Goal: Task Accomplishment & Management: Complete application form

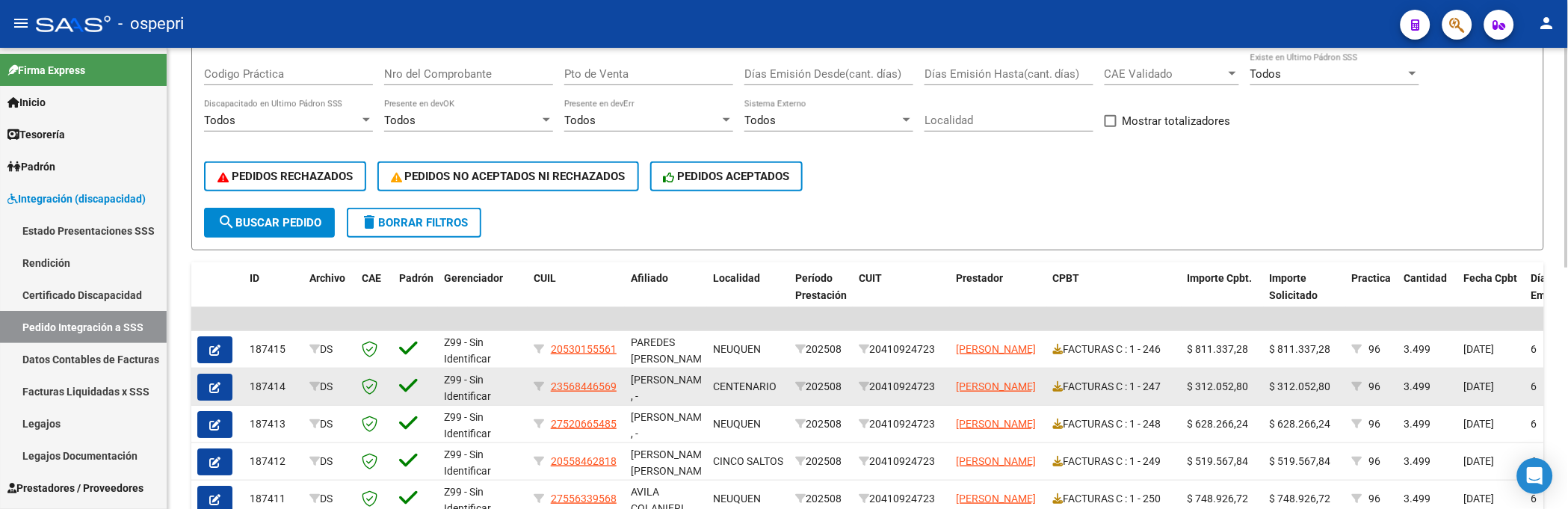
scroll to position [249, 0]
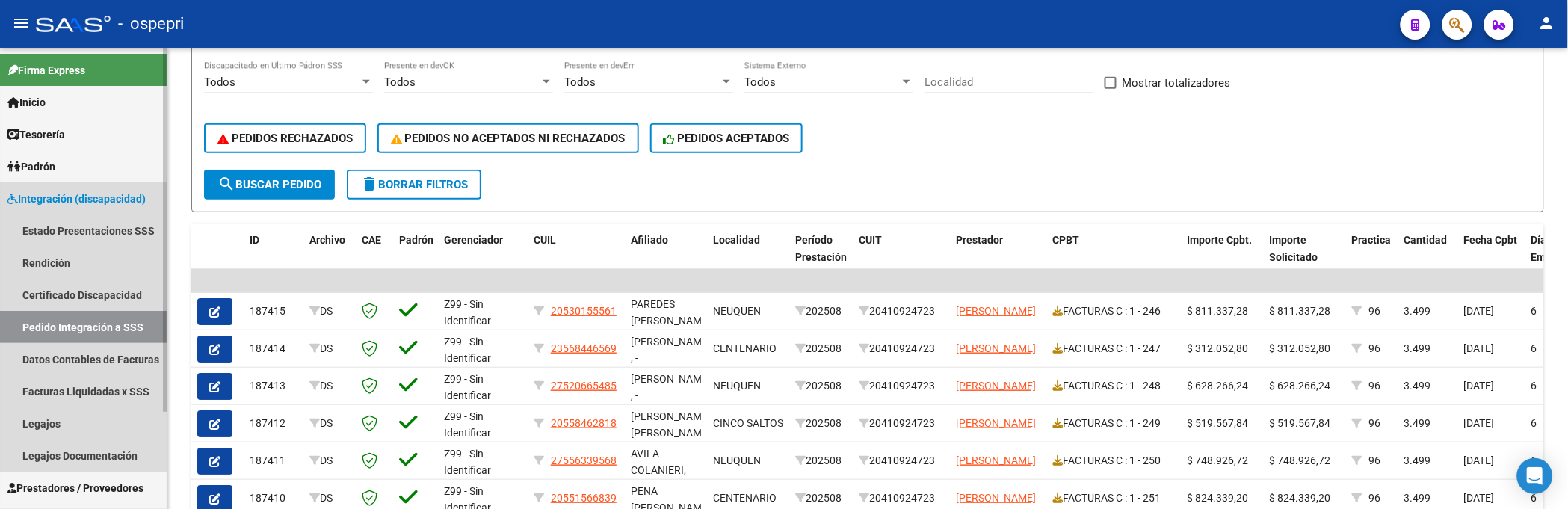
click at [83, 196] on span "Integración (discapacidad)" at bounding box center [77, 199] width 139 height 17
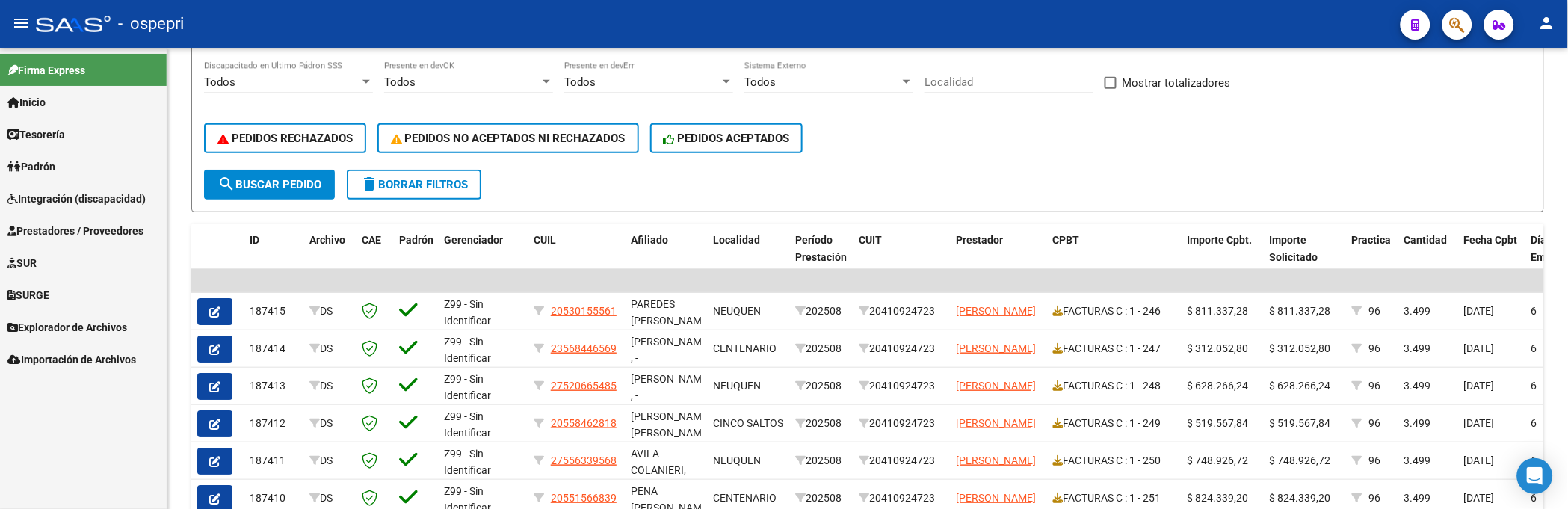
click at [89, 230] on span "Prestadores / Proveedores" at bounding box center [76, 231] width 136 height 17
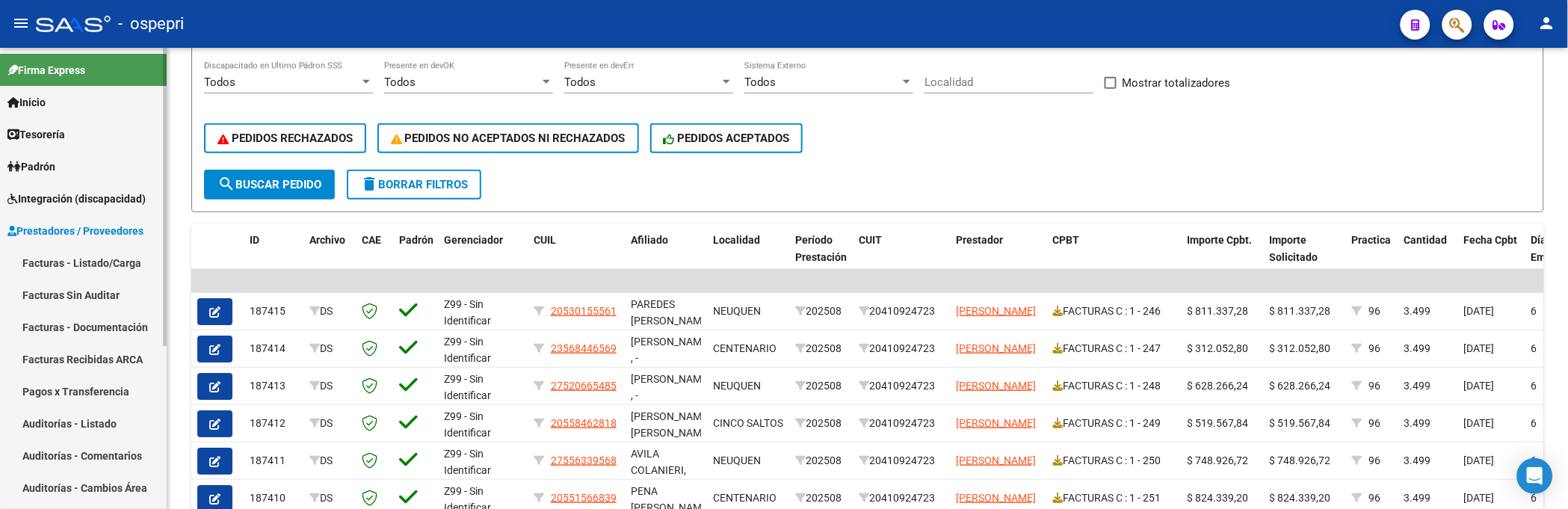
click at [99, 266] on link "Facturas - Listado/Carga" at bounding box center [83, 263] width 167 height 32
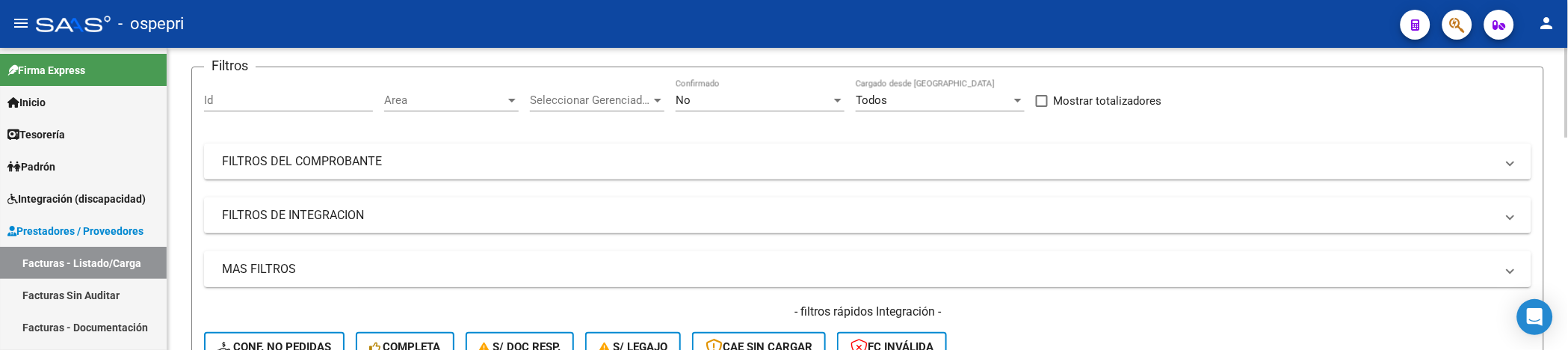
scroll to position [83, 0]
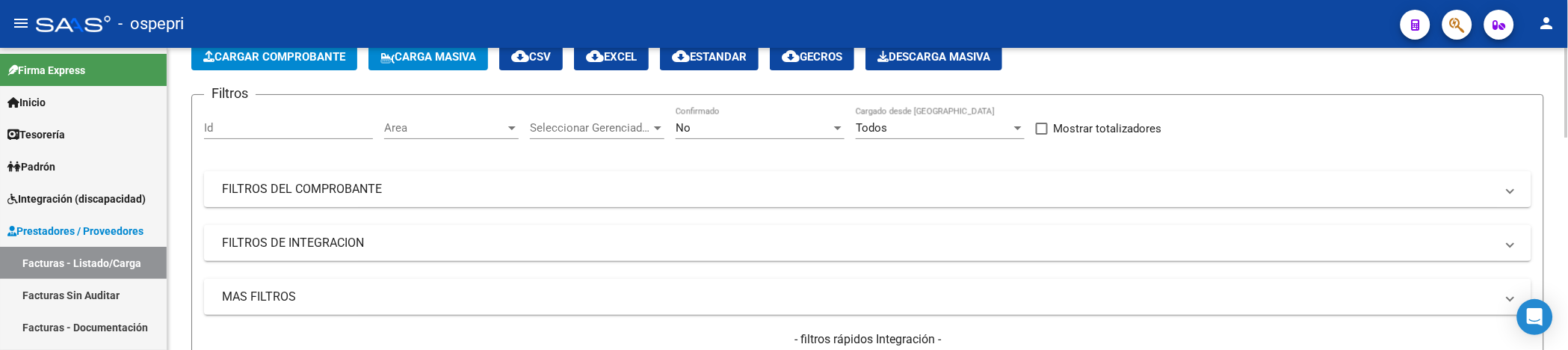
click at [766, 192] on mat-panel-title "FILTROS DEL COMPROBANTE" at bounding box center [858, 189] width 1273 height 17
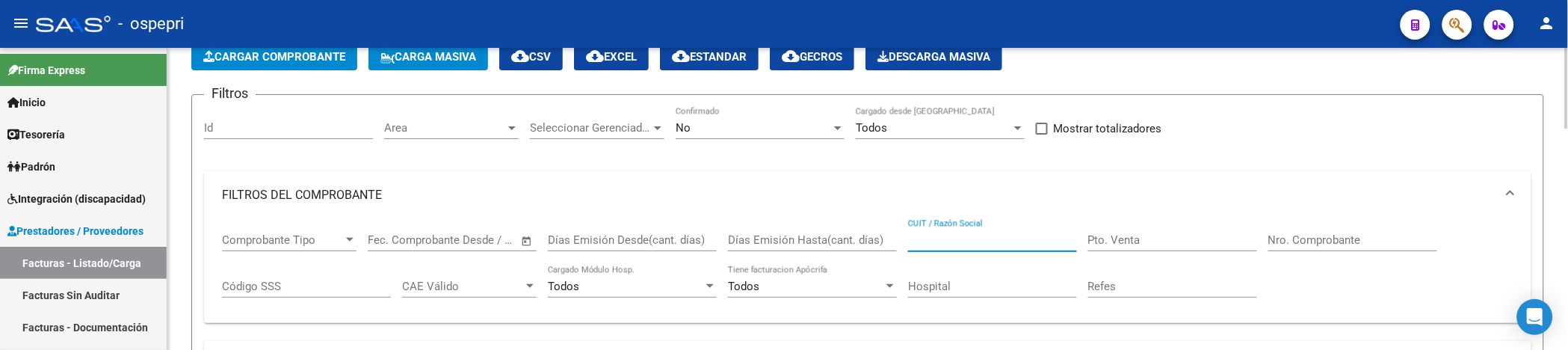
click at [928, 244] on input "CUIT / Razón Social" at bounding box center [992, 240] width 169 height 14
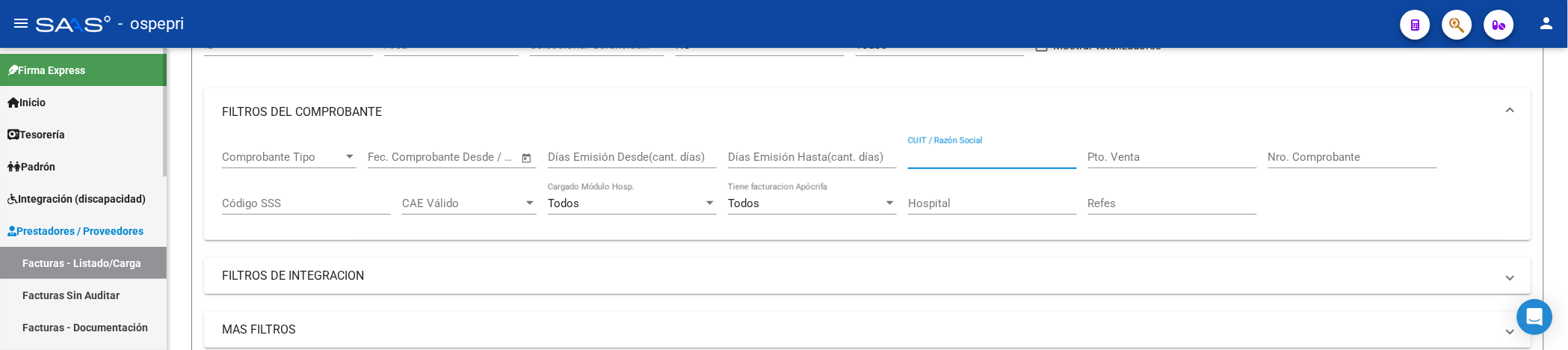
click at [100, 258] on link "Facturas - Listado/Carga" at bounding box center [83, 263] width 167 height 32
click at [100, 258] on link "Facturas - Listado/Carga" at bounding box center [83, 263] width 167 height 32
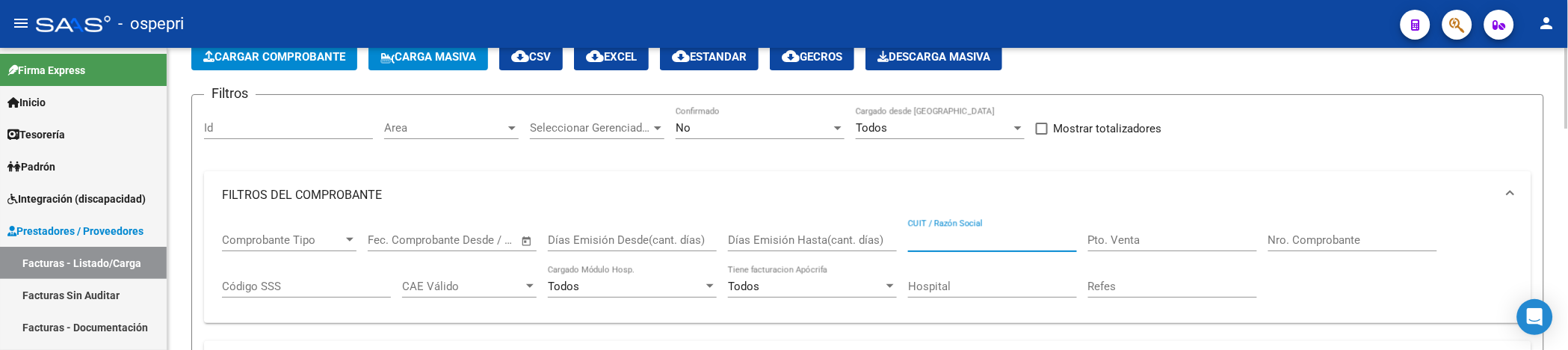
click at [967, 241] on input "CUIT / Razón Social" at bounding box center [992, 240] width 169 height 14
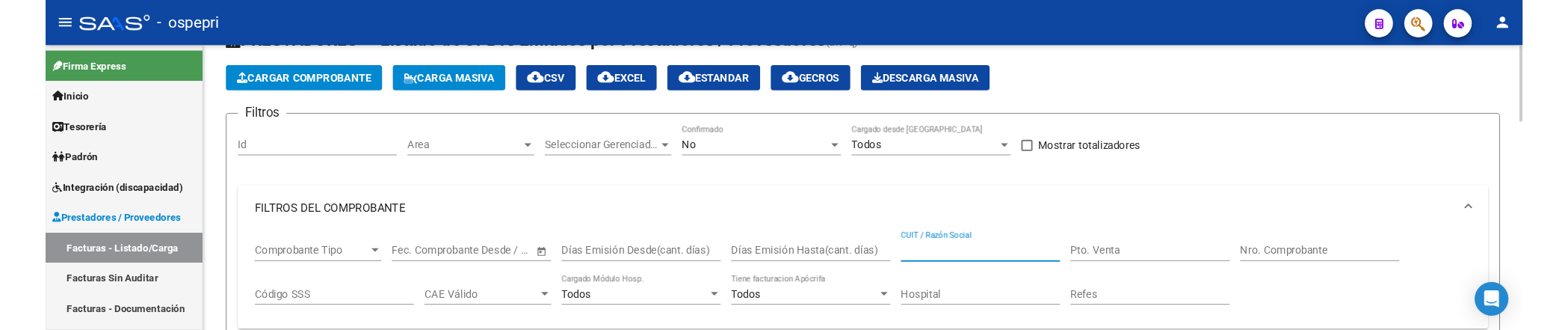
scroll to position [30, 0]
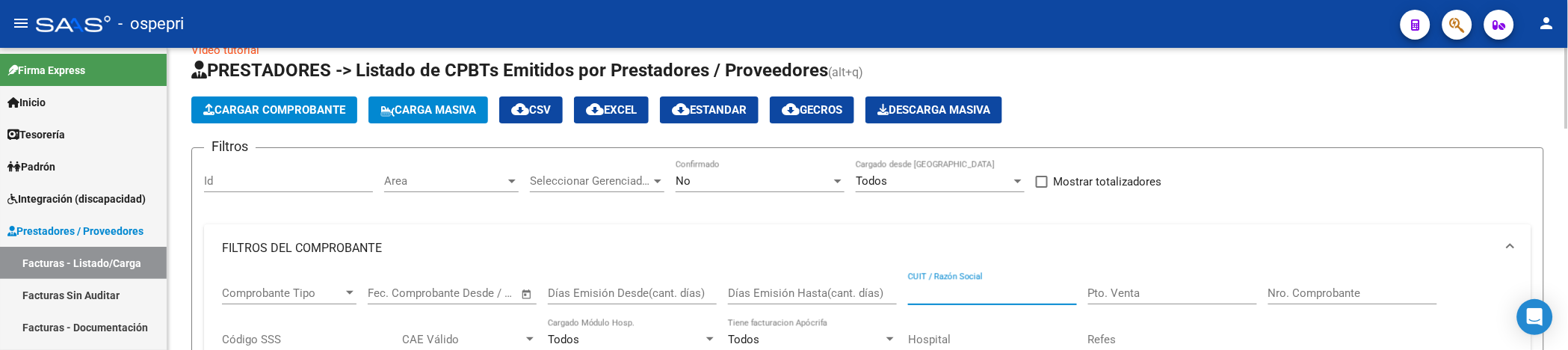
click at [1567, 103] on html "menu - ospepri person Firma Express Inicio Instructivos Contacto OS Tesorería E…" at bounding box center [784, 175] width 1568 height 350
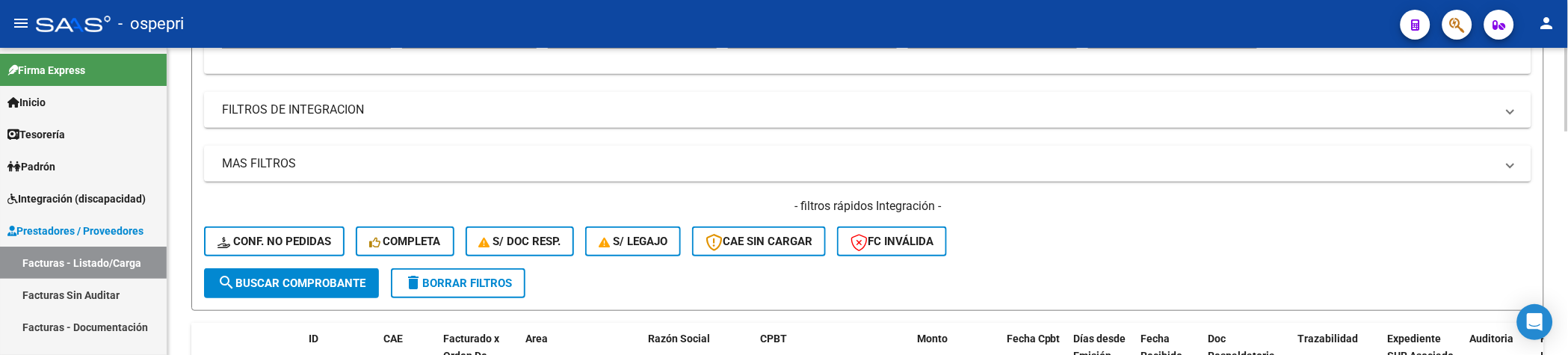
scroll to position [0, 0]
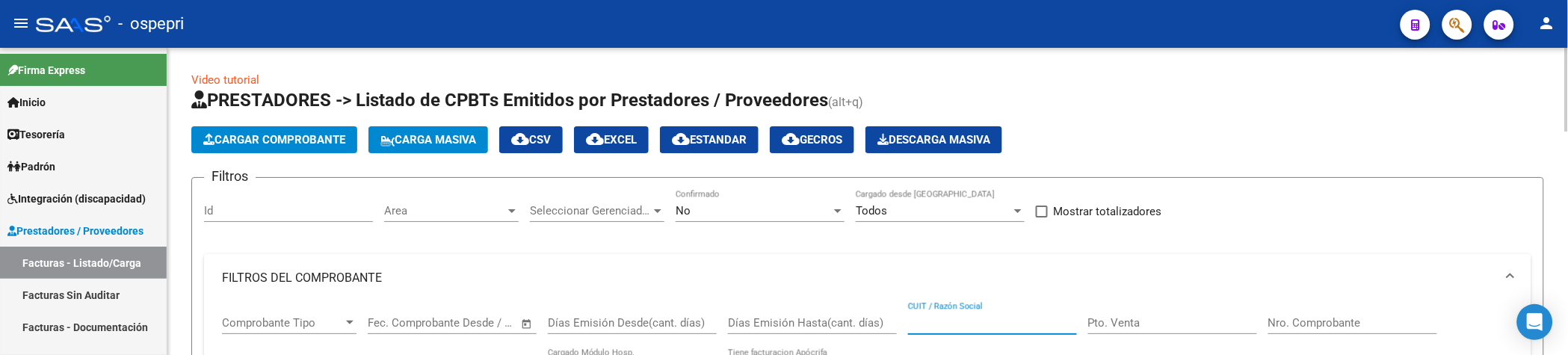
click at [427, 143] on span "Carga Masiva" at bounding box center [428, 140] width 95 height 14
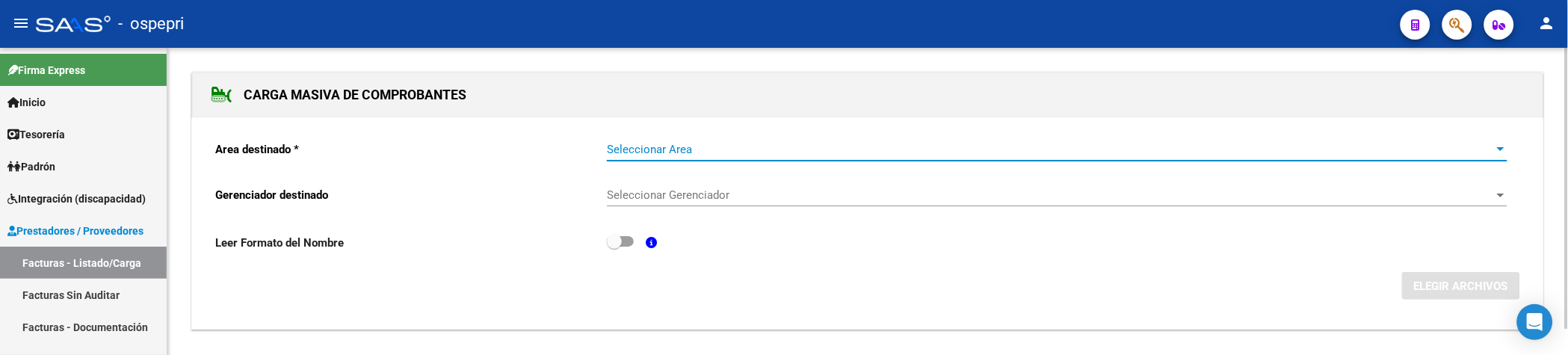
click at [809, 154] on span "Seleccionar Area" at bounding box center [1050, 149] width 887 height 14
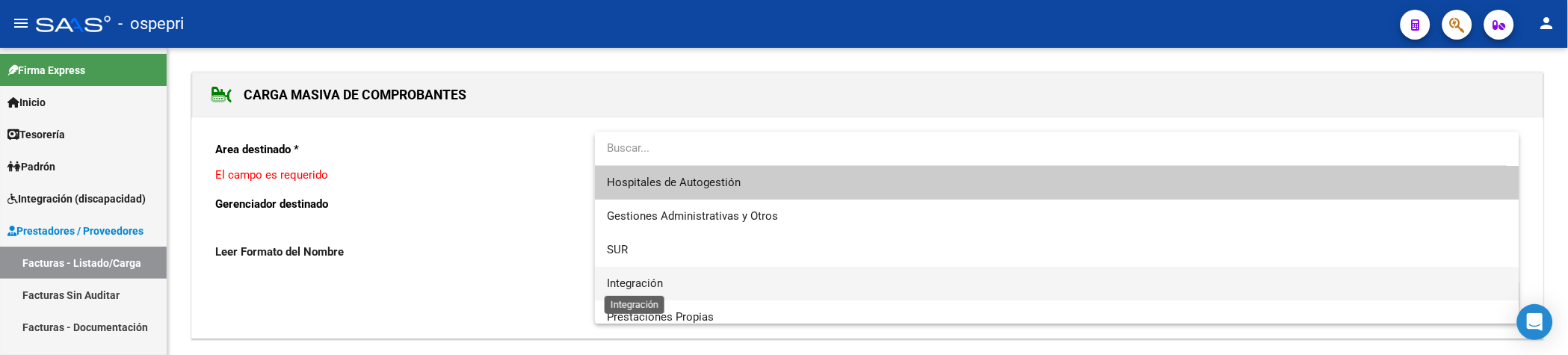
click at [623, 279] on span "Integración" at bounding box center [635, 283] width 56 height 14
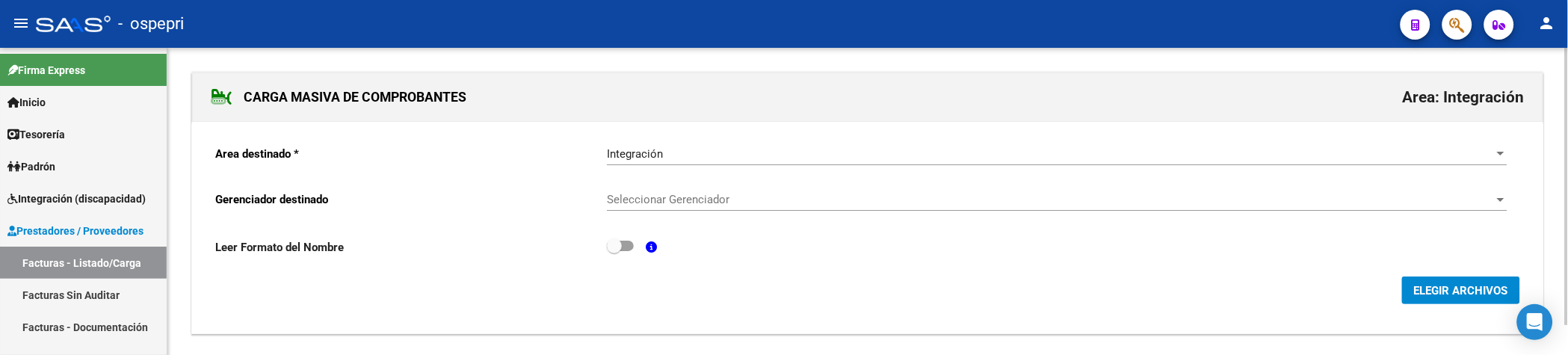
click at [677, 177] on div "Integración Seleccionar Area" at bounding box center [1057, 156] width 901 height 46
click at [676, 199] on span "Seleccionar Gerenciador" at bounding box center [1050, 200] width 887 height 14
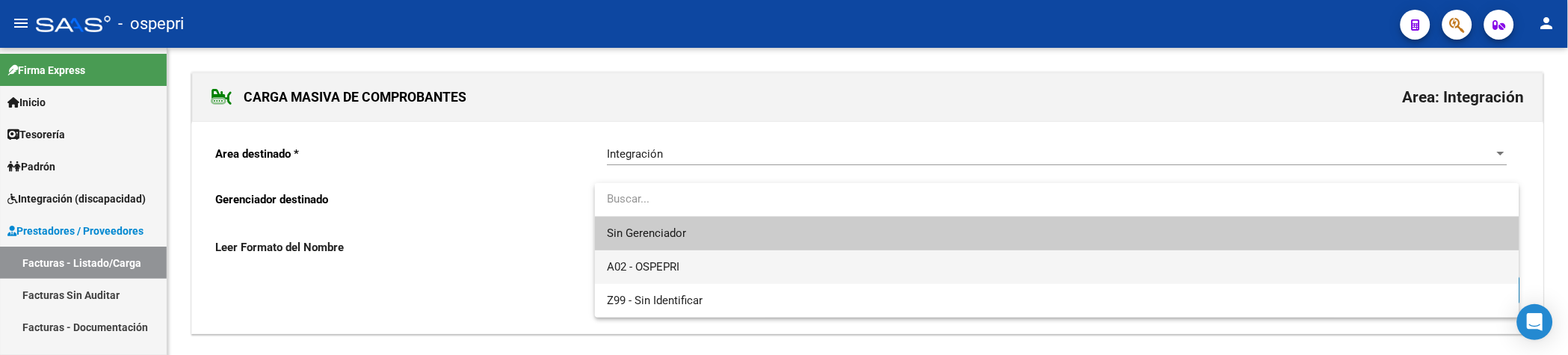
click at [654, 259] on span "A02 - OSPEPRI" at bounding box center [1057, 266] width 901 height 33
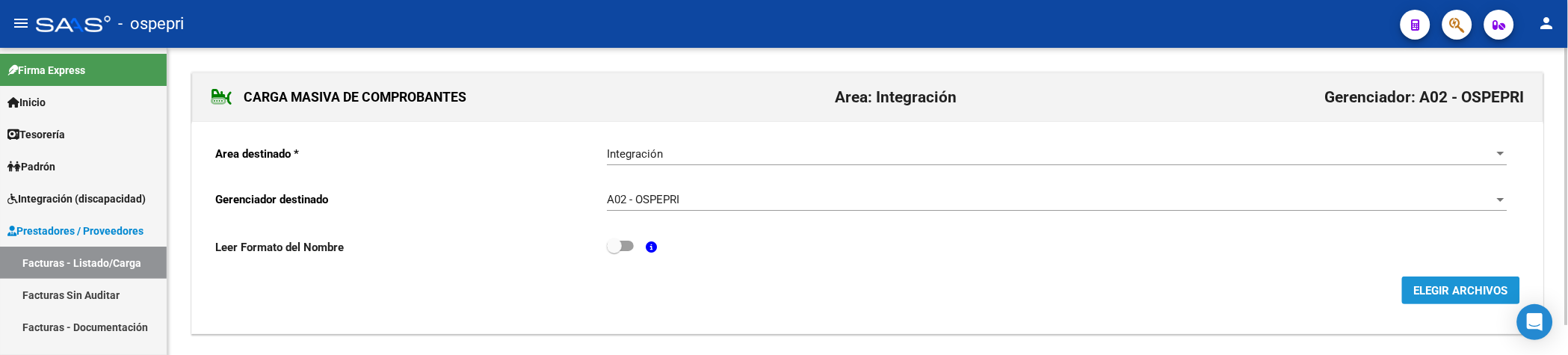
click at [1429, 303] on button "ELEGIR ARCHIVOS" at bounding box center [1461, 290] width 118 height 28
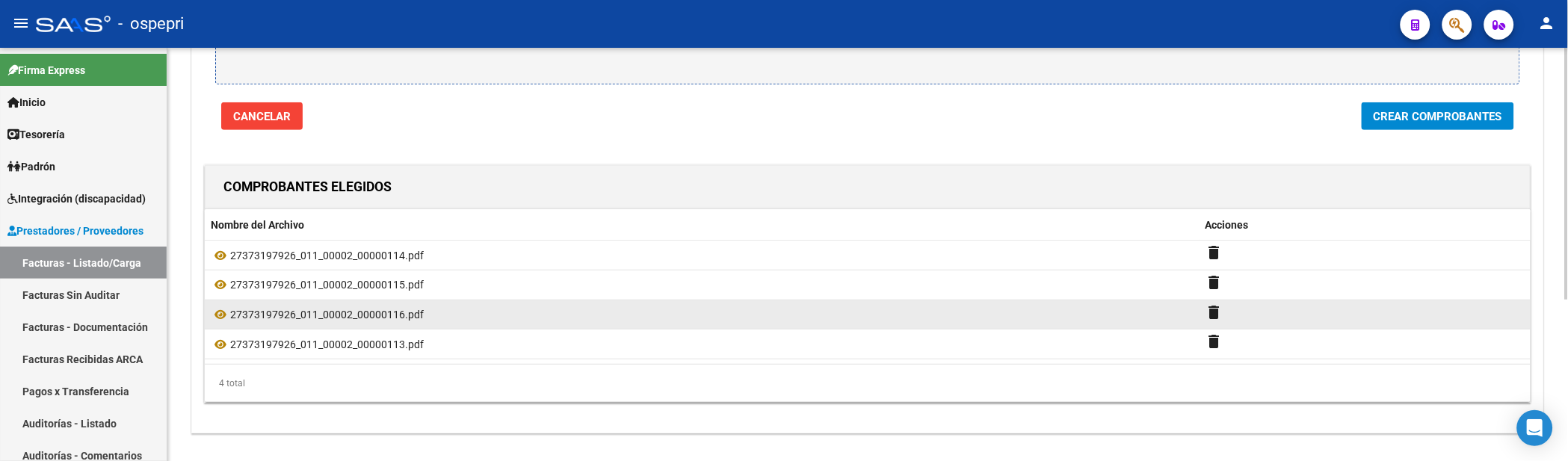
scroll to position [265, 0]
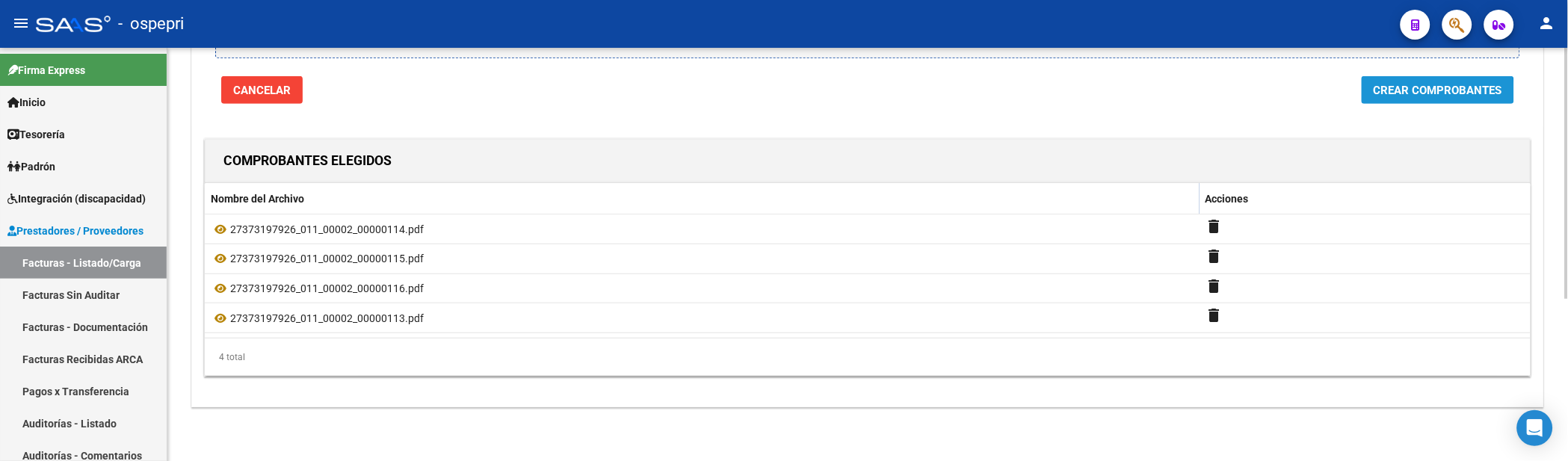
click at [1388, 95] on button "Crear Comprobantes" at bounding box center [1437, 90] width 152 height 28
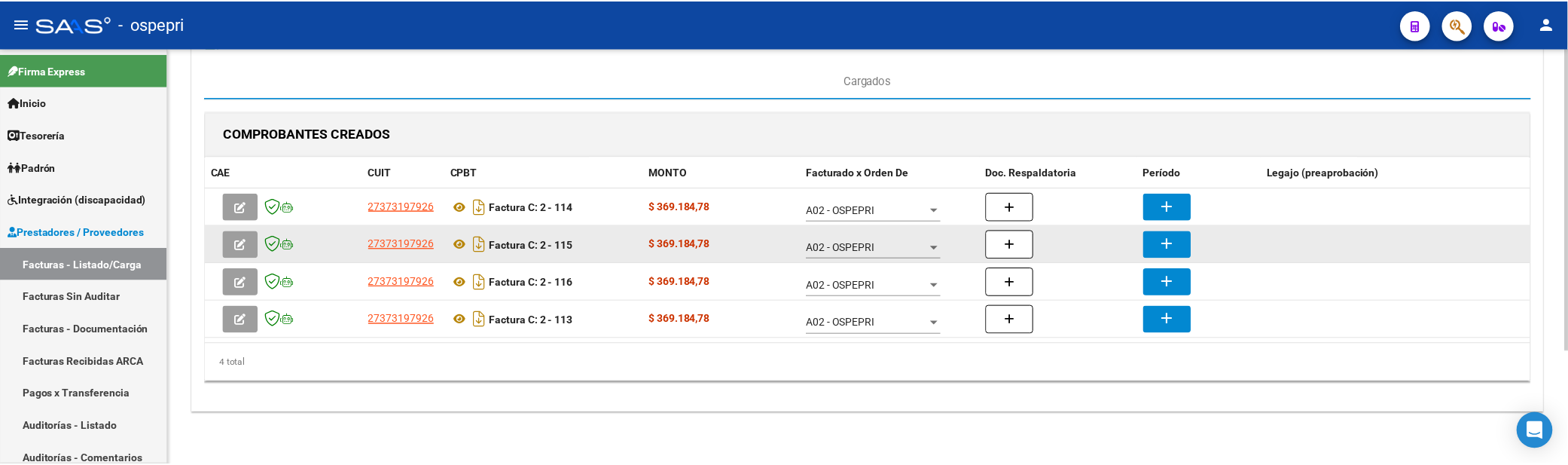
scroll to position [155, 0]
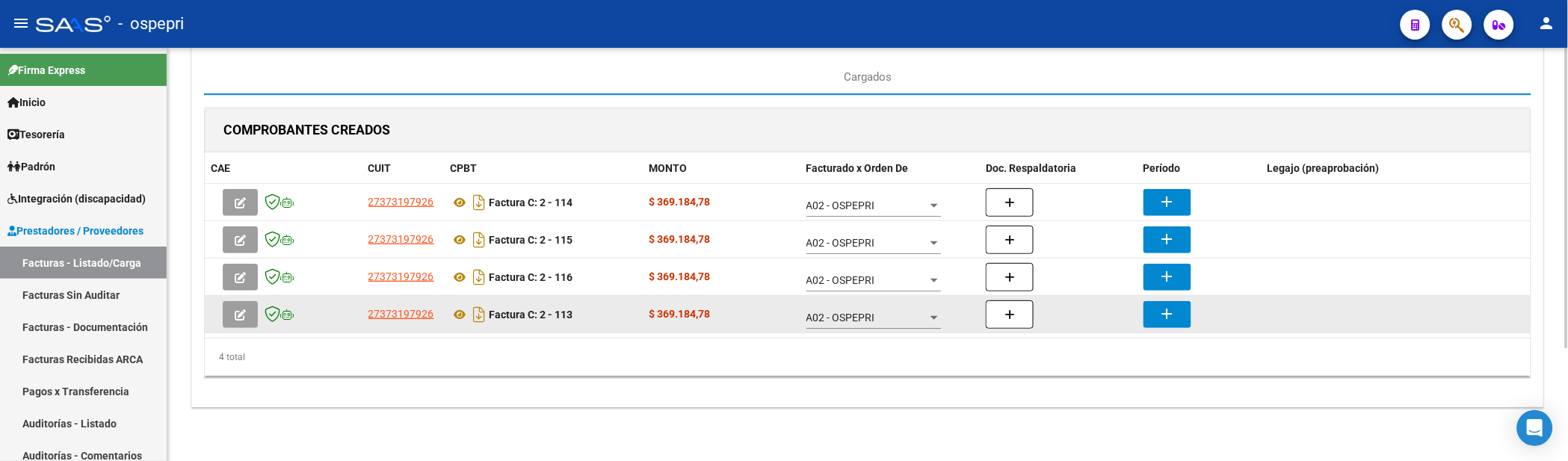
click at [1169, 319] on mat-icon "add" at bounding box center [1167, 313] width 18 height 18
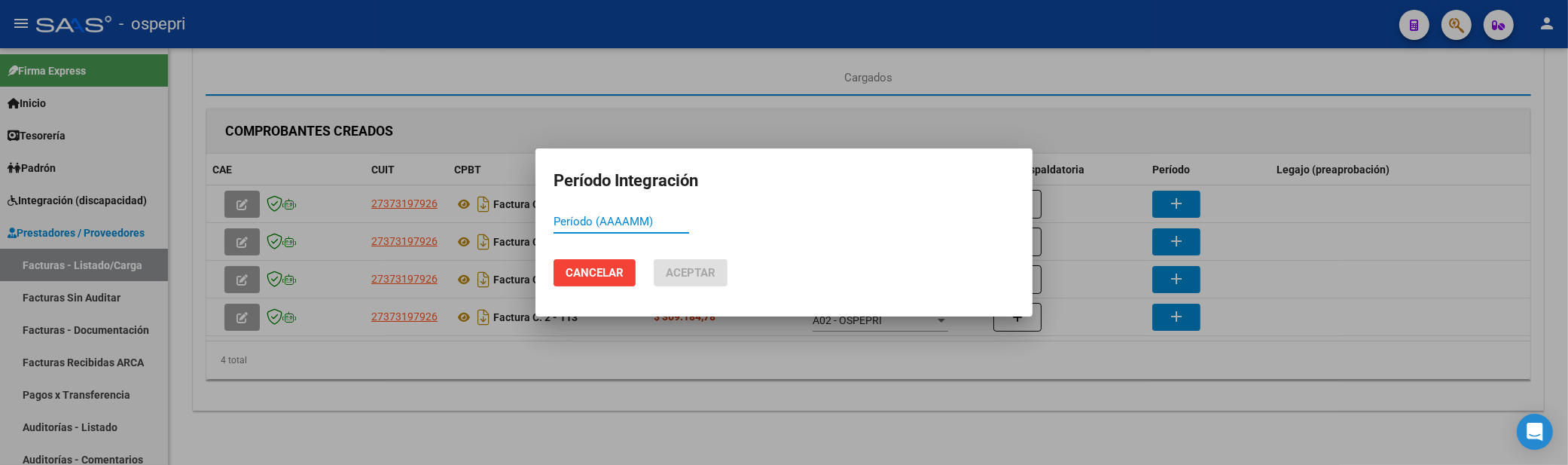
click at [563, 223] on input "Período (AAAAMM)" at bounding box center [621, 221] width 136 height 14
drag, startPoint x: 610, startPoint y: 221, endPoint x: 540, endPoint y: 221, distance: 70.0
click at [540, 221] on mat-dialog-content "202508 Período (AAAAMM)" at bounding box center [783, 228] width 497 height 37
type input "202508"
click at [686, 270] on span "Aceptar" at bounding box center [690, 273] width 50 height 14
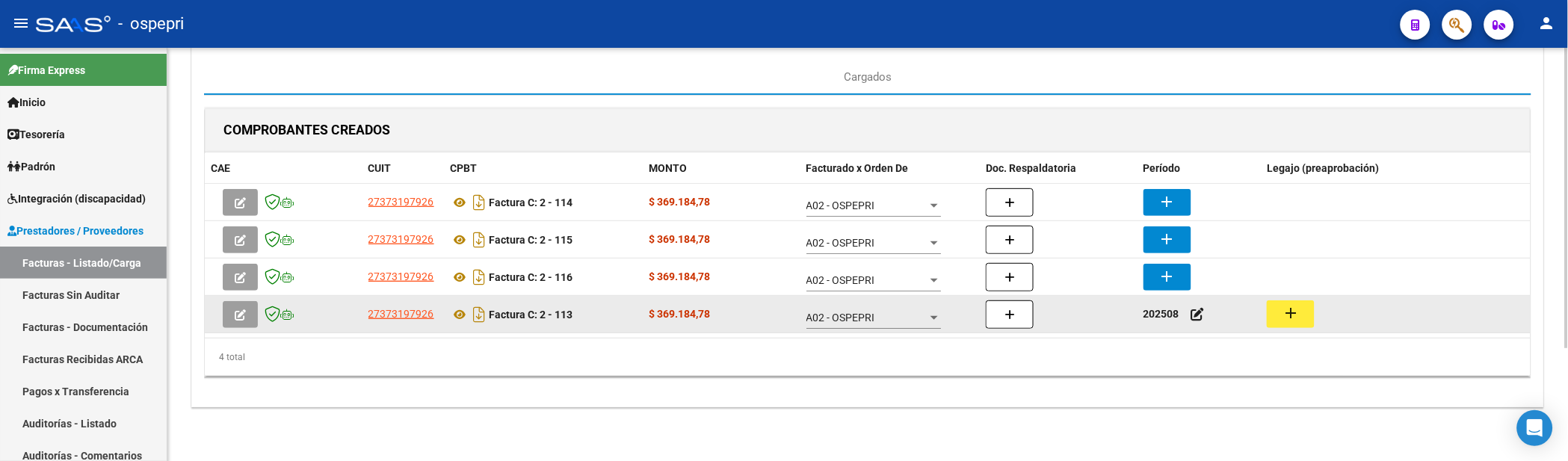
click at [1290, 316] on mat-icon "add" at bounding box center [1291, 313] width 18 height 18
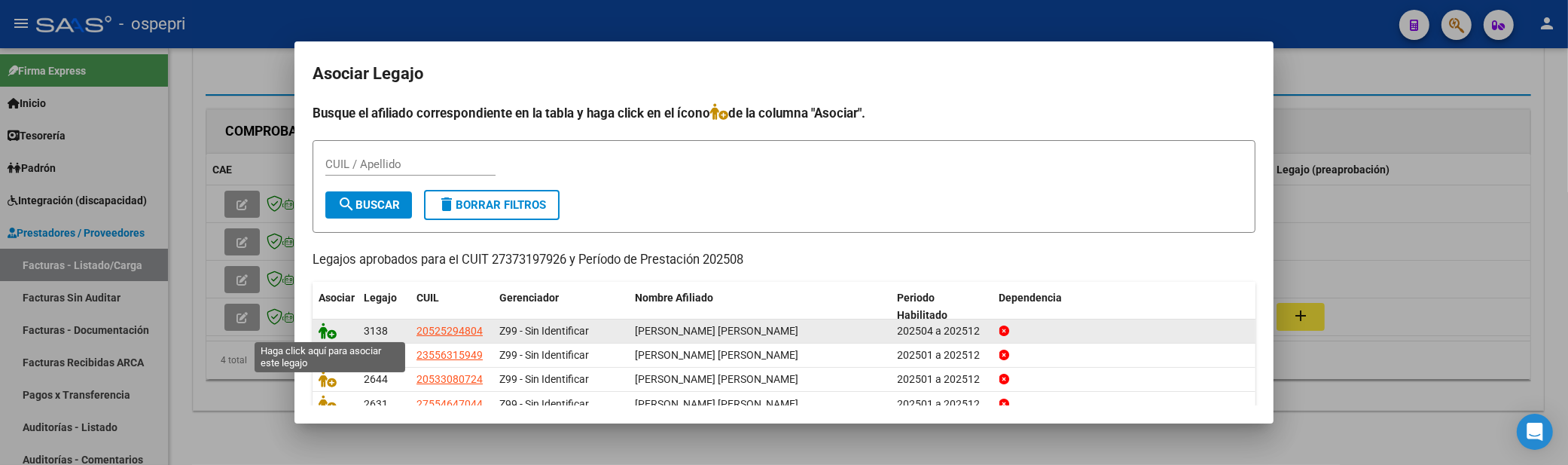
click at [326, 331] on icon at bounding box center [327, 331] width 18 height 17
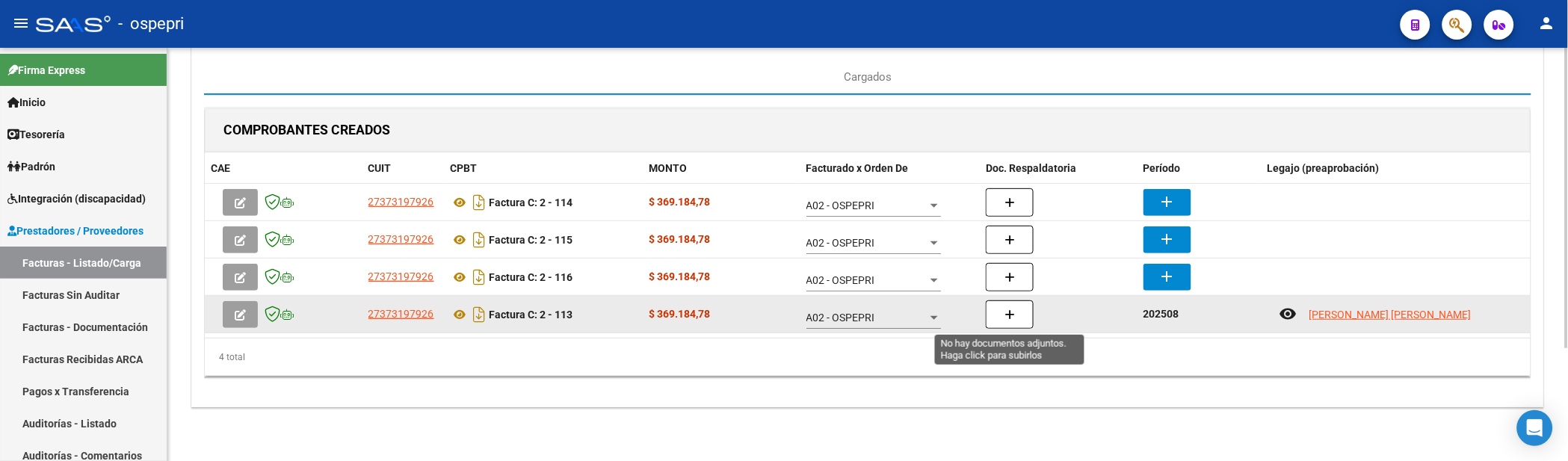
click at [1011, 321] on button "button" at bounding box center [1009, 314] width 48 height 28
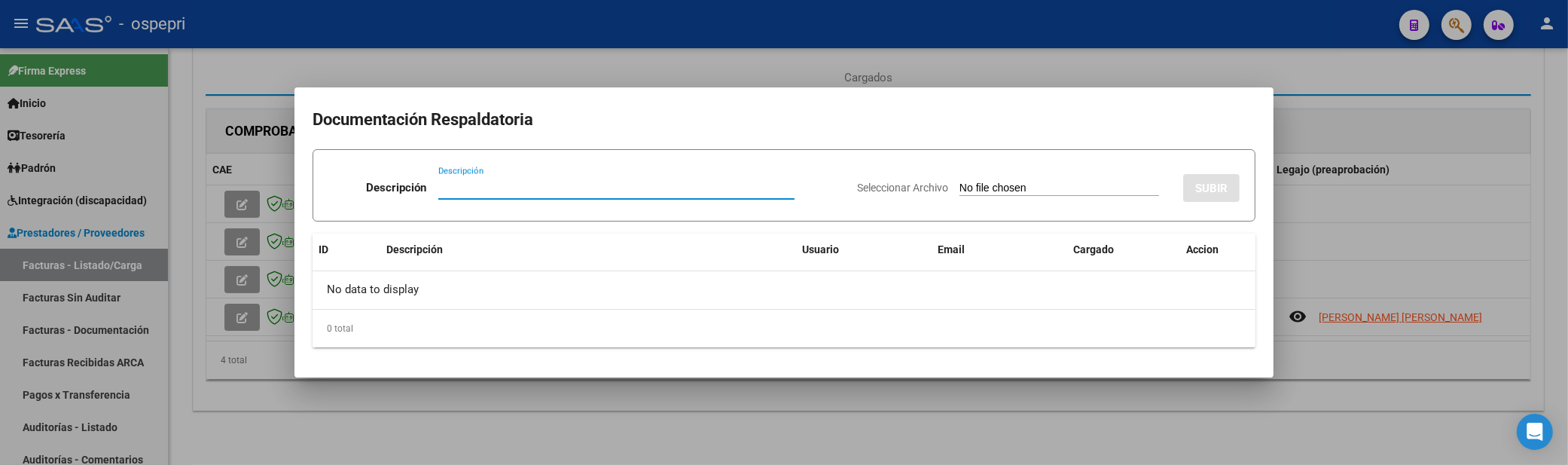
click at [457, 190] on input "Descripción" at bounding box center [616, 188] width 357 height 14
paste input "202508"
type input "202508"
click at [963, 184] on input "Seleccionar Archivo" at bounding box center [1059, 189] width 199 height 15
type input "C:\fakepath\CamScanner 05-09-2025 23.19.pdf"
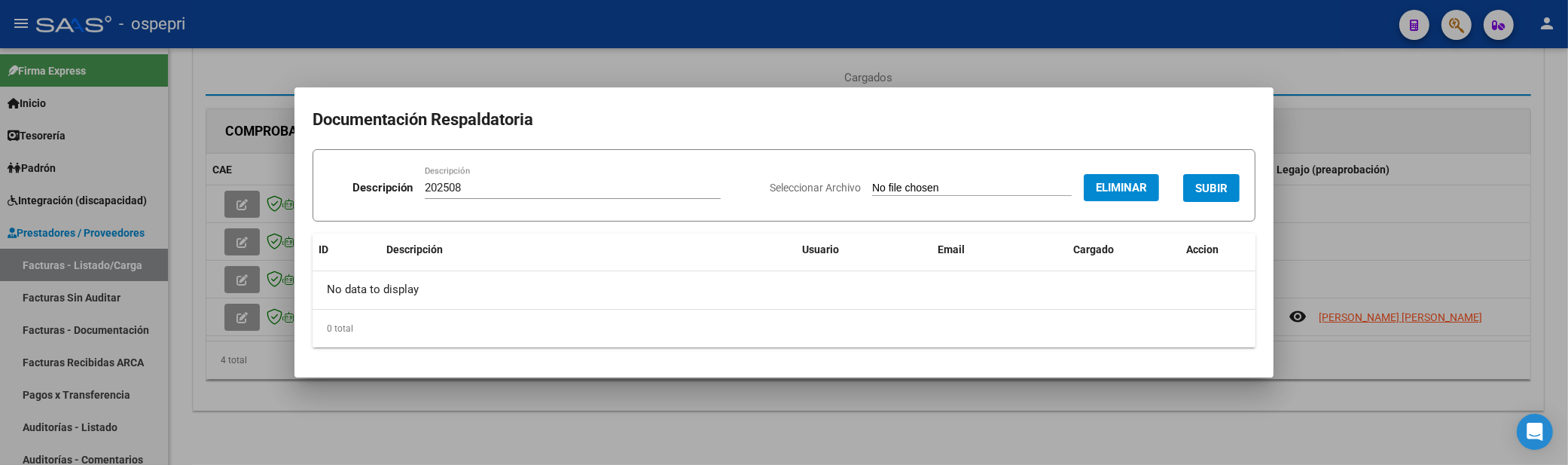
click at [1208, 183] on span "SUBIR" at bounding box center [1211, 189] width 32 height 14
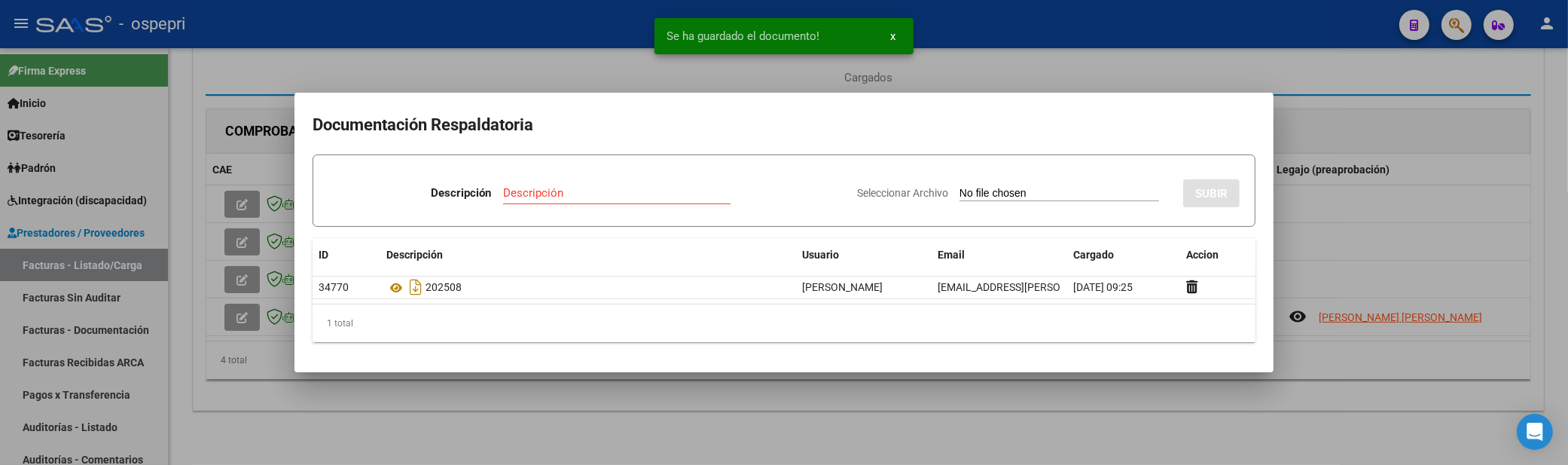
click at [1417, 228] on div at bounding box center [784, 232] width 1568 height 465
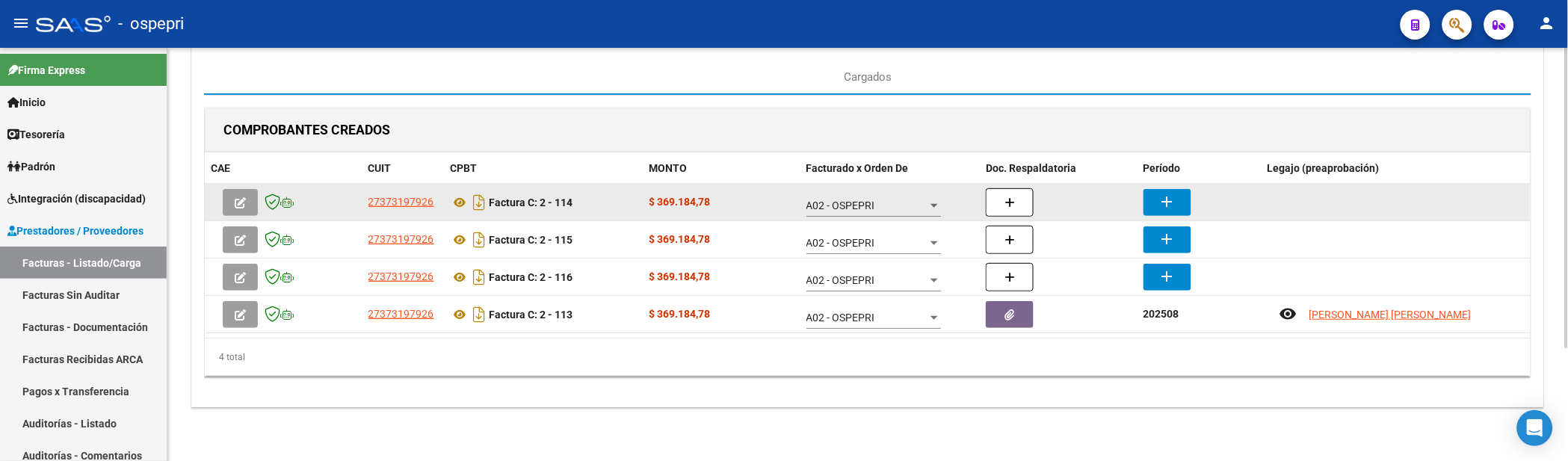
click at [1172, 194] on mat-icon "add" at bounding box center [1167, 202] width 18 height 18
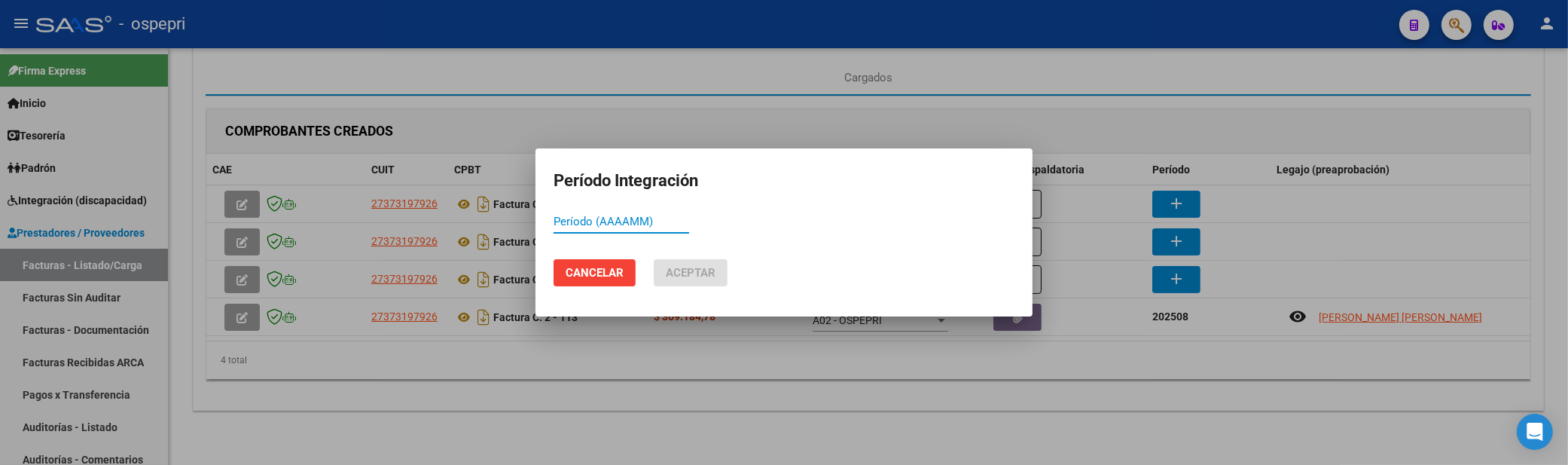
click at [568, 224] on input "Período (AAAAMM)" at bounding box center [621, 221] width 136 height 14
paste input "202508"
type input "202508"
click at [691, 273] on span "Aceptar" at bounding box center [690, 273] width 50 height 14
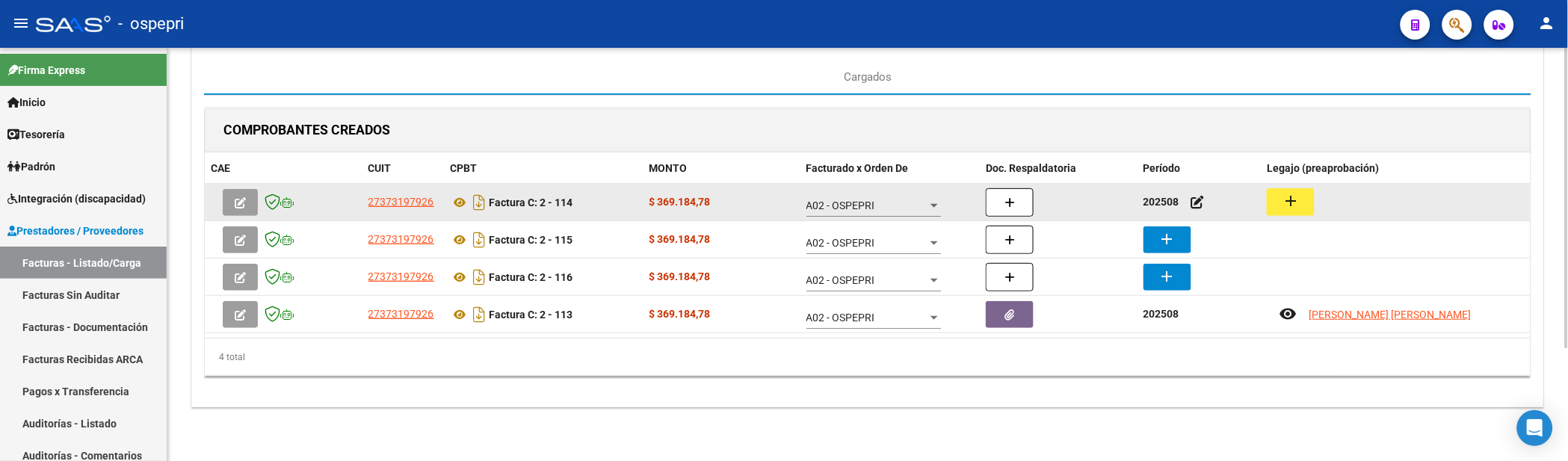
click at [1298, 205] on mat-icon "add" at bounding box center [1291, 201] width 18 height 18
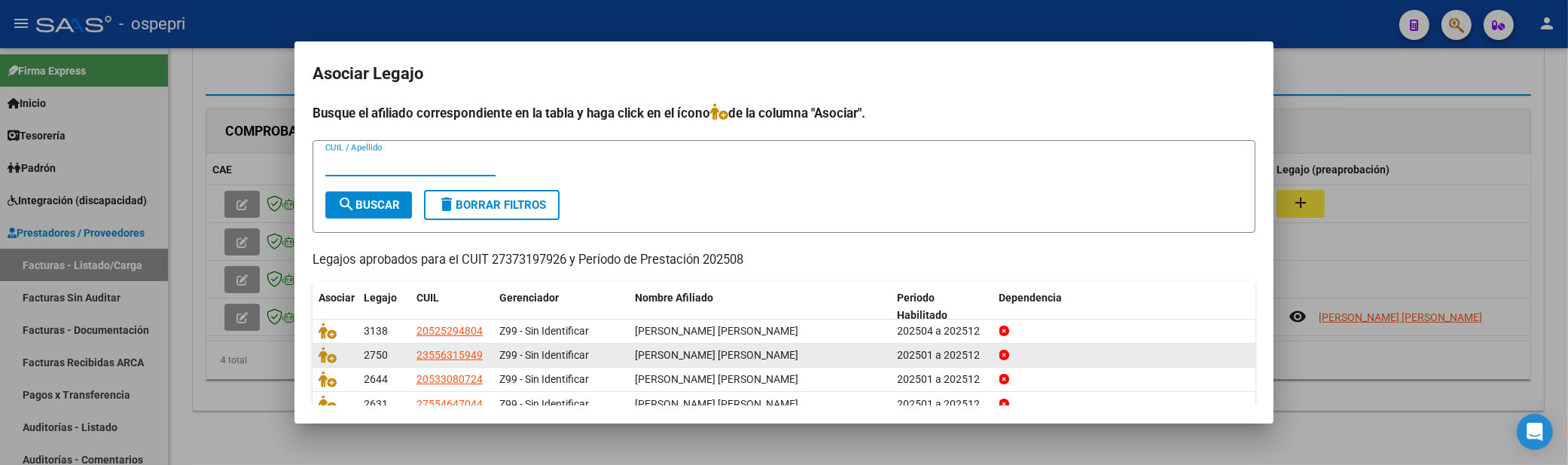
scroll to position [65, 0]
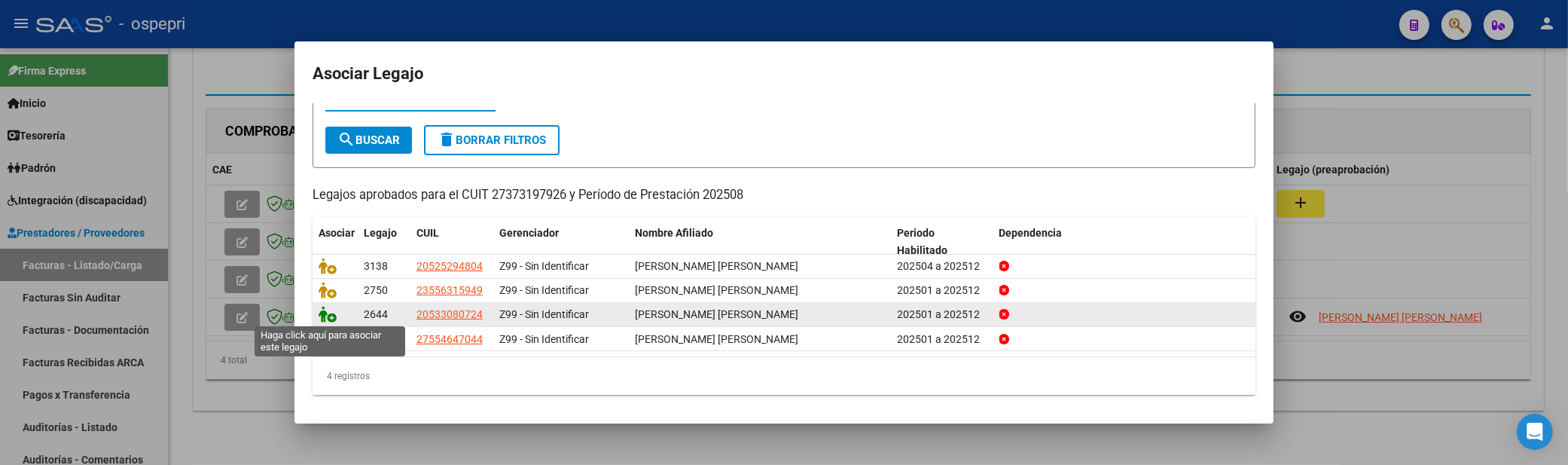
click at [327, 313] on icon at bounding box center [327, 315] width 18 height 17
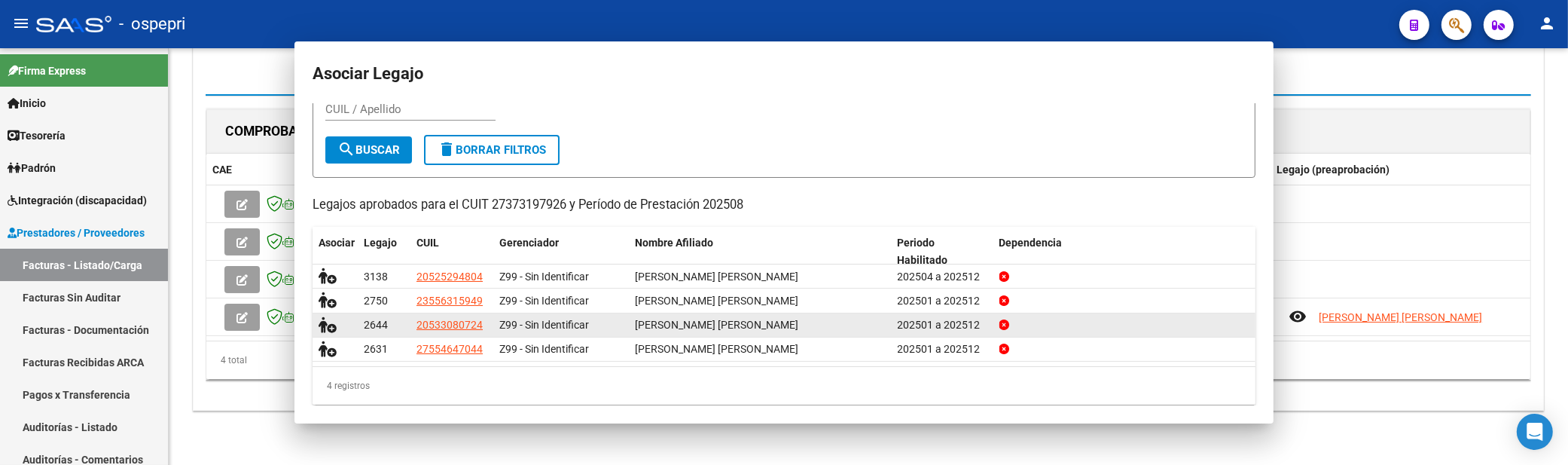
scroll to position [0, 0]
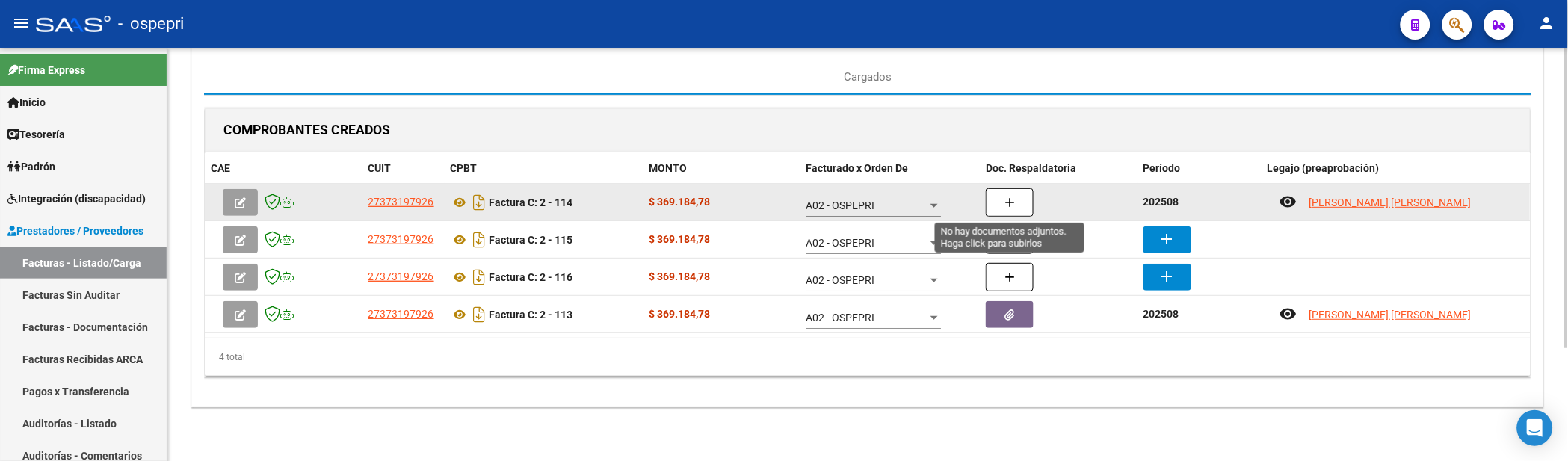
click at [1011, 206] on icon "button" at bounding box center [1010, 202] width 11 height 11
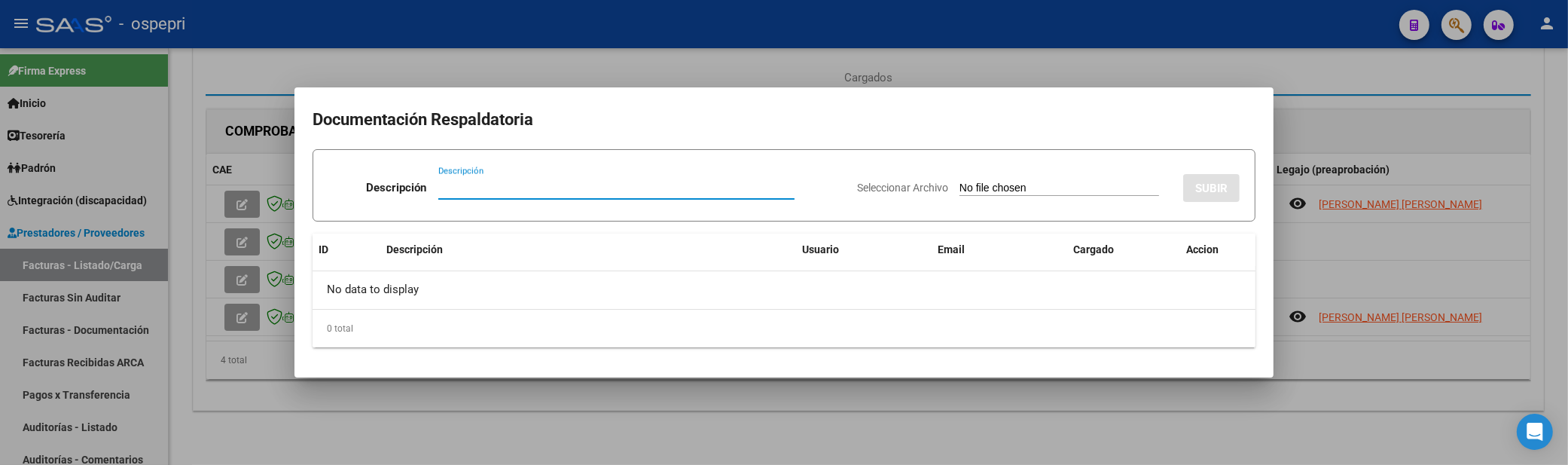
click at [482, 195] on div "Descripción" at bounding box center [616, 188] width 357 height 23
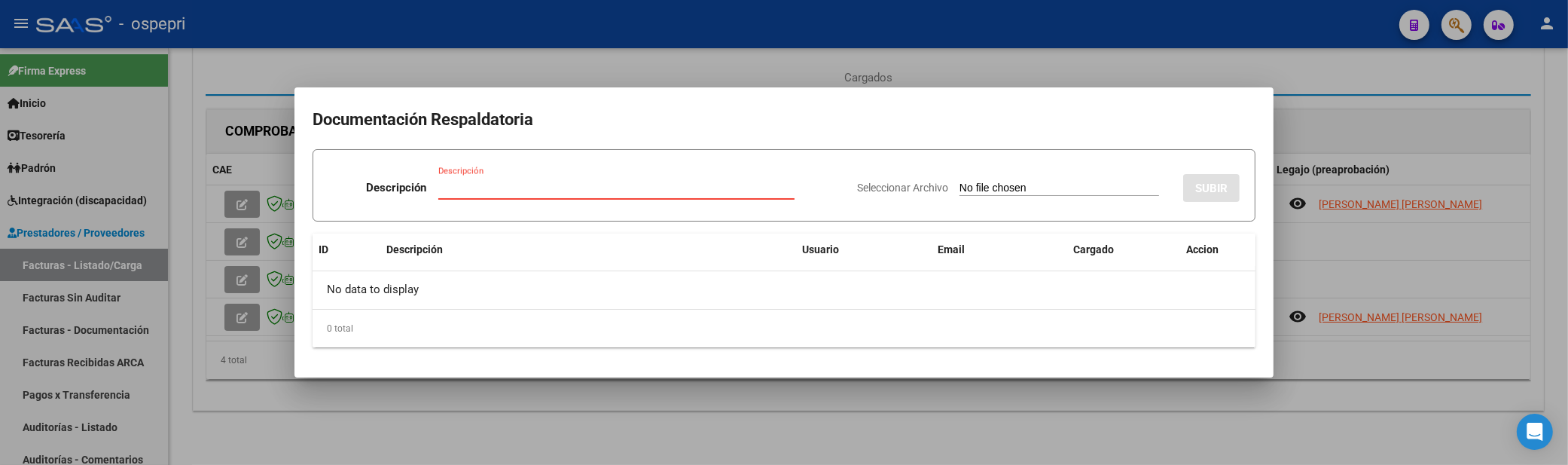
click at [472, 189] on input "Descripción" at bounding box center [616, 188] width 357 height 14
paste input "202508"
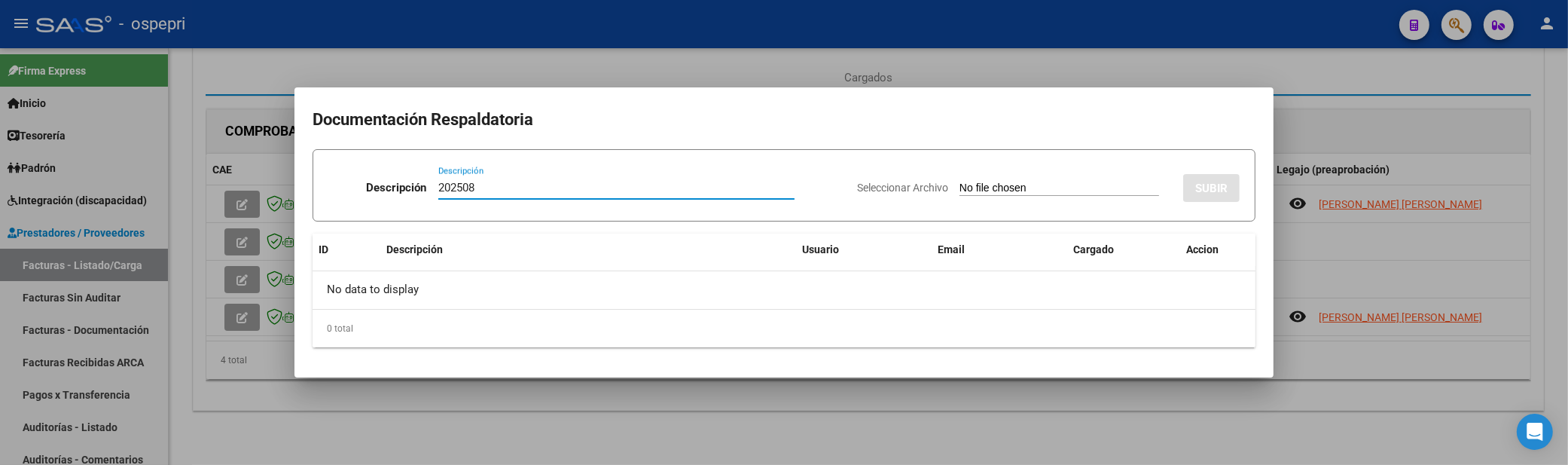
type input "202508"
click at [972, 183] on input "Seleccionar Archivo" at bounding box center [1059, 189] width 199 height 15
type input "C:\fakepath\CamScanner 05-09-2025 23.19.pdf"
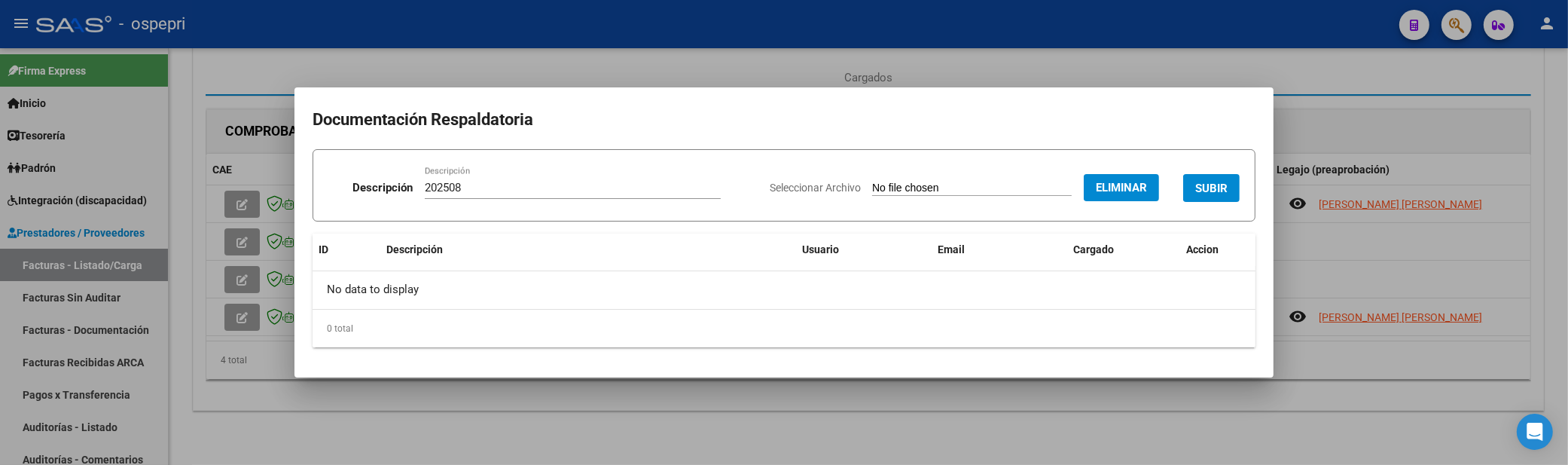
click at [1216, 186] on span "SUBIR" at bounding box center [1211, 189] width 32 height 14
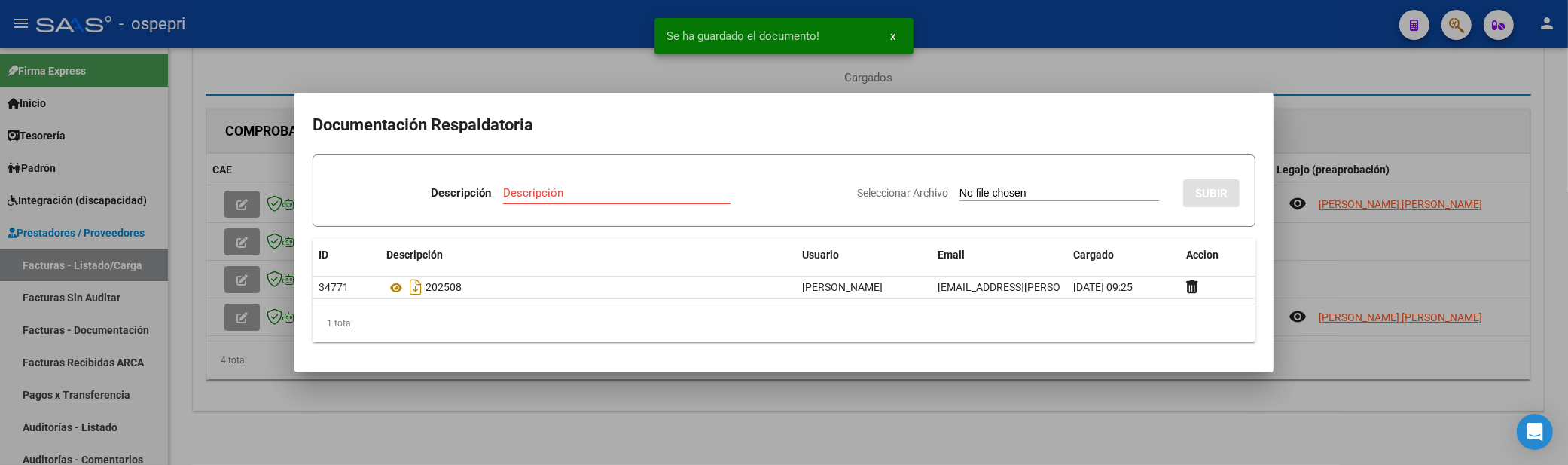
click at [1131, 63] on div at bounding box center [784, 232] width 1568 height 465
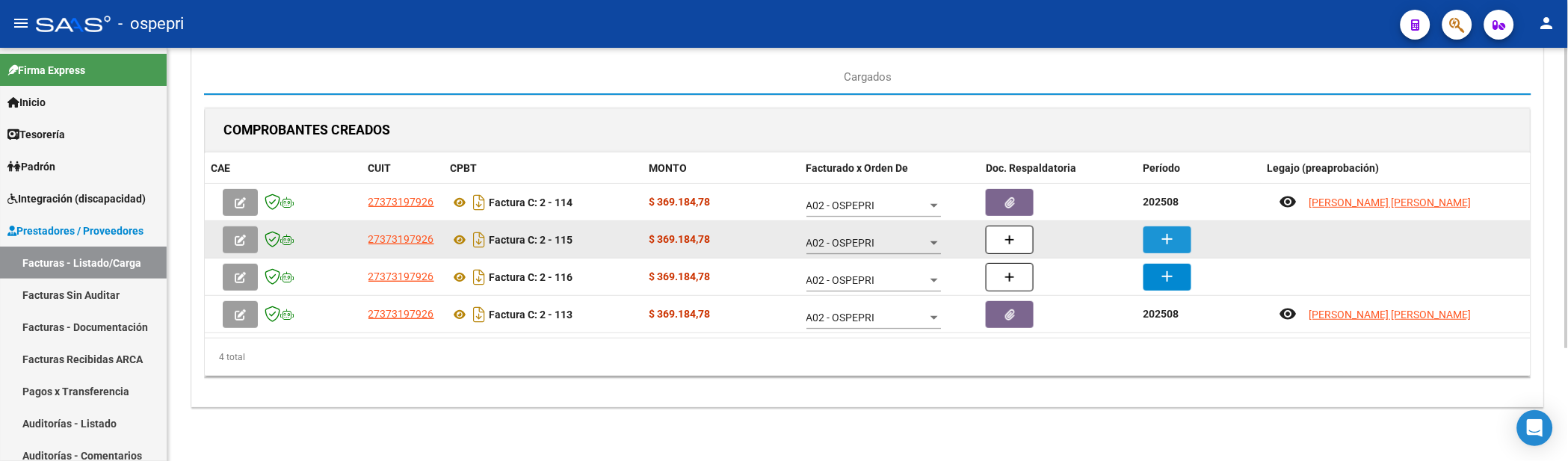
click at [1171, 230] on mat-icon "add" at bounding box center [1167, 239] width 18 height 18
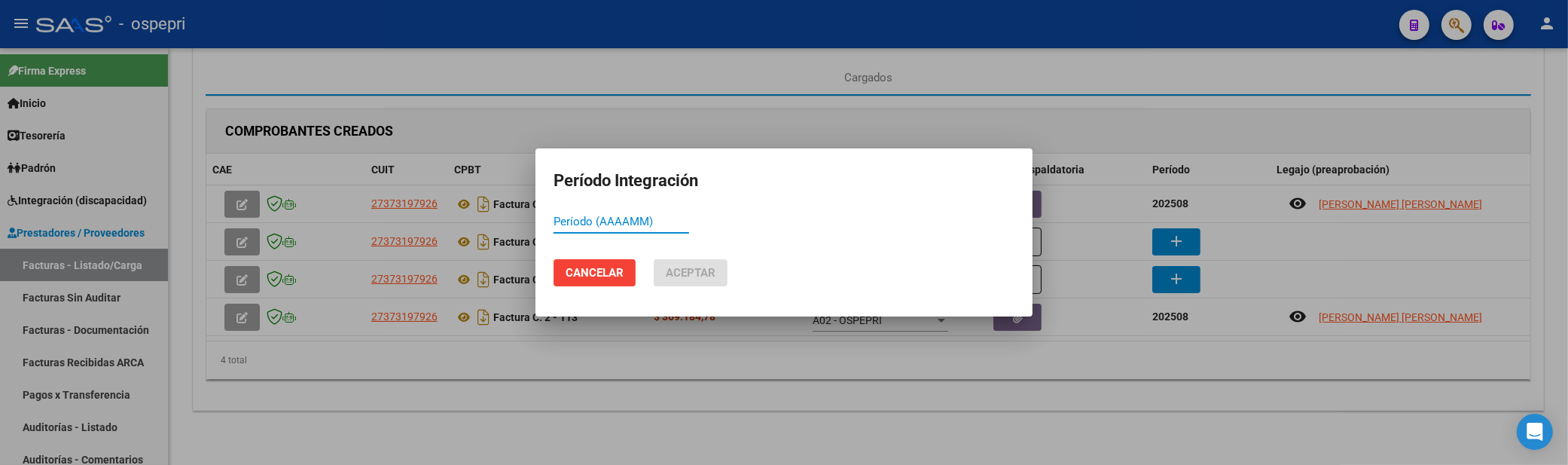
click at [566, 219] on input "Período (AAAAMM)" at bounding box center [621, 221] width 136 height 14
type input "202508"
click at [673, 275] on span "Aceptar" at bounding box center [690, 273] width 50 height 14
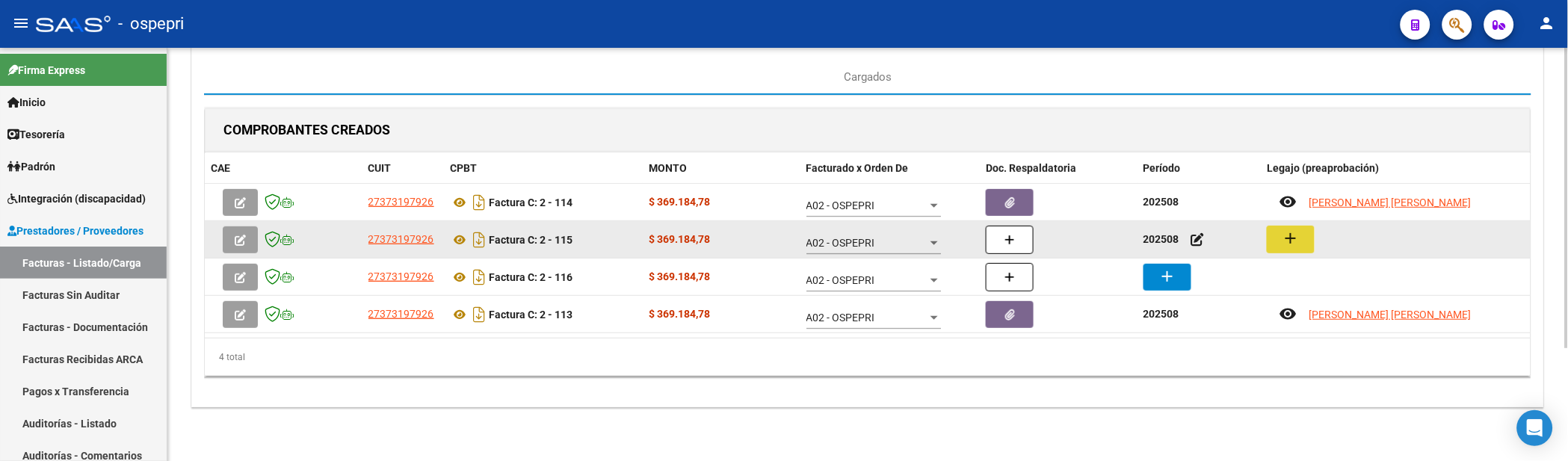
click at [1290, 235] on mat-icon "add" at bounding box center [1291, 238] width 18 height 18
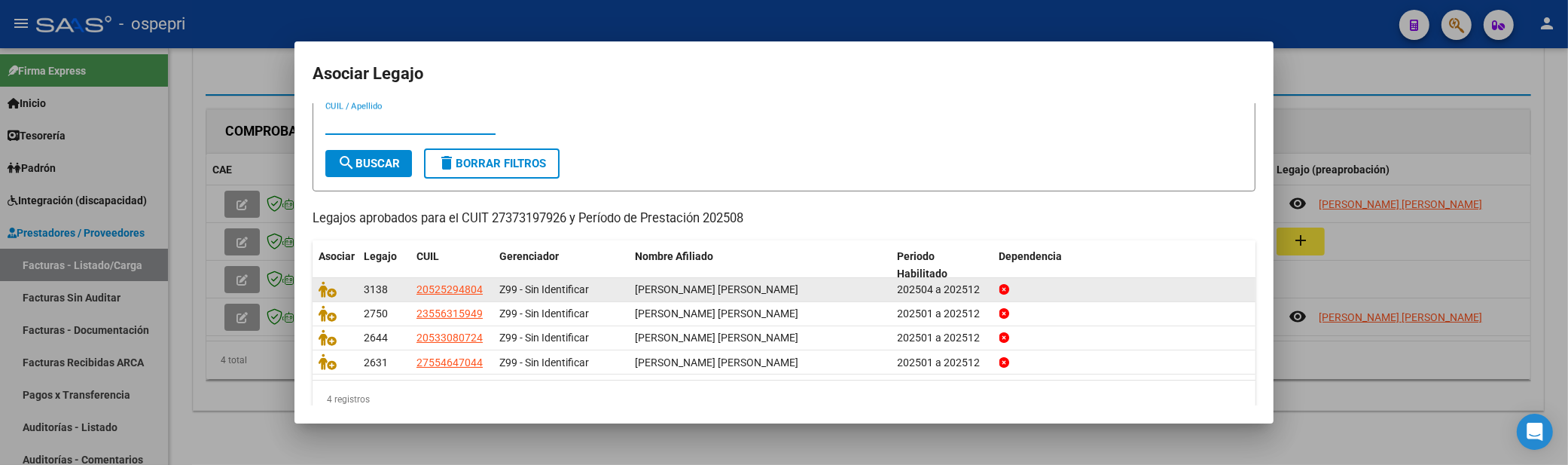
scroll to position [65, 0]
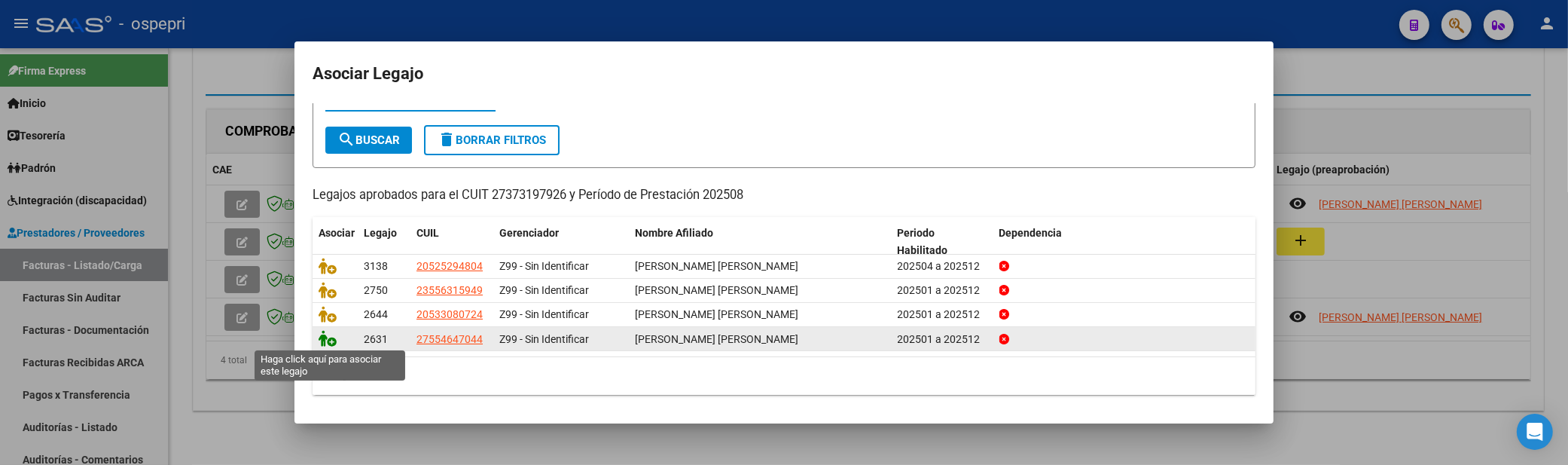
click at [320, 340] on icon at bounding box center [327, 338] width 18 height 17
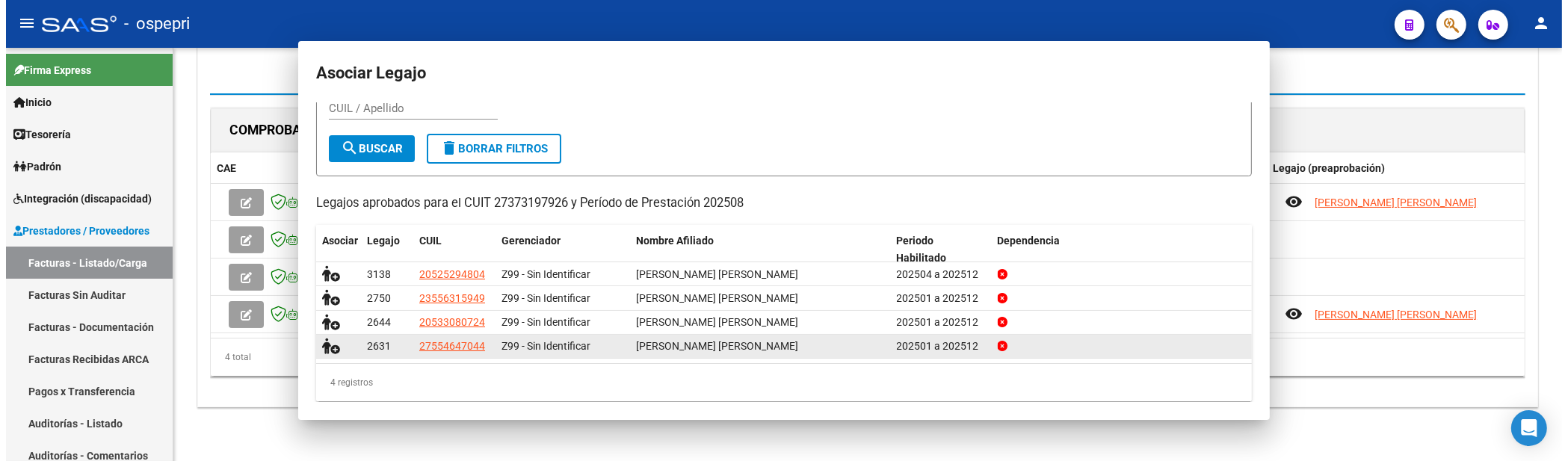
scroll to position [75, 0]
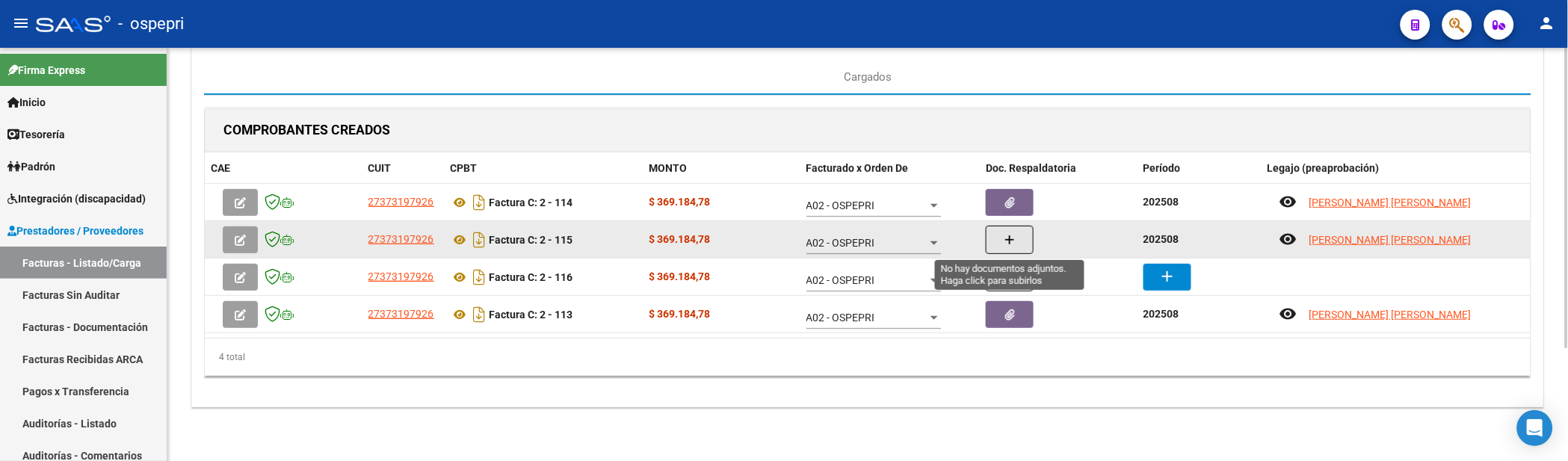
click at [1007, 241] on icon "button" at bounding box center [1010, 240] width 11 height 11
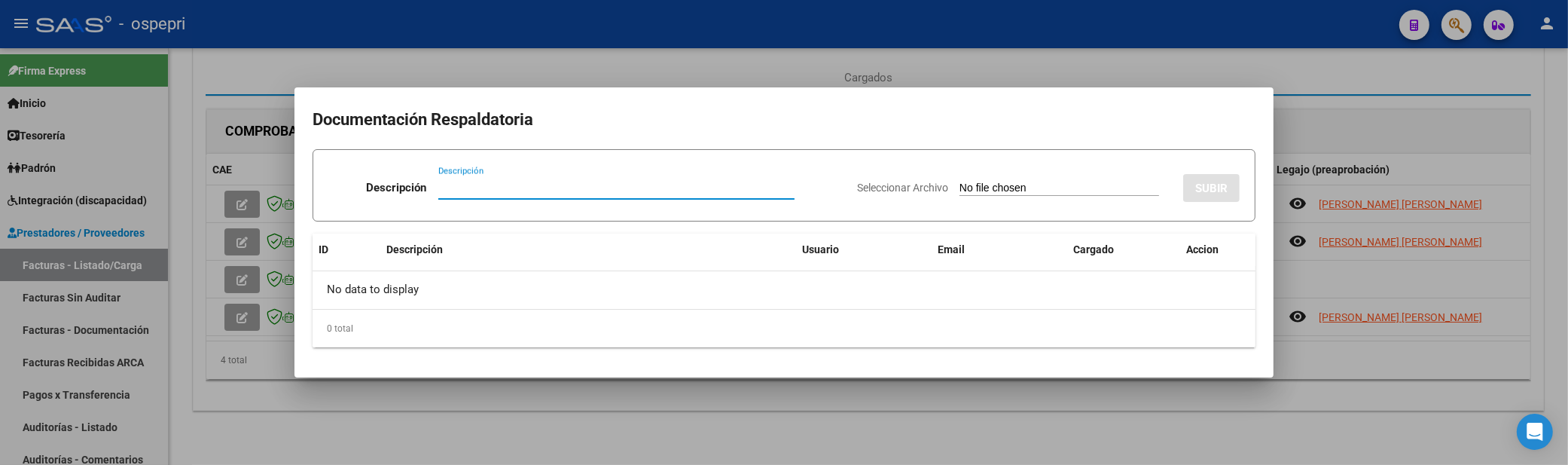
click at [463, 193] on input "Descripción" at bounding box center [616, 188] width 357 height 14
paste input "202508"
type input "202508"
click at [960, 187] on input "Seleccionar Archivo" at bounding box center [1059, 189] width 199 height 15
type input "C:\fakepath\CamScanner 05-09-2025 23.19.pdf"
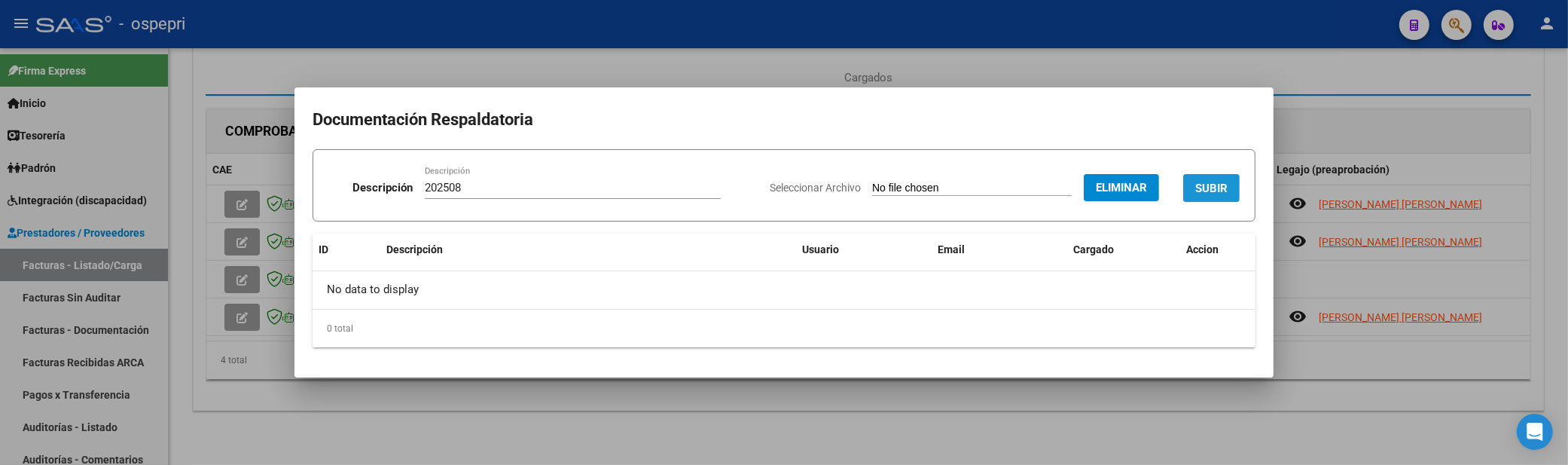
click at [1208, 182] on span "SUBIR" at bounding box center [1211, 189] width 32 height 14
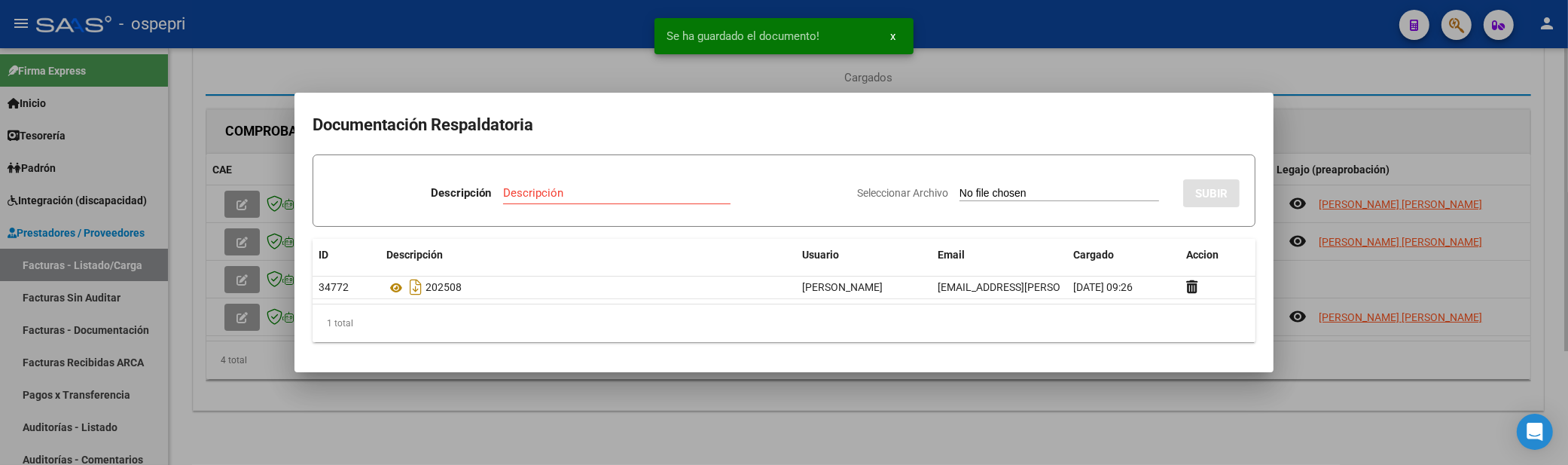
click at [1373, 108] on div at bounding box center [784, 232] width 1568 height 465
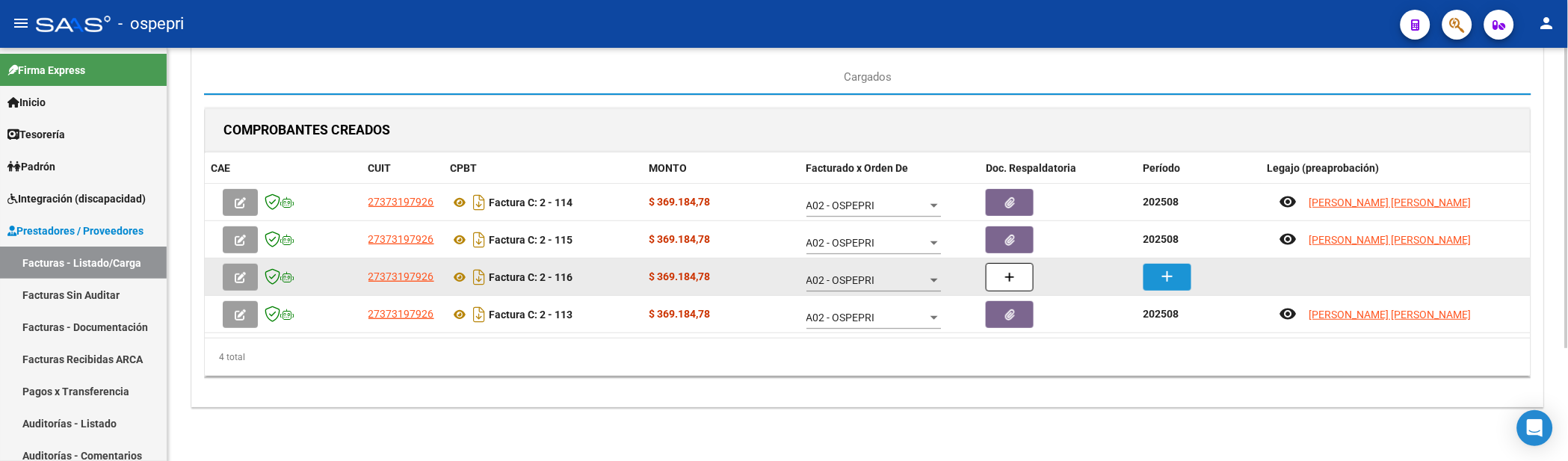
click at [1167, 278] on mat-icon "add" at bounding box center [1167, 276] width 18 height 18
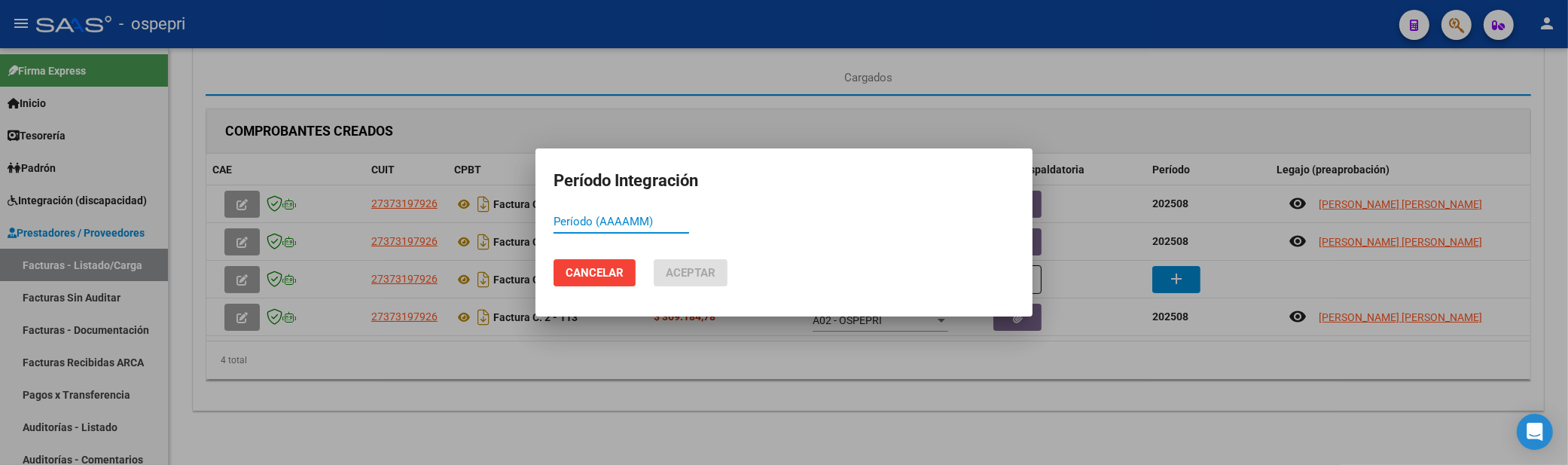
click at [574, 227] on input "Período (AAAAMM)" at bounding box center [621, 221] width 136 height 14
type input "202508"
click at [709, 272] on span "Aceptar" at bounding box center [690, 273] width 50 height 14
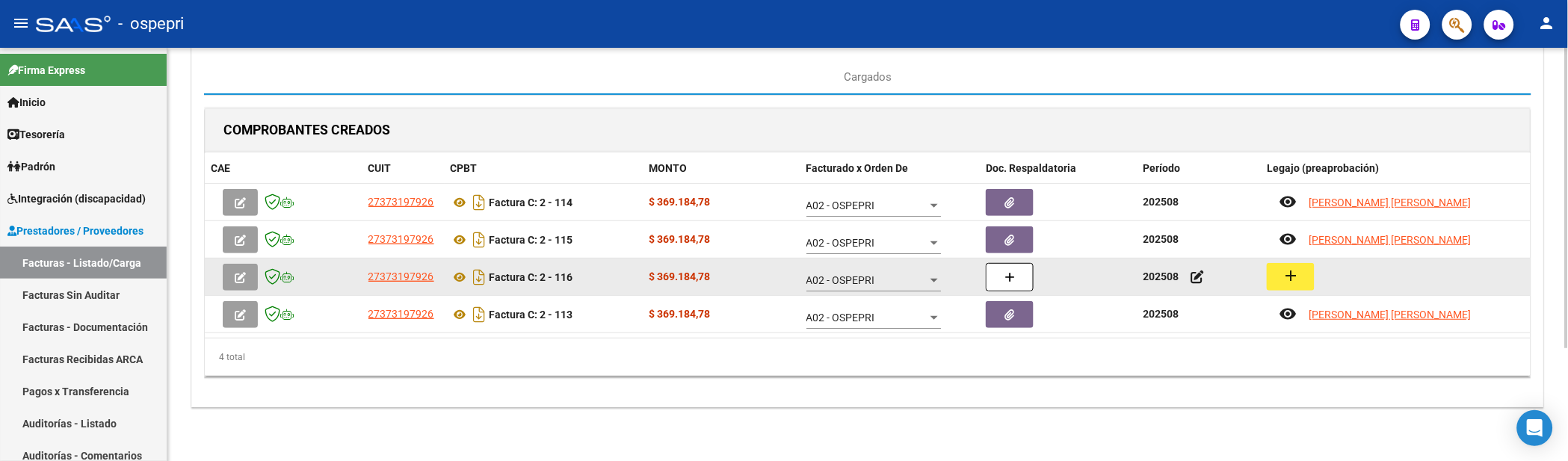
click at [1292, 272] on mat-icon "add" at bounding box center [1291, 276] width 18 height 18
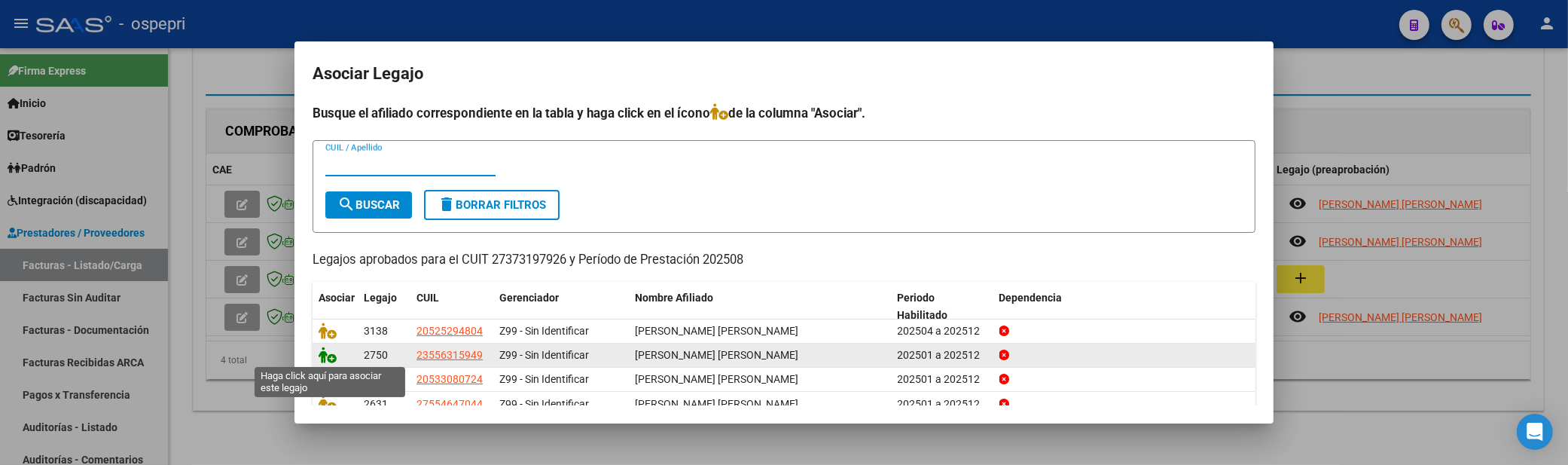
click at [327, 362] on icon at bounding box center [327, 355] width 18 height 17
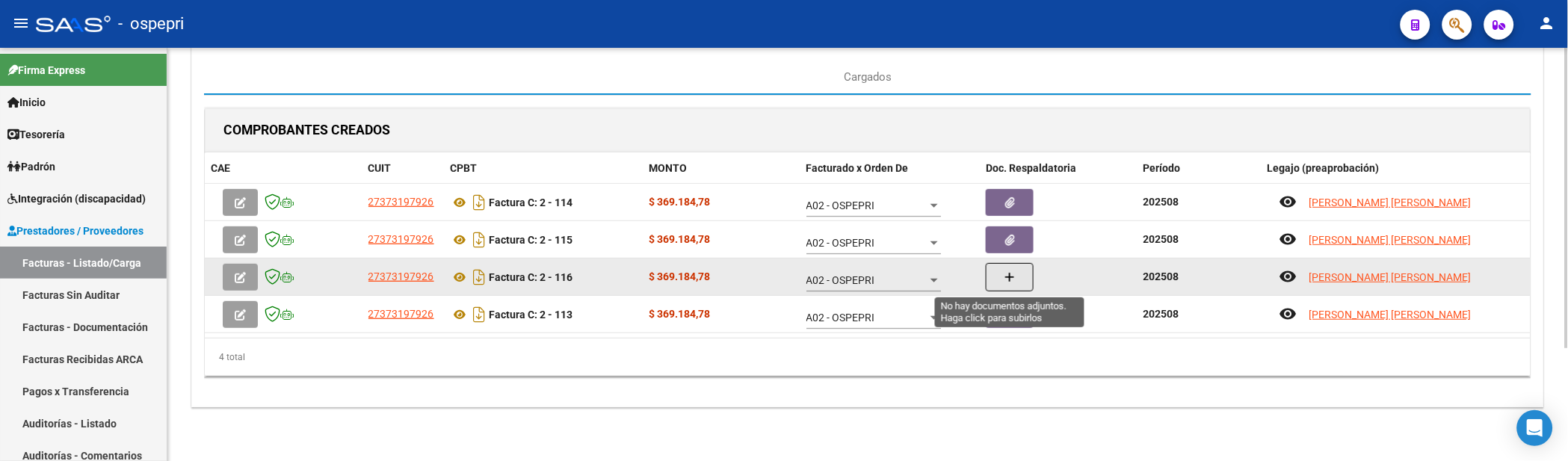
click at [1001, 272] on button "button" at bounding box center [1009, 276] width 48 height 28
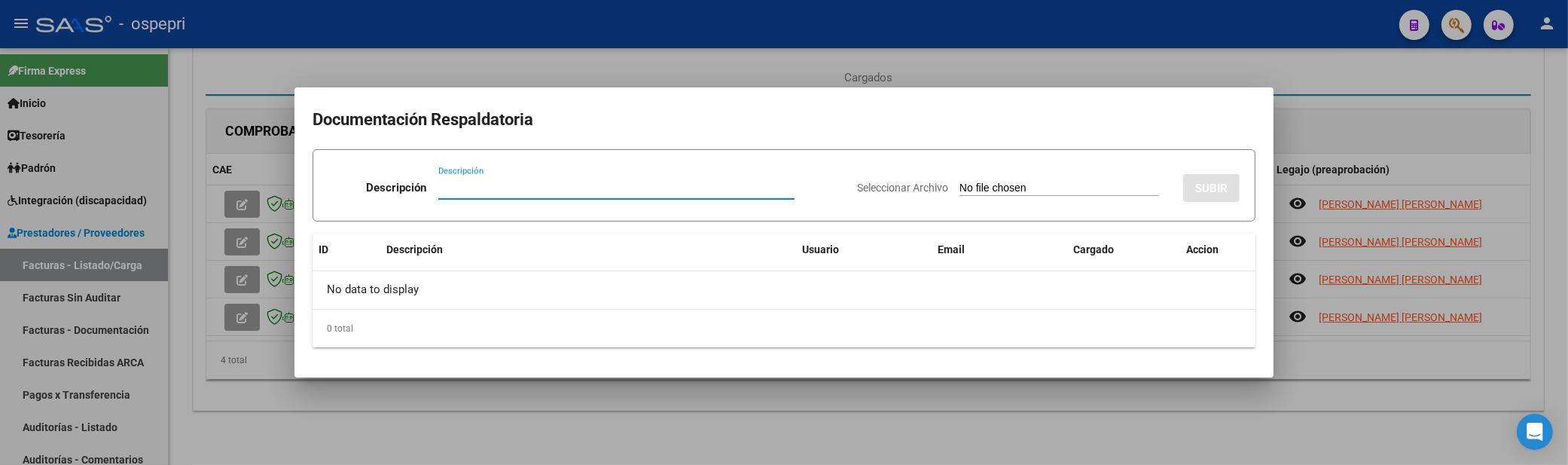
click at [457, 189] on input "Descripción" at bounding box center [616, 188] width 357 height 14
type input "202508"
click at [960, 186] on input "Seleccionar Archivo" at bounding box center [1059, 189] width 199 height 15
type input "C:\fakepath\CamScanner 05-09-2025 23.19.pdf"
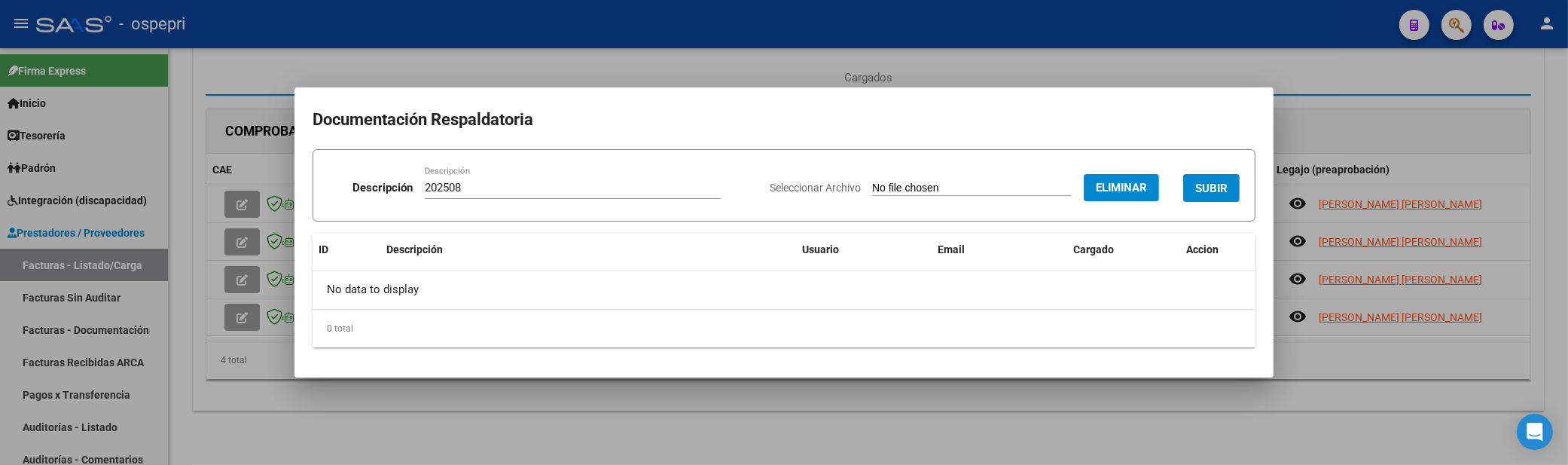
click at [1208, 185] on span "SUBIR" at bounding box center [1211, 189] width 32 height 14
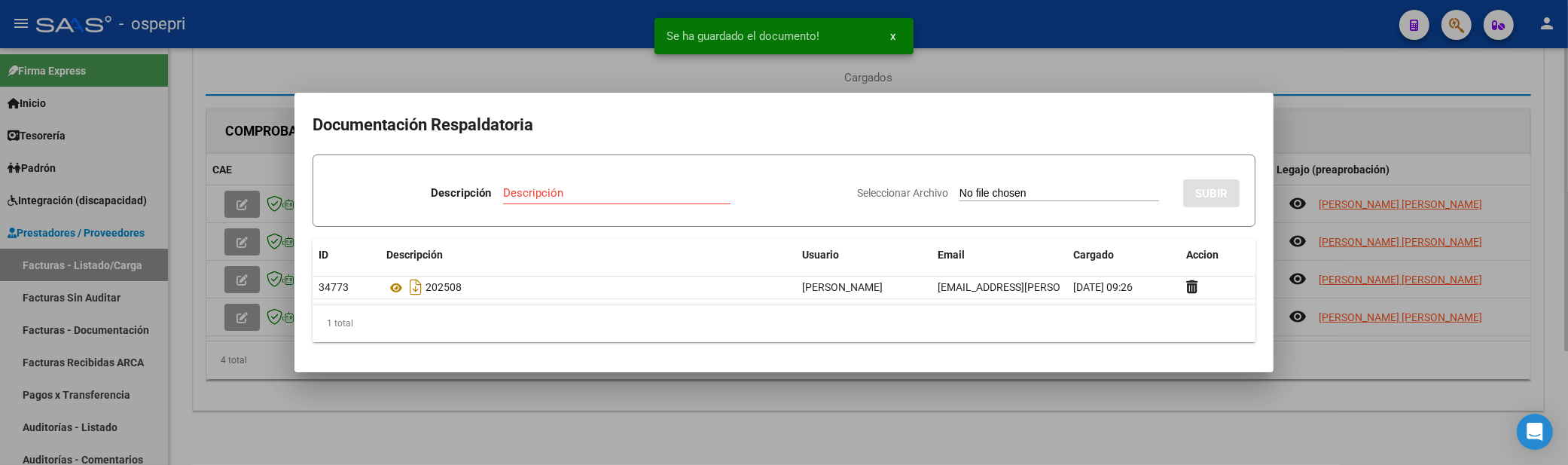
click at [1345, 107] on div at bounding box center [784, 232] width 1568 height 465
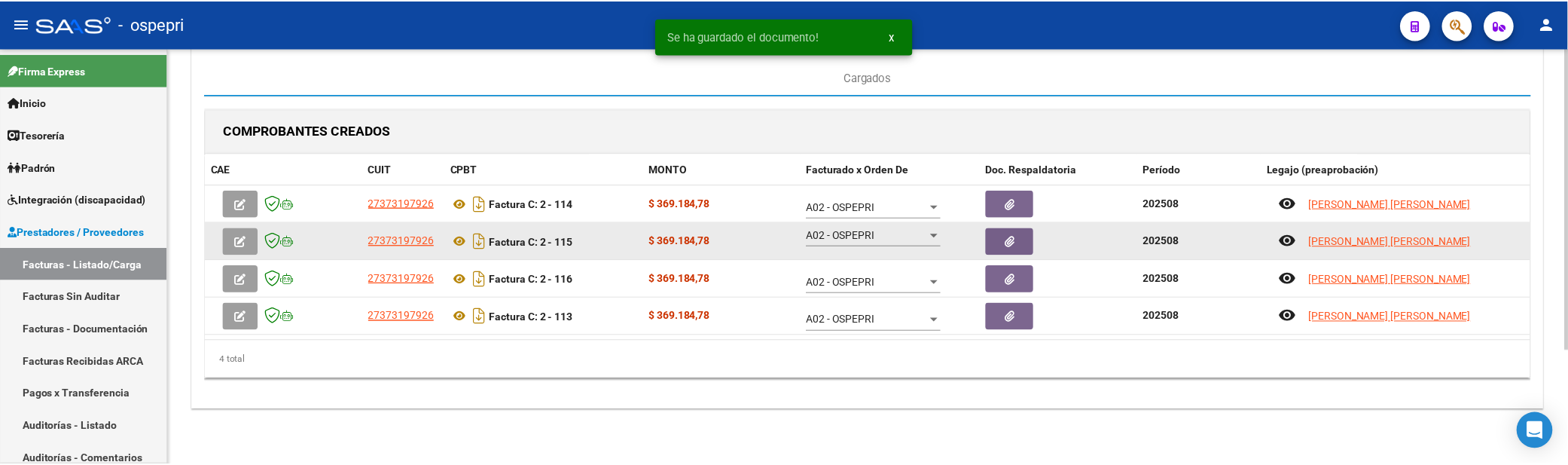
scroll to position [11, 0]
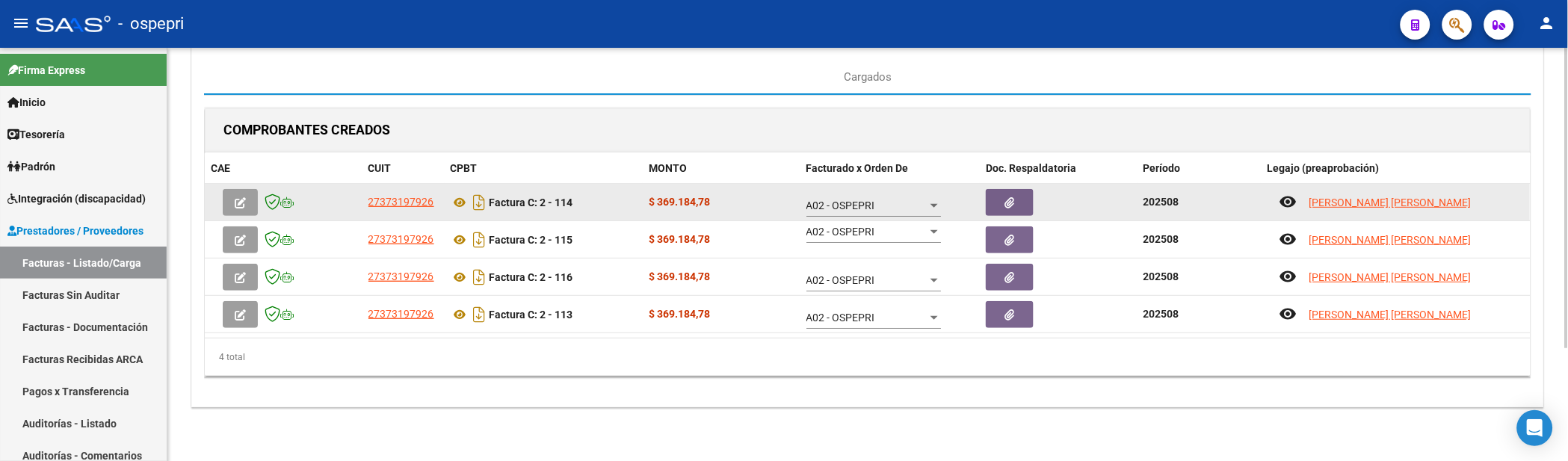
click at [249, 205] on button "button" at bounding box center [240, 203] width 35 height 27
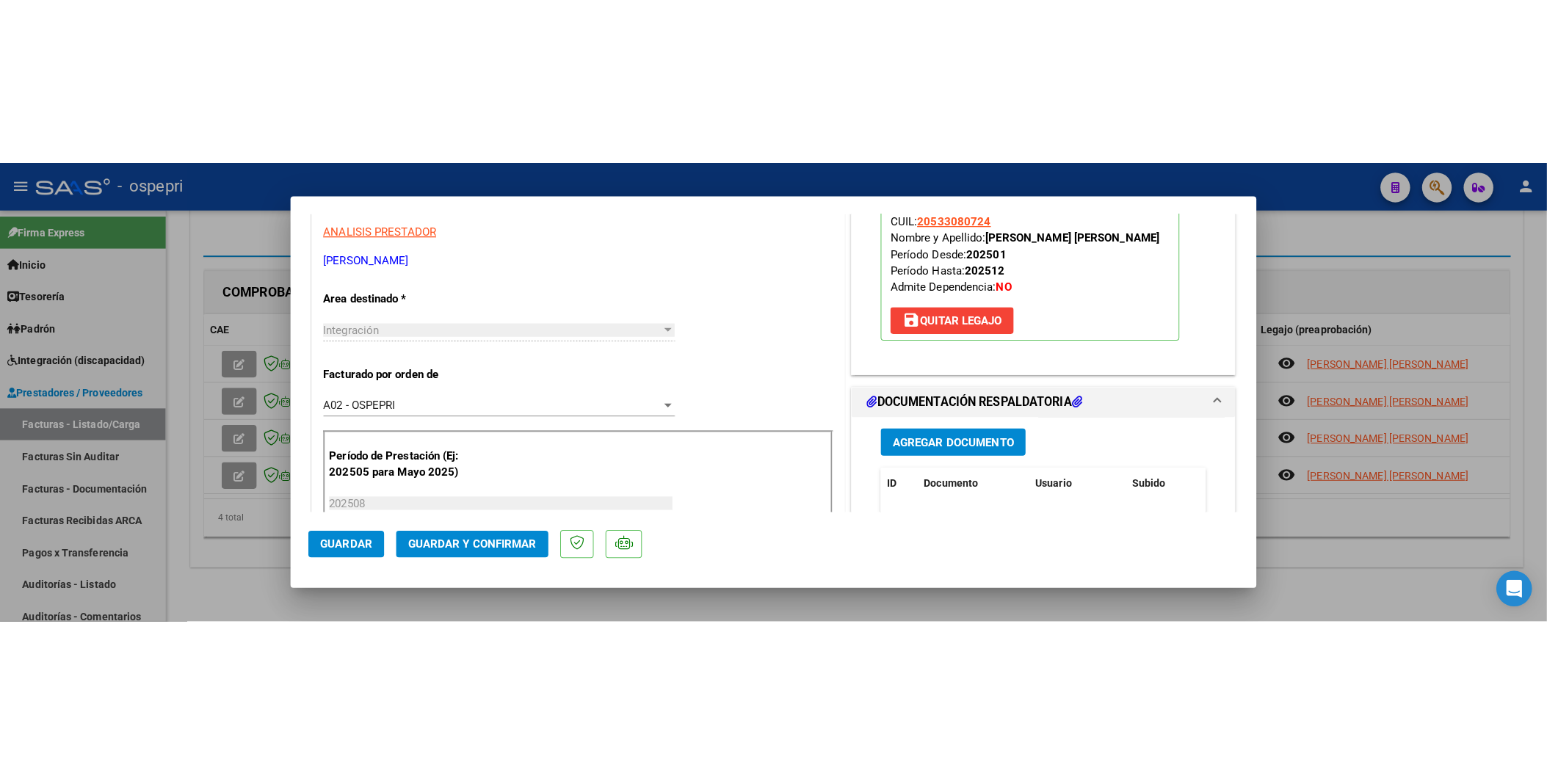
scroll to position [0, 0]
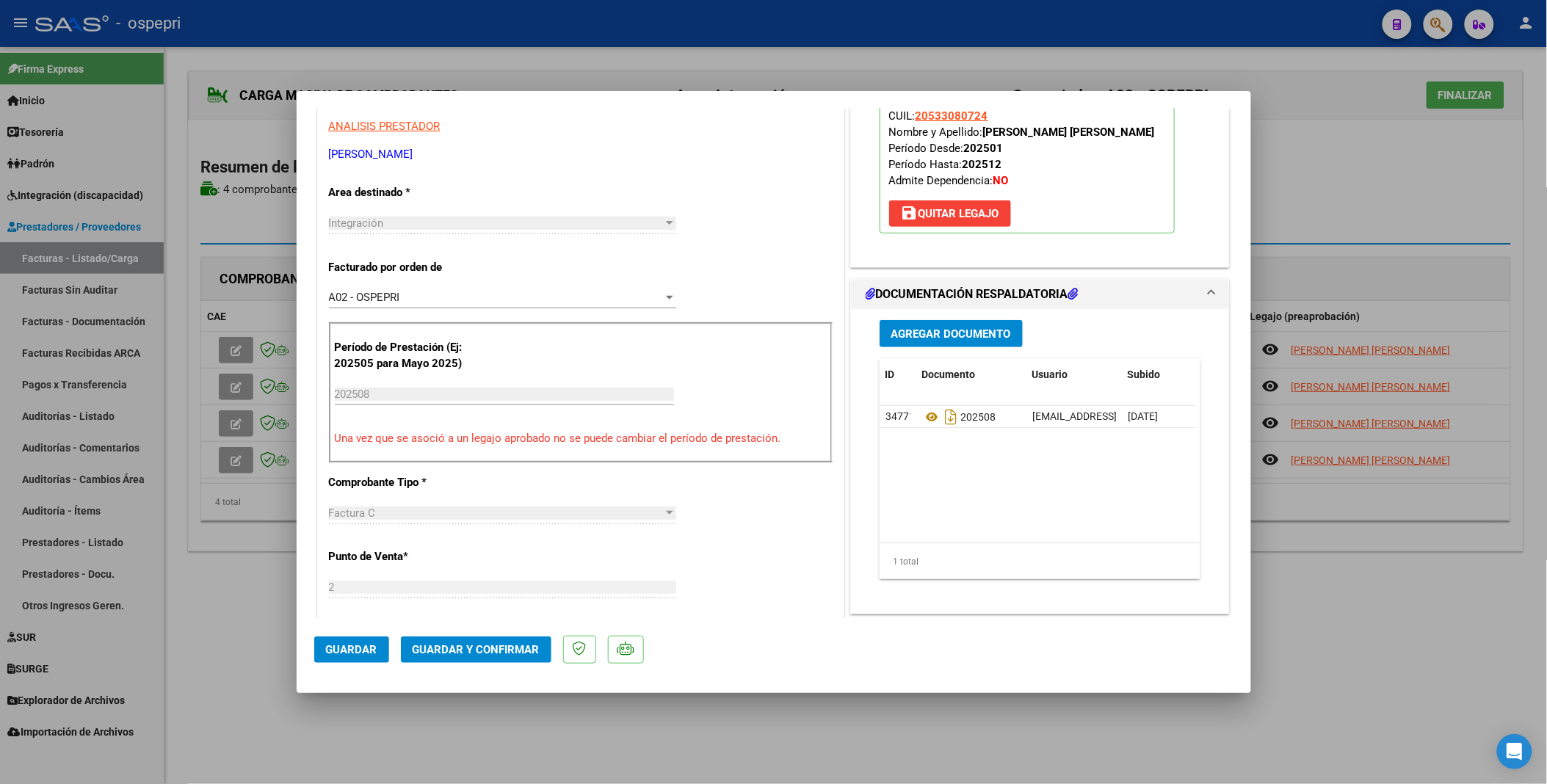
click at [463, 499] on span "Guardar y Confirmar" at bounding box center [475, 649] width 127 height 13
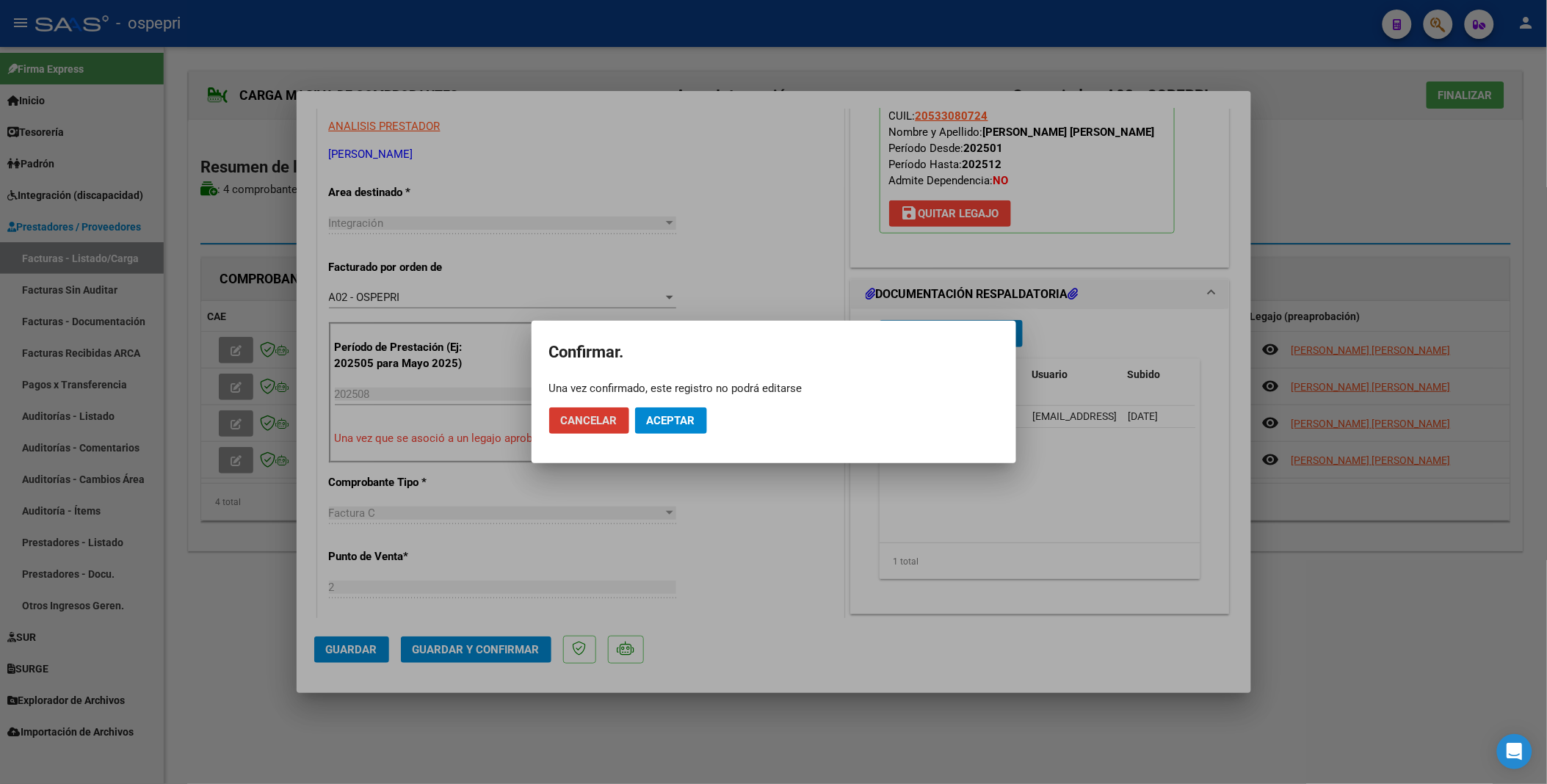
click at [665, 421] on span "Aceptar" at bounding box center [670, 420] width 48 height 13
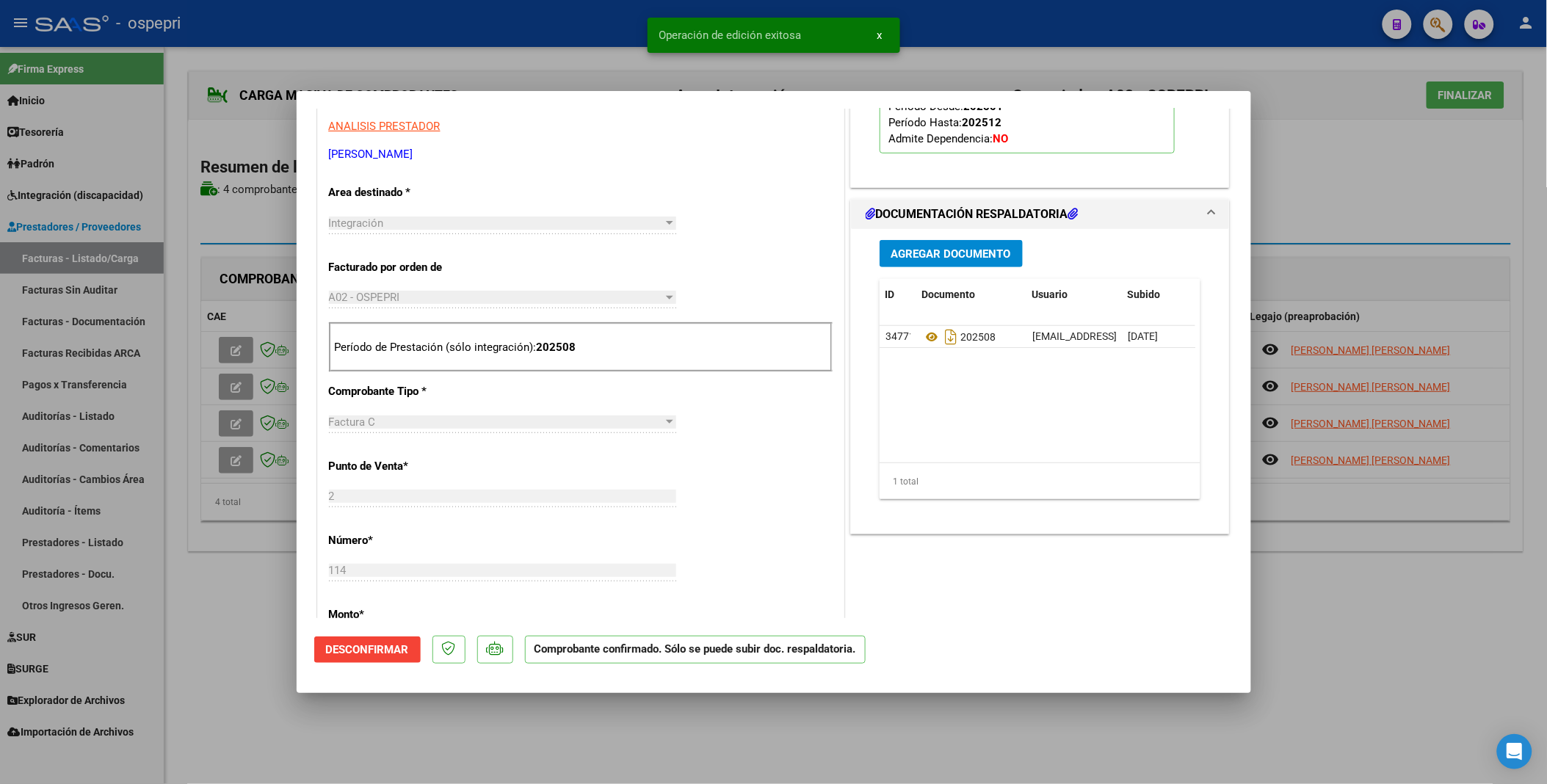
click at [237, 389] on div at bounding box center [773, 392] width 1547 height 784
type input "$ 0,00"
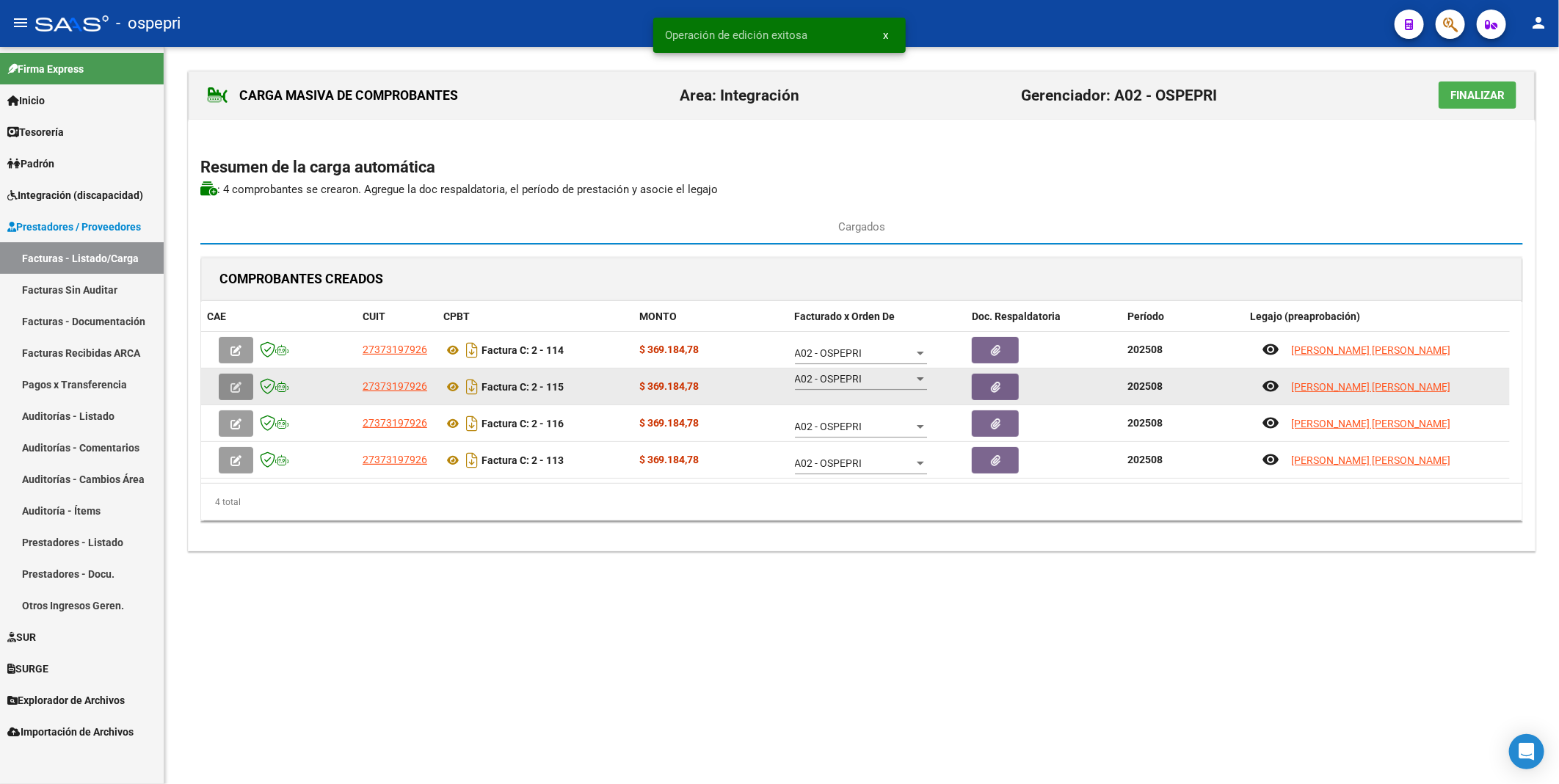
click at [226, 386] on button "button" at bounding box center [236, 387] width 34 height 27
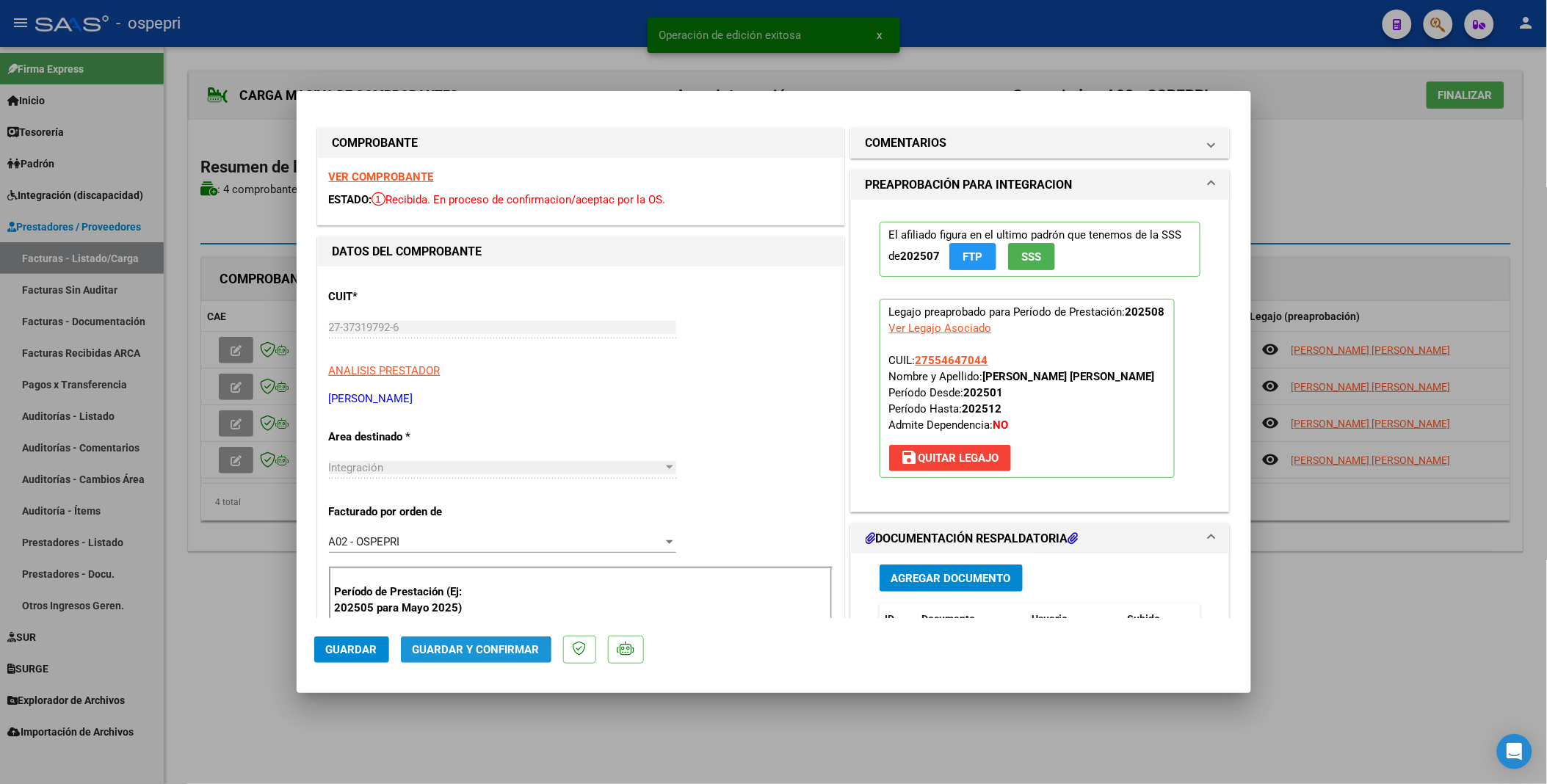
click at [437, 499] on span "Guardar y Confirmar" at bounding box center [475, 649] width 127 height 13
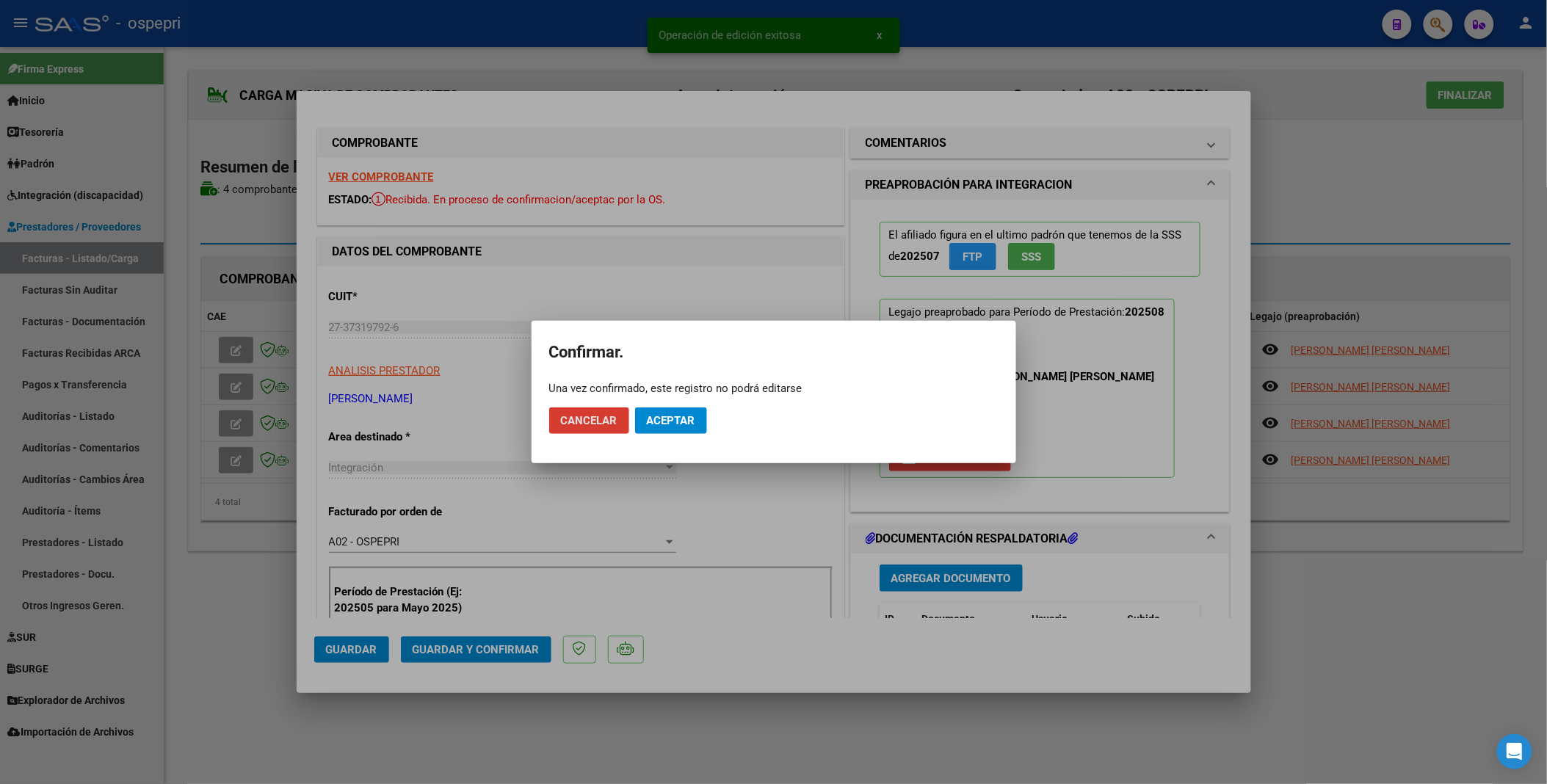
click at [658, 425] on span "Aceptar" at bounding box center [670, 420] width 48 height 13
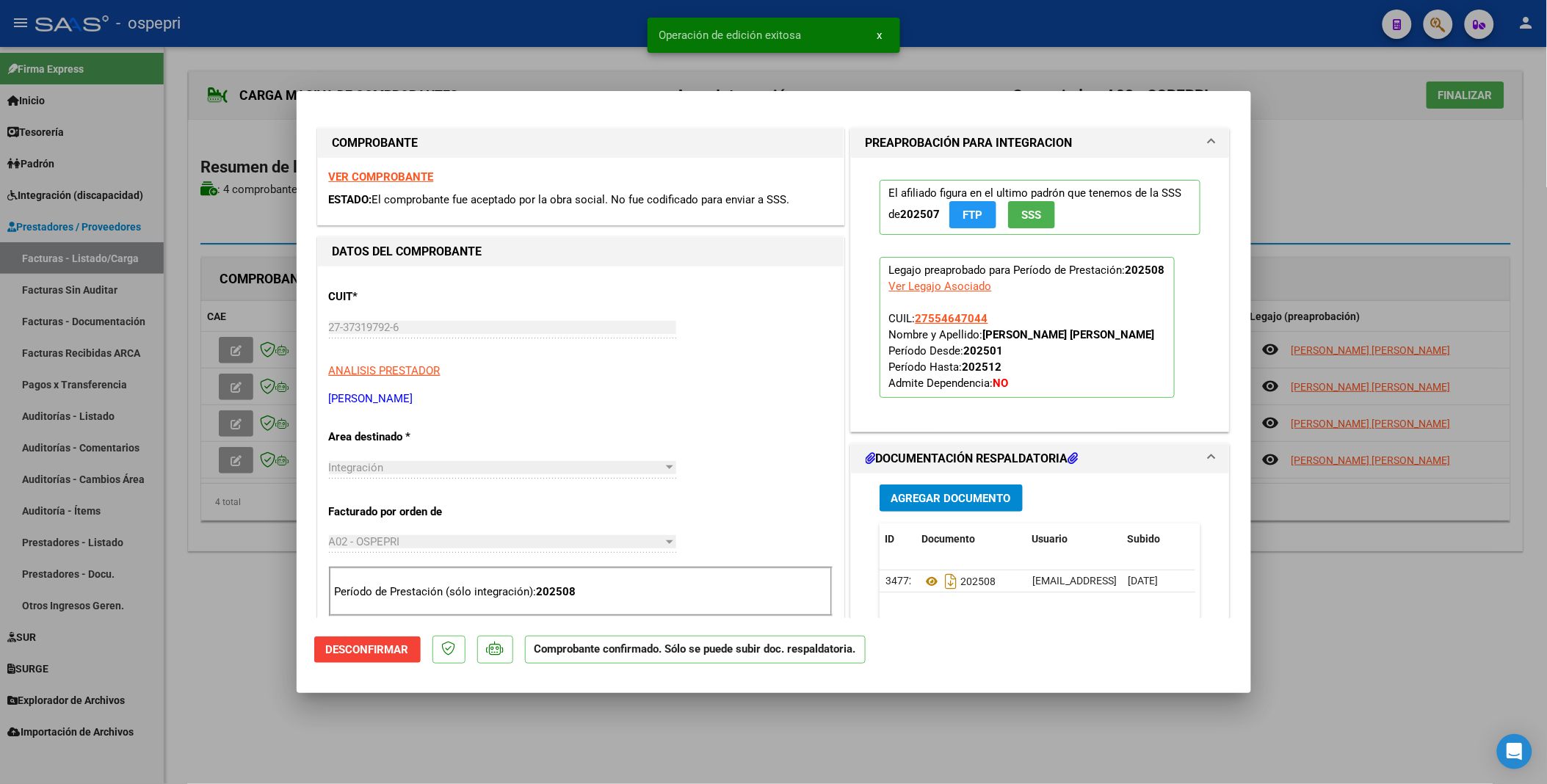
click at [239, 424] on div at bounding box center [773, 392] width 1547 height 784
type input "$ 0,00"
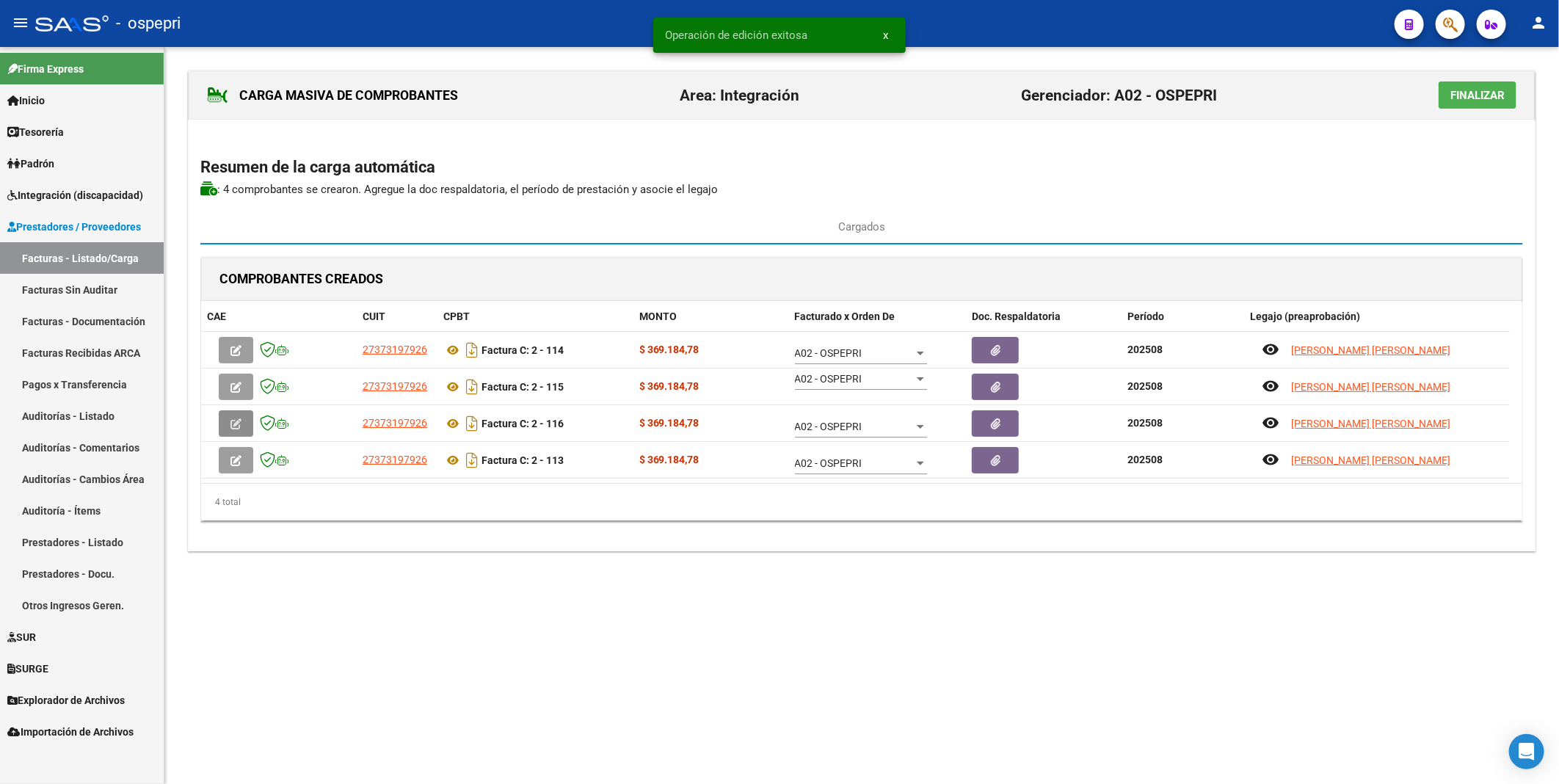
click at [239, 424] on icon "button" at bounding box center [236, 423] width 11 height 11
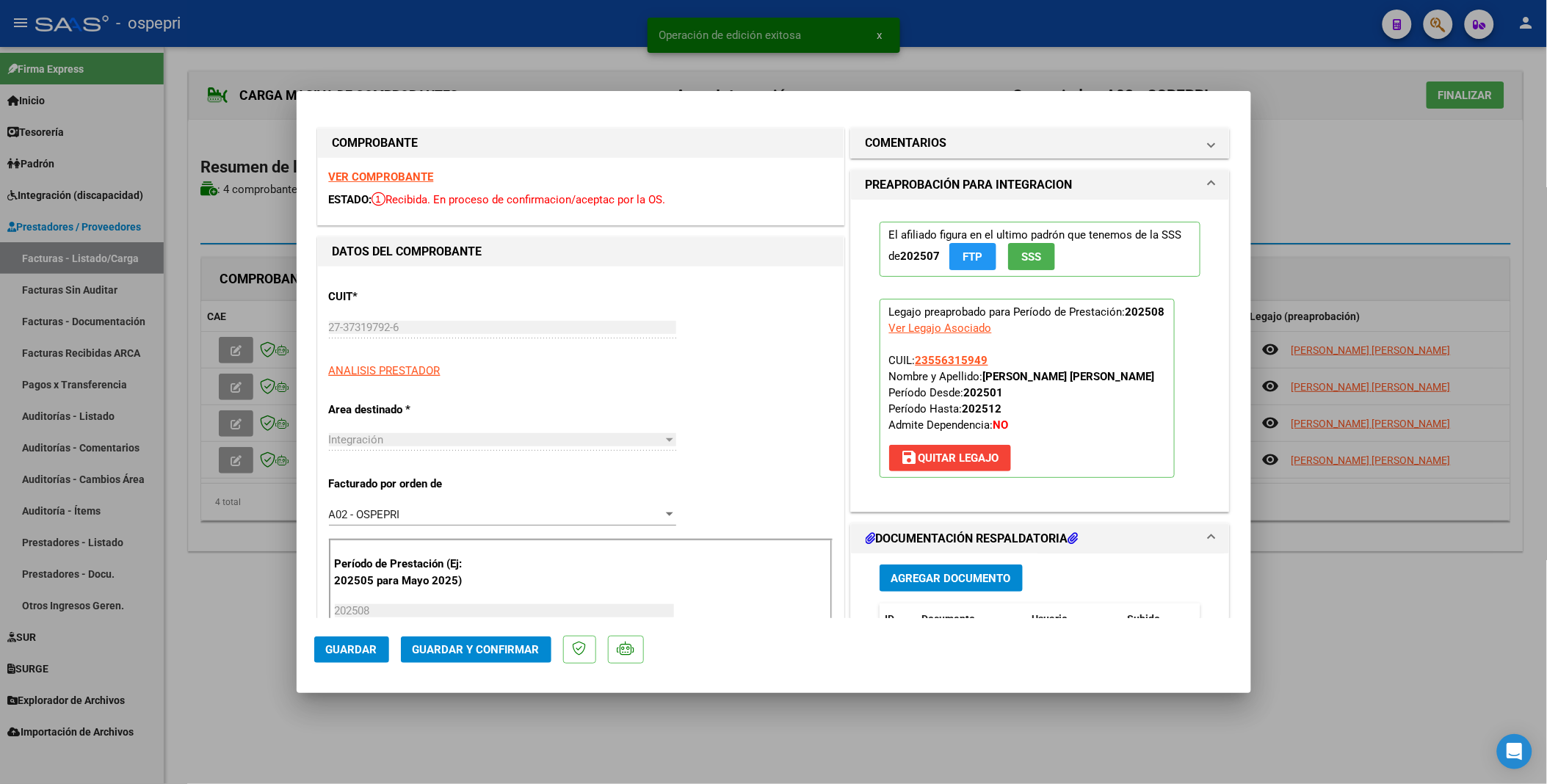
click at [487, 499] on button "Guardar y Confirmar" at bounding box center [476, 649] width 150 height 27
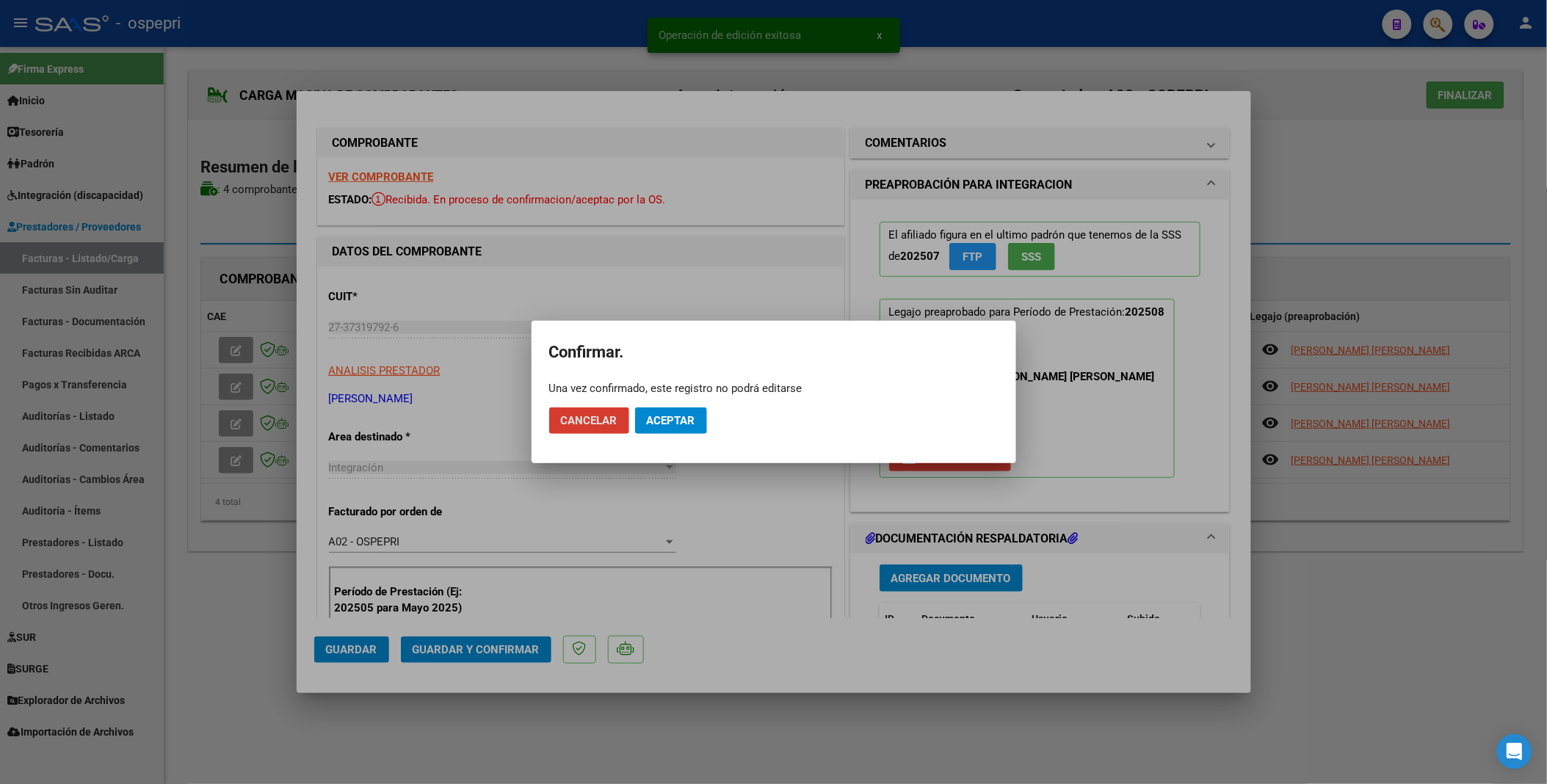
click at [668, 420] on span "Aceptar" at bounding box center [670, 420] width 48 height 13
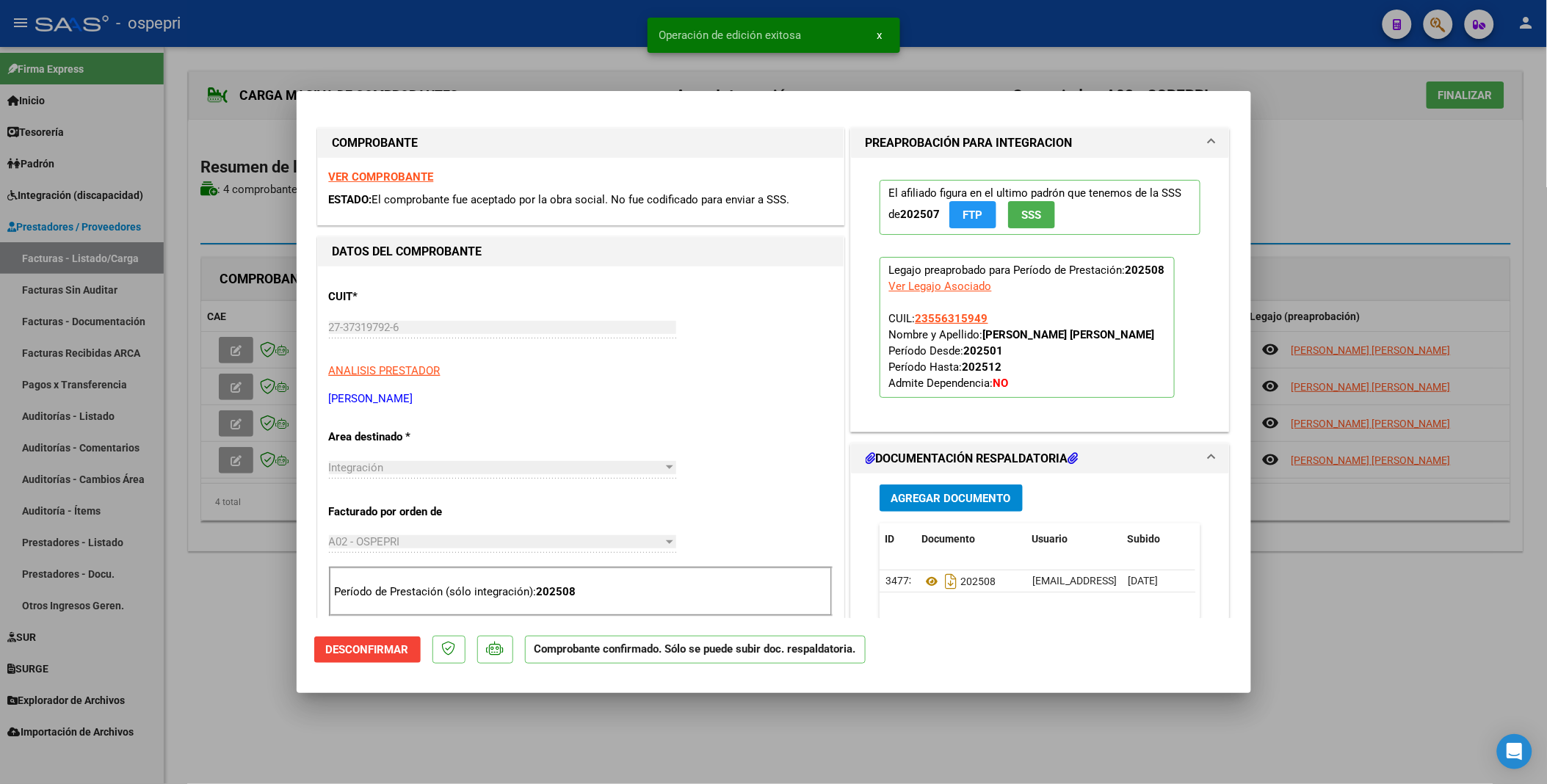
click at [235, 466] on div at bounding box center [773, 392] width 1547 height 784
type input "$ 0,00"
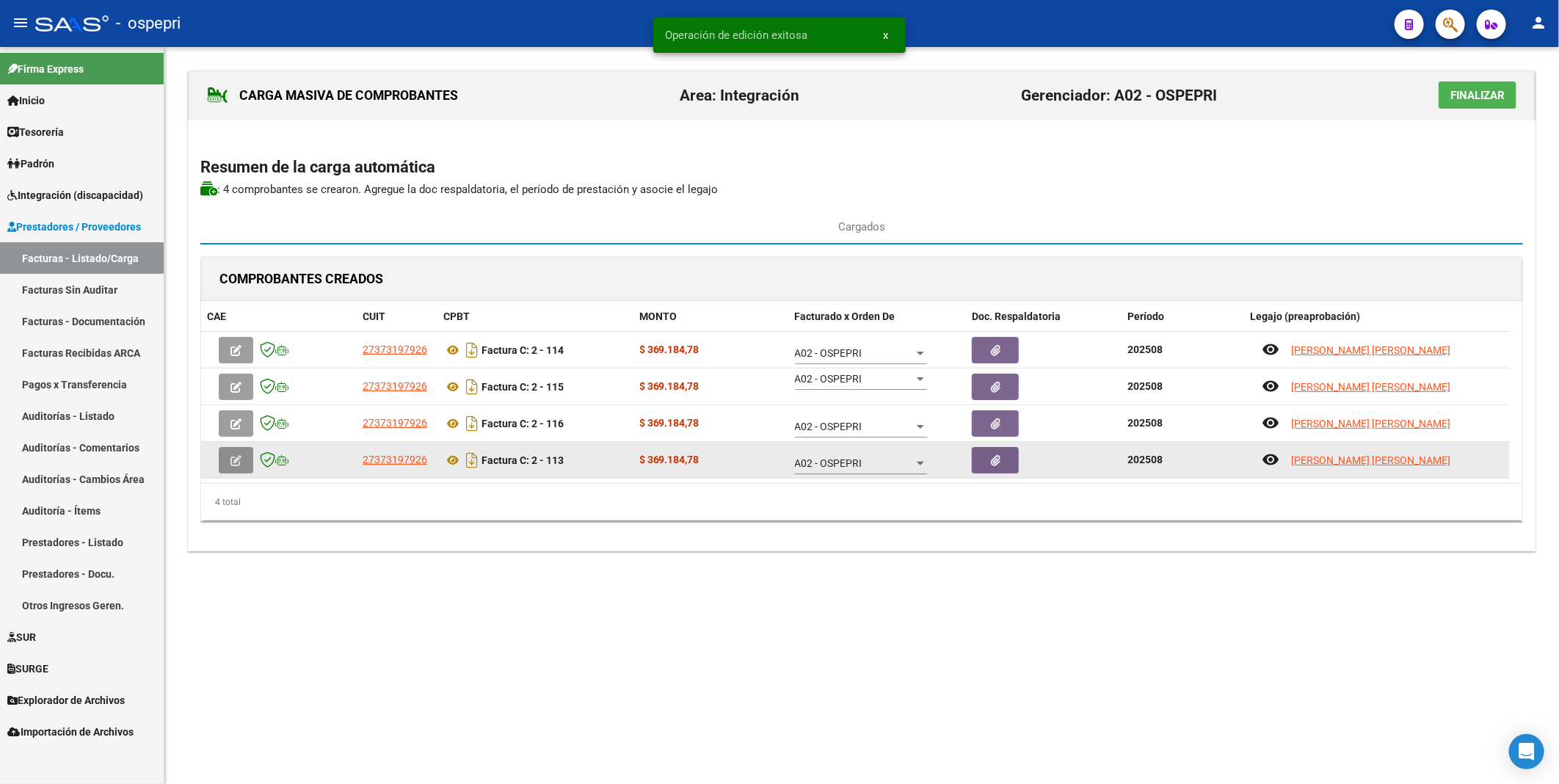
click at [236, 464] on icon "button" at bounding box center [236, 460] width 11 height 11
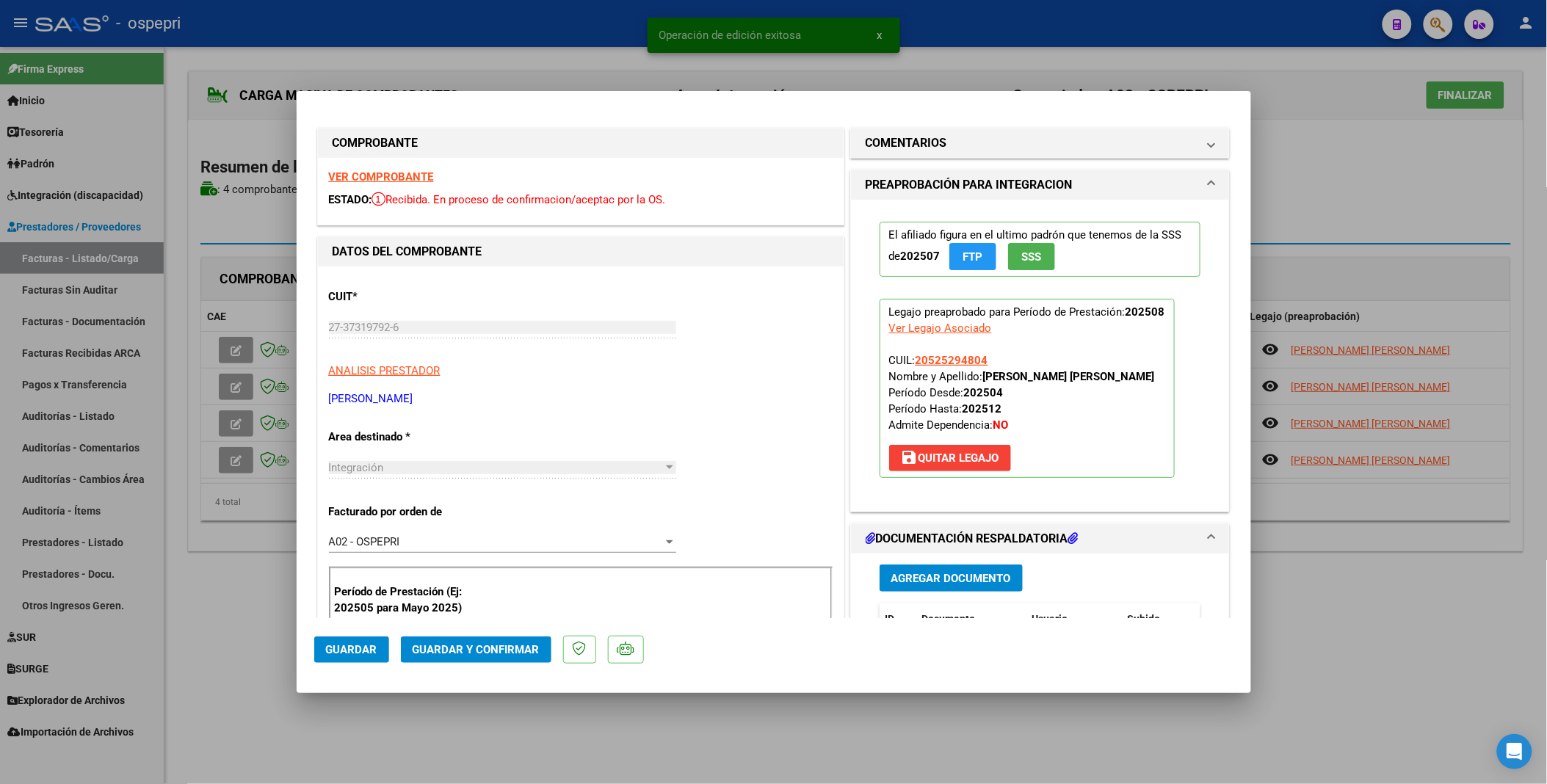
click at [464, 499] on span "Guardar y Confirmar" at bounding box center [475, 649] width 127 height 13
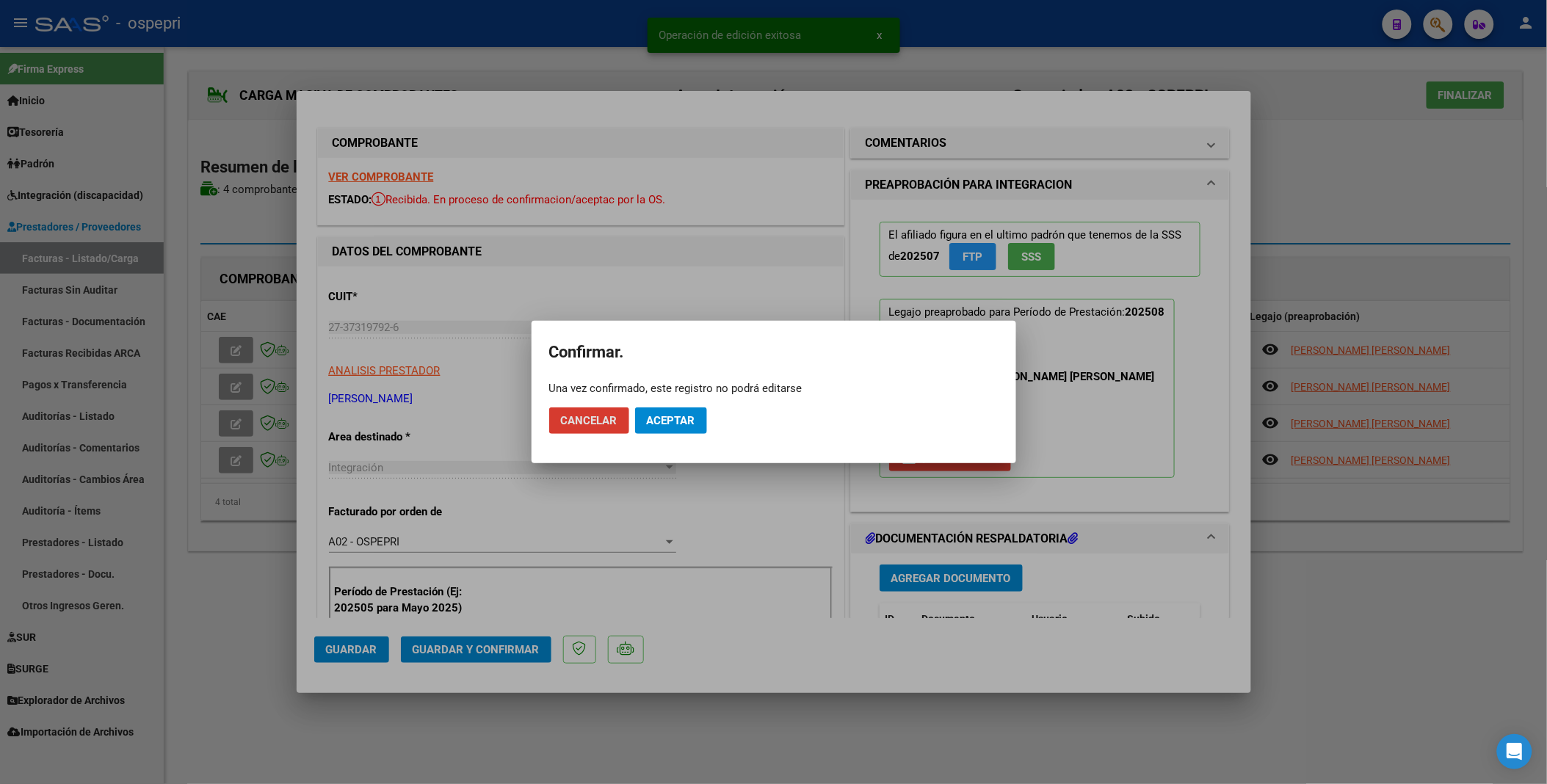
click at [665, 421] on span "Aceptar" at bounding box center [670, 420] width 48 height 13
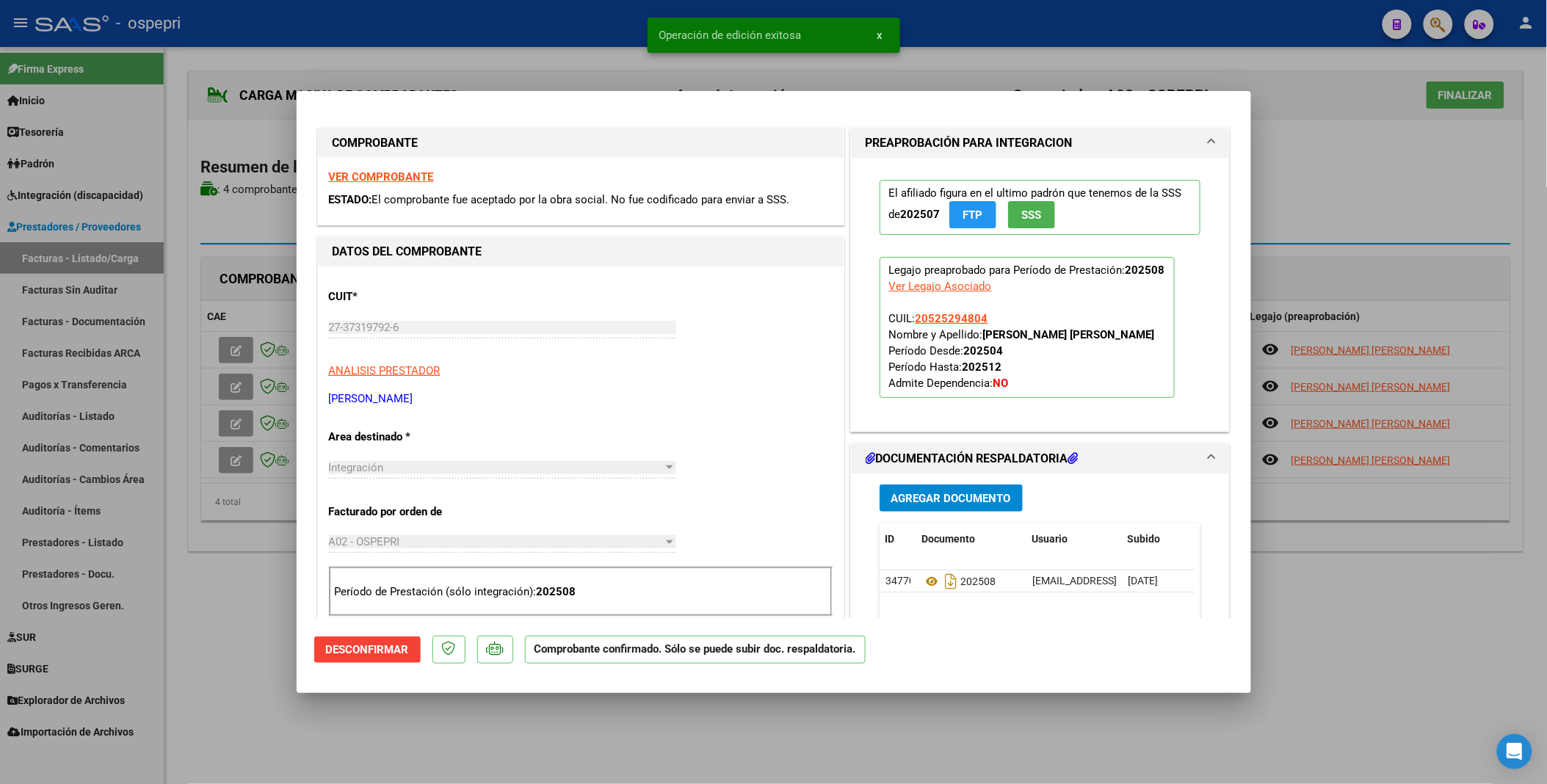
click at [243, 499] on div at bounding box center [773, 392] width 1547 height 784
type input "$ 0,00"
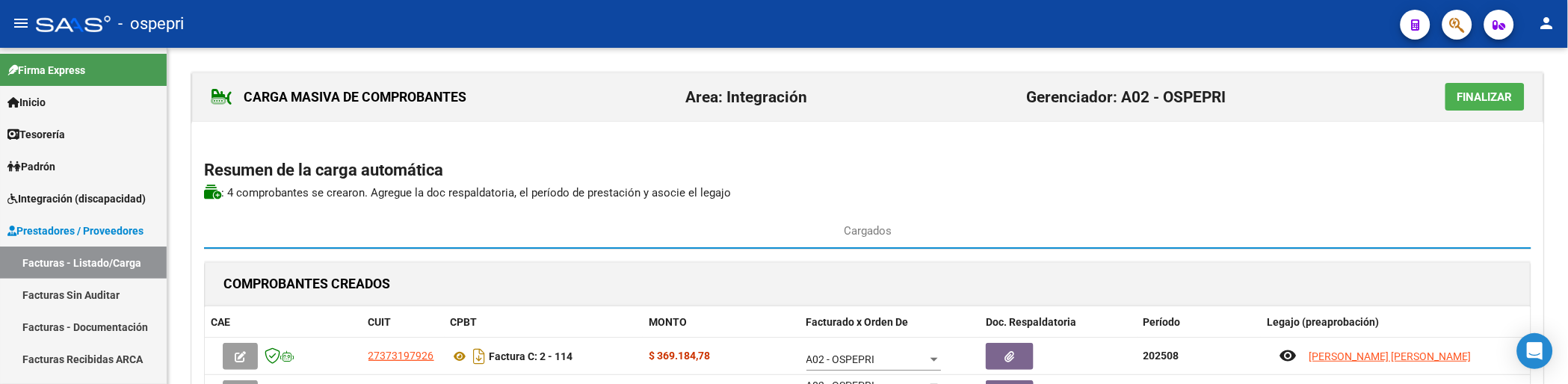
click at [1483, 98] on span "Finalizar" at bounding box center [1485, 97] width 55 height 14
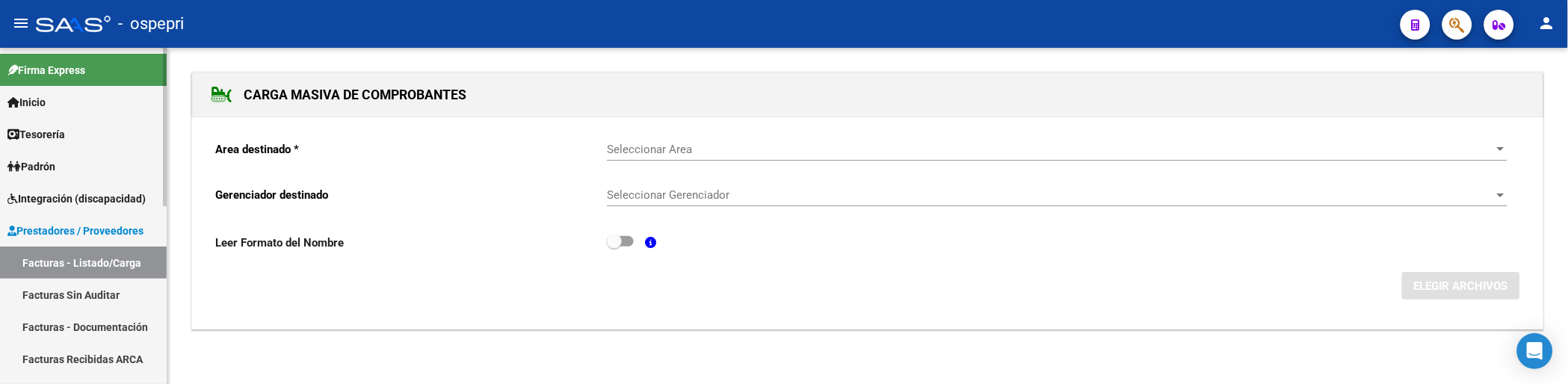
click at [80, 264] on link "Facturas - Listado/Carga" at bounding box center [83, 263] width 167 height 32
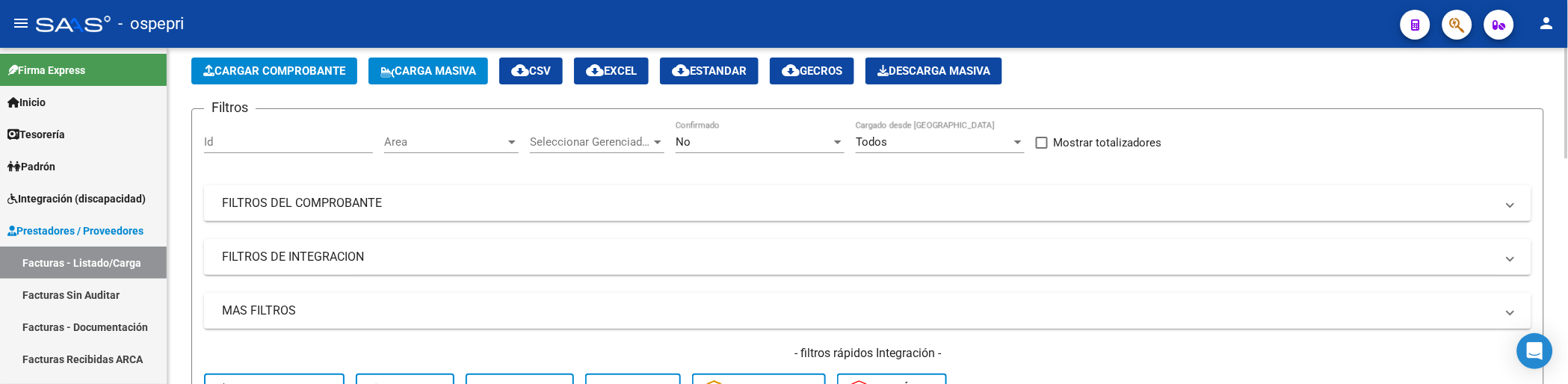
scroll to position [83, 0]
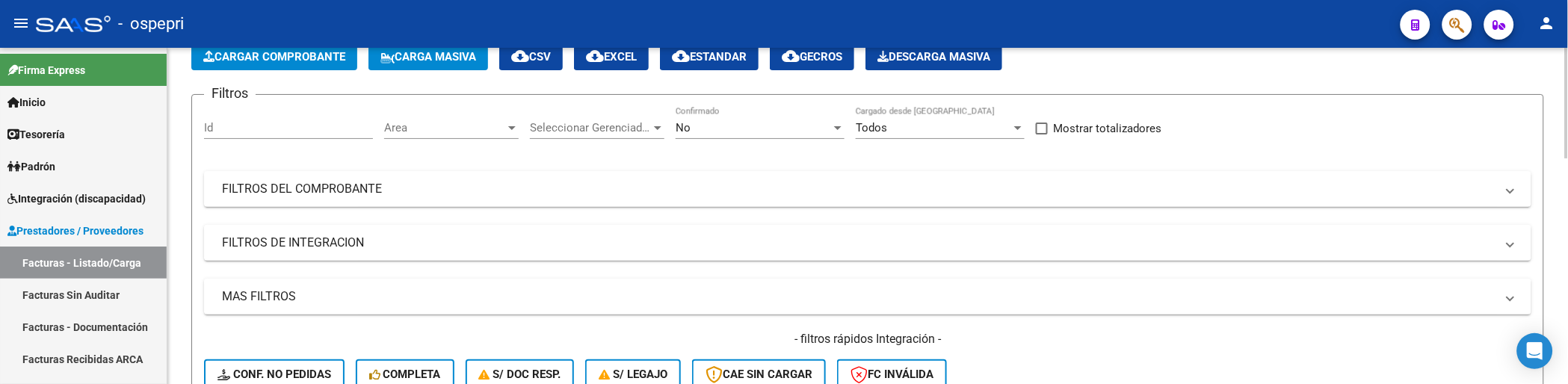
click at [1273, 131] on div "Filtros Id Area Area Seleccionar Gerenciador Seleccionar Gerenciador No Confirm…" at bounding box center [867, 254] width 1327 height 295
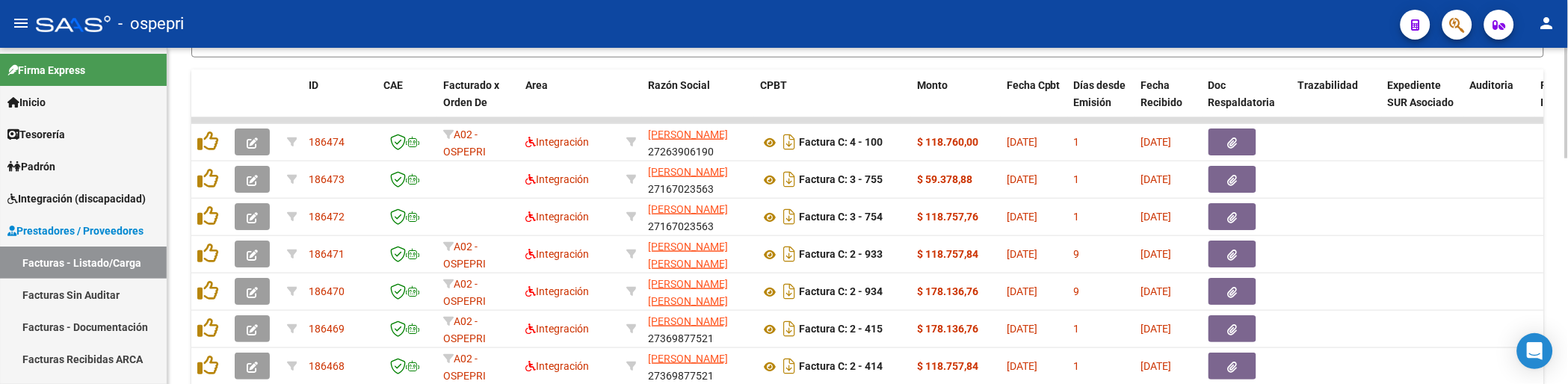
scroll to position [498, 0]
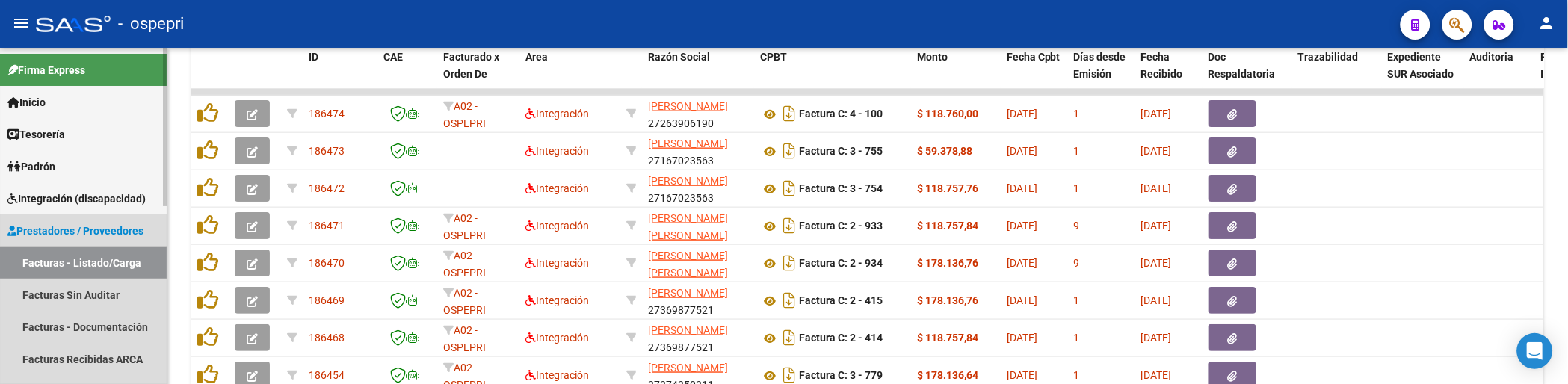
click at [99, 262] on link "Facturas - Listado/Carga" at bounding box center [83, 263] width 167 height 32
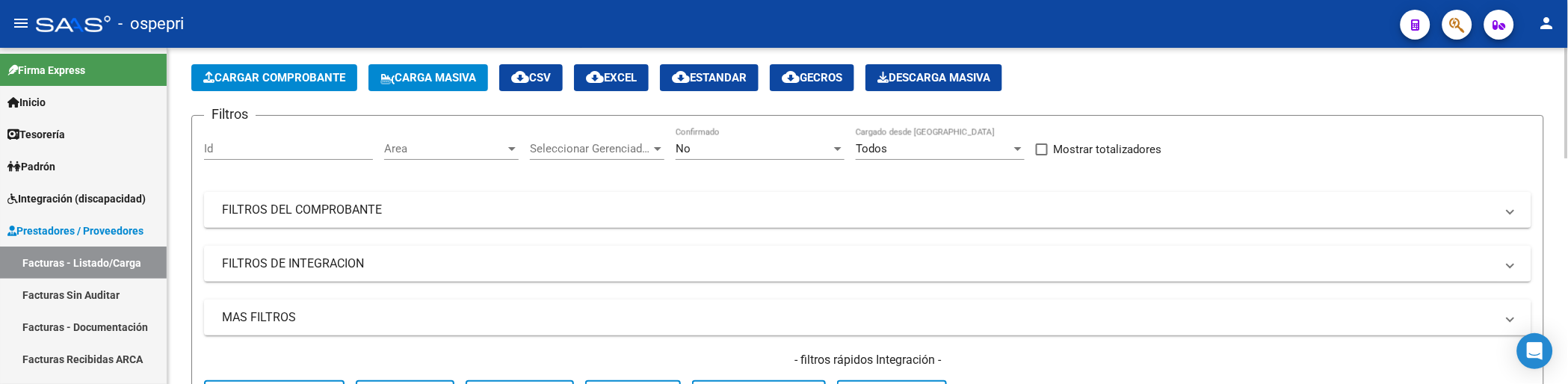
scroll to position [0, 0]
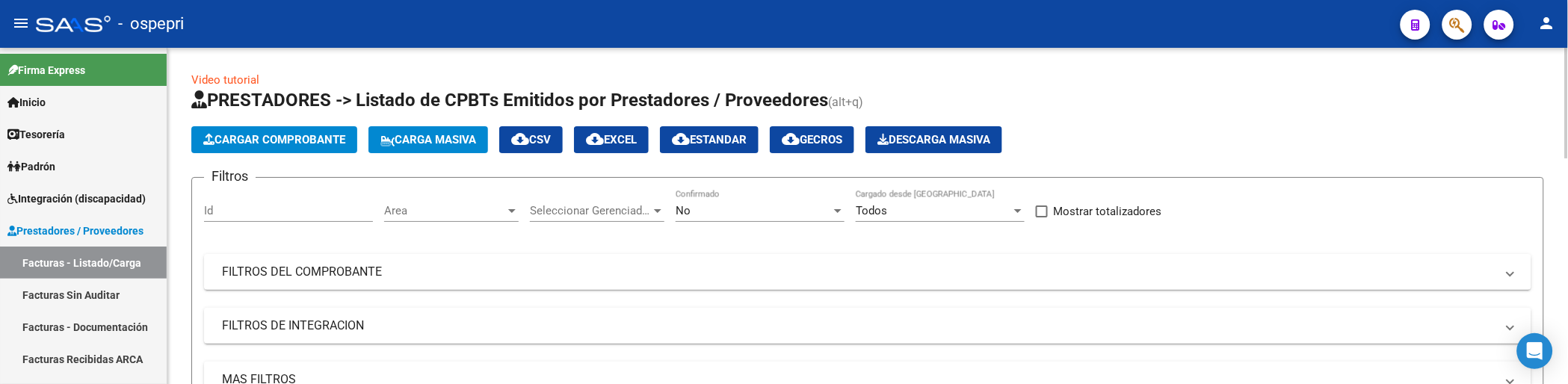
click at [424, 139] on span "Carga Masiva" at bounding box center [428, 140] width 95 height 14
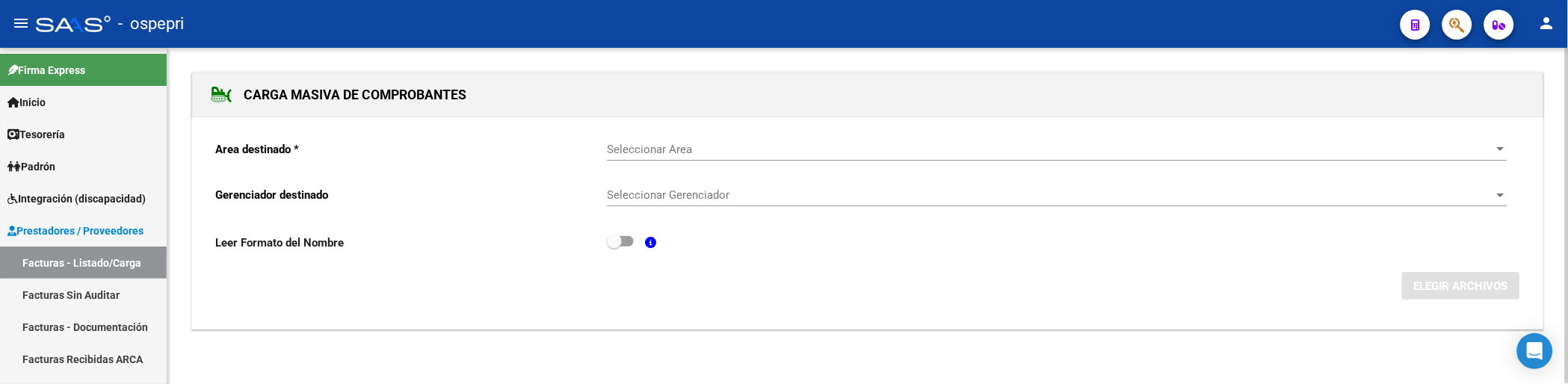
click at [670, 131] on div "Seleccionar Area Seleccionar Area" at bounding box center [1057, 145] width 901 height 32
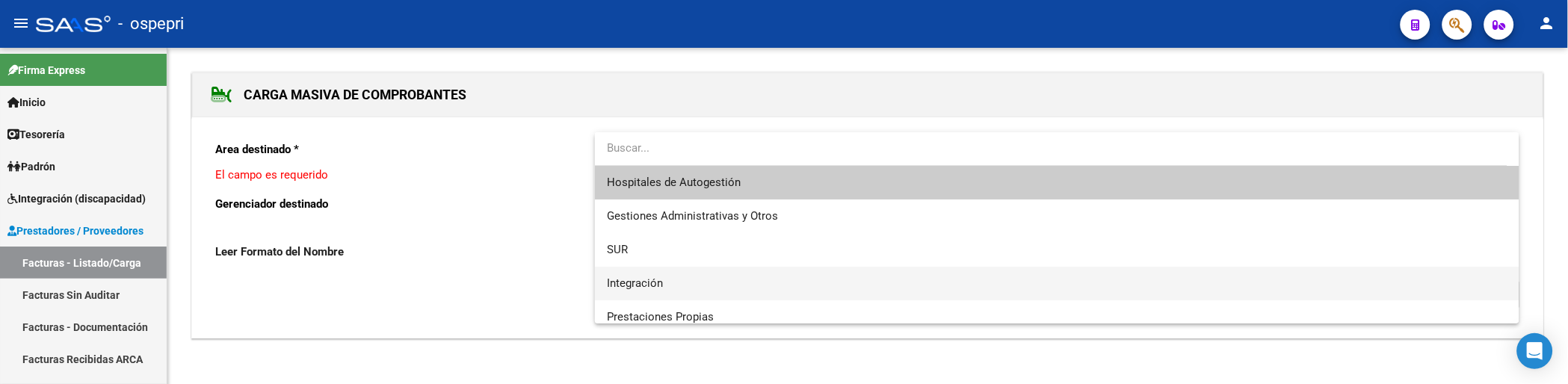
click at [645, 284] on span "Integración" at bounding box center [635, 283] width 56 height 14
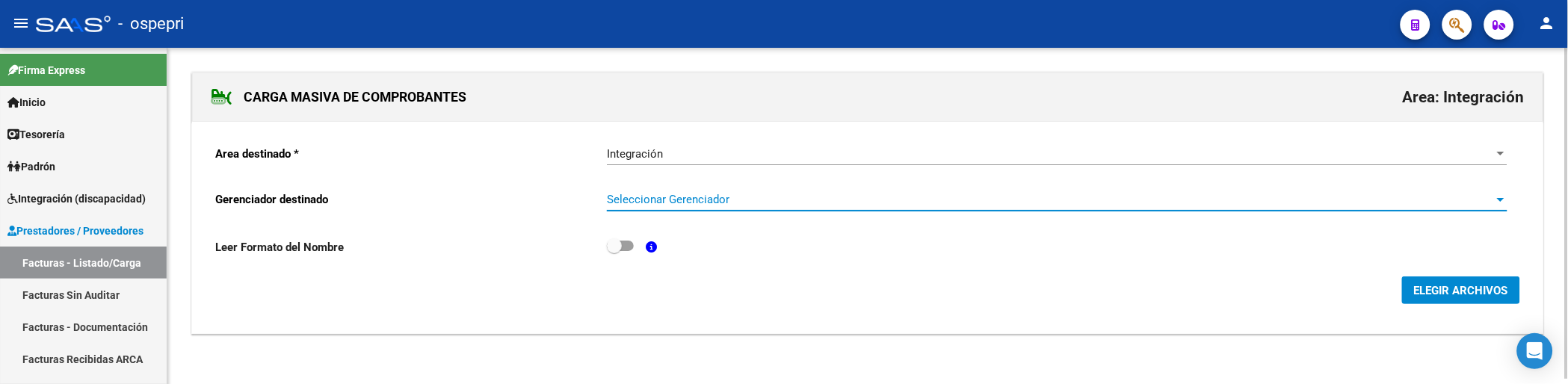
click at [644, 197] on span "Seleccionar Gerenciador" at bounding box center [1050, 200] width 887 height 14
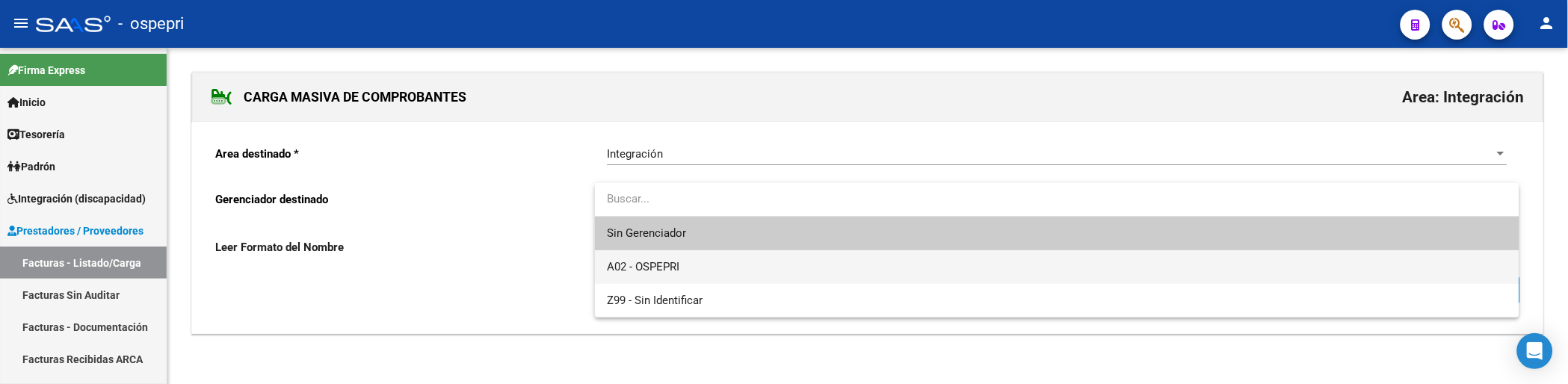
click at [645, 263] on span "A02 - OSPEPRI" at bounding box center [643, 267] width 73 height 14
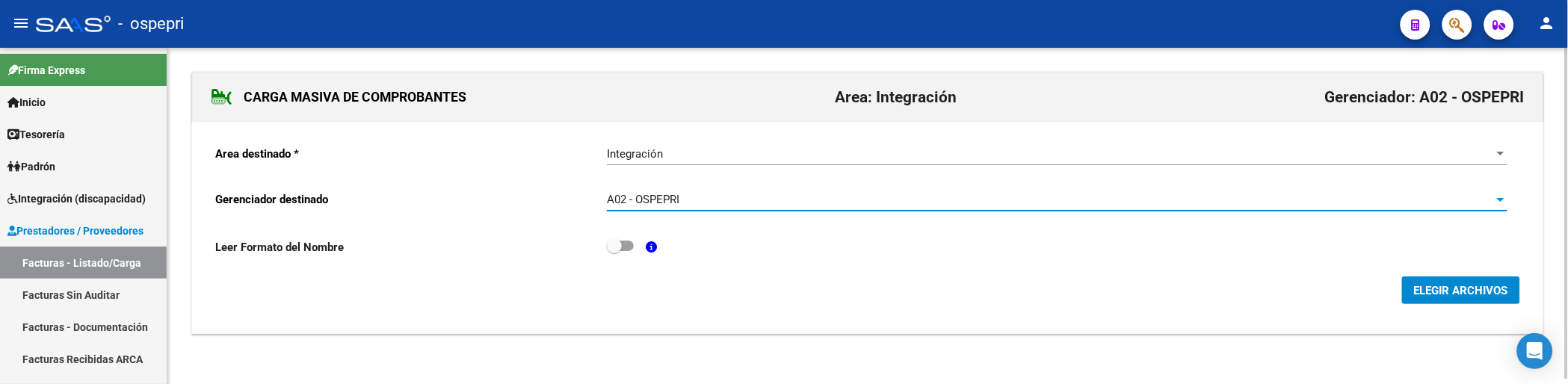
click at [1465, 300] on button "ELEGIR ARCHIVOS" at bounding box center [1461, 290] width 118 height 28
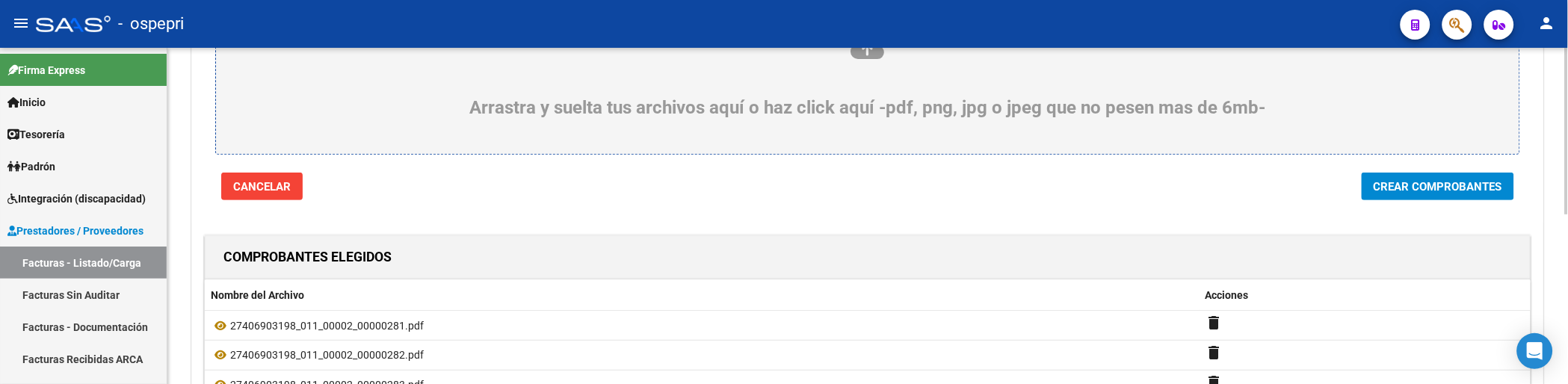
scroll to position [249, 0]
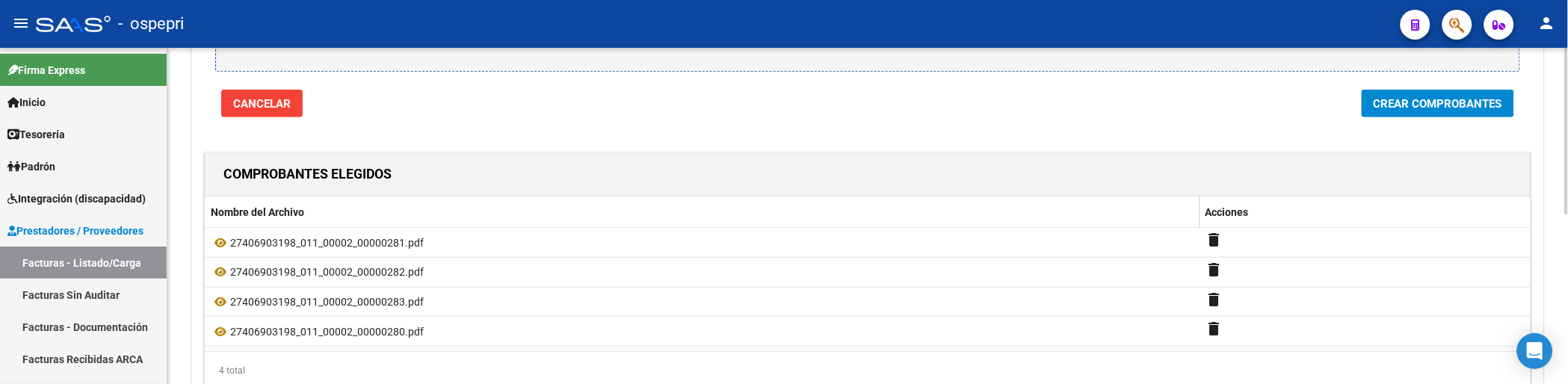
click at [1399, 105] on span "Crear Comprobantes" at bounding box center [1438, 104] width 129 height 14
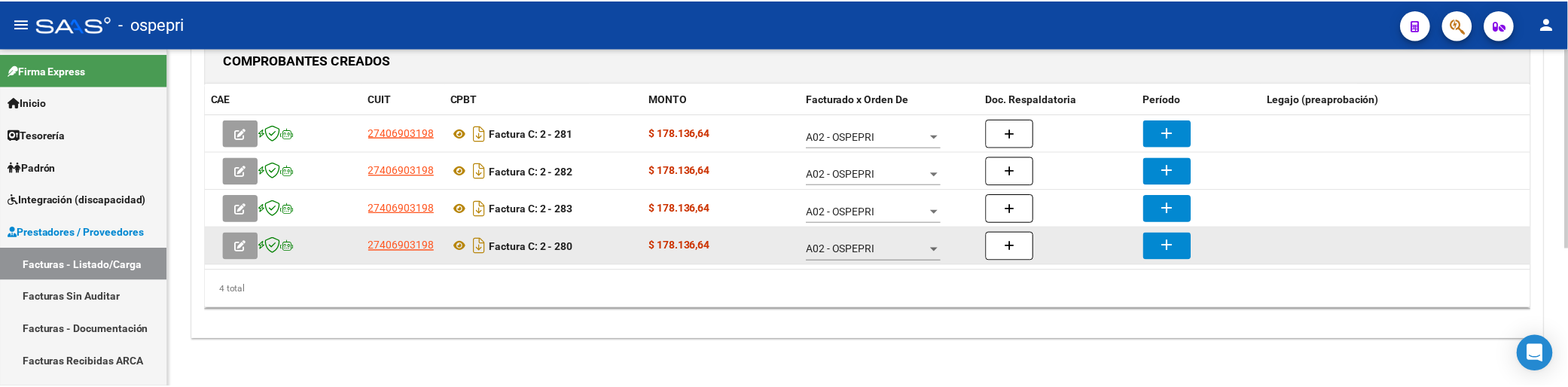
scroll to position [234, 0]
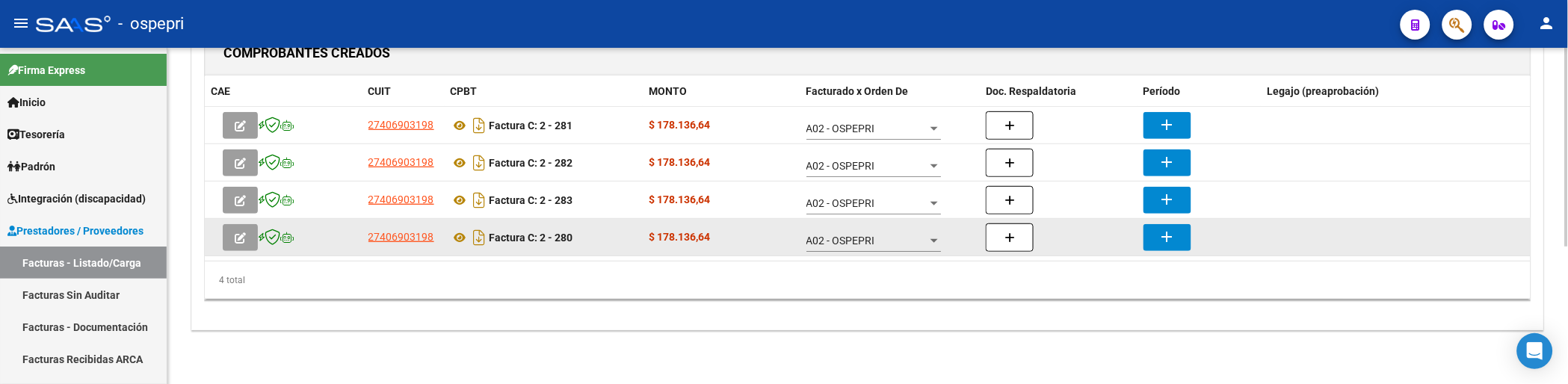
click at [1171, 241] on mat-icon "add" at bounding box center [1167, 237] width 18 height 18
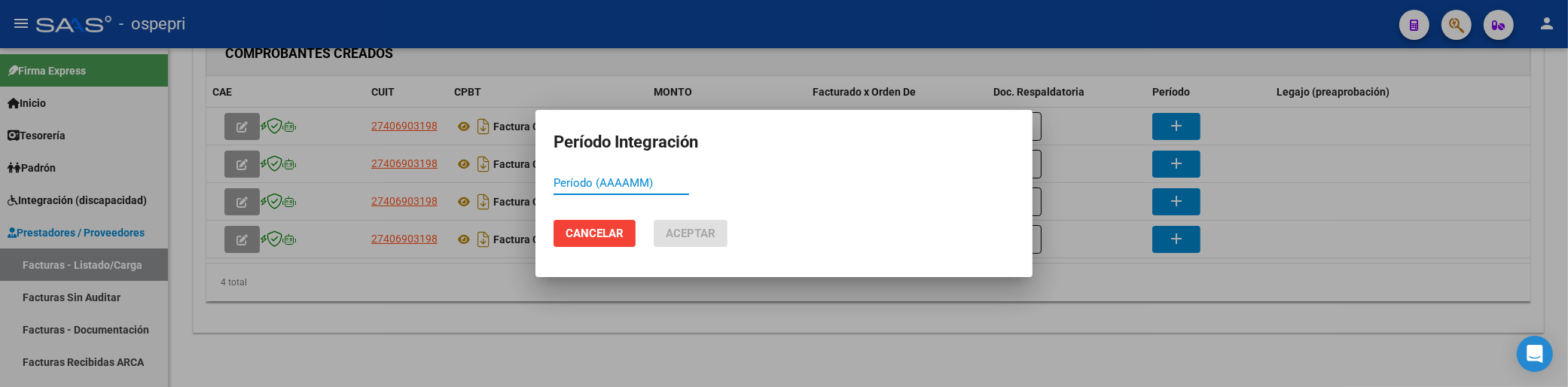
click at [624, 187] on input "Período (AAAAMM)" at bounding box center [621, 183] width 136 height 14
click at [633, 189] on input "Período (AAAAMM)" at bounding box center [621, 183] width 136 height 14
type input "202508"
click at [688, 231] on span "Aceptar" at bounding box center [690, 234] width 50 height 14
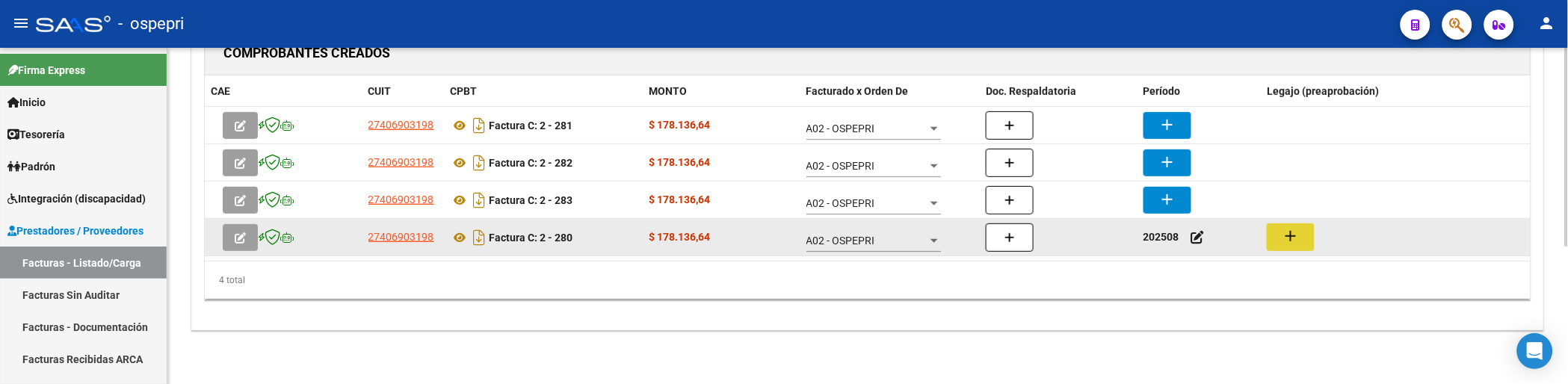
click at [1279, 234] on button "add" at bounding box center [1290, 237] width 48 height 28
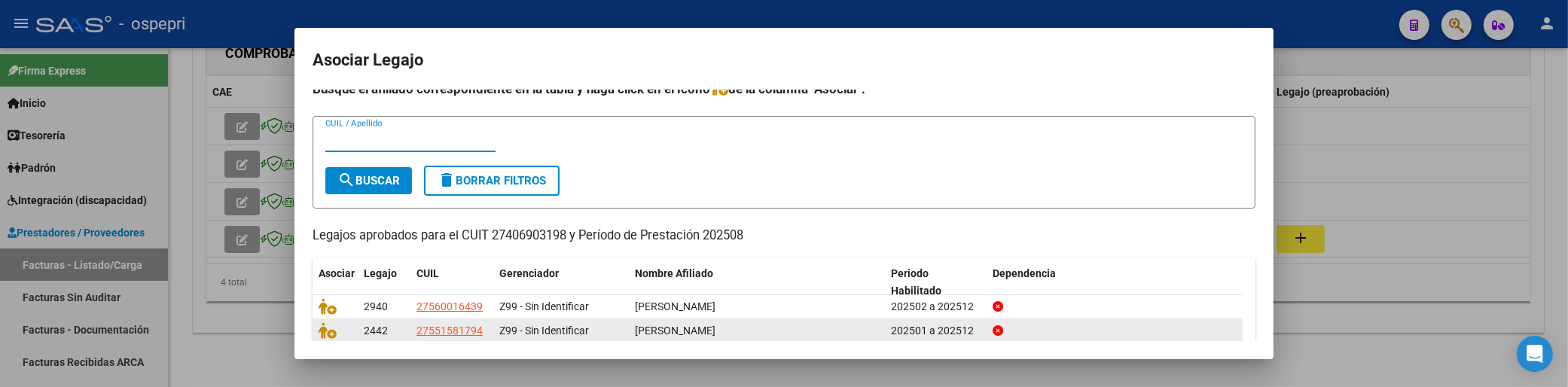
scroll to position [0, 0]
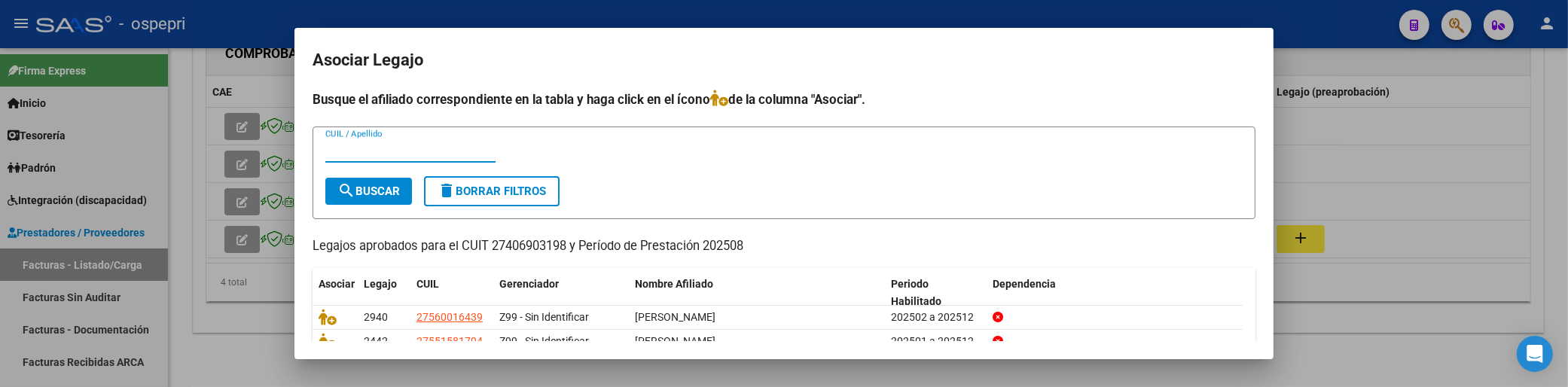
click at [390, 156] on input "CUIL / Apellido" at bounding box center [410, 150] width 170 height 14
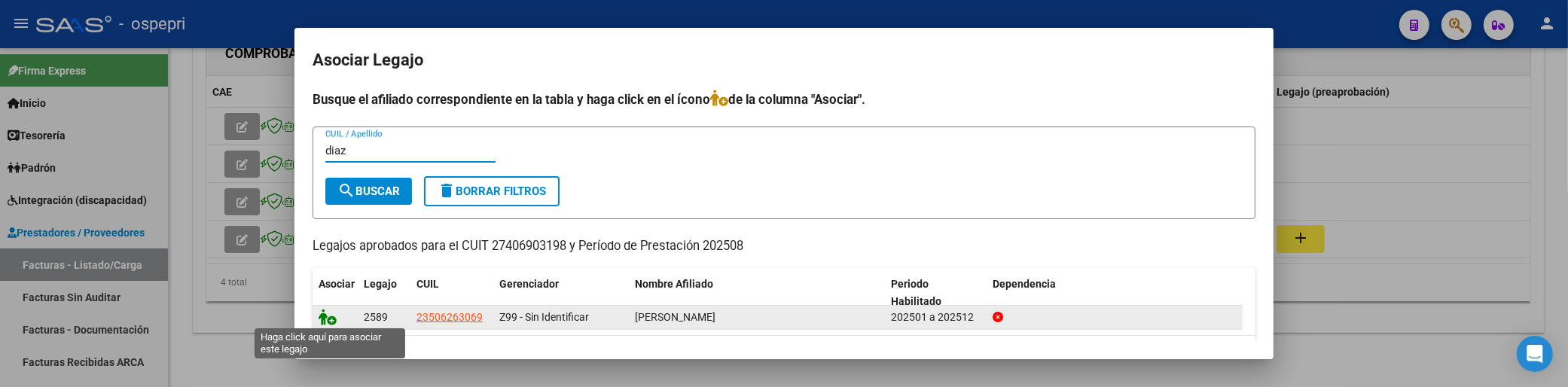
type input "diaz"
click at [324, 317] on icon at bounding box center [327, 317] width 18 height 17
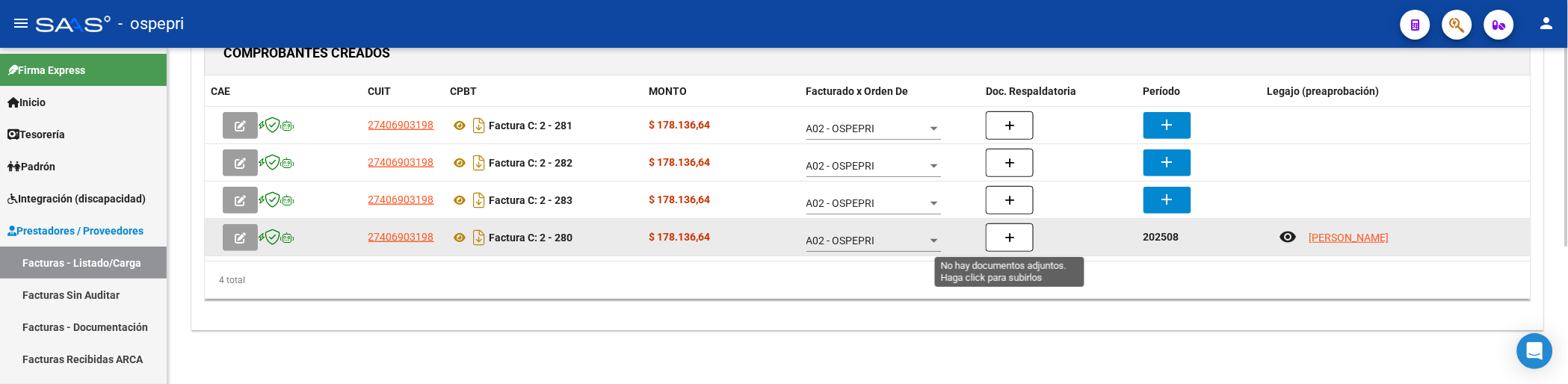
click at [1007, 233] on icon "button" at bounding box center [1010, 238] width 11 height 11
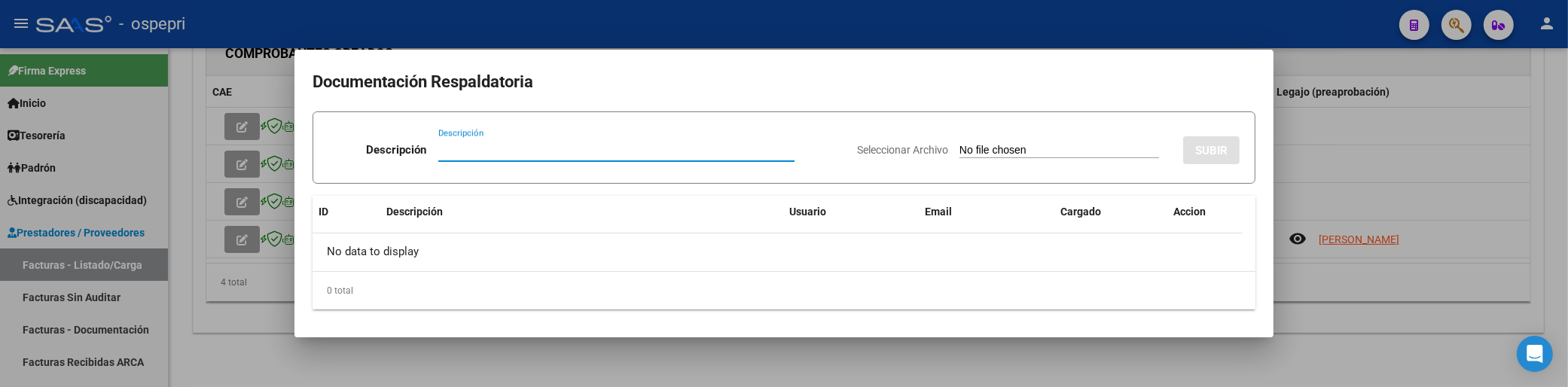
click at [475, 146] on input "Descripción" at bounding box center [616, 150] width 357 height 14
paste input "jaelaticag@gmail.com"
drag, startPoint x: 548, startPoint y: 147, endPoint x: 426, endPoint y: 148, distance: 122.0
click at [426, 148] on div "Descripción jaelaticag@gmail.com Descripción" at bounding box center [586, 153] width 517 height 45
drag, startPoint x: 489, startPoint y: 150, endPoint x: 427, endPoint y: 150, distance: 62.0
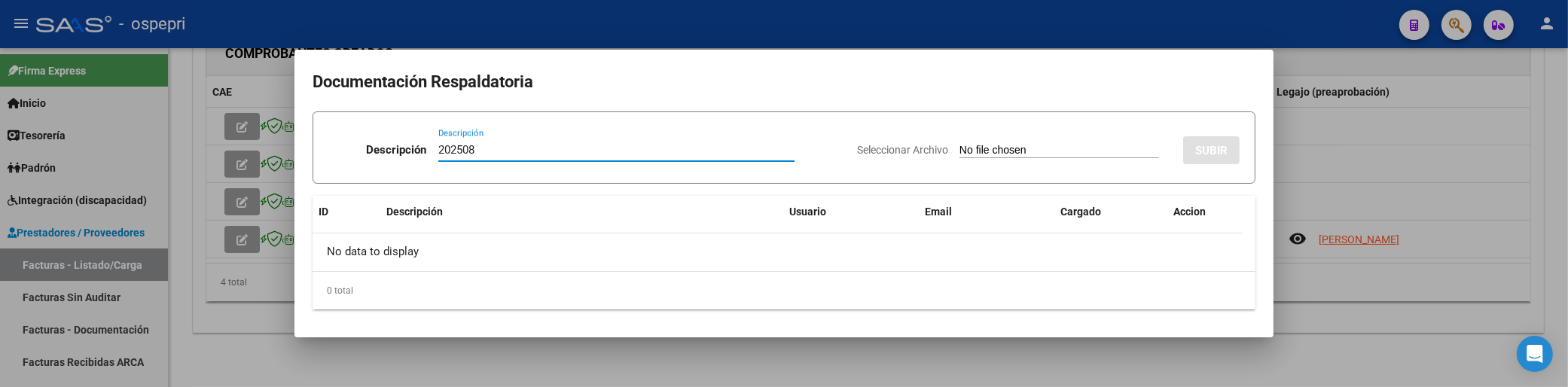
click at [427, 150] on div "Descripción 202508 Descripción" at bounding box center [586, 153] width 517 height 45
type input "202508"
click at [966, 147] on input "Seleccionar Archivo" at bounding box center [1059, 150] width 199 height 15
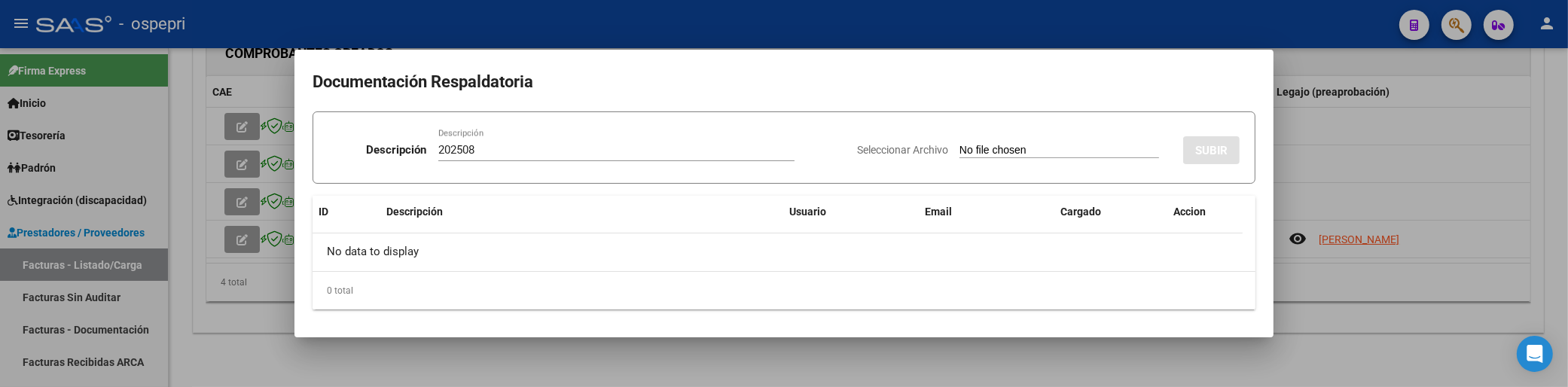
type input "C:\fakepath\planillas08Disca.pdf"
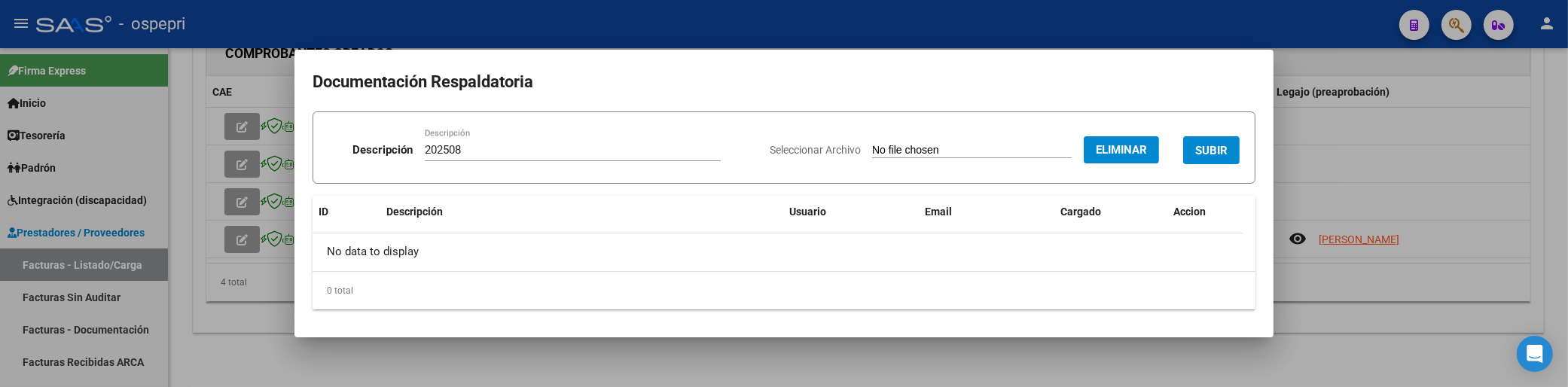
click at [1205, 153] on span "SUBIR" at bounding box center [1211, 150] width 32 height 14
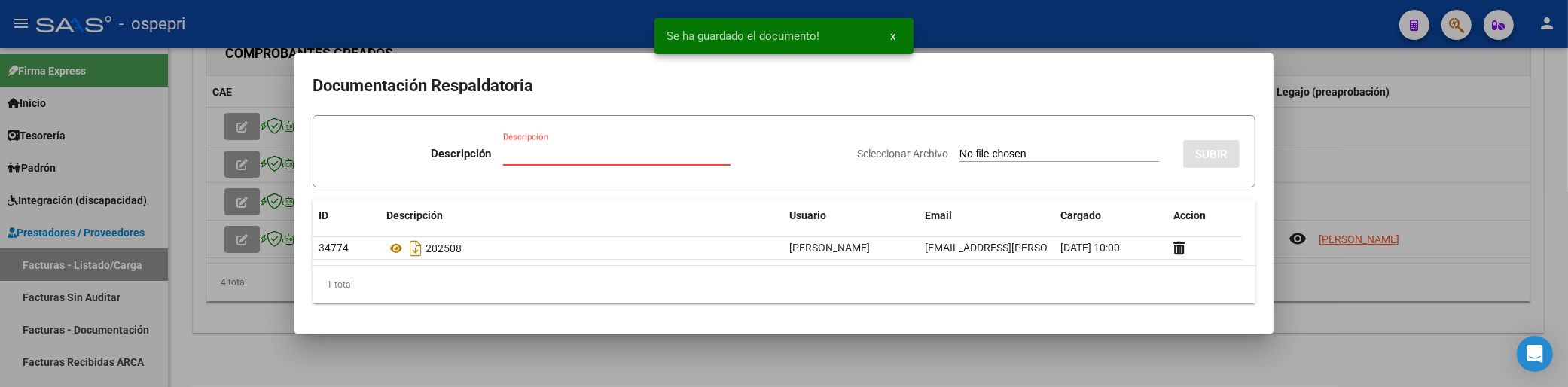
click at [528, 152] on input "Descripción" at bounding box center [617, 153] width 227 height 14
paste input "202508"
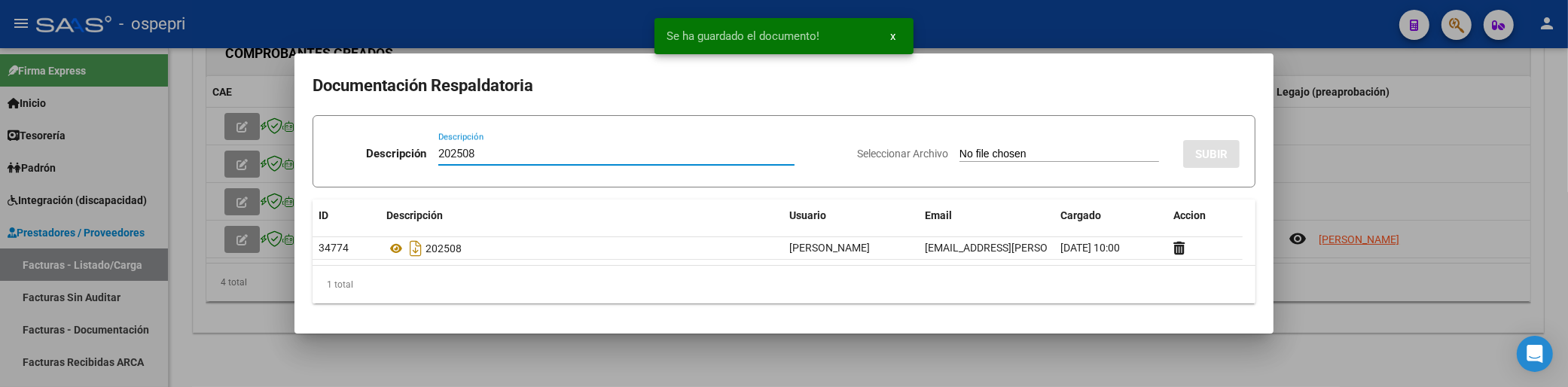
type input "202508"
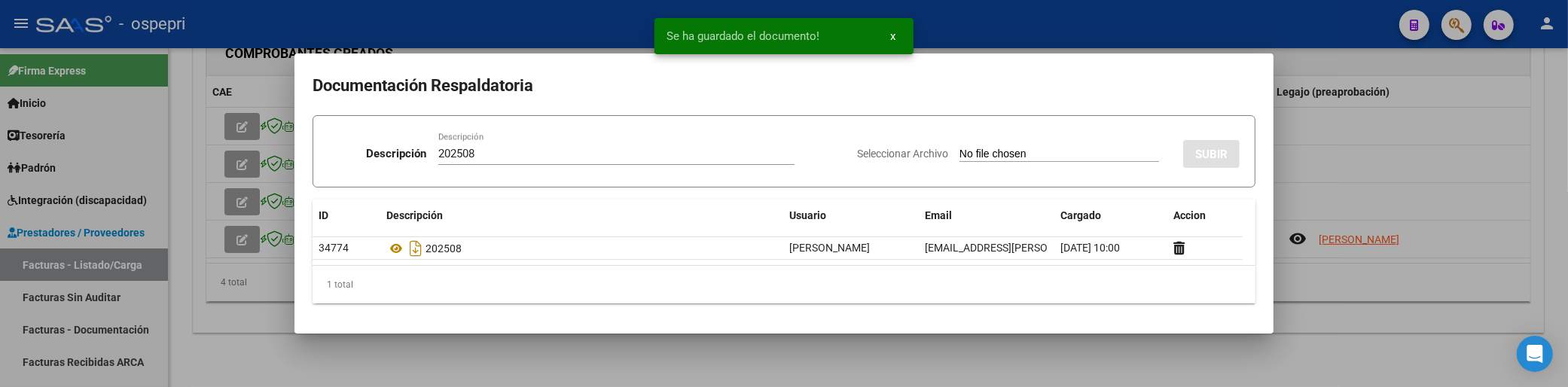
click at [960, 162] on input "Seleccionar Archivo" at bounding box center [1059, 154] width 199 height 15
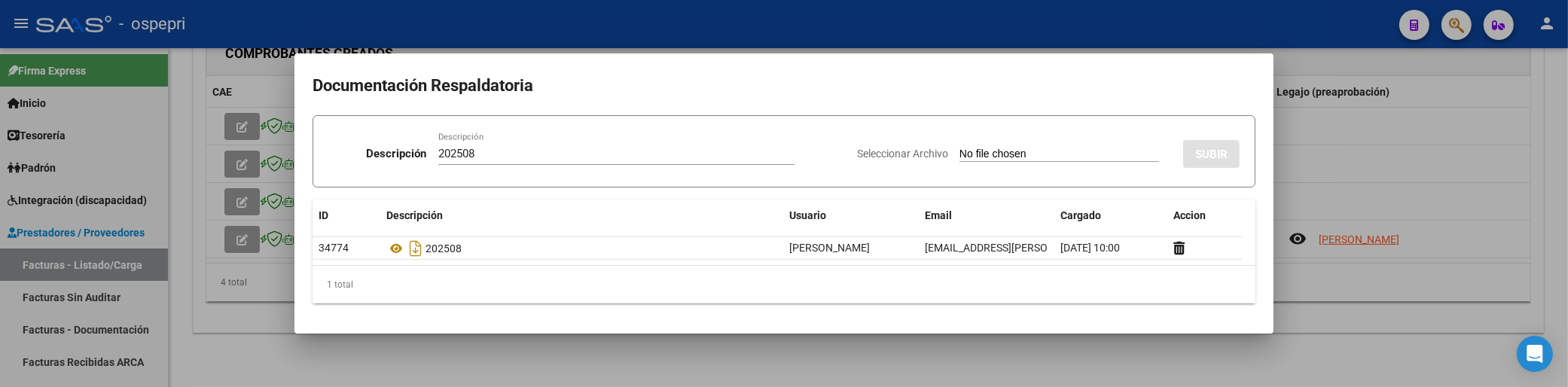
type input "C:\fakepath\preliqDISC08.25.pdf"
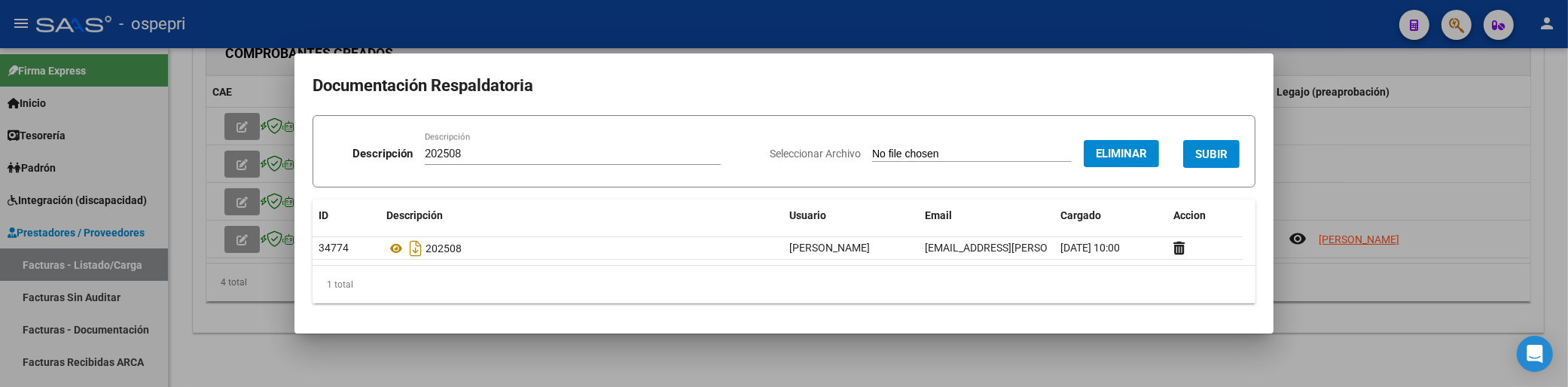
click at [1202, 147] on span "SUBIR" at bounding box center [1211, 153] width 32 height 14
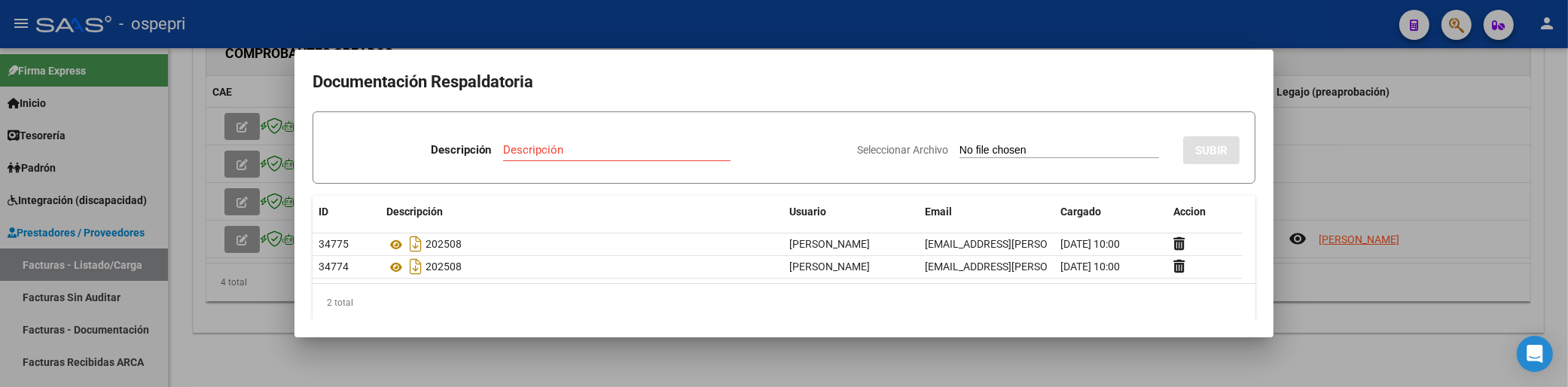
click at [789, 362] on div at bounding box center [784, 193] width 1568 height 387
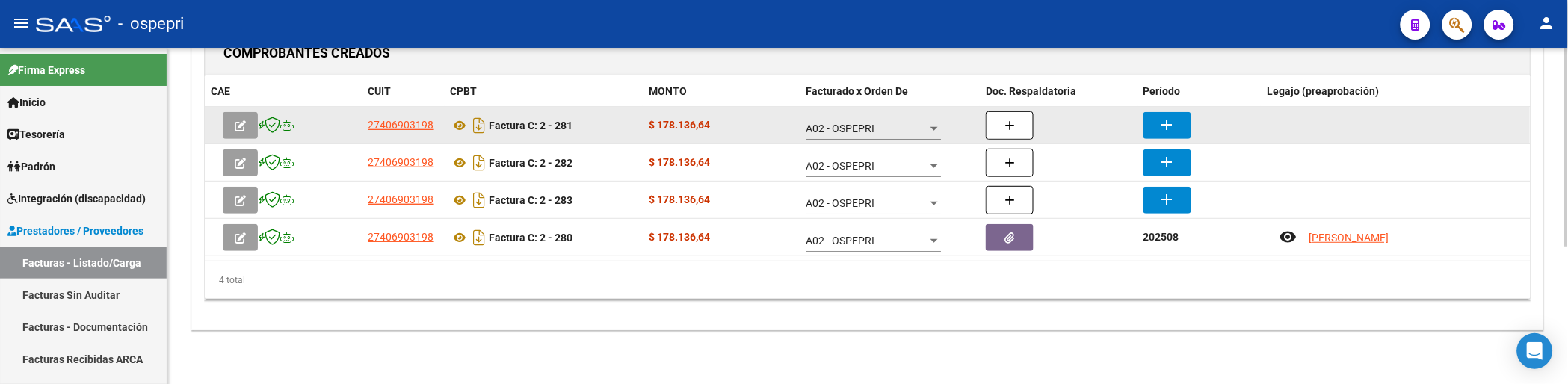
click at [1167, 123] on mat-icon "add" at bounding box center [1167, 125] width 18 height 18
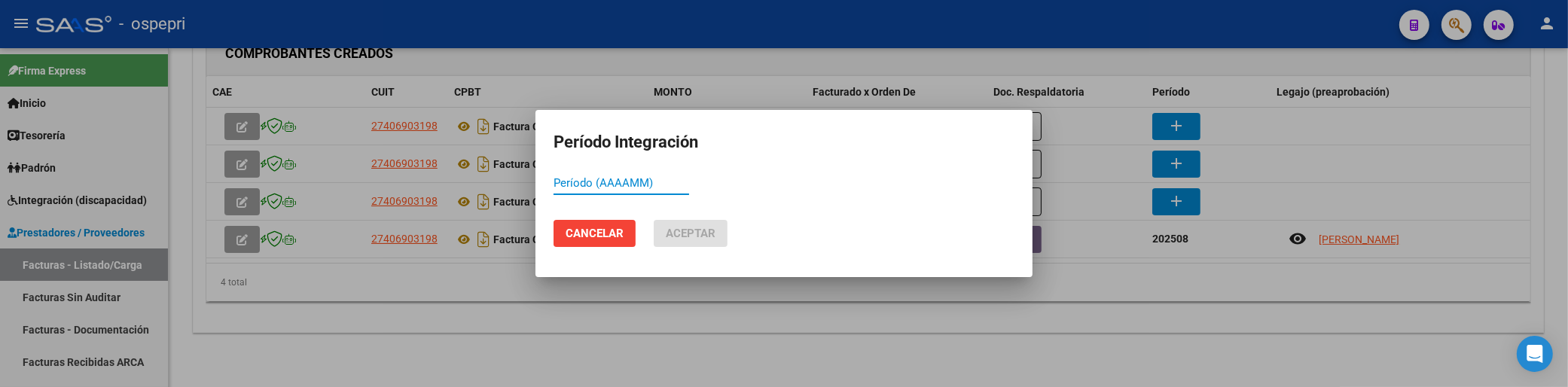
click at [562, 185] on input "Período (AAAAMM)" at bounding box center [621, 183] width 136 height 14
paste input "202508"
type input "202508"
click at [683, 240] on span "Aceptar" at bounding box center [690, 234] width 50 height 14
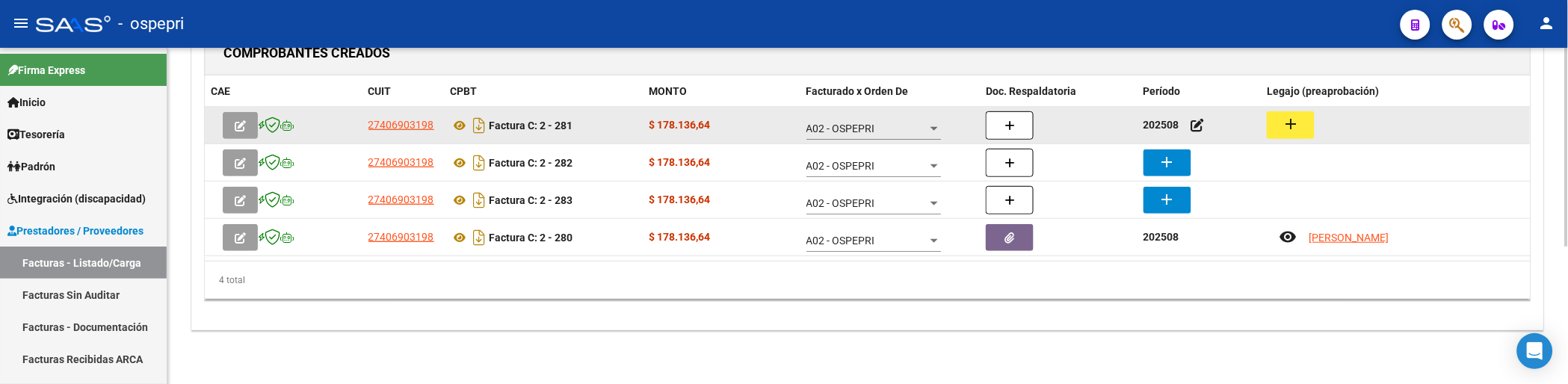
click at [1291, 130] on mat-icon "add" at bounding box center [1291, 124] width 18 height 18
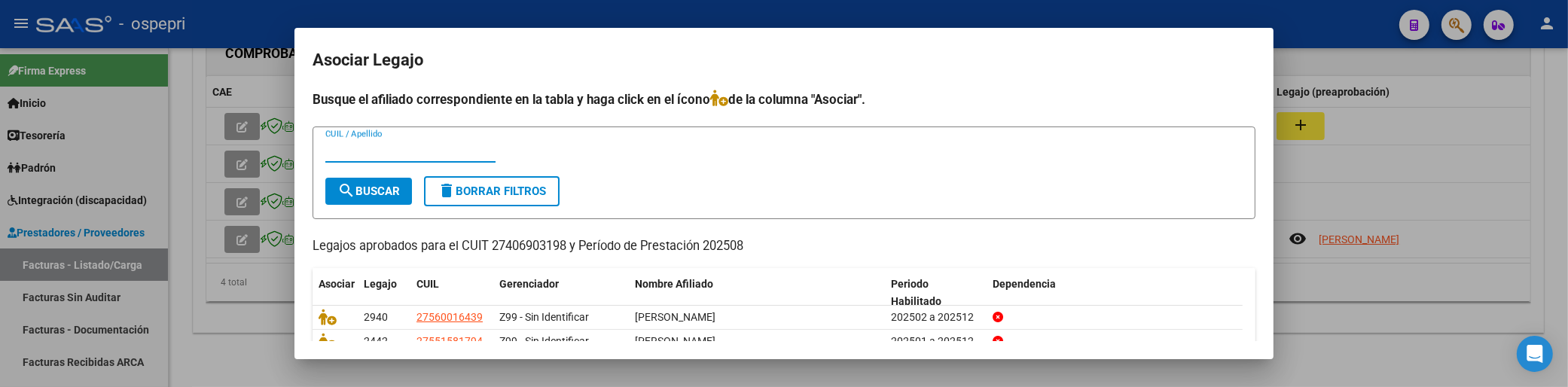
click at [382, 150] on input "CUIL / Apellido" at bounding box center [410, 150] width 170 height 14
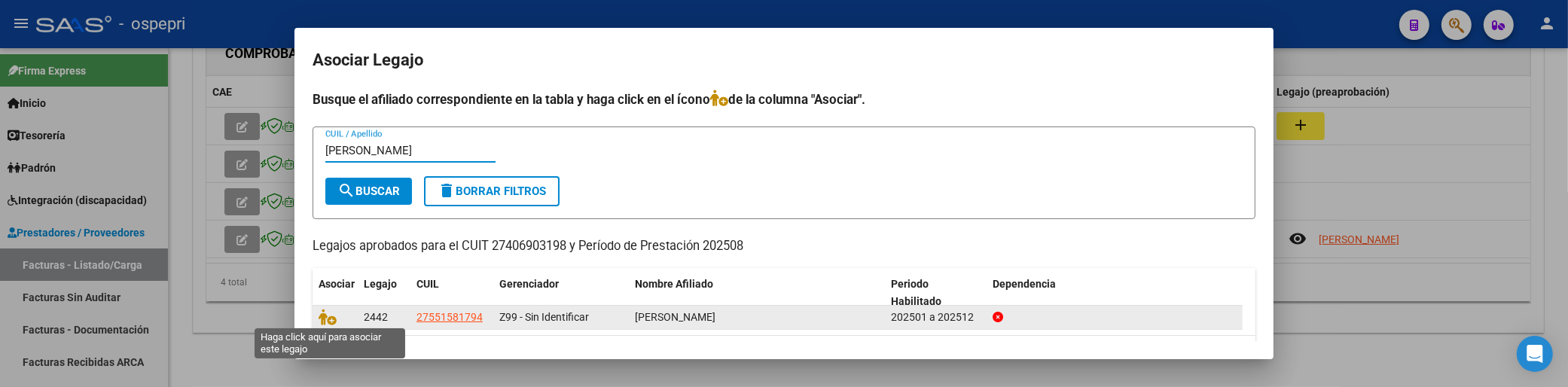
type input "gadea"
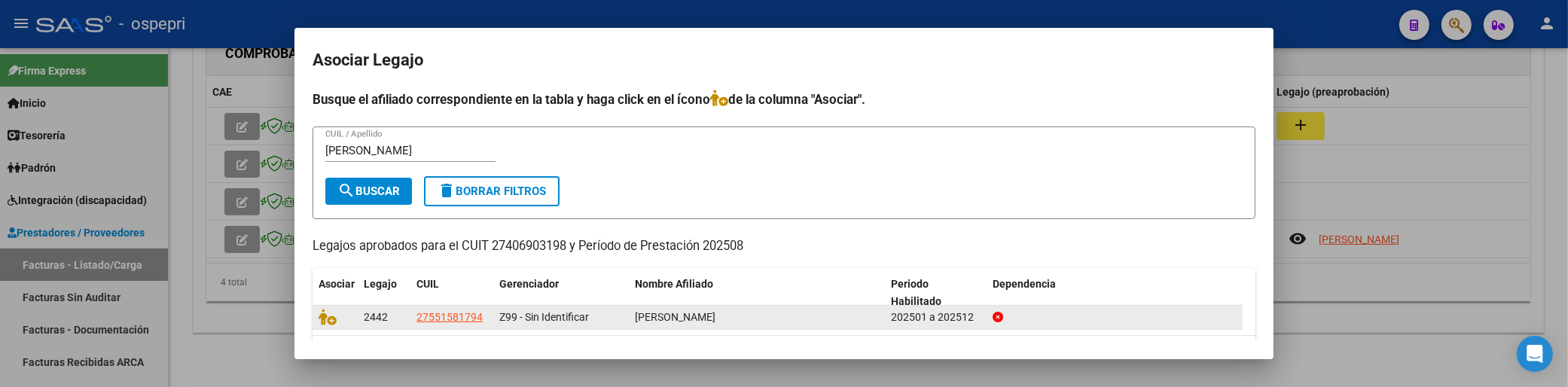
click at [324, 324] on div at bounding box center [334, 317] width 33 height 18
click at [328, 317] on icon at bounding box center [327, 317] width 18 height 17
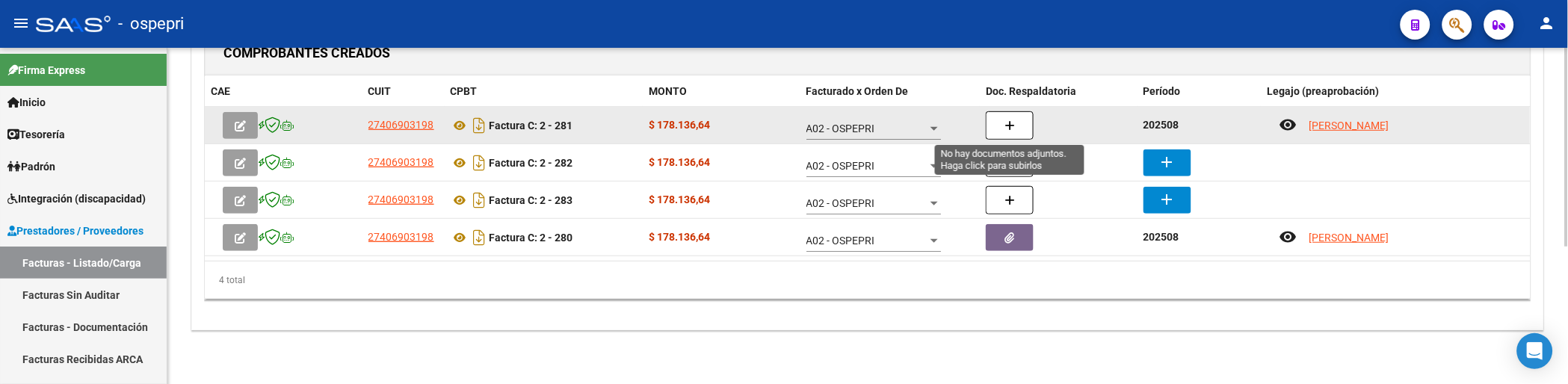
click at [1013, 125] on icon "button" at bounding box center [1010, 126] width 11 height 11
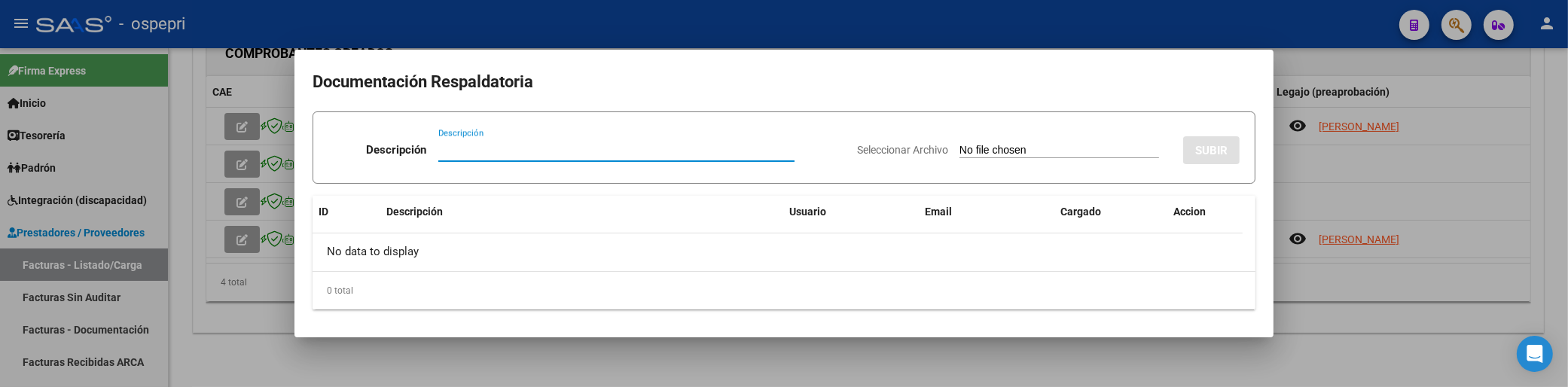
click at [462, 143] on input "Descripción" at bounding box center [616, 150] width 357 height 14
paste input "202508"
type input "202508"
click at [960, 151] on input "Seleccionar Archivo" at bounding box center [1059, 150] width 199 height 15
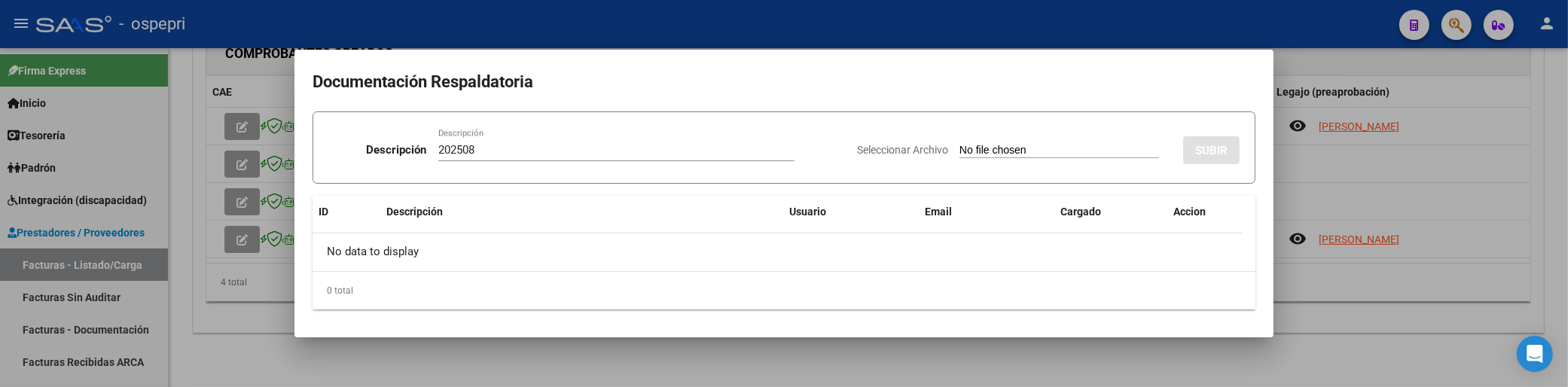
type input "C:\fakepath\planillas08Disca.pdf"
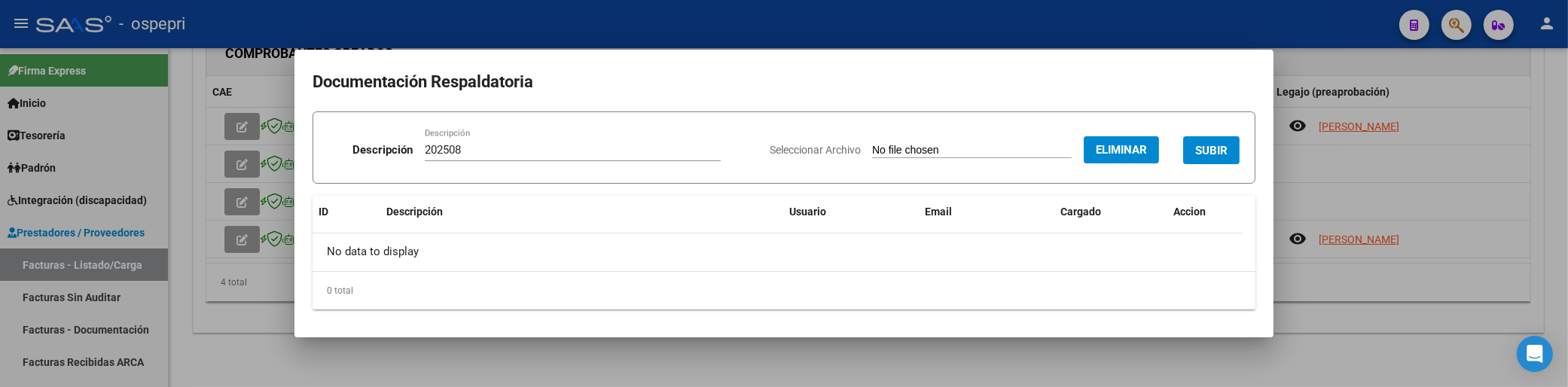
click at [1183, 162] on button "SUBIR" at bounding box center [1211, 150] width 56 height 28
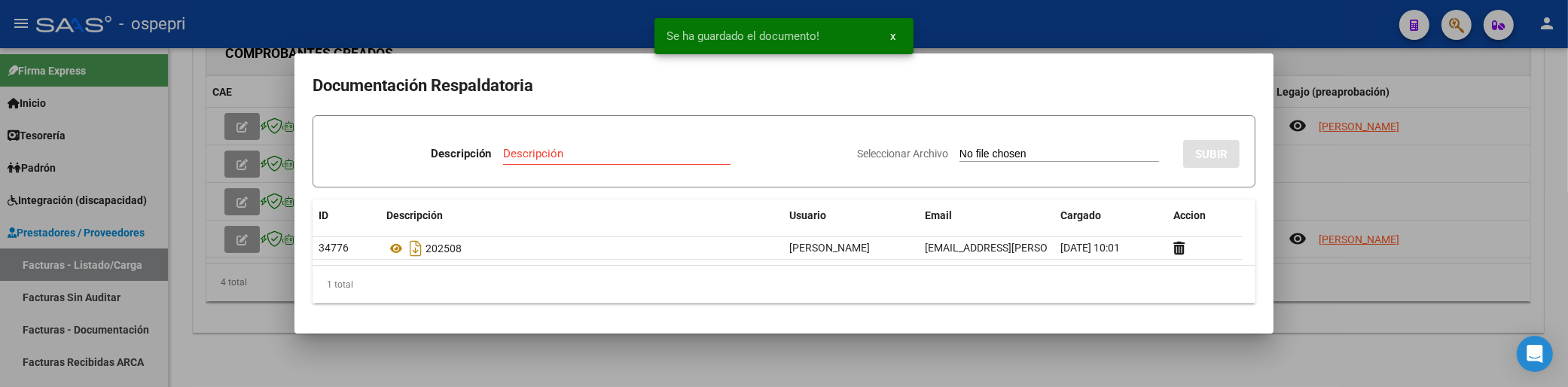
click at [508, 154] on input "Descripción" at bounding box center [617, 153] width 227 height 14
paste input "202508"
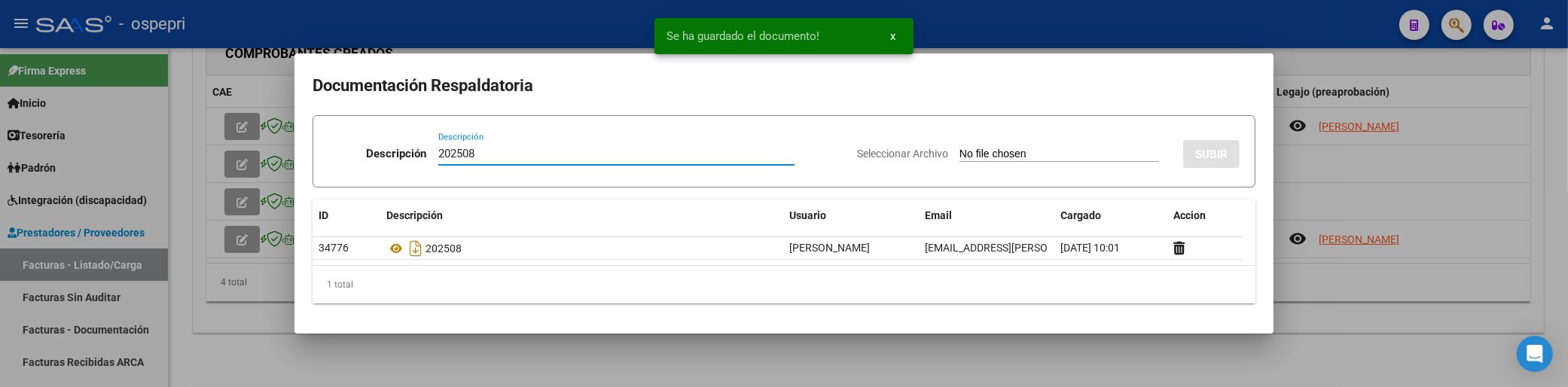
type input "202508"
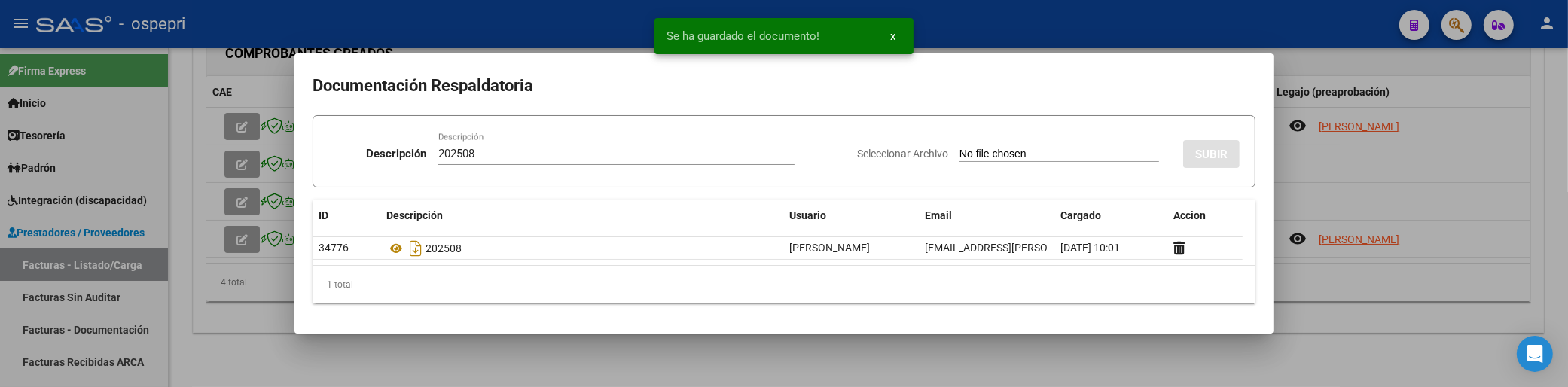
click at [1011, 139] on div "Seleccionar Archivo SUBIR" at bounding box center [1048, 151] width 382 height 46
click at [960, 155] on input "Seleccionar Archivo" at bounding box center [1059, 154] width 199 height 15
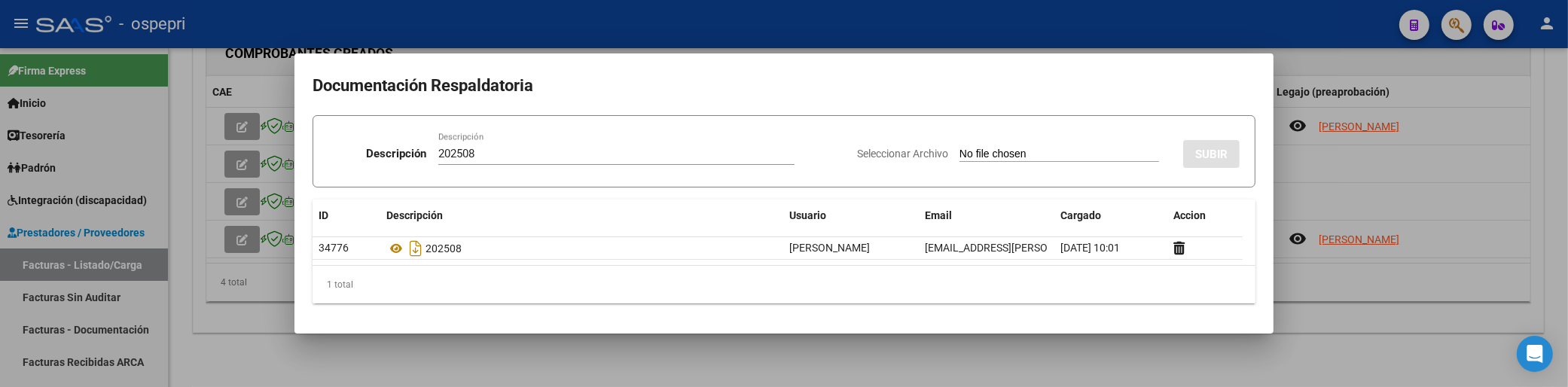
type input "C:\fakepath\preliqDISC08.25.pdf"
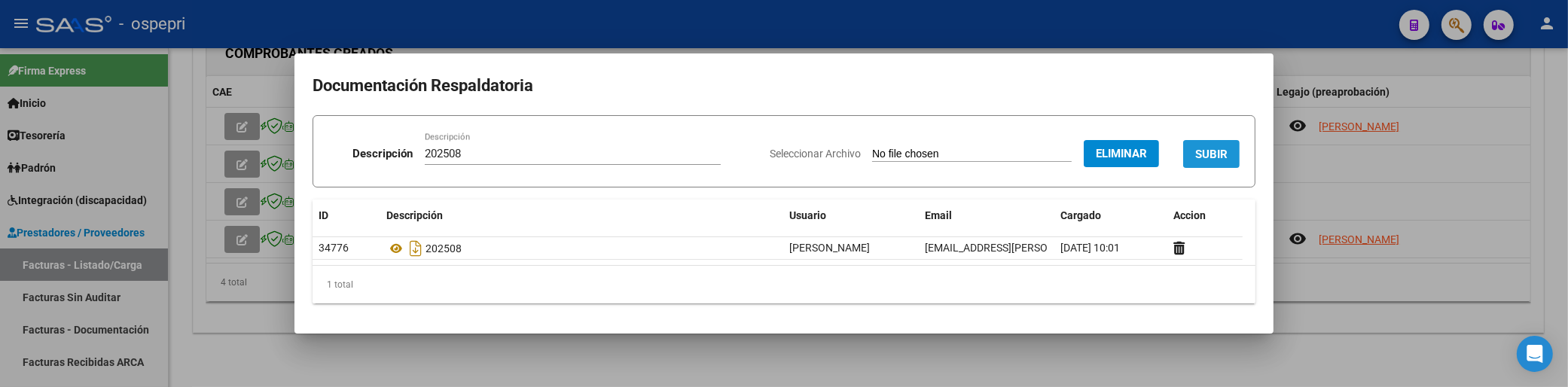
click at [1199, 154] on span "SUBIR" at bounding box center [1211, 154] width 32 height 14
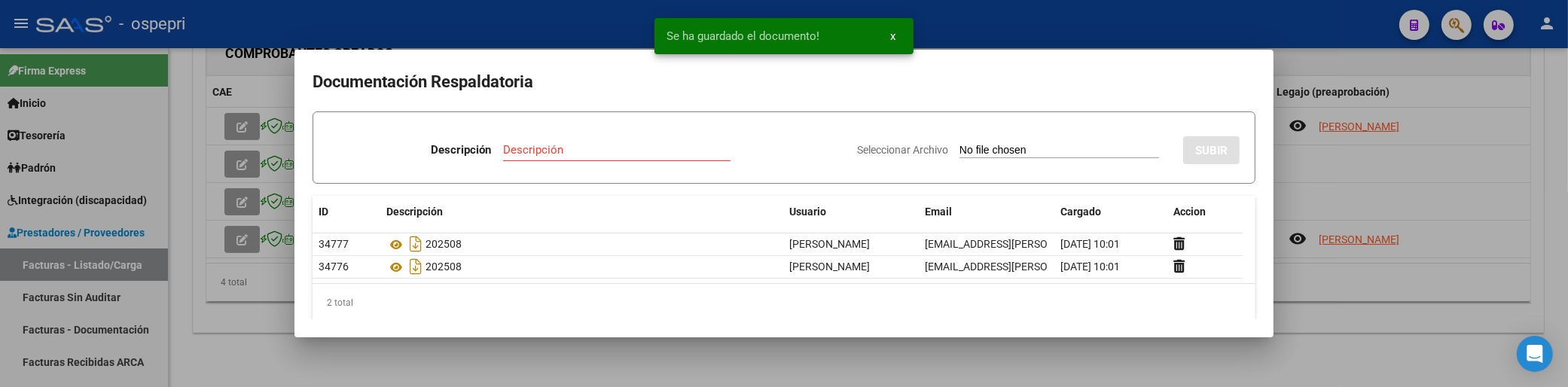
click at [872, 357] on div at bounding box center [784, 193] width 1568 height 387
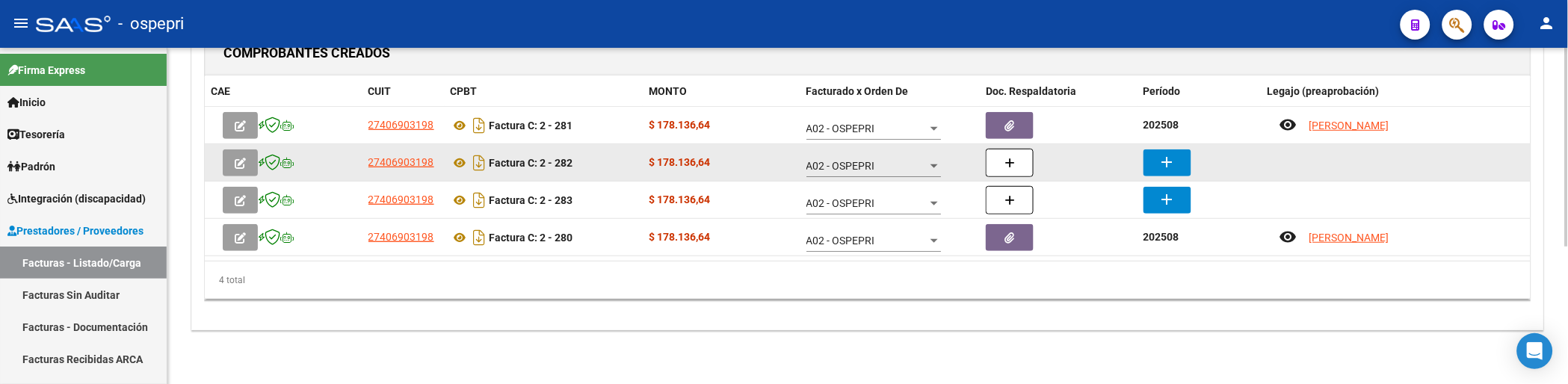
click at [1169, 168] on mat-icon "add" at bounding box center [1167, 162] width 18 height 18
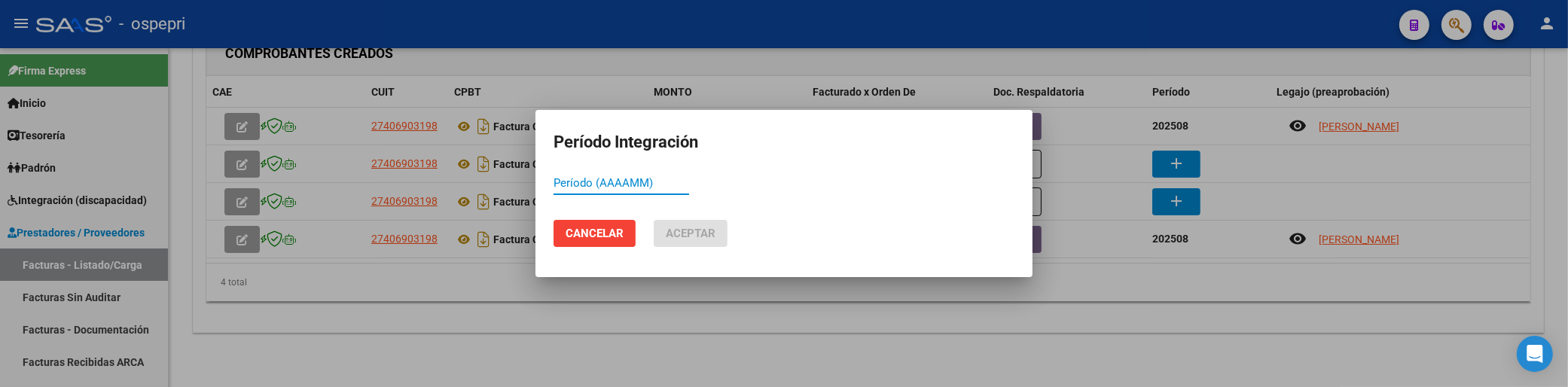
click at [573, 184] on input "Período (AAAAMM)" at bounding box center [621, 183] width 136 height 14
paste input "202508"
type input "202508"
click at [679, 232] on span "Aceptar" at bounding box center [690, 234] width 50 height 14
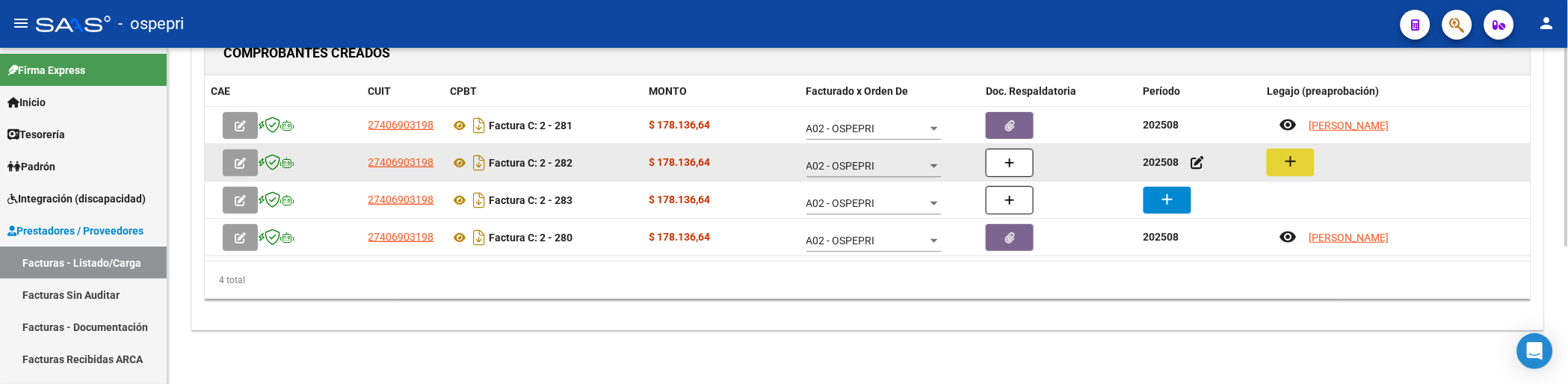
click at [1295, 158] on mat-icon "add" at bounding box center [1291, 161] width 18 height 18
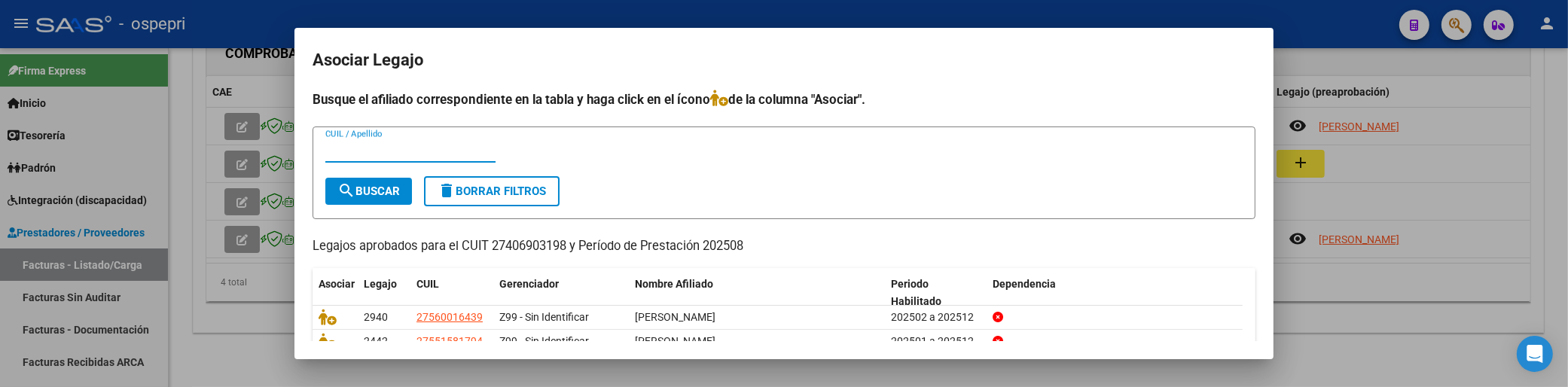
click at [379, 153] on input "CUIL / Apellido" at bounding box center [410, 150] width 170 height 14
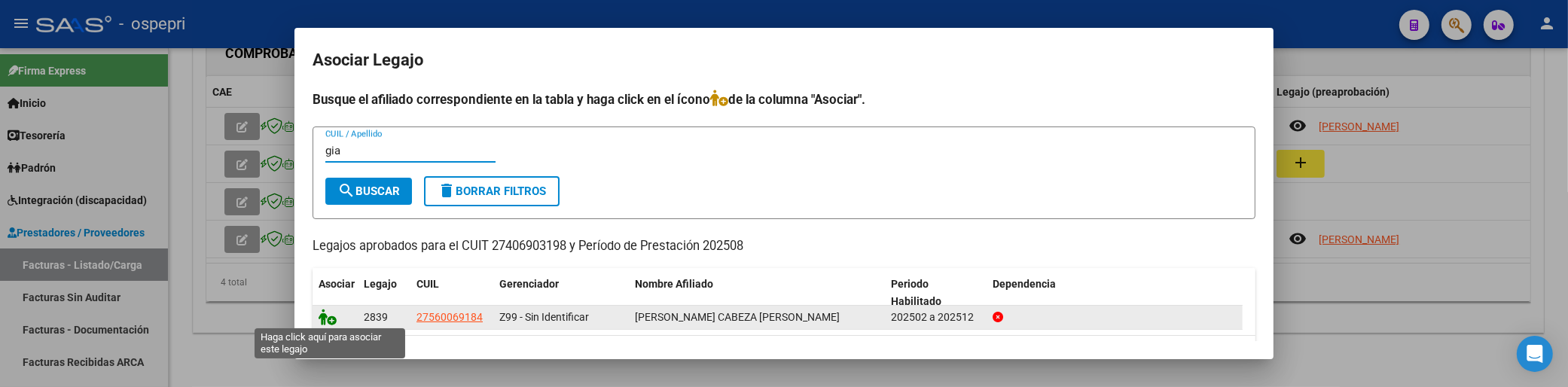
type input "gia"
click at [326, 321] on icon at bounding box center [327, 317] width 18 height 17
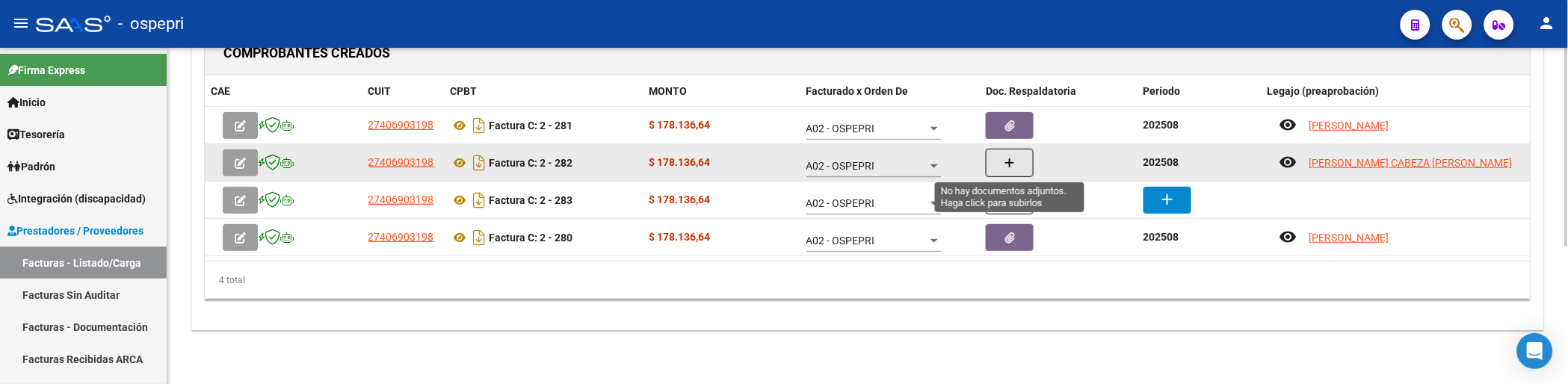
click at [1014, 163] on icon "button" at bounding box center [1010, 163] width 11 height 11
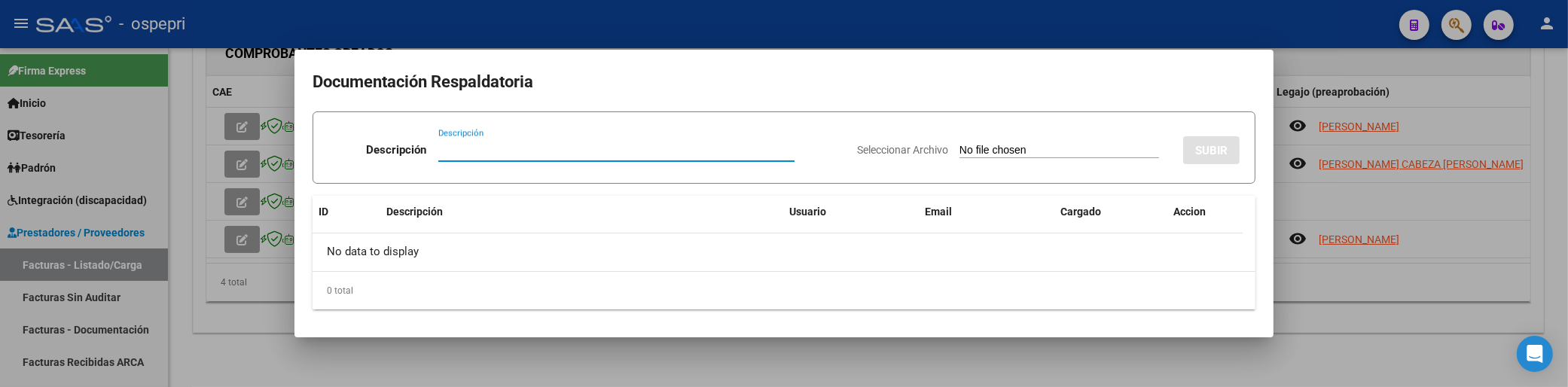
click at [460, 152] on input "Descripción" at bounding box center [616, 150] width 357 height 14
type input "202508"
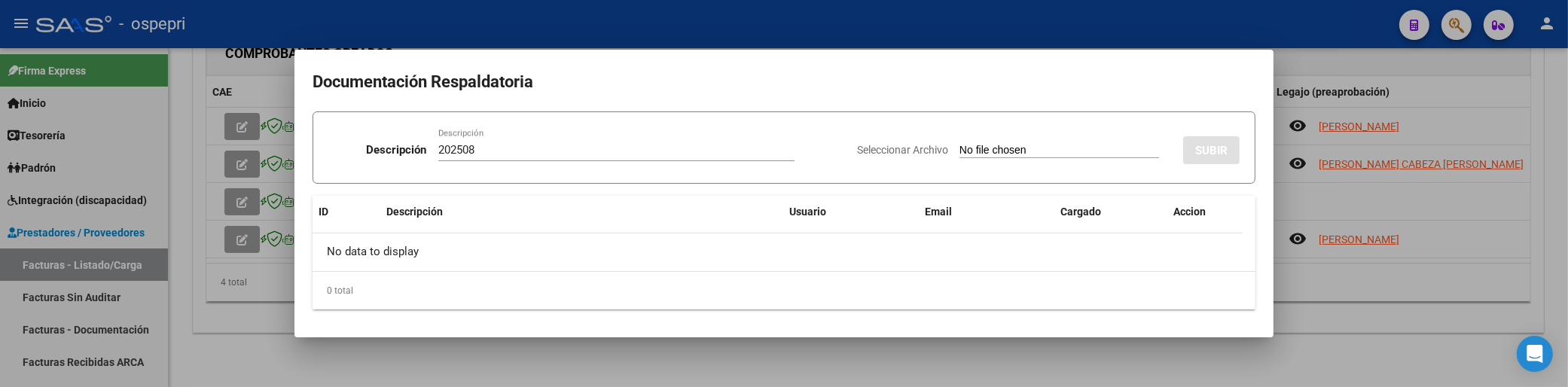
click at [960, 149] on input "Seleccionar Archivo" at bounding box center [1059, 150] width 199 height 15
type input "C:\fakepath\planillas08Disca.pdf"
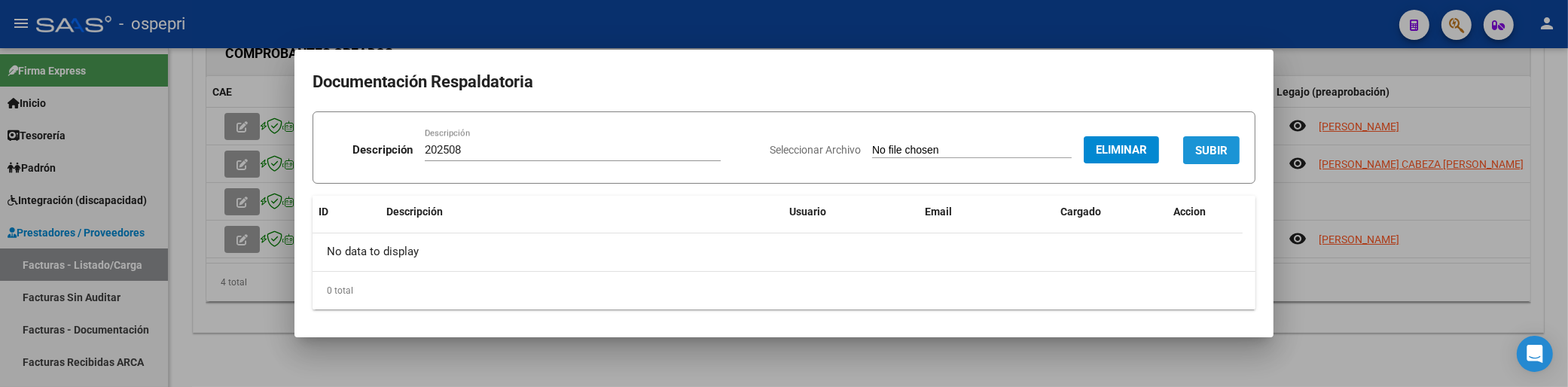
click at [1195, 151] on span "SUBIR" at bounding box center [1211, 150] width 32 height 14
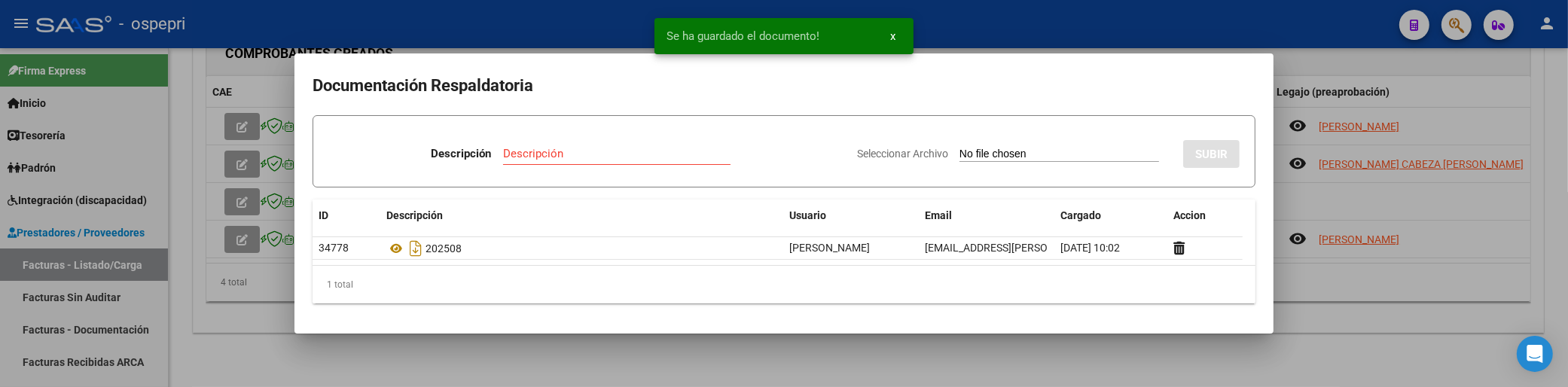
click at [503, 150] on input "Descripción" at bounding box center [617, 153] width 227 height 14
paste input "202508"
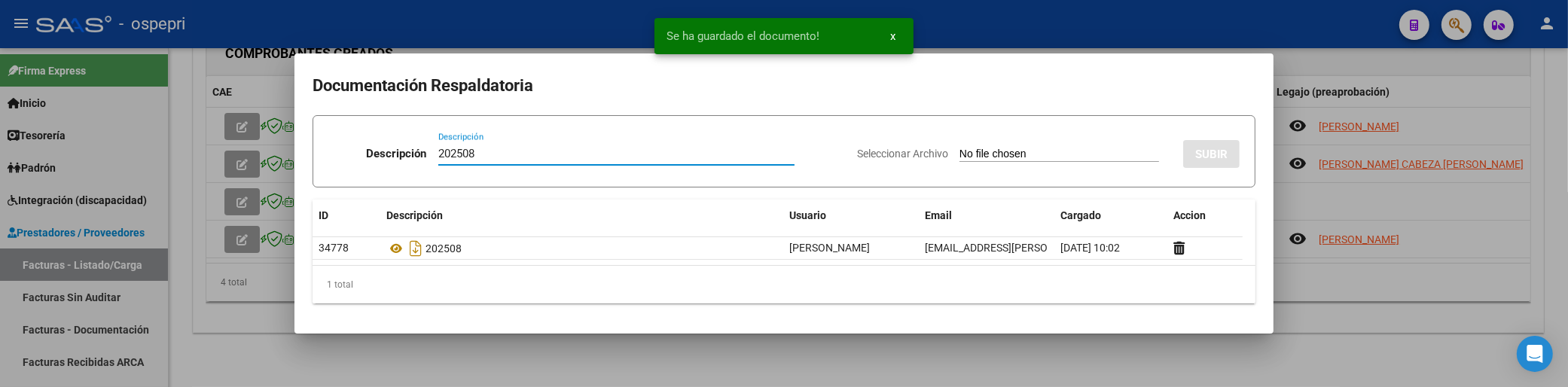
type input "202508"
click at [960, 149] on input "Seleccionar Archivo" at bounding box center [1059, 154] width 199 height 15
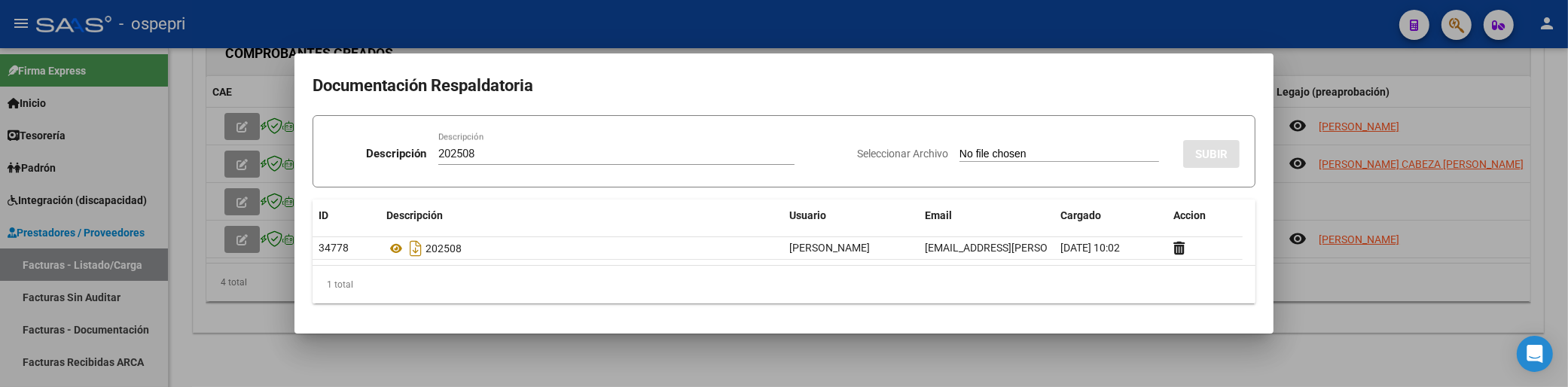
type input "C:\fakepath\preliqDISC08.25.pdf"
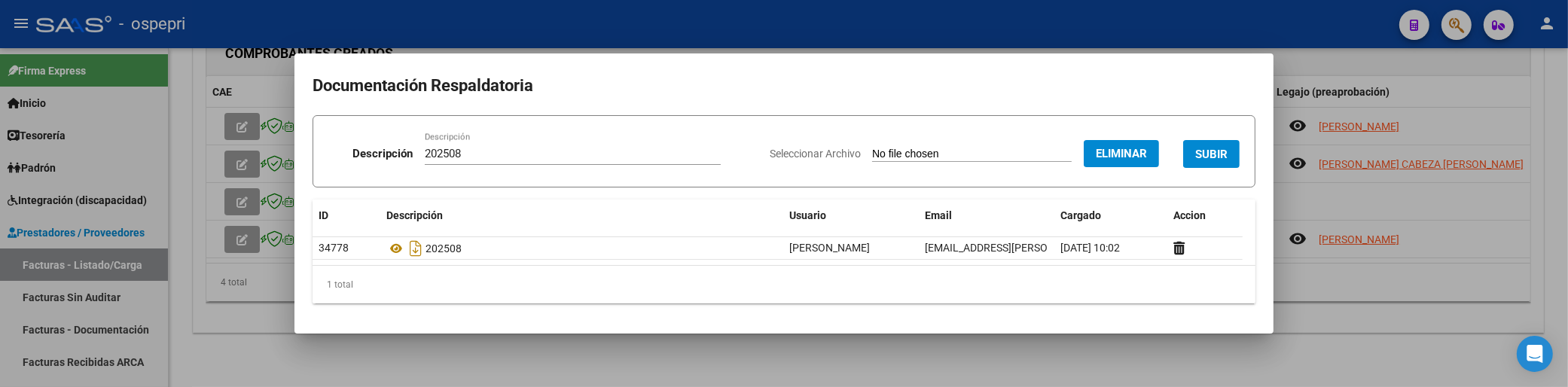
click at [1206, 150] on span "SUBIR" at bounding box center [1211, 154] width 32 height 14
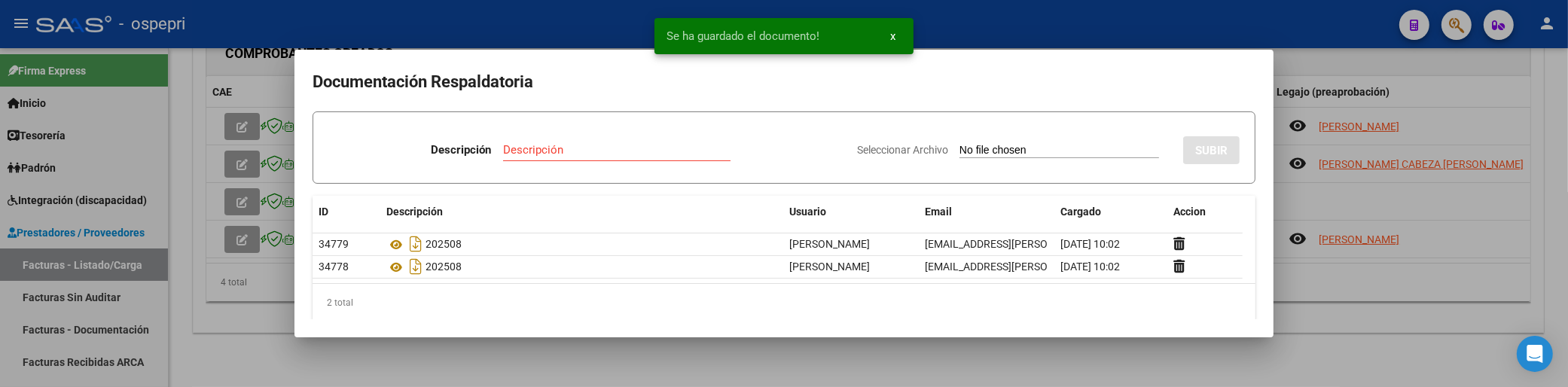
click at [759, 360] on div at bounding box center [784, 193] width 1568 height 387
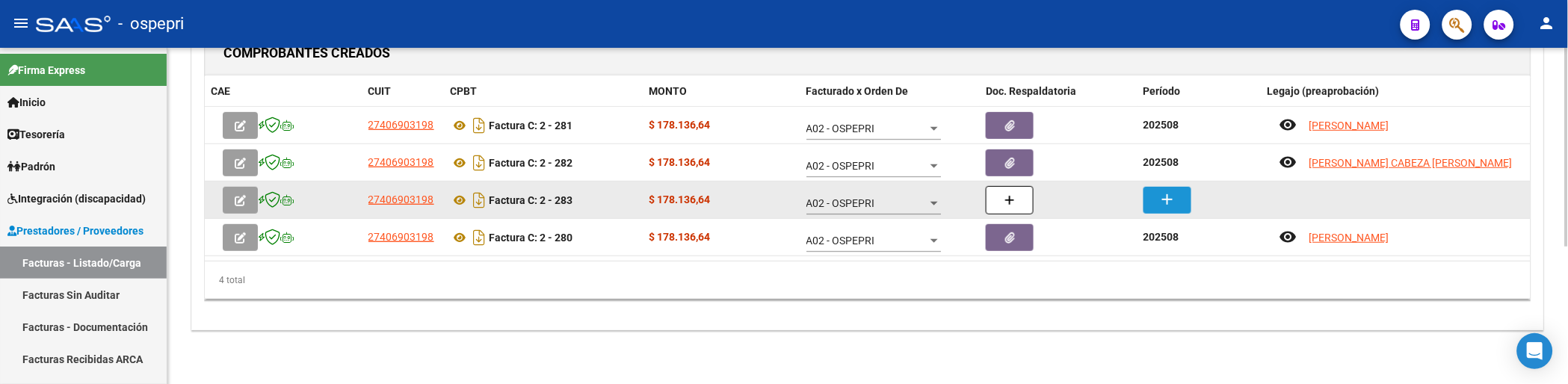
click at [1169, 199] on mat-icon "add" at bounding box center [1167, 200] width 18 height 18
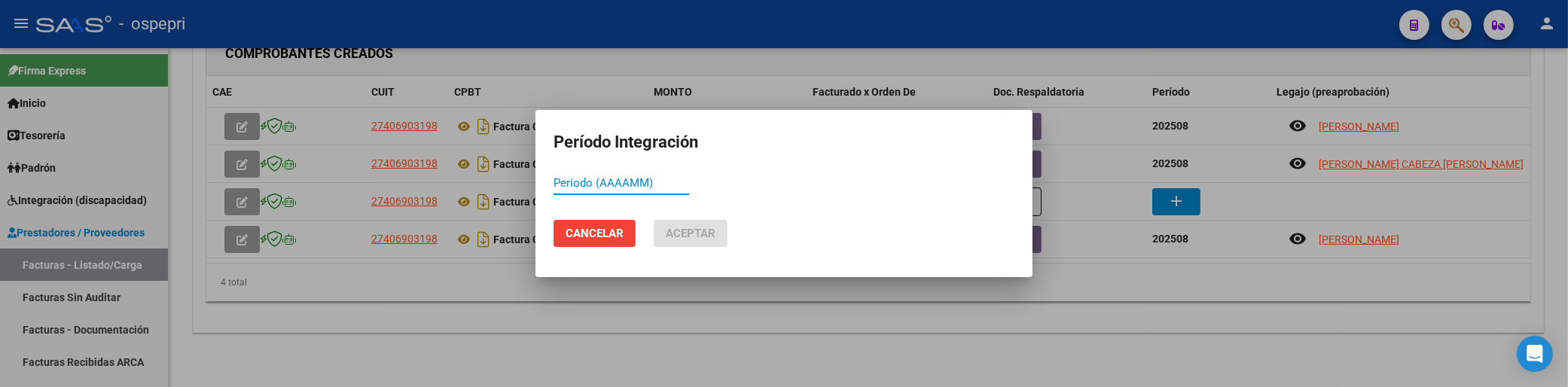
click at [574, 184] on input "Período (AAAAMM)" at bounding box center [621, 183] width 136 height 14
type input "202508"
click at [682, 230] on span "Aceptar" at bounding box center [690, 234] width 50 height 14
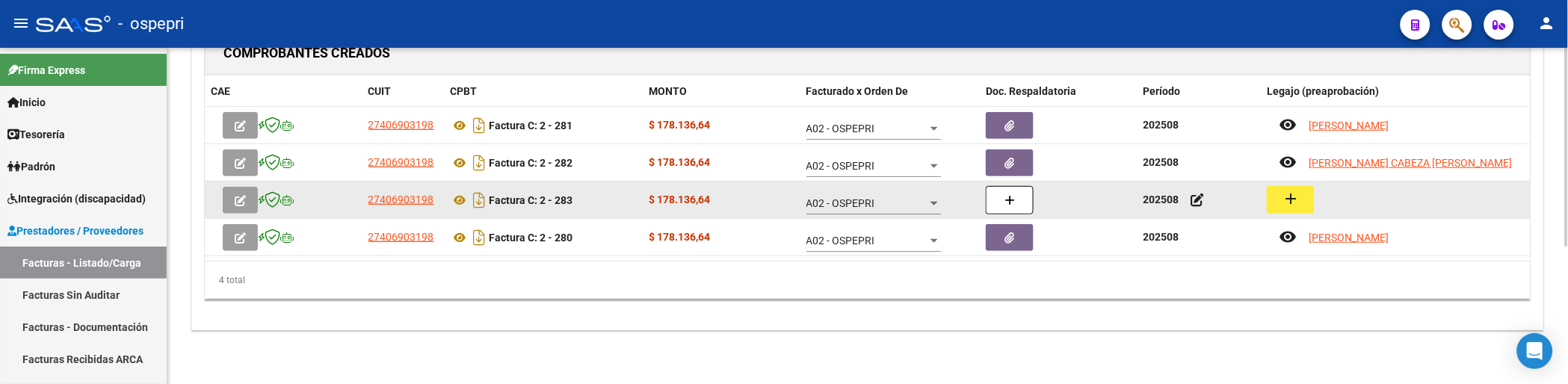
click at [1303, 200] on button "add" at bounding box center [1290, 200] width 48 height 28
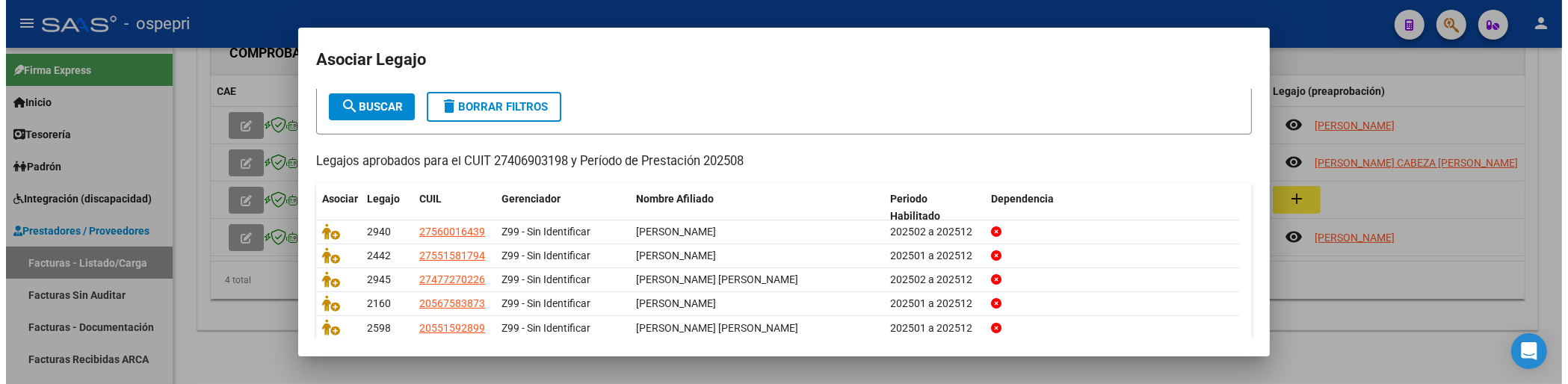
scroll to position [139, 0]
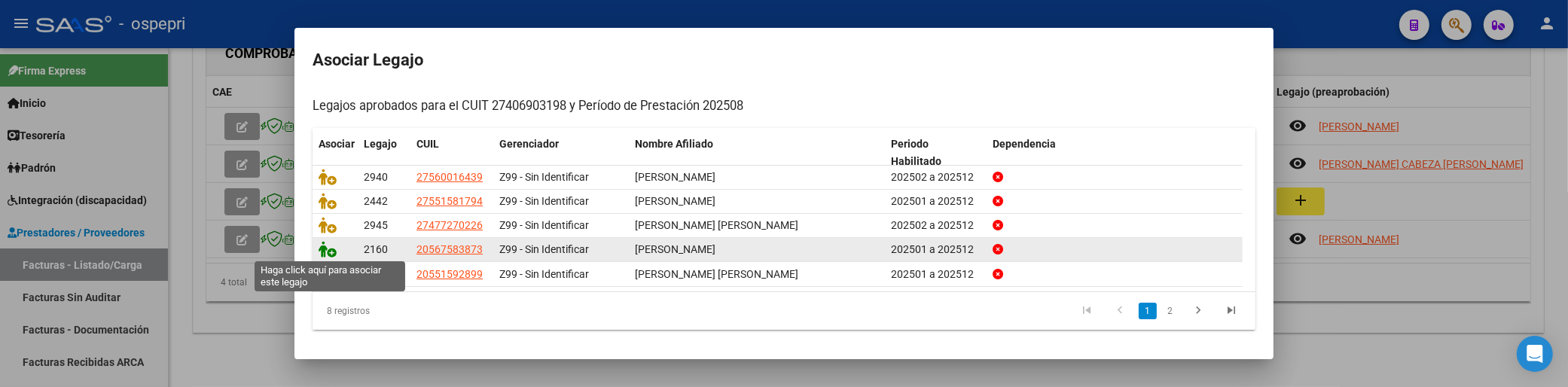
click at [324, 250] on icon at bounding box center [327, 250] width 18 height 17
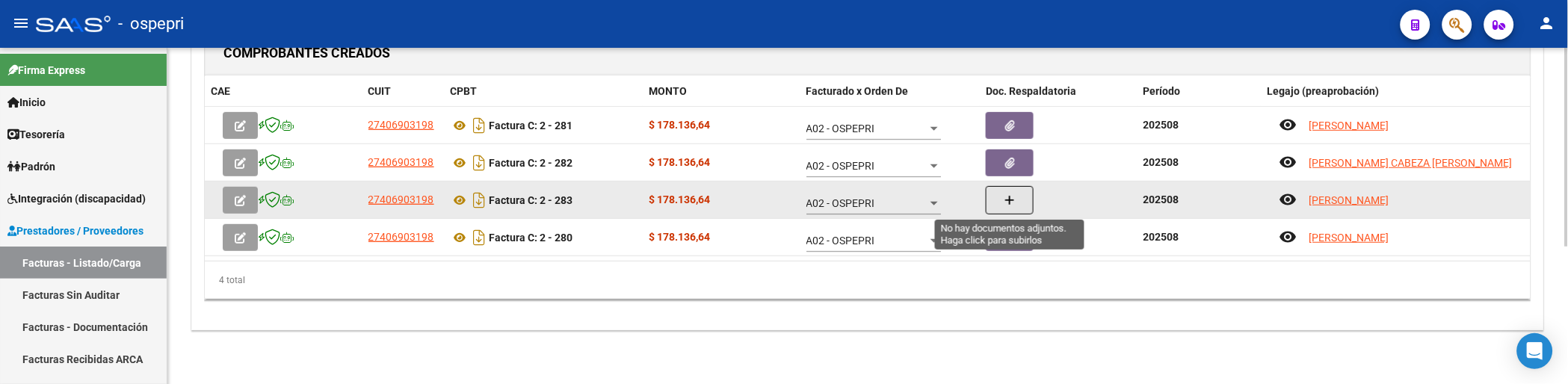
click at [1012, 196] on icon "button" at bounding box center [1010, 200] width 11 height 11
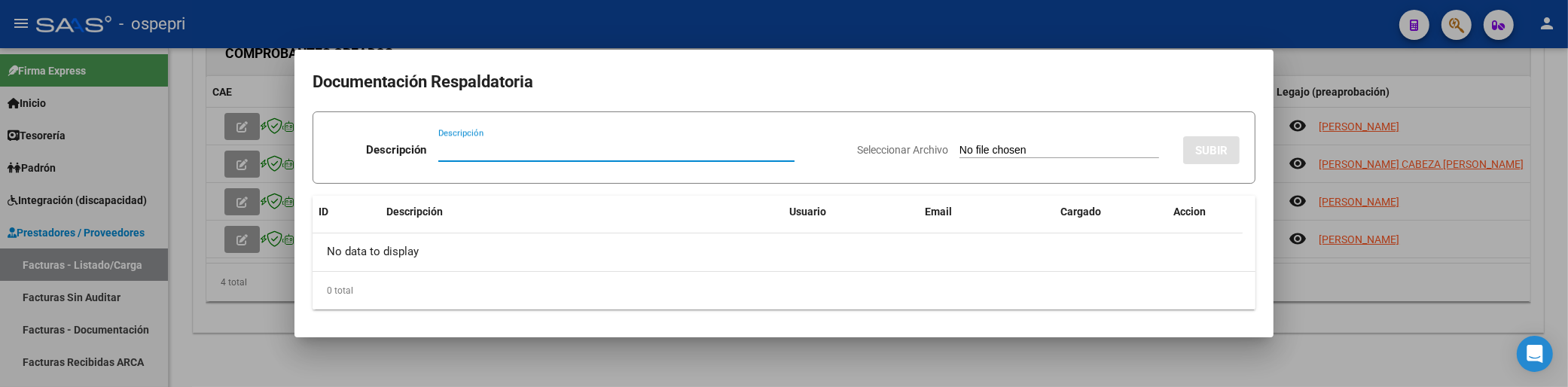
click at [447, 151] on input "Descripción" at bounding box center [616, 150] width 357 height 14
type input "202508"
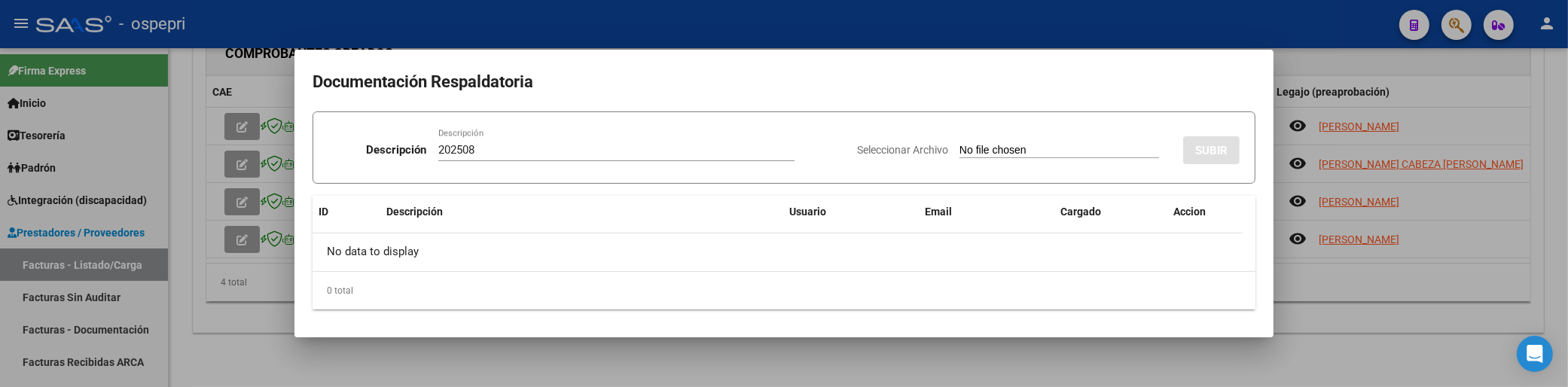
click at [960, 152] on input "Seleccionar Archivo" at bounding box center [1059, 150] width 199 height 15
type input "C:\fakepath\planillas08Disca.pdf"
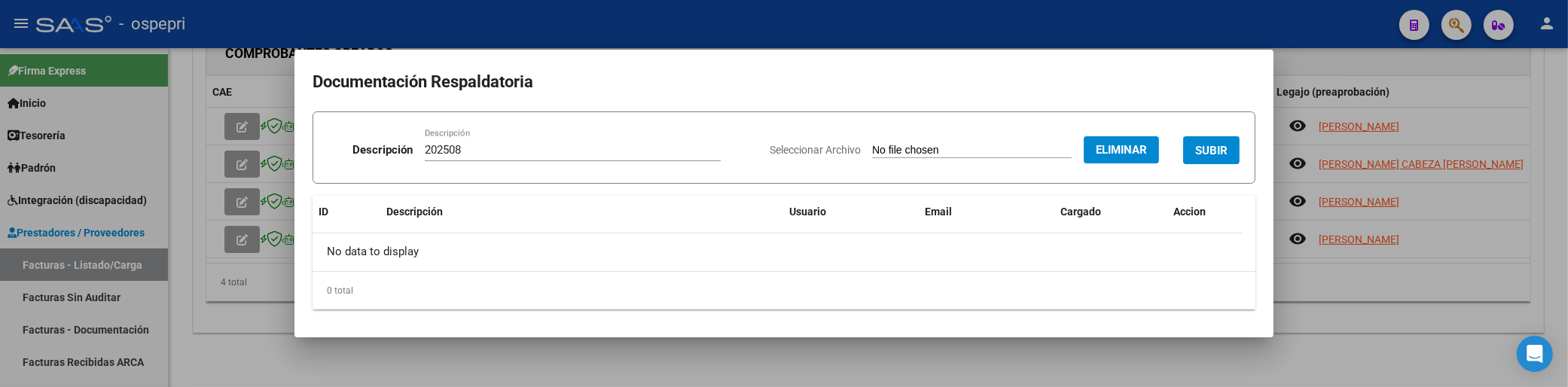
click at [1201, 155] on span "SUBIR" at bounding box center [1211, 150] width 32 height 14
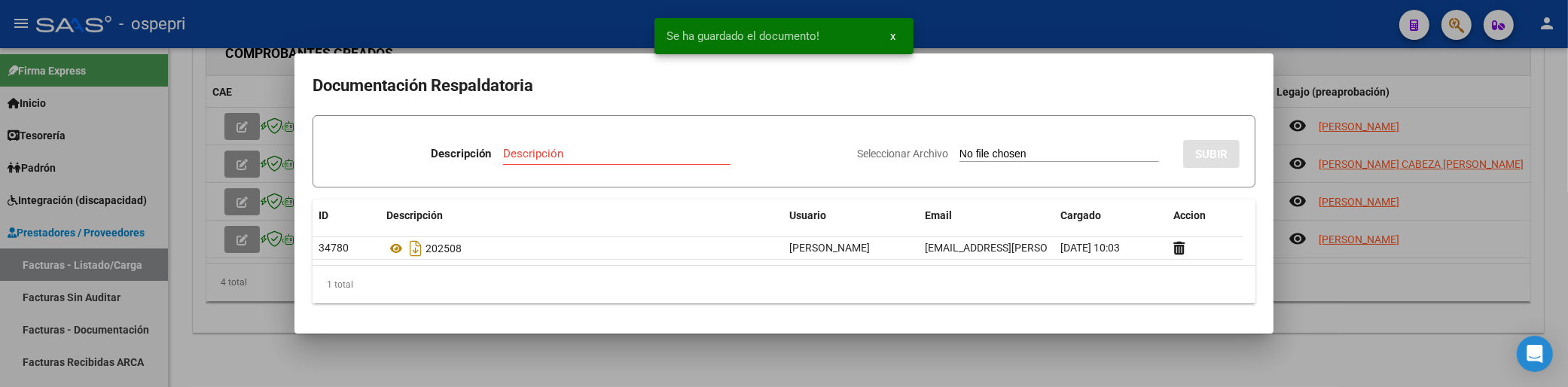
click at [517, 155] on input "Descripción" at bounding box center [617, 153] width 227 height 14
paste input "202508"
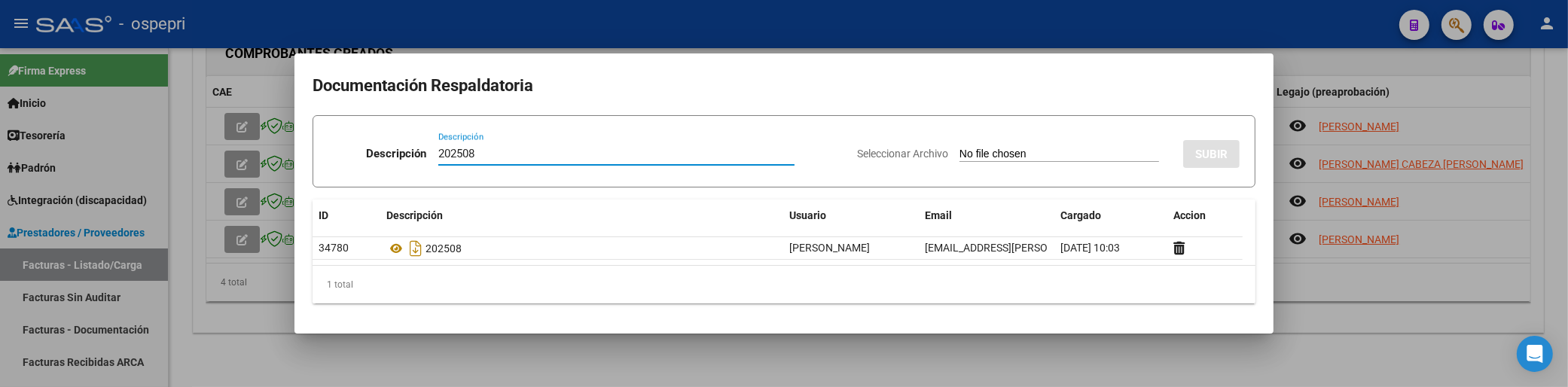
type input "202508"
click at [960, 152] on input "Seleccionar Archivo" at bounding box center [1059, 154] width 199 height 15
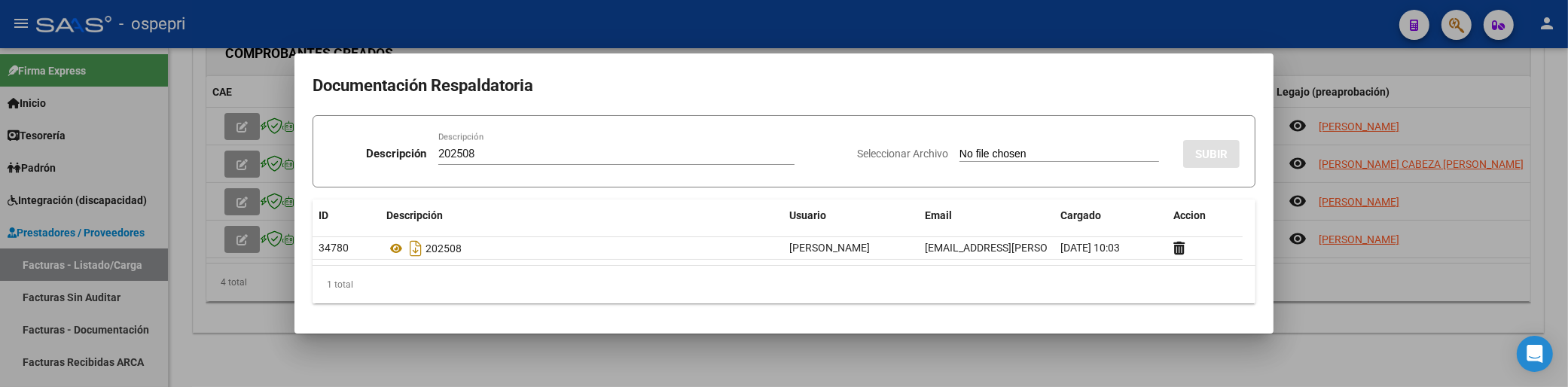
type input "C:\fakepath\preliqDISC08.25.pdf"
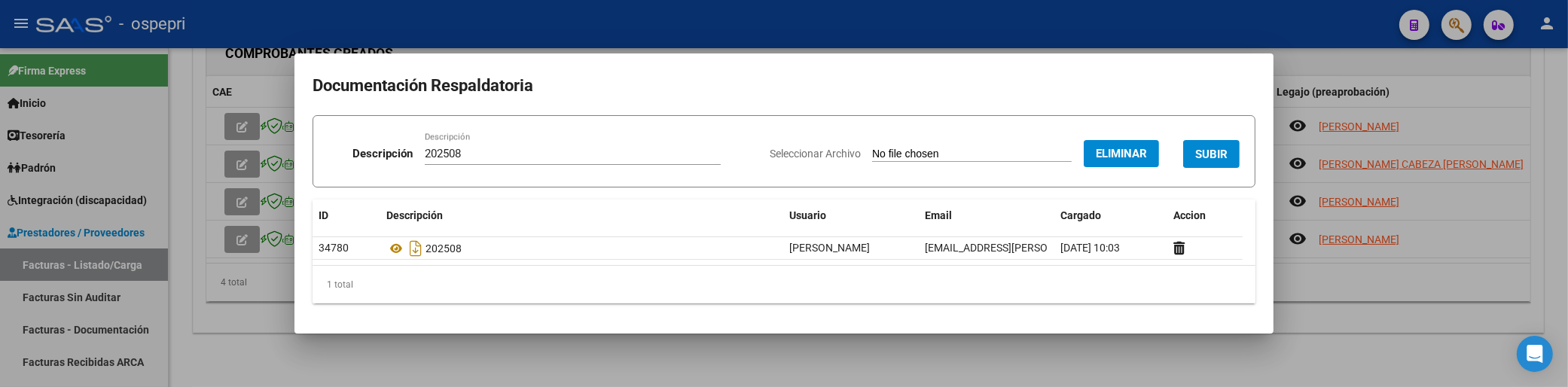
click at [1208, 154] on span "SUBIR" at bounding box center [1211, 154] width 32 height 14
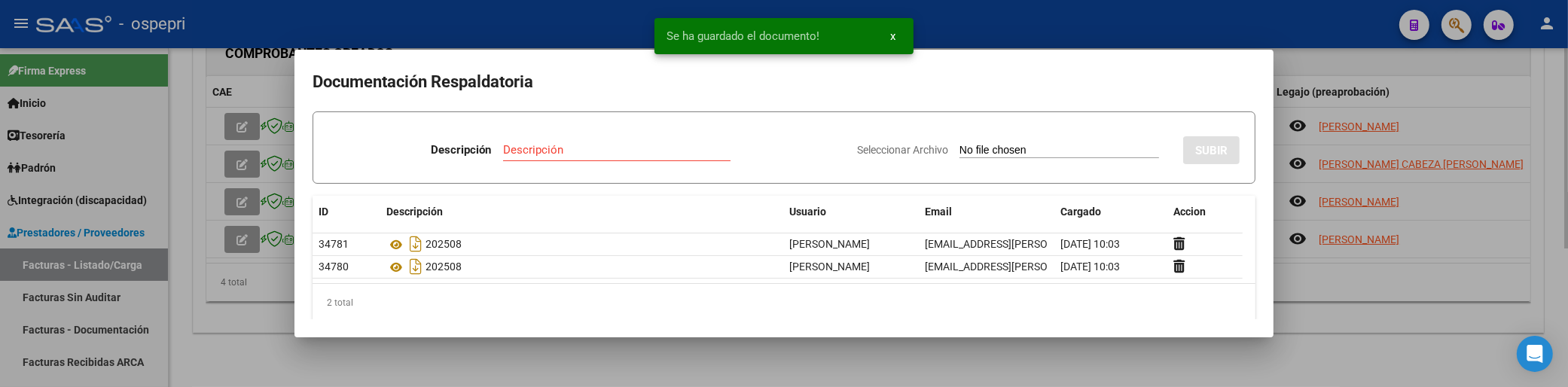
click at [809, 363] on div at bounding box center [784, 193] width 1568 height 387
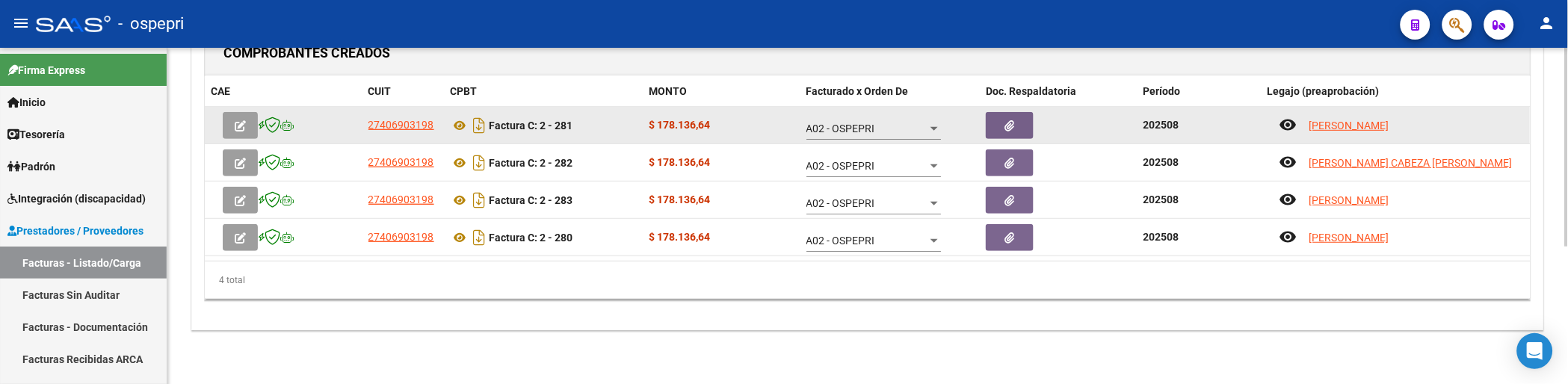
click at [236, 126] on icon "button" at bounding box center [240, 126] width 11 height 11
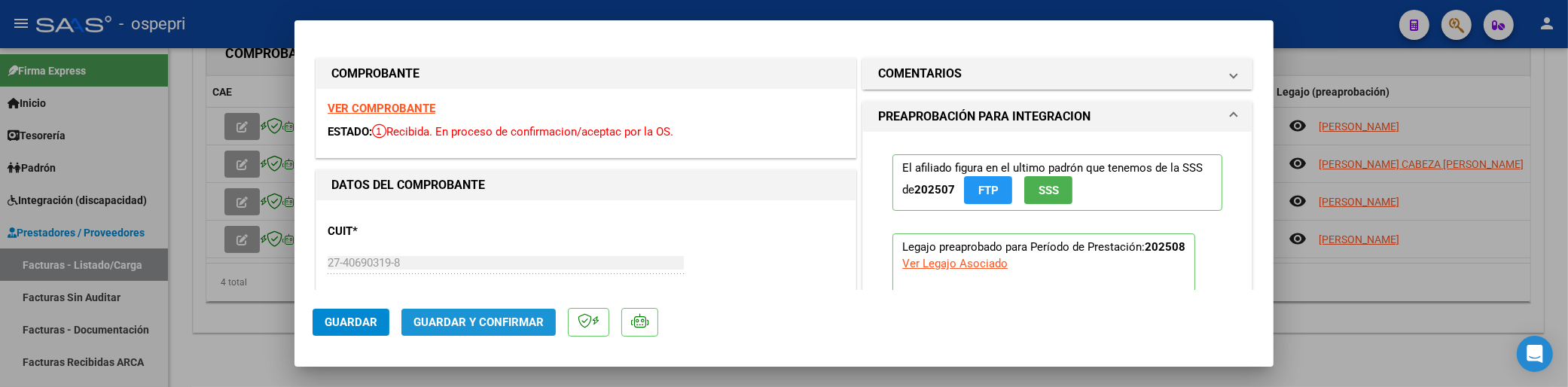
click at [499, 317] on span "Guardar y Confirmar" at bounding box center [479, 322] width 131 height 14
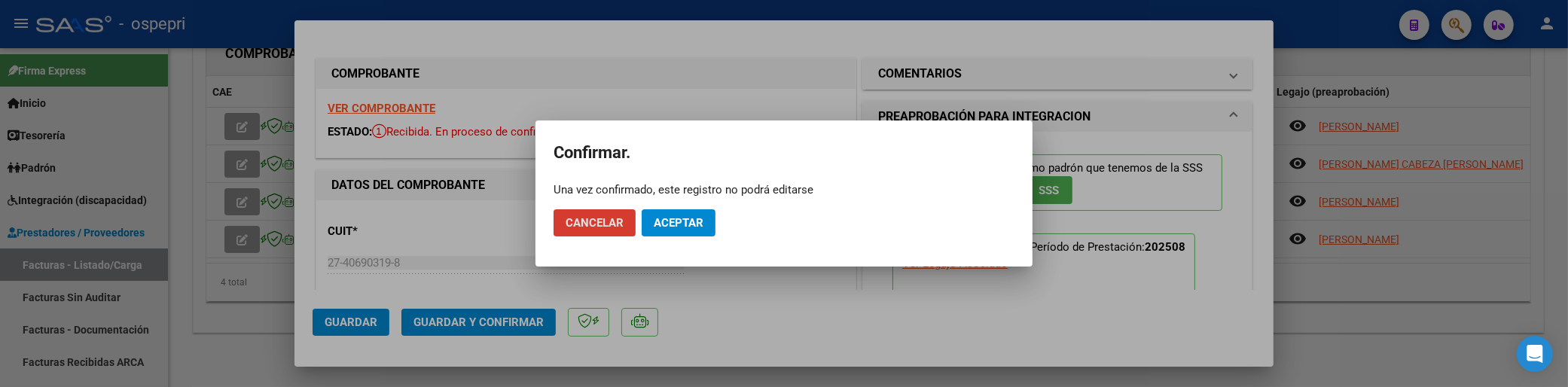
click at [701, 221] on span "Aceptar" at bounding box center [678, 223] width 50 height 14
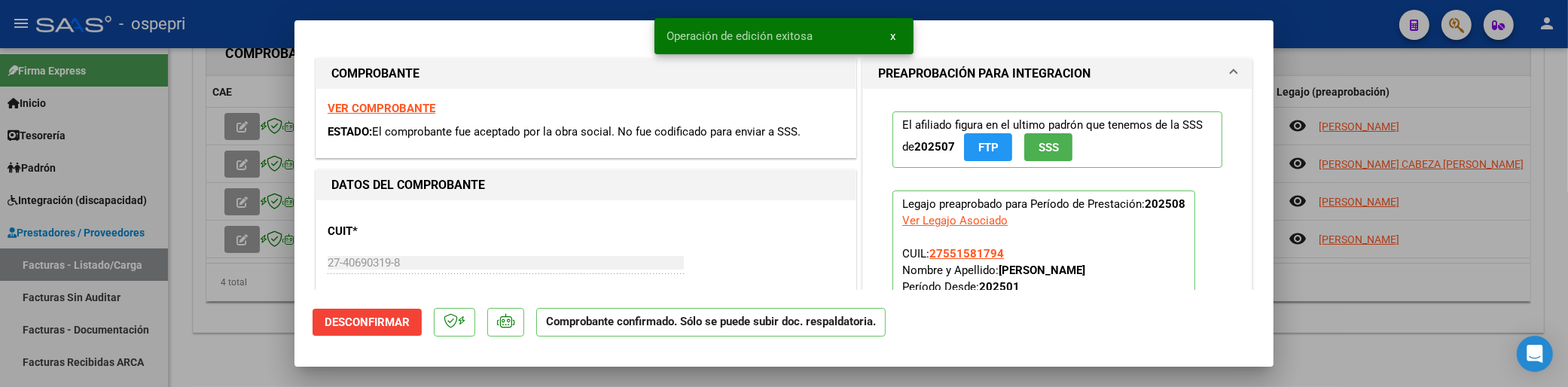
click at [247, 163] on div at bounding box center [784, 193] width 1568 height 387
type input "$ 0,00"
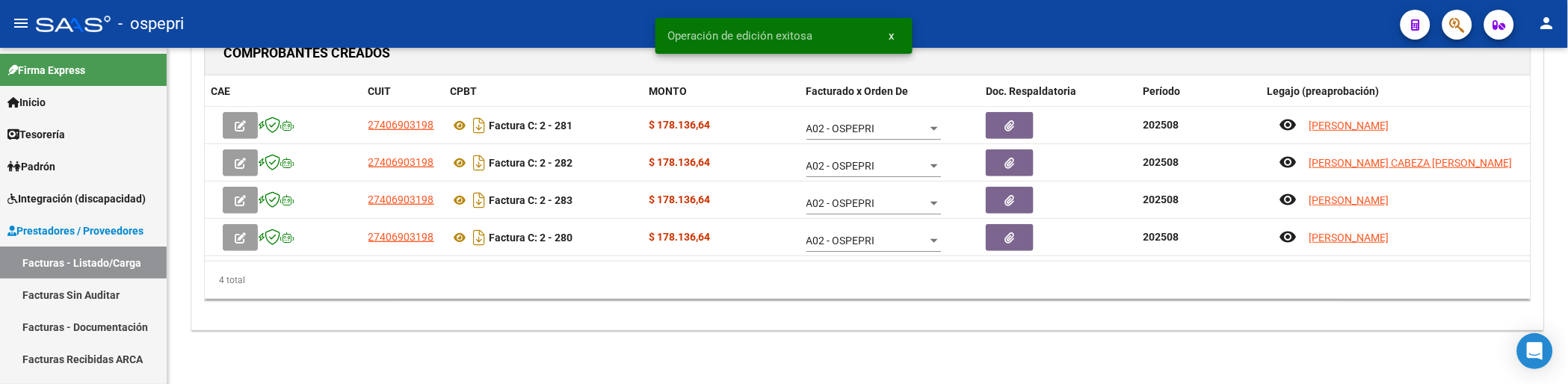
click at [245, 162] on icon "button" at bounding box center [240, 163] width 11 height 11
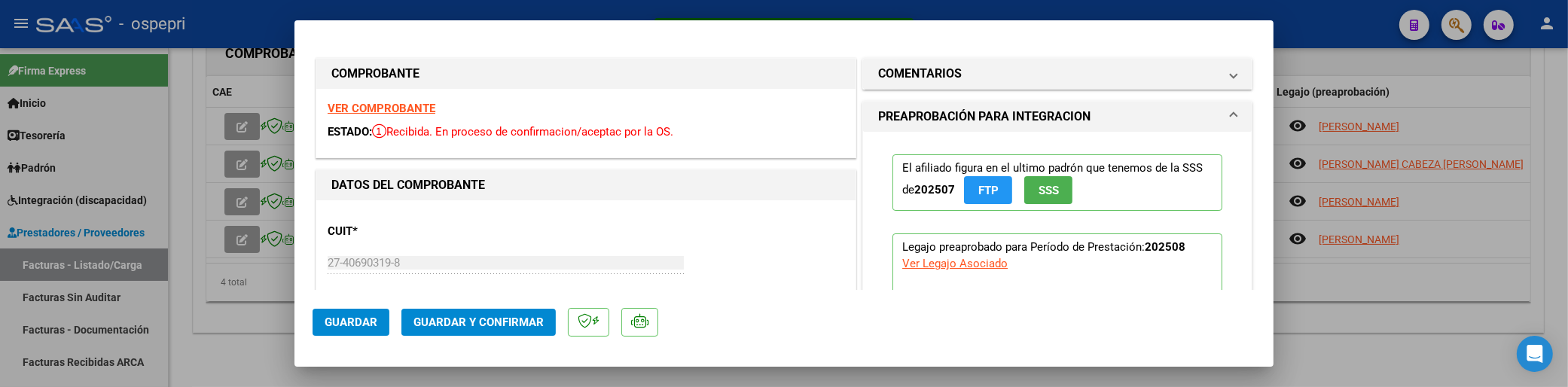
click at [450, 320] on span "Guardar y Confirmar" at bounding box center [479, 322] width 131 height 14
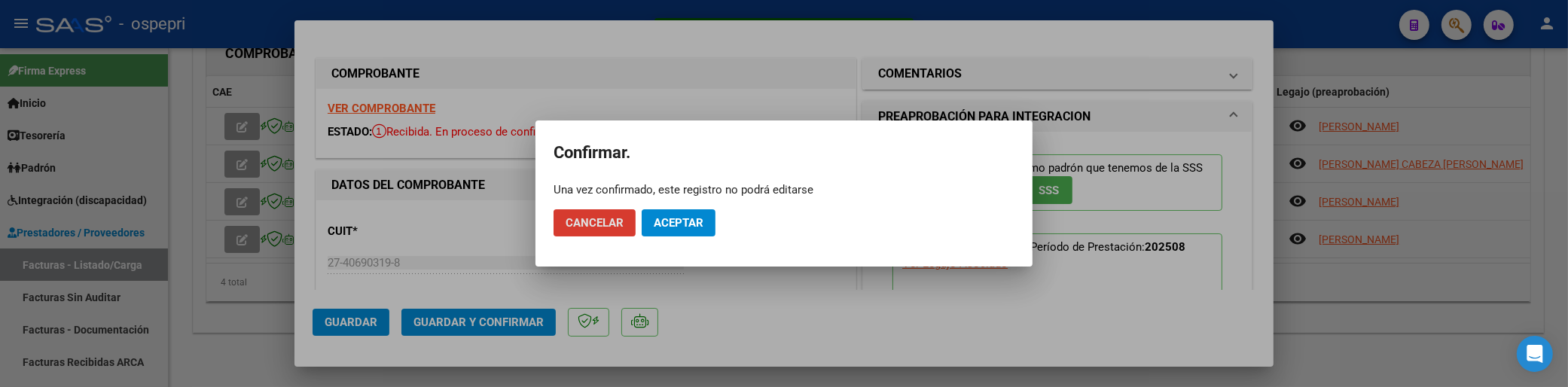
click at [661, 221] on span "Aceptar" at bounding box center [678, 223] width 50 height 14
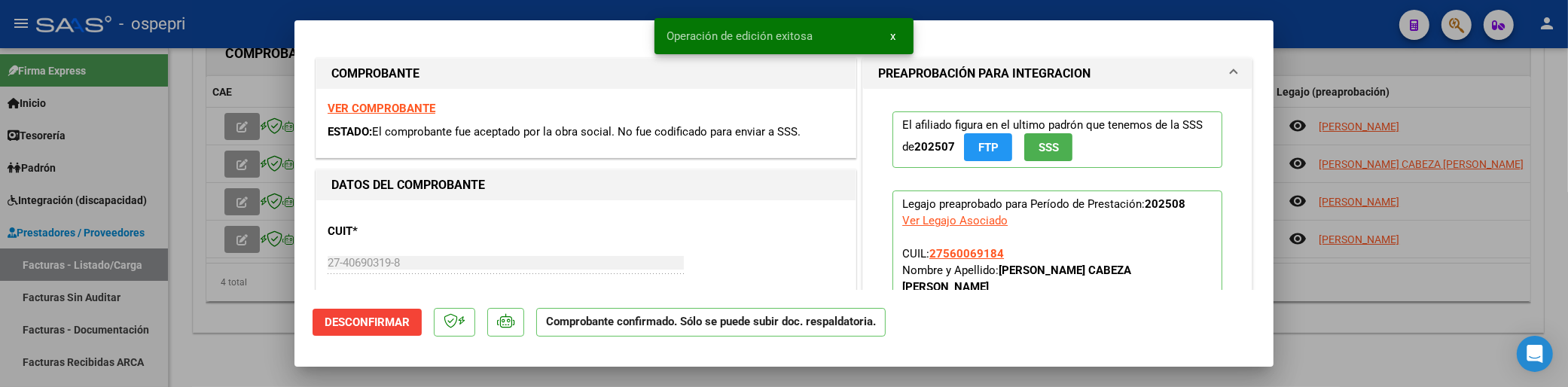
click at [244, 207] on div at bounding box center [784, 193] width 1568 height 387
type input "$ 0,00"
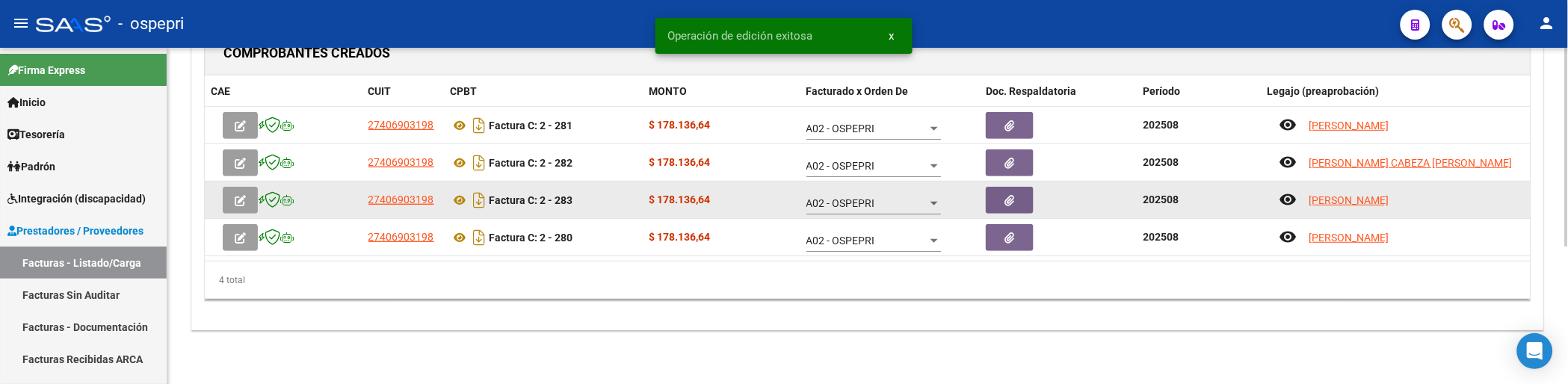
click at [245, 198] on icon "button" at bounding box center [240, 200] width 11 height 11
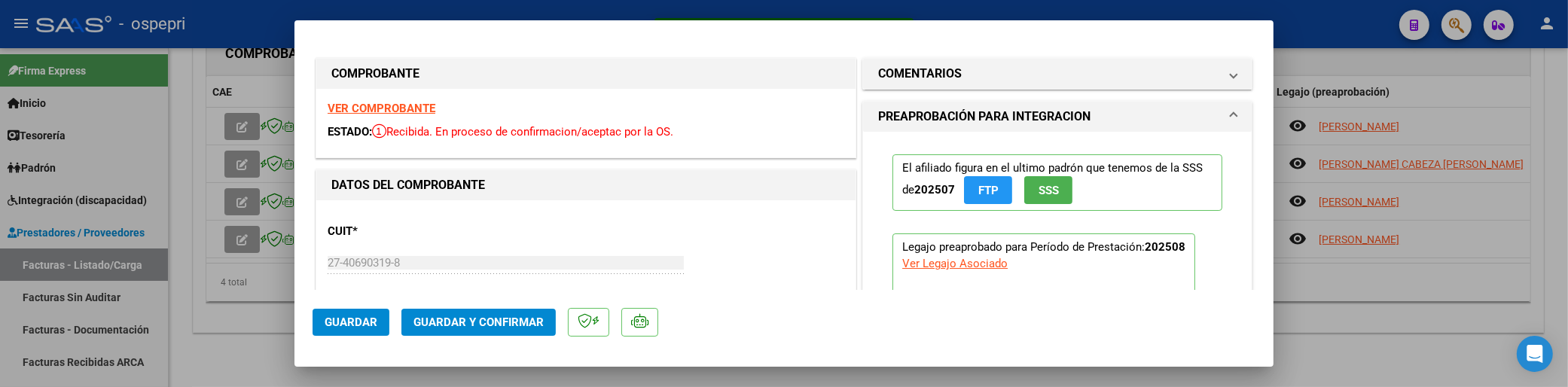
click at [530, 321] on span "Guardar y Confirmar" at bounding box center [479, 322] width 131 height 14
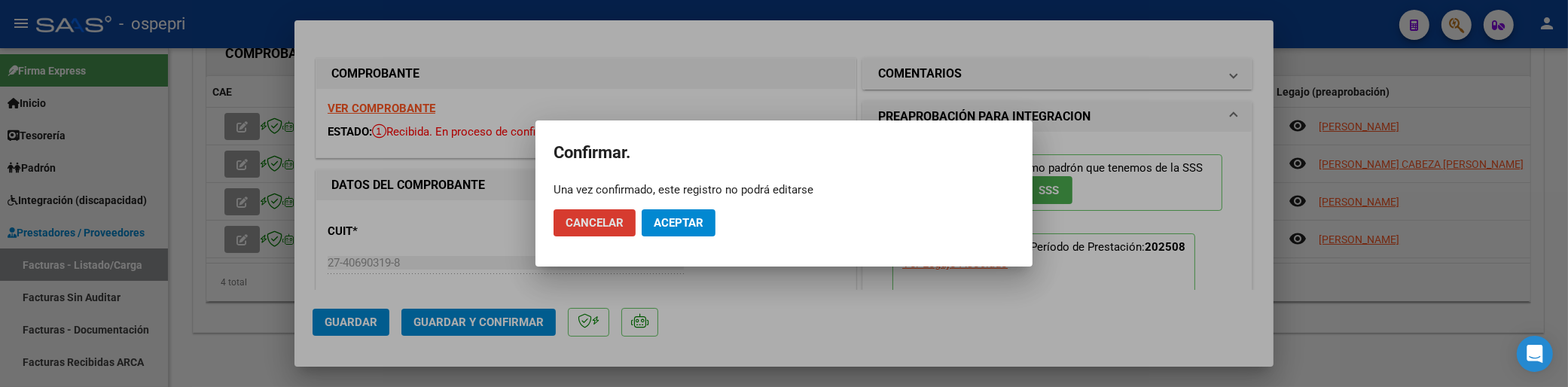
click at [673, 208] on mat-dialog-actions "Cancelar Aceptar" at bounding box center [784, 222] width 461 height 51
click at [667, 224] on span "Aceptar" at bounding box center [678, 223] width 50 height 14
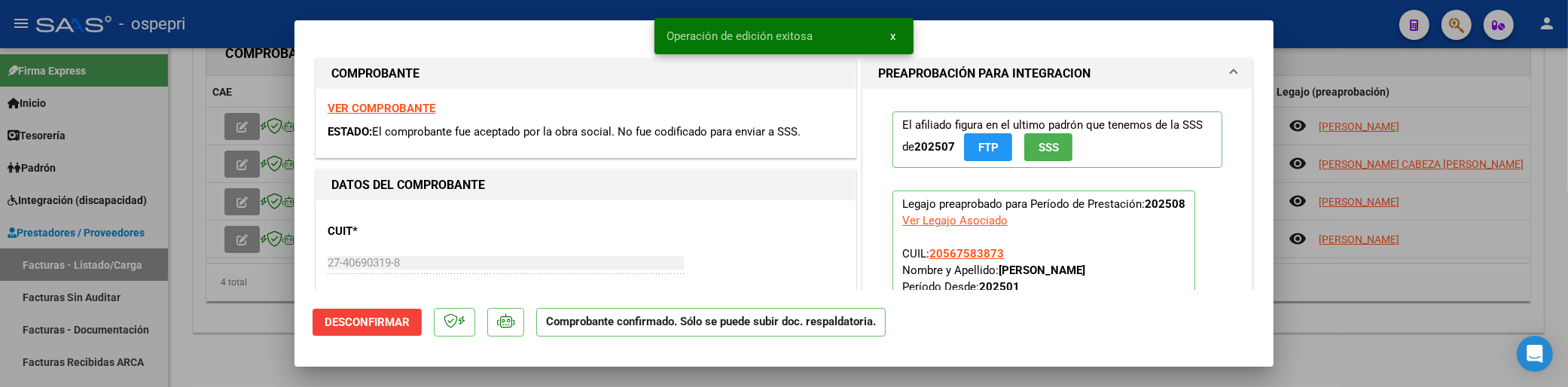
click at [244, 243] on div at bounding box center [784, 193] width 1568 height 387
type input "$ 0,00"
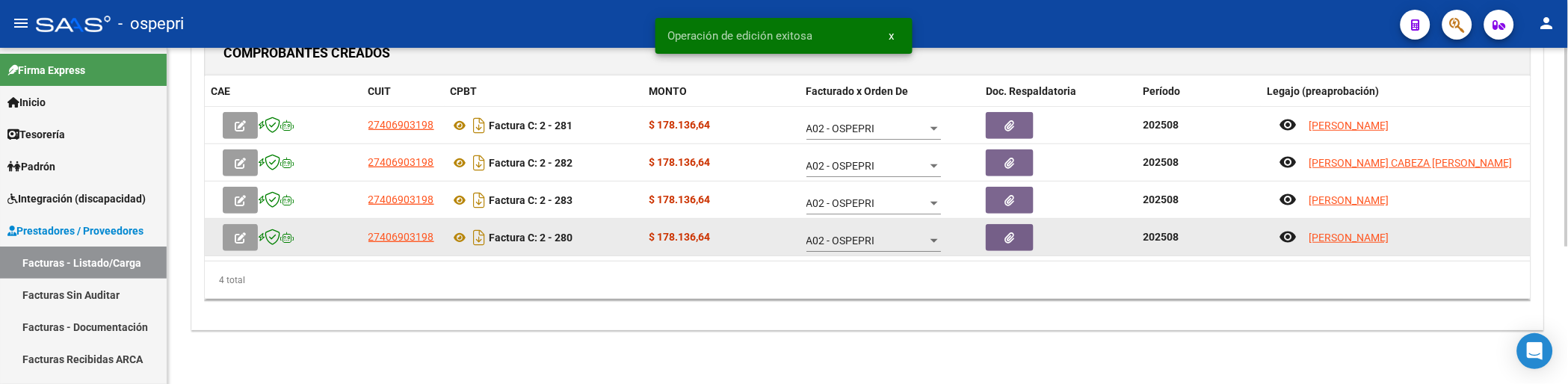
click at [243, 238] on icon "button" at bounding box center [240, 238] width 11 height 11
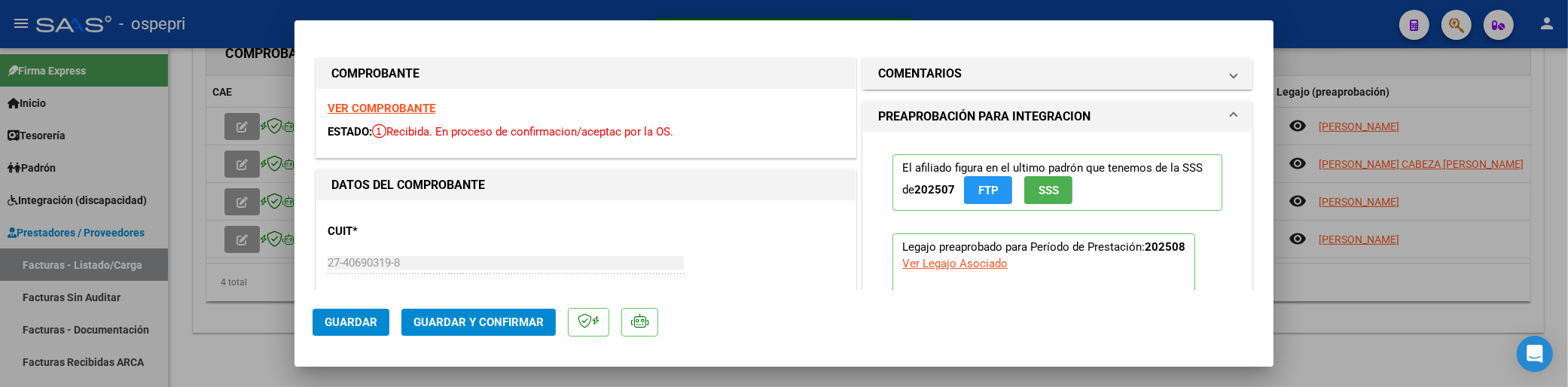
click at [516, 320] on span "Guardar y Confirmar" at bounding box center [479, 322] width 131 height 14
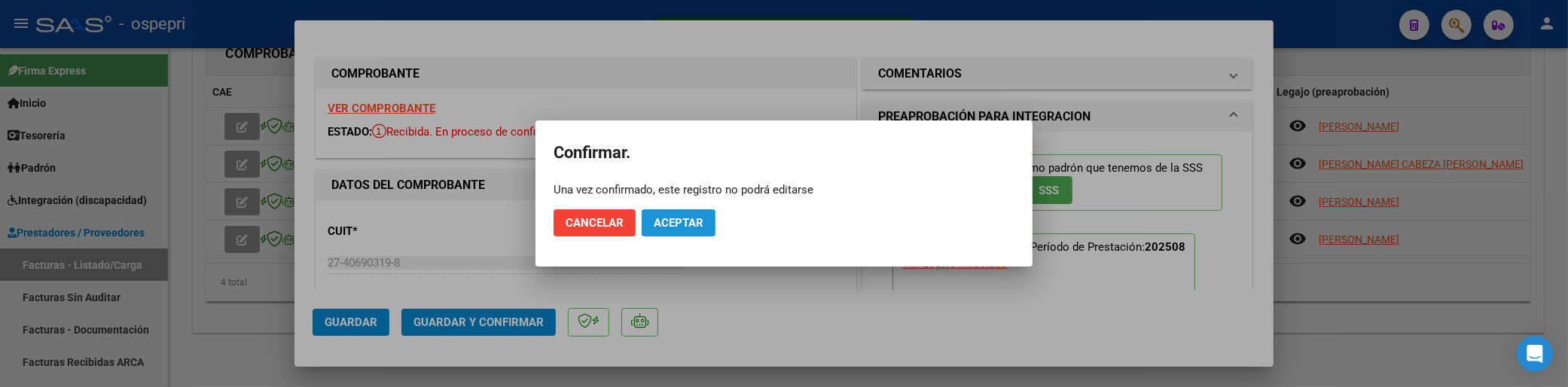
click at [673, 226] on span "Aceptar" at bounding box center [678, 223] width 50 height 14
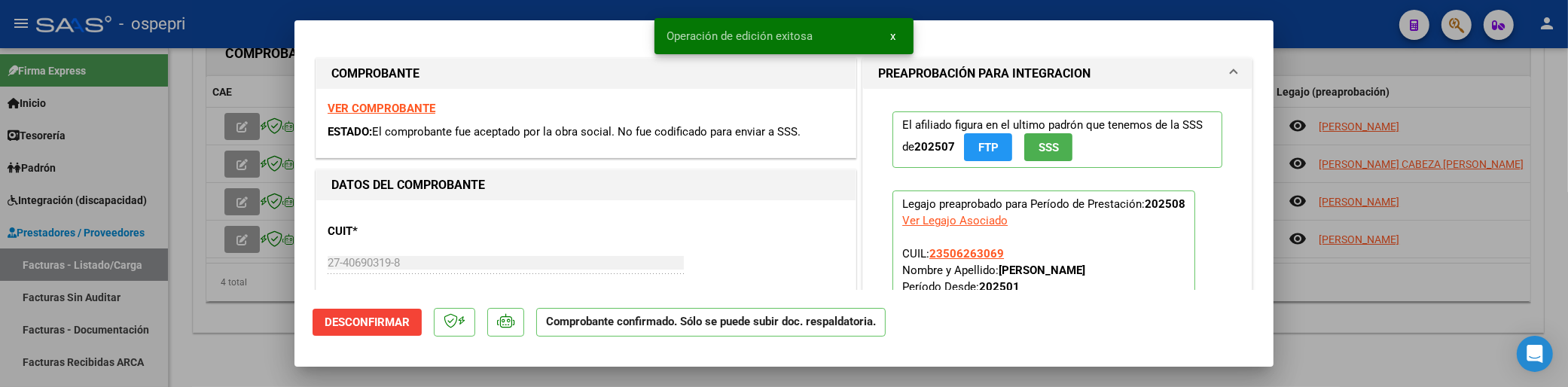
click at [253, 326] on div at bounding box center [784, 193] width 1568 height 387
type input "$ 0,00"
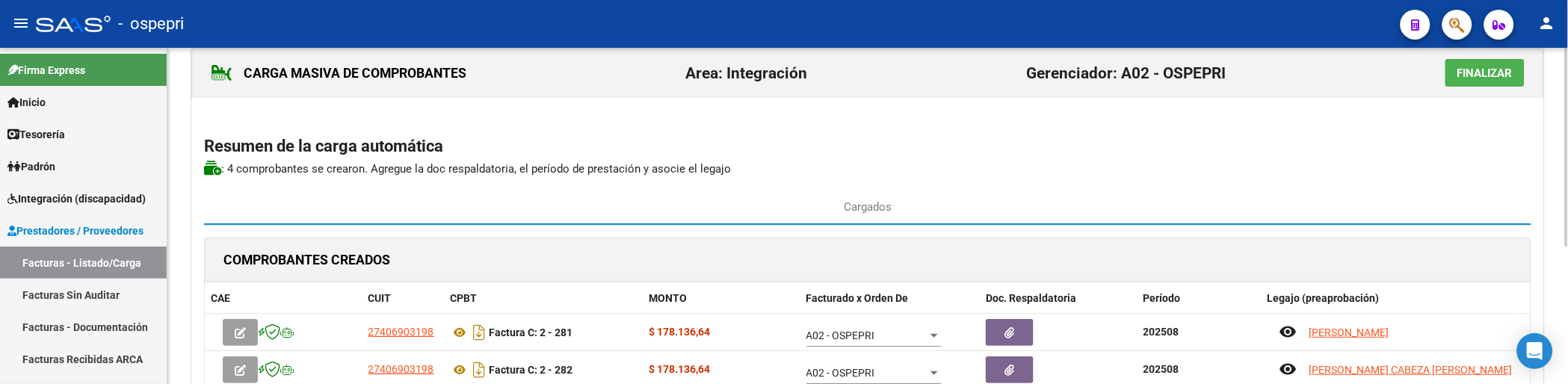
scroll to position [0, 0]
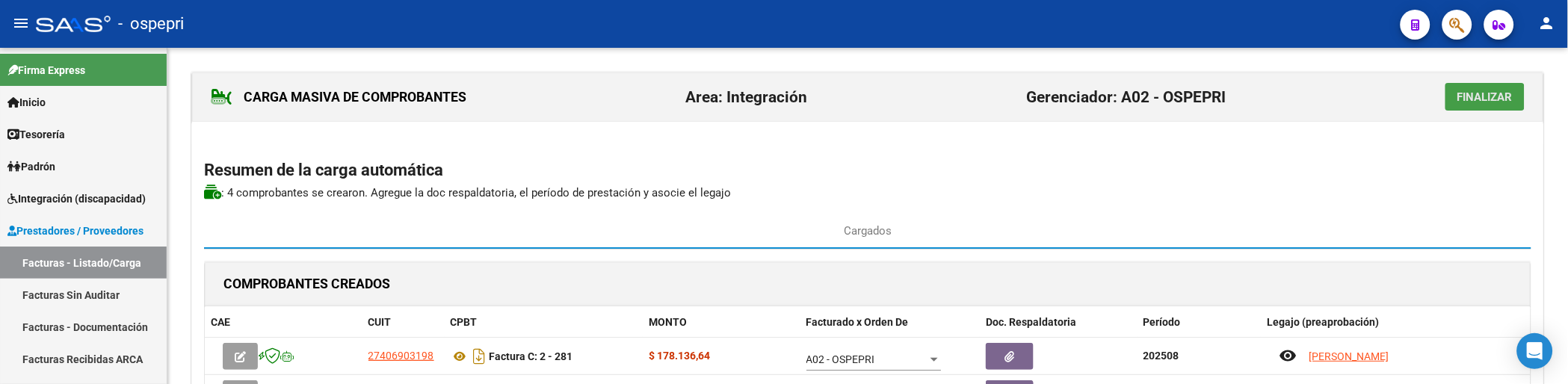
click at [1481, 101] on span "Finalizar" at bounding box center [1485, 97] width 55 height 14
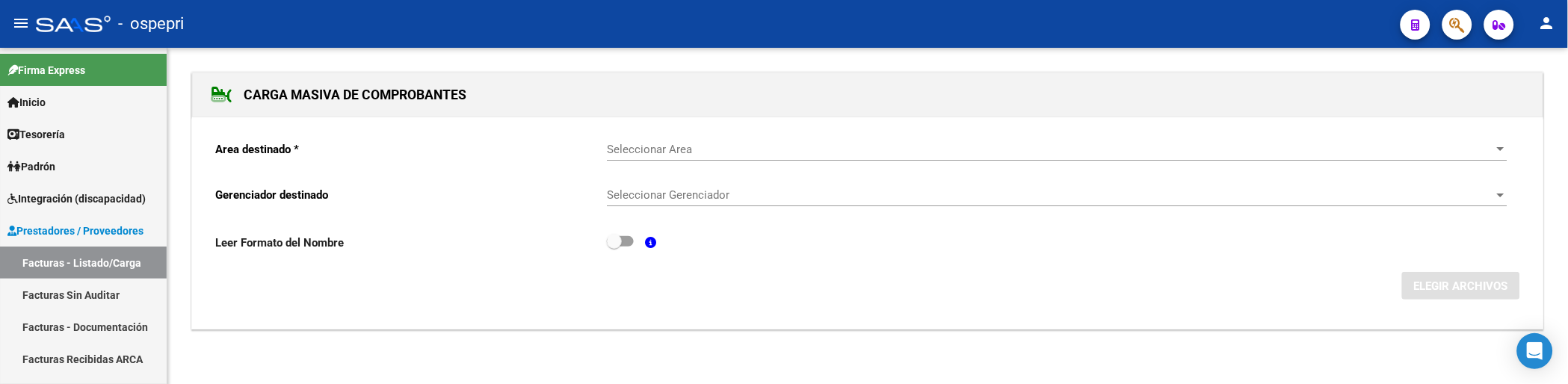
click at [739, 275] on div "ELEGIR ARCHIVOS" at bounding box center [867, 286] width 1304 height 28
drag, startPoint x: 91, startPoint y: 256, endPoint x: 121, endPoint y: 270, distance: 33.1
click at [91, 256] on link "Facturas - Listado/Carga" at bounding box center [83, 263] width 167 height 32
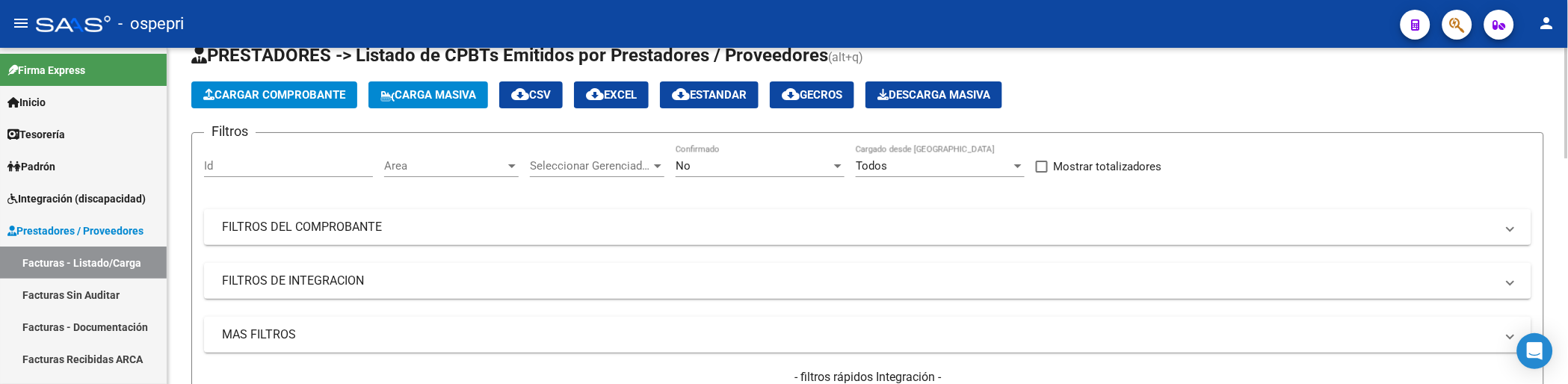
scroll to position [83, 0]
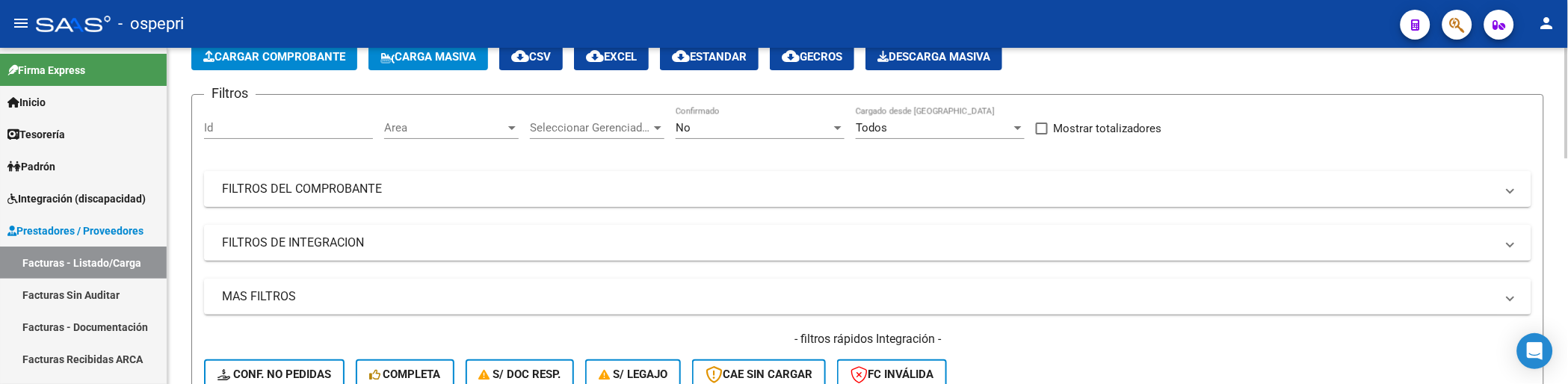
click at [1168, 197] on mat-panel-title "FILTROS DEL COMPROBANTE" at bounding box center [858, 189] width 1273 height 17
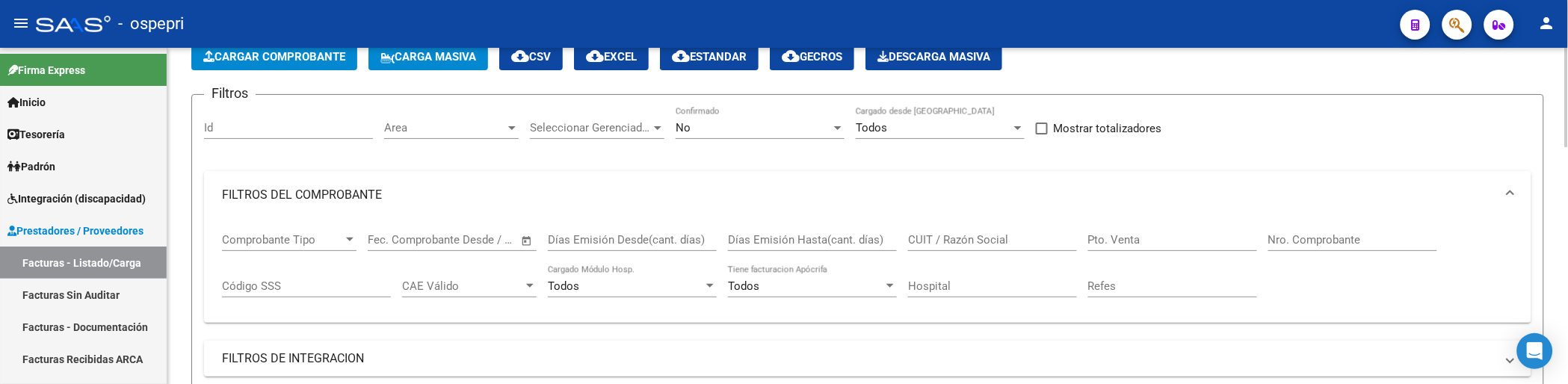
click at [927, 243] on input "CUIT / Razón Social" at bounding box center [992, 240] width 169 height 14
click at [1372, 142] on div "Filtros Id Area Area Seleccionar Gerenciador Seleccionar Gerenciador No Confirm…" at bounding box center [867, 312] width 1327 height 411
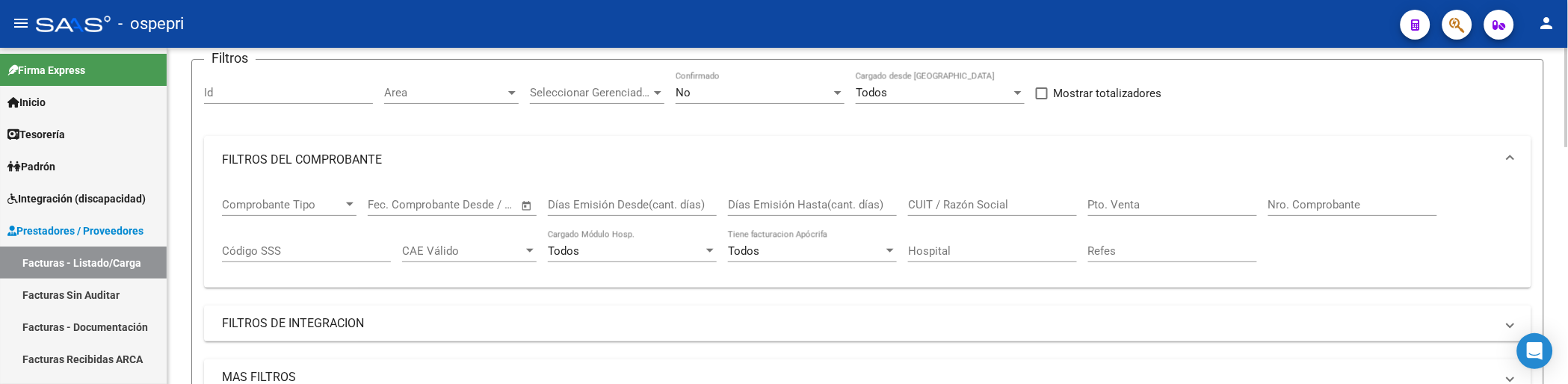
scroll to position [166, 0]
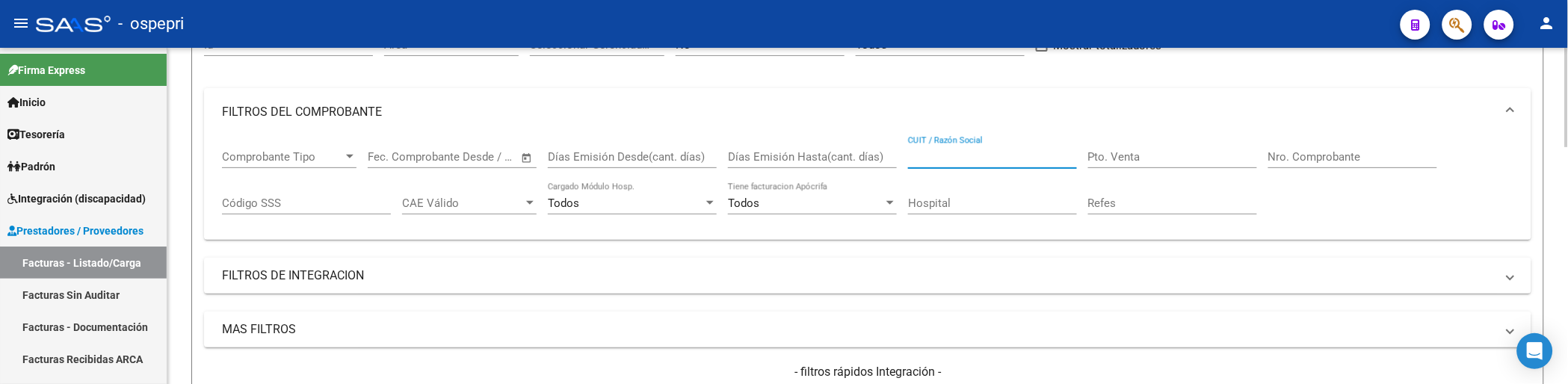
click at [951, 155] on input "CUIT / Razón Social" at bounding box center [992, 157] width 169 height 14
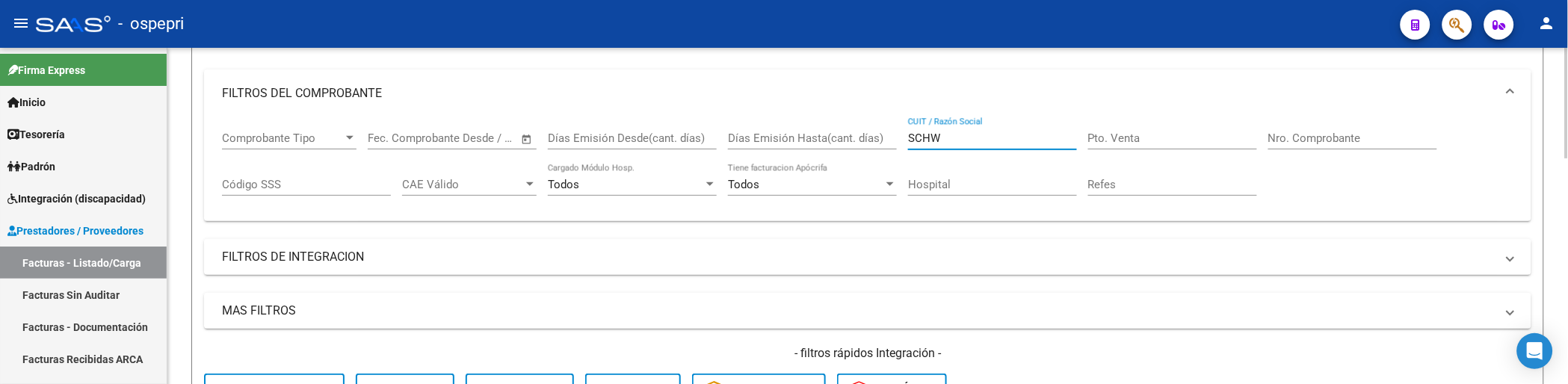
scroll to position [0, 0]
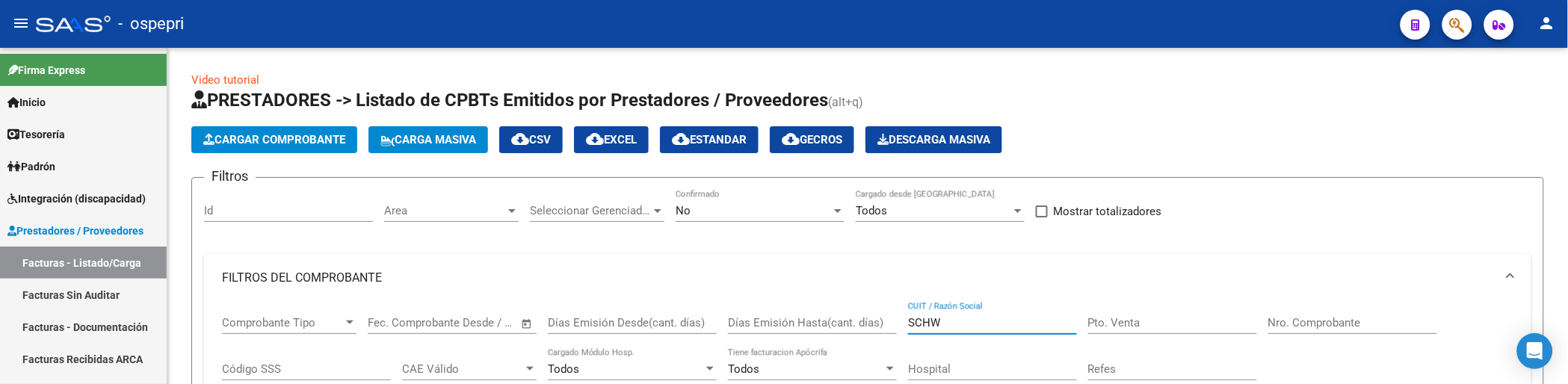
type input "SCHW"
click at [437, 144] on span "Carga Masiva" at bounding box center [428, 140] width 95 height 14
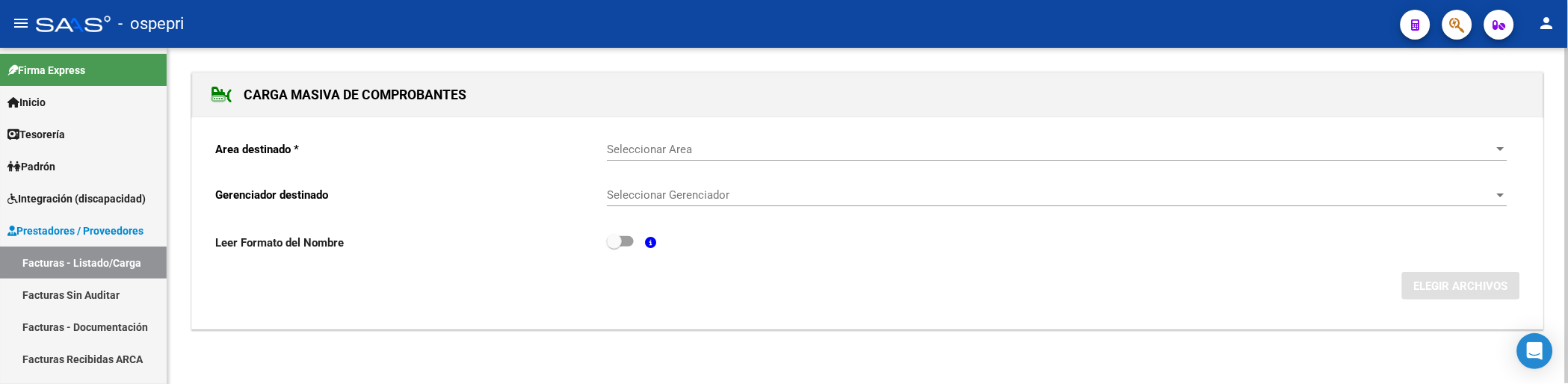
click at [636, 150] on span "Seleccionar Area" at bounding box center [1050, 149] width 887 height 14
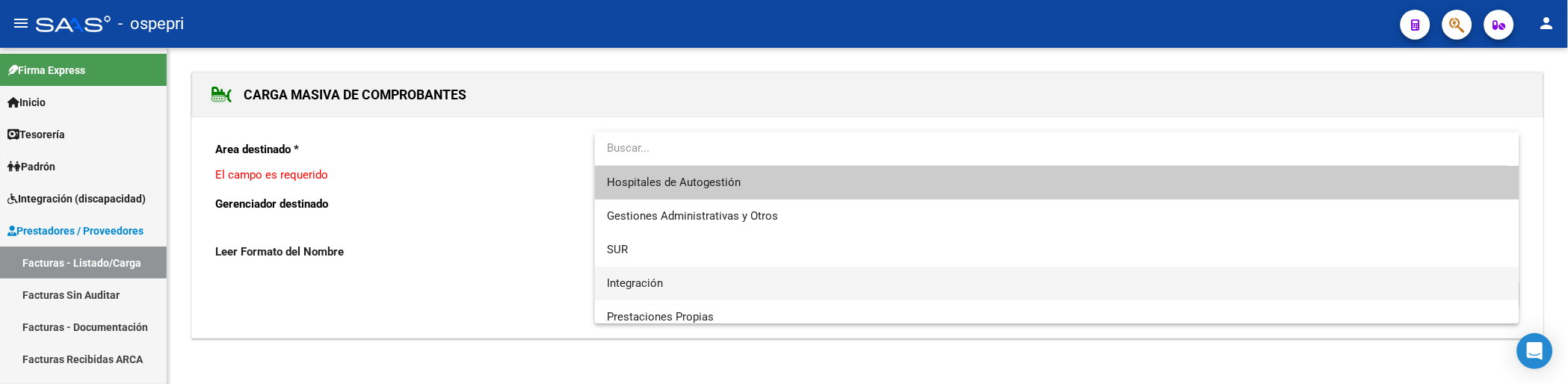
click at [633, 274] on span "Integración" at bounding box center [1057, 283] width 901 height 33
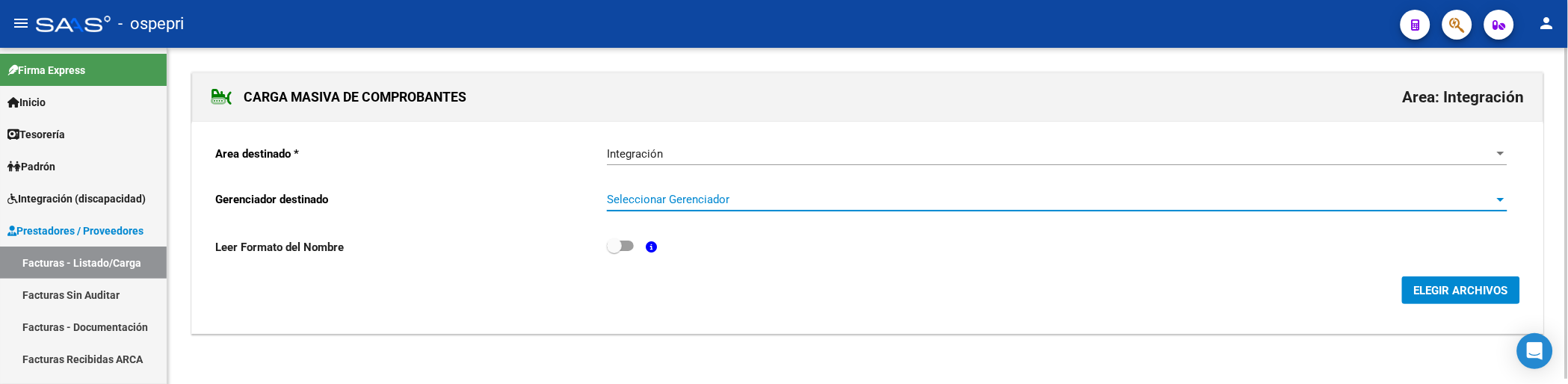
click at [683, 198] on span "Seleccionar Gerenciador" at bounding box center [1050, 200] width 887 height 14
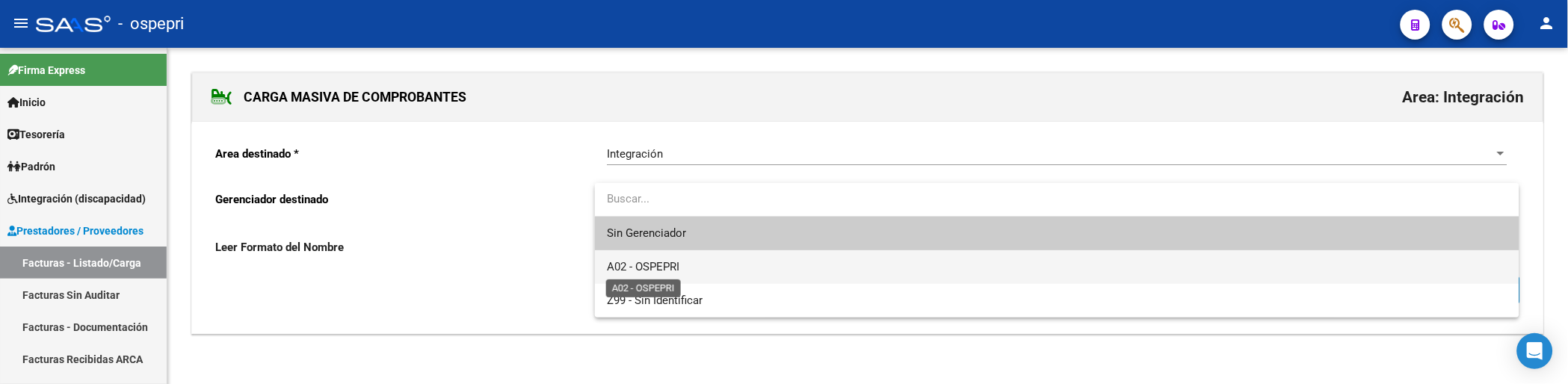
click at [674, 270] on span "A02 - OSPEPRI" at bounding box center [643, 267] width 73 height 14
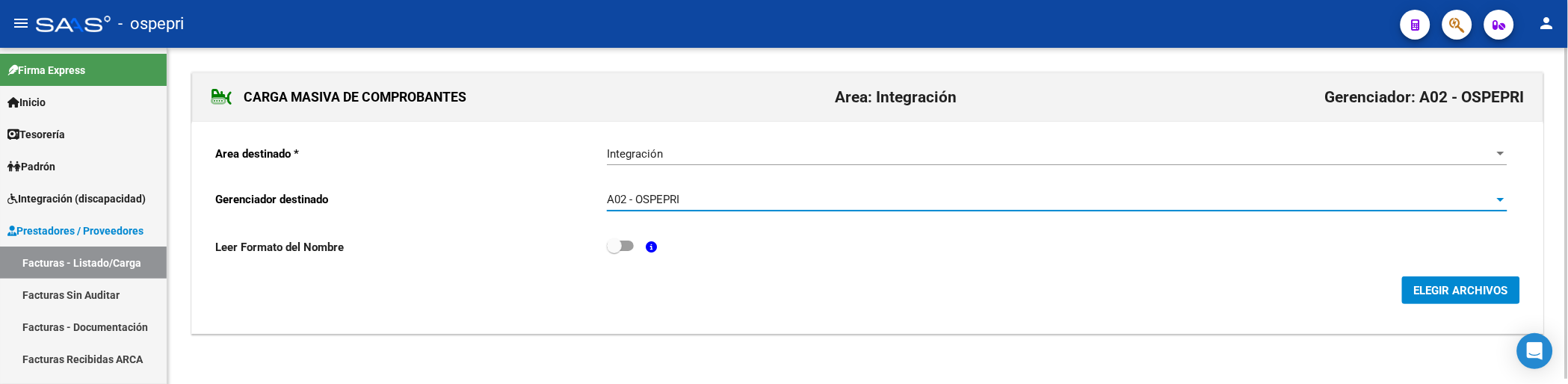
click at [1461, 297] on span "ELEGIR ARCHIVOS" at bounding box center [1460, 291] width 94 height 14
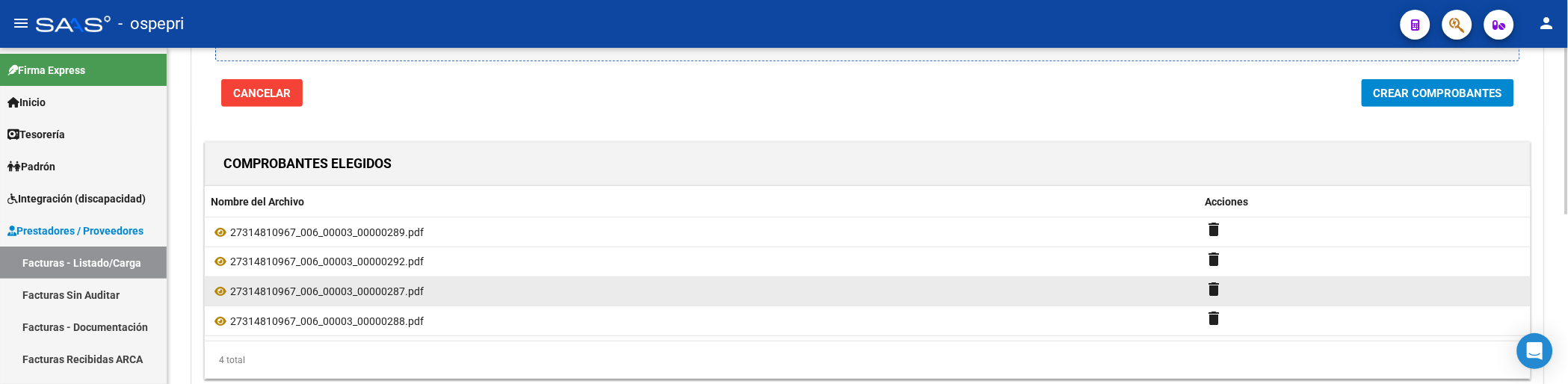
scroll to position [176, 0]
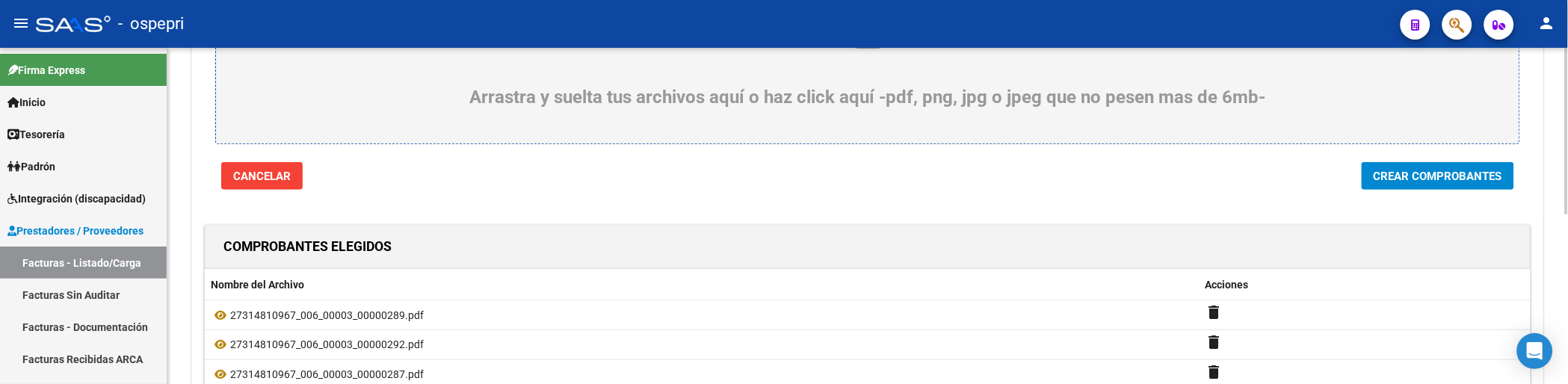
click at [1445, 183] on span "Crear Comprobantes" at bounding box center [1438, 176] width 129 height 14
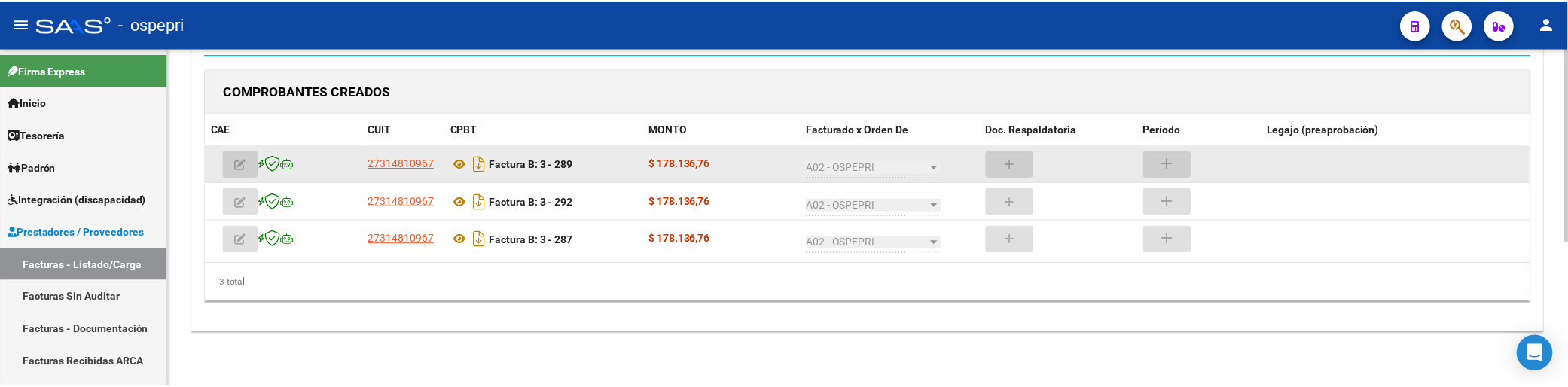
scroll to position [196, 0]
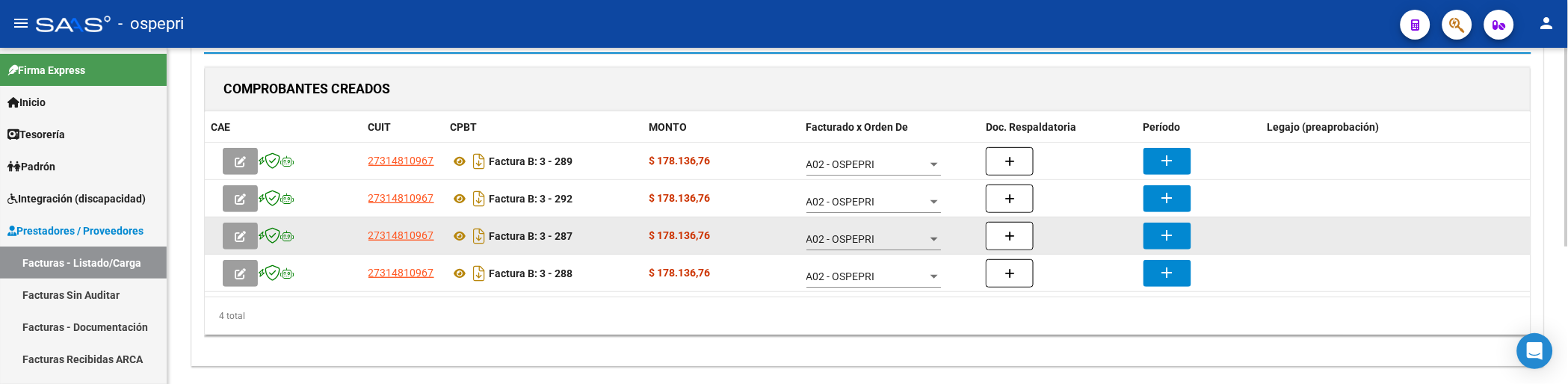
click at [1176, 241] on mat-icon "add" at bounding box center [1167, 236] width 18 height 18
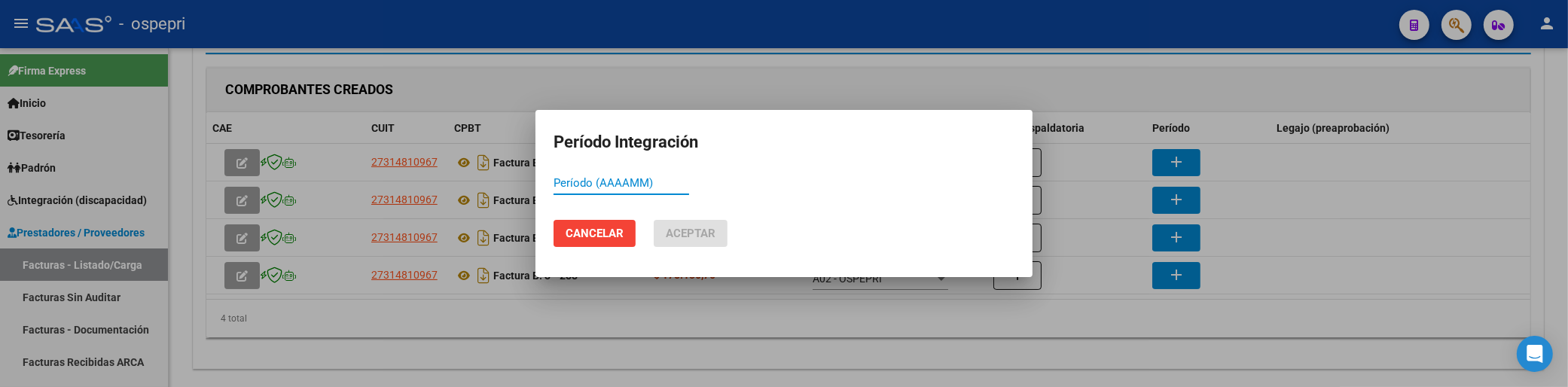
click at [595, 182] on input "Período (AAAAMM)" at bounding box center [621, 183] width 136 height 14
type input "202508"
click at [678, 221] on button "Aceptar" at bounding box center [690, 234] width 74 height 27
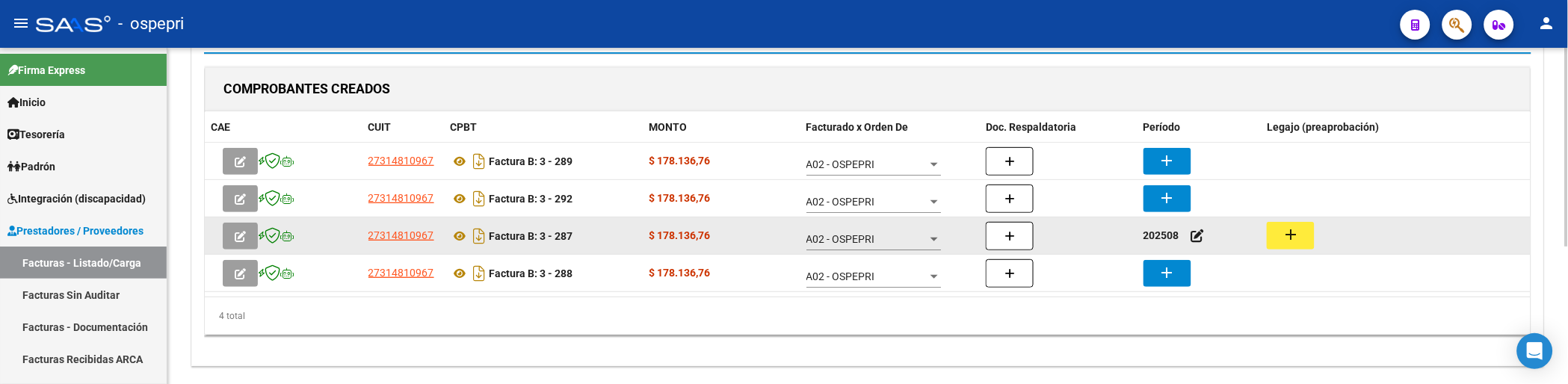
click at [1288, 240] on mat-icon "add" at bounding box center [1291, 235] width 18 height 18
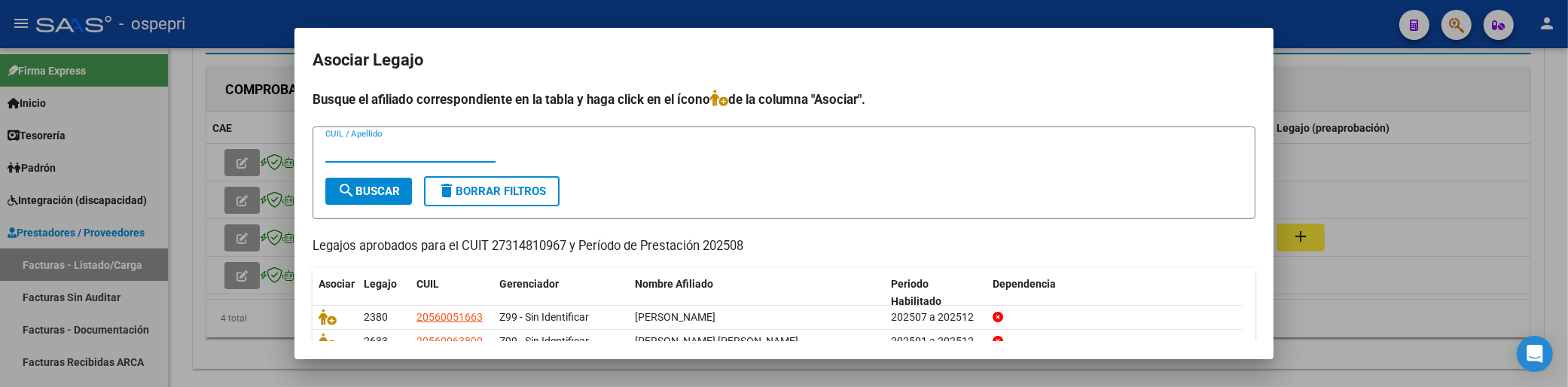
click at [398, 154] on input "CUIL / Apellido" at bounding box center [410, 150] width 170 height 14
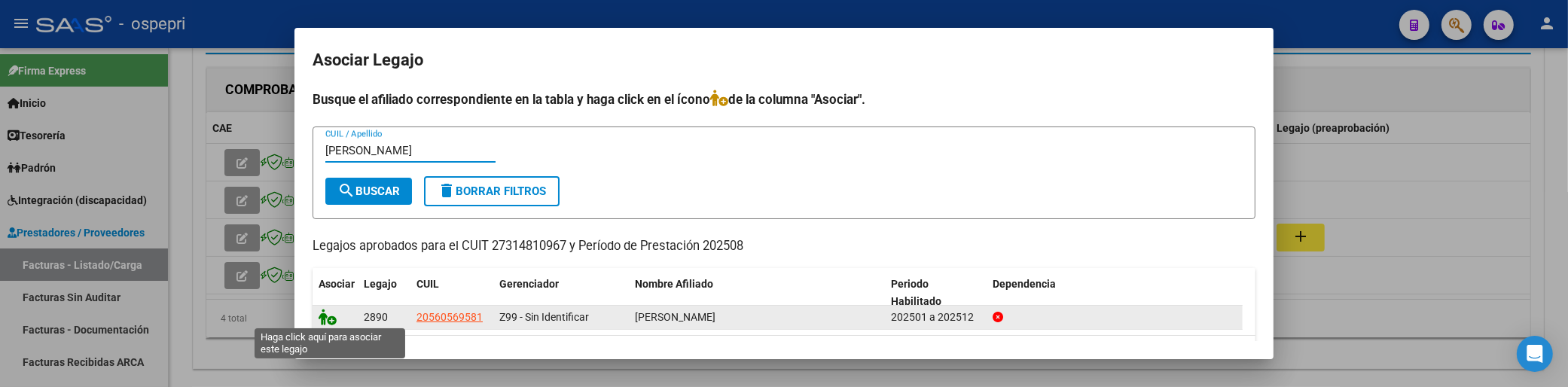
type input "galindo"
click at [327, 321] on icon at bounding box center [327, 317] width 18 height 17
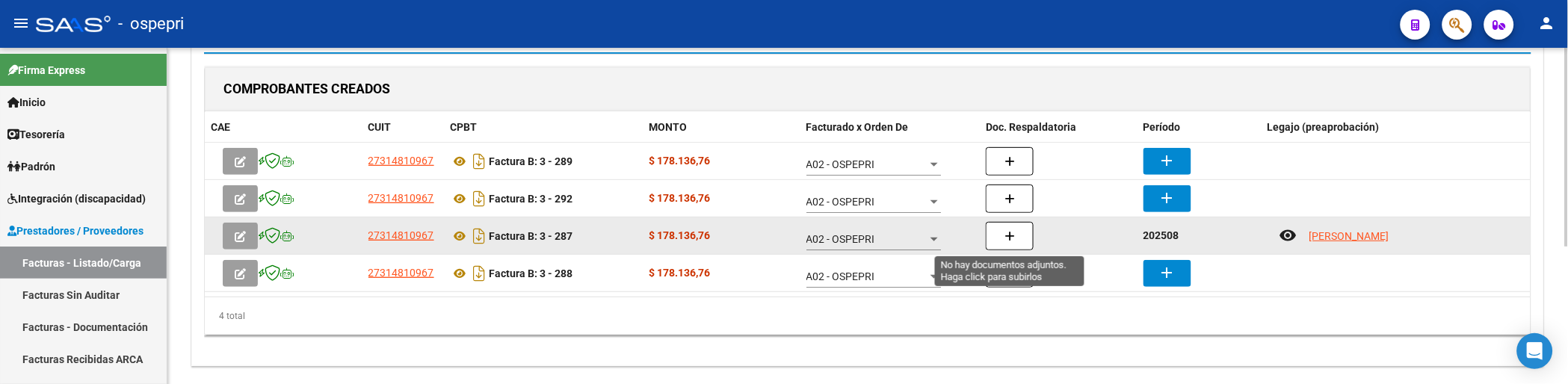
click at [1014, 236] on icon "button" at bounding box center [1010, 236] width 11 height 11
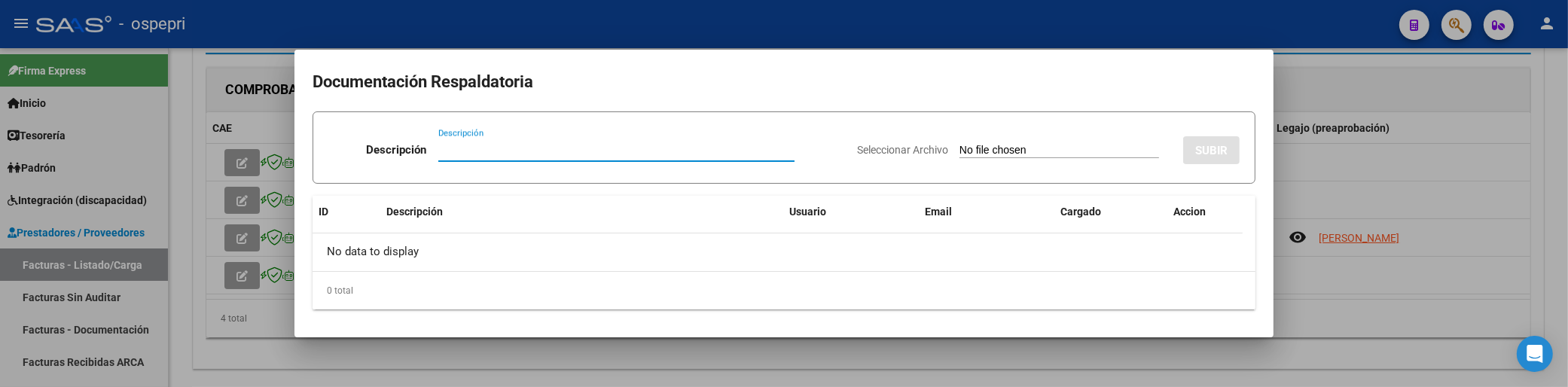
click at [442, 149] on input "Descripción" at bounding box center [616, 150] width 357 height 14
paste input "• Firmas: Las planillas deben estar firmadas de manera ológrafa tanto por el Pr…"
drag, startPoint x: 740, startPoint y: 147, endPoint x: 419, endPoint y: 149, distance: 321.0
click at [419, 149] on div "Descripción • Firmas: Las planillas deben estar firmadas de manera ológrafa tan…" at bounding box center [586, 153] width 517 height 45
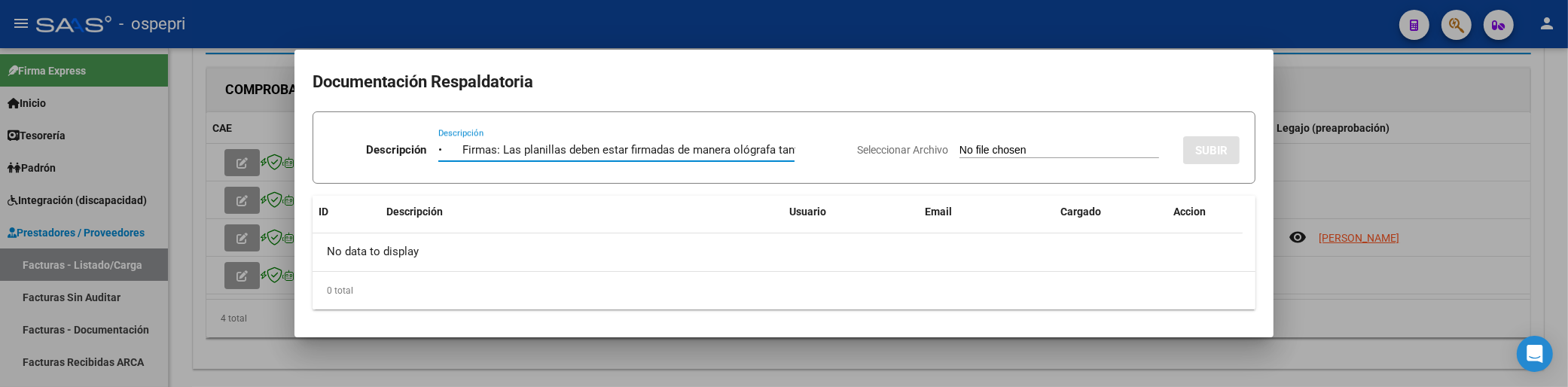
type input "."
click at [498, 152] on input "." at bounding box center [616, 150] width 357 height 14
type input "202508"
click at [960, 147] on input "Seleccionar Archivo" at bounding box center [1059, 150] width 199 height 15
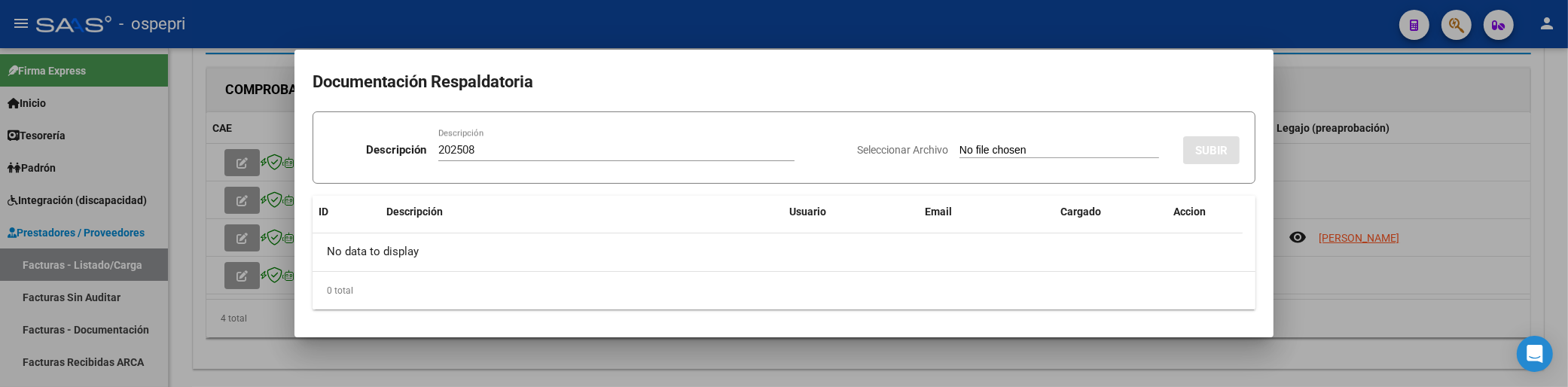
click at [966, 147] on input "Seleccionar Archivo" at bounding box center [1059, 150] width 199 height 15
type input "C:\fakepath\Nuevo documento(.pdf"
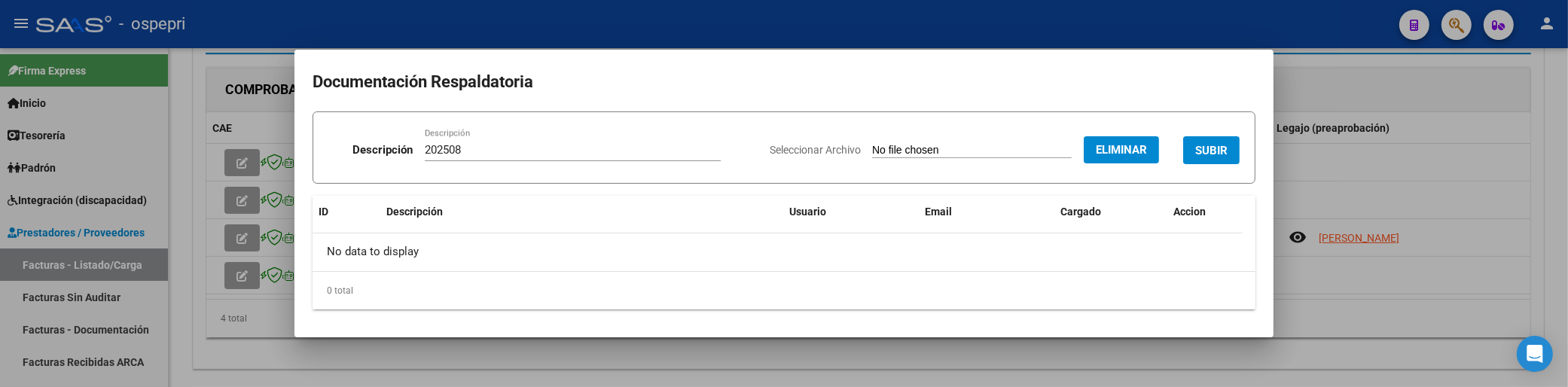
click at [1199, 141] on button "SUBIR" at bounding box center [1211, 150] width 56 height 28
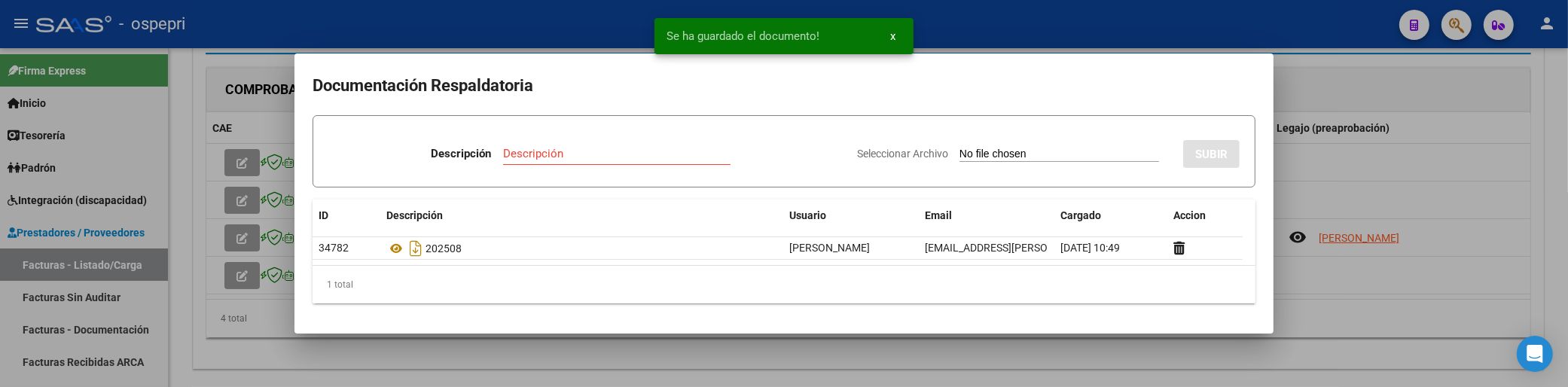
click at [1371, 195] on div at bounding box center [784, 193] width 1568 height 387
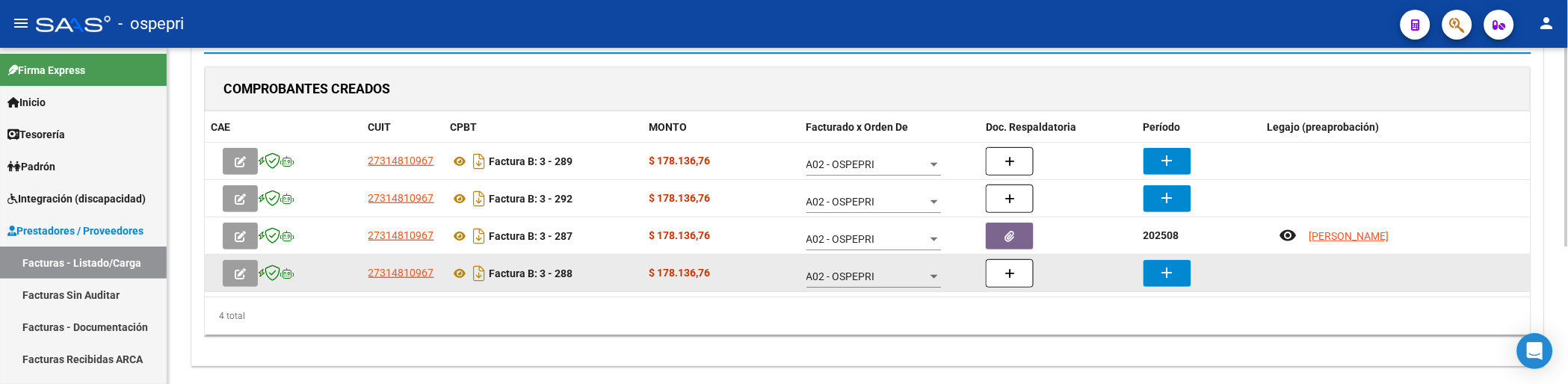
click at [1172, 275] on mat-icon "add" at bounding box center [1167, 273] width 18 height 18
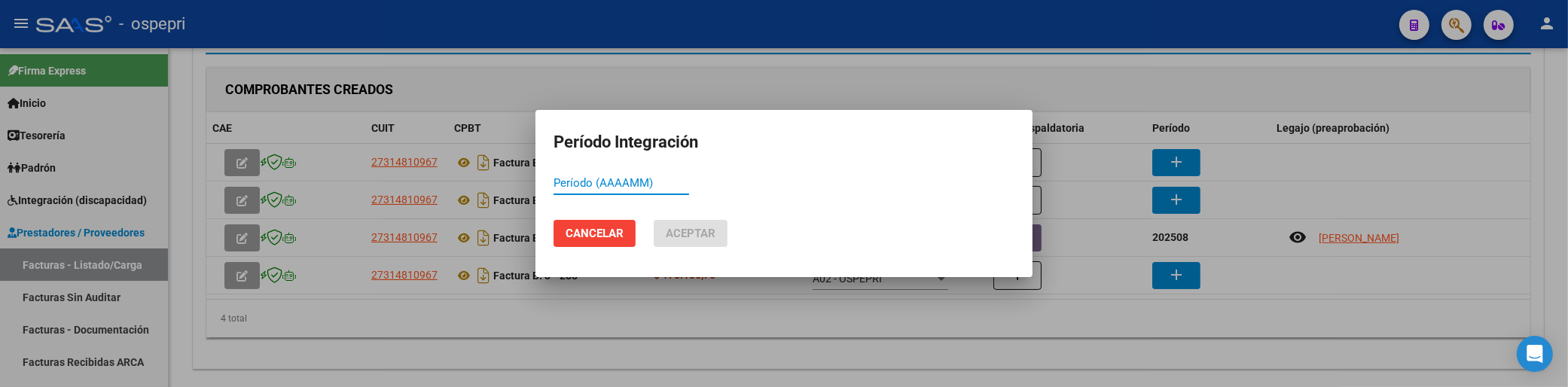
click at [570, 183] on input "Período (AAAAMM)" at bounding box center [621, 183] width 136 height 14
paste input
click at [568, 163] on mat-dialog-container "Período Integración Período (AAAAMM) Cancelar Aceptar" at bounding box center [783, 194] width 497 height 168
click at [566, 184] on input "Período (AAAAMM)" at bounding box center [621, 183] width 136 height 14
drag, startPoint x: 598, startPoint y: 184, endPoint x: 545, endPoint y: 184, distance: 53.0
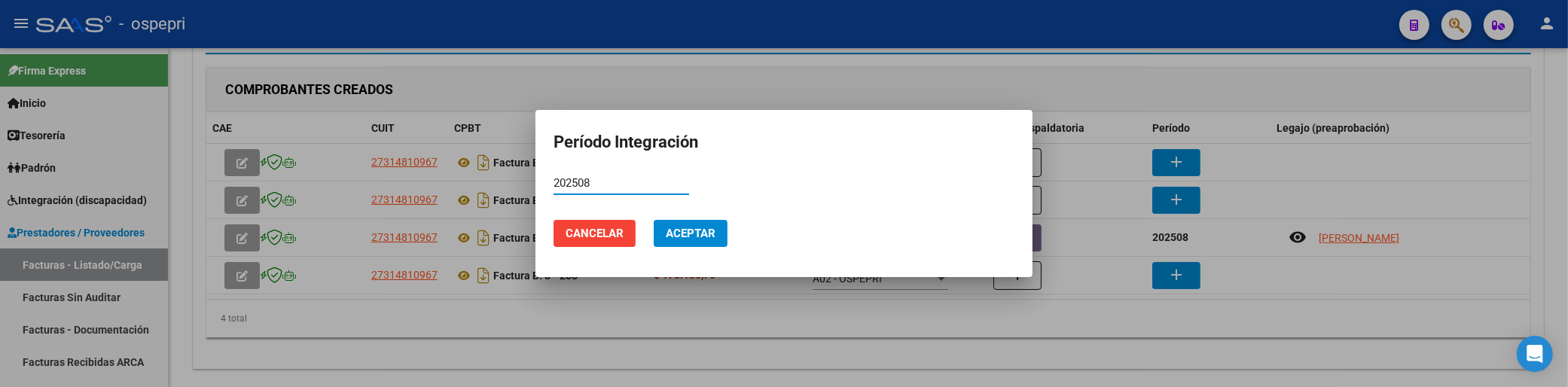
click at [545, 184] on mat-dialog-content "202508 Período (AAAAMM)" at bounding box center [783, 190] width 497 height 37
type input "202508"
click at [705, 237] on span "Aceptar" at bounding box center [690, 234] width 50 height 14
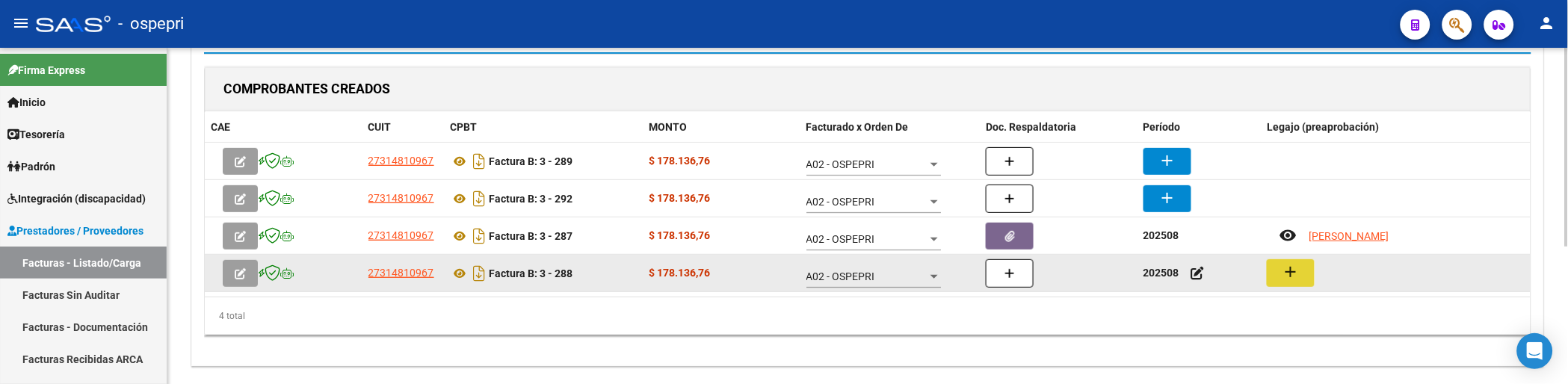
click at [1299, 273] on mat-icon "add" at bounding box center [1291, 272] width 18 height 18
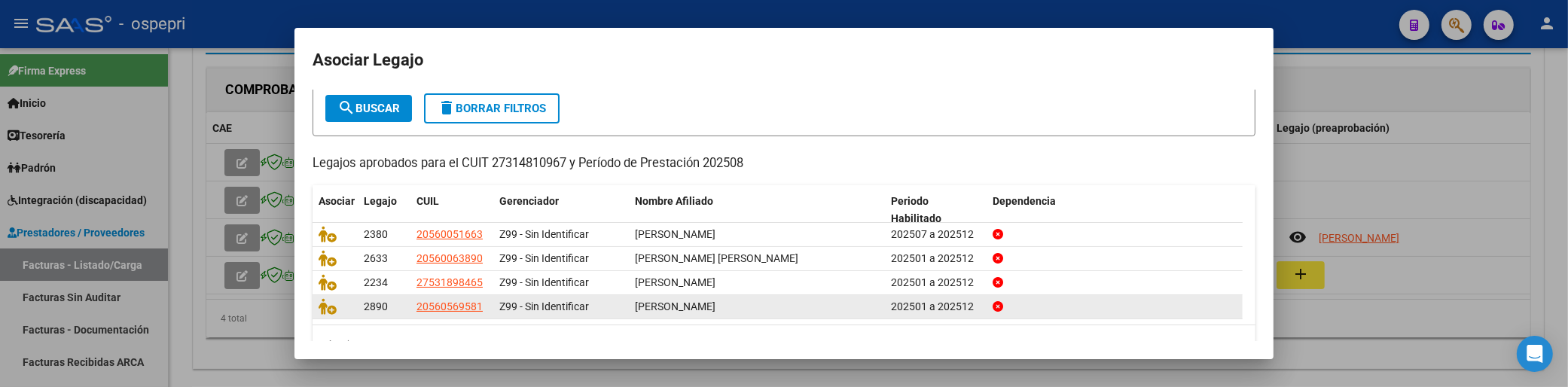
scroll to position [116, 0]
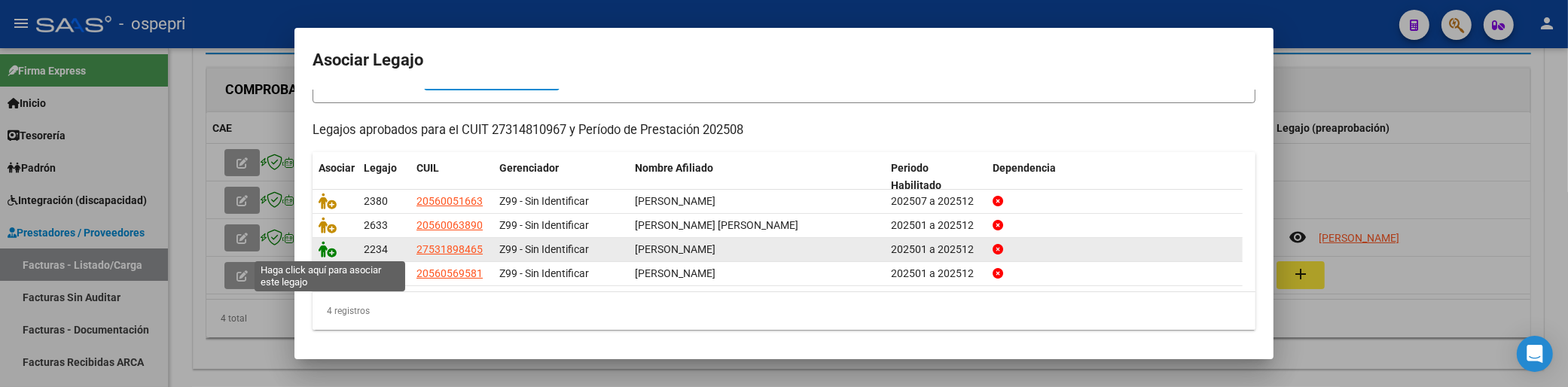
click at [326, 251] on icon at bounding box center [327, 250] width 18 height 17
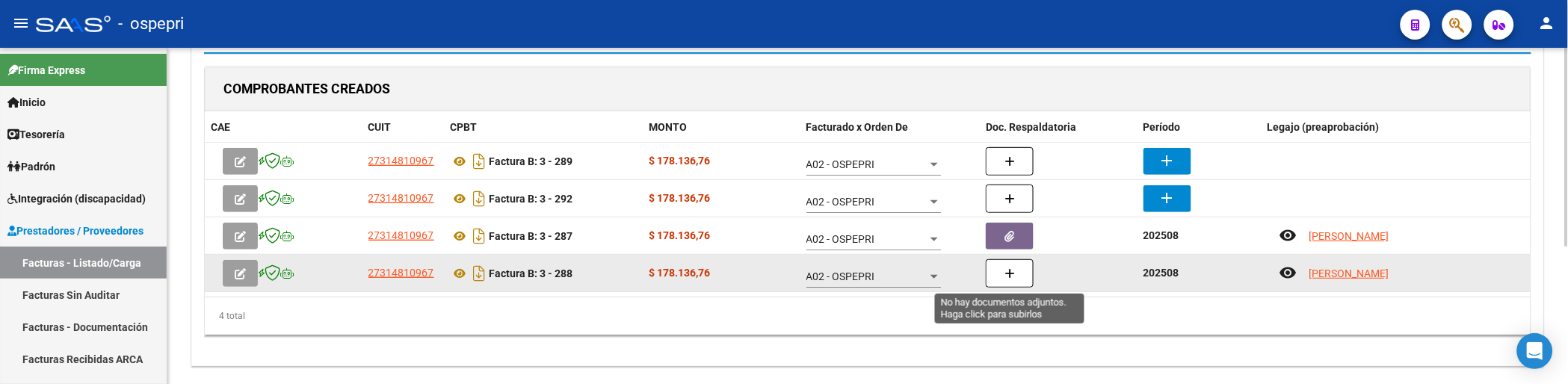
click at [1017, 275] on button "button" at bounding box center [1009, 273] width 48 height 28
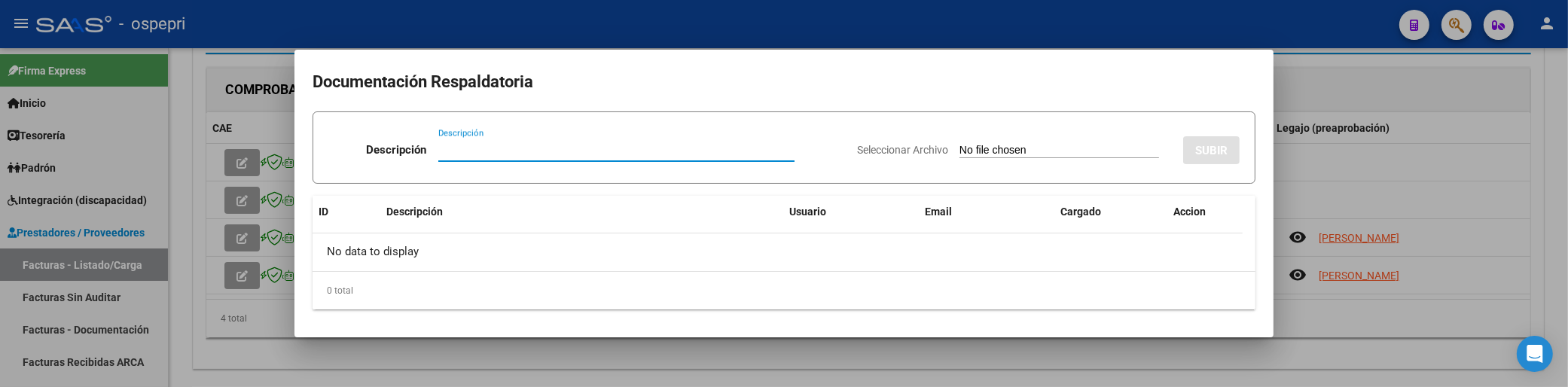
click at [494, 147] on input "Descripción" at bounding box center [616, 150] width 357 height 14
paste input "202508"
type input "202508"
click at [960, 146] on input "Seleccionar Archivo" at bounding box center [1059, 150] width 199 height 15
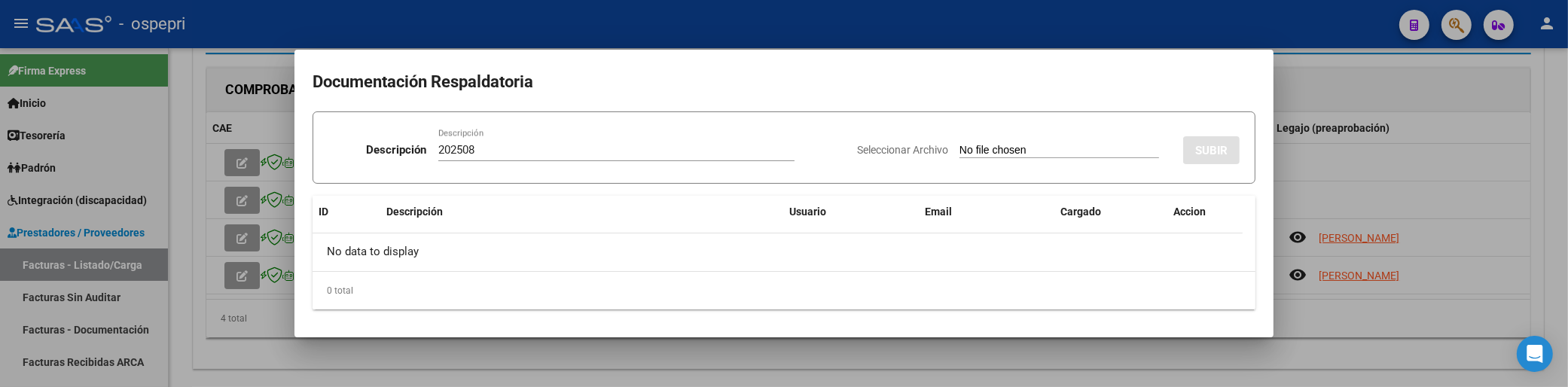
type input "C:\fakepath\Nuevo documento(.pdf"
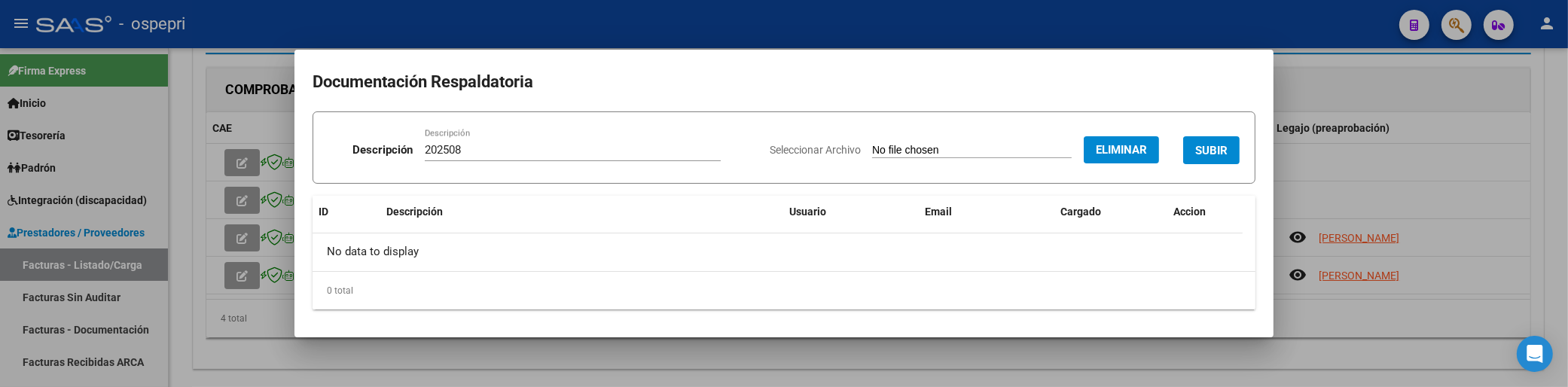
click at [1200, 146] on span "SUBIR" at bounding box center [1211, 150] width 32 height 14
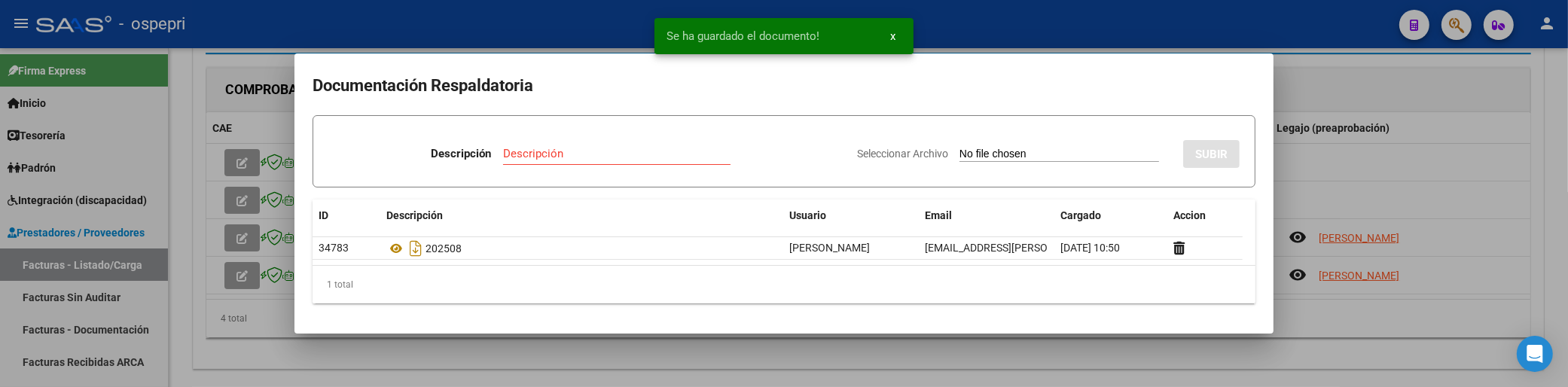
click at [1329, 166] on div at bounding box center [784, 193] width 1568 height 387
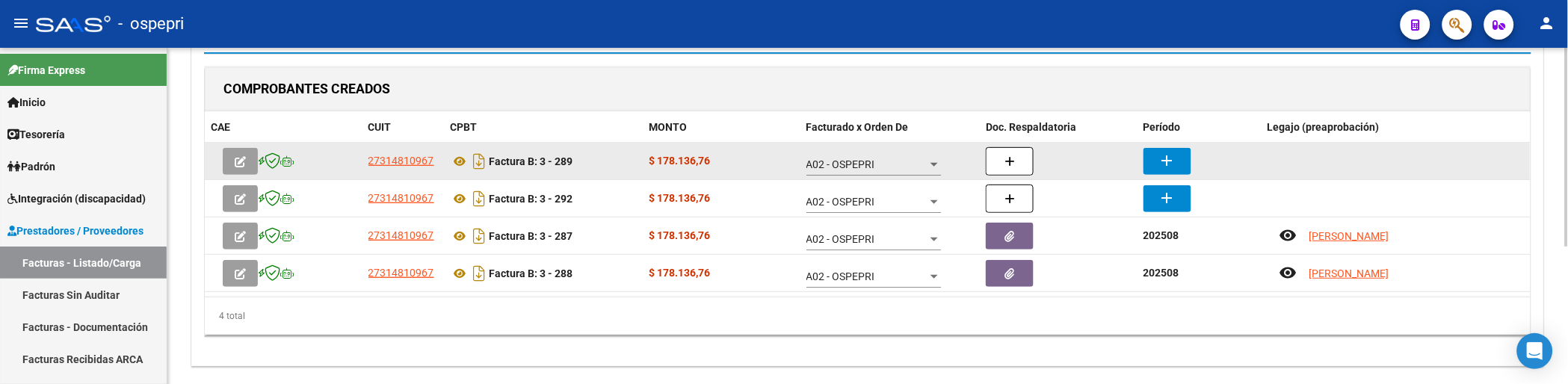
click at [1166, 155] on mat-icon "add" at bounding box center [1167, 161] width 18 height 18
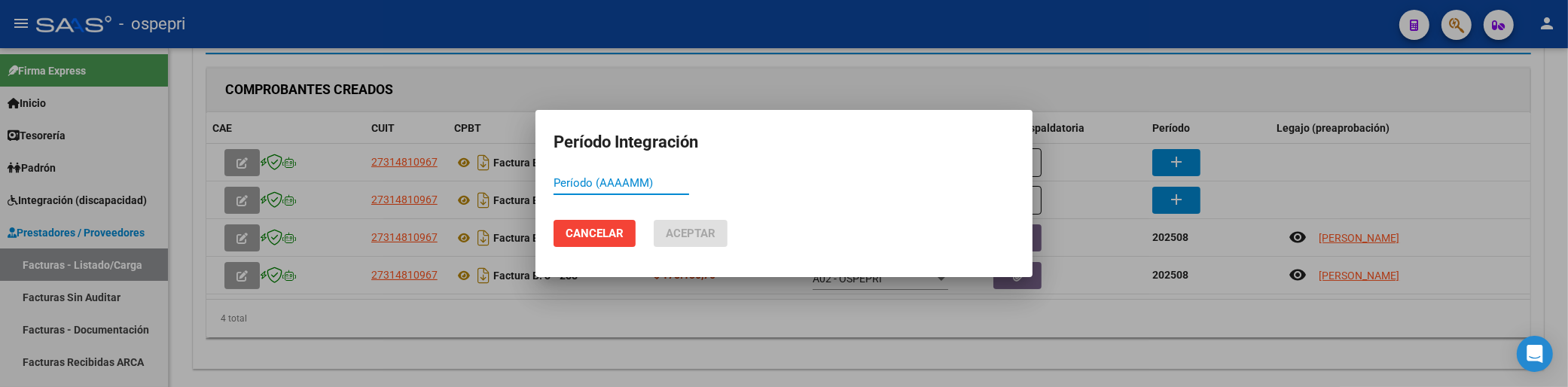
click at [563, 179] on input "Período (AAAAMM)" at bounding box center [621, 183] width 136 height 14
type input "202508"
click at [717, 234] on button "Aceptar" at bounding box center [690, 234] width 74 height 27
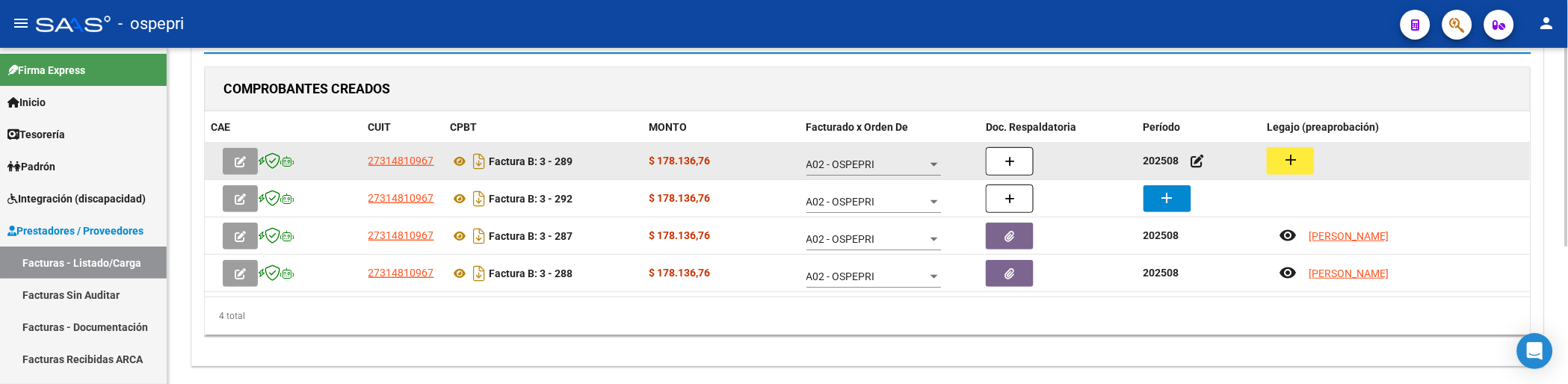
click at [1298, 167] on mat-icon "add" at bounding box center [1291, 160] width 18 height 18
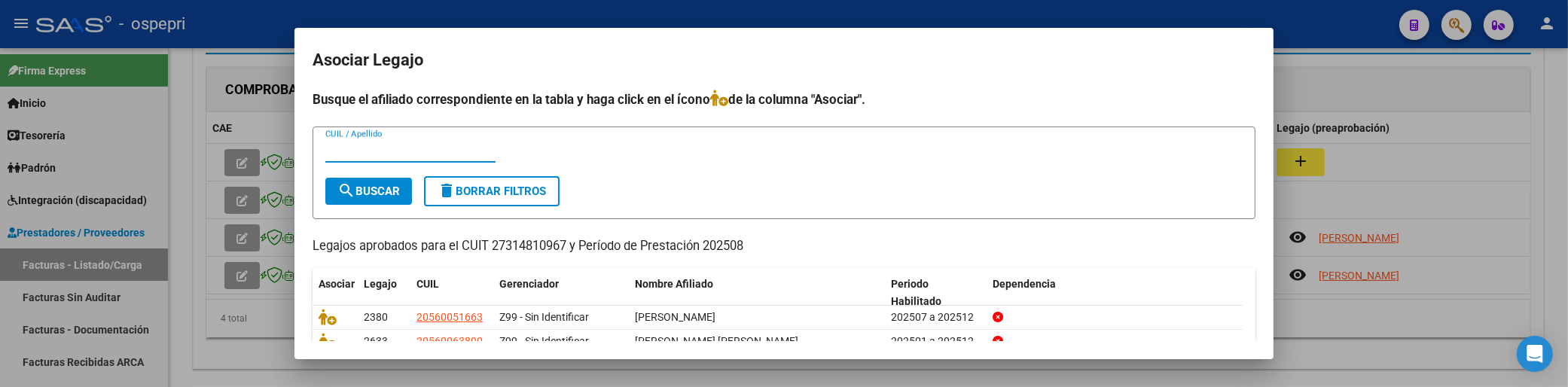
scroll to position [84, 0]
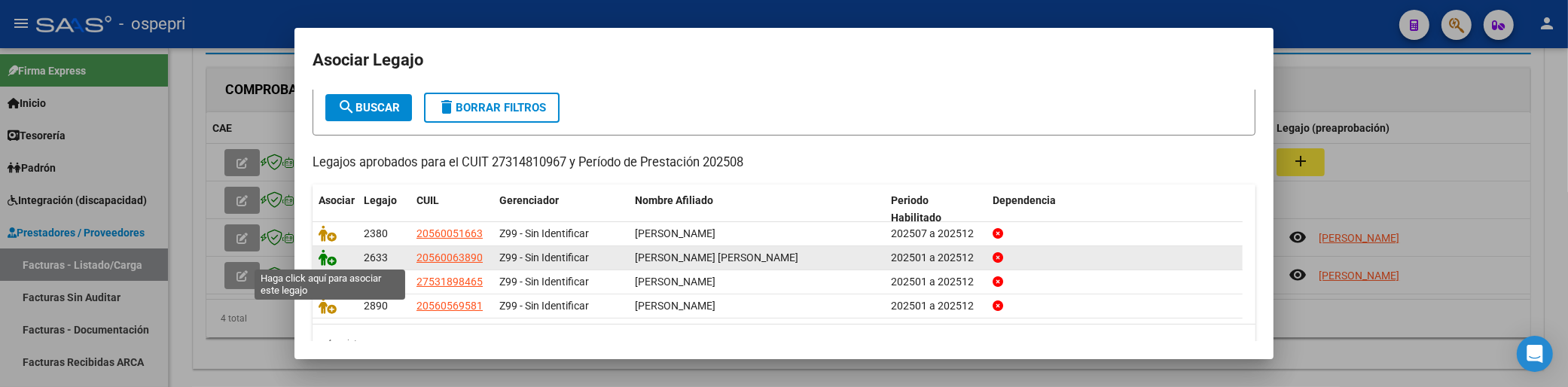
click at [327, 260] on icon at bounding box center [327, 258] width 18 height 17
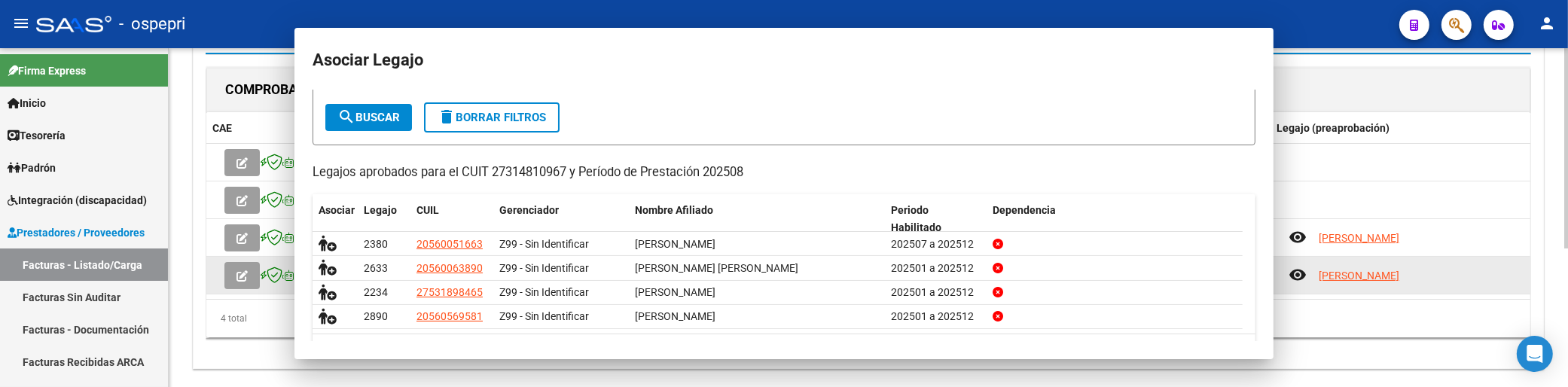
scroll to position [0, 0]
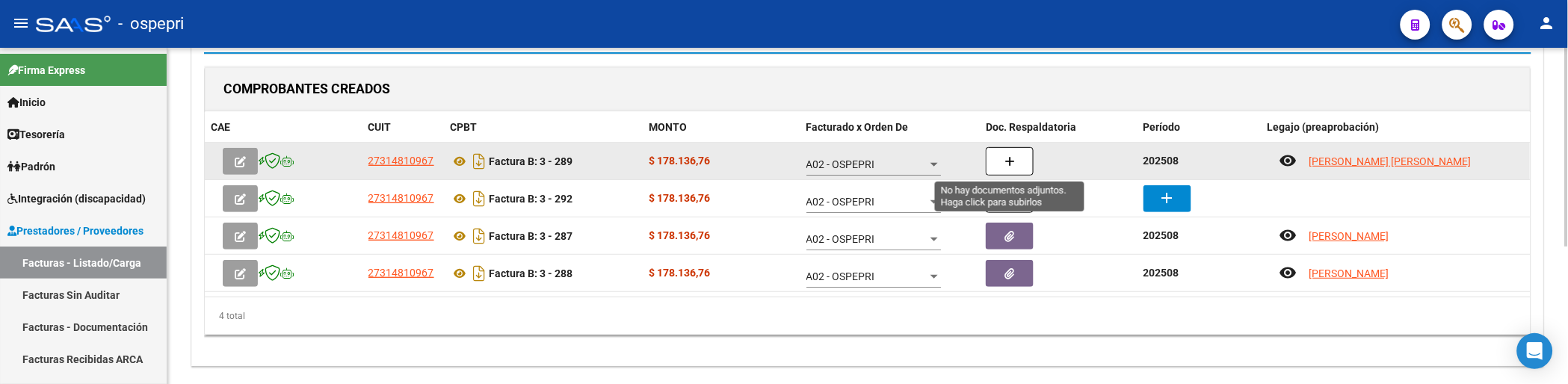
click at [1015, 161] on button "button" at bounding box center [1009, 161] width 48 height 28
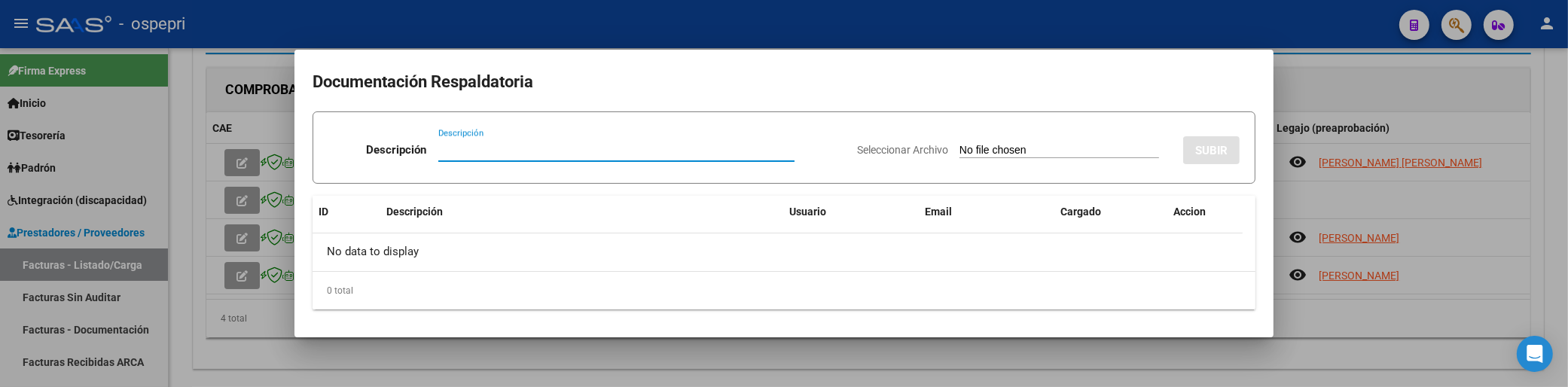
click at [453, 147] on input "Descripción" at bounding box center [616, 150] width 357 height 14
paste input "202508"
type input "202508"
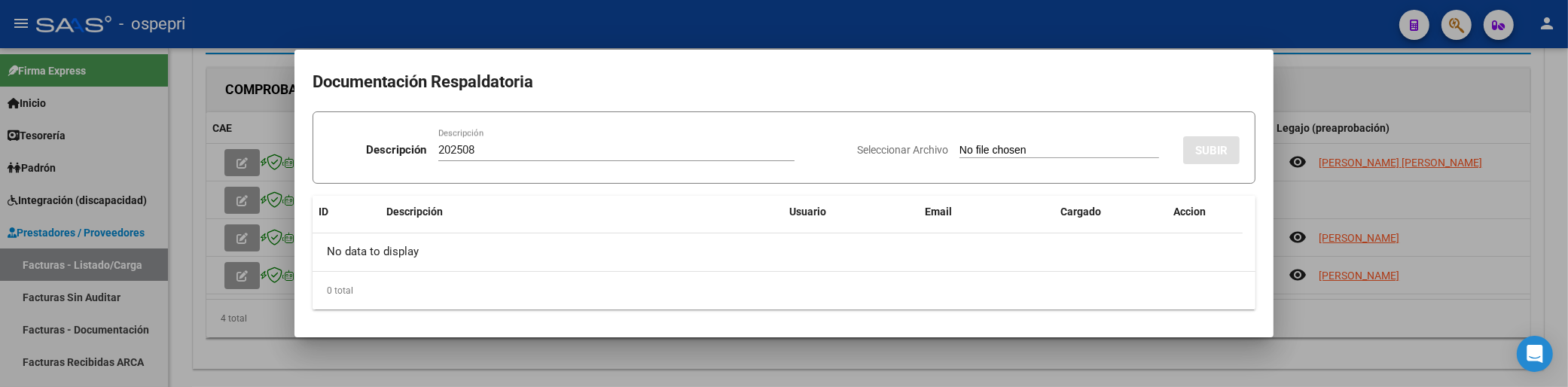
click at [899, 152] on app-file-uploader "Seleccionar Archivo" at bounding box center [1014, 150] width 314 height 14
click at [960, 150] on input "Seleccionar Archivo" at bounding box center [1059, 150] width 199 height 15
type input "C:\fakepath\Nuevo documento(.pdf"
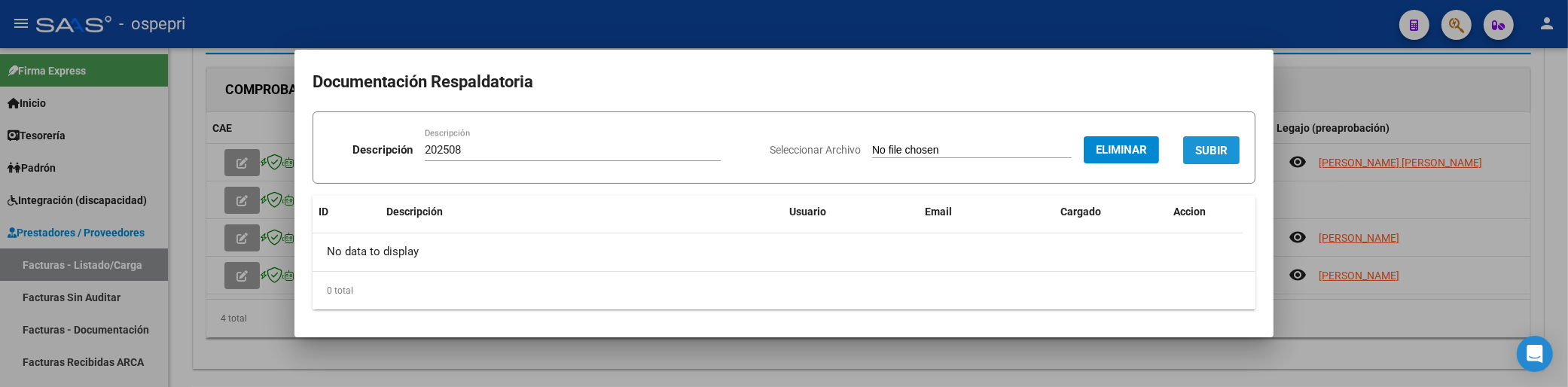
click at [1199, 147] on span "SUBIR" at bounding box center [1211, 150] width 32 height 14
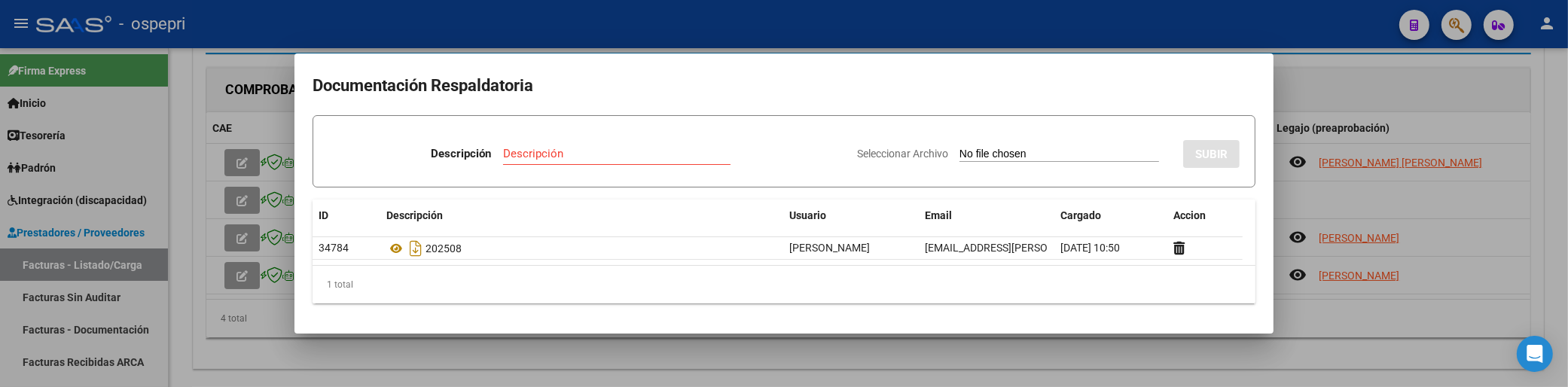
click at [935, 360] on div at bounding box center [784, 193] width 1568 height 387
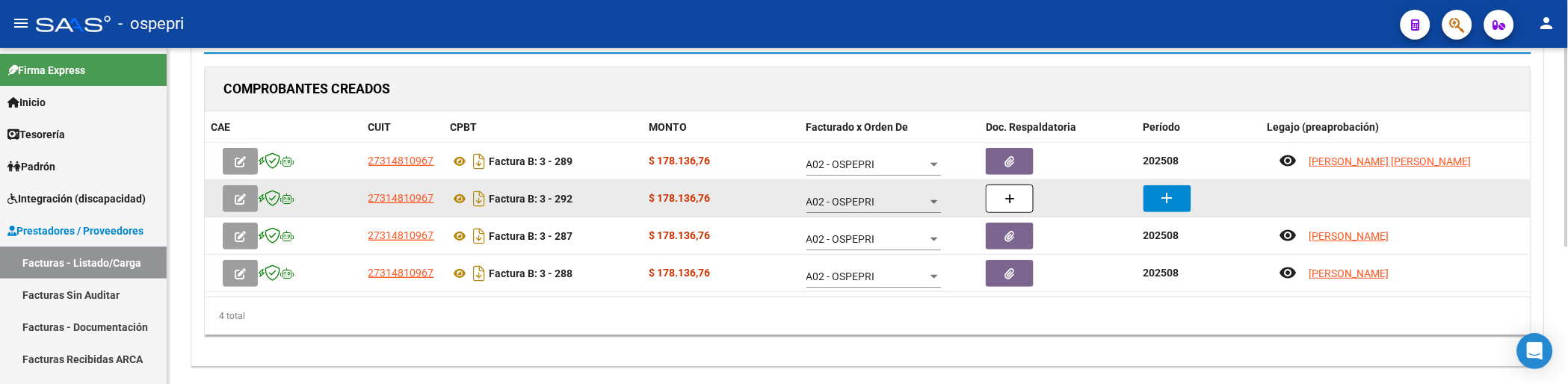
click at [1163, 204] on mat-icon "add" at bounding box center [1167, 198] width 18 height 18
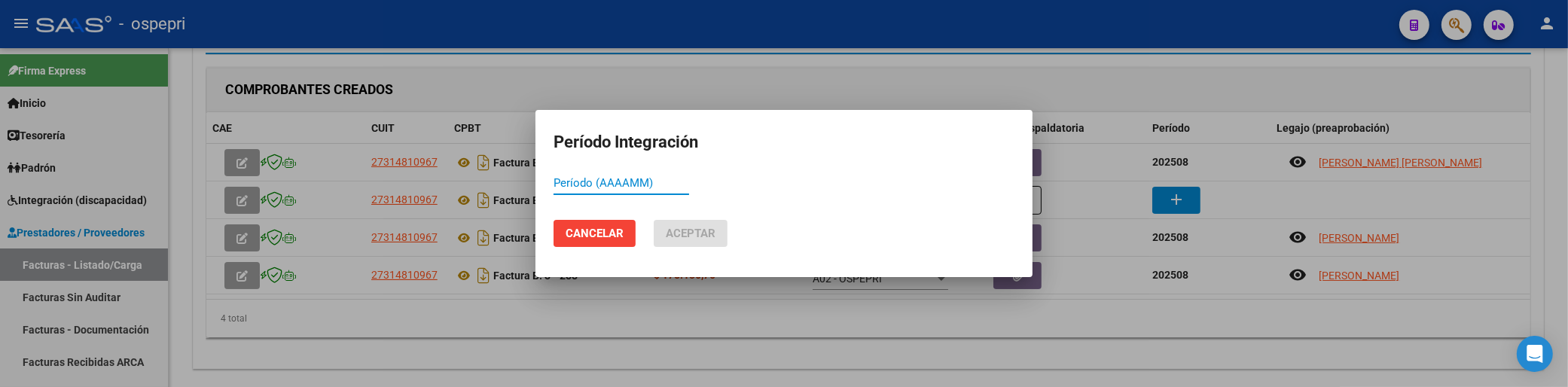
click at [604, 185] on input "Período (AAAAMM)" at bounding box center [621, 183] width 136 height 14
type input "202508"
click at [686, 231] on span "Aceptar" at bounding box center [690, 234] width 50 height 14
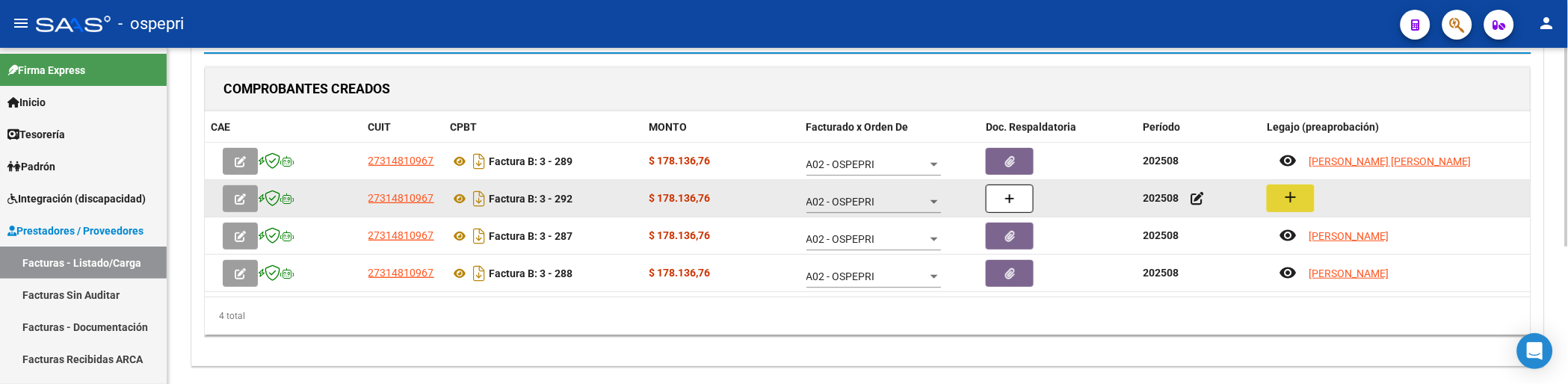
click at [1293, 196] on mat-icon "add" at bounding box center [1291, 198] width 18 height 18
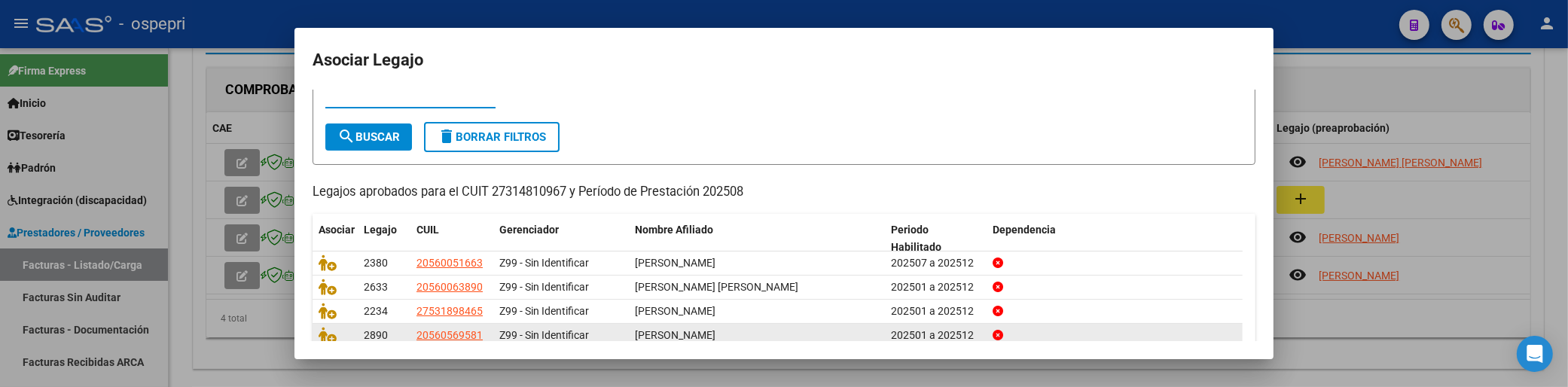
scroll to position [84, 0]
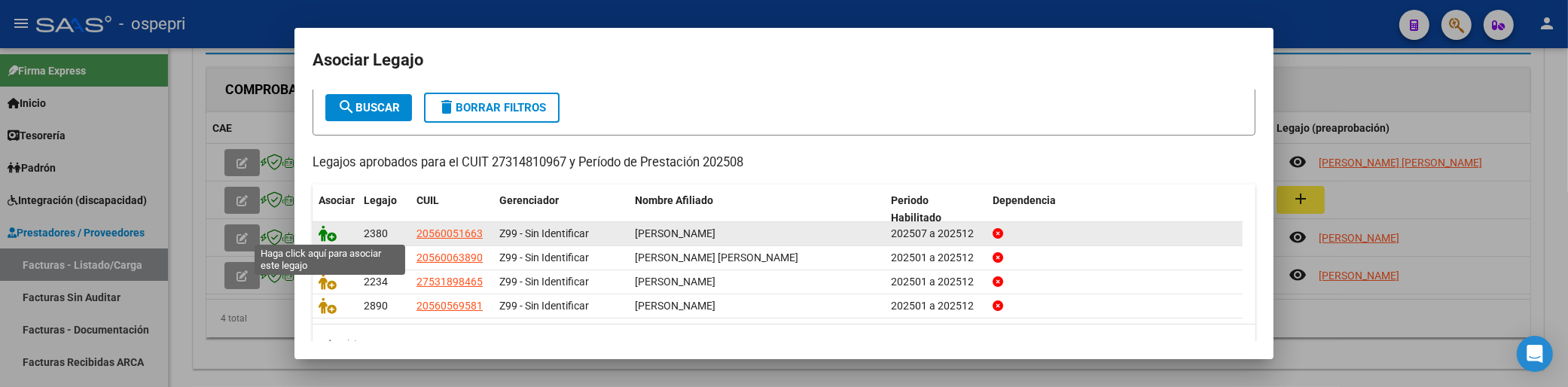
click at [331, 237] on icon at bounding box center [327, 234] width 18 height 17
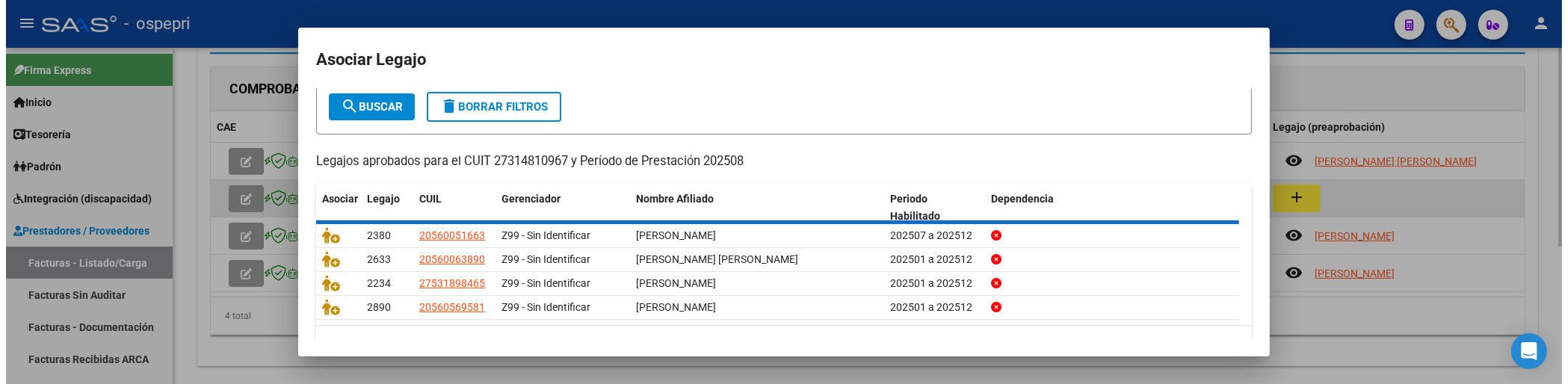
scroll to position [0, 0]
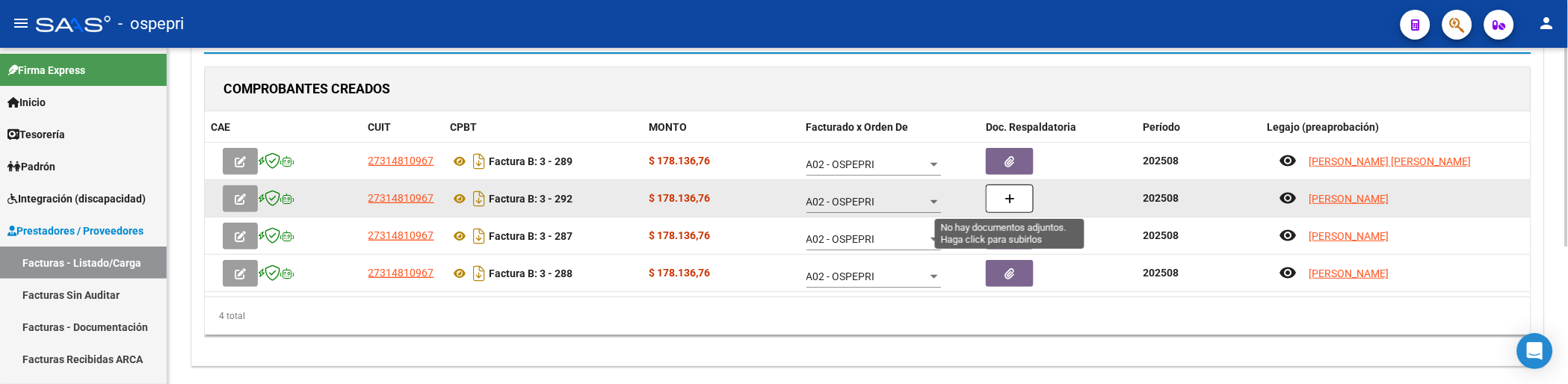
click at [1012, 195] on icon "button" at bounding box center [1010, 199] width 11 height 11
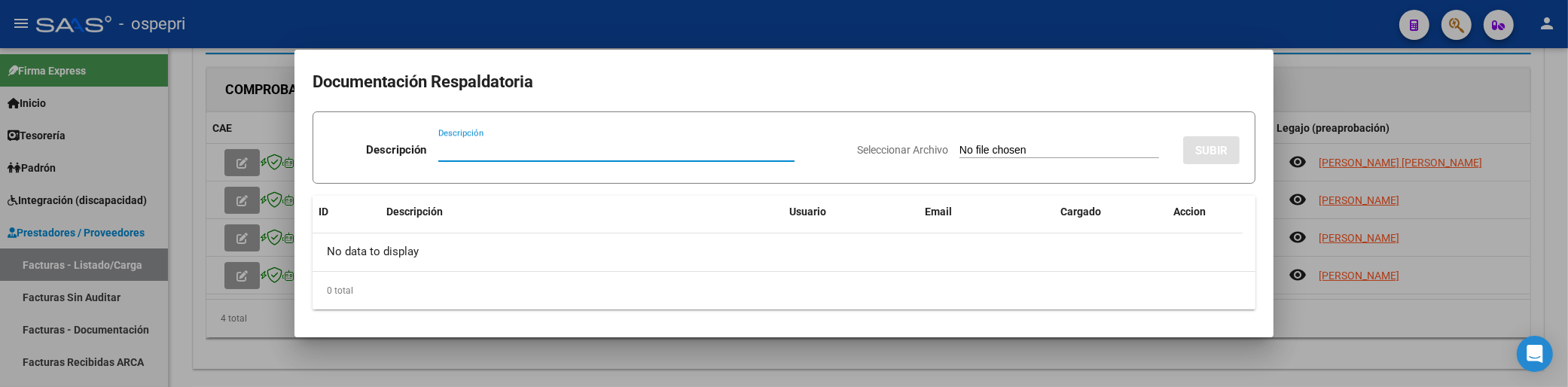
click at [439, 152] on input "Descripción" at bounding box center [616, 150] width 357 height 14
paste input "202508"
type input "202508"
click at [960, 147] on input "Seleccionar Archivo" at bounding box center [1059, 150] width 199 height 15
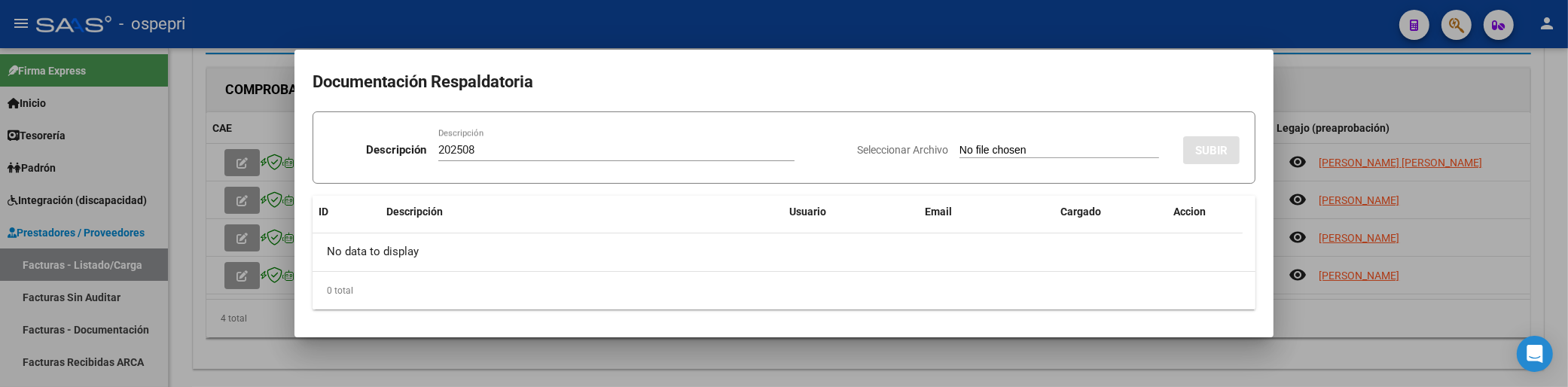
type input "C:\fakepath\Nuevo documento(.pdf"
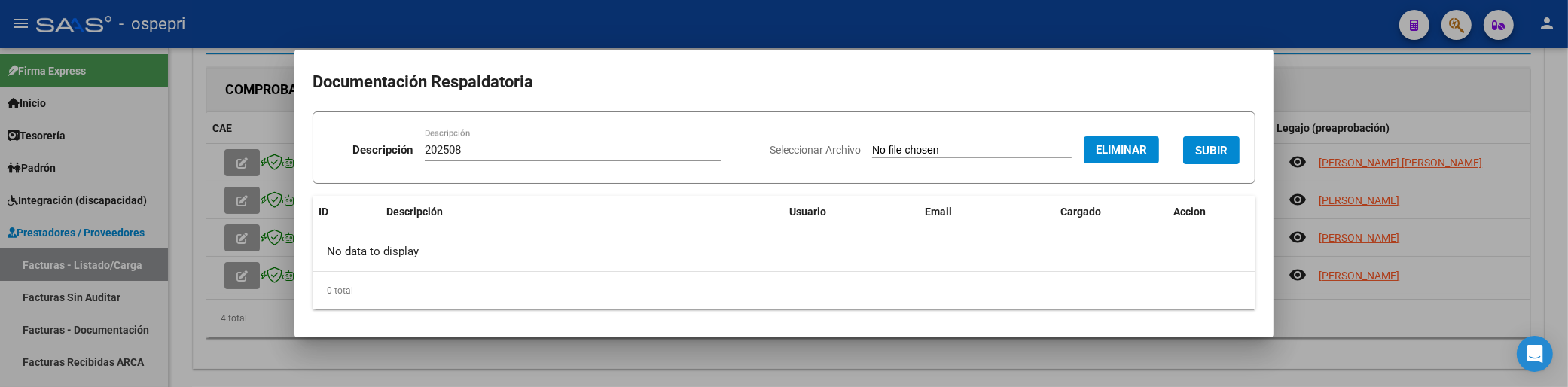
click at [1205, 152] on span "SUBIR" at bounding box center [1211, 150] width 32 height 14
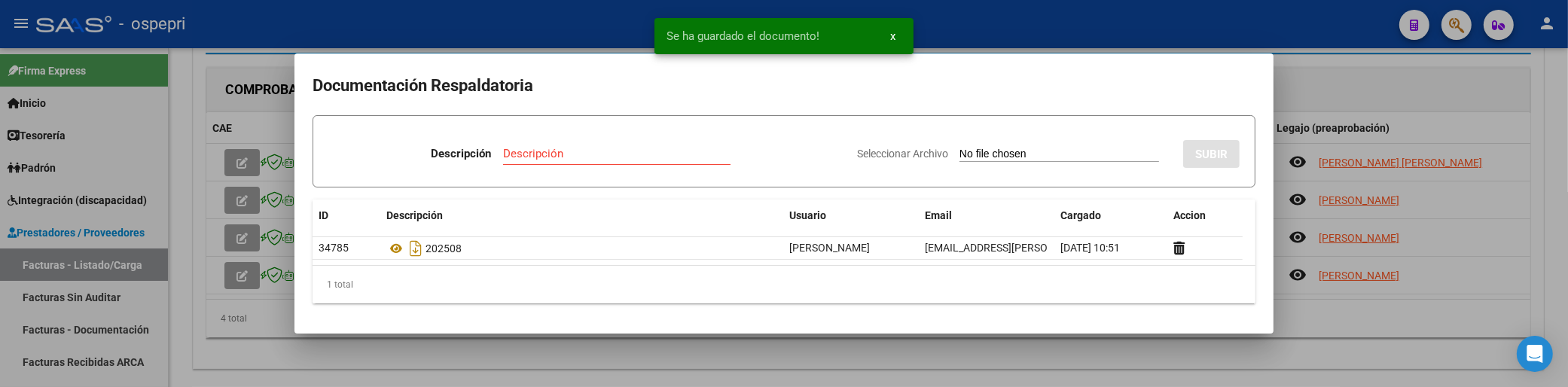
click at [1007, 350] on div at bounding box center [784, 193] width 1568 height 387
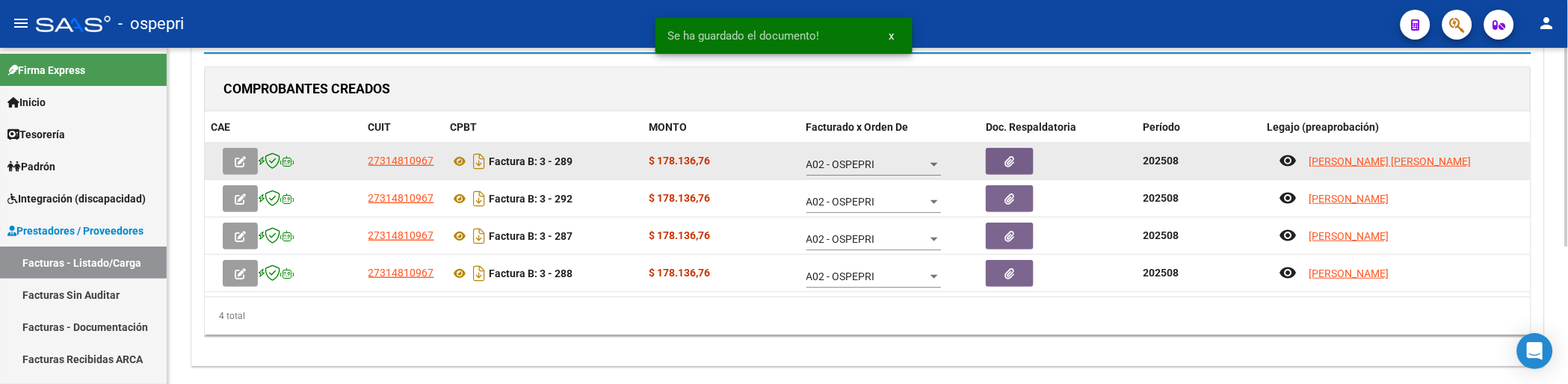
click at [233, 154] on button "button" at bounding box center [240, 161] width 35 height 27
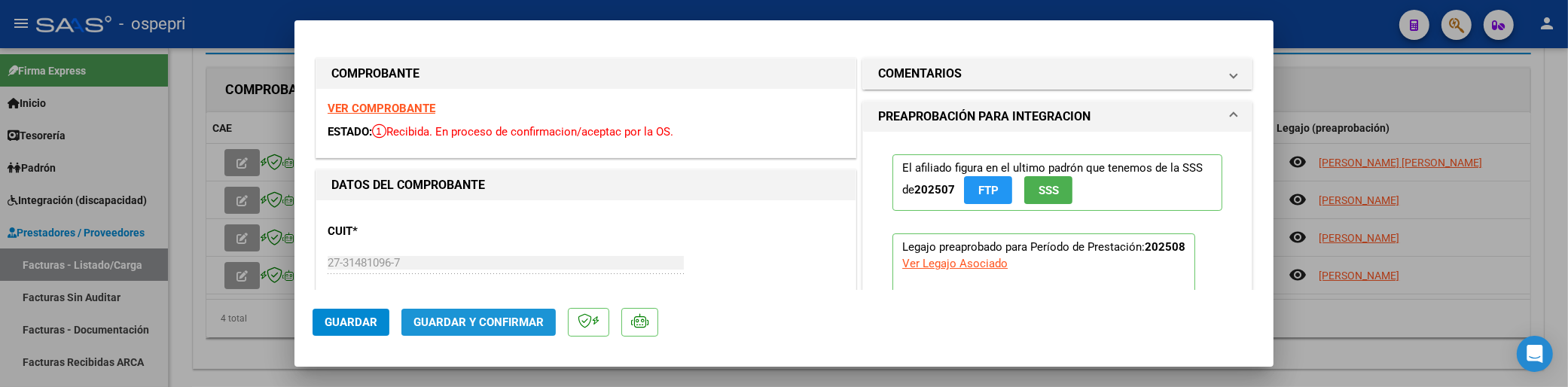
click at [501, 320] on span "Guardar y Confirmar" at bounding box center [479, 322] width 131 height 14
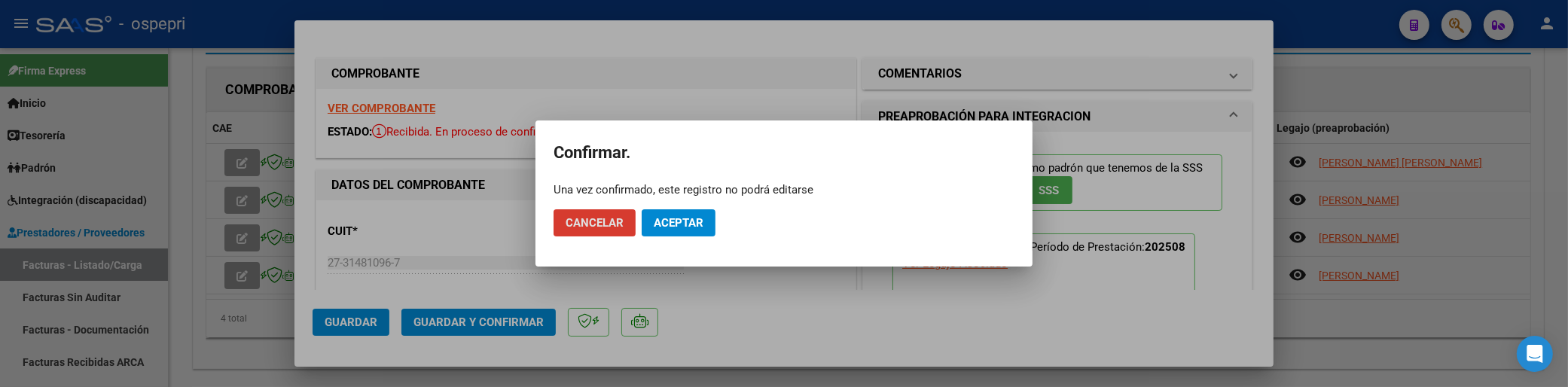
click at [668, 224] on span "Aceptar" at bounding box center [678, 223] width 50 height 14
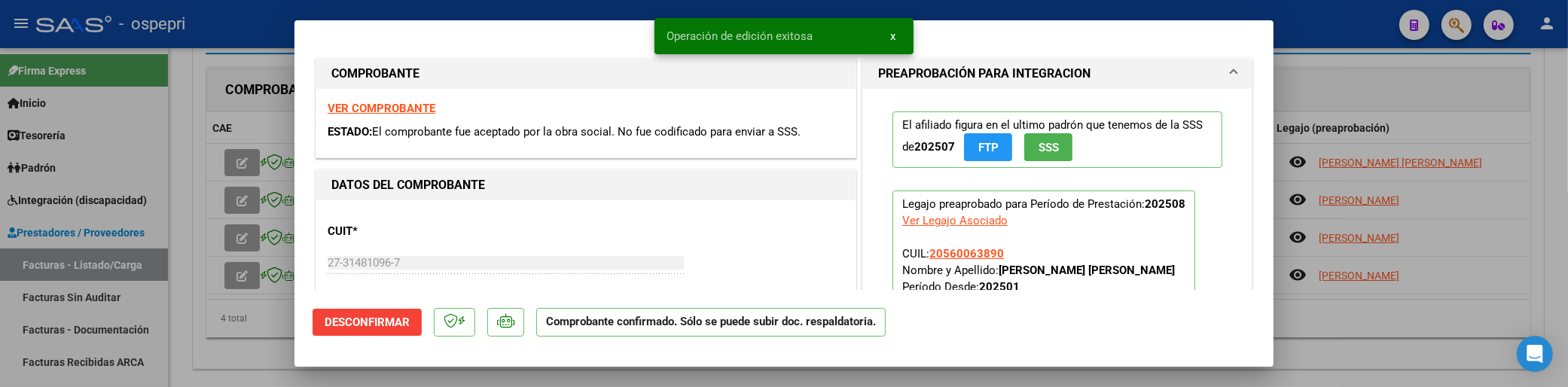
click at [246, 198] on div at bounding box center [784, 193] width 1568 height 387
type input "$ 0,00"
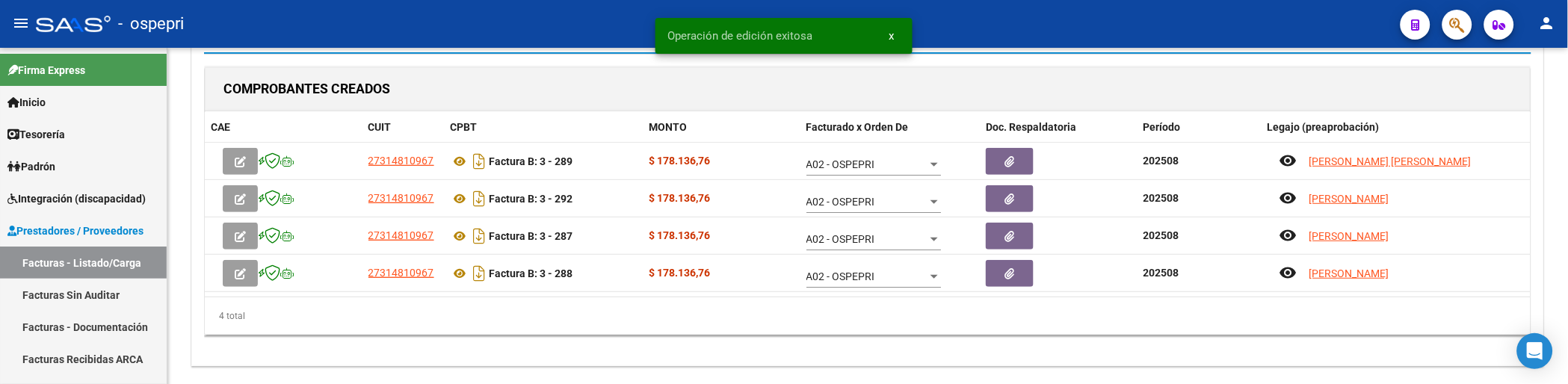
click at [244, 196] on icon "button" at bounding box center [240, 199] width 11 height 11
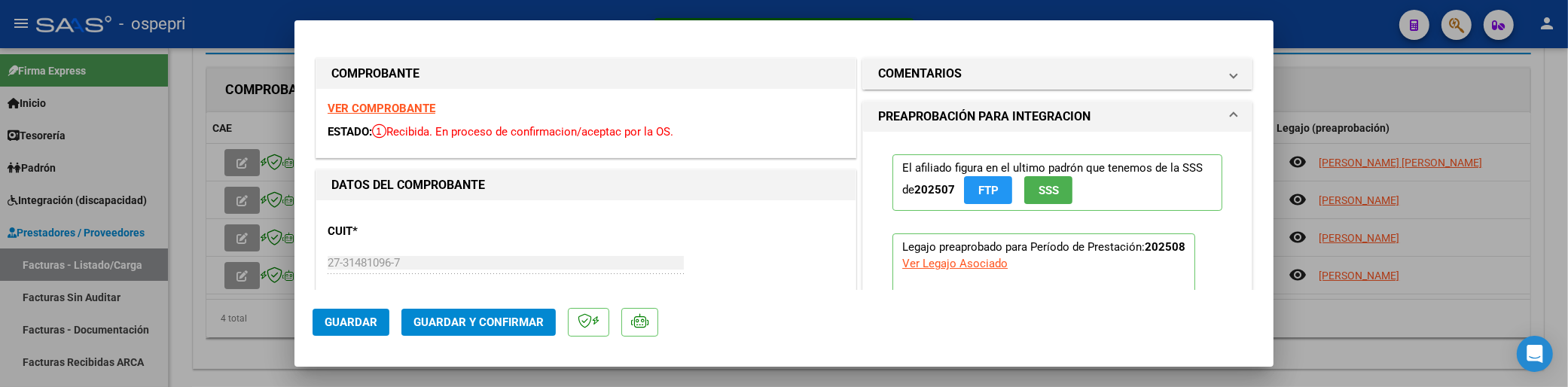
click at [490, 320] on span "Guardar y Confirmar" at bounding box center [479, 322] width 131 height 14
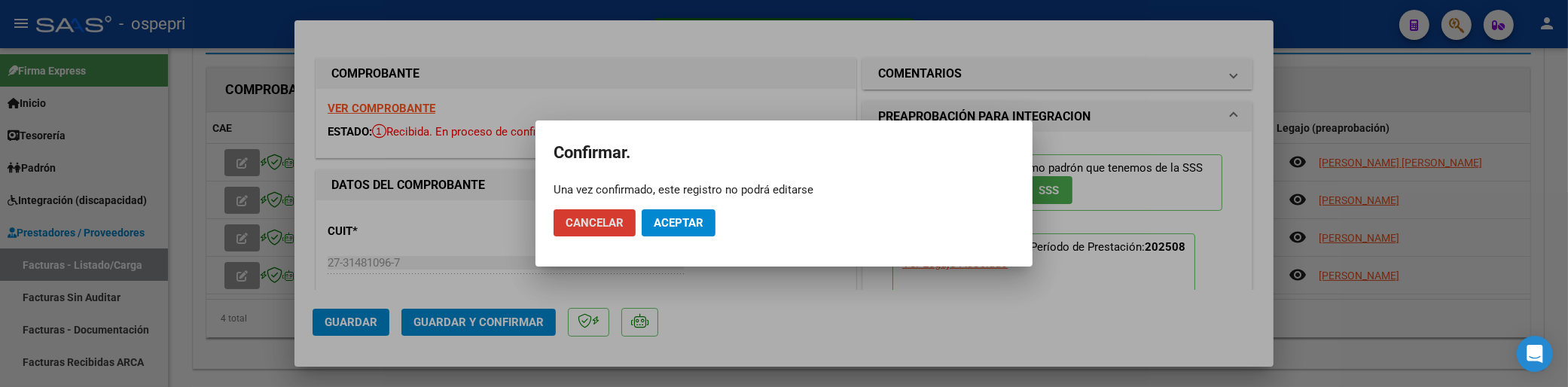
click at [674, 216] on span "Aceptar" at bounding box center [678, 223] width 50 height 14
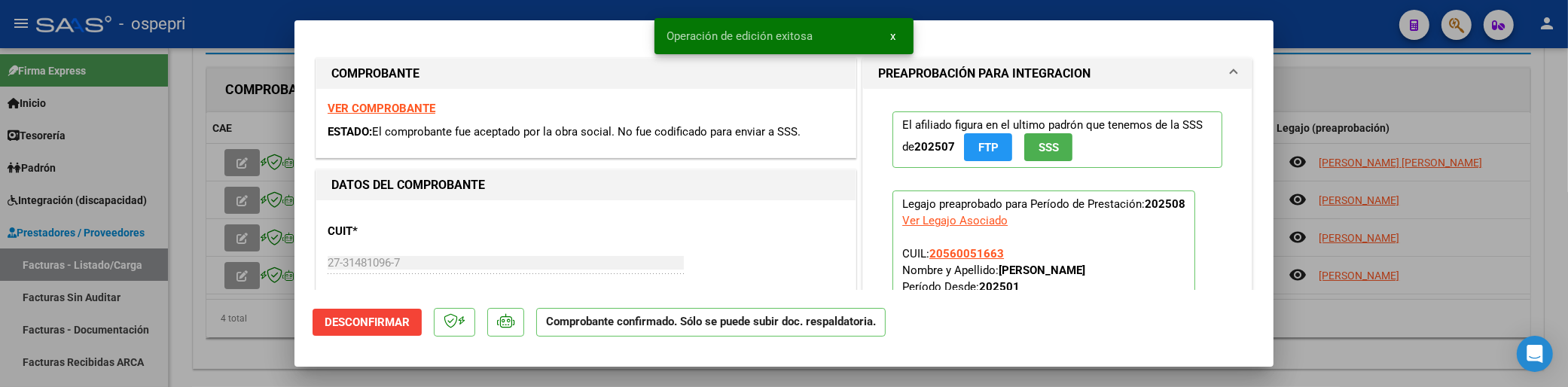
click at [244, 236] on div at bounding box center [784, 193] width 1568 height 387
type input "$ 0,00"
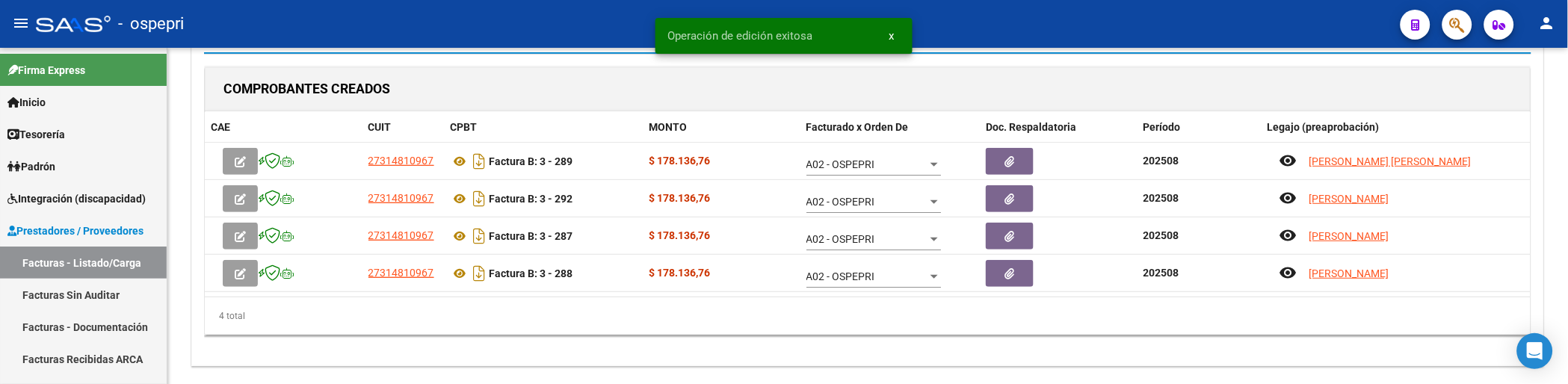
click at [242, 234] on icon "button" at bounding box center [240, 236] width 11 height 11
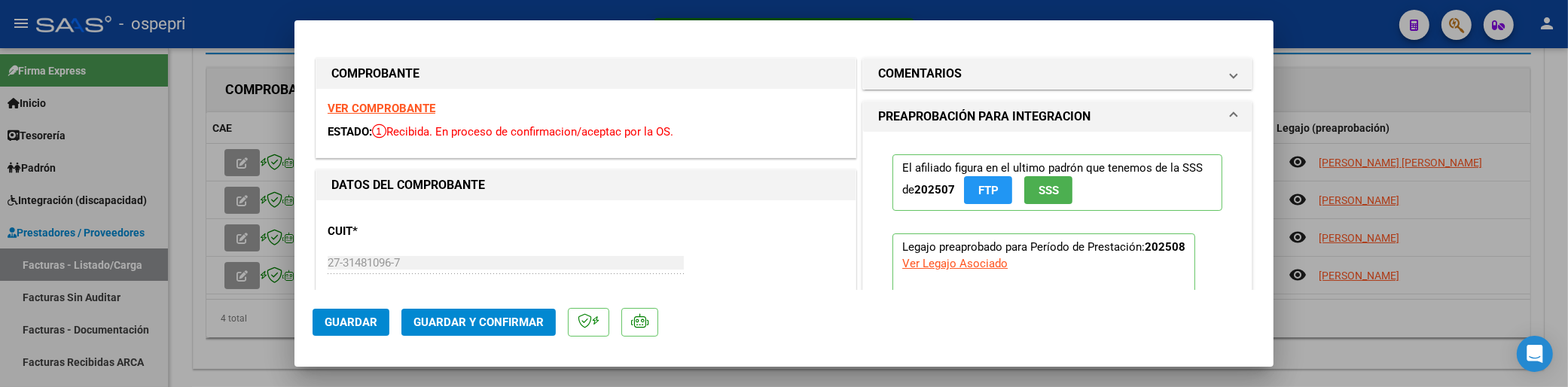
click at [490, 319] on span "Guardar y Confirmar" at bounding box center [479, 322] width 131 height 14
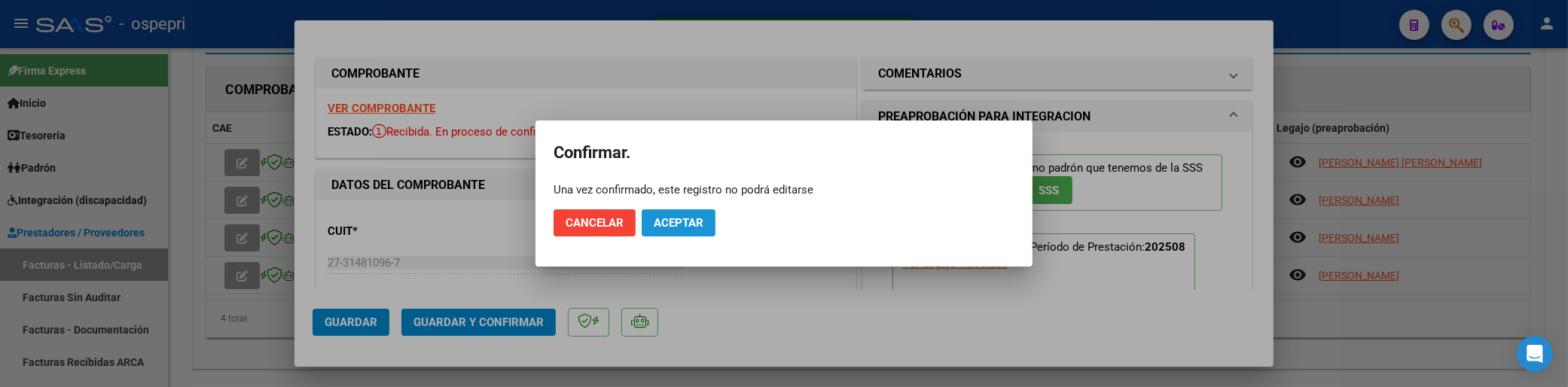
click at [682, 219] on span "Aceptar" at bounding box center [678, 223] width 50 height 14
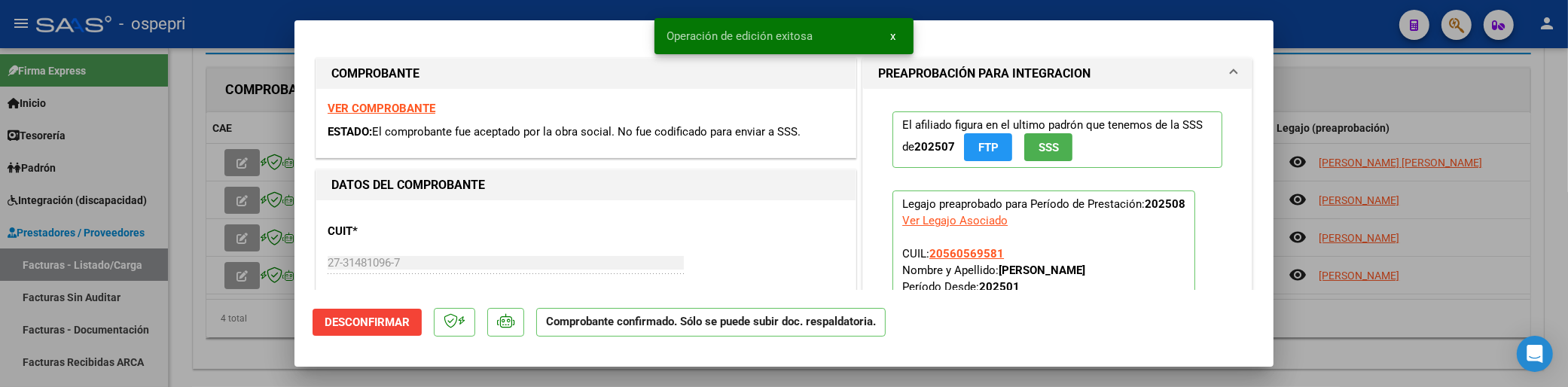
click at [244, 279] on div at bounding box center [784, 193] width 1568 height 387
type input "$ 0,00"
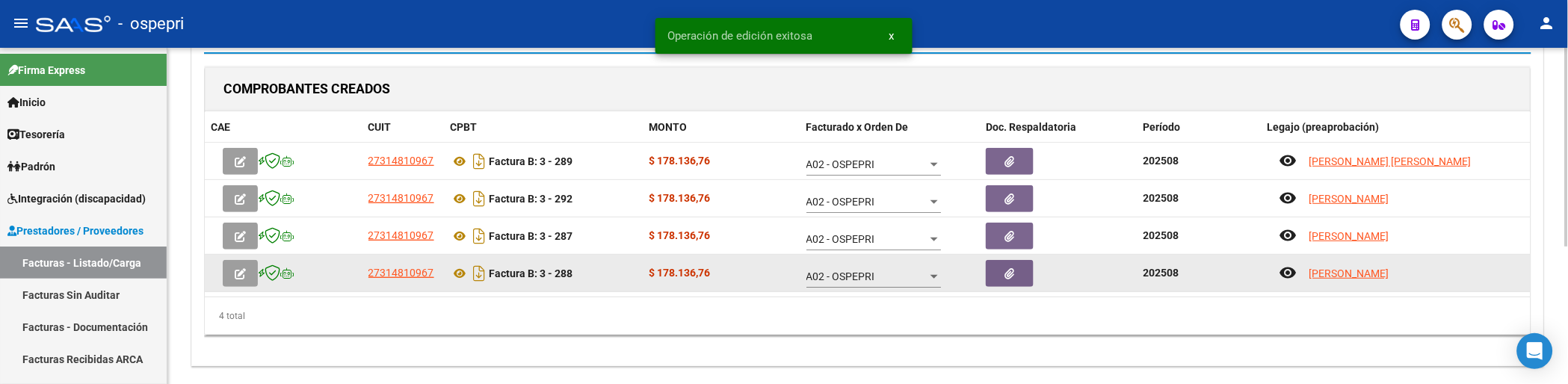
click at [242, 276] on icon "button" at bounding box center [240, 273] width 11 height 11
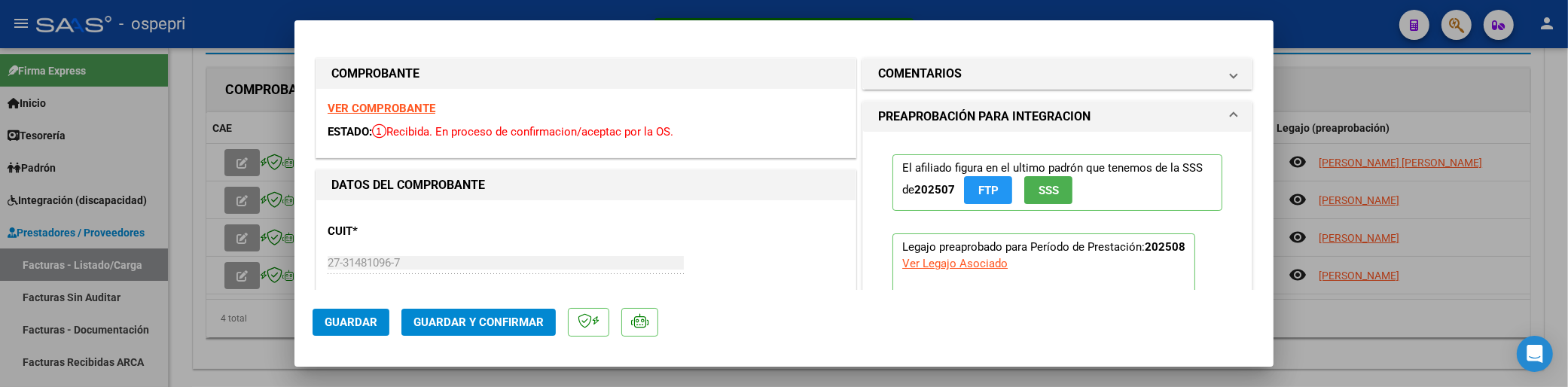
click at [469, 324] on span "Guardar y Confirmar" at bounding box center [479, 322] width 131 height 14
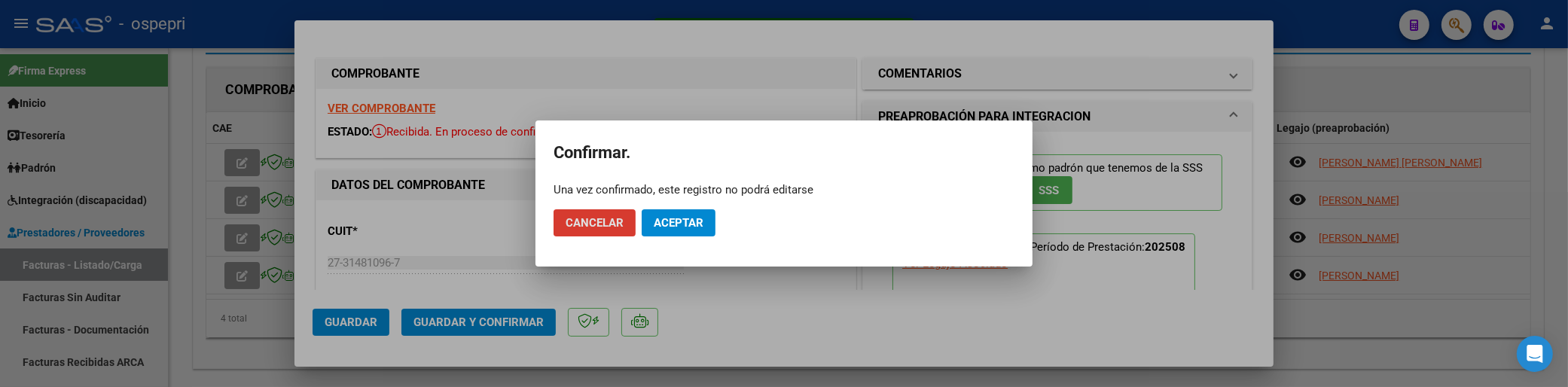
click at [683, 227] on span "Aceptar" at bounding box center [678, 223] width 50 height 14
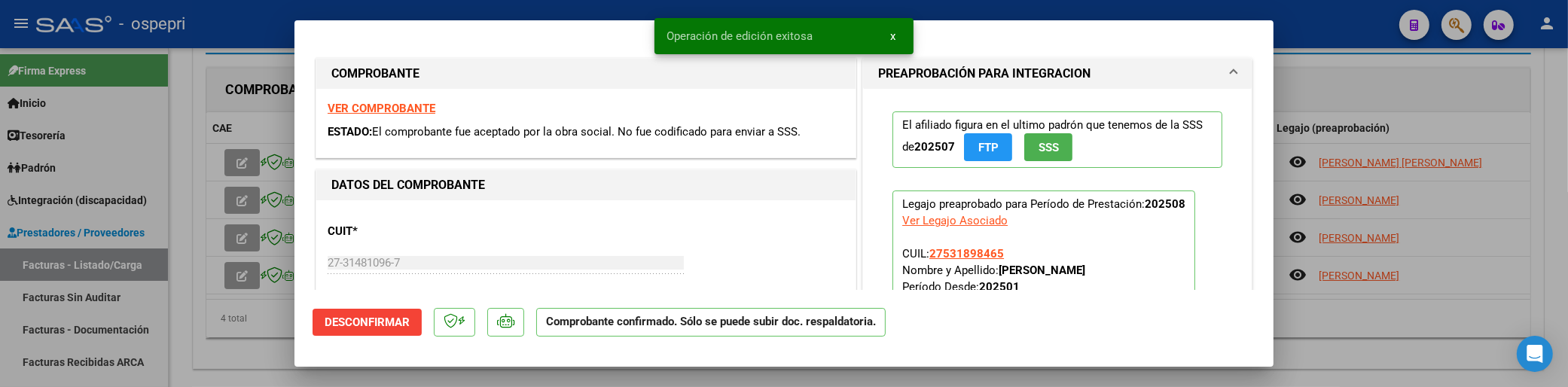
click at [264, 328] on div at bounding box center [784, 193] width 1568 height 387
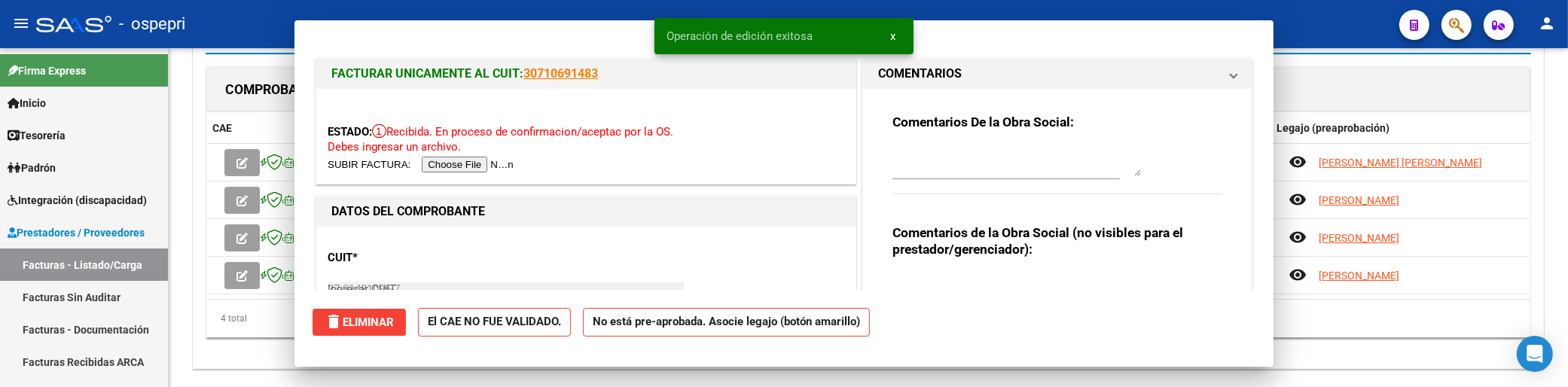
type input "$ 0,00"
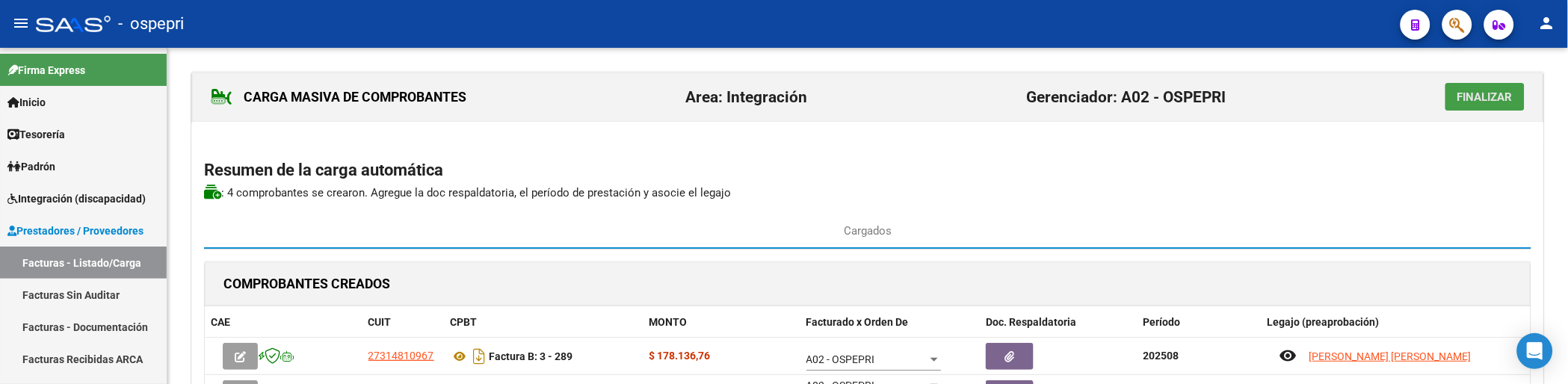
click at [1500, 101] on span "Finalizar" at bounding box center [1485, 97] width 55 height 14
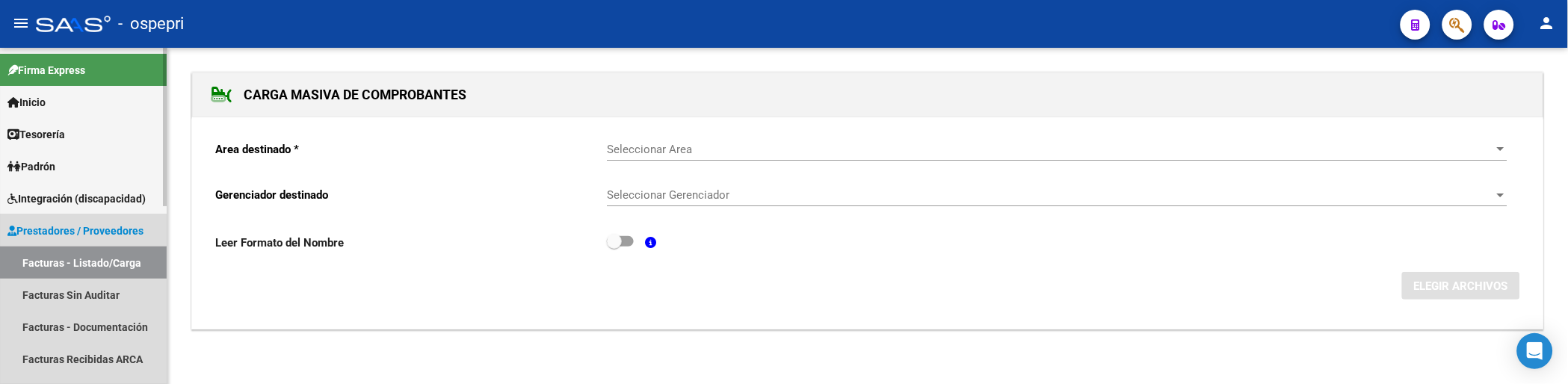
click at [116, 252] on link "Facturas - Listado/Carga" at bounding box center [83, 263] width 167 height 32
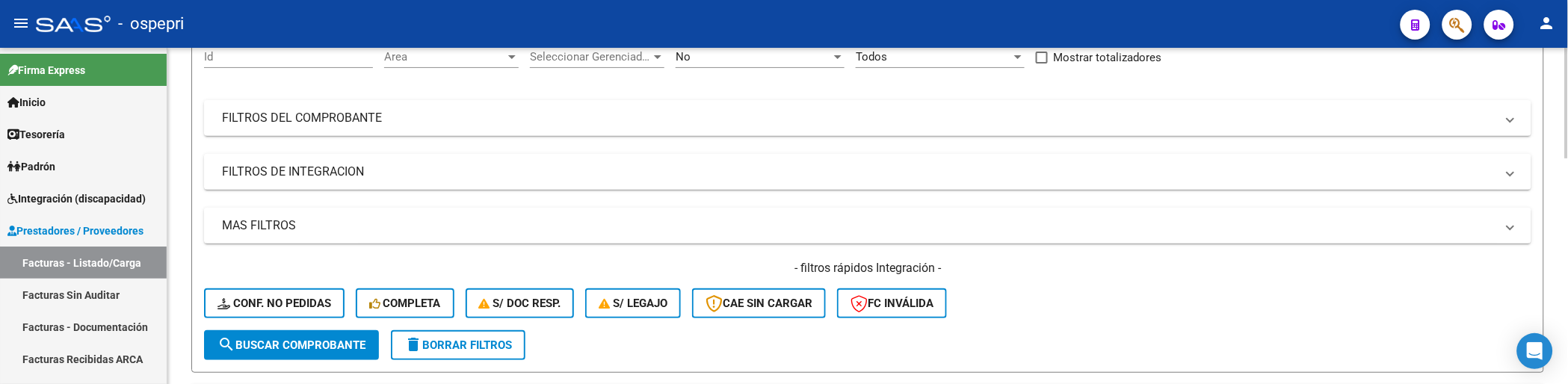
scroll to position [166, 0]
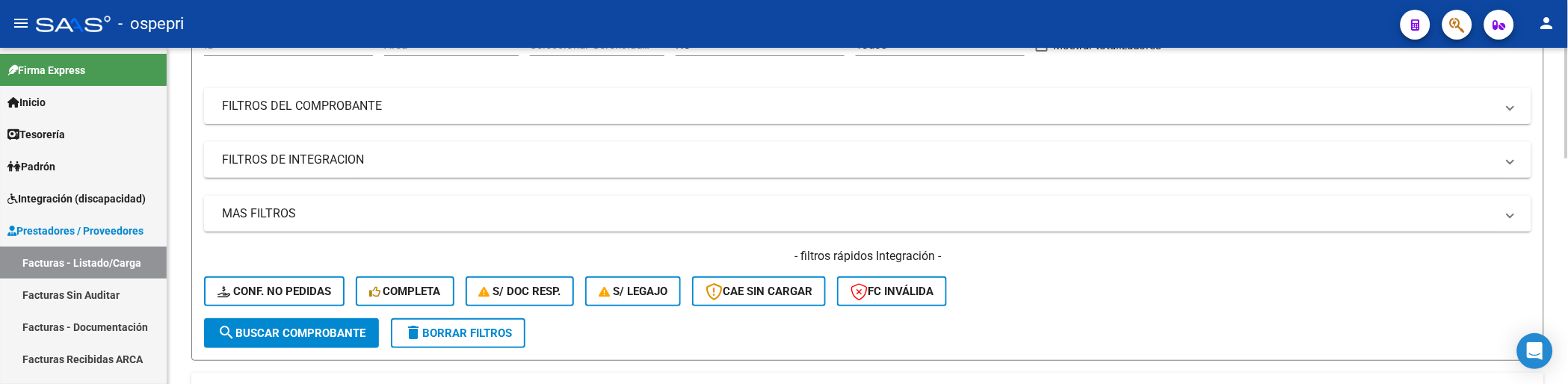
click at [1082, 114] on mat-panel-title "FILTROS DEL COMPROBANTE" at bounding box center [858, 106] width 1273 height 17
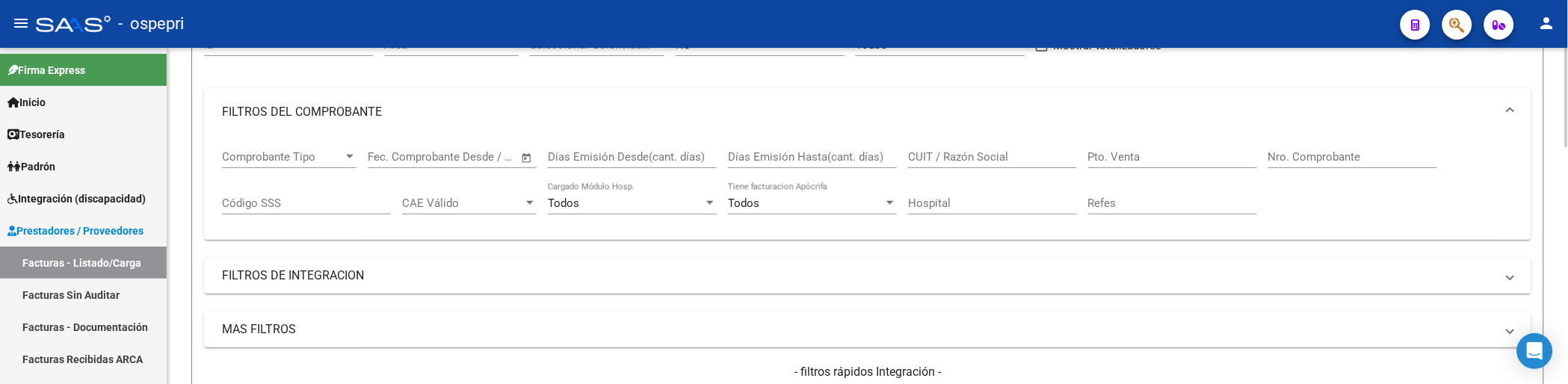
click at [1029, 157] on input "CUIT / Razón Social" at bounding box center [992, 157] width 169 height 14
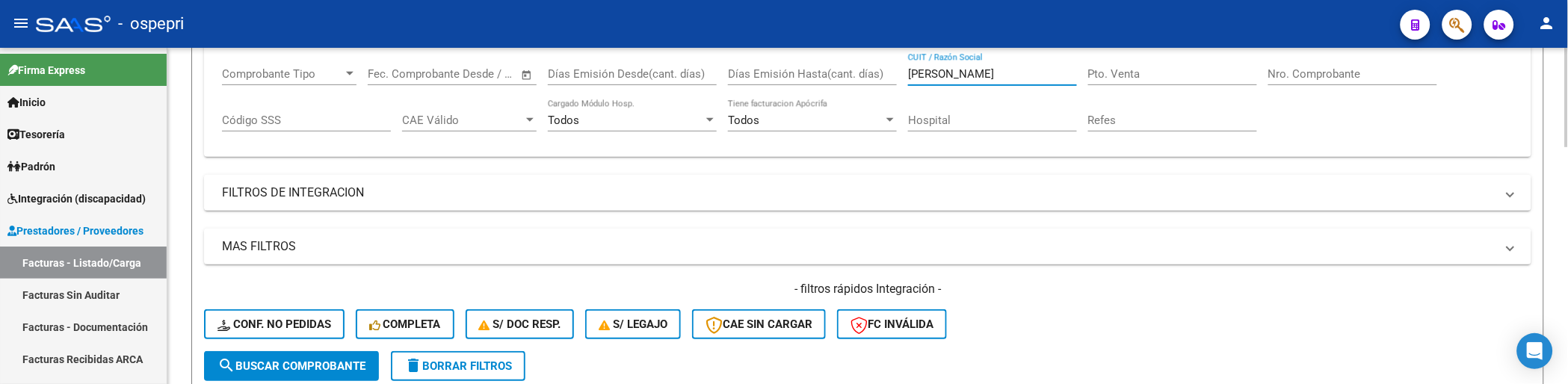
scroll to position [0, 0]
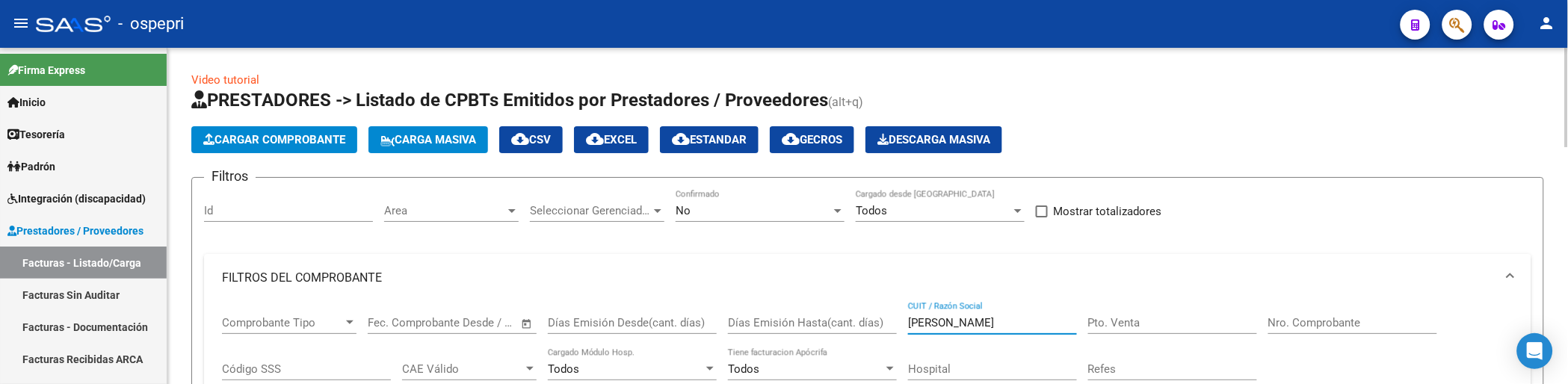
type input "pereyra gustavo"
click at [1132, 120] on app-list-header "PRESTADORES -> Listado de CPBTs Emitidos por Prestadores / Proveedores (alt+q) …" at bounding box center [868, 365] width 1353 height 554
click at [1256, 122] on app-list-header "PRESTADORES -> Listado de CPBTs Emitidos por Prestadores / Proveedores (alt+q) …" at bounding box center [868, 365] width 1353 height 554
click at [87, 261] on link "Facturas - Listado/Carga" at bounding box center [83, 263] width 167 height 32
click at [445, 142] on span "Carga Masiva" at bounding box center [428, 140] width 95 height 14
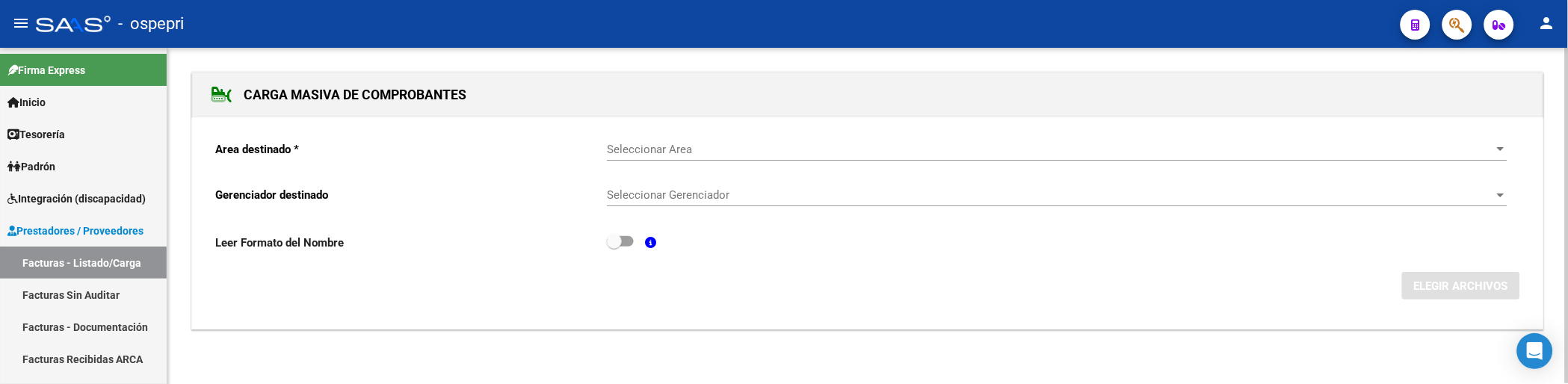
click at [804, 150] on span "Seleccionar Area" at bounding box center [1050, 149] width 887 height 14
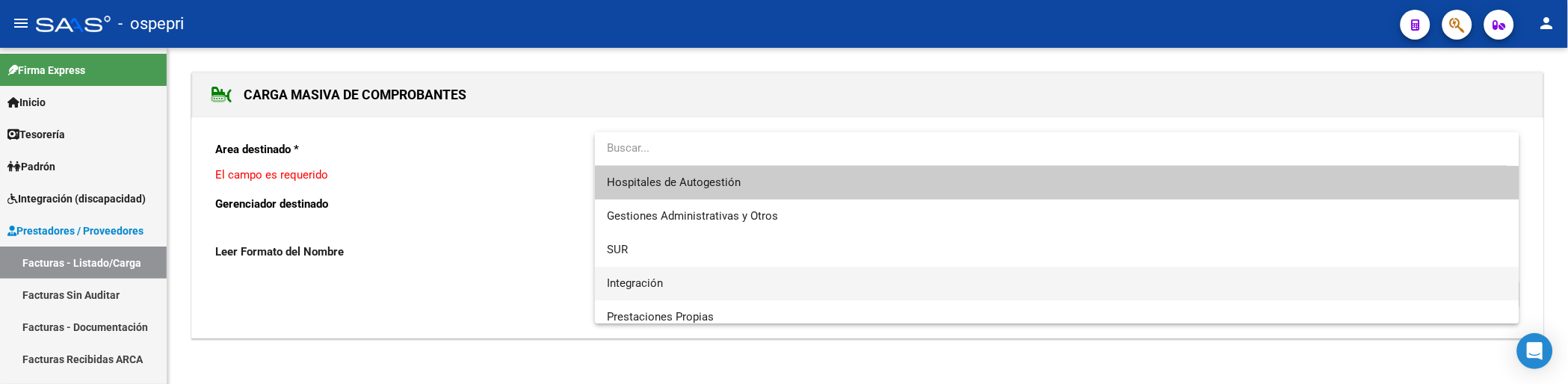
click at [657, 280] on span "Integración" at bounding box center [635, 283] width 56 height 14
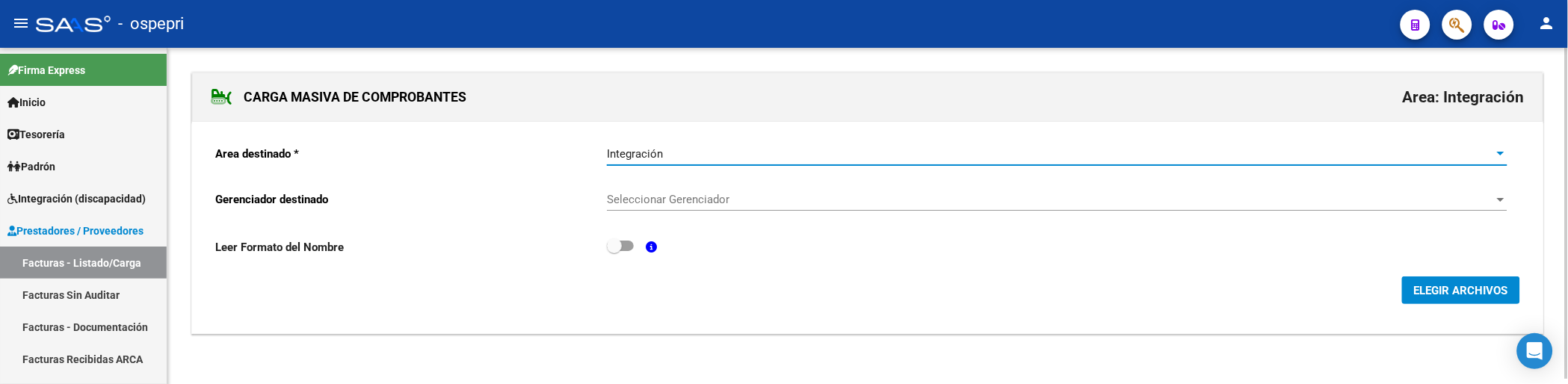
click at [706, 202] on span "Seleccionar Gerenciador" at bounding box center [1050, 200] width 887 height 14
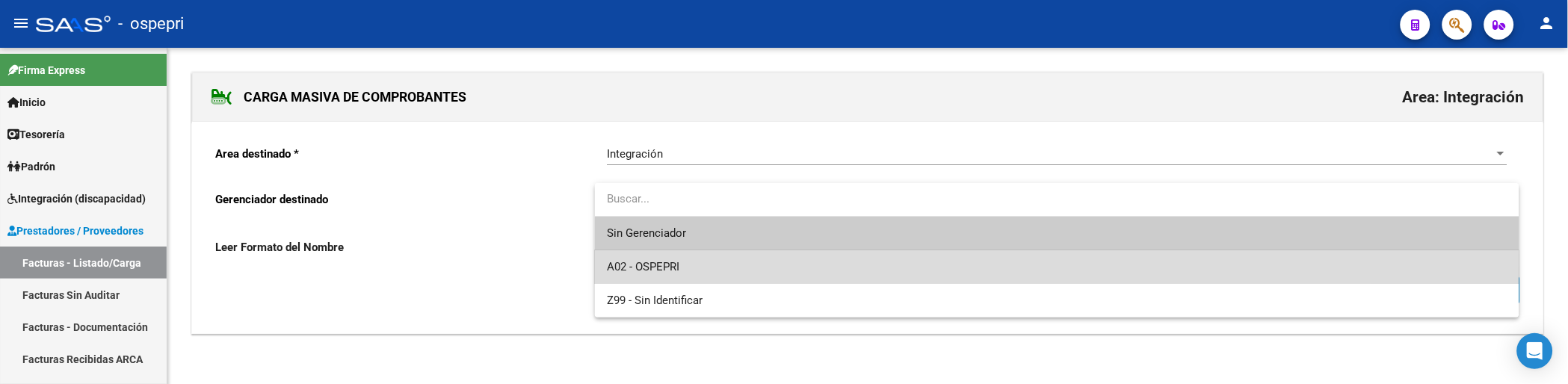
click at [686, 271] on span "A02 - OSPEPRI" at bounding box center [1057, 267] width 901 height 33
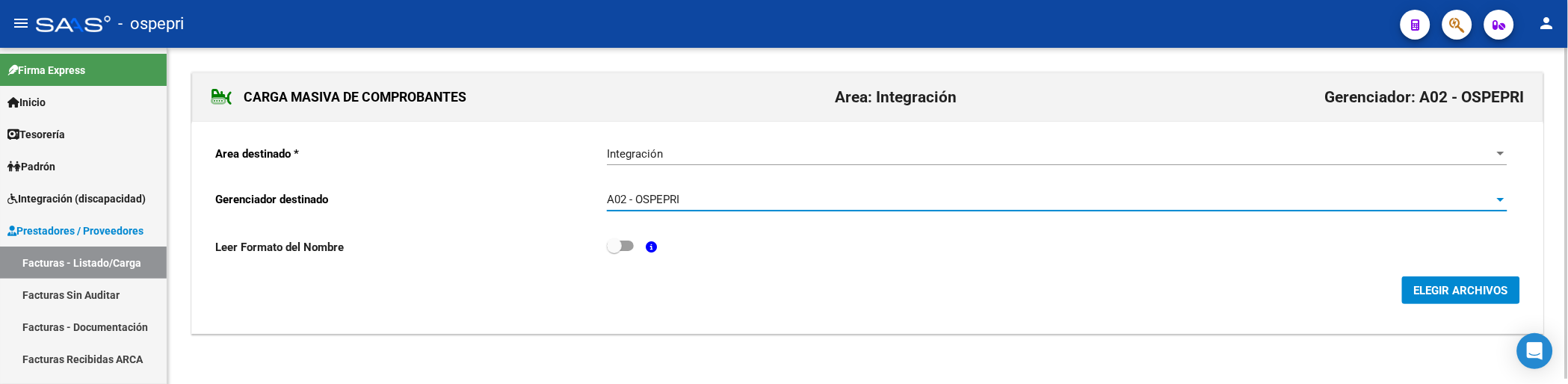
click at [1465, 294] on span "ELEGIR ARCHIVOS" at bounding box center [1460, 291] width 94 height 14
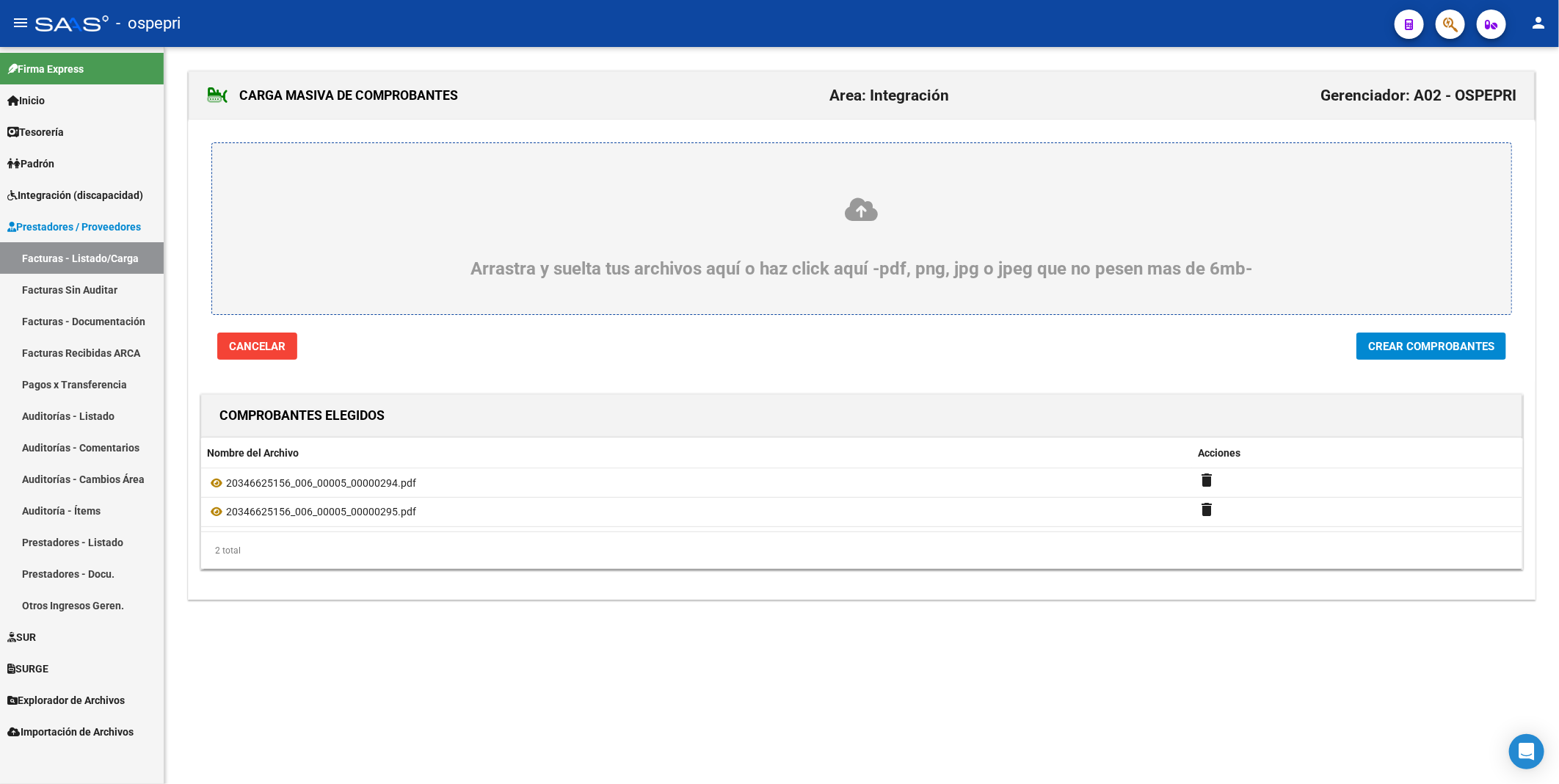
click at [1409, 356] on button "Crear Comprobantes" at bounding box center [1431, 346] width 150 height 28
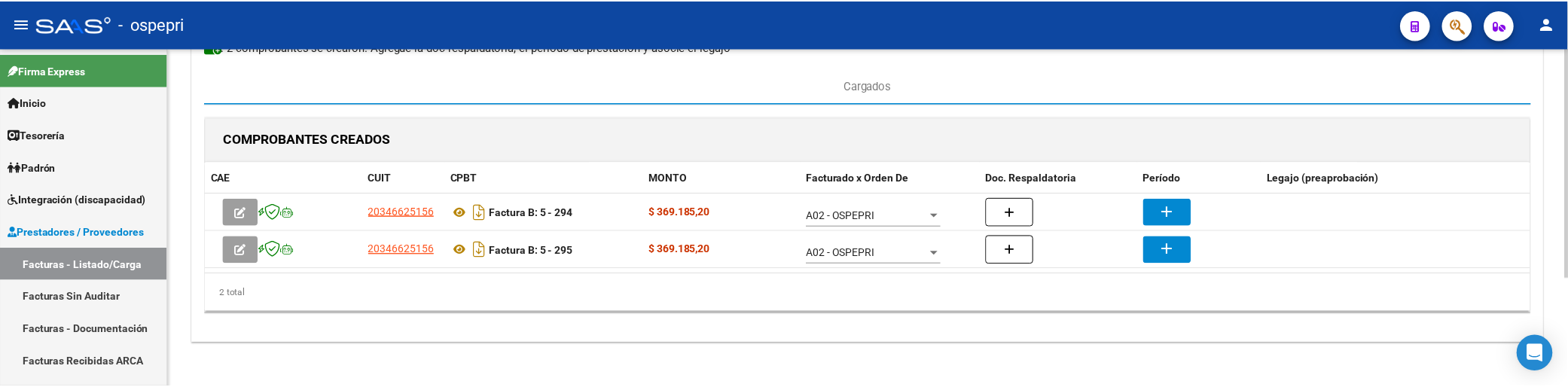
scroll to position [158, 0]
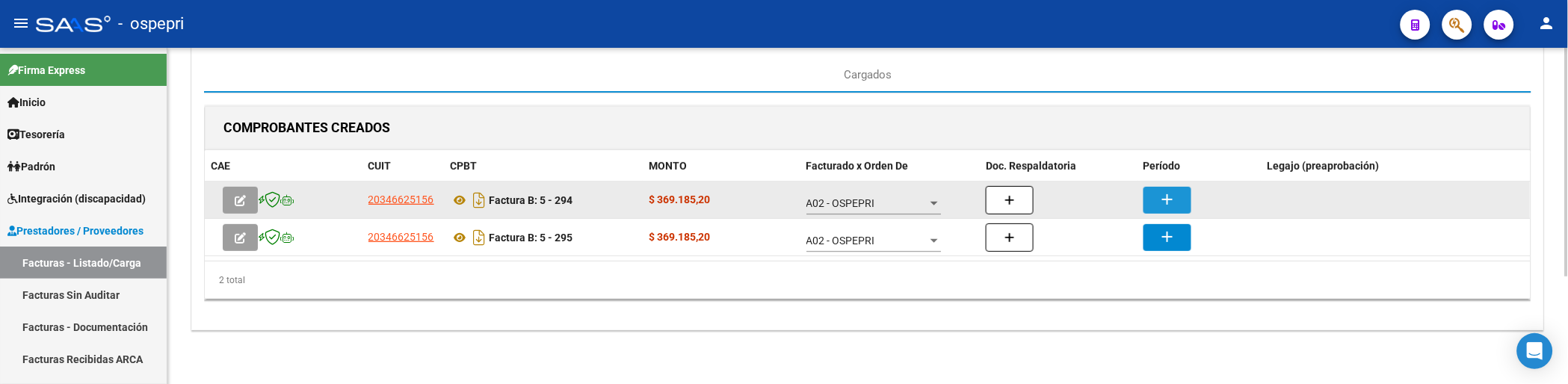
click at [1172, 198] on mat-icon "add" at bounding box center [1167, 200] width 18 height 18
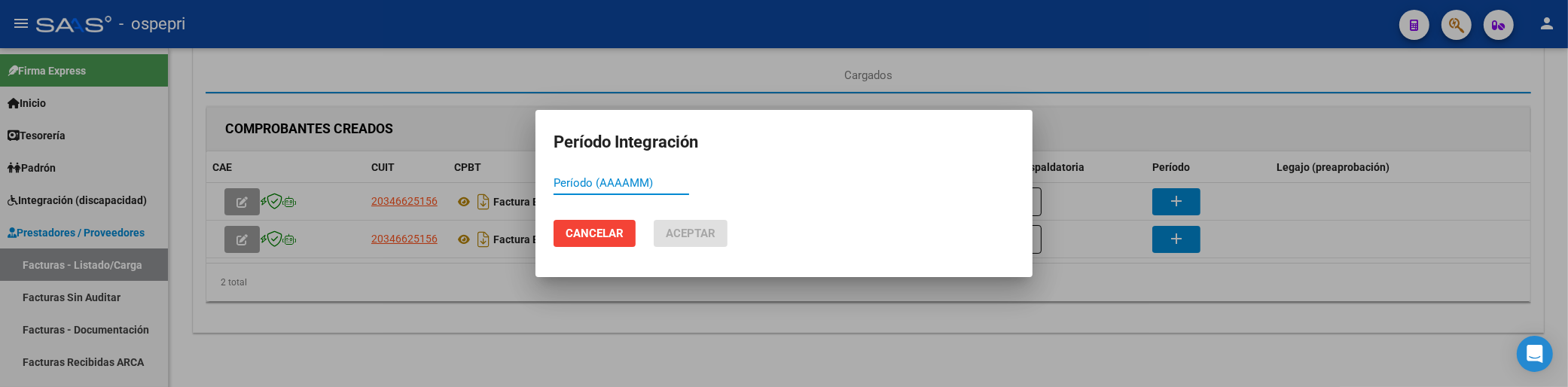
click at [636, 176] on input "Período (AAAAMM)" at bounding box center [621, 183] width 136 height 14
click at [596, 183] on input "Período (AAAAMM)" at bounding box center [621, 183] width 136 height 14
type input "202508"
click at [686, 228] on span "Aceptar" at bounding box center [690, 234] width 50 height 14
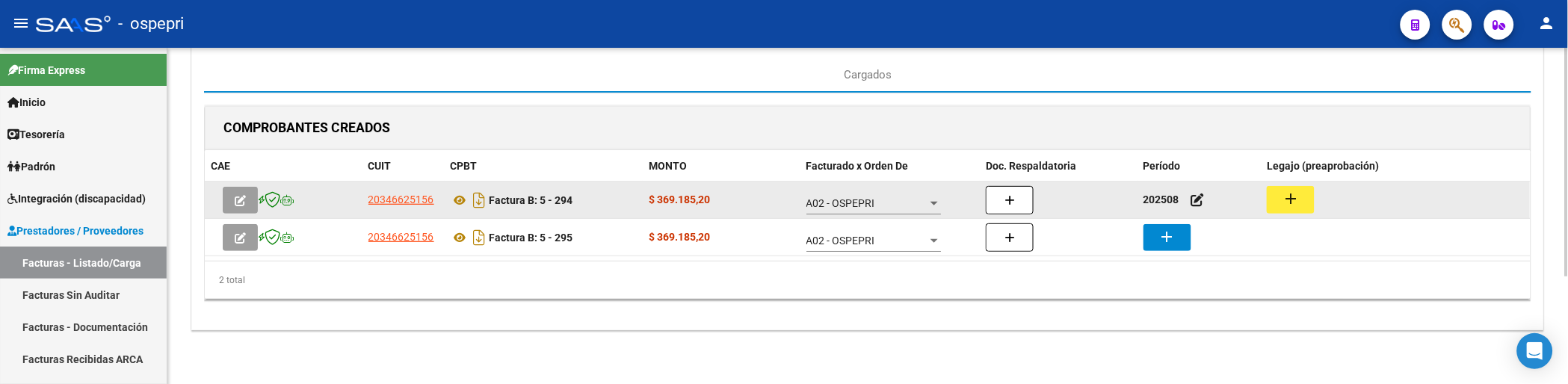
click at [1295, 195] on mat-icon "add" at bounding box center [1291, 199] width 18 height 18
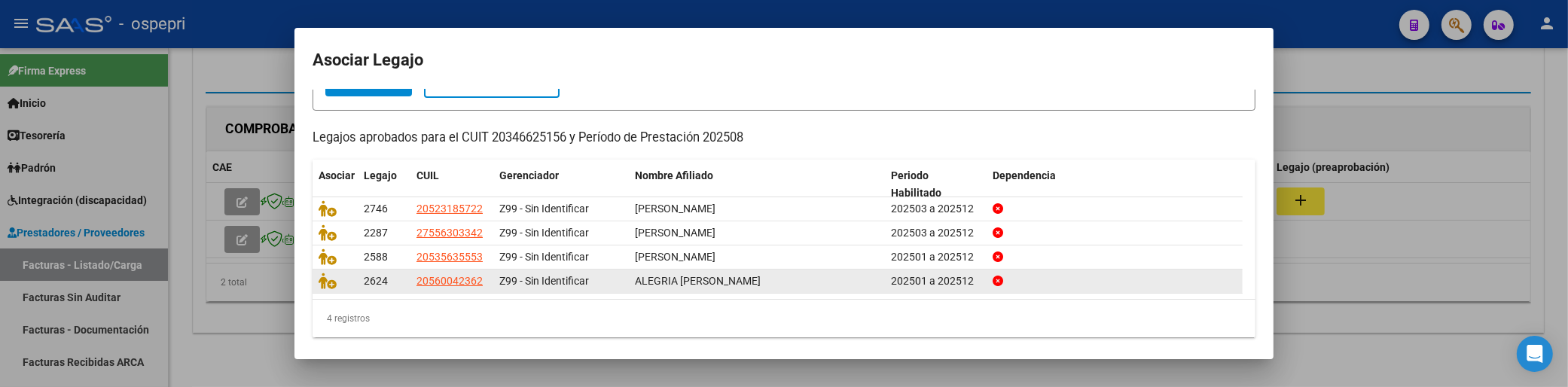
scroll to position [116, 0]
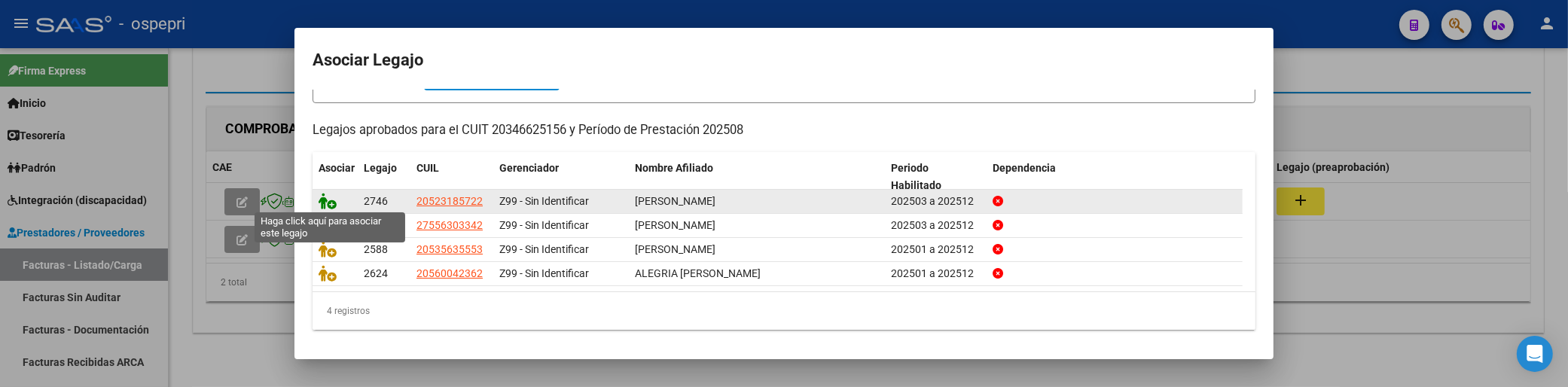
click at [327, 196] on icon at bounding box center [327, 202] width 18 height 17
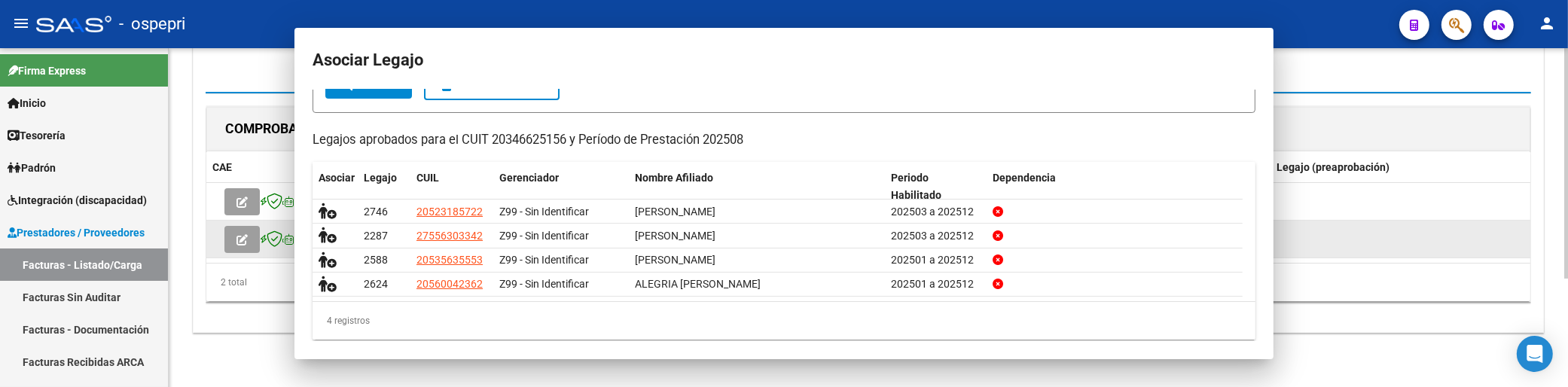
scroll to position [126, 0]
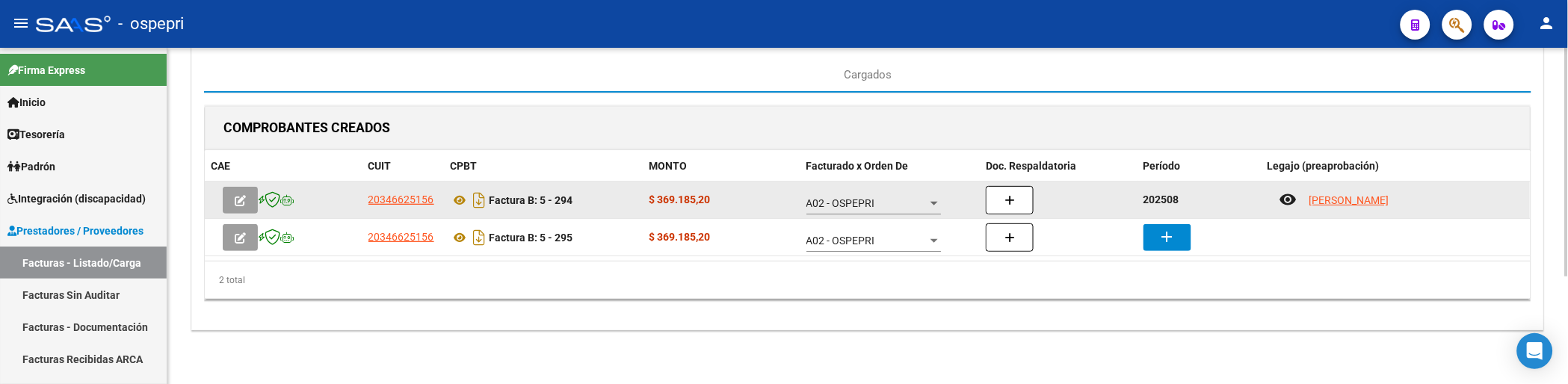
click at [1015, 205] on button "button" at bounding box center [1009, 200] width 48 height 28
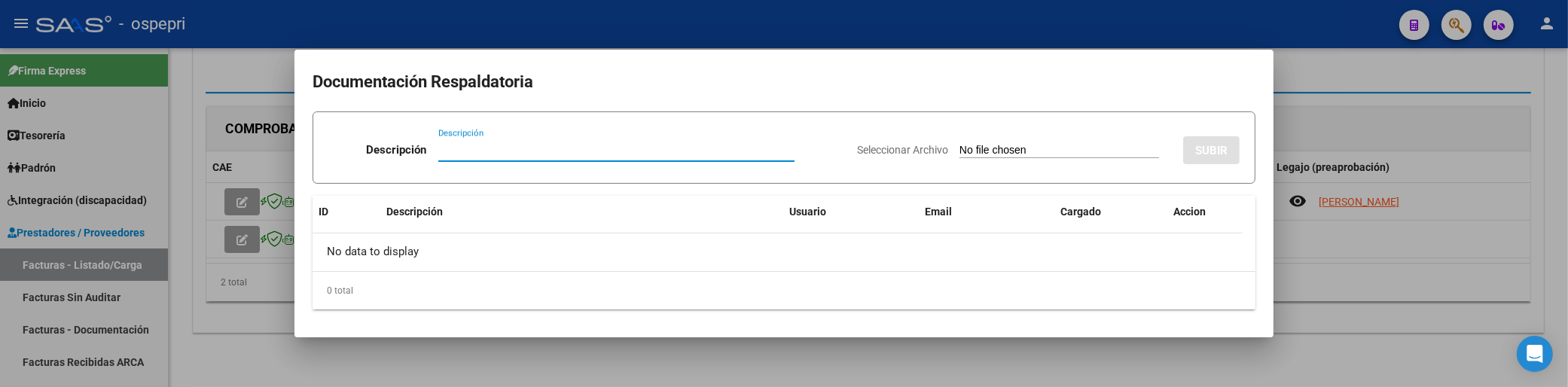
click at [469, 152] on input "Descripción" at bounding box center [616, 150] width 357 height 14
paste input "Buenos días, solicitar usuario y contraseña al sector prestadores@ospepri.org.a…"
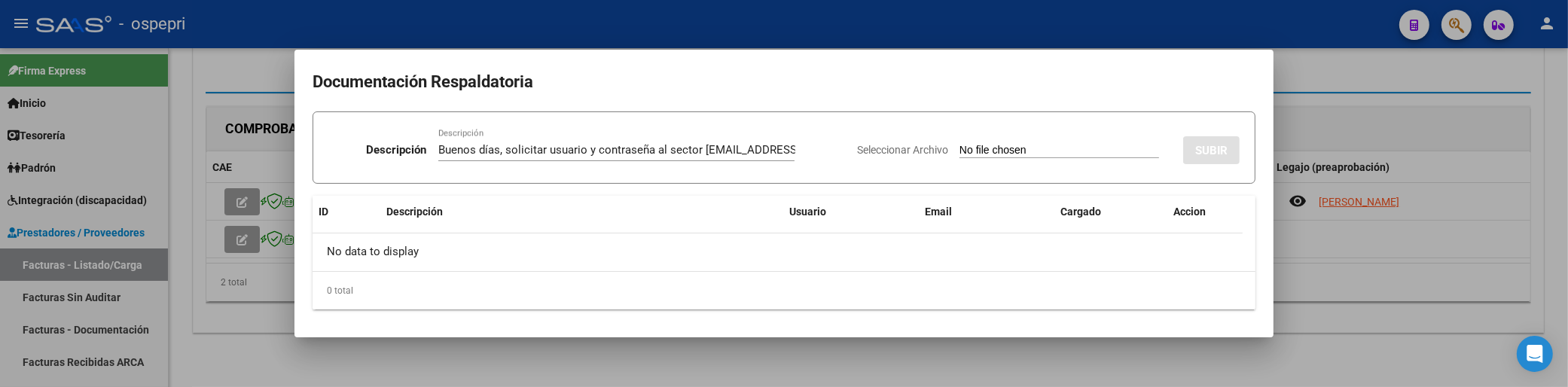
scroll to position [0, 5]
drag, startPoint x: 751, startPoint y: 150, endPoint x: 473, endPoint y: 147, distance: 278.0
click at [465, 146] on div "Descripción Buenos días, solicitar usuario y contraseña al sector prestadores@o…" at bounding box center [586, 153] width 517 height 45
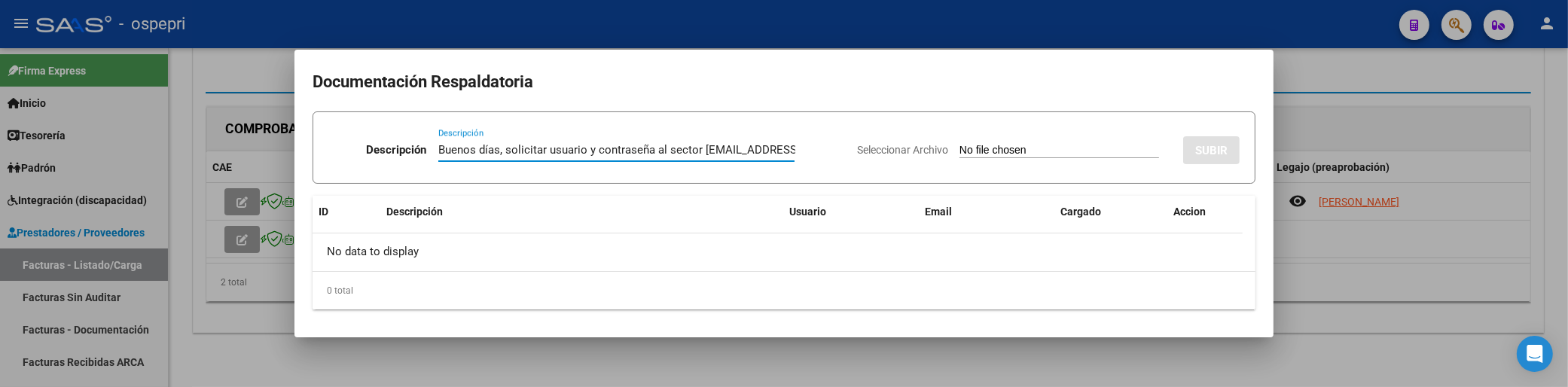
drag, startPoint x: 743, startPoint y: 149, endPoint x: 424, endPoint y: 149, distance: 319.0
click at [424, 149] on div "Descripción Buenos días, solicitar usuario y contraseña al sector prestadores@o…" at bounding box center [586, 153] width 517 height 45
drag, startPoint x: 743, startPoint y: 147, endPoint x: 431, endPoint y: 160, distance: 312.3
click at [438, 160] on div "ga su facturación en esta plataforma ya que no se recibirán vía mail, el proces…" at bounding box center [616, 150] width 357 height 23
click at [742, 147] on input "ga su facturación en esta plataforma ya que no se recibirán vía mail, el proces…" at bounding box center [616, 150] width 357 height 14
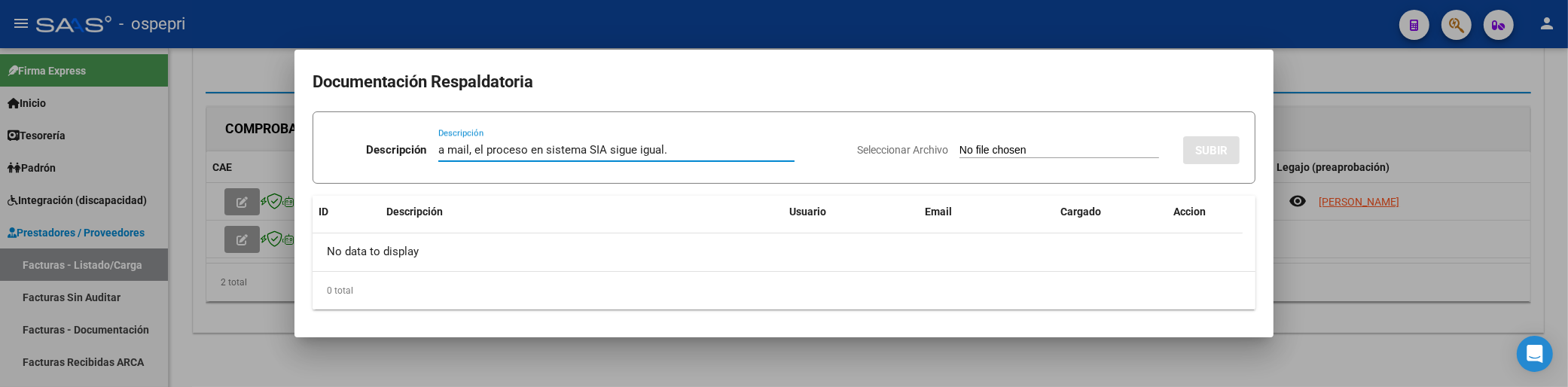
click at [670, 146] on input "a mail, el proceso en sistema SIA sigue igual." at bounding box center [616, 150] width 357 height 14
type input "a"
type input "202508"
click at [995, 145] on input "Seleccionar Archivo" at bounding box center [1059, 150] width 199 height 15
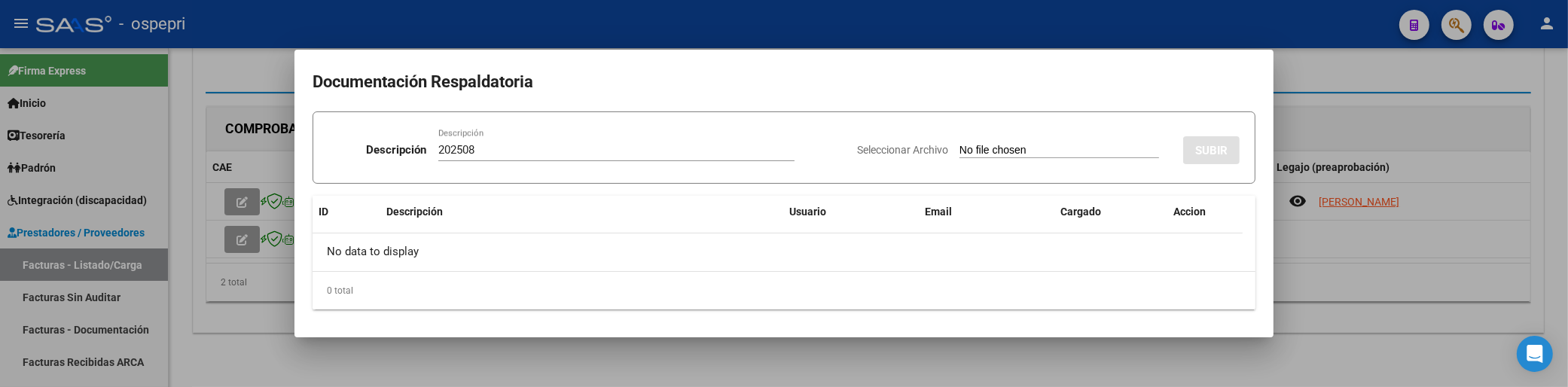
type input "C:\fakepath\CRIVARI.pdf"
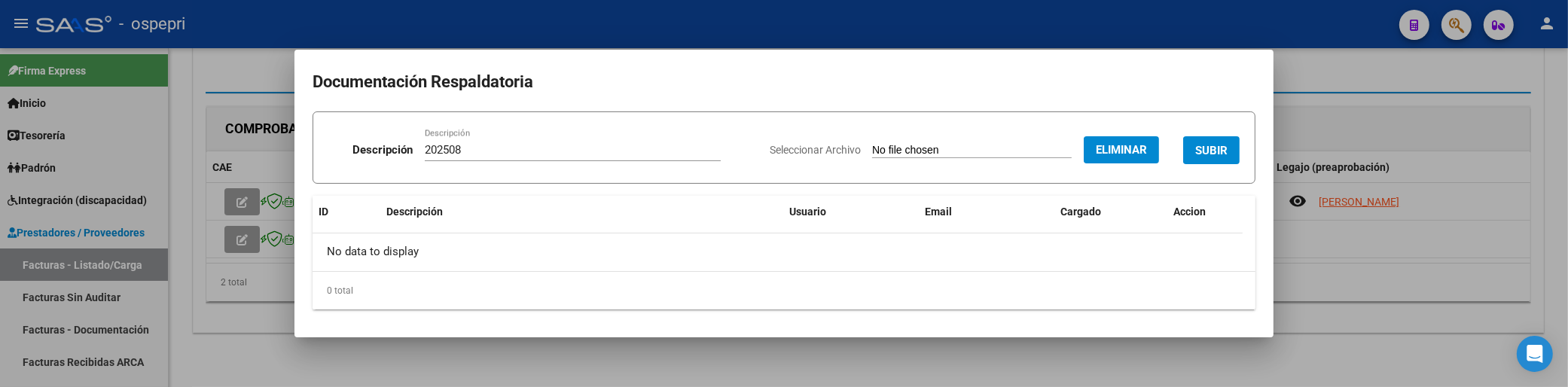
click at [1205, 154] on span "SUBIR" at bounding box center [1211, 150] width 32 height 14
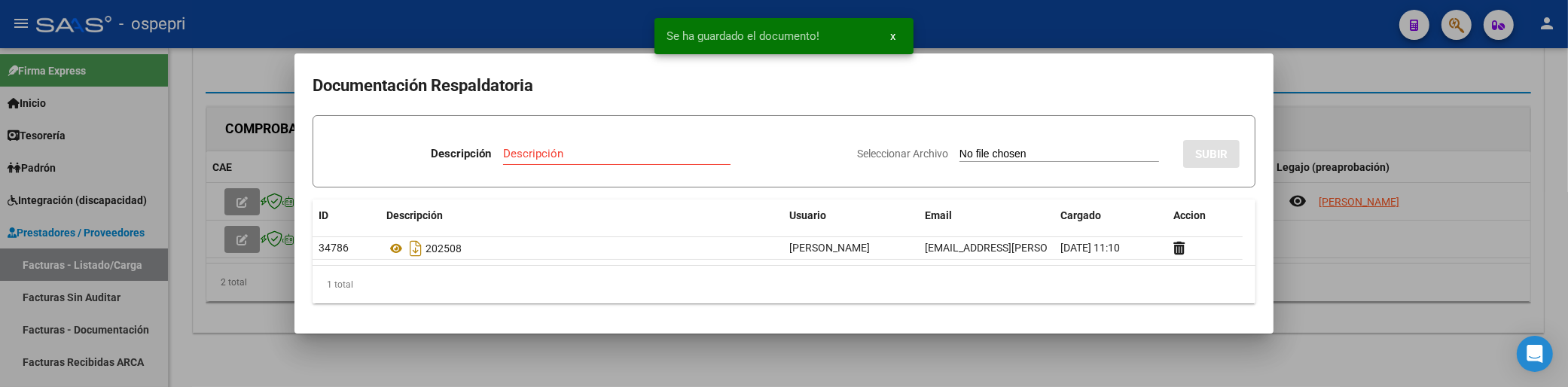
click at [1067, 366] on div at bounding box center [784, 193] width 1568 height 387
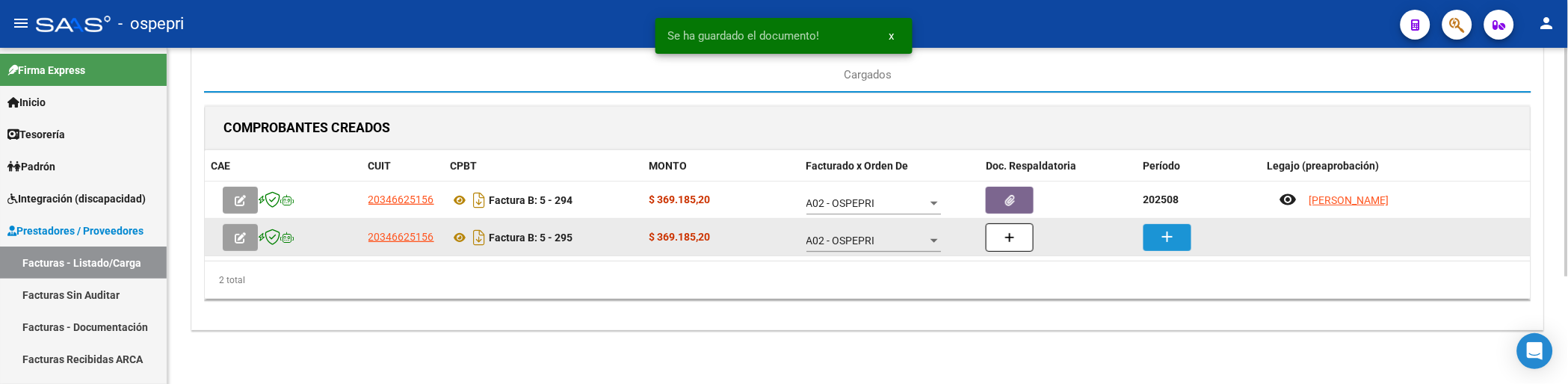
click at [1160, 235] on mat-icon "add" at bounding box center [1167, 237] width 18 height 18
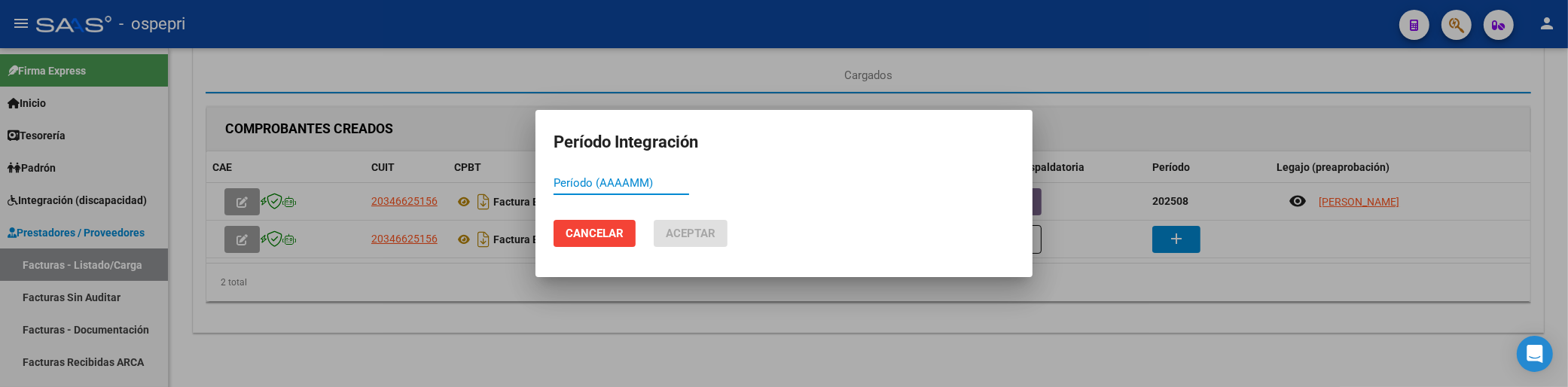
click at [578, 185] on input "Período (AAAAMM)" at bounding box center [621, 183] width 136 height 14
click at [613, 186] on input "Período (AAAAMM)" at bounding box center [621, 183] width 136 height 14
drag, startPoint x: 614, startPoint y: 186, endPoint x: 552, endPoint y: 185, distance: 62.0
click at [552, 185] on mat-dialog-content "202508 Período (AAAAMM)" at bounding box center [783, 190] width 497 height 37
type input "202508"
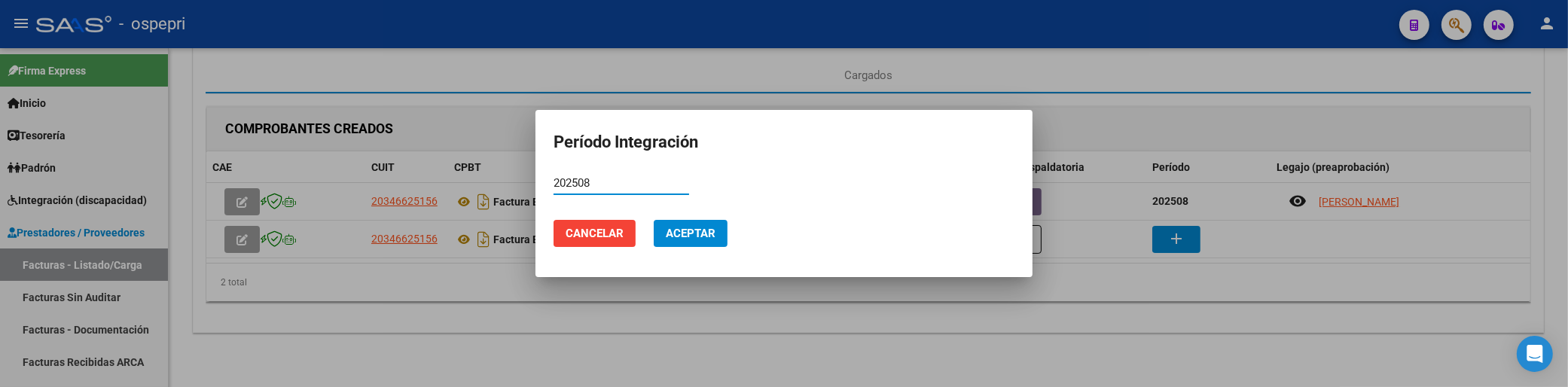
click at [686, 231] on span "Aceptar" at bounding box center [690, 234] width 50 height 14
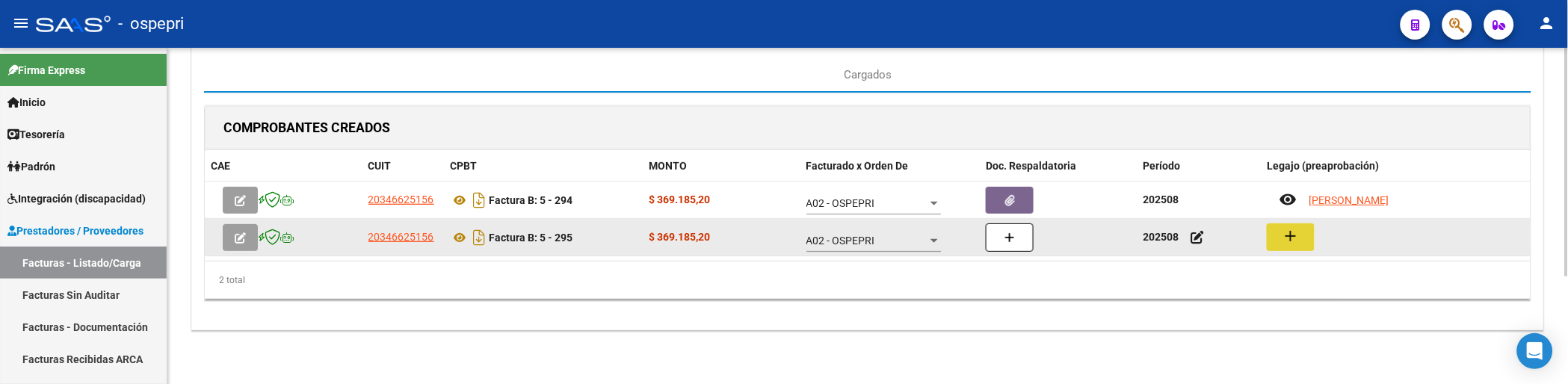
click at [1285, 236] on mat-icon "add" at bounding box center [1291, 236] width 18 height 18
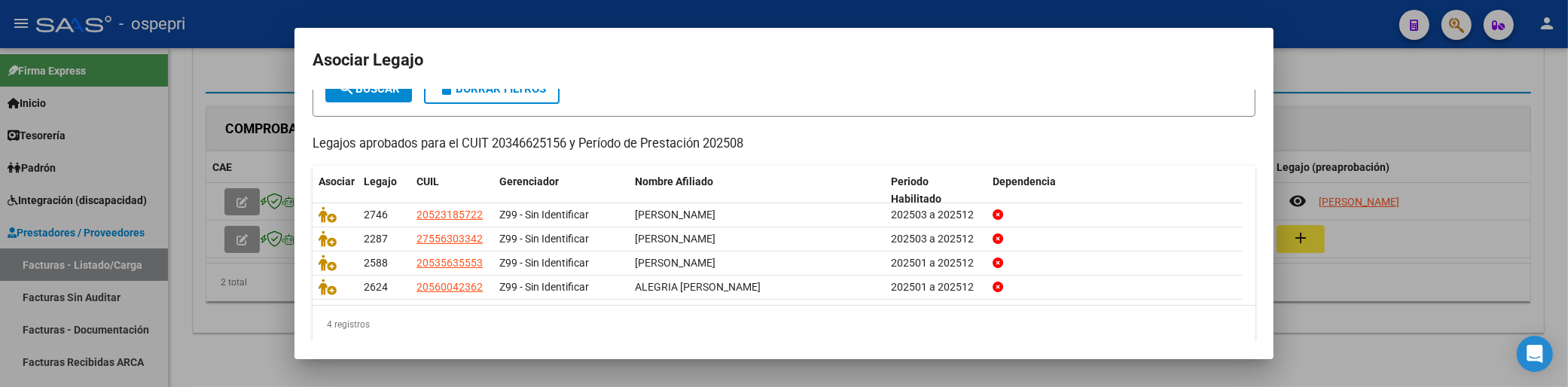
scroll to position [116, 0]
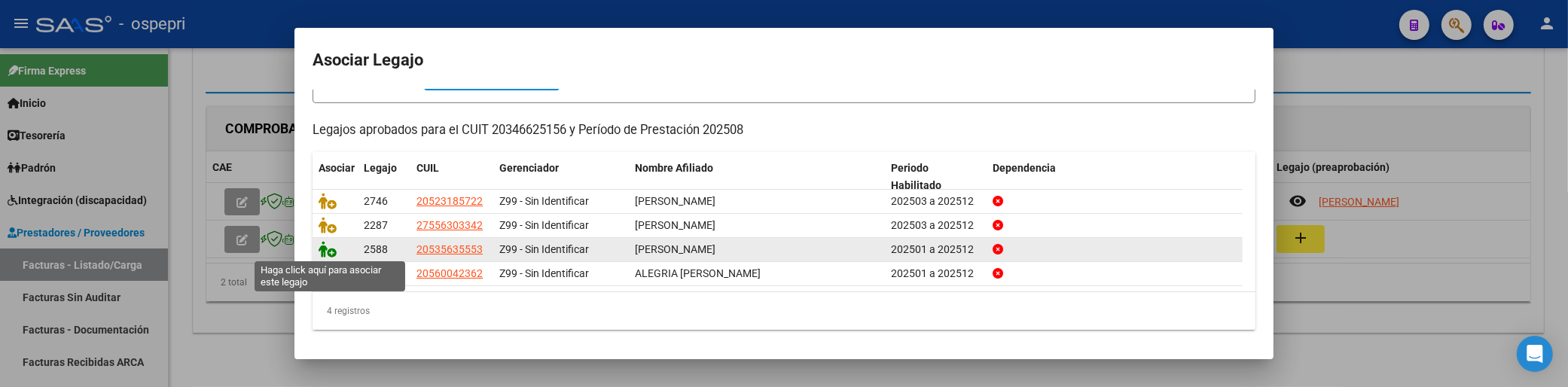
click at [321, 251] on icon at bounding box center [327, 250] width 18 height 17
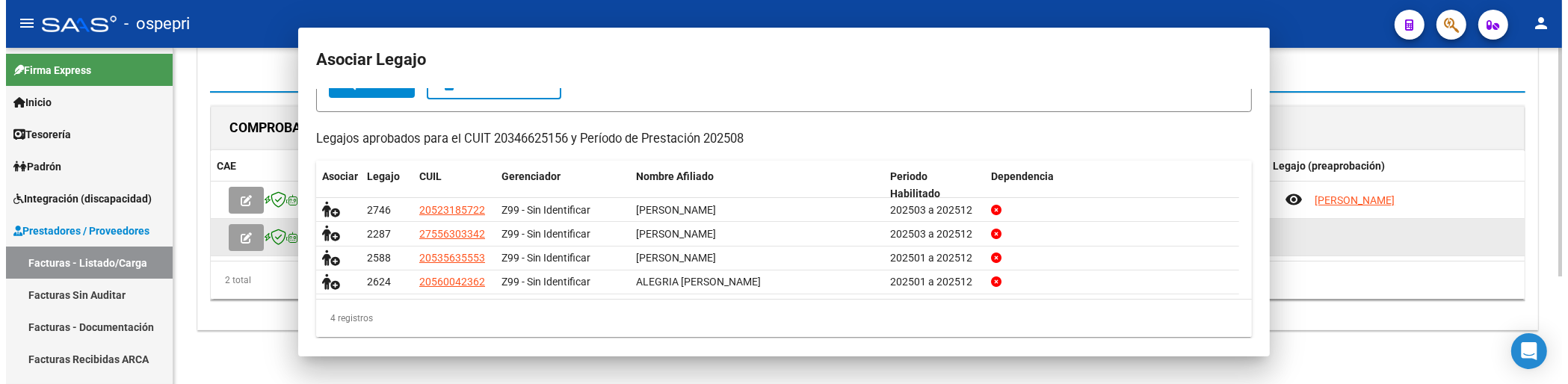
scroll to position [0, 0]
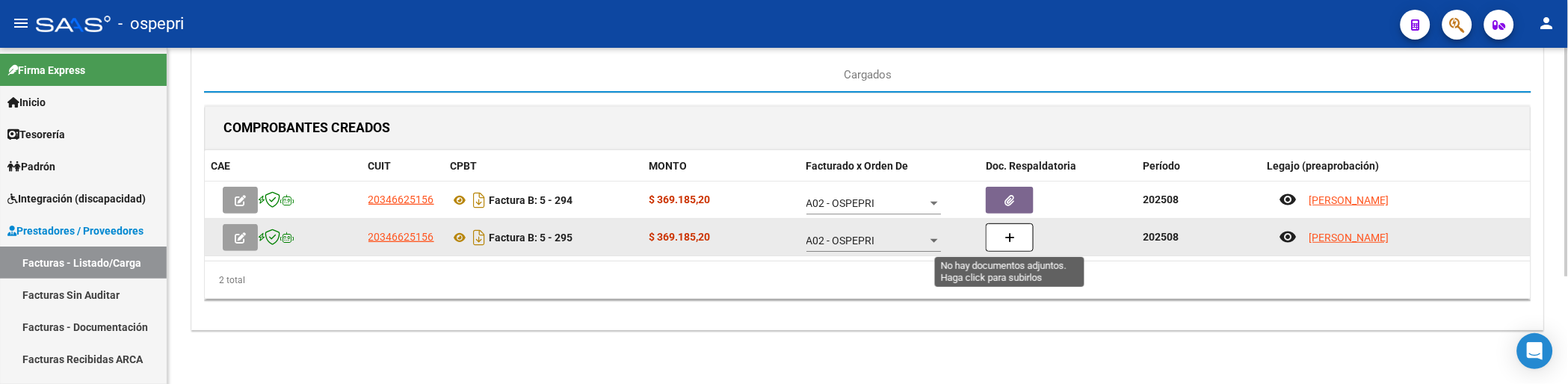
click at [1013, 238] on icon "button" at bounding box center [1010, 238] width 11 height 11
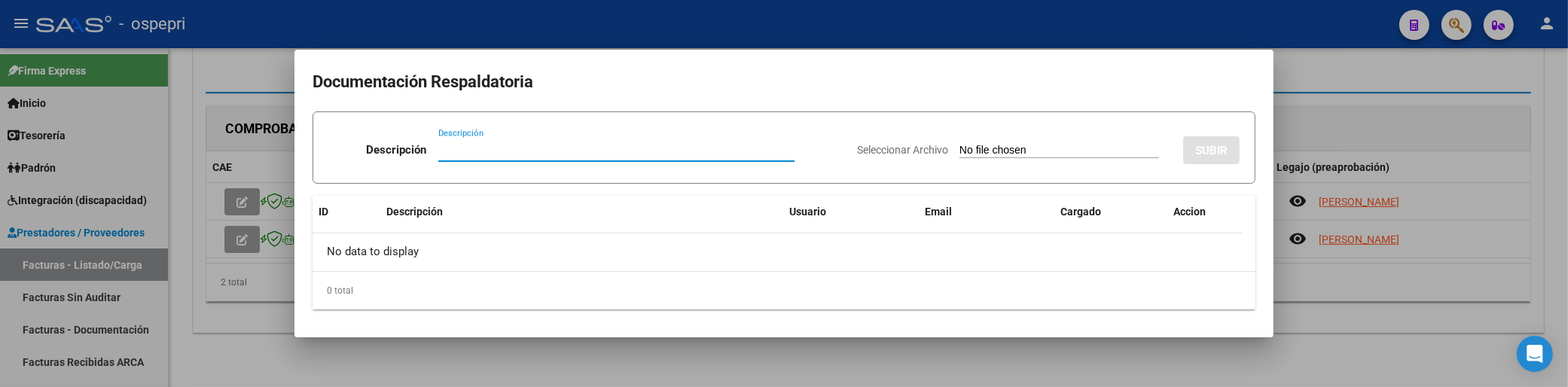
click at [456, 156] on input "Descripción" at bounding box center [616, 150] width 357 height 14
paste input "202508"
type input "202508"
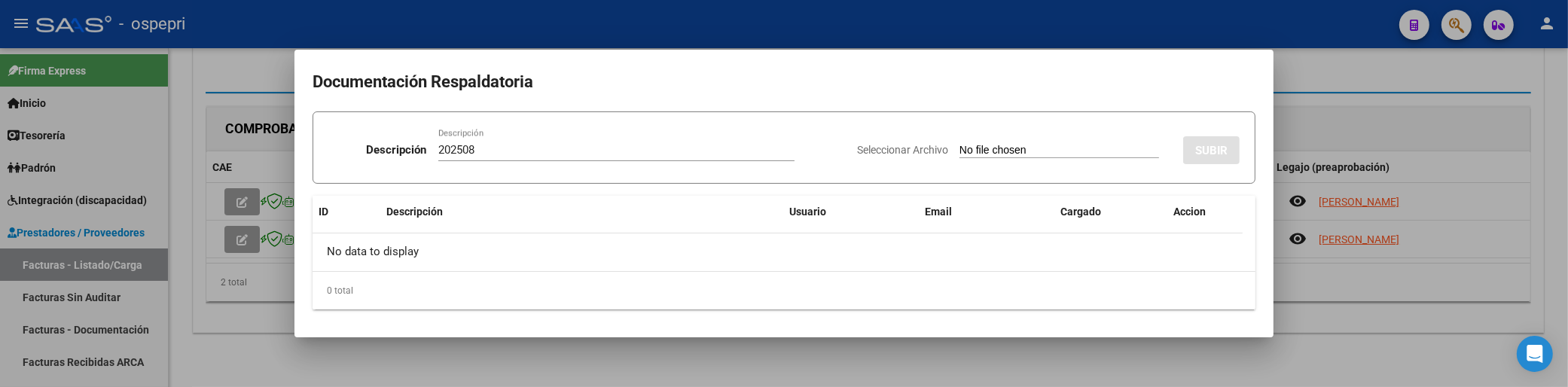
click at [960, 147] on input "Seleccionar Archivo" at bounding box center [1059, 150] width 199 height 15
type input "C:\fakepath\SEPULVEDA.pdf"
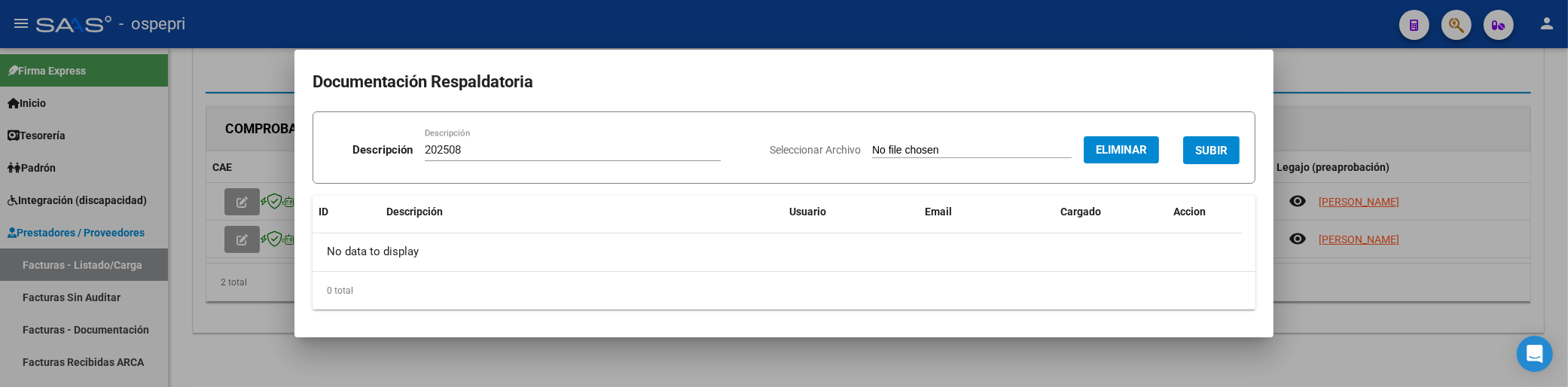
click at [1167, 139] on div "Seleccionar Archivo Eliminar SUBIR" at bounding box center [1005, 147] width 470 height 46
click at [1195, 149] on span "SUBIR" at bounding box center [1211, 150] width 32 height 14
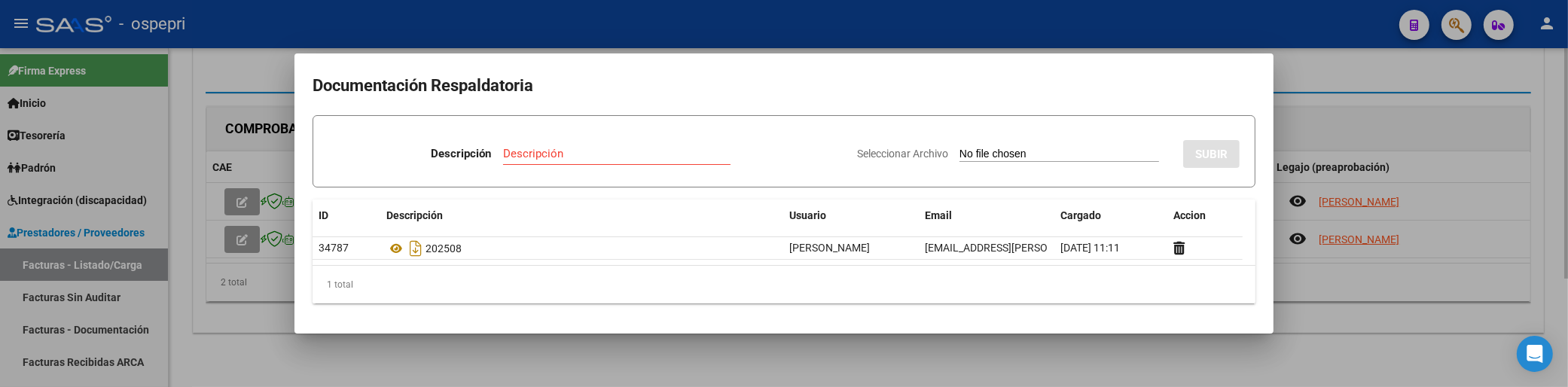
click at [1350, 108] on div at bounding box center [784, 193] width 1568 height 387
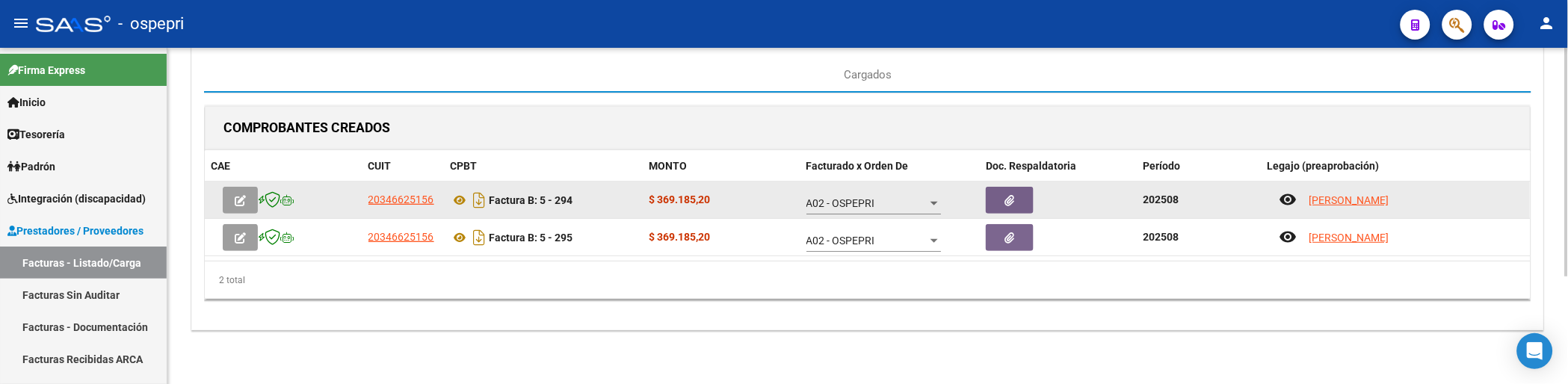
click at [245, 203] on icon "button" at bounding box center [240, 200] width 11 height 11
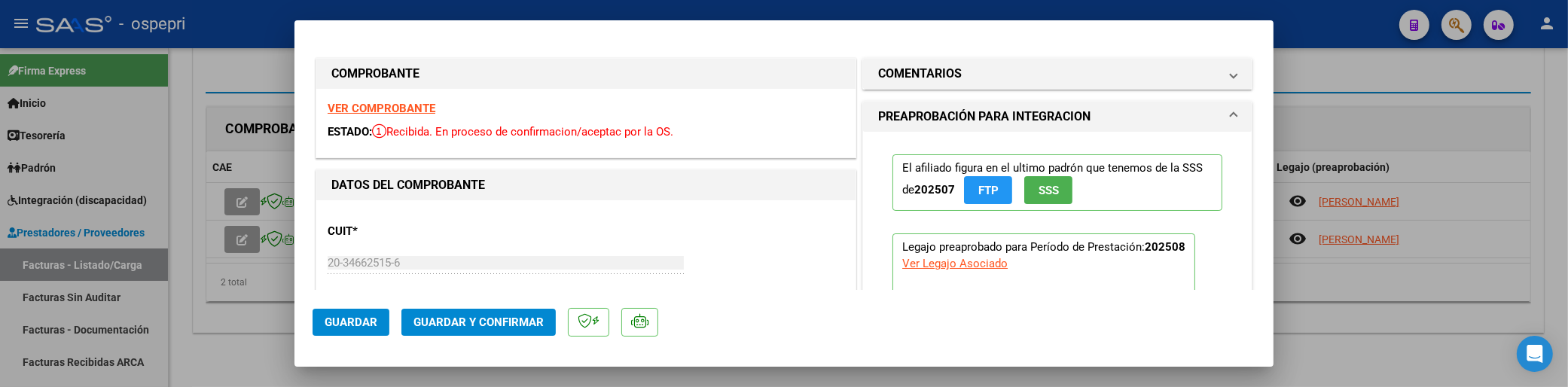
click at [483, 321] on span "Guardar y Confirmar" at bounding box center [479, 322] width 131 height 14
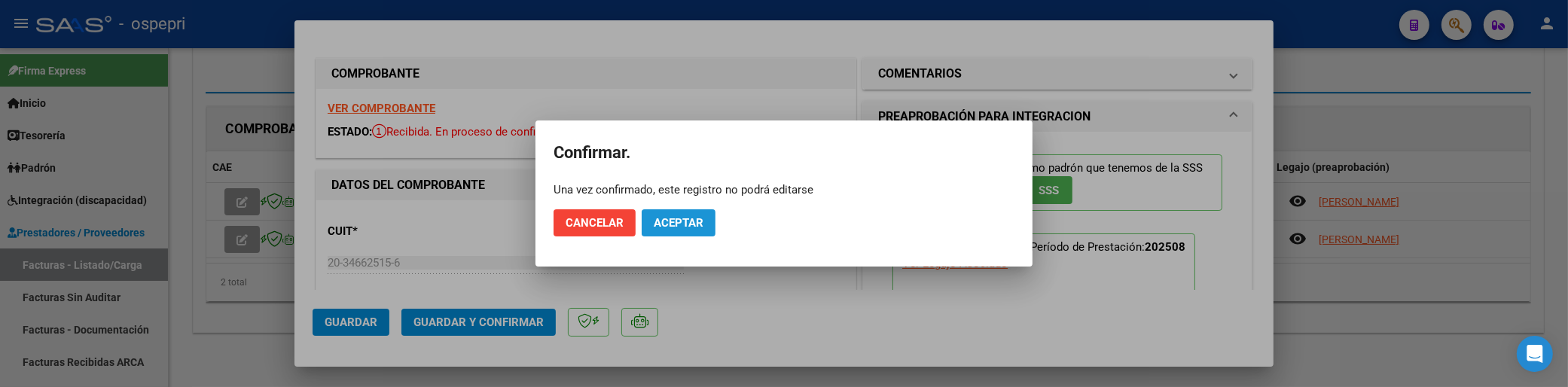
click at [671, 231] on button "Aceptar" at bounding box center [679, 223] width 74 height 27
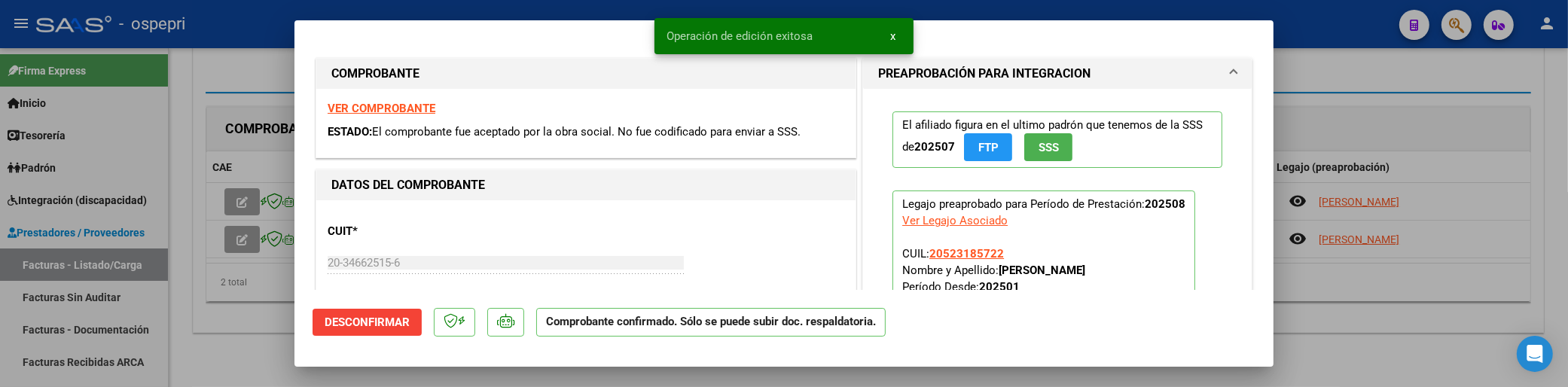
click at [247, 227] on div at bounding box center [784, 193] width 1568 height 387
type input "$ 0,00"
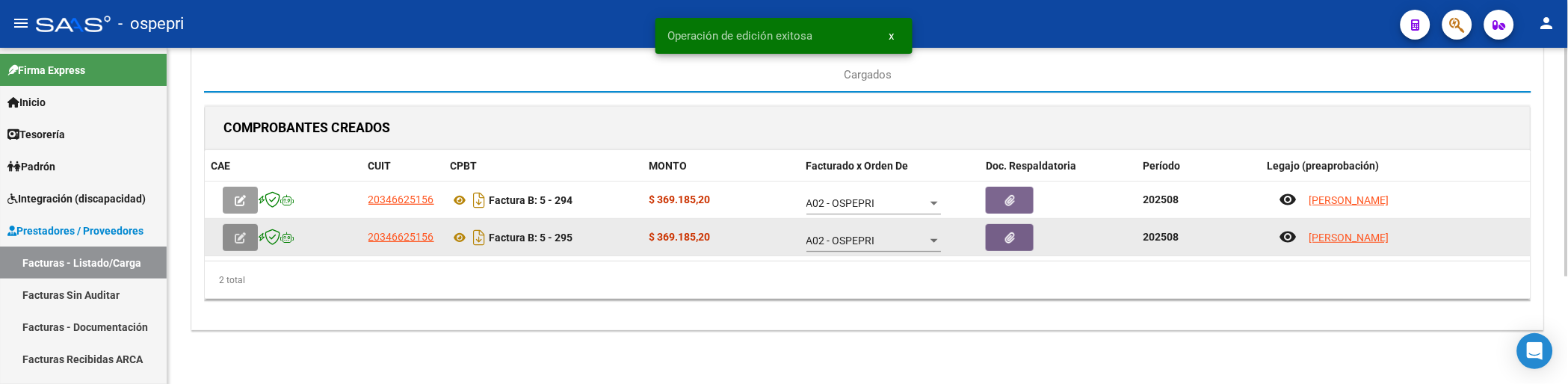
click at [244, 229] on button "button" at bounding box center [240, 238] width 35 height 27
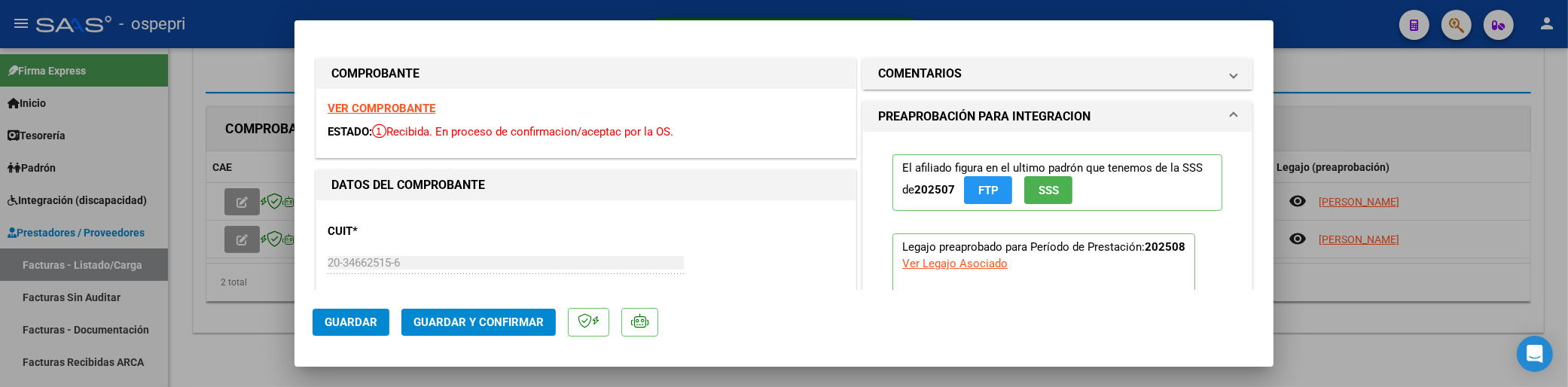
click at [494, 327] on span "Guardar y Confirmar" at bounding box center [479, 322] width 131 height 14
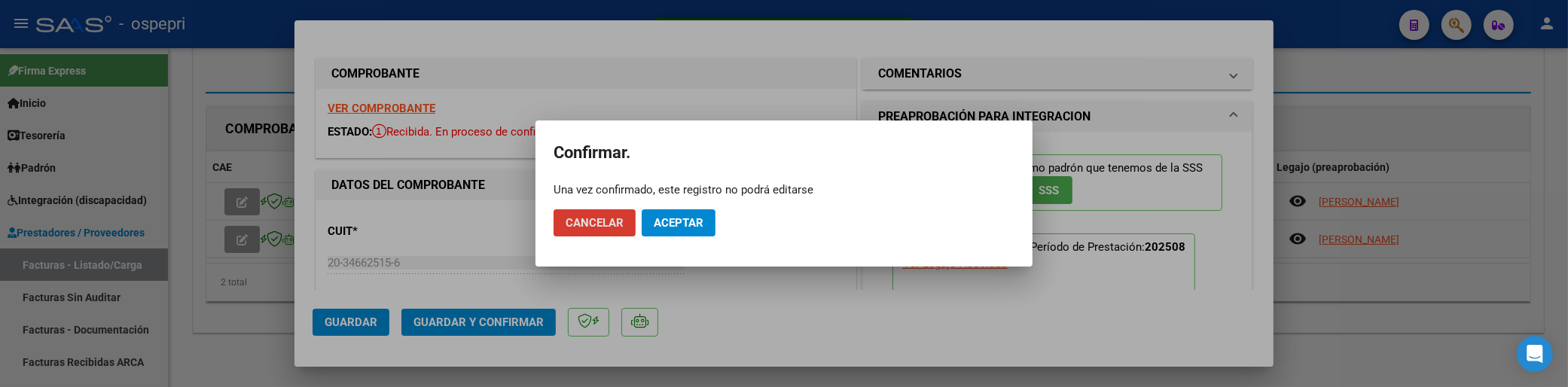
click at [694, 228] on span "Aceptar" at bounding box center [678, 223] width 50 height 14
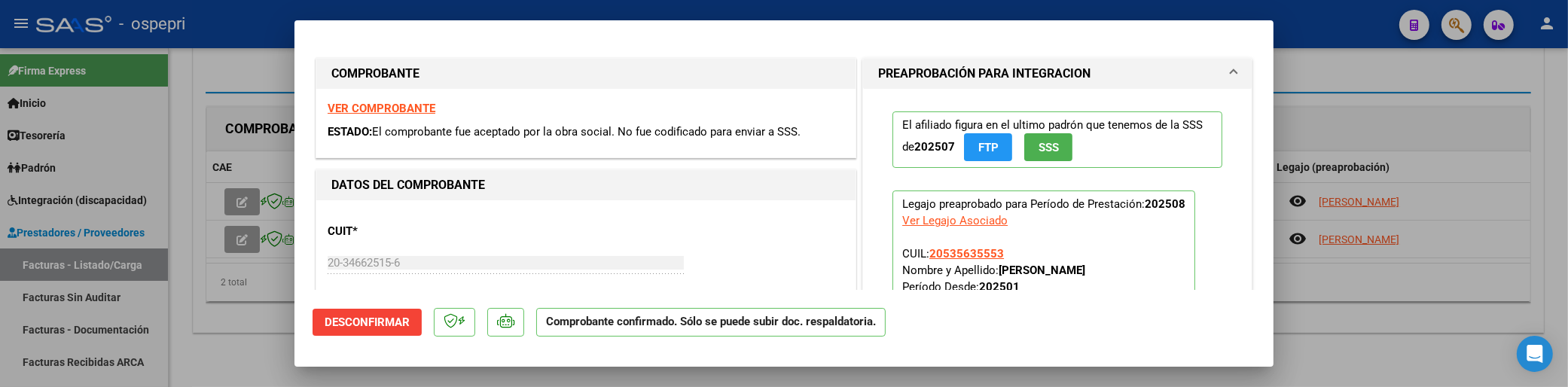
click at [1371, 102] on div at bounding box center [784, 193] width 1568 height 387
type input "$ 0,00"
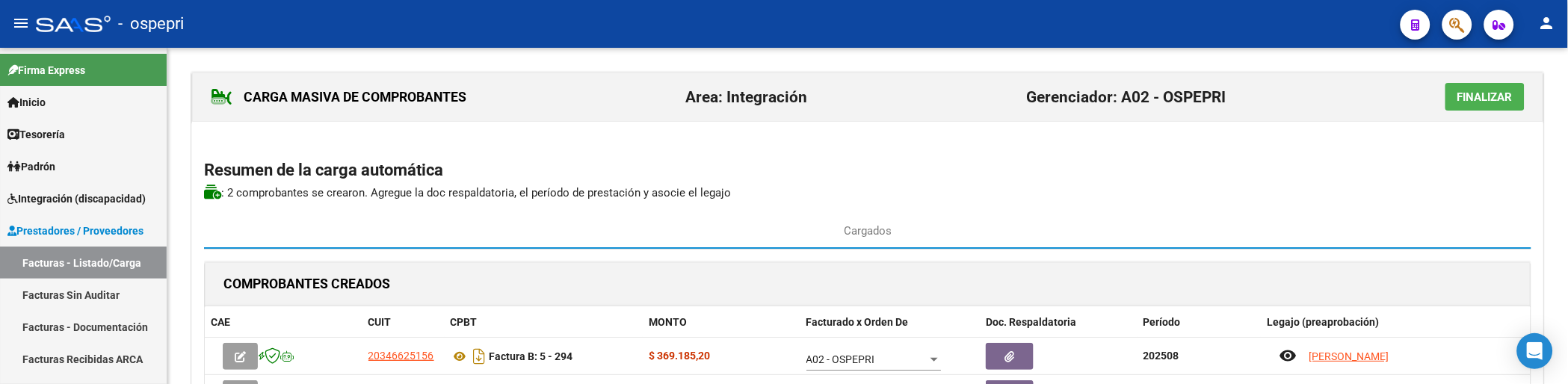
click at [1467, 95] on span "Finalizar" at bounding box center [1485, 97] width 55 height 14
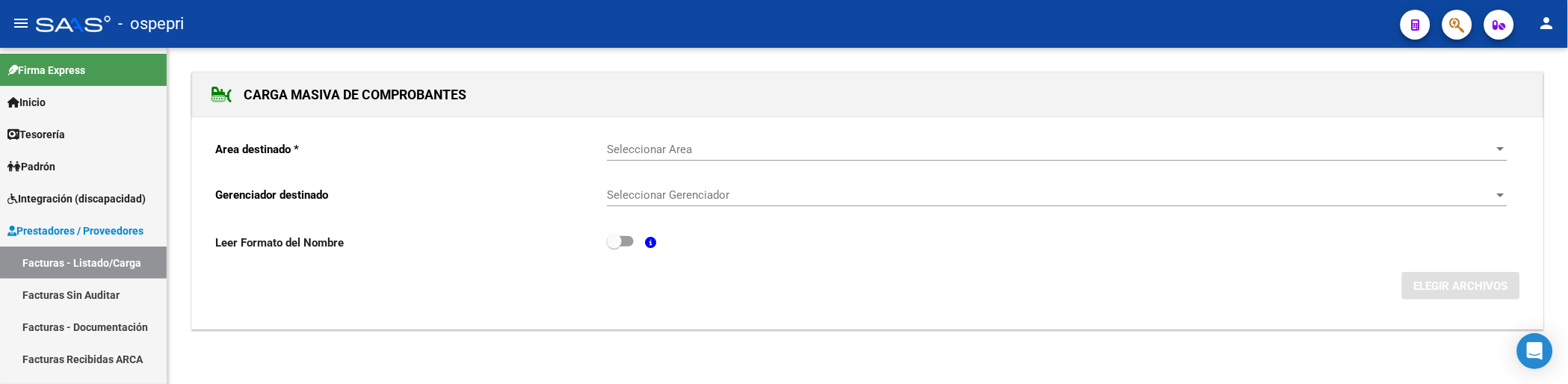
drag, startPoint x: 443, startPoint y: 281, endPoint x: 459, endPoint y: 275, distance: 17.1
click at [443, 281] on div "ELEGIR ARCHIVOS" at bounding box center [867, 286] width 1304 height 28
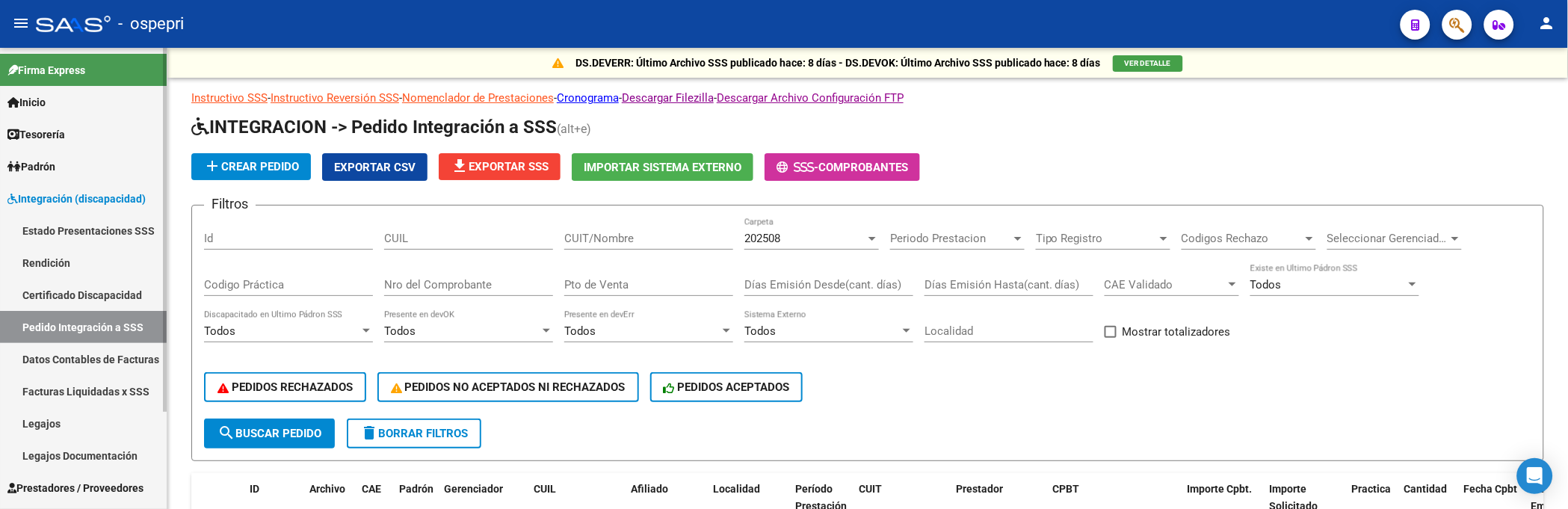
click at [51, 320] on link "Pedido Integración a SSS" at bounding box center [83, 326] width 167 height 32
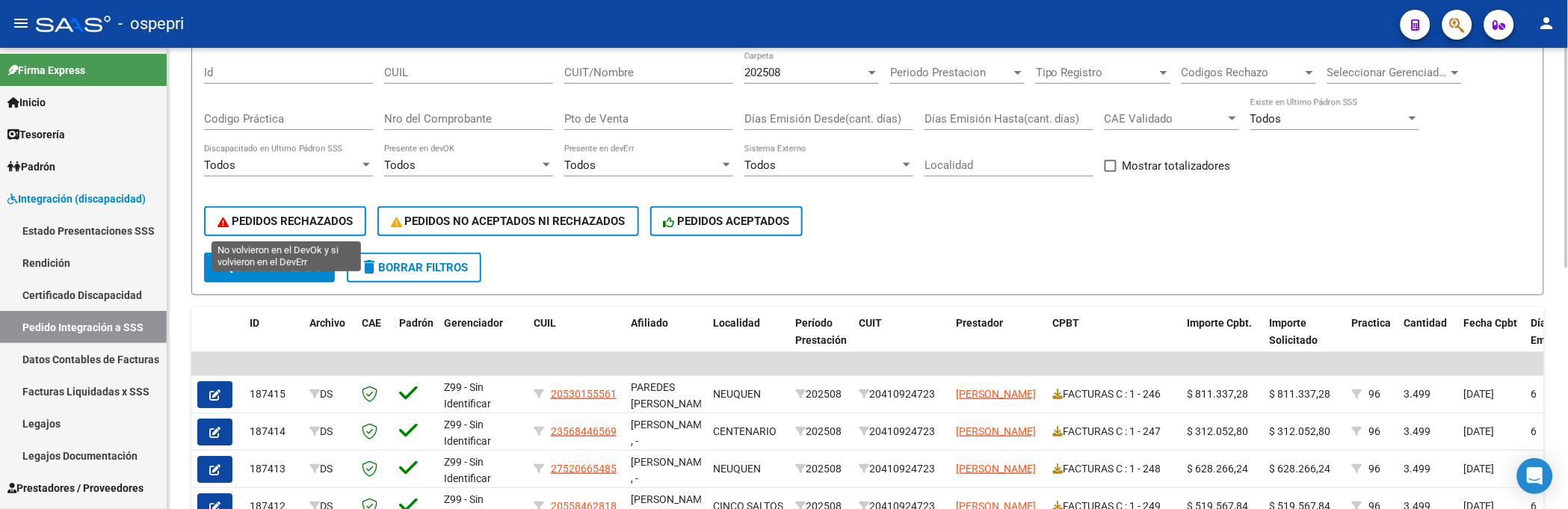
click at [301, 214] on span "PEDIDOS RECHAZADOS" at bounding box center [285, 221] width 136 height 14
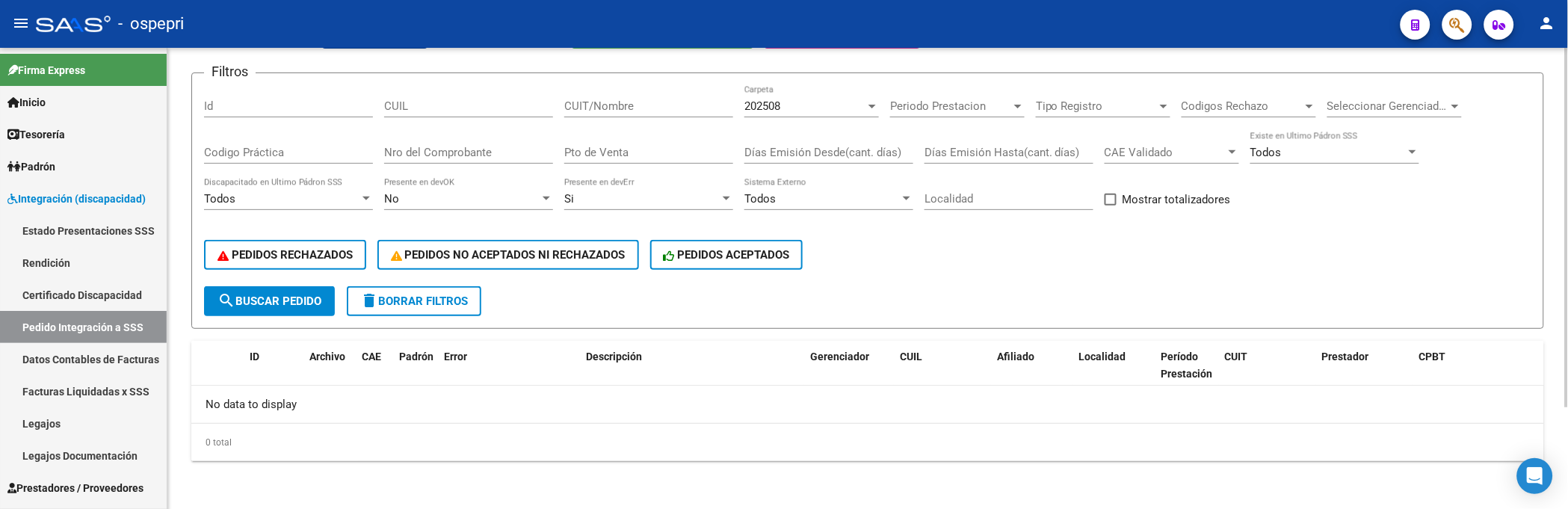
scroll to position [130, 0]
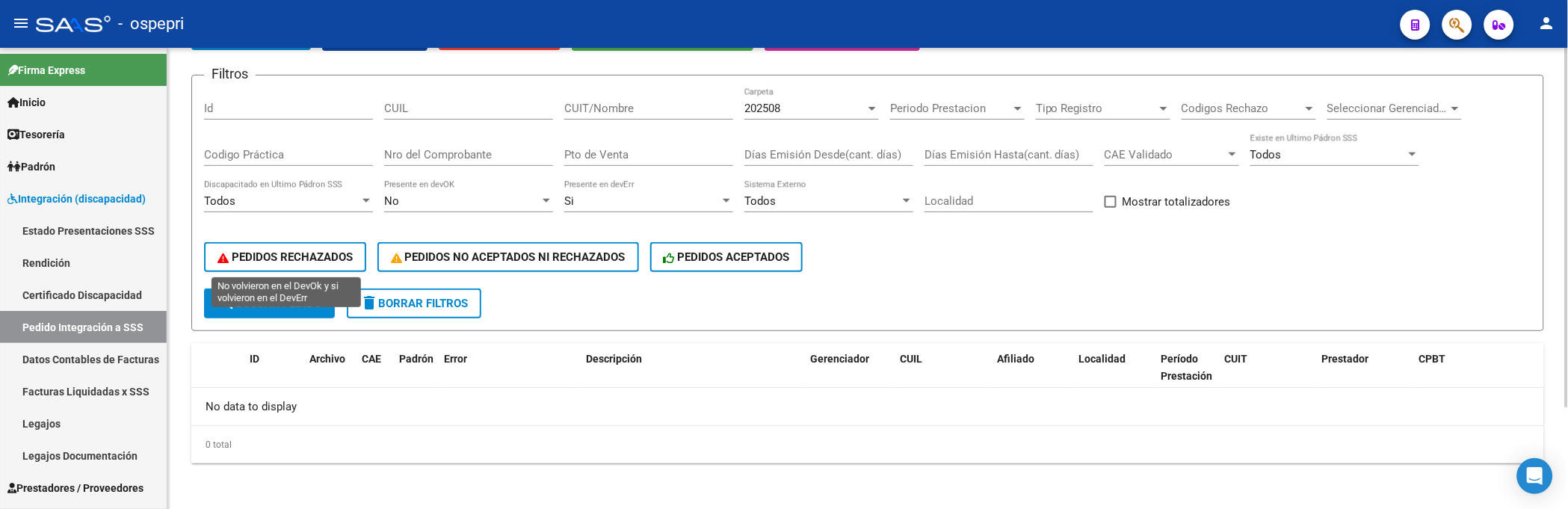
click at [270, 258] on span "PEDIDOS RECHAZADOS" at bounding box center [285, 257] width 136 height 14
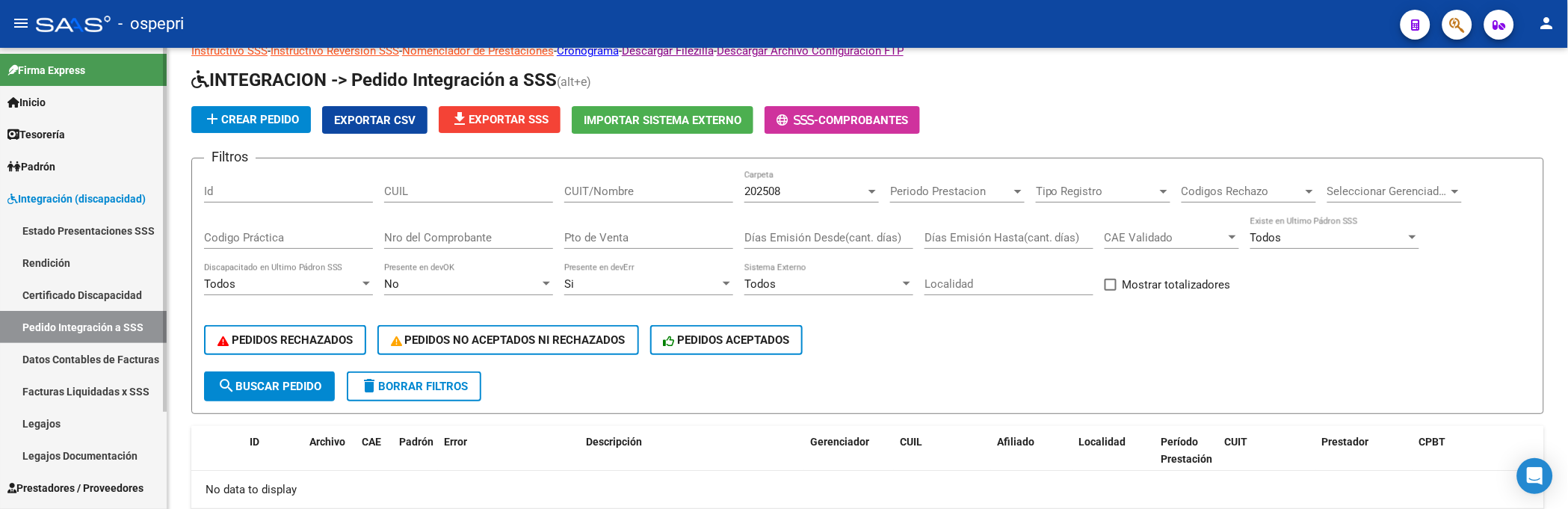
click at [73, 200] on span "Integración (discapacidad)" at bounding box center [77, 199] width 139 height 17
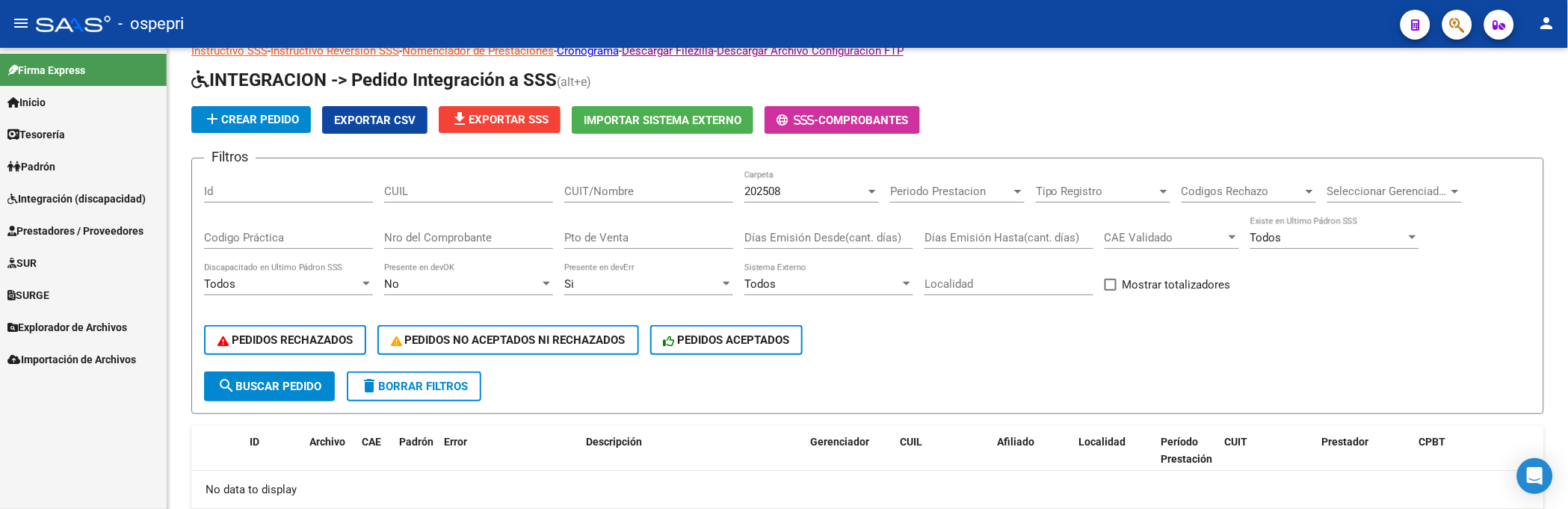
click at [73, 230] on span "Prestadores / Proveedores" at bounding box center [76, 231] width 136 height 17
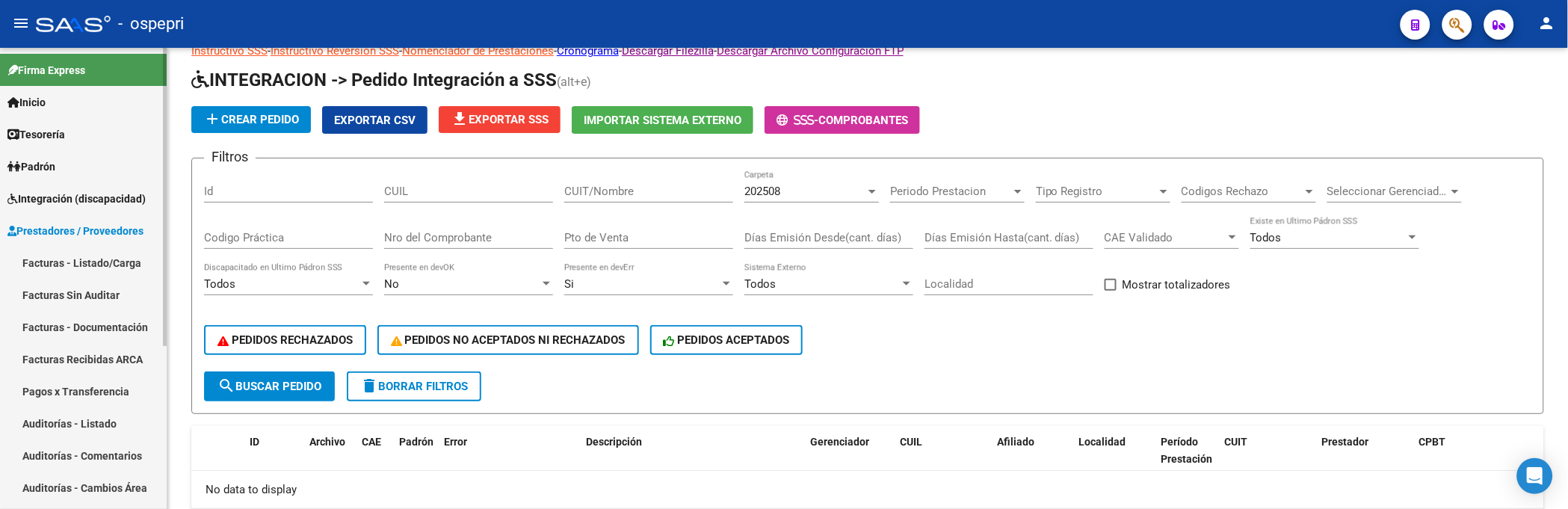
click at [71, 261] on link "Facturas - Listado/Carga" at bounding box center [83, 263] width 167 height 32
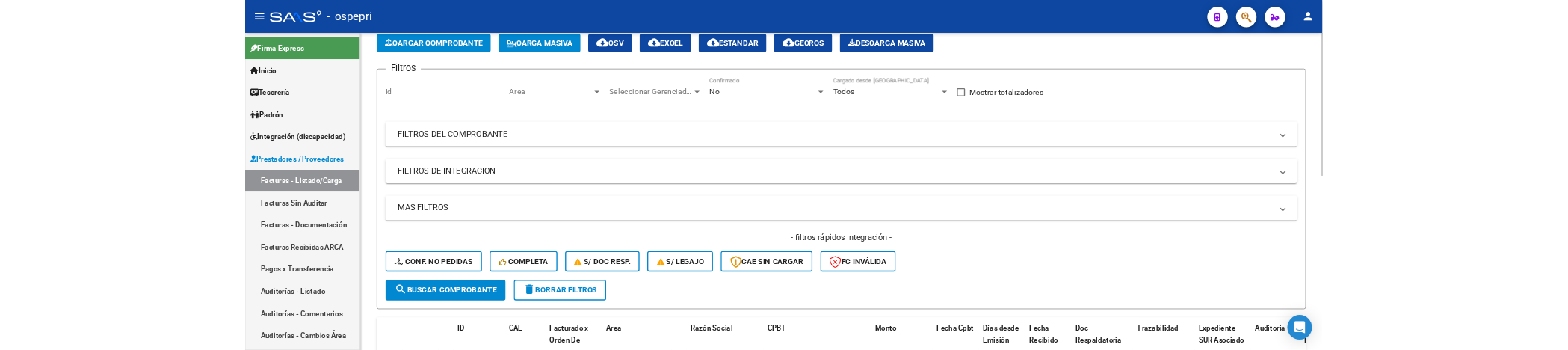
scroll to position [130, 0]
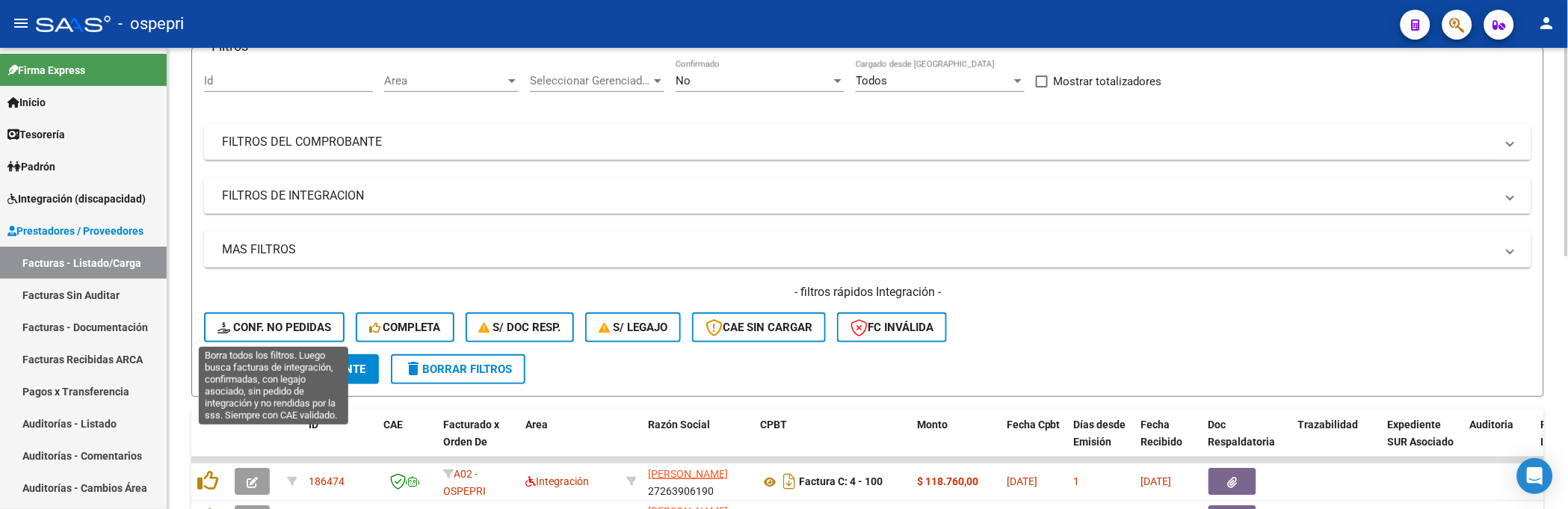
click at [267, 320] on span "Conf. no pedidas" at bounding box center [274, 327] width 114 height 14
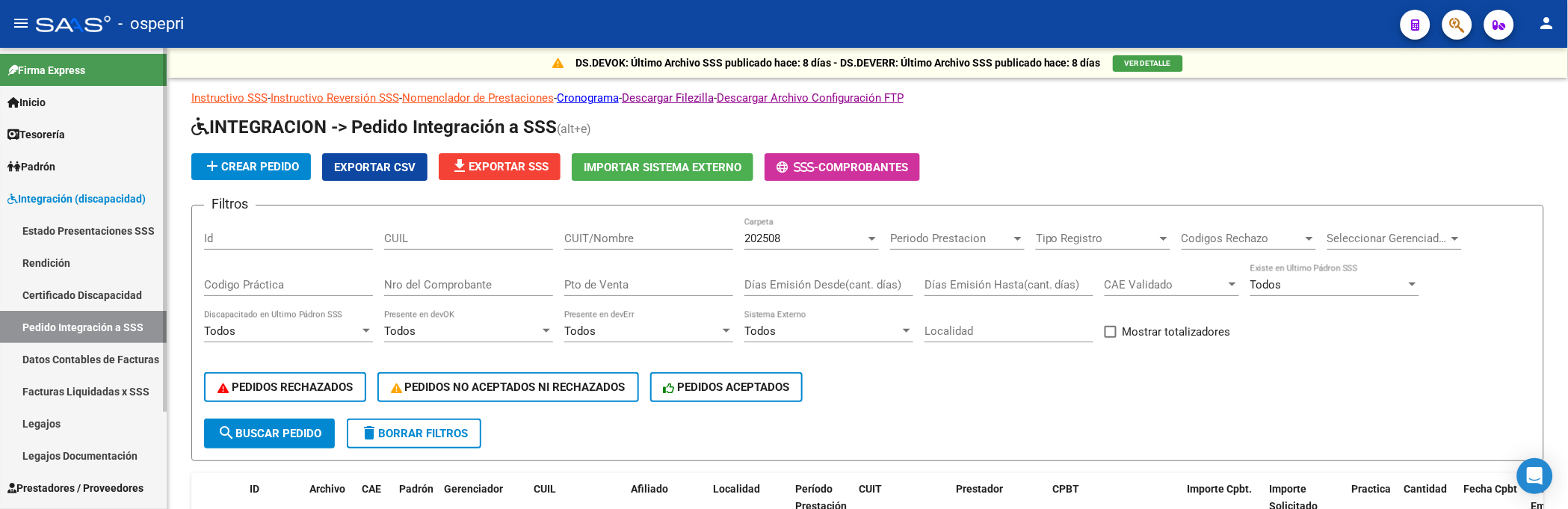
click at [64, 326] on link "Pedido Integración a SSS" at bounding box center [83, 326] width 167 height 32
click at [1001, 441] on form "Filtros Id CUIL CUIT/Nombre 202508 Carpeta Periodo Prestacion Periodo Prestacio…" at bounding box center [868, 333] width 1353 height 256
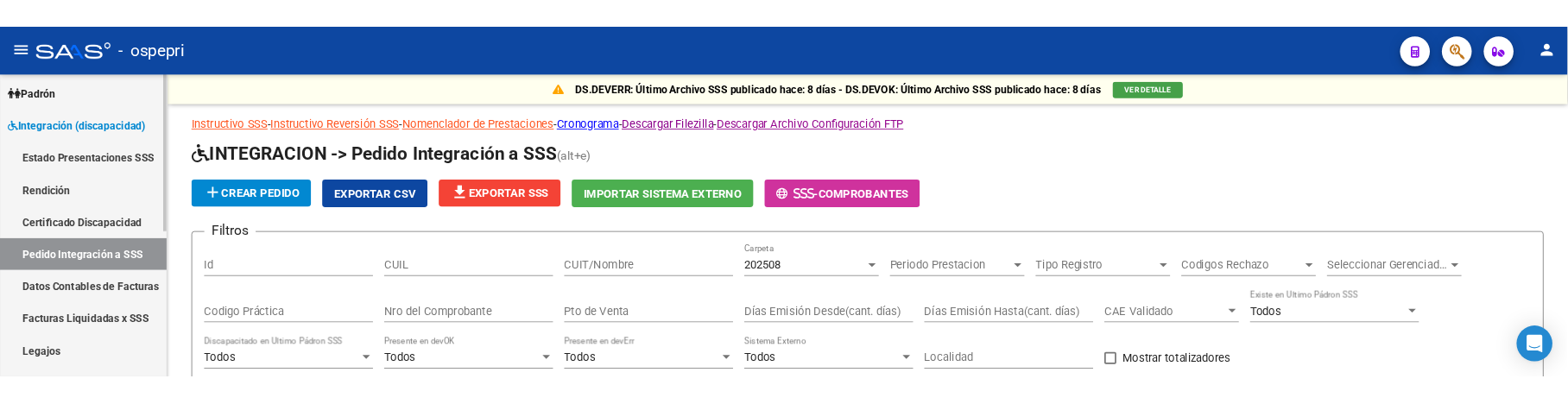
scroll to position [192, 0]
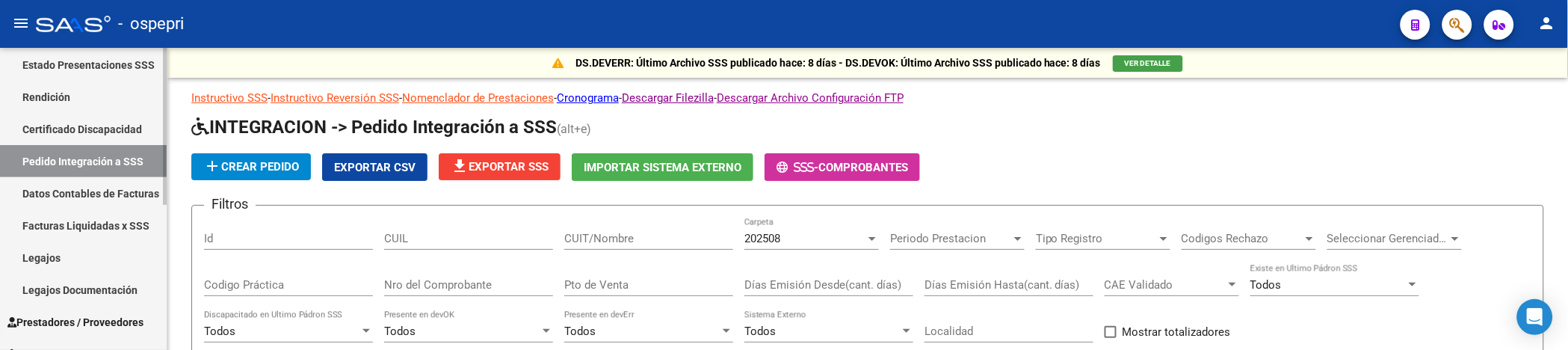
click at [42, 258] on link "Legajos" at bounding box center [83, 258] width 167 height 32
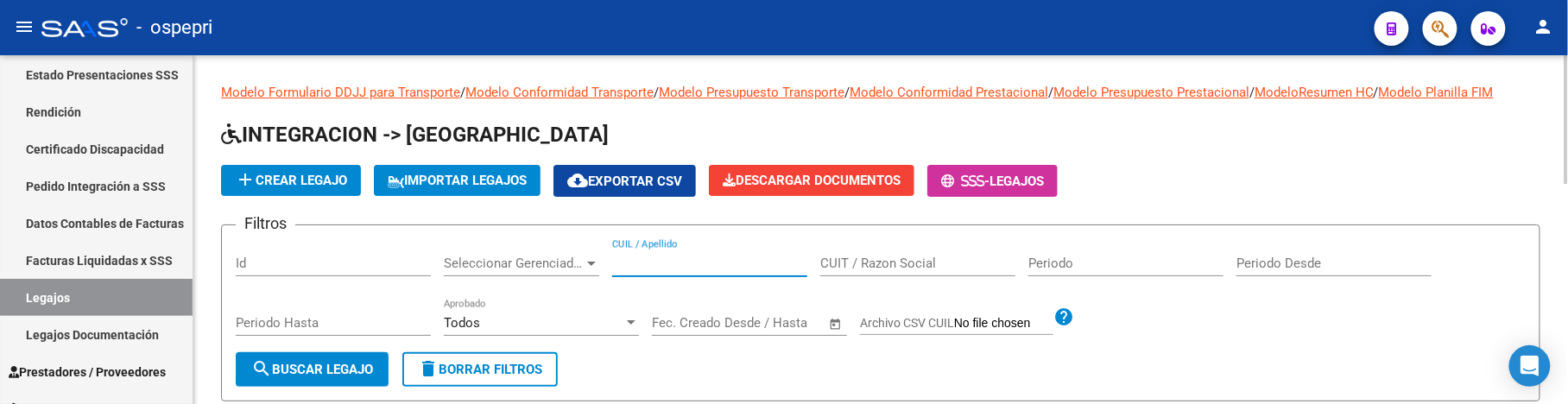
click at [652, 266] on input "CUIL / Apellido" at bounding box center [709, 263] width 195 height 16
click at [865, 260] on input "CUIT / Razon Social" at bounding box center [917, 263] width 195 height 16
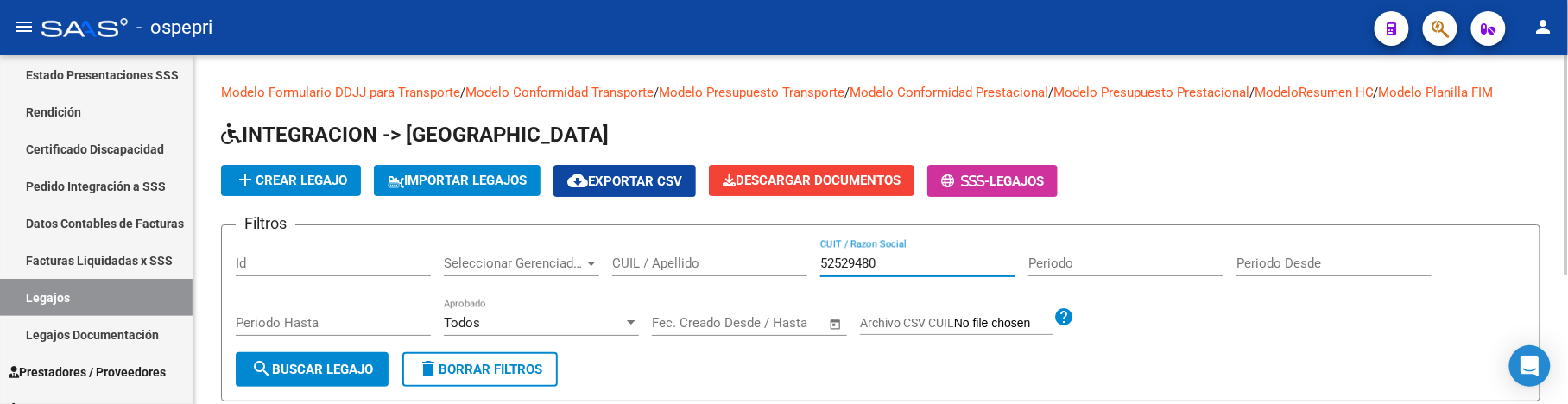
type input "52529480"
click at [335, 363] on span "search Buscar Legajo" at bounding box center [312, 369] width 122 height 16
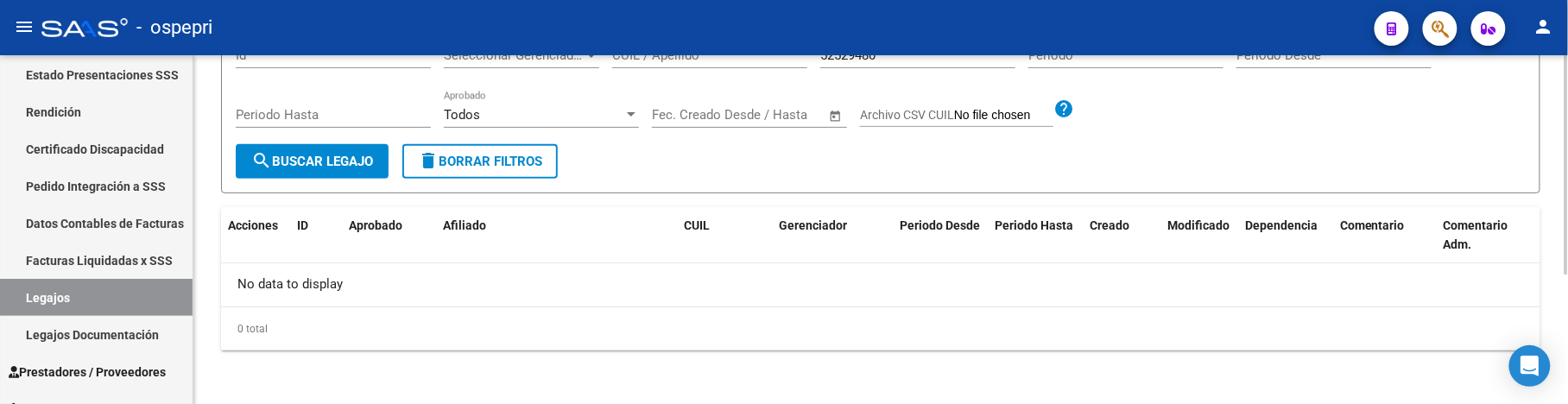
scroll to position [112, 0]
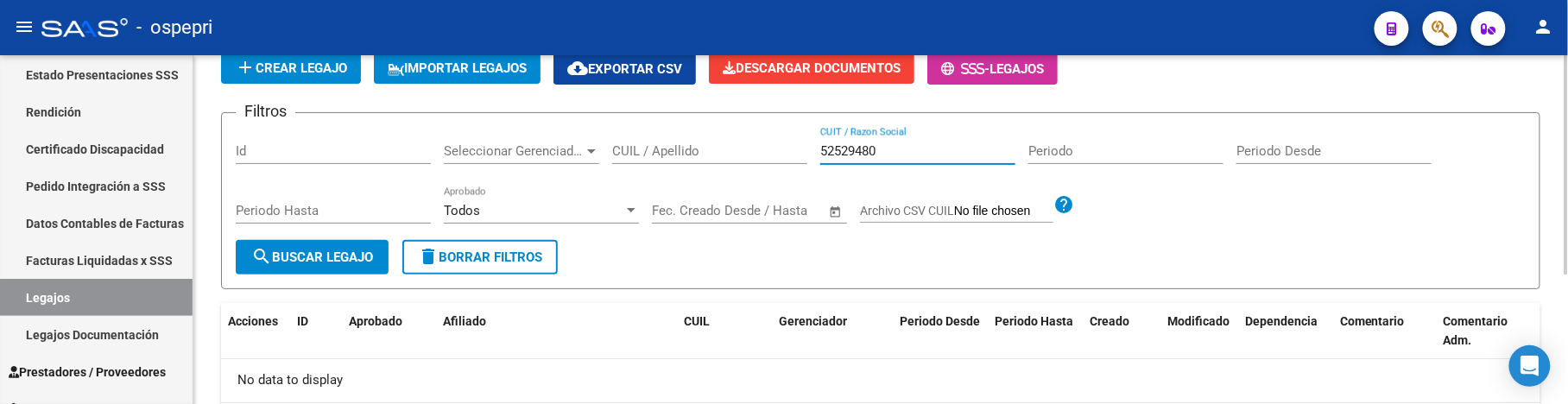
drag, startPoint x: 899, startPoint y: 150, endPoint x: 807, endPoint y: 150, distance: 92.0
click at [807, 150] on div "Filtros Id Seleccionar Gerenciador Seleccionar Gerenciador CUIL / Apellido 5252…" at bounding box center [880, 183] width 1290 height 113
click at [631, 149] on input "CUIL / Apellido" at bounding box center [709, 151] width 195 height 16
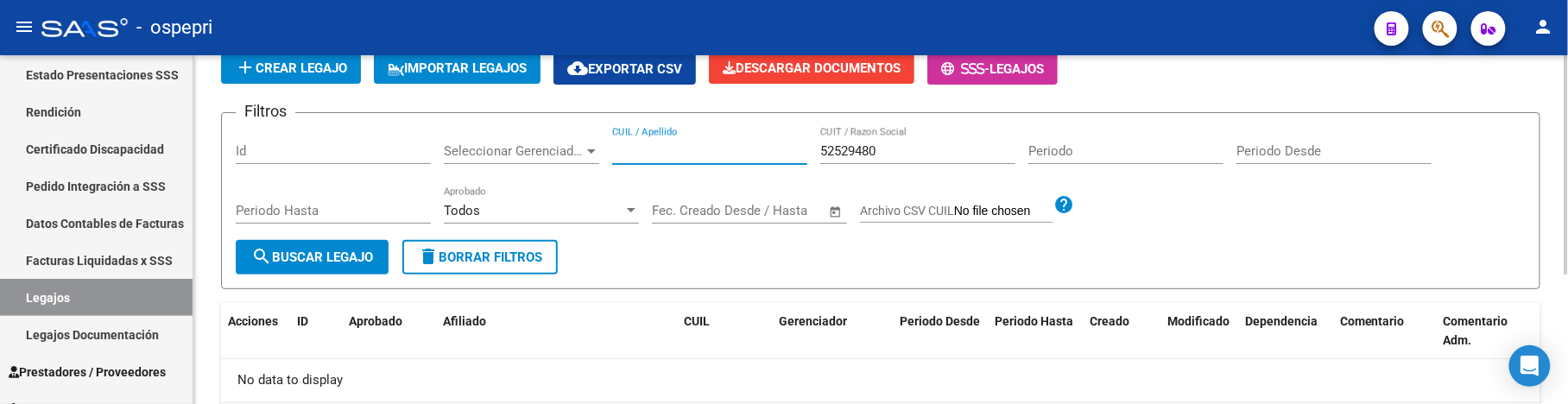
paste input "52529480"
type input "52529480"
drag, startPoint x: 900, startPoint y: 154, endPoint x: 815, endPoint y: 160, distance: 85.2
click at [815, 160] on div "Filtros Id Seleccionar Gerenciador Seleccionar Gerenciador 52529480 CUIL / Apel…" at bounding box center [880, 183] width 1290 height 113
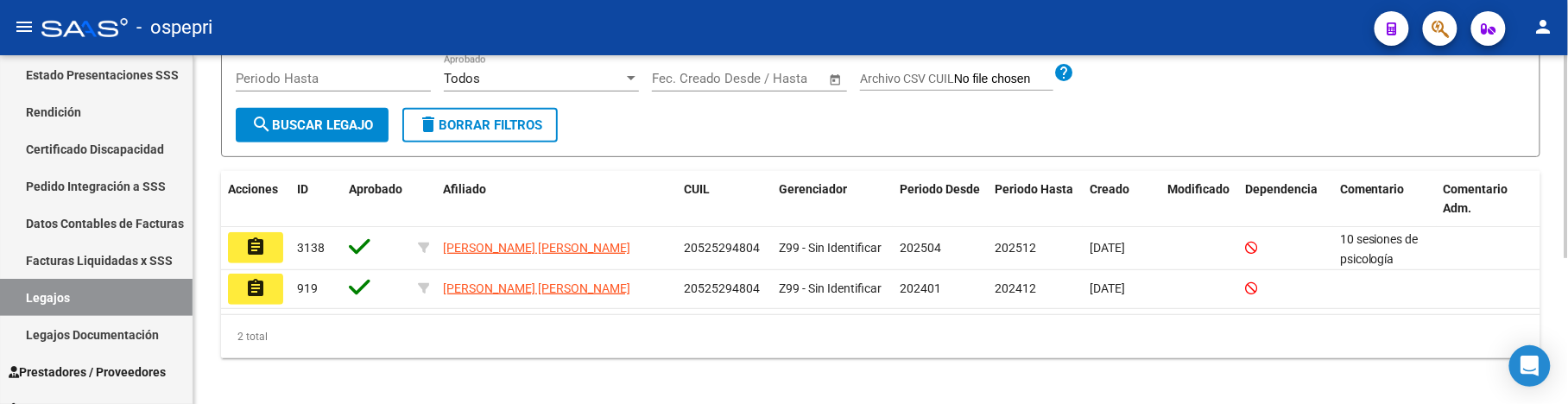
scroll to position [252, 0]
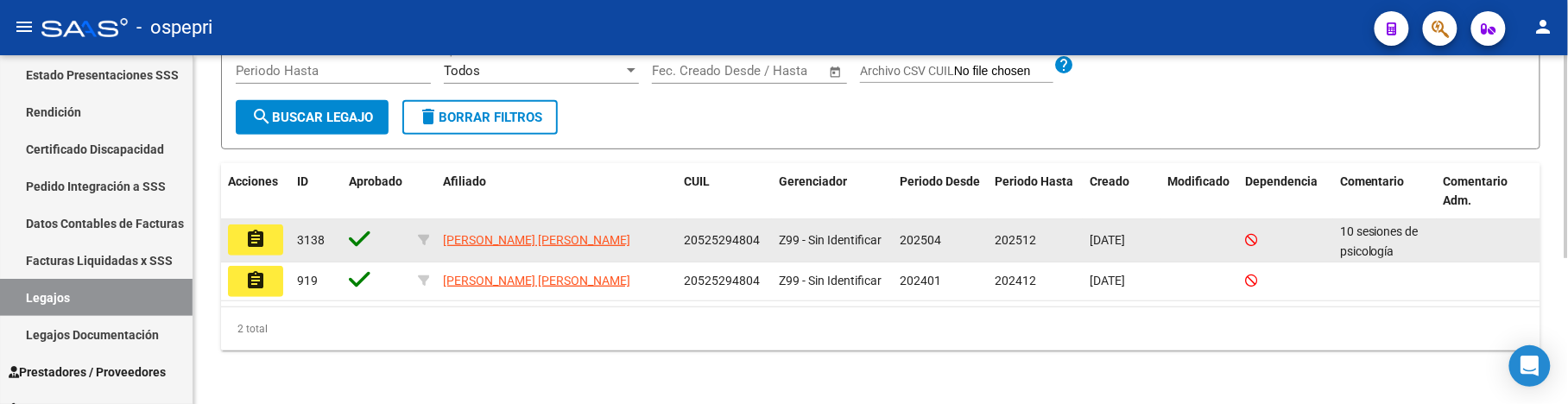
click at [262, 235] on mat-icon "assignment" at bounding box center [256, 239] width 21 height 21
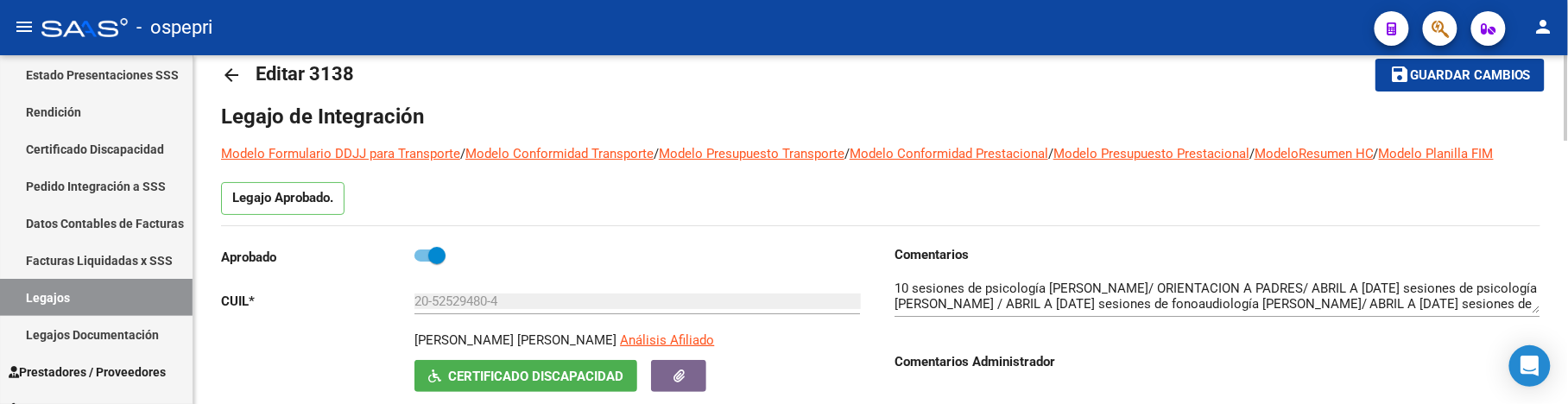
scroll to position [96, 0]
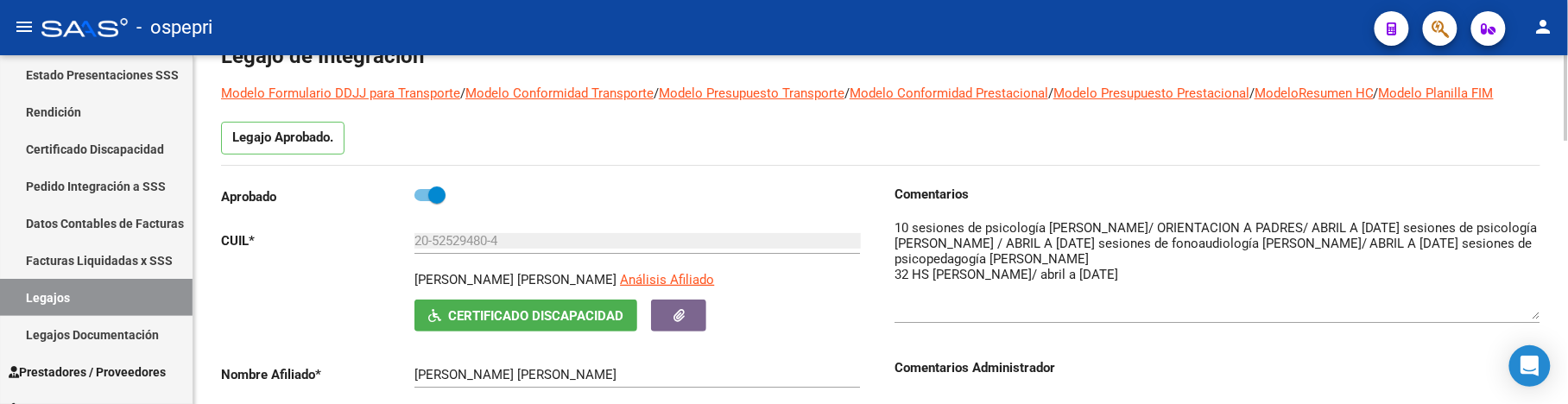
drag, startPoint x: 1534, startPoint y: 247, endPoint x: 1530, endPoint y: 314, distance: 67.1
click at [1530, 314] on textarea at bounding box center [1217, 268] width 646 height 101
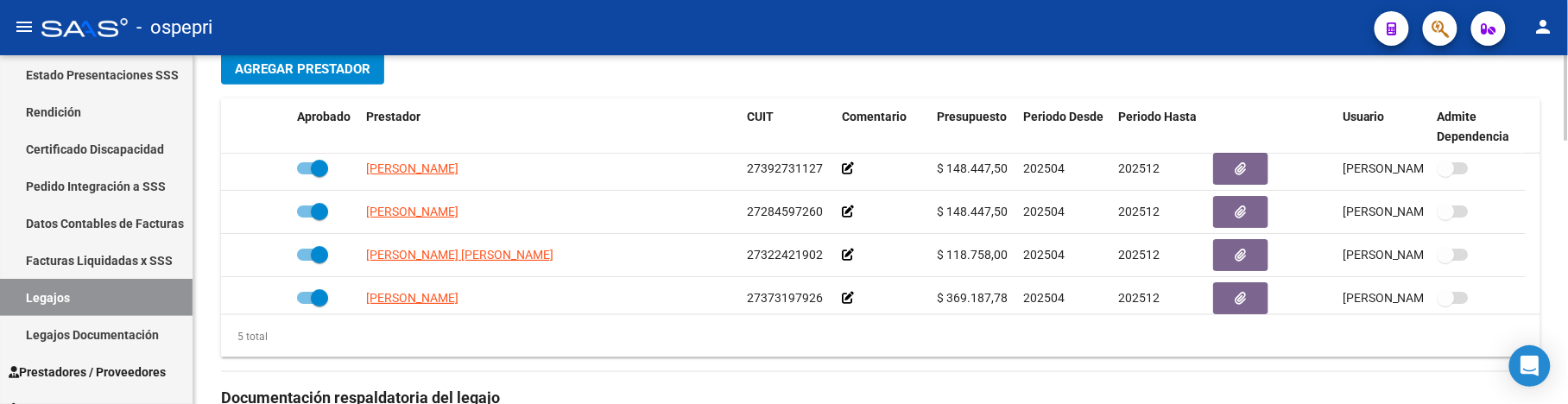
scroll to position [61, 0]
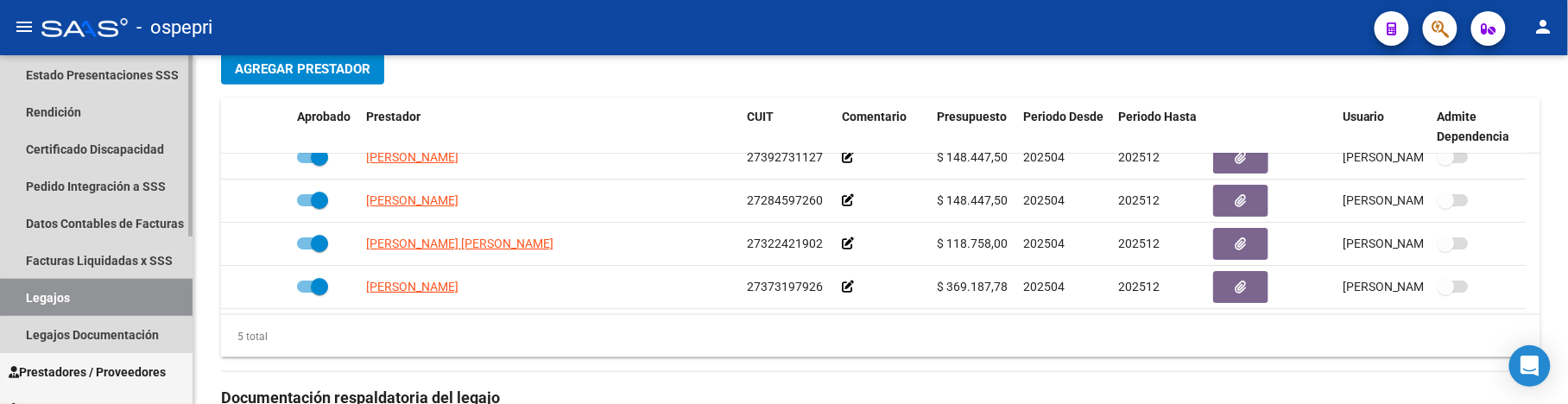
click at [67, 300] on link "Legajos" at bounding box center [96, 297] width 192 height 37
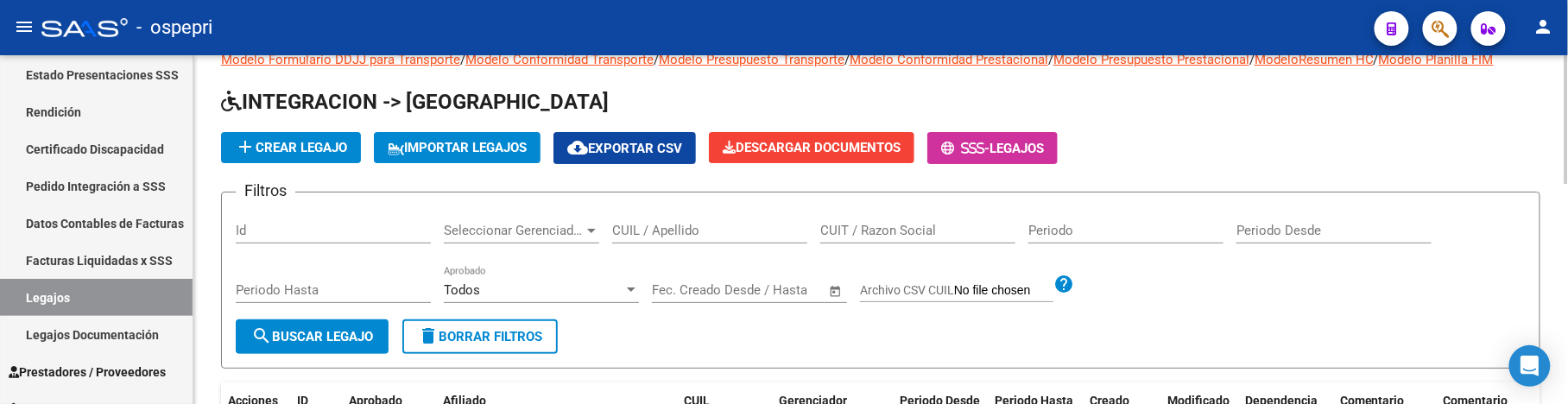
scroll to position [27, 0]
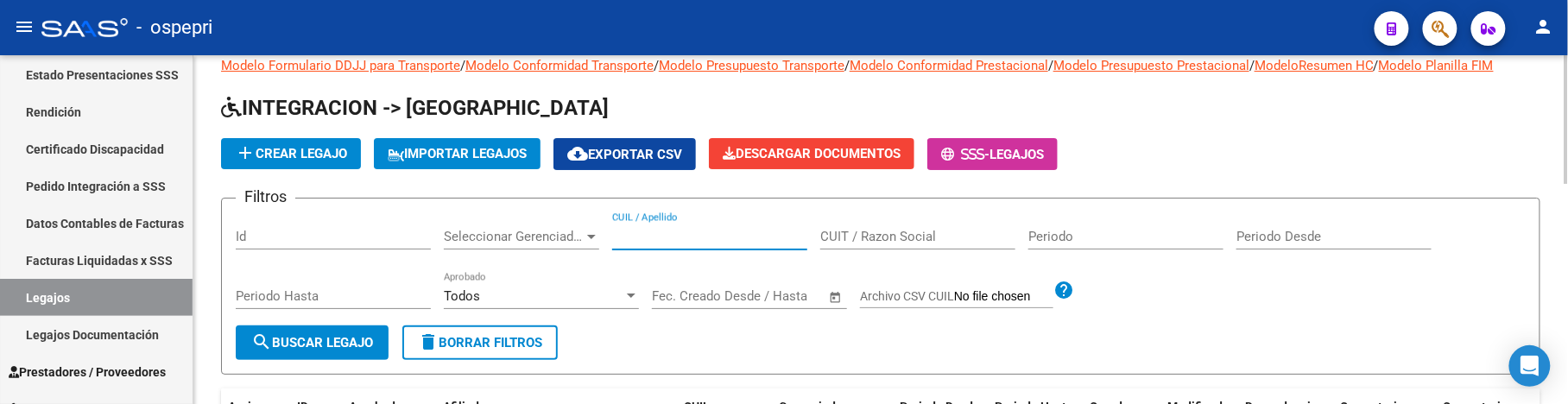
click at [635, 239] on input "CUIL / Apellido" at bounding box center [709, 236] width 195 height 16
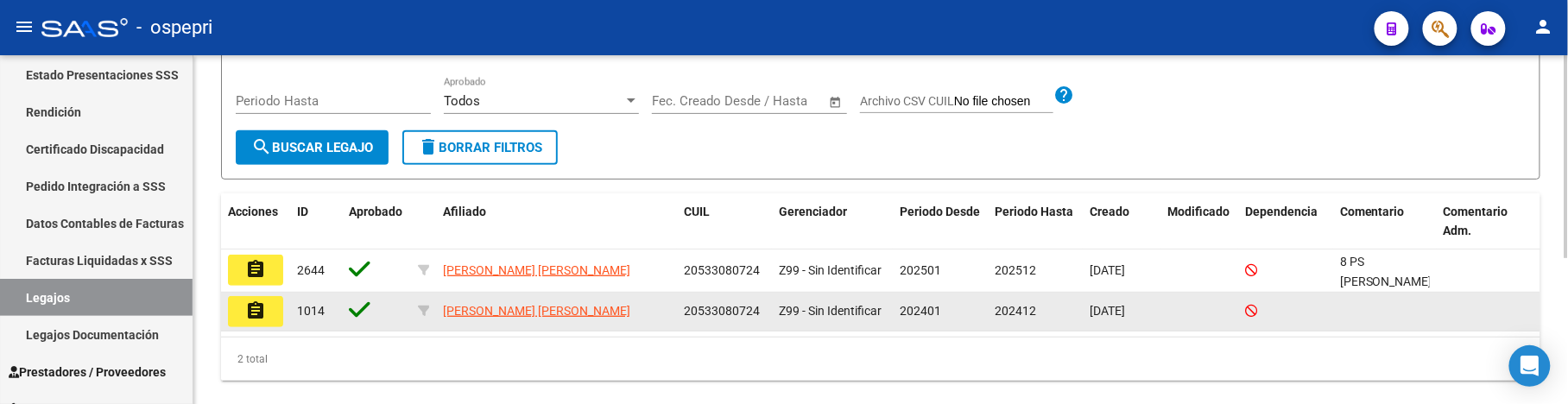
scroll to position [252, 0]
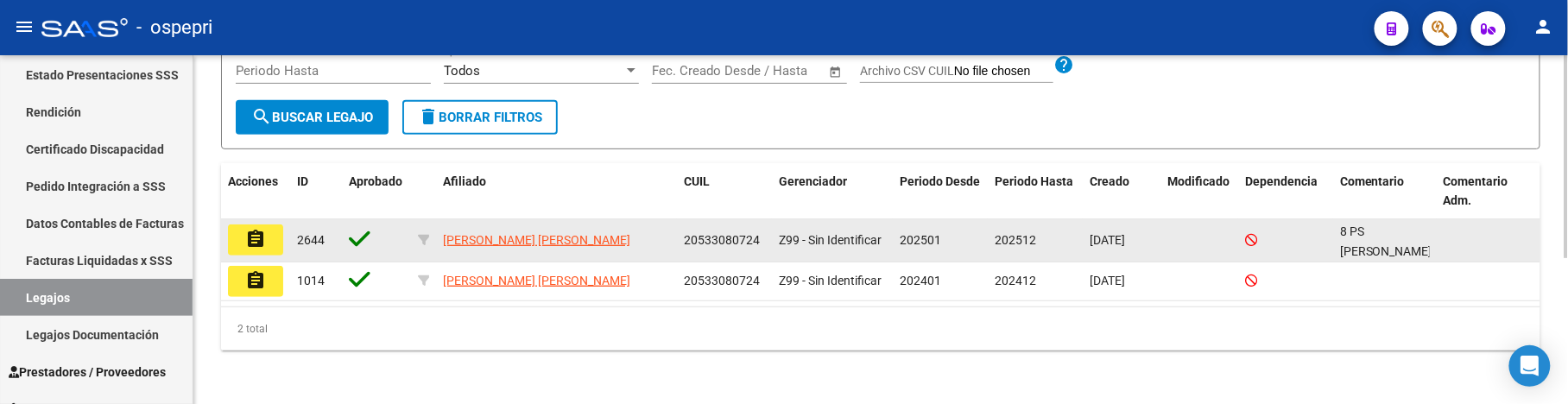
type input "53308072"
click at [248, 236] on mat-icon "assignment" at bounding box center [256, 239] width 21 height 21
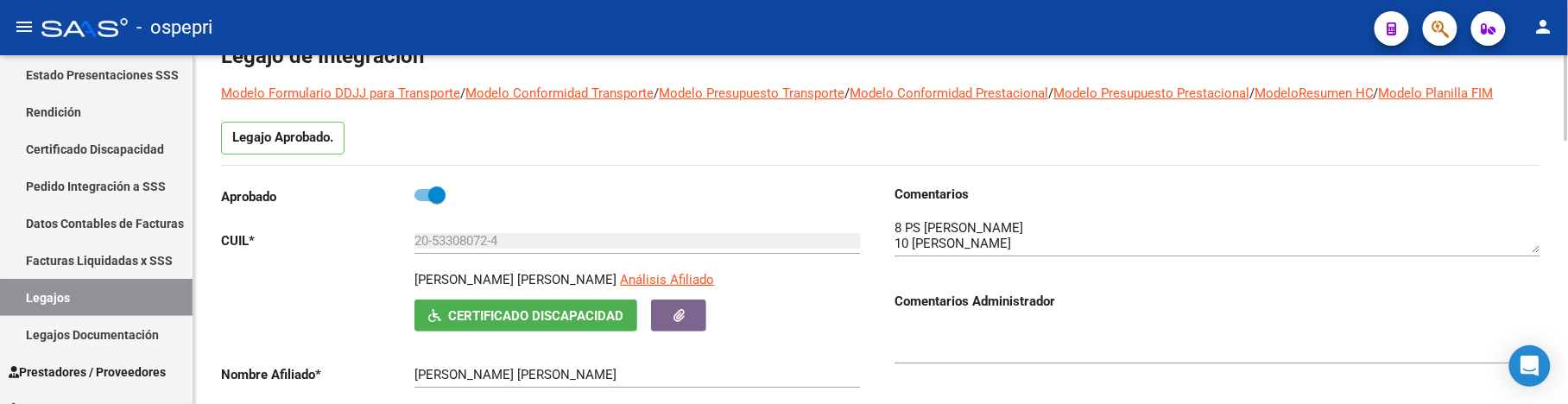
scroll to position [192, 0]
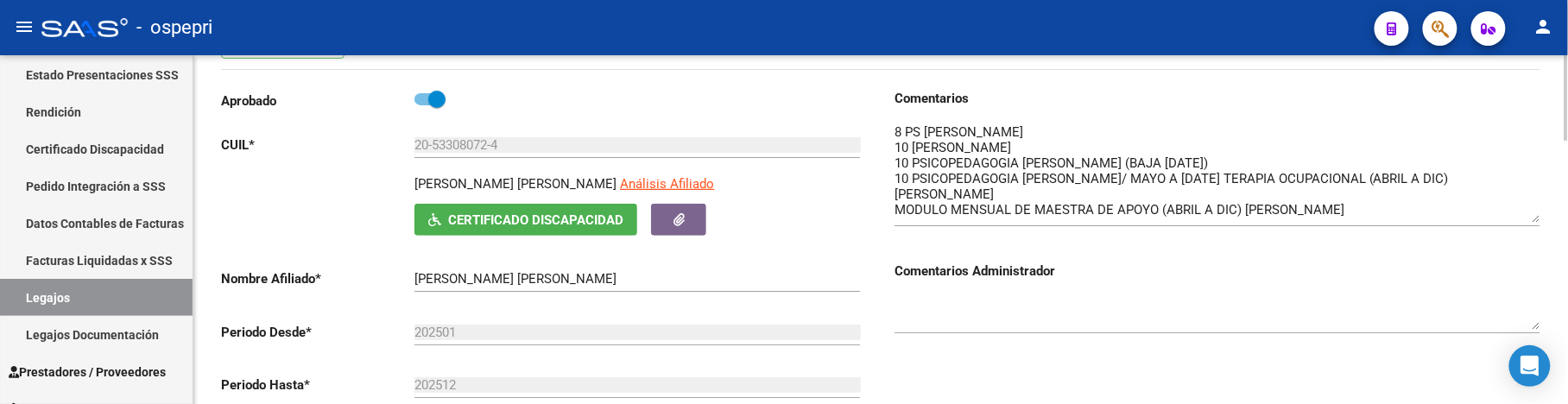
drag, startPoint x: 1539, startPoint y: 153, endPoint x: 1539, endPoint y: 219, distance: 66.0
click at [1539, 219] on textarea at bounding box center [1217, 172] width 646 height 100
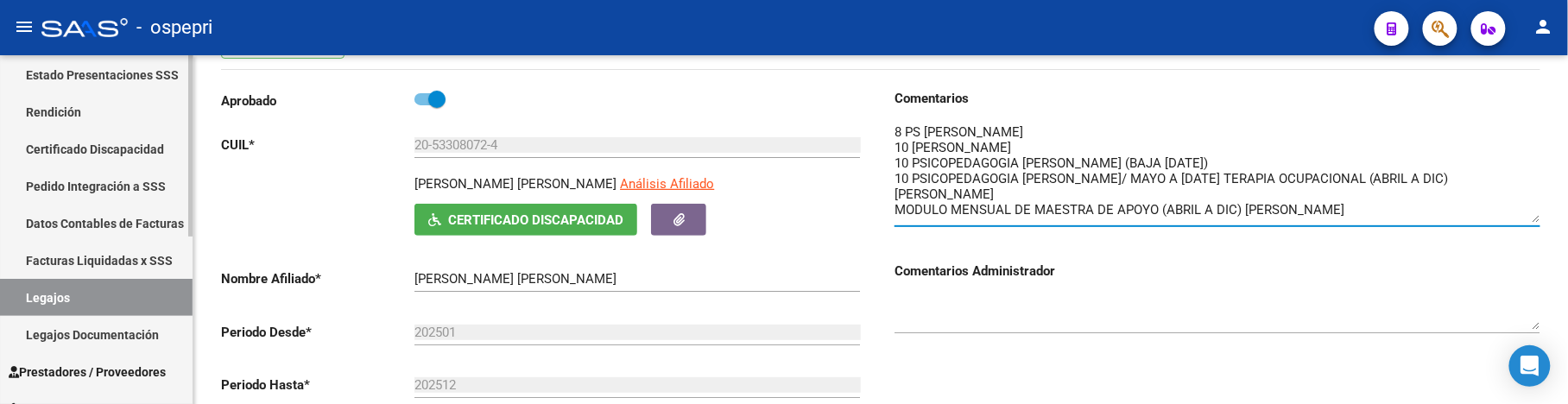
click at [84, 289] on link "Legajos" at bounding box center [96, 297] width 192 height 37
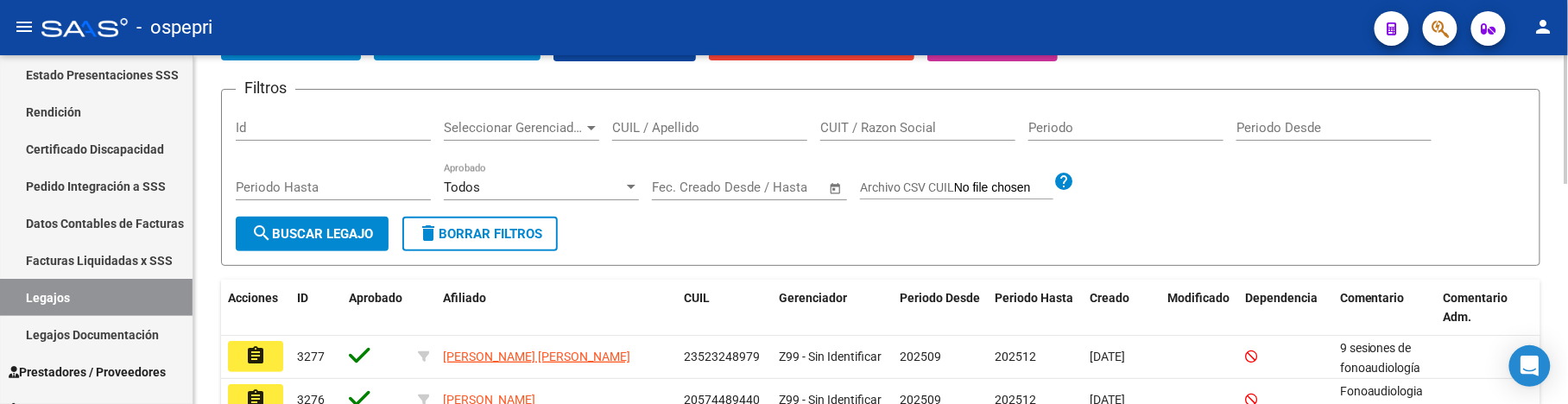
scroll to position [96, 0]
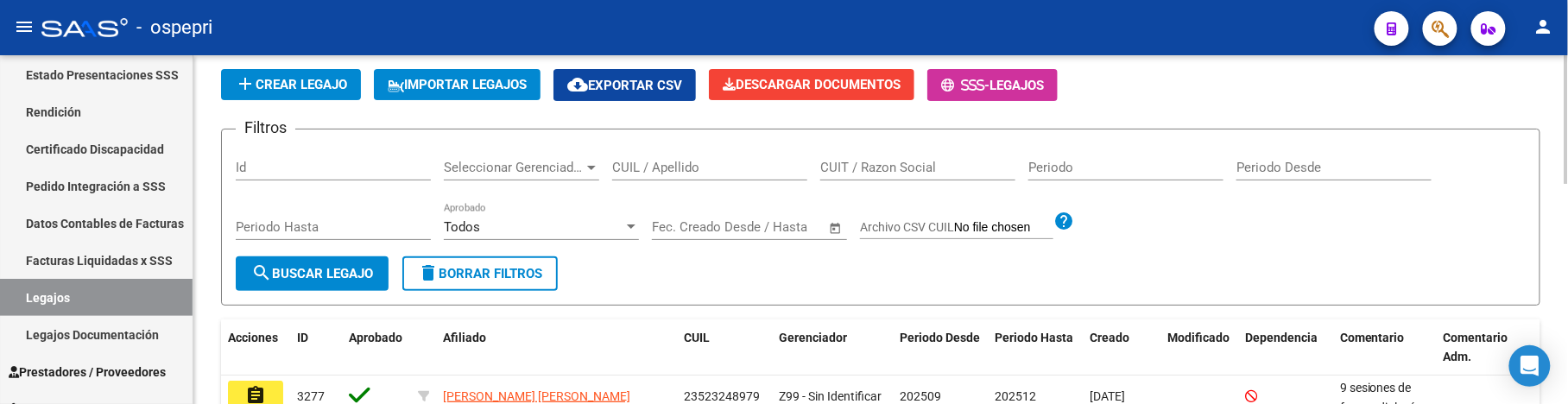
click at [640, 170] on input "CUIL / Apellido" at bounding box center [709, 168] width 195 height 16
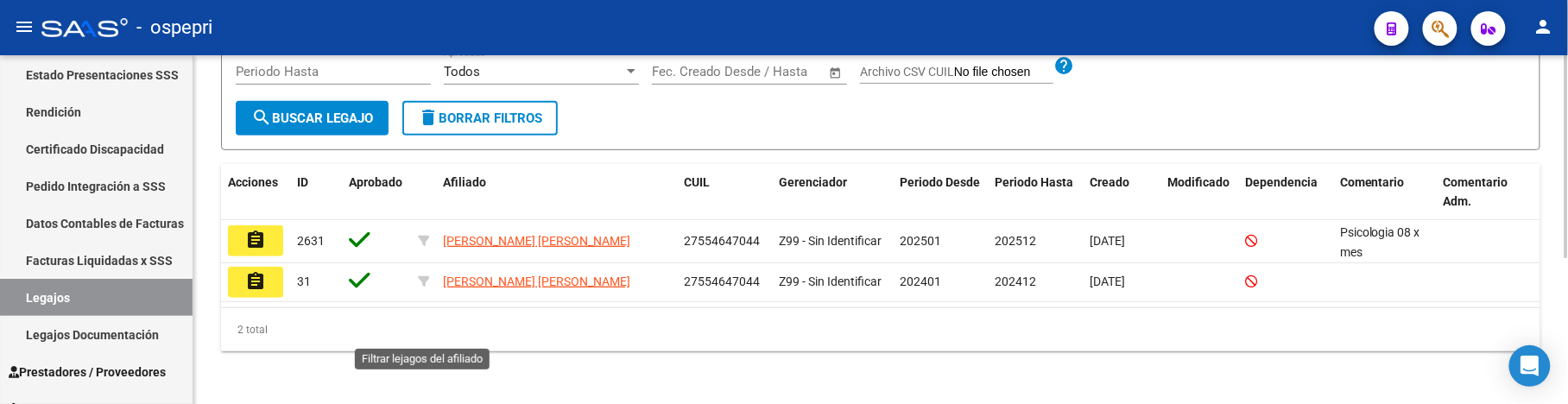
scroll to position [252, 0]
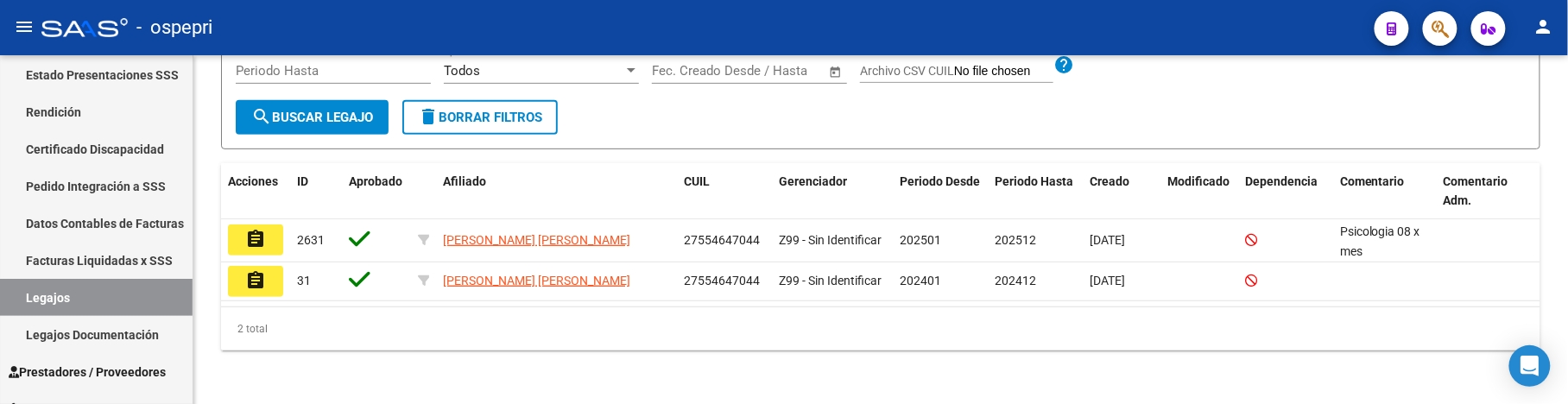
type input "55464704"
click at [270, 244] on button "assignment" at bounding box center [255, 240] width 55 height 31
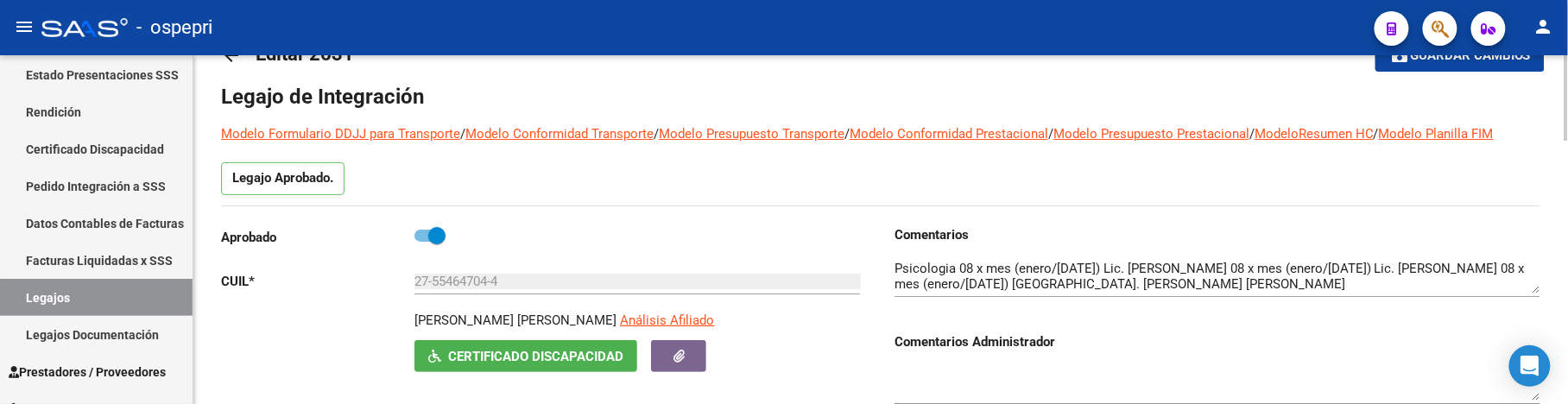
scroll to position [96, 0]
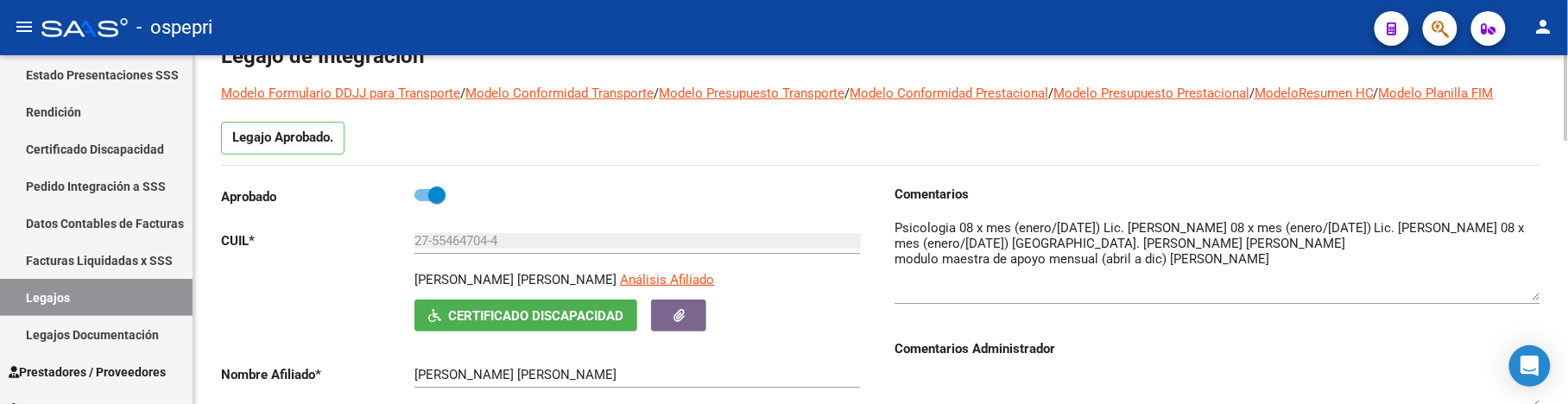
drag, startPoint x: 1537, startPoint y: 247, endPoint x: 1530, endPoint y: 296, distance: 49.5
click at [1530, 296] on textarea at bounding box center [1217, 260] width 646 height 82
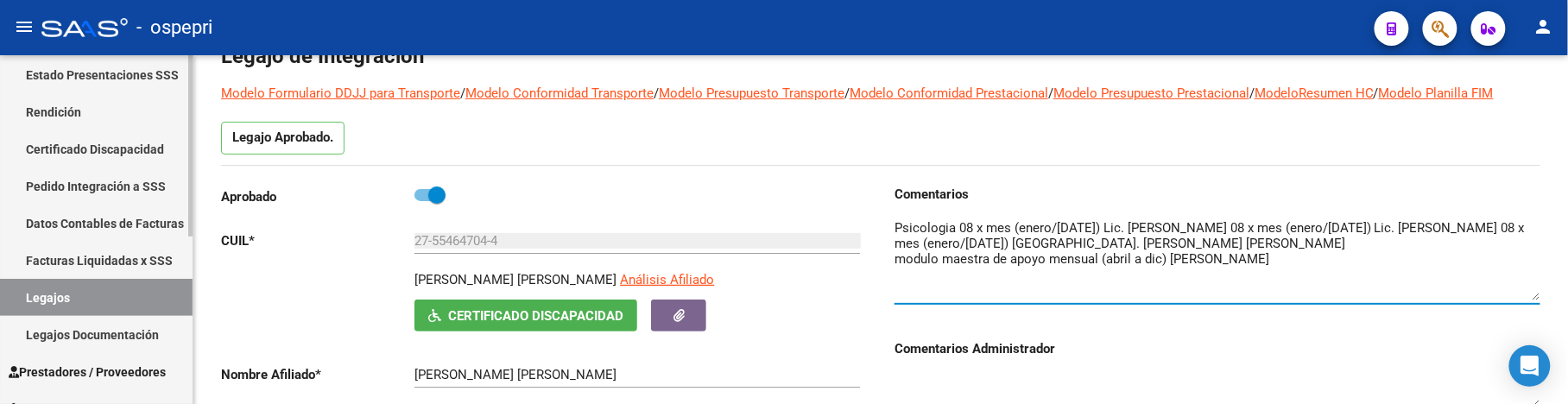
click at [81, 291] on link "Legajos" at bounding box center [96, 297] width 192 height 37
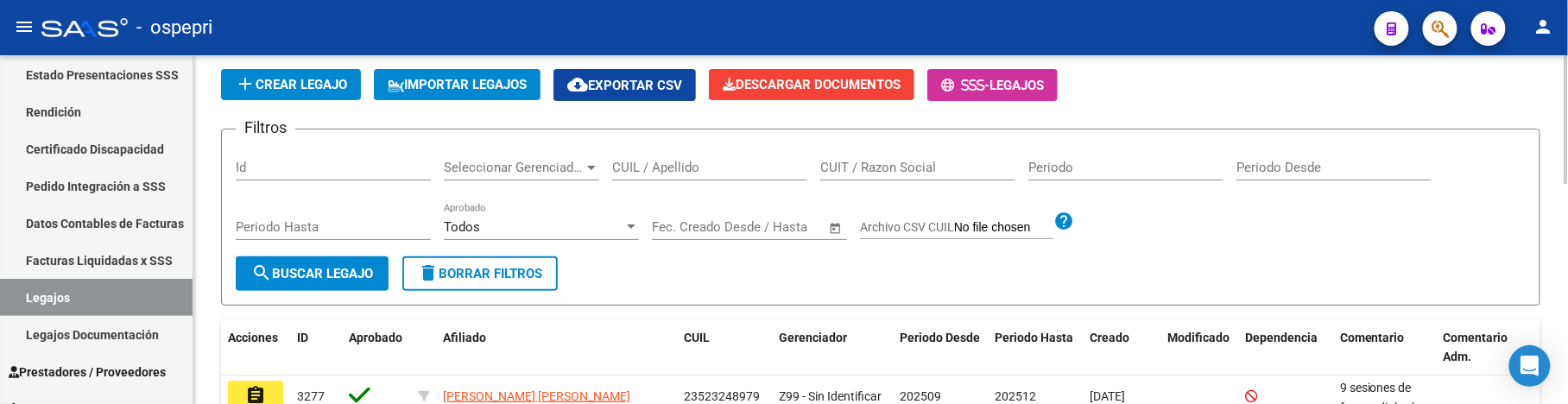
click at [657, 171] on input "CUIL / Apellido" at bounding box center [709, 168] width 195 height 16
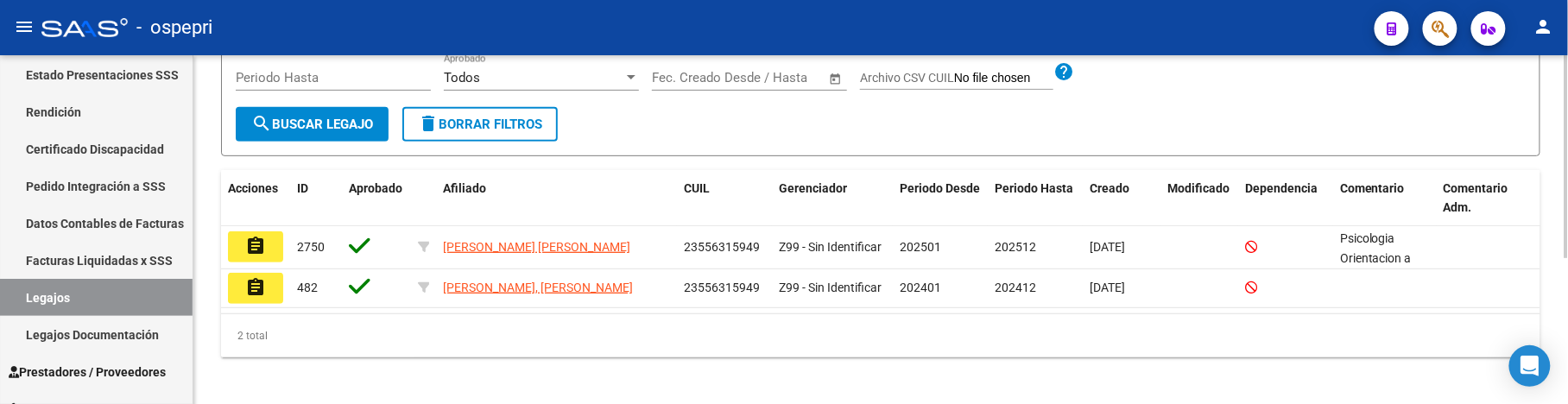
scroll to position [252, 0]
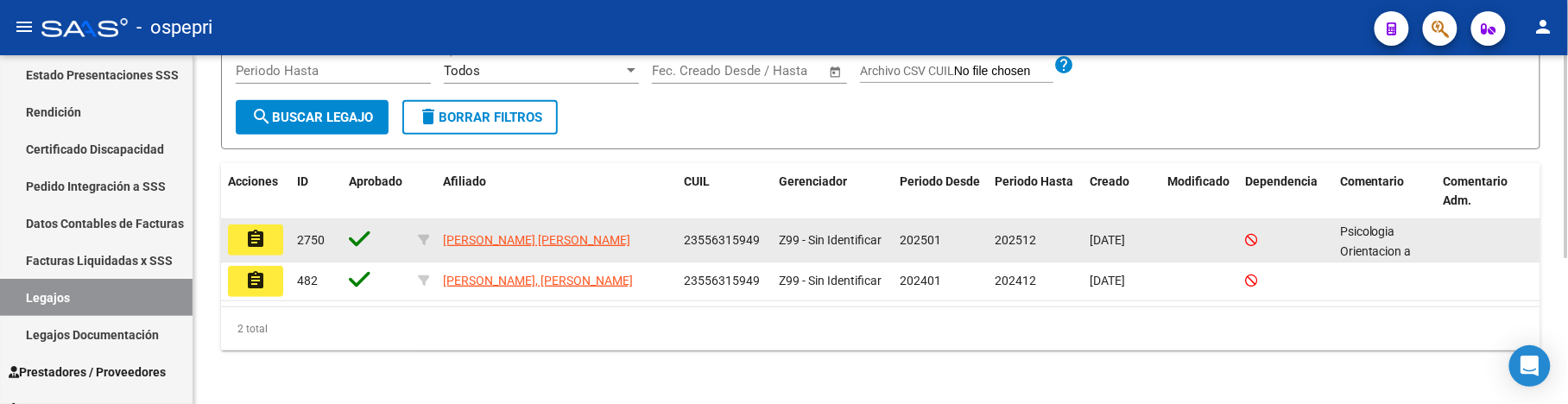
type input "55631594"
click at [262, 245] on mat-icon "assignment" at bounding box center [256, 239] width 21 height 21
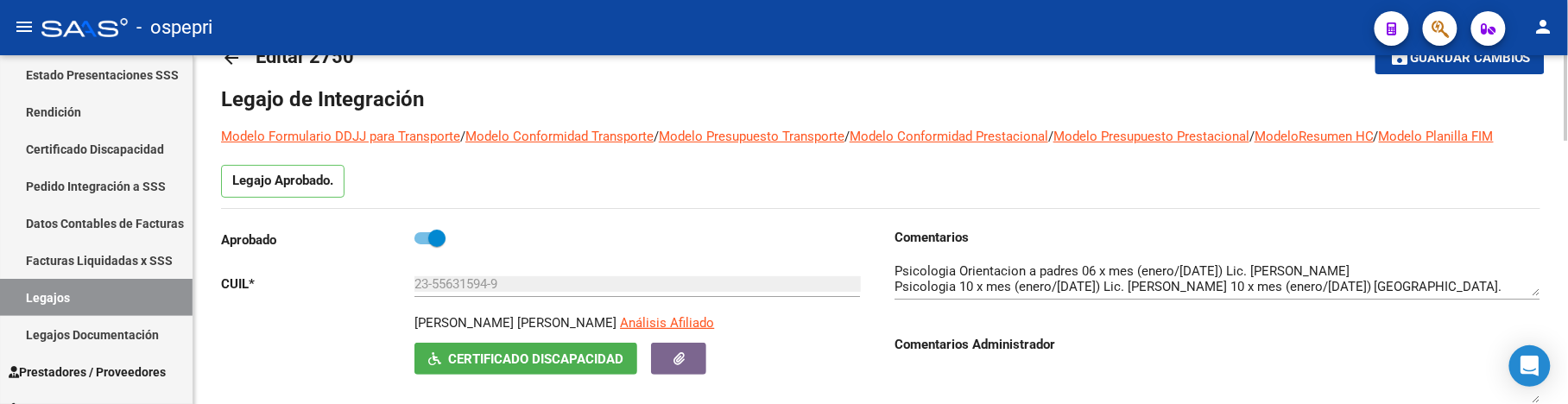
scroll to position [96, 0]
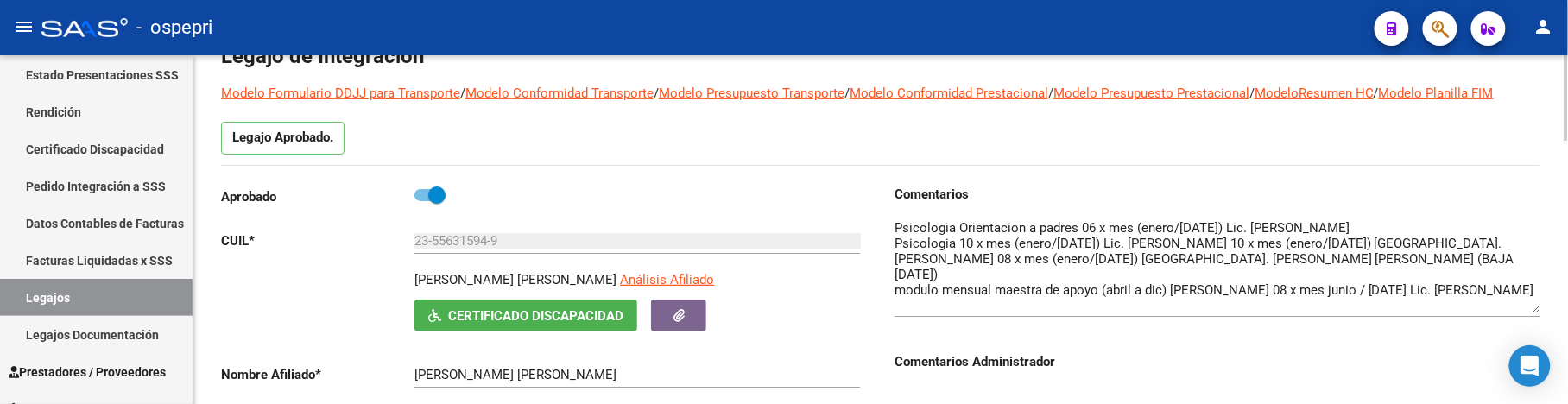
drag, startPoint x: 1538, startPoint y: 250, endPoint x: 1539, endPoint y: 310, distance: 60.0
click at [1539, 310] on textarea at bounding box center [1217, 266] width 646 height 95
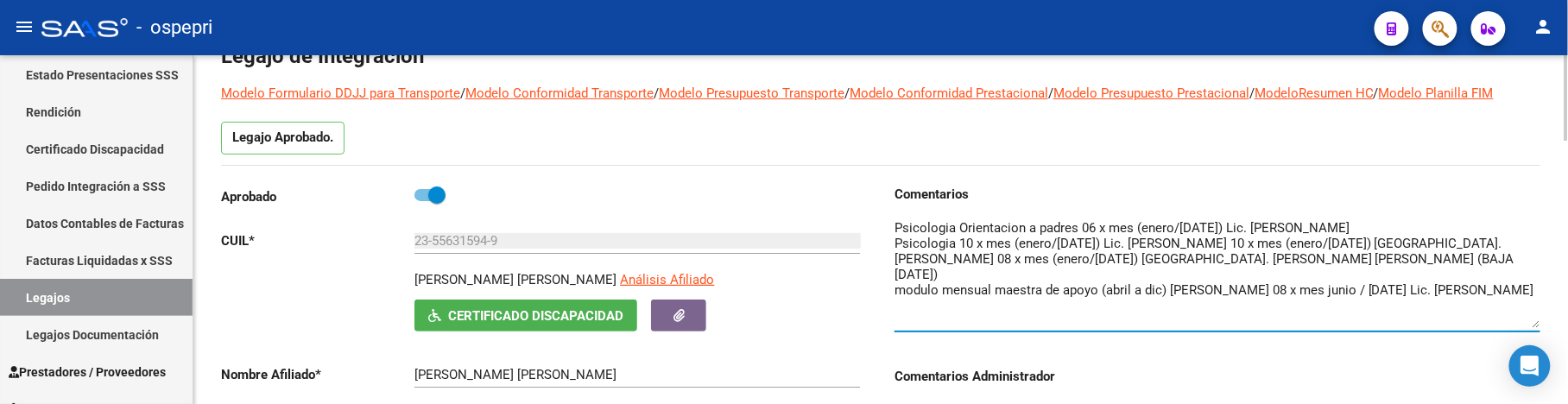
drag, startPoint x: 1540, startPoint y: 310, endPoint x: 1540, endPoint y: 325, distance: 15.0
click at [1540, 325] on textarea at bounding box center [1217, 273] width 646 height 109
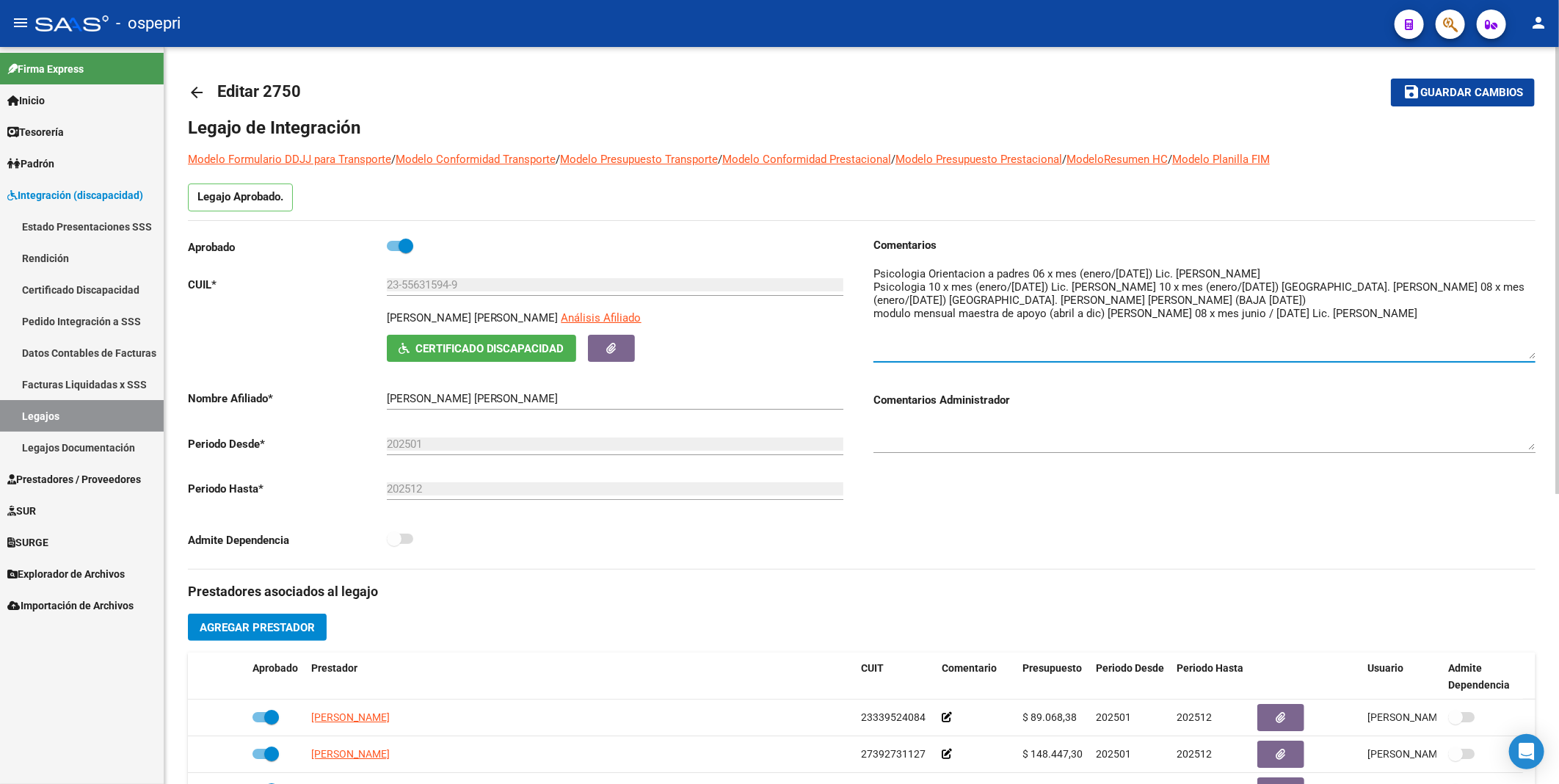
scroll to position [0, 0]
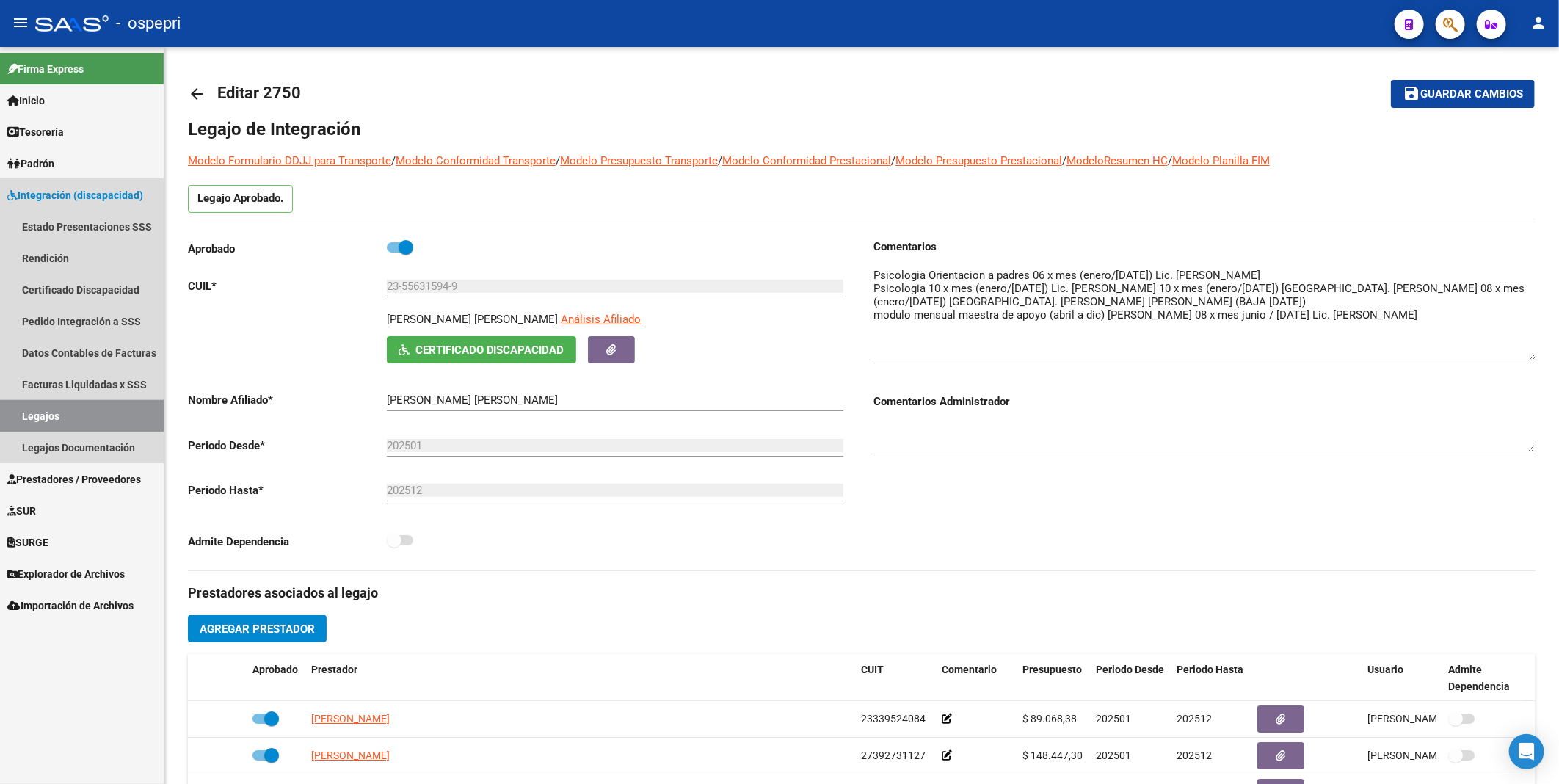
click at [66, 343] on link "Legajos" at bounding box center [82, 416] width 164 height 31
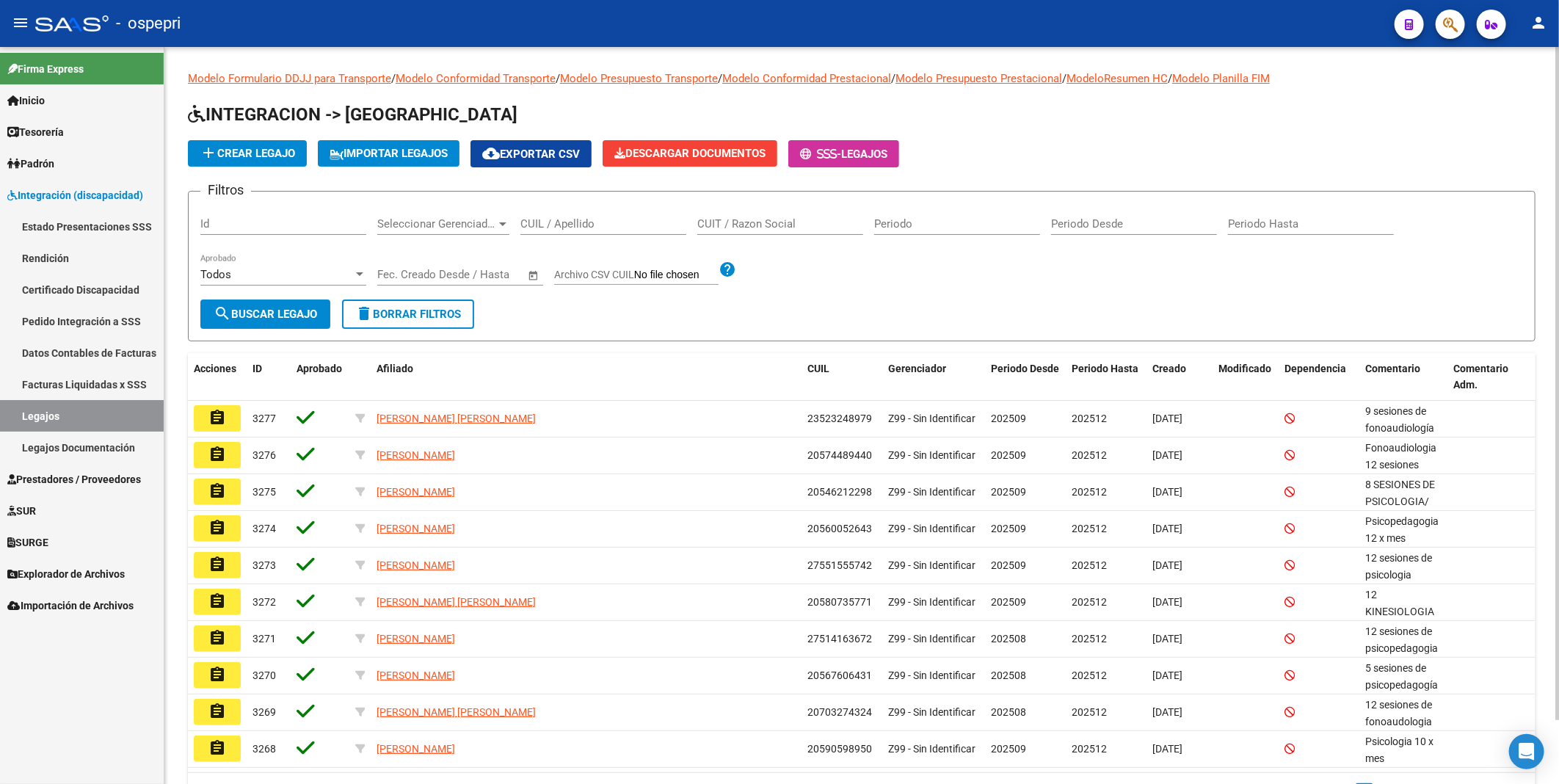
click at [534, 220] on input "CUIL / Apellido" at bounding box center [603, 224] width 166 height 13
paste input "57485620"
type input "57485620"
click at [275, 309] on span "search Buscar Legajo" at bounding box center [265, 314] width 103 height 13
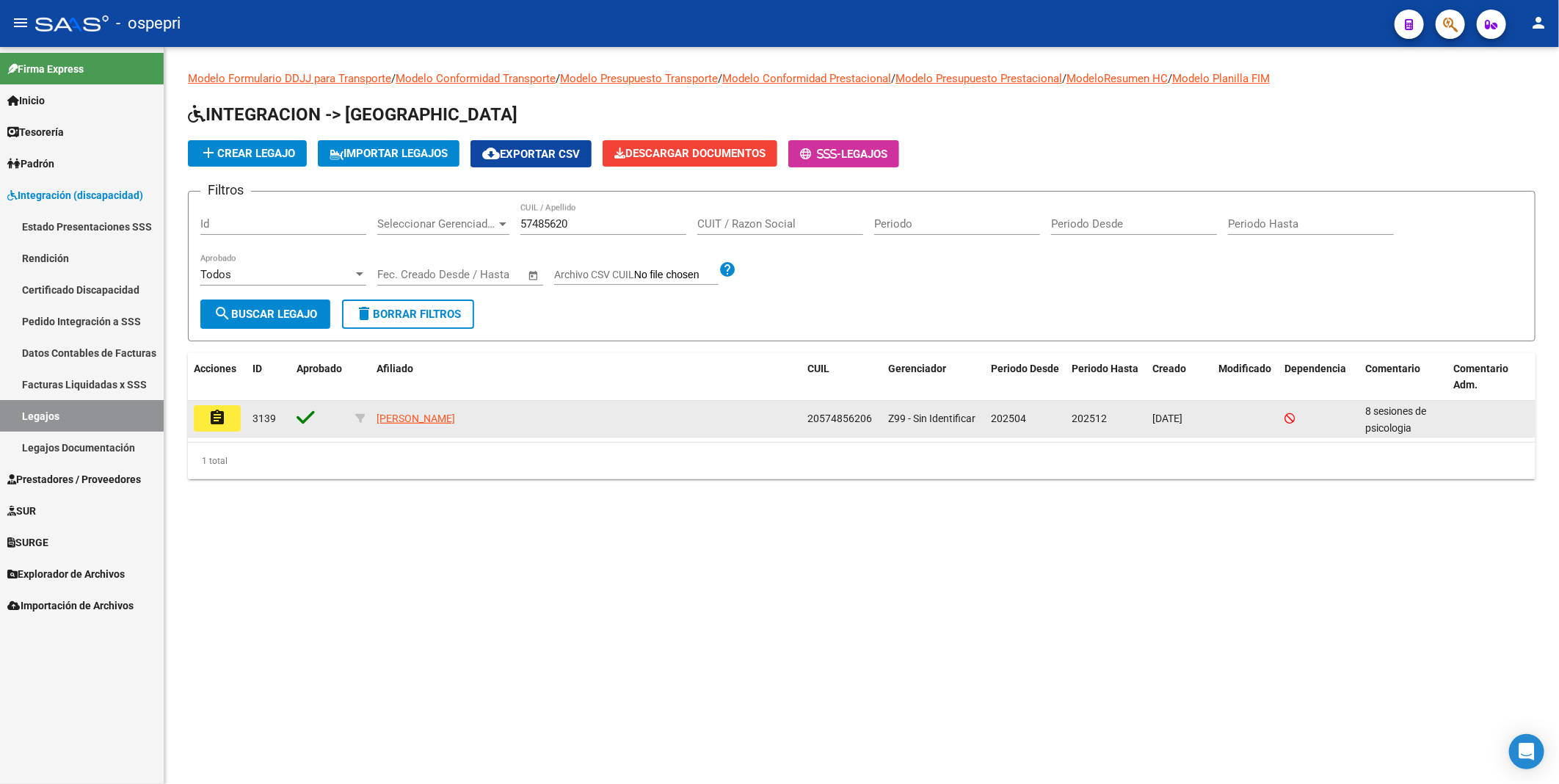
click at [221, 343] on mat-icon "assignment" at bounding box center [217, 417] width 18 height 18
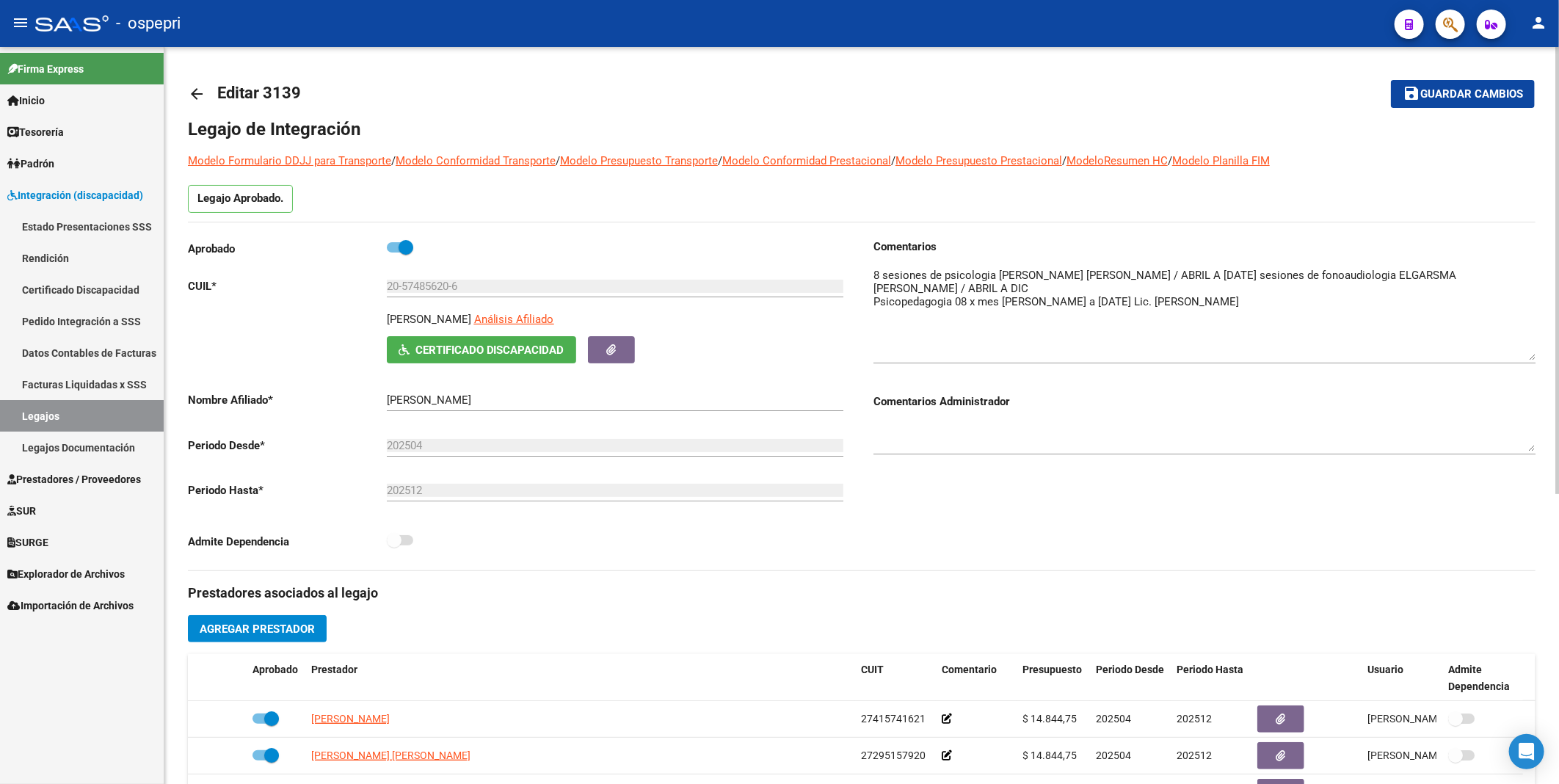
drag, startPoint x: 1531, startPoint y: 295, endPoint x: 1533, endPoint y: 358, distance: 63.0
click at [1533, 343] on textarea at bounding box center [1205, 313] width 662 height 93
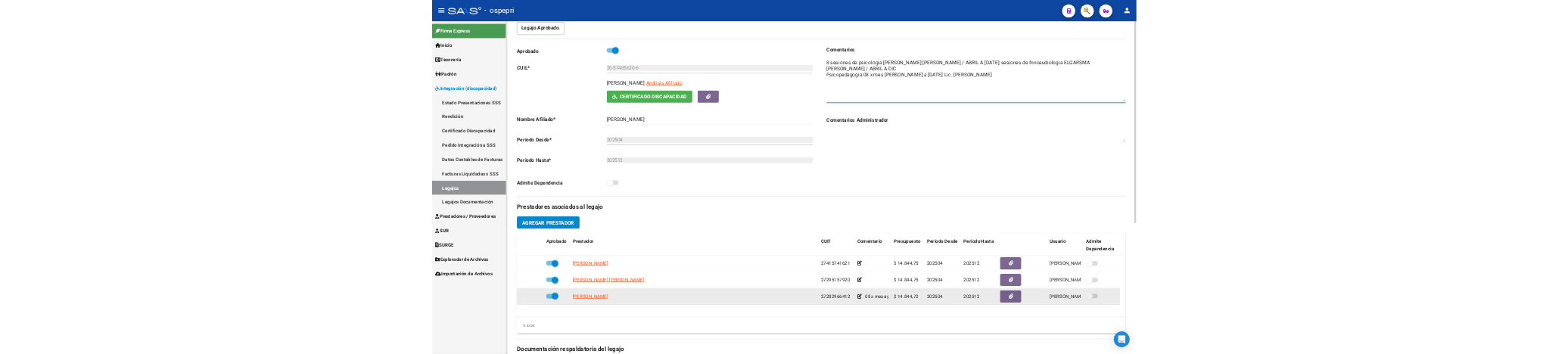
scroll to position [168, 0]
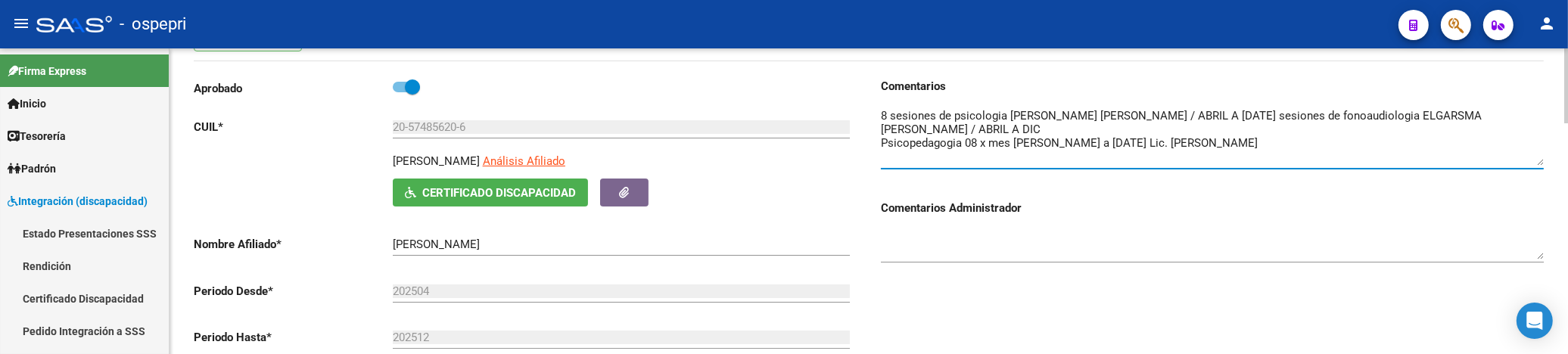
drag, startPoint x: 1540, startPoint y: 199, endPoint x: 1539, endPoint y: 162, distance: 37.0
click at [1539, 162] on textarea at bounding box center [1212, 136] width 663 height 58
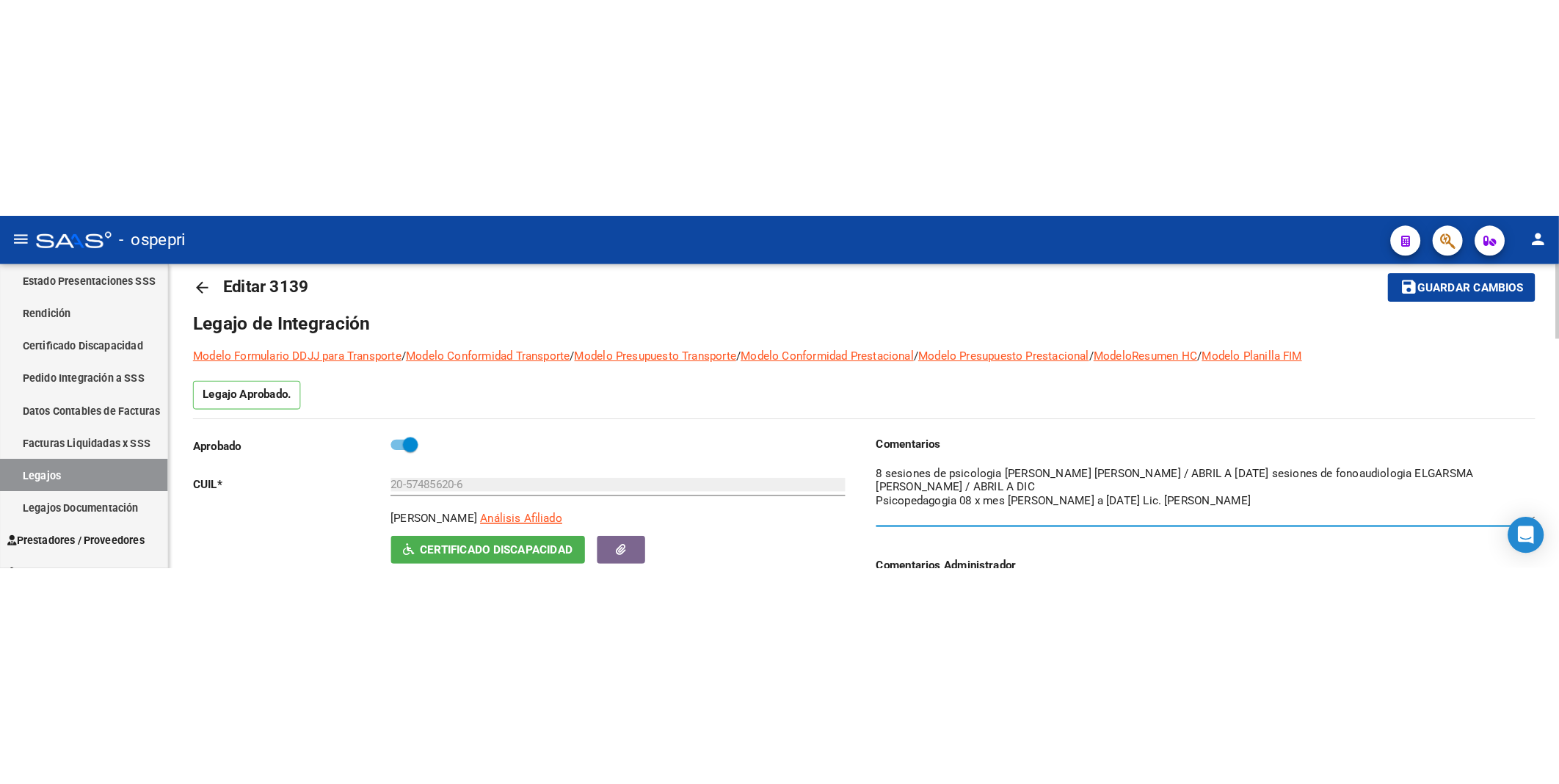
scroll to position [0, 0]
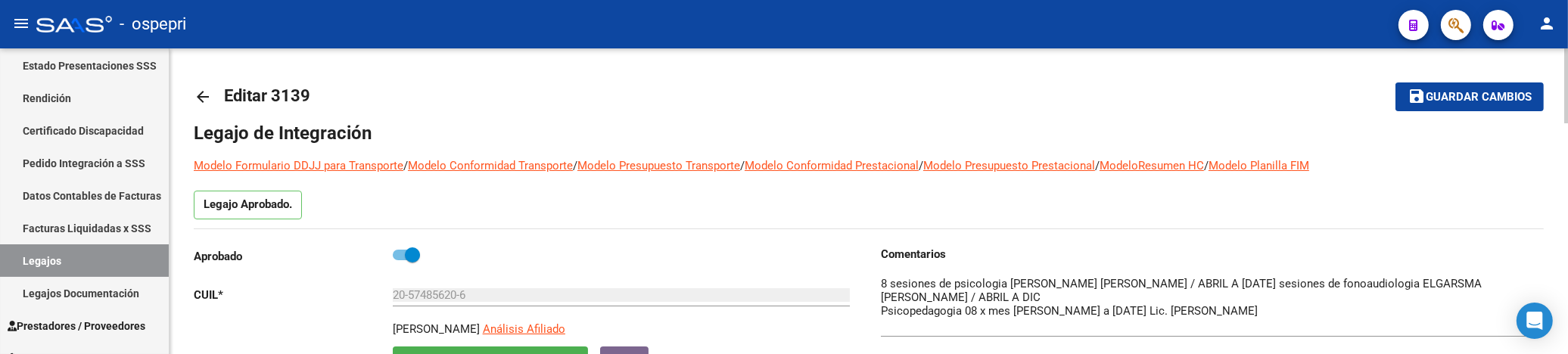
click at [992, 106] on mat-toolbar-row "arrow_back Editar 3139" at bounding box center [720, 97] width 1053 height 48
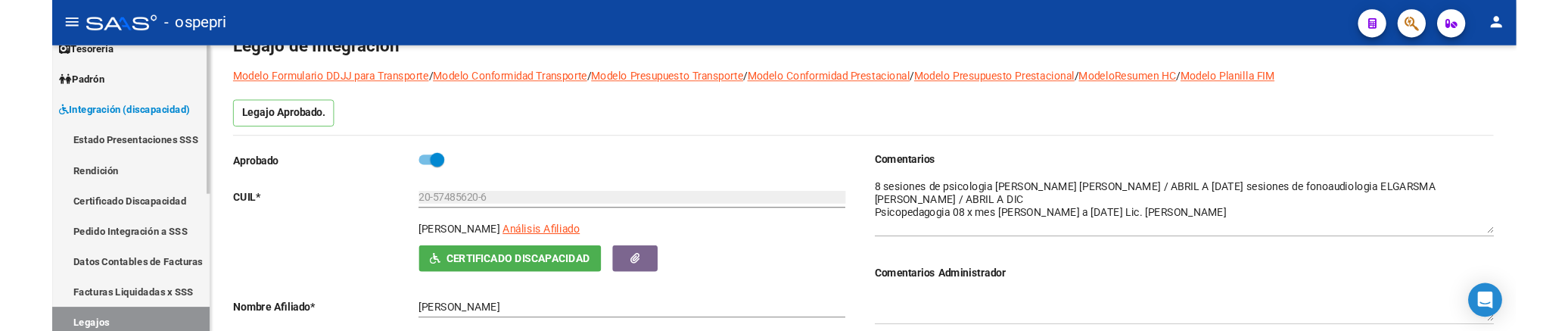
scroll to position [168, 0]
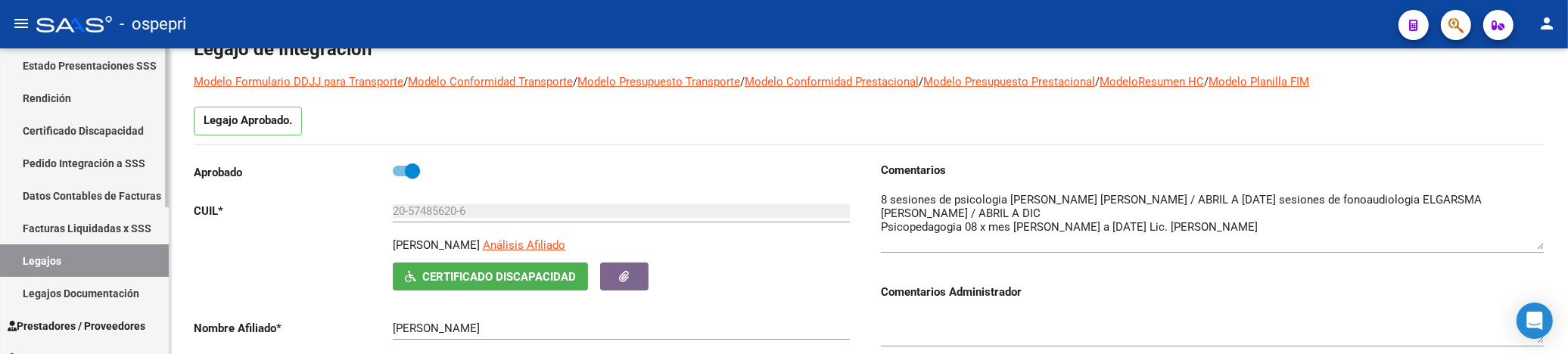
click at [72, 263] on link "Legajos" at bounding box center [84, 261] width 169 height 32
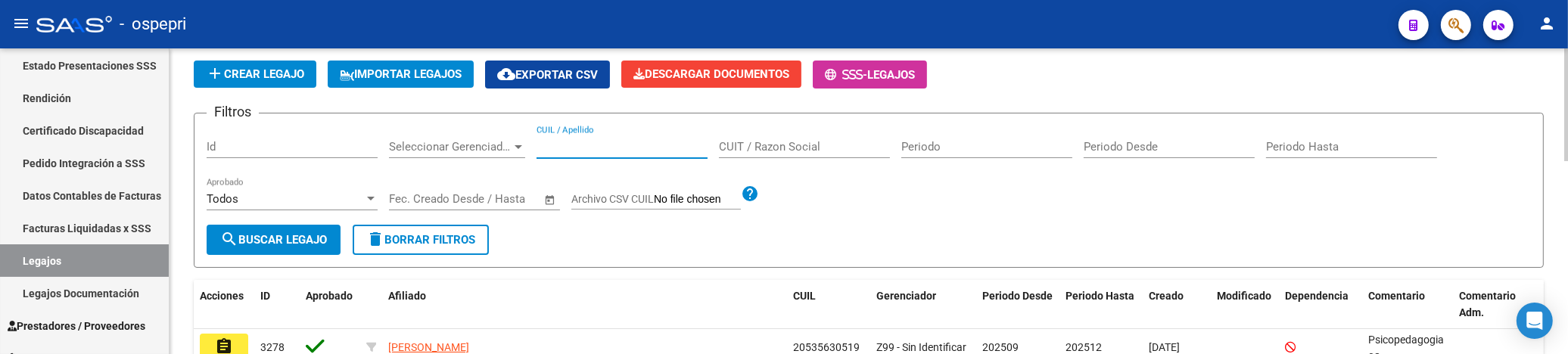
click at [572, 151] on input "CUIL / Apellido" at bounding box center [621, 147] width 171 height 14
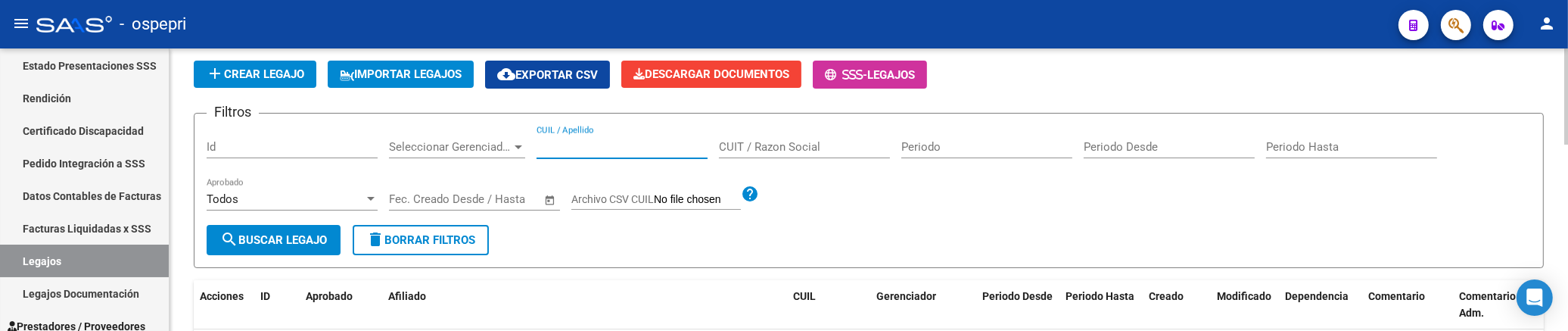
click at [603, 151] on input "CUIL / Apellido" at bounding box center [621, 147] width 171 height 14
click at [571, 147] on input "CUIL / Apellido" at bounding box center [621, 147] width 171 height 14
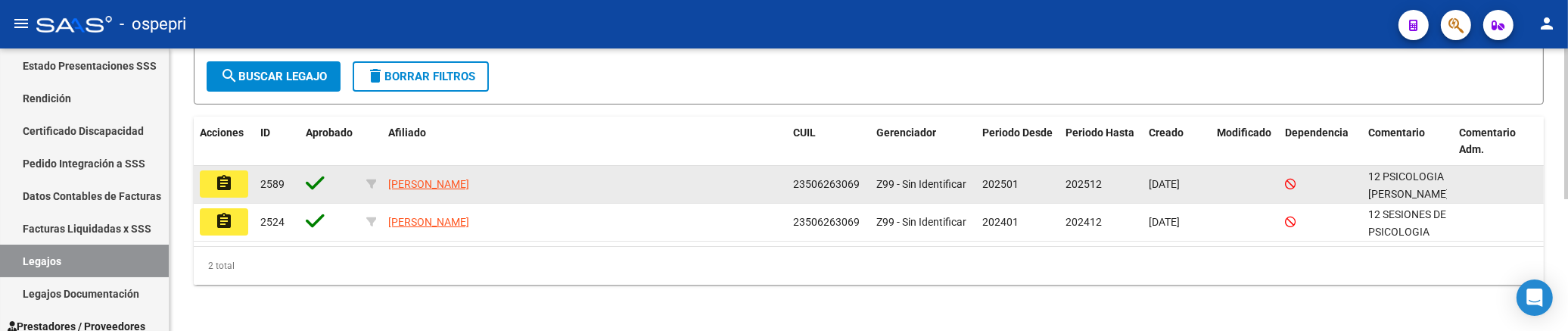
type input "50626306"
click at [224, 180] on mat-icon "assignment" at bounding box center [224, 184] width 18 height 18
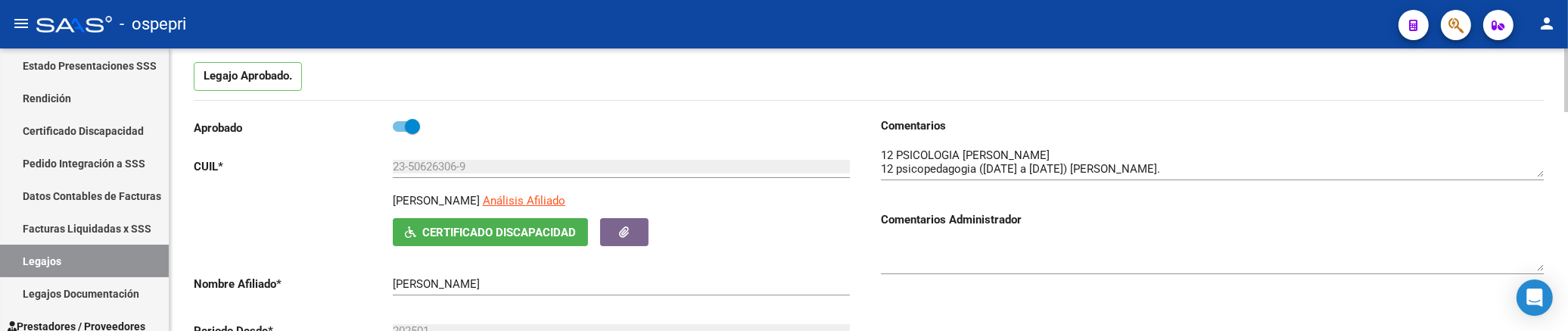
scroll to position [168, 0]
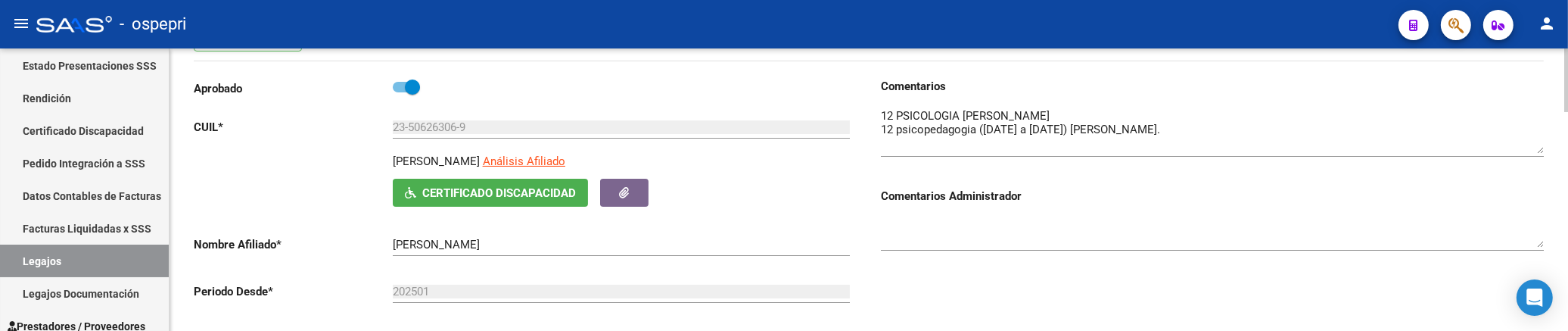
drag, startPoint x: 1538, startPoint y: 137, endPoint x: 1540, endPoint y: 153, distance: 16.1
click at [1540, 153] on textarea at bounding box center [1212, 131] width 663 height 46
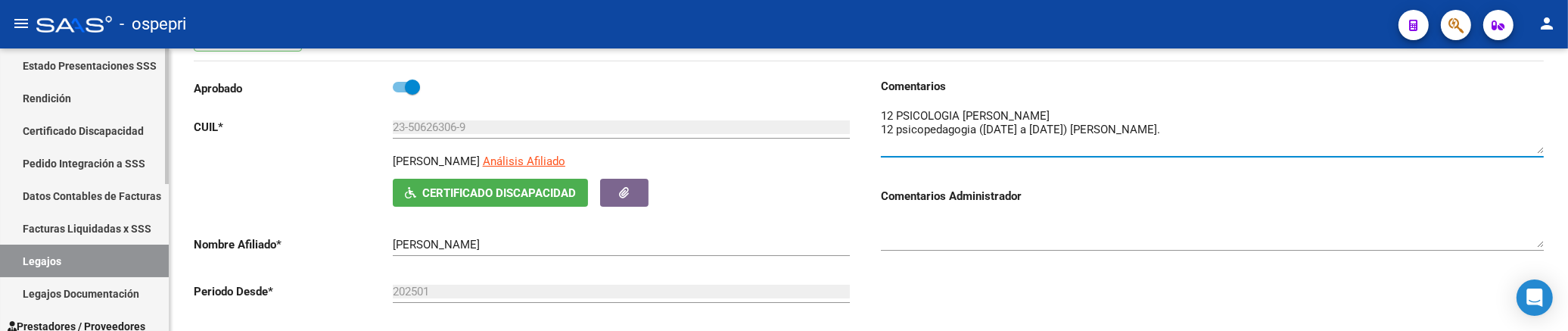
click at [48, 256] on link "Legajos" at bounding box center [84, 261] width 169 height 32
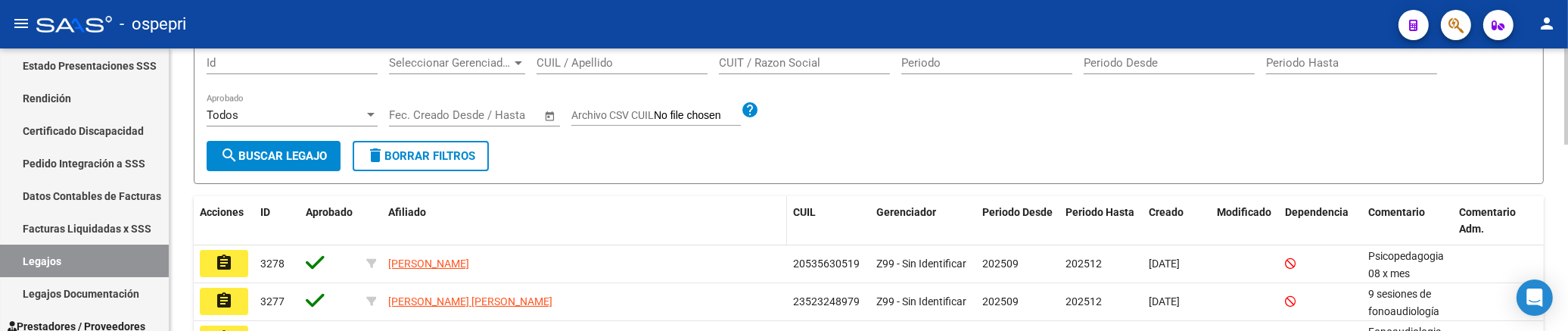
scroll to position [84, 0]
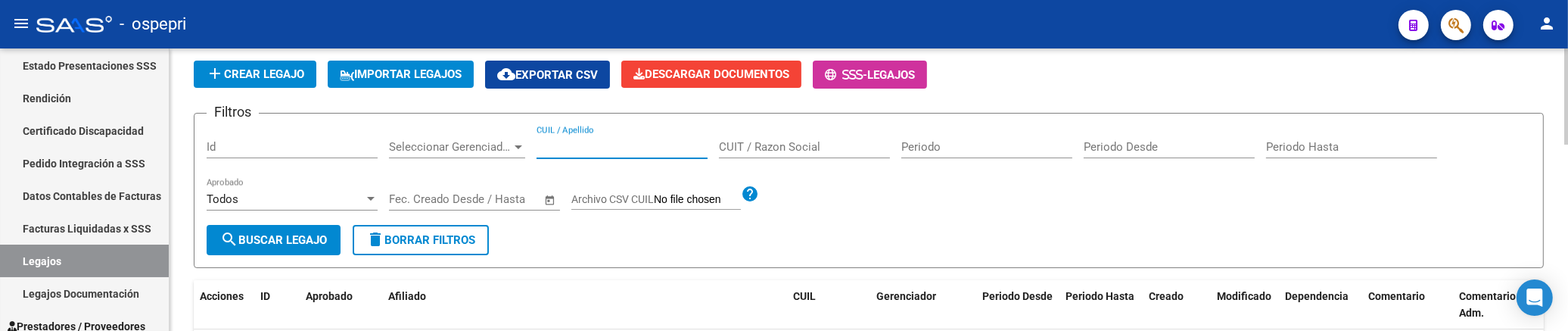
click at [631, 154] on input "CUIL / Apellido" at bounding box center [621, 147] width 171 height 14
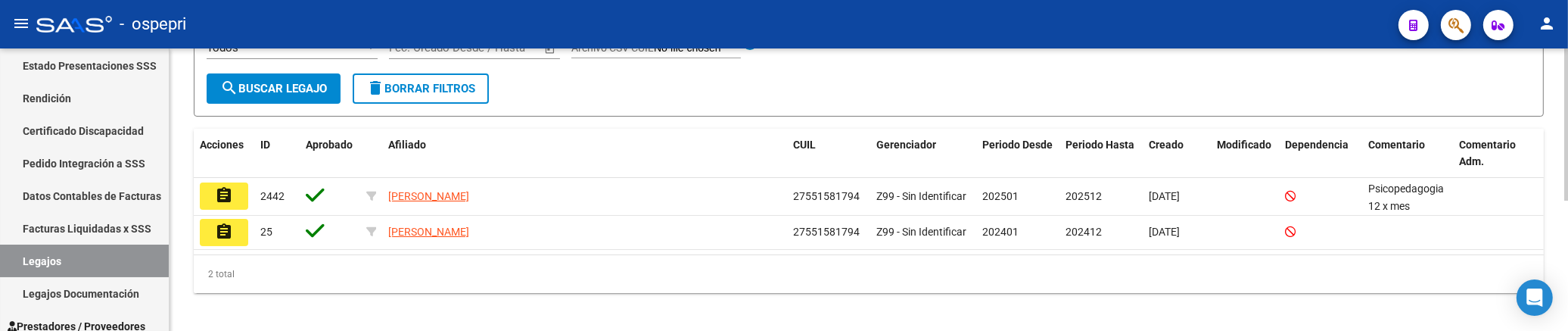
scroll to position [245, 0]
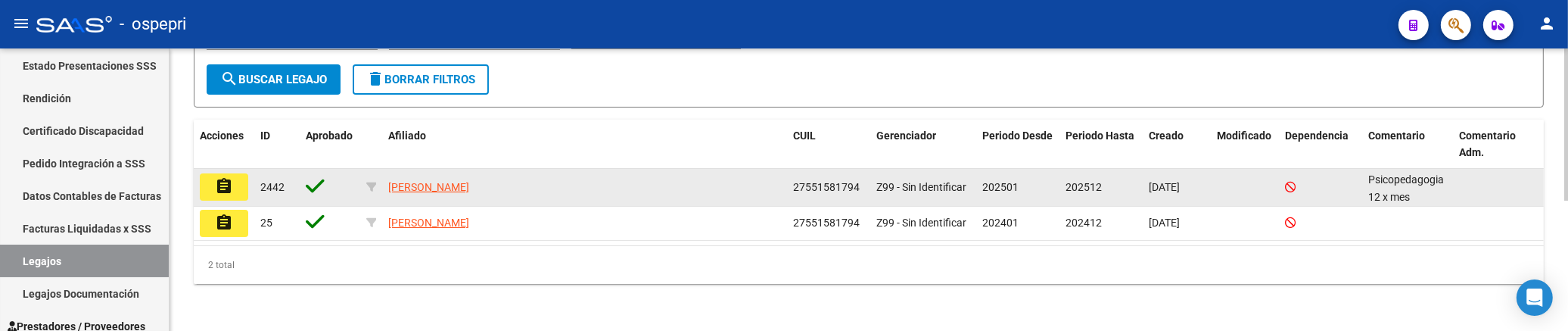
type input "55158179"
click at [239, 190] on button "assignment" at bounding box center [223, 187] width 48 height 28
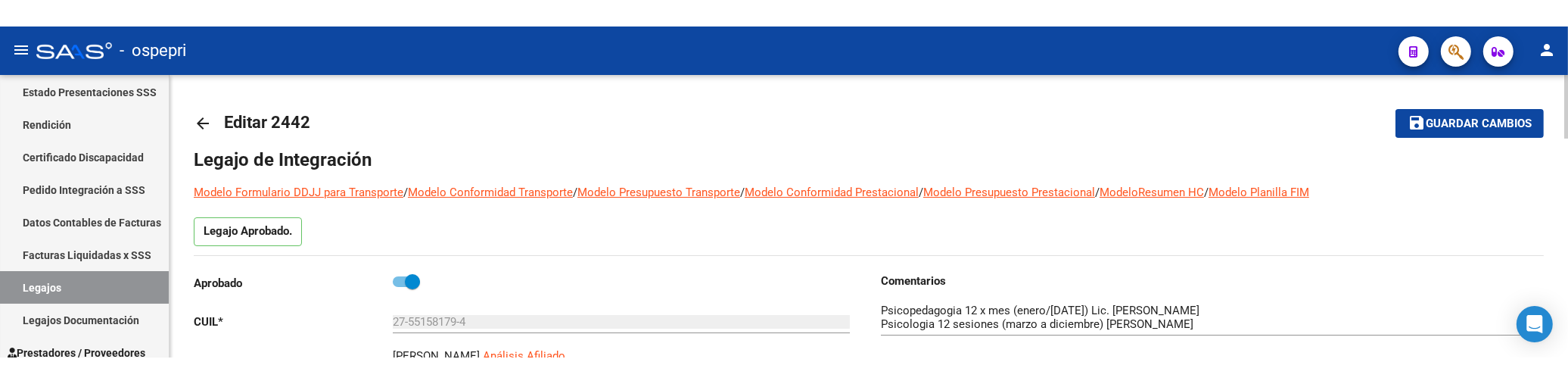
scroll to position [27, 0]
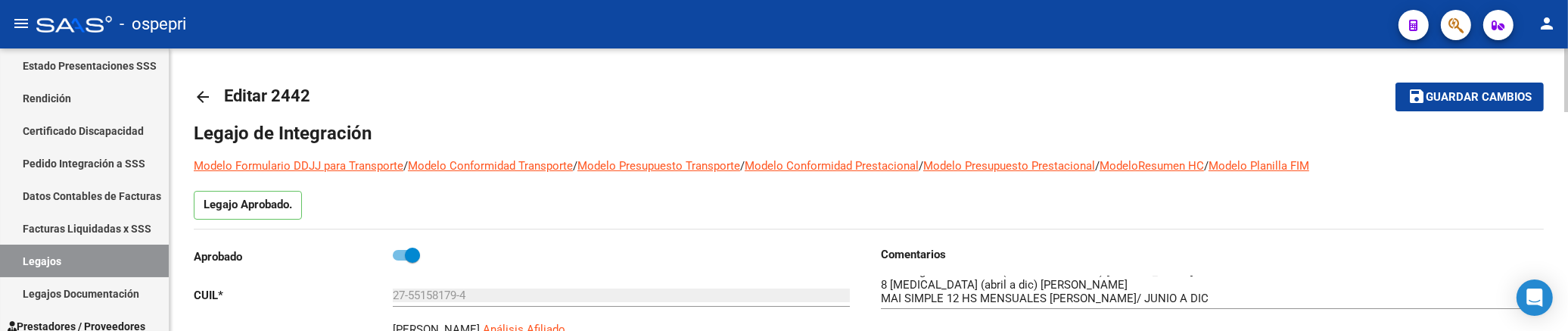
click at [1425, 259] on h3 "Comentarios" at bounding box center [1212, 255] width 663 height 17
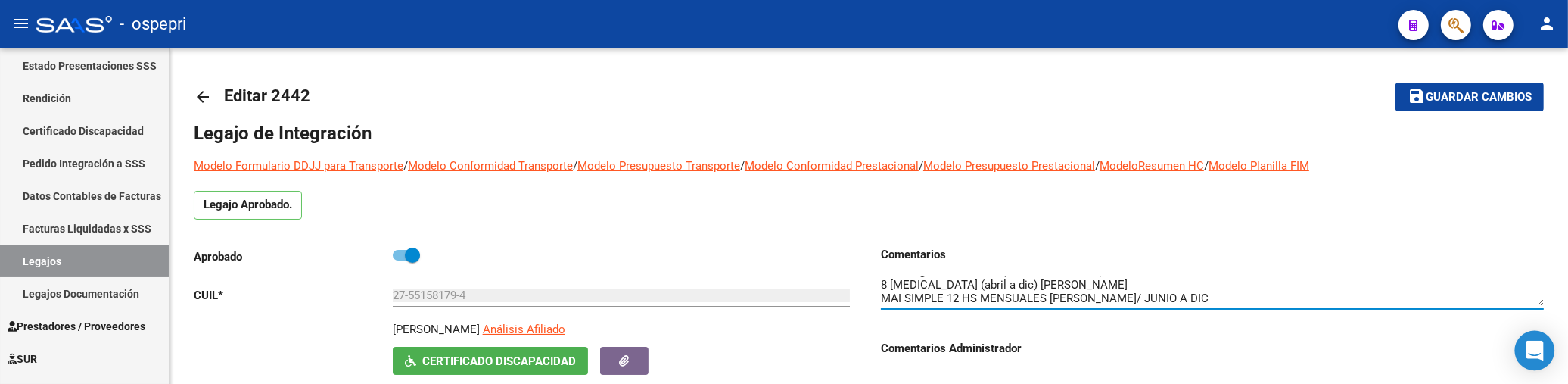
drag, startPoint x: 1539, startPoint y: 306, endPoint x: 1538, endPoint y: 336, distance: 30.0
click at [1538, 336] on body "menu - ospepri person Firma Express Inicio Instructivos Contacto OS Tesorería E…" at bounding box center [784, 192] width 1568 height 384
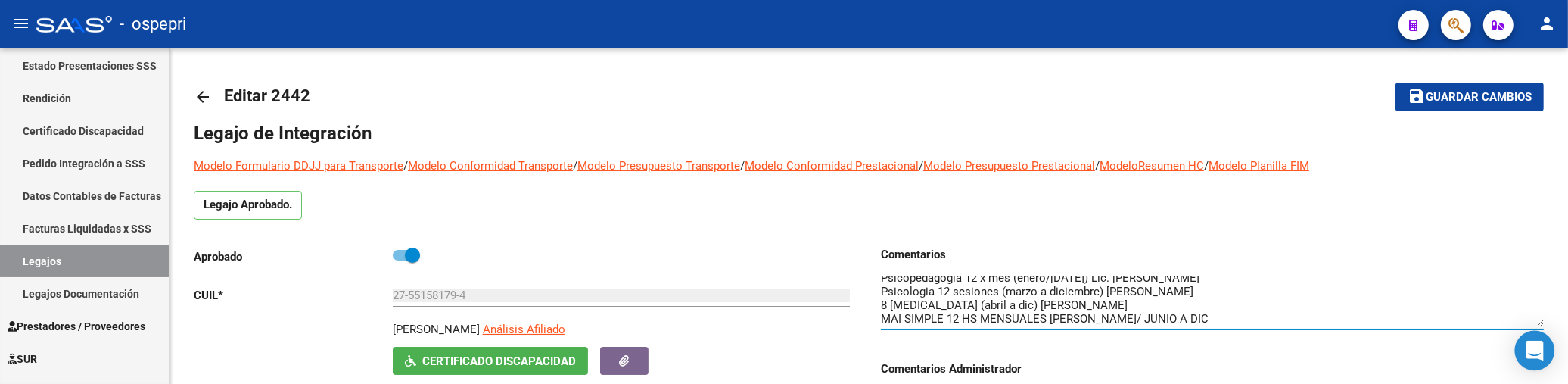
scroll to position [0, 0]
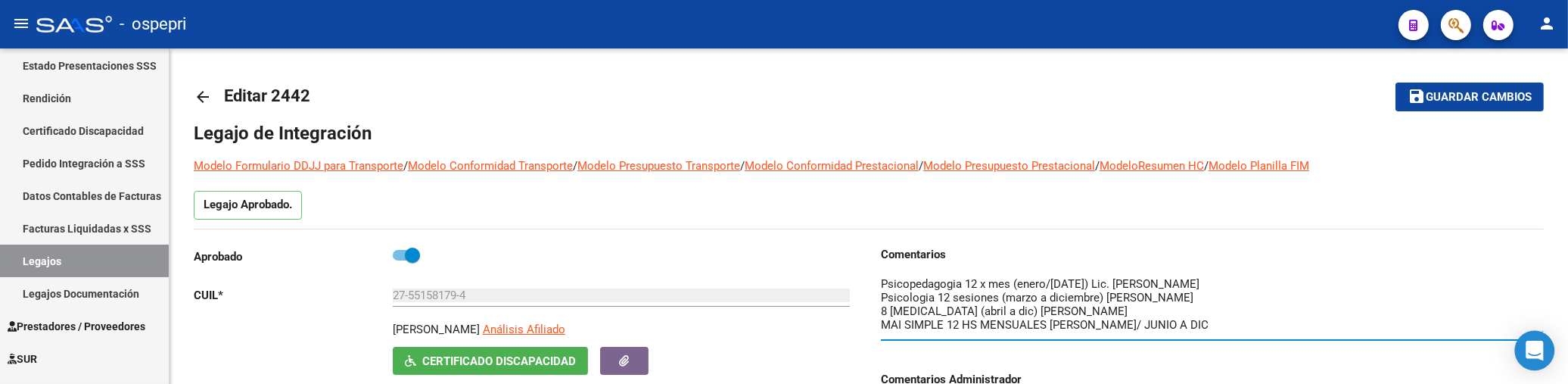
drag, startPoint x: 1540, startPoint y: 305, endPoint x: 1539, endPoint y: 336, distance: 31.0
click at [1539, 336] on body "menu - ospepri person Firma Express Inicio Instructivos Contacto OS Tesorería E…" at bounding box center [784, 192] width 1568 height 384
click at [1341, 298] on textarea at bounding box center [1212, 306] width 663 height 61
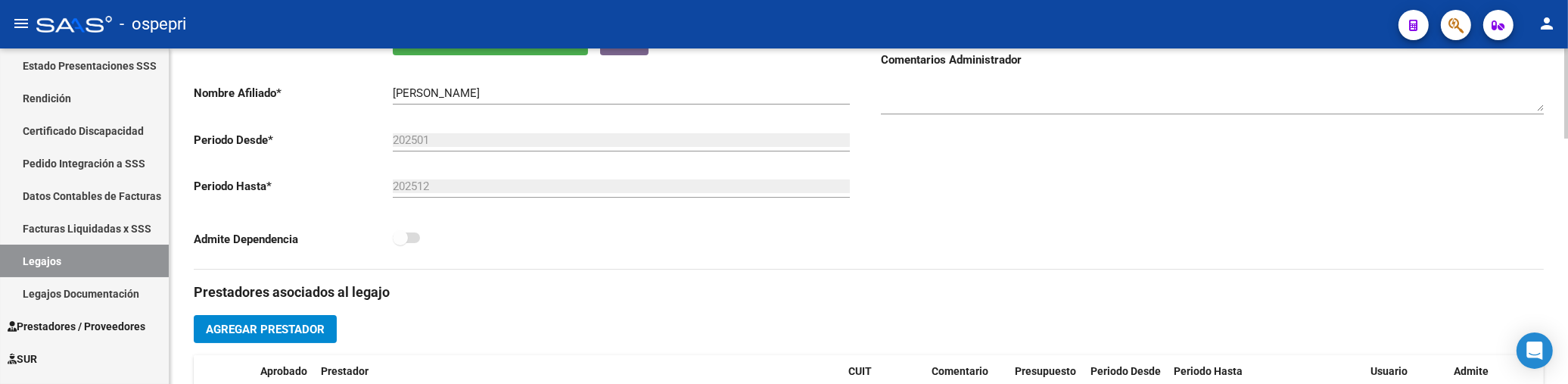
scroll to position [336, 0]
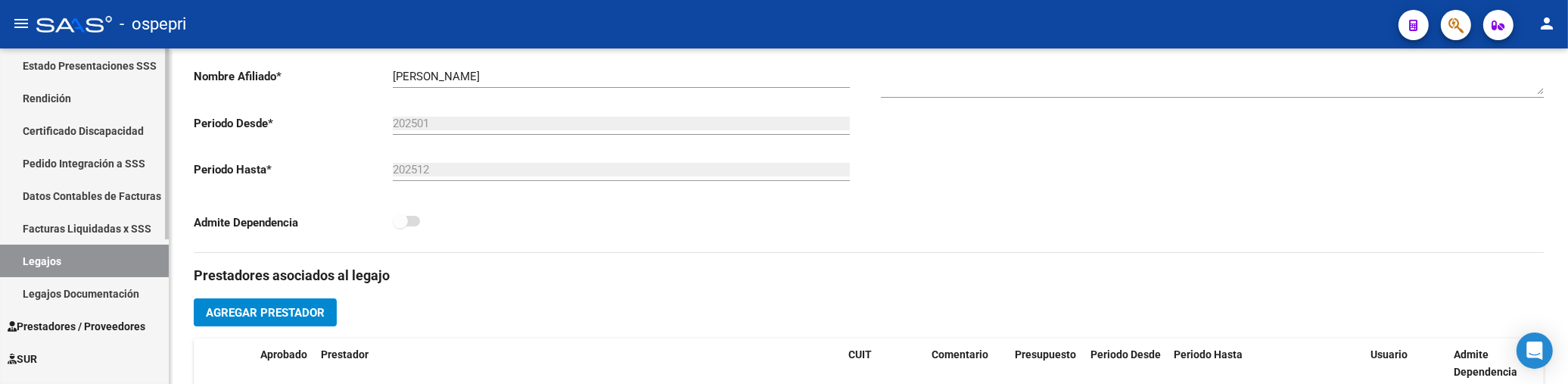
click at [88, 266] on link "Legajos" at bounding box center [84, 261] width 169 height 32
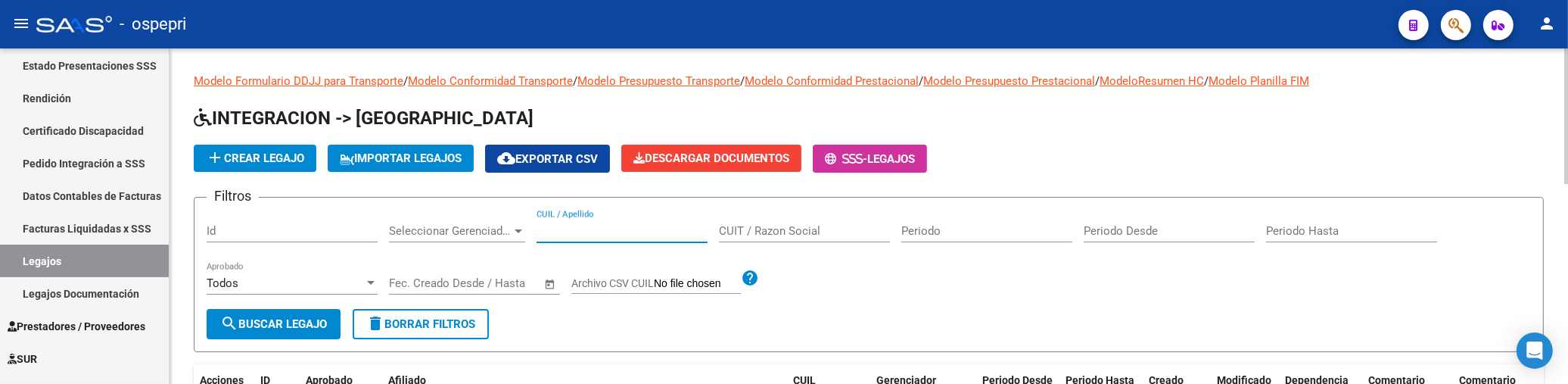
click at [601, 235] on input "CUIL / Apellido" at bounding box center [621, 231] width 171 height 14
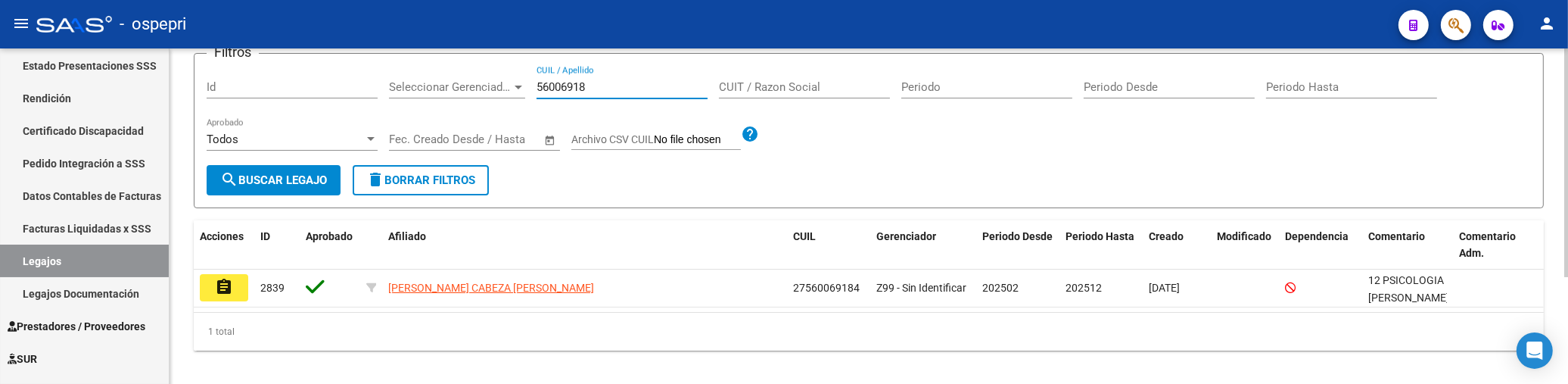
scroll to position [157, 0]
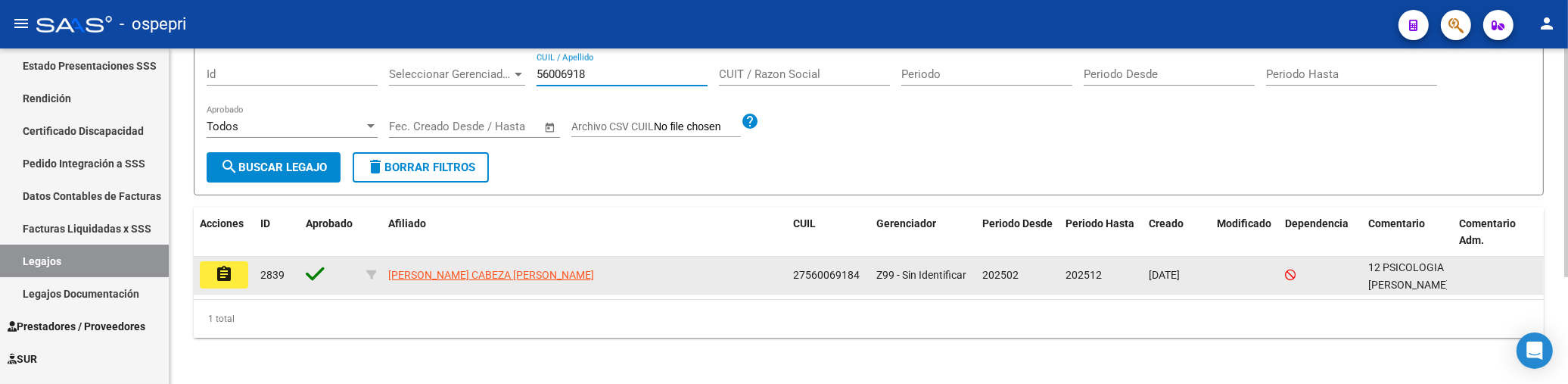
type input "56006918"
click at [238, 271] on button "assignment" at bounding box center [223, 275] width 48 height 28
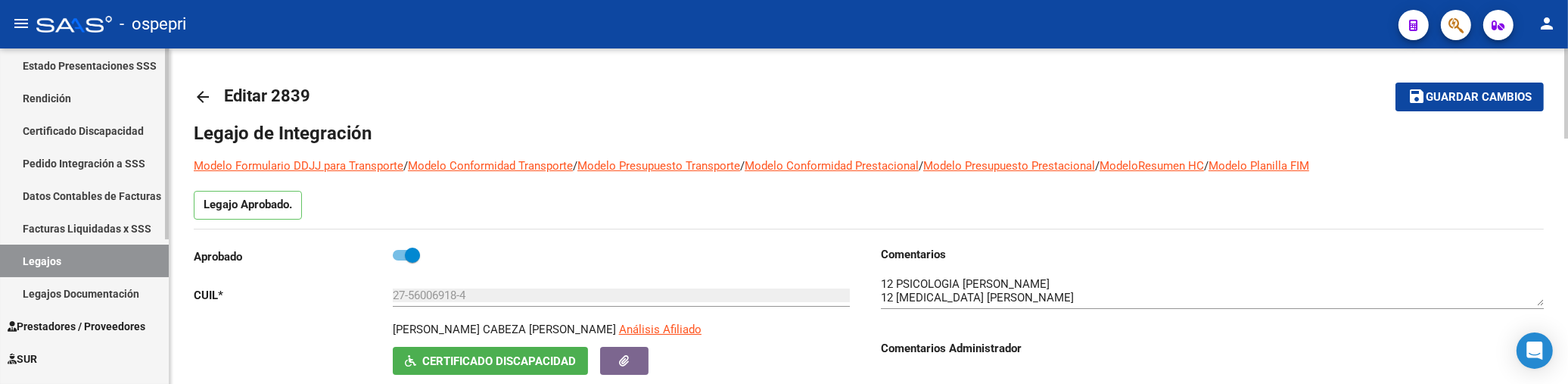
click at [74, 260] on link "Legajos" at bounding box center [84, 261] width 169 height 32
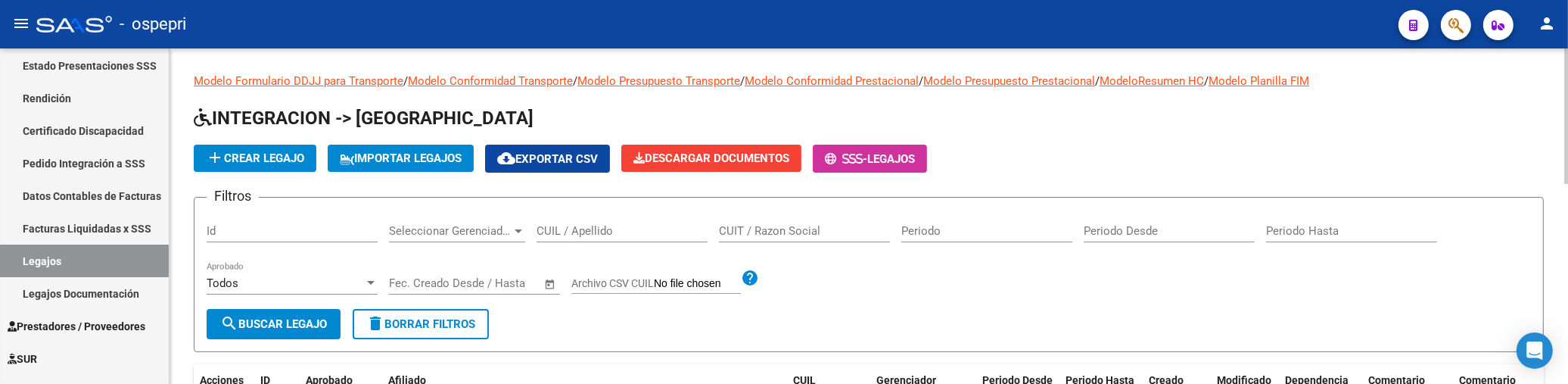
click at [581, 217] on div "CUIL / Apellido" at bounding box center [621, 226] width 171 height 32
click at [578, 227] on input "CUIL / Apellido" at bounding box center [621, 231] width 171 height 14
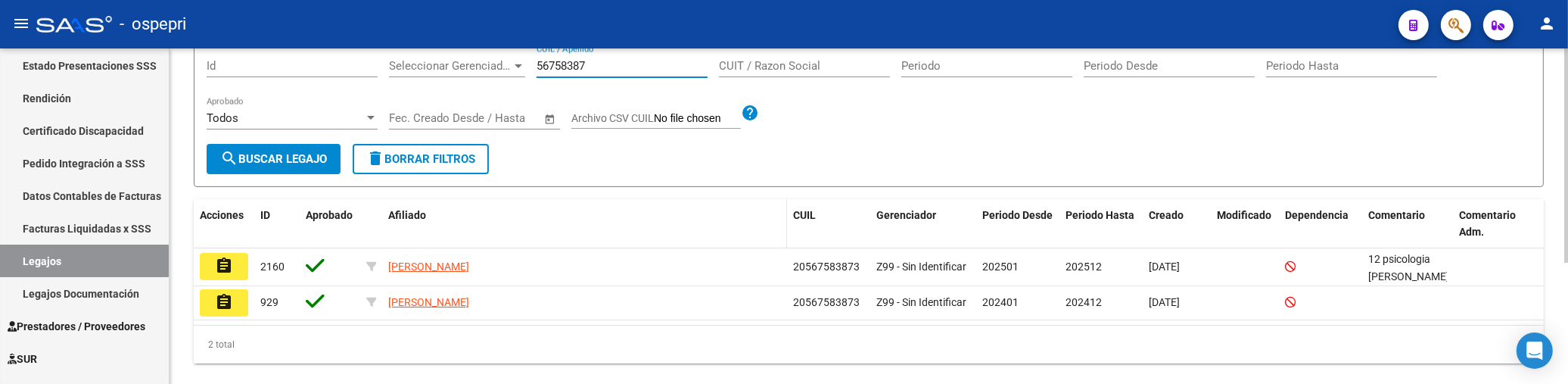
scroll to position [192, 0]
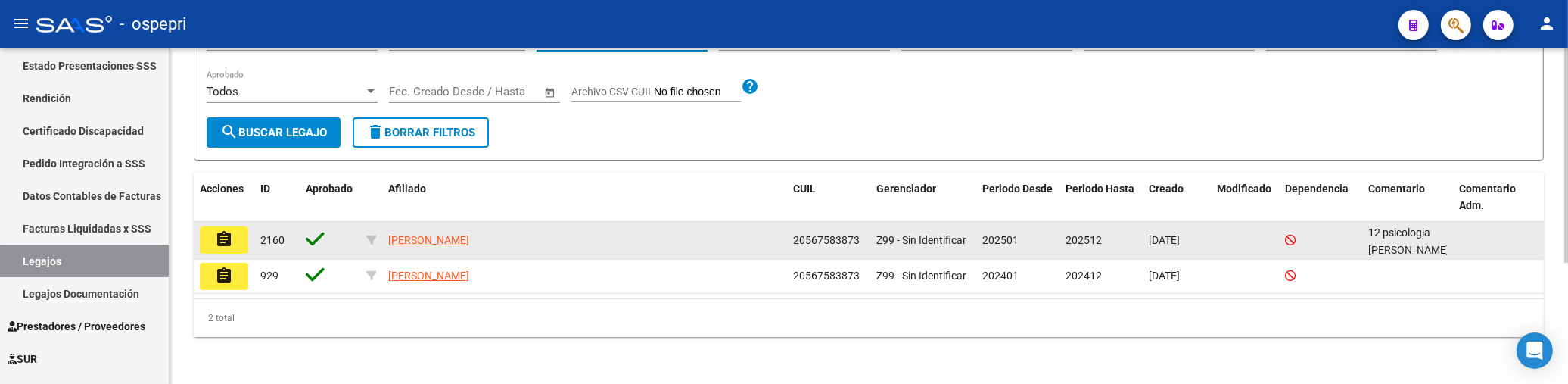
type input "56758387"
click at [236, 240] on button "assignment" at bounding box center [223, 240] width 48 height 28
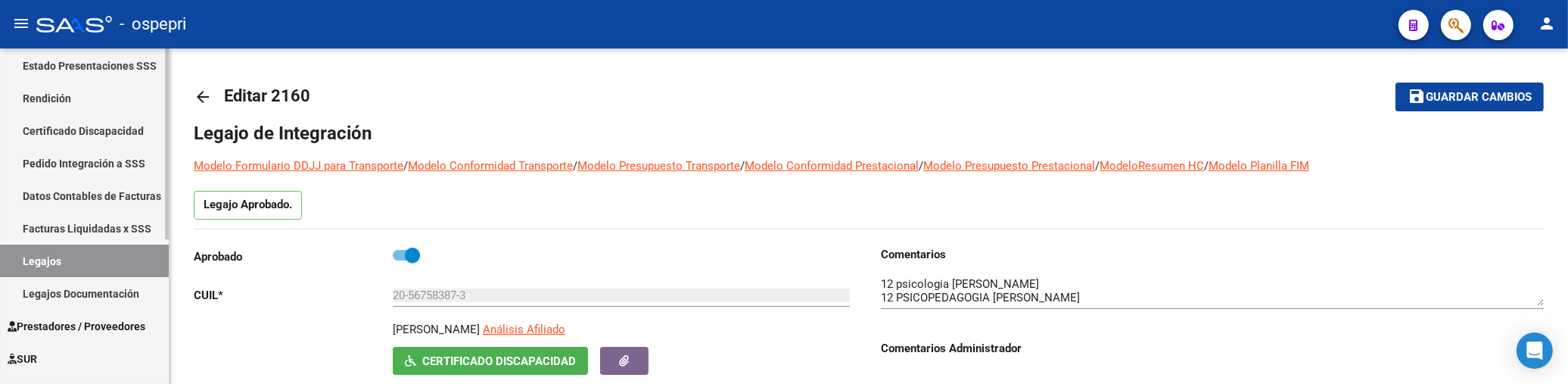
click at [70, 259] on link "Legajos" at bounding box center [84, 261] width 169 height 32
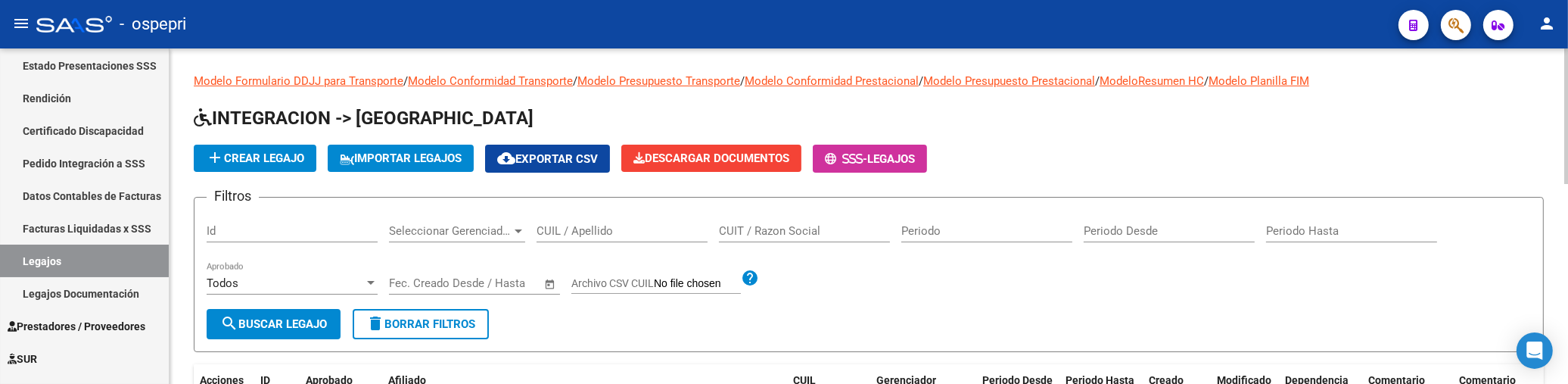
click at [573, 232] on input "CUIL / Apellido" at bounding box center [621, 231] width 171 height 14
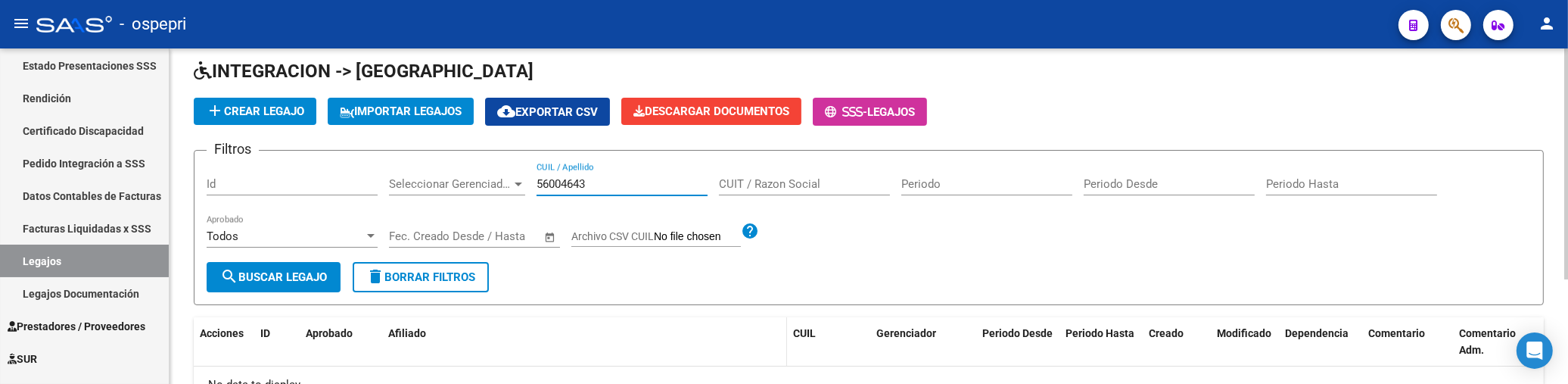
scroll to position [153, 0]
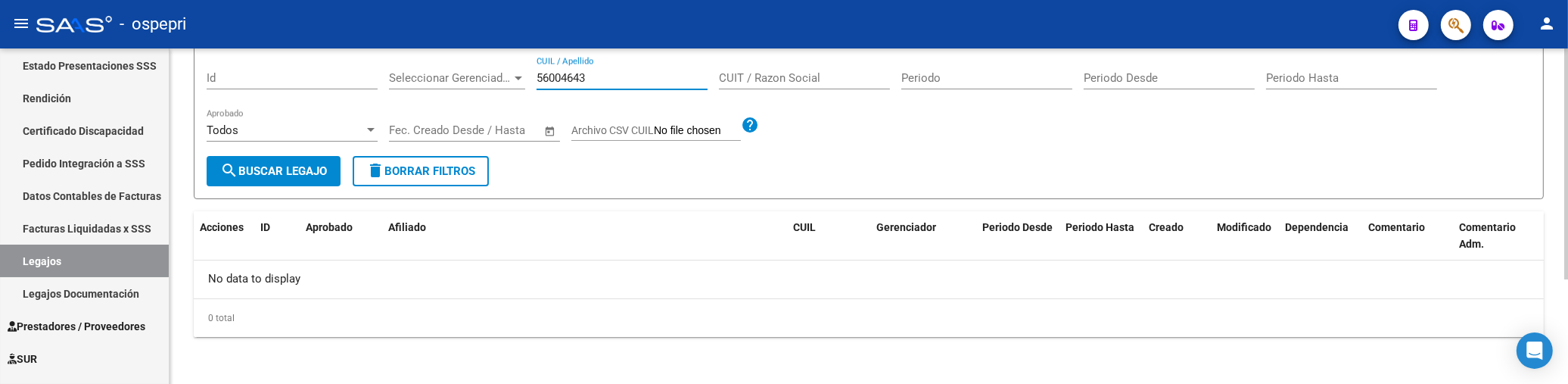
click at [600, 78] on input "56004643" at bounding box center [621, 78] width 171 height 14
click at [570, 81] on input "56004643" at bounding box center [621, 78] width 171 height 14
type input "56001643"
click at [275, 153] on div "Todos Aprobado" at bounding box center [292, 132] width 171 height 47
click at [275, 169] on span "search Buscar Legajo" at bounding box center [273, 171] width 107 height 14
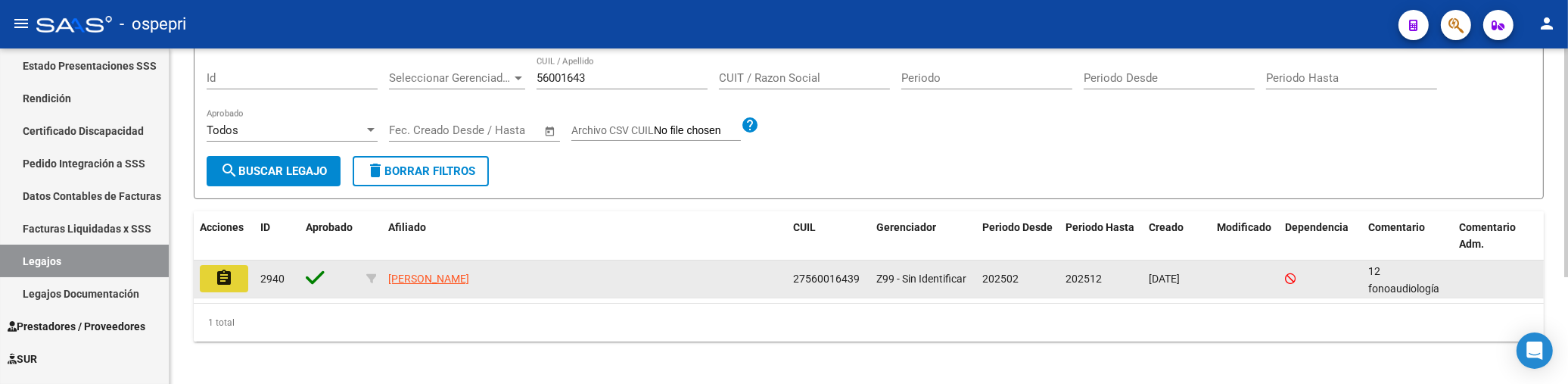
click at [226, 281] on mat-icon "assignment" at bounding box center [224, 278] width 18 height 18
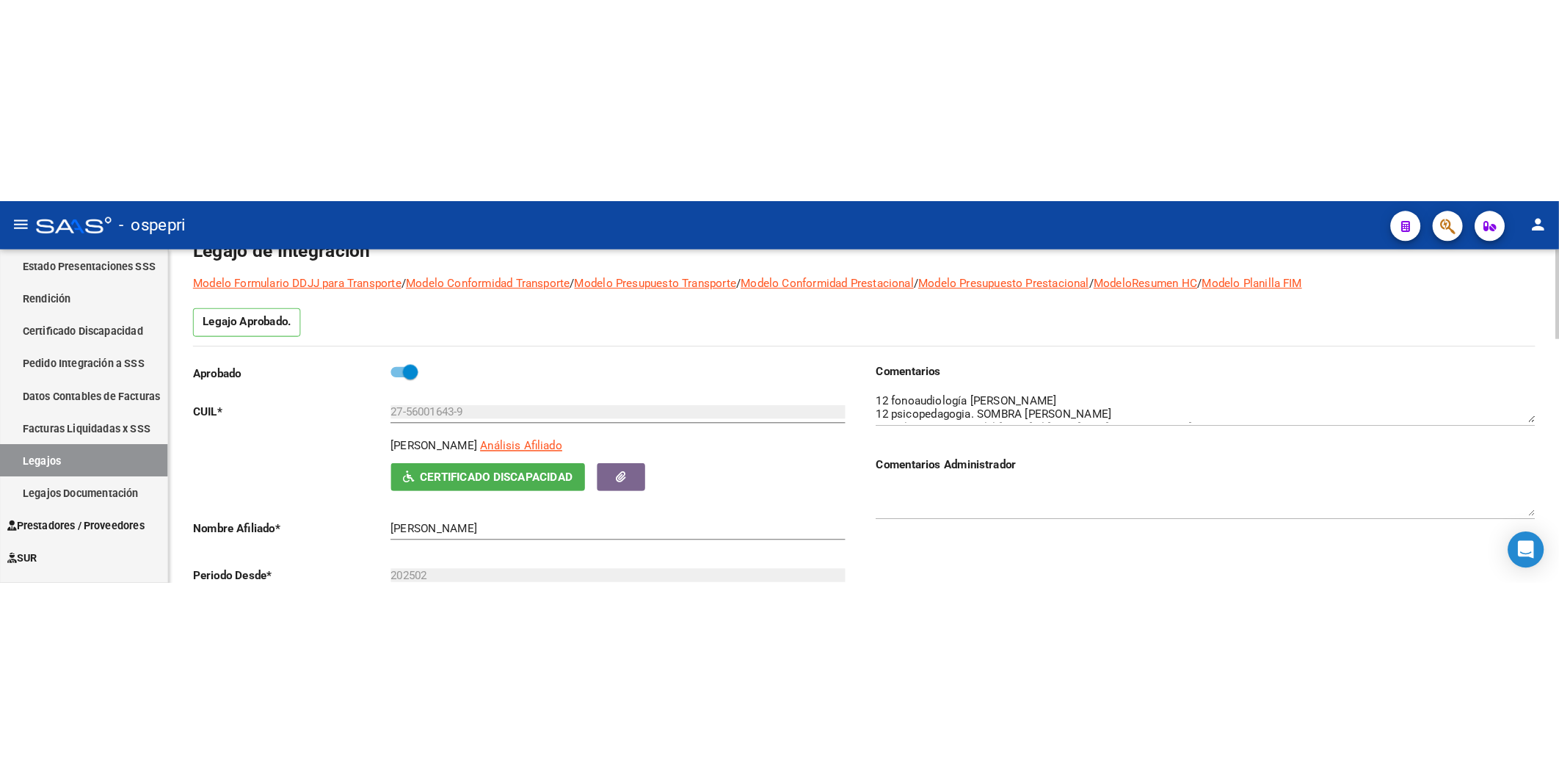
scroll to position [82, 0]
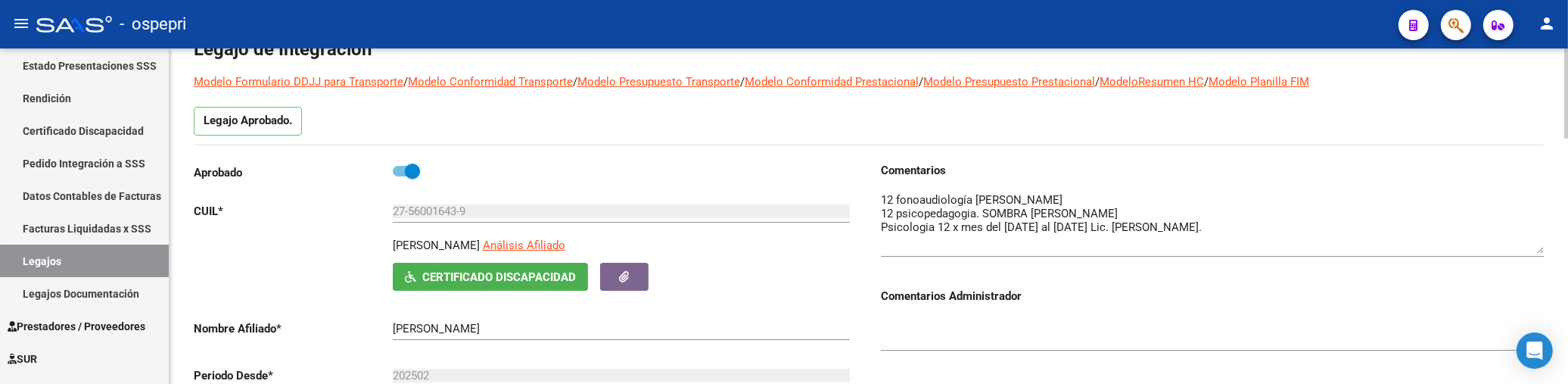
drag, startPoint x: 1542, startPoint y: 218, endPoint x: 1541, endPoint y: 251, distance: 33.0
click at [1541, 251] on textarea at bounding box center [1212, 223] width 663 height 62
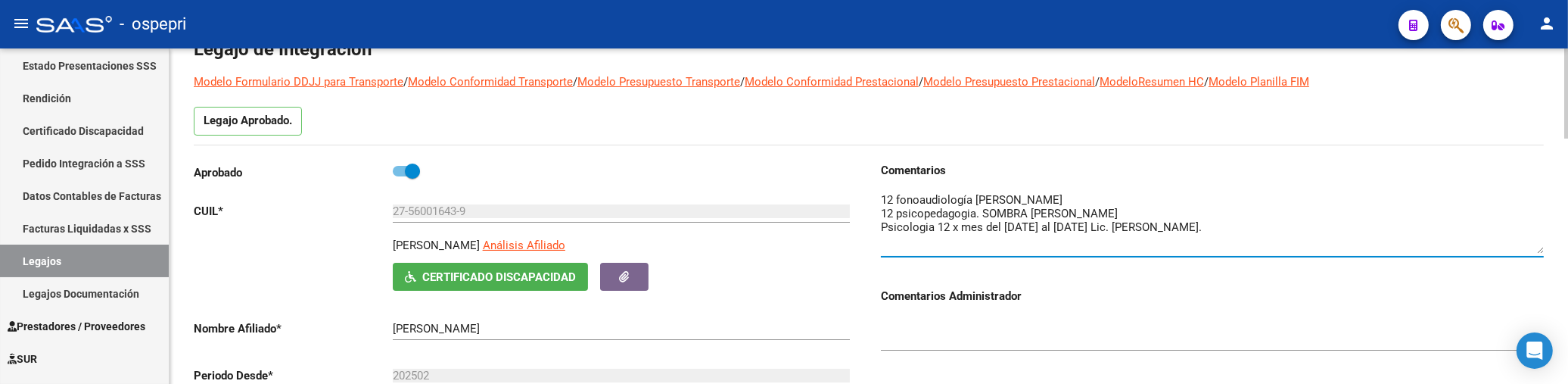
click at [1365, 218] on textarea at bounding box center [1212, 223] width 663 height 62
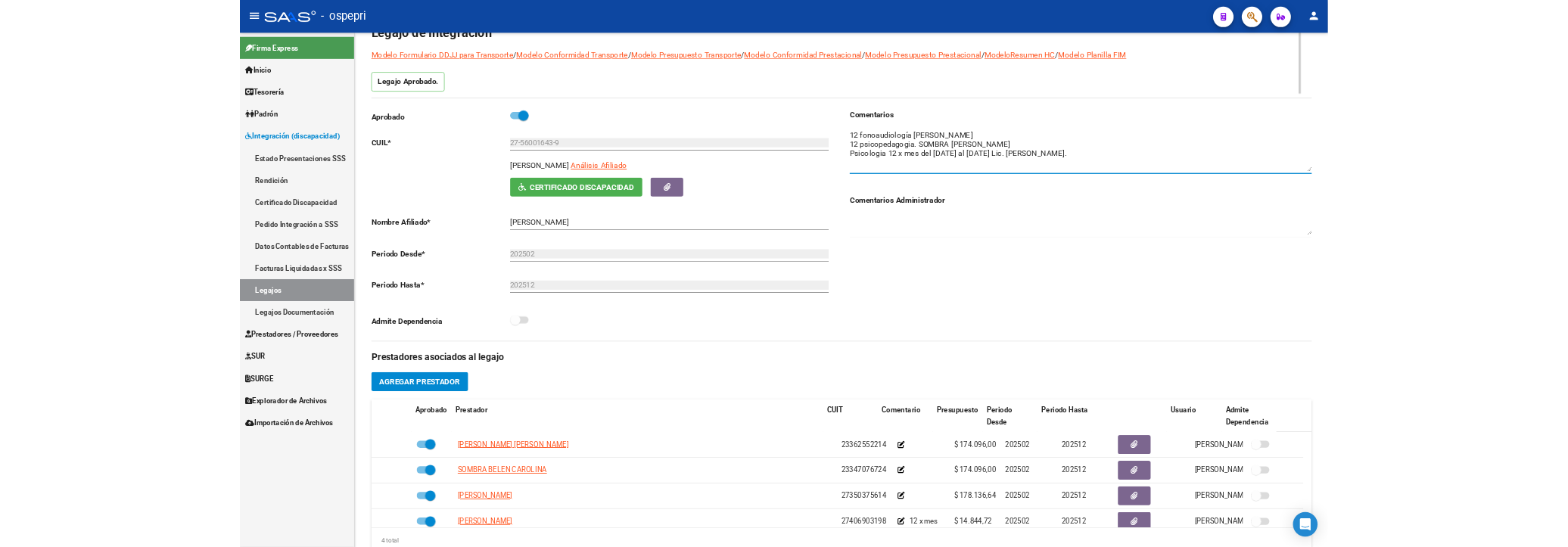
scroll to position [0, 0]
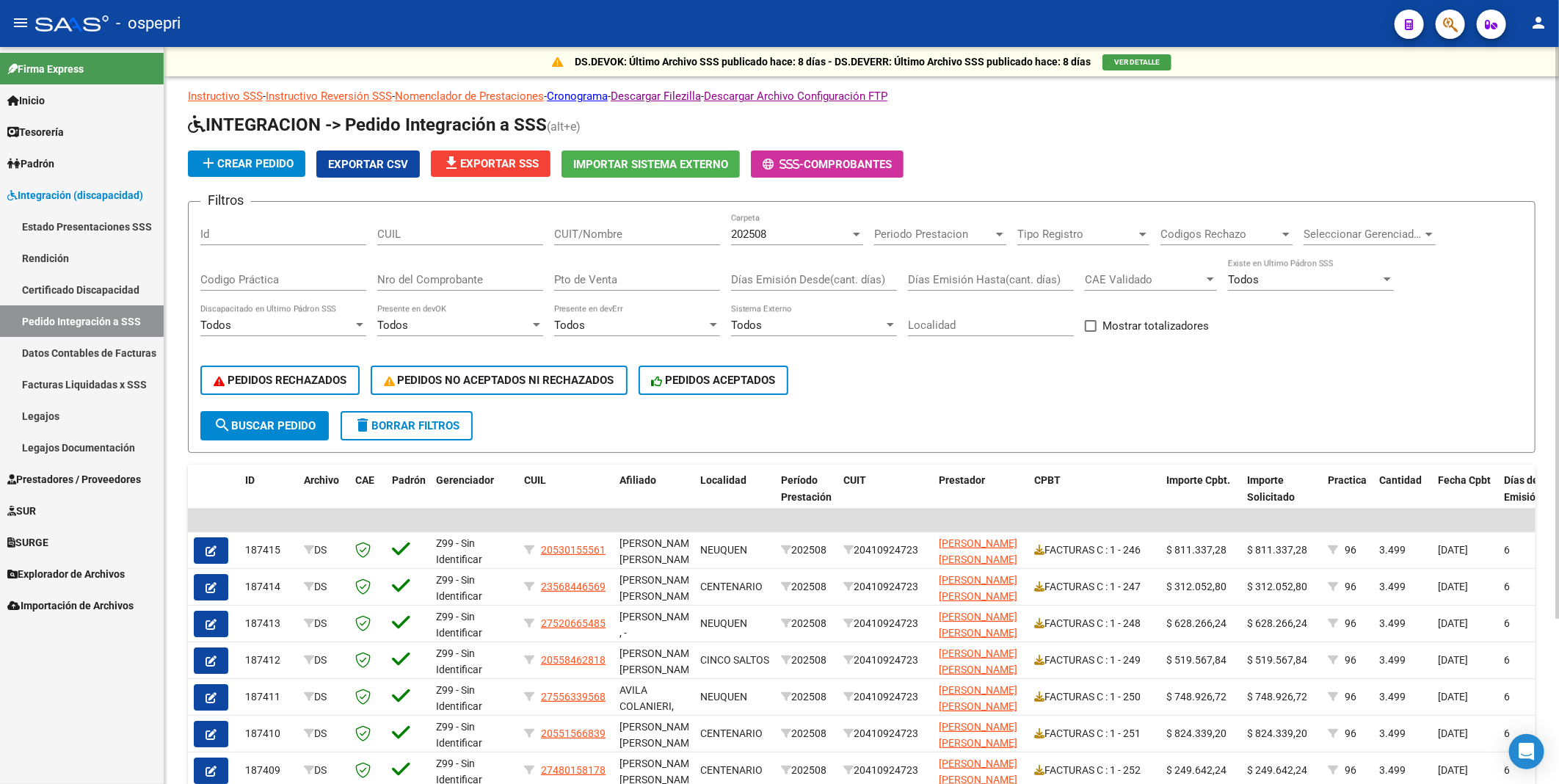
click at [624, 235] on input "CUIT/Nombre" at bounding box center [637, 234] width 166 height 13
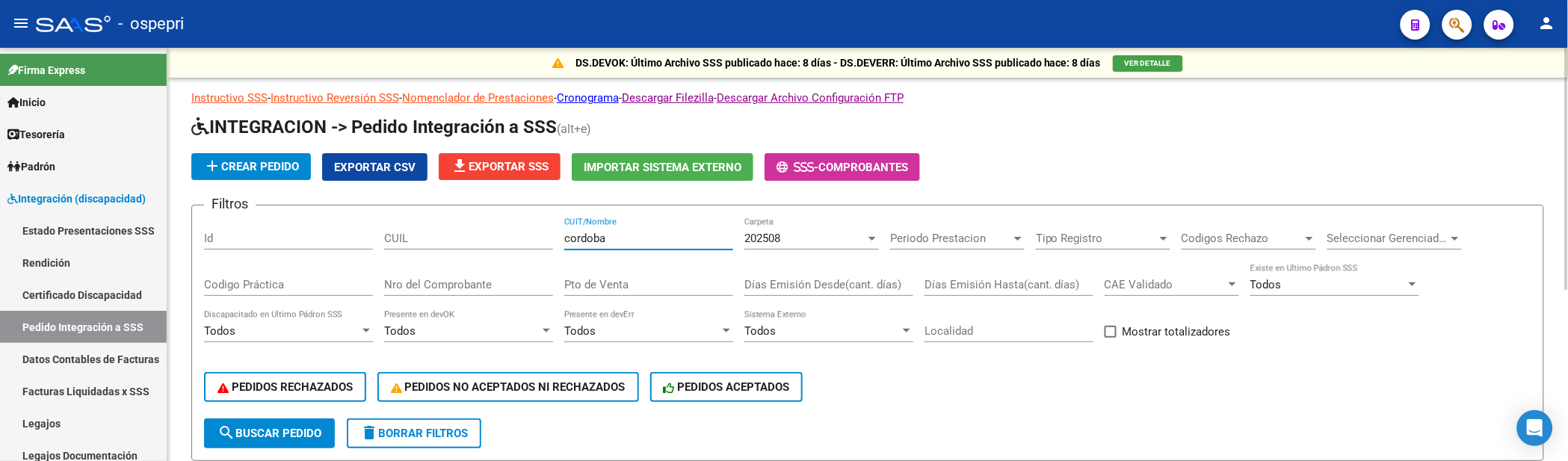
drag, startPoint x: 615, startPoint y: 238, endPoint x: 535, endPoint y: 239, distance: 80.0
click at [535, 239] on div "Filtros Id CUIL cordoba CUIT/Nombre 202508 Carpeta Periodo Prestacion Periodo P…" at bounding box center [867, 317] width 1327 height 201
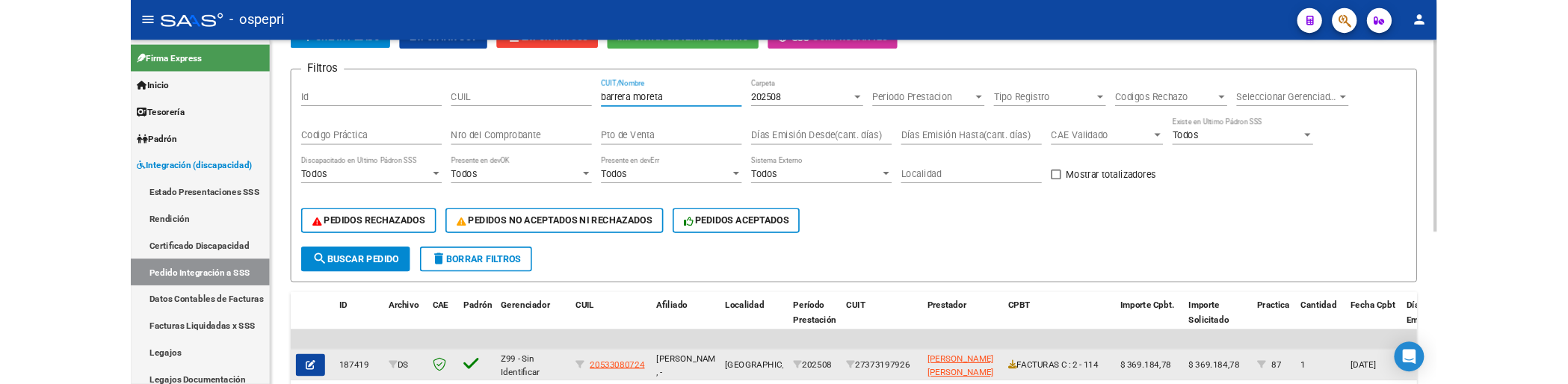
scroll to position [331, 0]
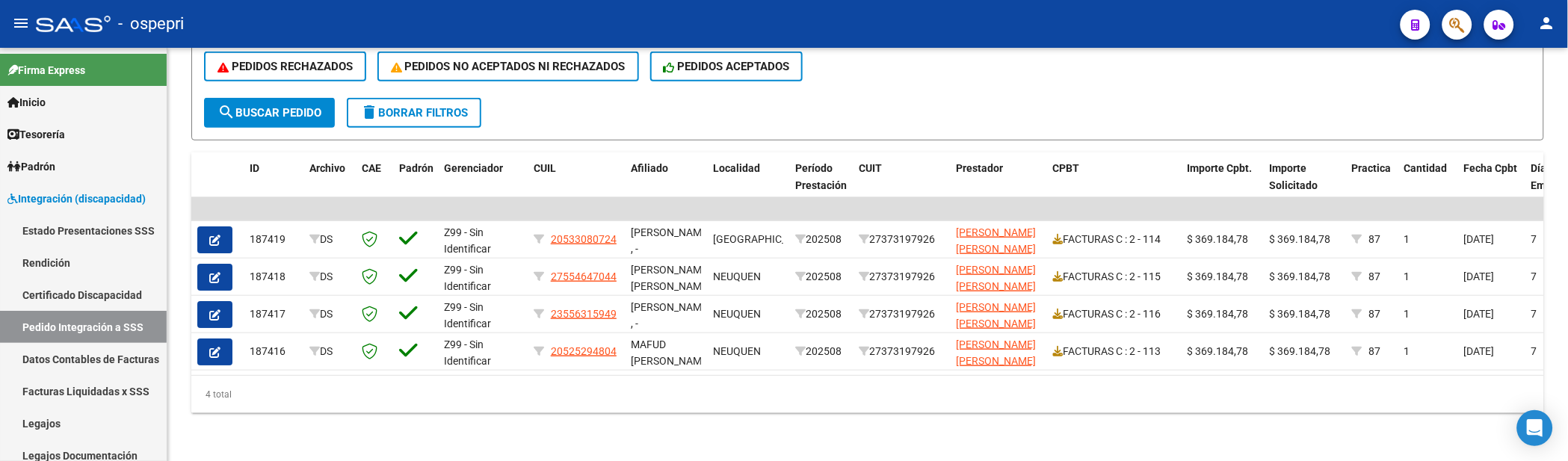
type input "barrera moreta"
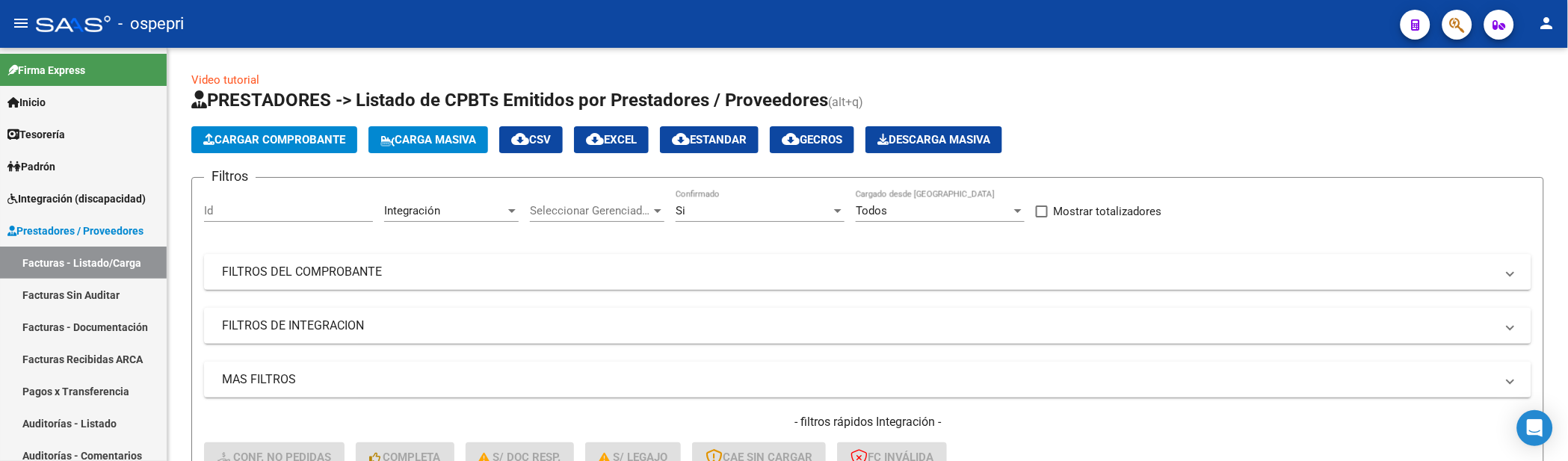
scroll to position [130, 0]
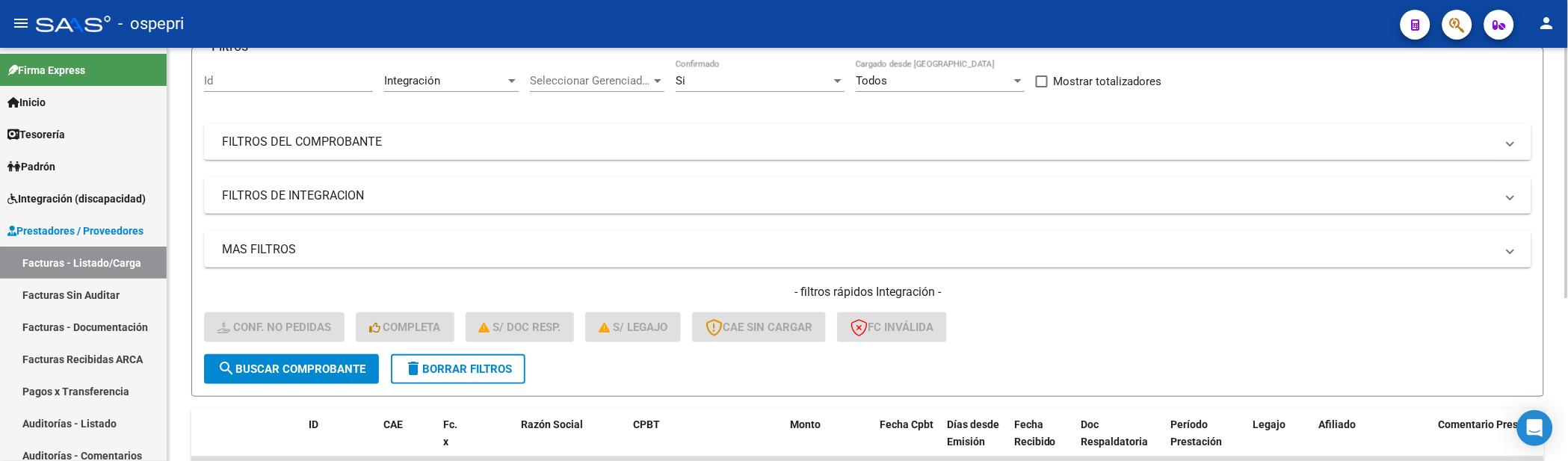
click at [1052, 139] on mat-panel-title "FILTROS DEL COMPROBANTE" at bounding box center [858, 142] width 1273 height 17
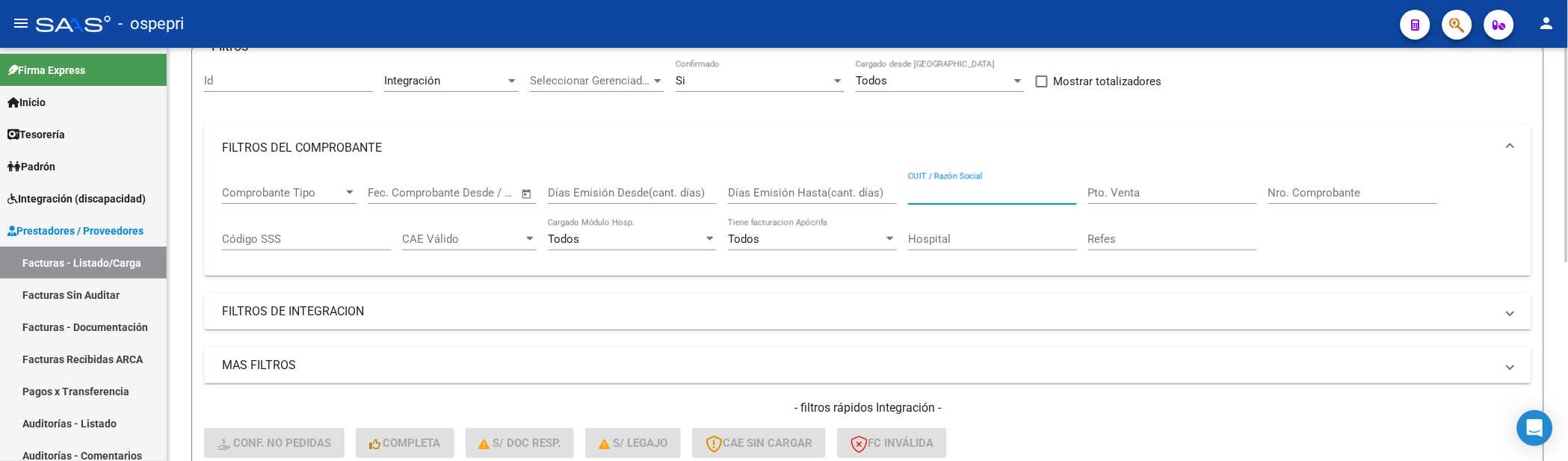
click at [945, 192] on input "CUIT / Razón Social" at bounding box center [992, 193] width 169 height 14
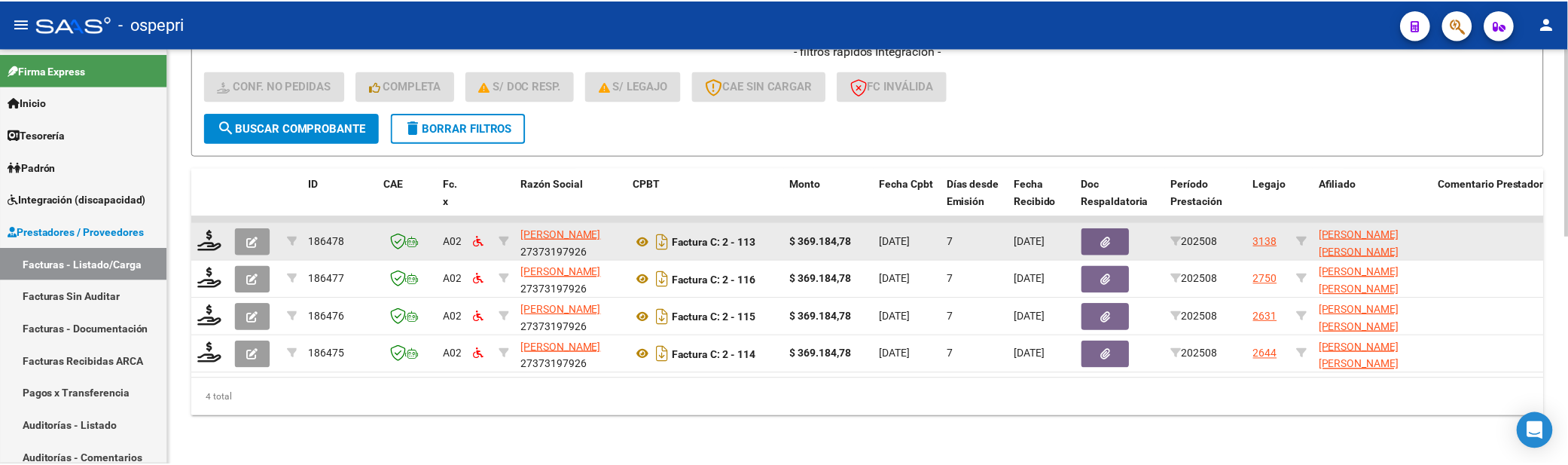
scroll to position [502, 0]
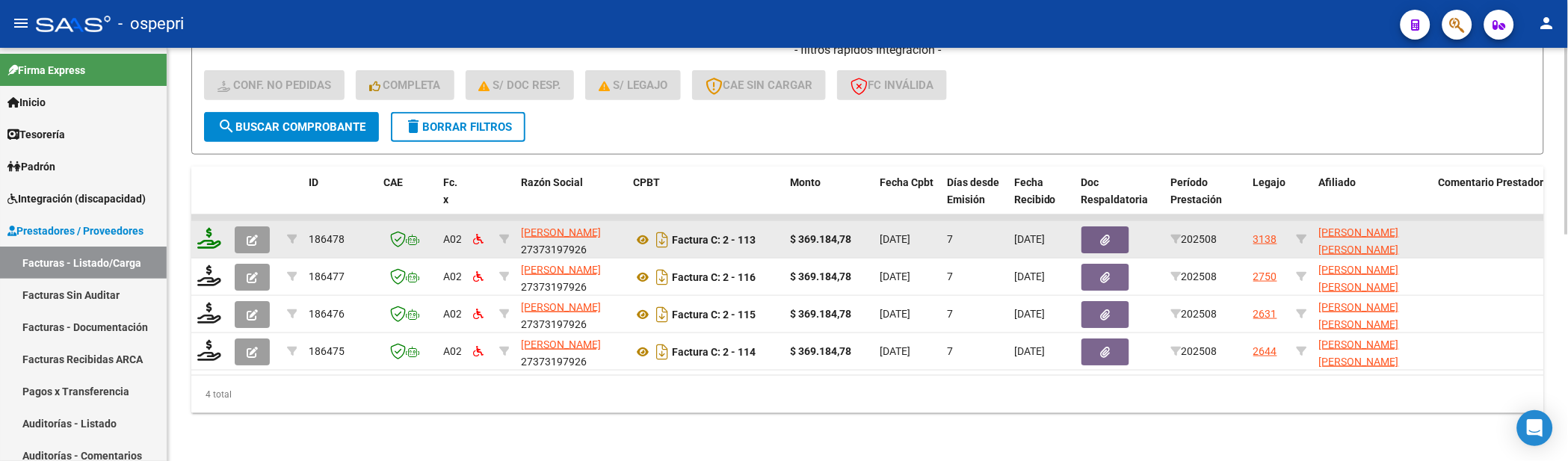
type input "barrera moreta"
click at [211, 233] on icon at bounding box center [209, 238] width 24 height 21
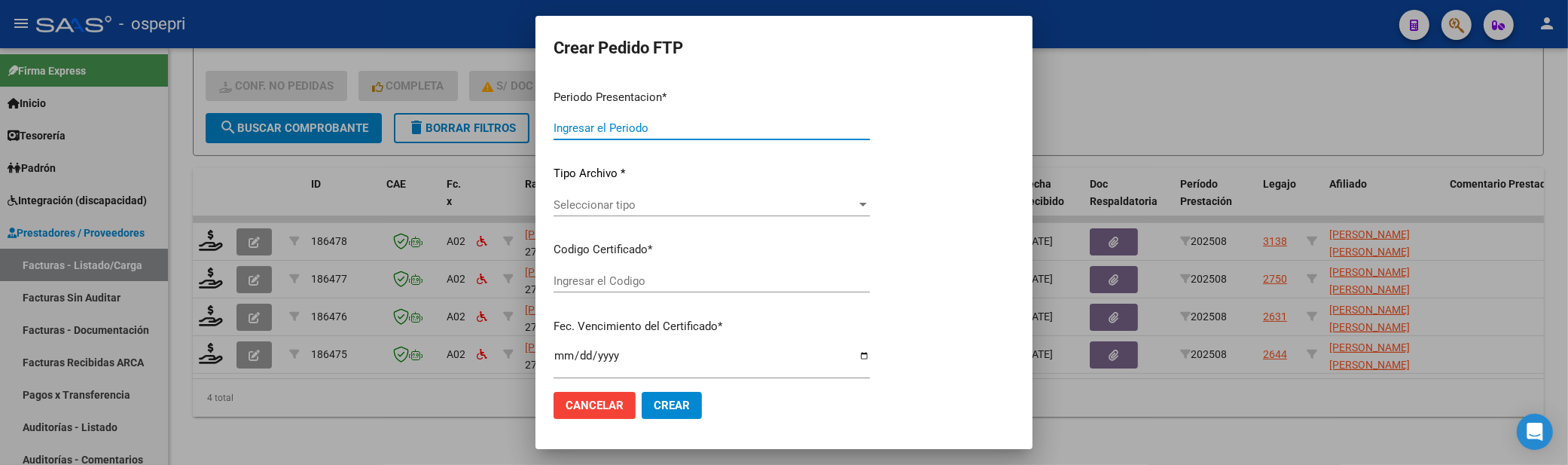
type input "202508"
type input "$ 369.184,78"
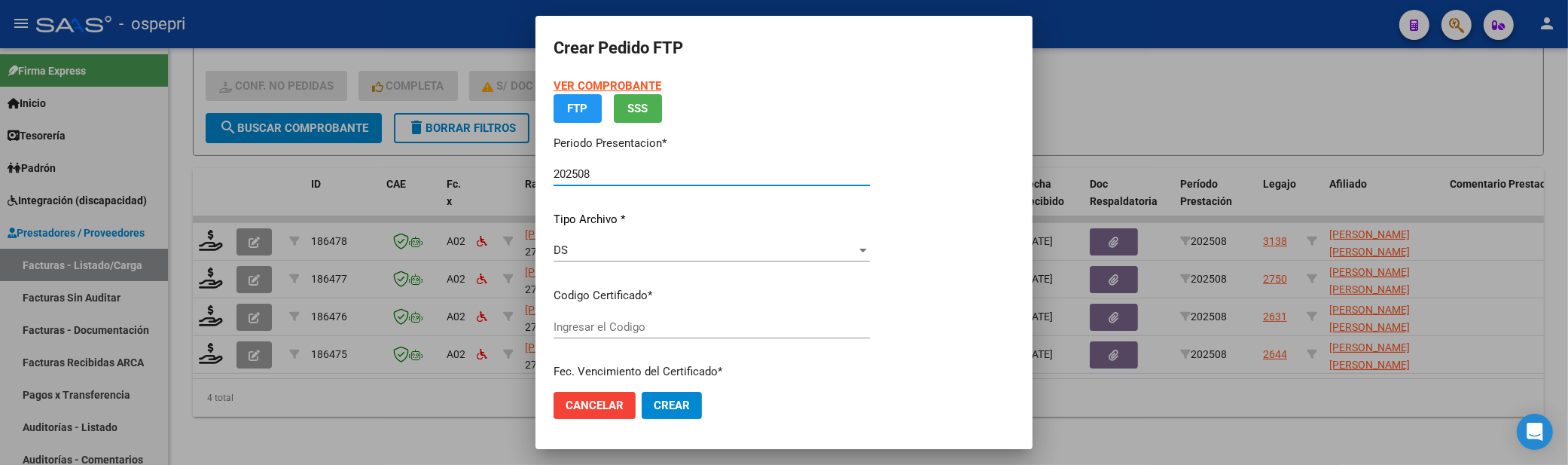
type input "2052529480-4"
type input "2025-12-05"
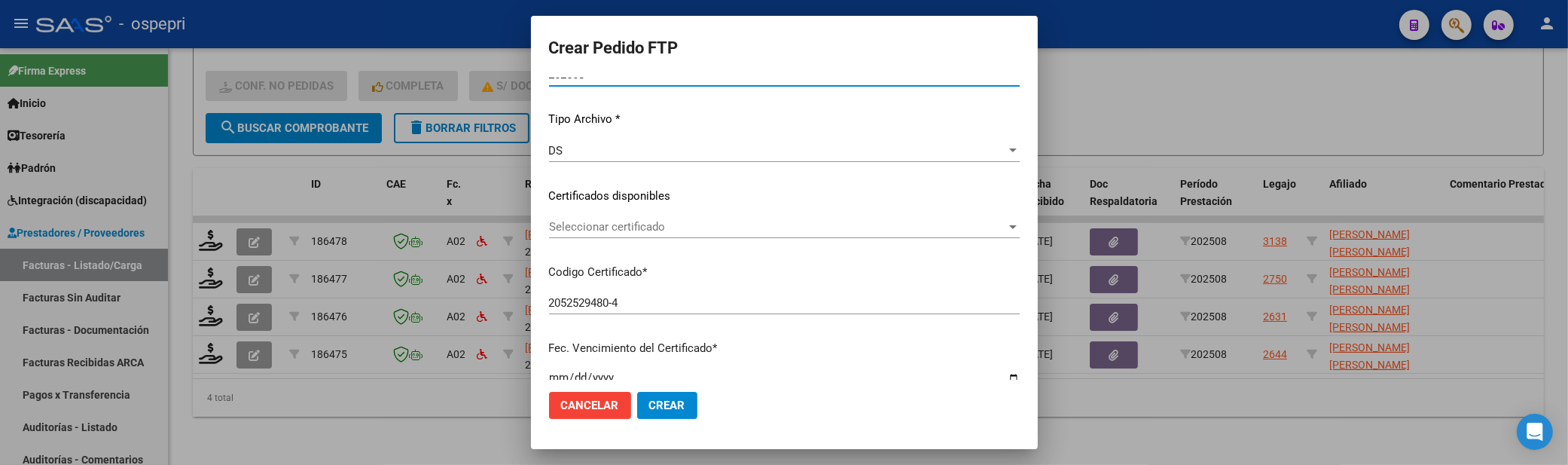
scroll to position [167, 0]
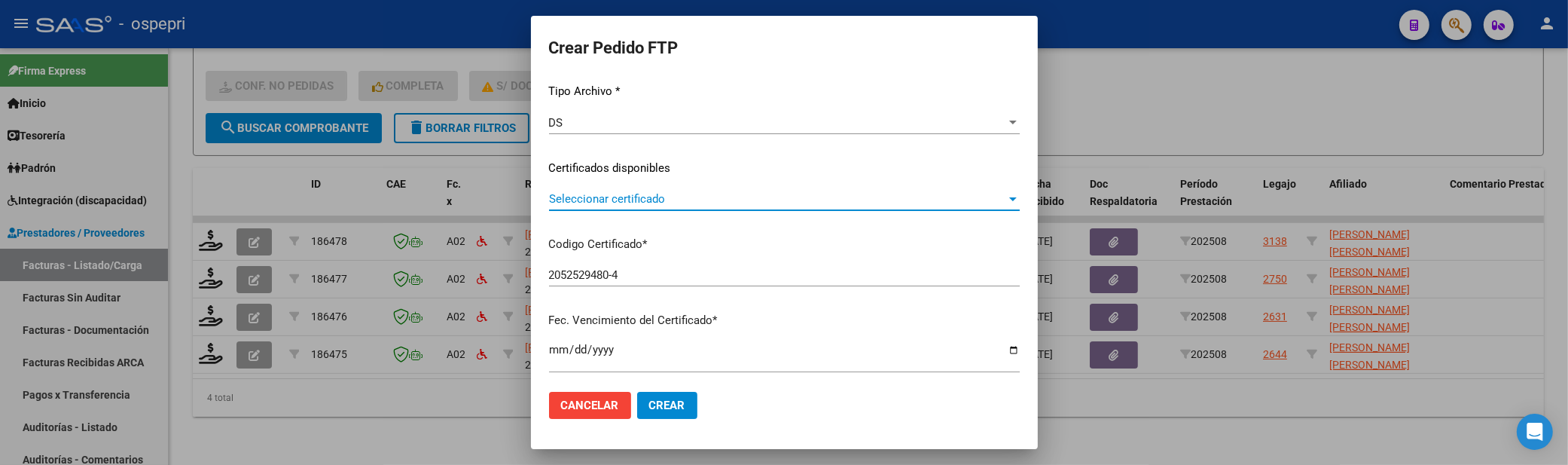
click at [1006, 194] on div at bounding box center [1013, 199] width 14 height 12
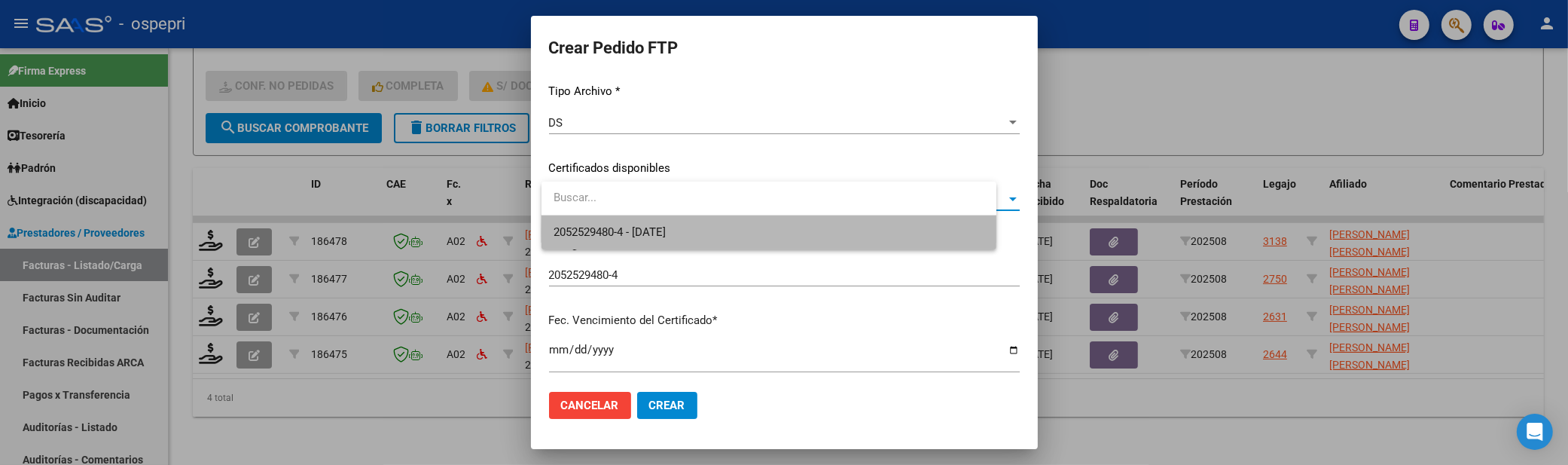
click at [912, 231] on span "2052529480-4 - 2025-12-05" at bounding box center [769, 232] width 431 height 34
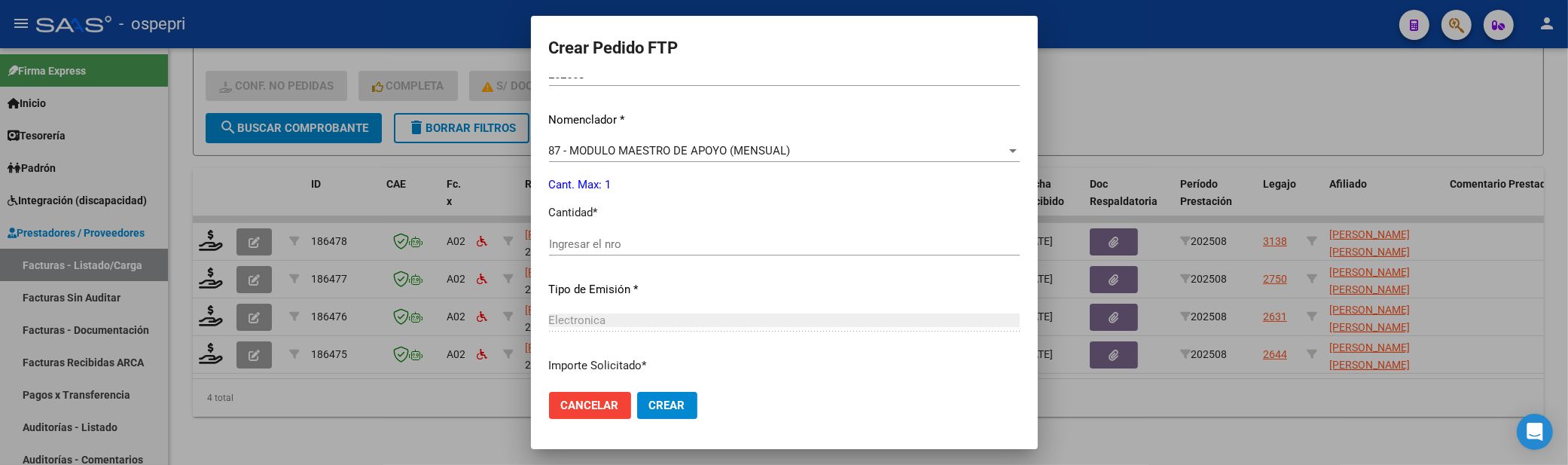
scroll to position [586, 0]
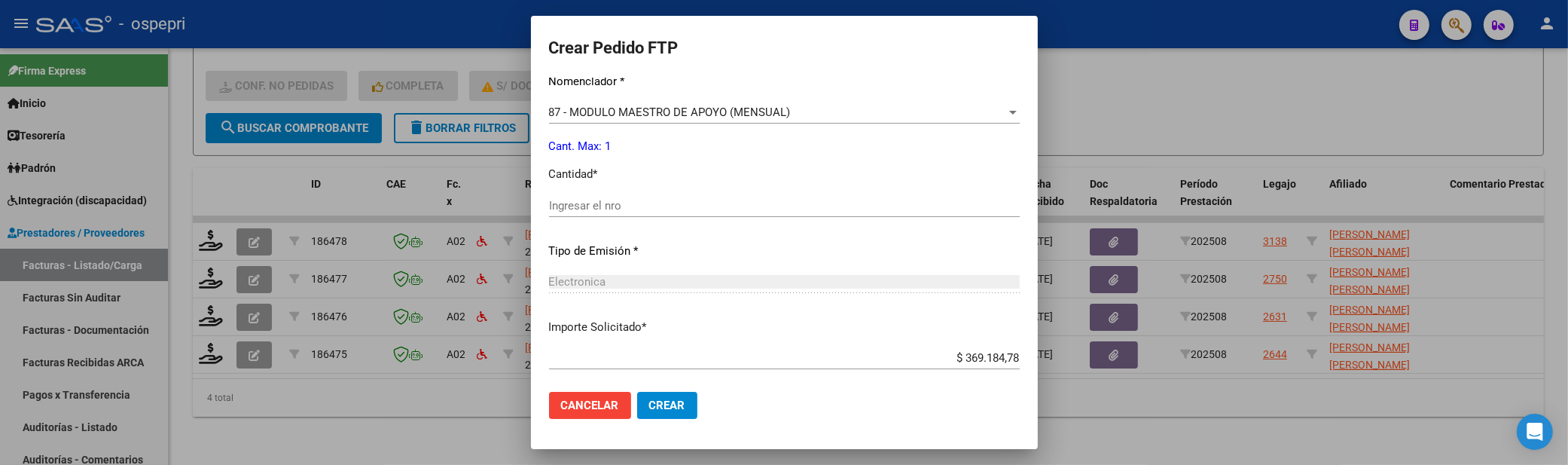
click at [667, 203] on input "Ingresar el nro" at bounding box center [784, 205] width 471 height 14
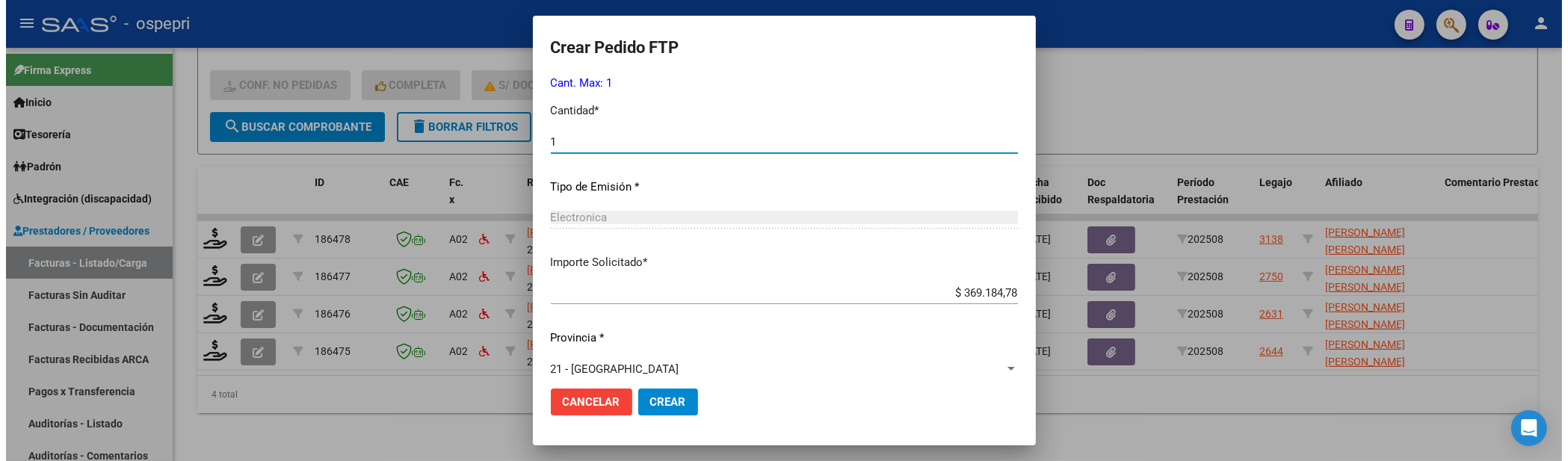
scroll to position [659, 0]
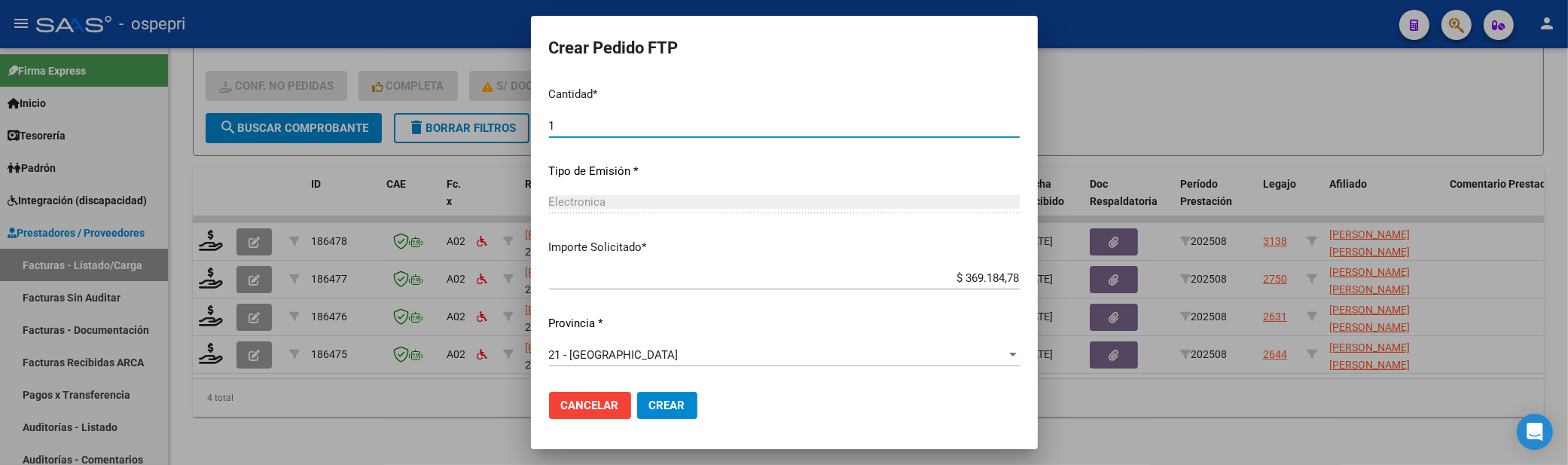
type input "1"
click at [679, 402] on span "Crear" at bounding box center [666, 405] width 36 height 14
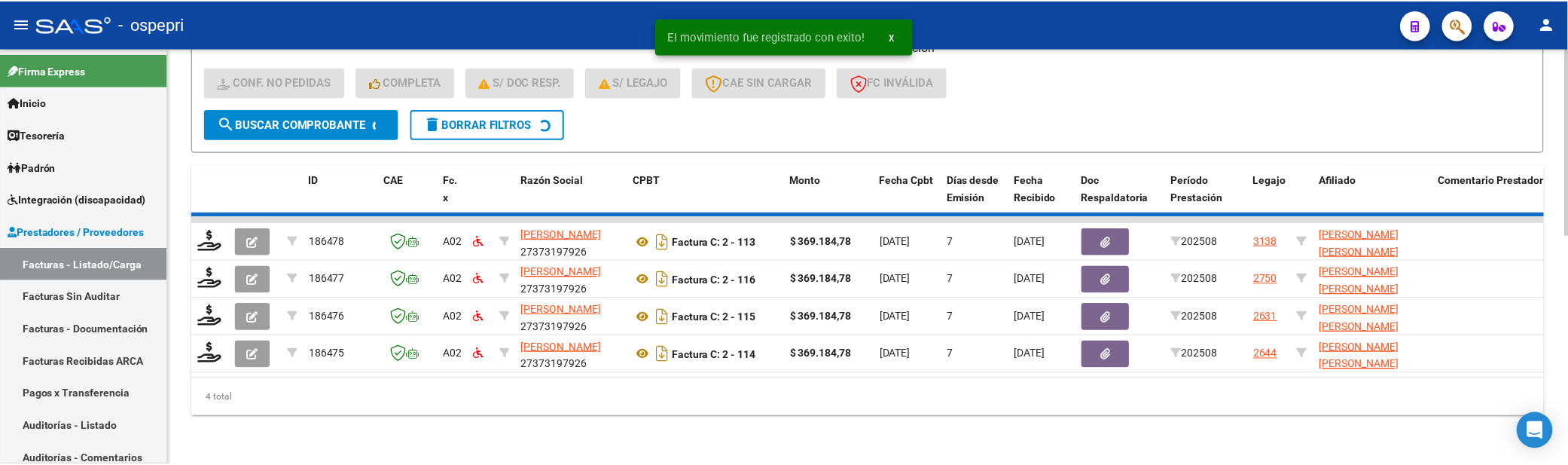
scroll to position [465, 0]
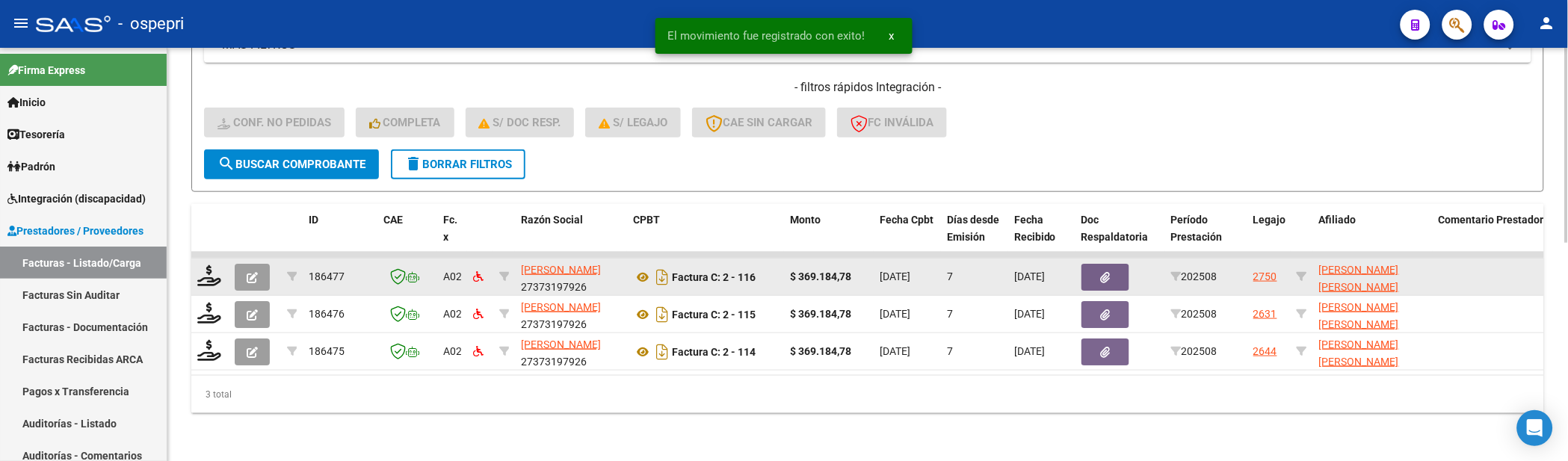
click at [225, 273] on datatable-body-cell at bounding box center [210, 276] width 37 height 36
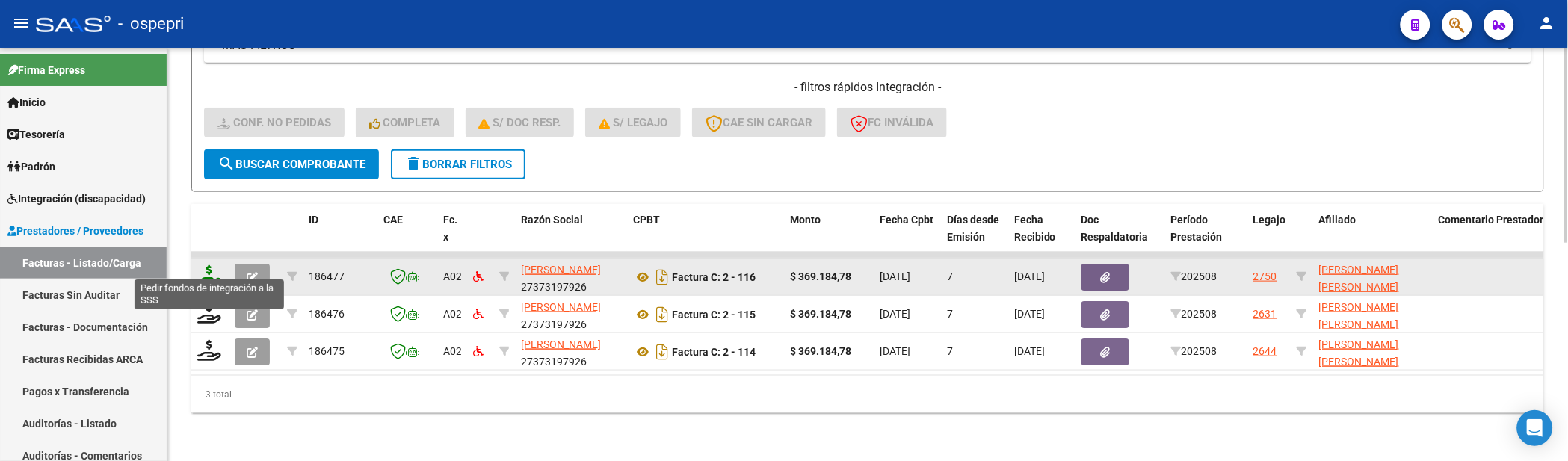
click at [215, 267] on icon at bounding box center [209, 276] width 24 height 21
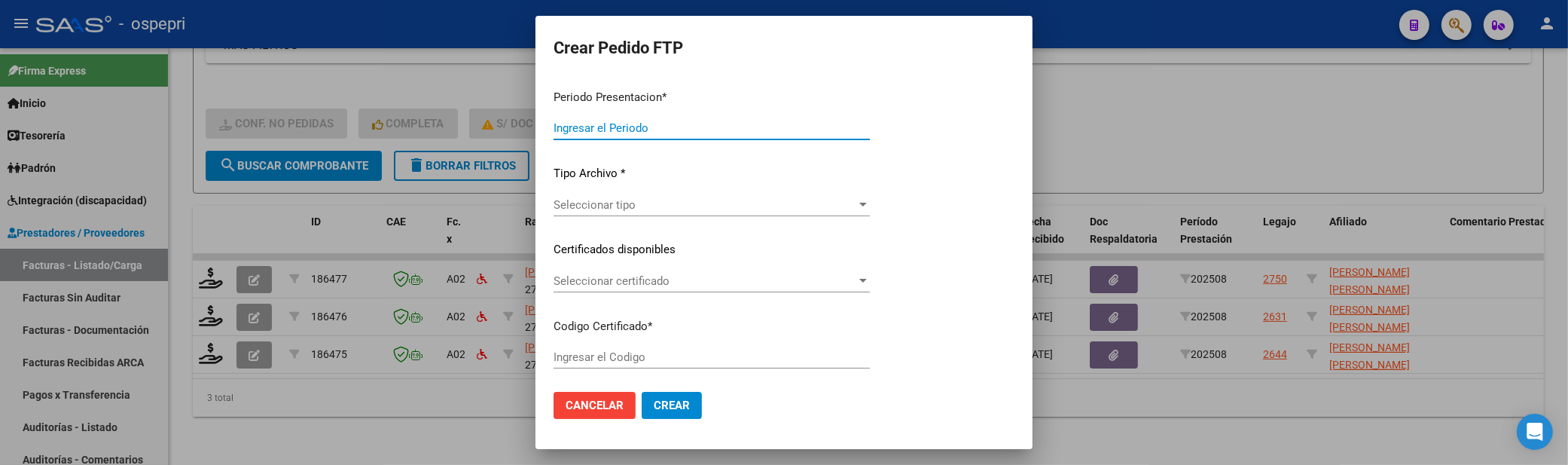
type input "202508"
type input "$ 369.184,78"
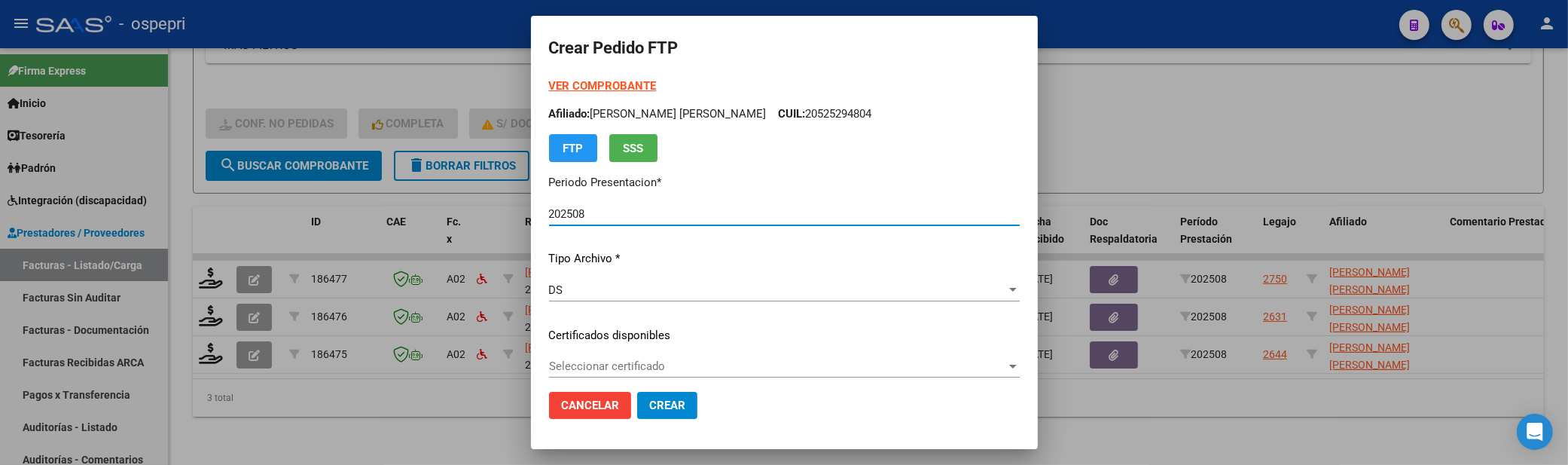
type input "23556315949"
type input "2030-02-01"
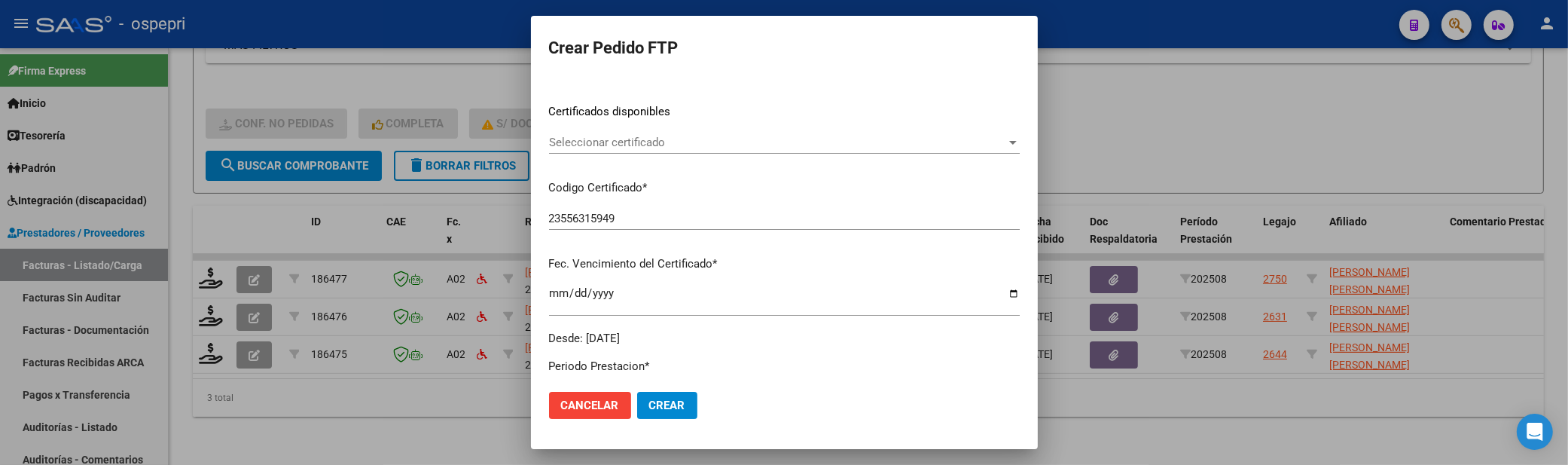
scroll to position [251, 0]
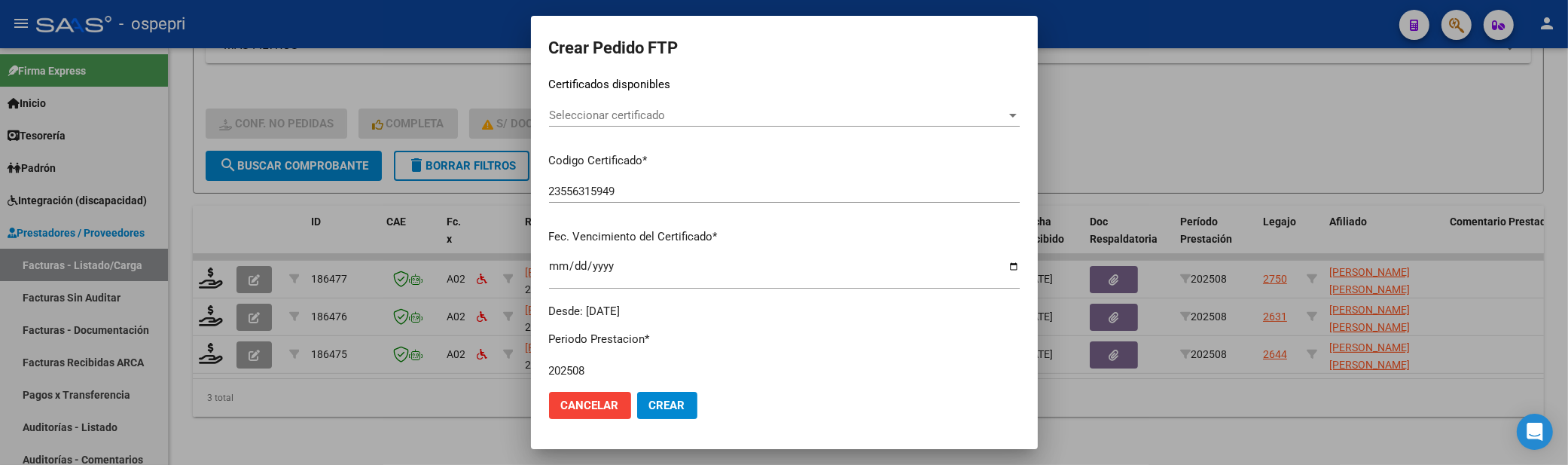
click at [1017, 115] on div at bounding box center [1013, 115] width 8 height 4
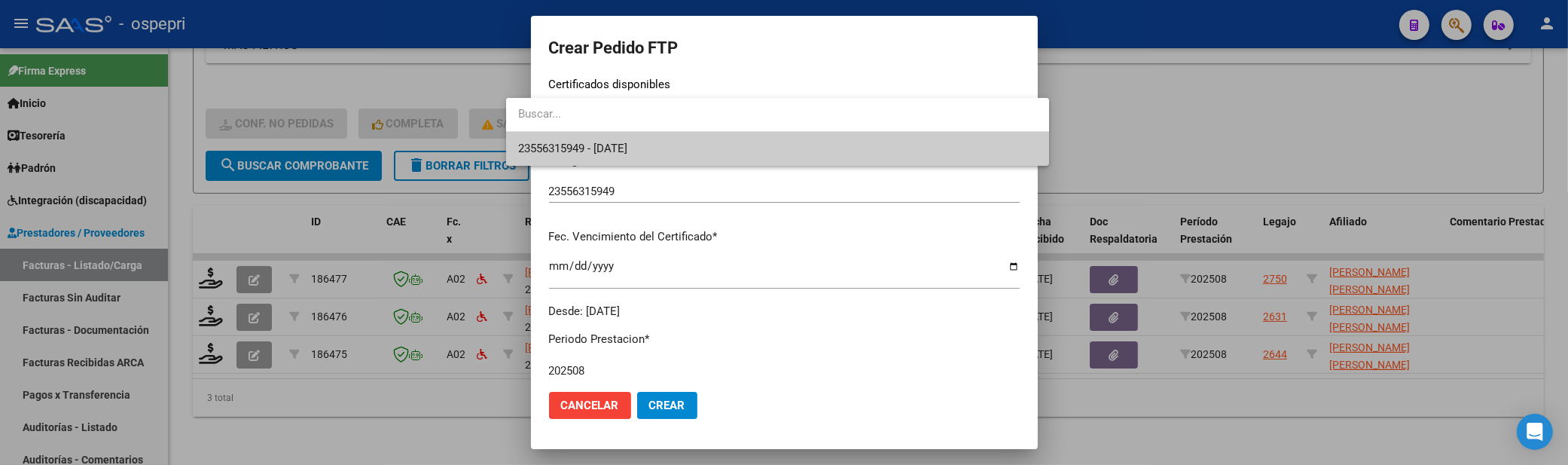
click at [915, 170] on div at bounding box center [784, 232] width 1568 height 465
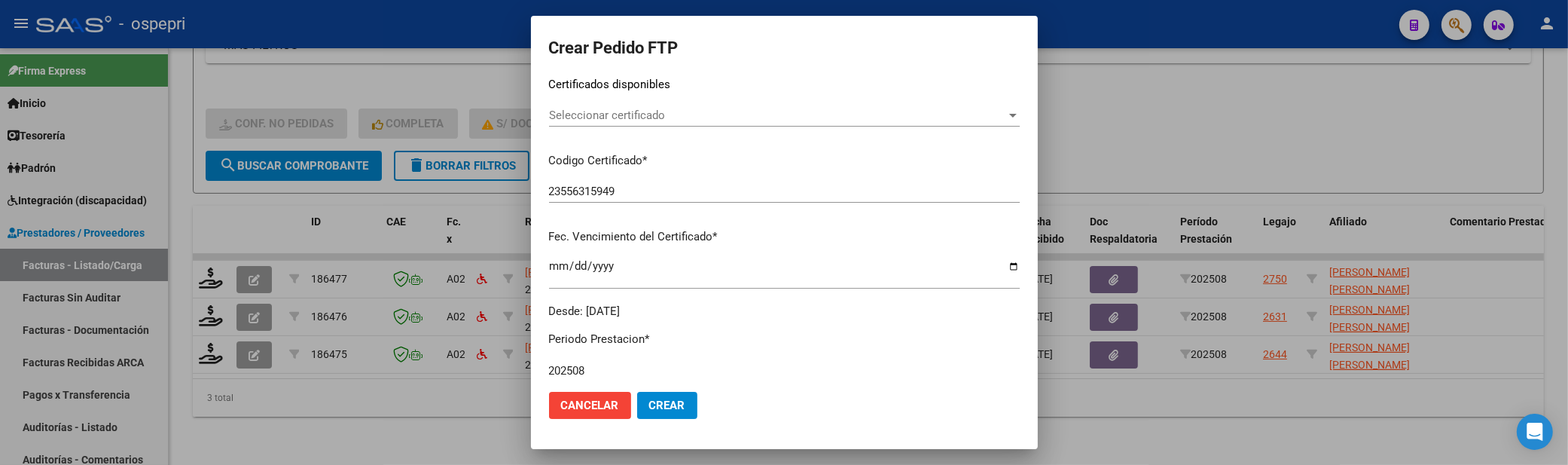
click at [869, 155] on p "Codigo Certificado *" at bounding box center [784, 160] width 471 height 18
click at [1017, 116] on div at bounding box center [1013, 115] width 8 height 4
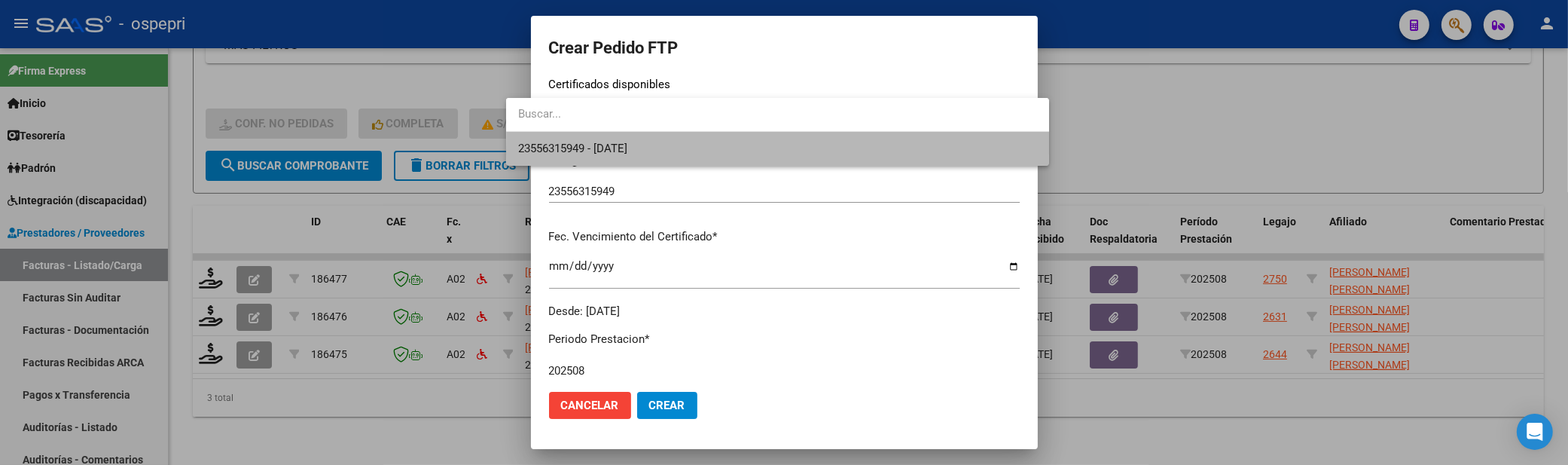
click at [886, 151] on span "23556315949 - 2030-02-01" at bounding box center [778, 149] width 519 height 34
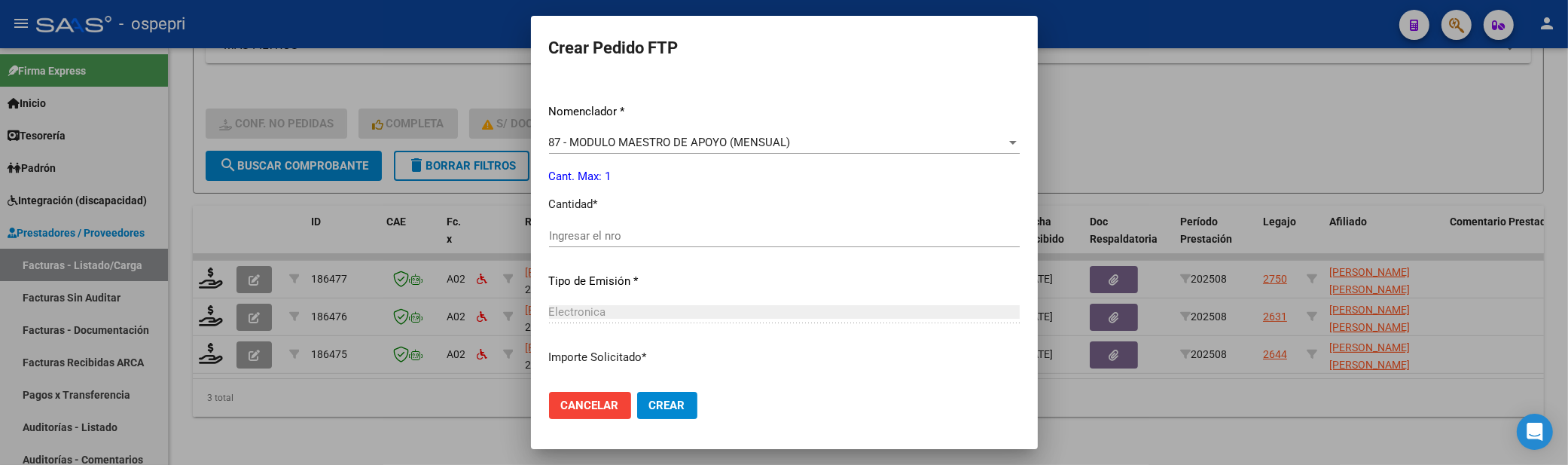
scroll to position [586, 0]
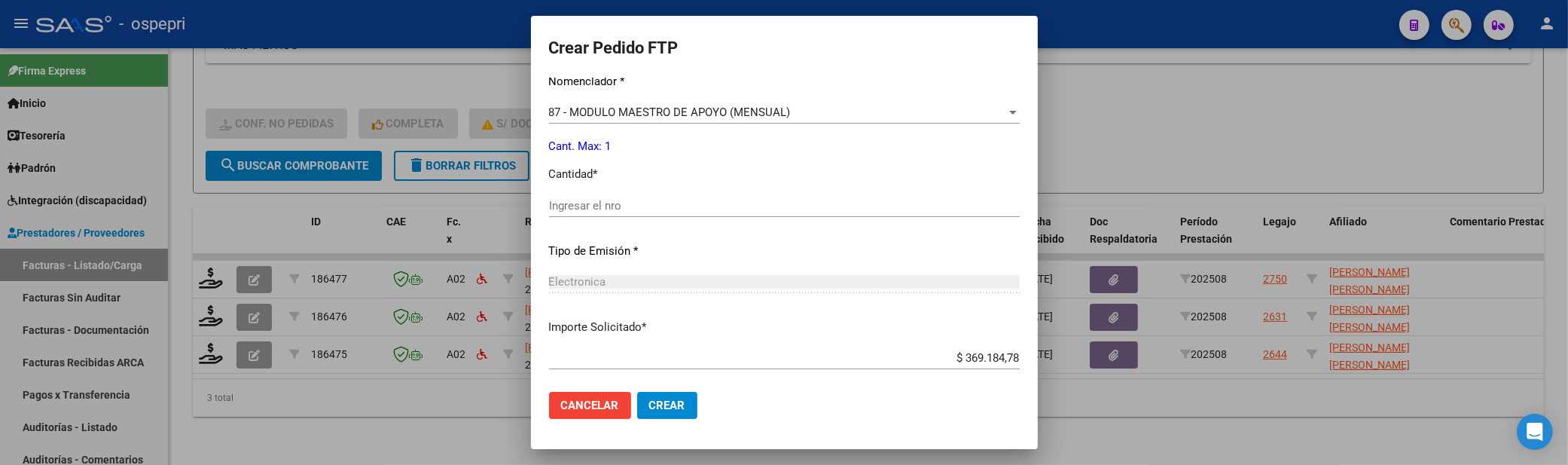
click at [642, 208] on input "Ingresar el nro" at bounding box center [784, 205] width 471 height 14
type input "1"
click at [649, 410] on span "Crear" at bounding box center [666, 405] width 36 height 14
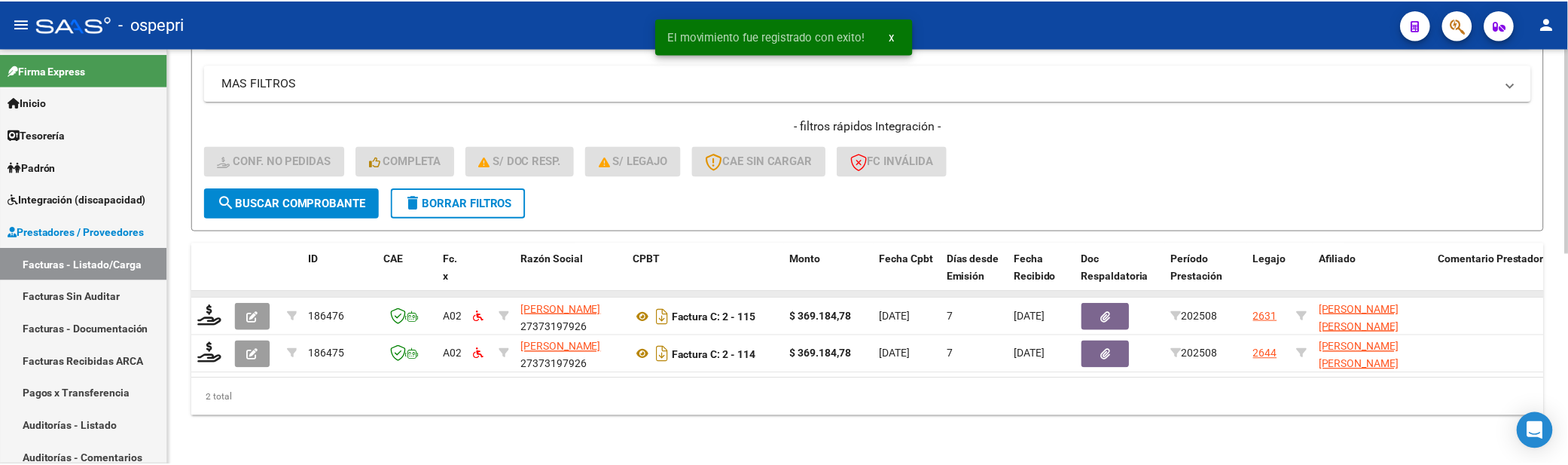
scroll to position [427, 0]
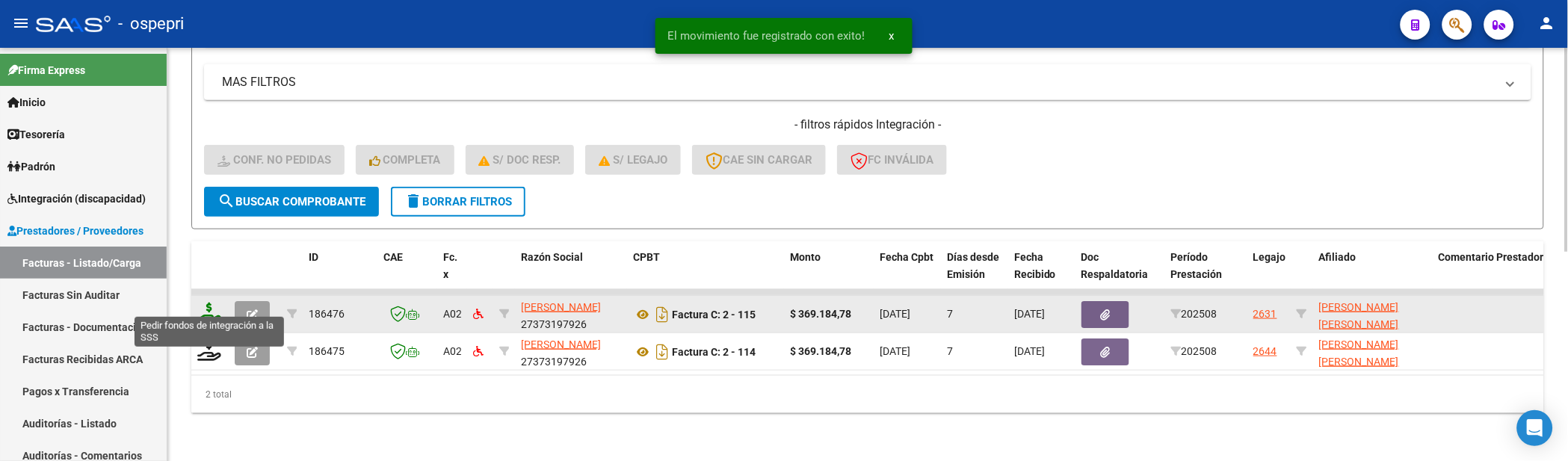
click at [214, 309] on icon at bounding box center [209, 313] width 24 height 21
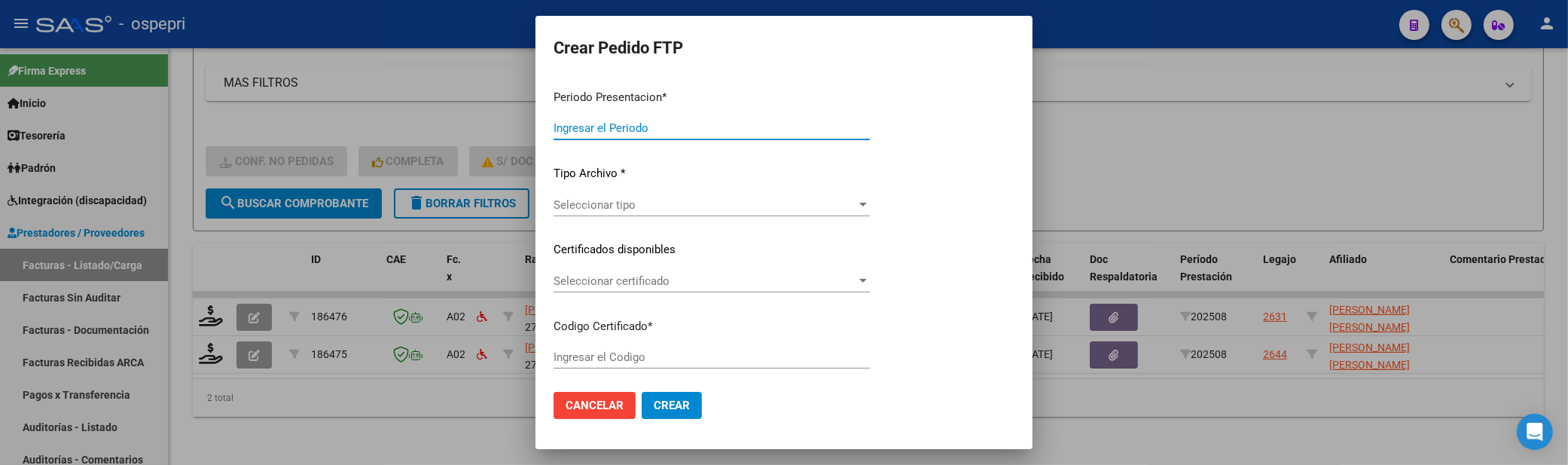
type input "202508"
type input "$ 369.184,78"
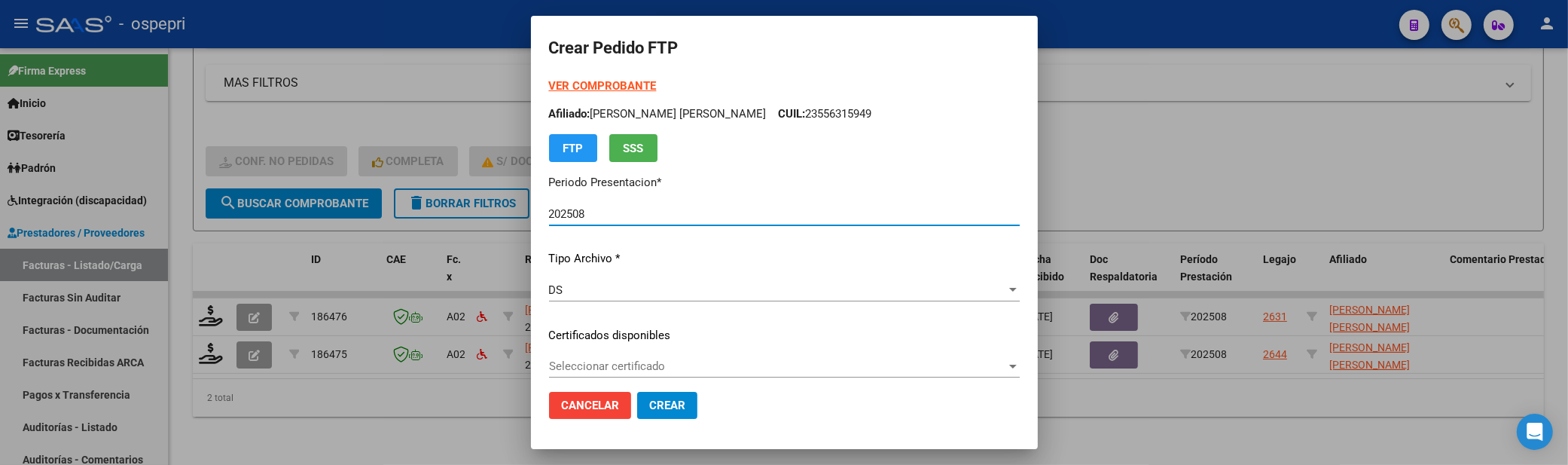
type input "2755464704-4"
type input "2030-04-29"
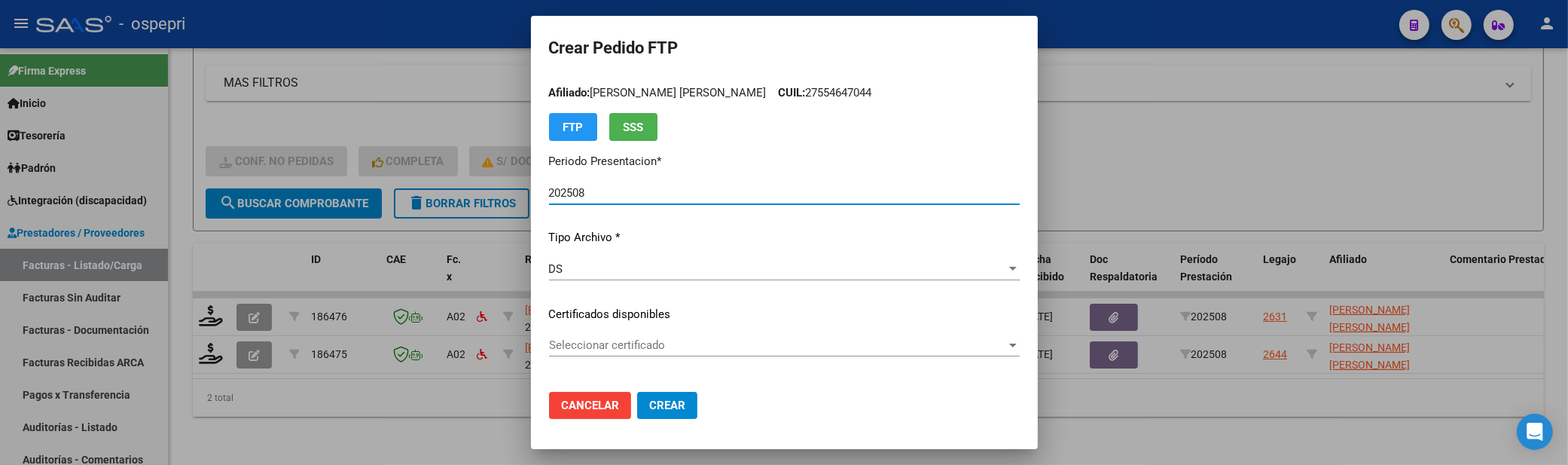
scroll to position [84, 0]
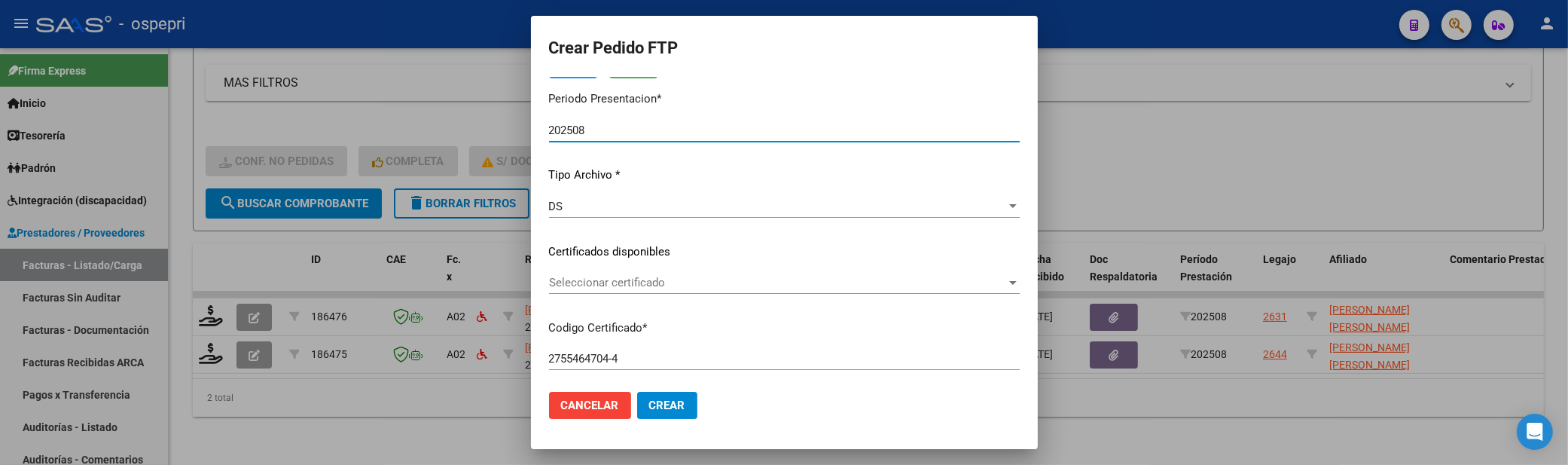
click at [1017, 283] on div at bounding box center [1013, 283] width 8 height 4
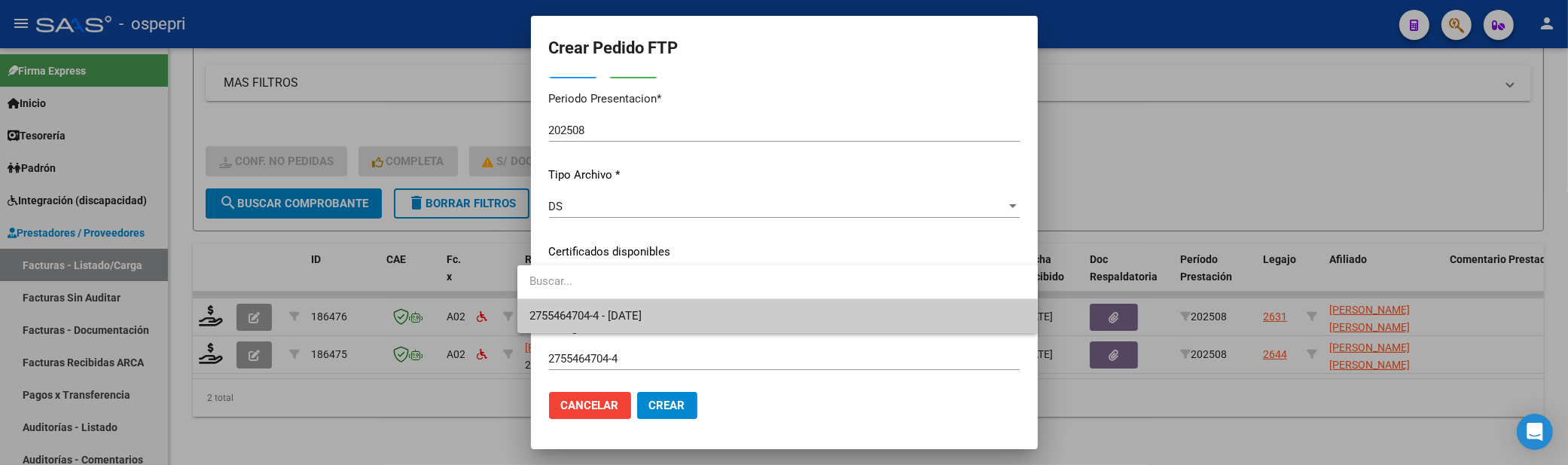
click at [984, 305] on span "2755464704-4 - 2030-04-29" at bounding box center [778, 316] width 496 height 34
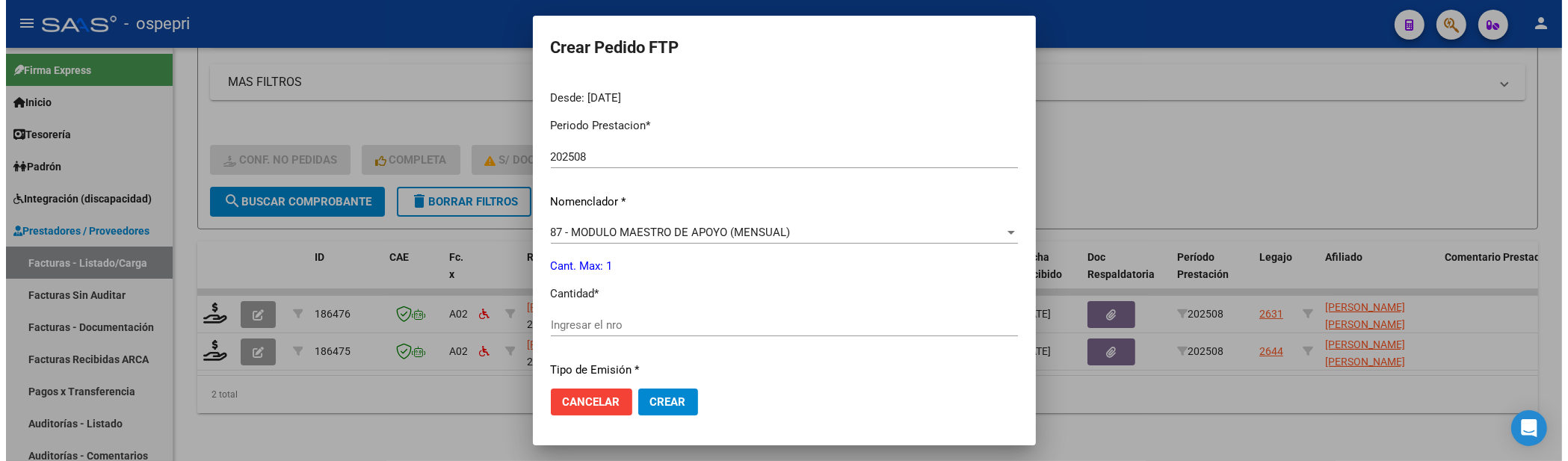
scroll to position [581, 0]
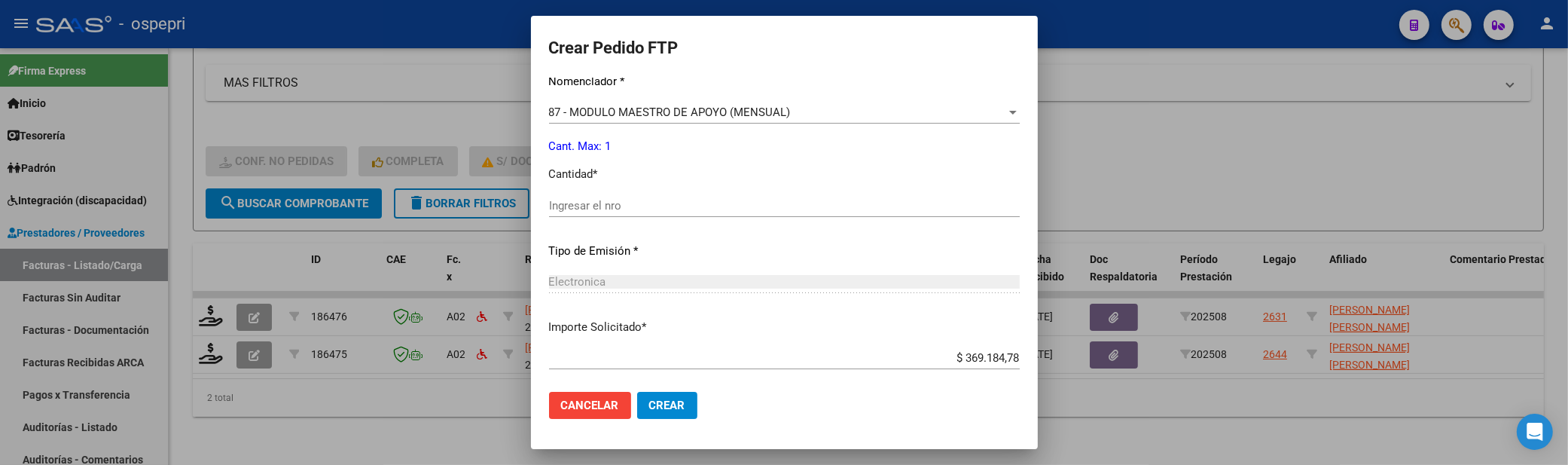
click at [581, 204] on input "Ingresar el nro" at bounding box center [784, 205] width 471 height 14
type input "1"
click at [660, 409] on span "Crear" at bounding box center [666, 405] width 36 height 14
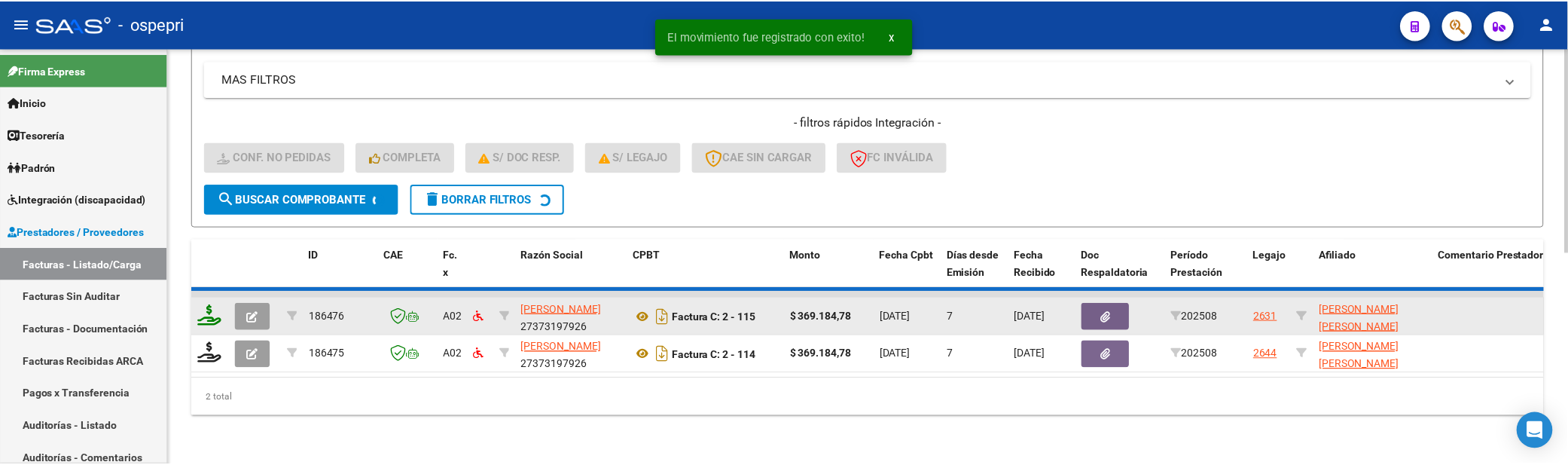
scroll to position [389, 0]
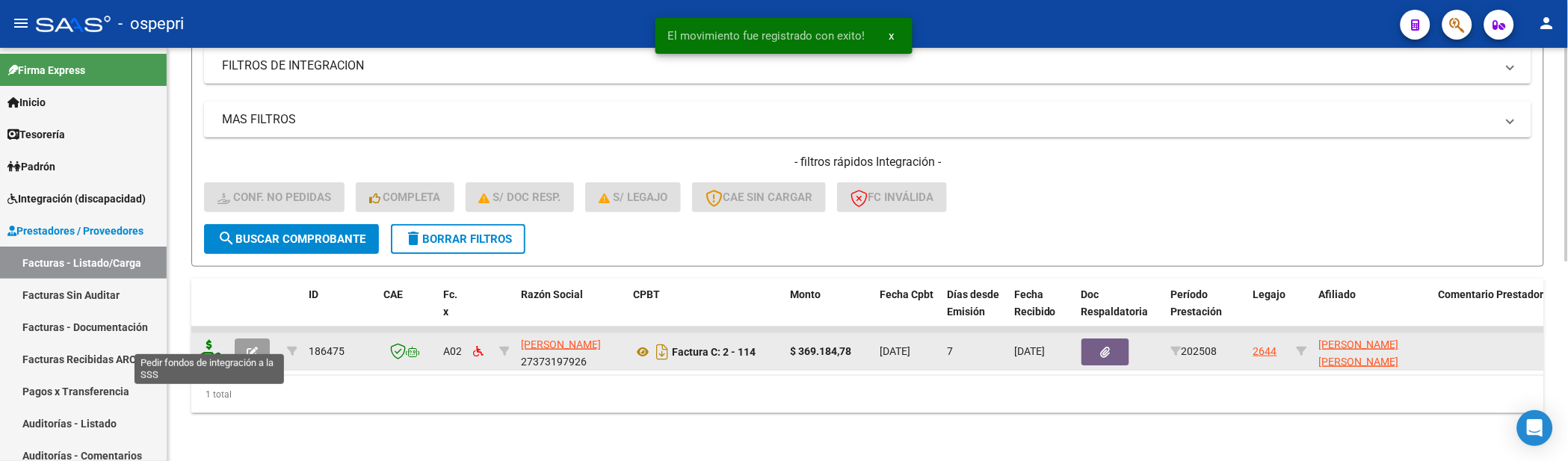
click at [217, 341] on icon at bounding box center [209, 350] width 24 height 21
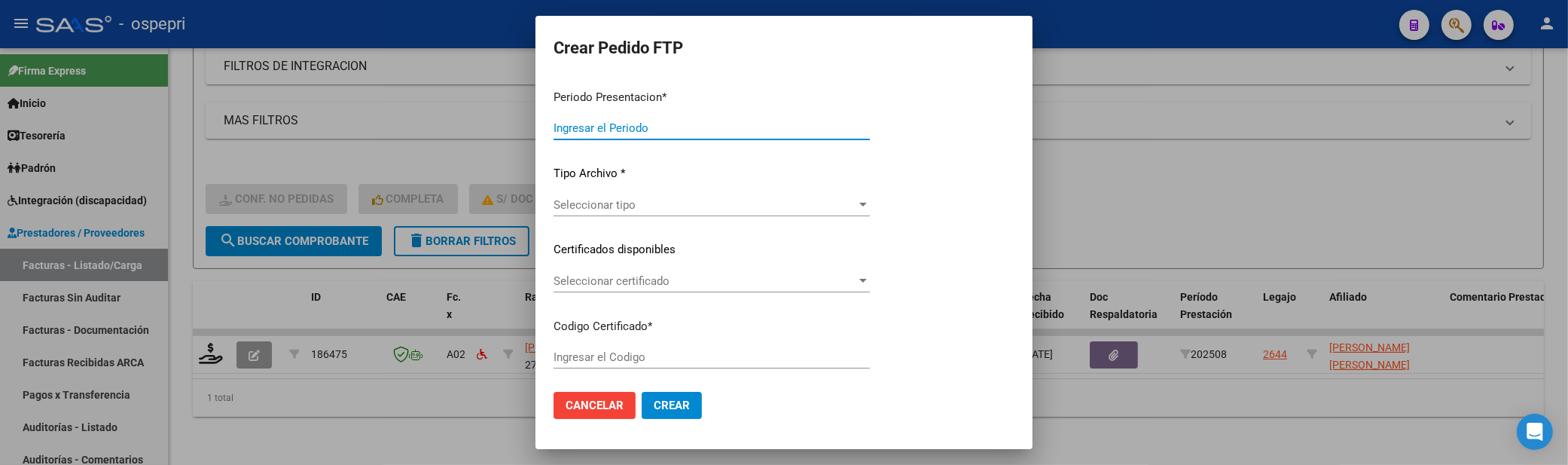
type input "202508"
type input "$ 369.184,78"
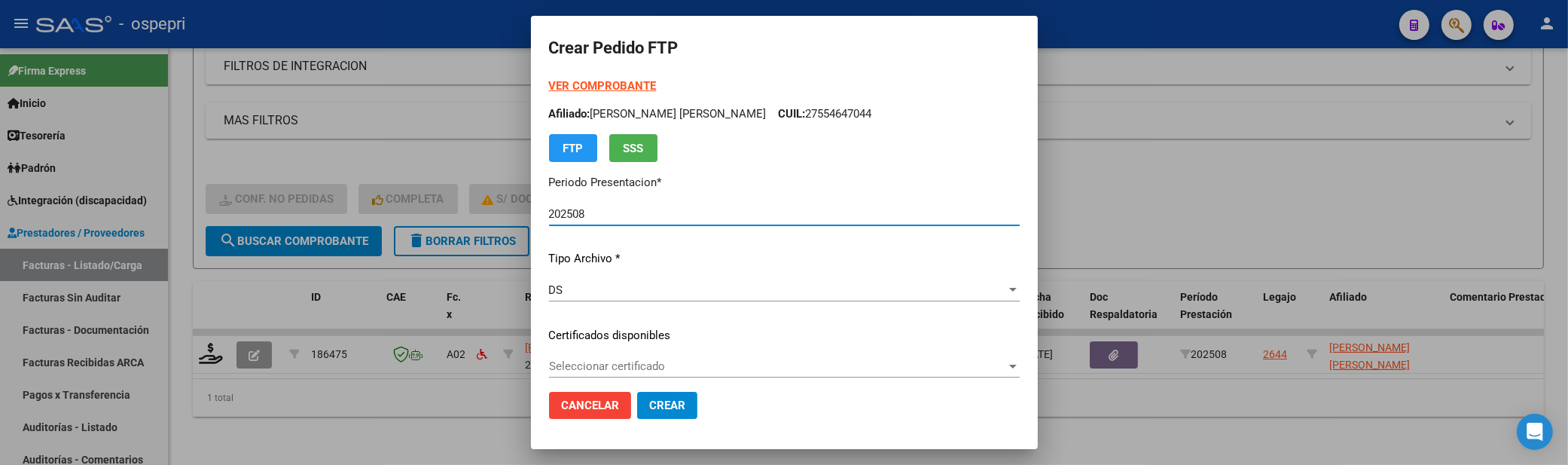
type input "2053308072-4"
type input "2028-04-01"
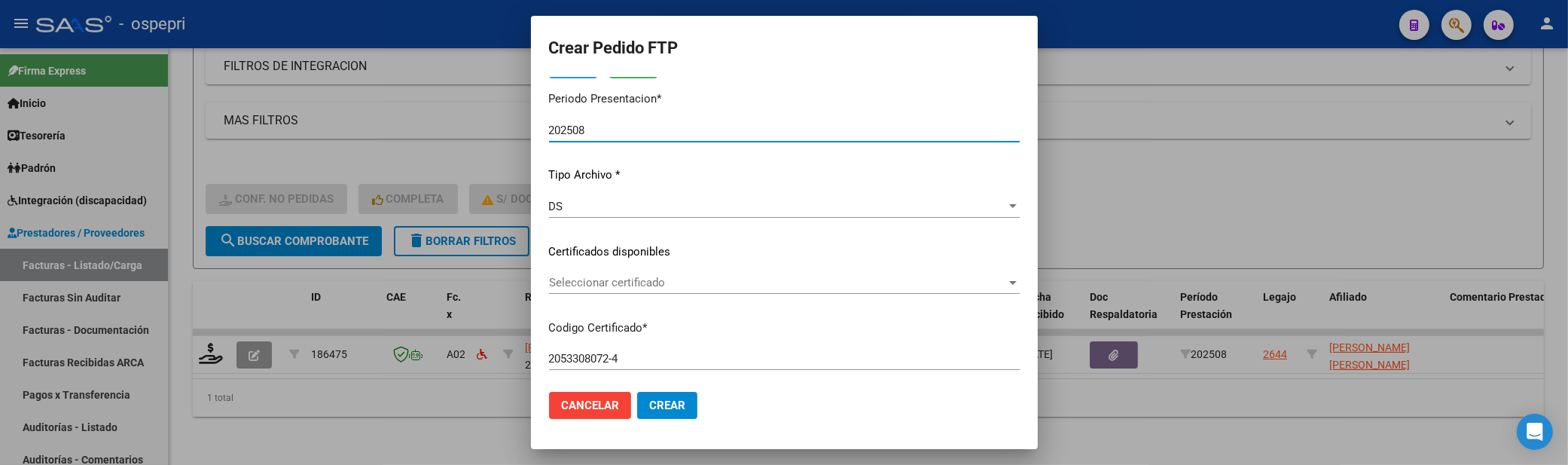
scroll to position [167, 0]
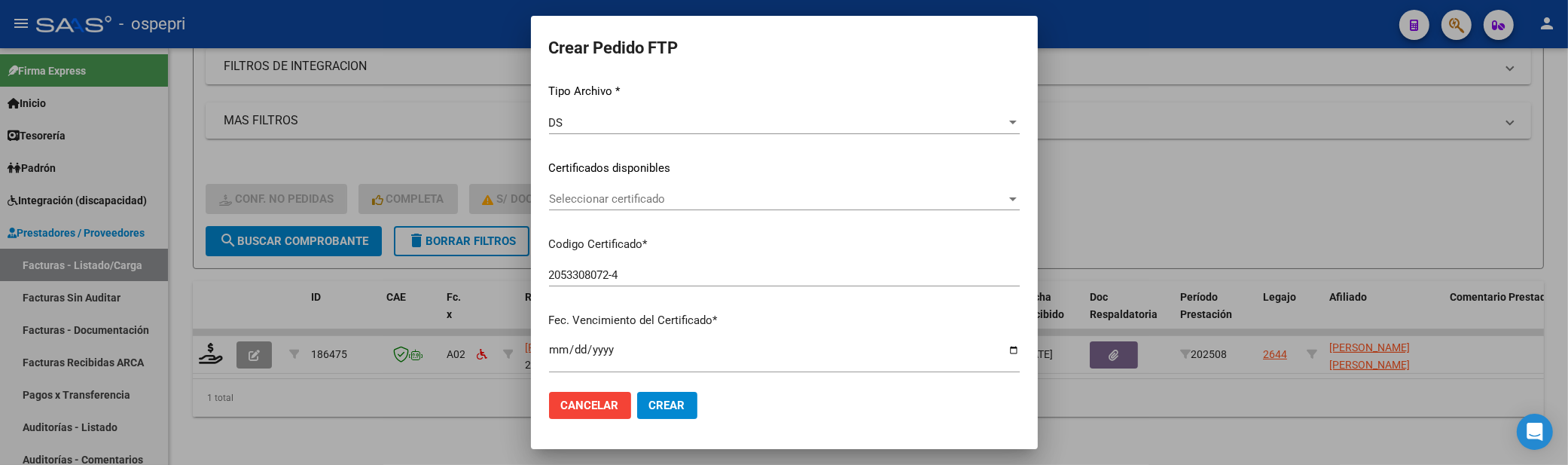
click at [1017, 199] on div at bounding box center [1013, 199] width 8 height 4
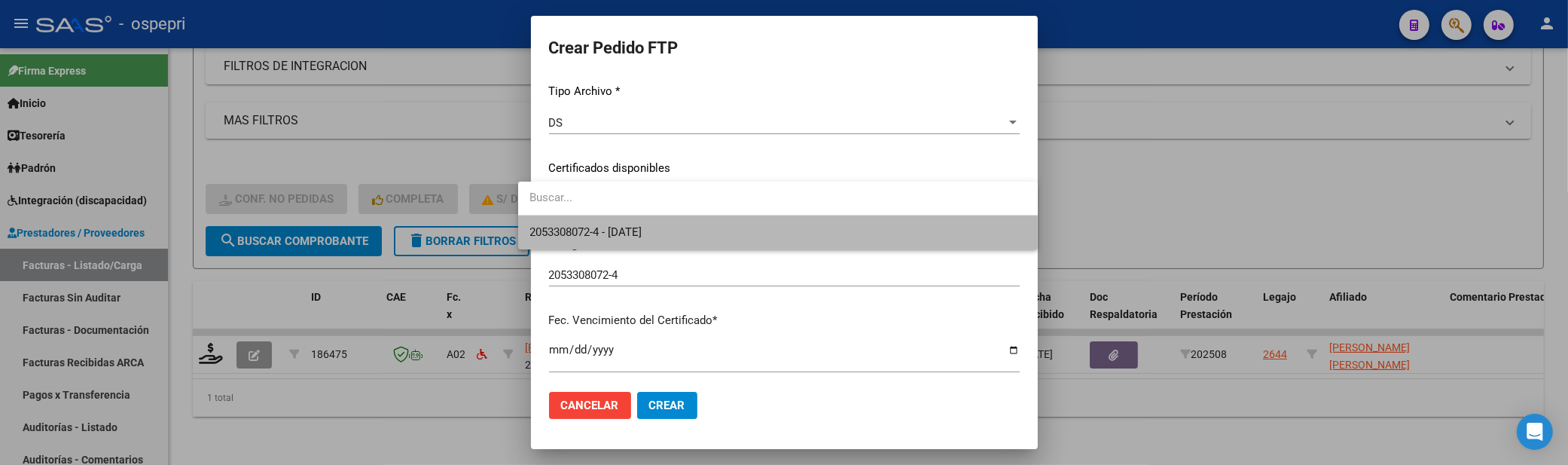
click at [965, 223] on span "2053308072-4 - 2028-04-01" at bounding box center [778, 232] width 495 height 34
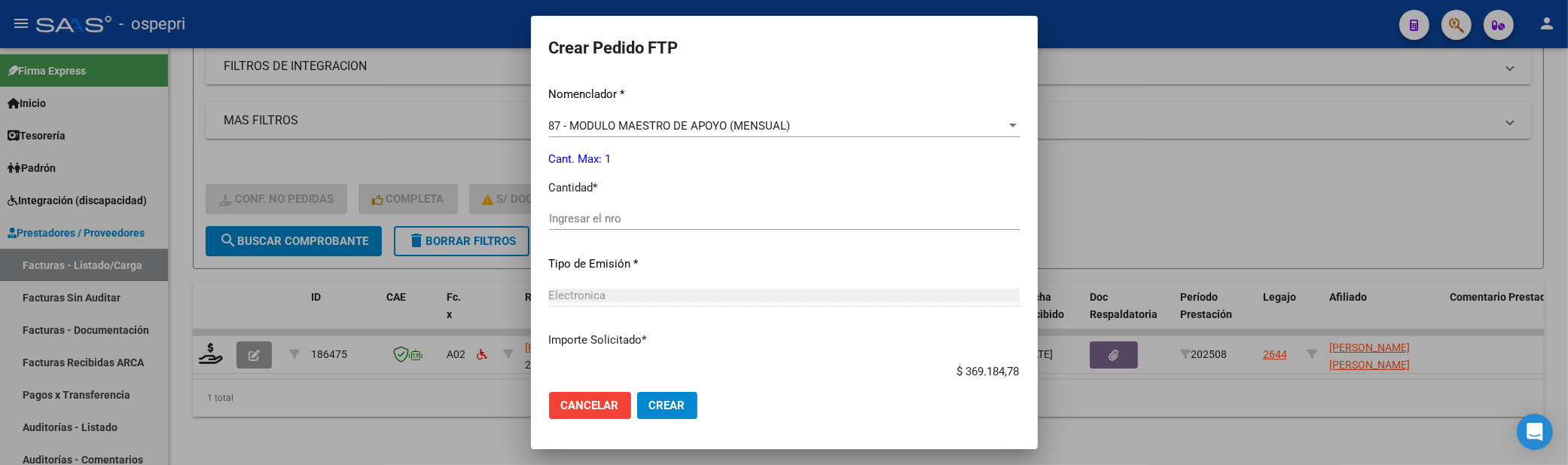
scroll to position [586, 0]
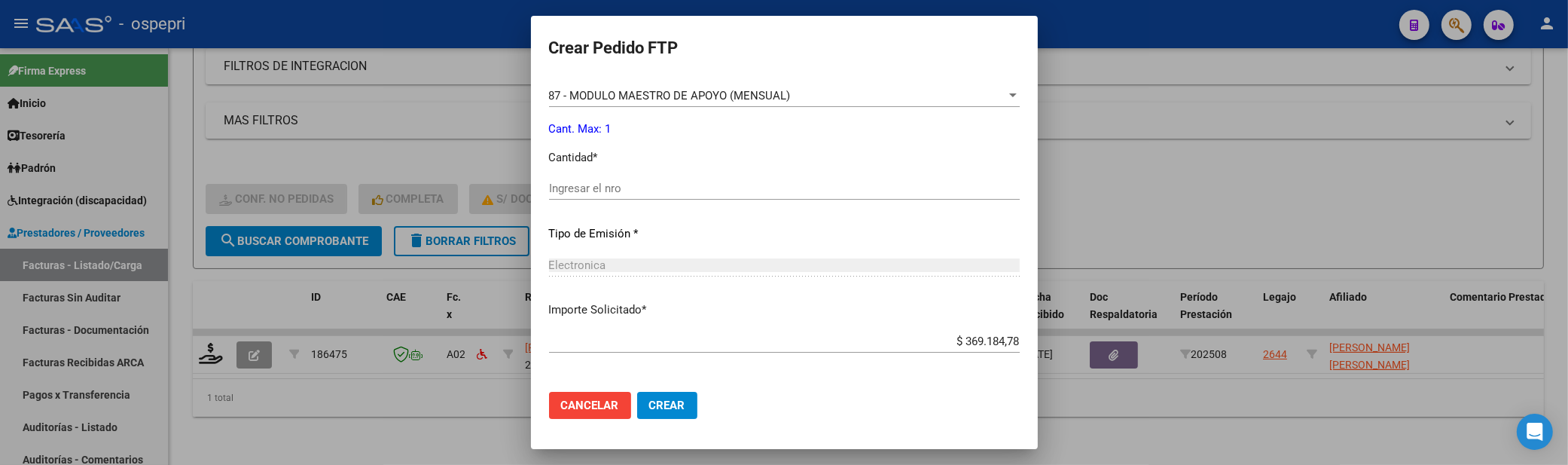
click at [580, 192] on input "Ingresar el nro" at bounding box center [784, 189] width 471 height 14
type input "1"
click at [661, 408] on span "Crear" at bounding box center [666, 405] width 36 height 14
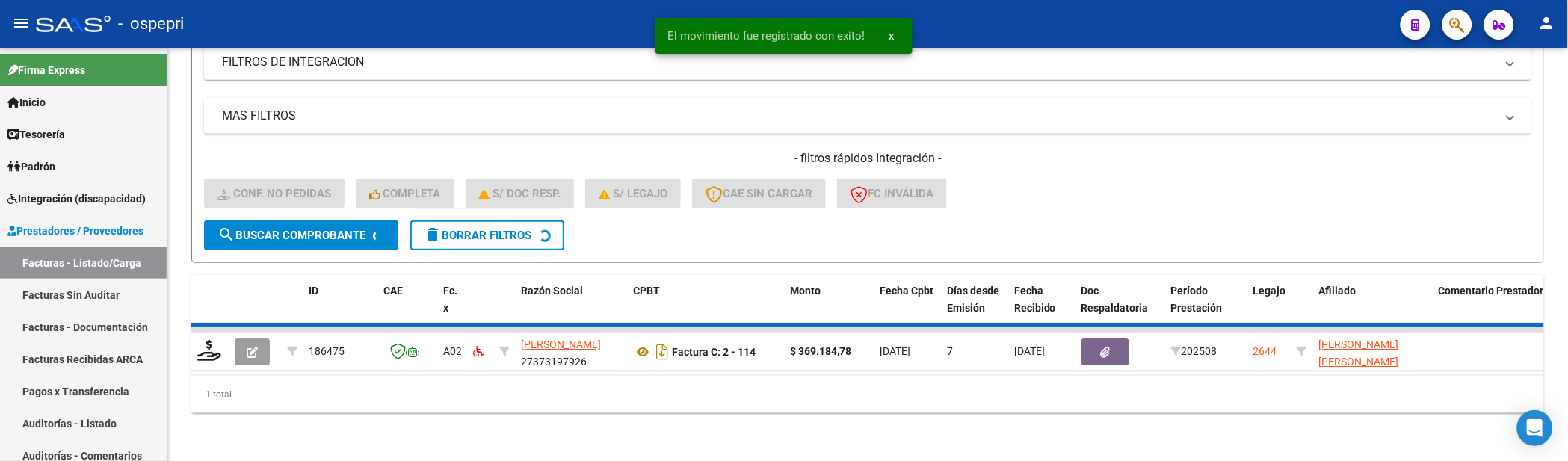
scroll to position [362, 0]
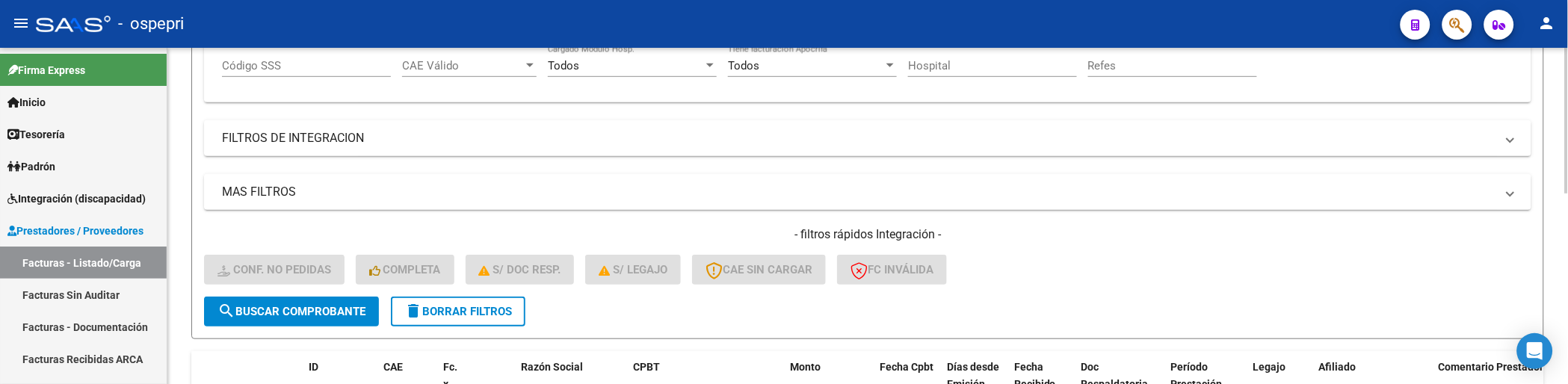
scroll to position [220, 0]
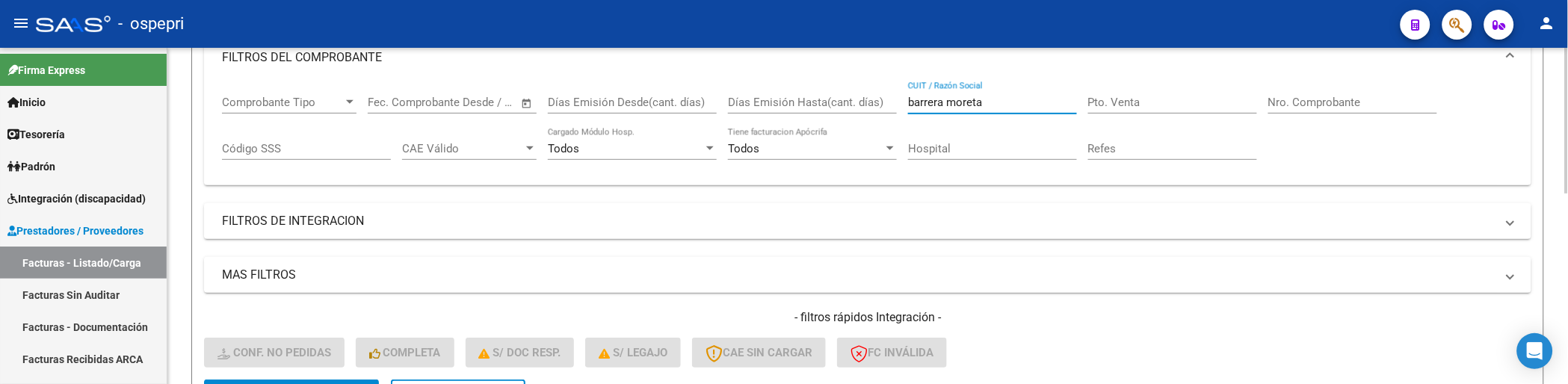
drag, startPoint x: 988, startPoint y: 107, endPoint x: 907, endPoint y: 100, distance: 81.3
click at [908, 100] on input "barrera moreta" at bounding box center [992, 102] width 169 height 14
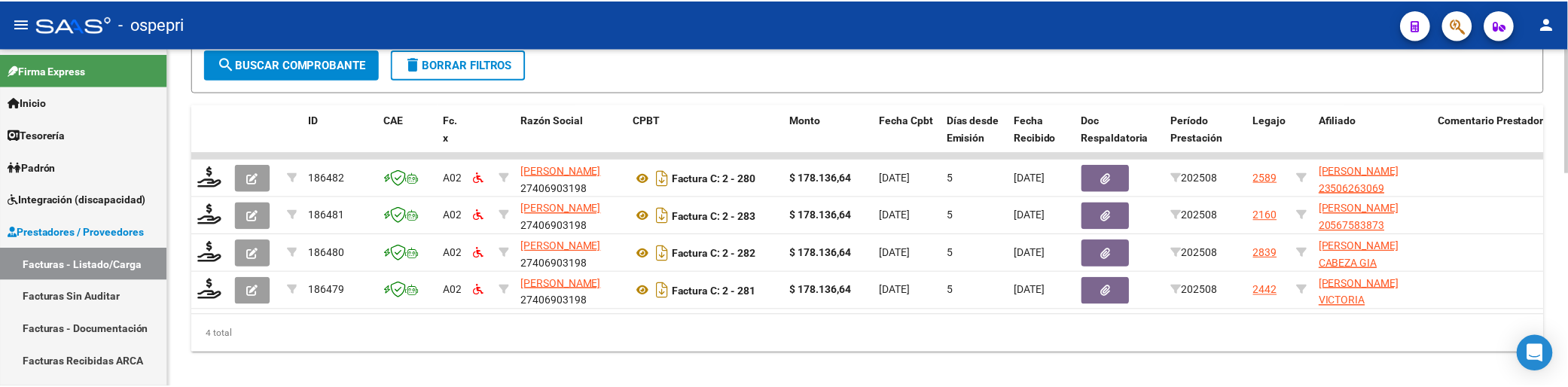
scroll to position [557, 0]
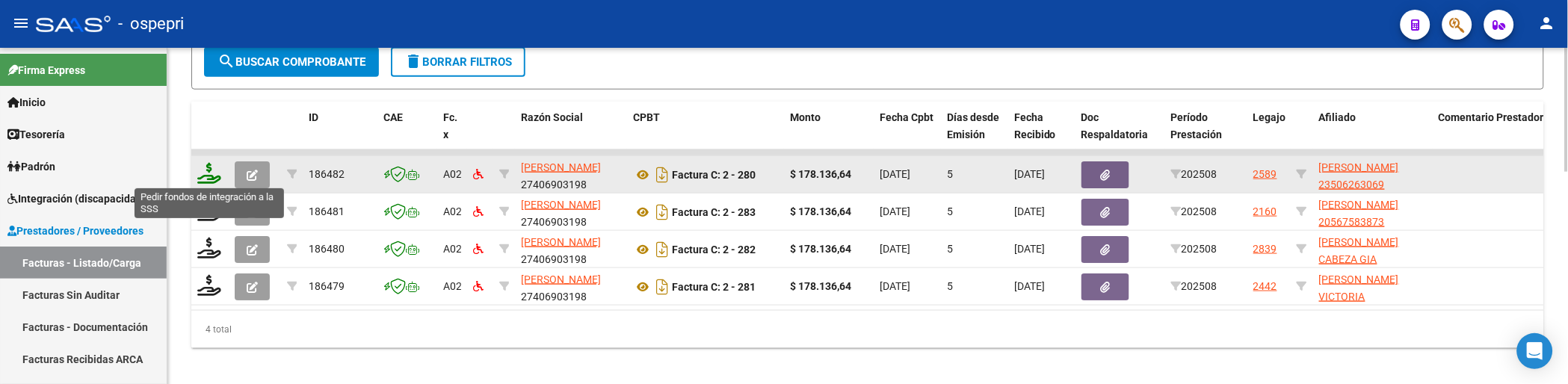
type input "[PERSON_NAME]"
click at [205, 175] on icon at bounding box center [209, 173] width 24 height 21
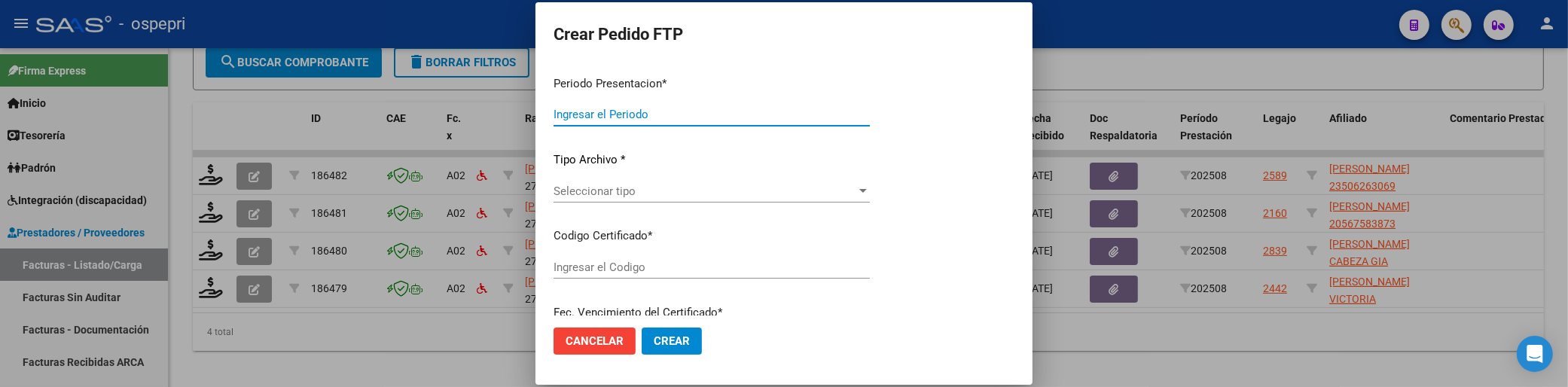
type input "202508"
type input "$ 178.136,64"
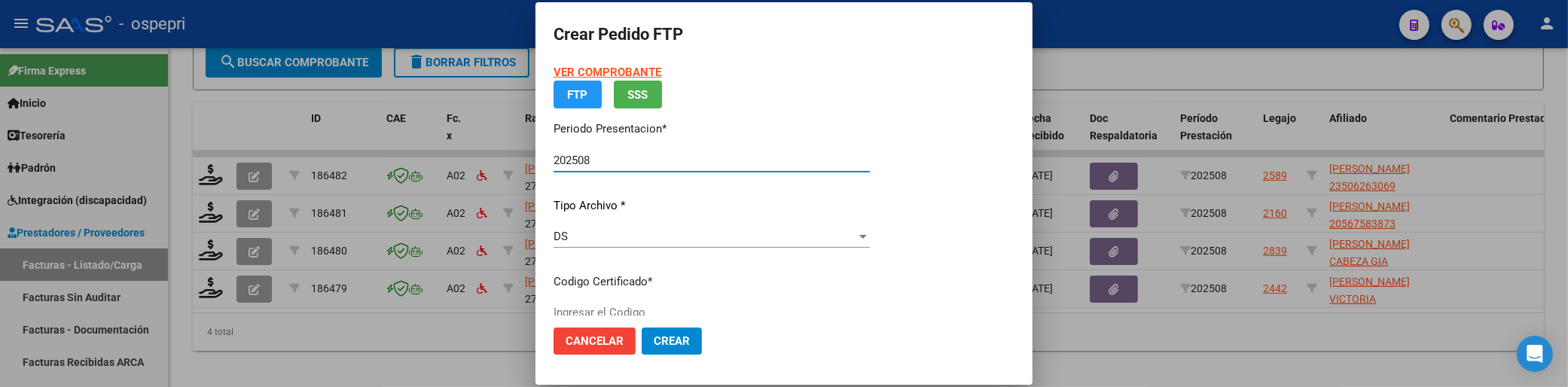
type input "23506263069"
type input "[DATE]"
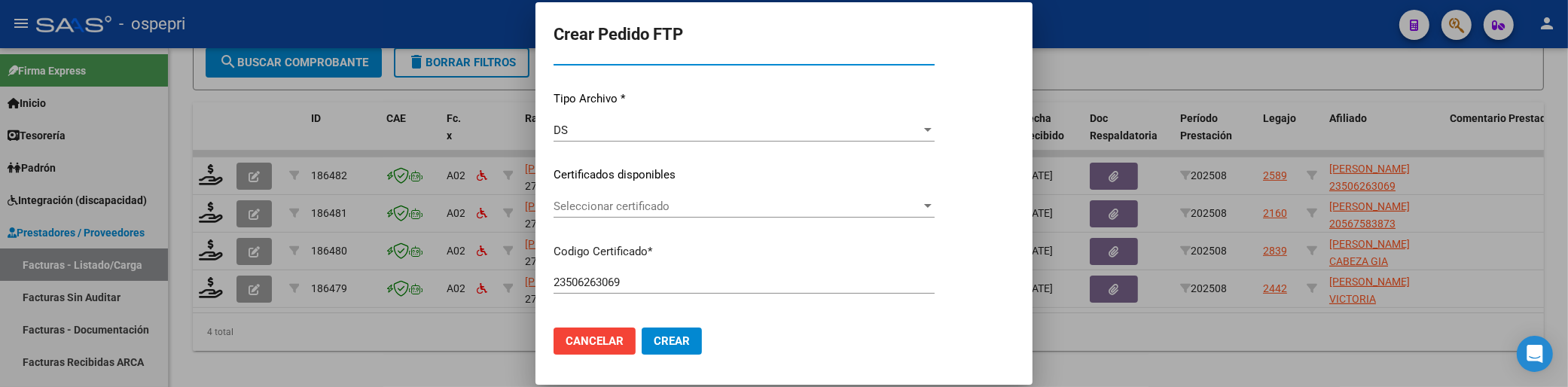
scroll to position [167, 0]
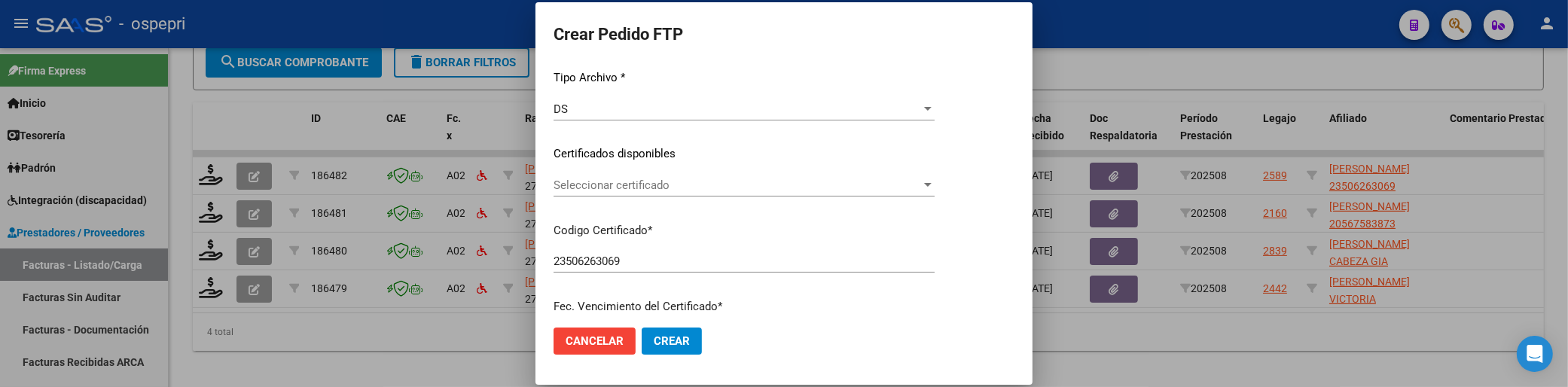
click at [934, 182] on div at bounding box center [928, 185] width 14 height 12
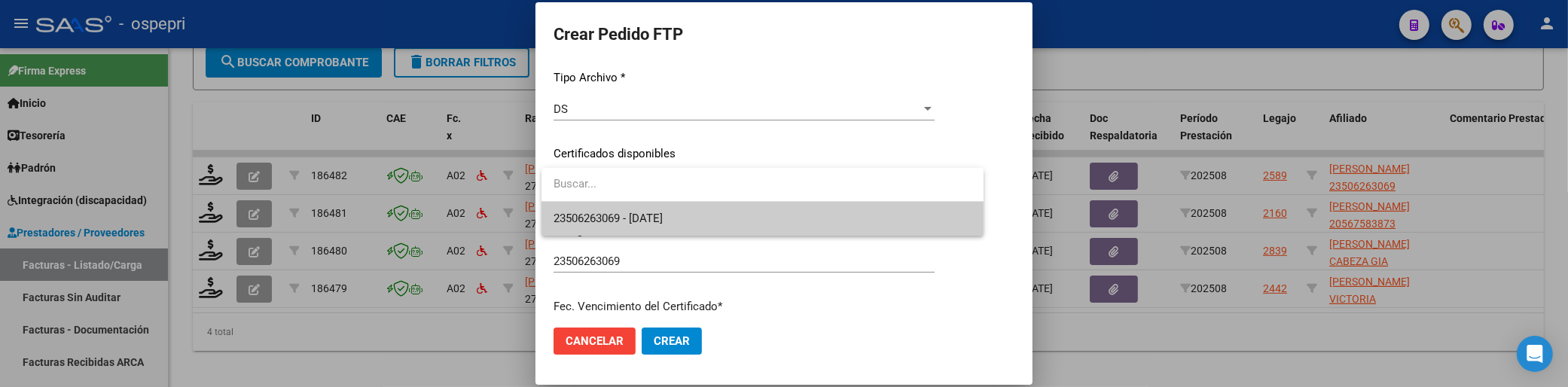
click at [898, 216] on span "23506263069 - [DATE]" at bounding box center [763, 218] width 418 height 34
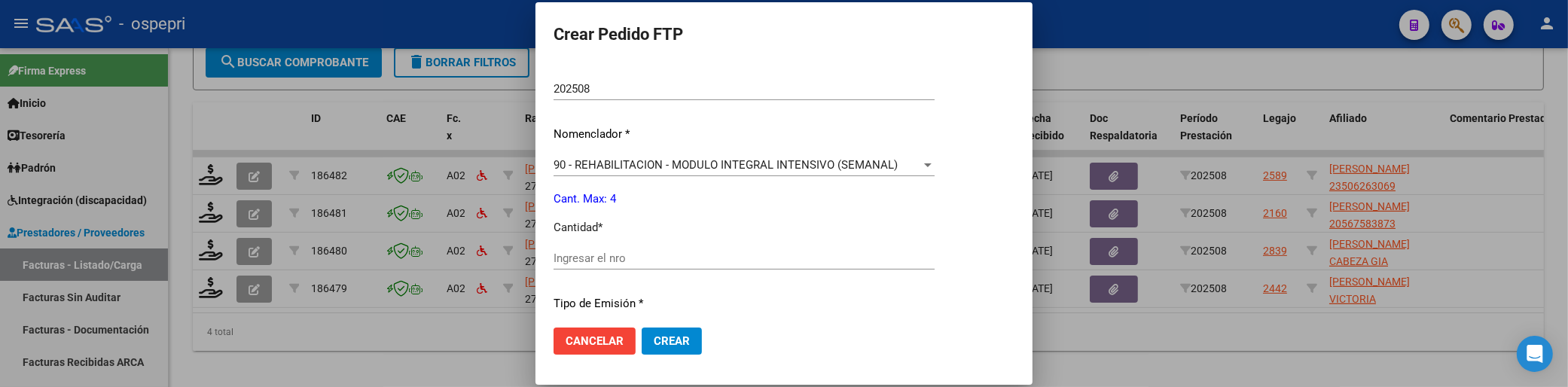
scroll to position [585, 0]
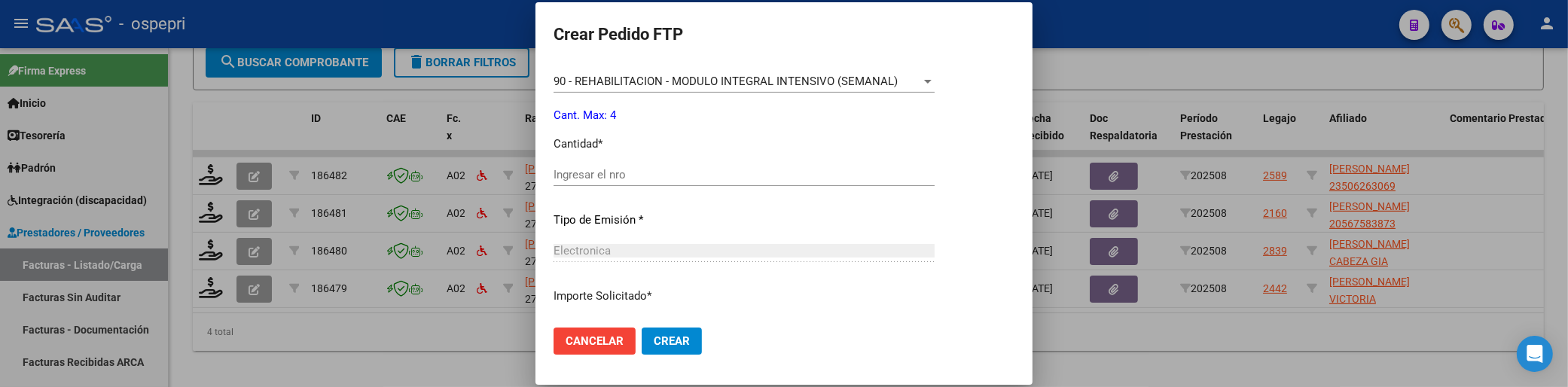
click at [681, 179] on input "Ingresar el nro" at bounding box center [744, 175] width 381 height 14
type input "4"
click at [673, 339] on span "Crear" at bounding box center [671, 341] width 36 height 14
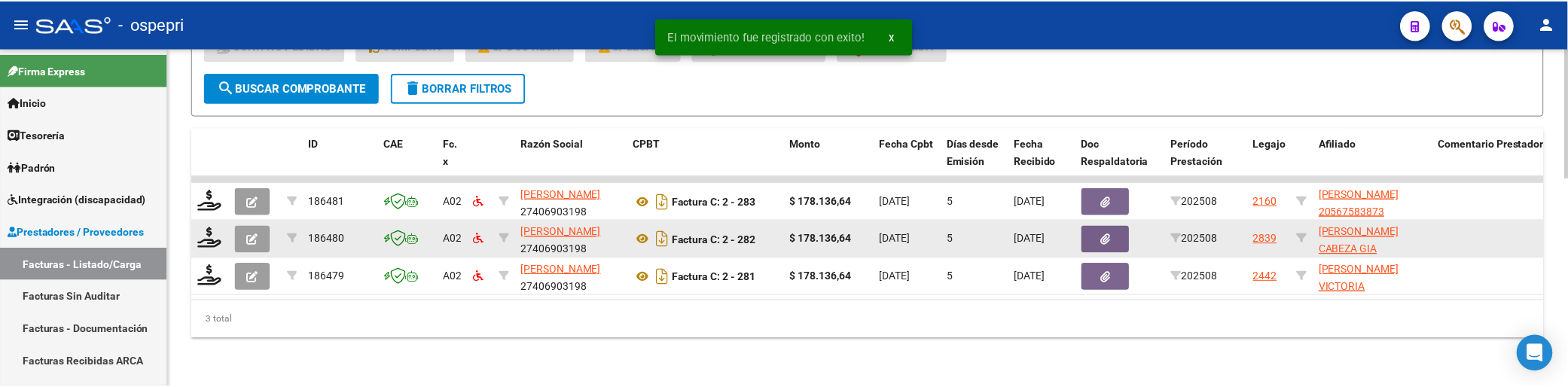
scroll to position [543, 0]
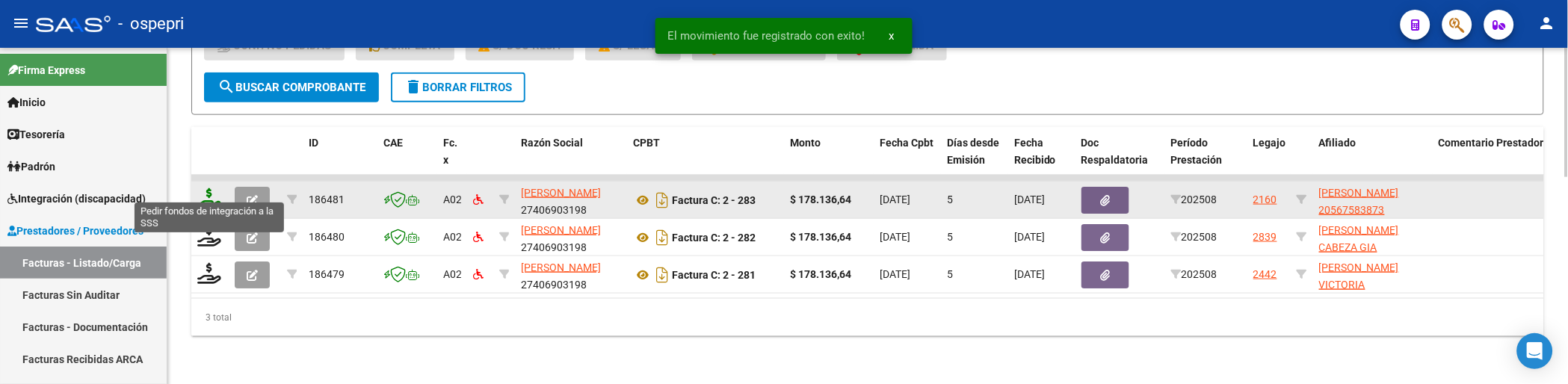
click at [206, 190] on icon at bounding box center [209, 199] width 24 height 21
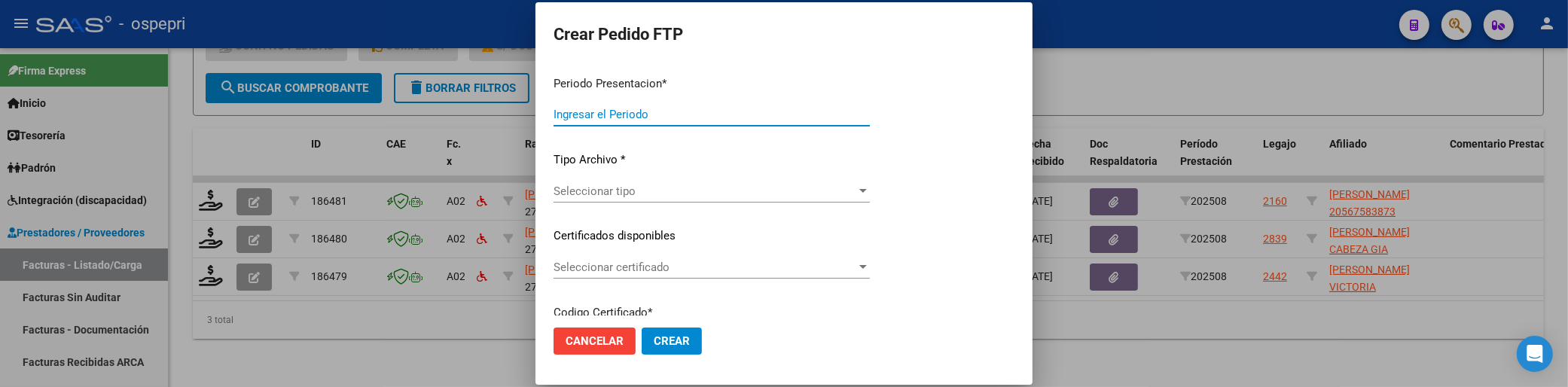
type input "202508"
type input "$ 178.136,64"
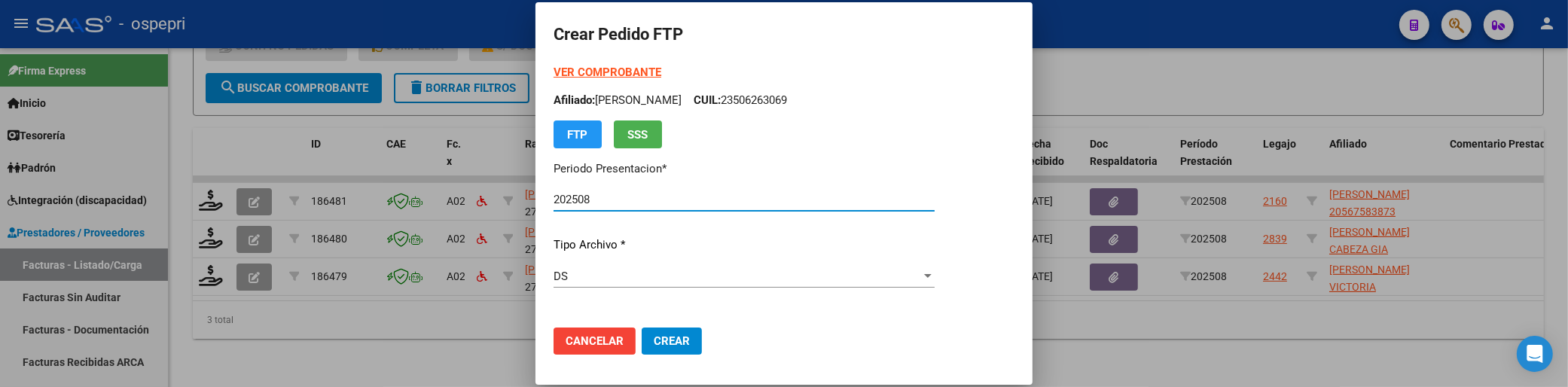
type input "2056758387-3"
type input "2026-03-01"
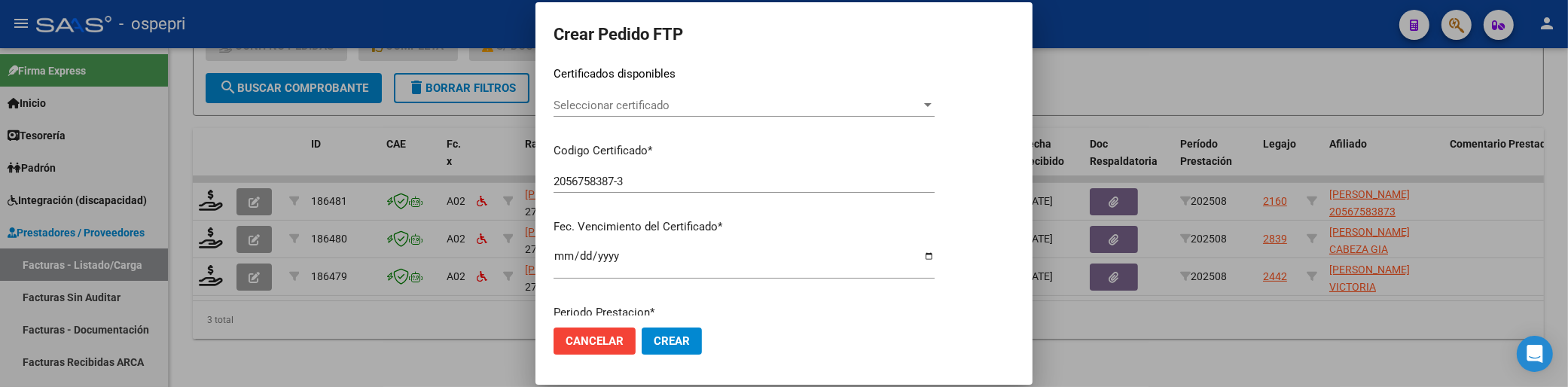
scroll to position [251, 0]
click at [934, 92] on div "Seleccionar certificado Seleccionar certificado" at bounding box center [744, 102] width 381 height 23
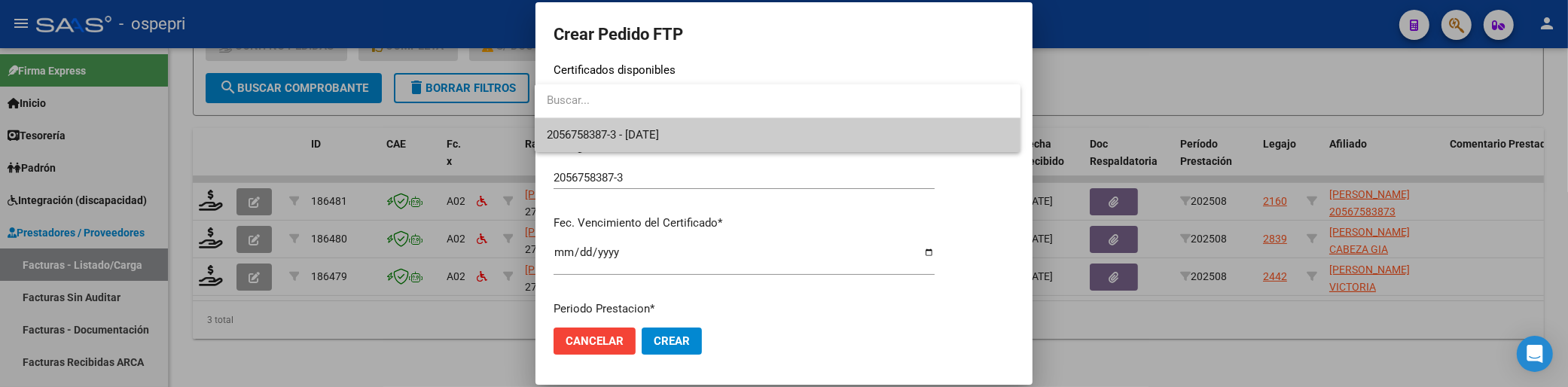
click at [921, 134] on span "2056758387-3 - 2026-03-01" at bounding box center [777, 135] width 462 height 34
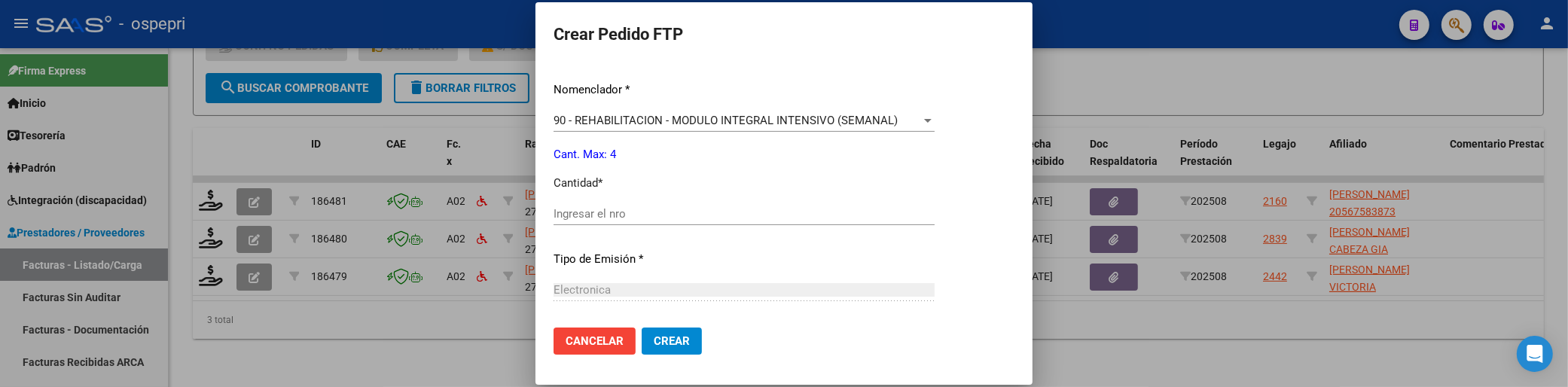
scroll to position [585, 0]
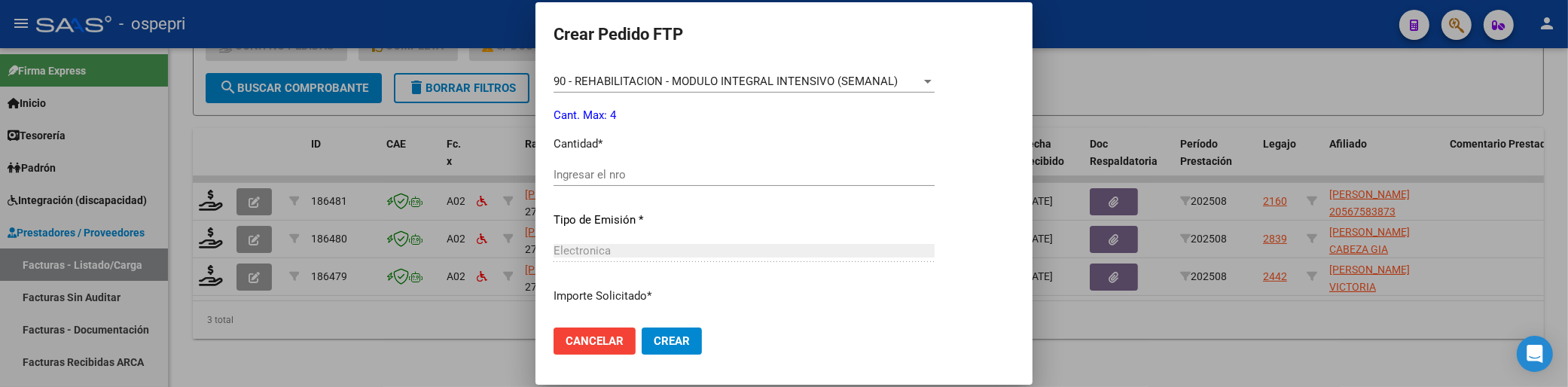
click at [729, 182] on div "Ingresar el nro" at bounding box center [744, 175] width 381 height 23
click at [729, 176] on input "Ingresar el nro" at bounding box center [744, 175] width 381 height 14
type input "4"
click at [671, 348] on button "Crear" at bounding box center [672, 341] width 60 height 27
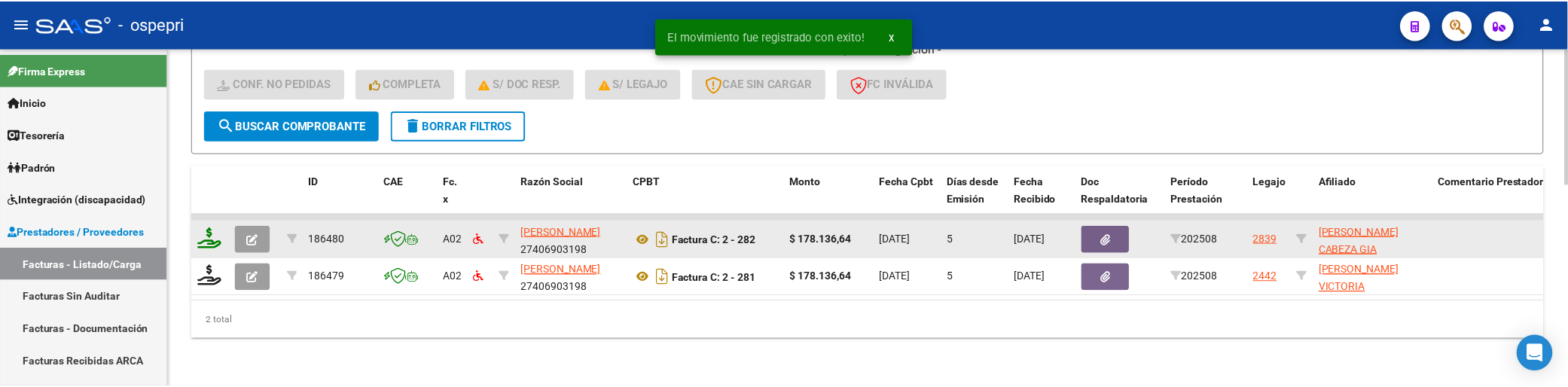
scroll to position [505, 0]
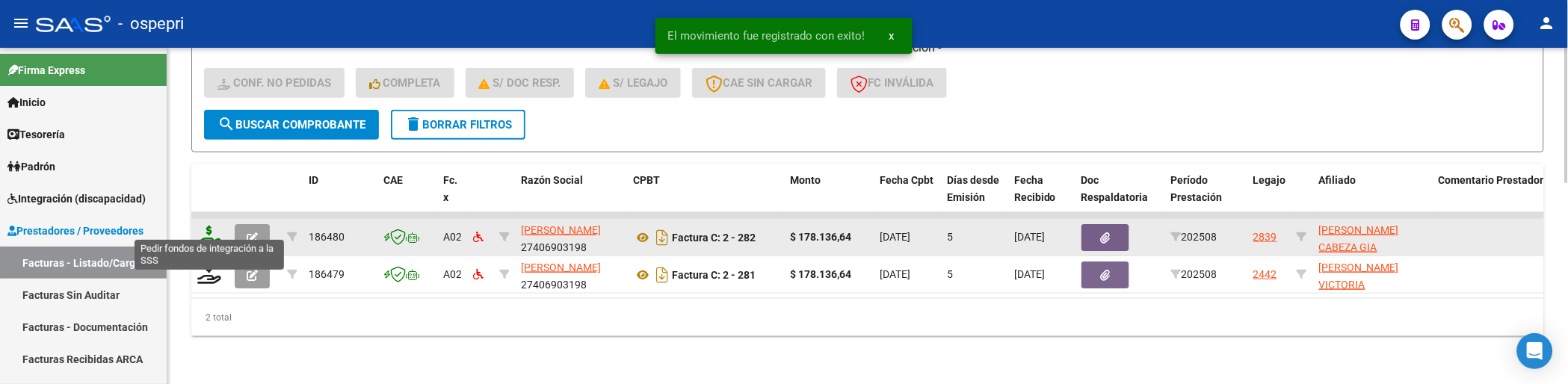
click at [205, 226] on icon at bounding box center [209, 236] width 24 height 21
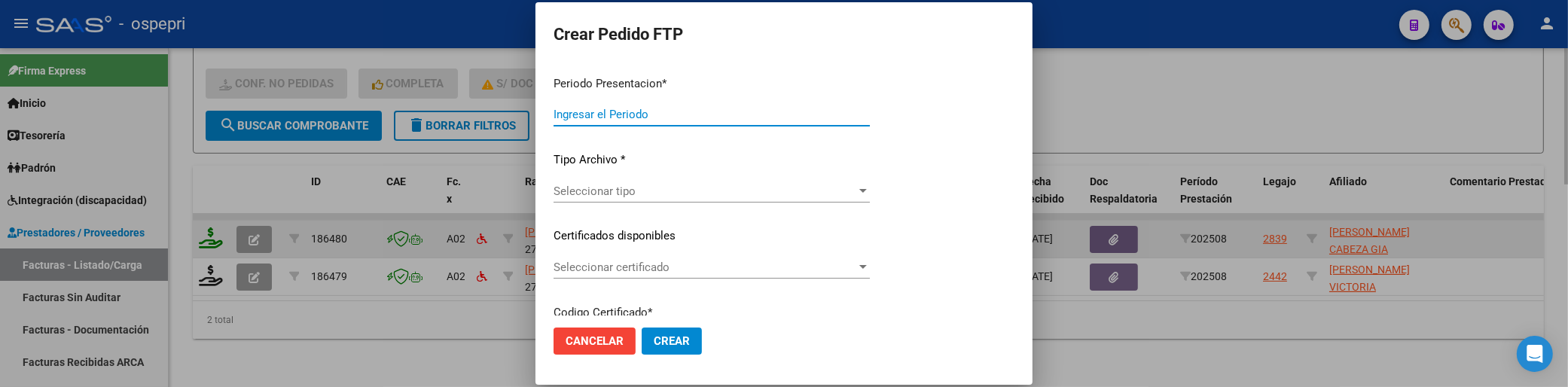
type input "202508"
type input "$ 178.136,64"
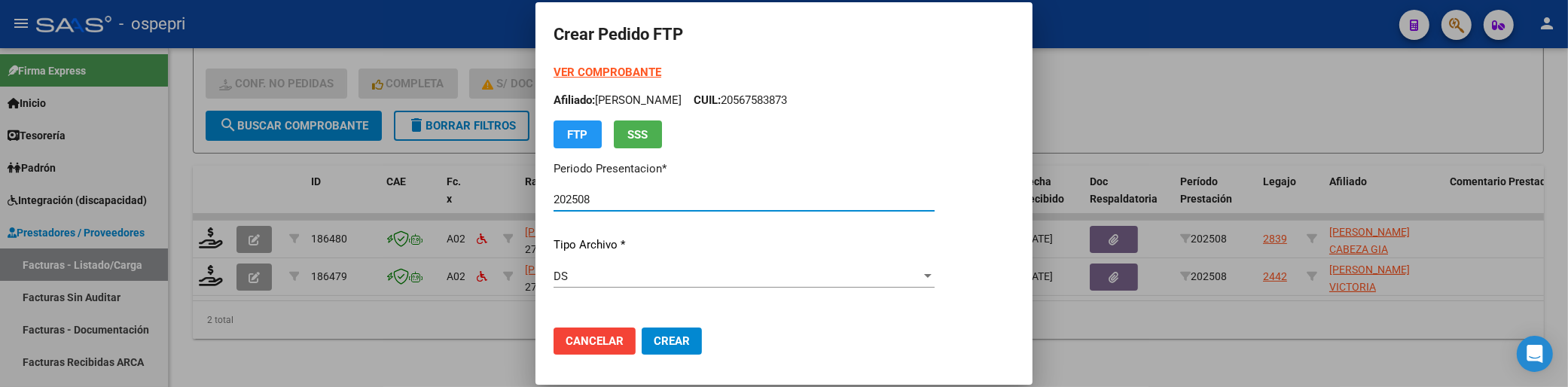
type input "2756006918-4"
type input "2029-12-01"
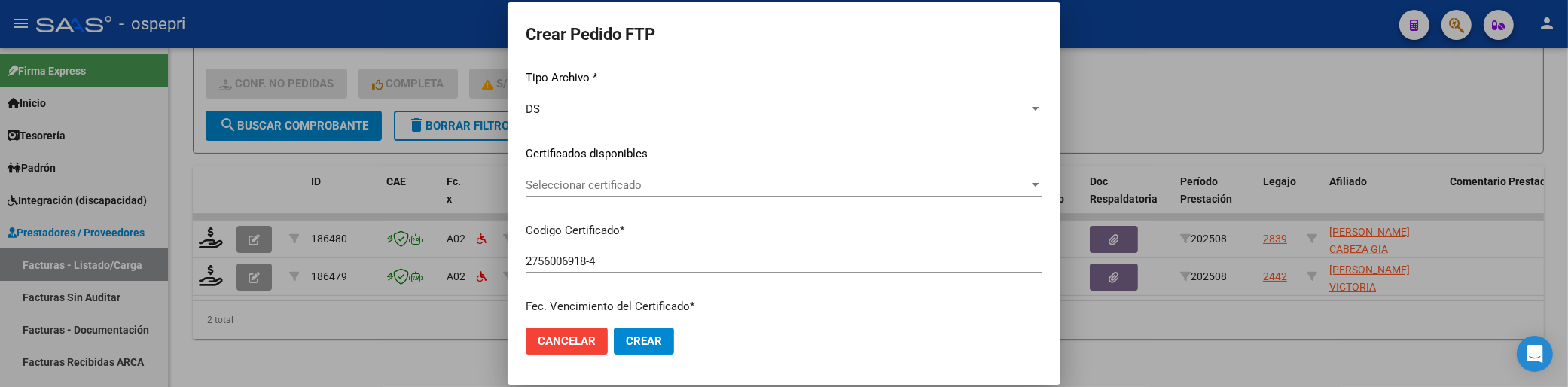
scroll to position [251, 0]
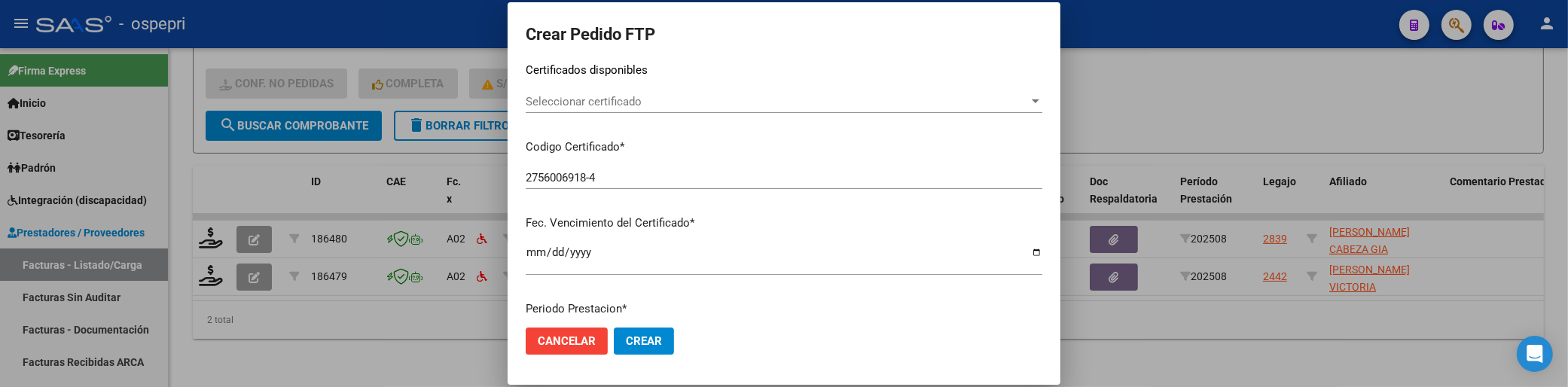
click at [1032, 100] on div at bounding box center [1036, 101] width 8 height 4
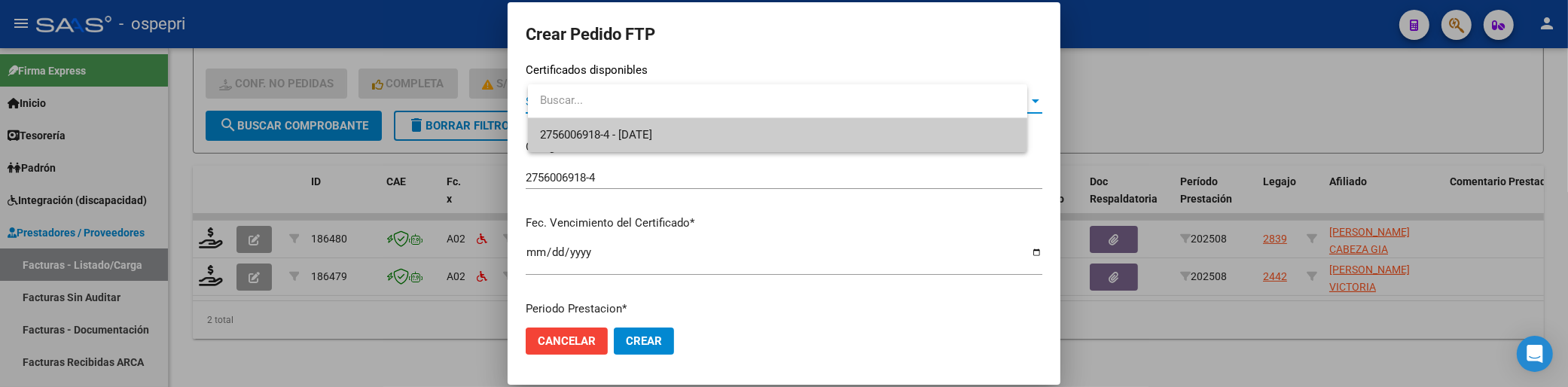
click at [899, 137] on span "2756006918-4 - 2029-12-01" at bounding box center [777, 135] width 475 height 34
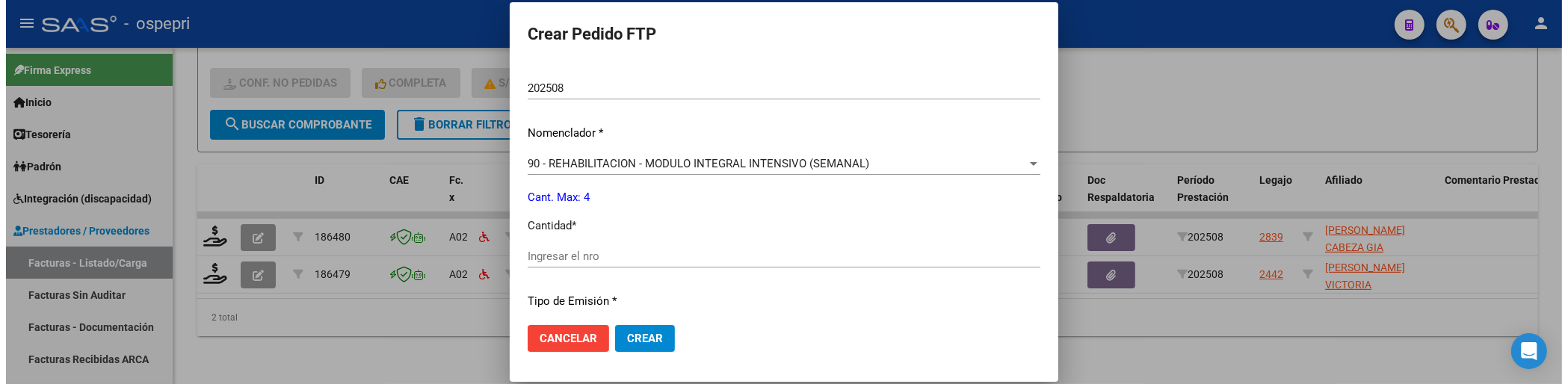
scroll to position [581, 0]
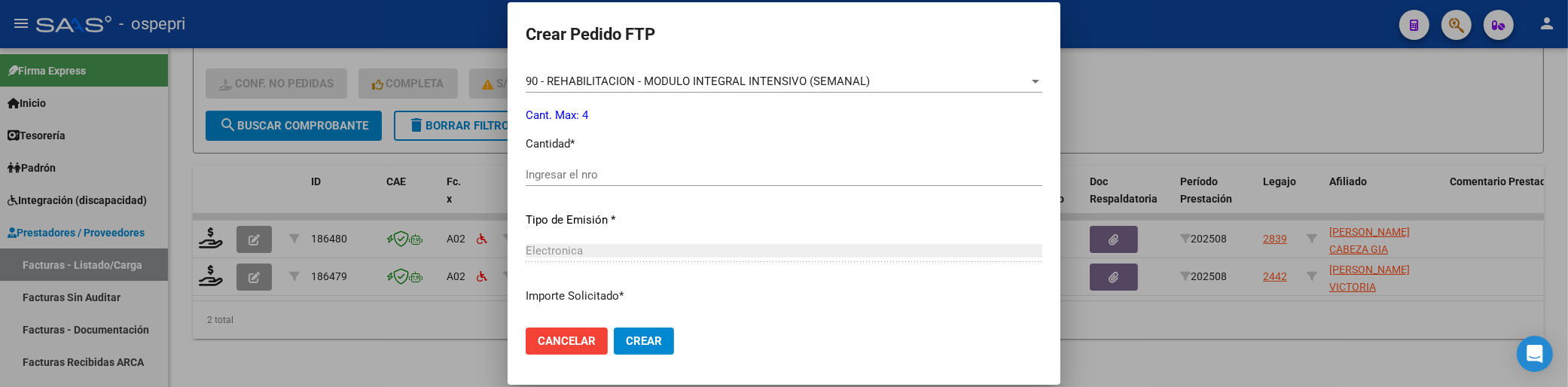
click at [628, 178] on input "Ingresar el nro" at bounding box center [784, 175] width 517 height 14
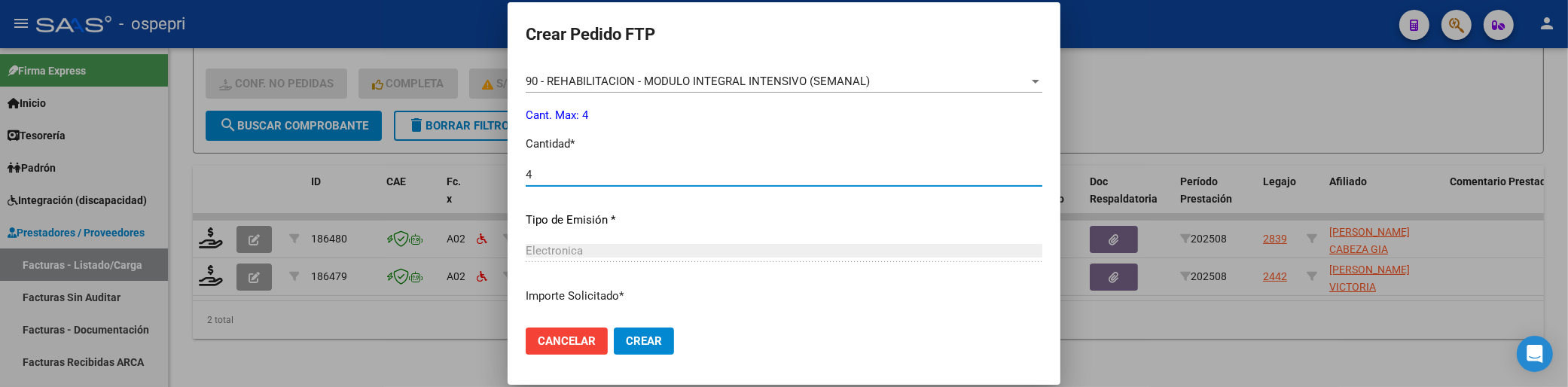
type input "4"
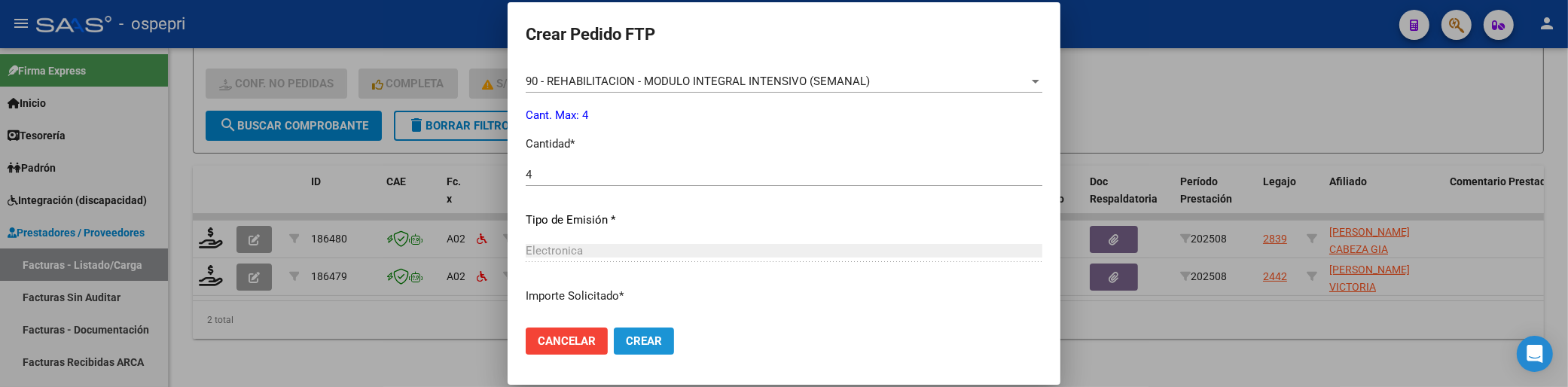
click at [653, 348] on button "Crear" at bounding box center [644, 341] width 60 height 27
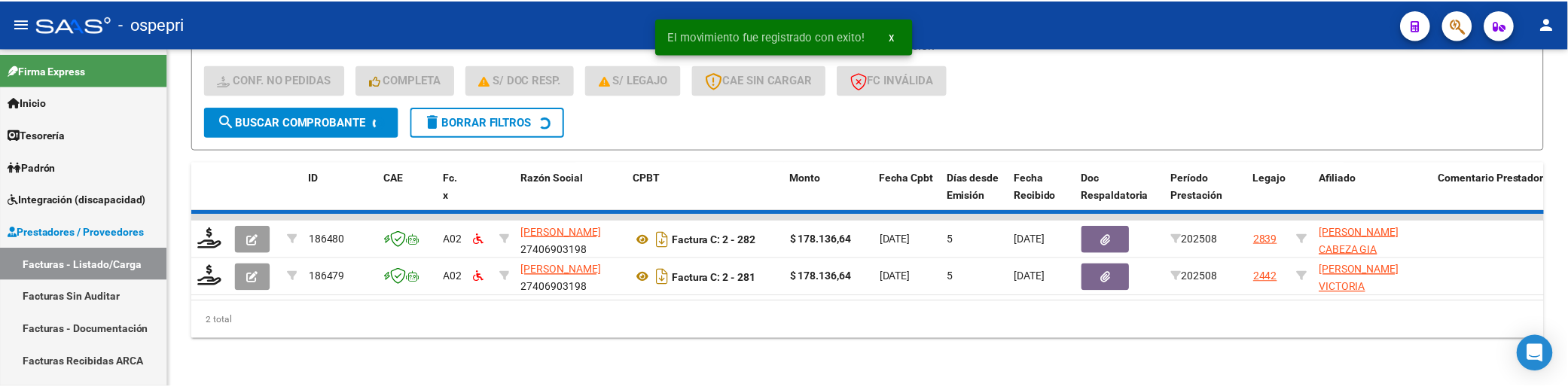
scroll to position [468, 0]
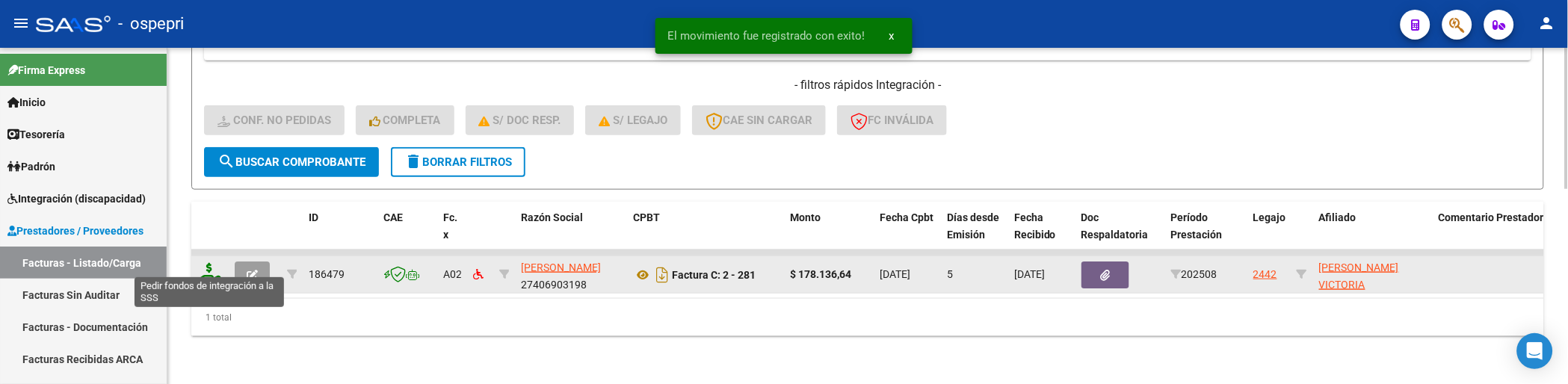
click at [211, 263] on icon at bounding box center [209, 273] width 24 height 21
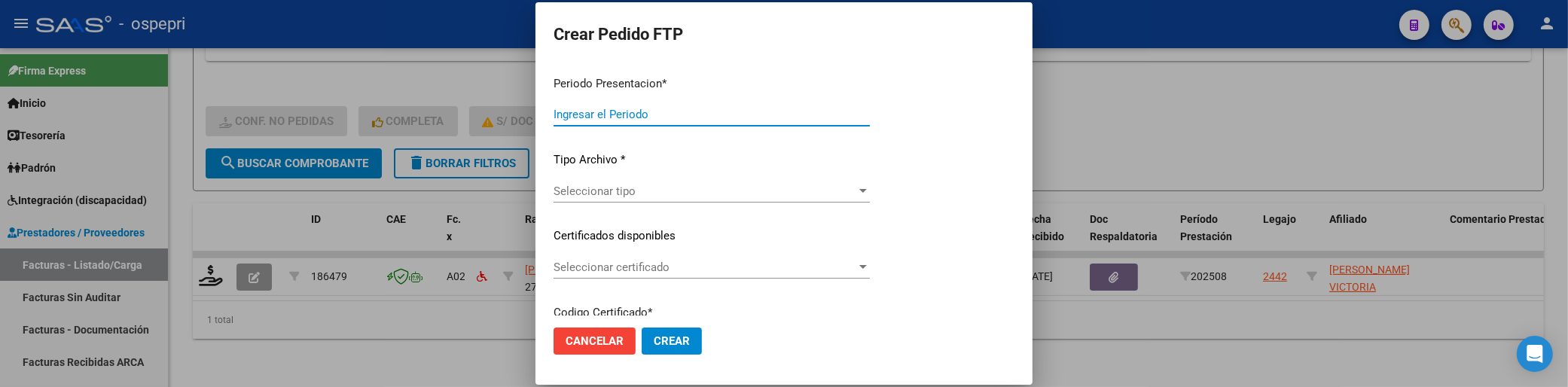
type input "202508"
type input "$ 178.136,64"
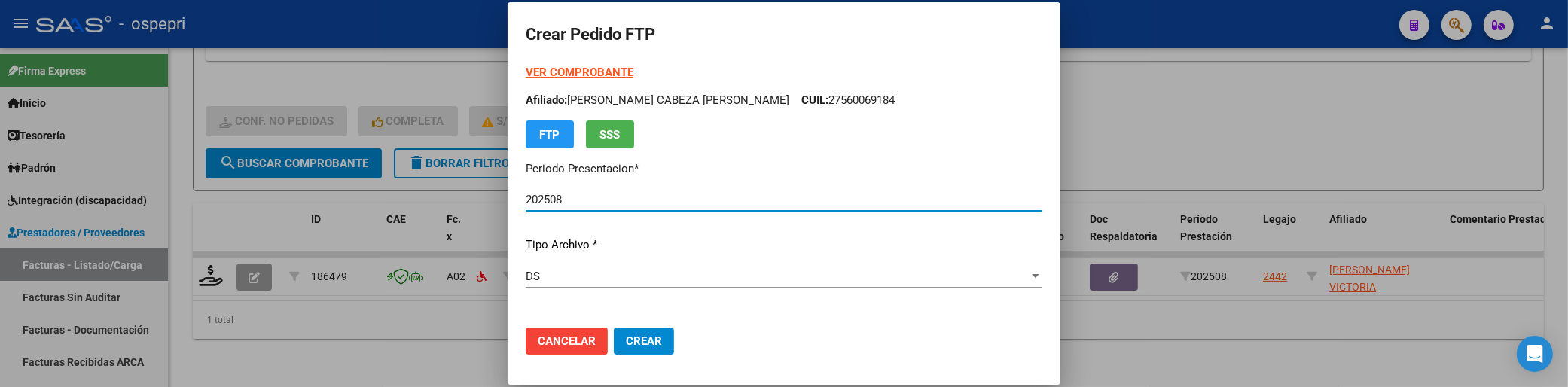
type input "2755158179-4"
type input "2027-08-23"
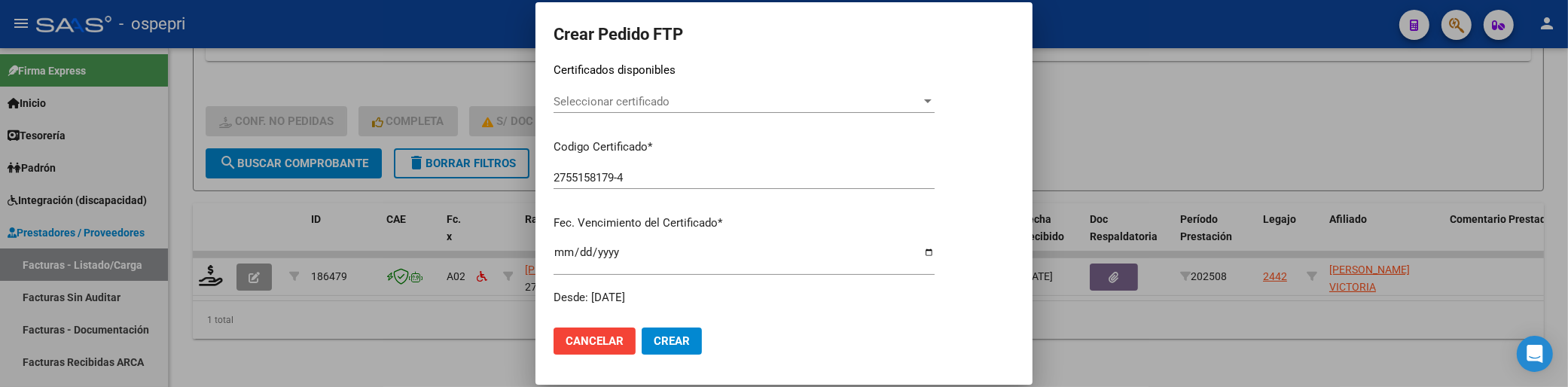
scroll to position [167, 0]
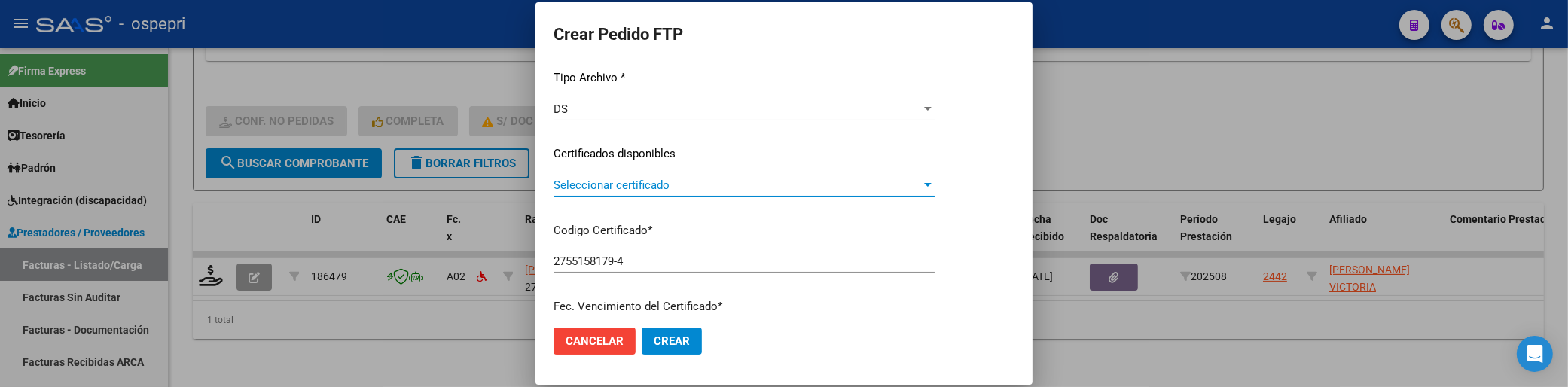
click at [931, 183] on div at bounding box center [928, 185] width 8 height 4
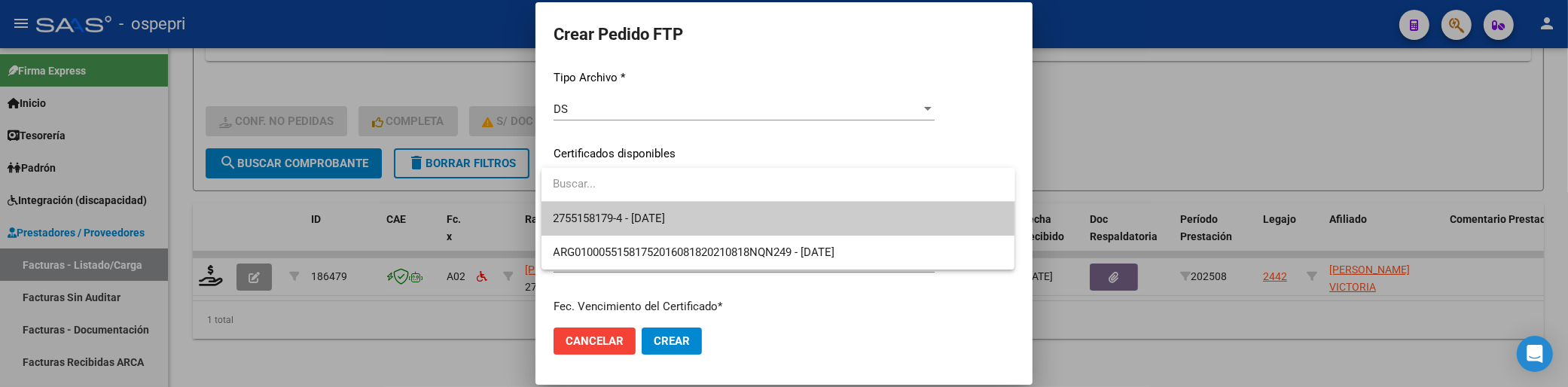
click at [836, 214] on span "2755158179-4 - 2027-08-23" at bounding box center [778, 218] width 450 height 34
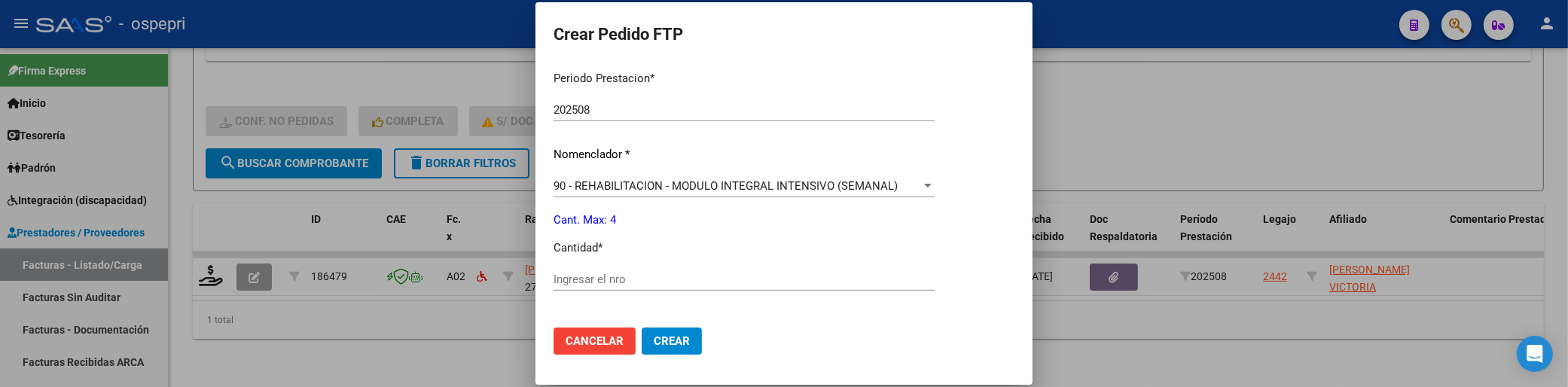
scroll to position [501, 0]
click at [666, 279] on input "Ingresar el nro" at bounding box center [744, 276] width 381 height 14
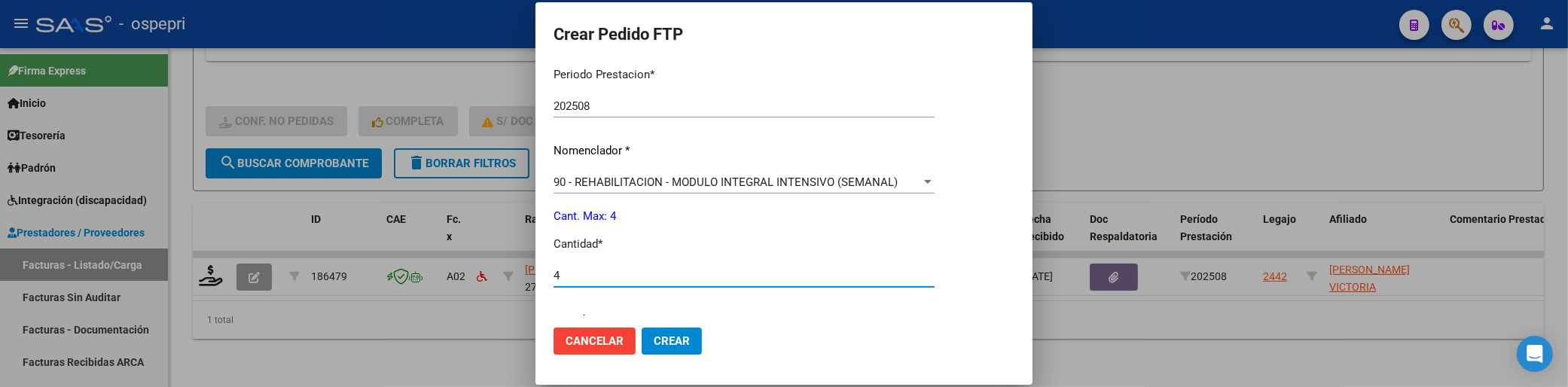
type input "4"
click at [673, 337] on span "Crear" at bounding box center [671, 341] width 36 height 14
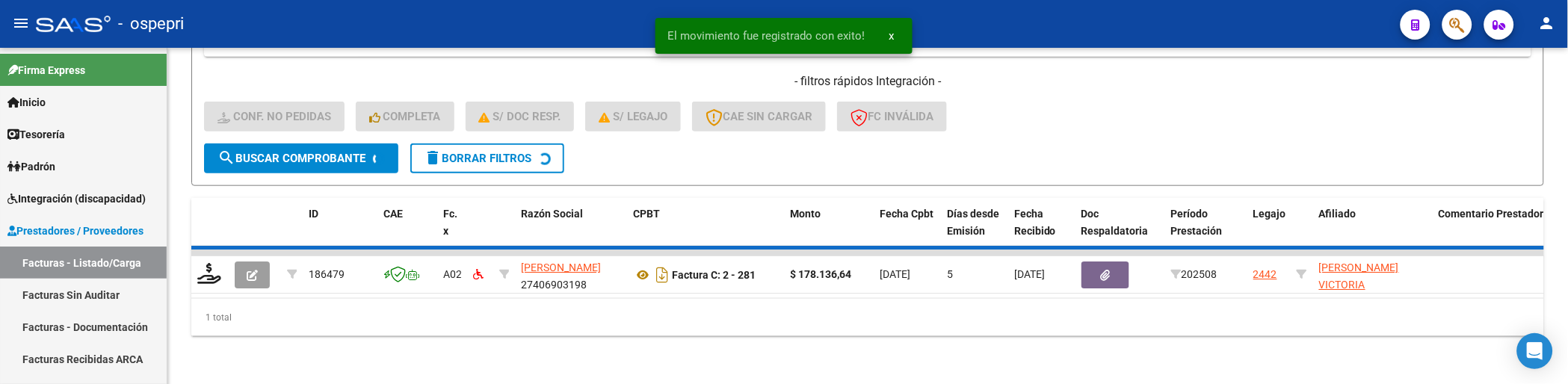
scroll to position [439, 0]
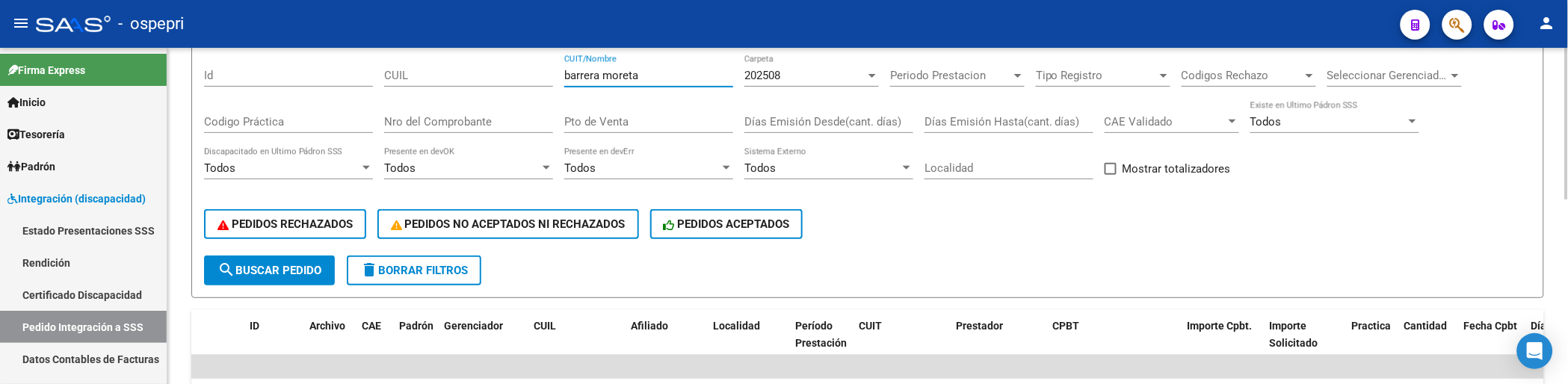
scroll to position [83, 0]
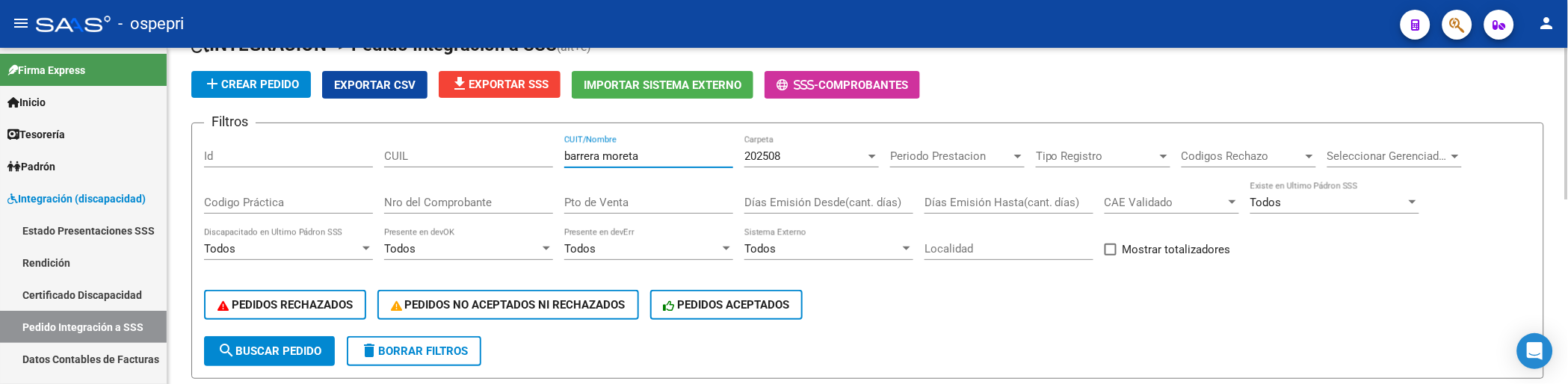
drag, startPoint x: 656, startPoint y: 158, endPoint x: 556, endPoint y: 158, distance: 100.0
click at [556, 158] on div "Filtros Id CUIL [PERSON_NAME] CUIT/Nombre 202508 Carpeta Periodo Prestacion Per…" at bounding box center [867, 236] width 1327 height 201
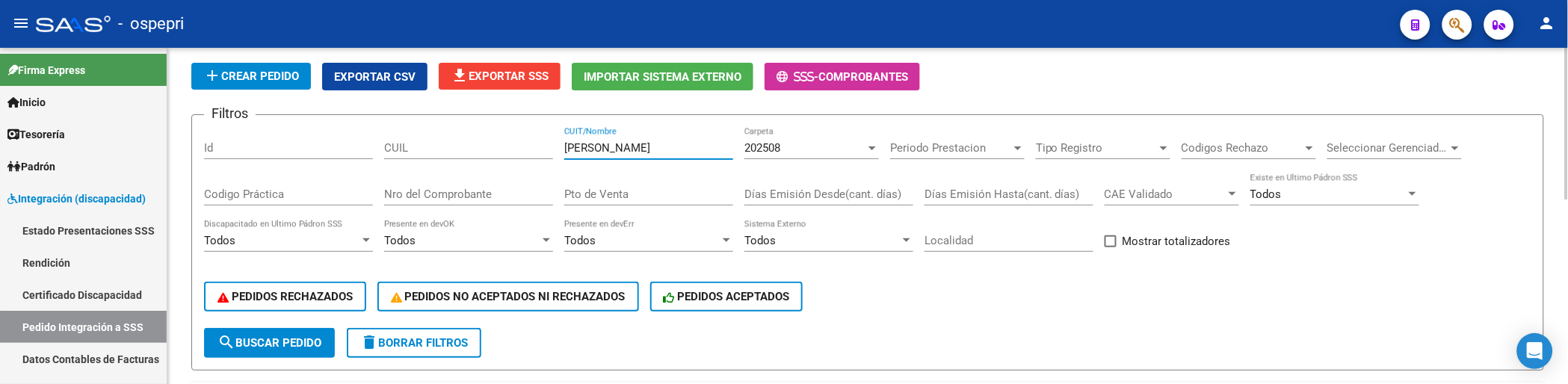
scroll to position [0, 0]
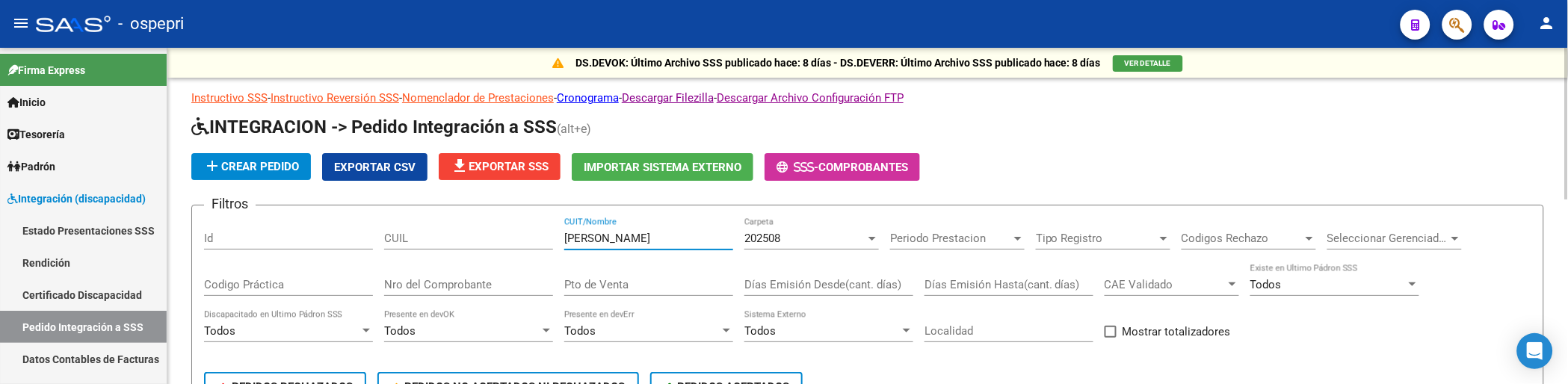
drag, startPoint x: 637, startPoint y: 241, endPoint x: 807, endPoint y: 234, distance: 170.1
click at [547, 234] on div "Filtros Id CUIL [PERSON_NAME] CUIT/Nombre 202508 Carpeta Periodo Prestacion Per…" at bounding box center [867, 317] width 1327 height 201
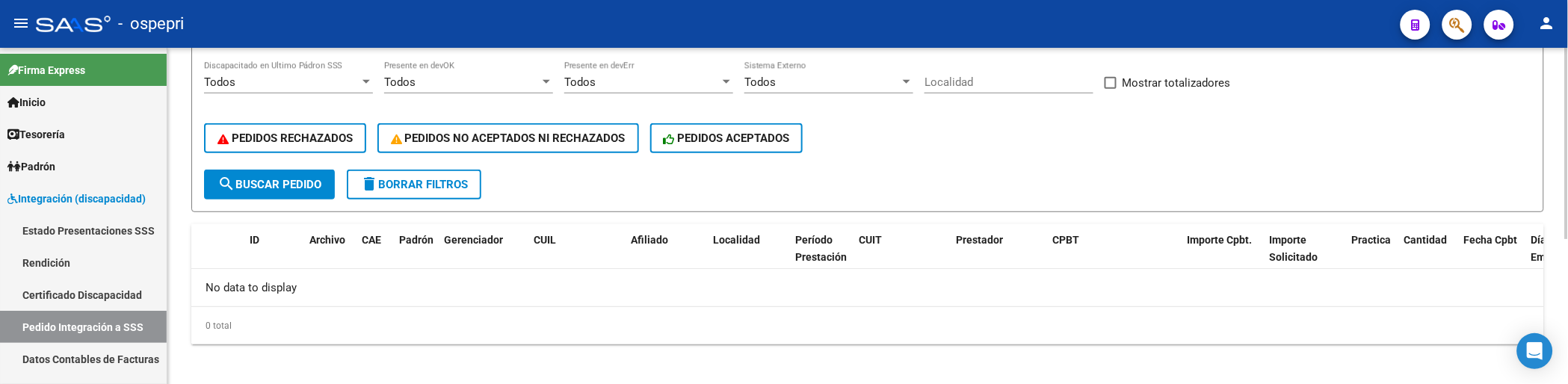
scroll to position [254, 0]
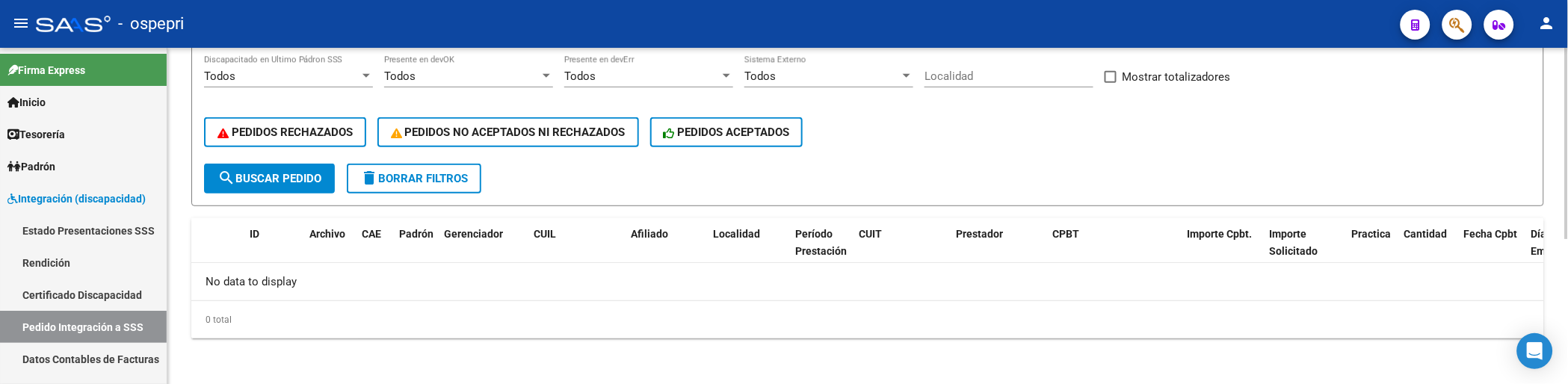
click at [994, 133] on div "PEDIDOS RECHAZADOS PEDIDOS NO ACEPTADOS NI RECHAZADOS PEDIDOS ACEPTADOS" at bounding box center [867, 132] width 1327 height 63
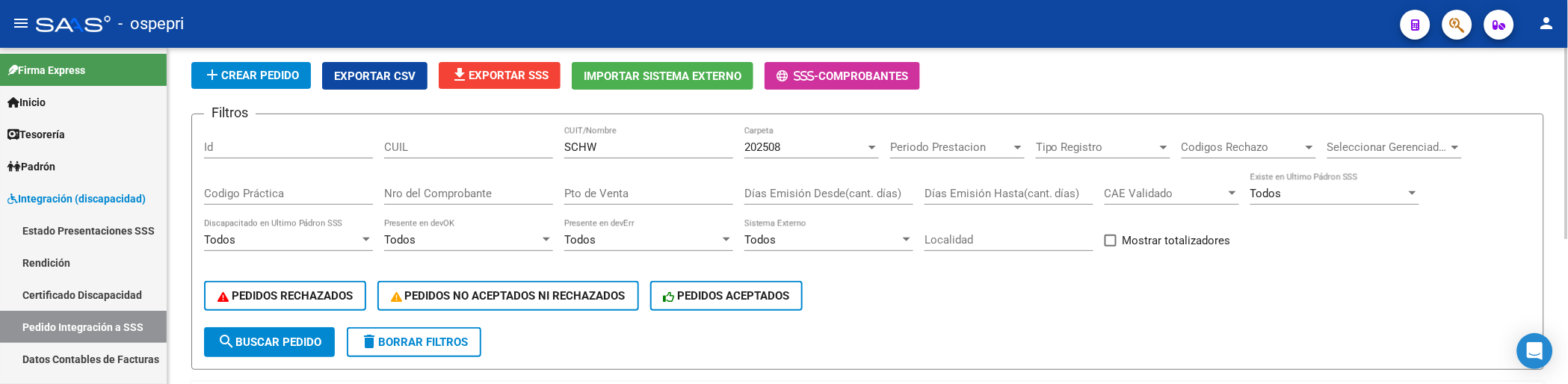
scroll to position [88, 0]
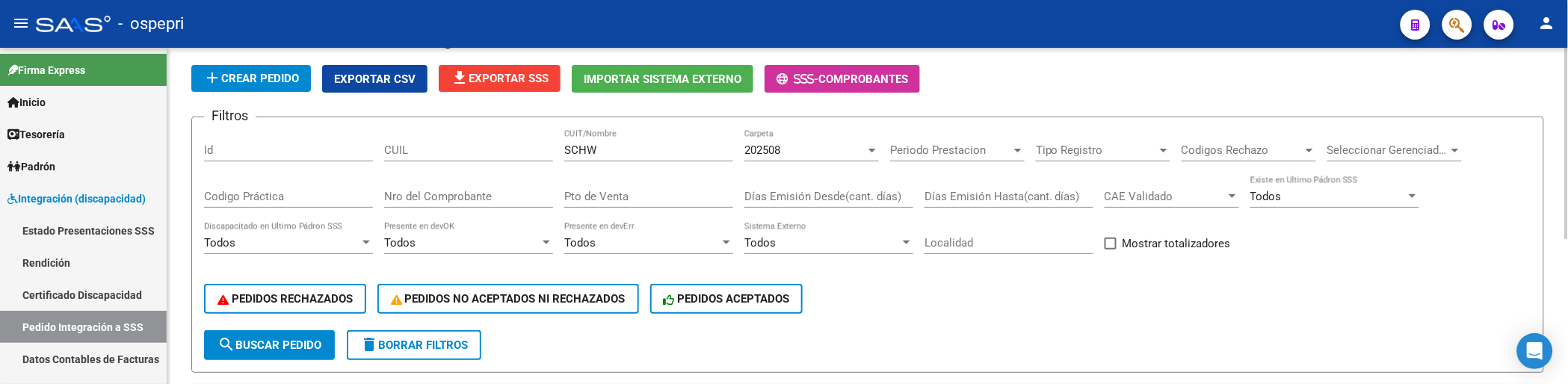
click at [288, 345] on span "search Buscar Pedido" at bounding box center [269, 345] width 104 height 14
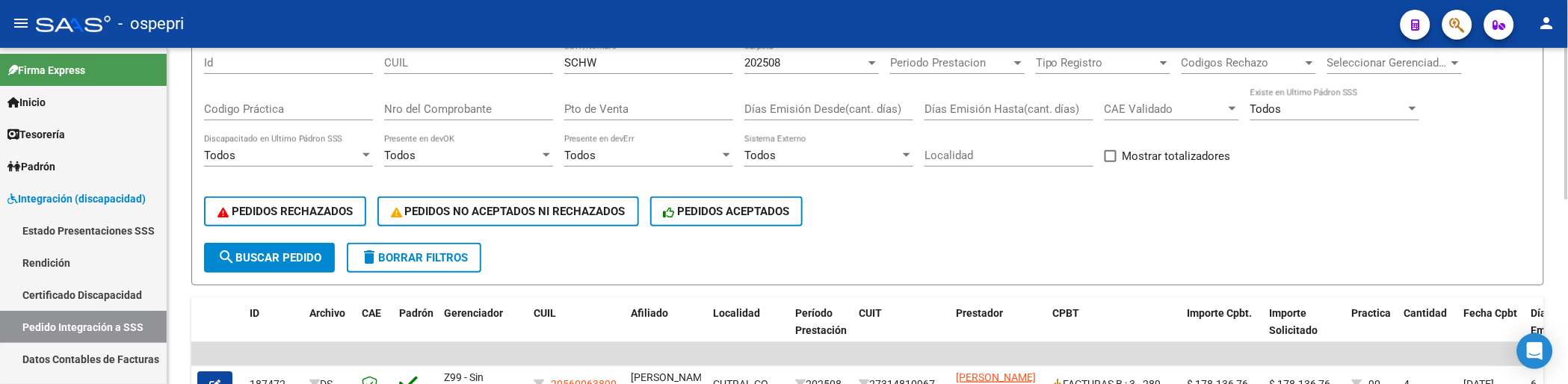
scroll to position [76, 0]
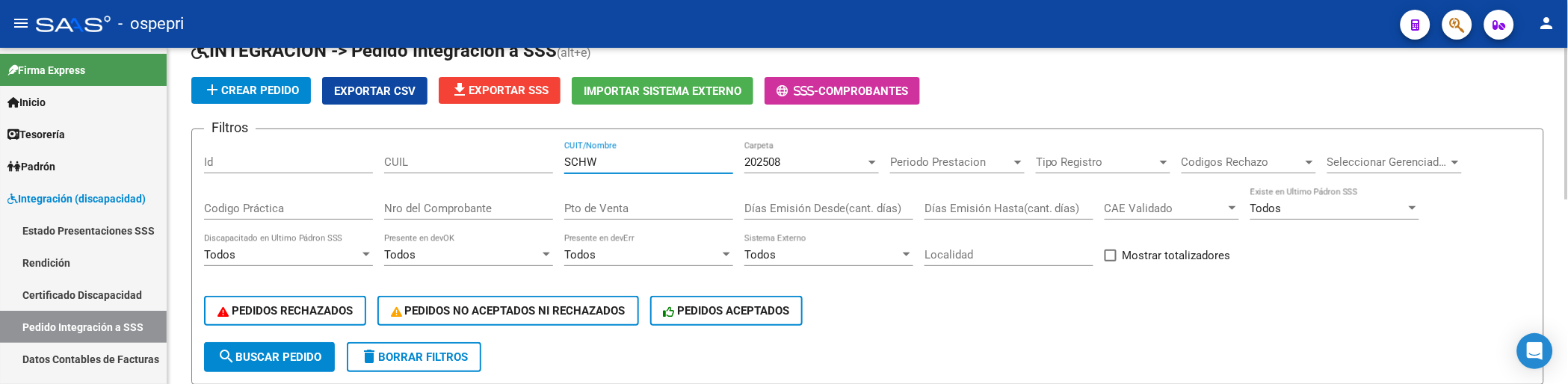
drag, startPoint x: 652, startPoint y: 158, endPoint x: 551, endPoint y: 160, distance: 101.0
click at [551, 160] on div "Filtros Id CUIL SCHW CUIT/Nombre 202508 Carpeta Periodo Prestacion Periodo Pres…" at bounding box center [867, 241] width 1327 height 201
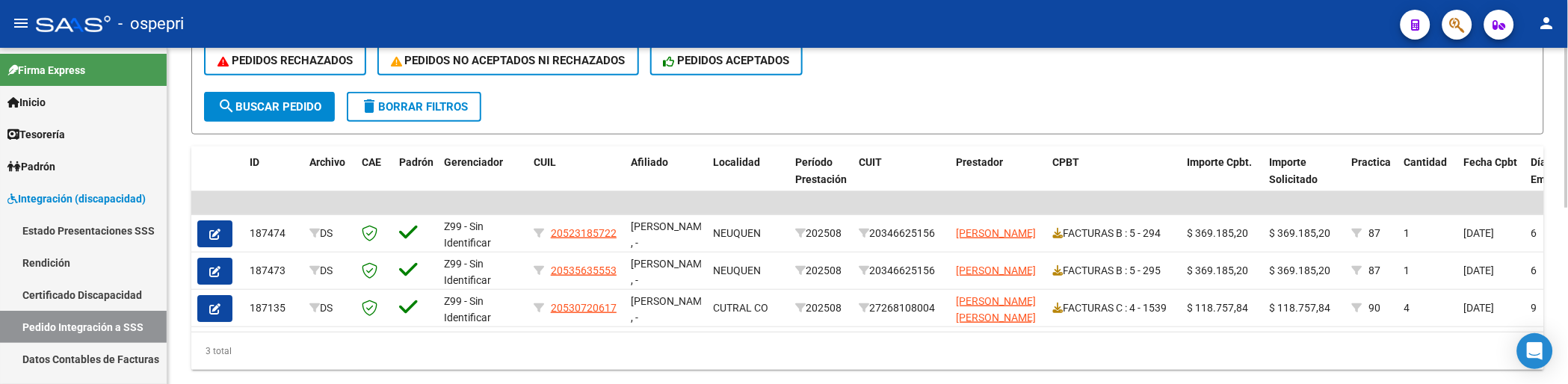
scroll to position [370, 0]
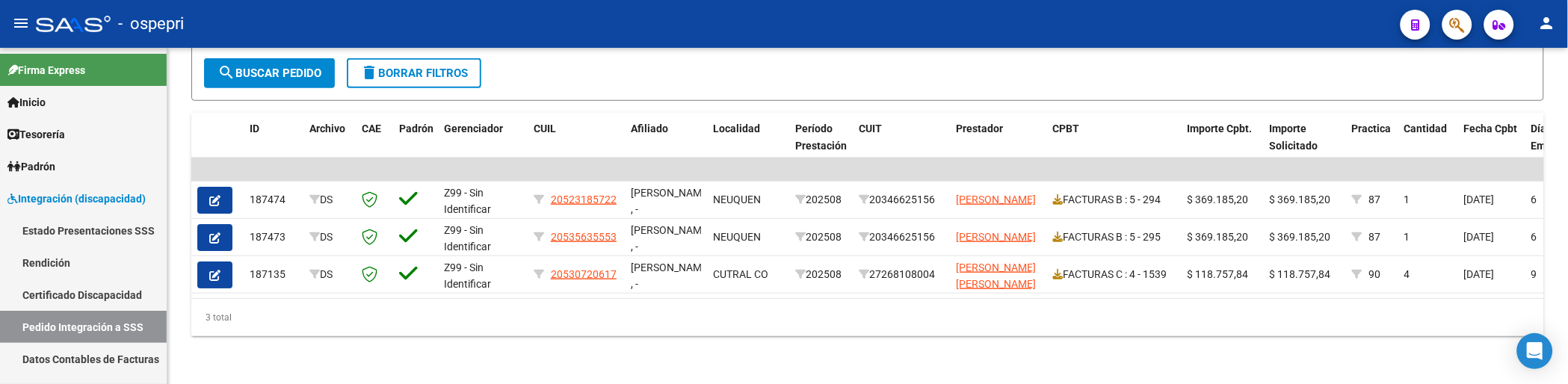
type input "PEREYRA"
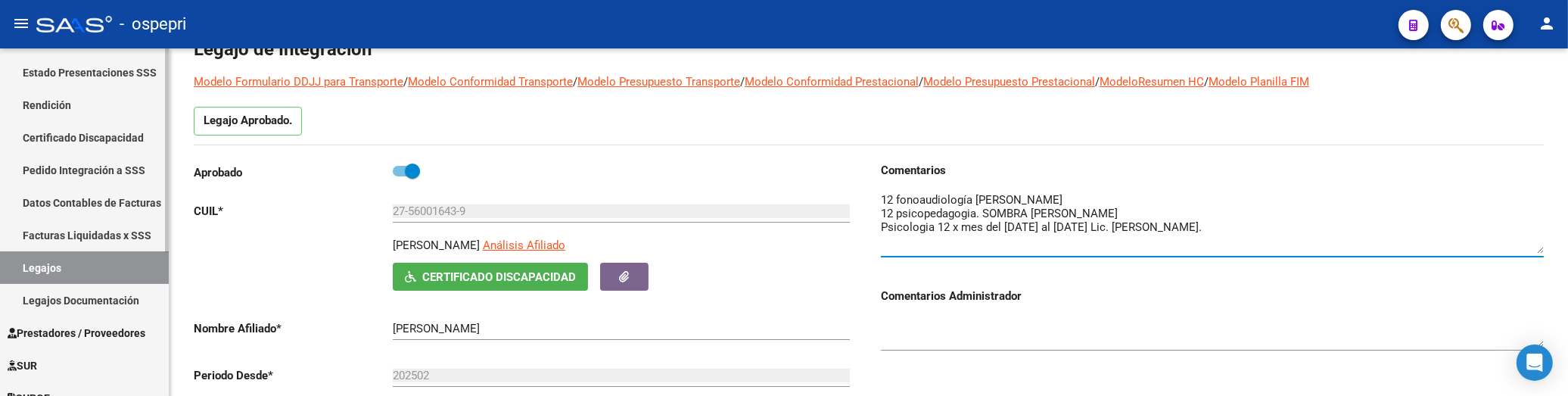
scroll to position [168, 0]
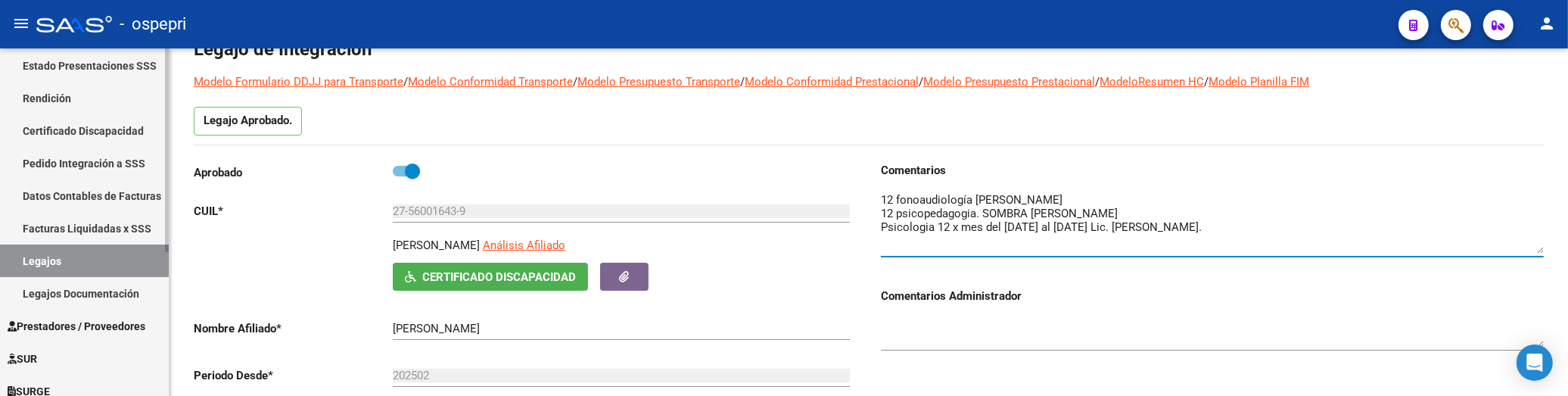
click at [79, 252] on link "Legajos" at bounding box center [84, 261] width 169 height 32
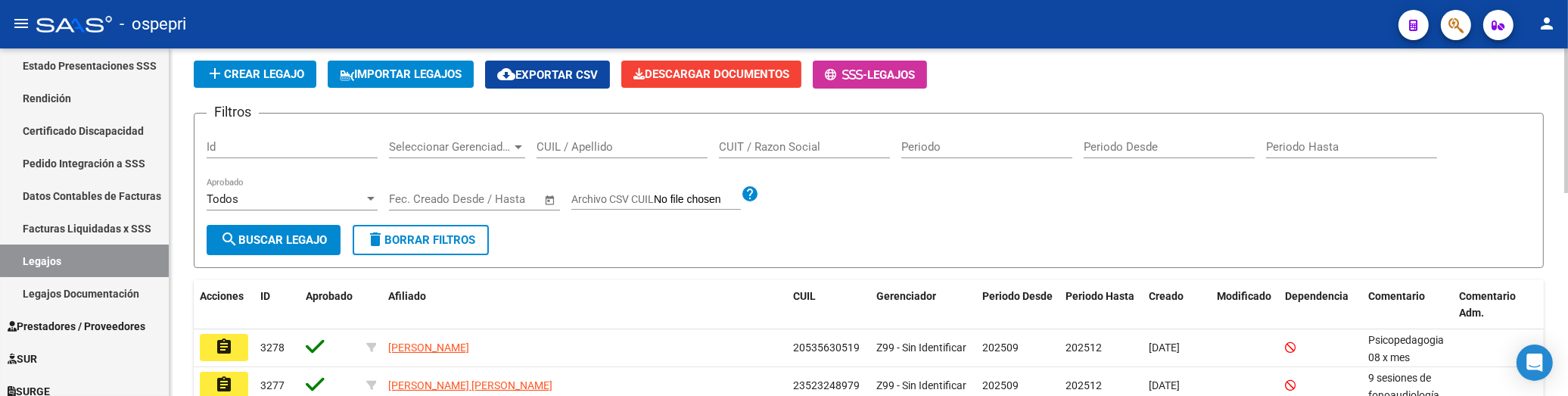
click at [568, 144] on input "CUIL / Apellido" at bounding box center [621, 147] width 171 height 14
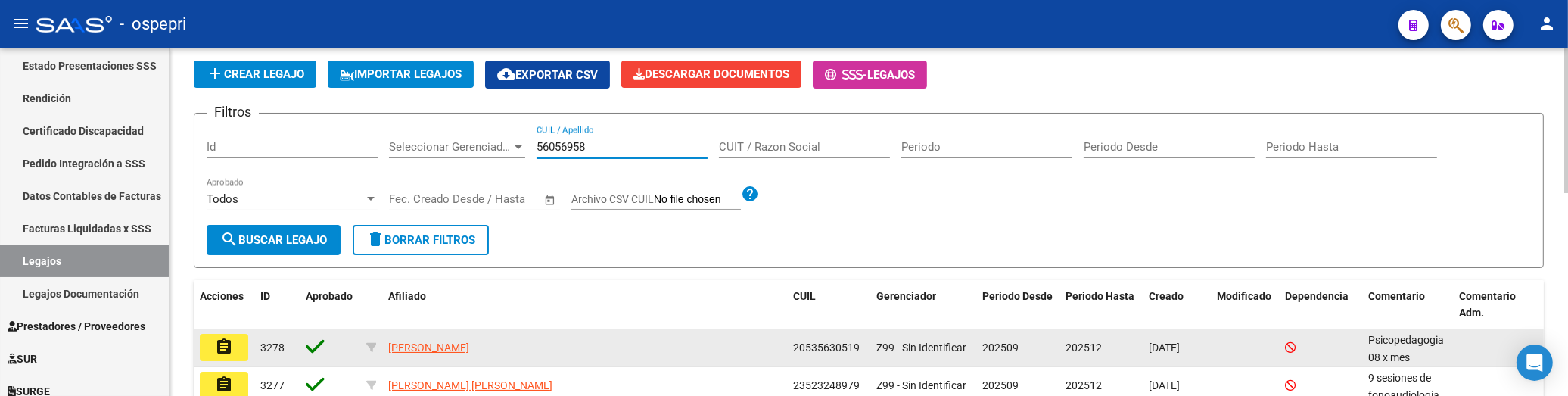
type input "56056958"
click at [226, 345] on mat-icon "assignment" at bounding box center [224, 347] width 18 height 18
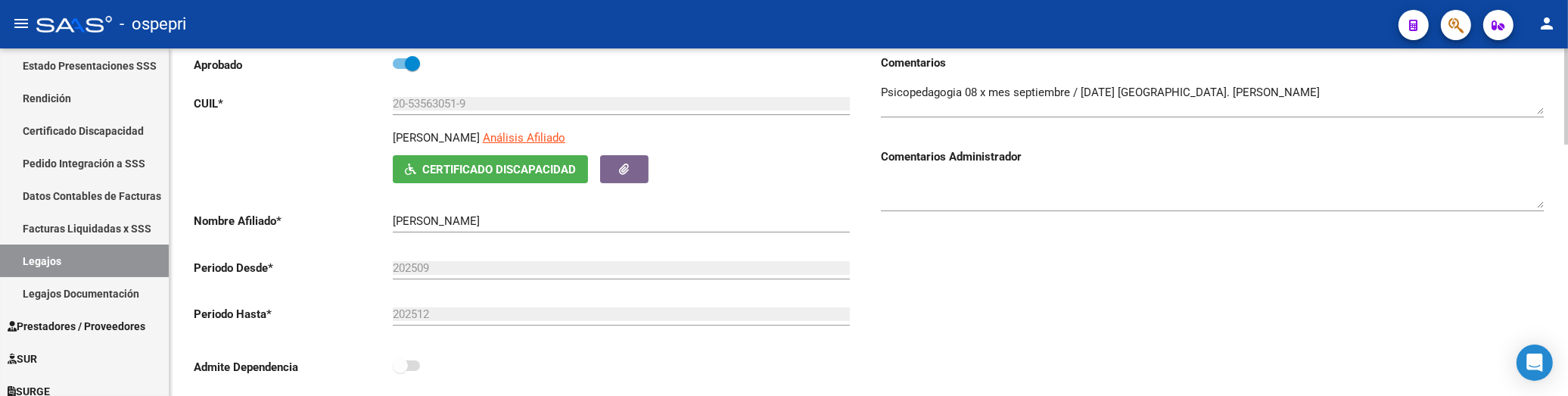
scroll to position [168, 0]
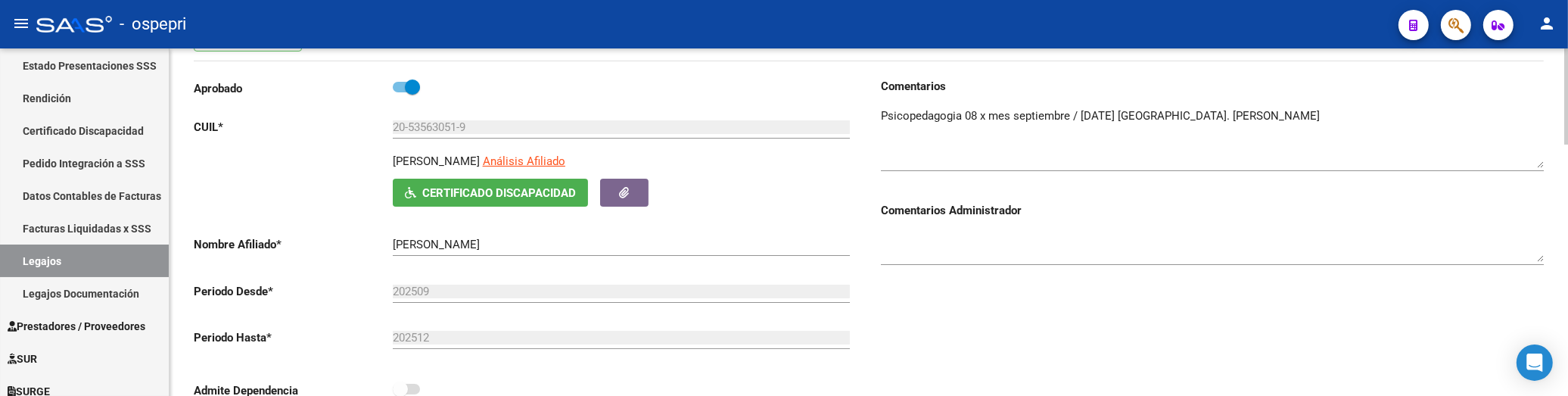
drag, startPoint x: 1540, startPoint y: 137, endPoint x: 1548, endPoint y: 167, distance: 31.0
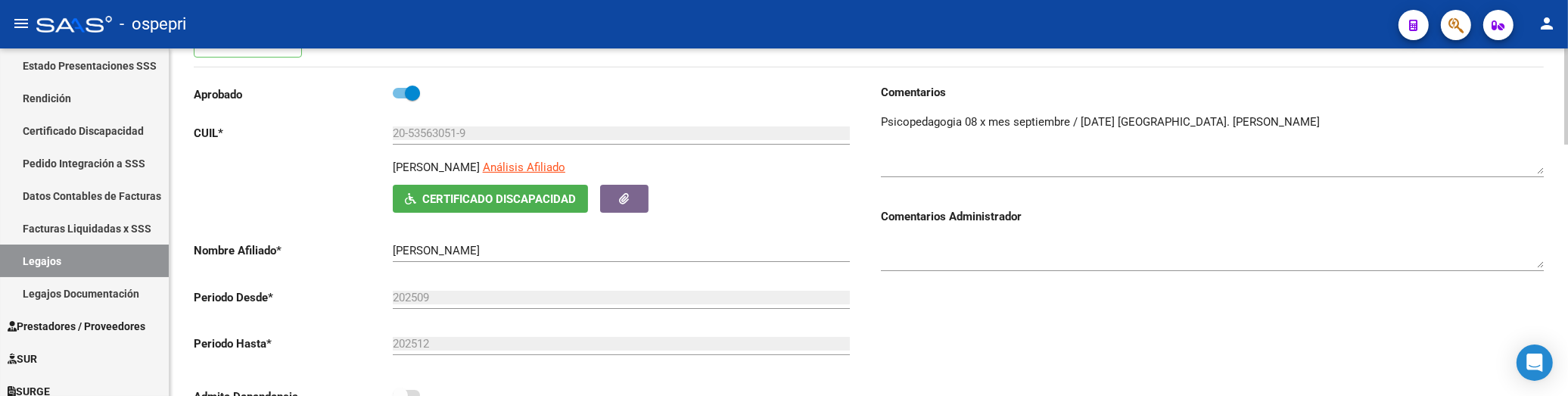
scroll to position [84, 0]
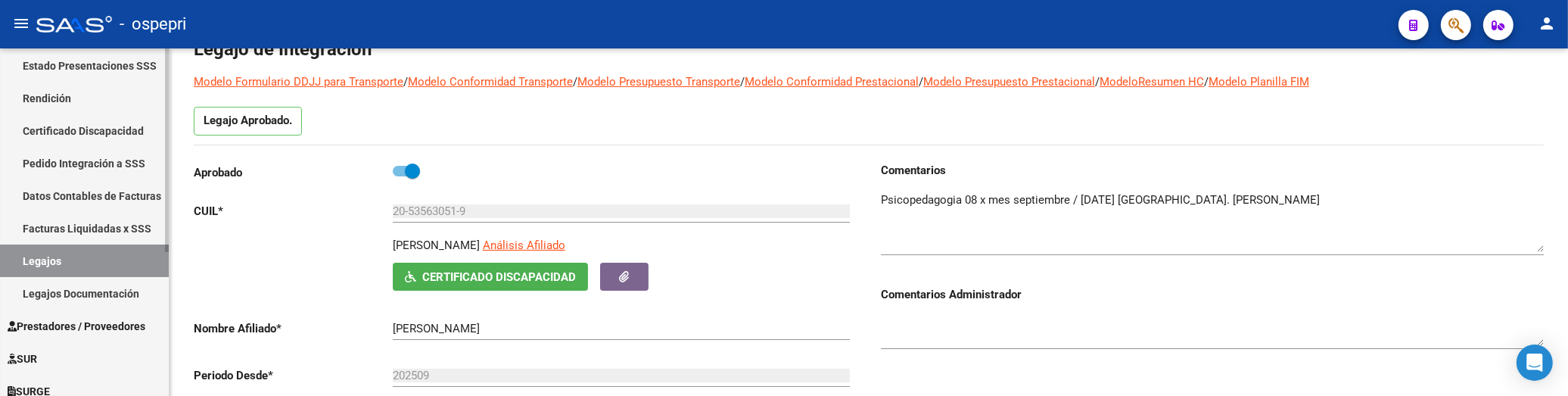
click at [91, 266] on link "Legajos" at bounding box center [84, 261] width 169 height 32
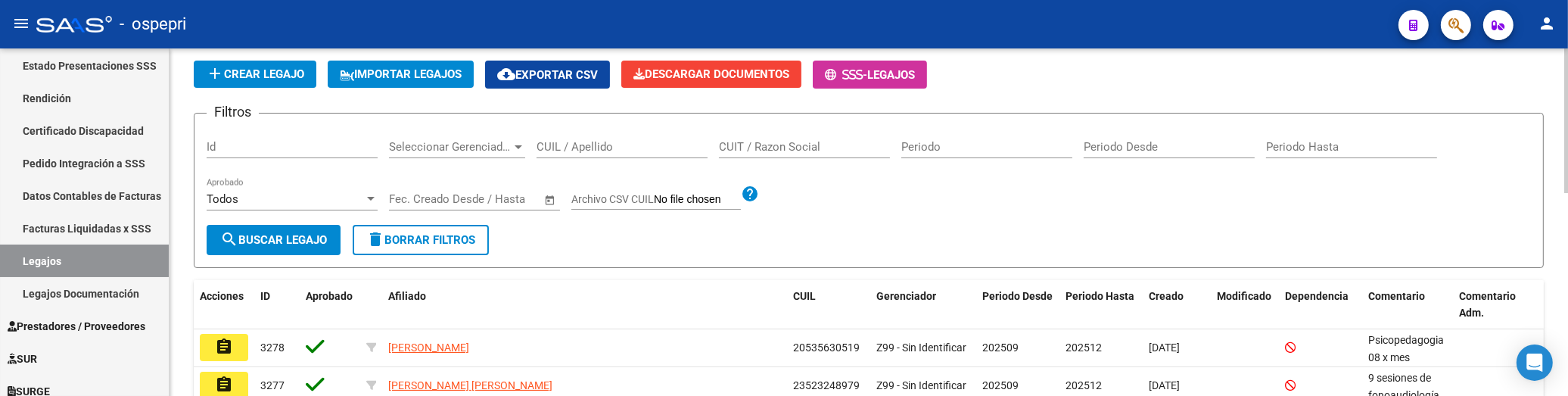
click at [553, 147] on input "CUIL / Apellido" at bounding box center [621, 147] width 171 height 14
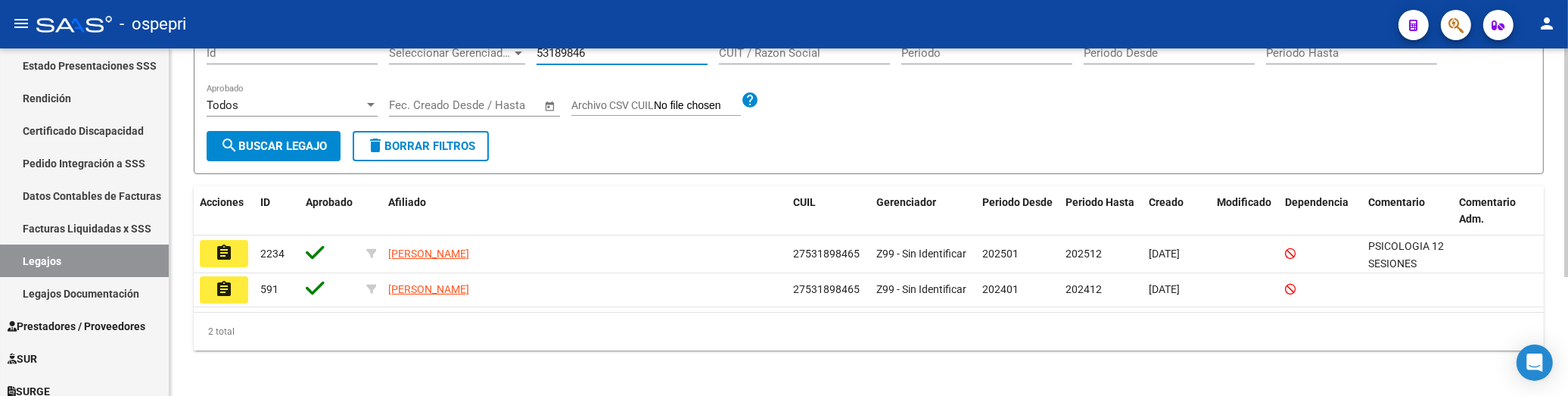
scroll to position [180, 0]
type input "53189846"
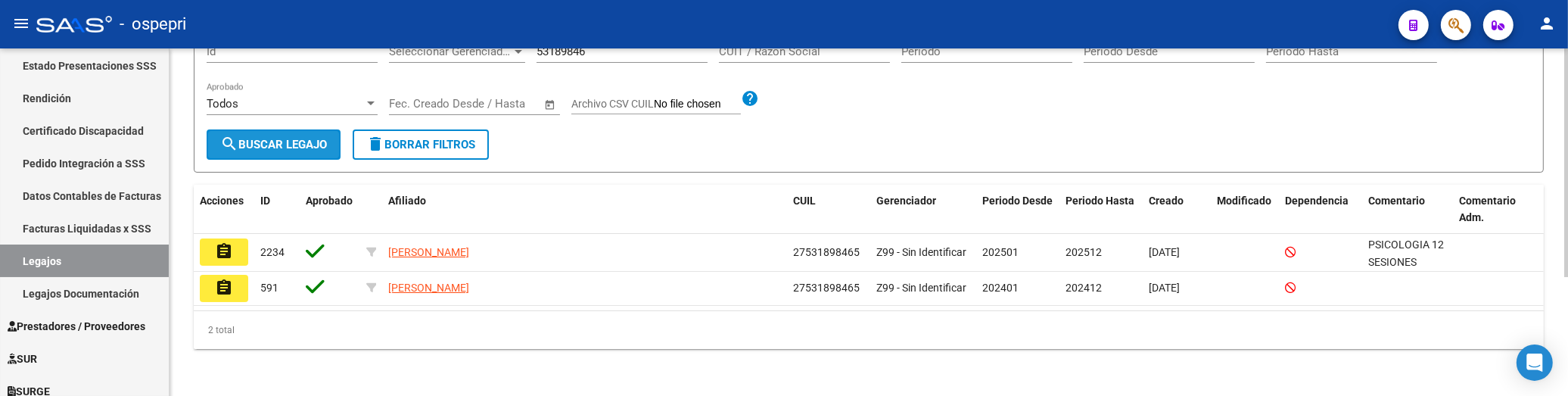
click at [296, 144] on span "search Buscar Legajo" at bounding box center [273, 145] width 107 height 14
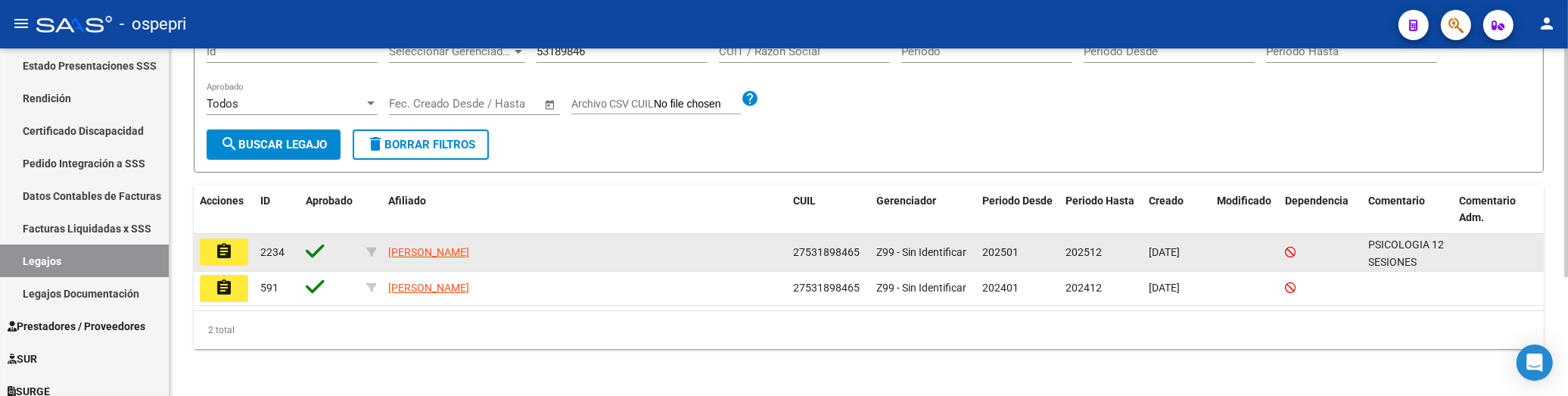
click at [229, 252] on mat-icon "assignment" at bounding box center [224, 252] width 18 height 18
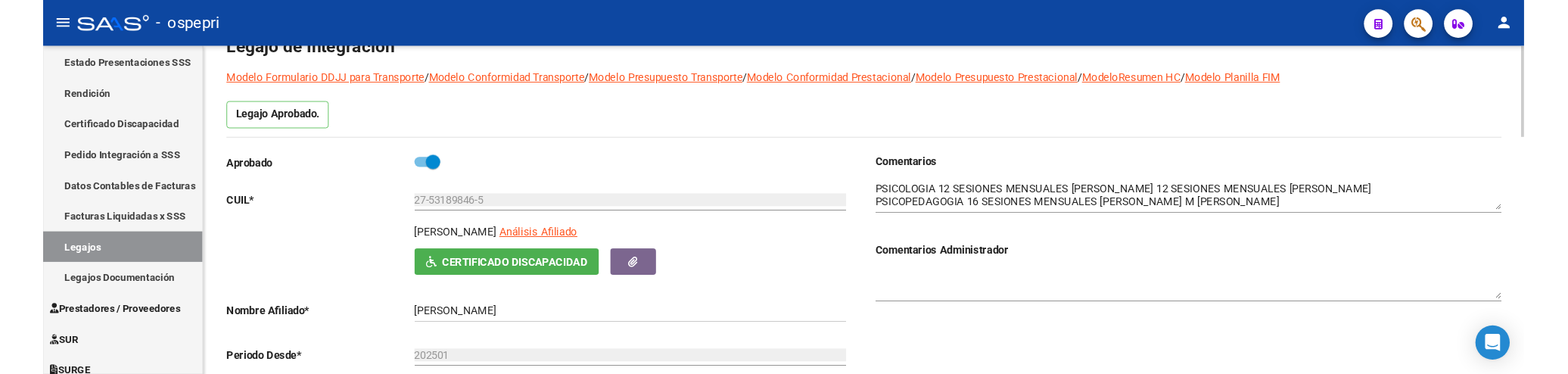
scroll to position [168, 0]
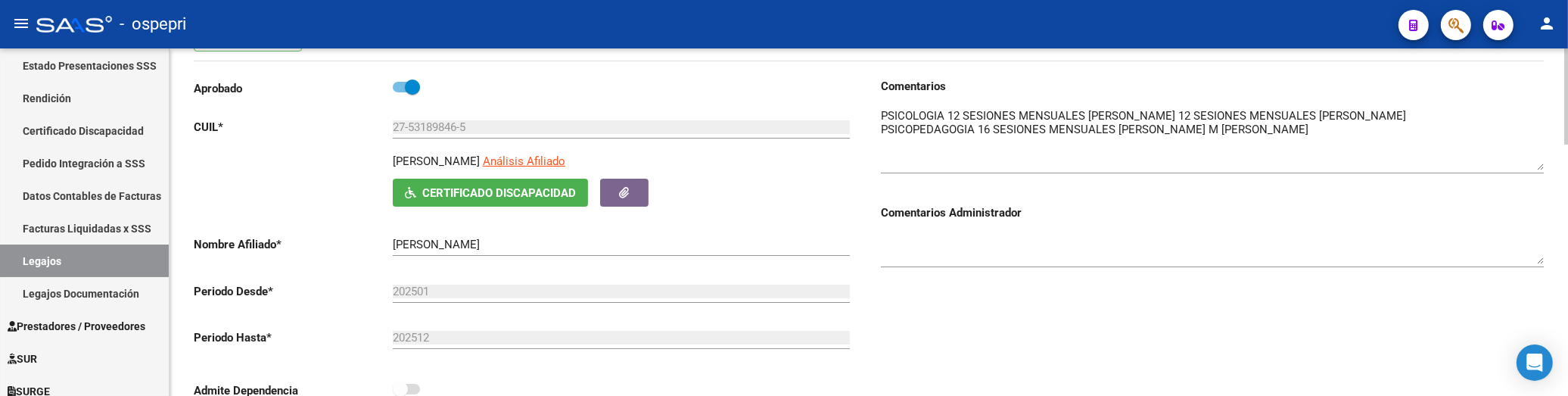
drag, startPoint x: 1540, startPoint y: 134, endPoint x: 1540, endPoint y: 167, distance: 33.0
click at [1540, 167] on textarea at bounding box center [1212, 139] width 663 height 63
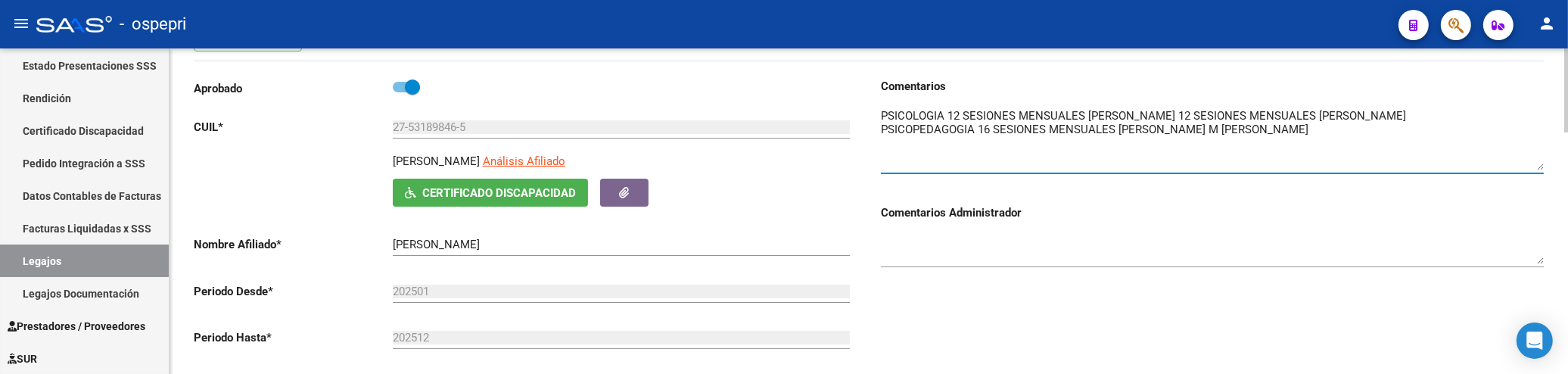
drag, startPoint x: 1540, startPoint y: 170, endPoint x: 1539, endPoint y: 161, distance: 9.1
click at [1539, 161] on textarea at bounding box center [1212, 139] width 663 height 63
click at [1540, 170] on textarea at bounding box center [1212, 139] width 663 height 63
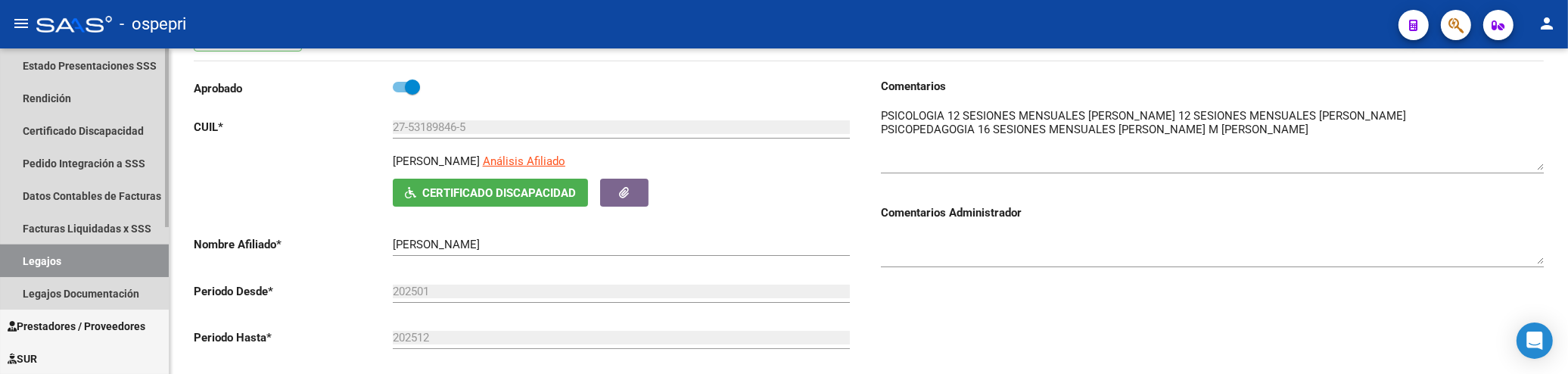
click at [82, 258] on link "Legajos" at bounding box center [84, 261] width 169 height 32
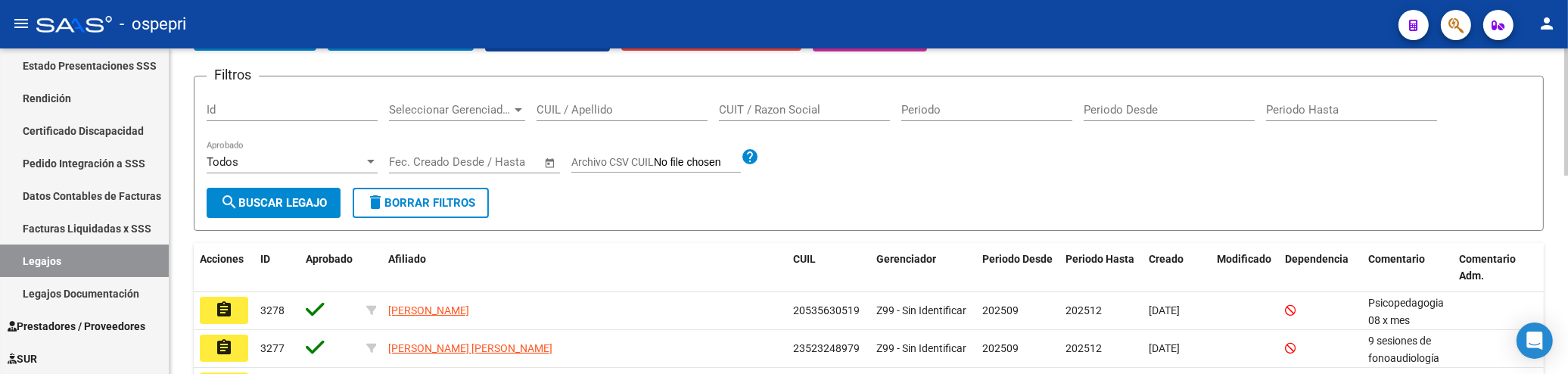
scroll to position [84, 0]
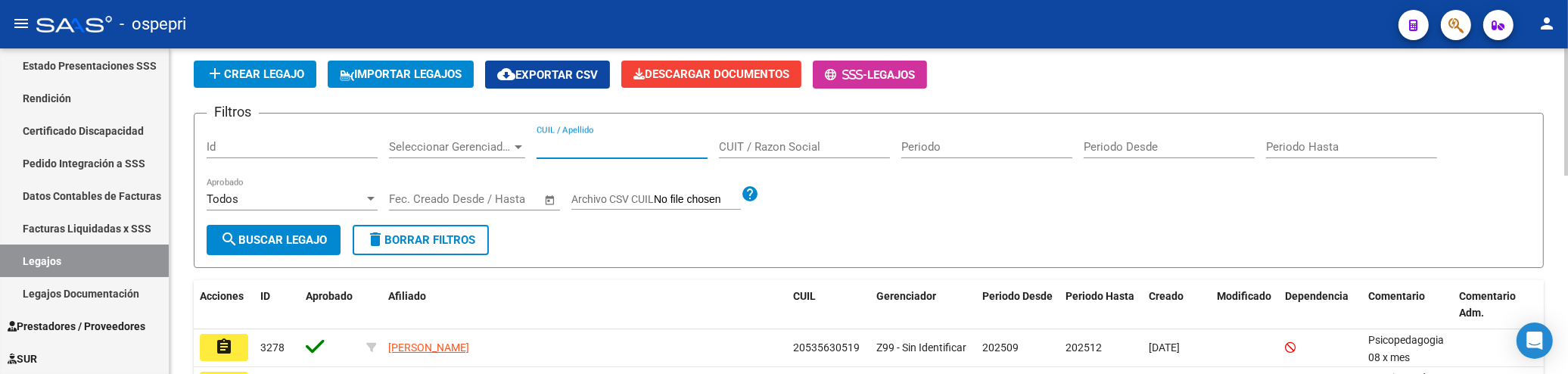
click at [585, 147] on input "CUIL / Apellido" at bounding box center [621, 147] width 171 height 14
drag, startPoint x: 596, startPoint y: 153, endPoint x: 521, endPoint y: 151, distance: 75.0
click at [521, 151] on div "Filtros Id Seleccionar Gerenciador Seleccionar Gerenciador 56006389 CUIL / Apel…" at bounding box center [868, 175] width 1324 height 99
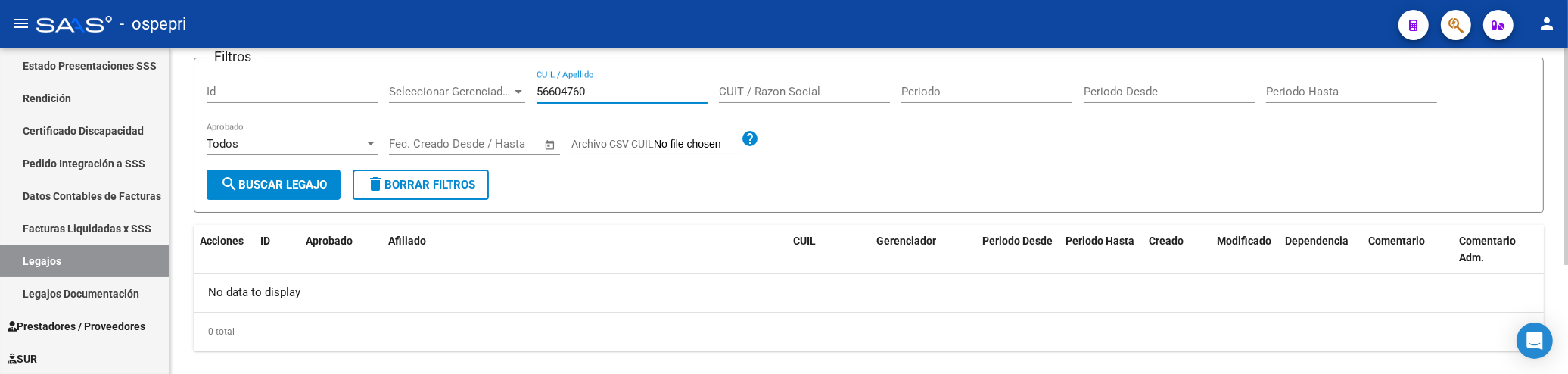
scroll to position [163, 0]
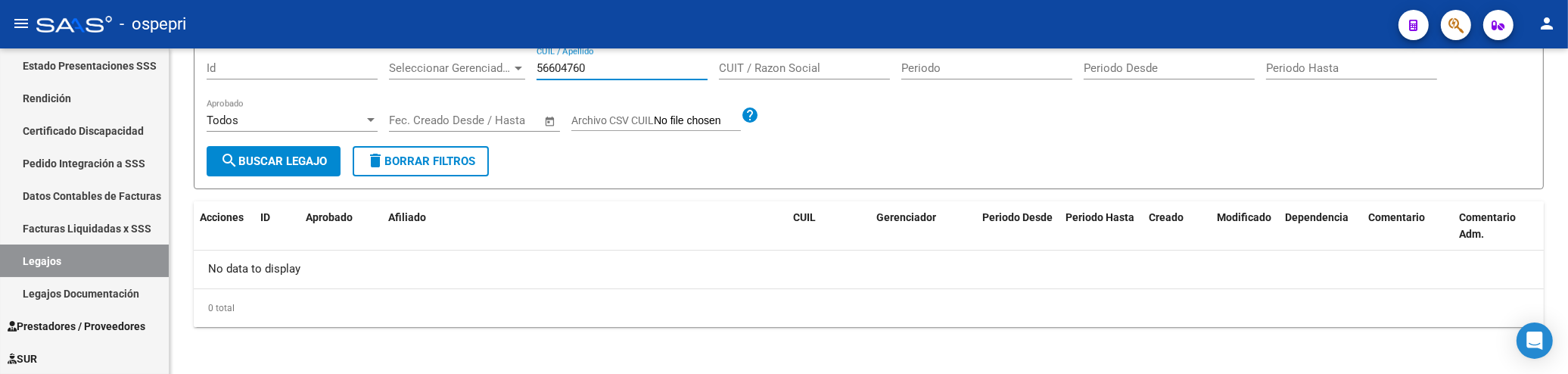
type input "56604760"
click at [1049, 141] on div "Filtros Id Seleccionar Gerenciador Seleccionar Gerenciador 56604760 CUIL / Apel…" at bounding box center [868, 96] width 1324 height 99
click at [973, 141] on div "Filtros Id Seleccionar Gerenciador Seleccionar Gerenciador 56604760 CUIL / Apel…" at bounding box center [868, 96] width 1324 height 99
drag, startPoint x: 600, startPoint y: 69, endPoint x: 532, endPoint y: 66, distance: 68.1
click at [532, 66] on div "Filtros Id Seleccionar Gerenciador Seleccionar Gerenciador 56604760 CUIL / Apel…" at bounding box center [868, 96] width 1324 height 99
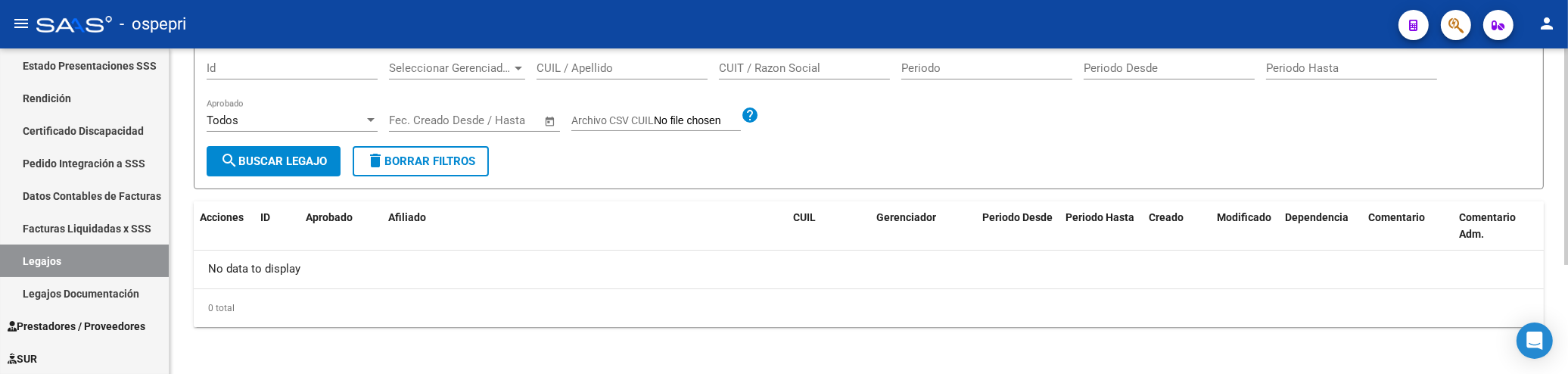
click at [982, 121] on div "Filtros Id Seleccionar Gerenciador Seleccionar Gerenciador CUIL / Apellido CUIT…" at bounding box center [868, 96] width 1324 height 99
click at [100, 253] on link "Legajos" at bounding box center [84, 261] width 169 height 32
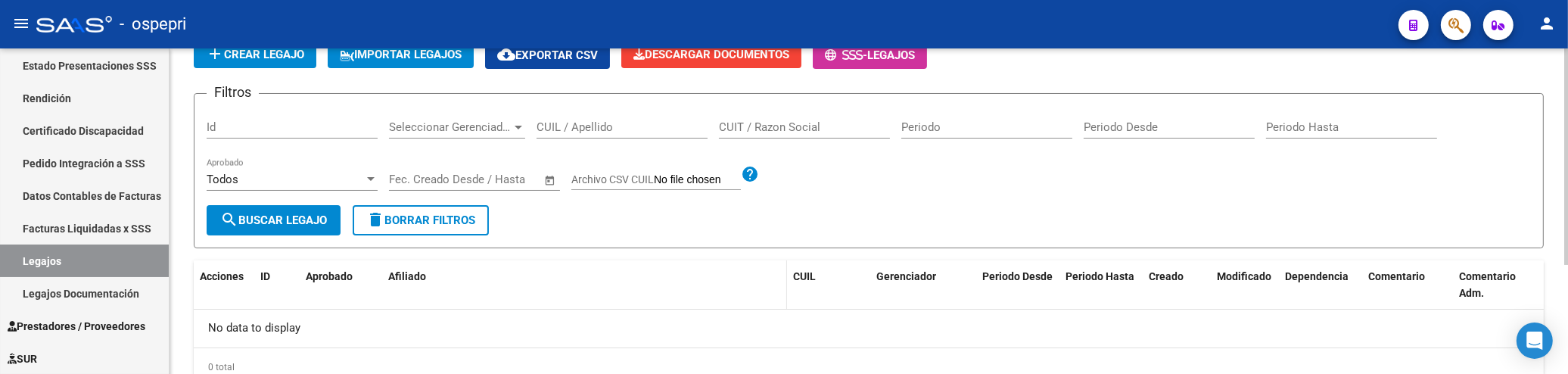
scroll to position [79, 0]
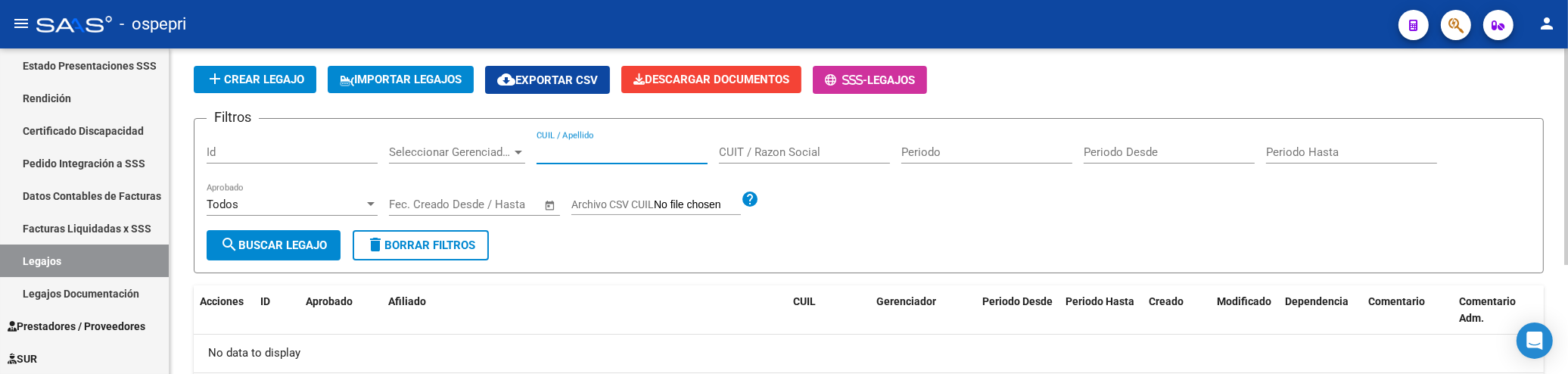
click at [603, 154] on input "CUIL / Apellido" at bounding box center [621, 152] width 171 height 14
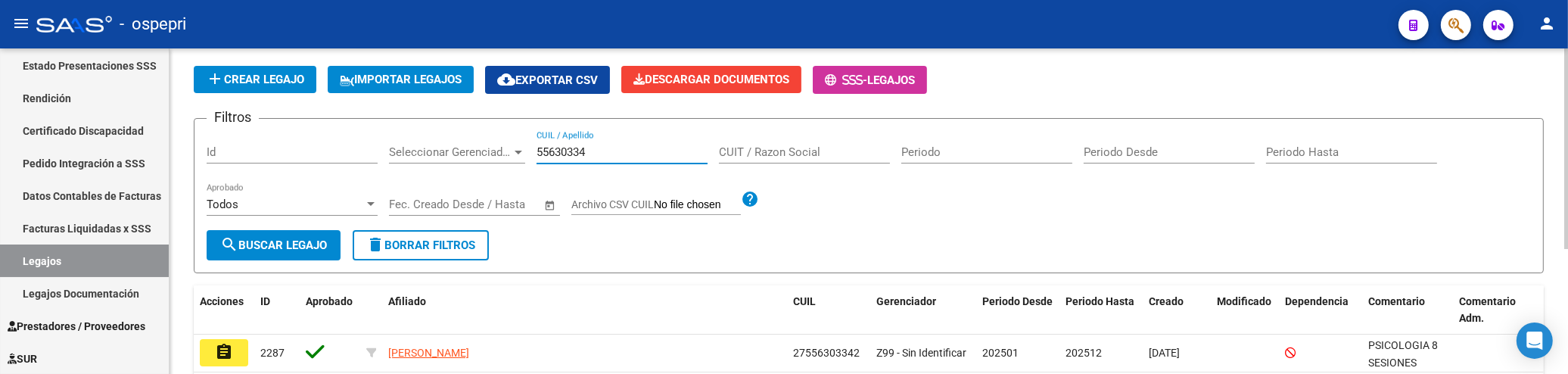
type input "55630334"
click at [297, 244] on span "search Buscar Legajo" at bounding box center [273, 246] width 107 height 14
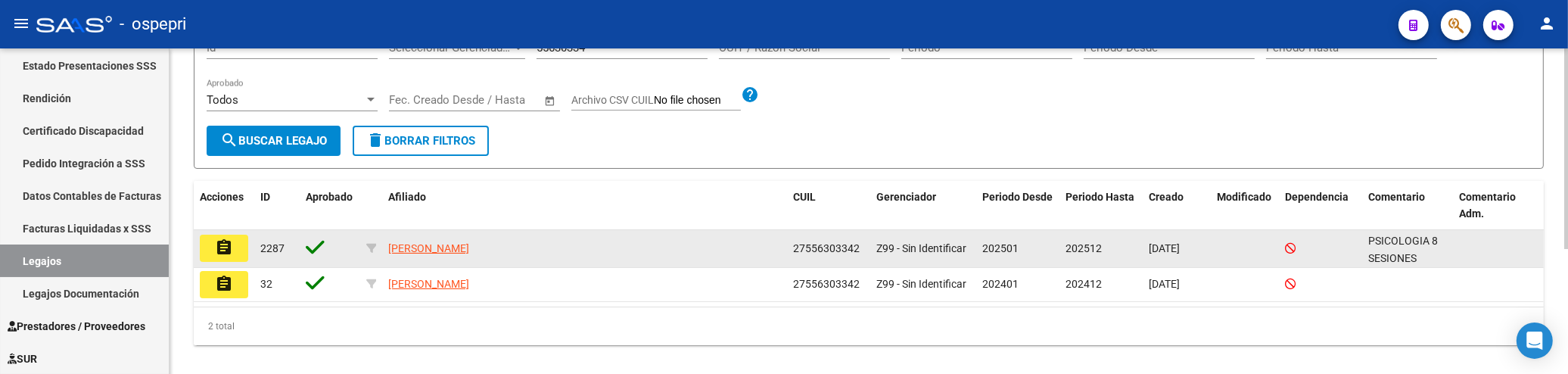
scroll to position [201, 0]
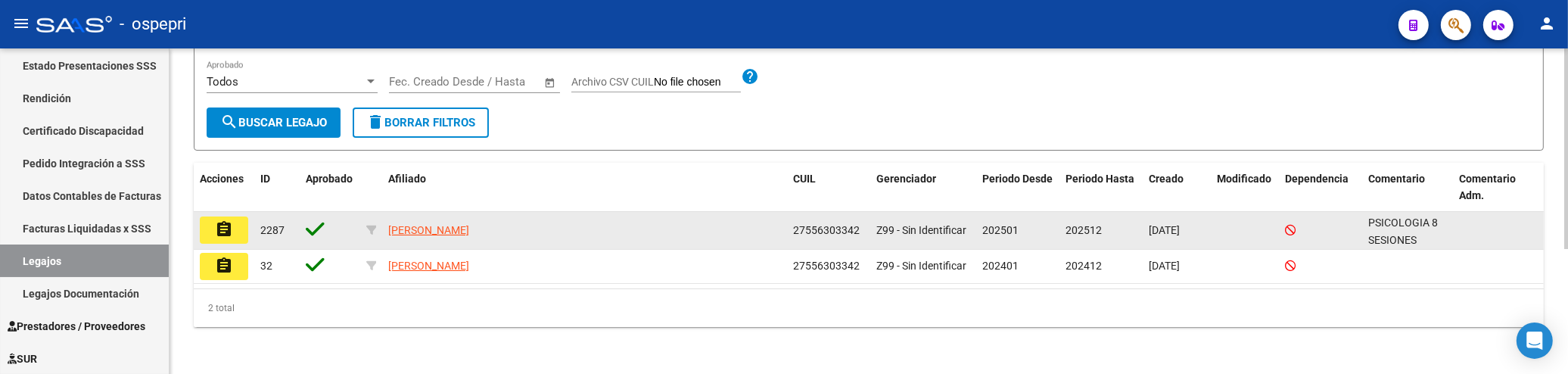
click at [222, 236] on mat-icon "assignment" at bounding box center [224, 230] width 18 height 18
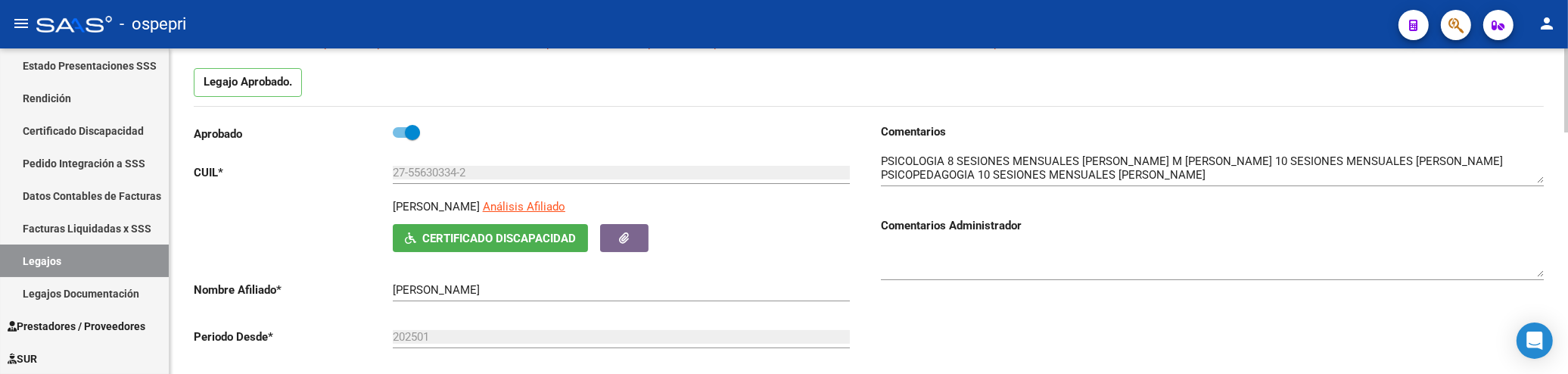
scroll to position [168, 0]
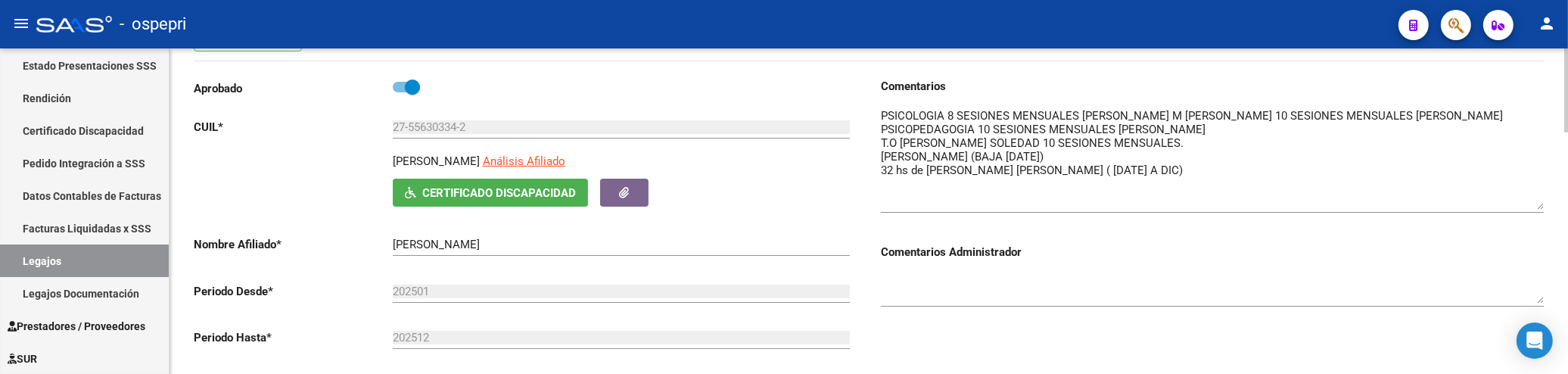
drag, startPoint x: 1543, startPoint y: 135, endPoint x: 1524, endPoint y: 207, distance: 74.5
click at [1524, 207] on textarea at bounding box center [1212, 158] width 663 height 102
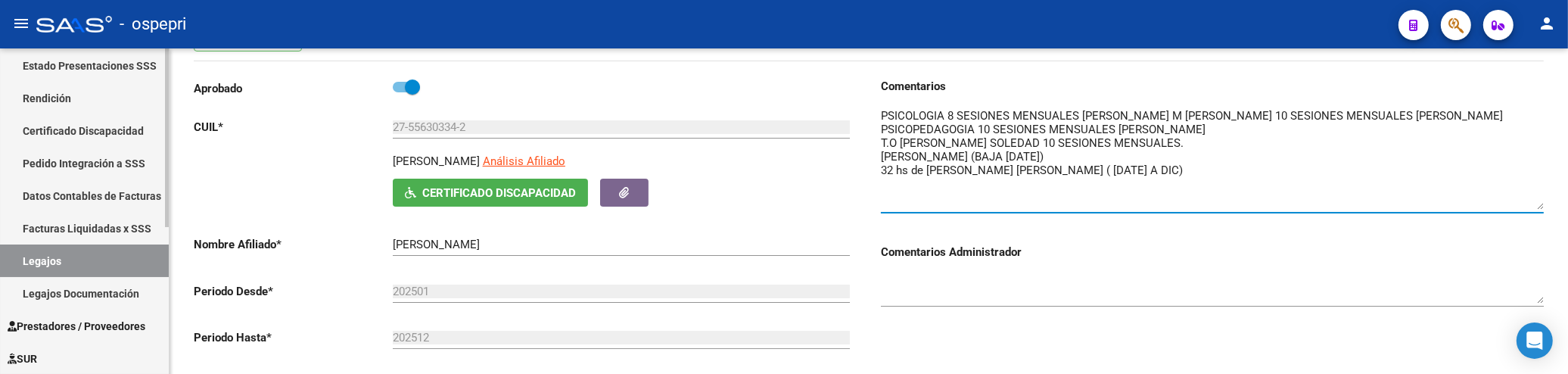
click at [117, 260] on link "Legajos" at bounding box center [84, 261] width 169 height 32
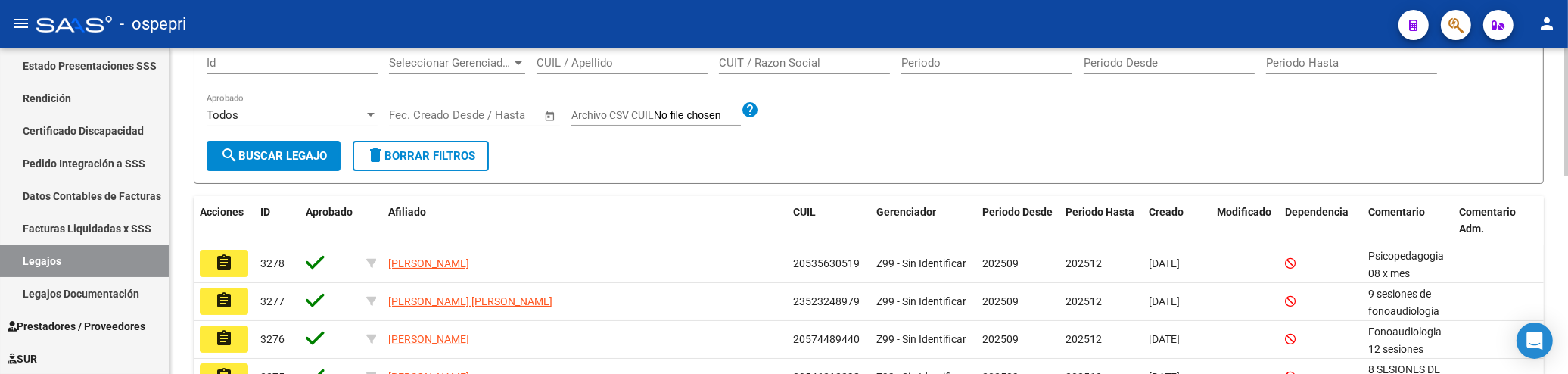
scroll to position [84, 0]
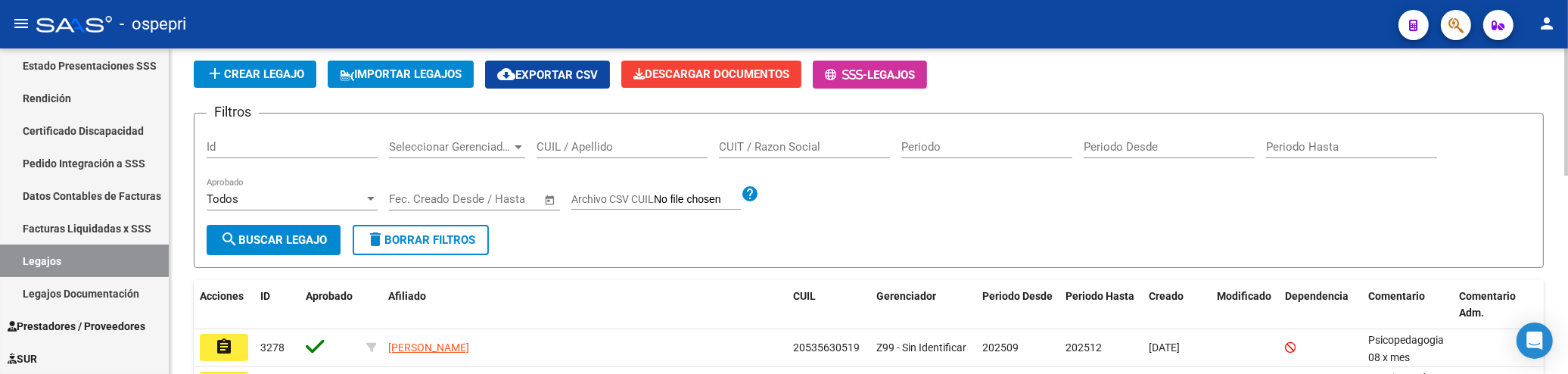
click at [568, 151] on input "CUIL / Apellido" at bounding box center [621, 147] width 171 height 14
type input "52318572"
click at [296, 240] on span "search Buscar Legajo" at bounding box center [273, 240] width 107 height 14
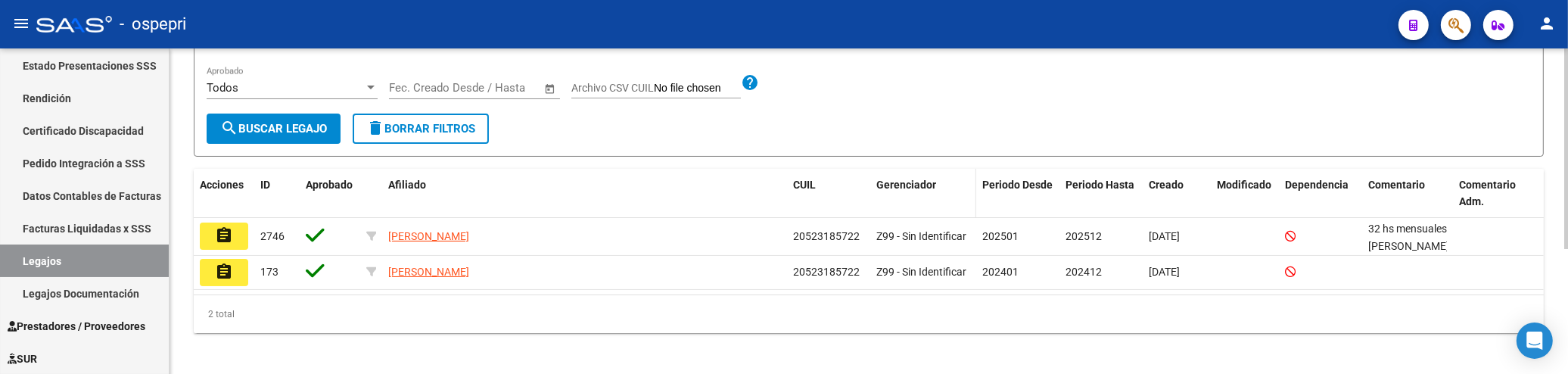
scroll to position [201, 0]
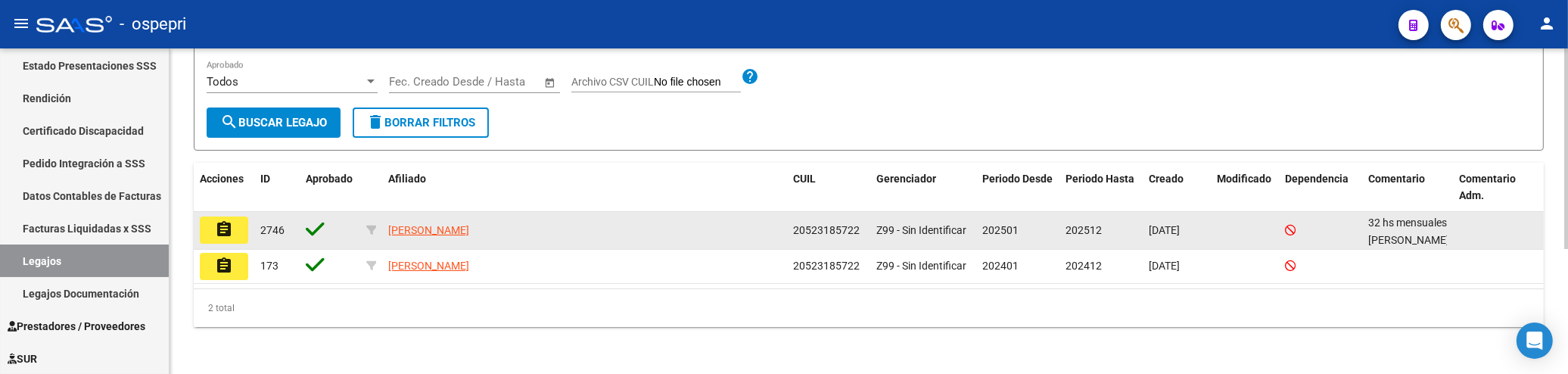
click at [228, 230] on mat-icon "assignment" at bounding box center [224, 230] width 18 height 18
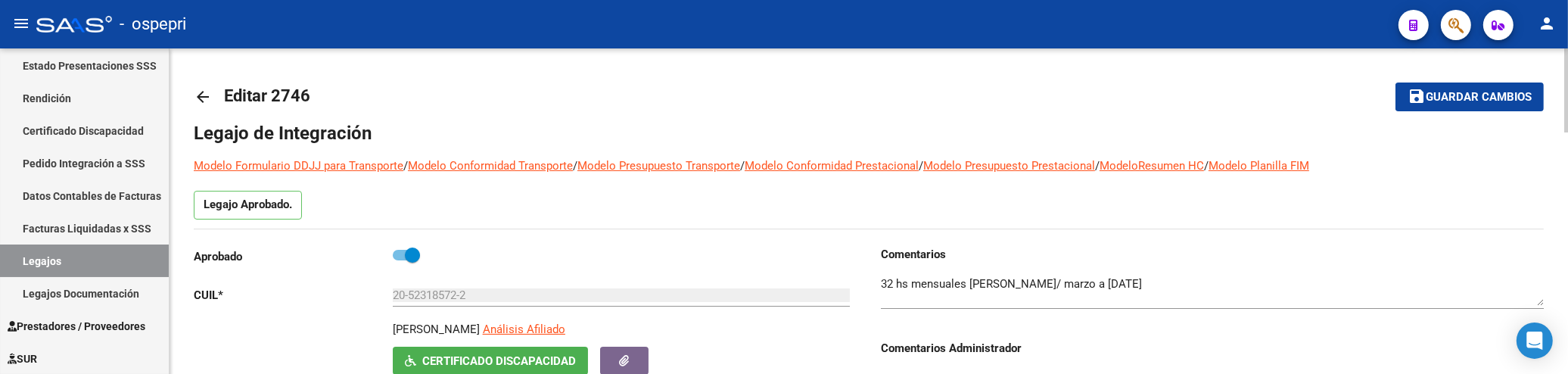
scroll to position [84, 0]
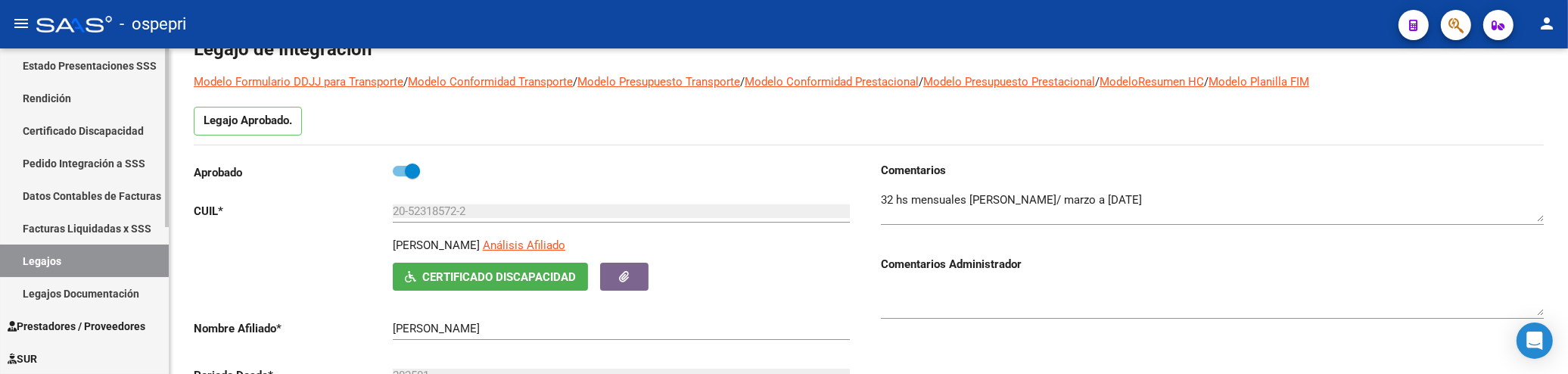
click at [85, 253] on link "Legajos" at bounding box center [84, 261] width 169 height 32
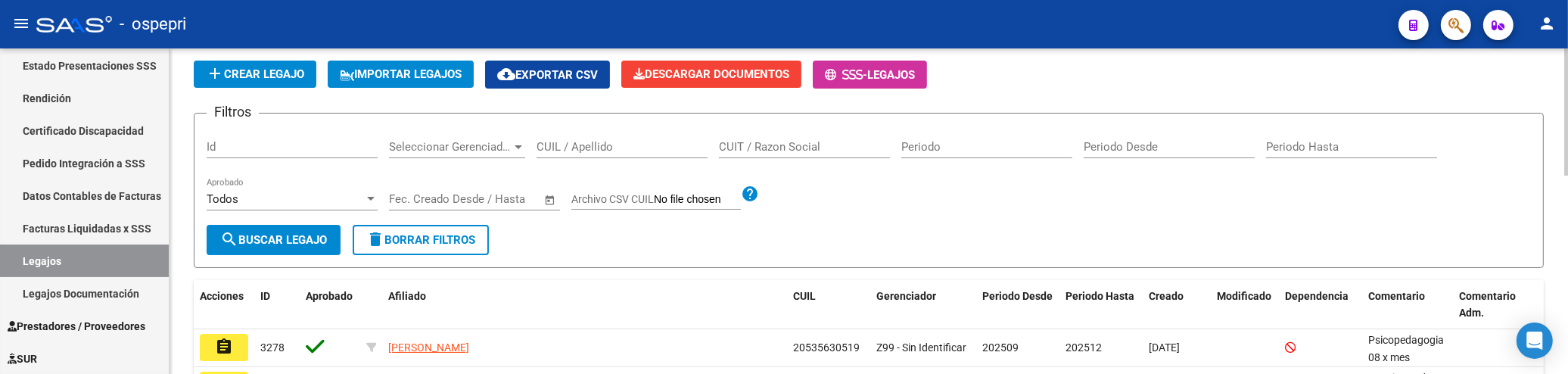
click at [585, 156] on div "CUIL / Apellido" at bounding box center [621, 142] width 171 height 32
click at [585, 152] on input "CUIL / Apellido" at bounding box center [621, 147] width 171 height 14
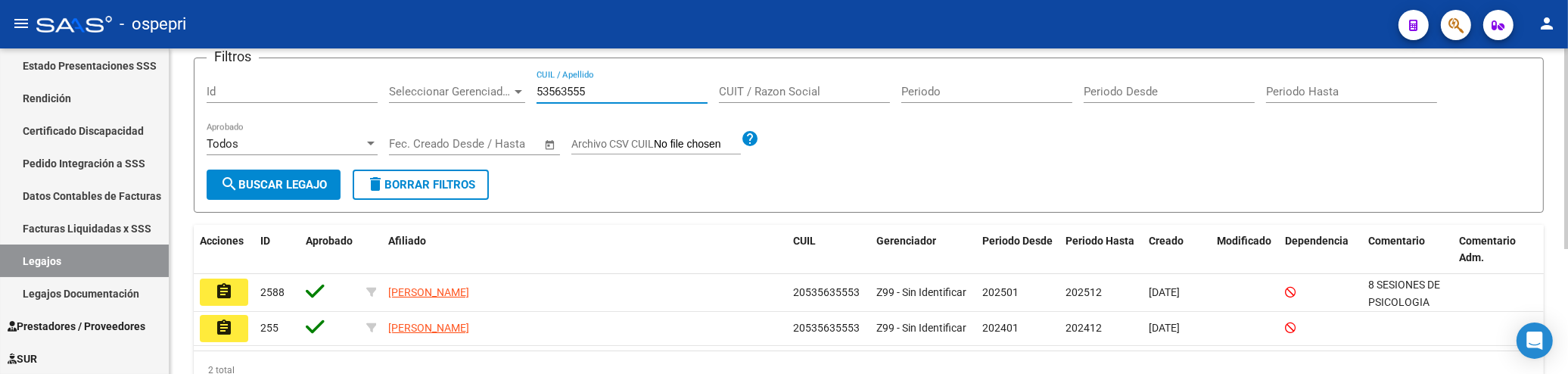
scroll to position [201, 0]
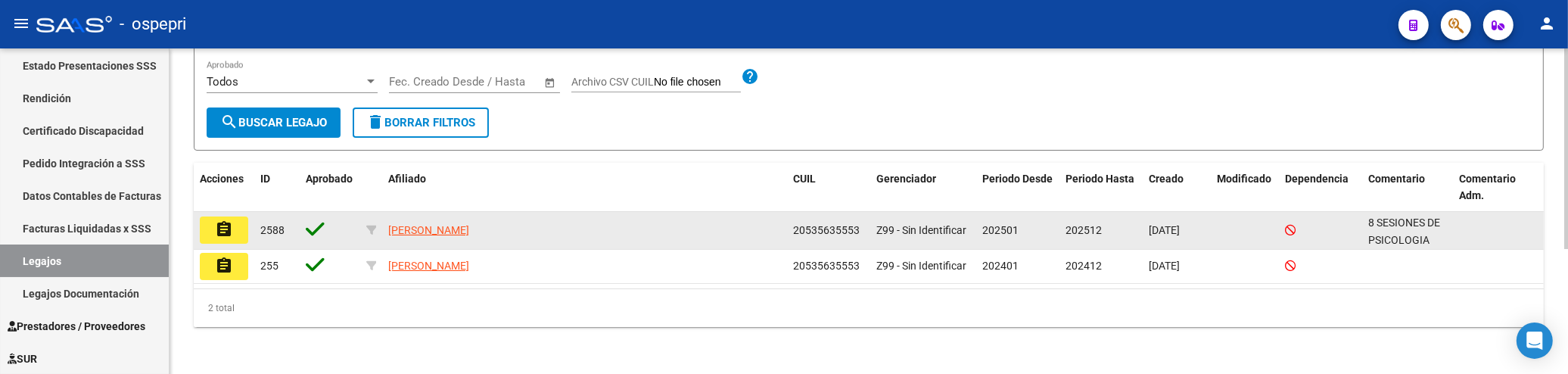
type input "53563555"
click at [228, 229] on mat-icon "assignment" at bounding box center [224, 230] width 18 height 18
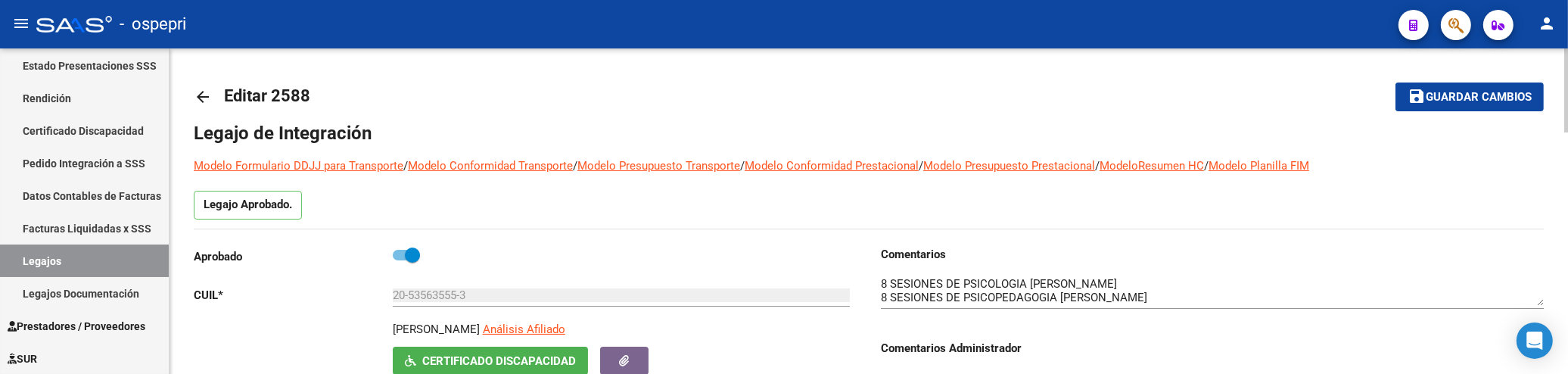
scroll to position [84, 0]
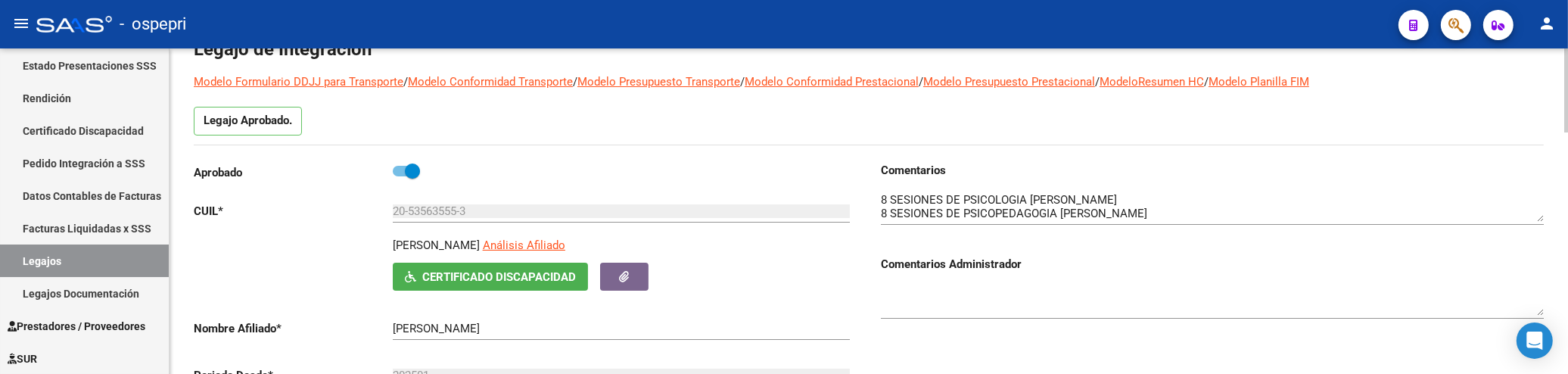
click at [1541, 223] on div at bounding box center [1212, 202] width 663 height 46
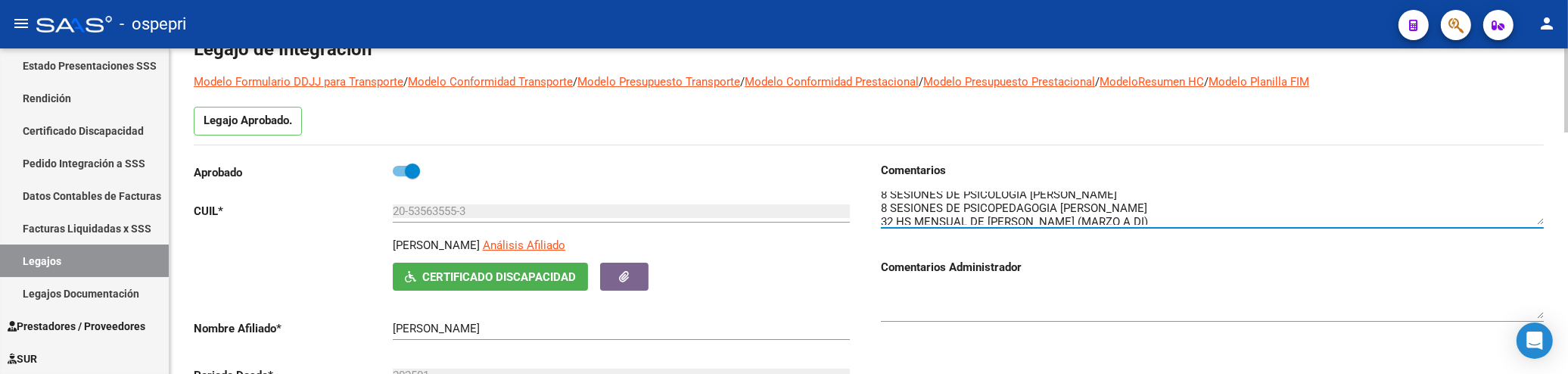
scroll to position [0, 0]
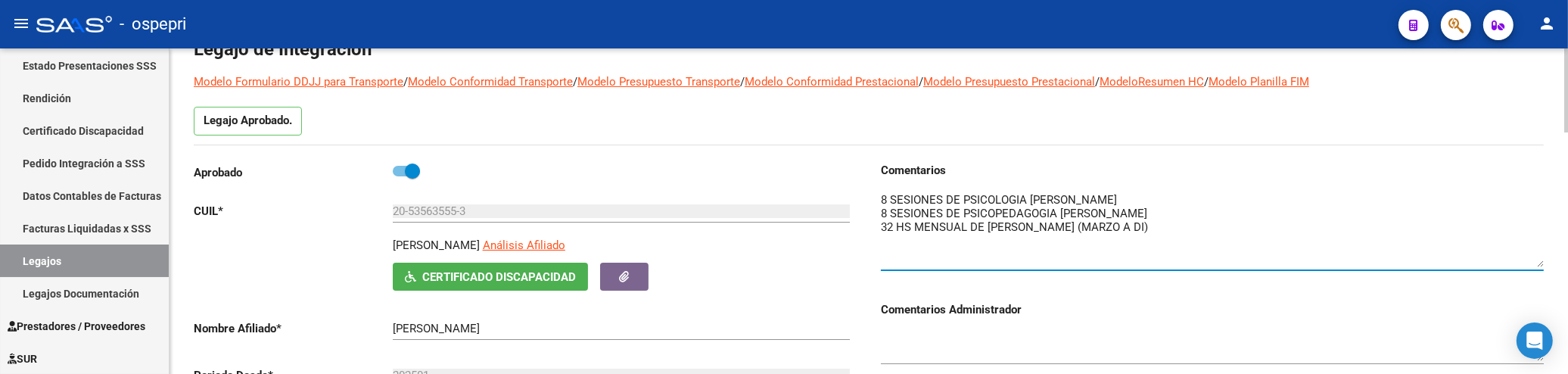
drag, startPoint x: 1540, startPoint y: 218, endPoint x: 1540, endPoint y: 263, distance: 45.0
click at [1540, 263] on textarea at bounding box center [1212, 230] width 663 height 76
click at [107, 256] on link "Legajos" at bounding box center [84, 261] width 169 height 32
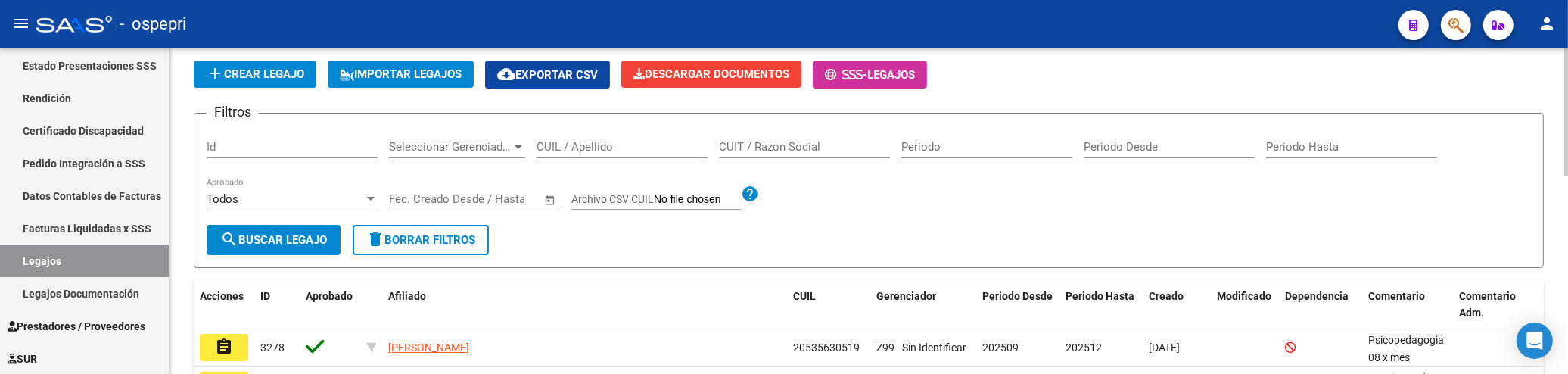
click at [918, 209] on div "Filtros Id Seleccionar Gerenciador Seleccionar Gerenciador CUIL / Apellido CUIT…" at bounding box center [868, 175] width 1324 height 99
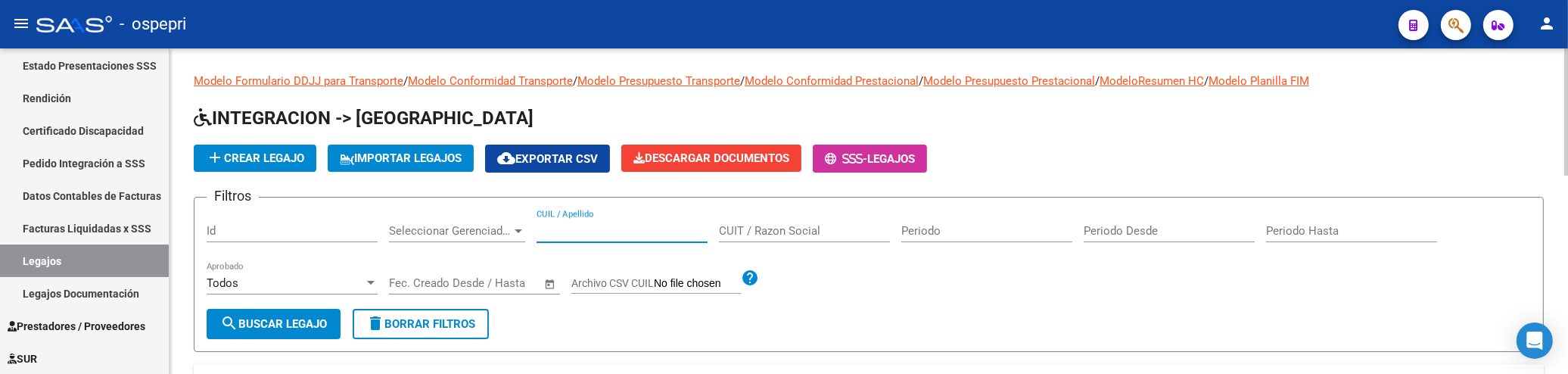
click at [542, 235] on input "CUIL / Apellido" at bounding box center [621, 231] width 171 height 14
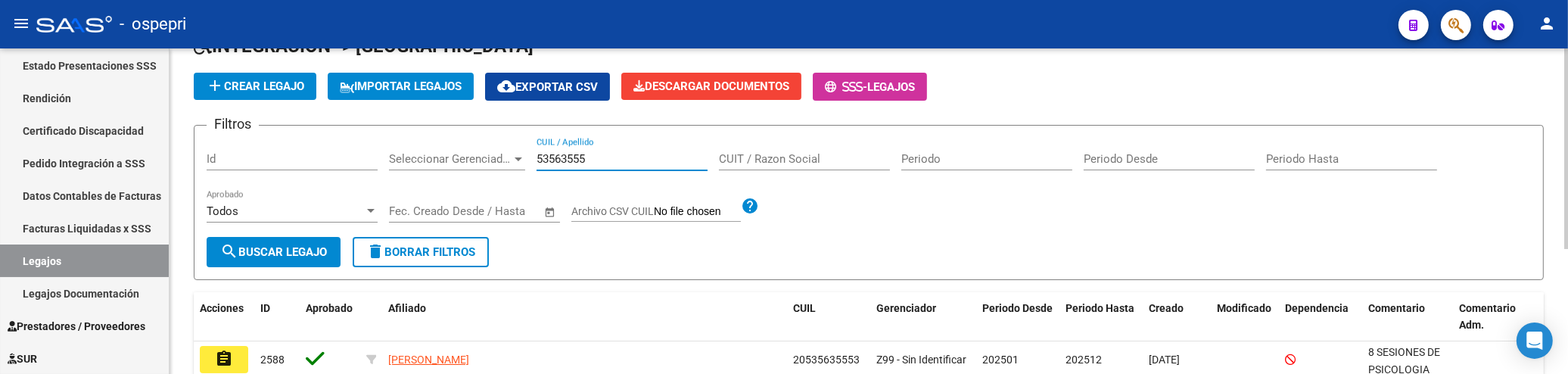
scroll to position [201, 0]
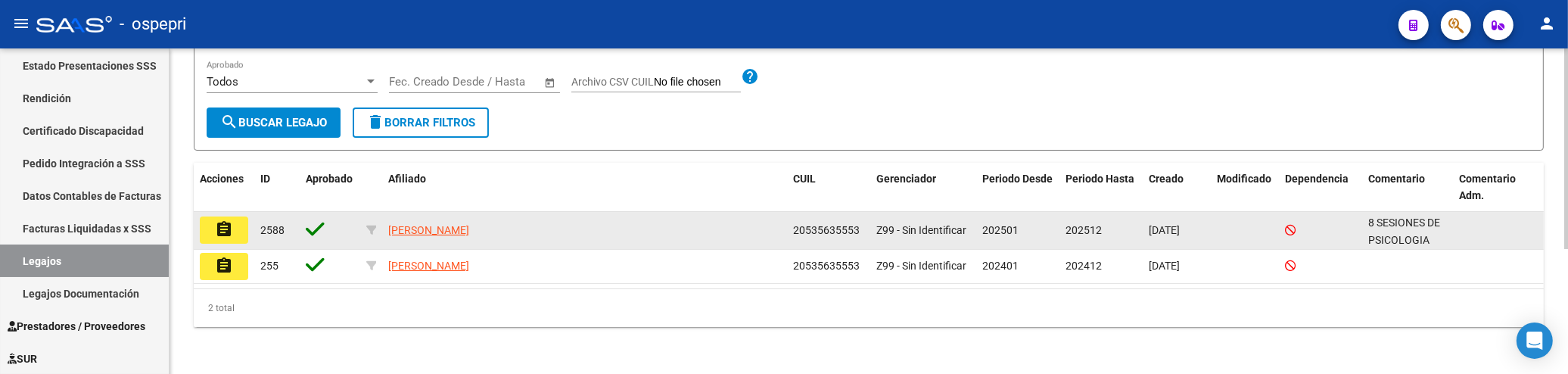
type input "53563555"
click at [227, 236] on mat-icon "assignment" at bounding box center [224, 230] width 18 height 18
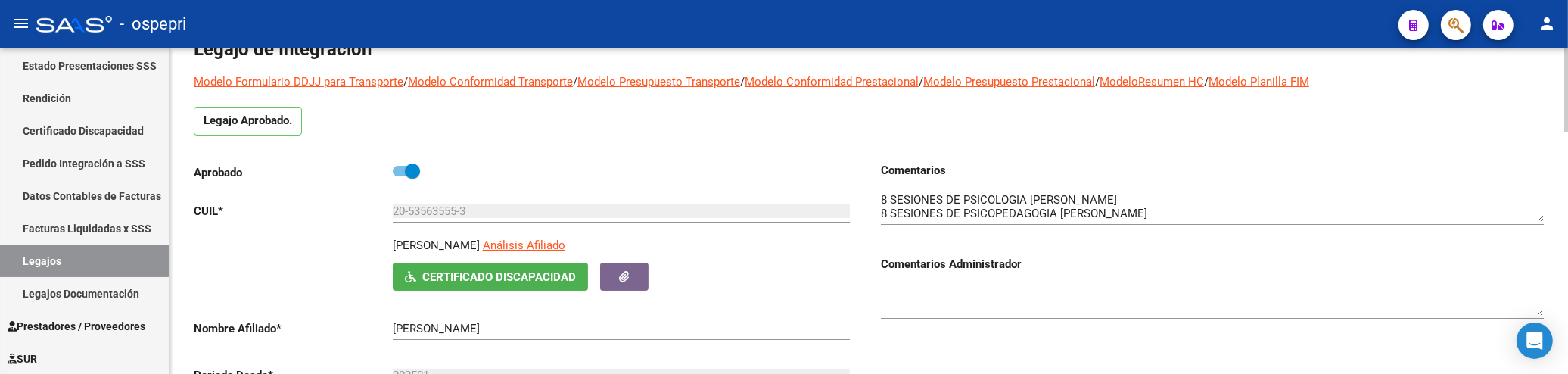
scroll to position [168, 0]
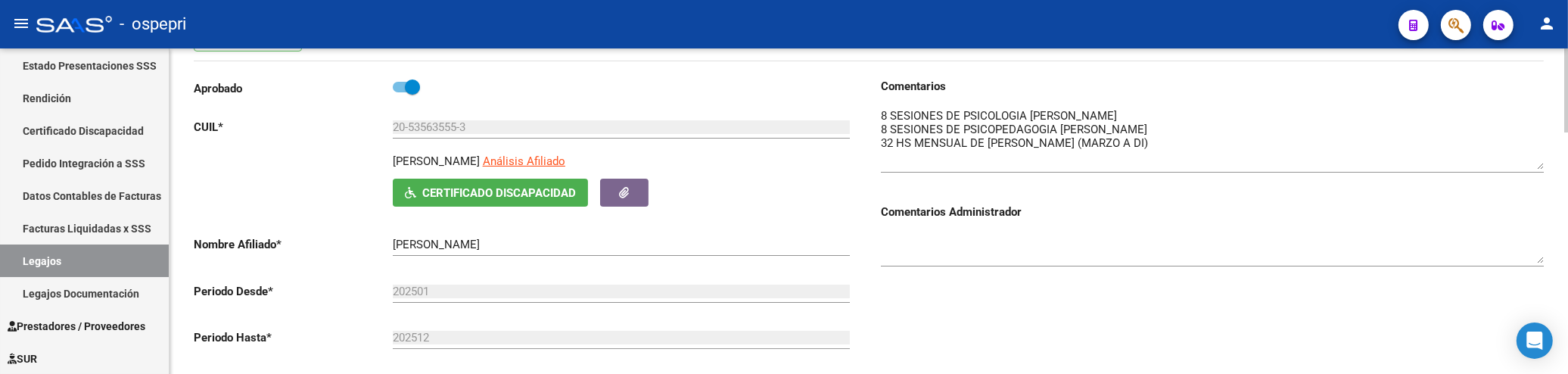
drag, startPoint x: 1537, startPoint y: 135, endPoint x: 1537, endPoint y: 167, distance: 32.0
click at [1537, 167] on textarea at bounding box center [1212, 138] width 663 height 62
click at [1168, 230] on div at bounding box center [1212, 243] width 663 height 46
click at [1184, 221] on div at bounding box center [1212, 243] width 663 height 46
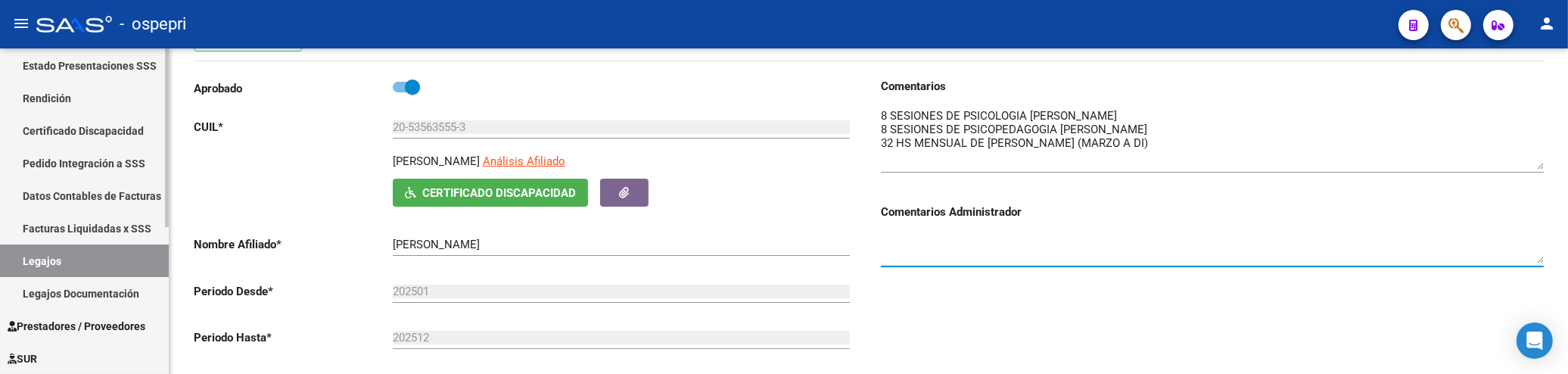
click at [66, 261] on link "Legajos" at bounding box center [84, 261] width 169 height 32
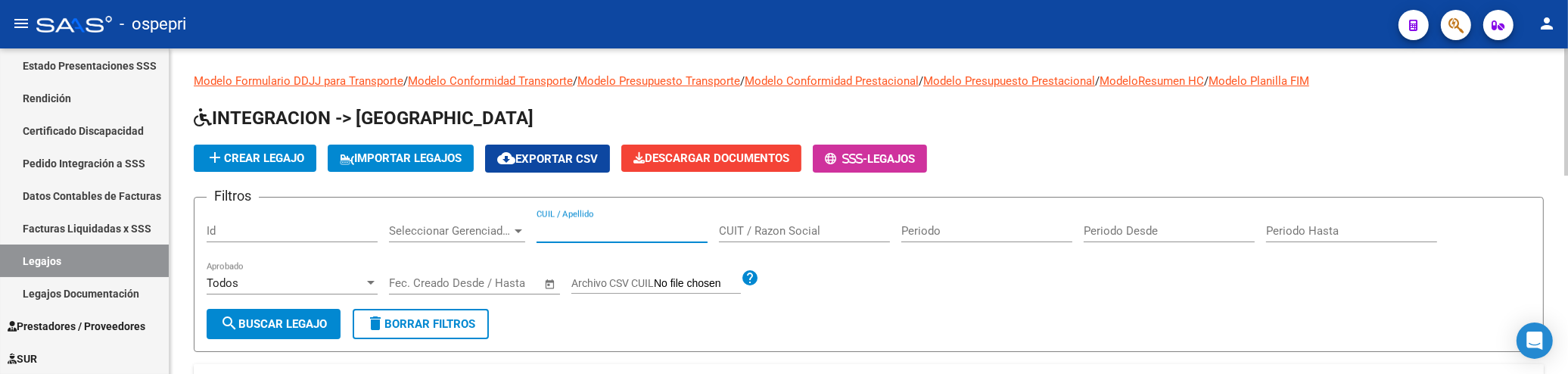
click at [583, 233] on input "CUIL / Apellido" at bounding box center [621, 231] width 171 height 14
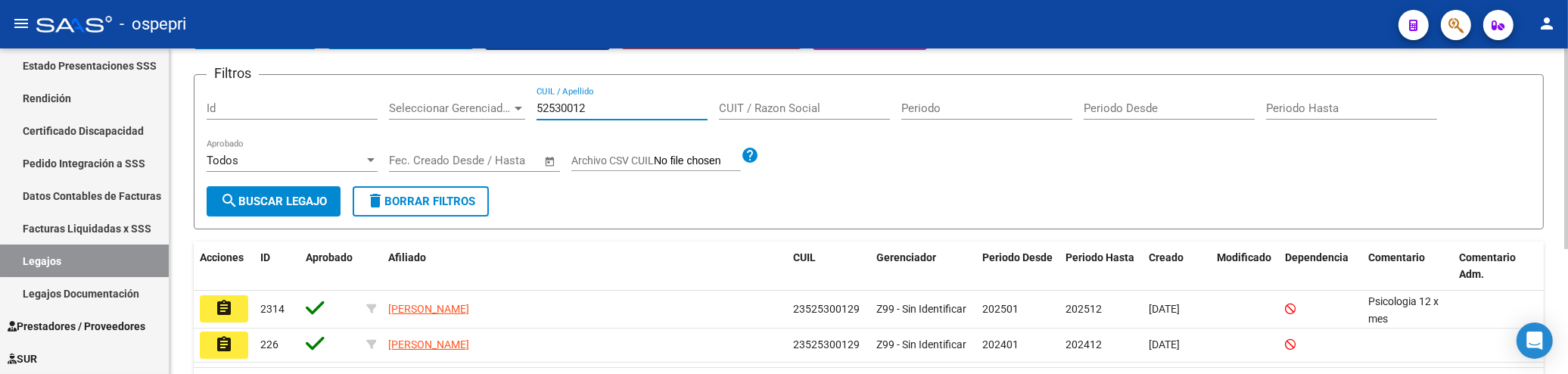
scroll to position [201, 0]
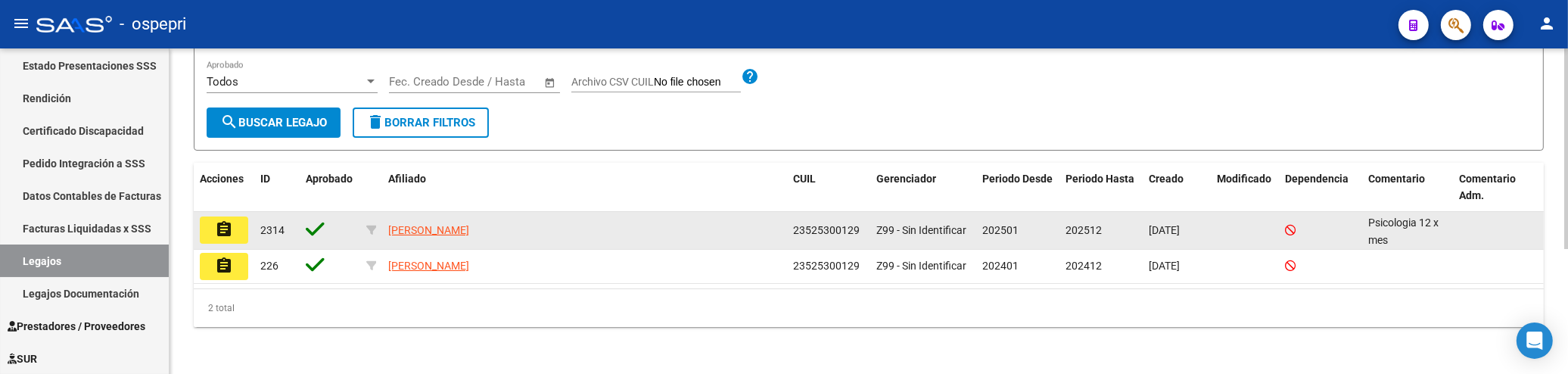
type input "52530012"
click at [229, 233] on mat-icon "assignment" at bounding box center [224, 230] width 18 height 18
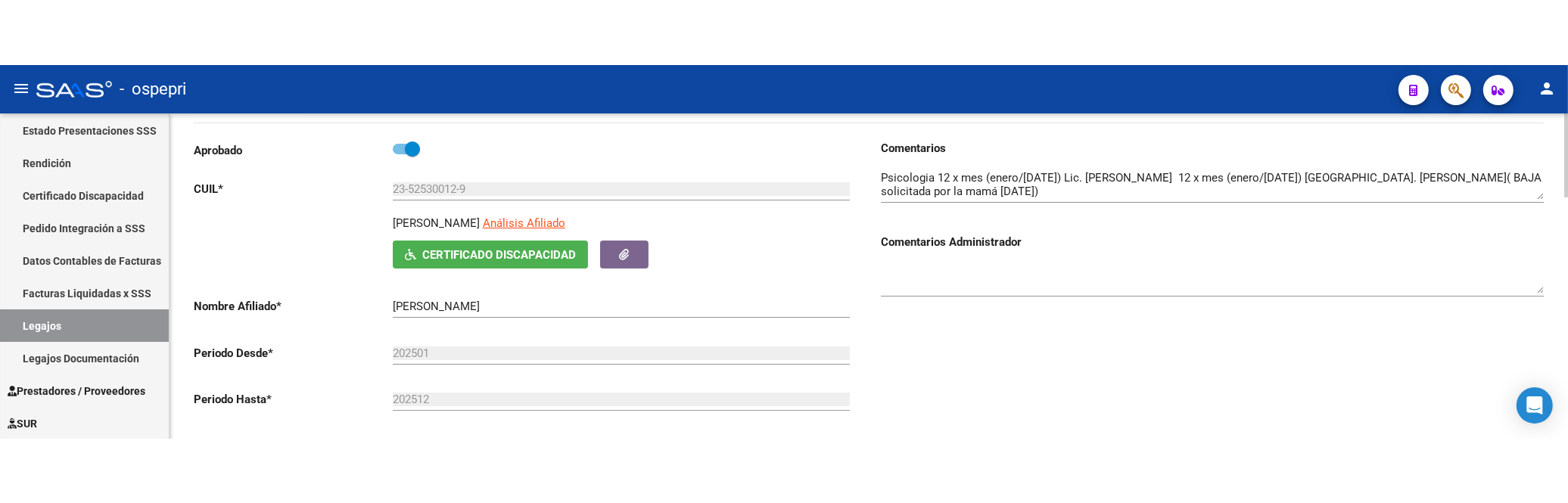
scroll to position [168, 0]
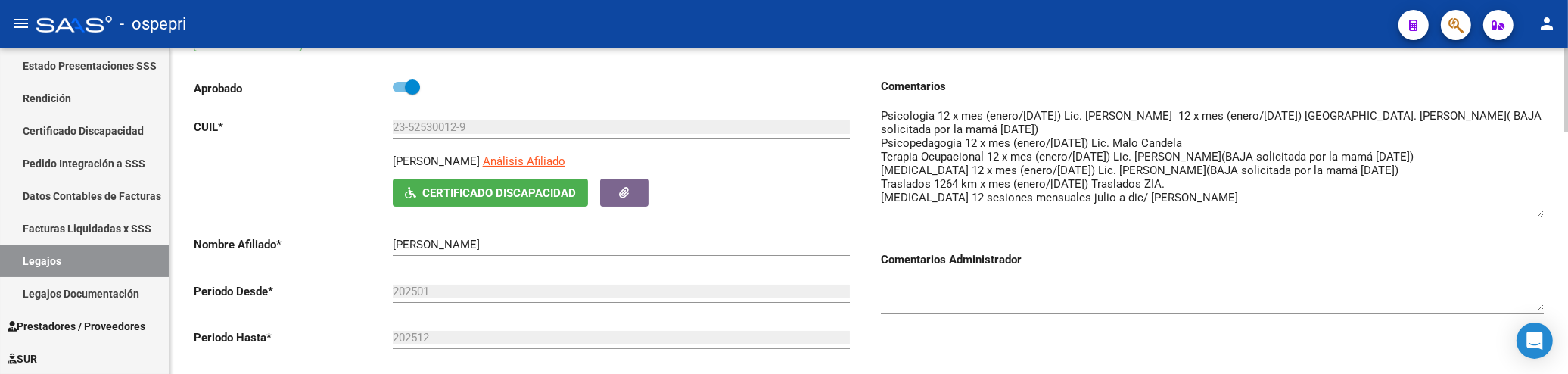
drag, startPoint x: 1539, startPoint y: 135, endPoint x: 1539, endPoint y: 215, distance: 80.0
click at [1539, 215] on textarea at bounding box center [1212, 162] width 663 height 110
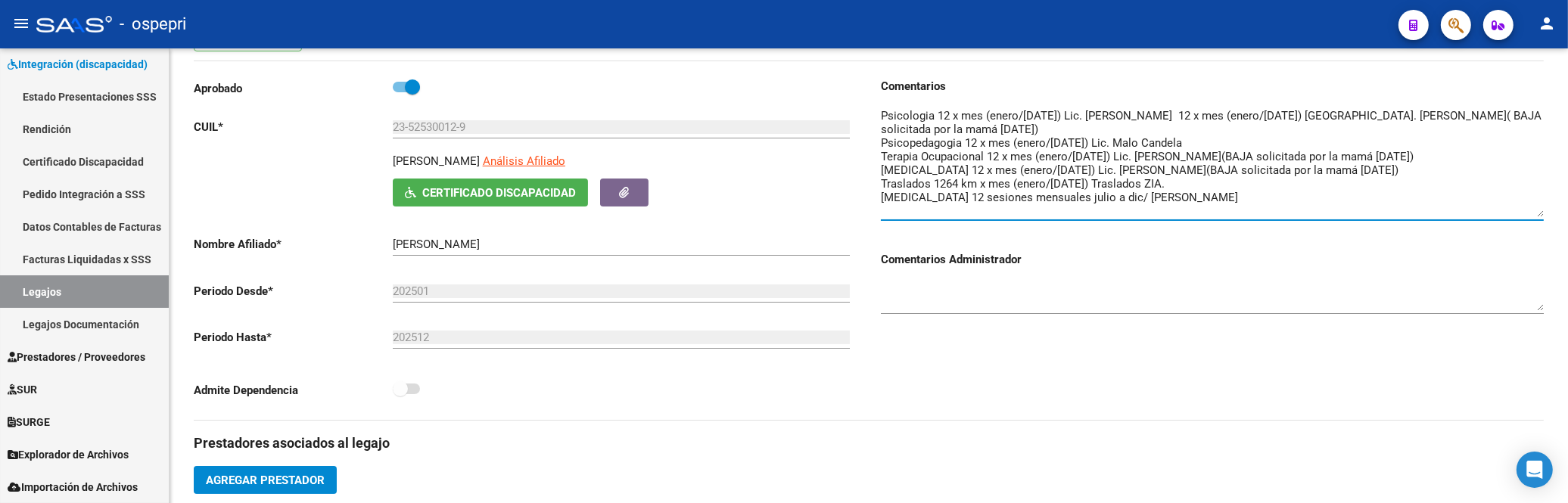
scroll to position [137, 0]
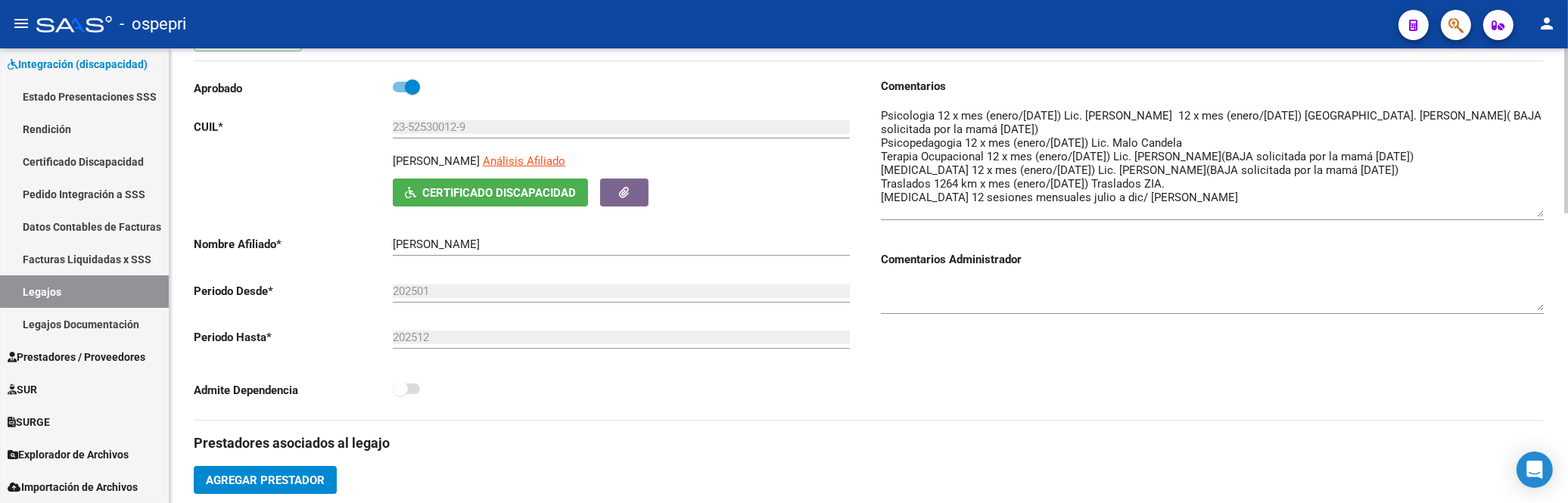
click at [1154, 376] on div "Comentarios Comentarios Administrador" at bounding box center [1207, 249] width 675 height 342
click at [91, 296] on link "Legajos" at bounding box center [84, 291] width 169 height 32
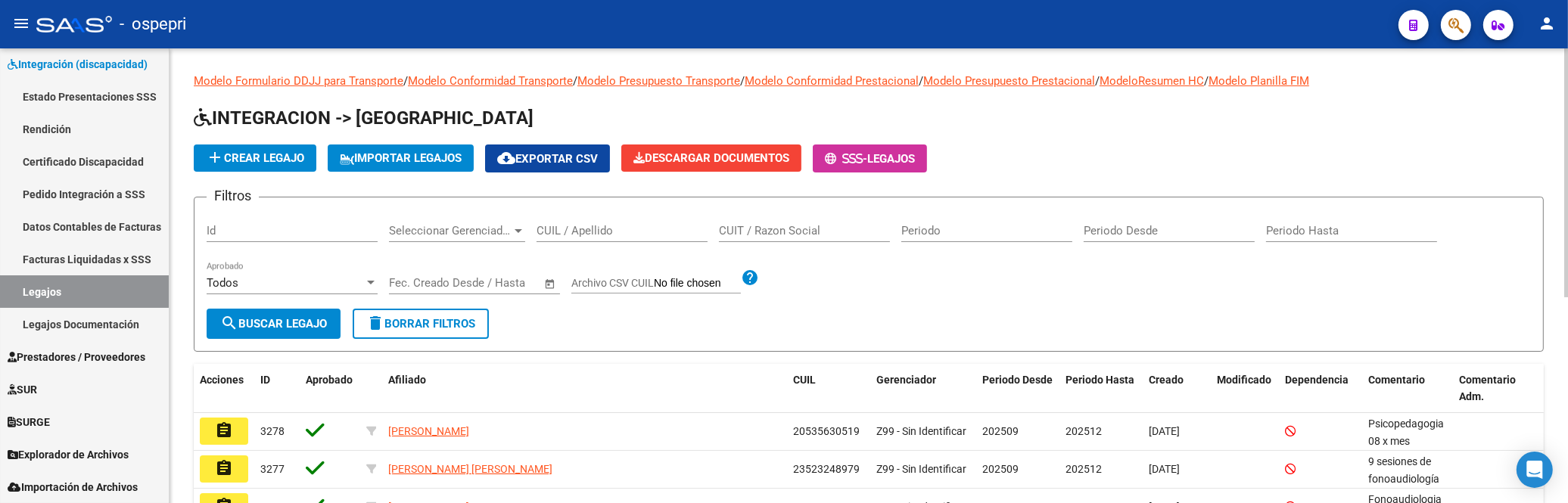
click at [644, 233] on input "CUIL / Apellido" at bounding box center [621, 231] width 171 height 14
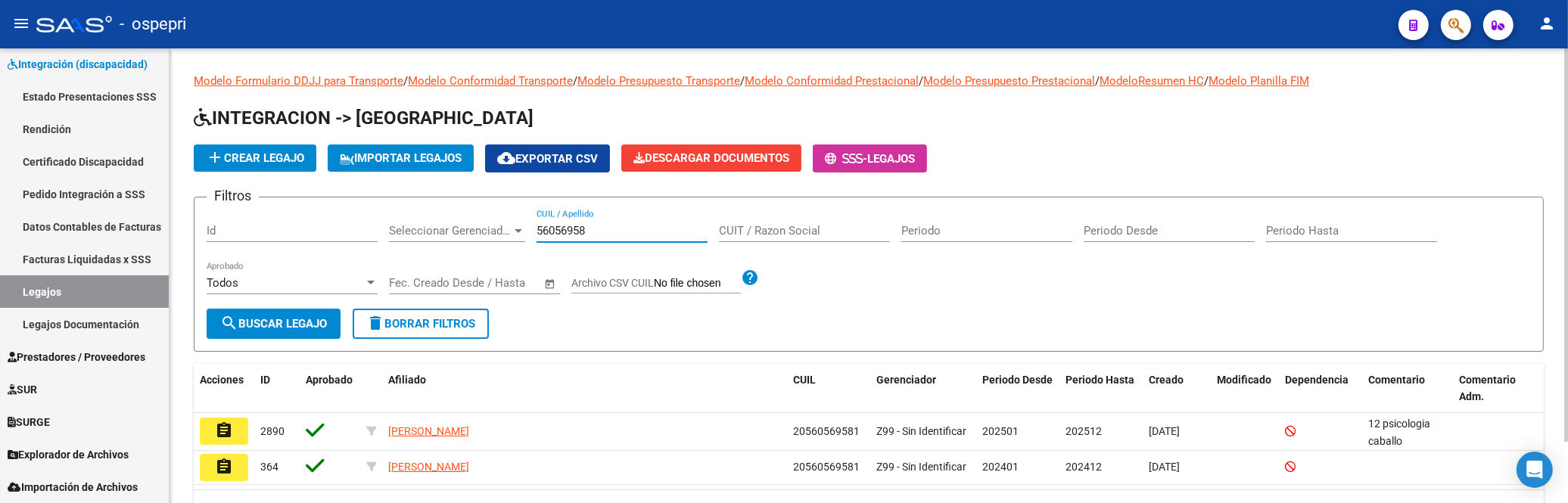
scroll to position [72, 0]
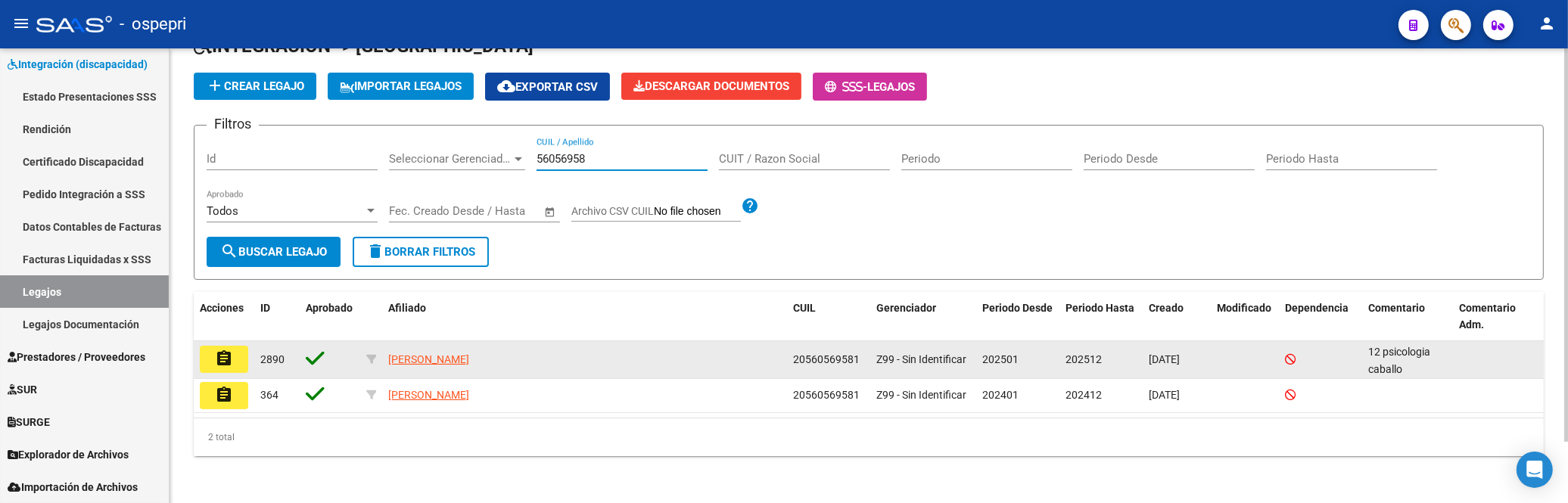
type input "56056958"
click at [232, 361] on mat-icon "assignment" at bounding box center [224, 359] width 18 height 18
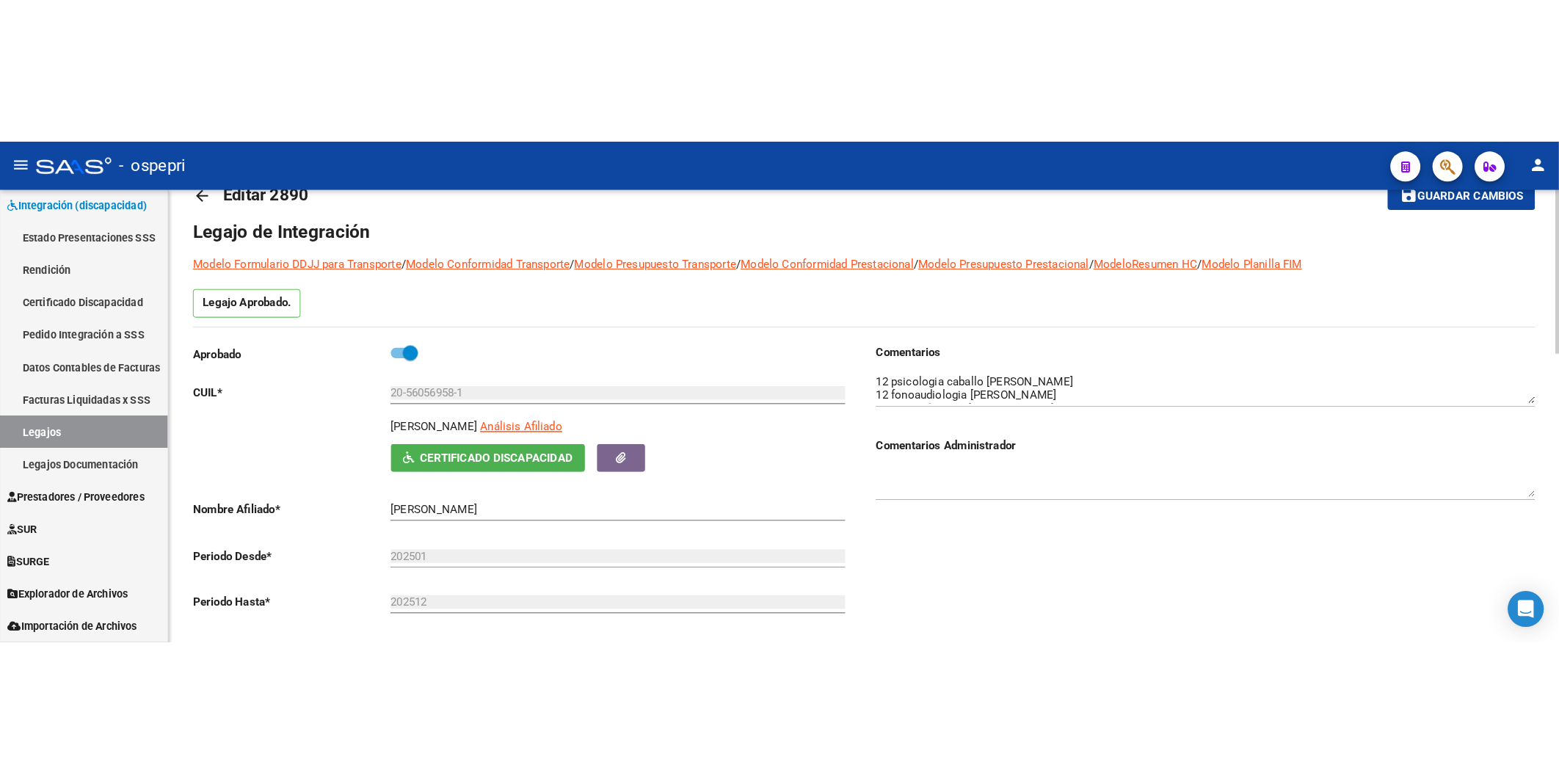
scroll to position [82, 0]
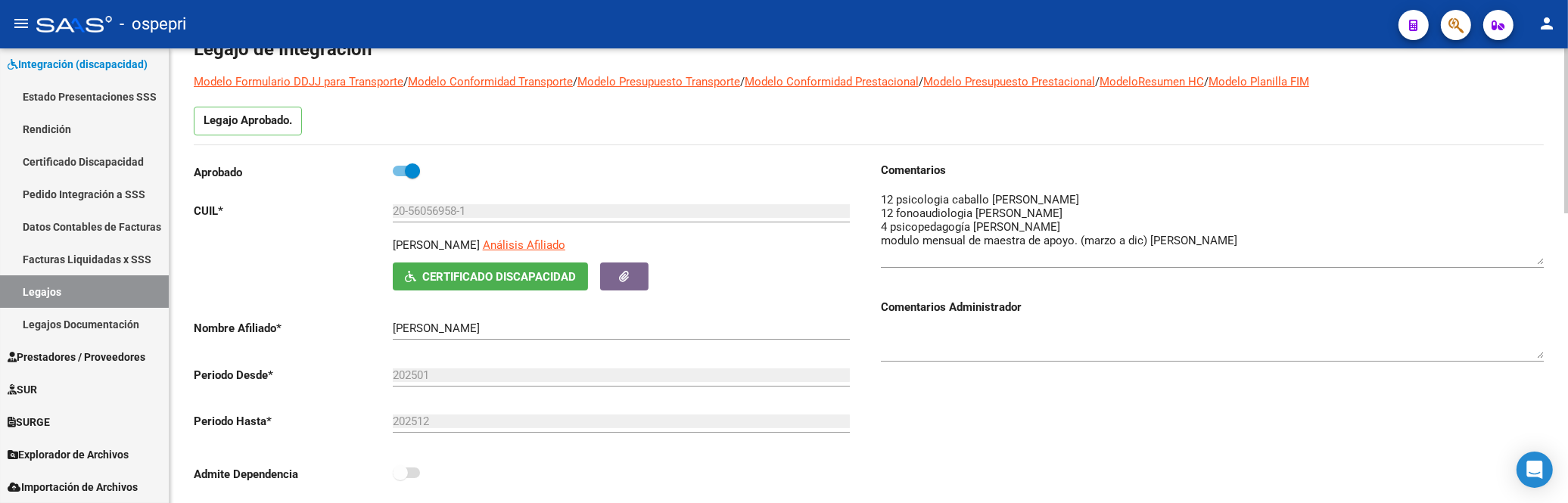
drag, startPoint x: 1537, startPoint y: 218, endPoint x: 1537, endPoint y: 261, distance: 43.0
click at [1537, 261] on textarea at bounding box center [1212, 228] width 663 height 74
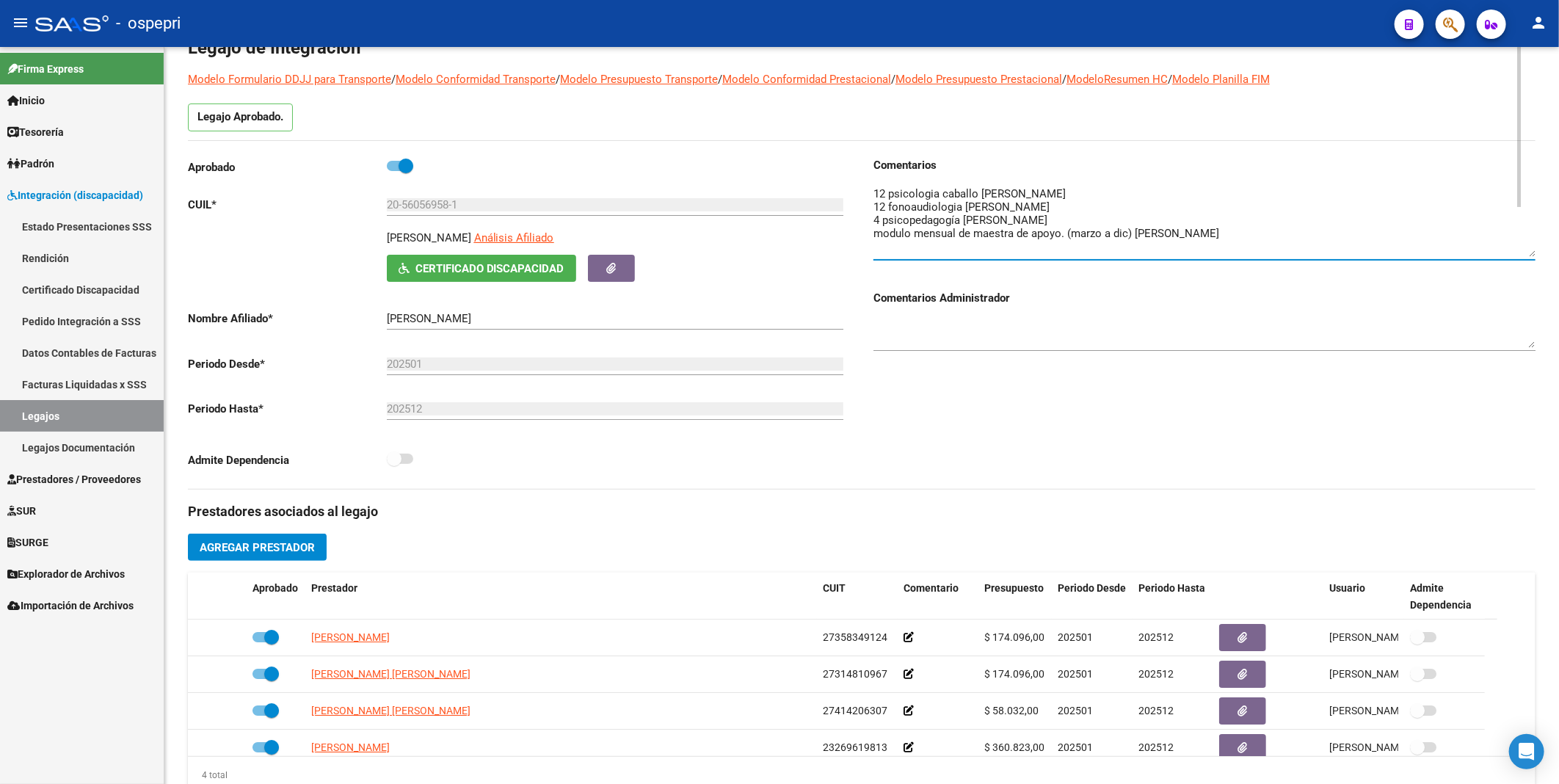
scroll to position [0, 0]
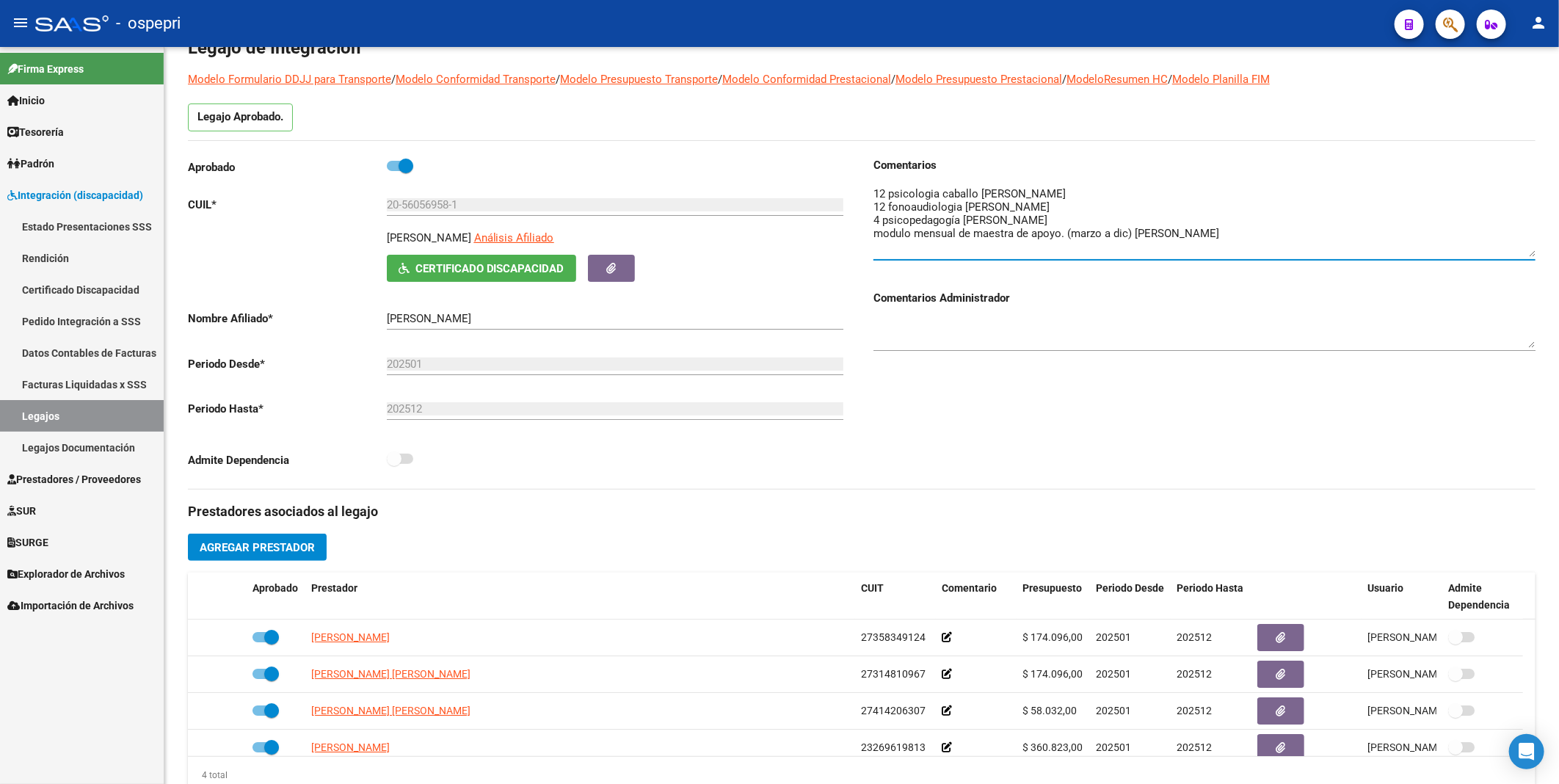
click at [89, 420] on link "Legajos" at bounding box center [82, 416] width 164 height 31
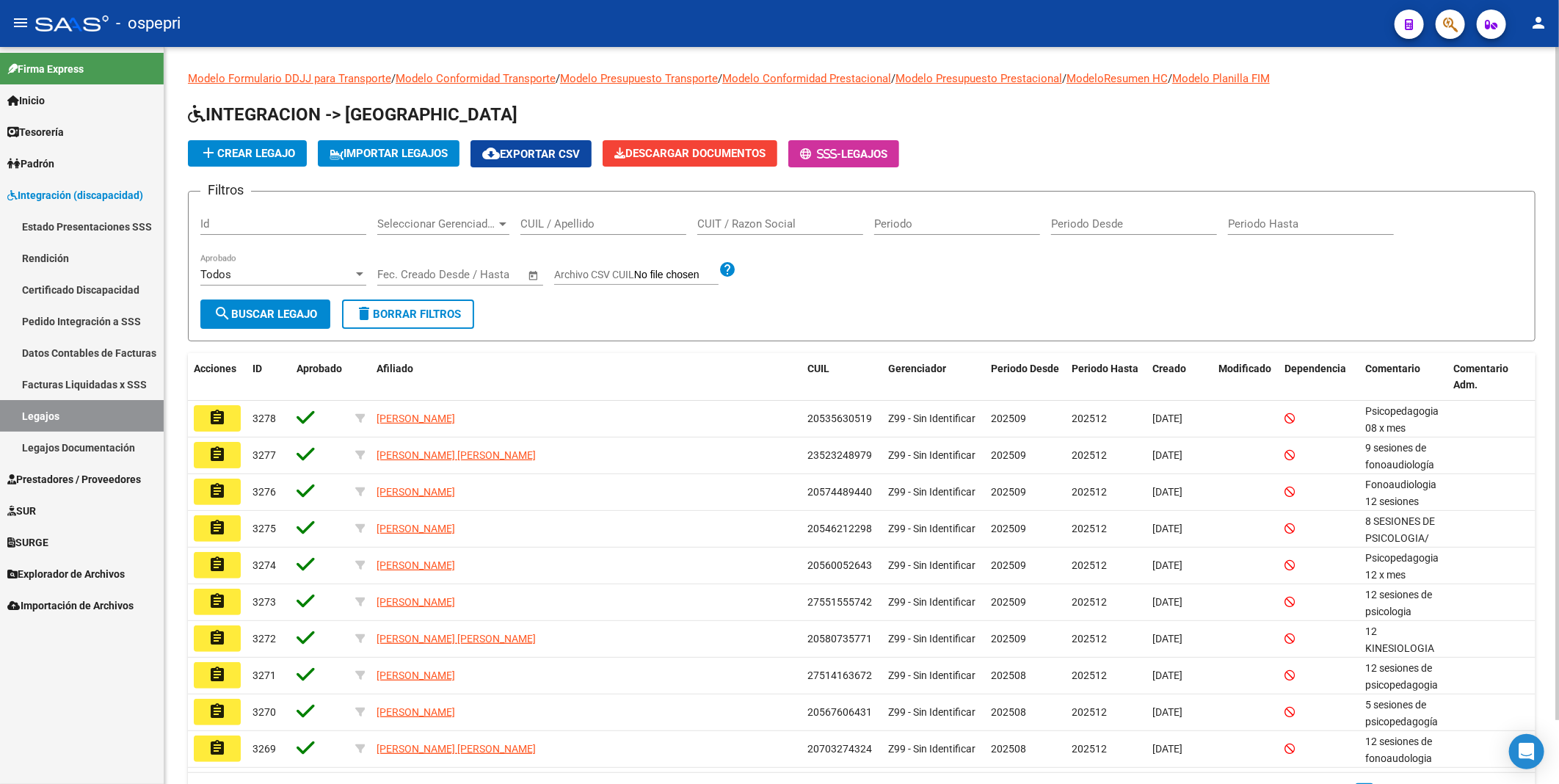
click at [767, 224] on input "CUIT / Razon Social" at bounding box center [780, 224] width 166 height 13
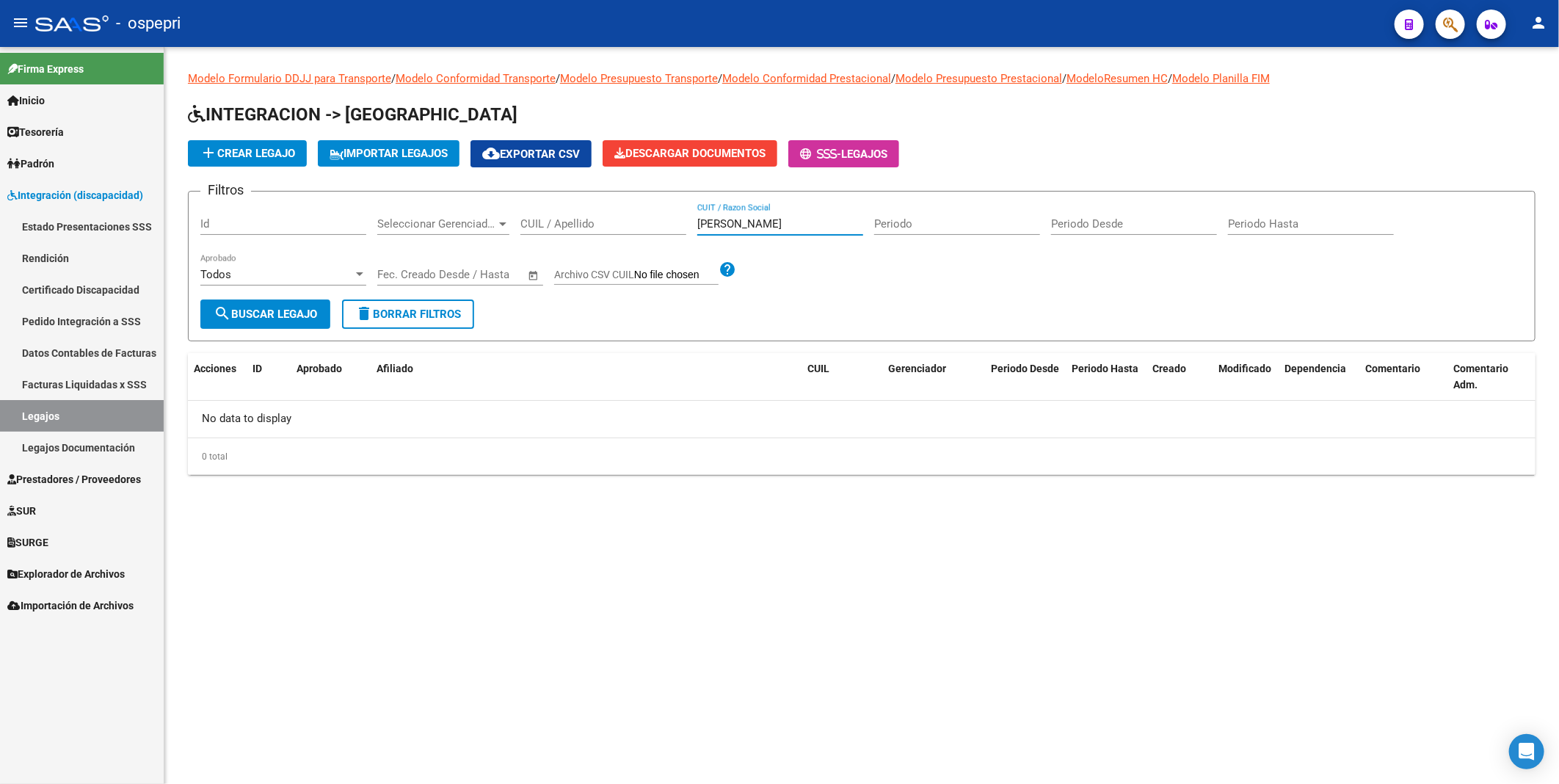
type input "MURISASCO"
click at [582, 225] on input "CUIL / Apellido" at bounding box center [603, 224] width 166 height 13
drag, startPoint x: 771, startPoint y: 225, endPoint x: 688, endPoint y: 224, distance: 83.0
click at [688, 224] on div "Filtros Id Seleccionar Gerenciador Seleccionar Gerenciador CUIL / Apellido MURI…" at bounding box center [862, 251] width 1323 height 96
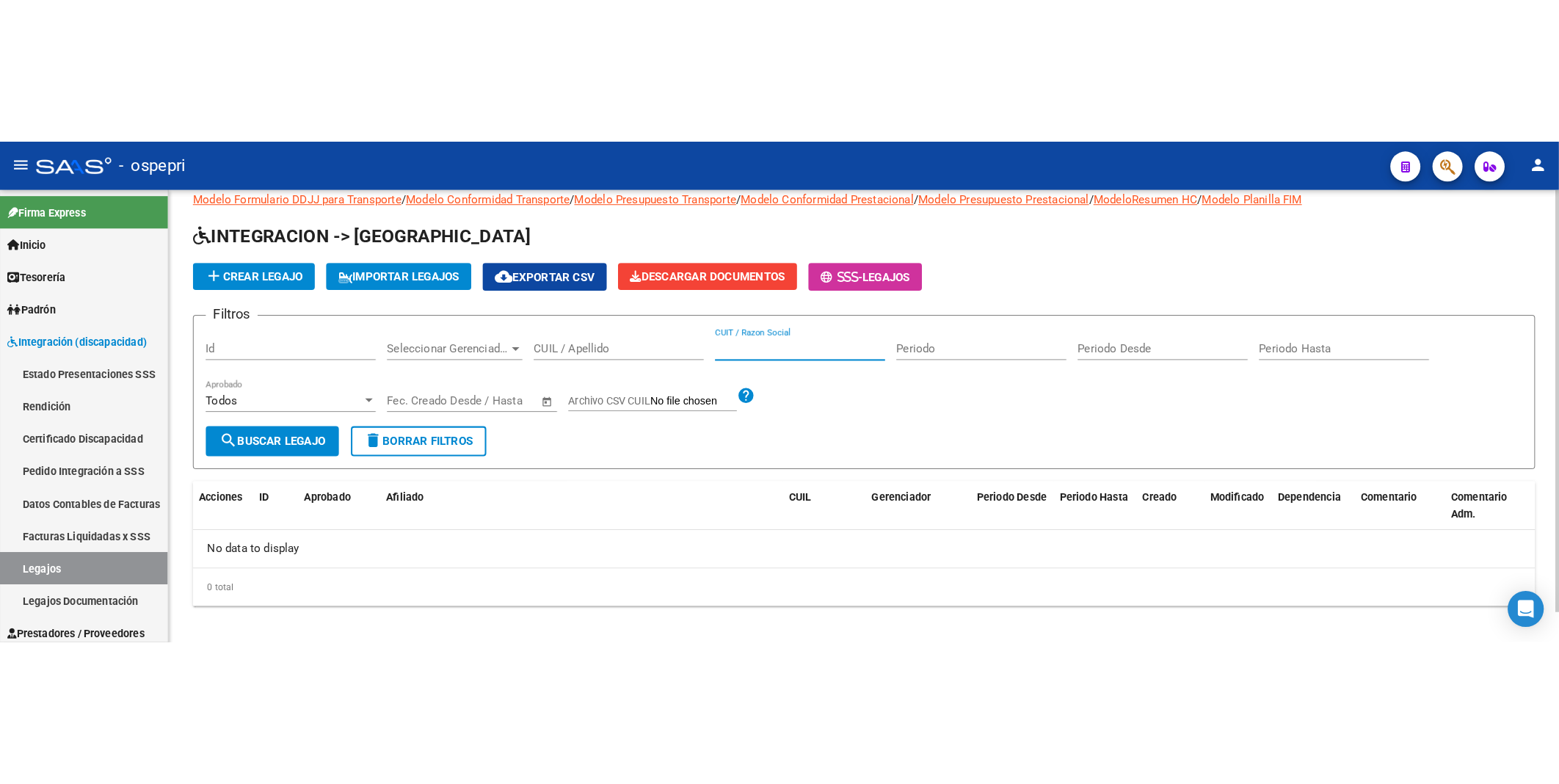
scroll to position [32, 0]
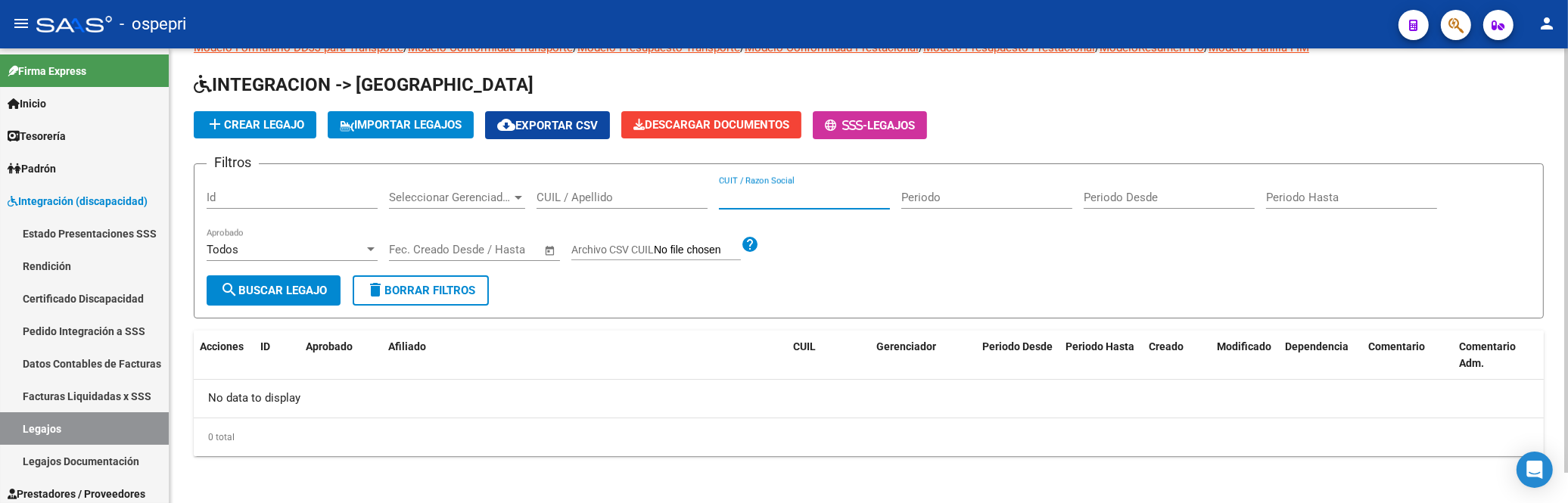
click at [926, 277] on form "Filtros Id Seleccionar Gerenciador Seleccionar Gerenciador CUIL / Apellido CUIT…" at bounding box center [869, 241] width 1350 height 155
click at [1052, 295] on form "Filtros Id Seleccionar Gerenciador Seleccionar Gerenciador CUIL / Apellido CUIT…" at bounding box center [869, 241] width 1350 height 155
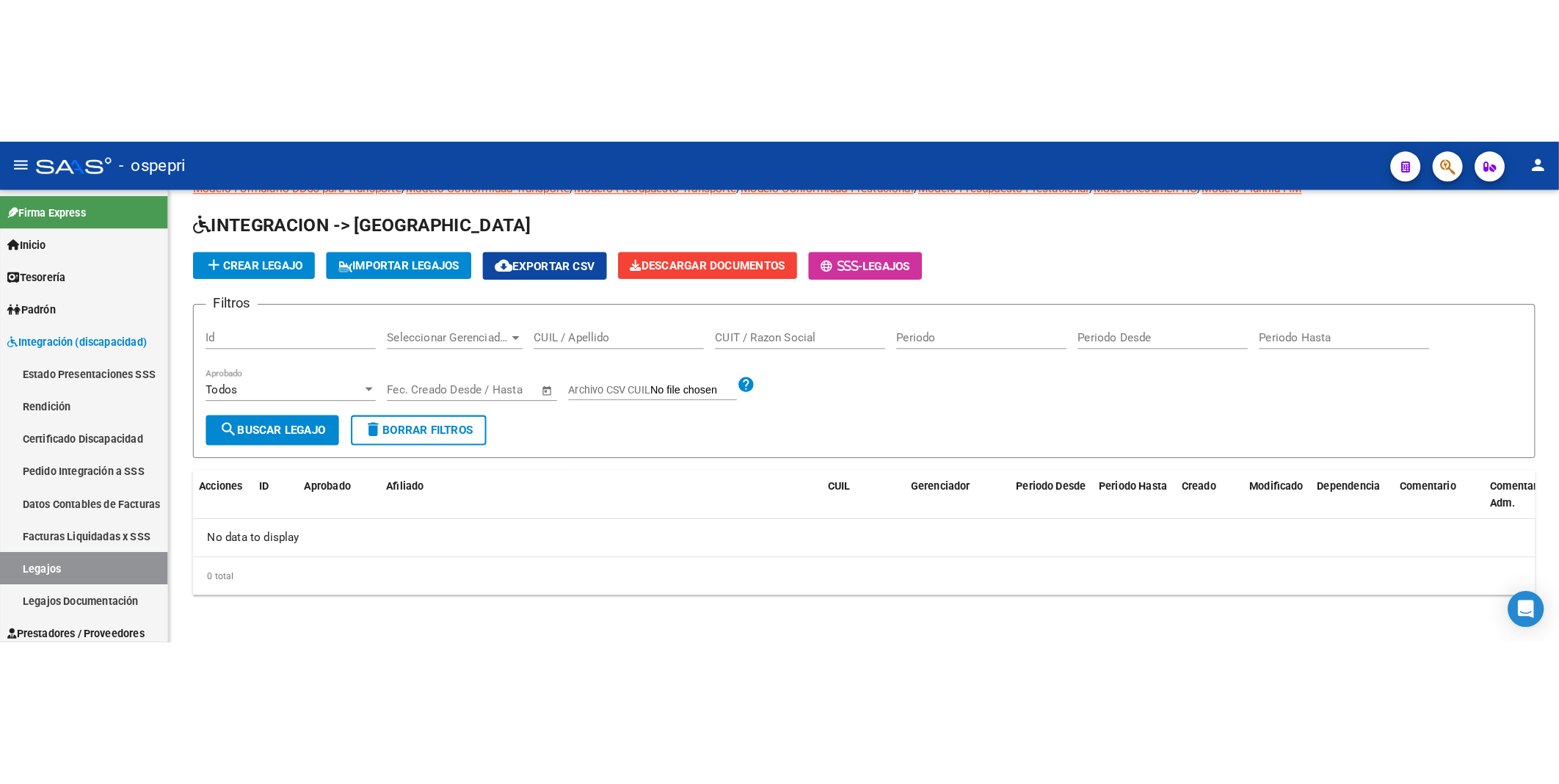
scroll to position [0, 0]
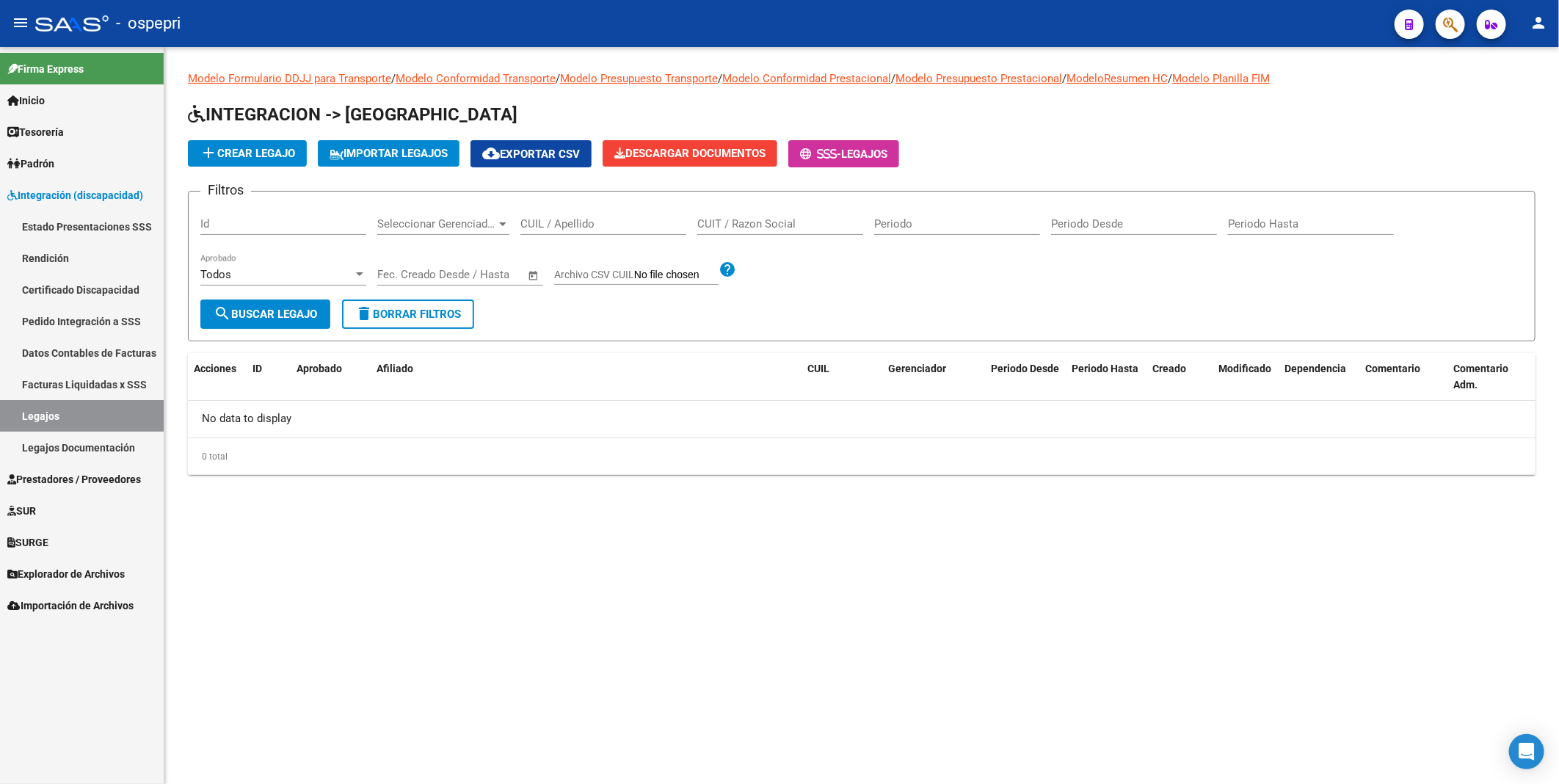
click at [81, 194] on span "Integración (discapacidad)" at bounding box center [75, 196] width 136 height 16
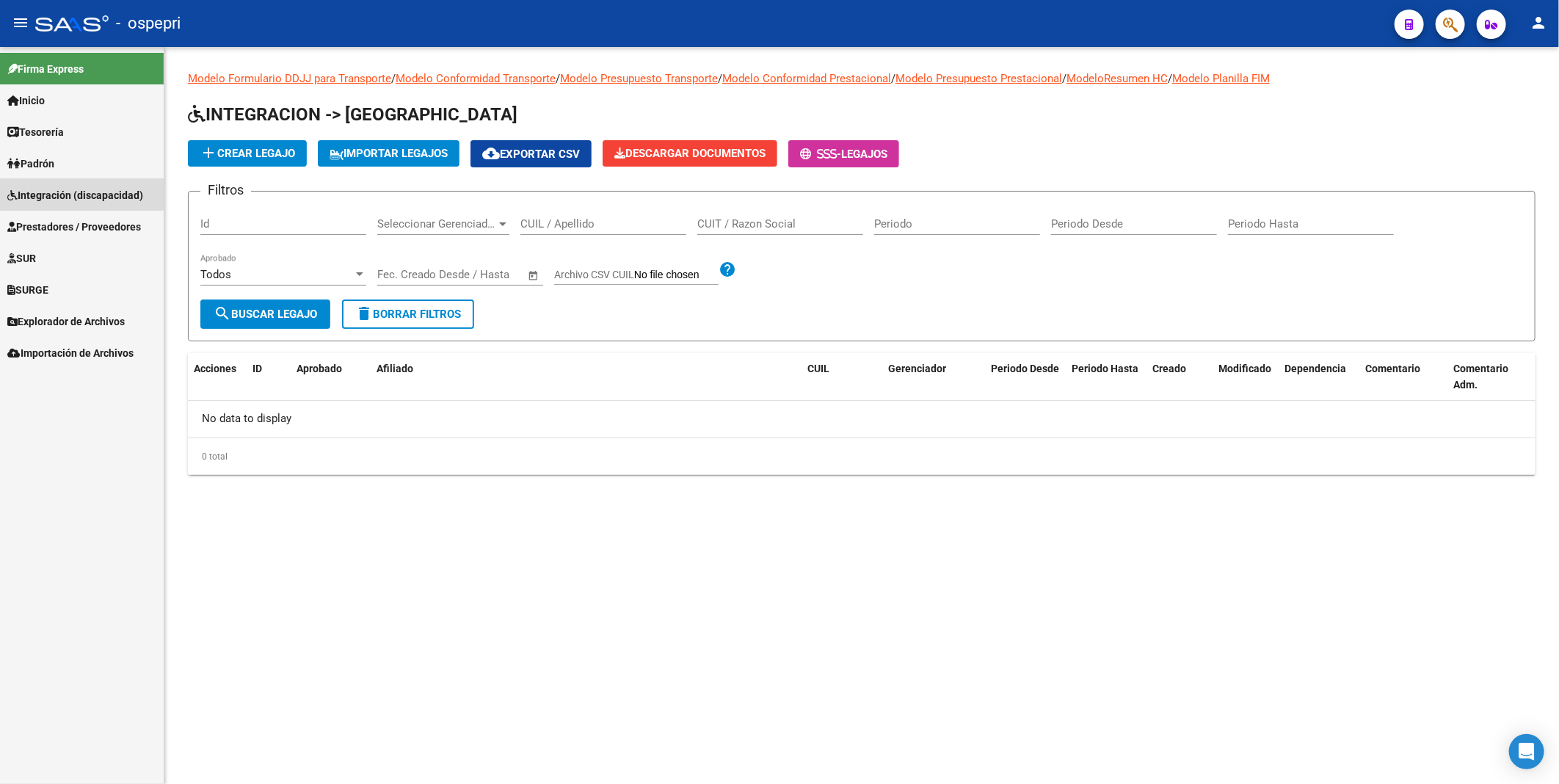
click at [89, 202] on span "Integración (discapacidad)" at bounding box center [75, 196] width 136 height 16
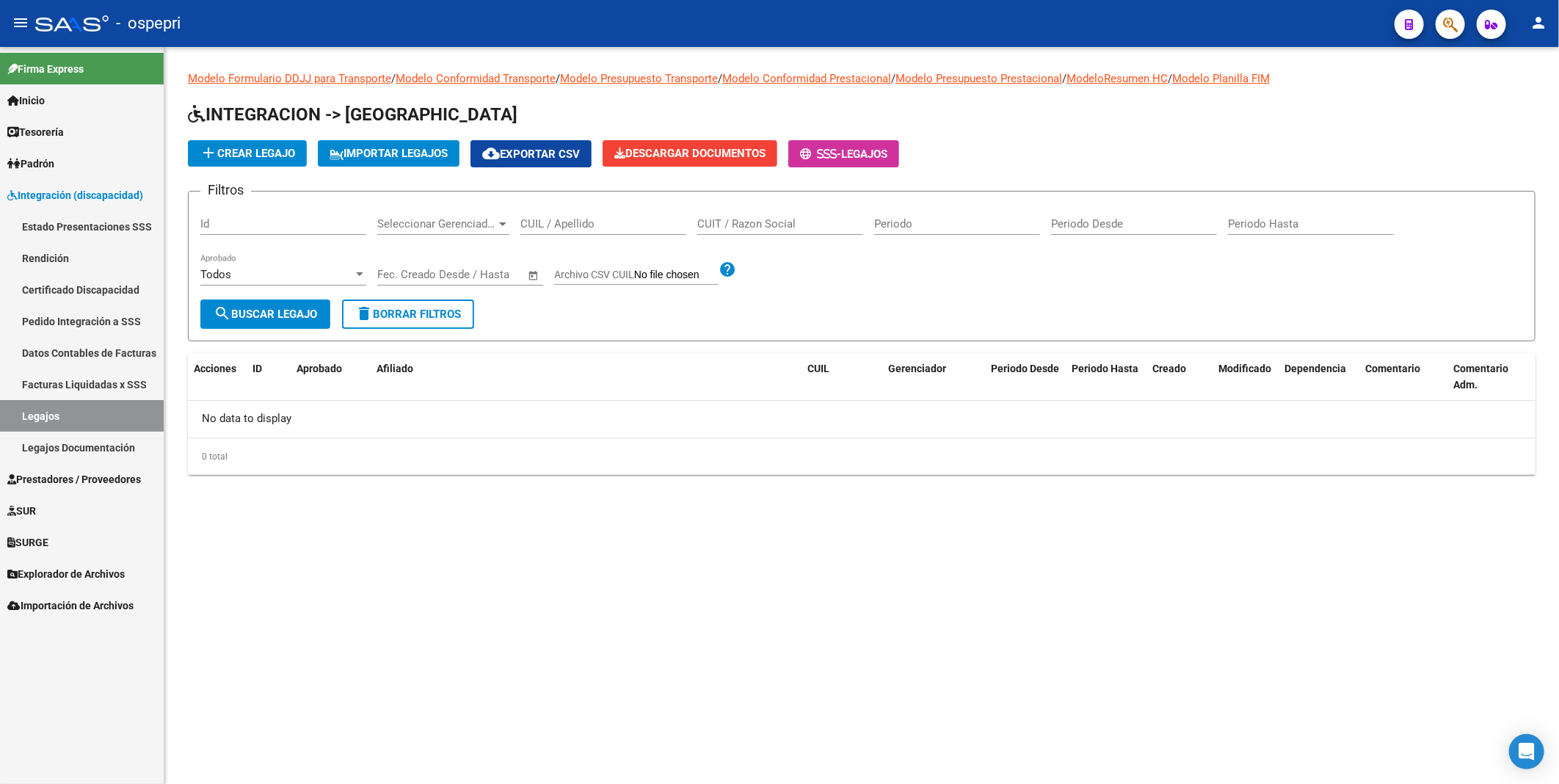
click at [66, 314] on link "Pedido Integración a SSS" at bounding box center [82, 321] width 164 height 31
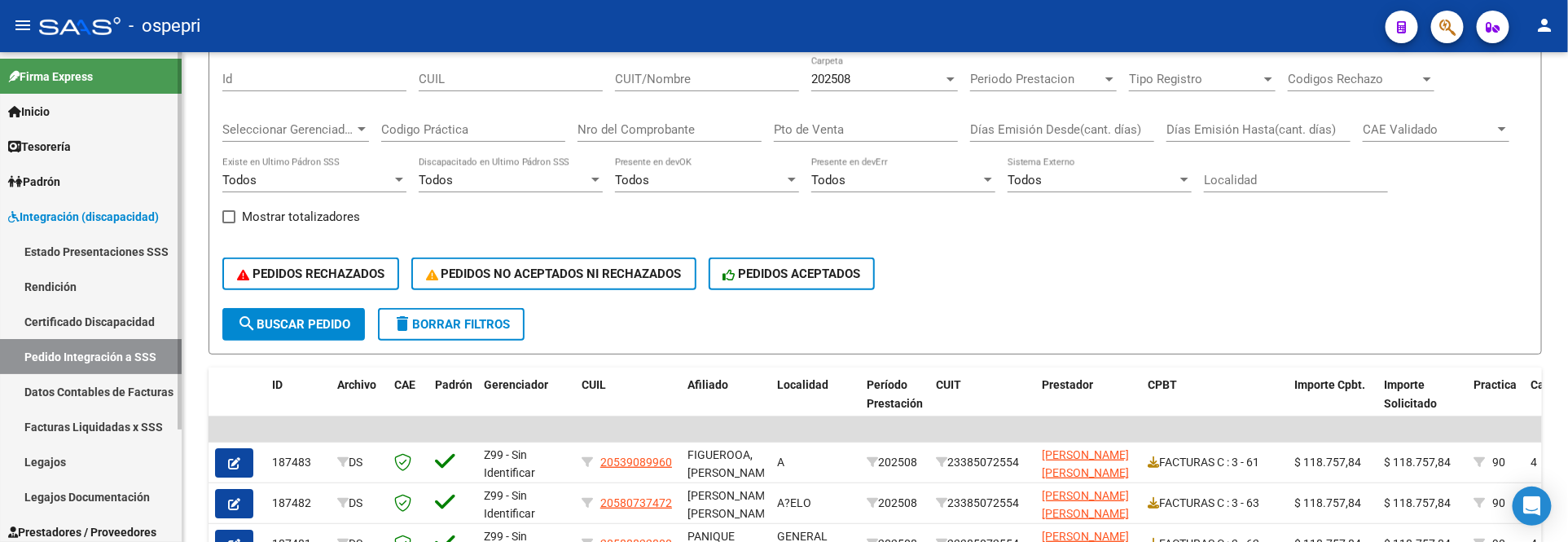
click at [100, 360] on link "Pedido Integración a SSS" at bounding box center [91, 356] width 182 height 35
click at [704, 85] on input "CUIT/Nombre" at bounding box center [707, 79] width 184 height 15
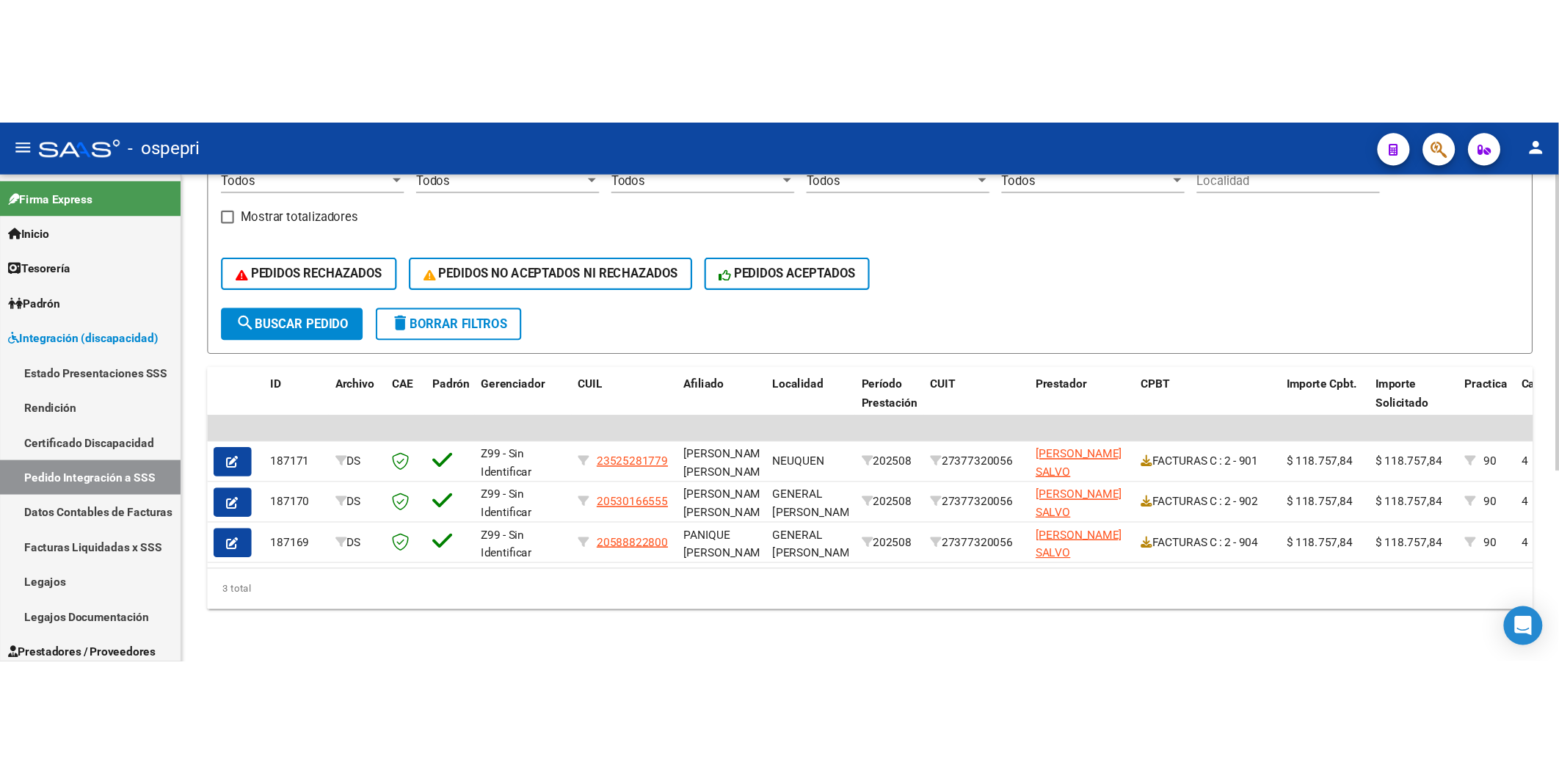
scroll to position [283, 0]
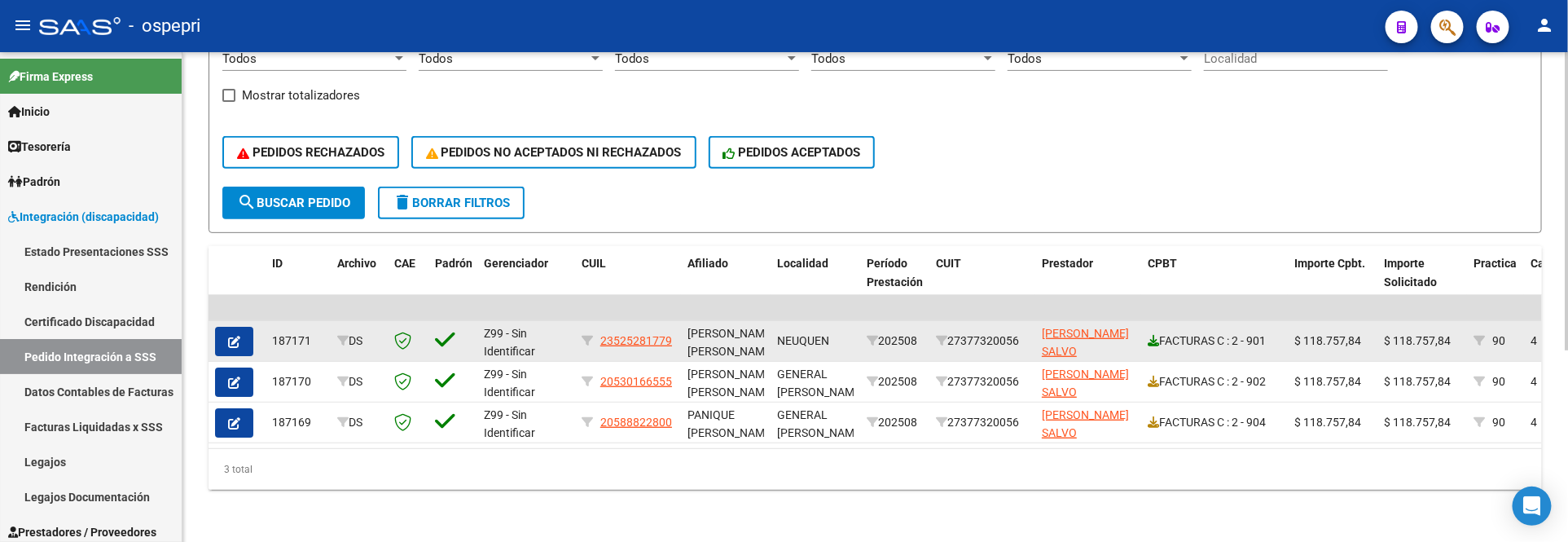
click at [1153, 335] on icon at bounding box center [1153, 340] width 12 height 12
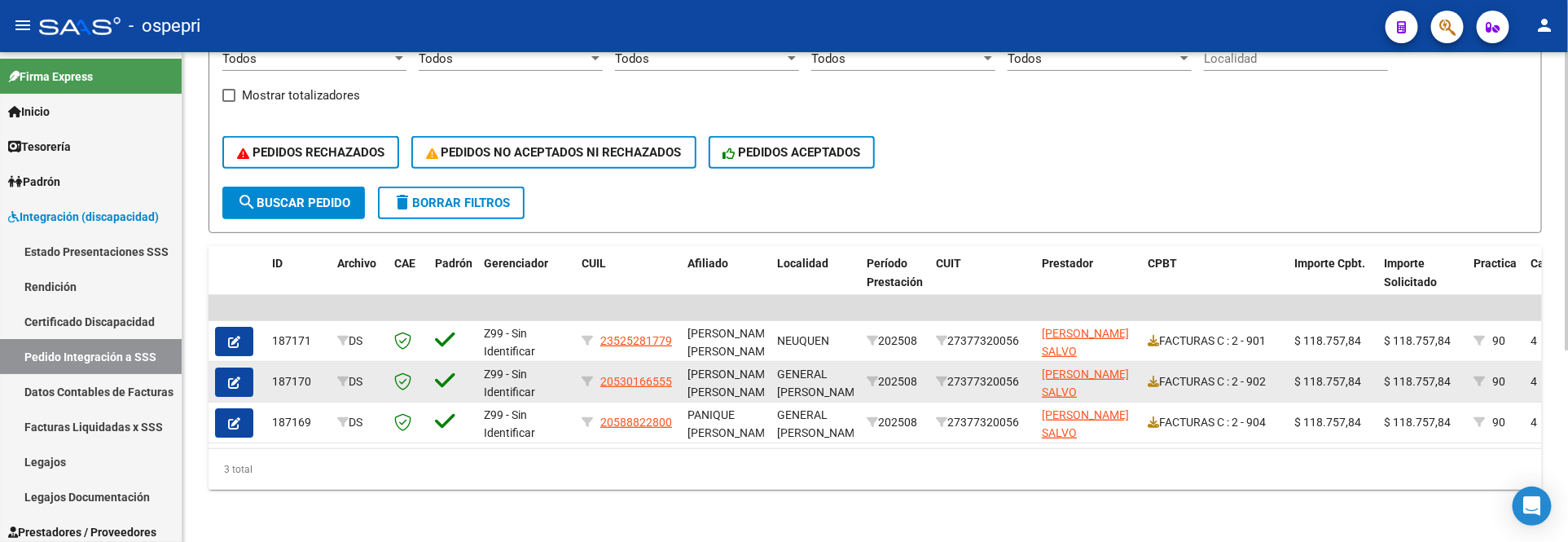
click at [1158, 373] on div "FACTURAS C : 2 - 902" at bounding box center [1215, 382] width 134 height 19
click at [1153, 376] on icon at bounding box center [1153, 382] width 12 height 12
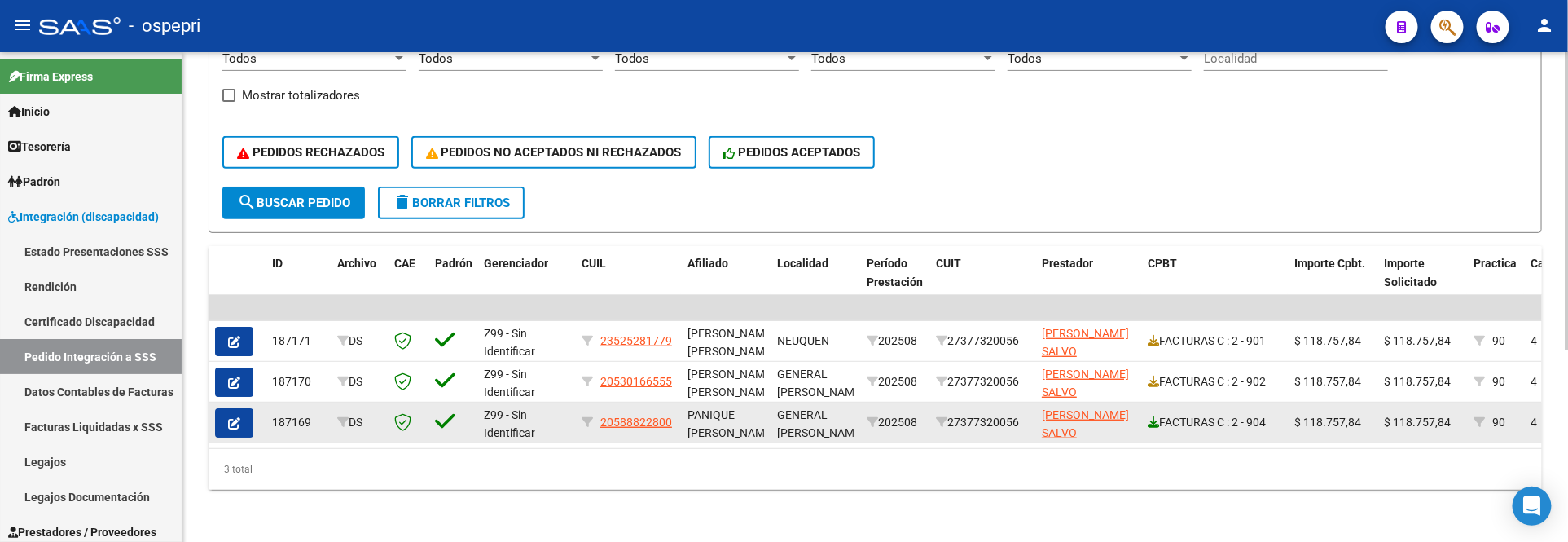
click at [1152, 416] on icon at bounding box center [1153, 422] width 12 height 12
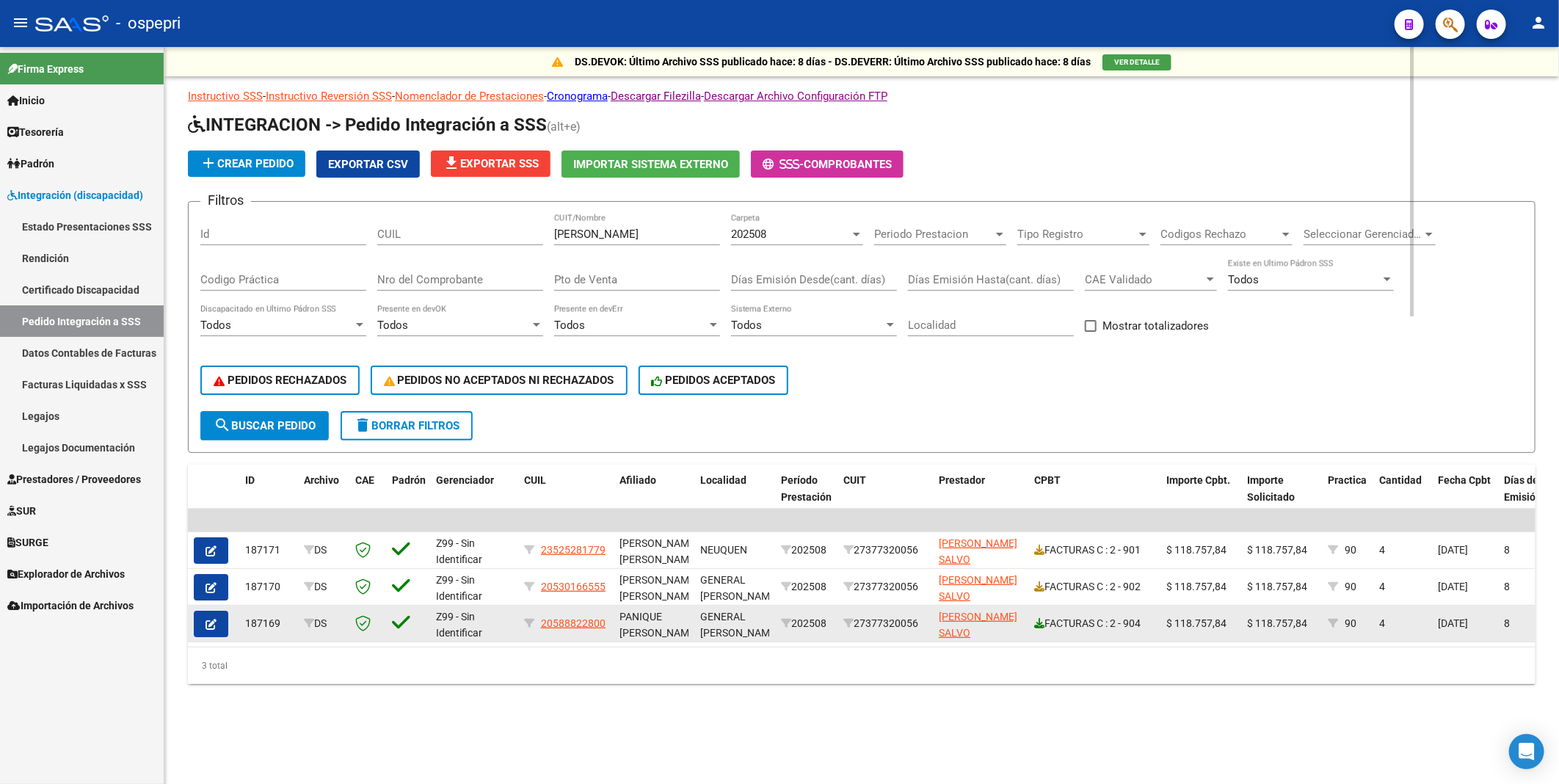
scroll to position [0, 0]
click at [1041, 530] on icon at bounding box center [1040, 623] width 10 height 10
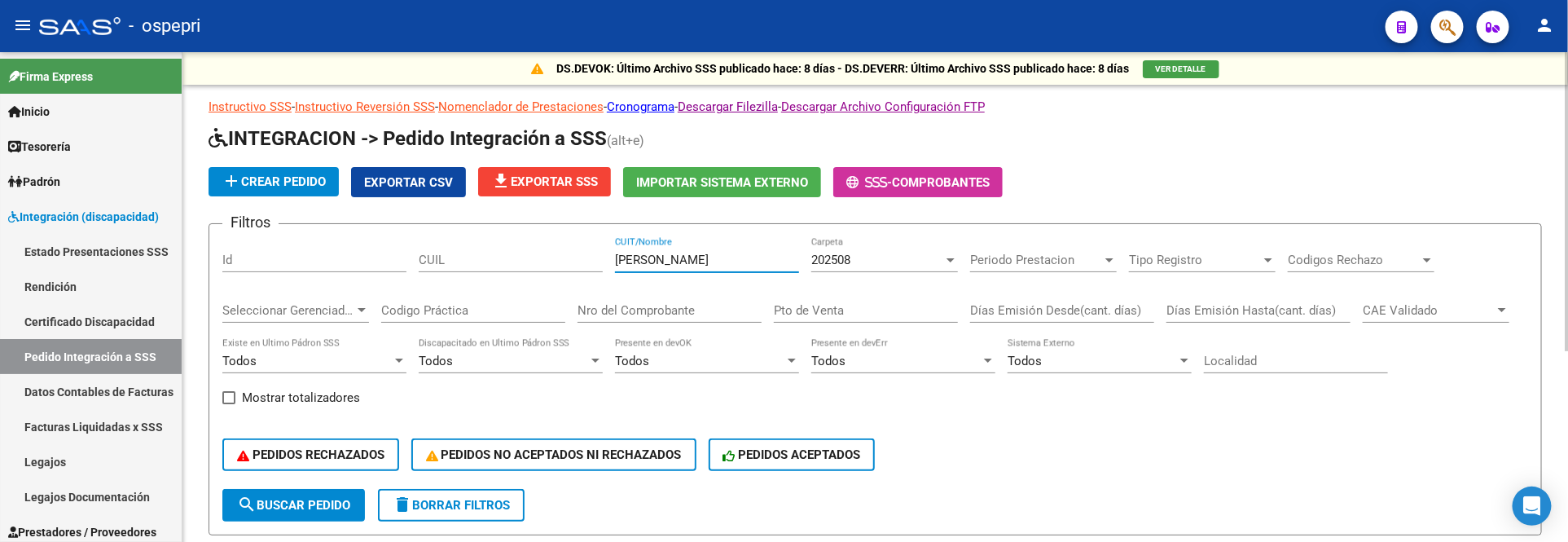
drag, startPoint x: 700, startPoint y: 263, endPoint x: 613, endPoint y: 264, distance: 87.0
click at [613, 264] on div "Filtros Id CUIL murisasco CUIT/Nombre 202508 Carpeta Periodo Prestacion Periodo…" at bounding box center [874, 363] width 1305 height 252
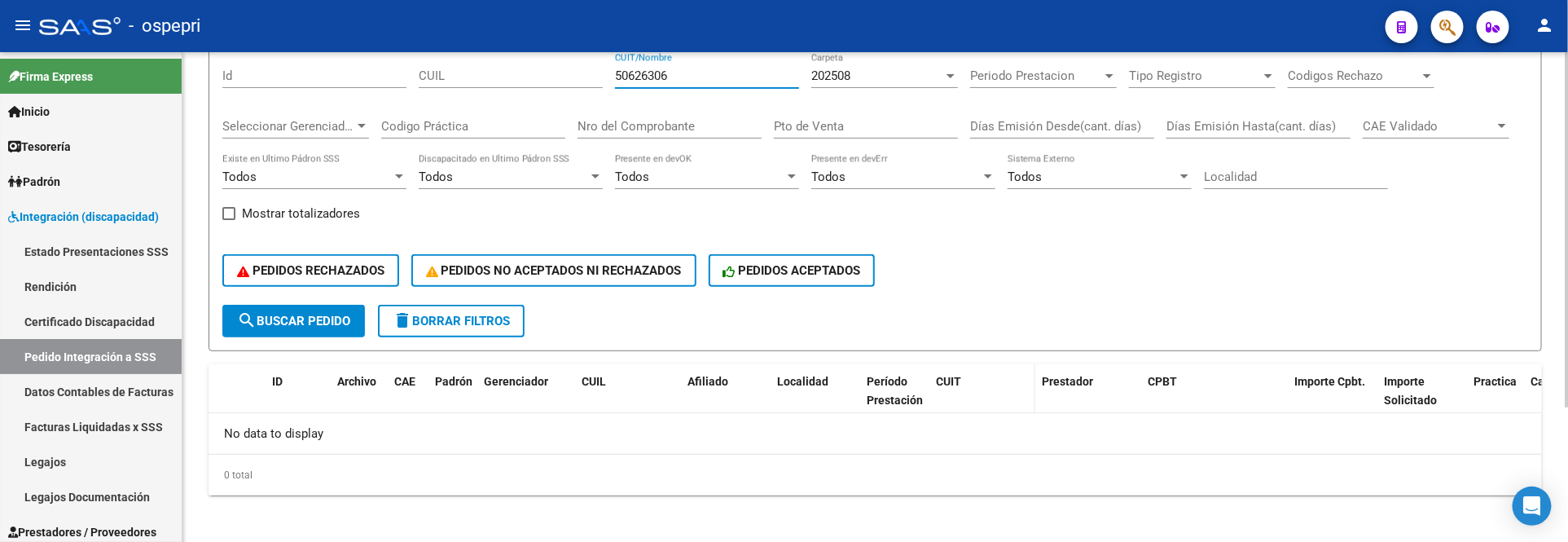
scroll to position [188, 0]
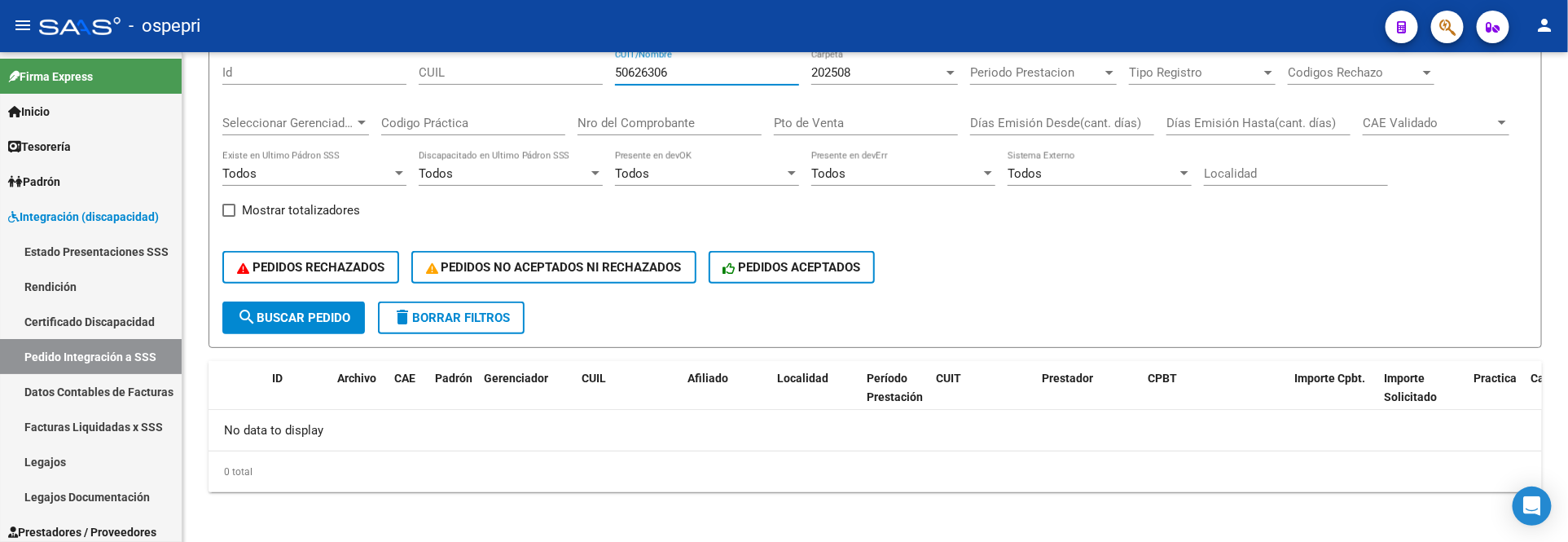
type input "50626306"
click at [1003, 240] on div "PEDIDOS RECHAZADOS PEDIDOS NO ACEPTADOS NI RECHAZADOS PEDIDOS ACEPTADOS" at bounding box center [874, 267] width 1305 height 69
click at [76, 357] on link "Pedido Integración a SSS" at bounding box center [91, 356] width 182 height 35
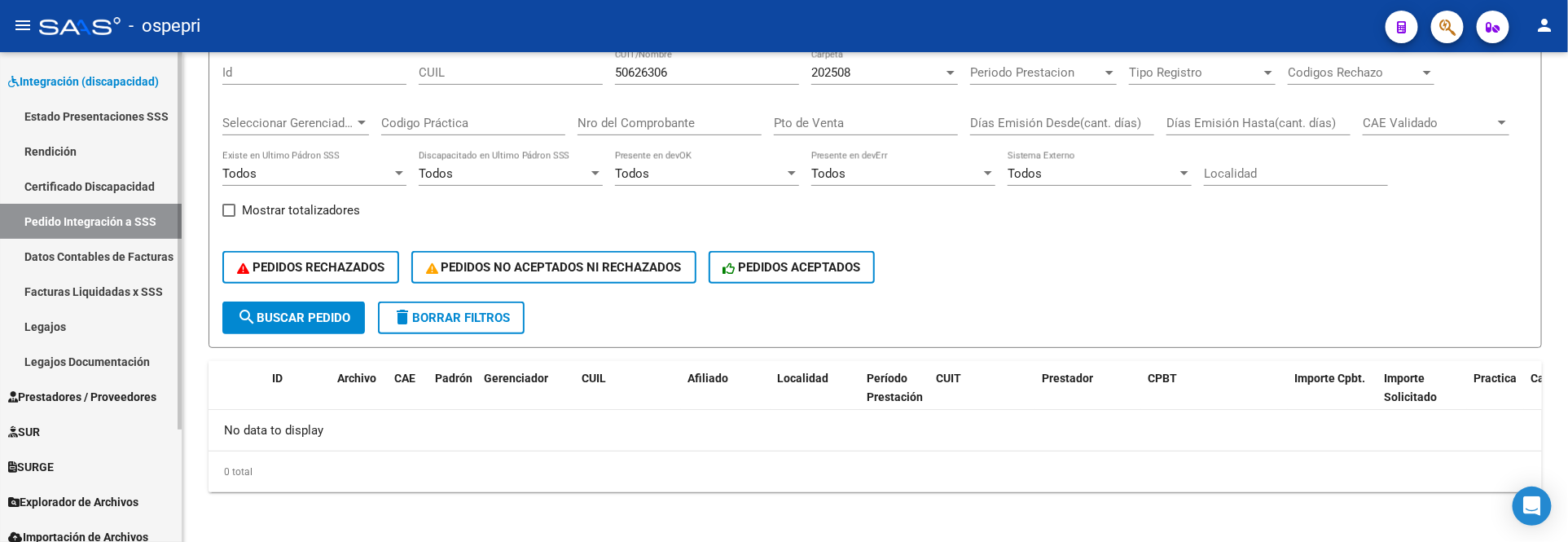
scroll to position [147, 0]
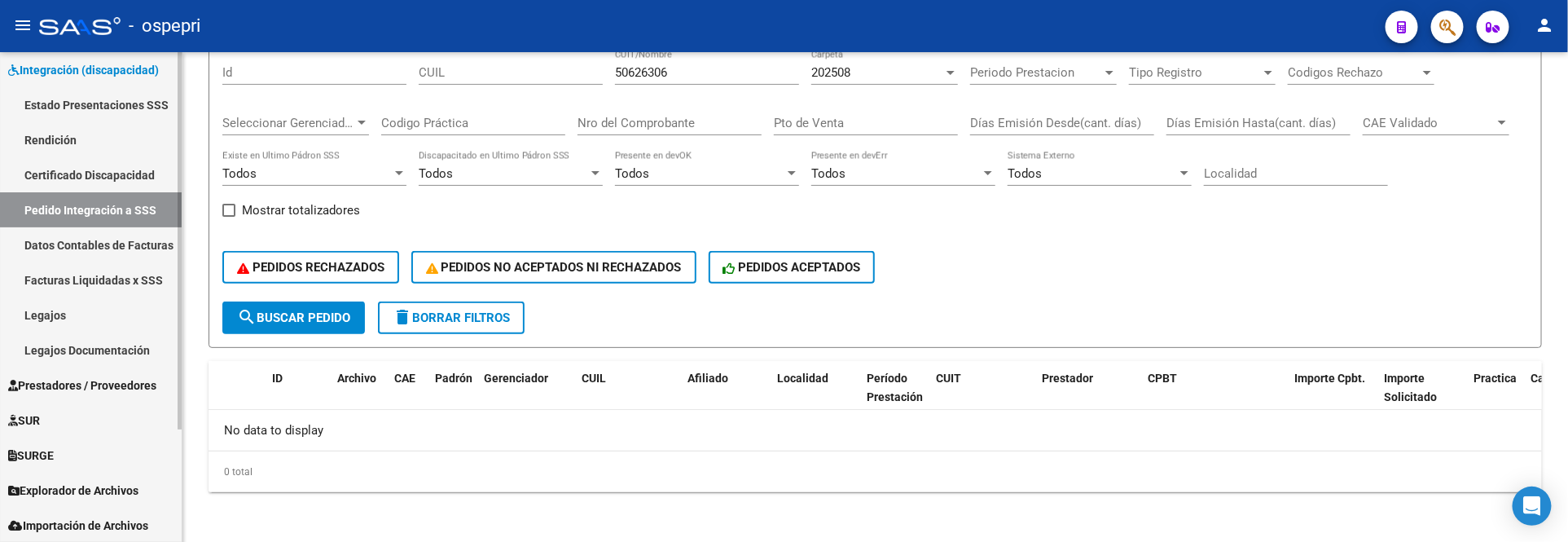
click at [52, 314] on link "Legajos" at bounding box center [91, 315] width 182 height 35
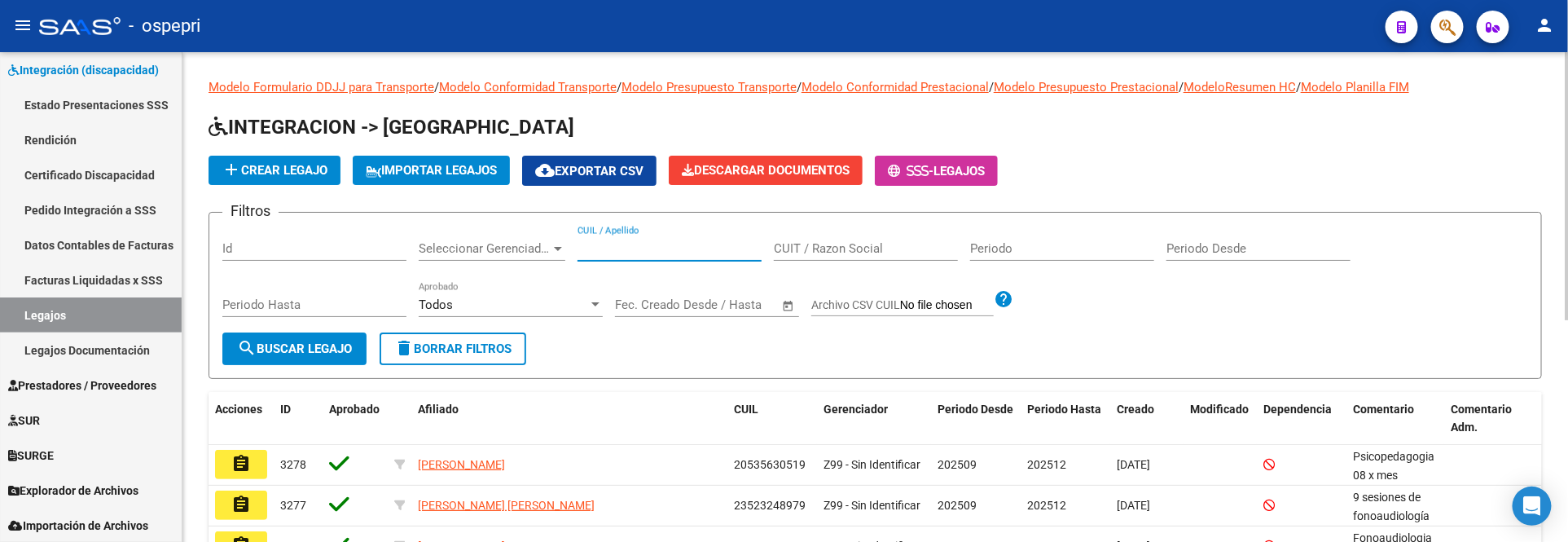
click at [609, 253] on input "CUIL / Apellido" at bounding box center [669, 249] width 184 height 15
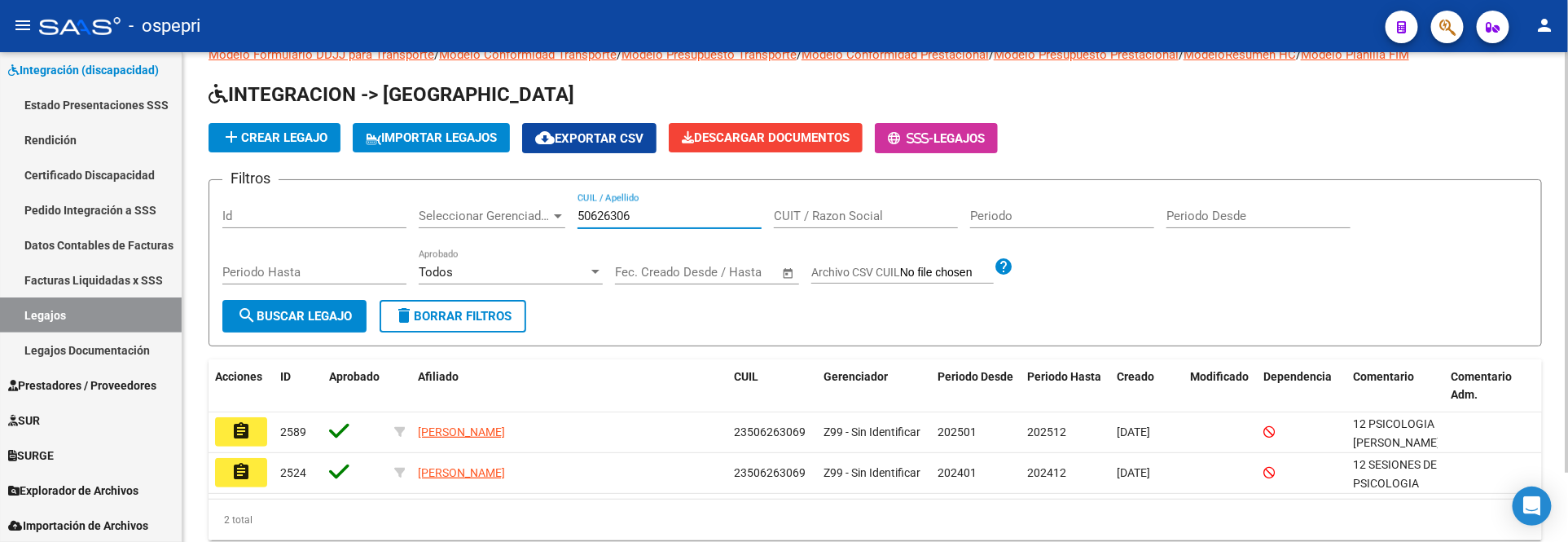
scroll to position [82, 0]
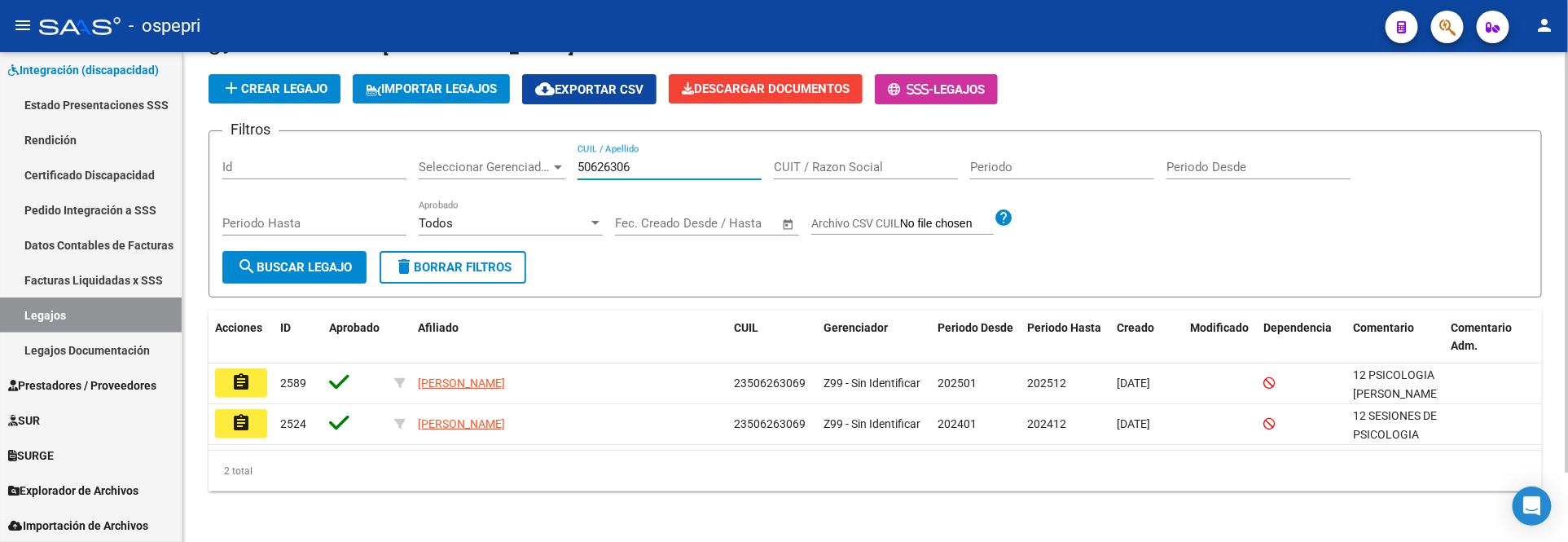
type input "50626306"
click at [297, 269] on span "search Buscar Legajo" at bounding box center [294, 268] width 115 height 15
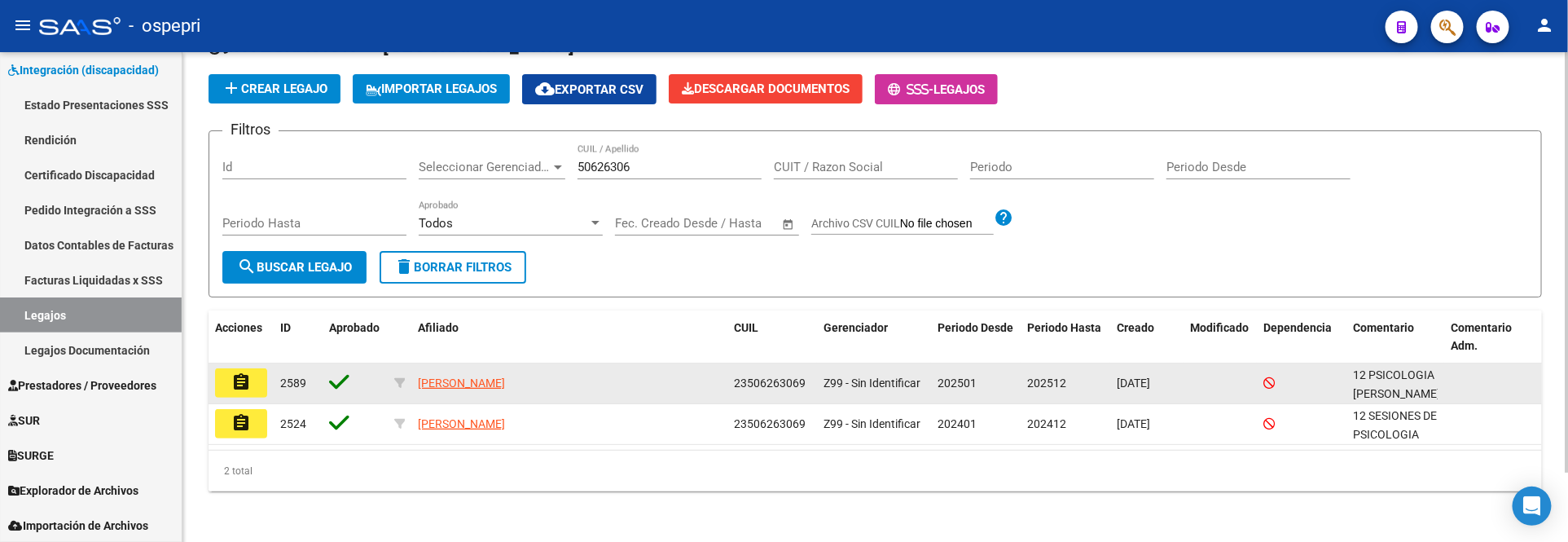
click at [244, 388] on mat-icon "assignment" at bounding box center [241, 383] width 20 height 20
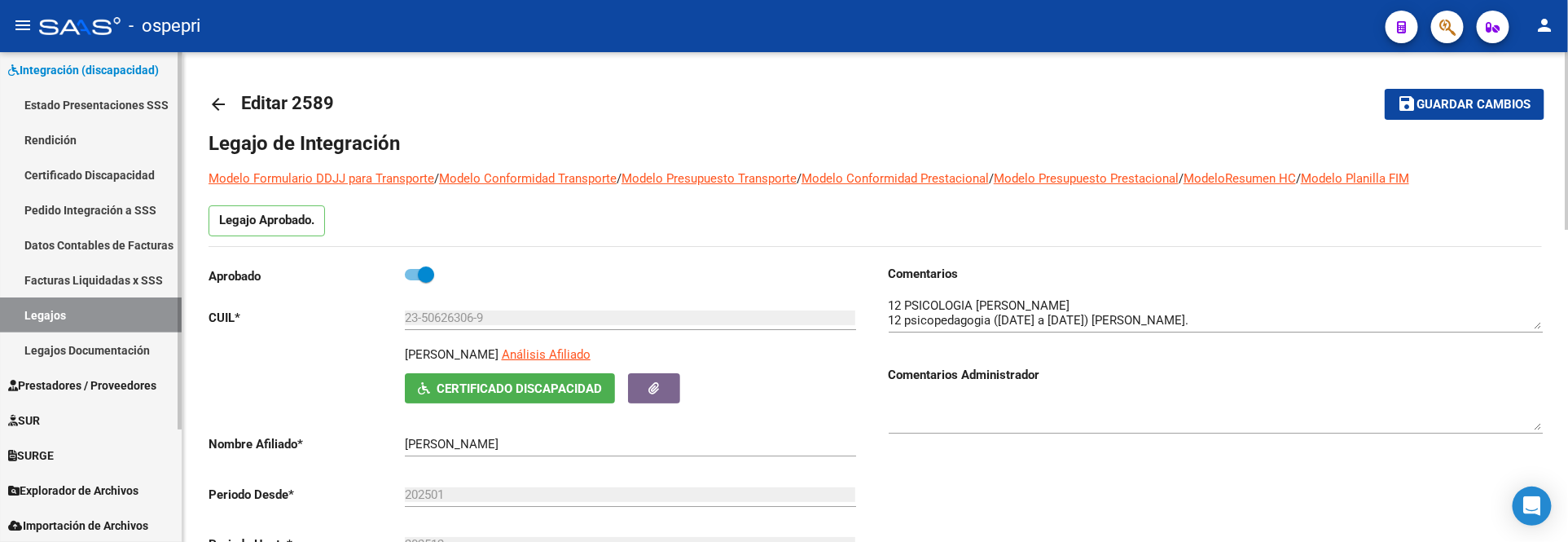
click at [83, 303] on link "Legajos" at bounding box center [91, 315] width 182 height 35
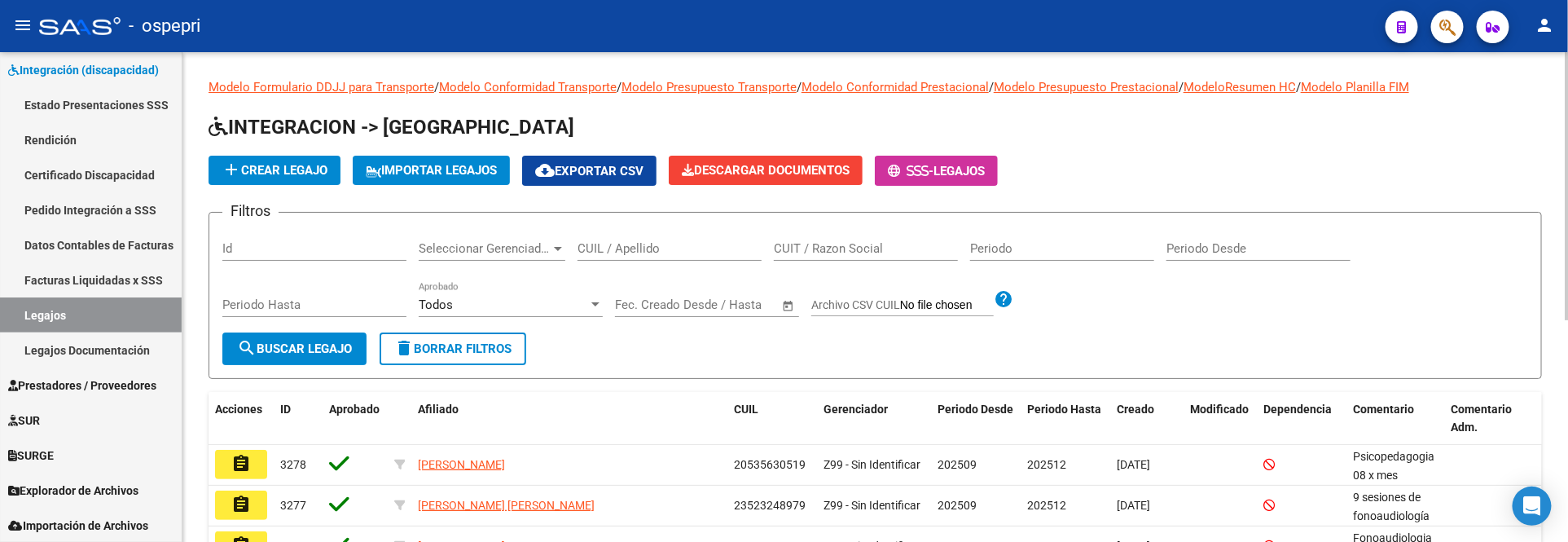
click at [605, 251] on input "CUIL / Apellido" at bounding box center [669, 249] width 184 height 15
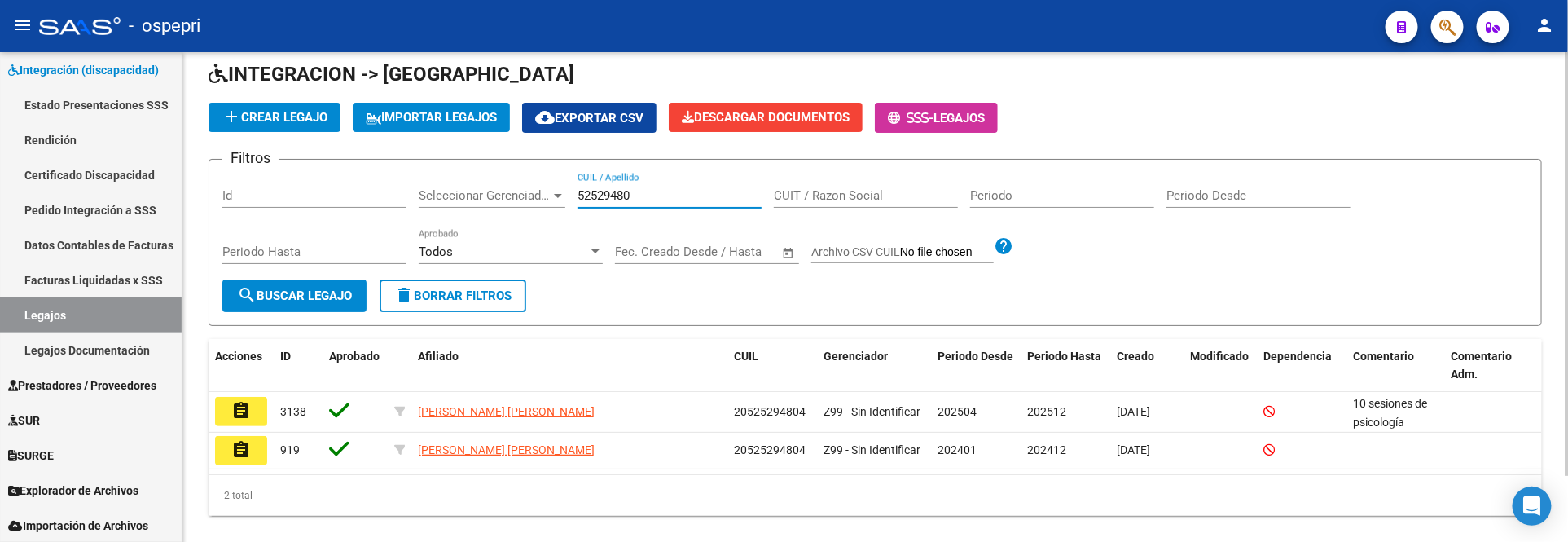
scroll to position [78, 0]
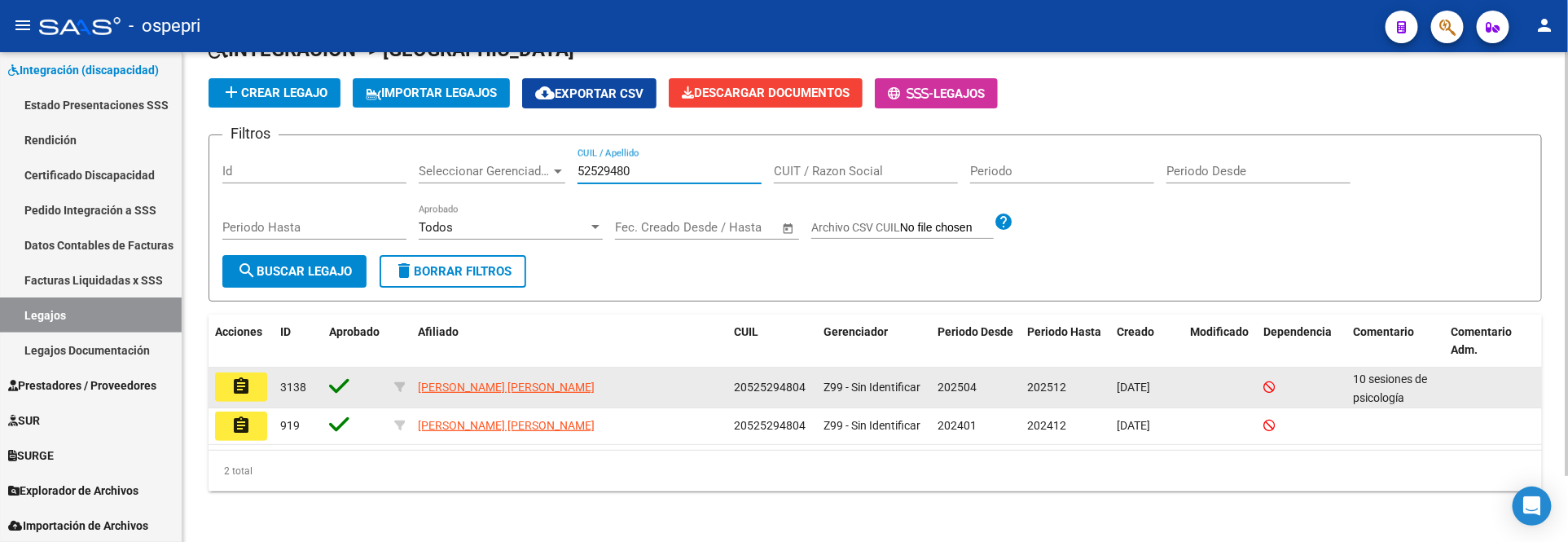
type input "52529480"
click at [246, 375] on button "assignment" at bounding box center [240, 387] width 52 height 30
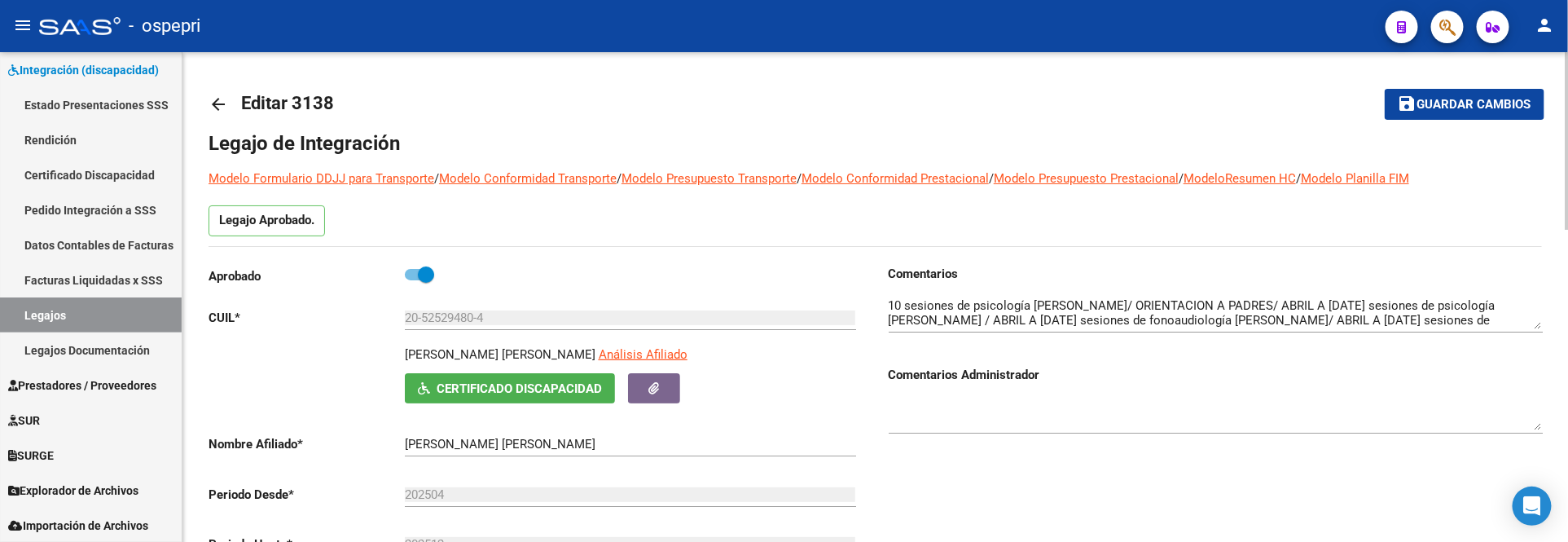
scroll to position [91, 0]
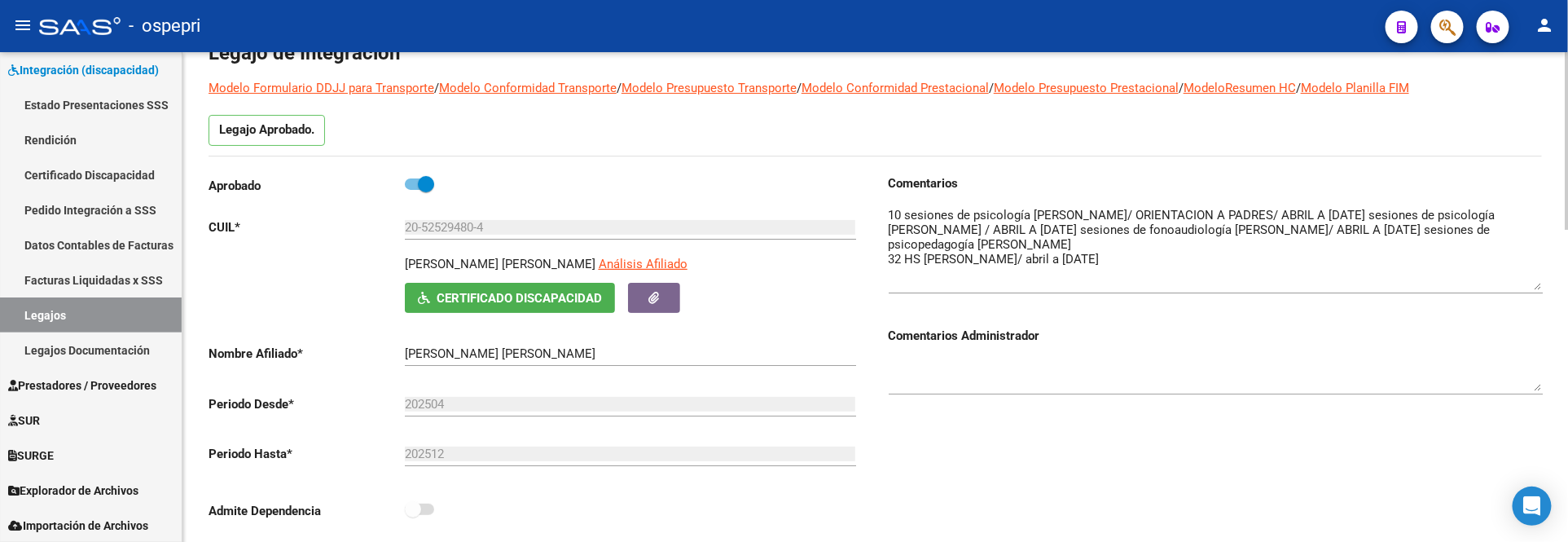
drag, startPoint x: 1537, startPoint y: 236, endPoint x: 1538, endPoint y: 288, distance: 52.0
click at [1538, 288] on textarea at bounding box center [1215, 249] width 654 height 84
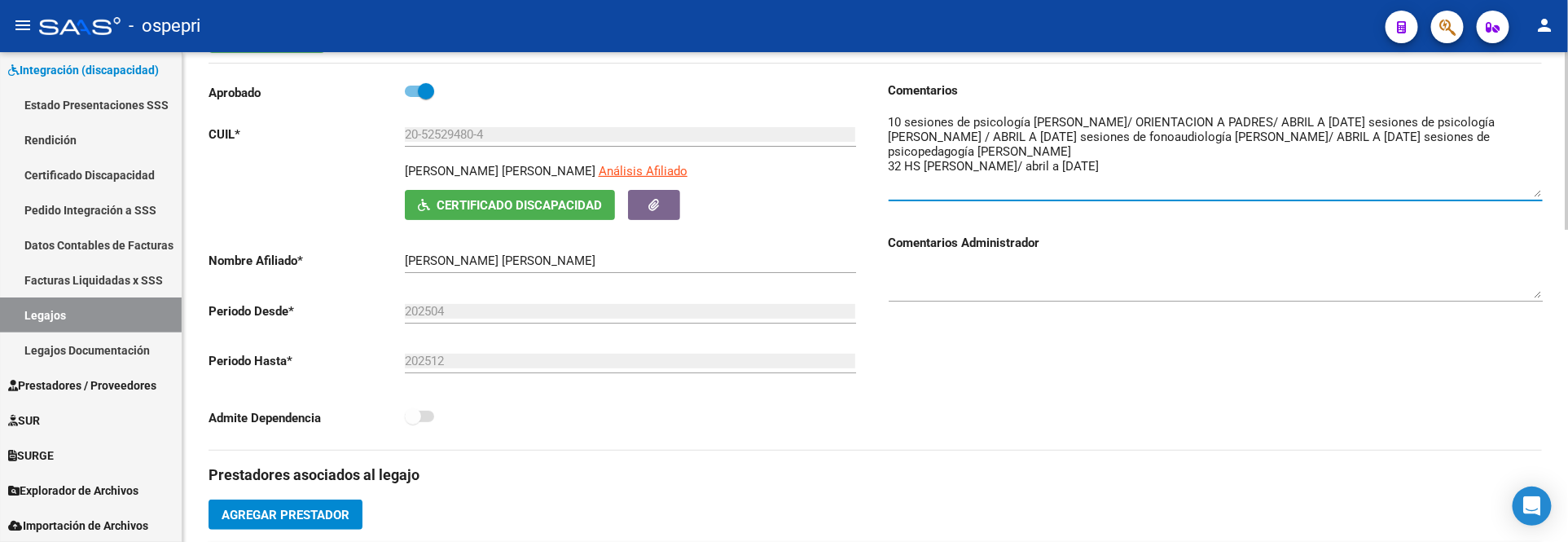
scroll to position [272, 0]
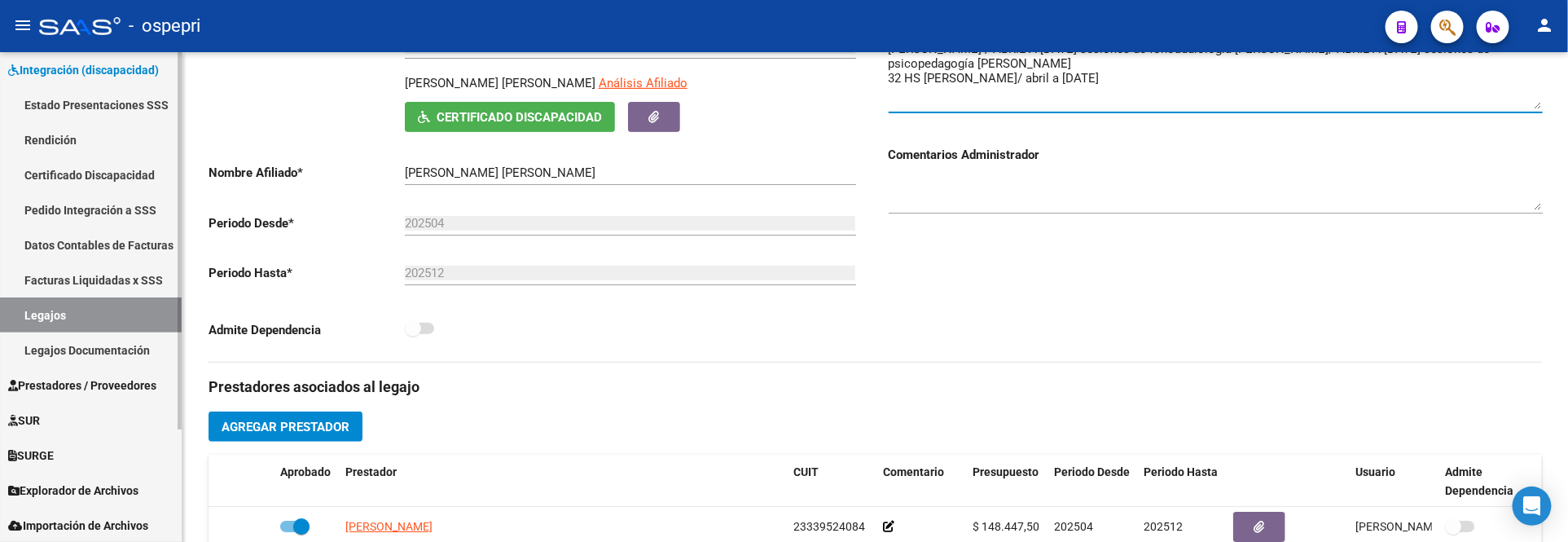
click at [91, 209] on link "Pedido Integración a SSS" at bounding box center [91, 210] width 182 height 35
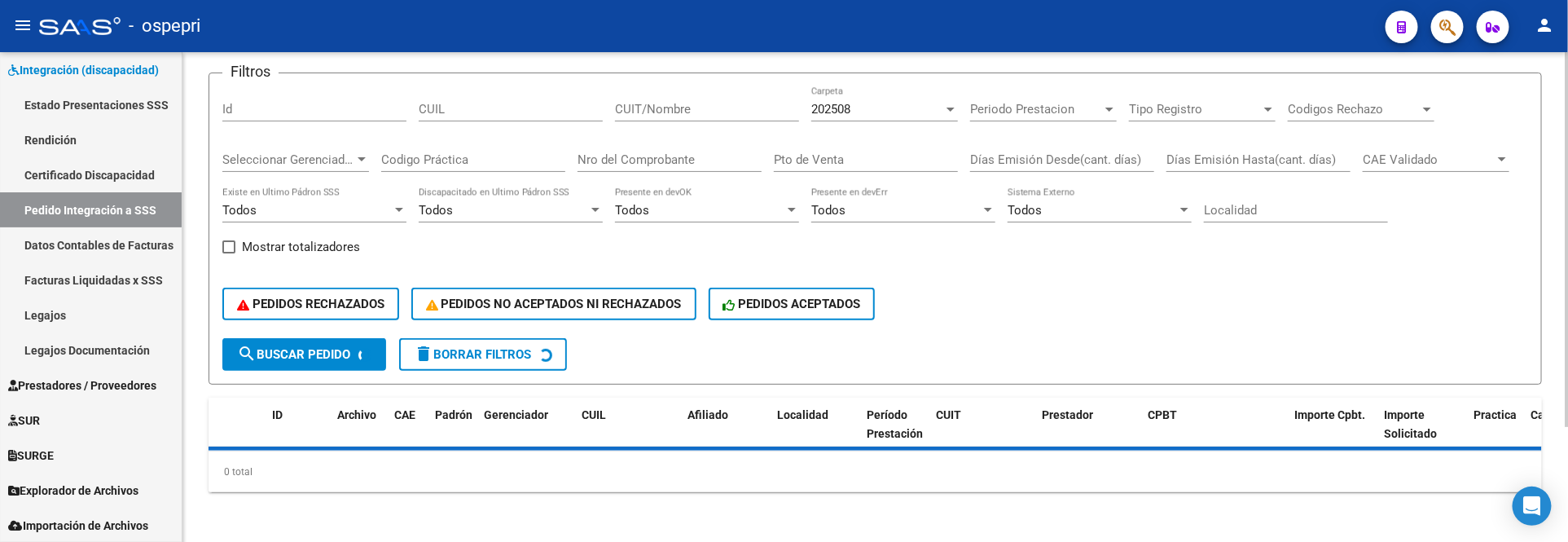
scroll to position [60, 0]
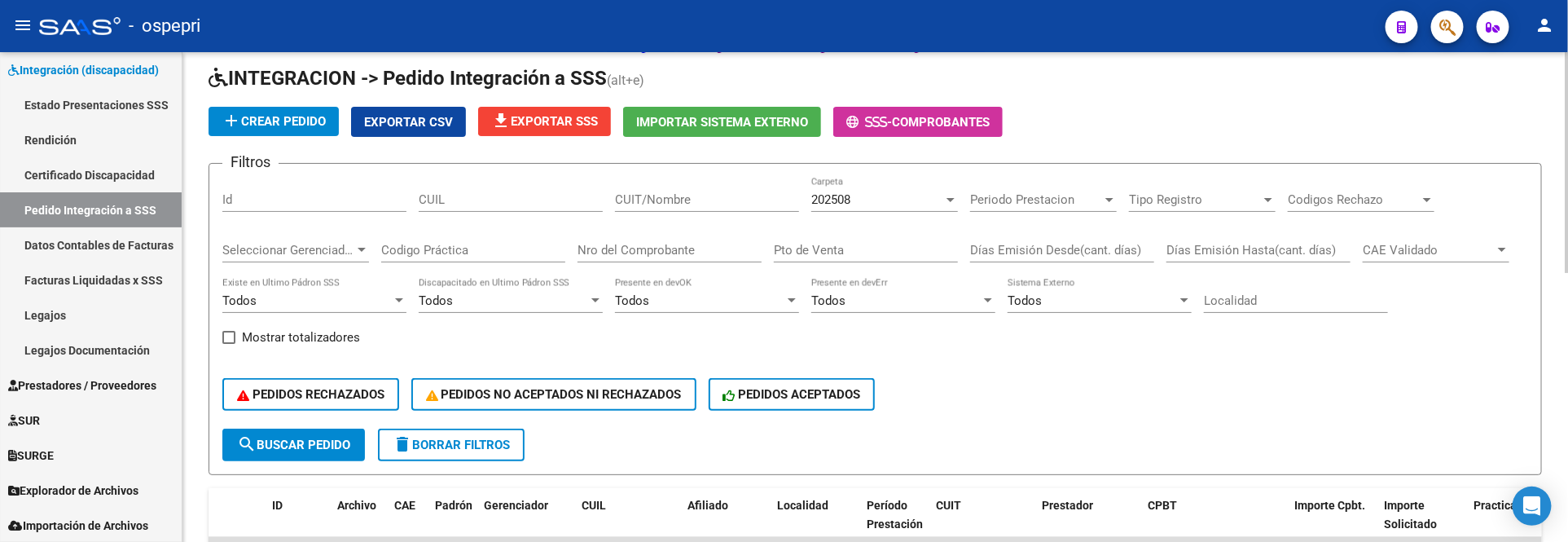
click at [666, 197] on input "CUIT/Nombre" at bounding box center [707, 200] width 184 height 15
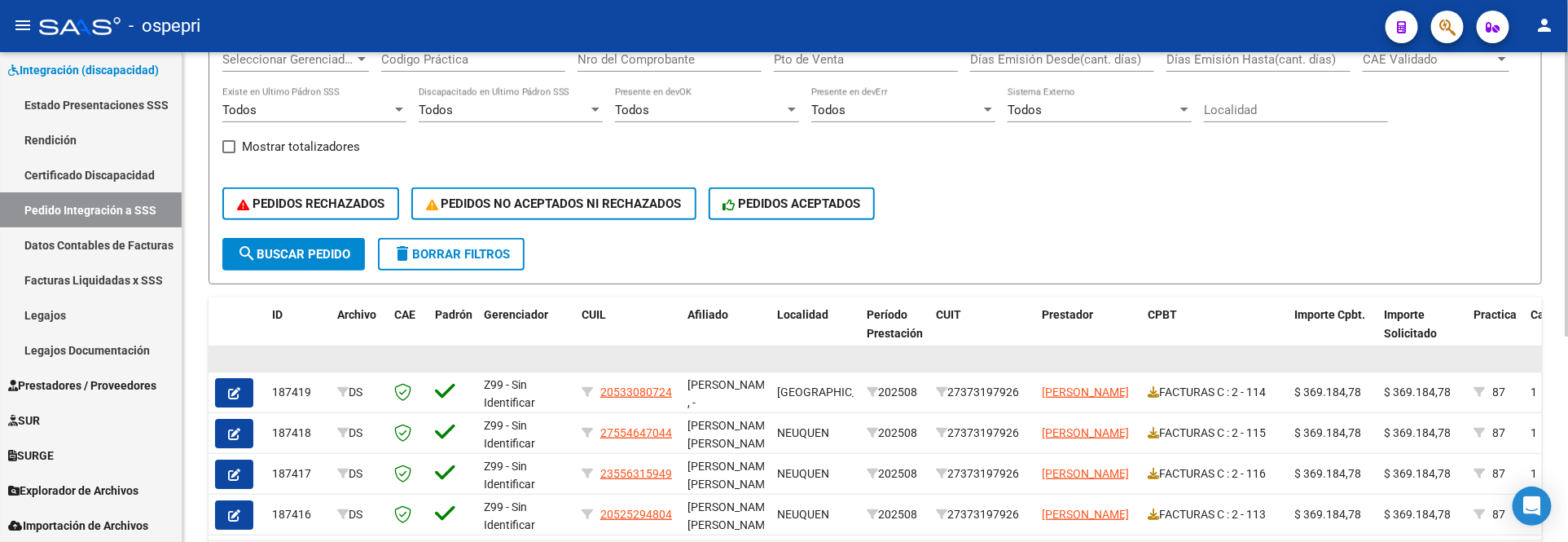
scroll to position [354, 0]
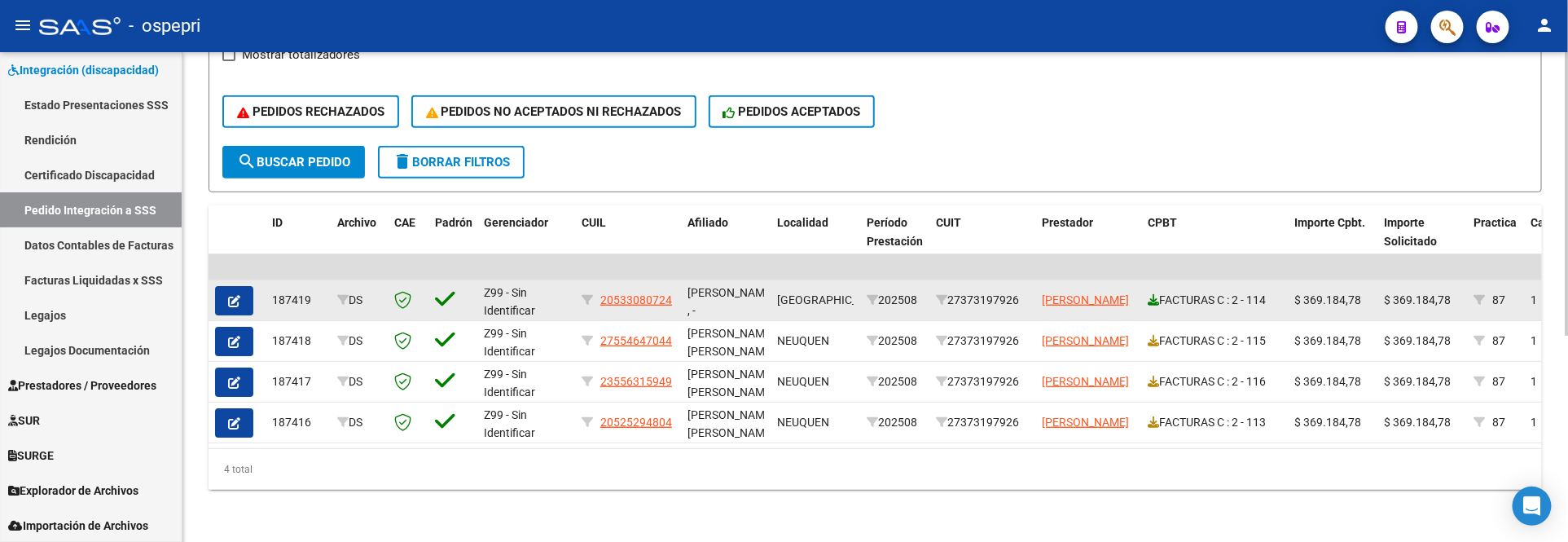
type input "barrera moret"
click at [1157, 294] on icon at bounding box center [1153, 300] width 12 height 12
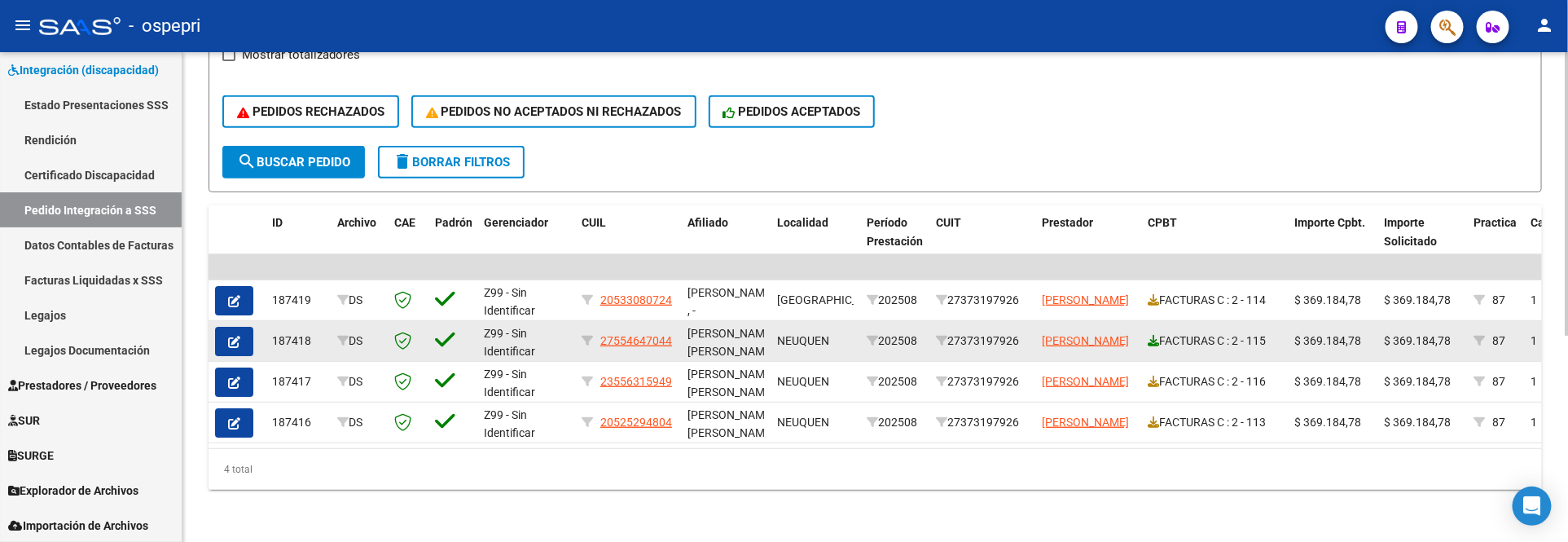
click at [1150, 335] on icon at bounding box center [1153, 340] width 12 height 12
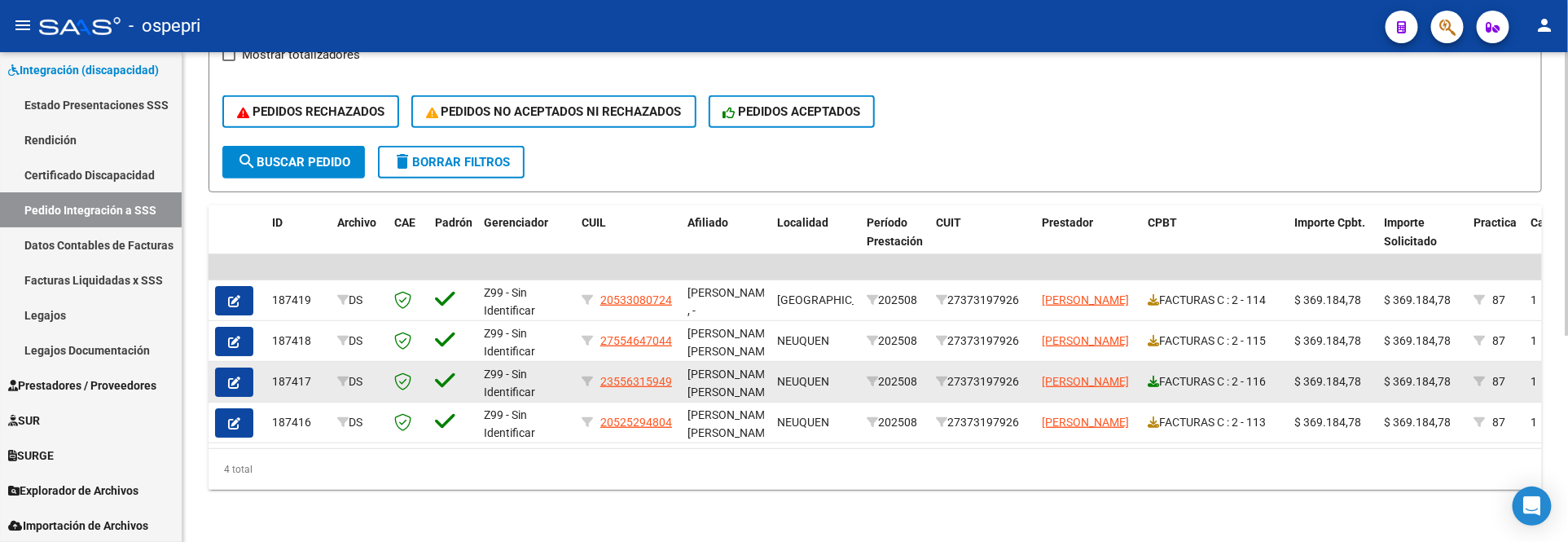
click at [1153, 376] on icon at bounding box center [1153, 382] width 12 height 12
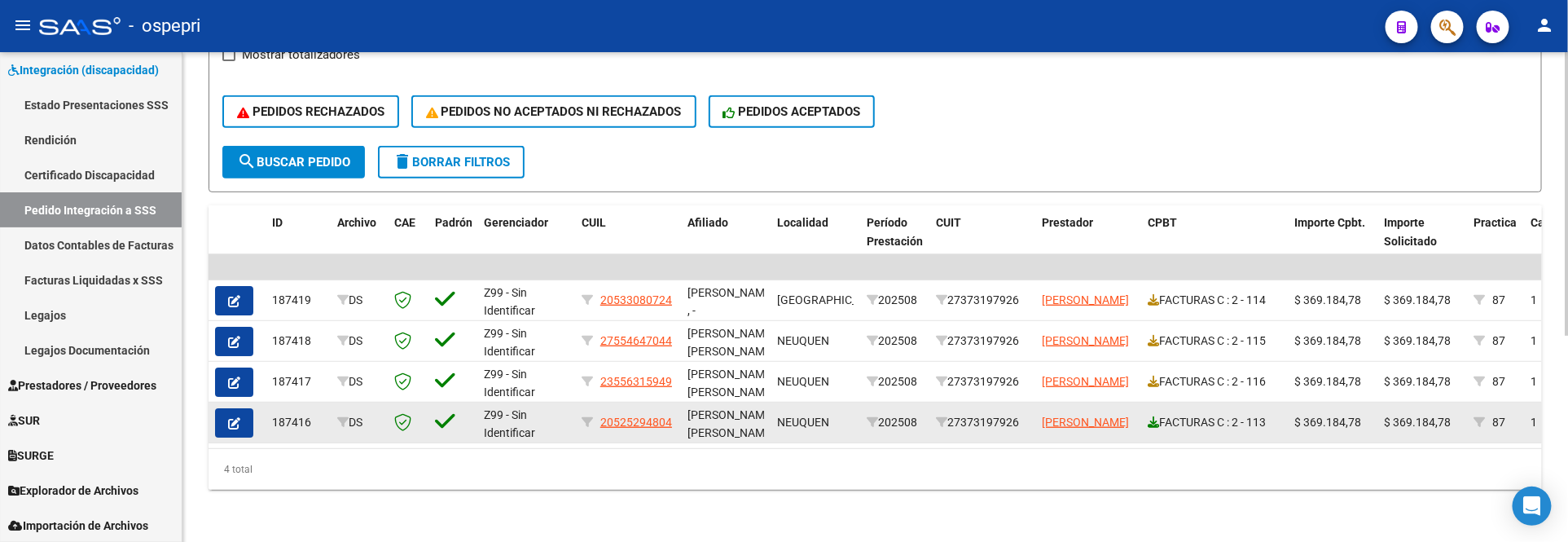
click at [1149, 416] on icon at bounding box center [1153, 422] width 12 height 12
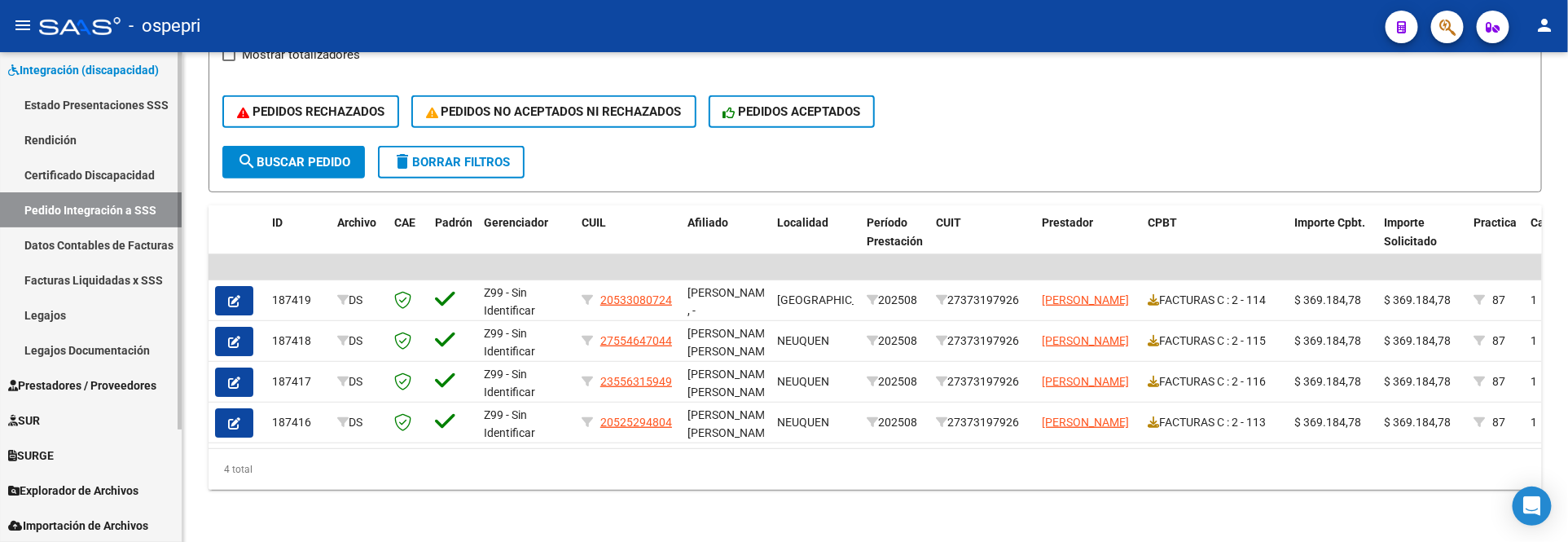
click at [88, 207] on link "Pedido Integración a SSS" at bounding box center [91, 210] width 182 height 35
click at [988, 135] on form "Filtros Id CUIL barrera moret CUIT/Nombre 202508 Carpeta Periodo Prestacion Per…" at bounding box center [875, 36] width 1334 height 312
click at [132, 206] on link "Pedido Integración a SSS" at bounding box center [91, 210] width 182 height 35
click at [973, 136] on form "Filtros Id CUIL barrera moret CUIT/Nombre 202508 Carpeta Periodo Prestacion Per…" at bounding box center [875, 36] width 1334 height 312
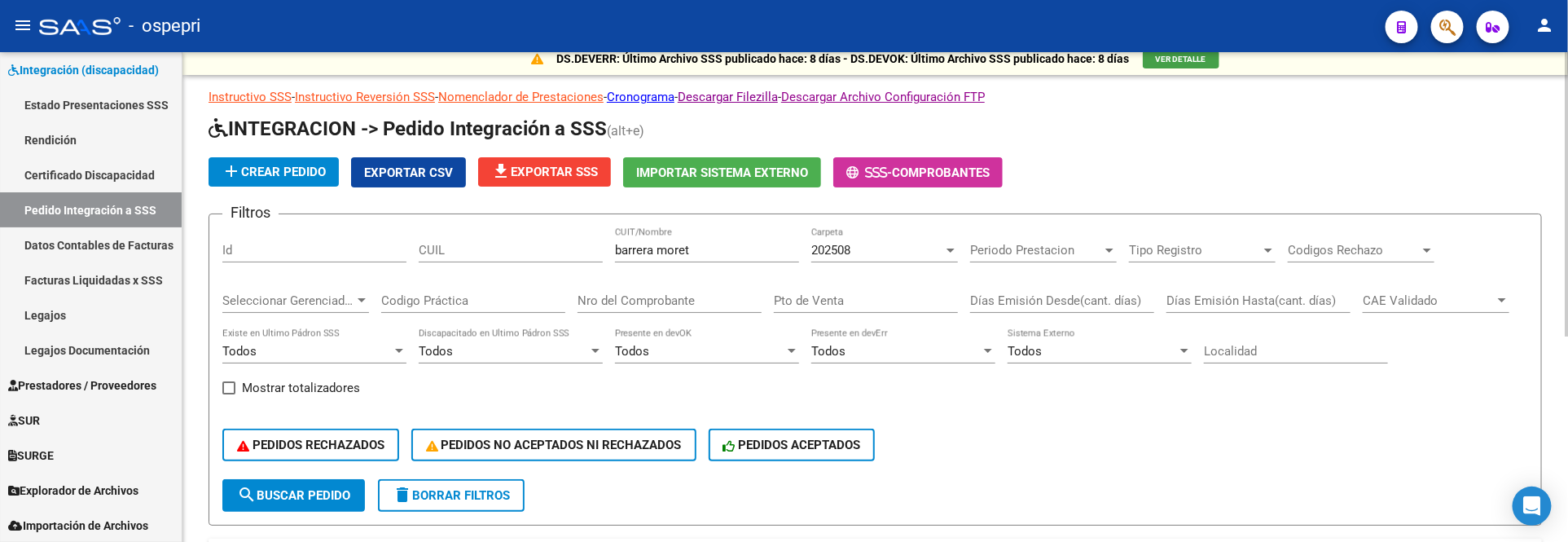
scroll to position [0, 0]
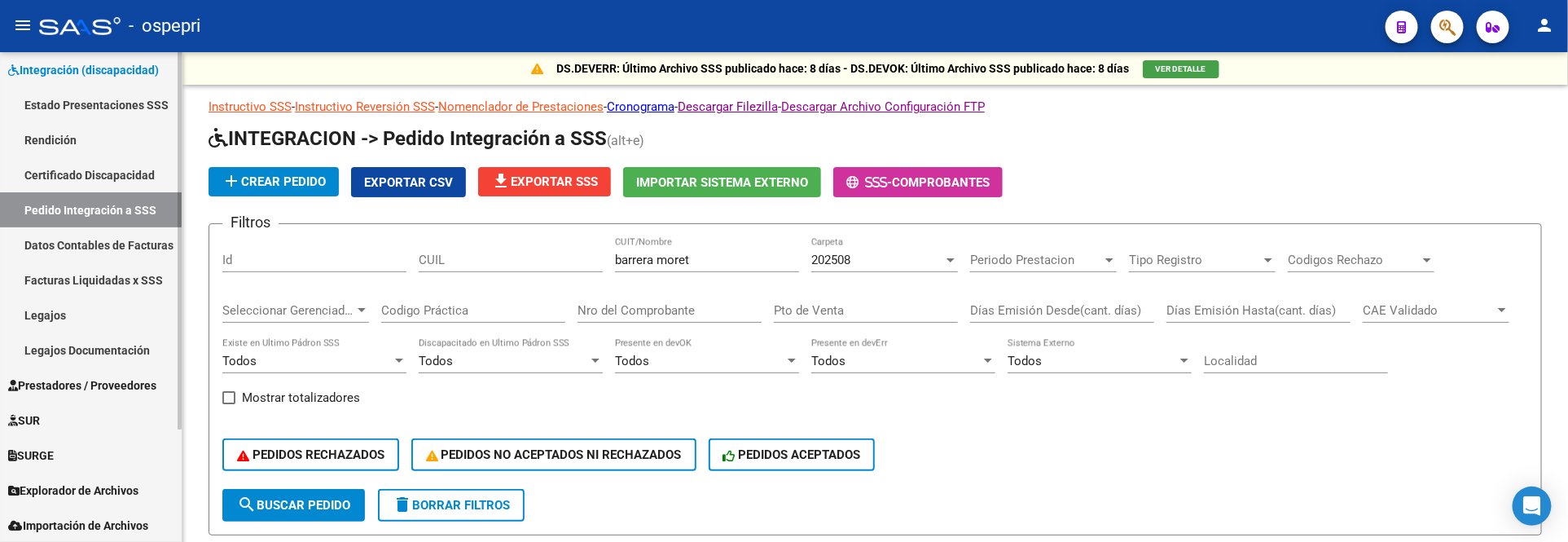
click at [120, 208] on link "Pedido Integración a SSS" at bounding box center [91, 210] width 182 height 35
click at [59, 318] on link "Legajos" at bounding box center [91, 315] width 182 height 35
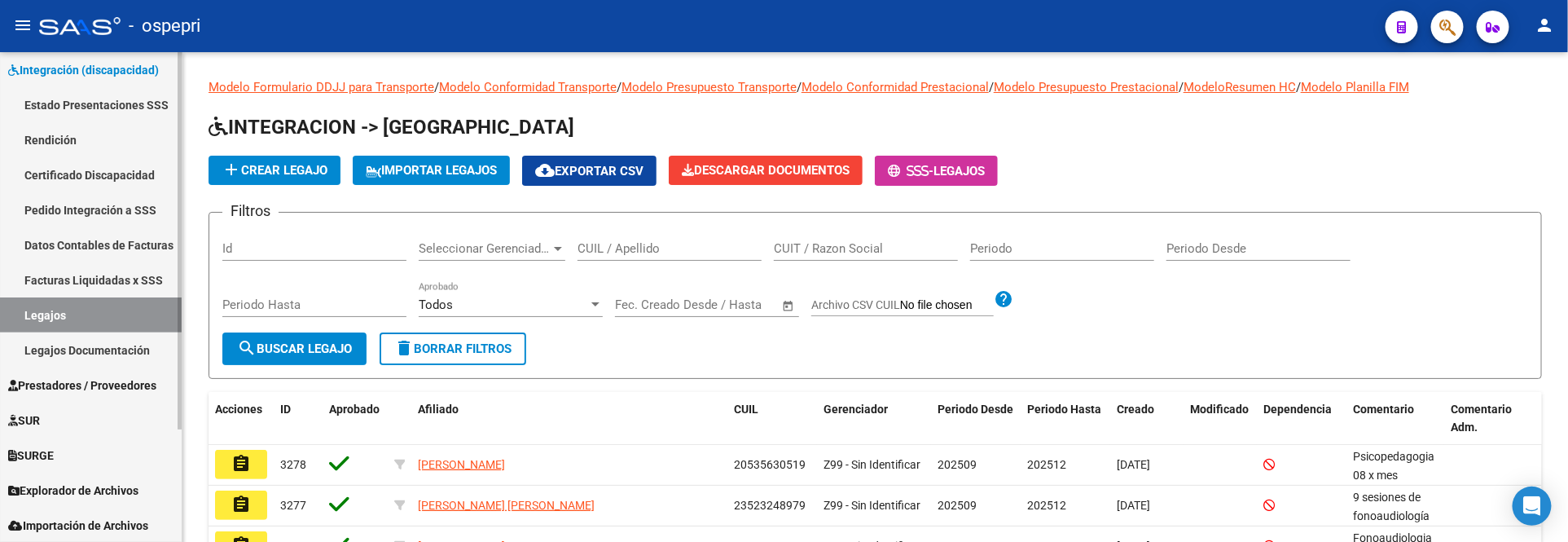
click at [103, 324] on link "Legajos" at bounding box center [91, 315] width 182 height 35
click at [619, 248] on input "CUIL / Apellido" at bounding box center [669, 249] width 184 height 15
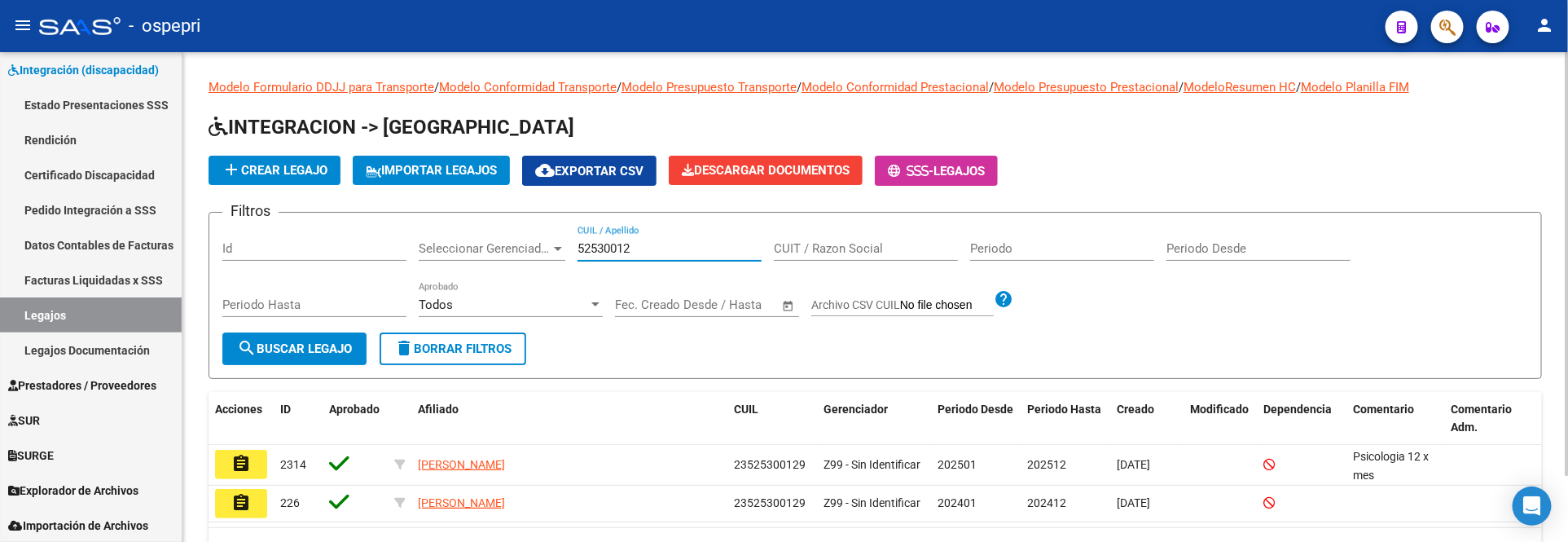
drag, startPoint x: 634, startPoint y: 245, endPoint x: 576, endPoint y: 242, distance: 58.1
click at [577, 242] on input "52530012" at bounding box center [669, 249] width 184 height 15
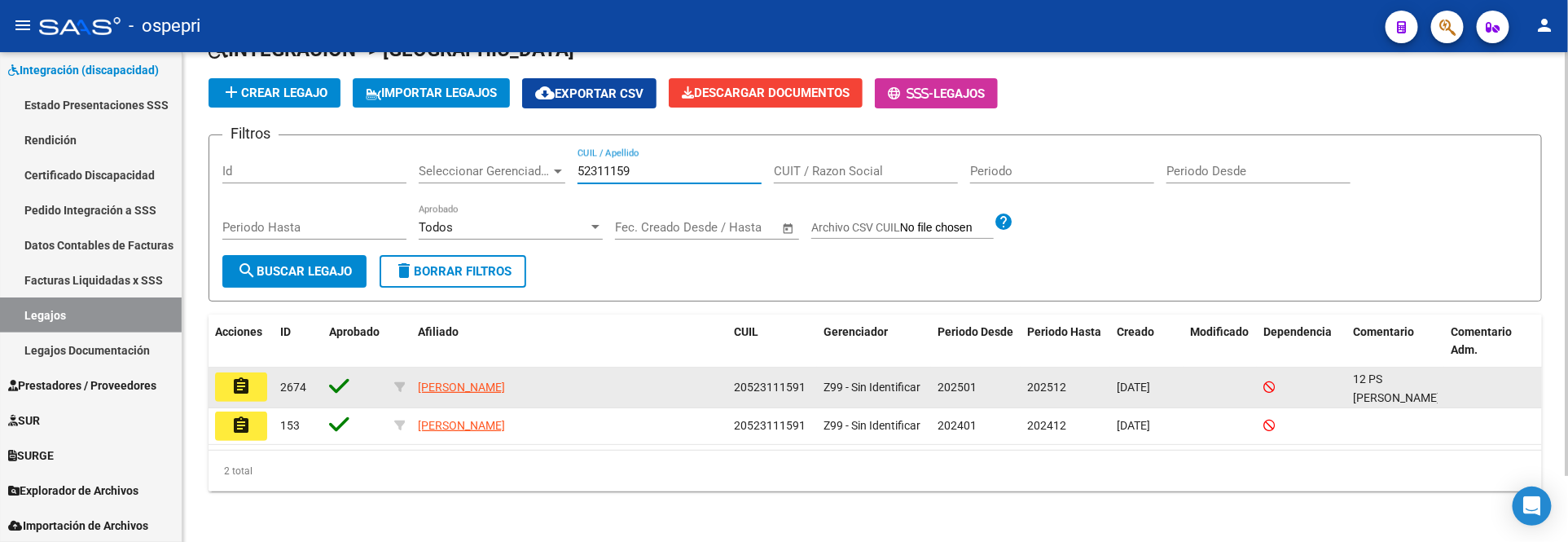
type input "52311159"
click at [246, 378] on mat-icon "assignment" at bounding box center [241, 387] width 20 height 20
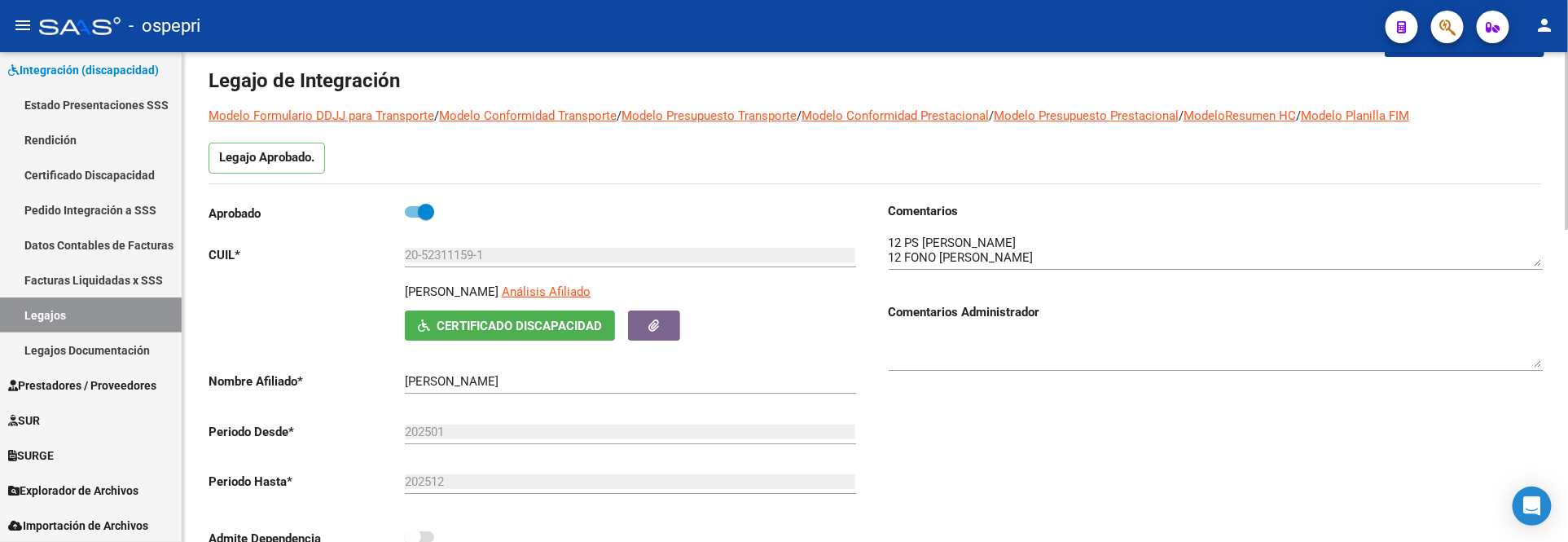
scroll to position [91, 0]
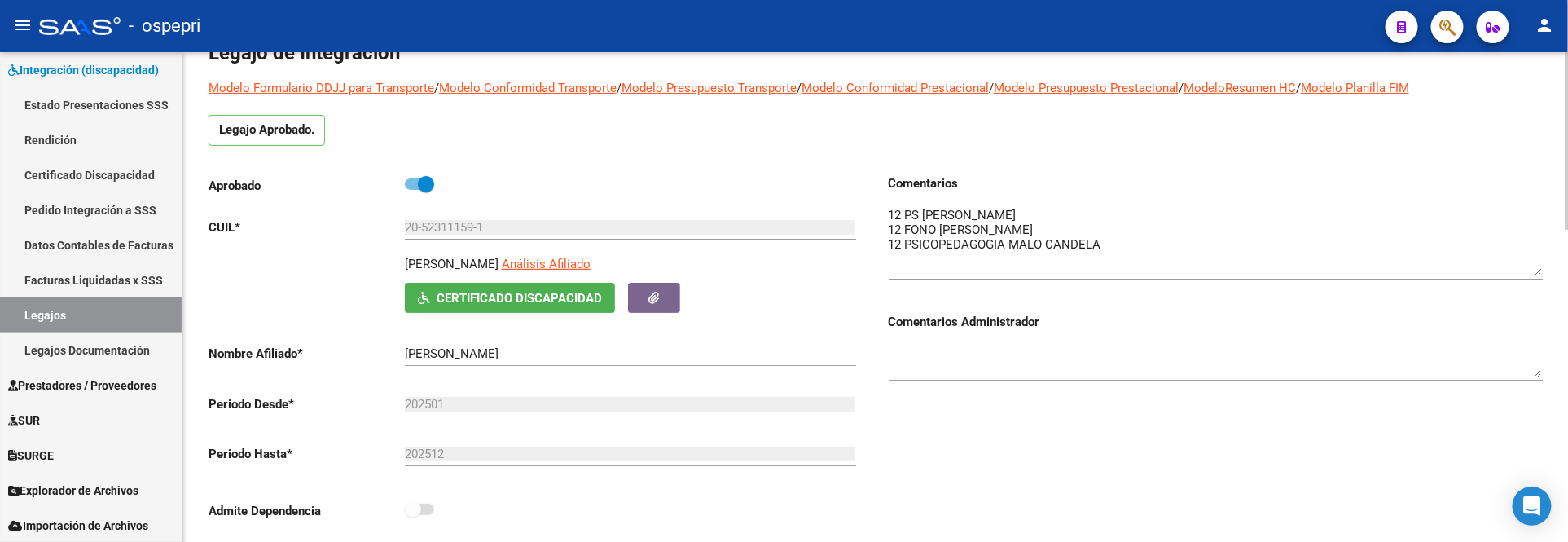
drag, startPoint x: 1537, startPoint y: 236, endPoint x: 1537, endPoint y: 273, distance: 37.0
click at [1537, 273] on textarea at bounding box center [1215, 241] width 654 height 70
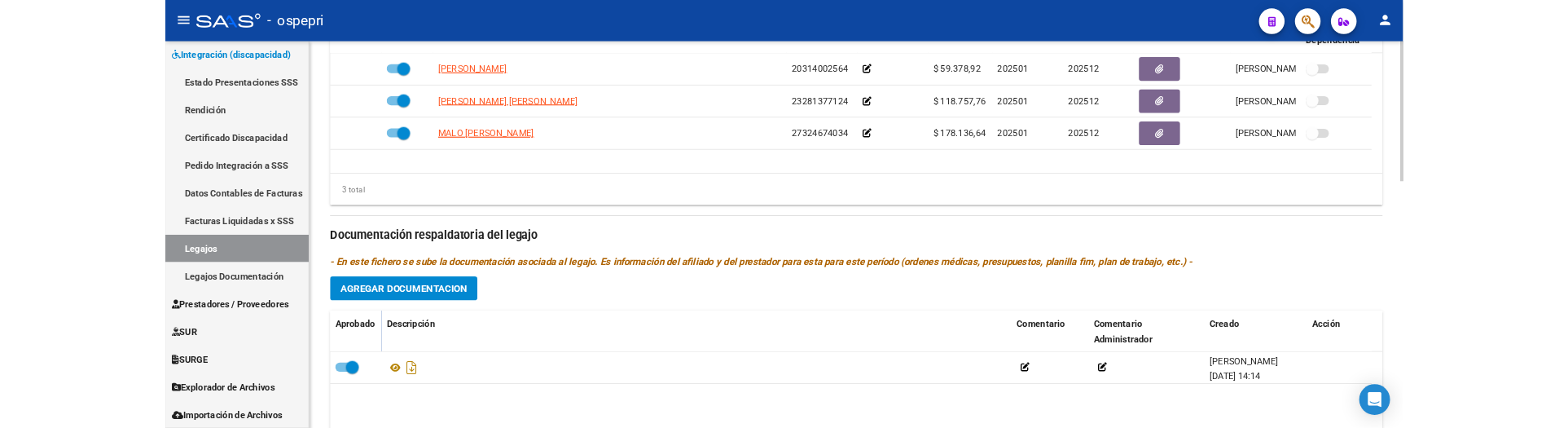
scroll to position [724, 0]
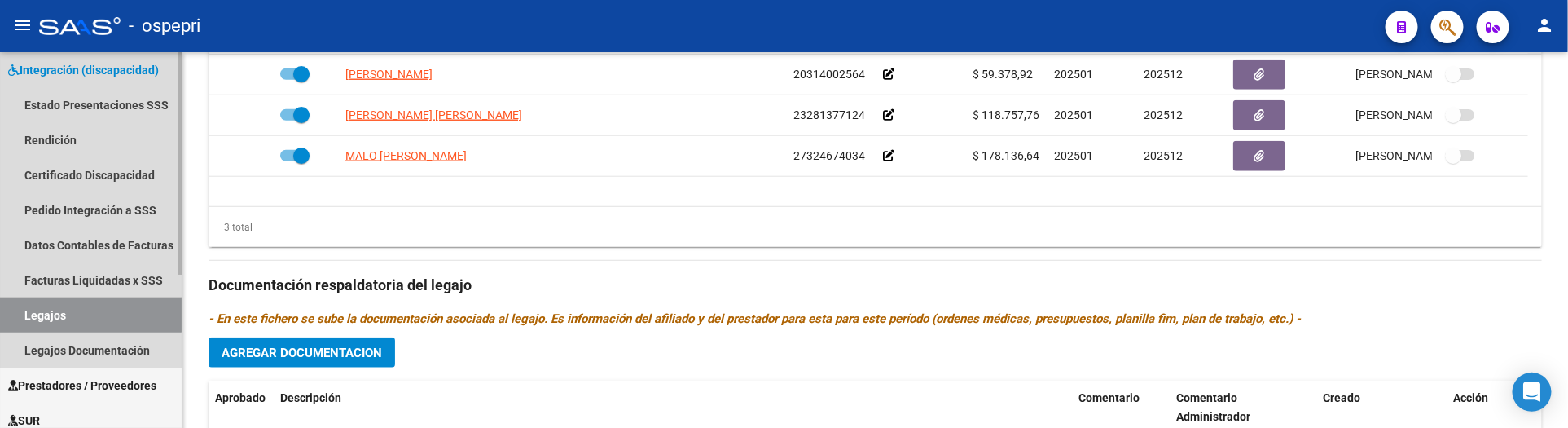
click at [78, 308] on link "Legajos" at bounding box center [91, 315] width 182 height 35
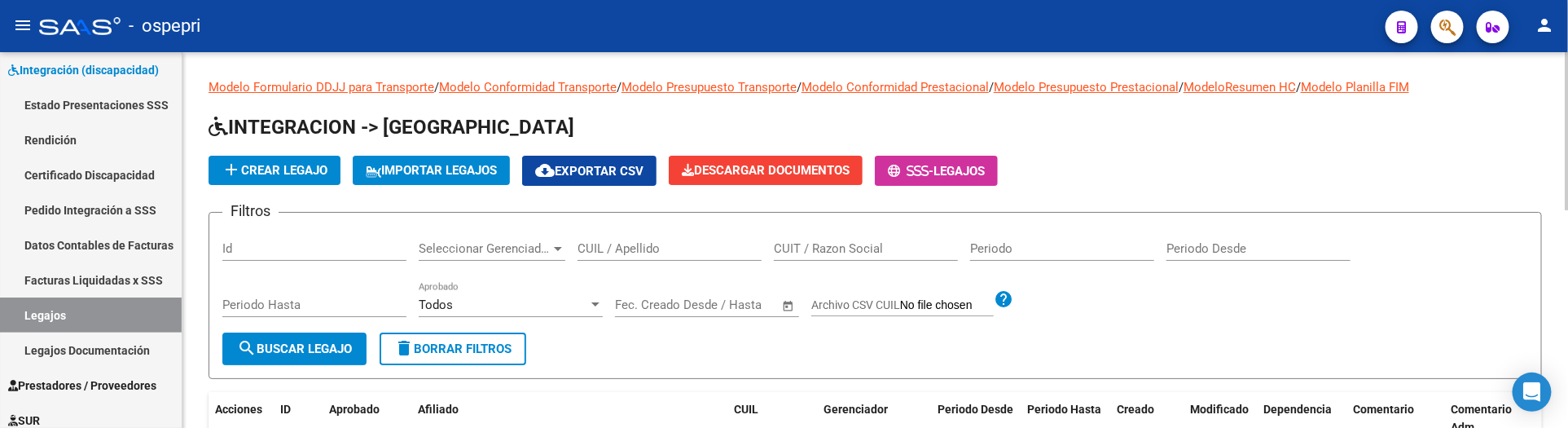
click at [637, 247] on input "CUIL / Apellido" at bounding box center [669, 249] width 184 height 15
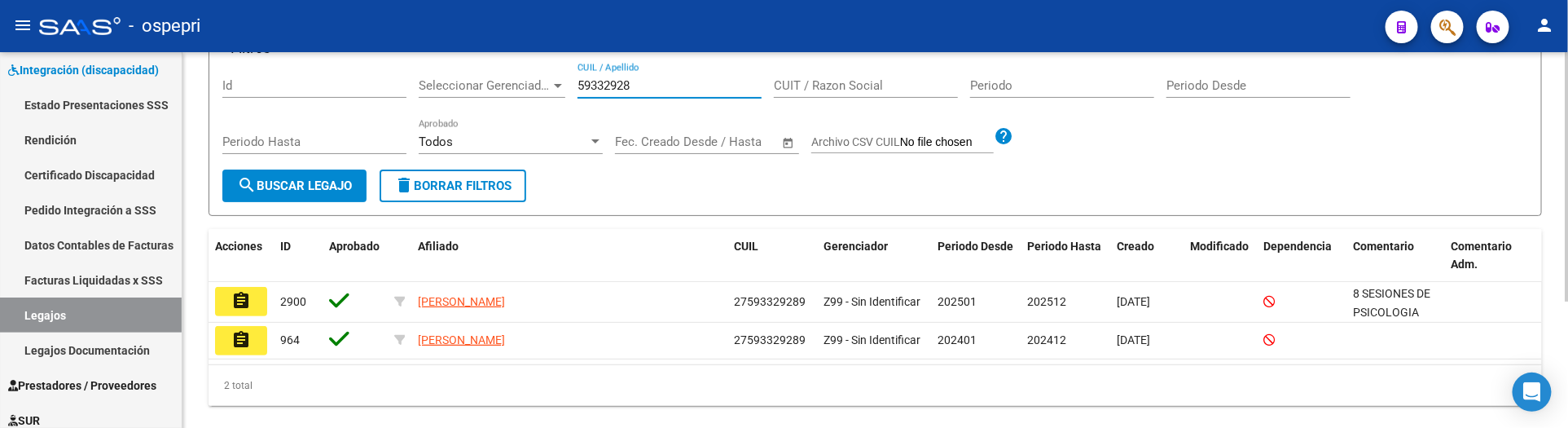
scroll to position [192, 0]
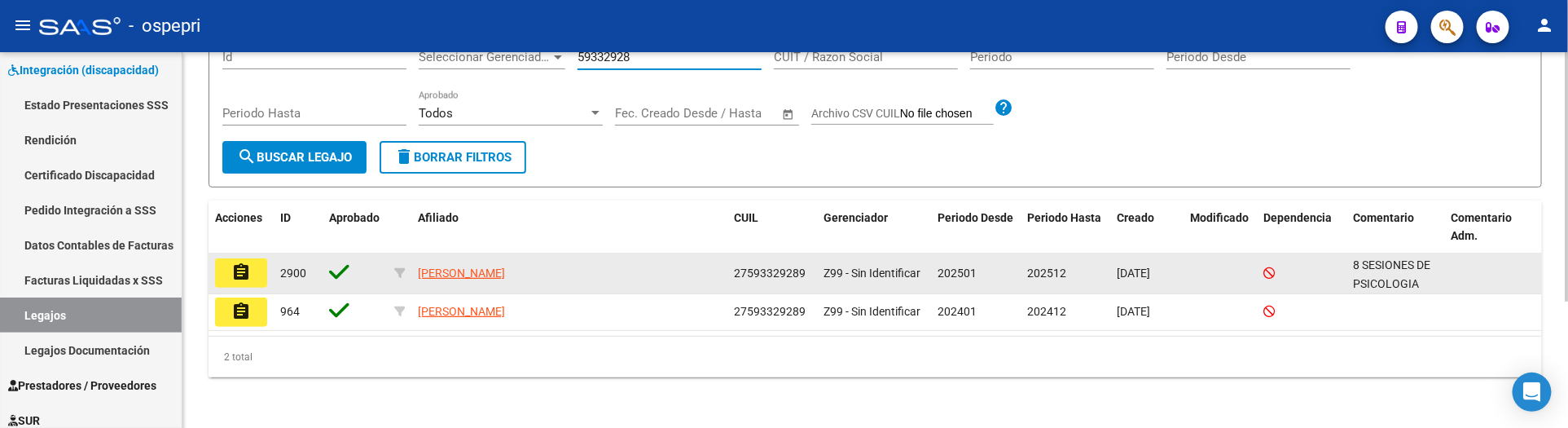
type input "59332928"
click at [249, 272] on mat-icon "assignment" at bounding box center [241, 273] width 20 height 20
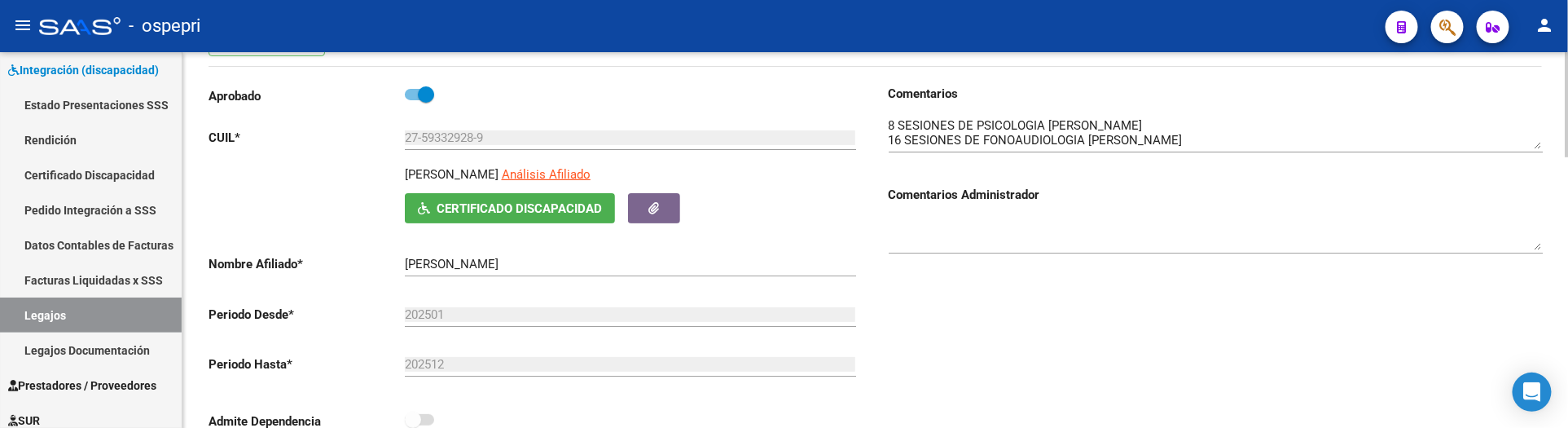
scroll to position [181, 0]
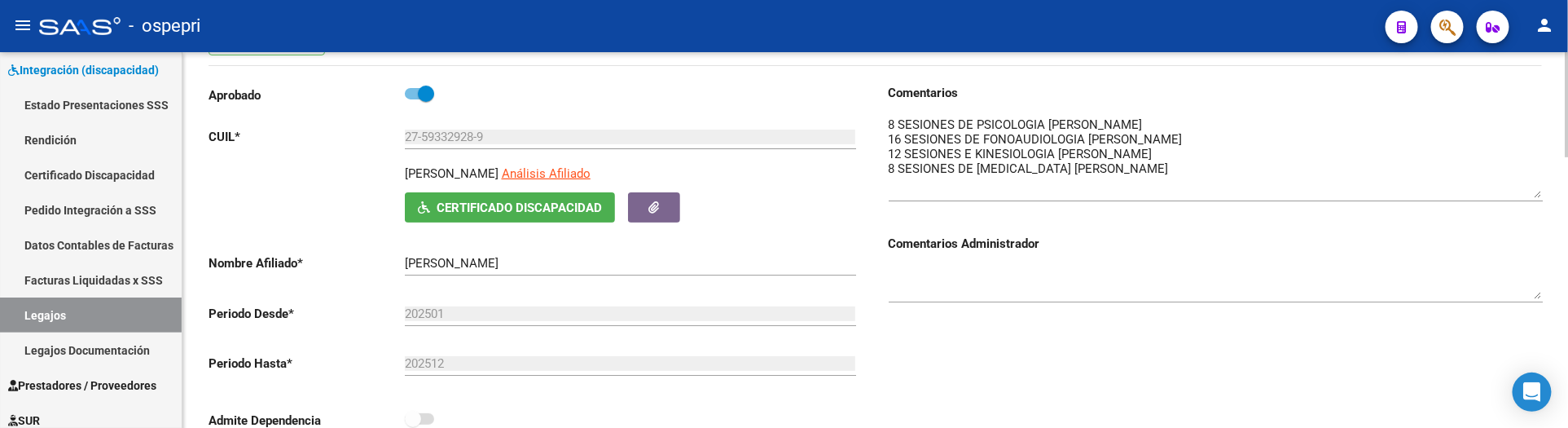
drag, startPoint x: 1535, startPoint y: 145, endPoint x: 1536, endPoint y: 194, distance: 49.0
click at [1536, 194] on textarea at bounding box center [1215, 157] width 654 height 83
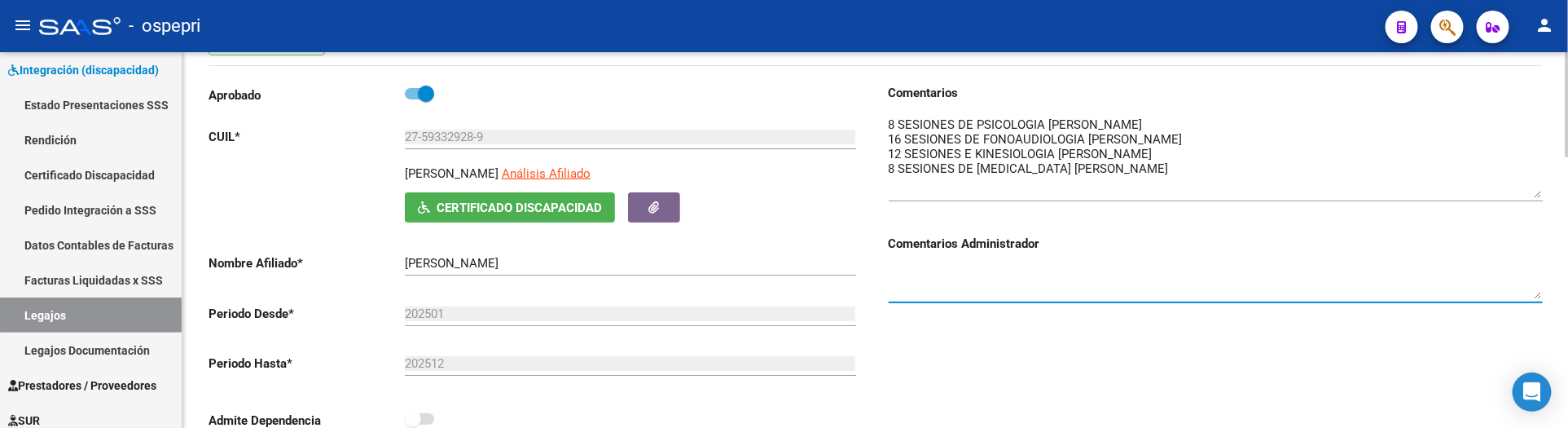
click at [1171, 279] on textarea at bounding box center [1215, 283] width 654 height 32
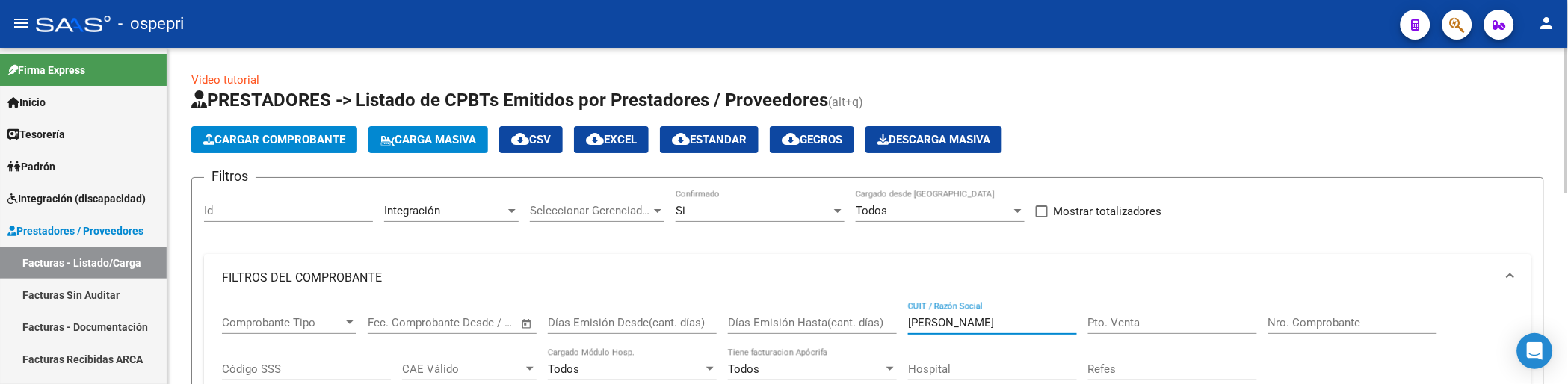
drag, startPoint x: 976, startPoint y: 318, endPoint x: 886, endPoint y: 321, distance: 90.0
click at [886, 321] on div "Comprobante Tipo Comprobante Tipo Fecha inicio – Fecha fin Fec. Comprobante Des…" at bounding box center [867, 348] width 1292 height 92
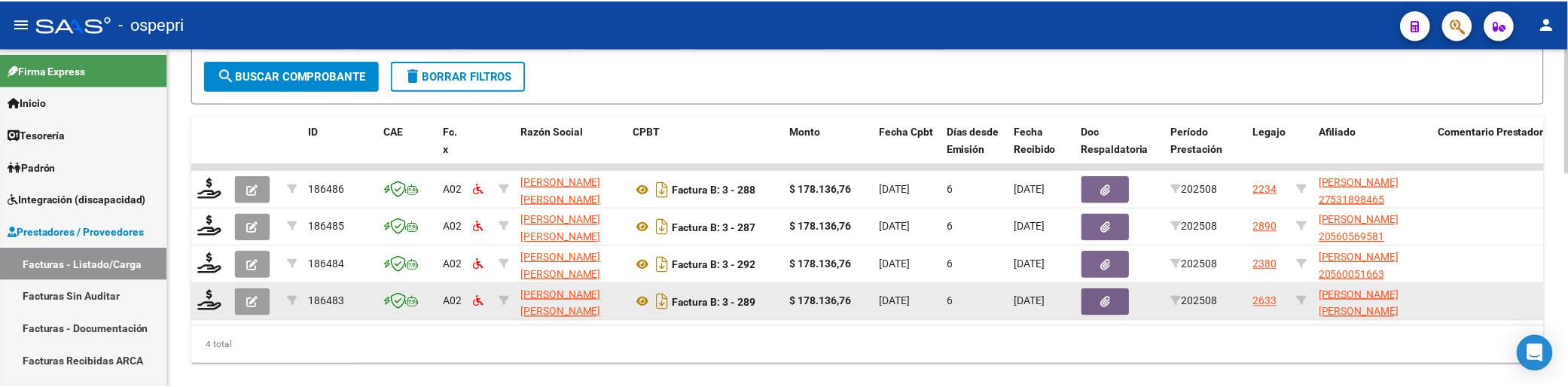
scroll to position [581, 0]
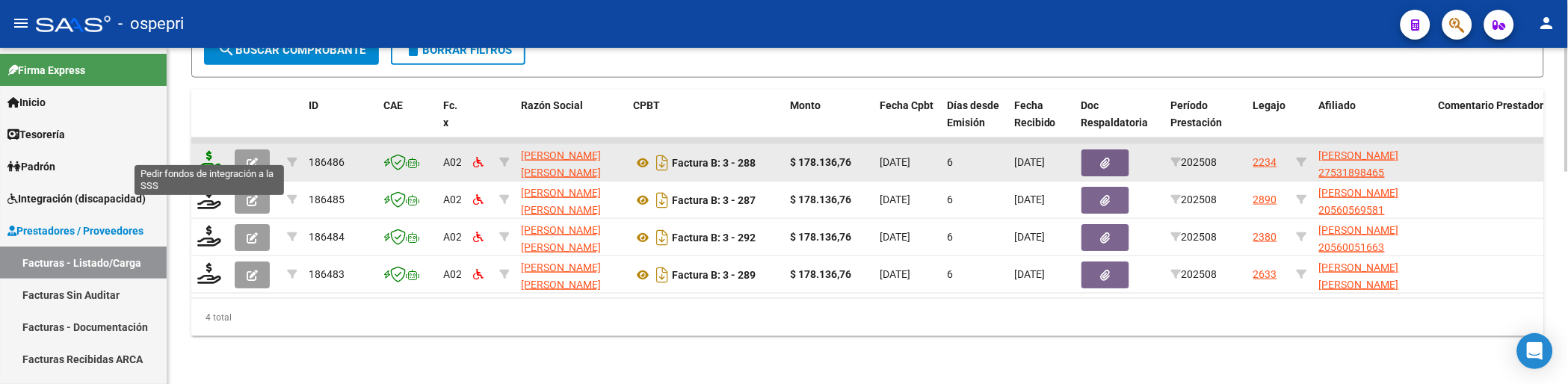
type input "schw"
click at [208, 151] on icon at bounding box center [209, 161] width 24 height 21
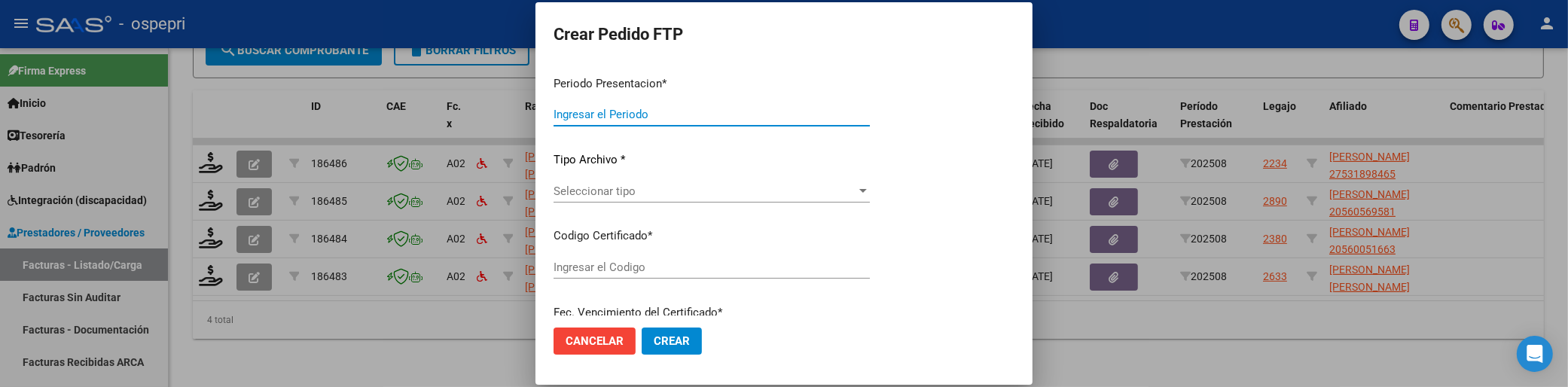
type input "202508"
type input "$ 178.136,76"
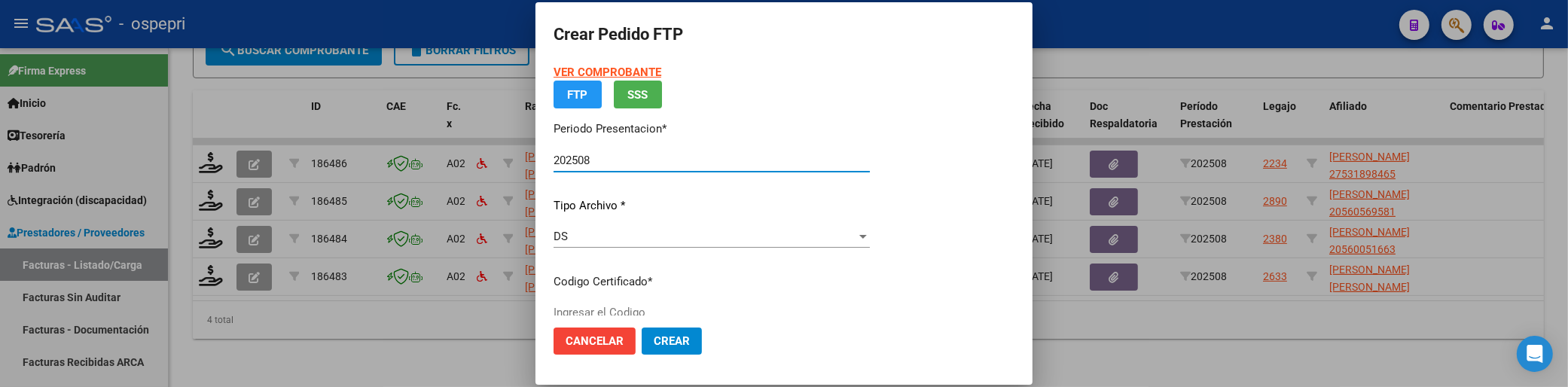
type input "2753189846-5"
type input "[DATE]"
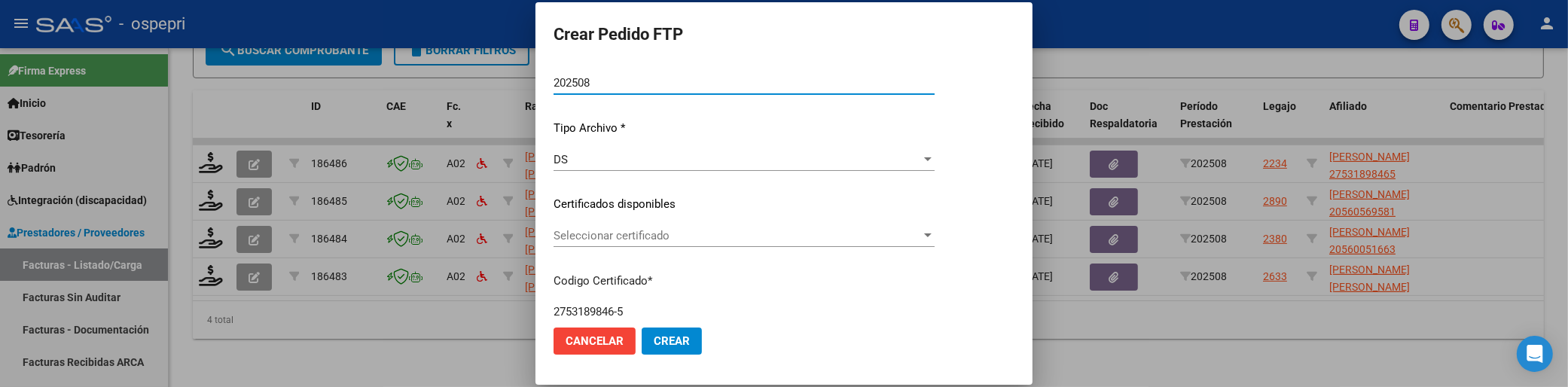
scroll to position [167, 0]
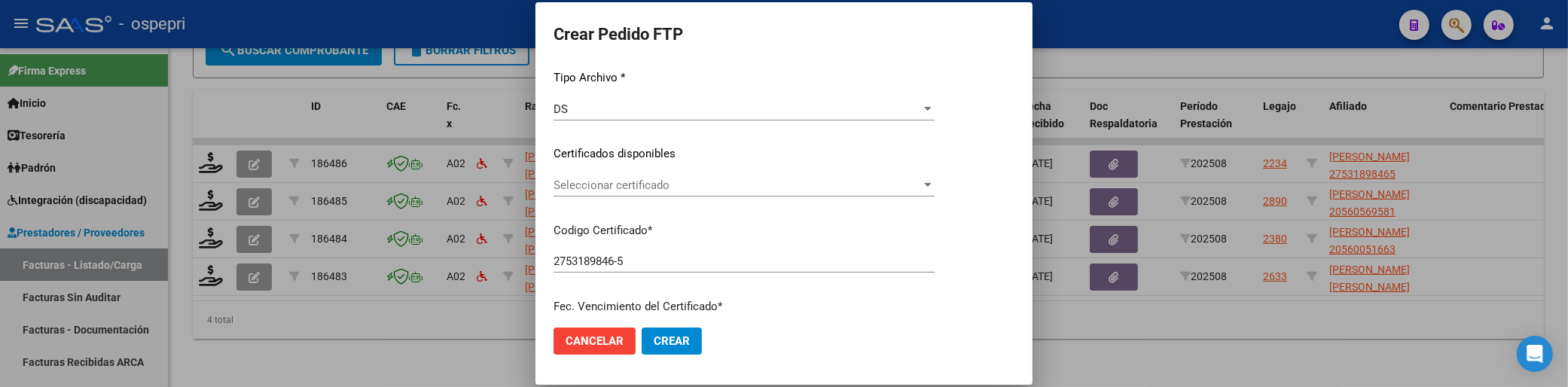
click at [934, 181] on div at bounding box center [928, 185] width 14 height 12
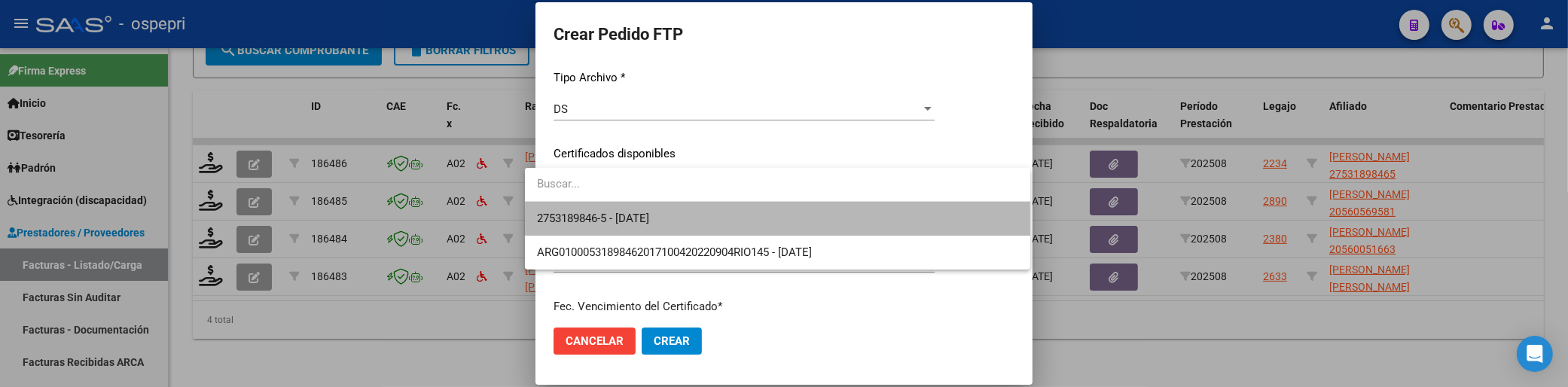
click at [959, 227] on span "2753189846-5 - [DATE]" at bounding box center [777, 218] width 481 height 34
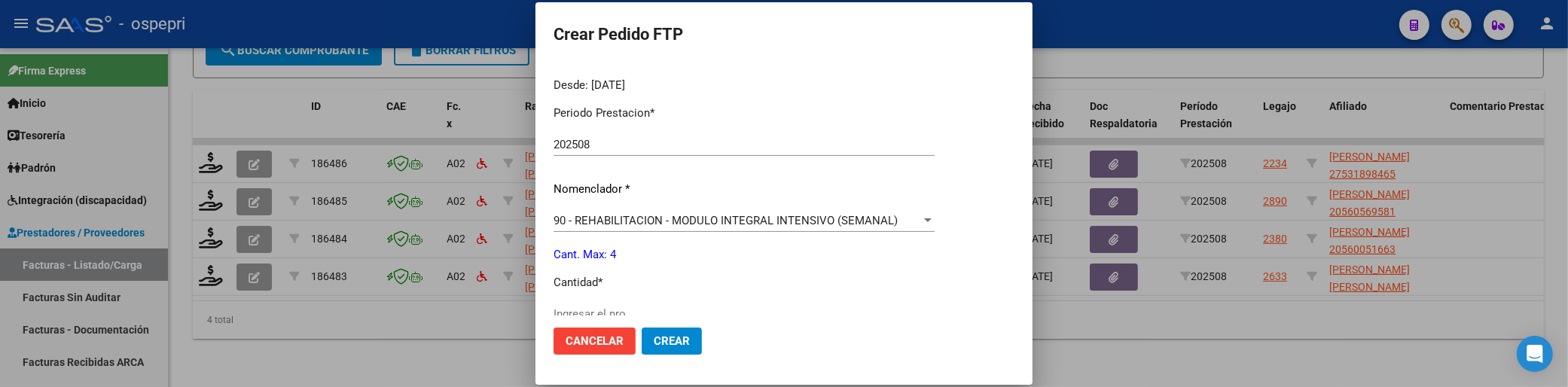
scroll to position [501, 0]
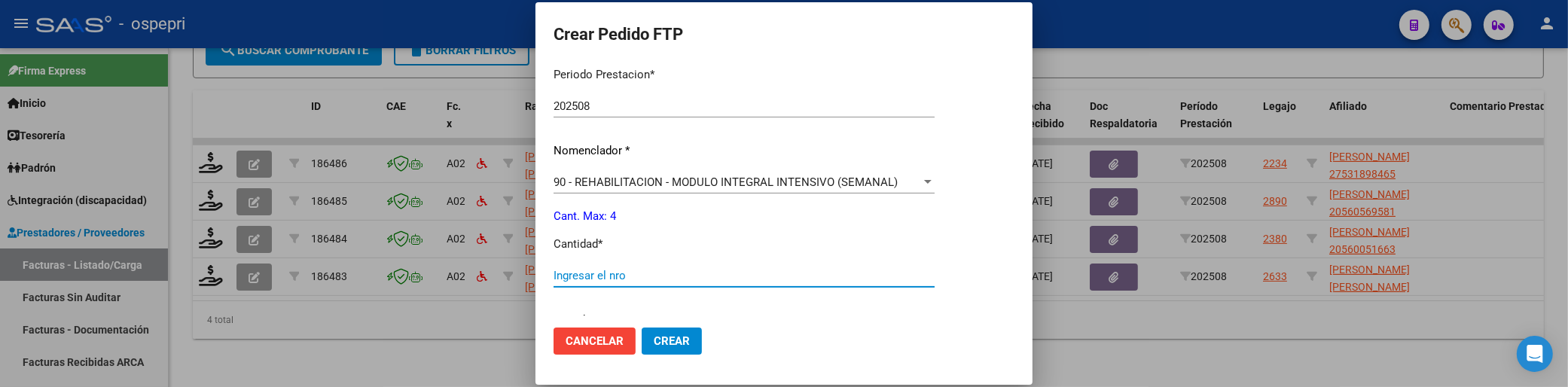
click at [670, 276] on input "Ingresar el nro" at bounding box center [744, 276] width 381 height 14
type input "4"
click at [666, 336] on span "Crear" at bounding box center [671, 341] width 36 height 14
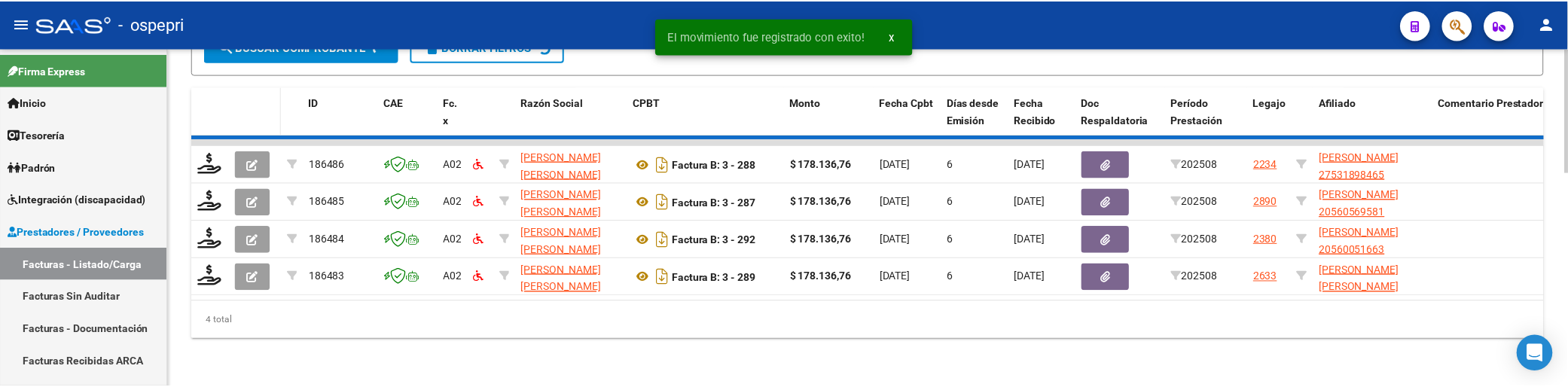
scroll to position [543, 0]
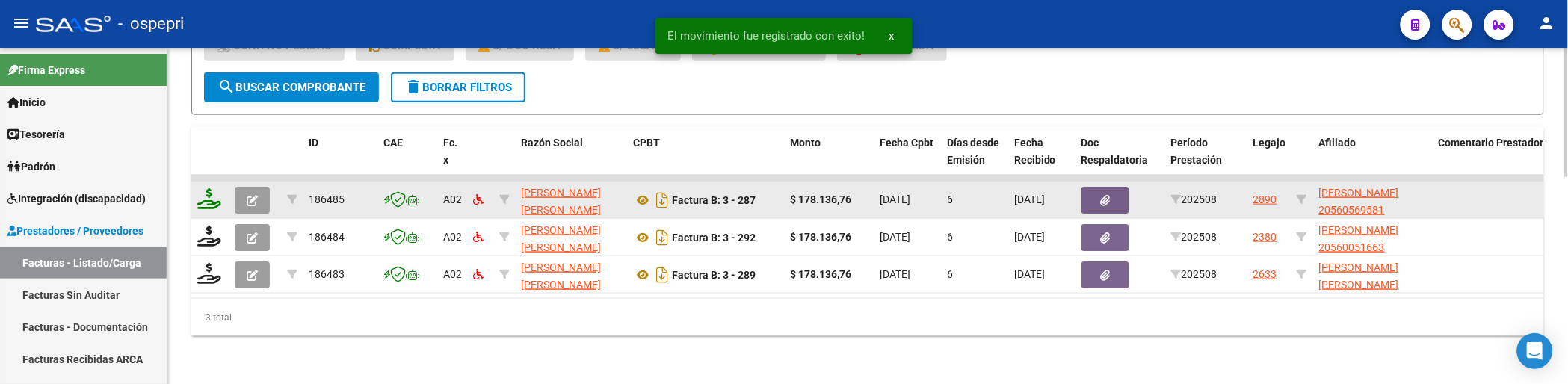
click at [211, 195] on icon at bounding box center [209, 199] width 24 height 21
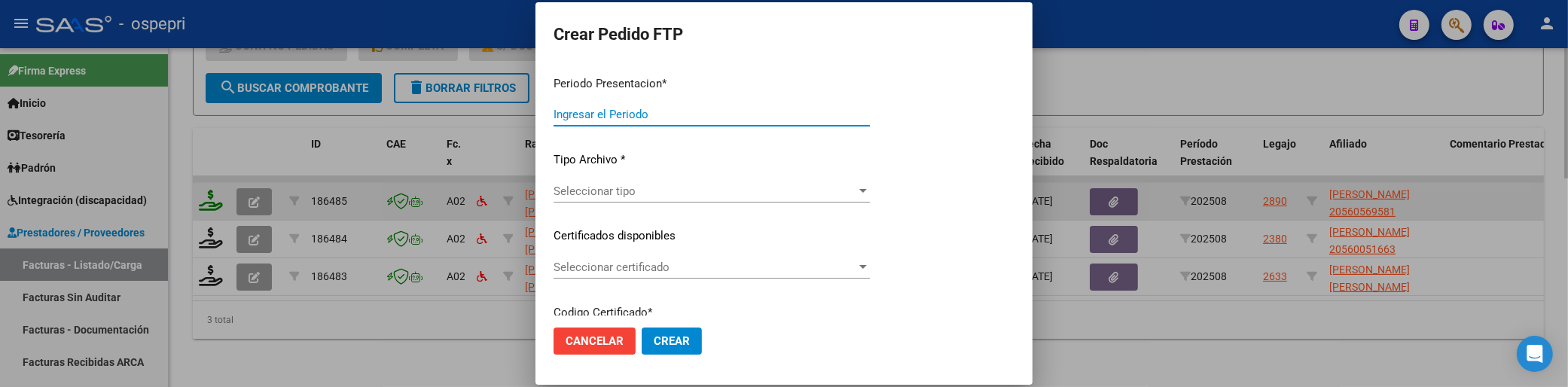
type input "202508"
type input "$ 178.136,76"
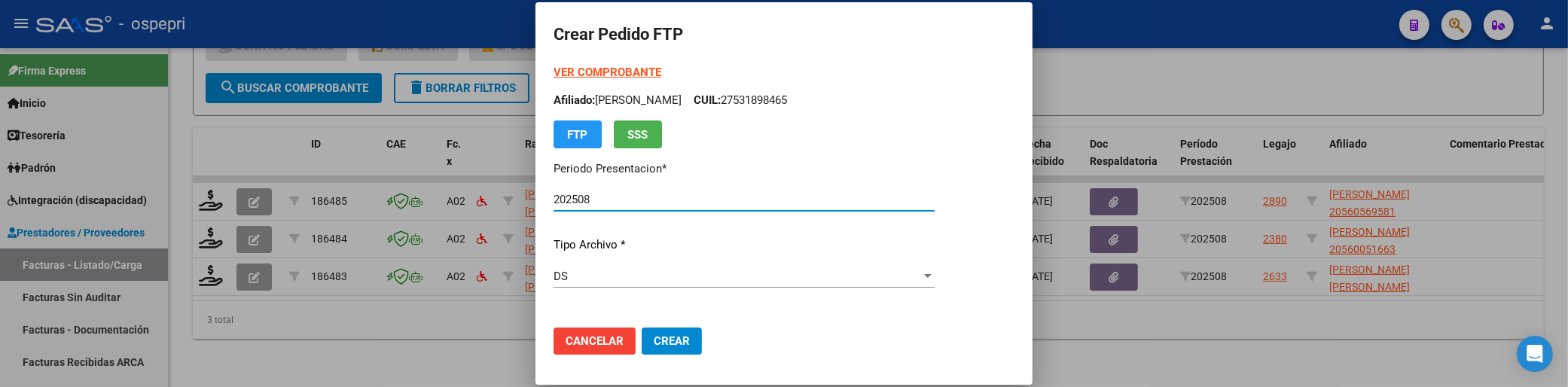
type input "ARG02000560569582020121520221215RIO145"
type input "2028-12-15"
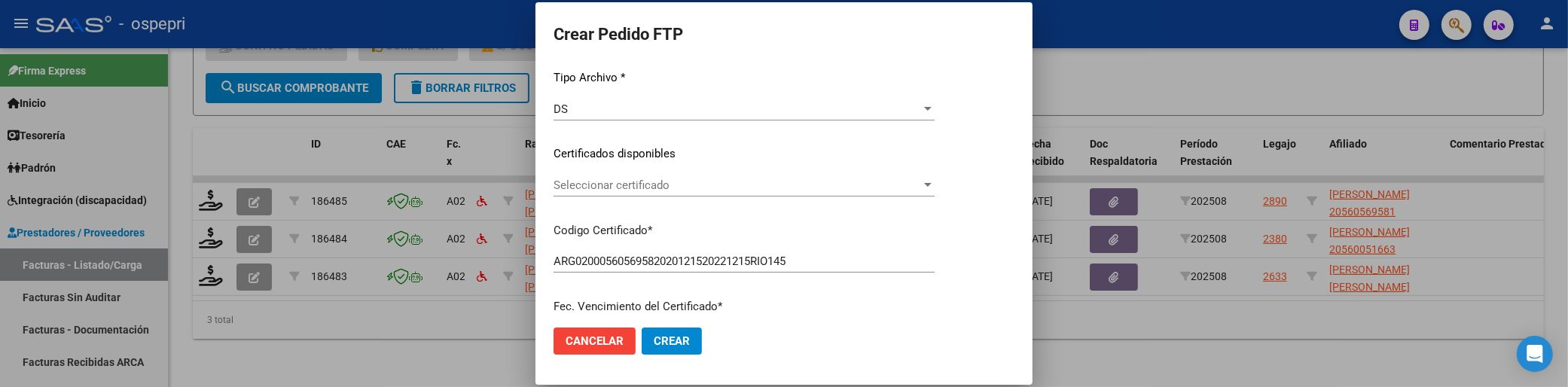
scroll to position [251, 0]
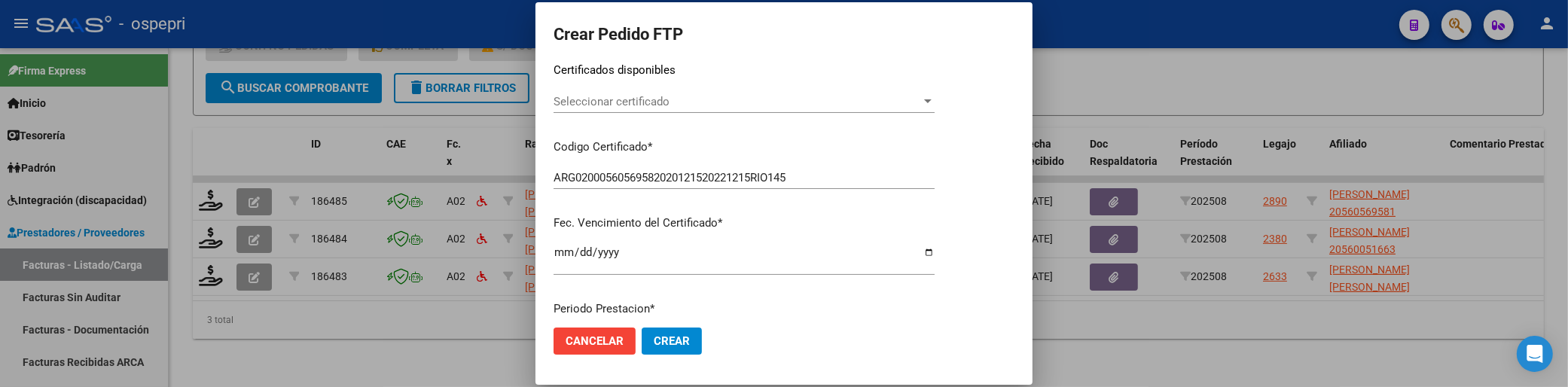
click at [931, 99] on div at bounding box center [928, 101] width 8 height 4
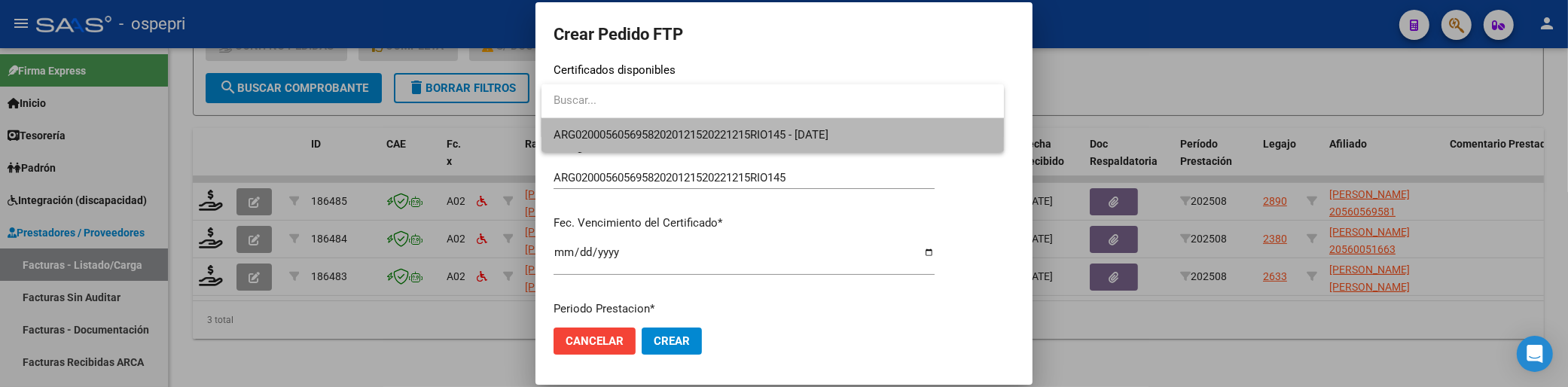
click at [912, 125] on span "ARG02000560569582020121520221215RIO145 - 2028-12-15" at bounding box center [773, 135] width 438 height 34
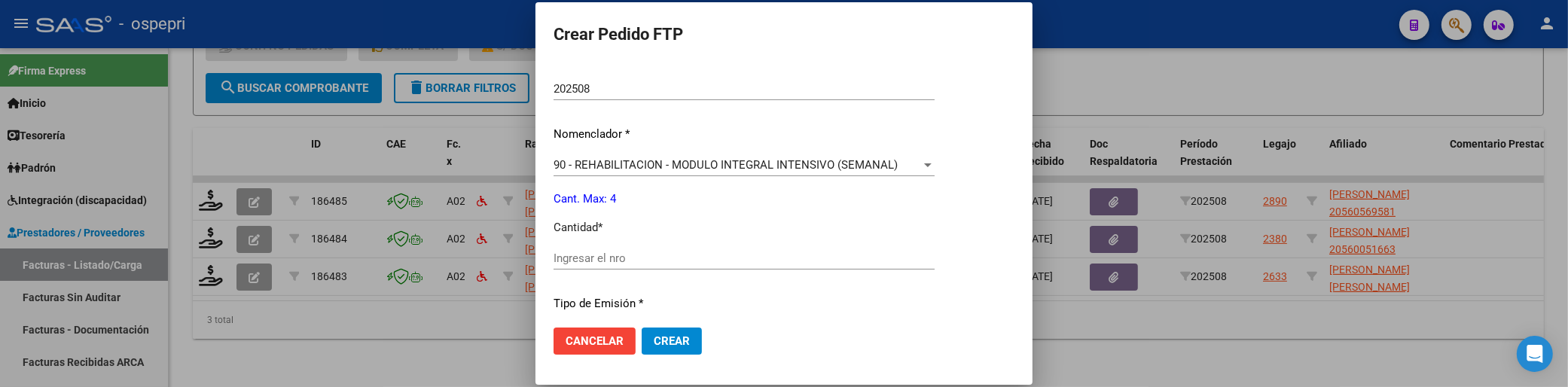
scroll to position [585, 0]
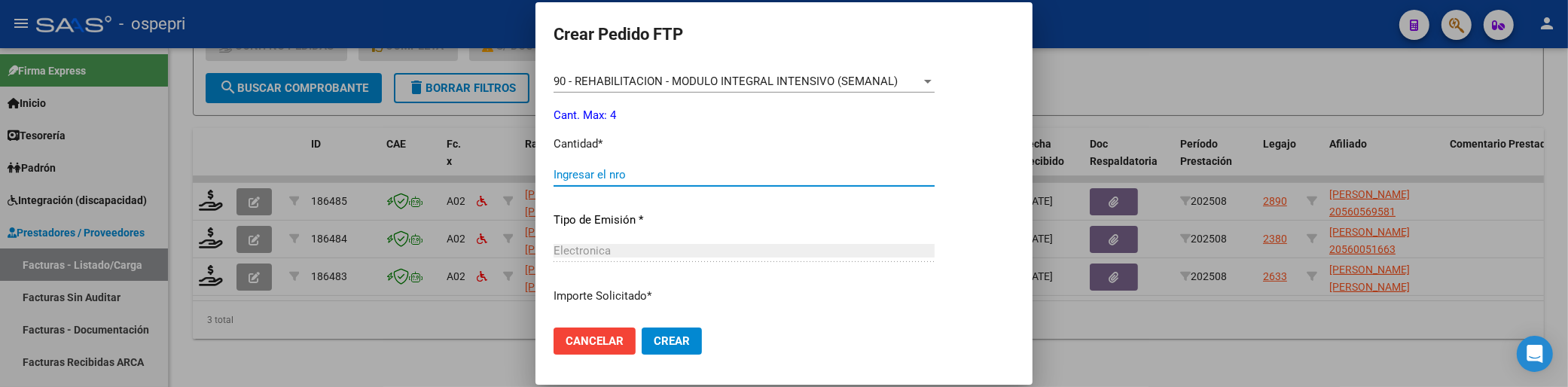
click at [670, 175] on input "Ingresar el nro" at bounding box center [744, 175] width 381 height 14
type input "4"
click at [668, 345] on span "Crear" at bounding box center [671, 341] width 36 height 14
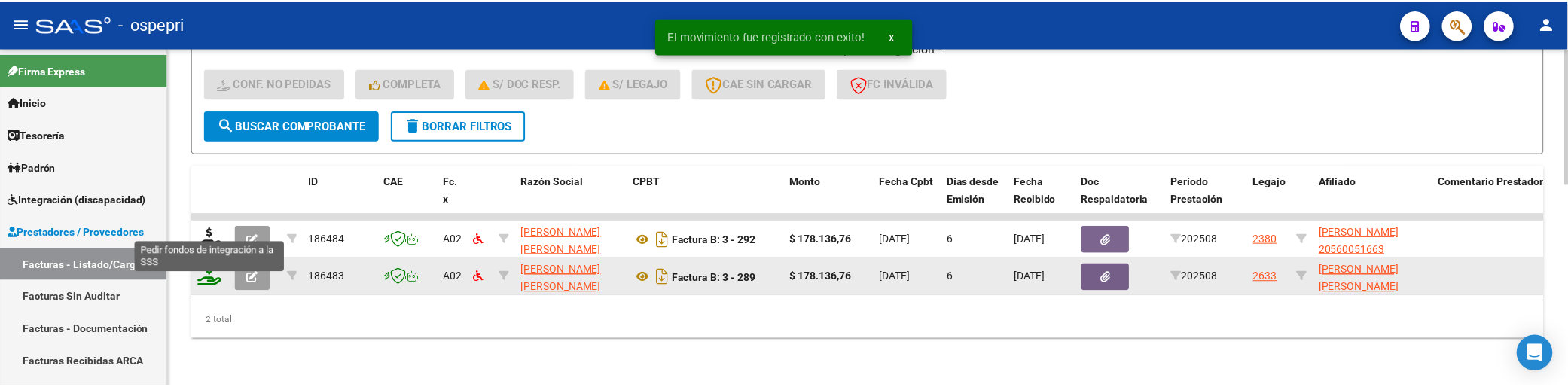
scroll to position [505, 0]
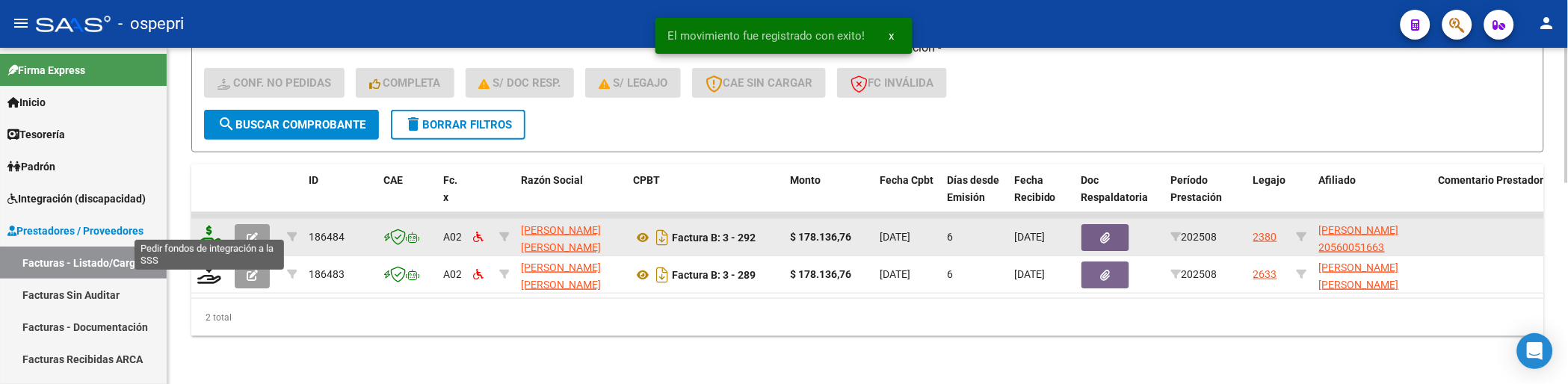
click at [211, 229] on icon at bounding box center [209, 236] width 24 height 21
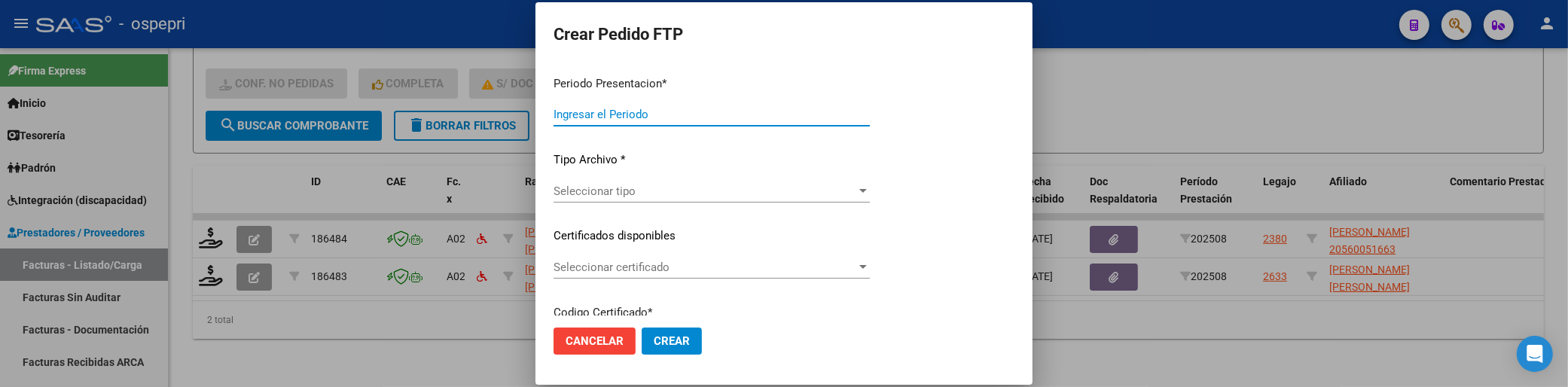
type input "202508"
type input "$ 178.136,76"
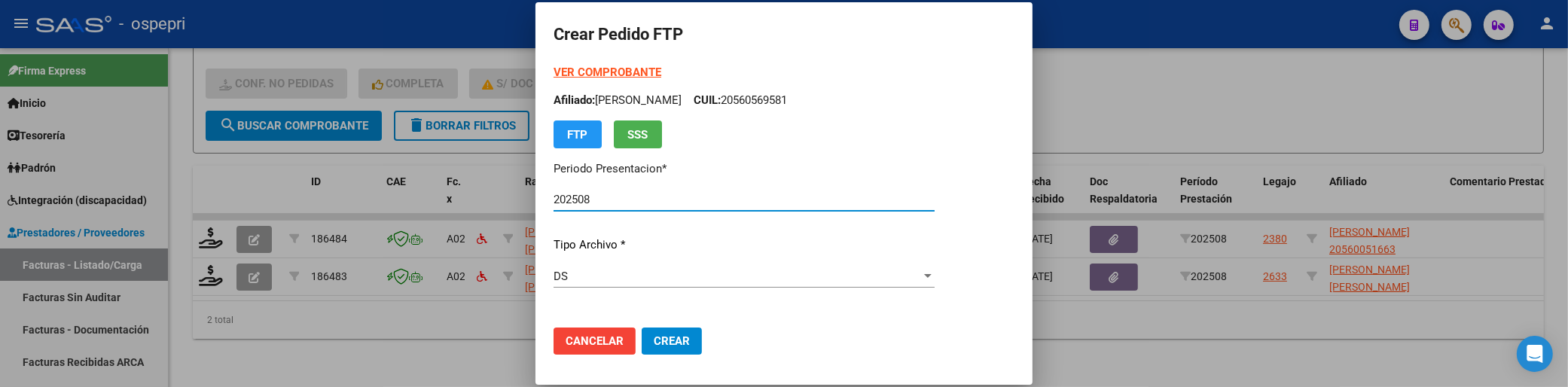
type input "2056005166-3"
type input "2025-10-27"
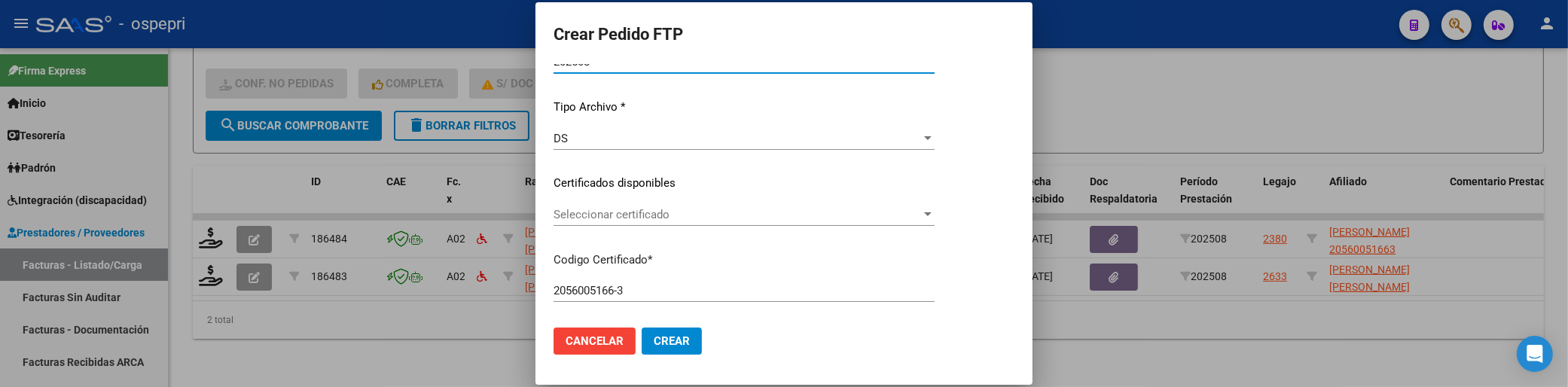
scroll to position [167, 0]
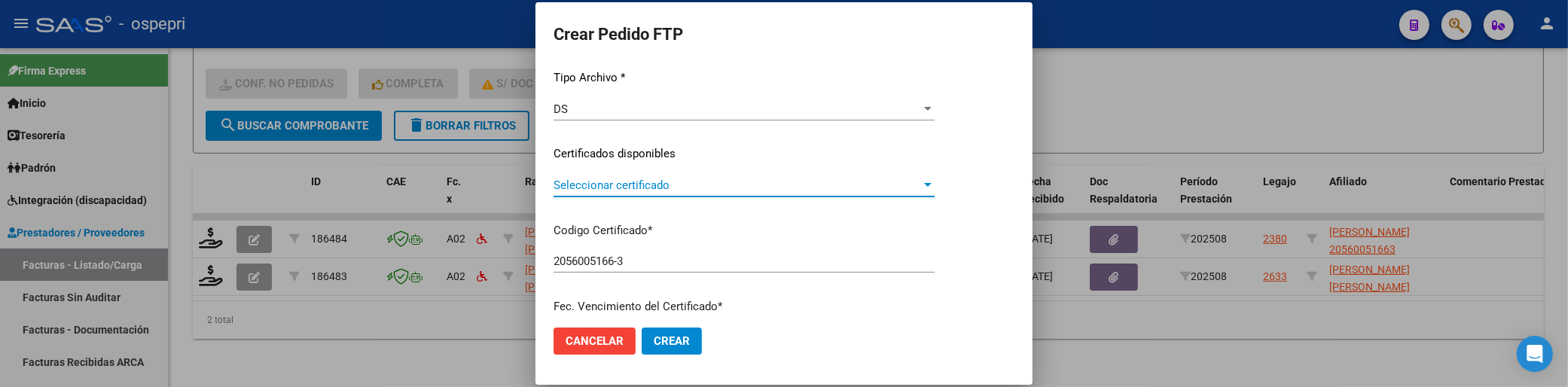
click at [934, 182] on div at bounding box center [928, 185] width 14 height 12
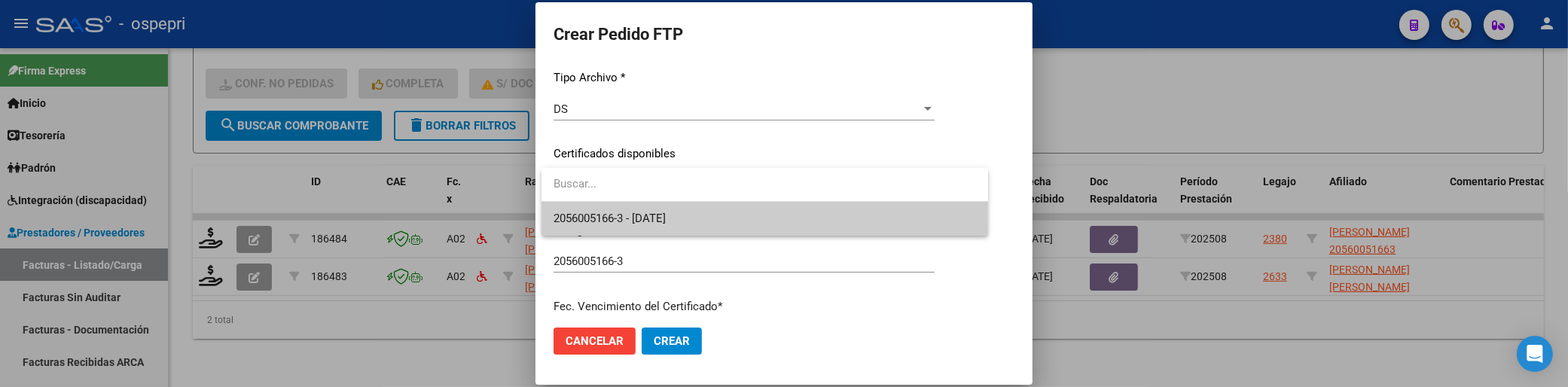
click at [868, 215] on span "2056005166-3 - 2025-10-27" at bounding box center [764, 218] width 422 height 34
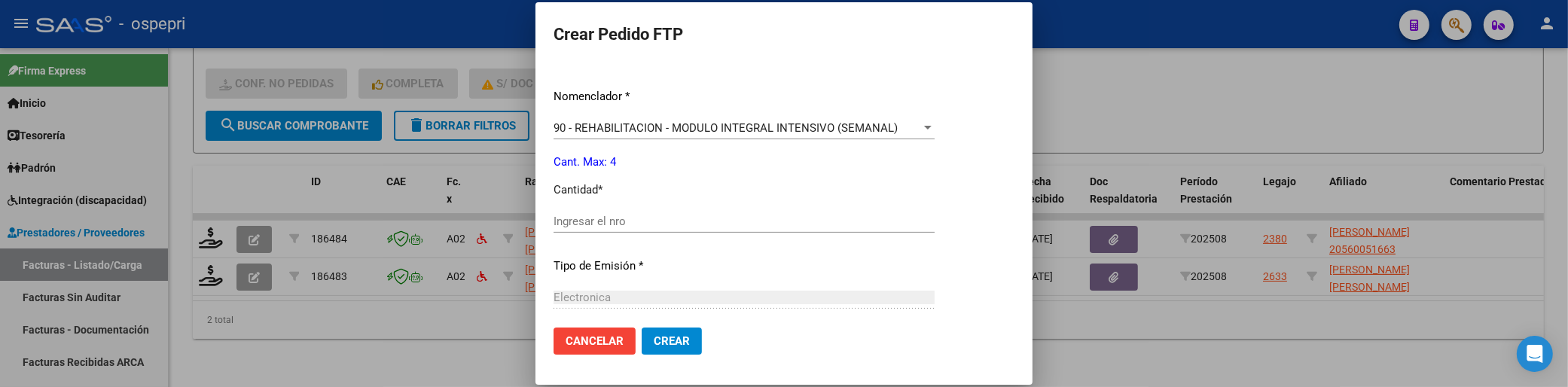
scroll to position [585, 0]
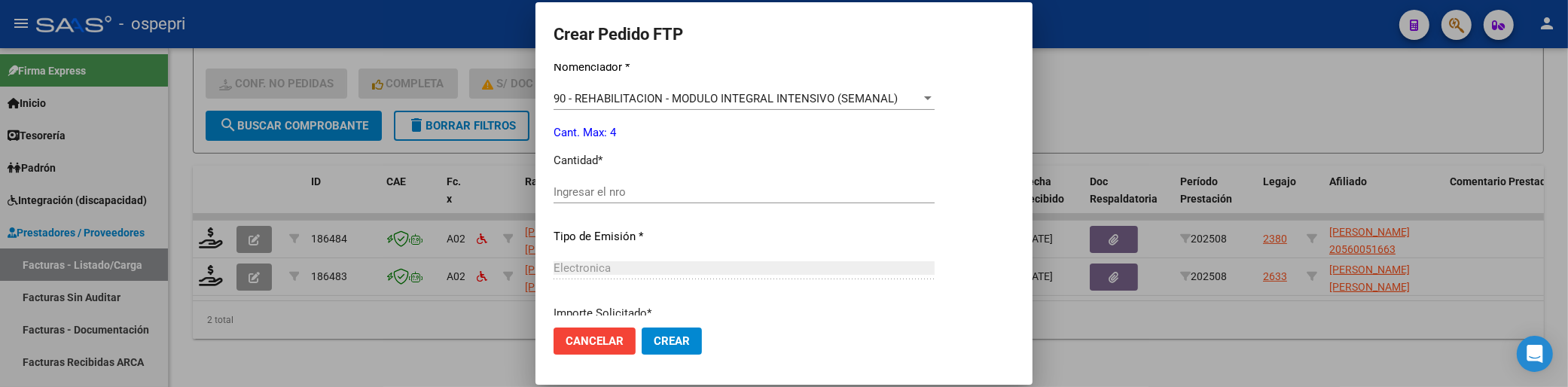
click at [669, 194] on input "Ingresar el nro" at bounding box center [744, 192] width 381 height 14
type input "4"
click at [684, 347] on span "Crear" at bounding box center [671, 341] width 36 height 14
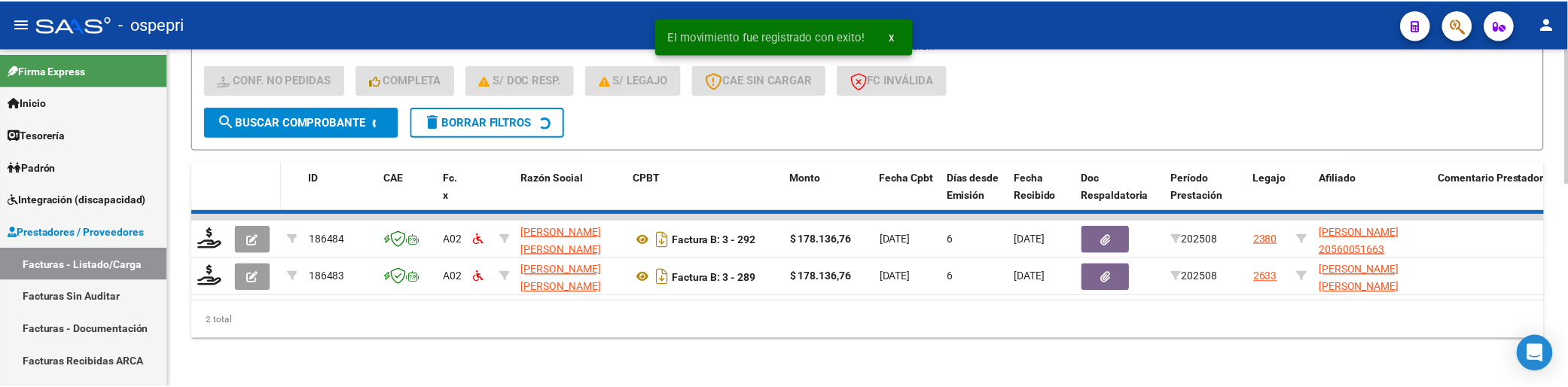
scroll to position [468, 0]
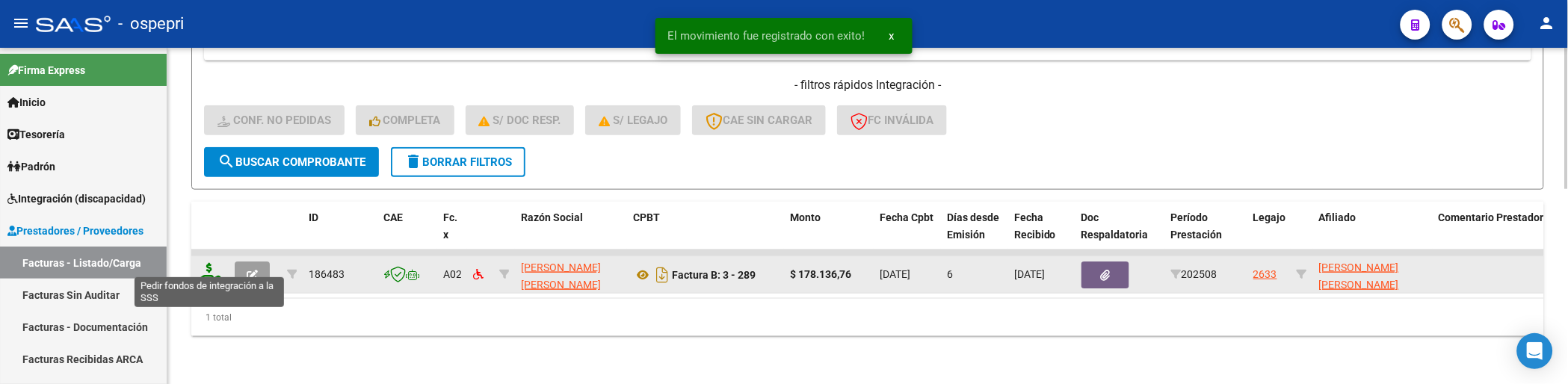
click at [204, 263] on icon at bounding box center [209, 273] width 24 height 21
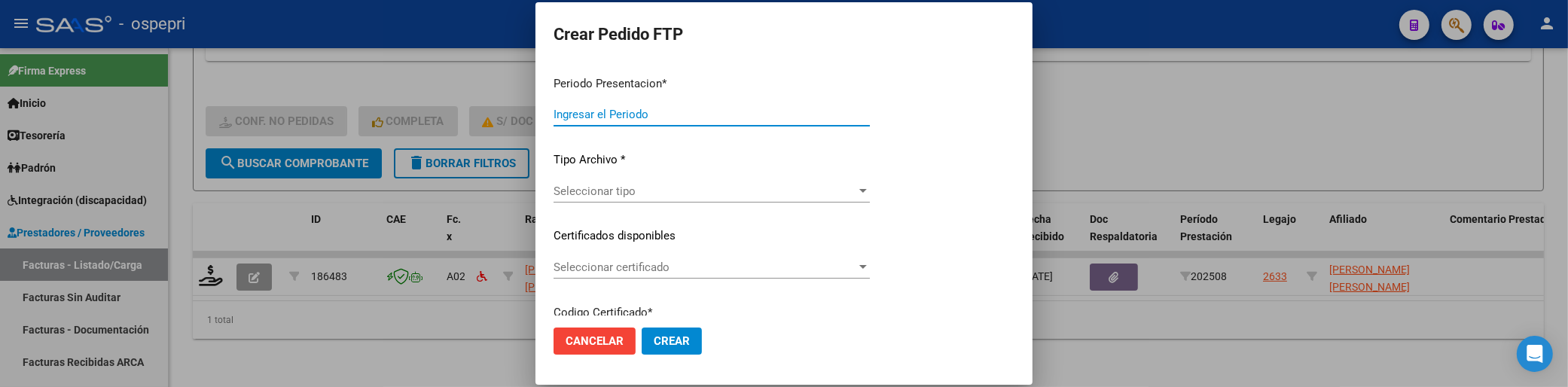
type input "202508"
type input "$ 178.136,76"
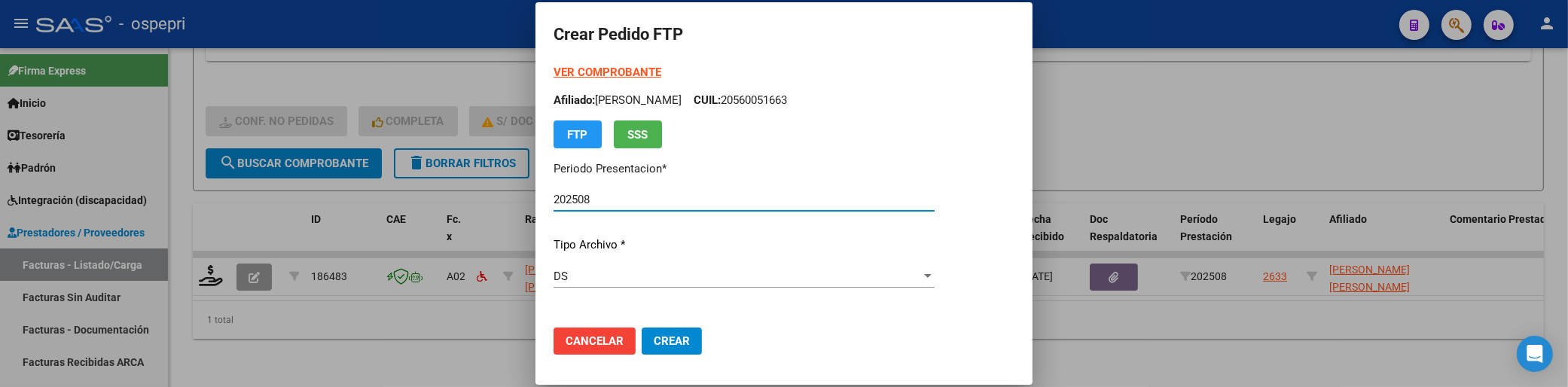
type input "2056006389-0"
type input "2026-02-20"
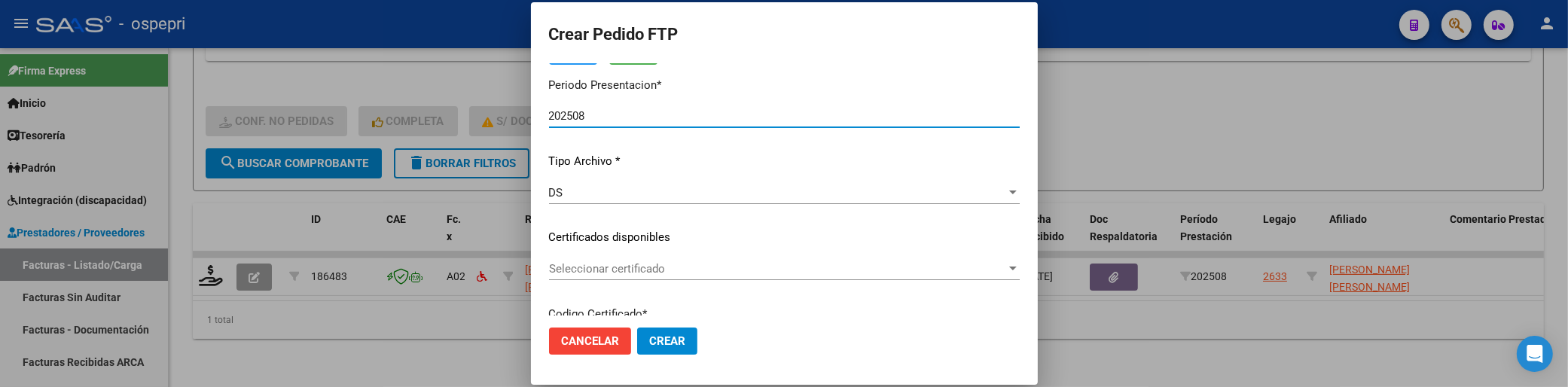
scroll to position [167, 0]
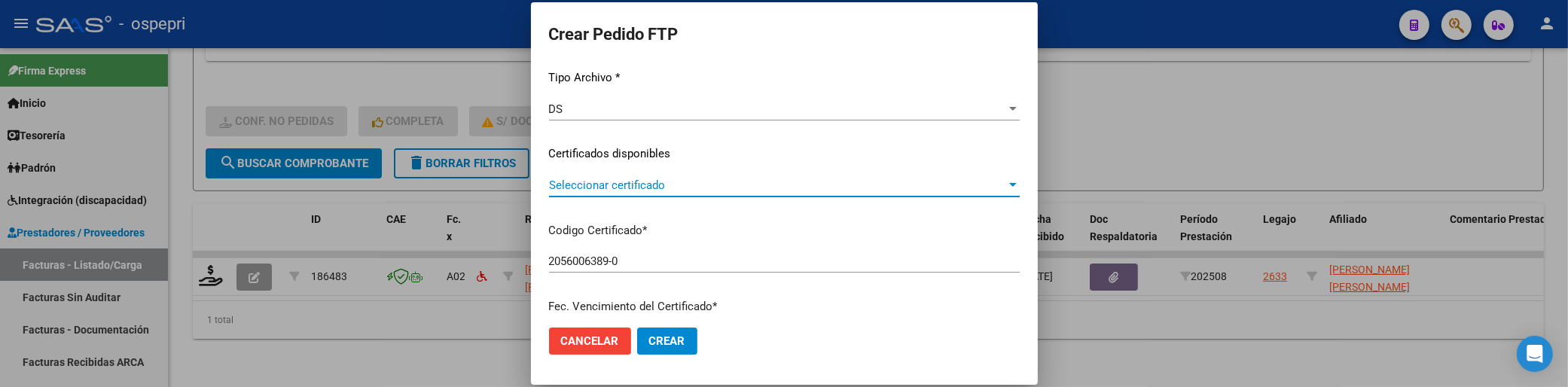
click at [1015, 189] on div at bounding box center [1013, 185] width 14 height 12
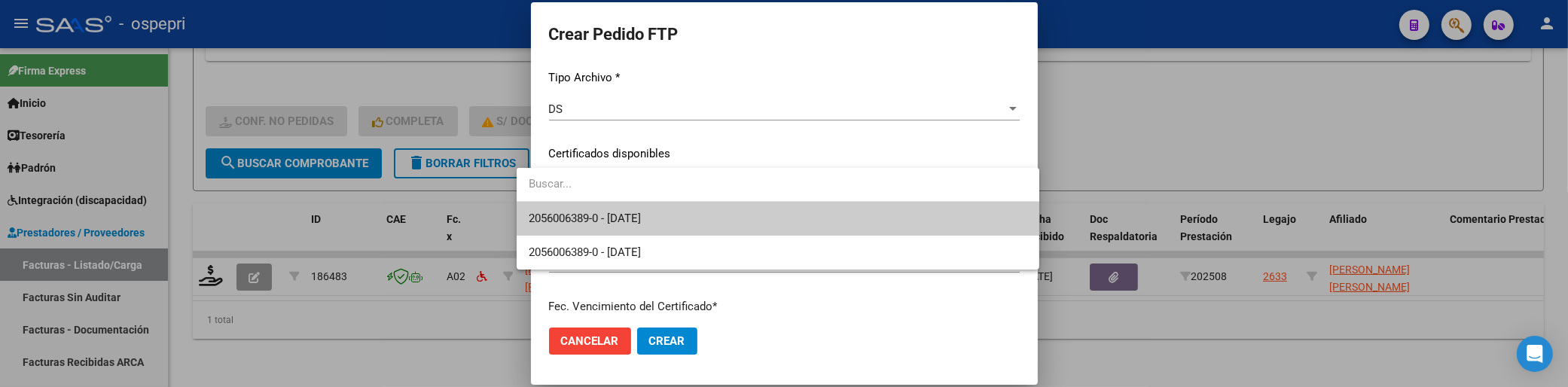
click at [892, 223] on span "2056006389-0 - 2026-02-20" at bounding box center [778, 218] width 498 height 34
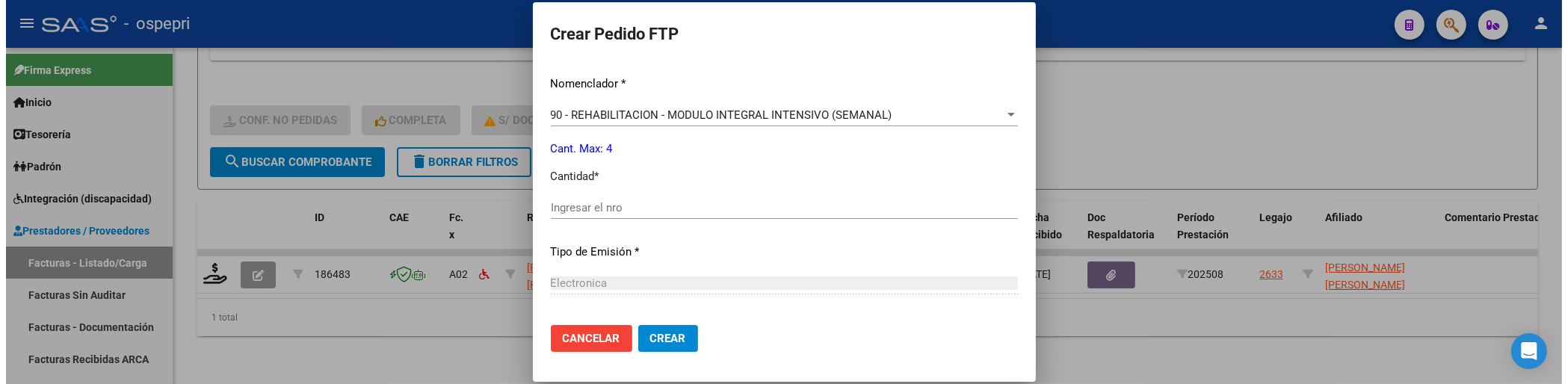
scroll to position [581, 0]
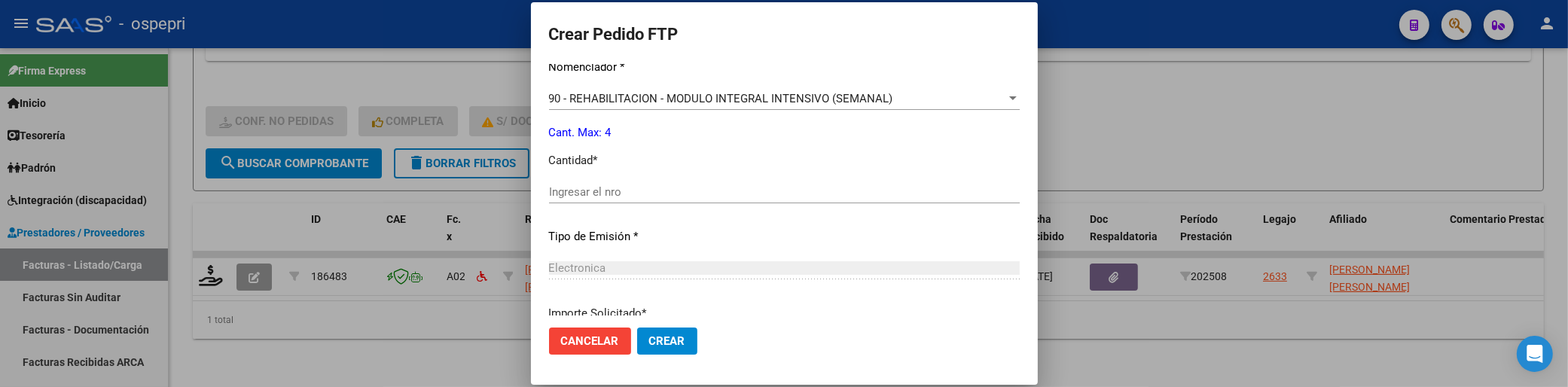
click at [625, 191] on input "Ingresar el nro" at bounding box center [784, 192] width 471 height 14
type input "4"
click at [657, 340] on span "Crear" at bounding box center [666, 341] width 36 height 14
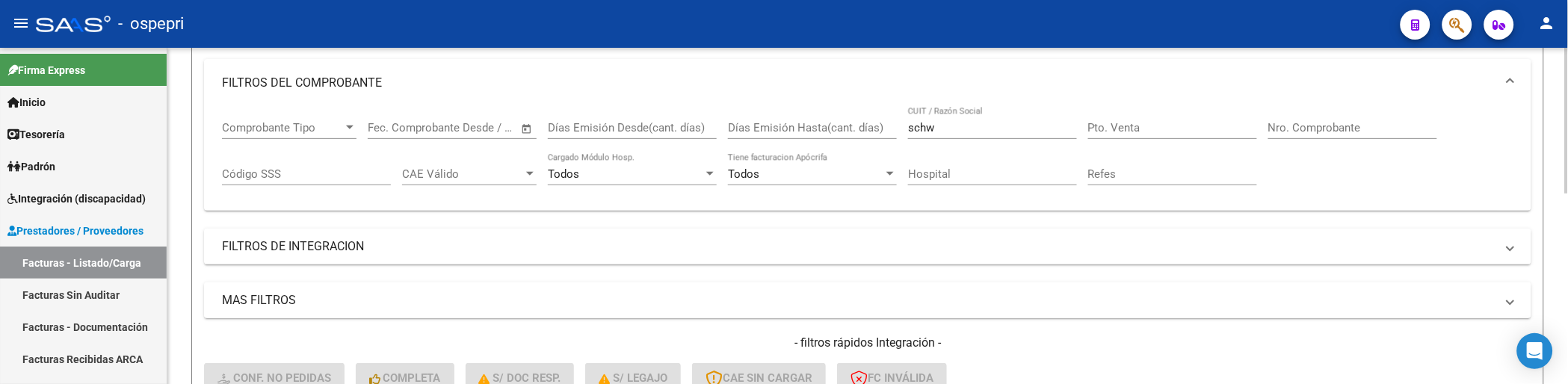
scroll to position [191, 0]
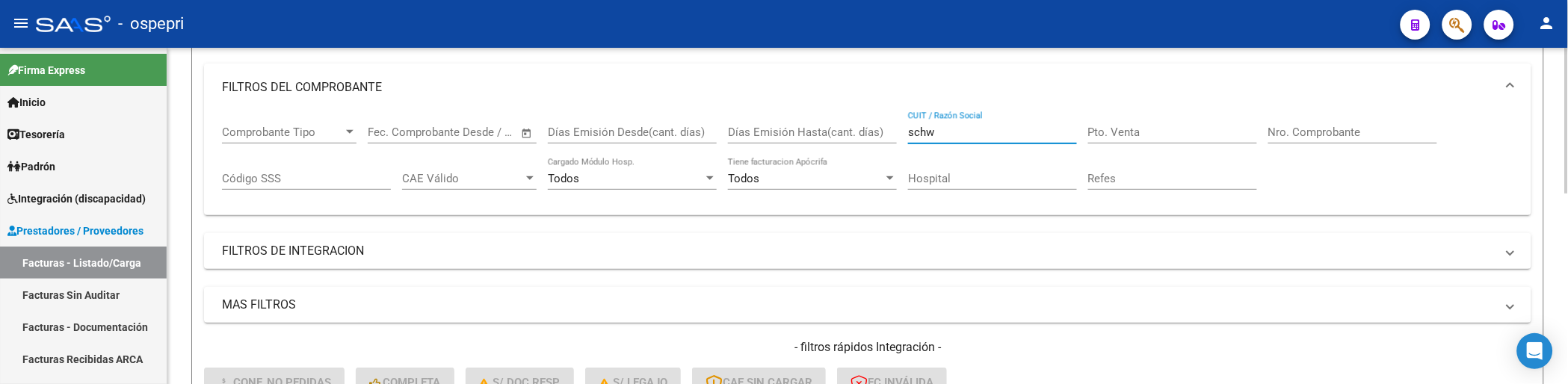
drag, startPoint x: 953, startPoint y: 139, endPoint x: 873, endPoint y: 137, distance: 80.0
click at [873, 137] on div "Comprobante Tipo Comprobante Tipo Fecha inicio – Fecha fin Fec. Comprobante Des…" at bounding box center [867, 158] width 1292 height 92
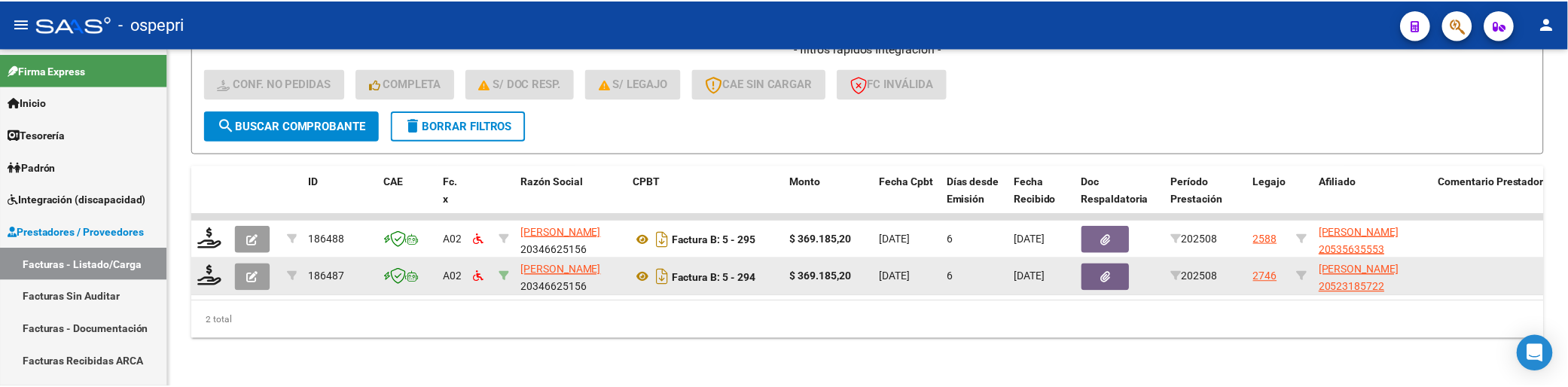
scroll to position [505, 0]
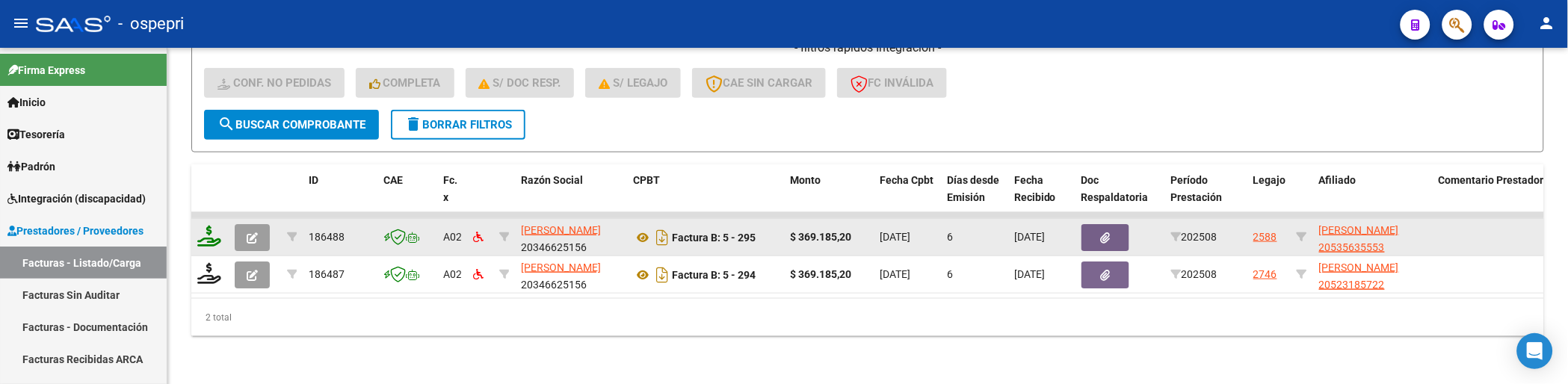
type input "PEREYRA GUSTAVO"
click at [207, 226] on icon at bounding box center [209, 236] width 24 height 21
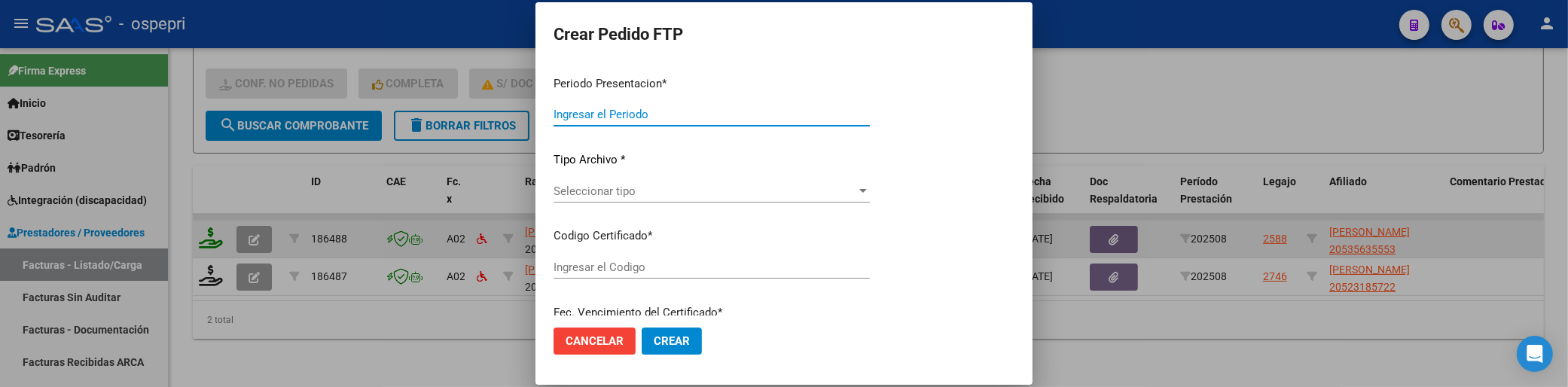
type input "202508"
type input "$ 369.185,20"
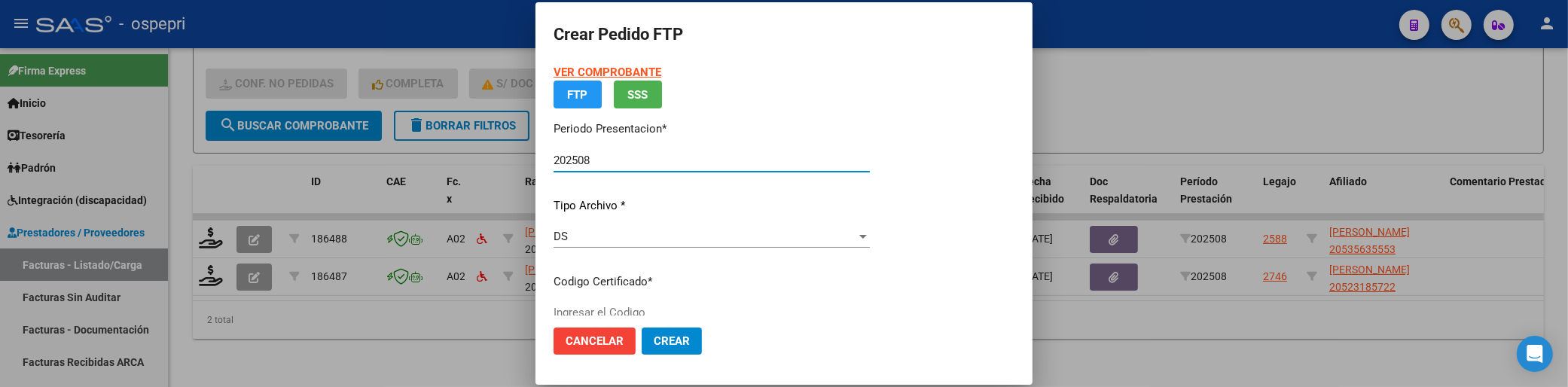
type input "20535635553"
type input "2028-04-11"
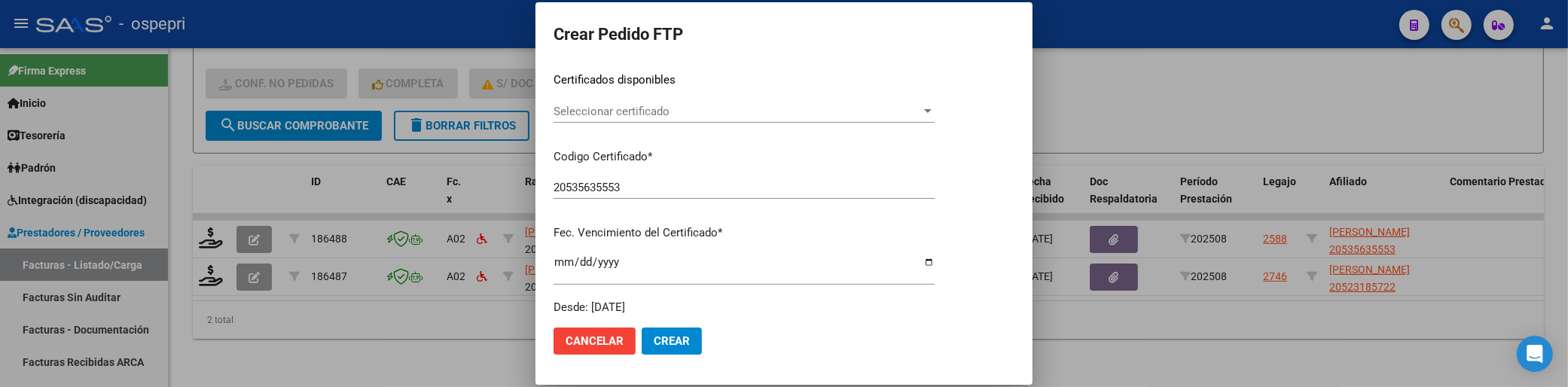
scroll to position [251, 0]
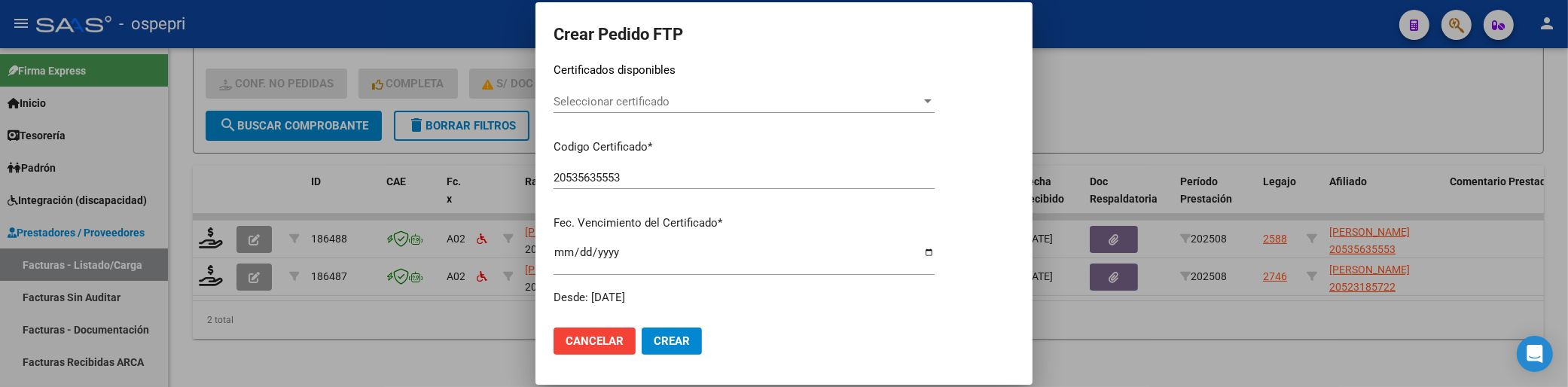
click at [934, 105] on div at bounding box center [928, 102] width 14 height 12
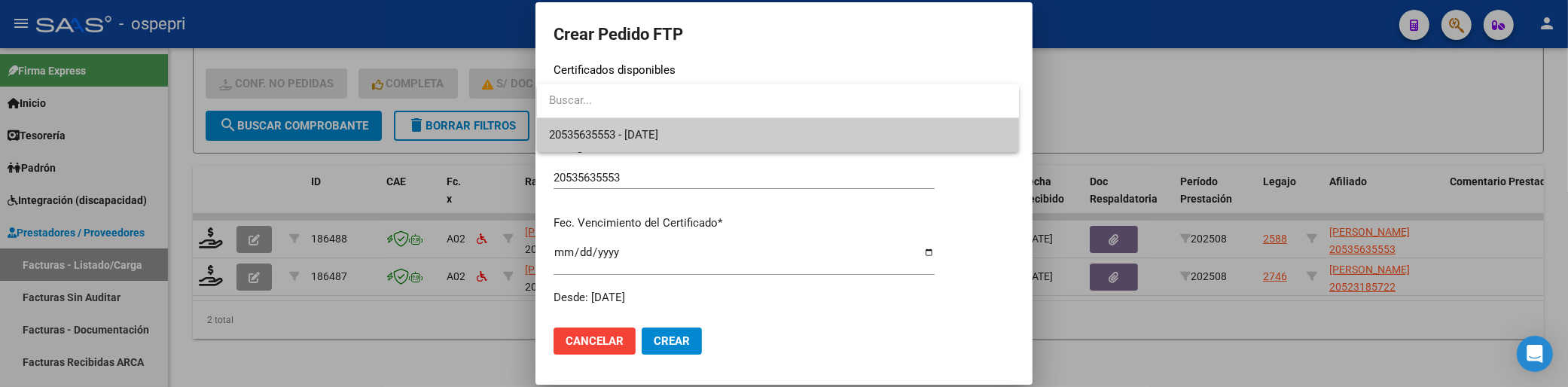
click at [968, 137] on span "20535635553 - 2028-04-11" at bounding box center [778, 135] width 458 height 34
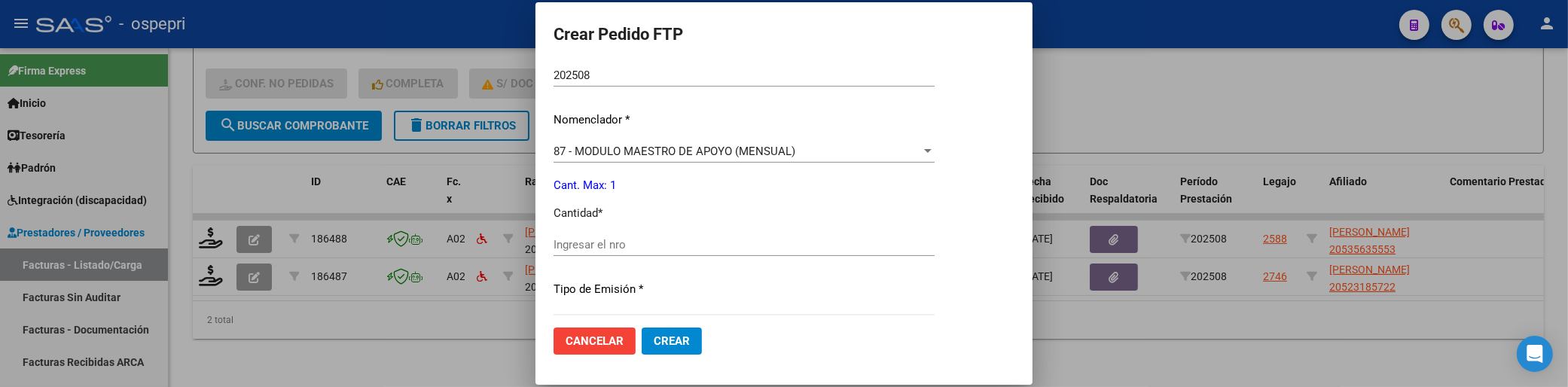
scroll to position [585, 0]
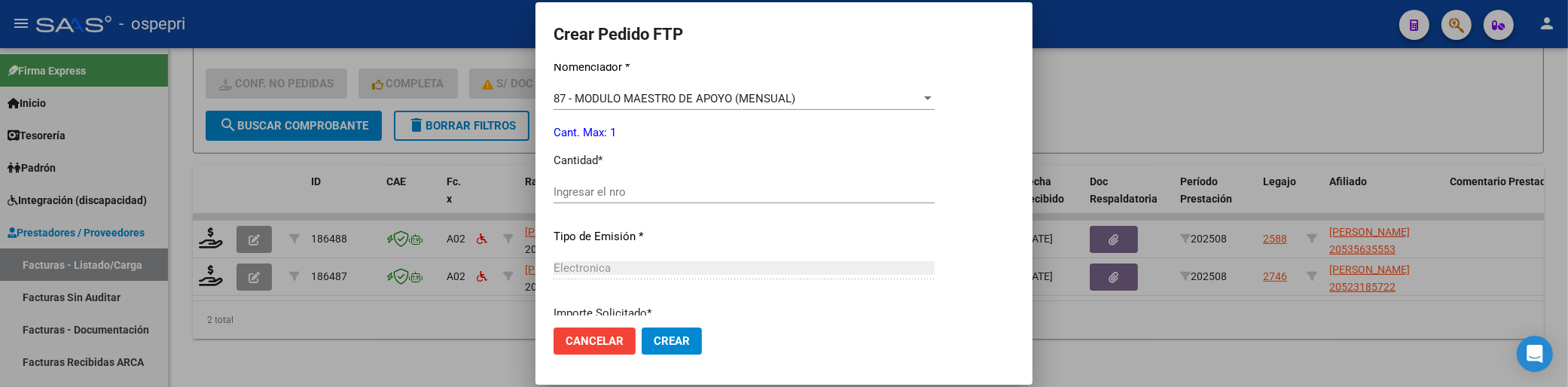
click at [648, 193] on input "Ingresar el nro" at bounding box center [744, 192] width 381 height 14
type input "1"
click at [673, 344] on span "Crear" at bounding box center [671, 341] width 36 height 14
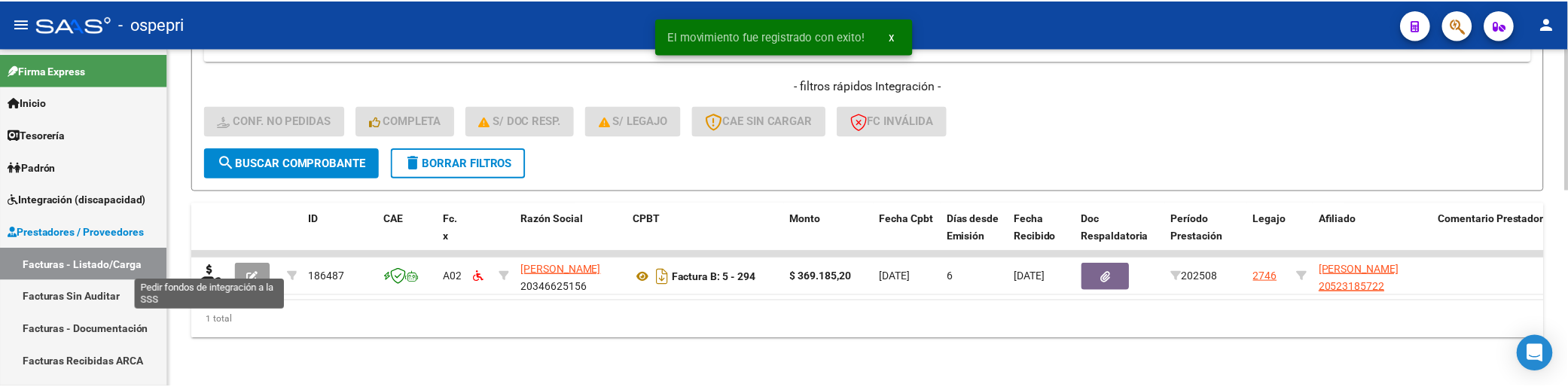
scroll to position [468, 0]
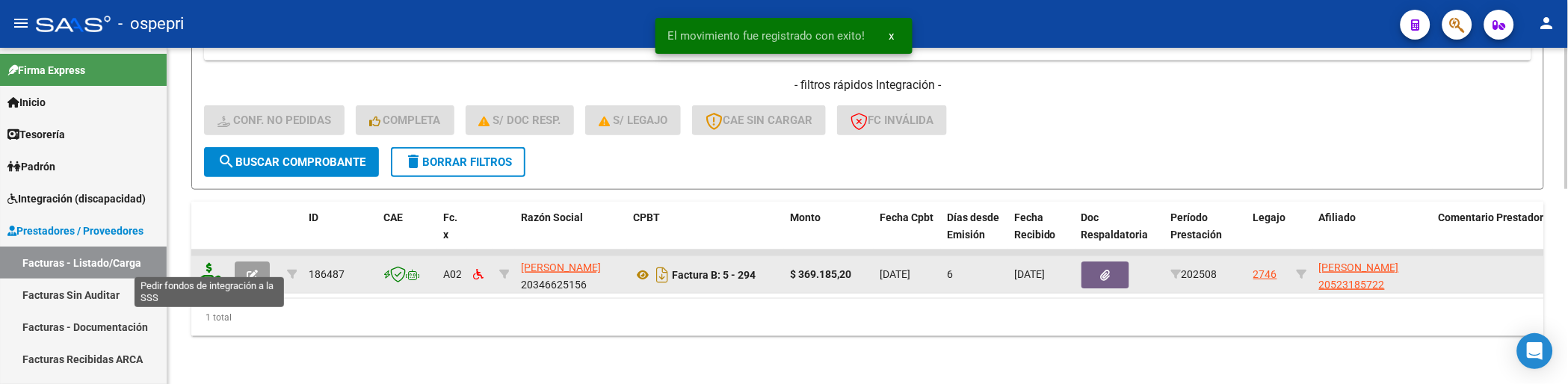
click at [211, 263] on icon at bounding box center [209, 273] width 24 height 21
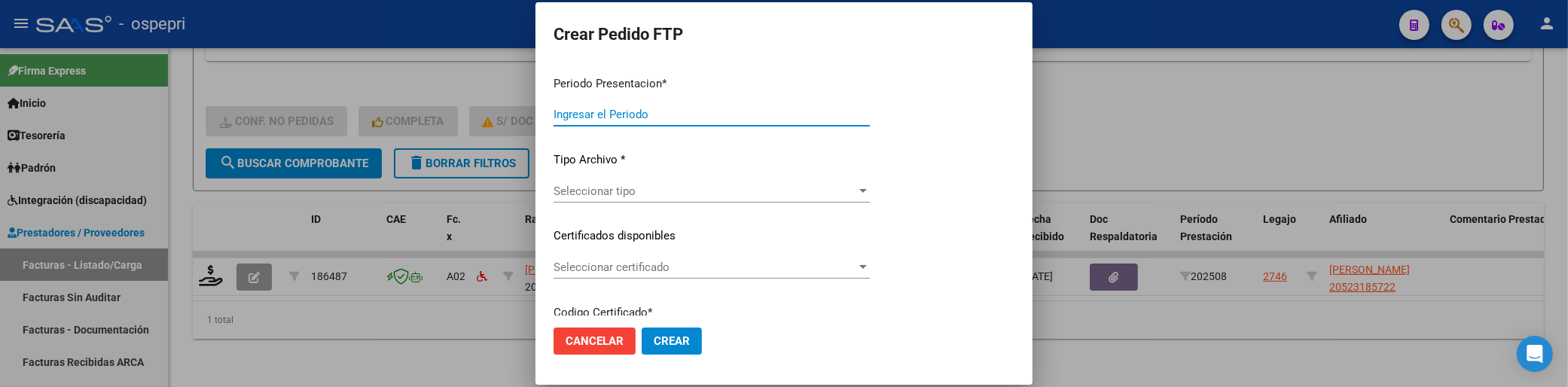
type input "202508"
type input "$ 369.185,20"
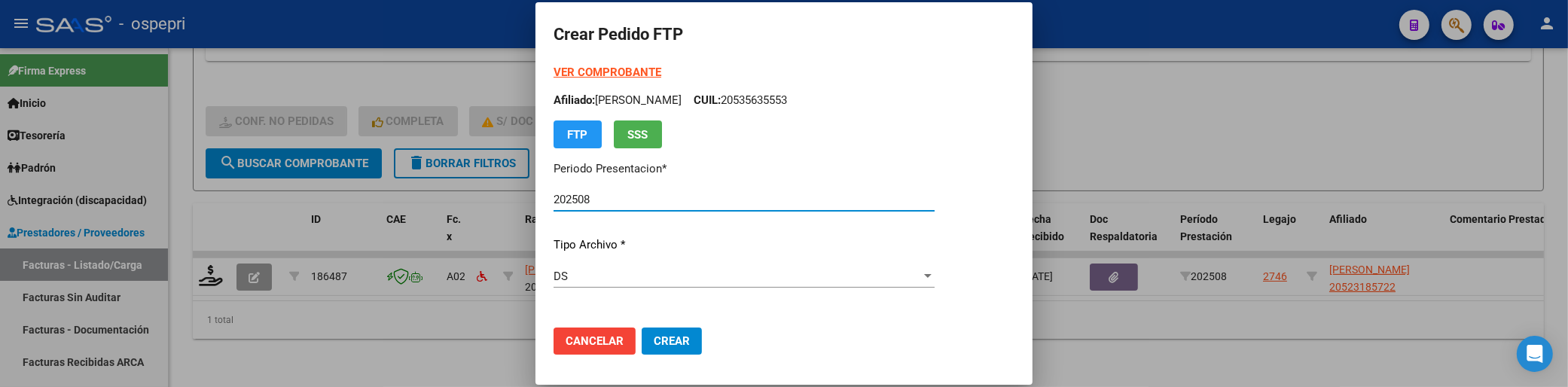
type input "2052318572-2"
type input "2029-03-18"
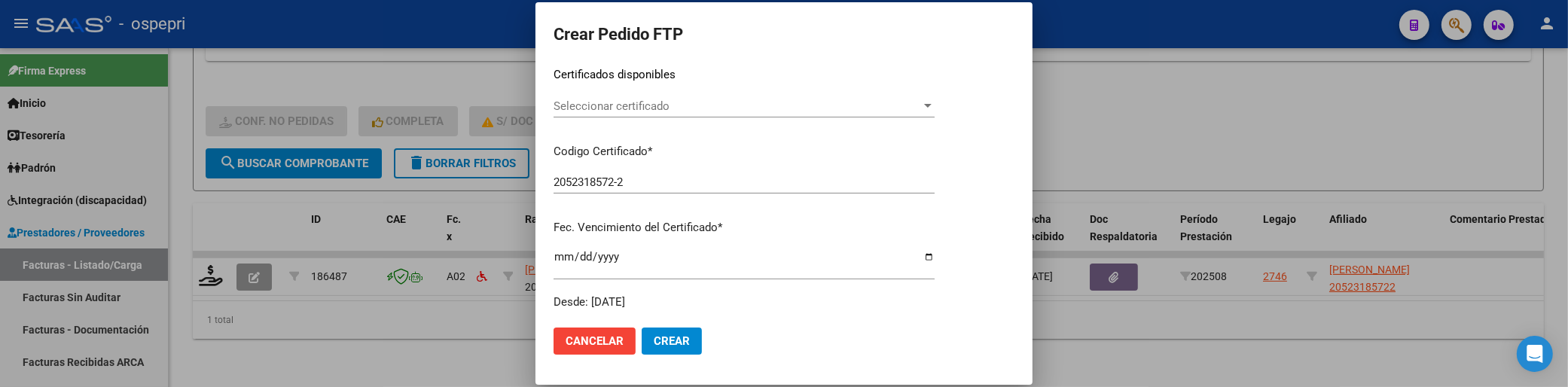
scroll to position [251, 0]
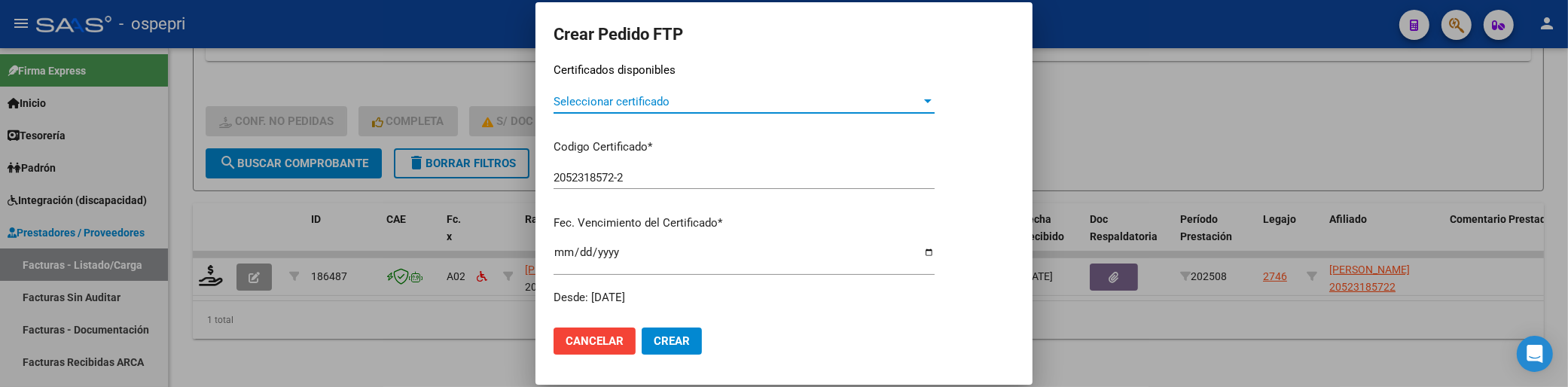
click at [934, 96] on div at bounding box center [928, 102] width 14 height 12
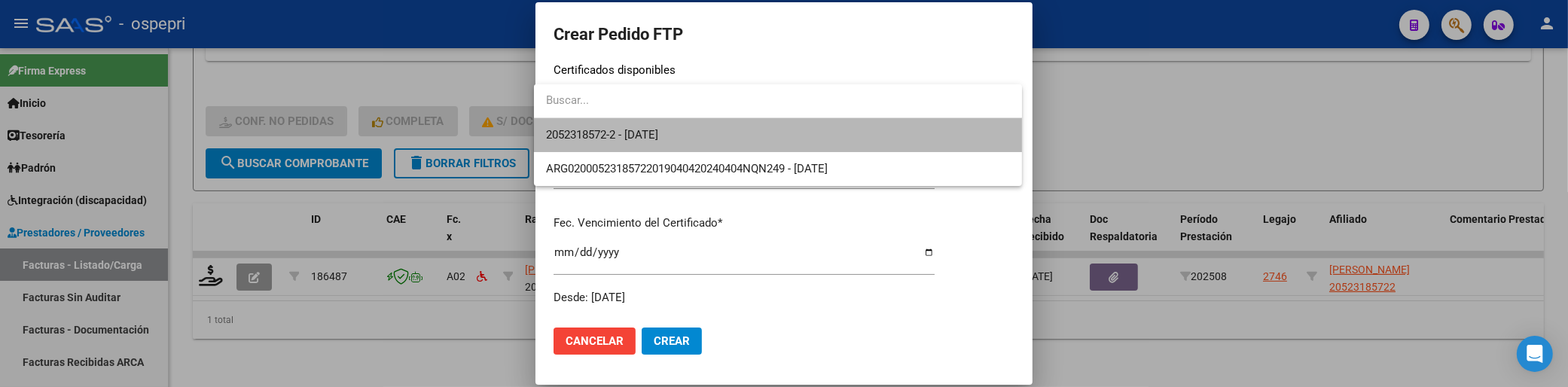
click at [908, 143] on span "2052318572-2 - 2029-03-18" at bounding box center [778, 135] width 464 height 34
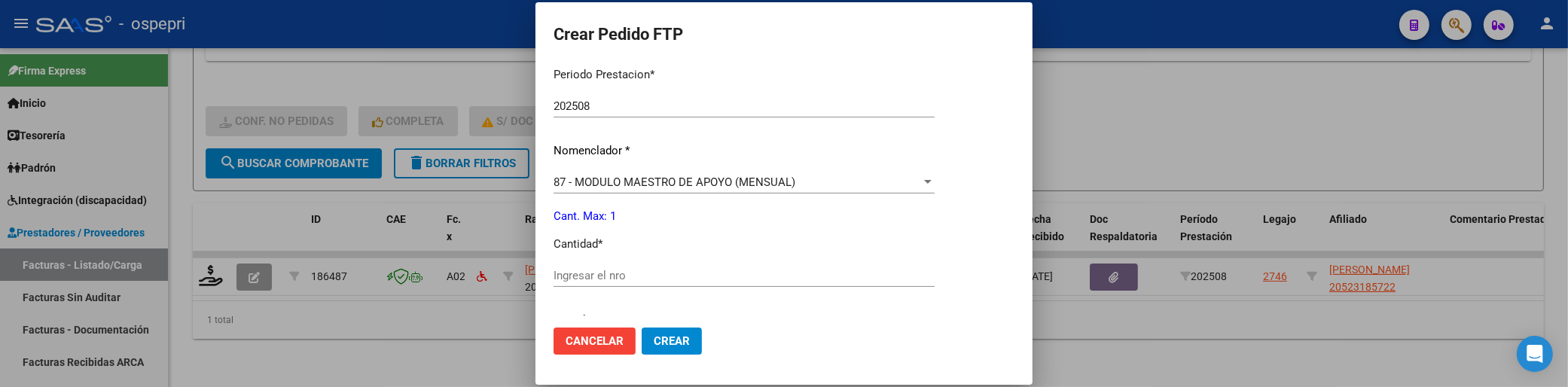
scroll to position [585, 0]
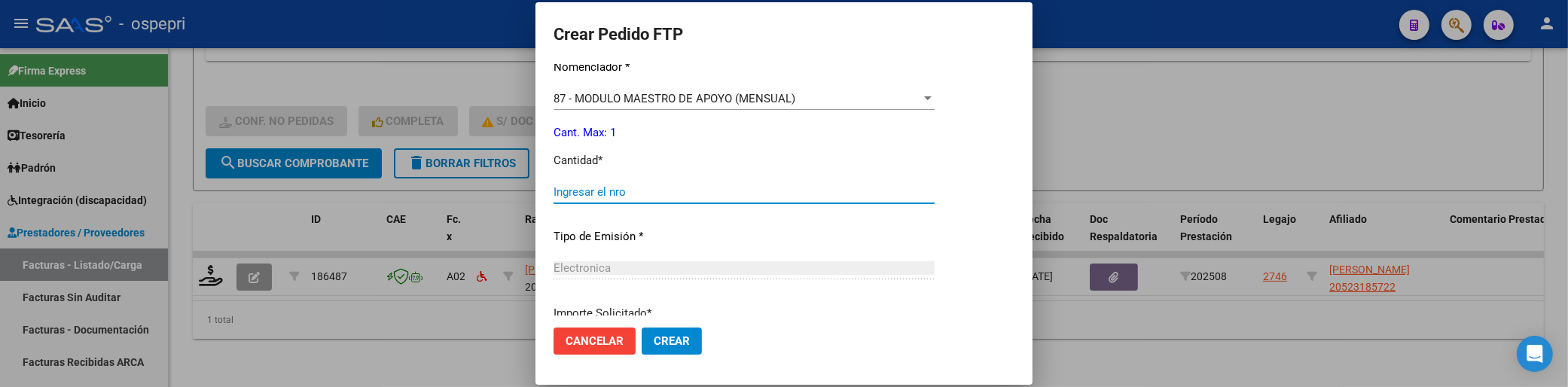
click at [636, 190] on input "Ingresar el nro" at bounding box center [744, 192] width 381 height 14
type input "1"
click at [653, 345] on span "Crear" at bounding box center [671, 341] width 36 height 14
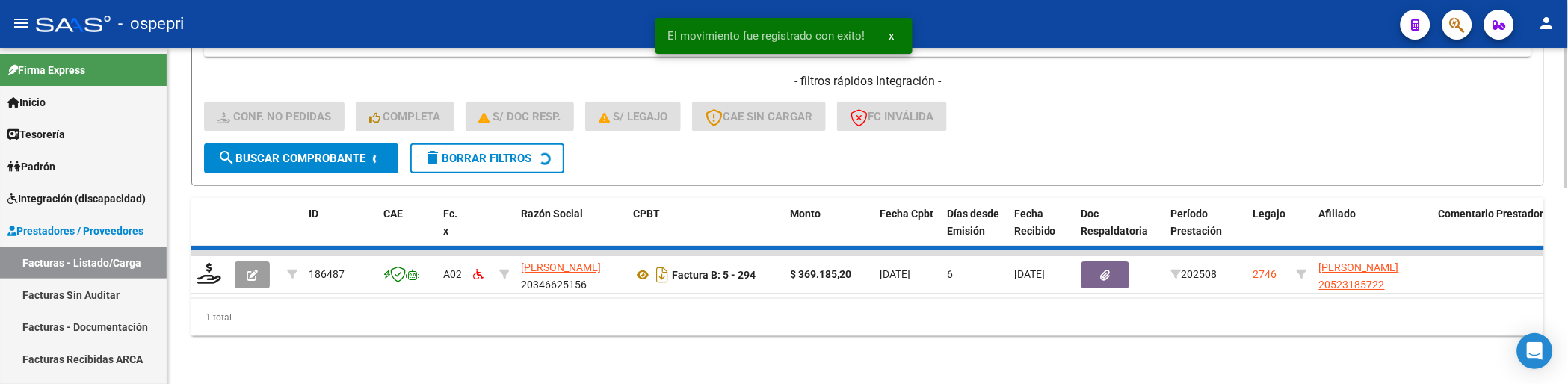
scroll to position [439, 0]
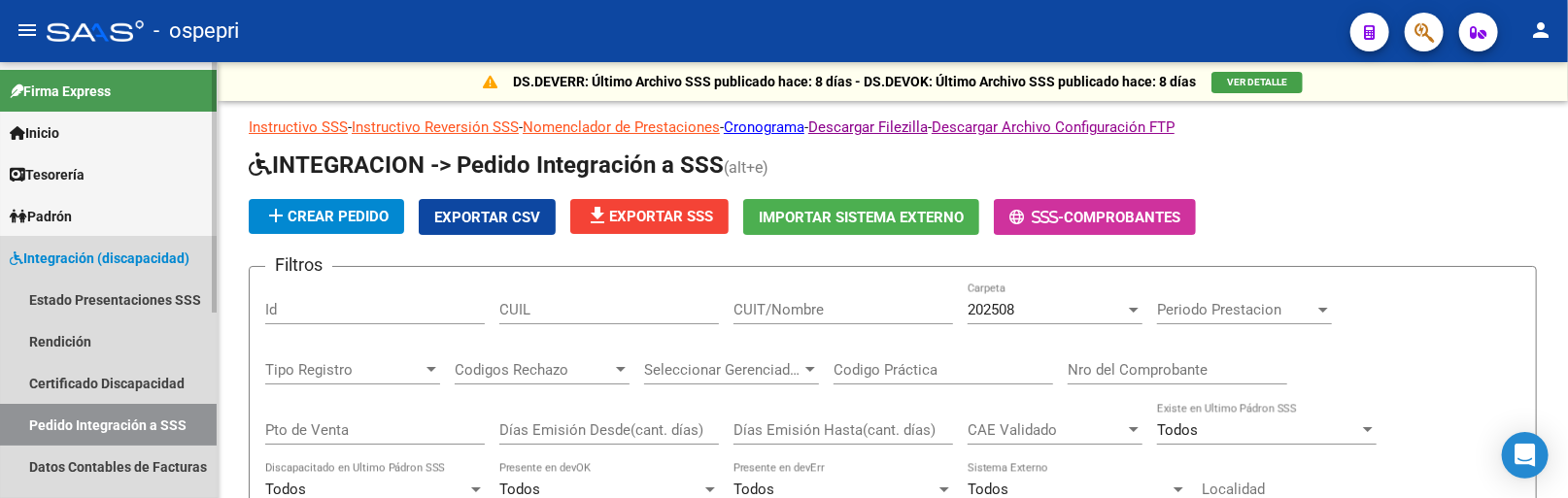
click at [86, 256] on span "Integración (discapacidad)" at bounding box center [99, 259] width 180 height 22
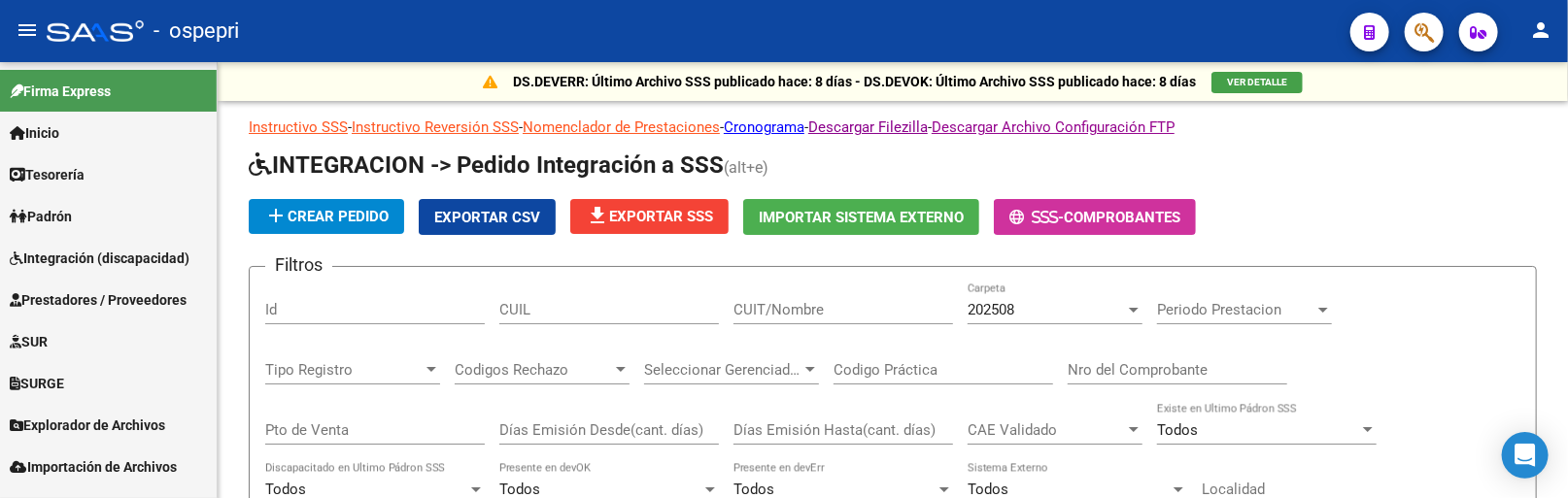
click at [86, 256] on span "Integración (discapacidad)" at bounding box center [99, 259] width 180 height 22
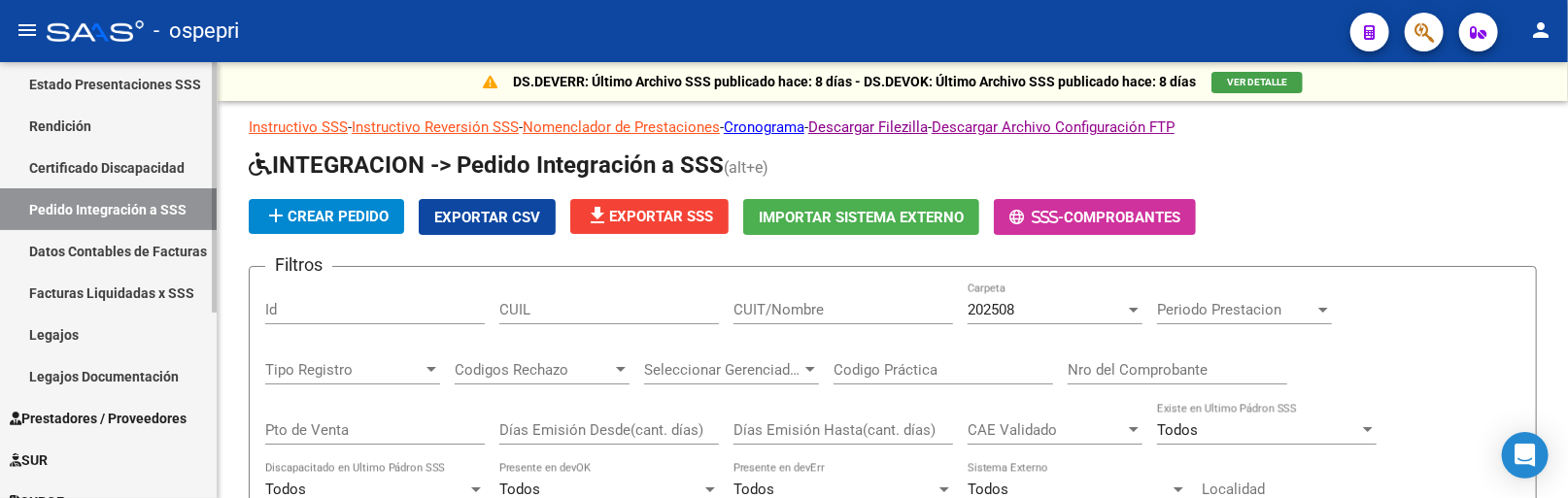
scroll to position [323, 0]
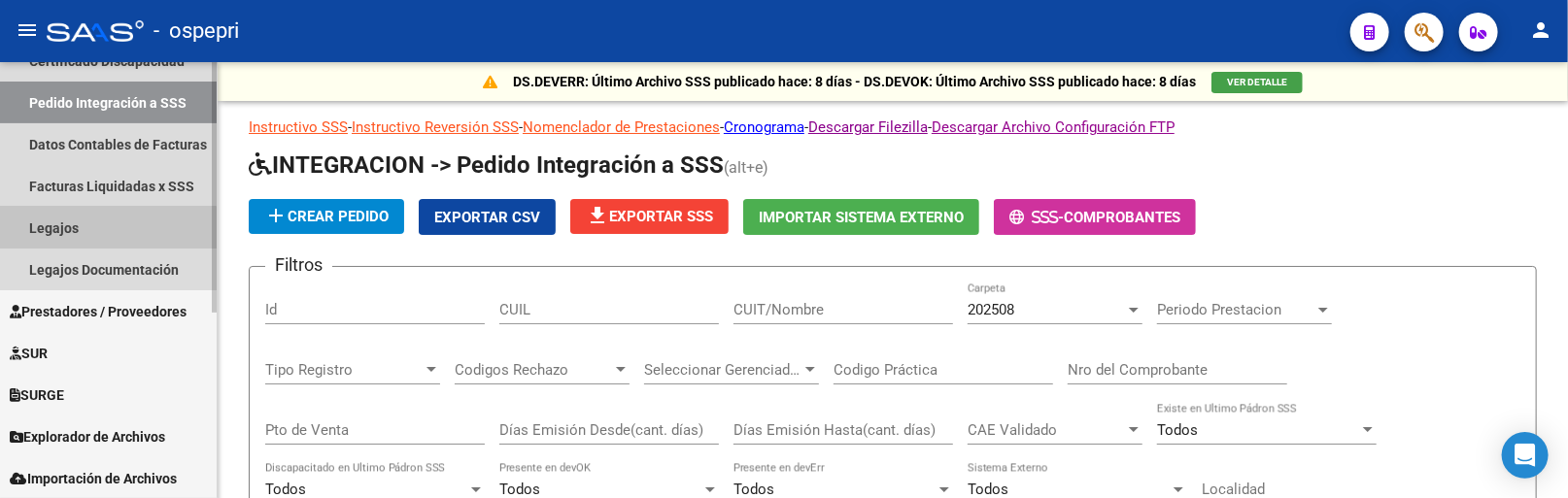
click at [70, 229] on link "Legajos" at bounding box center [108, 227] width 217 height 41
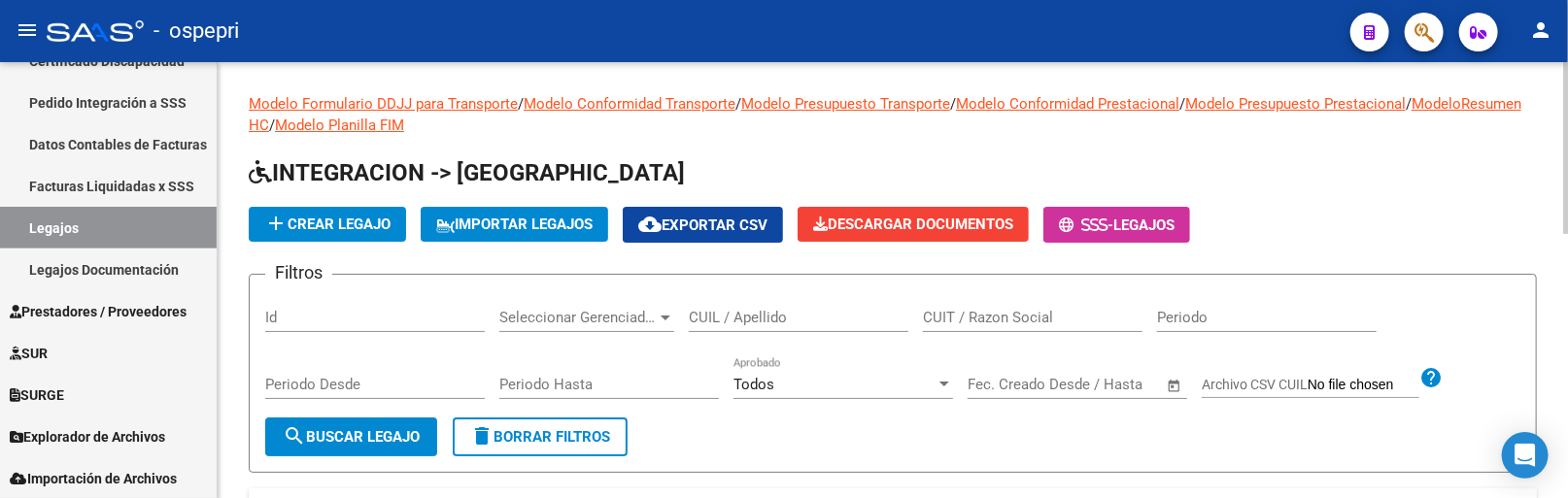
click at [701, 319] on input "CUIL / Apellido" at bounding box center [798, 318] width 220 height 18
click at [762, 321] on input "CUIL / Apellido" at bounding box center [798, 318] width 220 height 18
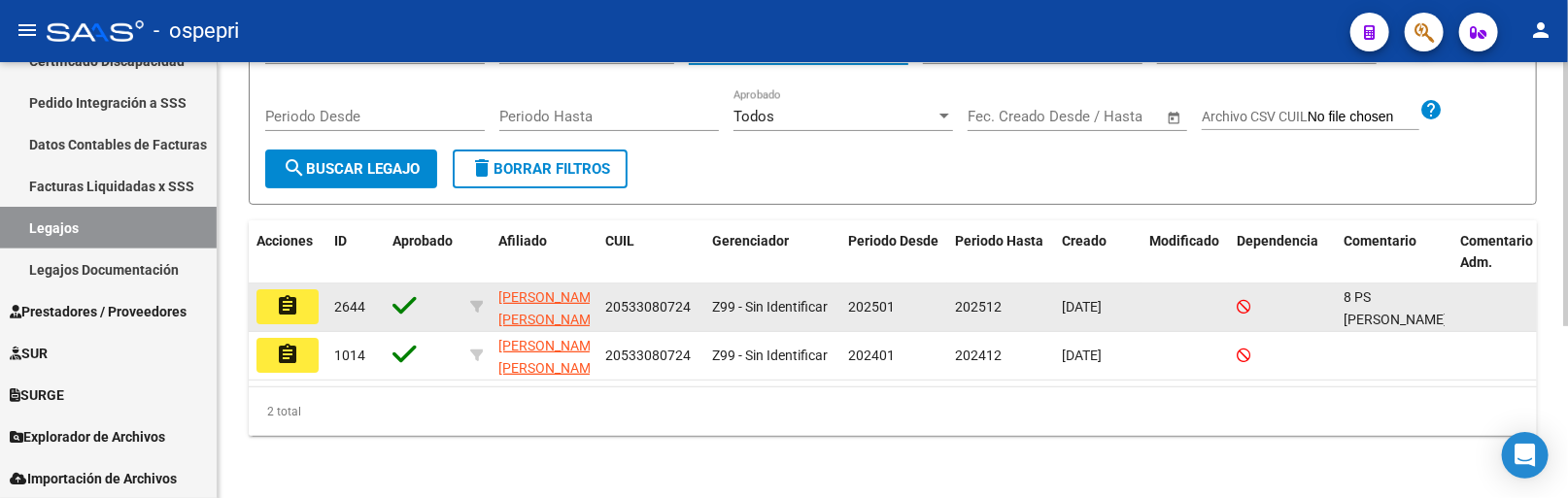
scroll to position [282, 0]
type input "53308072"
click at [301, 297] on button "assignment" at bounding box center [287, 307] width 62 height 35
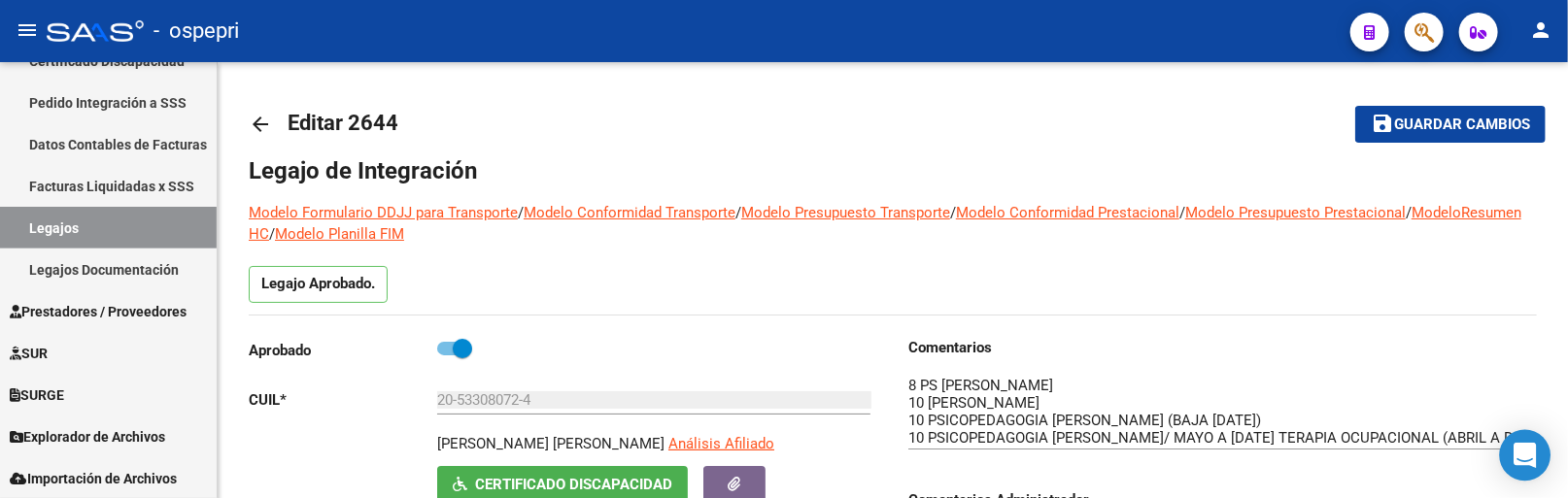
drag, startPoint x: 1533, startPoint y: 411, endPoint x: 1533, endPoint y: 444, distance: 33.0
click at [1533, 444] on body "menu - ospepri person Firma Express Inicio Instructivos Contacto OS Tesorería E…" at bounding box center [784, 249] width 1568 height 498
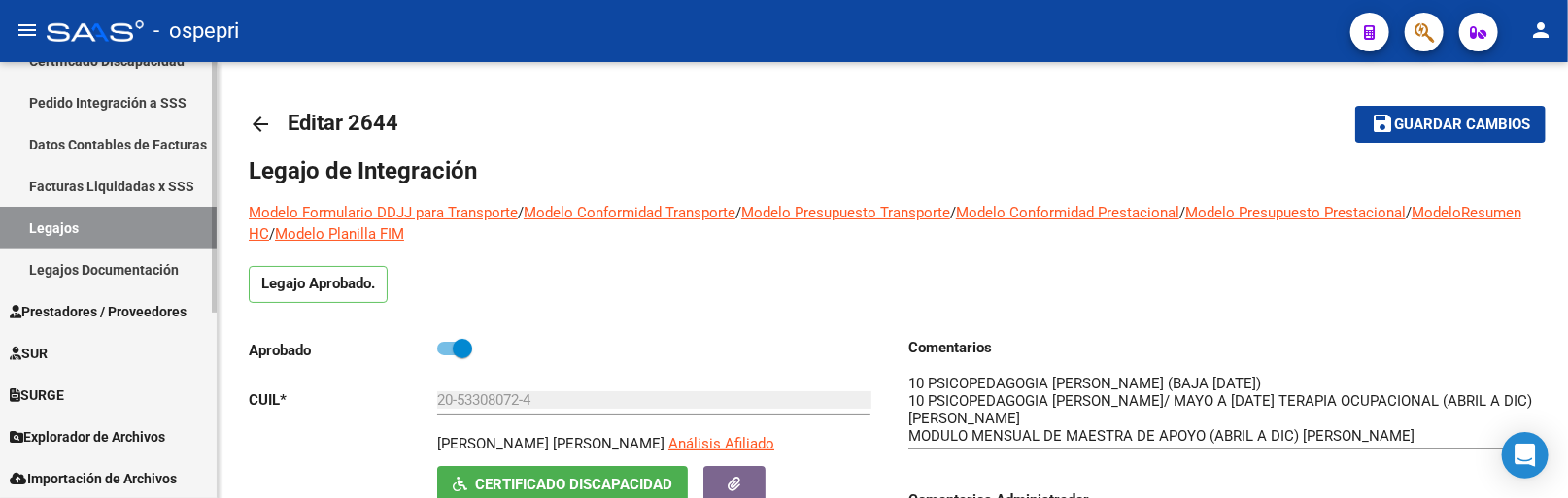
click at [72, 218] on link "Legajos" at bounding box center [108, 227] width 217 height 41
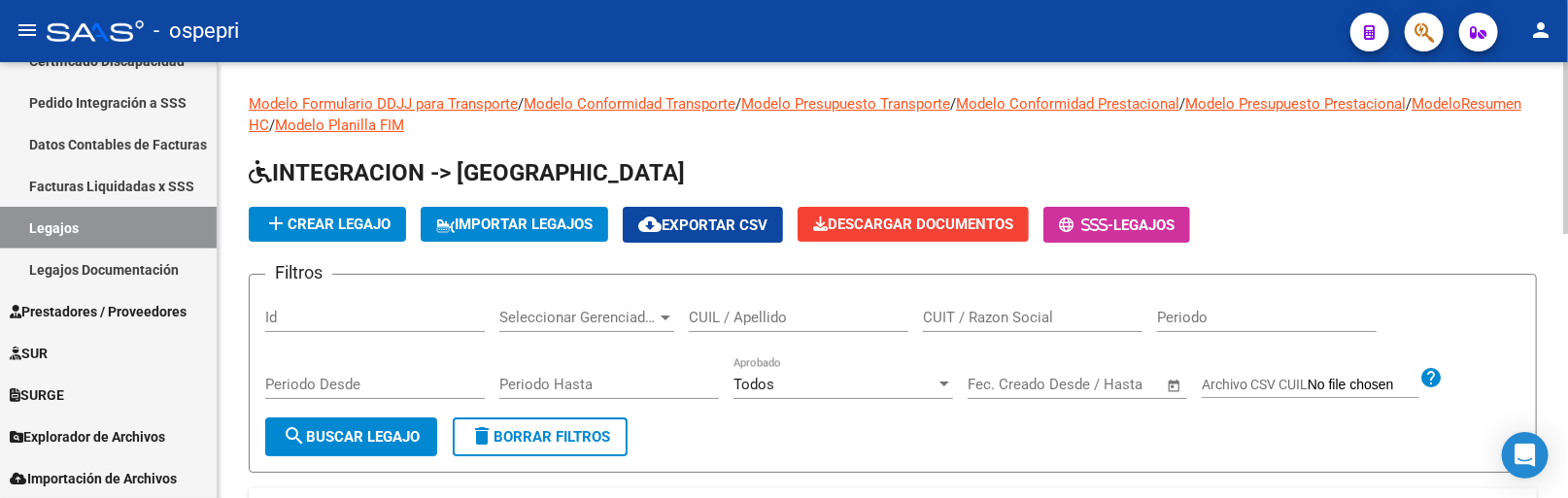
click at [730, 316] on input "CUIL / Apellido" at bounding box center [798, 318] width 220 height 18
type input "55464704"
click at [403, 441] on span "search Buscar Legajo" at bounding box center [351, 437] width 137 height 18
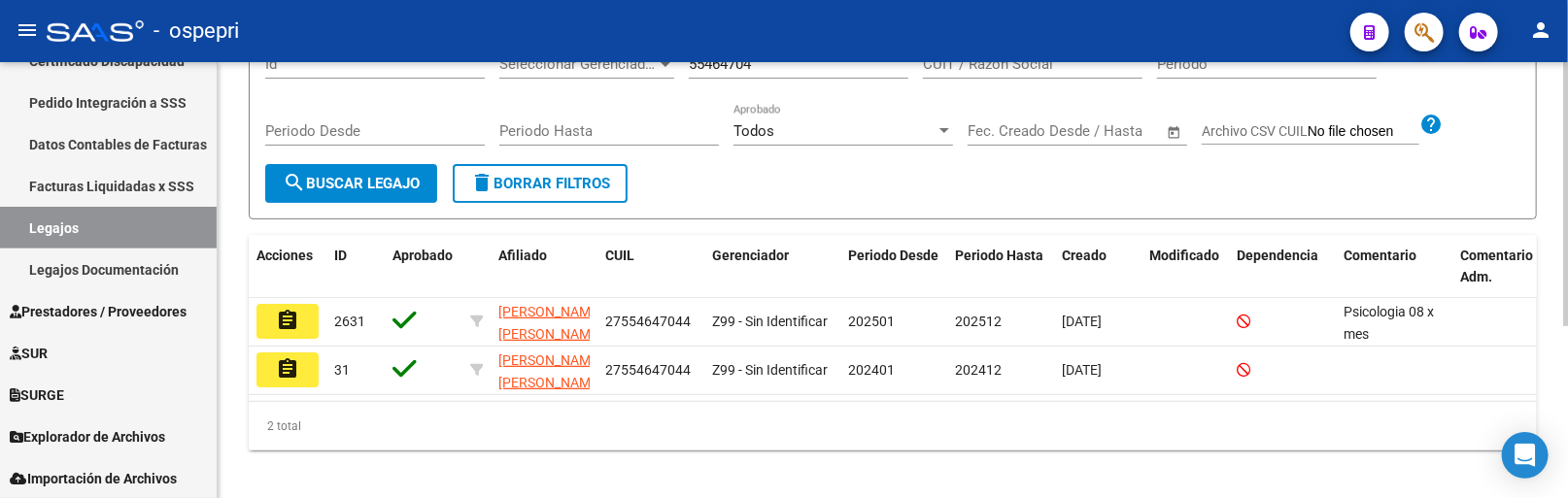
scroll to position [282, 0]
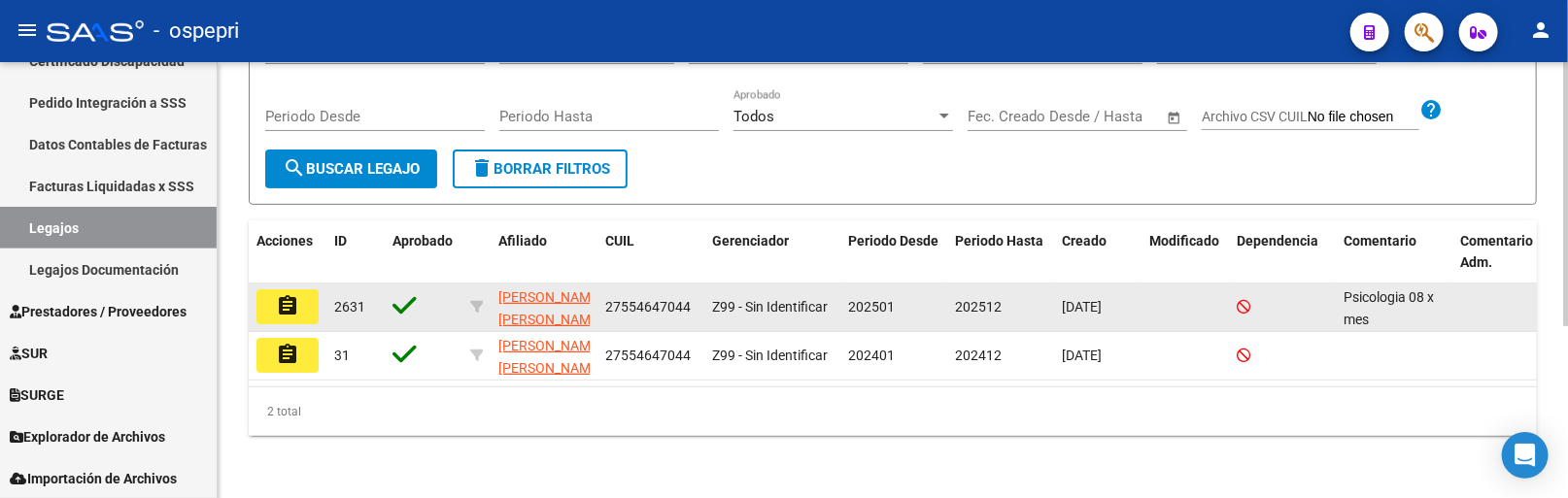
click at [265, 289] on button "assignment" at bounding box center [287, 307] width 62 height 35
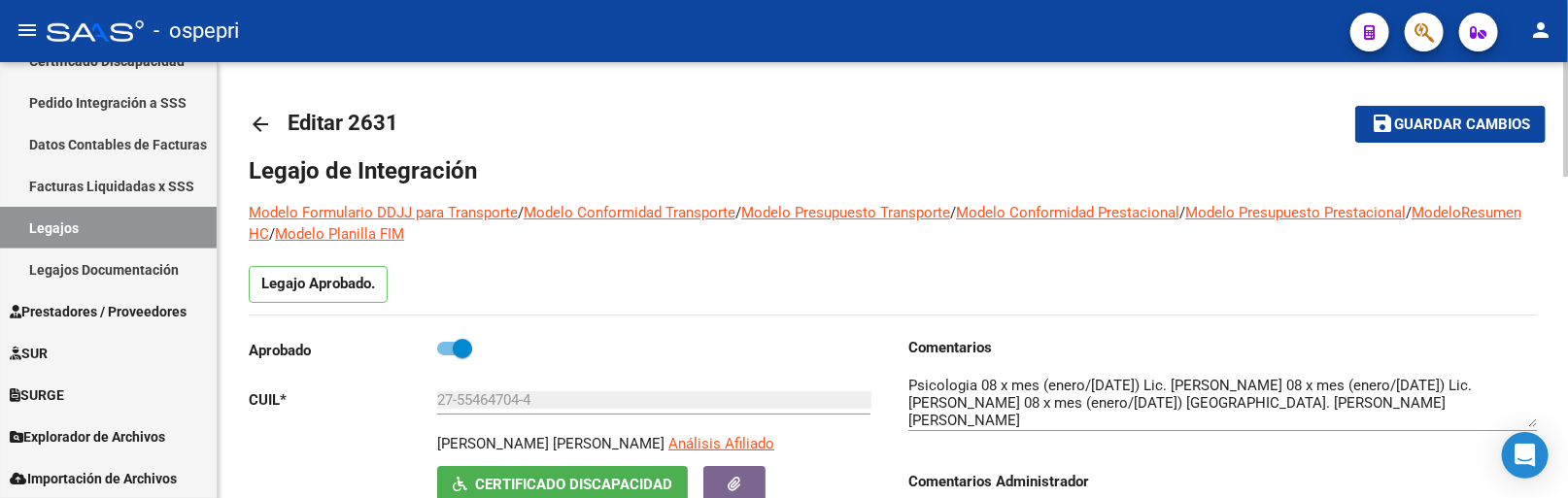
drag, startPoint x: 1535, startPoint y: 409, endPoint x: 1535, endPoint y: 423, distance: 14.0
click at [1535, 423] on textarea at bounding box center [1222, 401] width 628 height 52
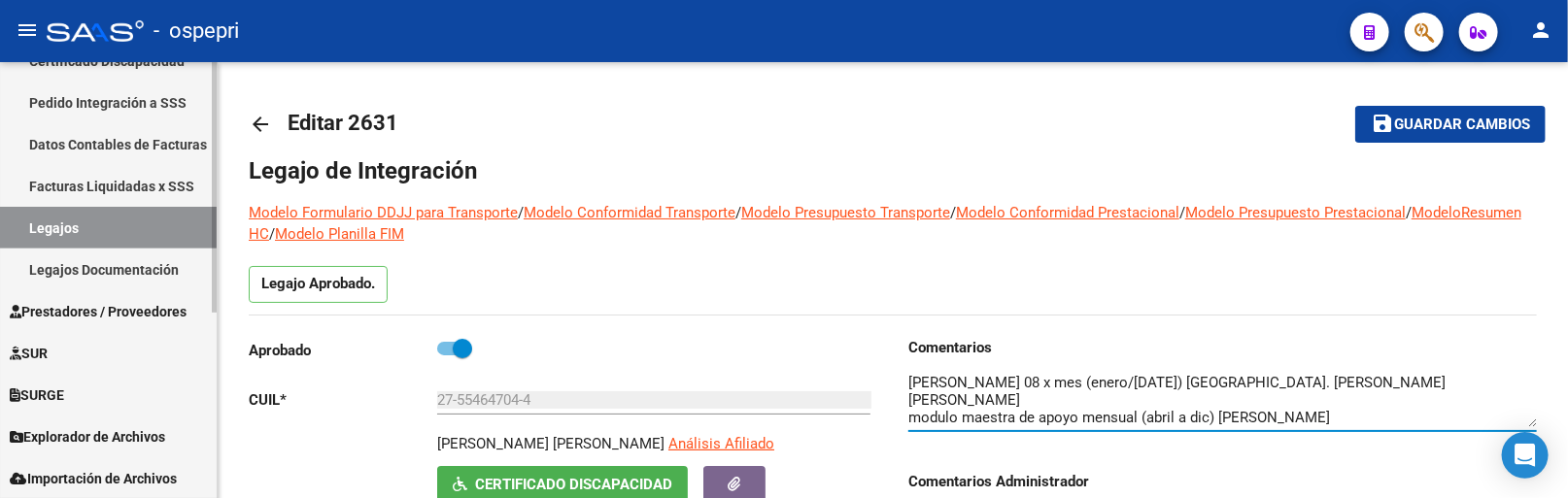
click at [78, 227] on link "Legajos" at bounding box center [108, 227] width 217 height 41
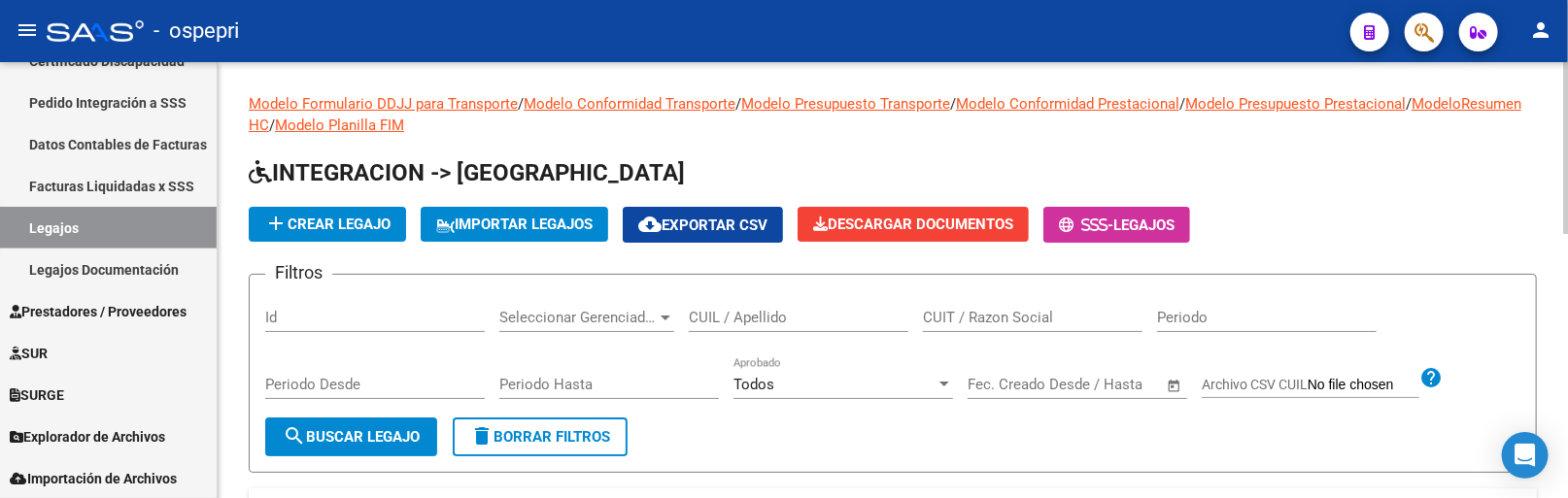
click at [747, 324] on input "CUIL / Apellido" at bounding box center [798, 318] width 220 height 18
click at [805, 324] on input "CUIL / Apellido" at bounding box center [798, 318] width 220 height 18
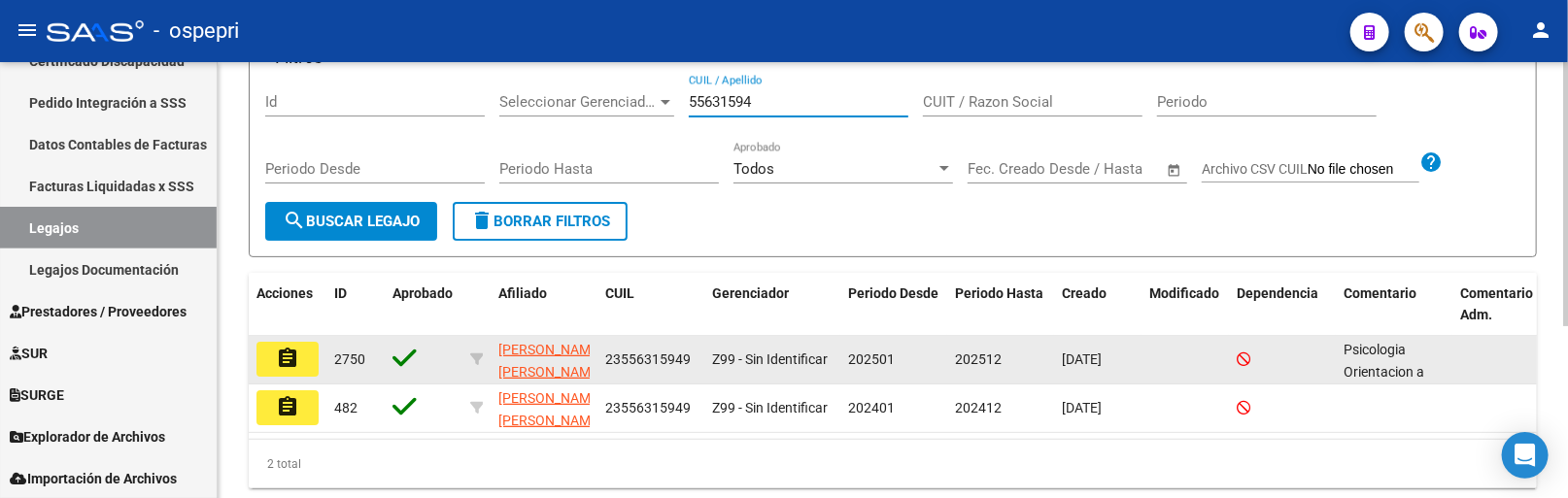
scroll to position [282, 0]
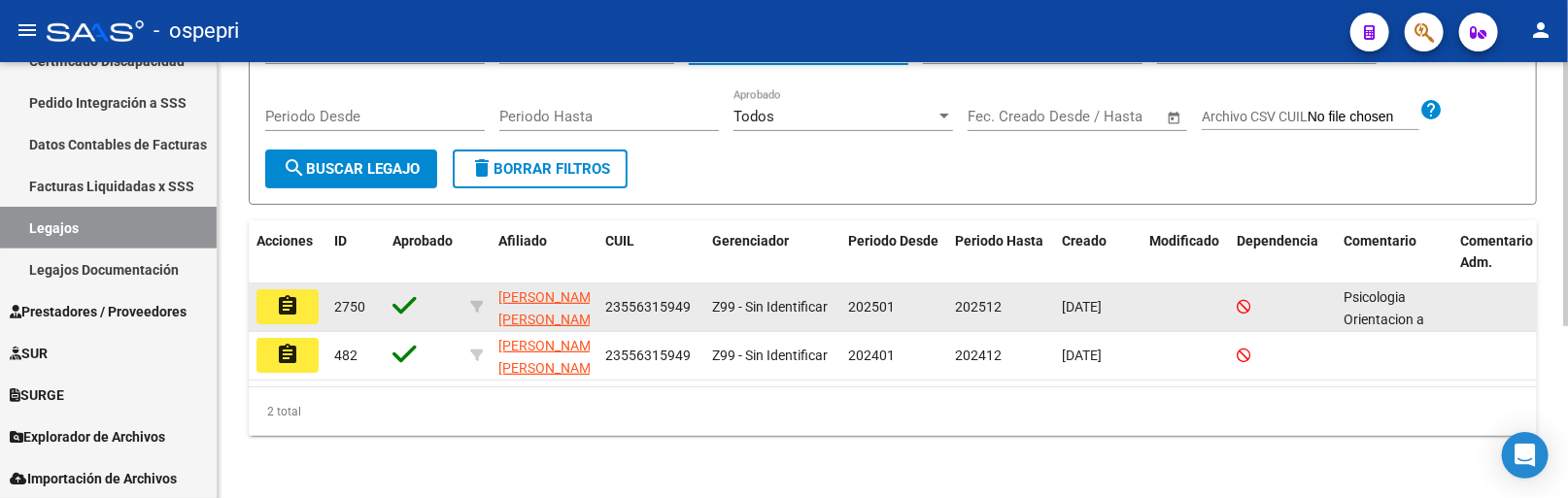
type input "55631594"
click at [294, 294] on mat-icon "assignment" at bounding box center [288, 306] width 24 height 24
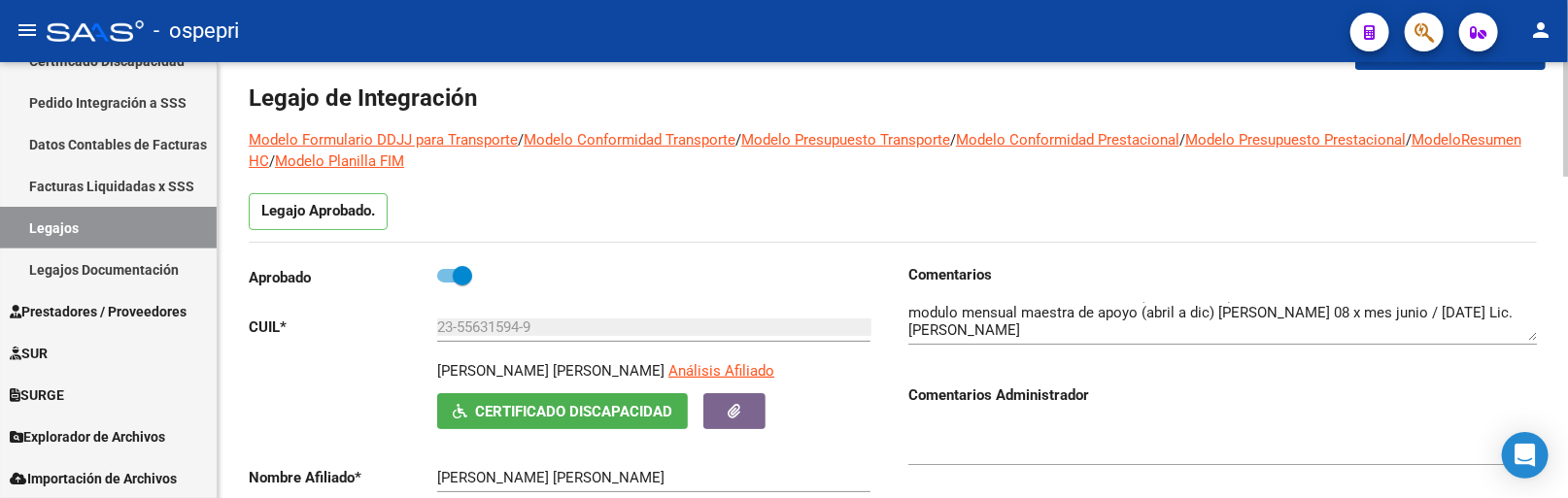
scroll to position [108, 0]
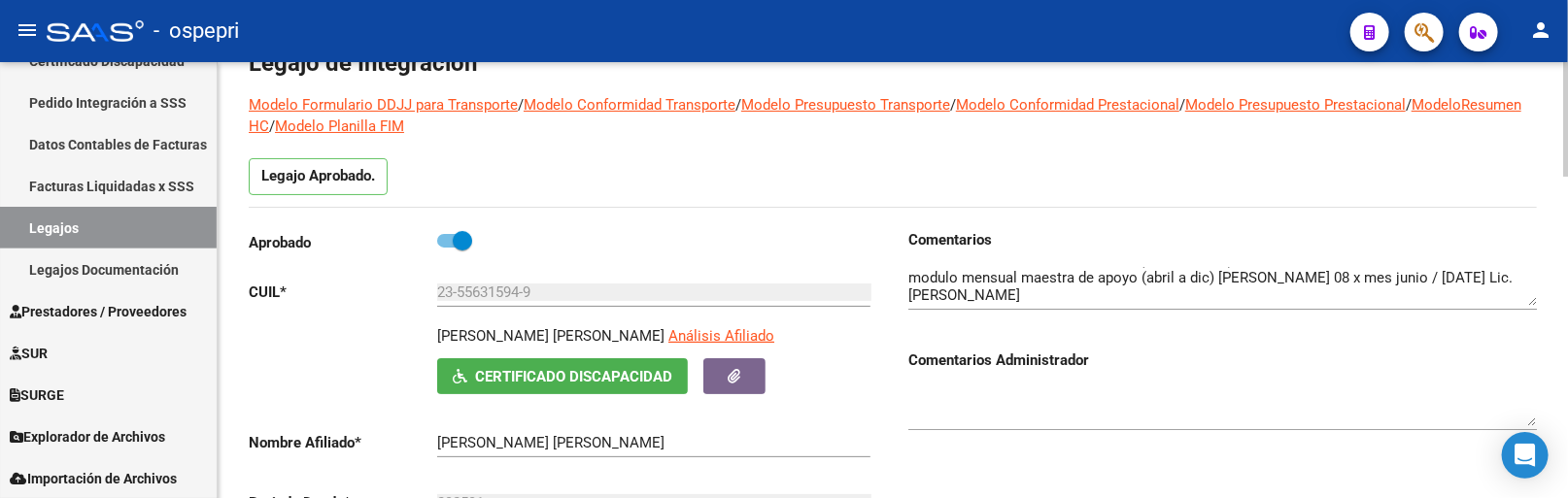
click at [1102, 418] on textarea at bounding box center [1222, 406] width 628 height 38
click at [1565, 196] on div at bounding box center [1565, 148] width 5 height 114
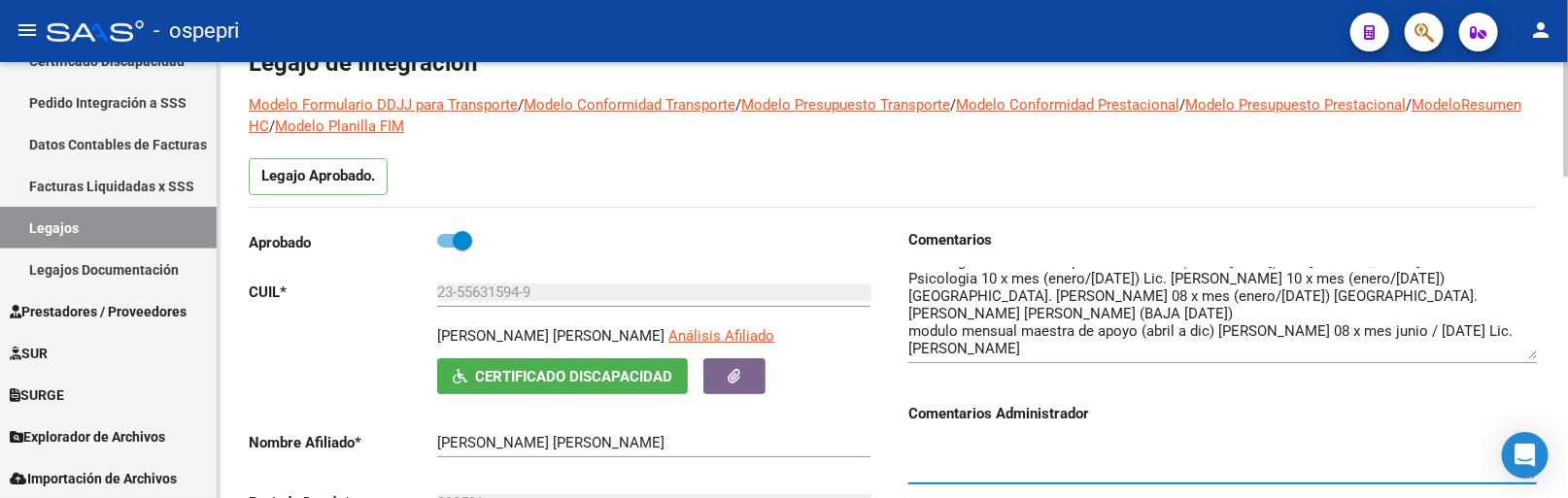
scroll to position [33, 0]
drag, startPoint x: 1532, startPoint y: 305, endPoint x: 1527, endPoint y: 360, distance: 55.2
click at [1527, 359] on textarea at bounding box center [1222, 313] width 628 height 93
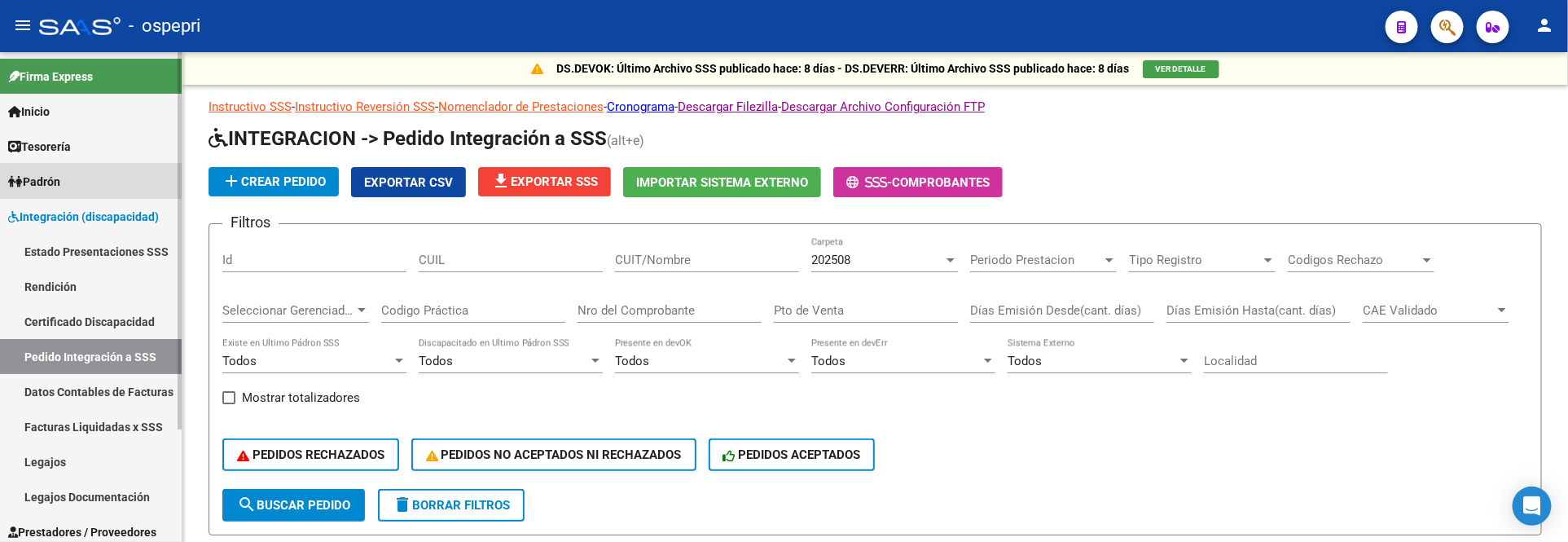
click at [54, 176] on span "Padrón" at bounding box center [34, 182] width 52 height 18
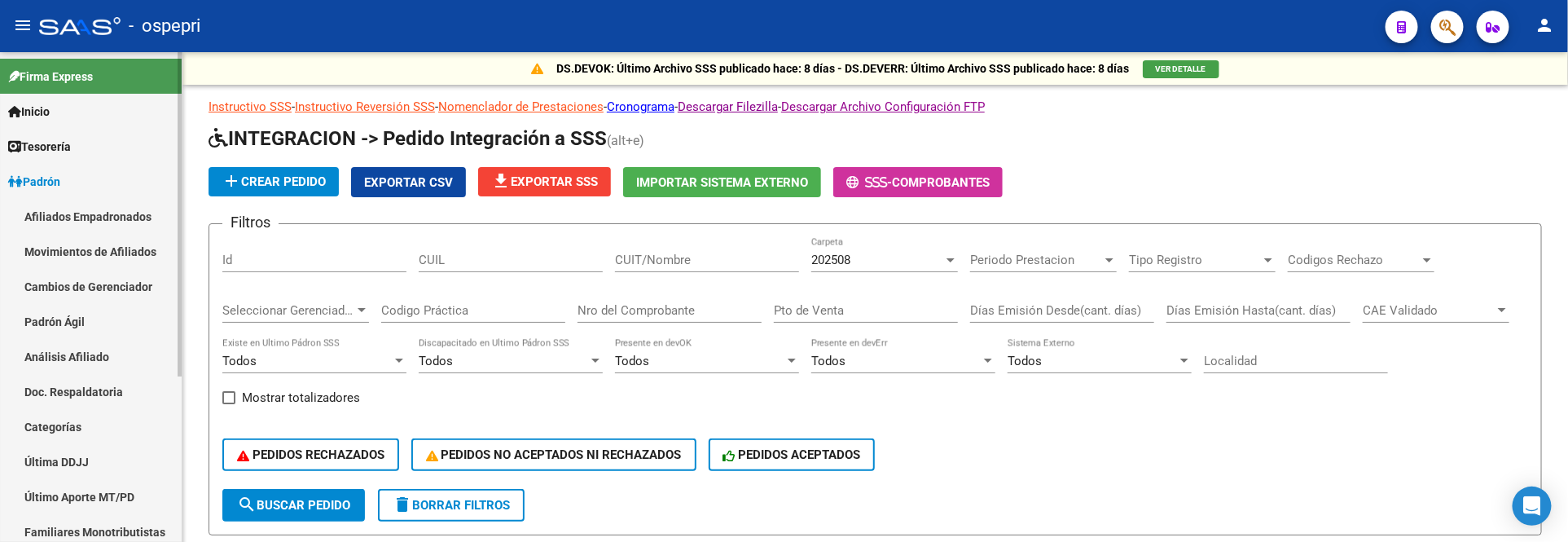
click at [122, 211] on link "Afiliados Empadronados" at bounding box center [91, 216] width 182 height 35
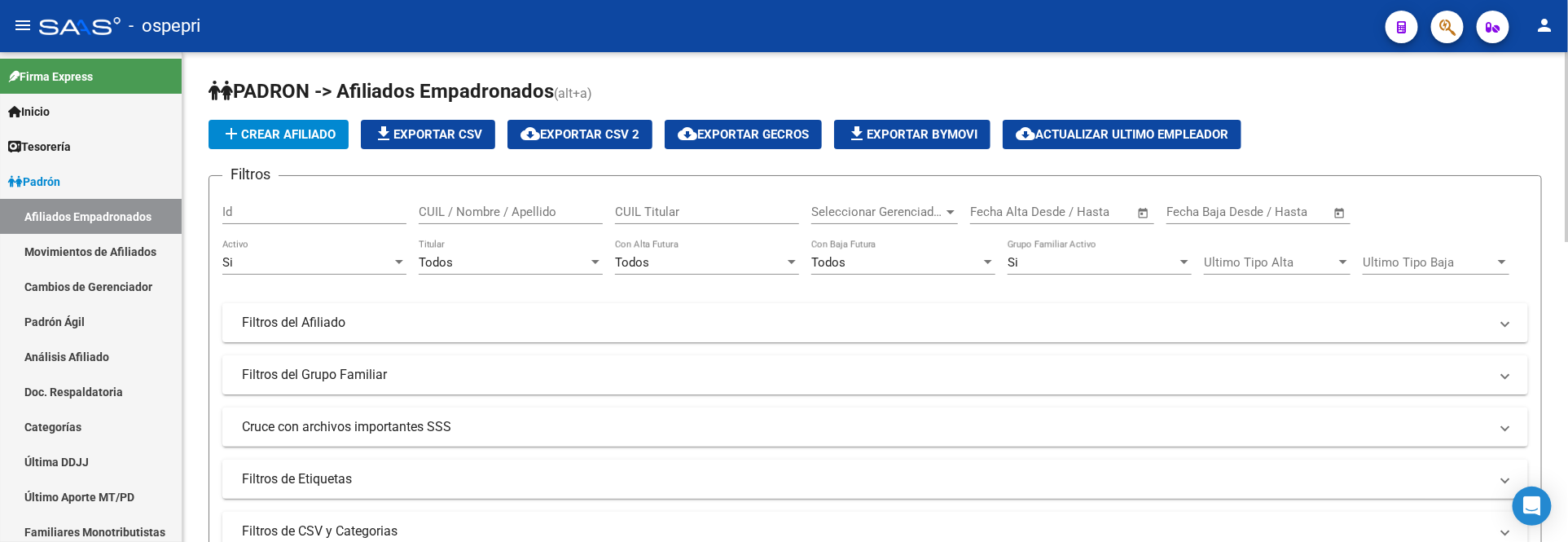
click at [523, 217] on input "CUIL / Nombre / Apellido" at bounding box center [510, 212] width 184 height 15
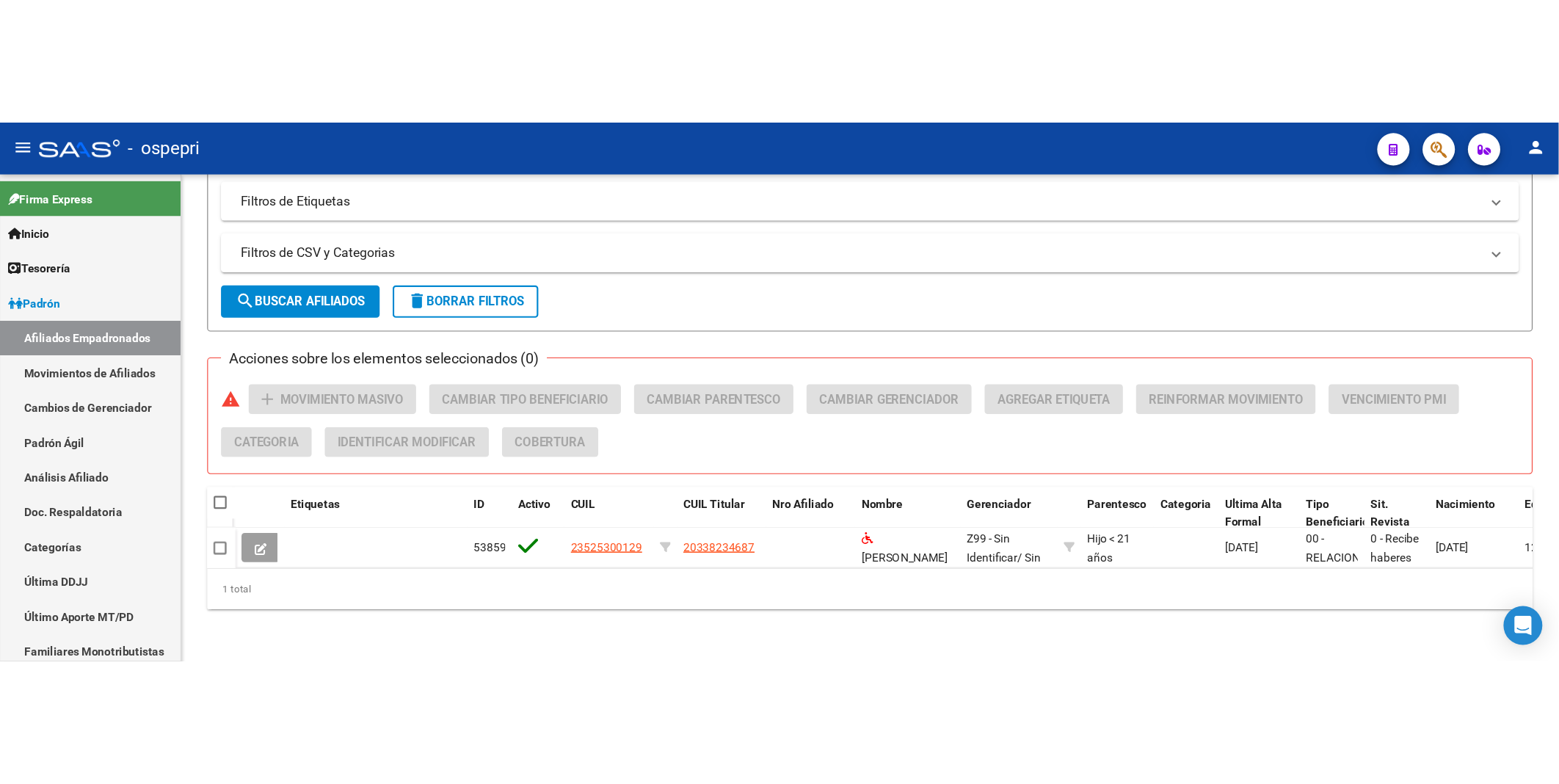
scroll to position [77, 0]
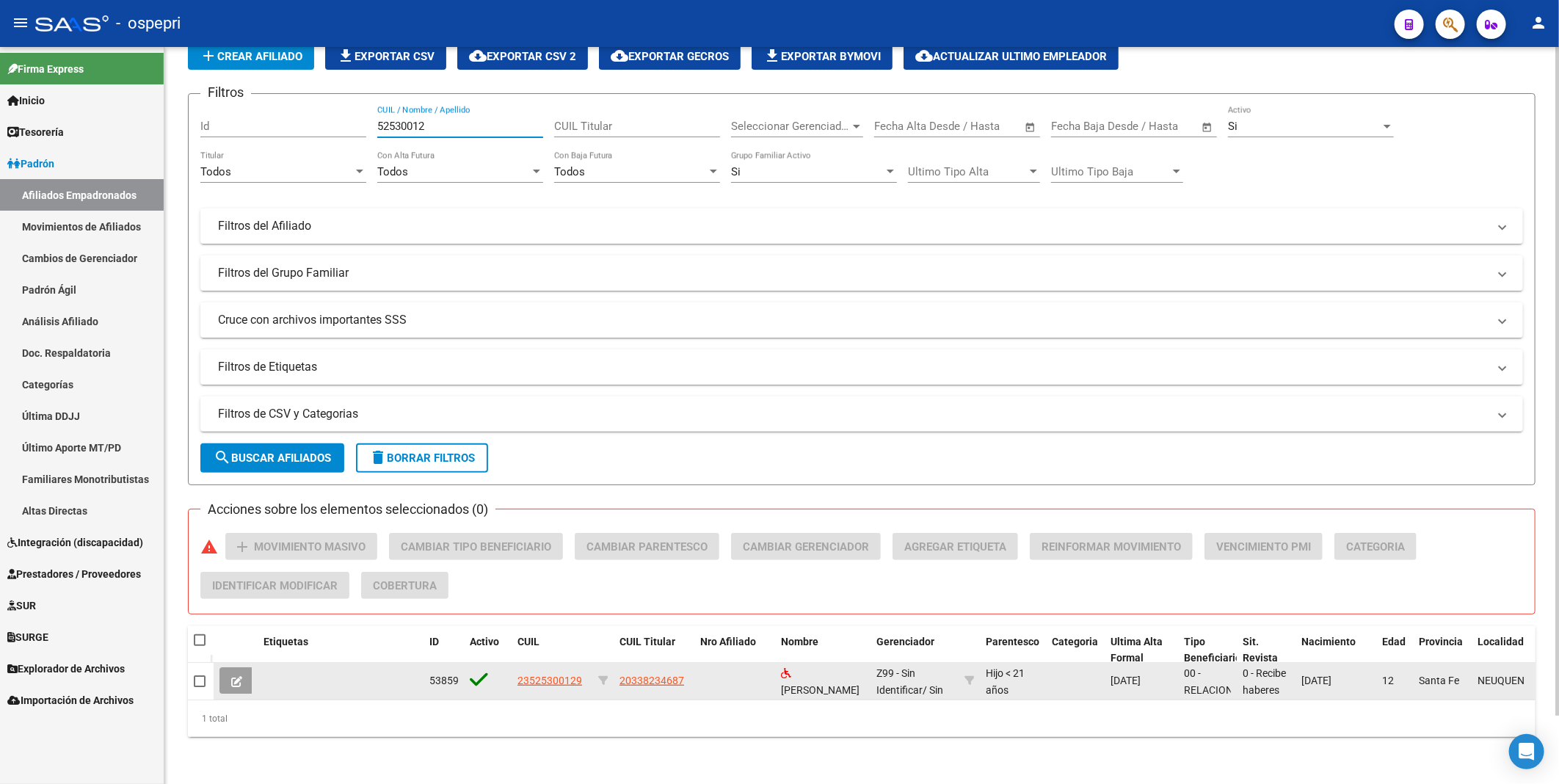
type input "52530012"
click at [241, 487] on icon at bounding box center [237, 681] width 11 height 11
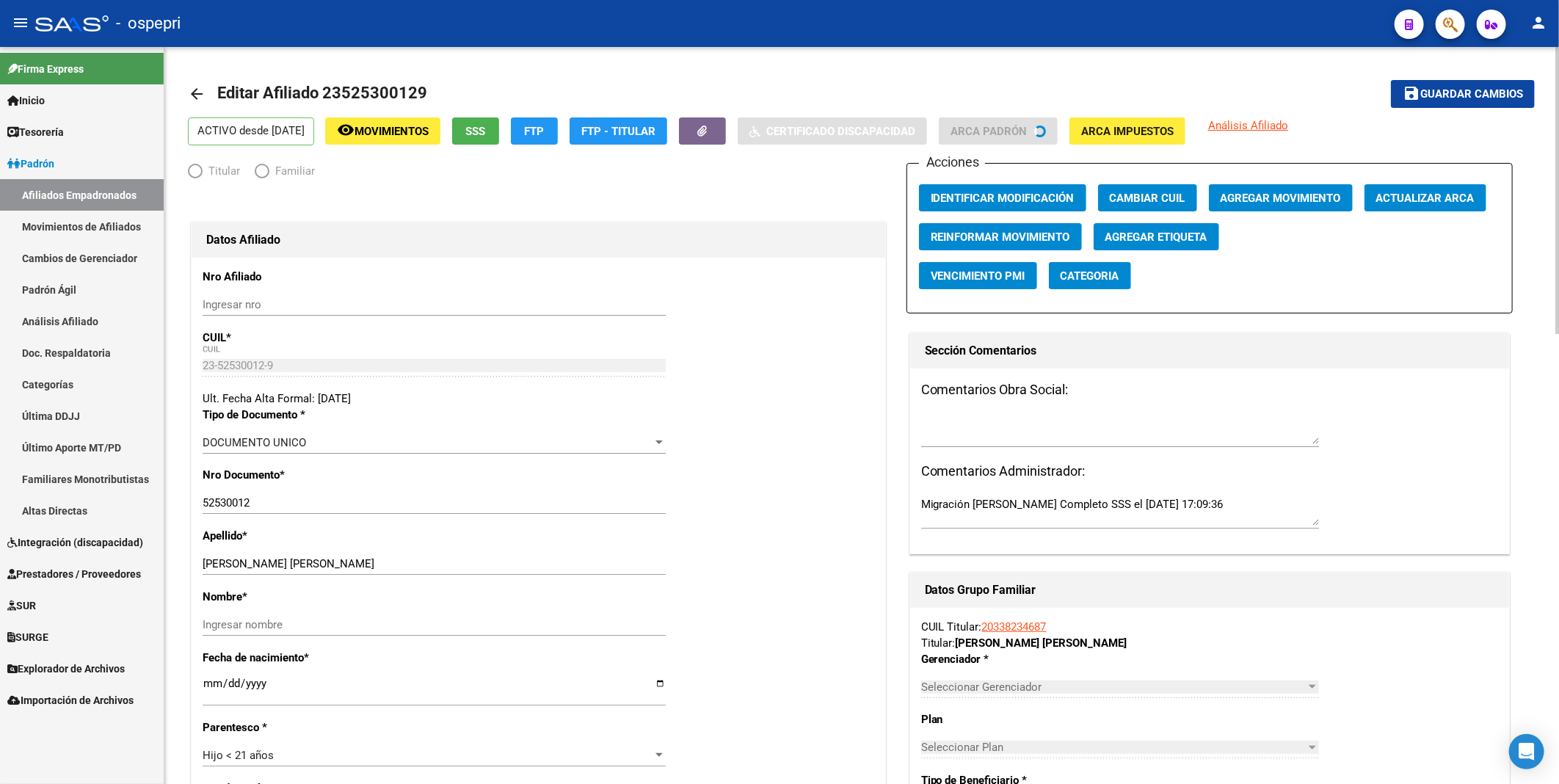
radio input "true"
type input "30-61965292-0"
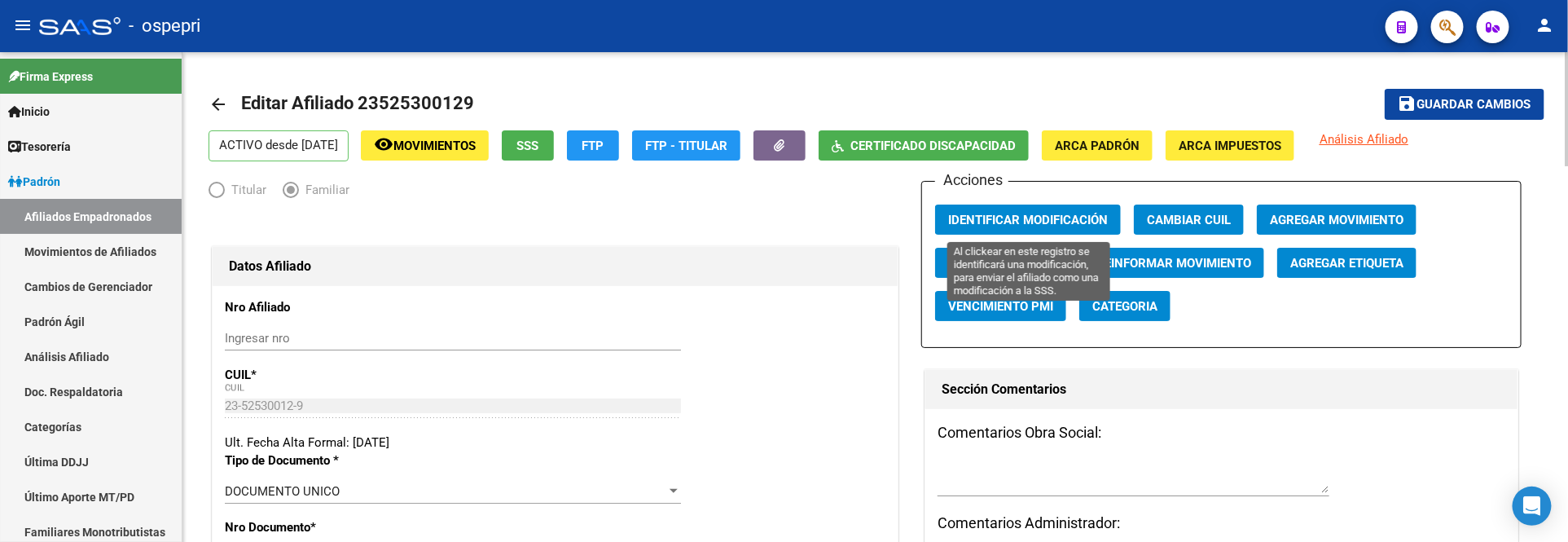
click at [1036, 222] on span "Identificar Modificación" at bounding box center [1027, 220] width 159 height 15
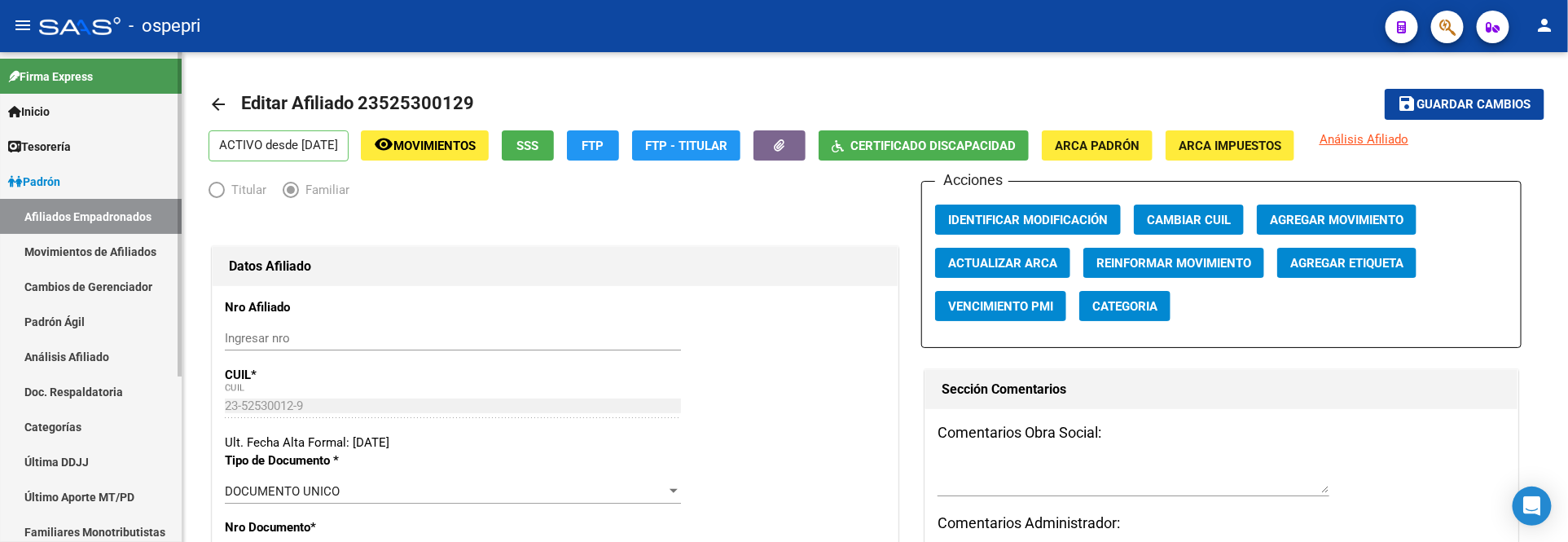
click at [88, 250] on link "Movimientos de Afiliados" at bounding box center [91, 251] width 182 height 35
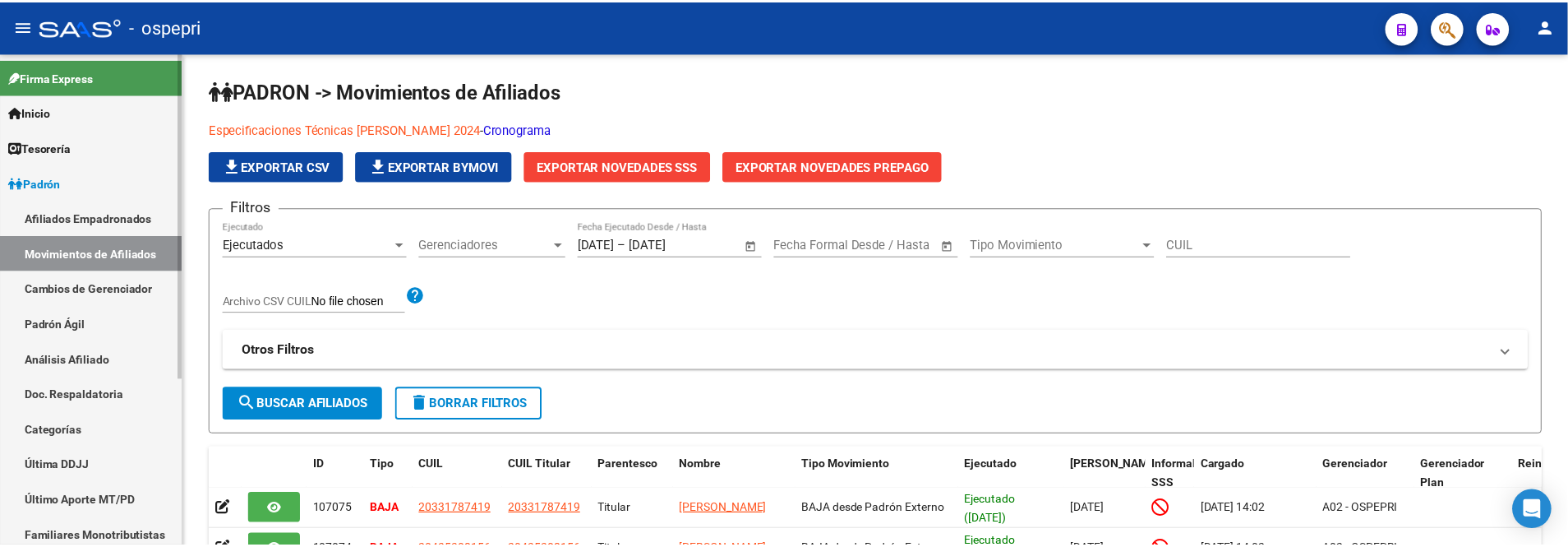
scroll to position [92, 0]
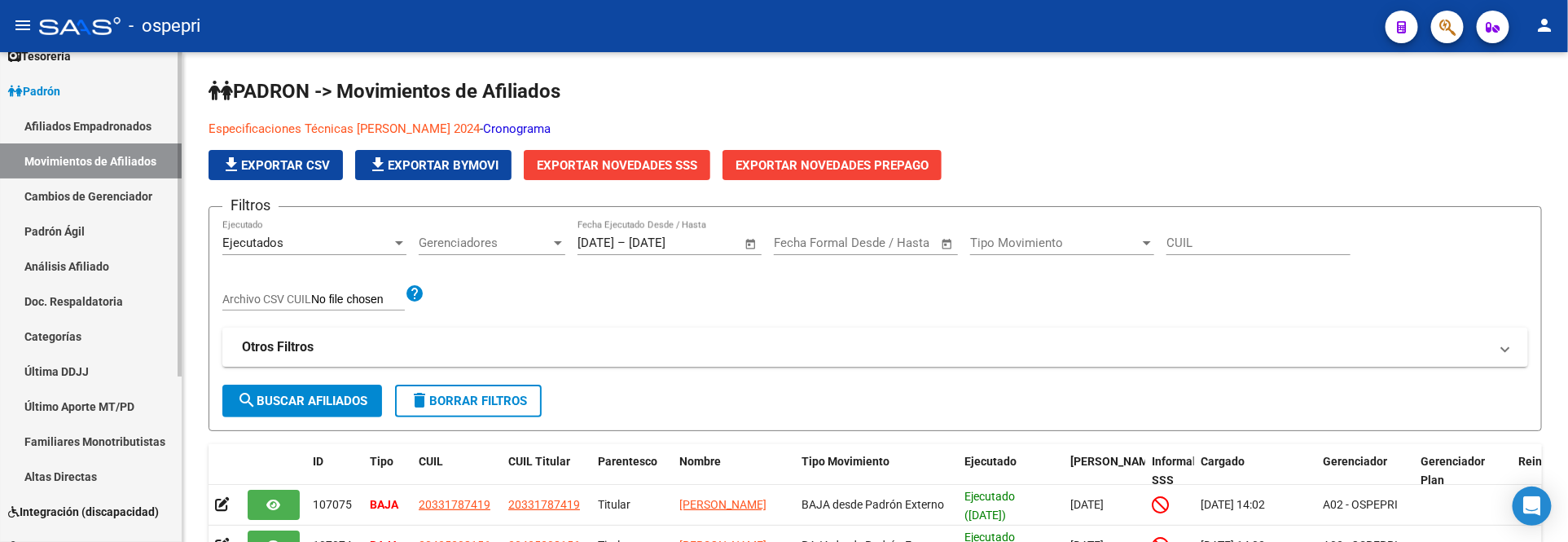
click at [60, 223] on link "Padrón Ágil" at bounding box center [91, 231] width 182 height 35
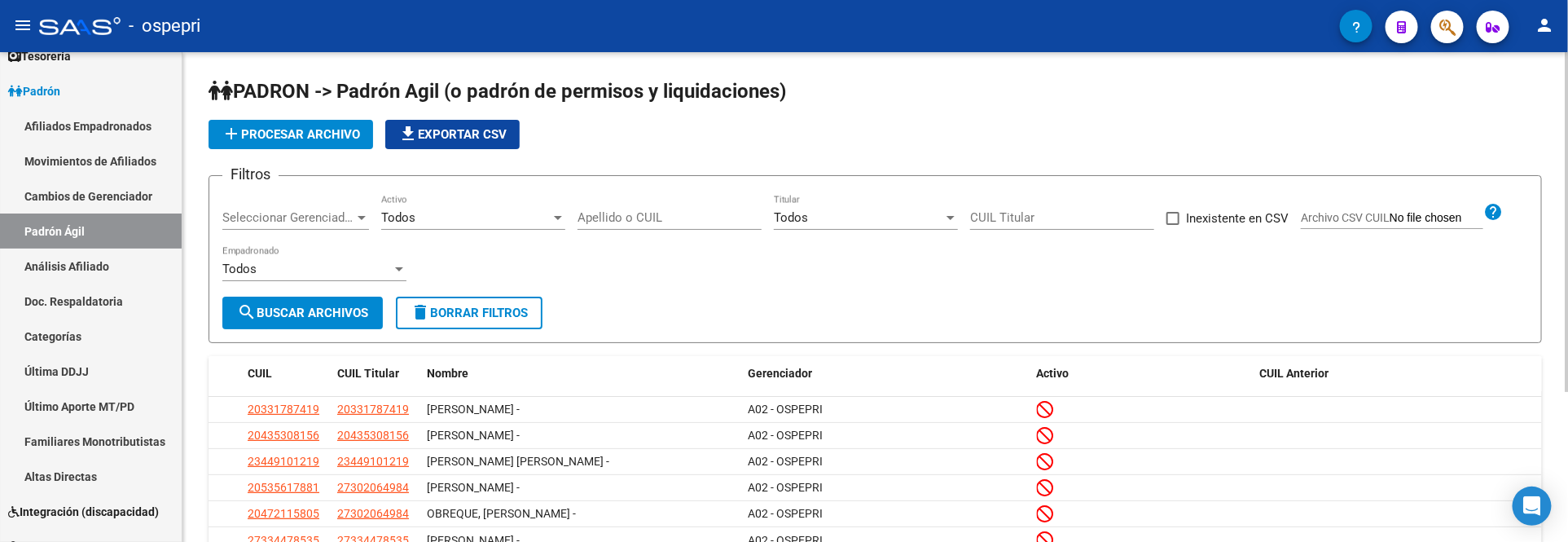
click at [651, 223] on input "Apellido o CUIL" at bounding box center [669, 218] width 184 height 15
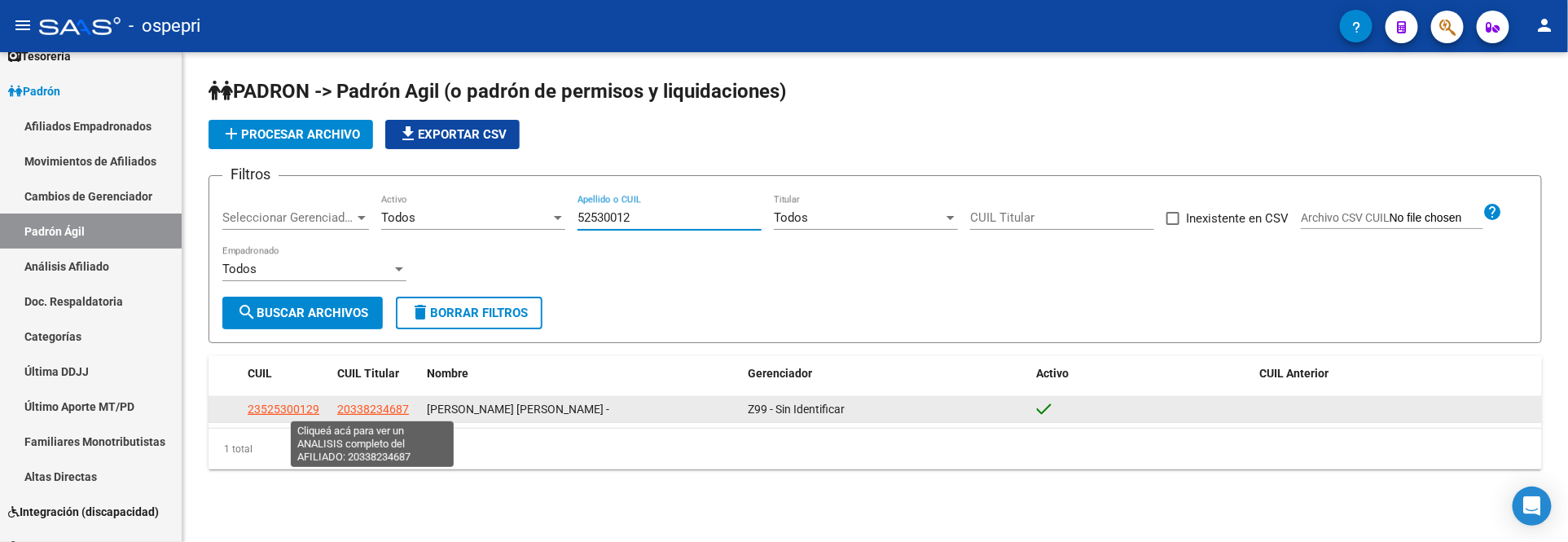
type input "52530012"
click at [378, 411] on span "20338234687" at bounding box center [372, 409] width 72 height 13
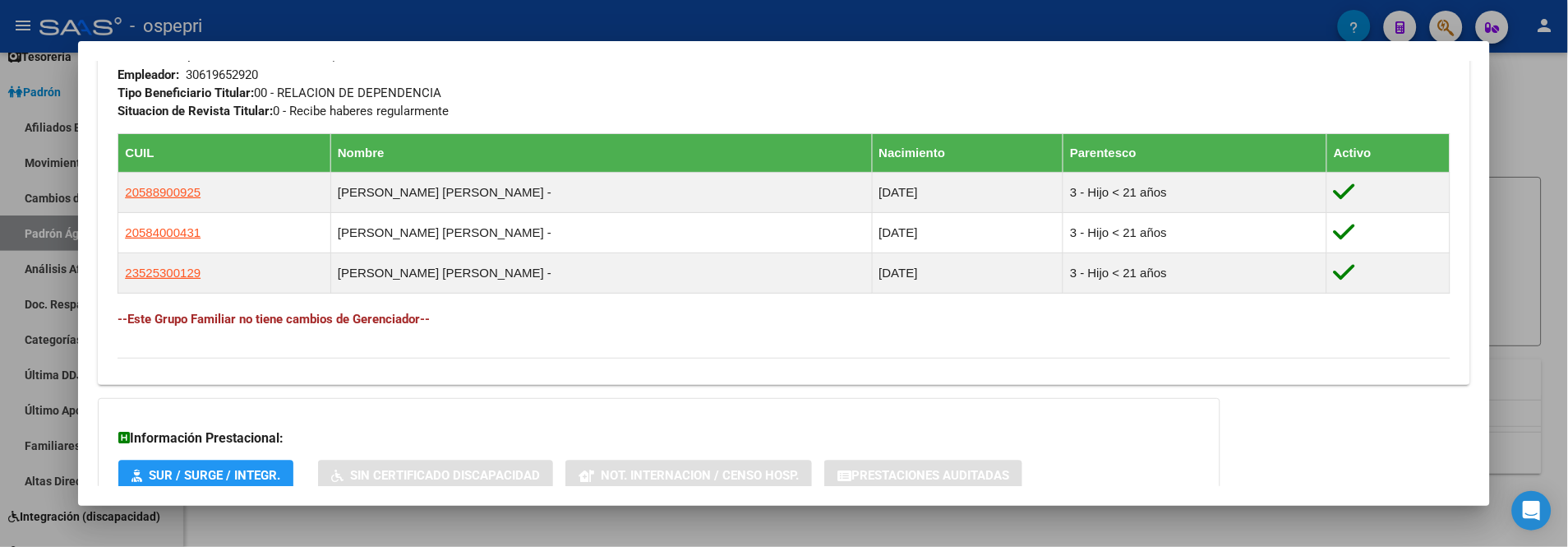
scroll to position [964, 0]
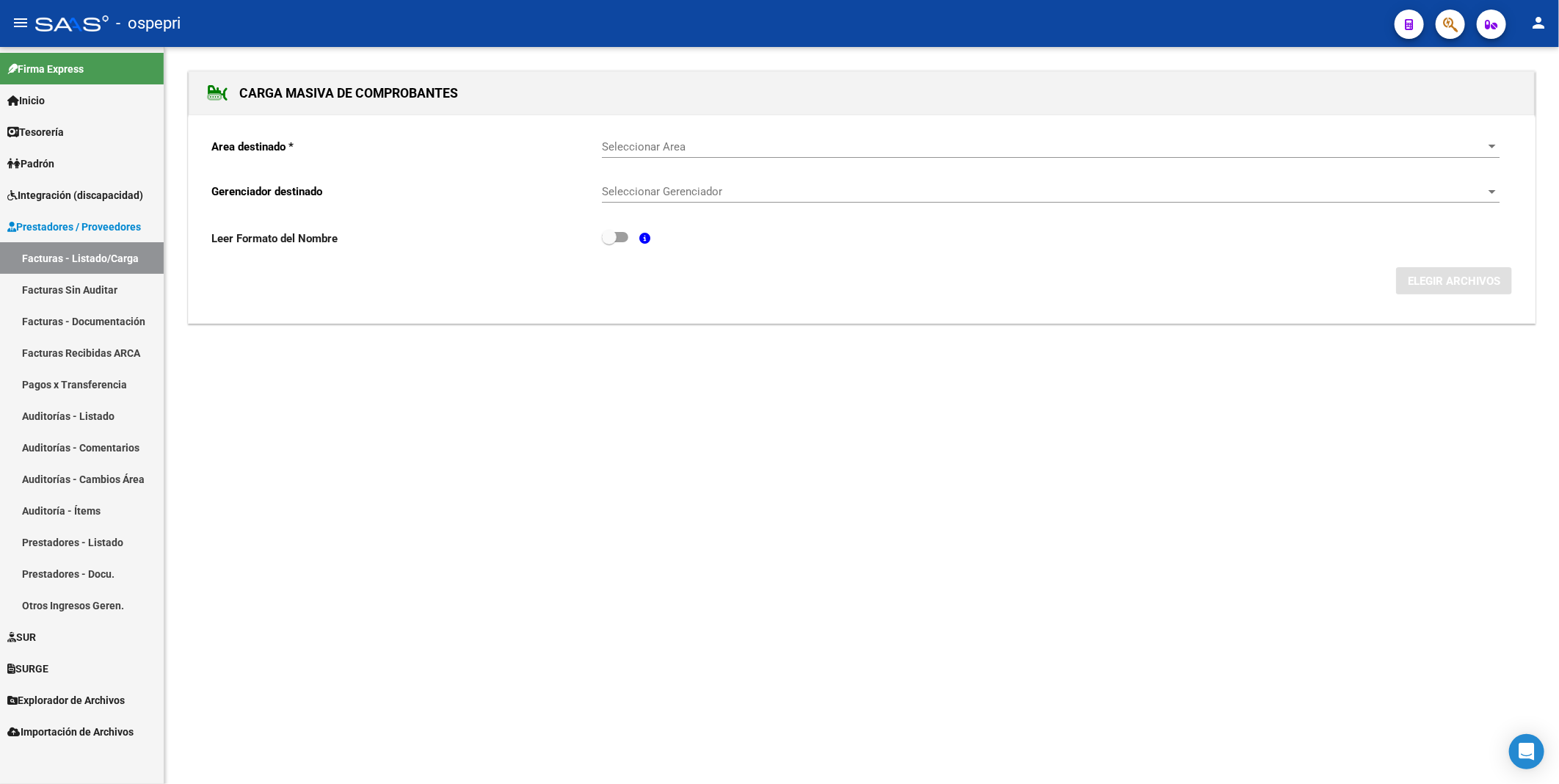
click at [126, 253] on link "Facturas - Listado/Carga" at bounding box center [82, 258] width 164 height 31
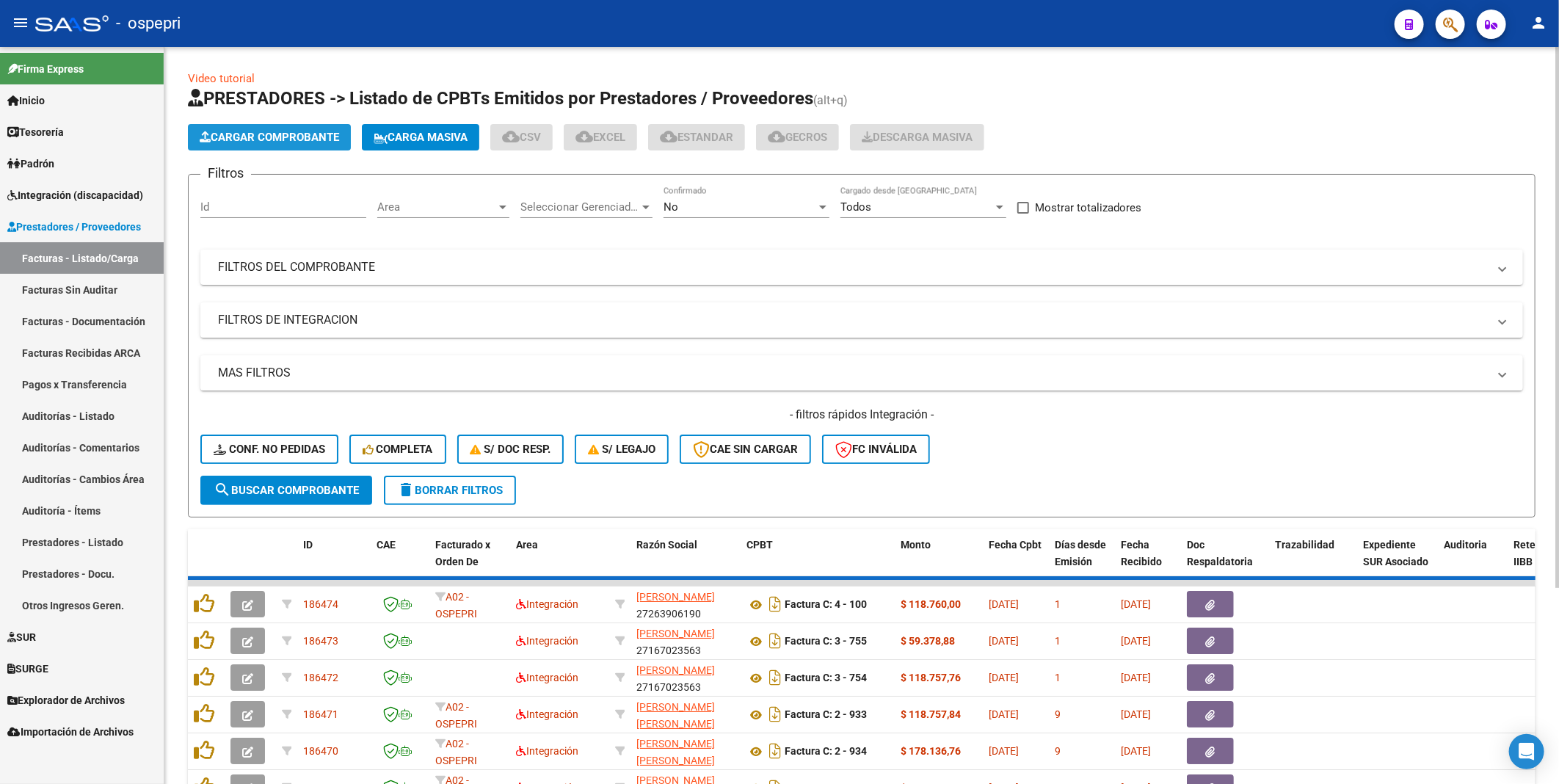
click at [299, 133] on span "Cargar Comprobante" at bounding box center [269, 138] width 139 height 13
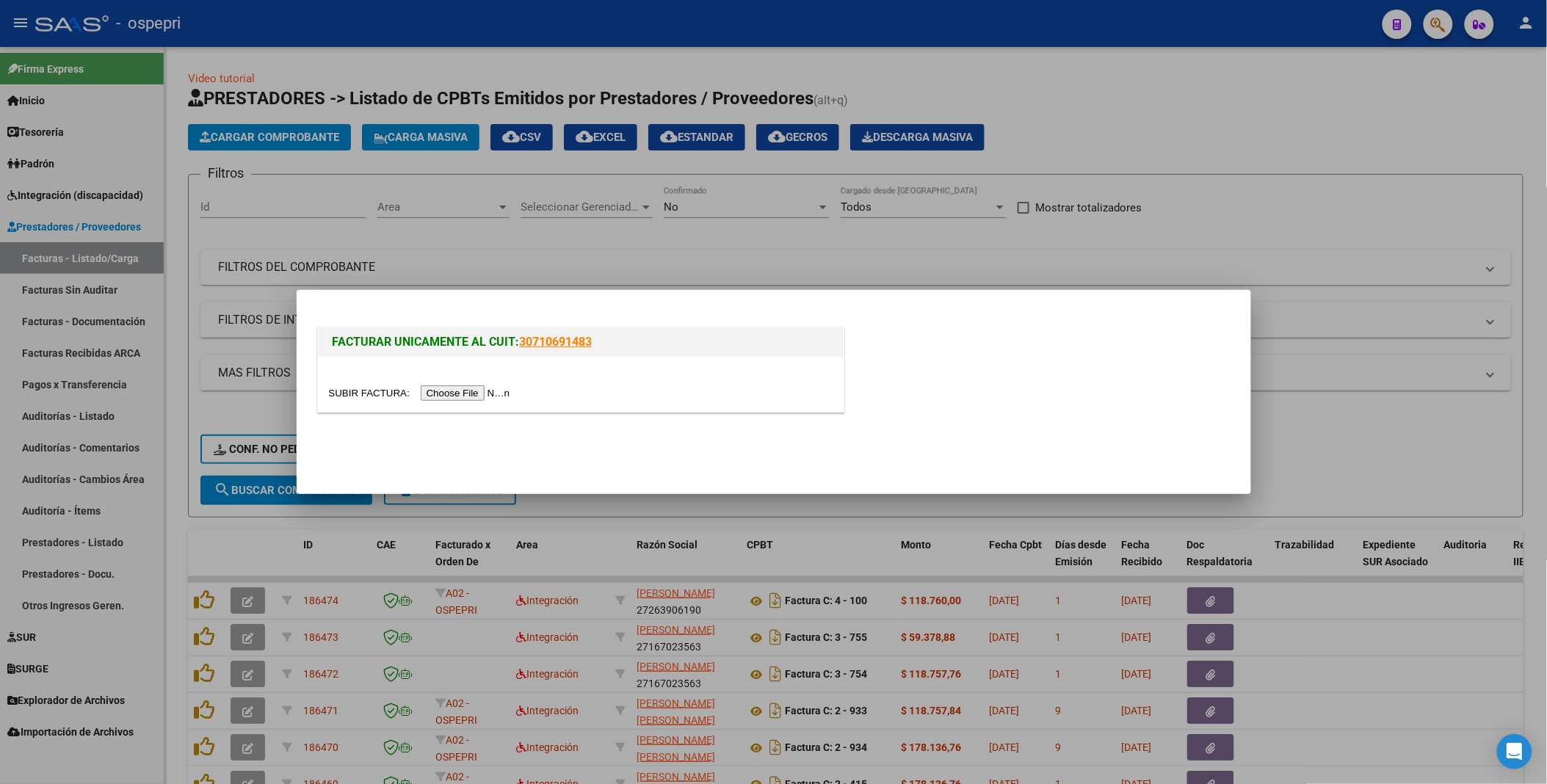
click at [456, 376] on input "file" at bounding box center [422, 393] width 186 height 16
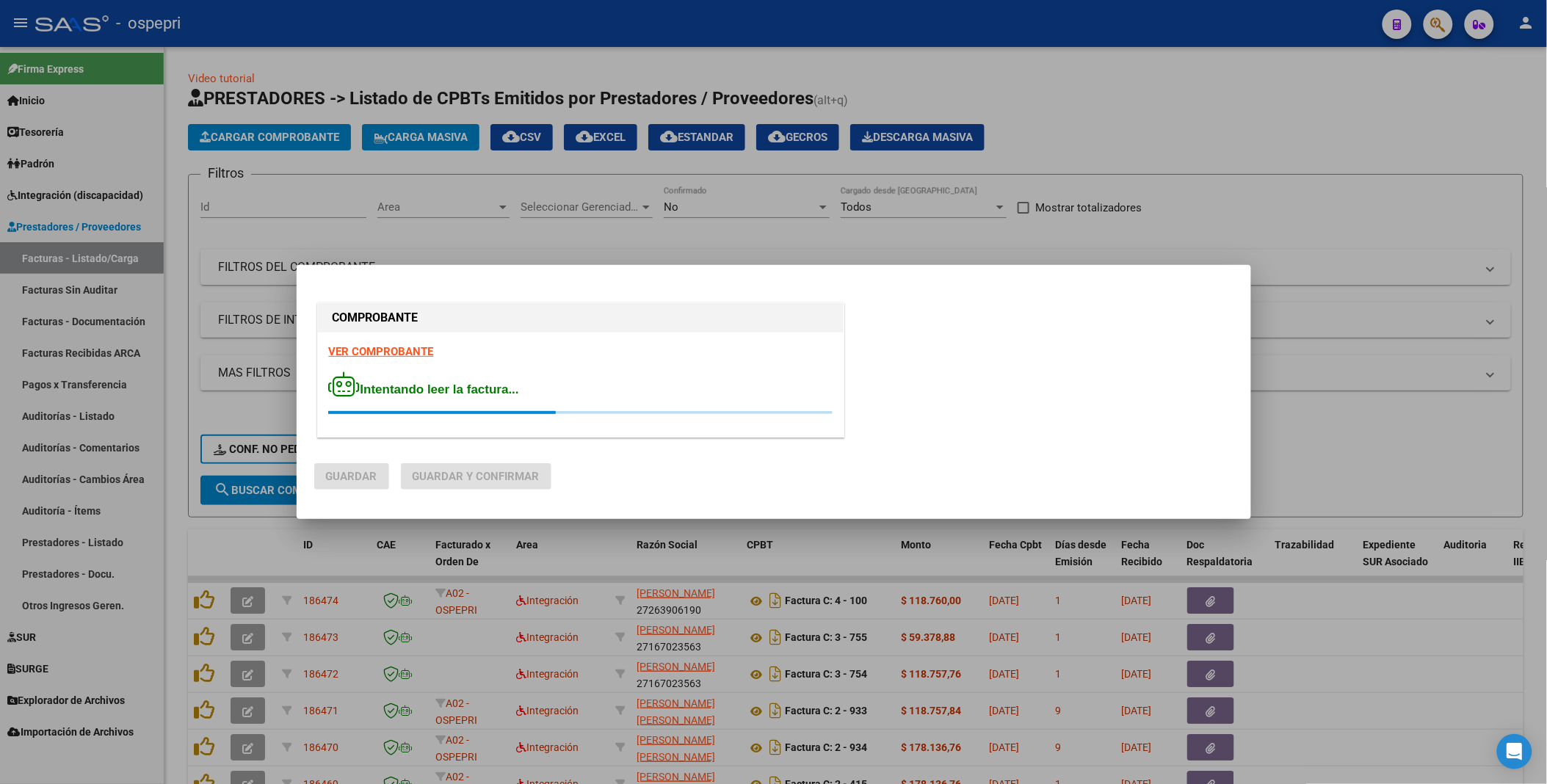
click at [826, 376] on div at bounding box center [773, 392] width 1547 height 784
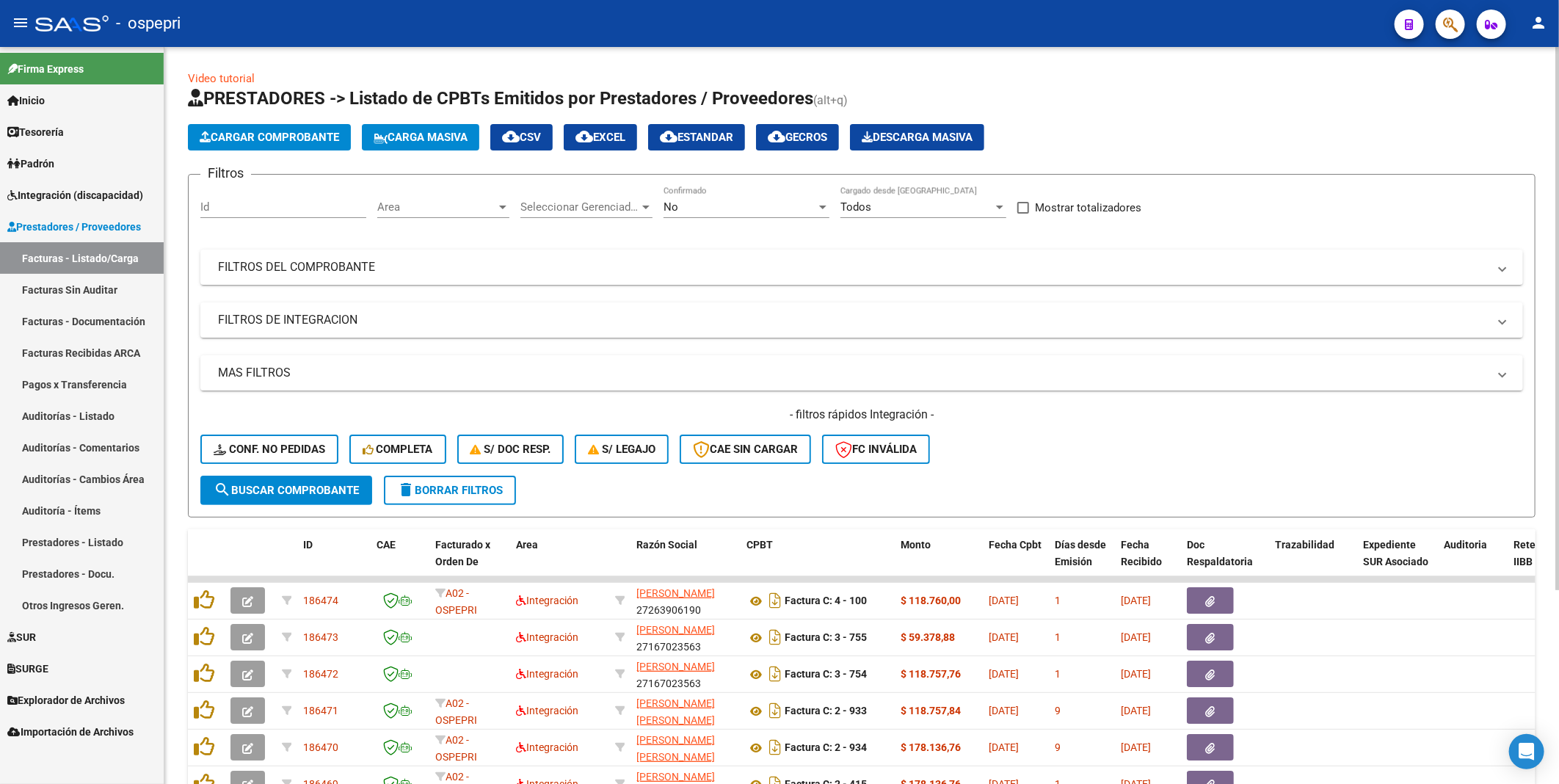
click at [826, 376] on form "Filtros Id Area Area Seleccionar Gerenciador Seleccionar Gerenciador No Confirm…" at bounding box center [862, 346] width 1348 height 344
click at [305, 136] on span "Cargar Comprobante" at bounding box center [269, 138] width 139 height 13
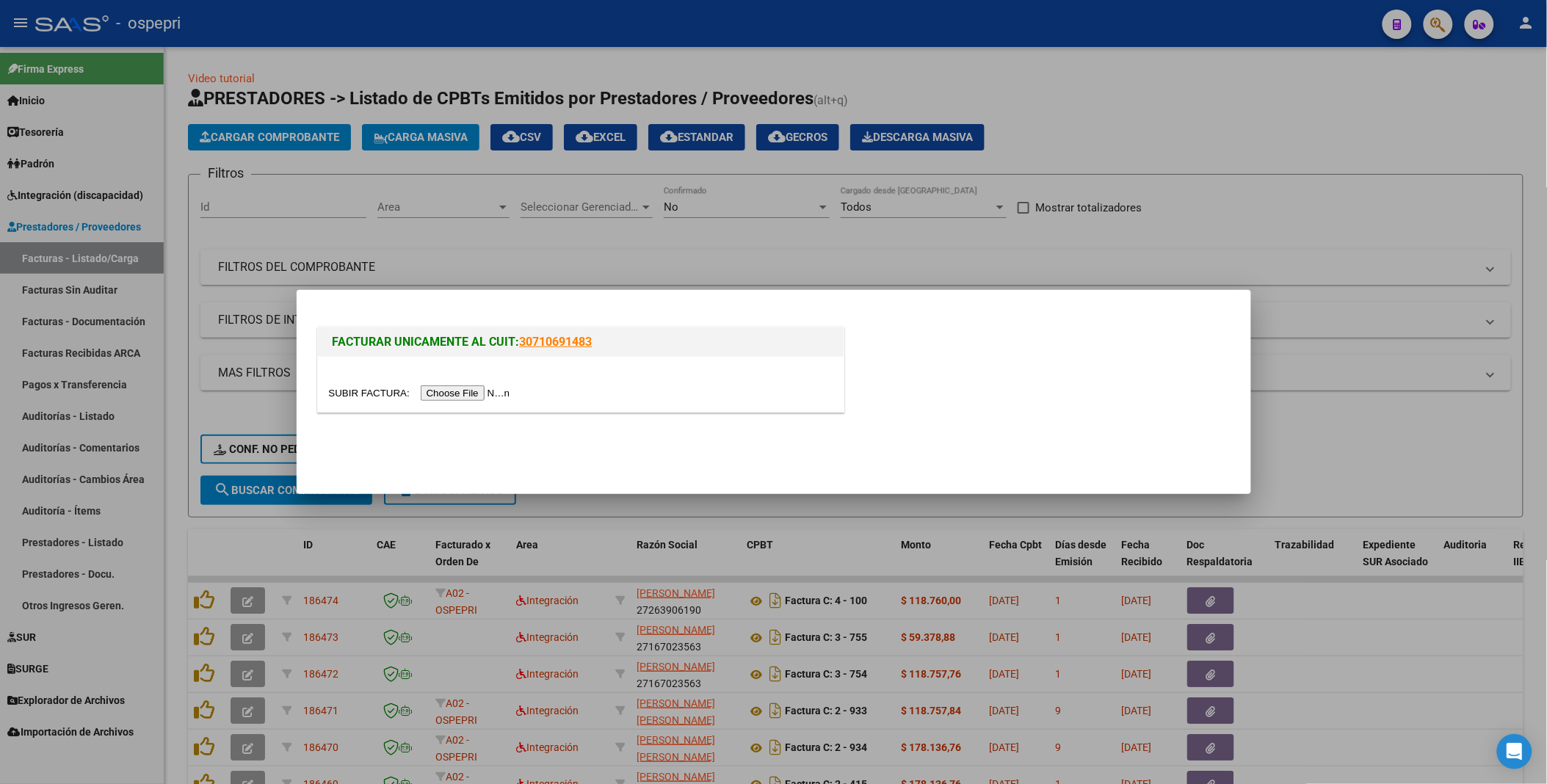
click at [457, 376] on input "file" at bounding box center [422, 393] width 186 height 16
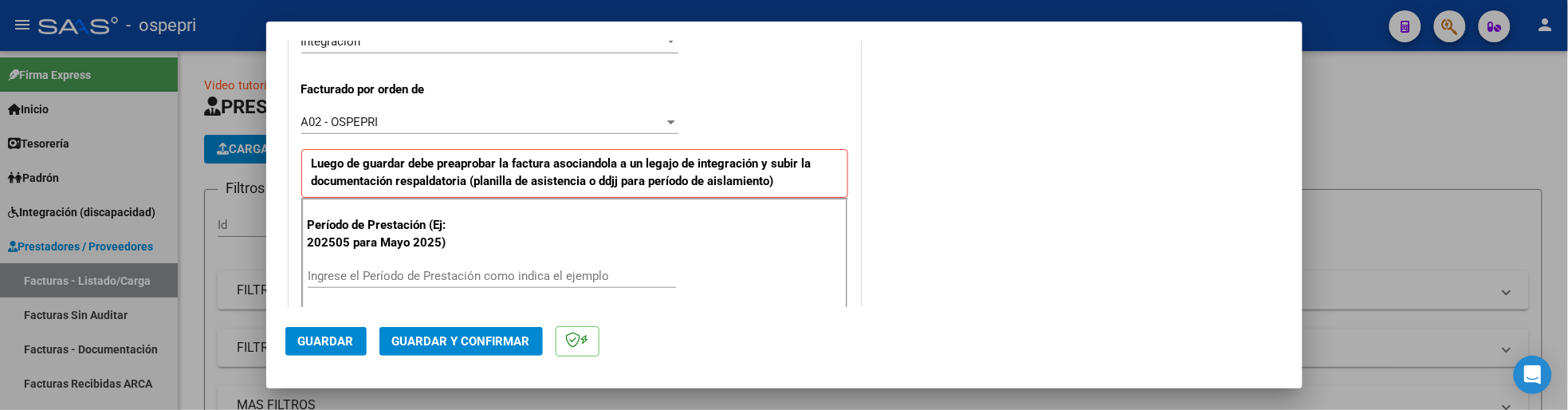
scroll to position [505, 0]
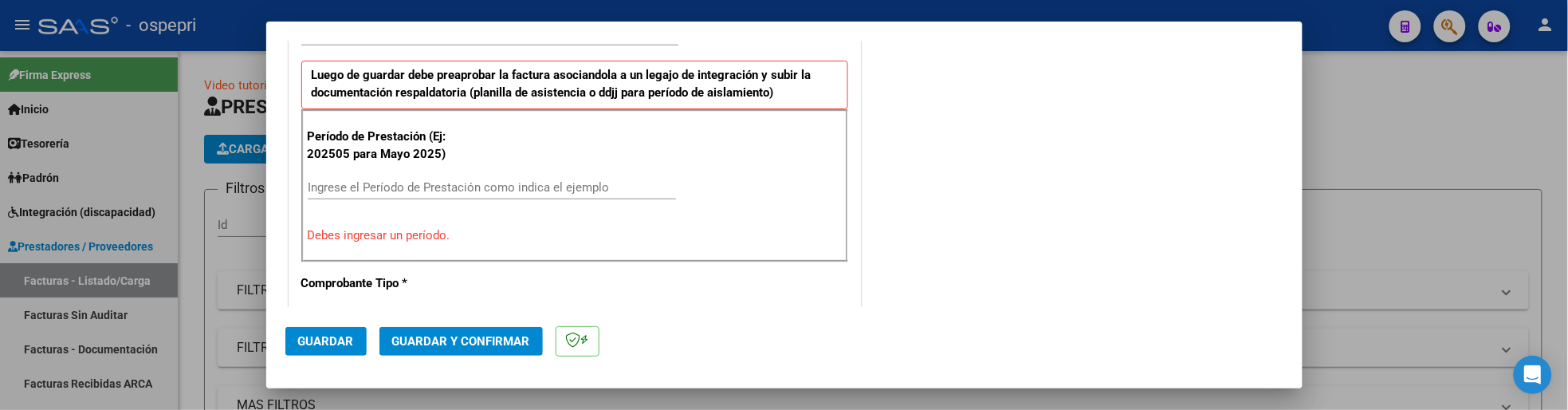
click at [360, 188] on input "Ingrese el Período de Prestación como indica el ejemplo" at bounding box center [492, 188] width 369 height 15
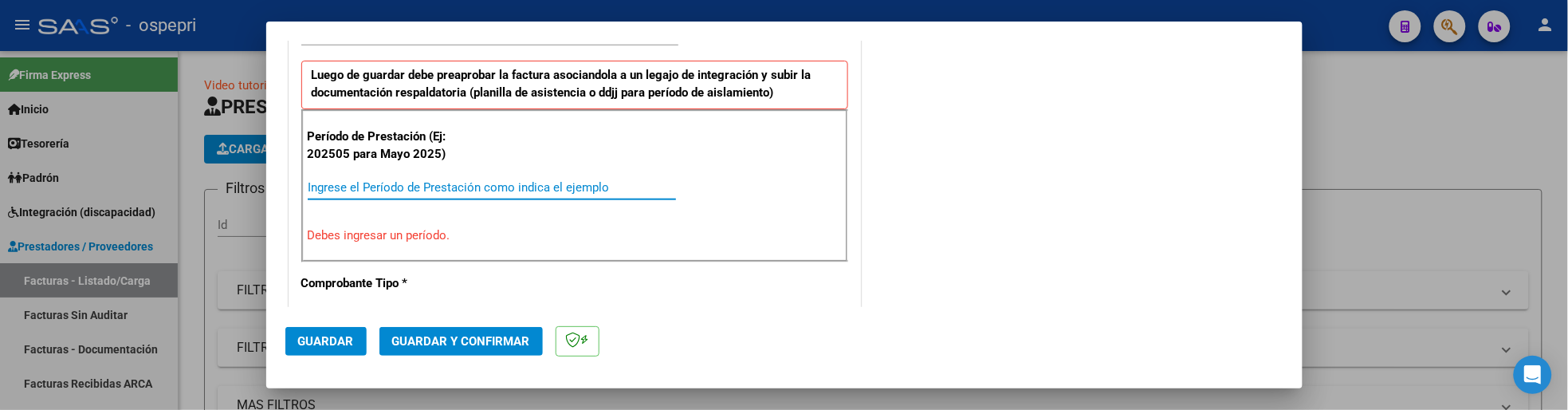
click at [335, 189] on input "Ingrese el Período de Prestación como indica el ejemplo" at bounding box center [492, 188] width 369 height 15
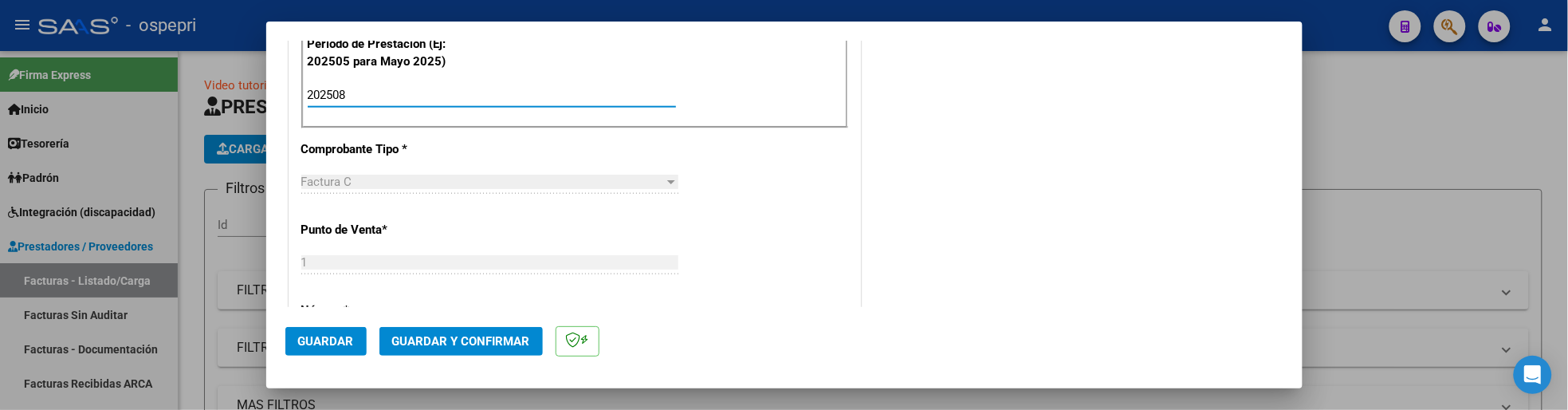
scroll to position [683, 0]
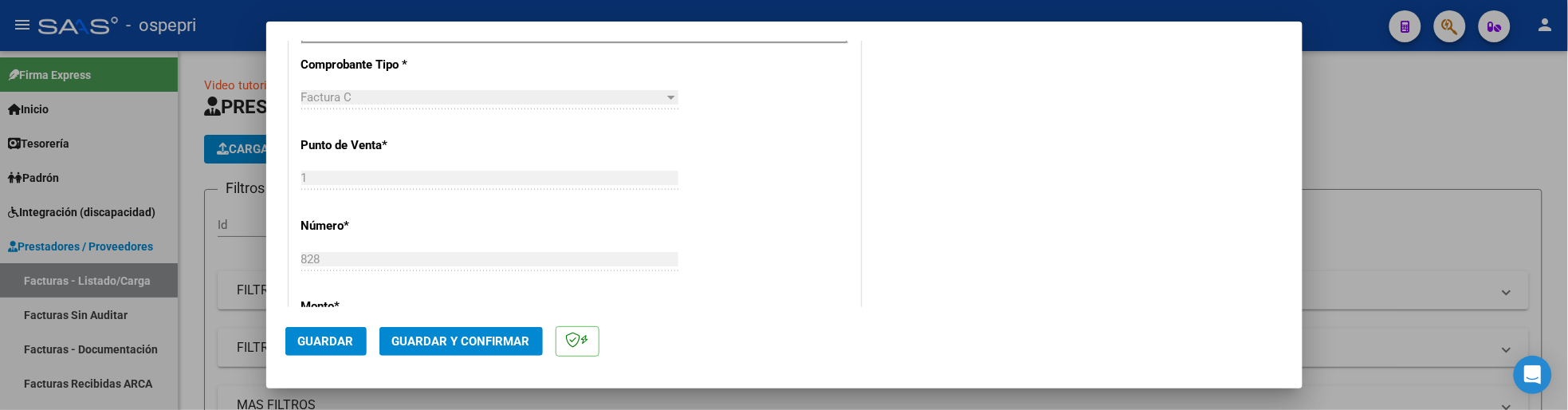
type input "202508"
click at [344, 339] on span "Guardar" at bounding box center [326, 341] width 56 height 15
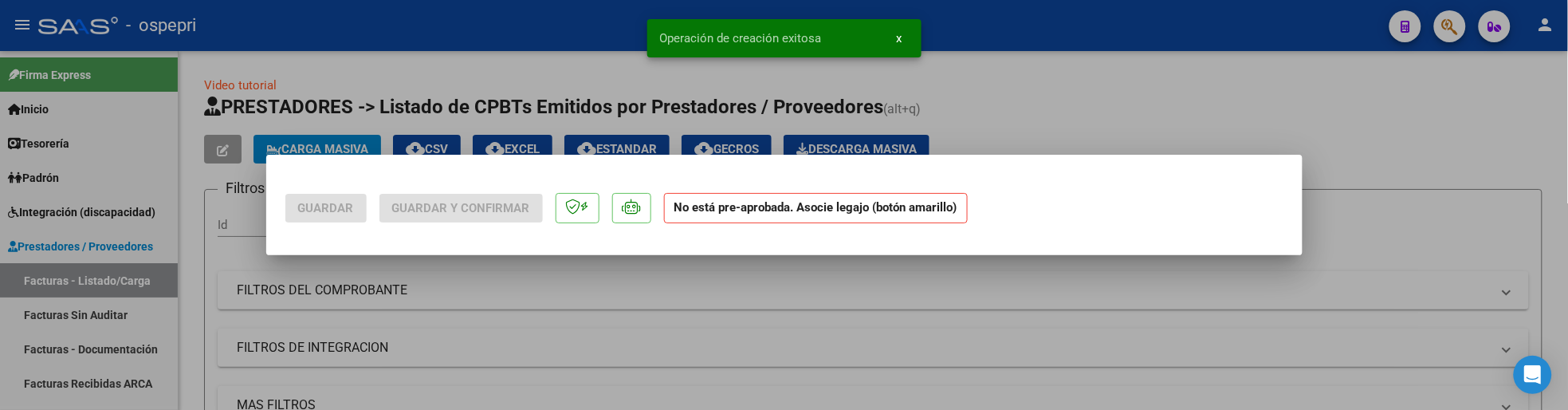
scroll to position [0, 0]
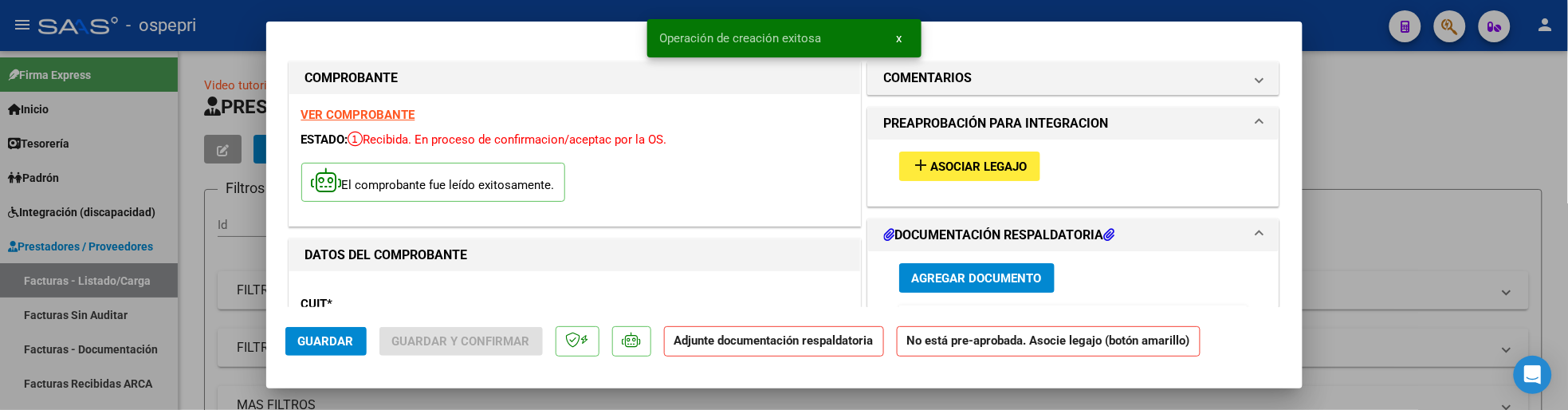
click at [897, 154] on button "add Asociar Legajo" at bounding box center [970, 166] width 141 height 30
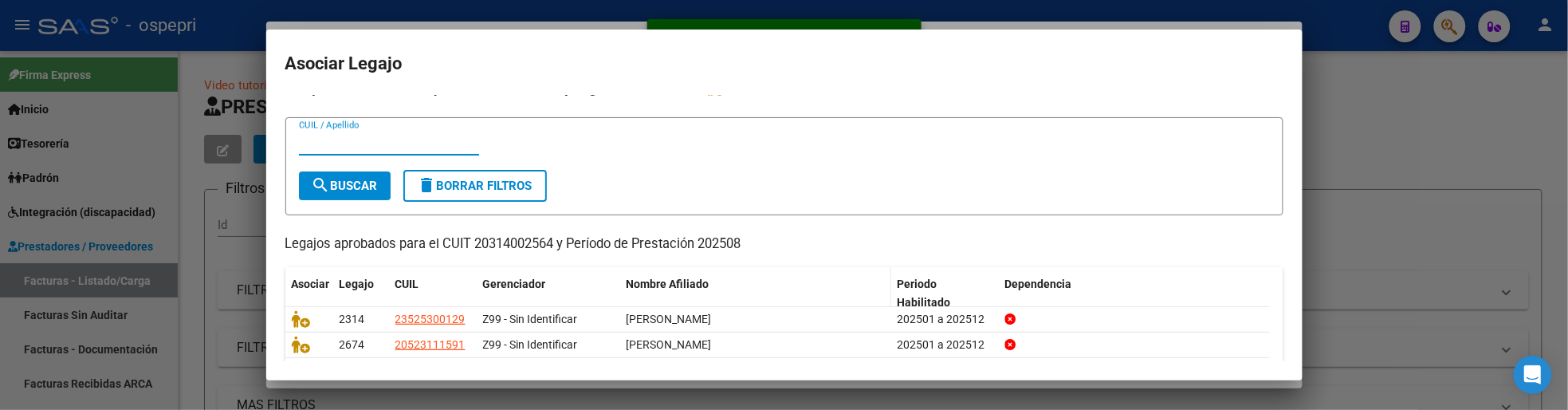
scroll to position [70, 0]
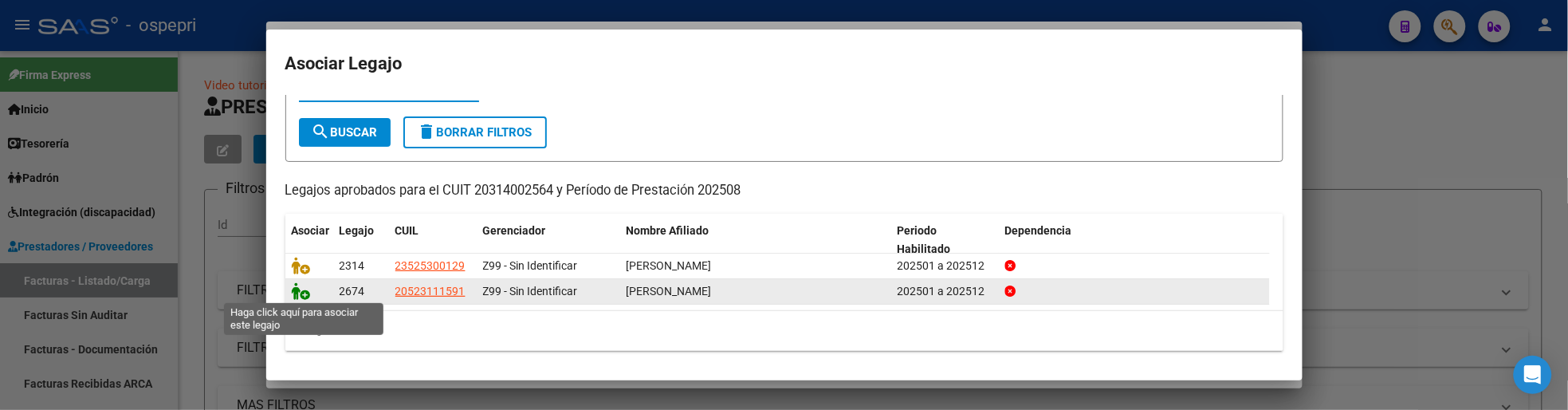
click at [293, 288] on icon at bounding box center [301, 291] width 19 height 18
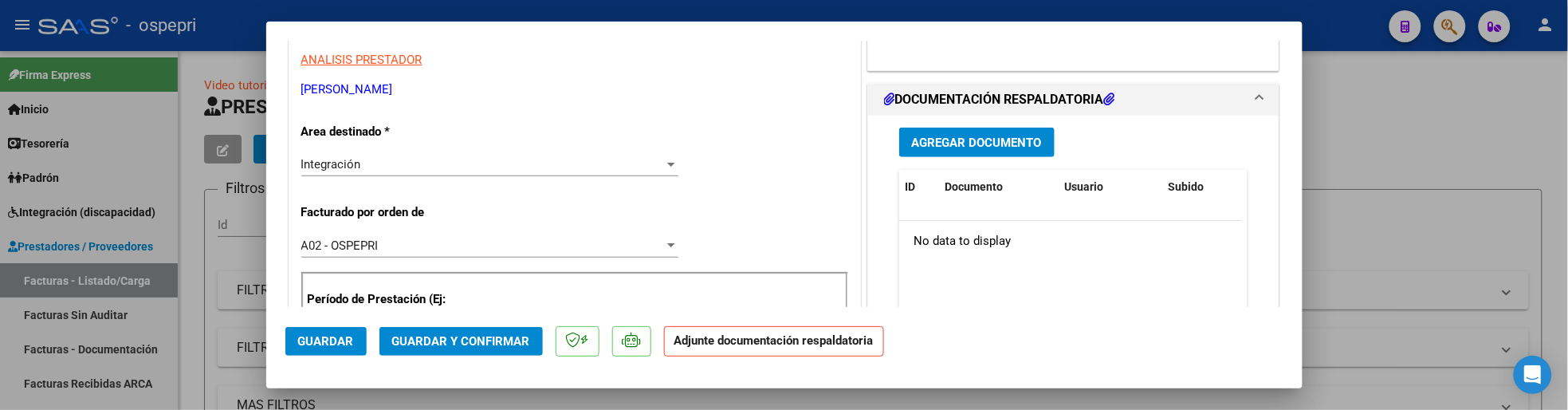
scroll to position [354, 0]
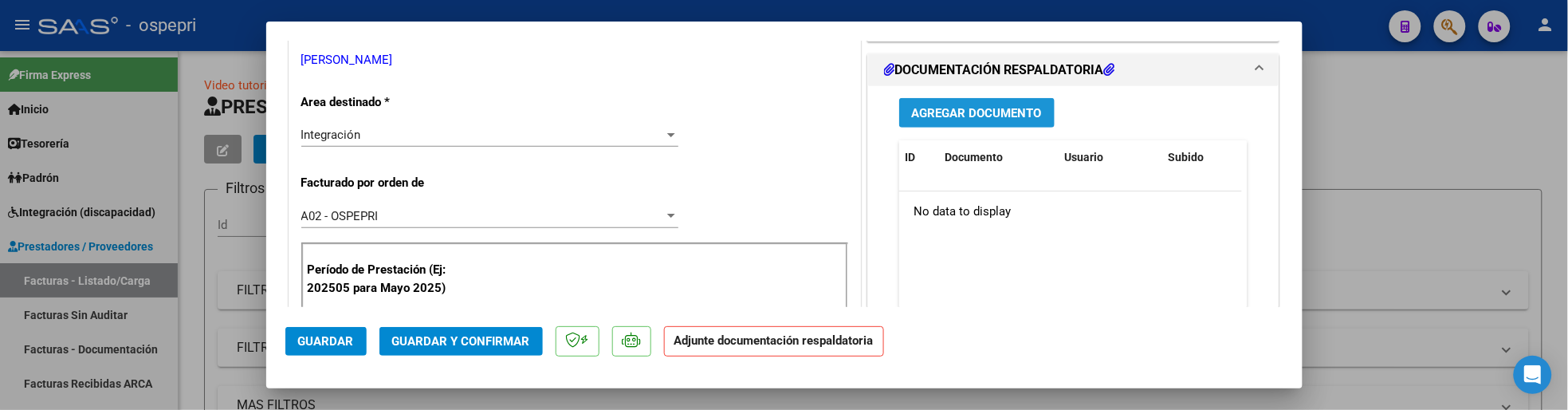
click at [897, 108] on span "Agregar Documento" at bounding box center [977, 113] width 130 height 15
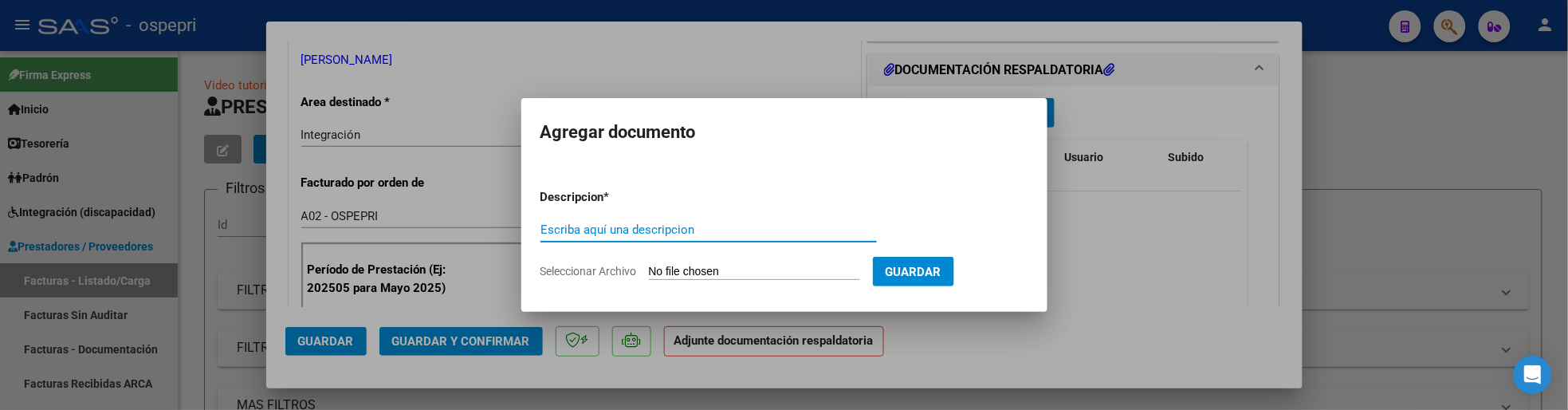
click at [643, 227] on input "Escriba aquí una descripcion" at bounding box center [709, 230] width 336 height 15
click at [681, 227] on input "Escriba aquí una descripcion" at bounding box center [709, 230] width 336 height 15
drag, startPoint x: 660, startPoint y: 227, endPoint x: 528, endPoint y: 231, distance: 132.1
click at [528, 231] on mat-dialog-content "Descripcion * 202508 Escriba aquí una descripcion Seleccionar Archivo Guardar" at bounding box center [784, 228] width 526 height 129
type input "202508"
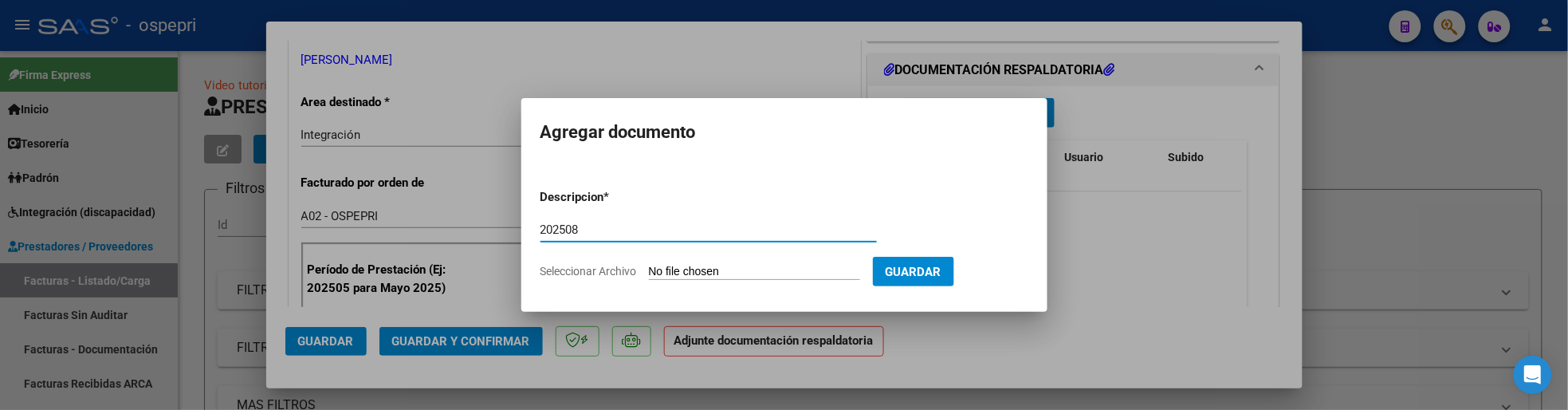
click at [710, 275] on input "Seleccionar Archivo" at bounding box center [754, 273] width 211 height 15
type input "C:\fakepath\asist Agosto Tomás .pdf"
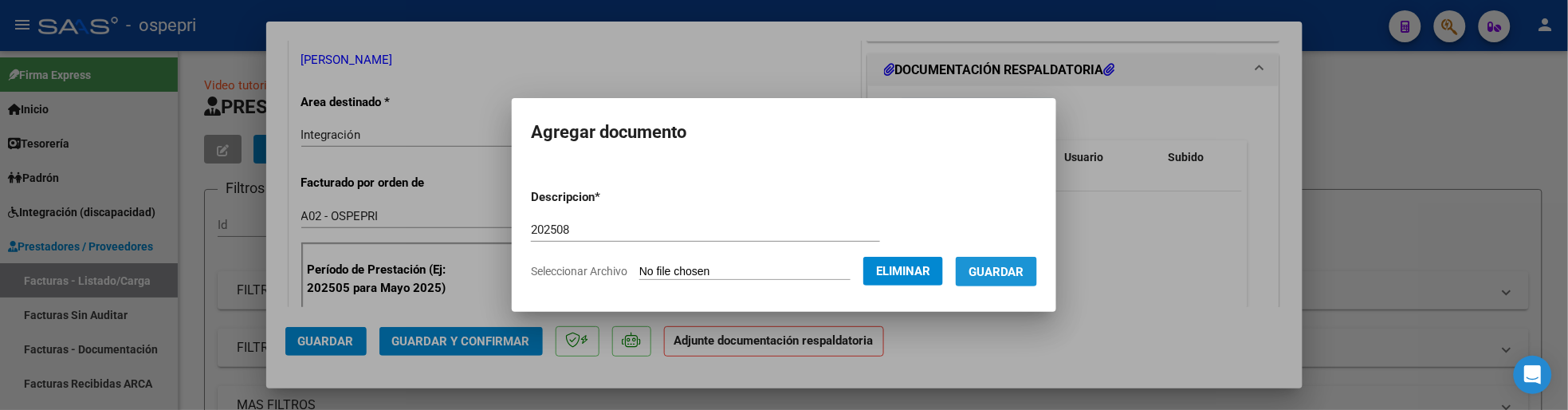
click at [897, 259] on button "Guardar" at bounding box center [997, 272] width 82 height 30
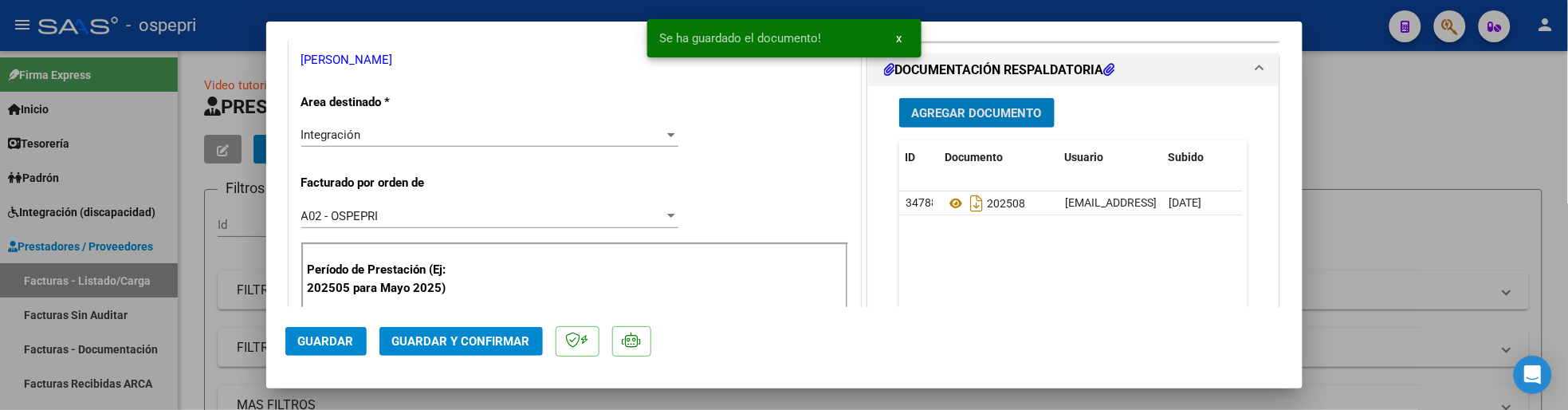
click at [466, 335] on span "Guardar y Confirmar" at bounding box center [461, 341] width 138 height 15
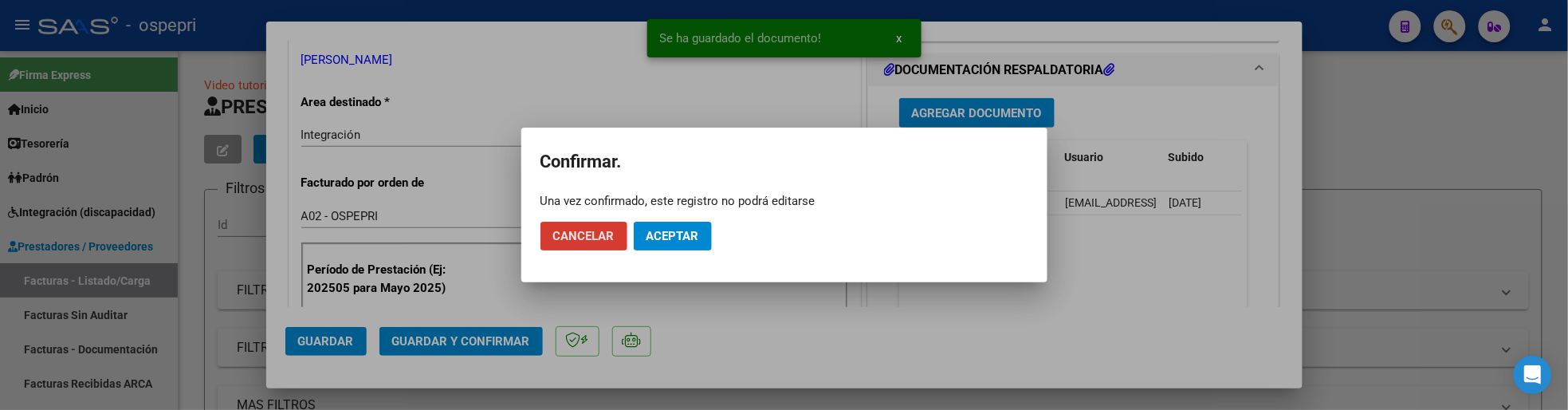
click at [672, 241] on span "Aceptar" at bounding box center [672, 236] width 53 height 15
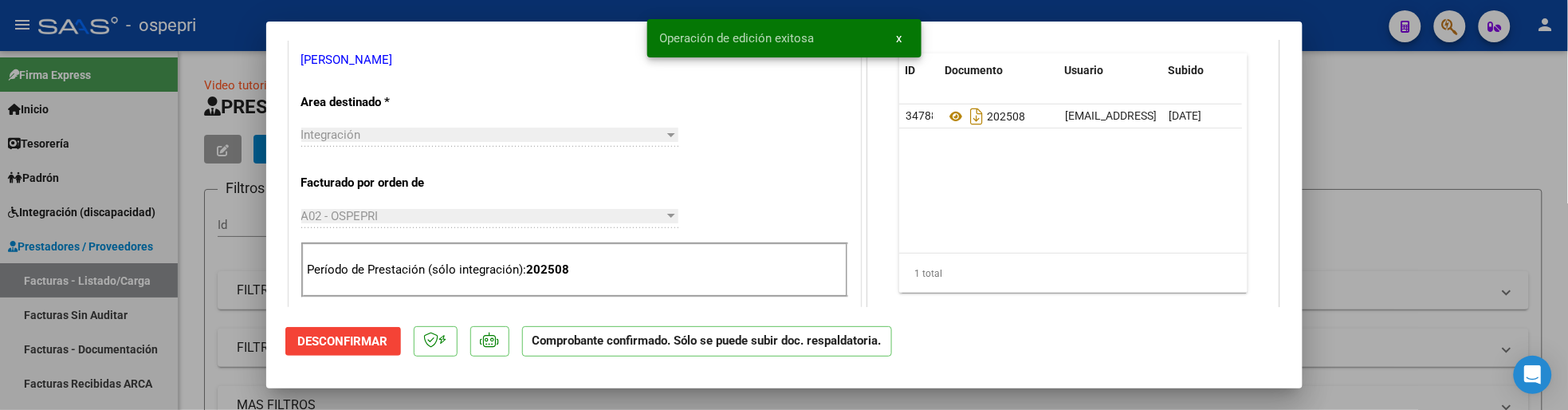
click at [897, 245] on div at bounding box center [784, 205] width 1568 height 410
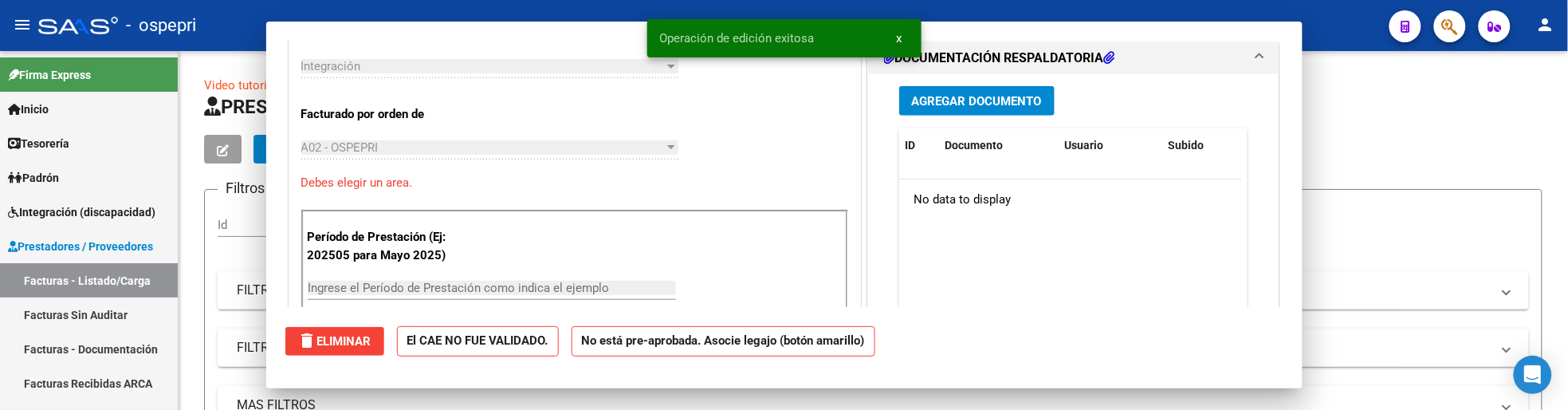
type input "$ 0,00"
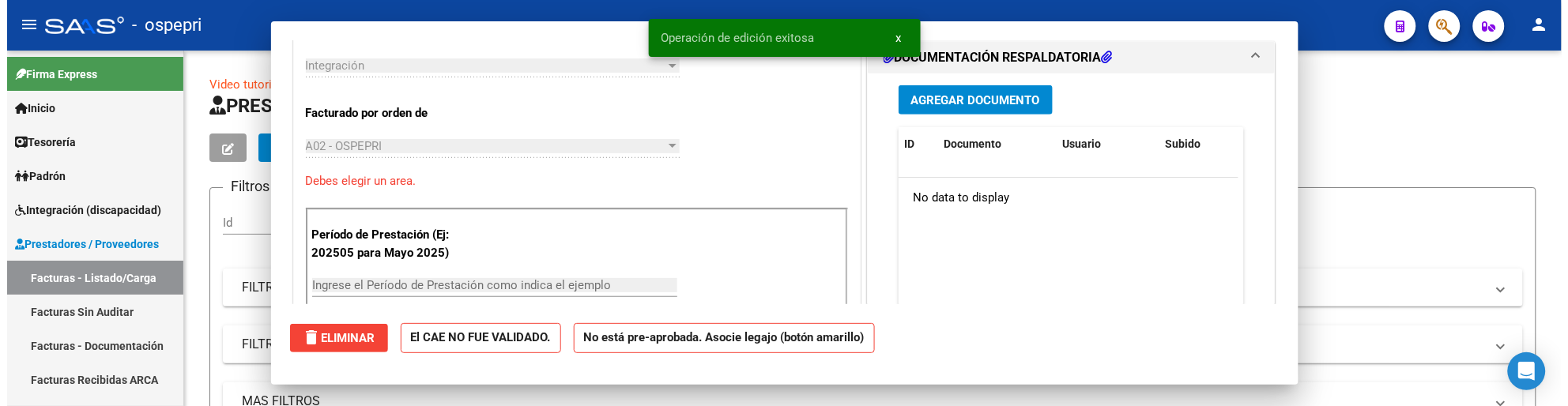
scroll to position [284, 0]
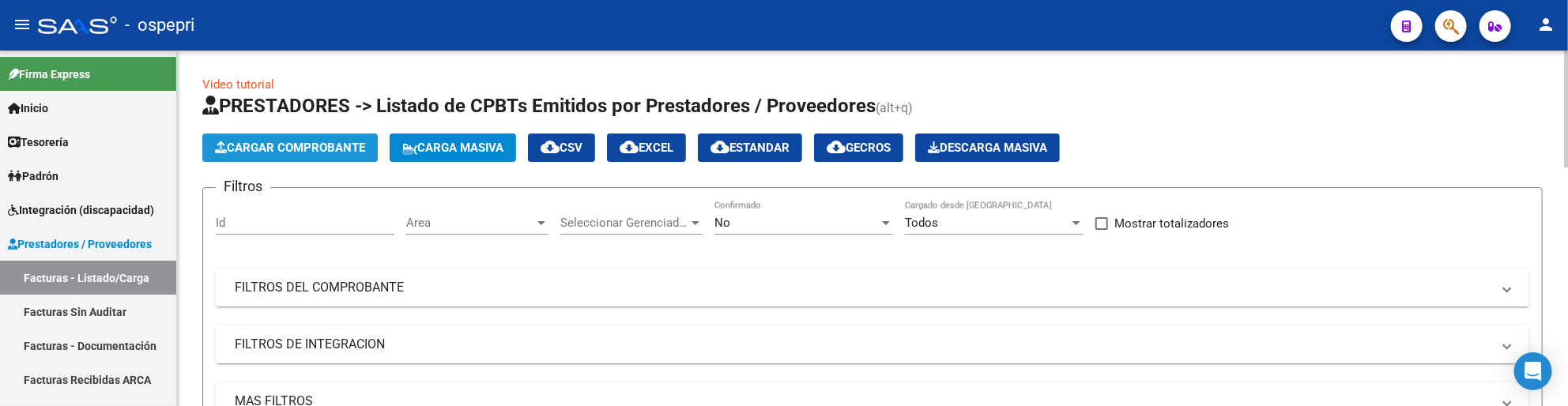
click at [307, 151] on span "Cargar Comprobante" at bounding box center [289, 148] width 150 height 14
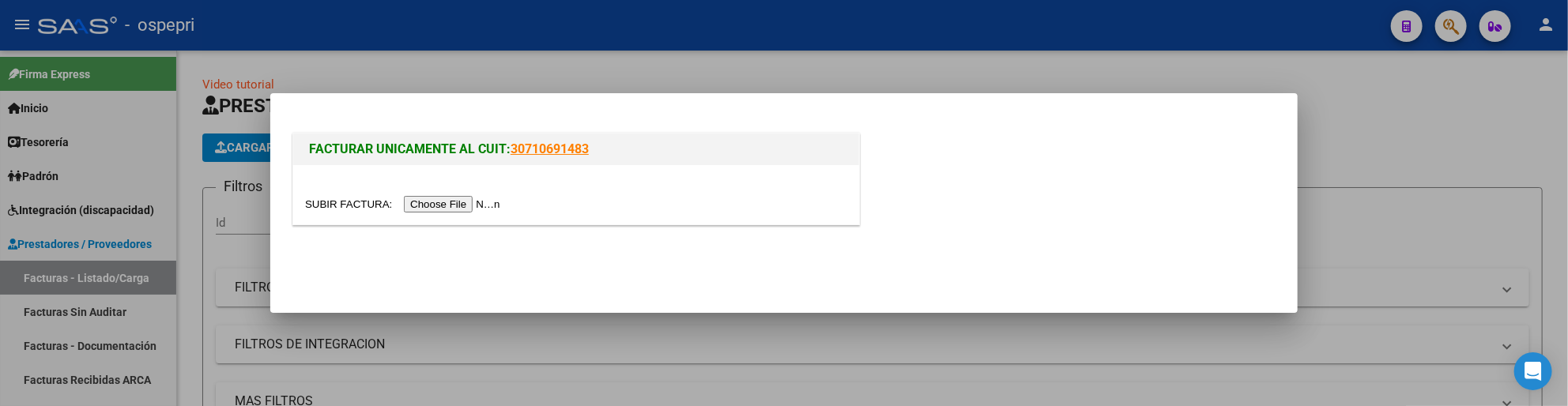
click at [440, 207] on input "file" at bounding box center [405, 204] width 200 height 17
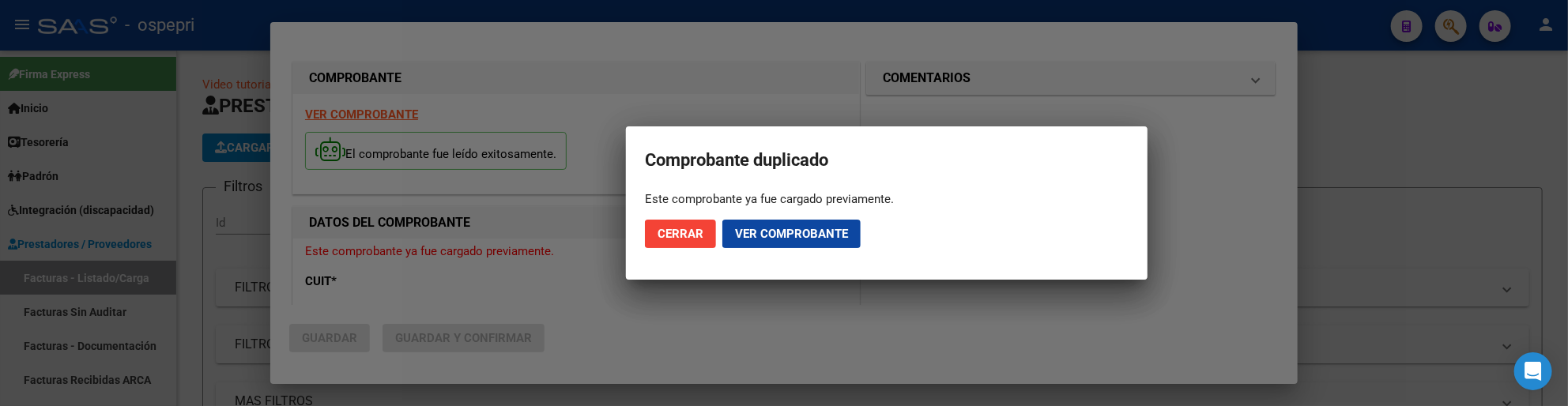
click at [889, 253] on div at bounding box center [784, 203] width 1568 height 406
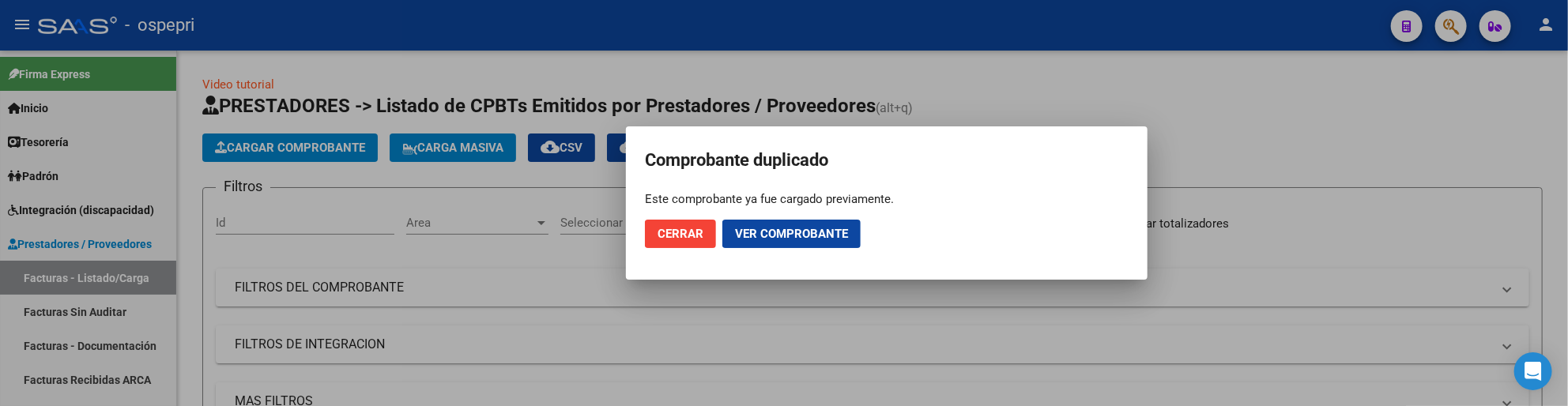
click at [889, 279] on div at bounding box center [784, 203] width 1568 height 406
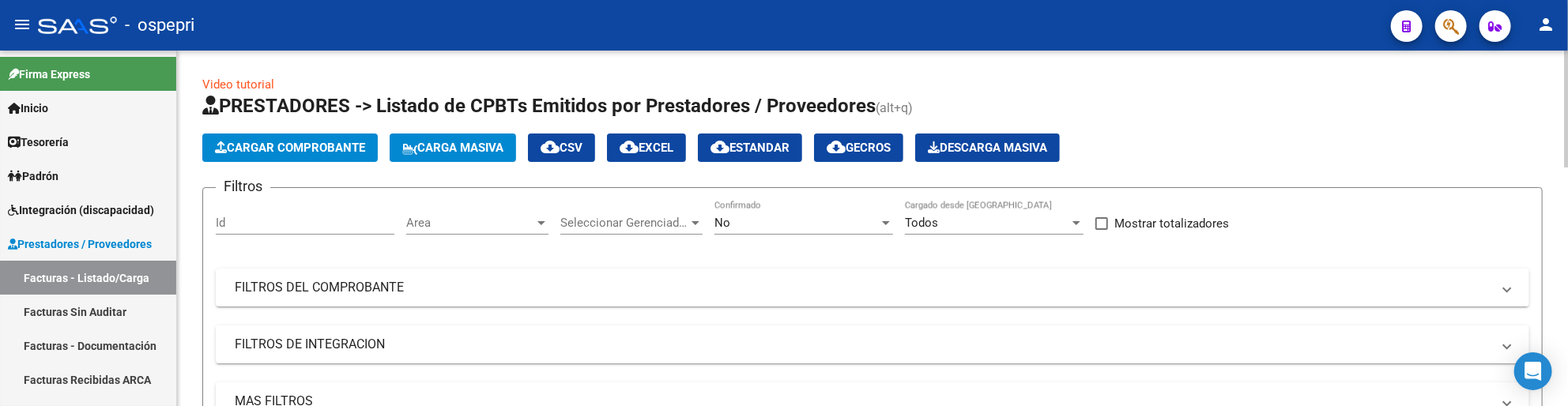
scroll to position [88, 0]
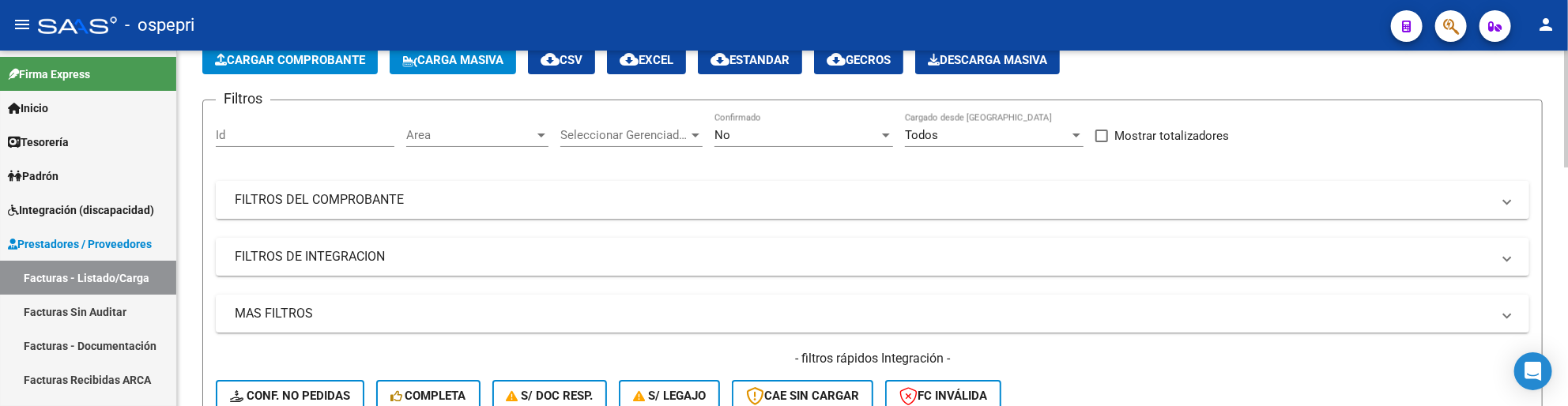
click at [889, 204] on mat-panel-title "FILTROS DEL COMPROBANTE" at bounding box center [863, 200] width 1257 height 18
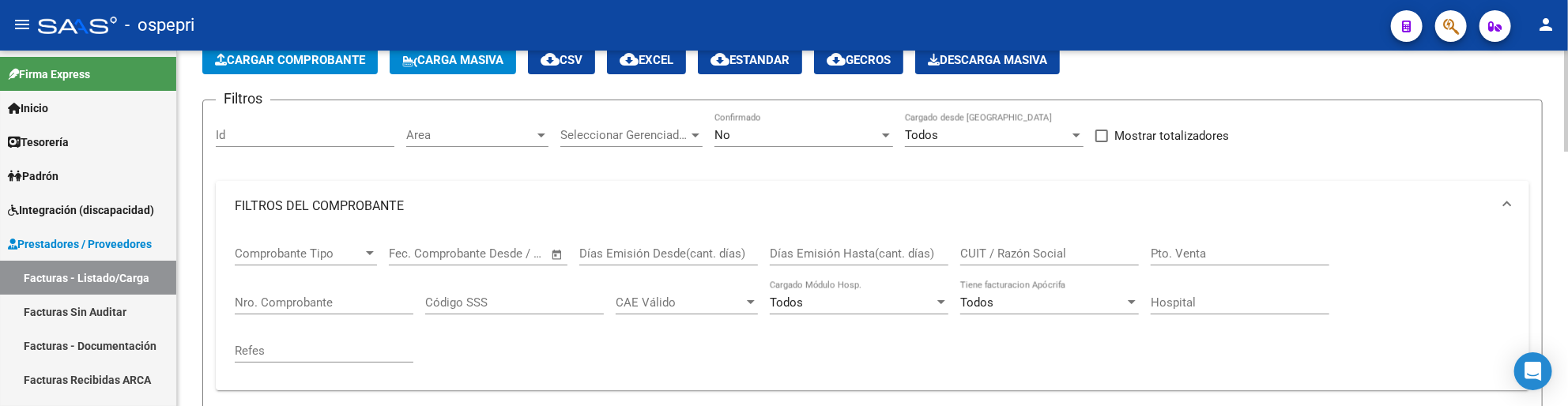
click at [889, 258] on input "CUIT / Razón Social" at bounding box center [1050, 254] width 179 height 14
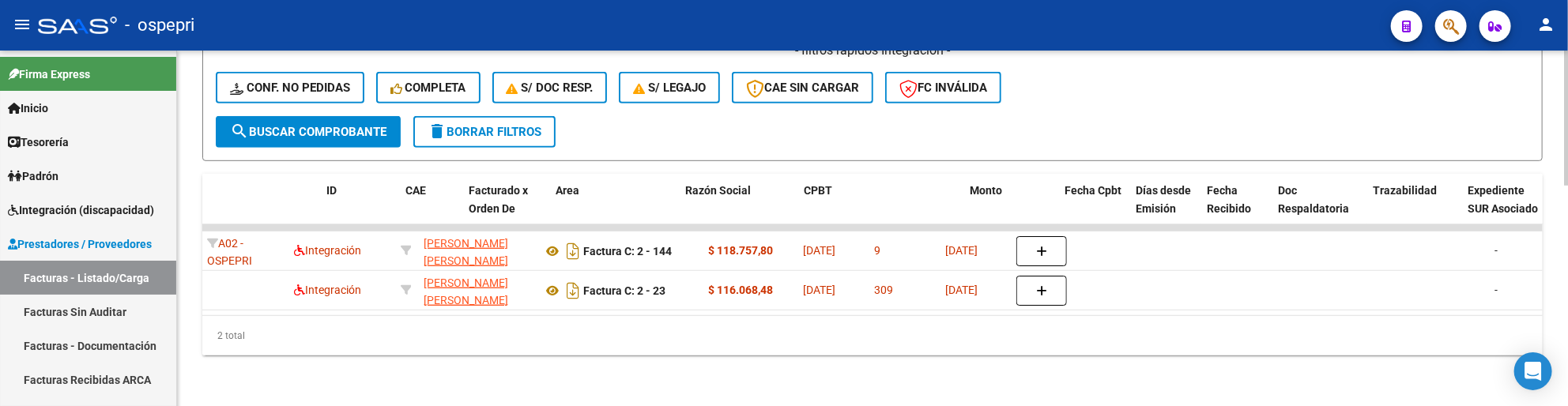
scroll to position [0, 0]
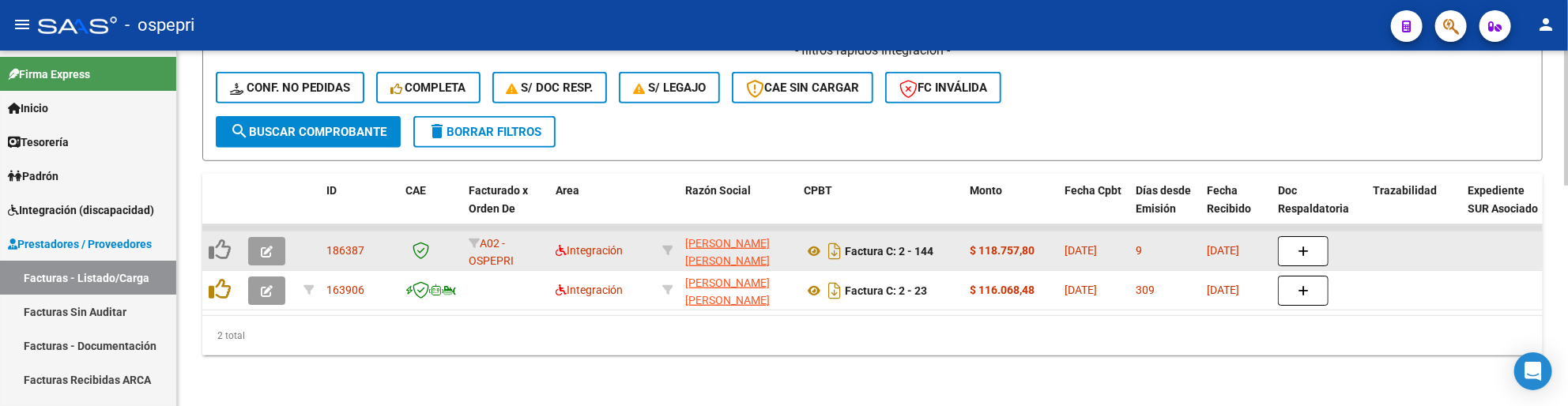
type input "albarracin"
click at [272, 241] on button "button" at bounding box center [267, 251] width 37 height 29
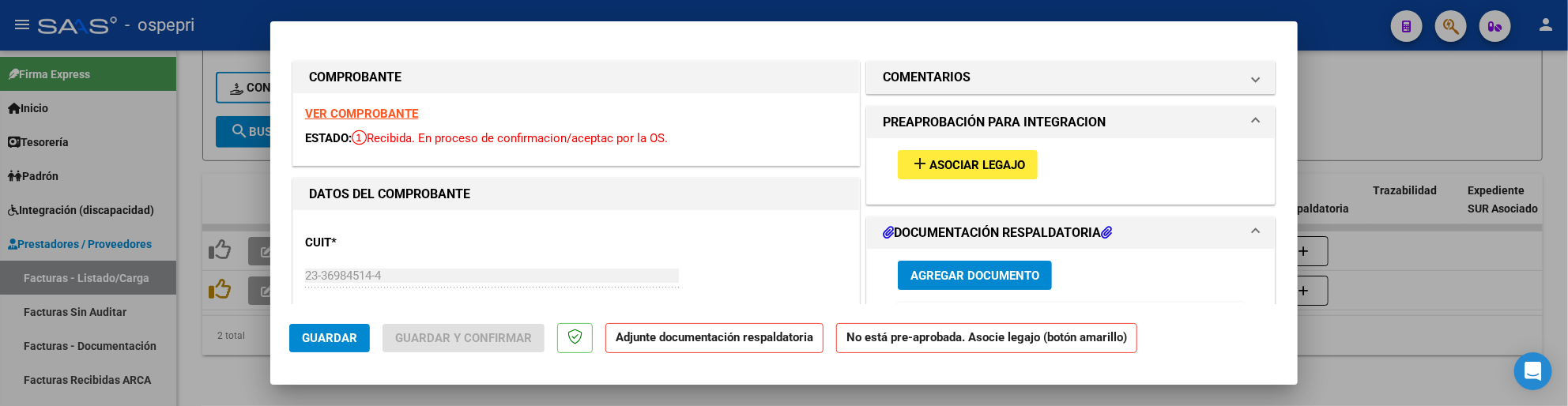
click at [889, 163] on span "Asociar Legajo" at bounding box center [977, 165] width 95 height 14
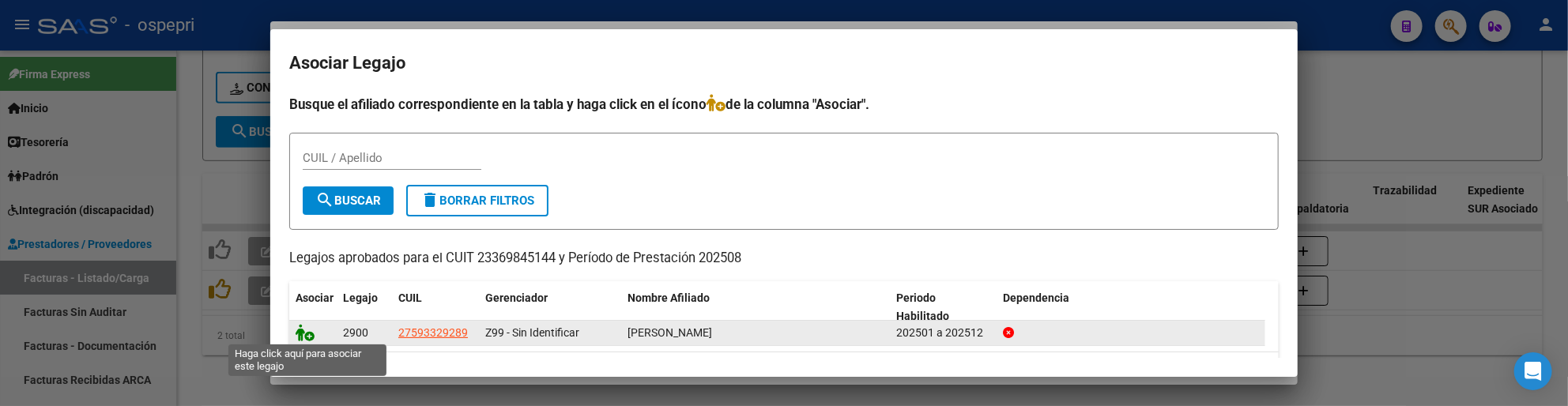
click at [300, 332] on icon at bounding box center [305, 332] width 19 height 18
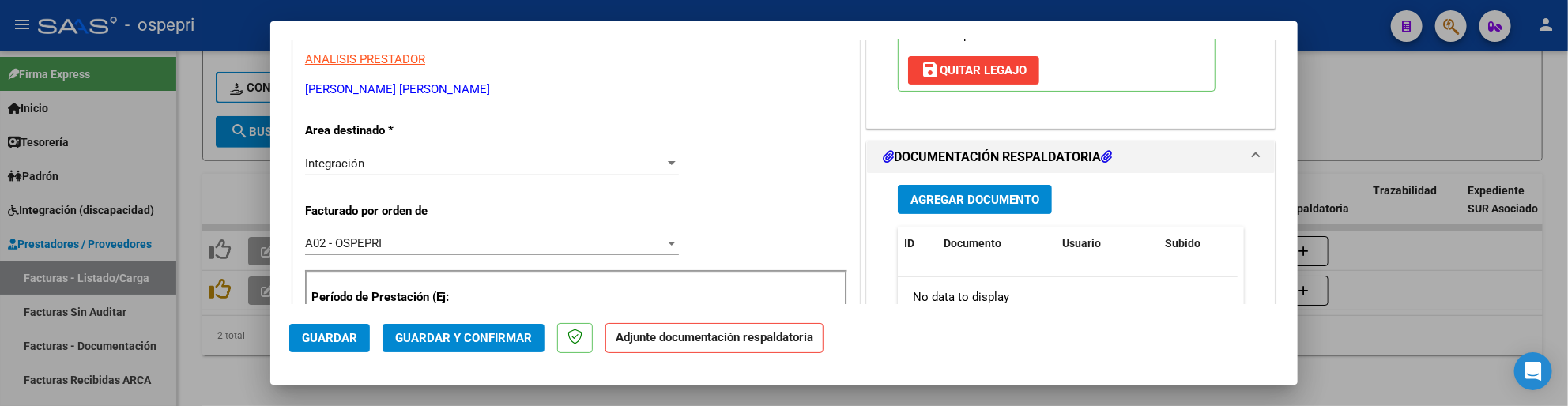
scroll to position [351, 0]
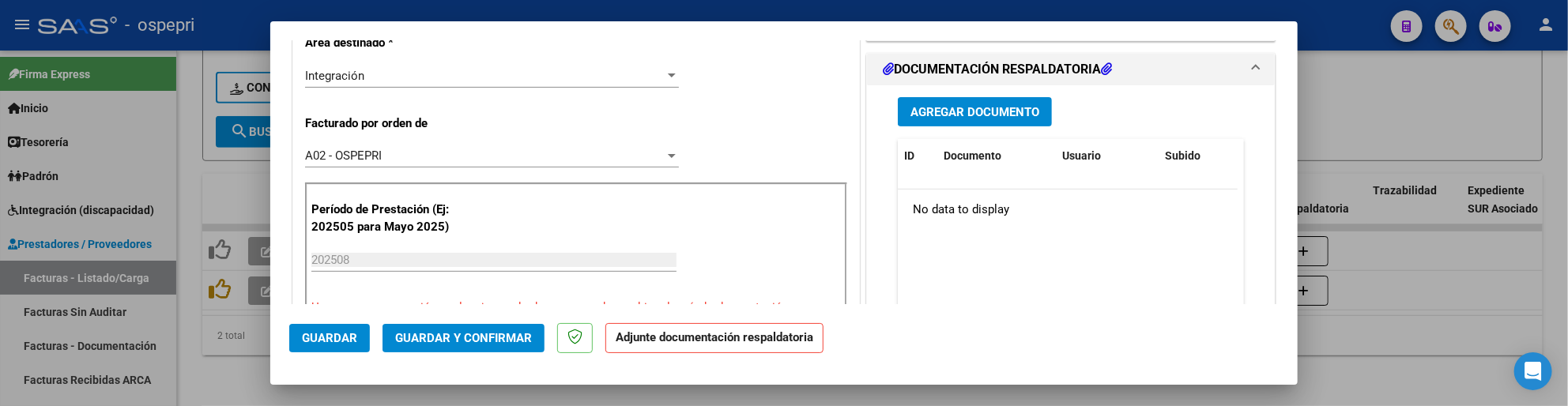
click at [889, 114] on span "Agregar Documento" at bounding box center [974, 112] width 129 height 14
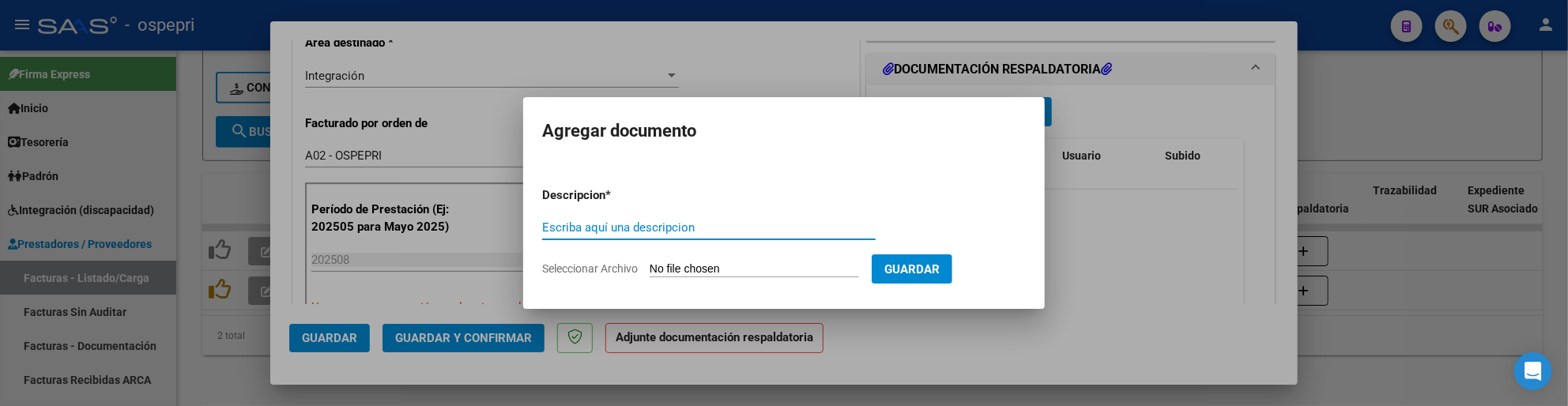
click at [679, 233] on input "Escriba aquí una descripcion" at bounding box center [709, 227] width 333 height 14
drag, startPoint x: 679, startPoint y: 233, endPoint x: 617, endPoint y: 225, distance: 62.5
click at [617, 225] on input "Escriba aquí una descripcion" at bounding box center [709, 227] width 333 height 14
type input "202508"
click at [676, 269] on input "Seleccionar Archivo" at bounding box center [754, 270] width 209 height 15
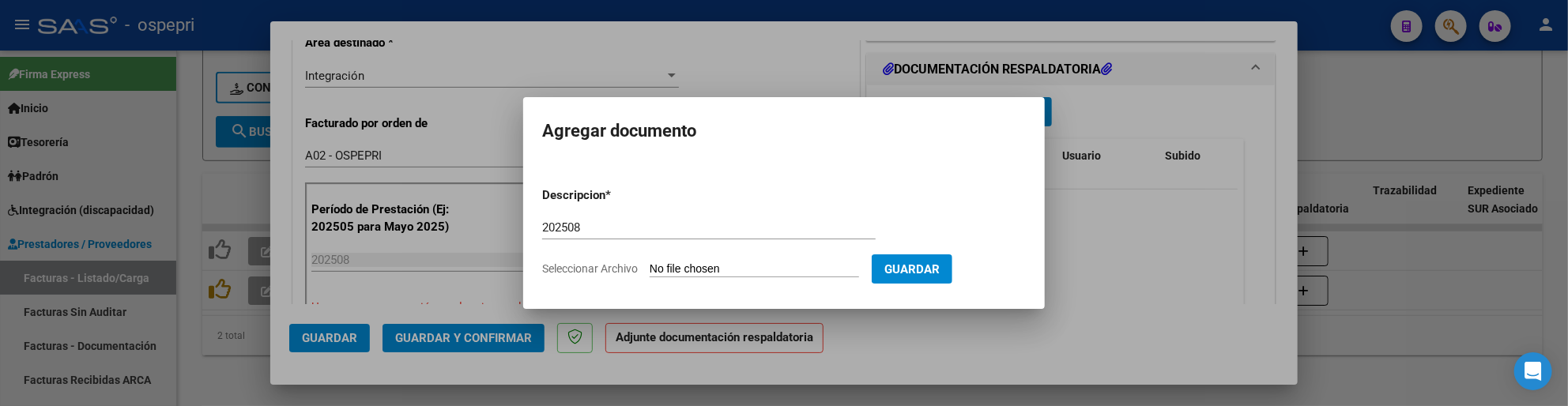
type input "C:\fakepath\Asistencia Astor Agosto.pdf"
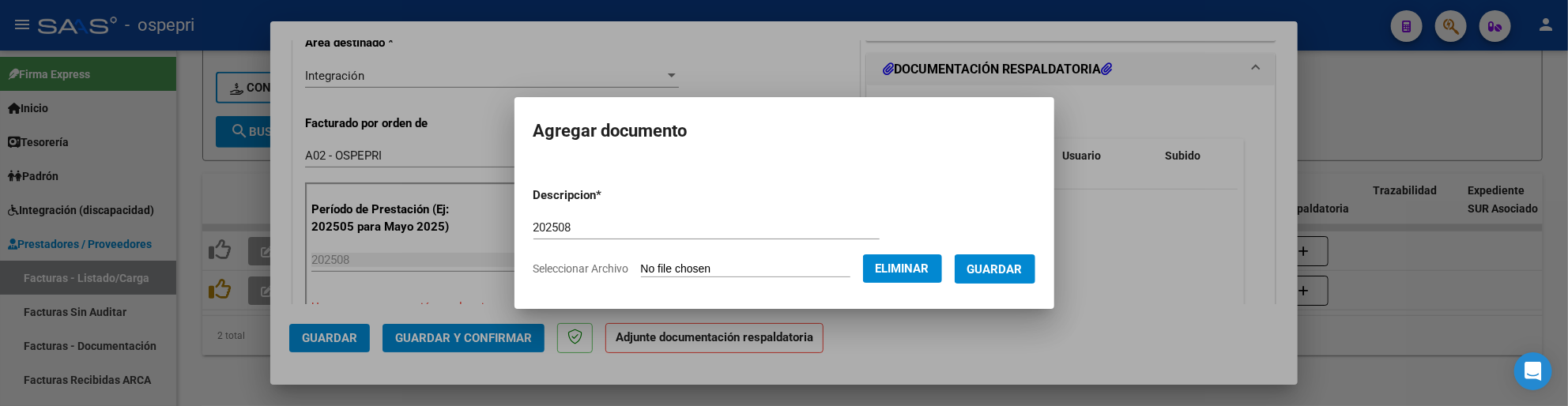
click at [889, 266] on span "Guardar" at bounding box center [994, 270] width 55 height 14
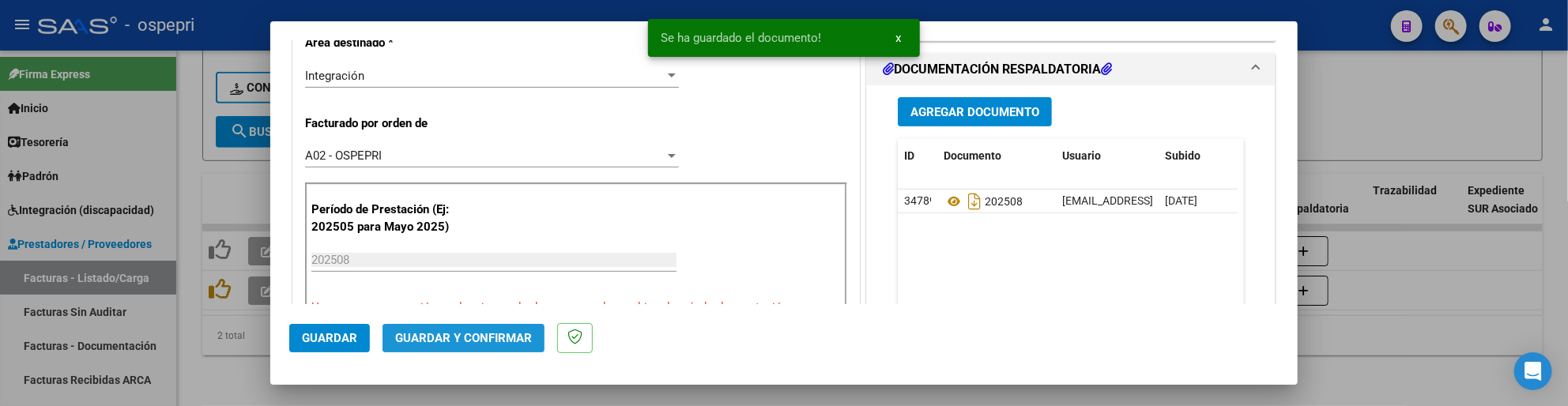
click at [485, 335] on span "Guardar y Confirmar" at bounding box center [463, 338] width 137 height 14
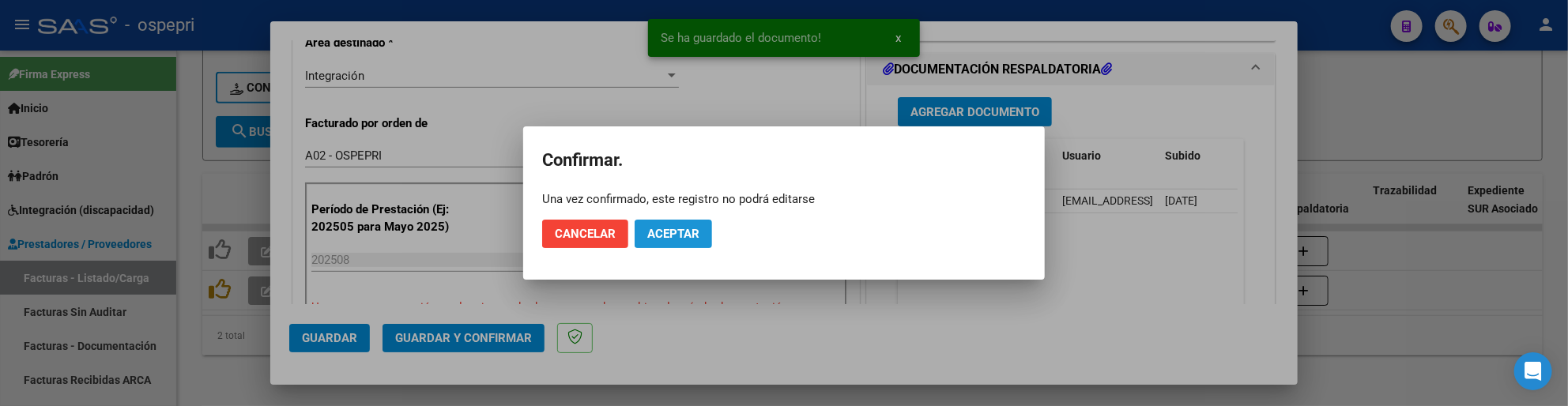
click at [670, 232] on span "Aceptar" at bounding box center [673, 234] width 52 height 14
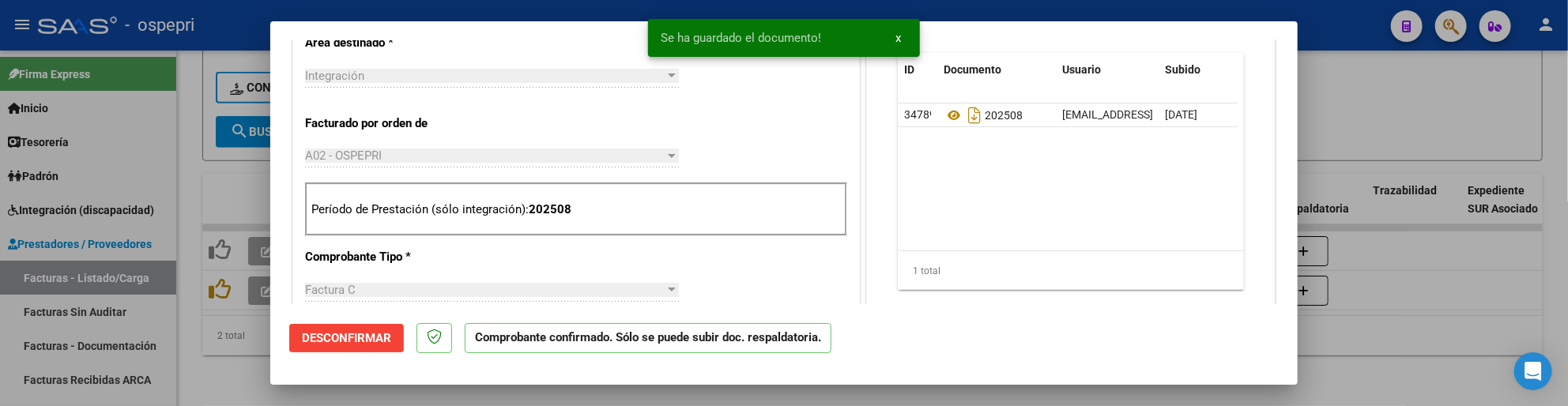
type input "$ 118.757,84"
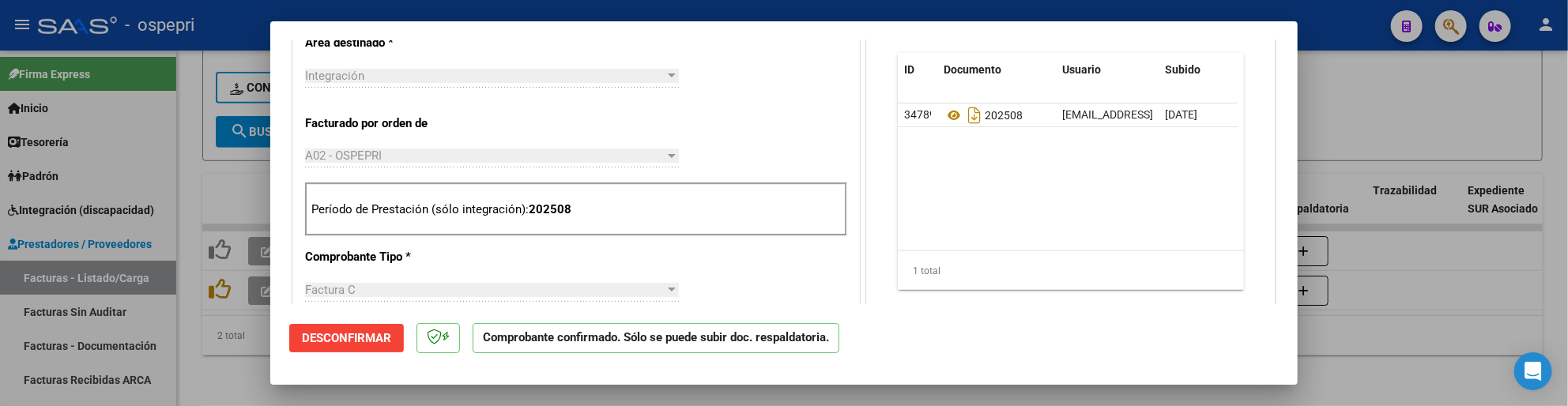
click at [889, 317] on div at bounding box center [784, 203] width 1568 height 406
type input "$ 0,00"
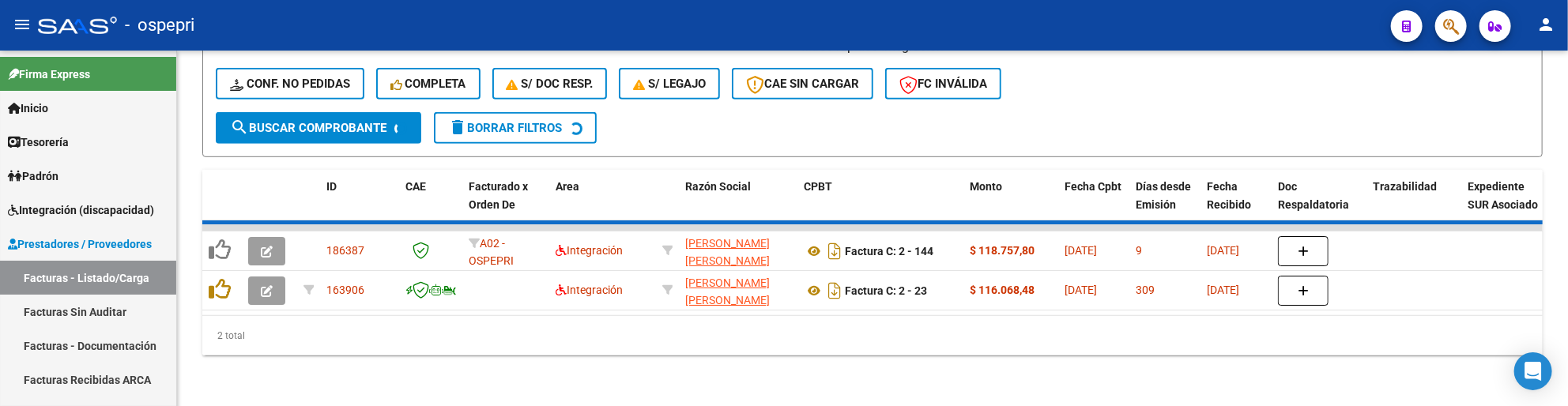
scroll to position [540, 0]
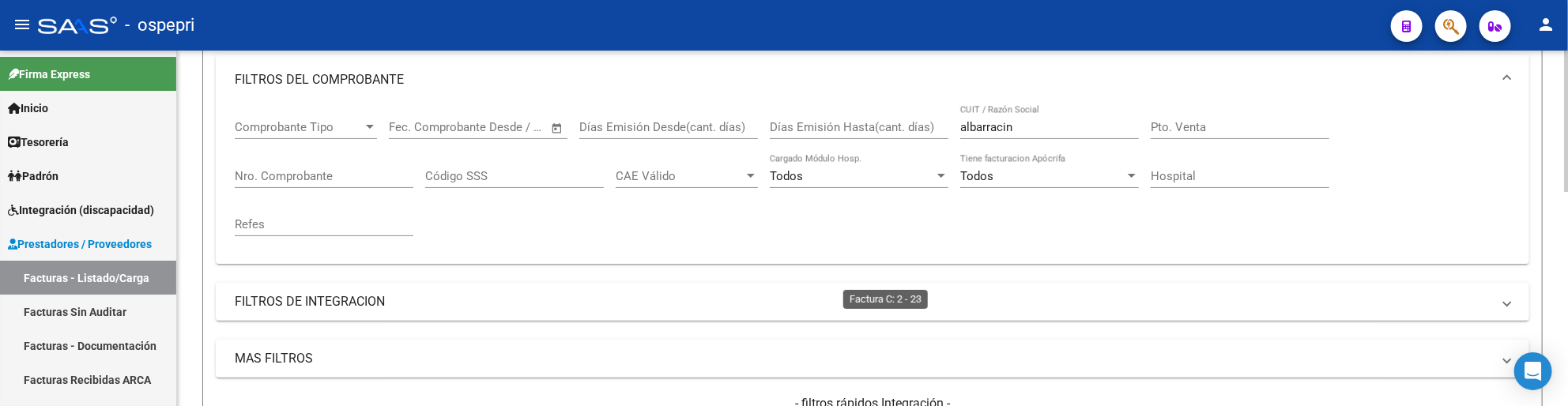
scroll to position [188, 0]
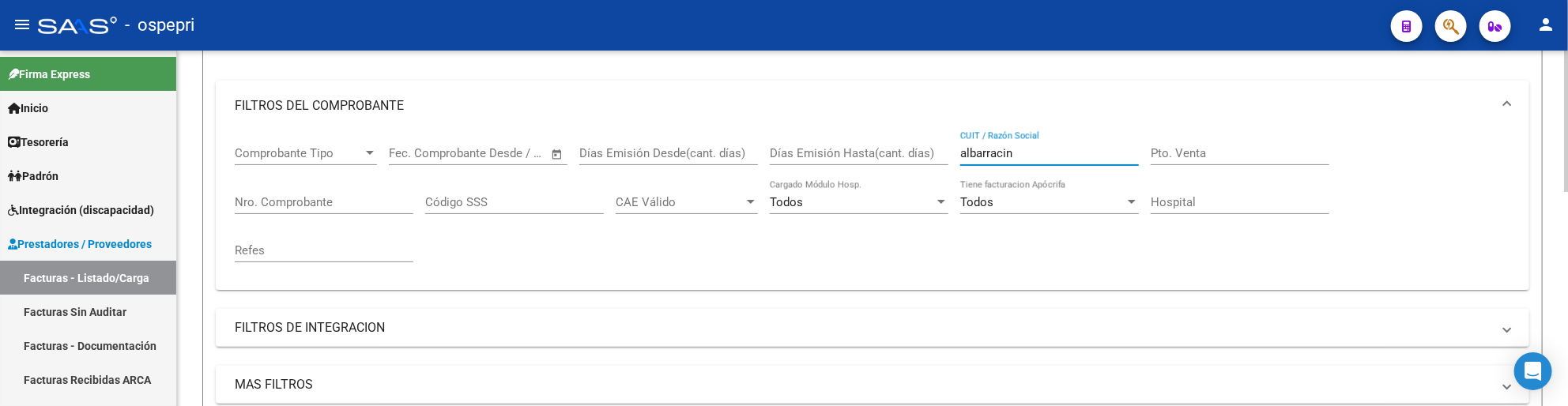
drag, startPoint x: 1025, startPoint y: 154, endPoint x: 945, endPoint y: 153, distance: 80.0
click at [889, 153] on div "Comprobante Tipo Comprobante Tipo Fecha inicio – Fecha fin Fec. Comprobante Des…" at bounding box center [873, 204] width 1276 height 147
type input "guzman"
click at [889, 204] on div "Comprobante Tipo Comprobante Tipo Fecha inicio – Fecha fin Fec. Comprobante Des…" at bounding box center [873, 204] width 1276 height 147
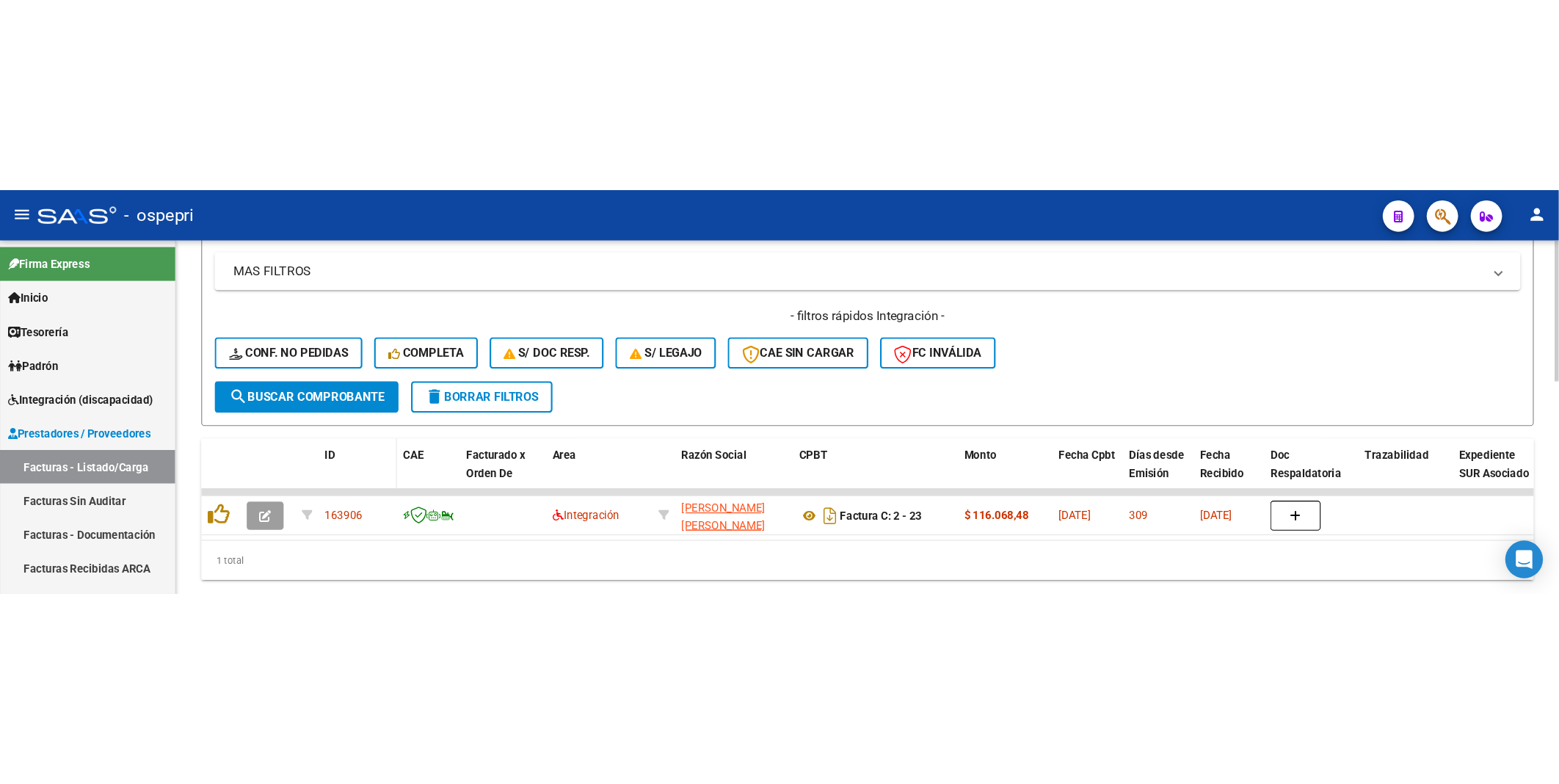
scroll to position [501, 0]
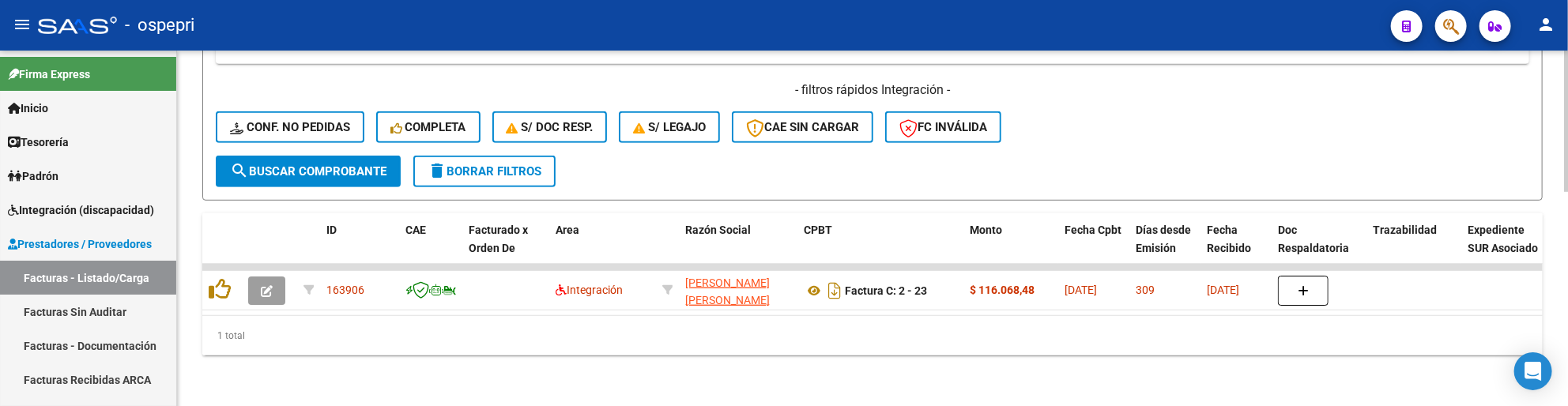
click at [338, 164] on span "search Buscar Comprobante" at bounding box center [308, 171] width 156 height 14
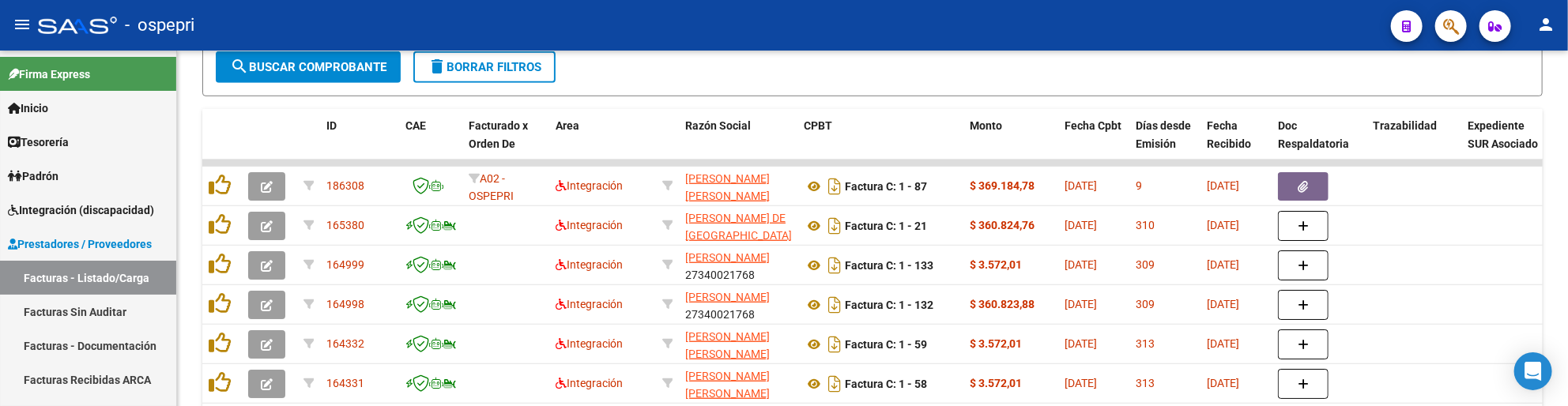
scroll to position [368, 0]
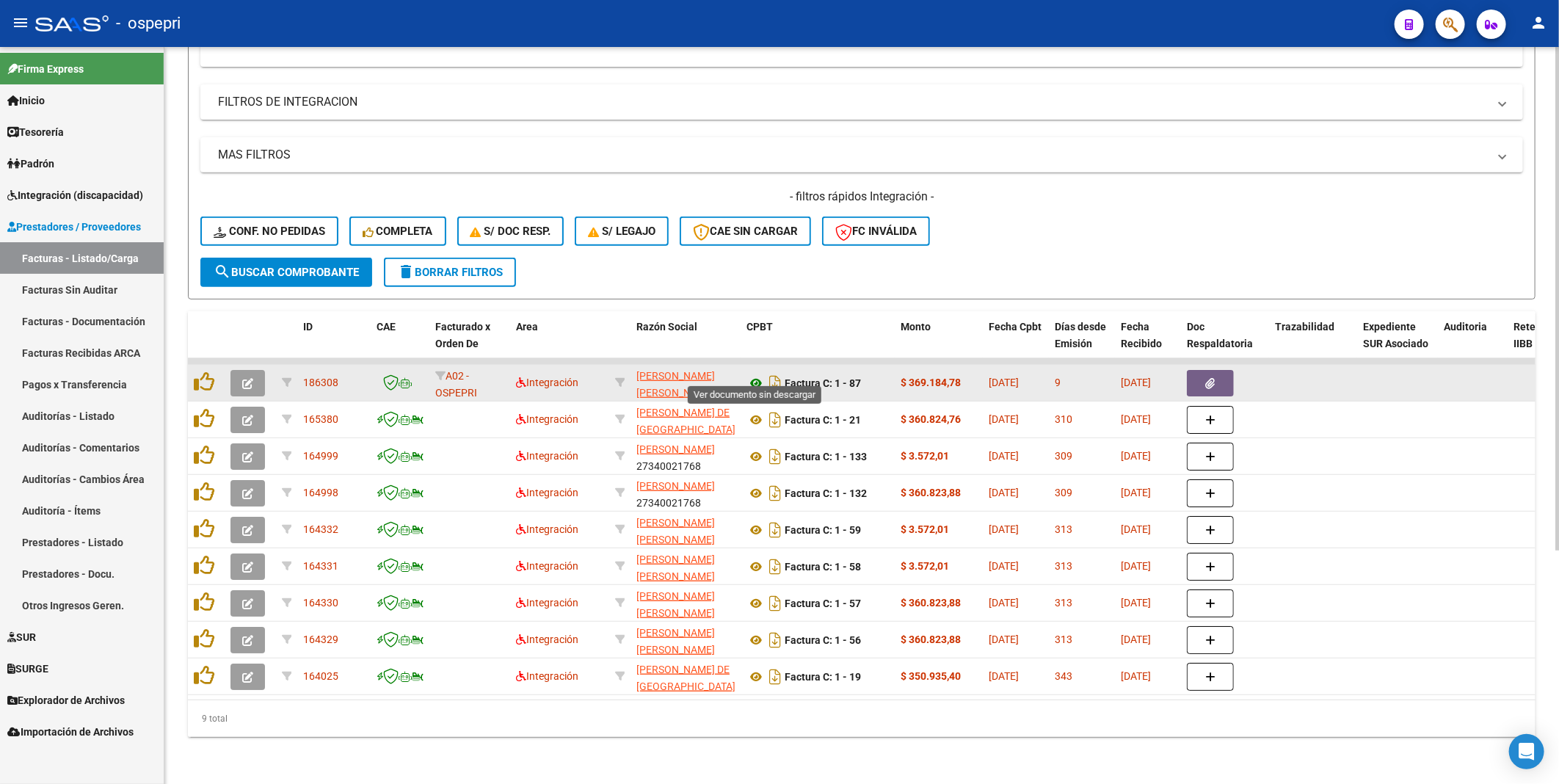
click at [757, 374] on icon at bounding box center [756, 383] width 19 height 18
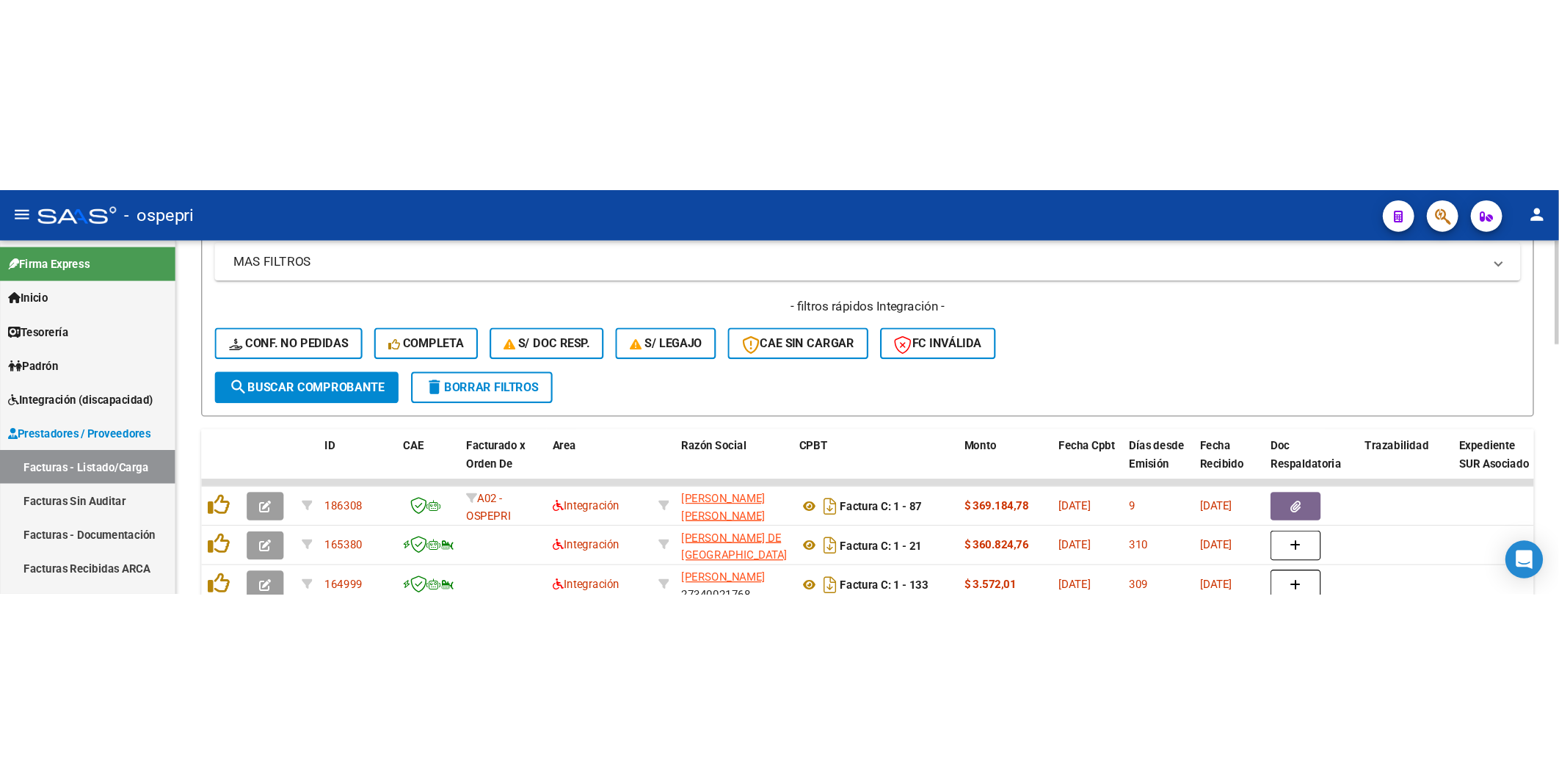
scroll to position [505, 0]
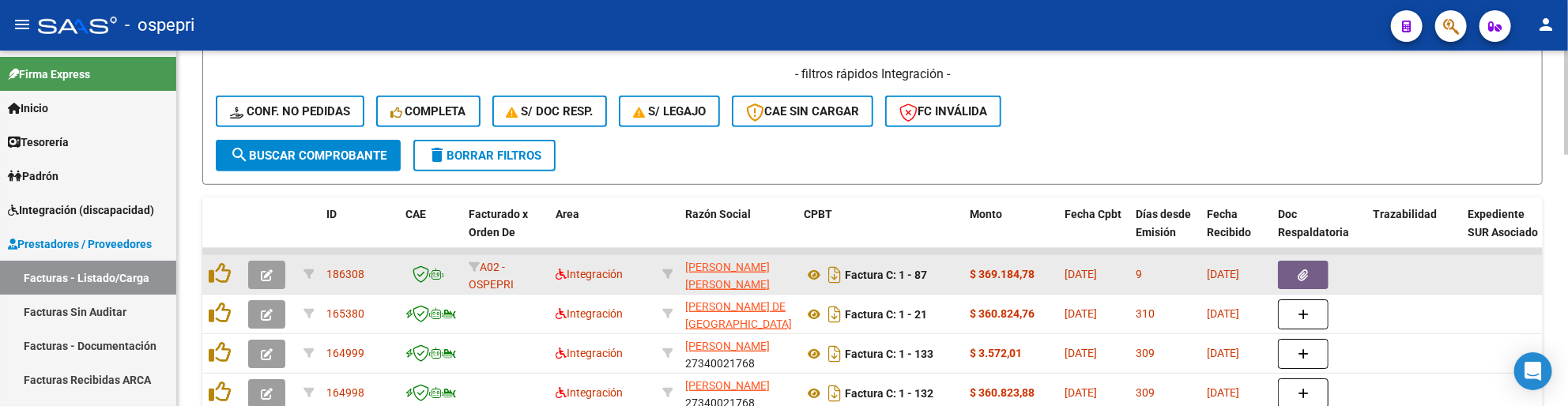
click at [270, 263] on button "button" at bounding box center [267, 275] width 37 height 29
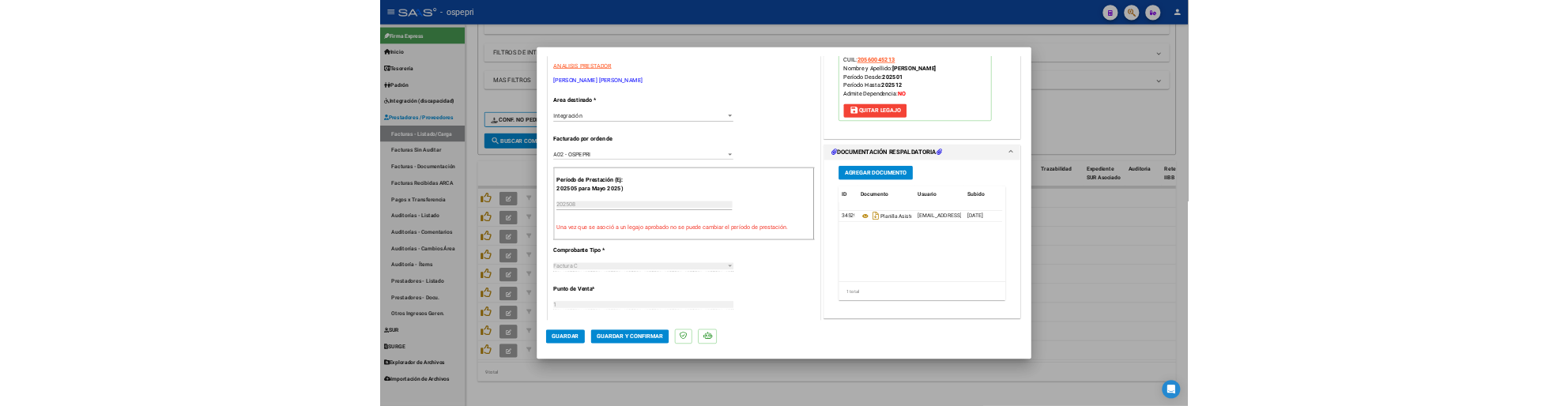
scroll to position [263, 0]
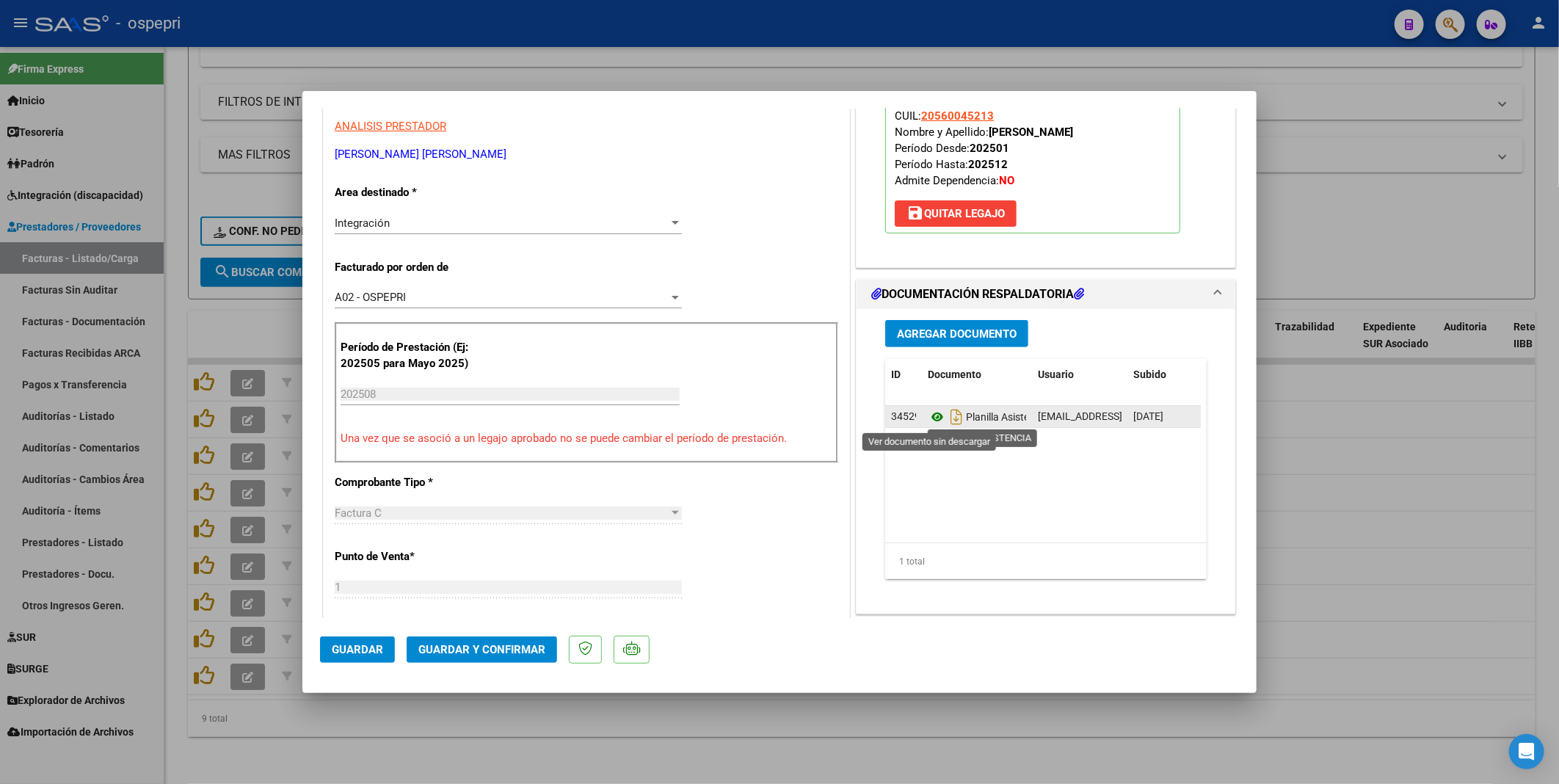
click at [826, 376] on icon at bounding box center [938, 417] width 19 height 18
click at [516, 376] on span "Guardar y Confirmar" at bounding box center [481, 649] width 127 height 13
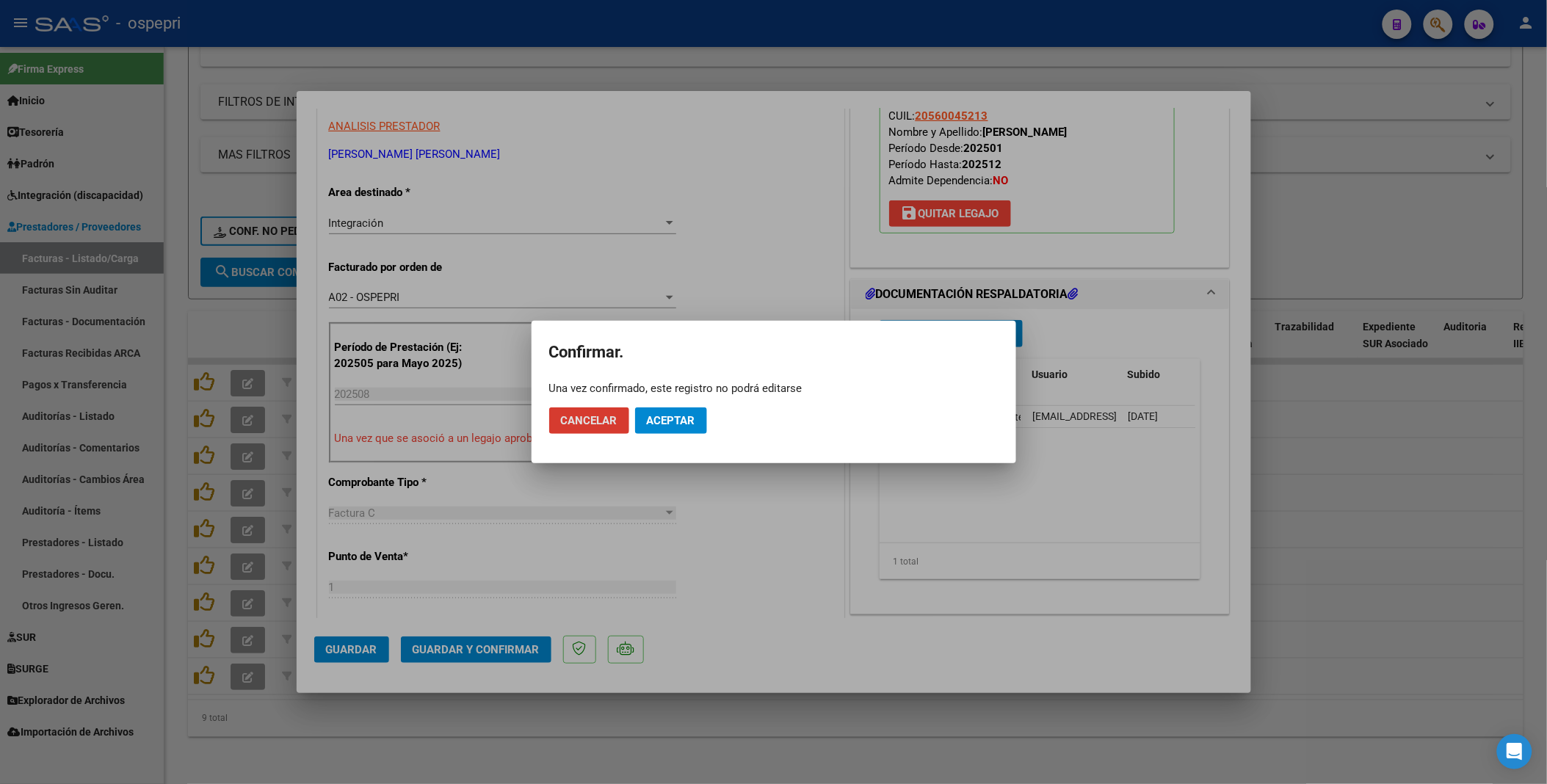
click at [678, 376] on span "Aceptar" at bounding box center [670, 420] width 48 height 13
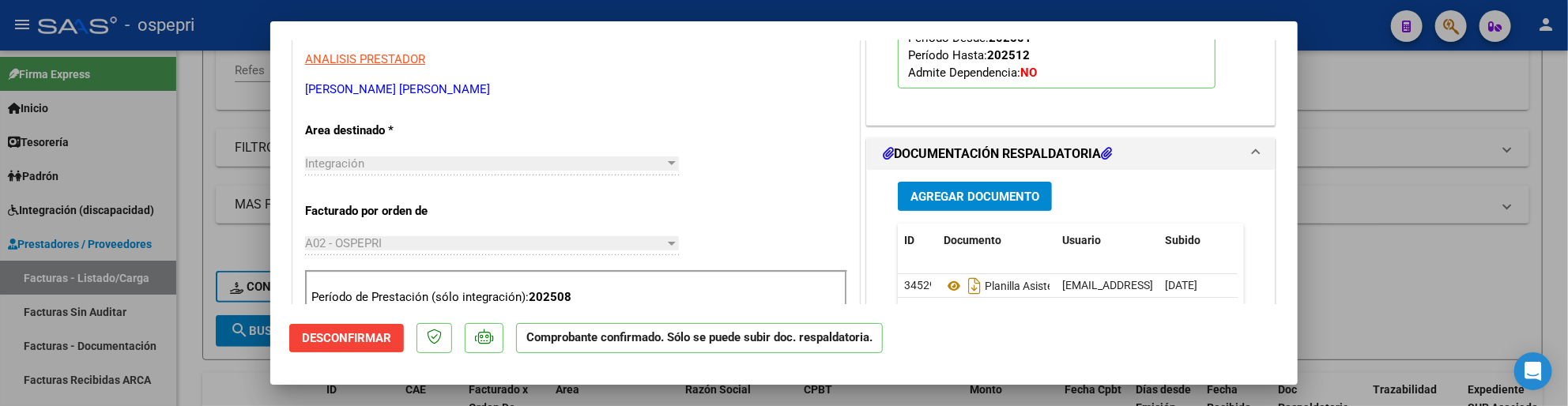
scroll to position [544, 0]
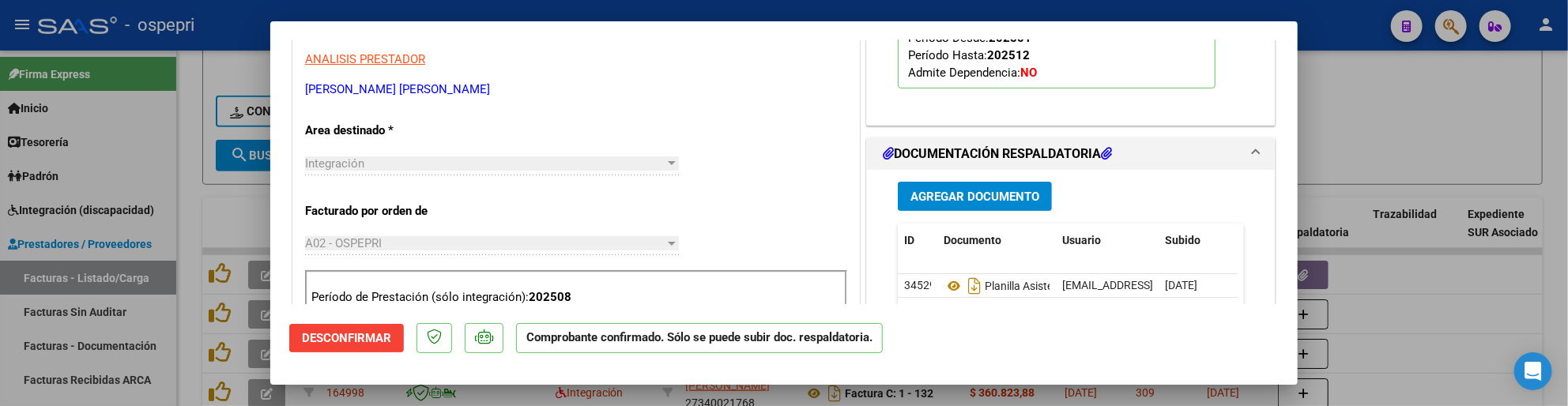
click at [889, 86] on div at bounding box center [784, 203] width 1568 height 406
type input "$ 0,00"
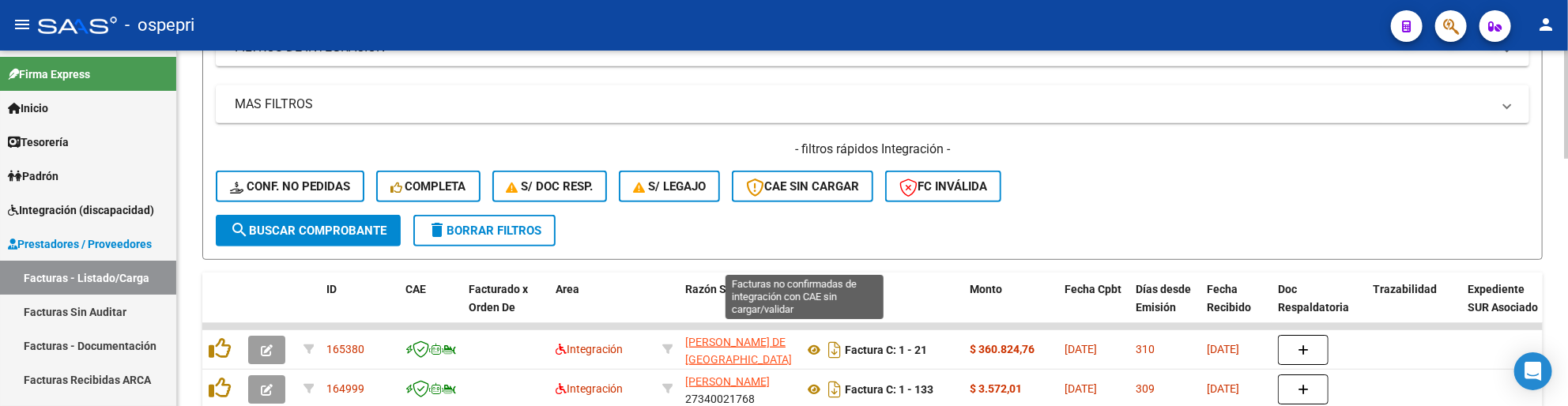
scroll to position [105, 0]
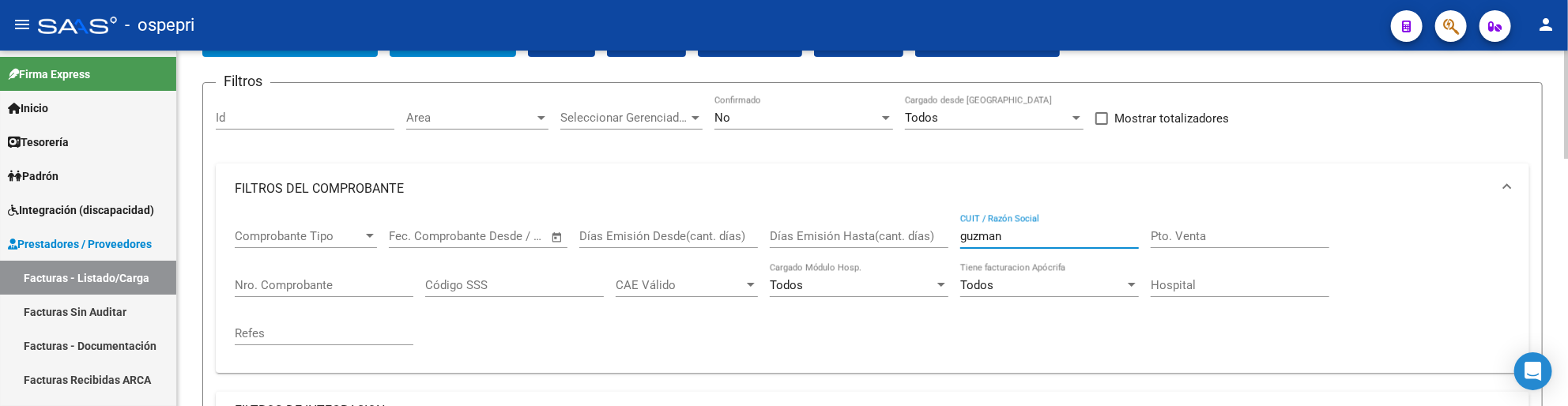
drag, startPoint x: 1047, startPoint y: 239, endPoint x: 905, endPoint y: 243, distance: 142.1
click at [889, 243] on div "Comprobante Tipo Comprobante Tipo Fecha inicio – Fecha fin Fec. Comprobante Des…" at bounding box center [873, 287] width 1276 height 147
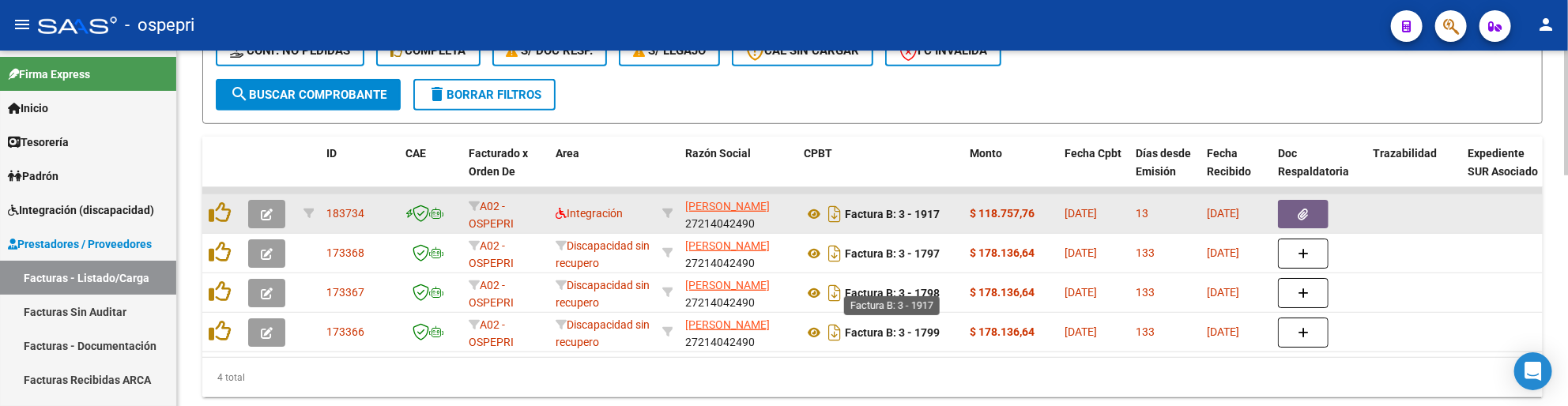
scroll to position [632, 0]
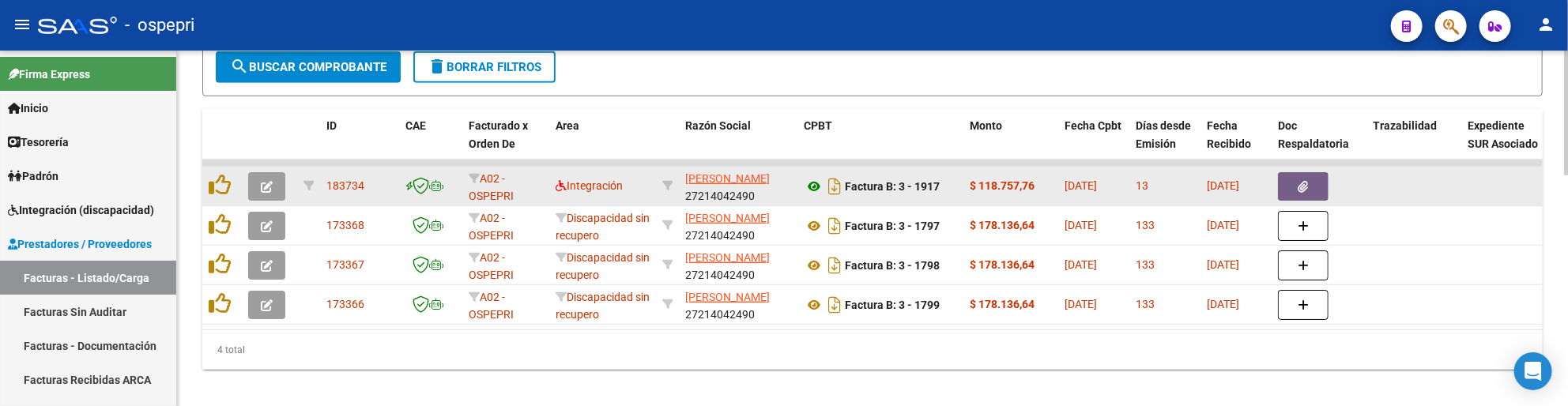
type input "aguirre viviana"
click at [807, 185] on icon at bounding box center [814, 187] width 21 height 19
click at [272, 190] on button "button" at bounding box center [267, 187] width 37 height 29
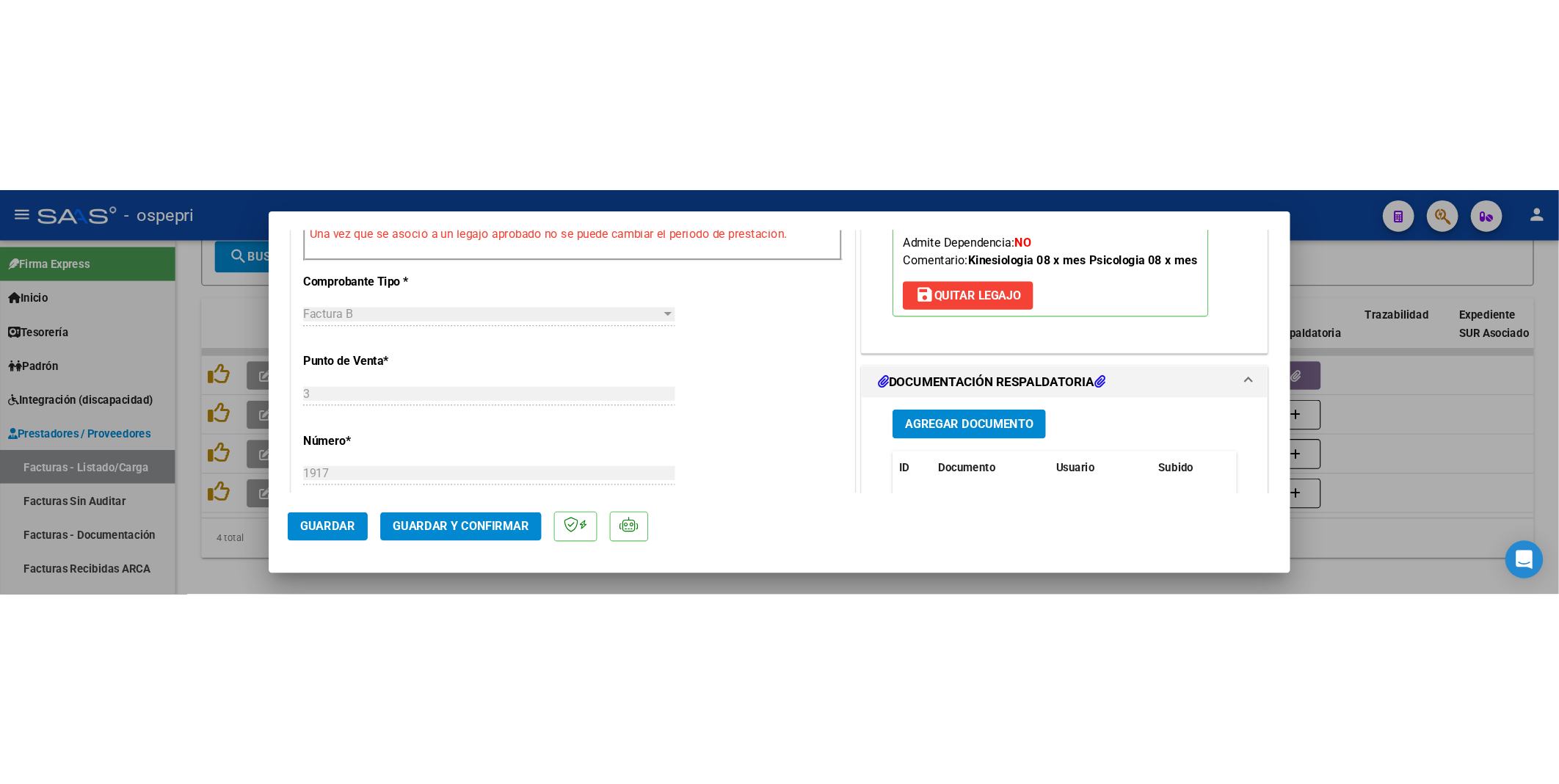
scroll to position [652, 0]
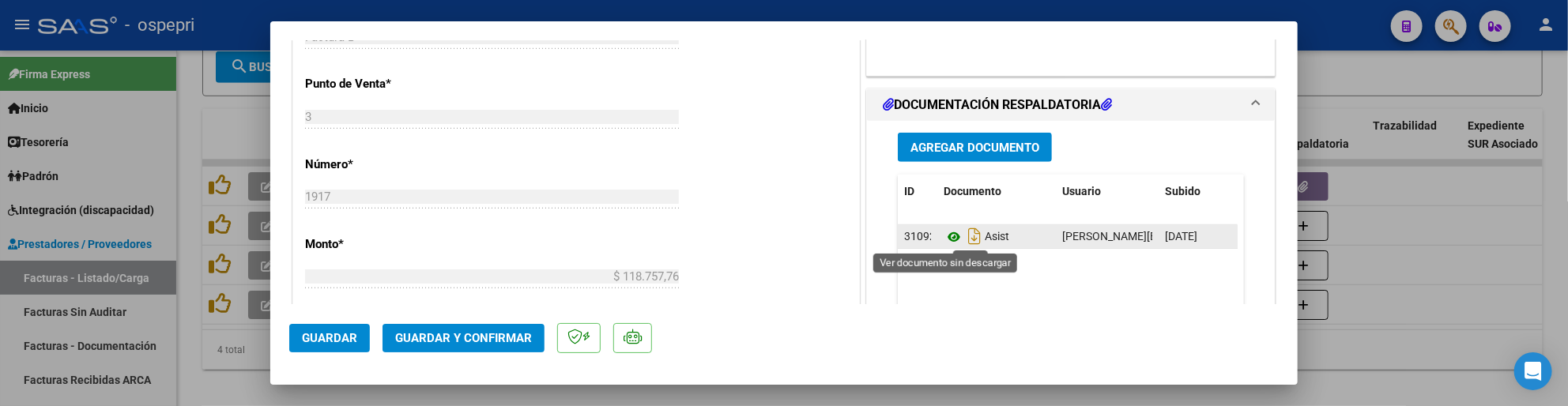
click at [889, 246] on icon at bounding box center [954, 237] width 21 height 19
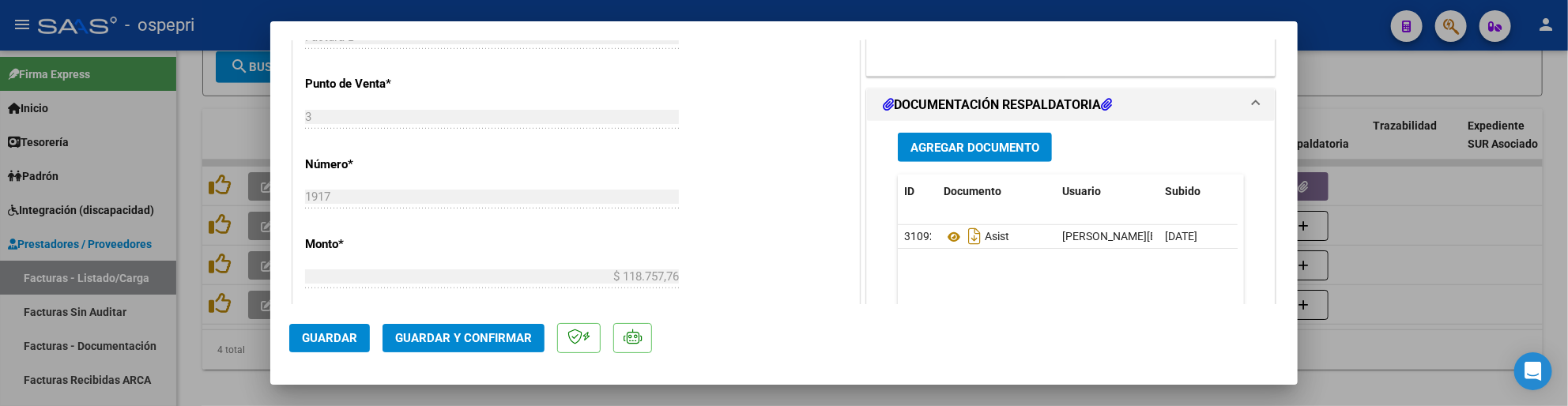
click at [889, 313] on mat-dialog-actions "Guardar Guardar y Confirmar" at bounding box center [784, 336] width 990 height 62
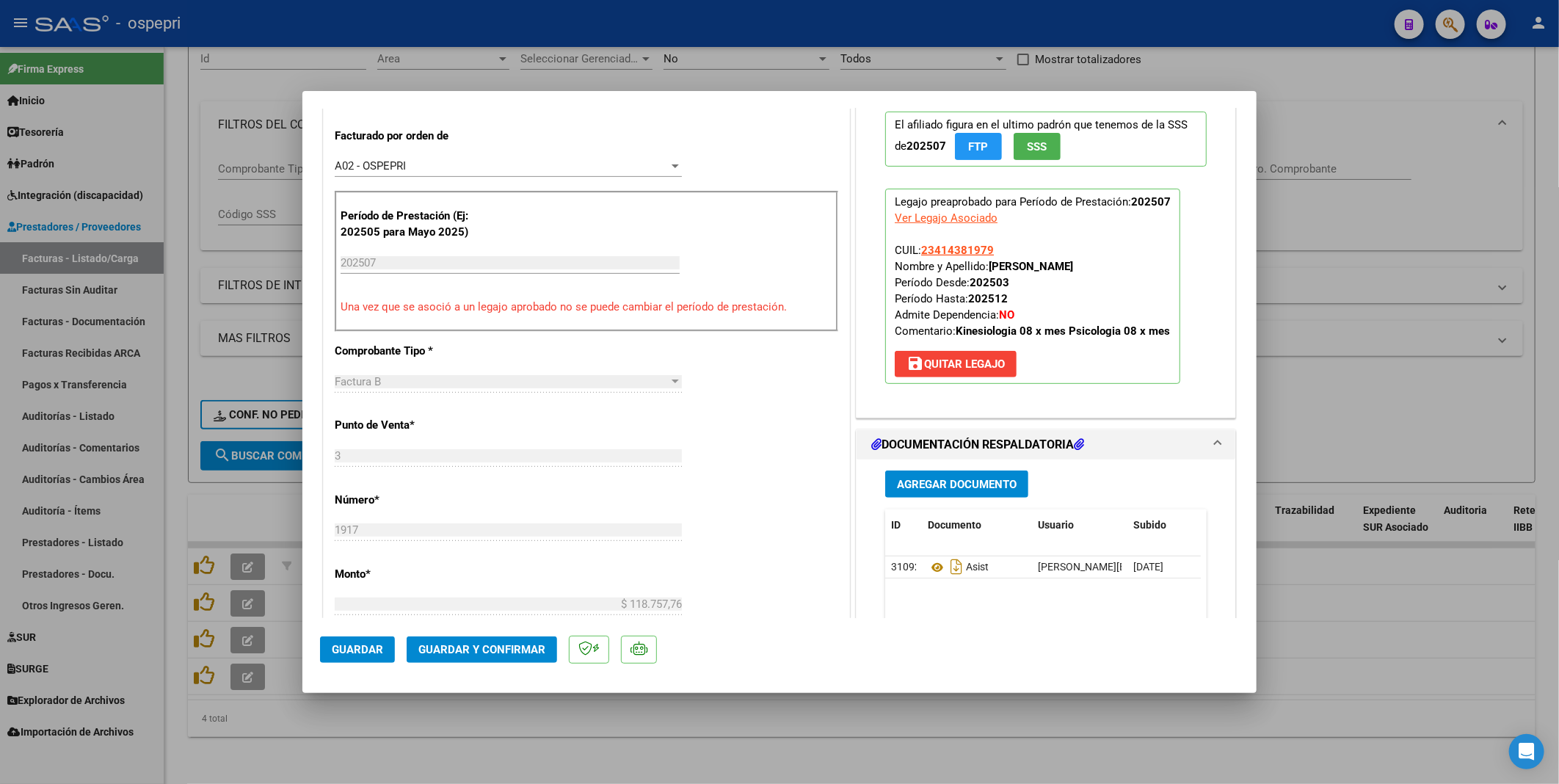
scroll to position [326, 0]
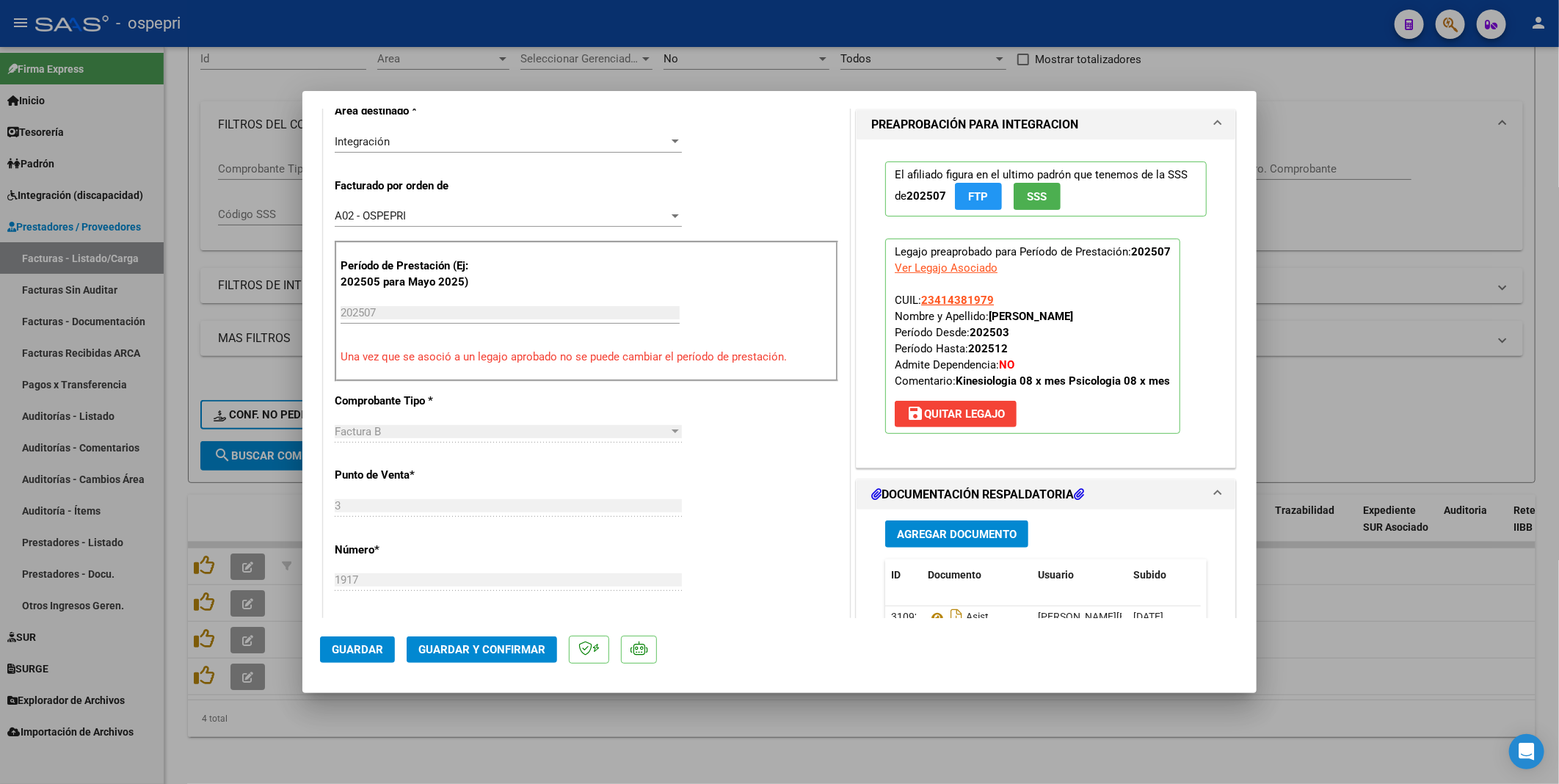
click at [826, 376] on span "save Quitar Legajo" at bounding box center [955, 414] width 98 height 13
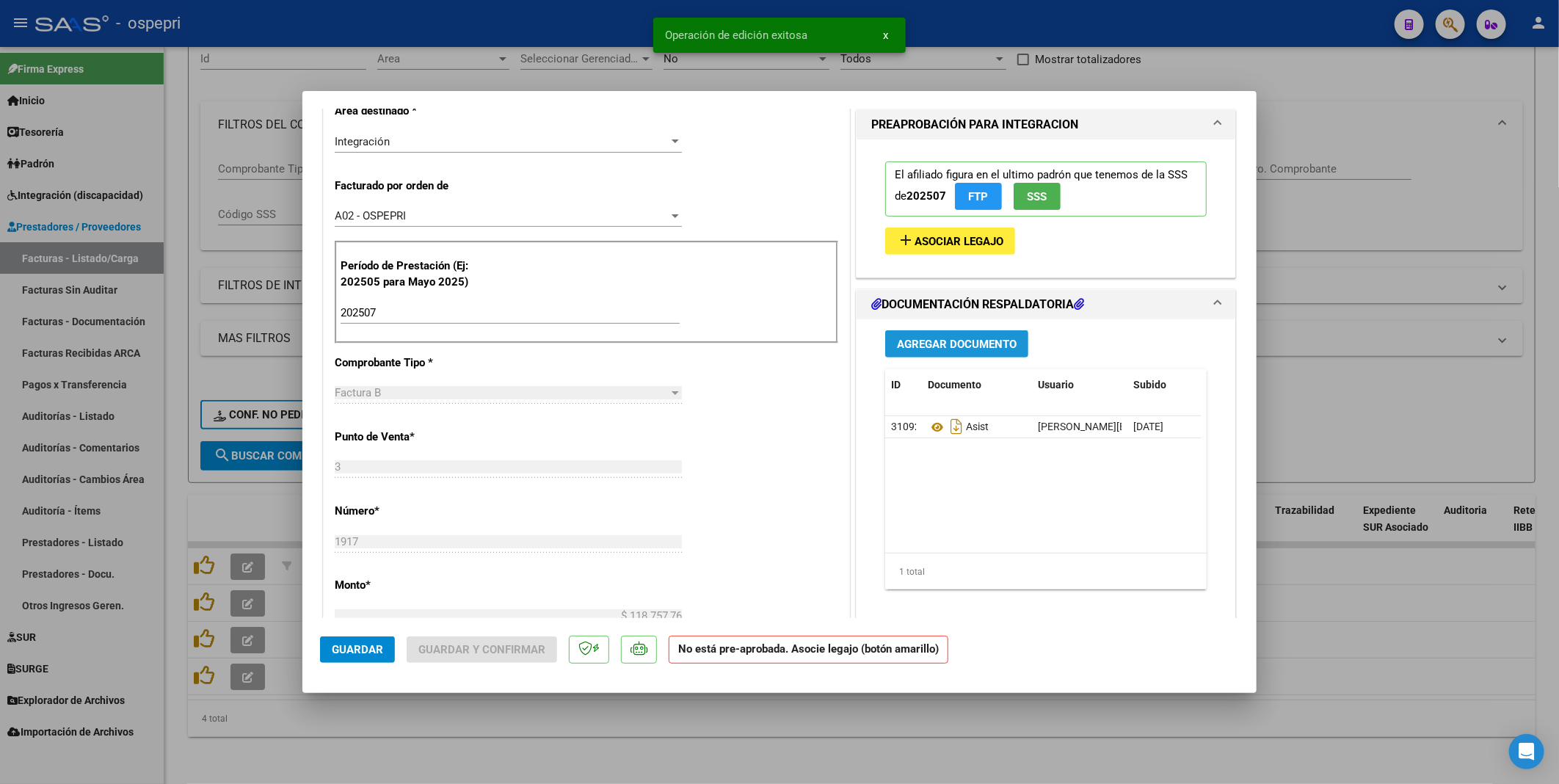
click at [826, 332] on button "Agregar Documento" at bounding box center [957, 344] width 143 height 28
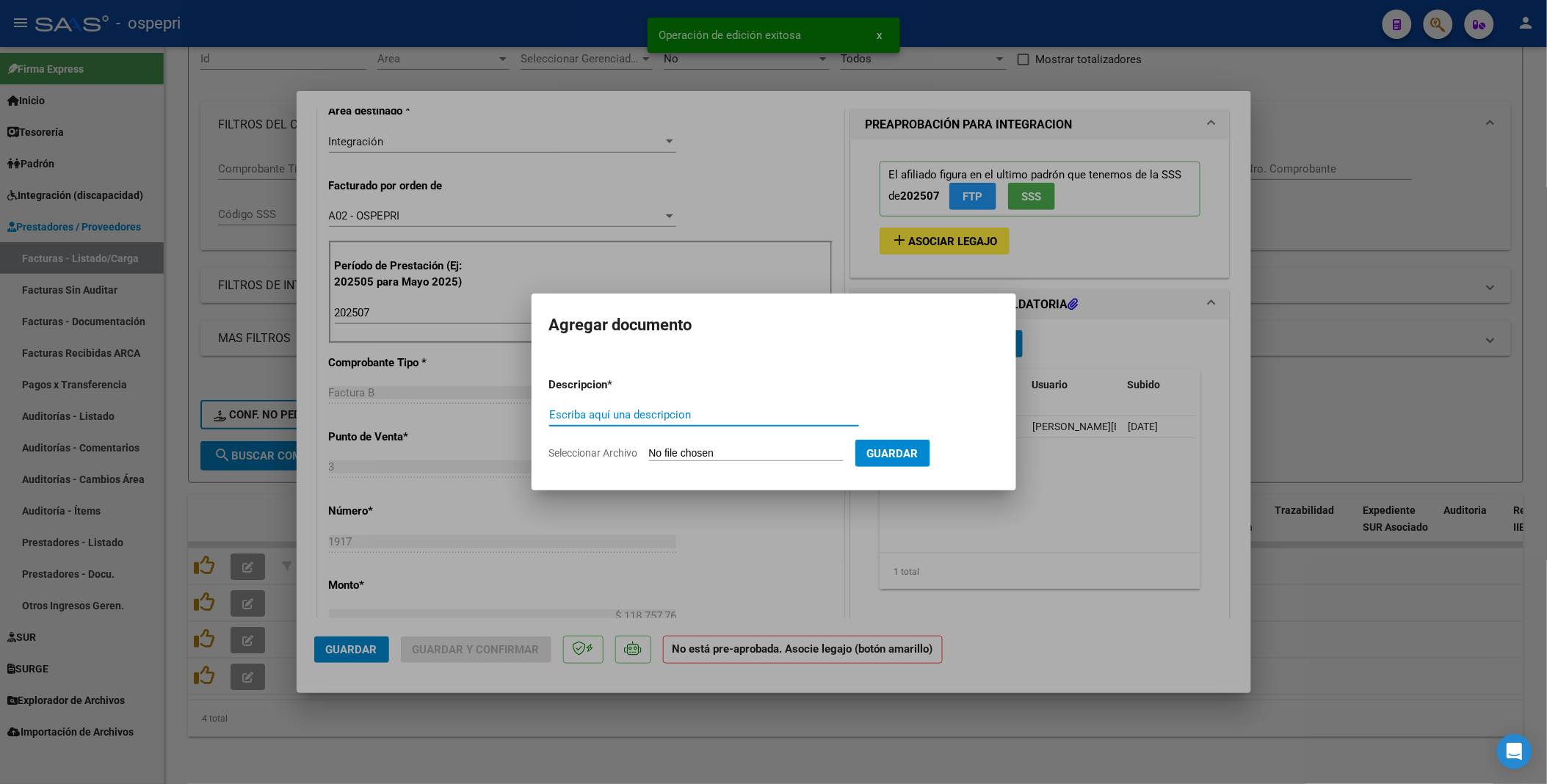
click at [633, 376] on input "Escriba aquí una descripcion" at bounding box center [704, 415] width 310 height 13
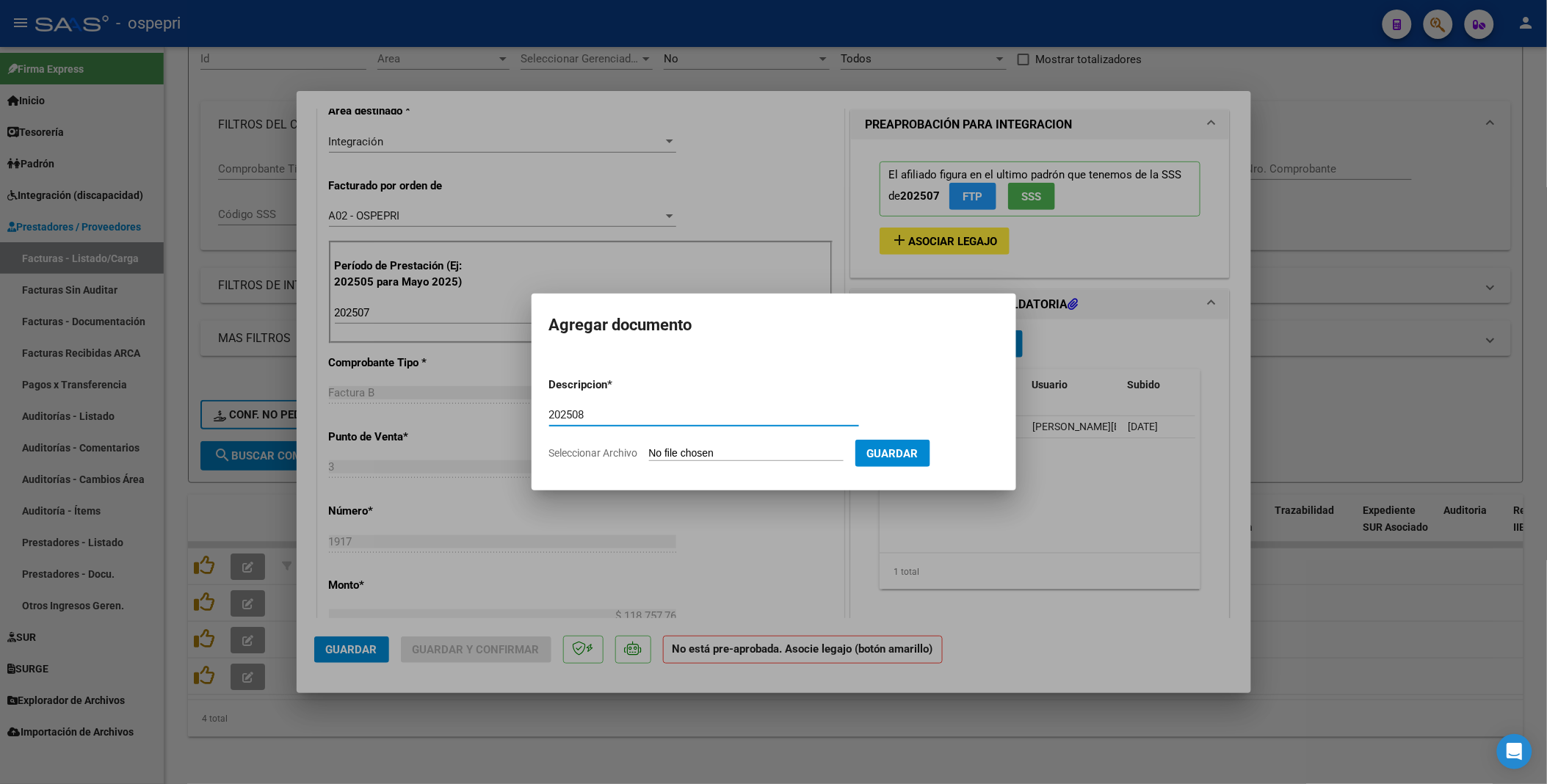
type input "202508"
click at [670, 376] on input "Seleccionar Archivo" at bounding box center [746, 454] width 194 height 14
type input "C:\fakepath\27214042490_008_00003_00000086.pdf"
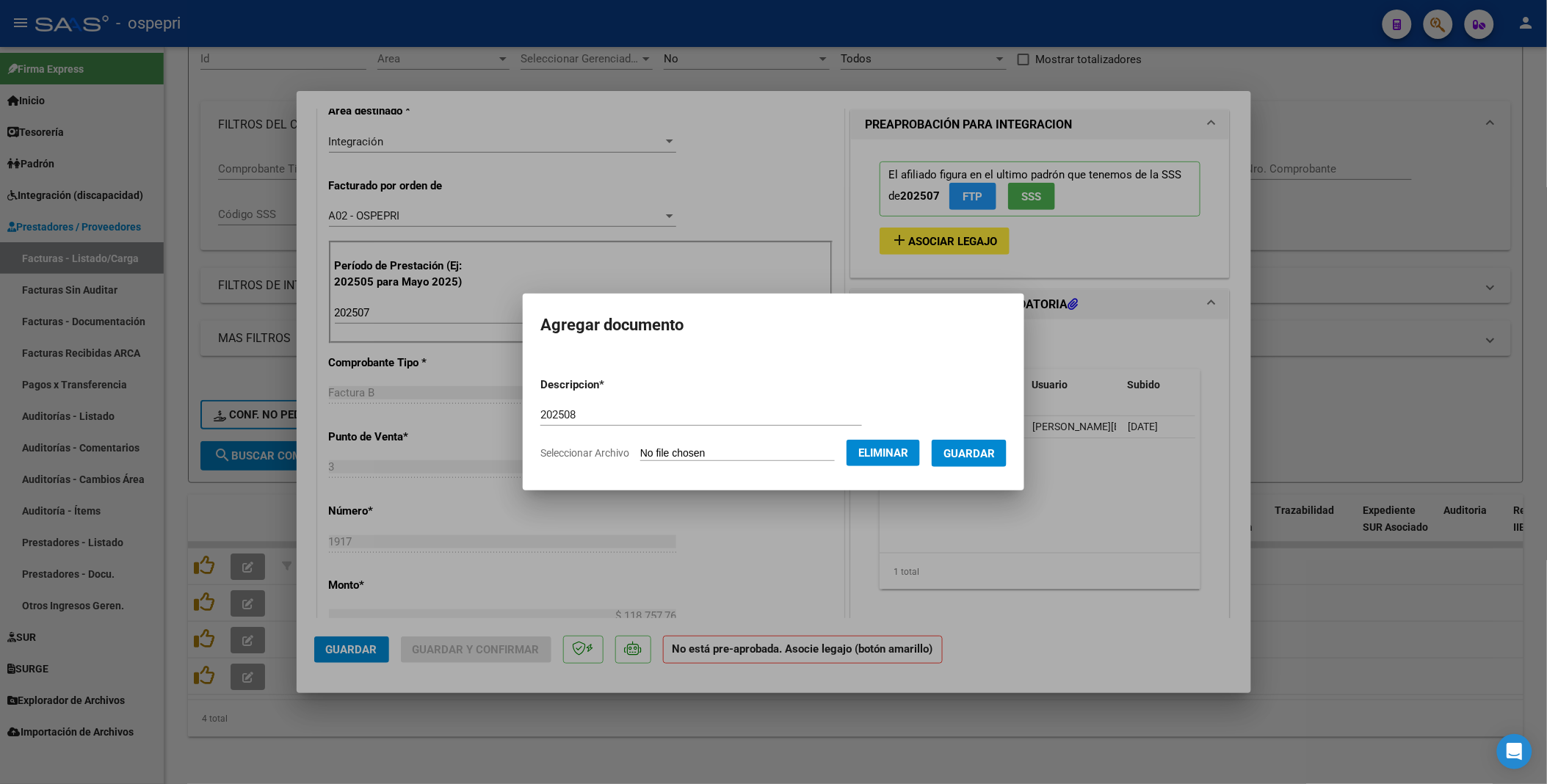
click at [826, 376] on span "Guardar" at bounding box center [969, 454] width 51 height 13
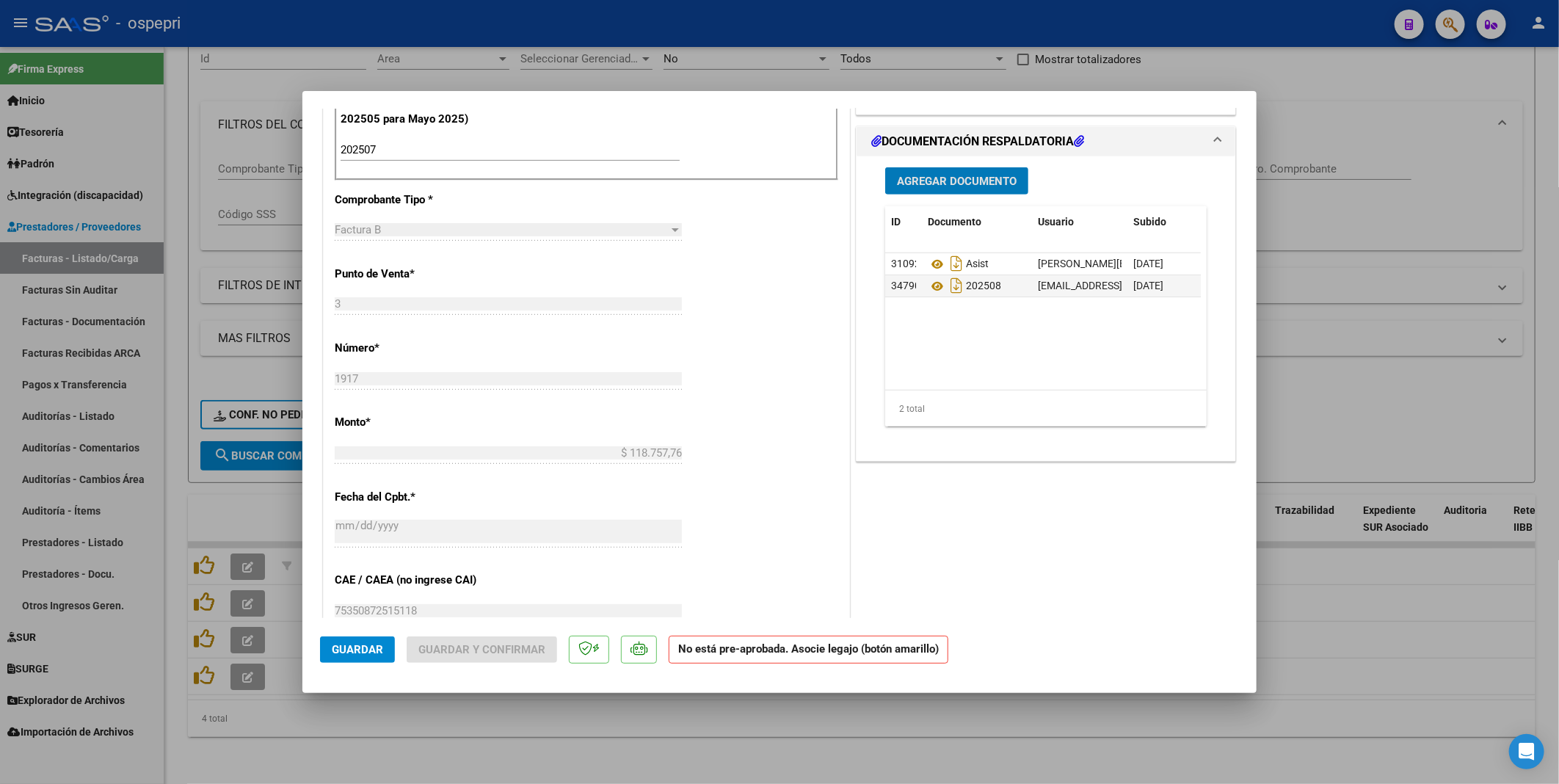
scroll to position [571, 0]
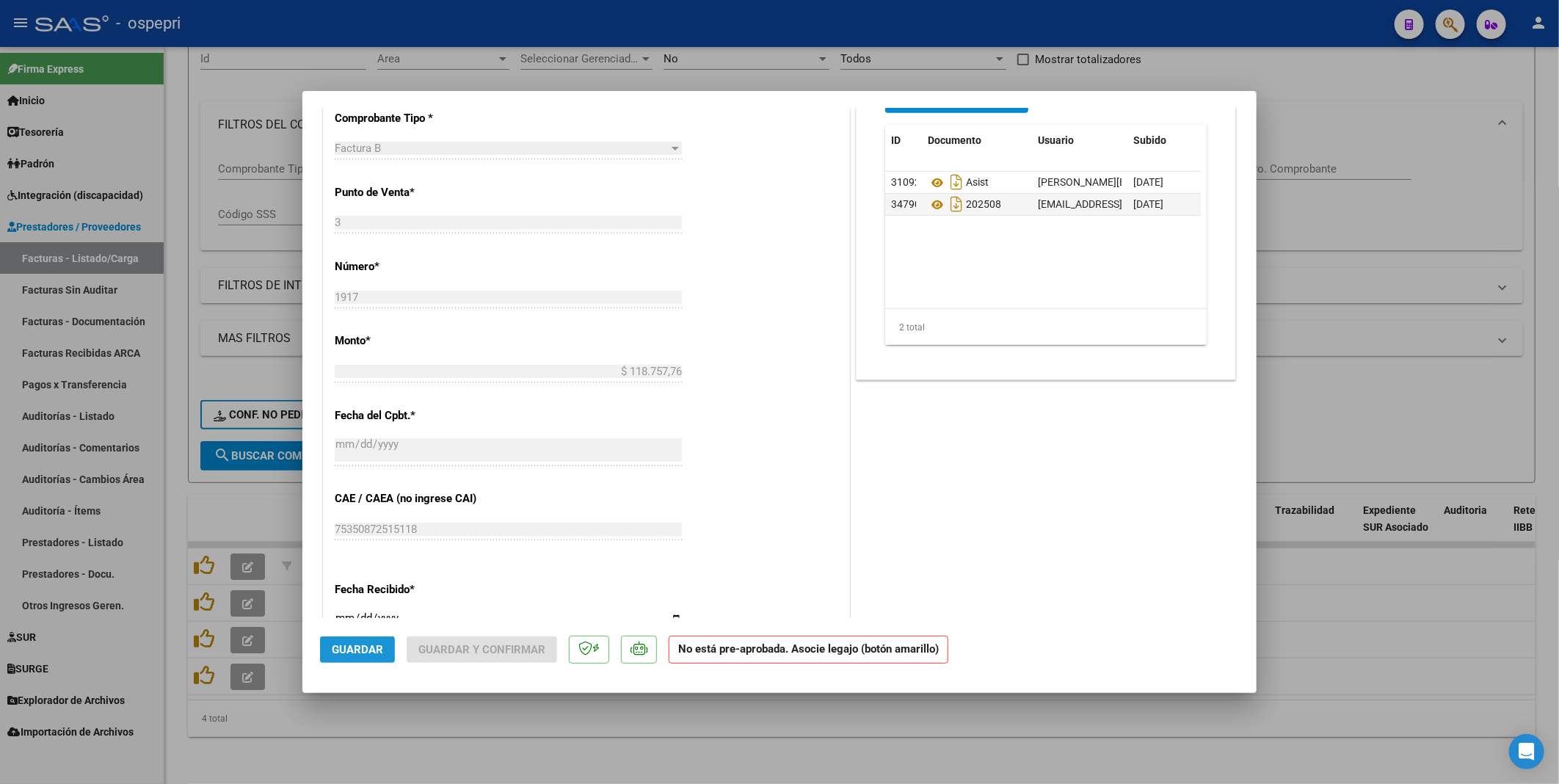
click at [355, 376] on span "Guardar" at bounding box center [357, 649] width 51 height 13
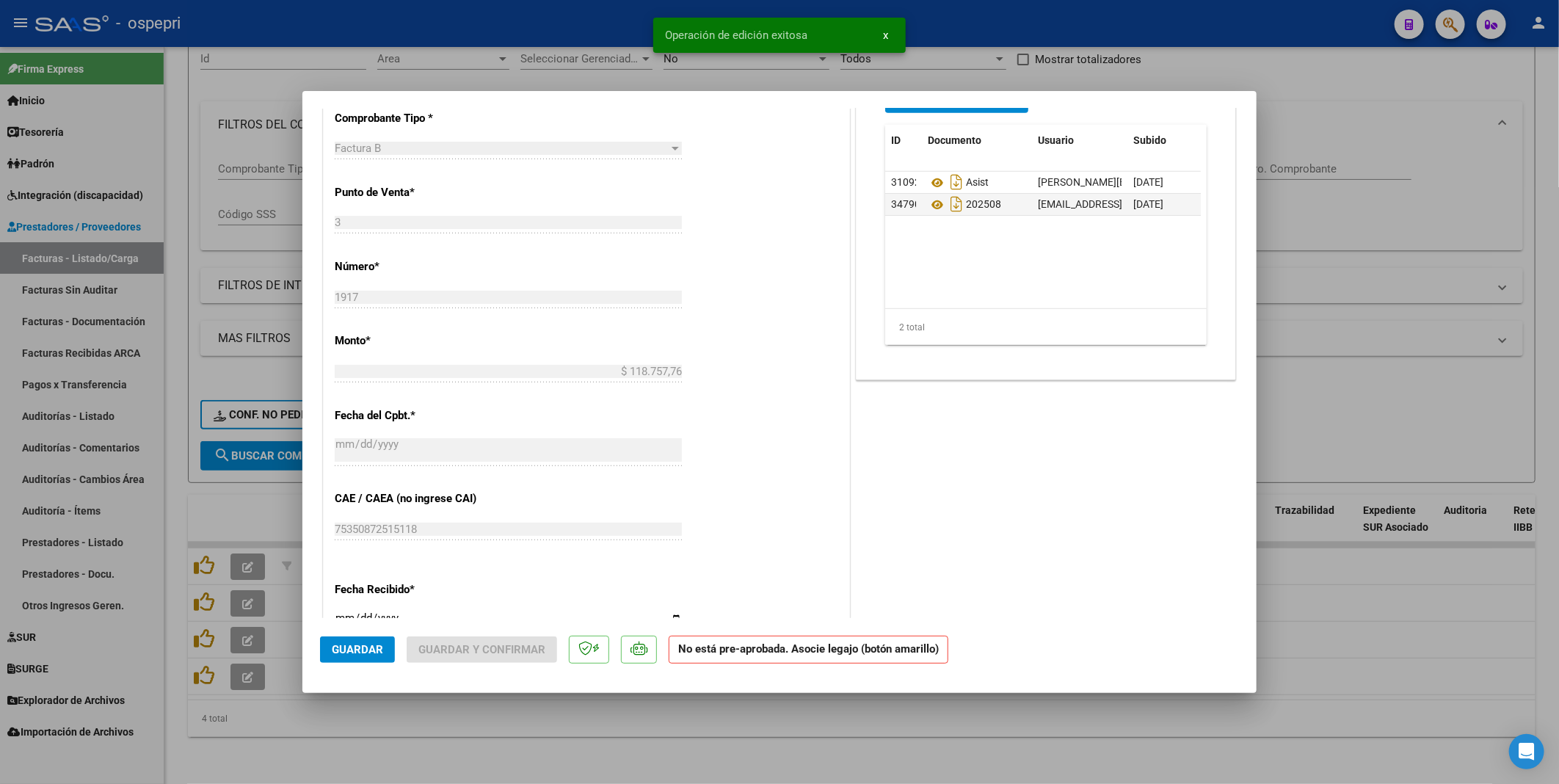
click at [826, 376] on div at bounding box center [779, 392] width 1559 height 784
type input "$ 0,00"
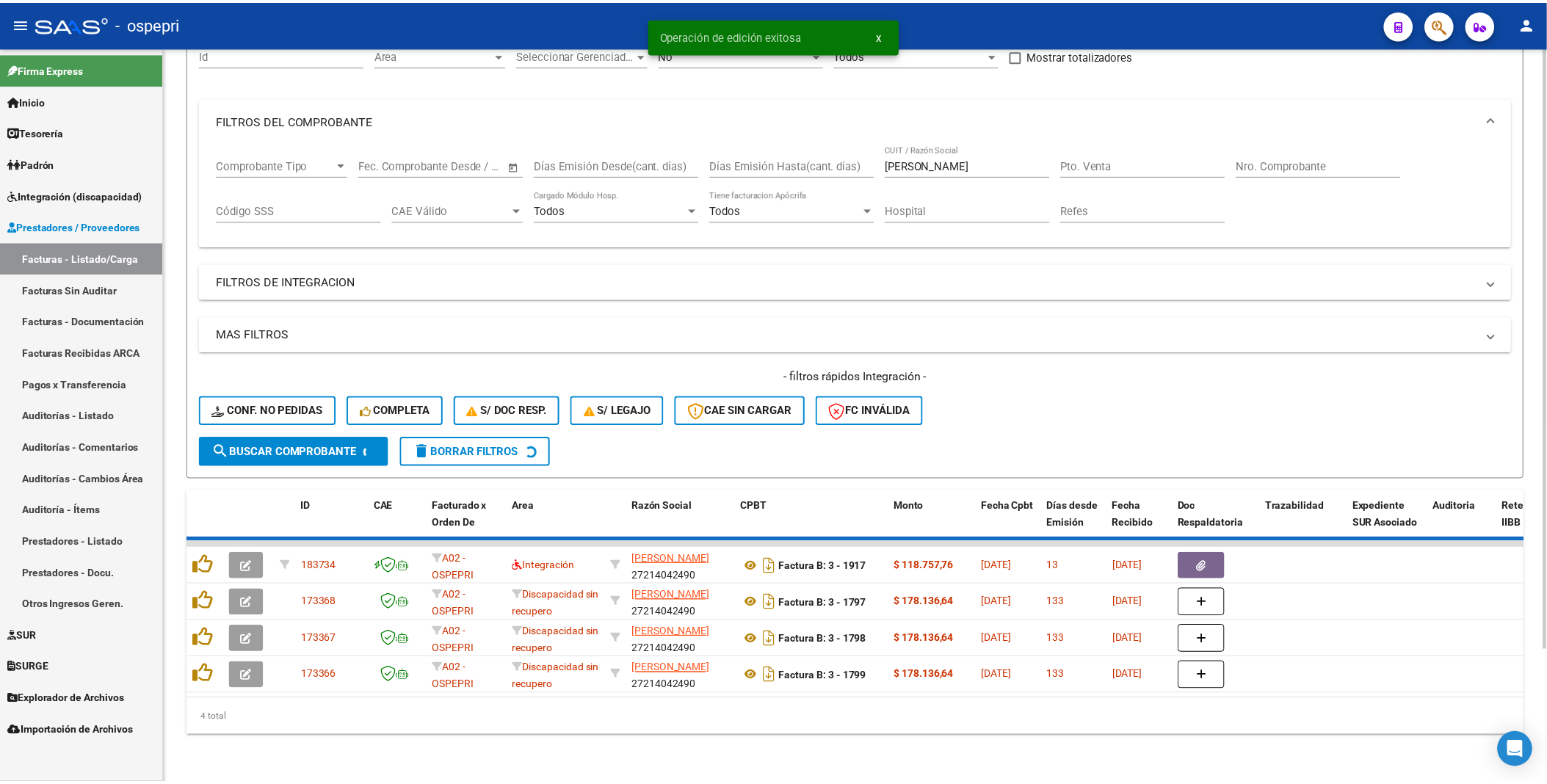
scroll to position [158, 0]
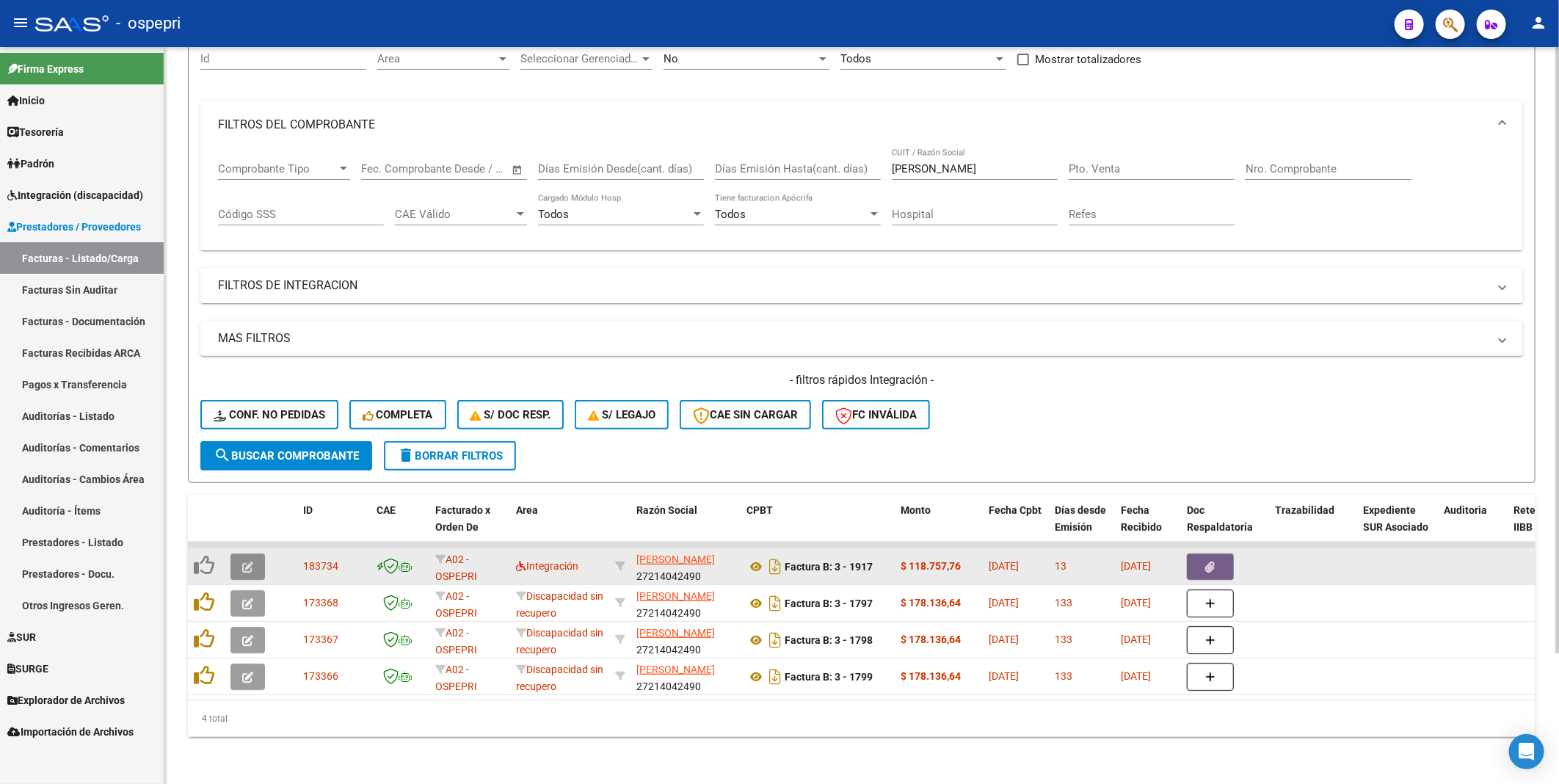
click at [247, 376] on icon "button" at bounding box center [248, 567] width 11 height 11
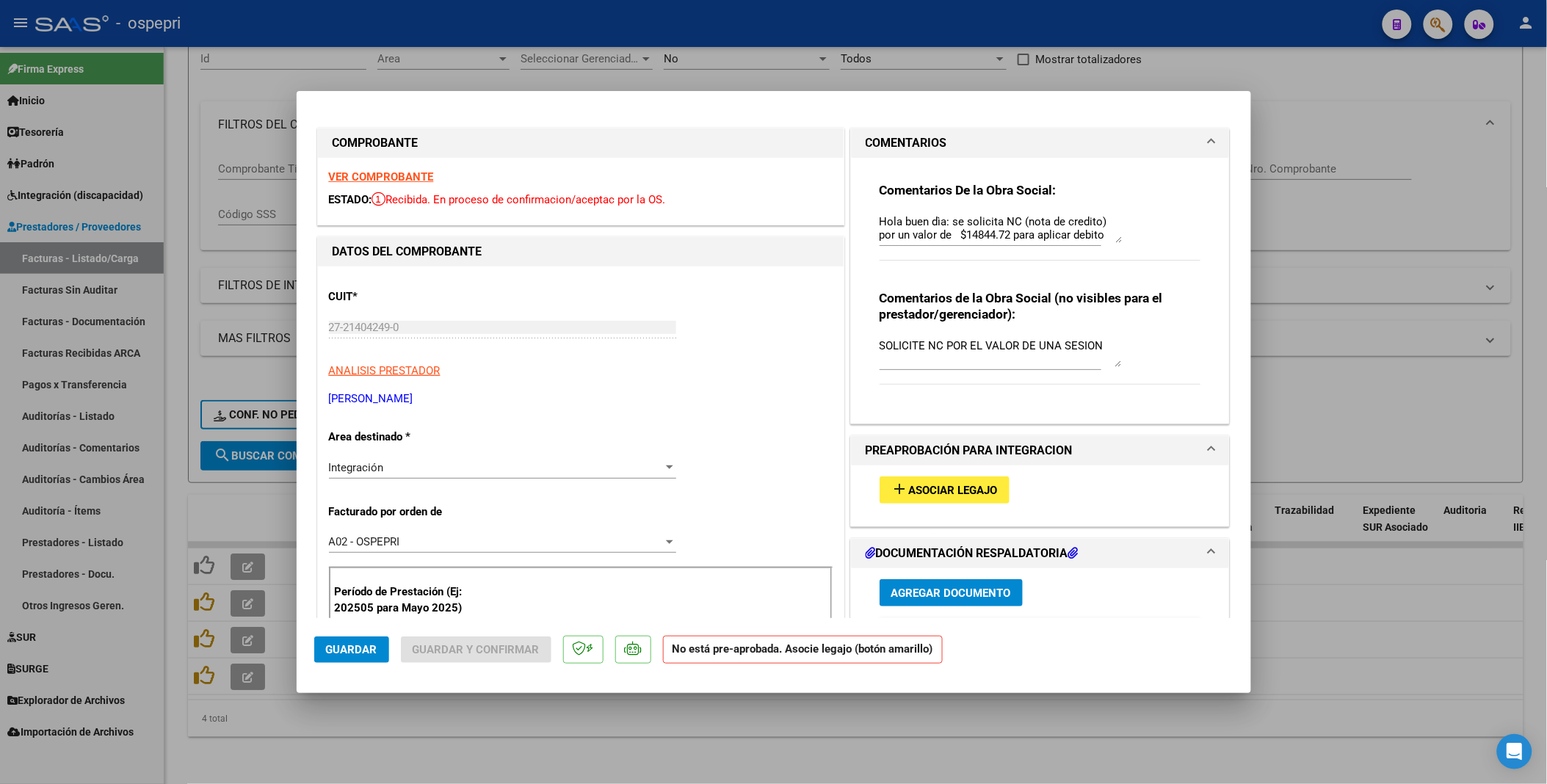
click at [826, 376] on span "Asociar Legajo" at bounding box center [952, 490] width 89 height 13
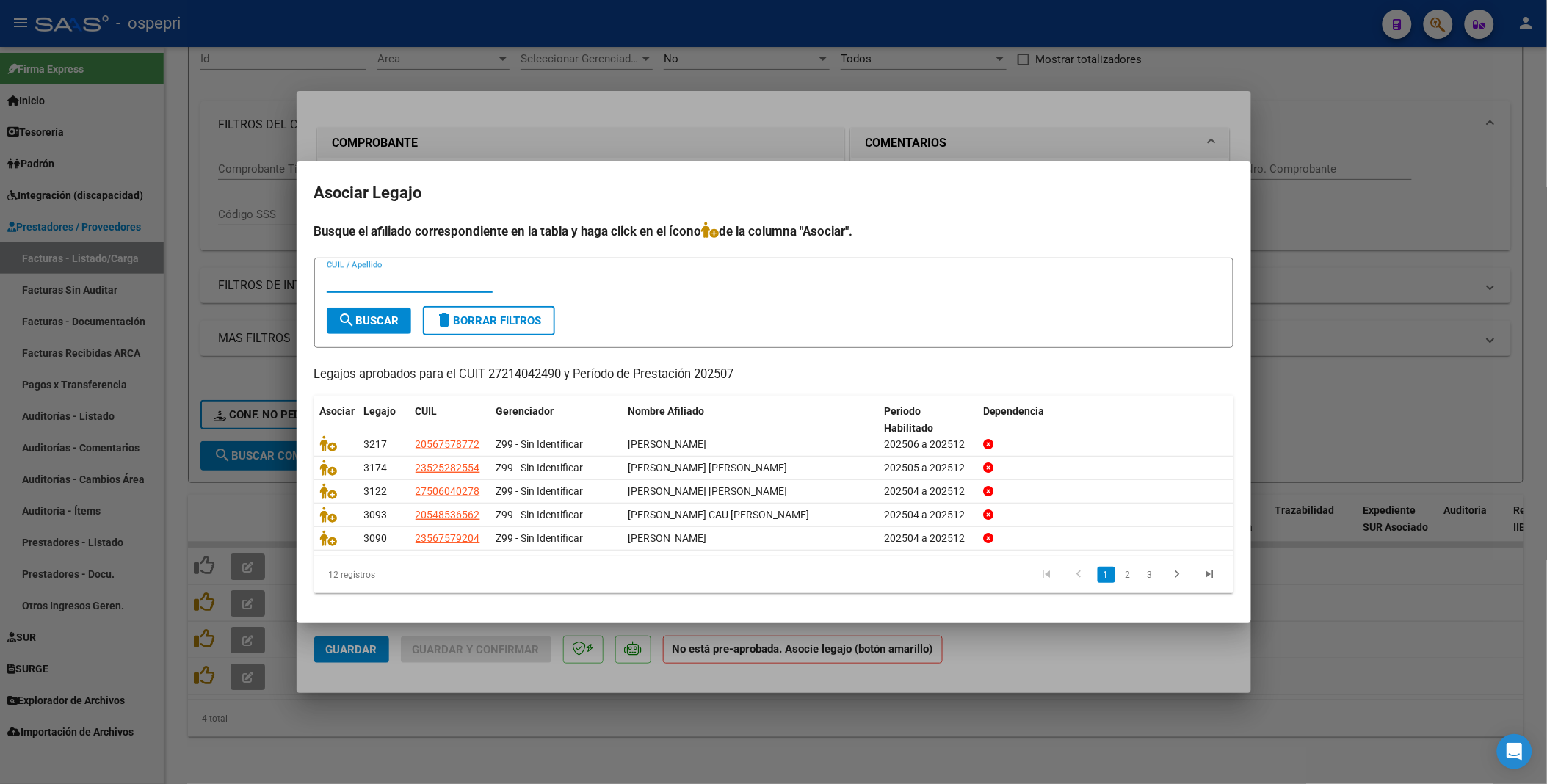
click at [364, 284] on input "CUIL / Apellido" at bounding box center [409, 281] width 166 height 13
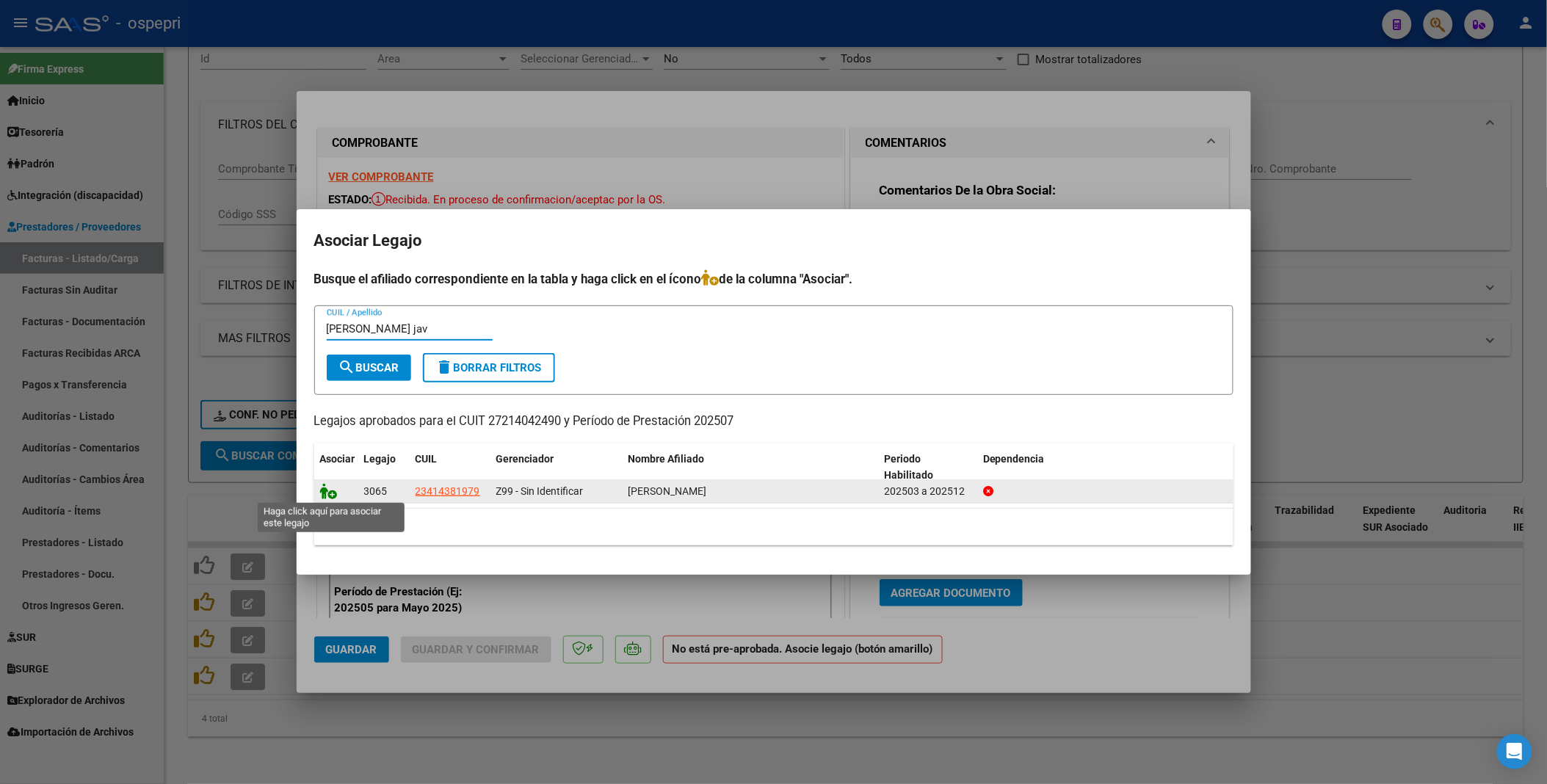
type input "paez jav"
click at [327, 376] on icon at bounding box center [329, 491] width 18 height 16
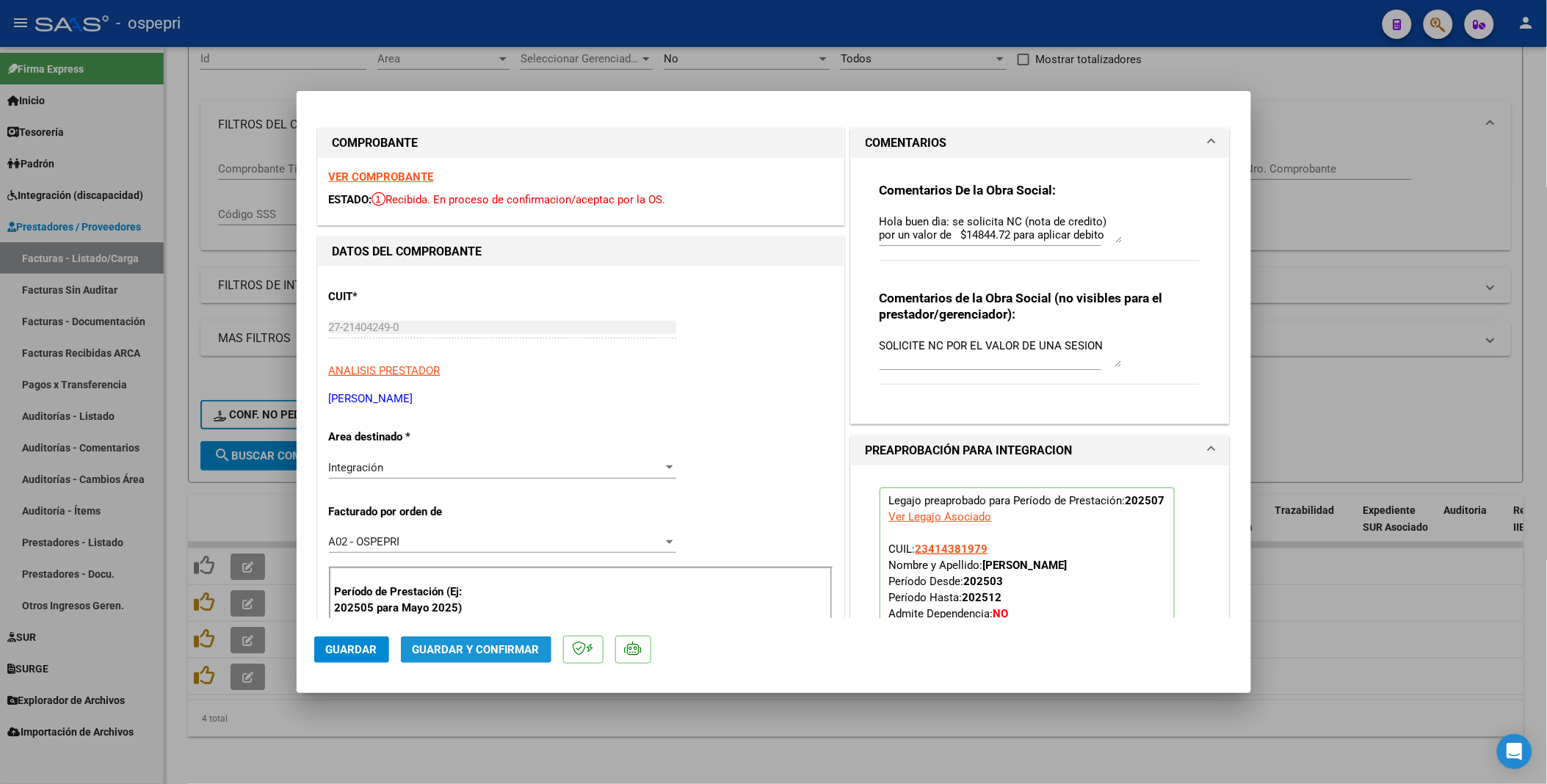
click at [463, 376] on span "Guardar y Confirmar" at bounding box center [475, 649] width 127 height 13
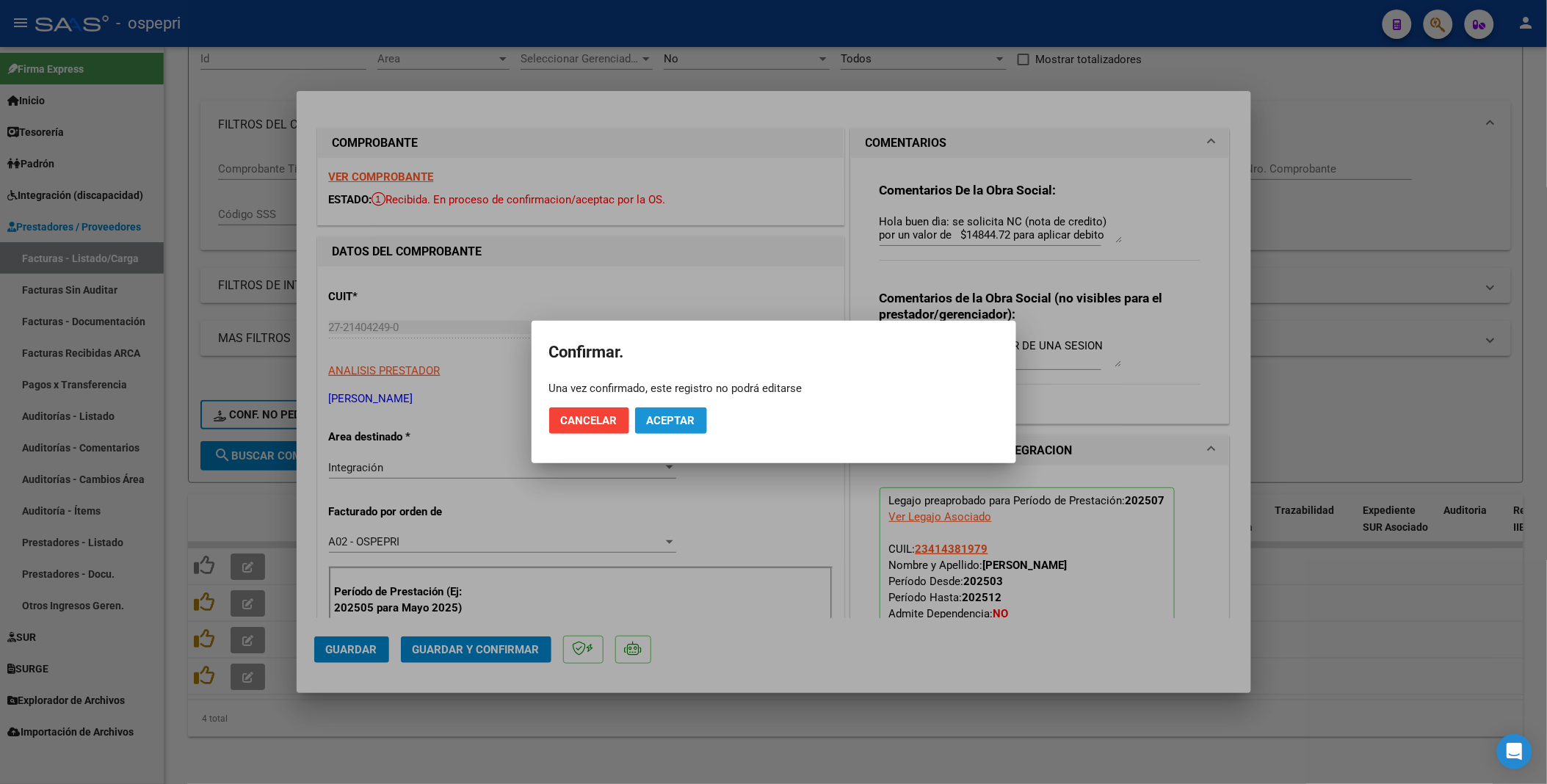
click at [662, 376] on span "Aceptar" at bounding box center [670, 420] width 48 height 13
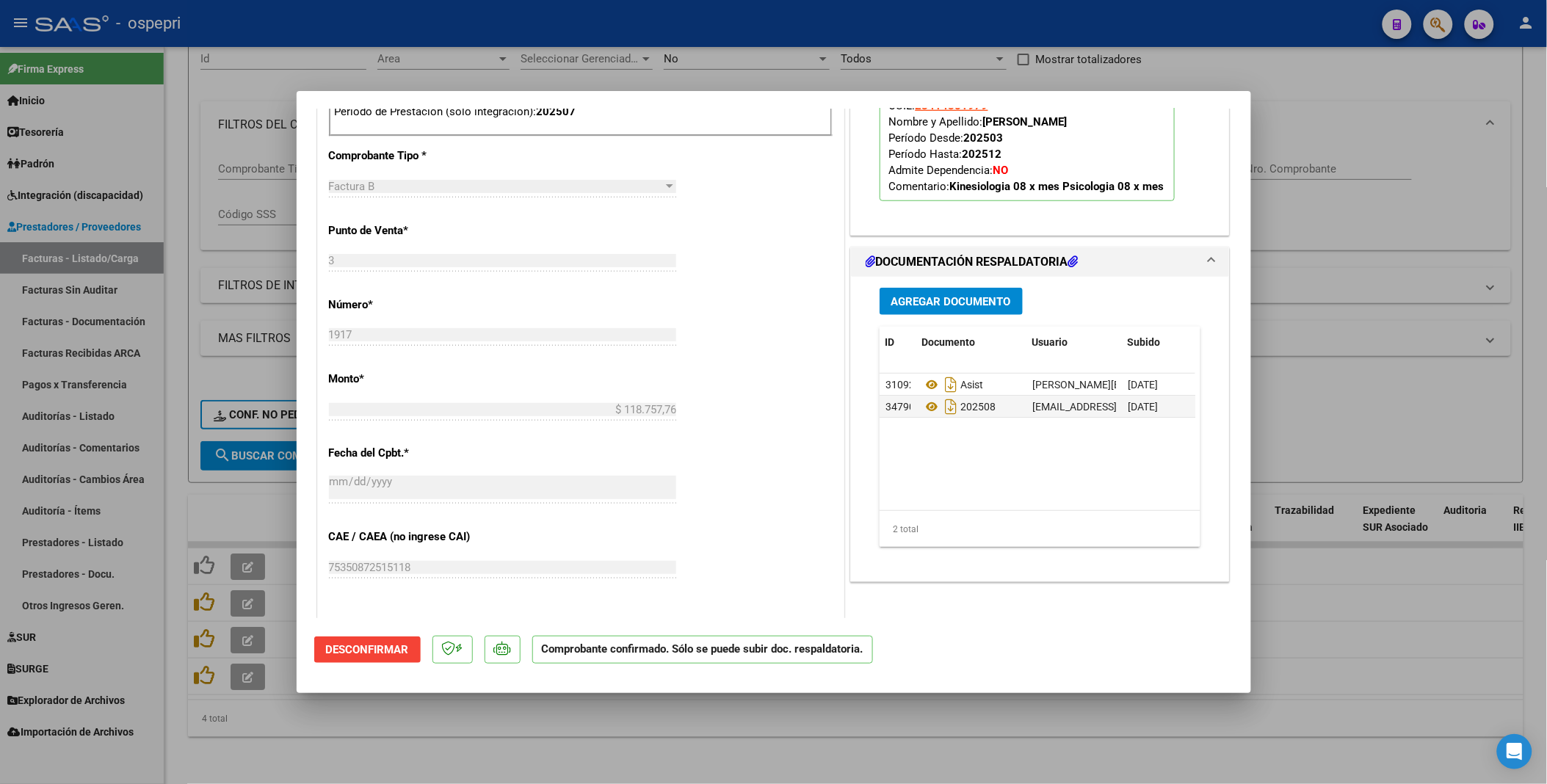
scroll to position [489, 0]
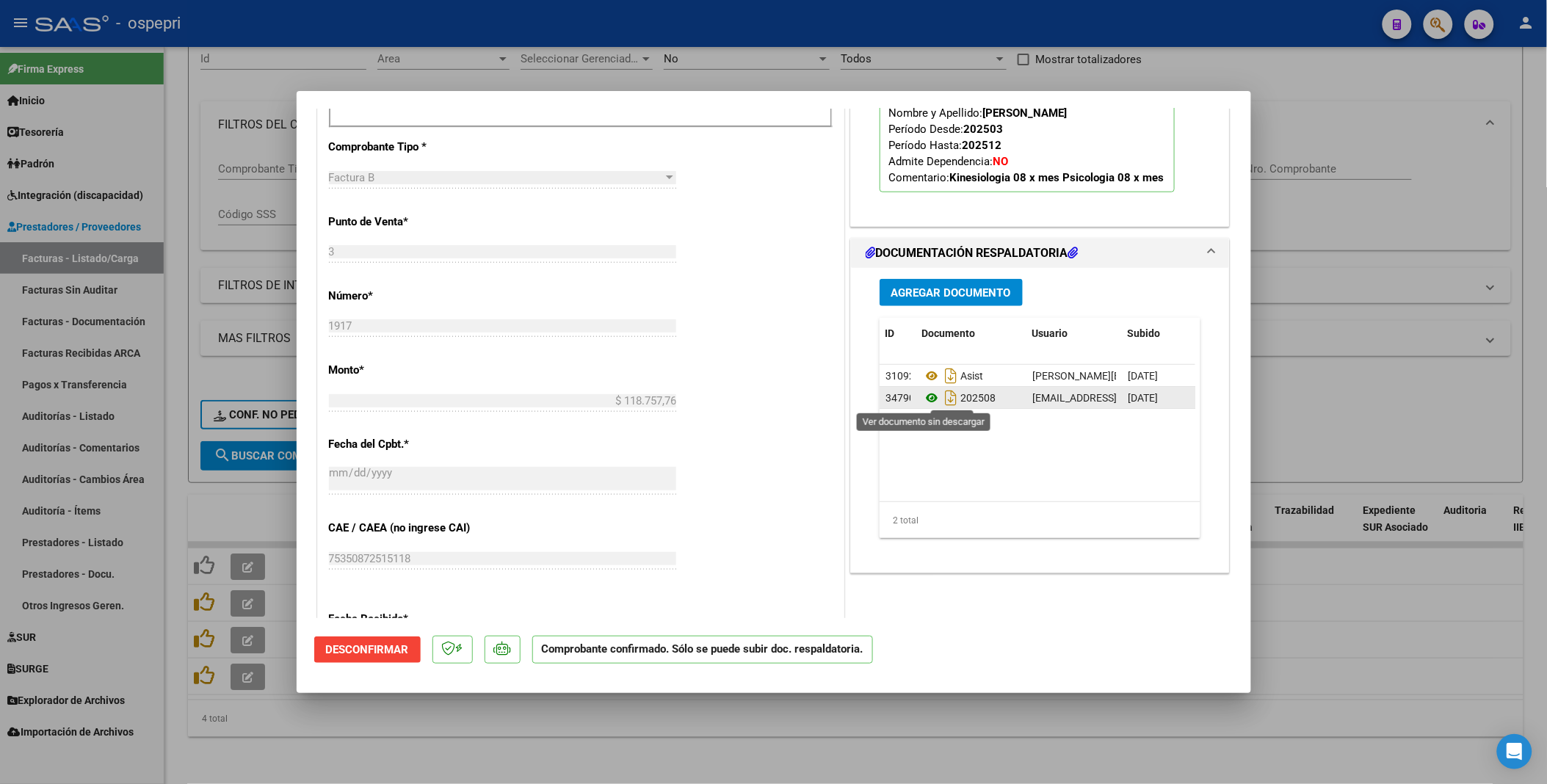
click at [826, 376] on icon at bounding box center [932, 398] width 19 height 18
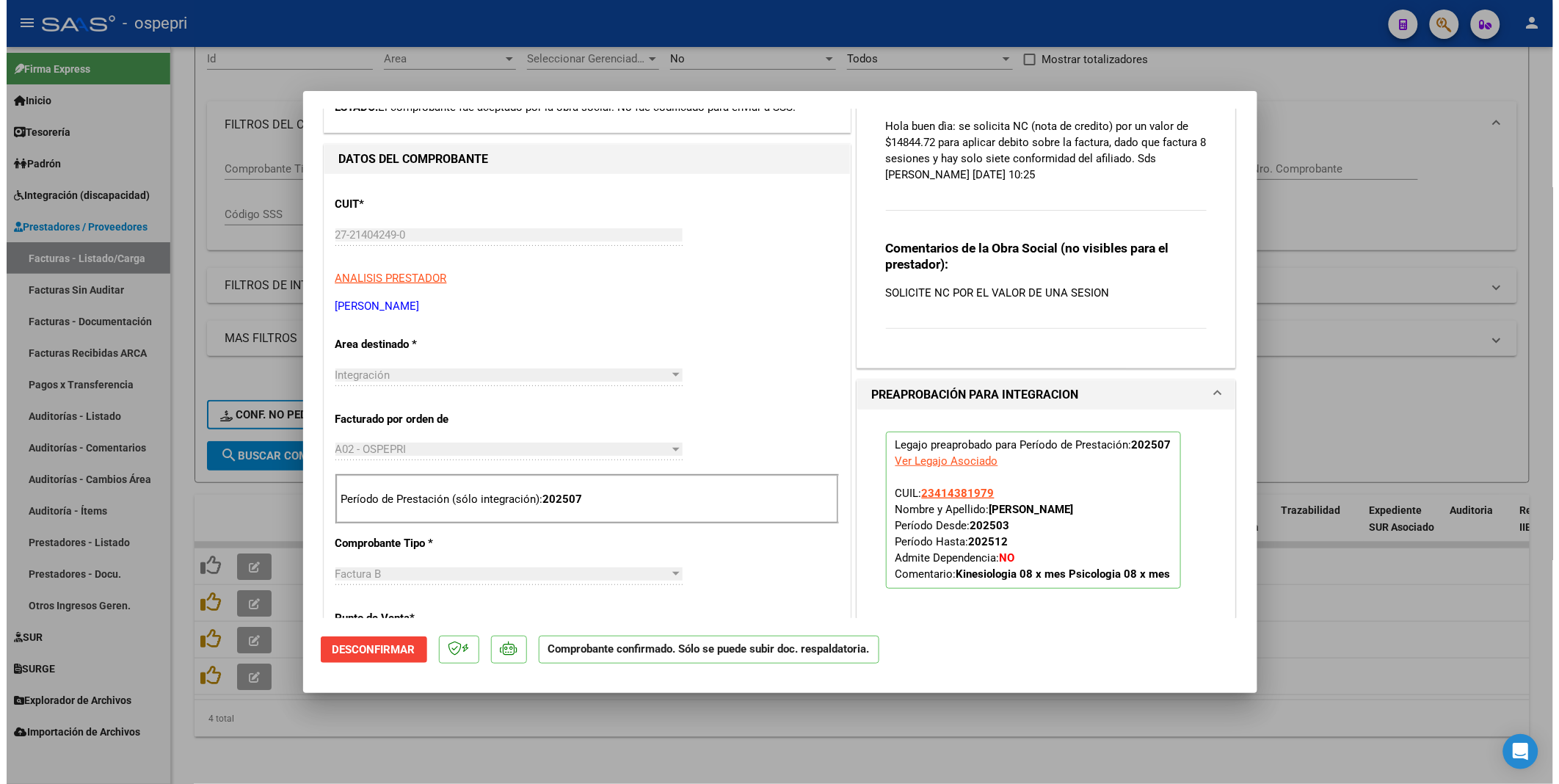
scroll to position [82, 0]
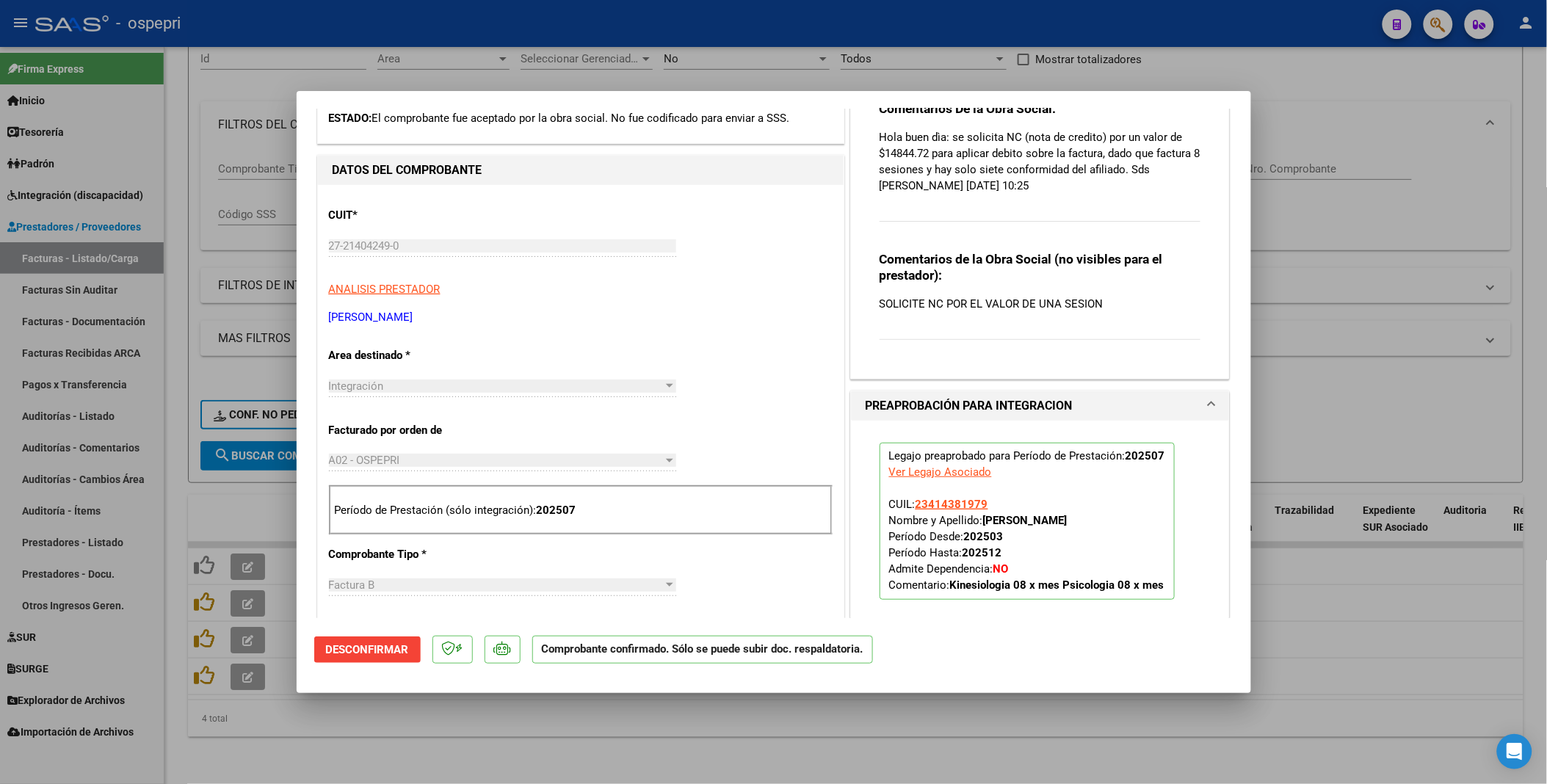
click at [826, 376] on div at bounding box center [773, 392] width 1547 height 784
type input "$ 0,00"
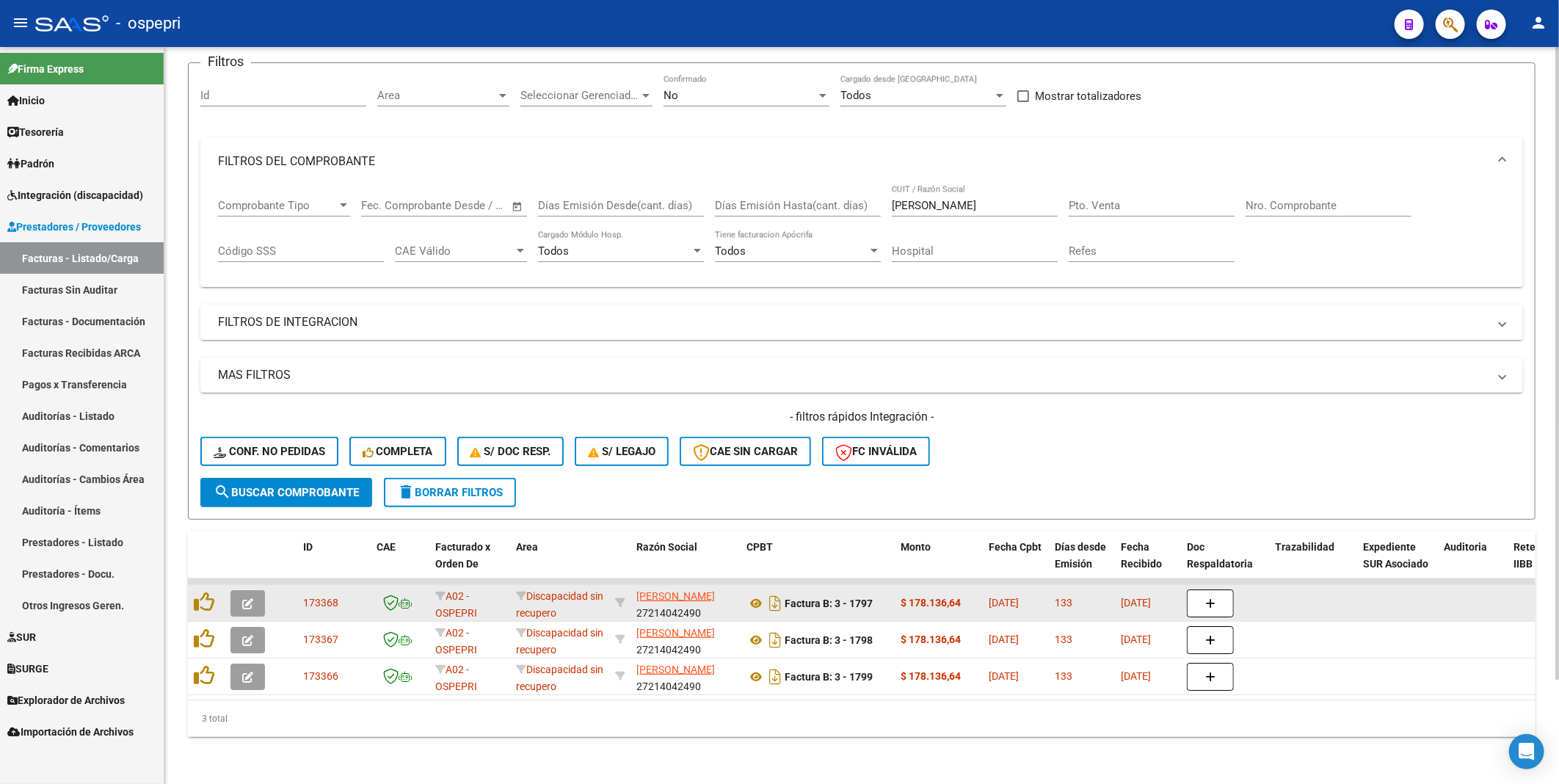
scroll to position [122, 0]
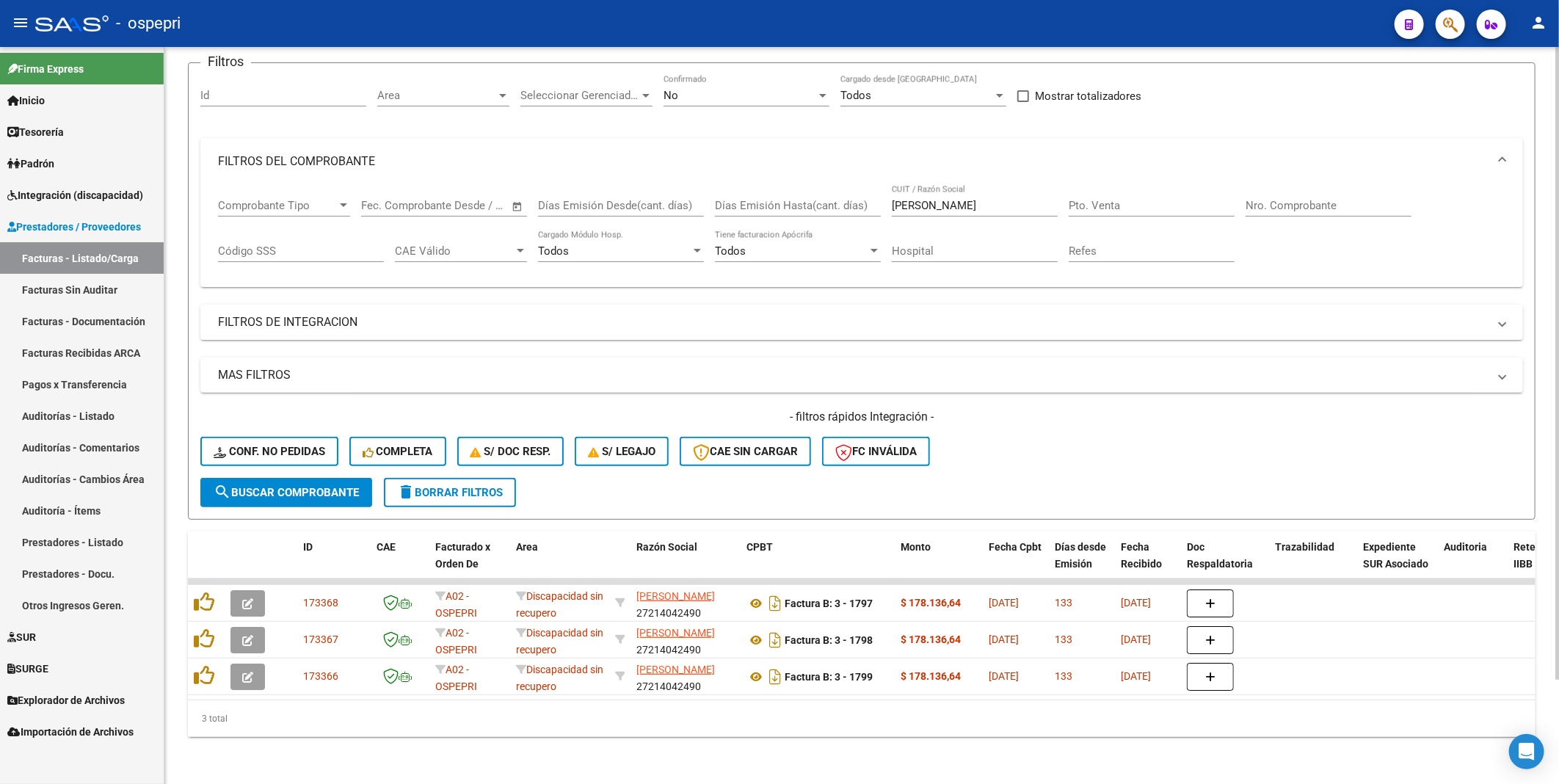
click at [298, 376] on span "search Buscar Comprobante" at bounding box center [286, 492] width 145 height 13
click at [823, 89] on div at bounding box center [823, 95] width 13 height 12
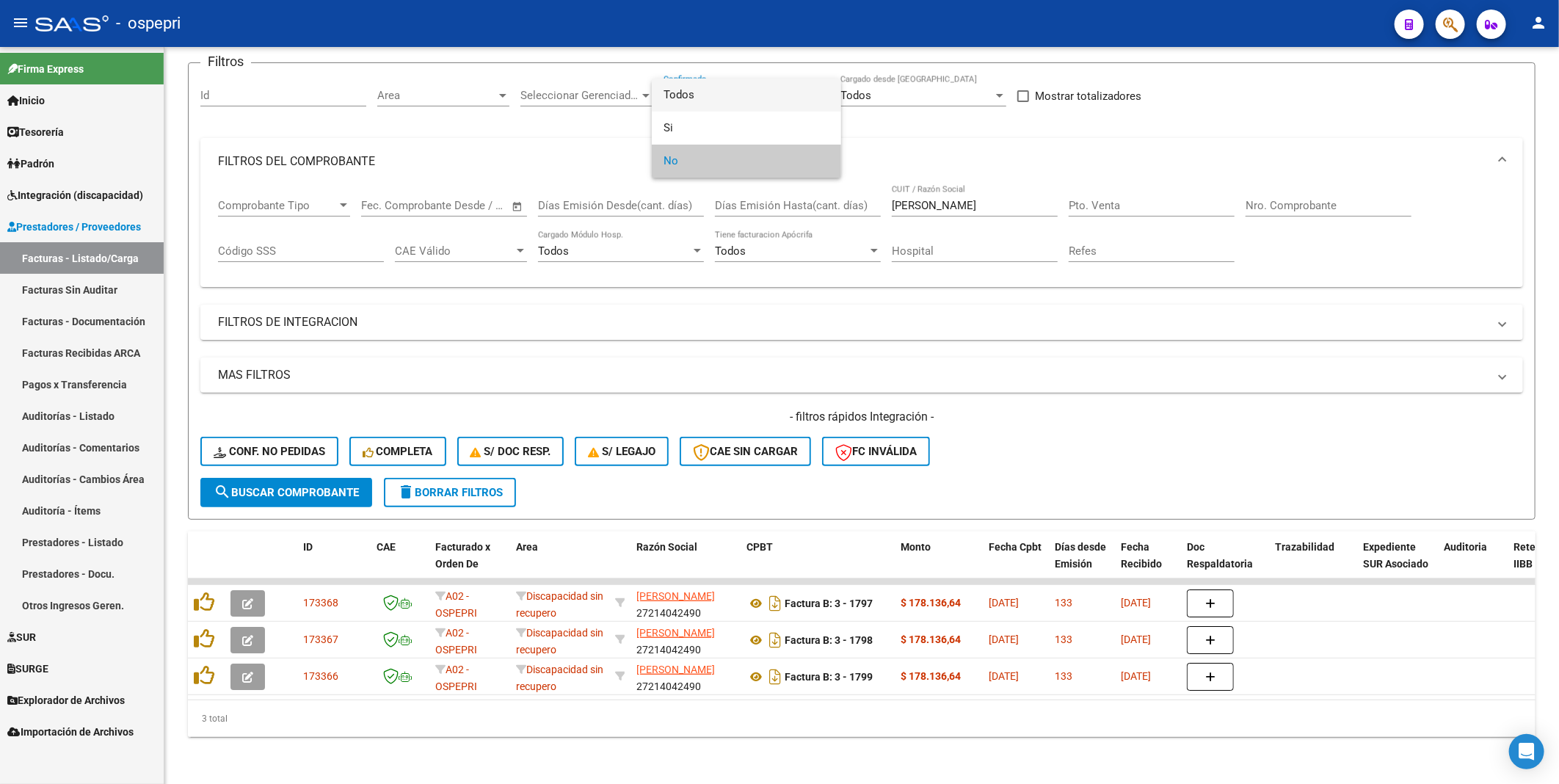
click at [817, 82] on span "Todos" at bounding box center [746, 95] width 166 height 33
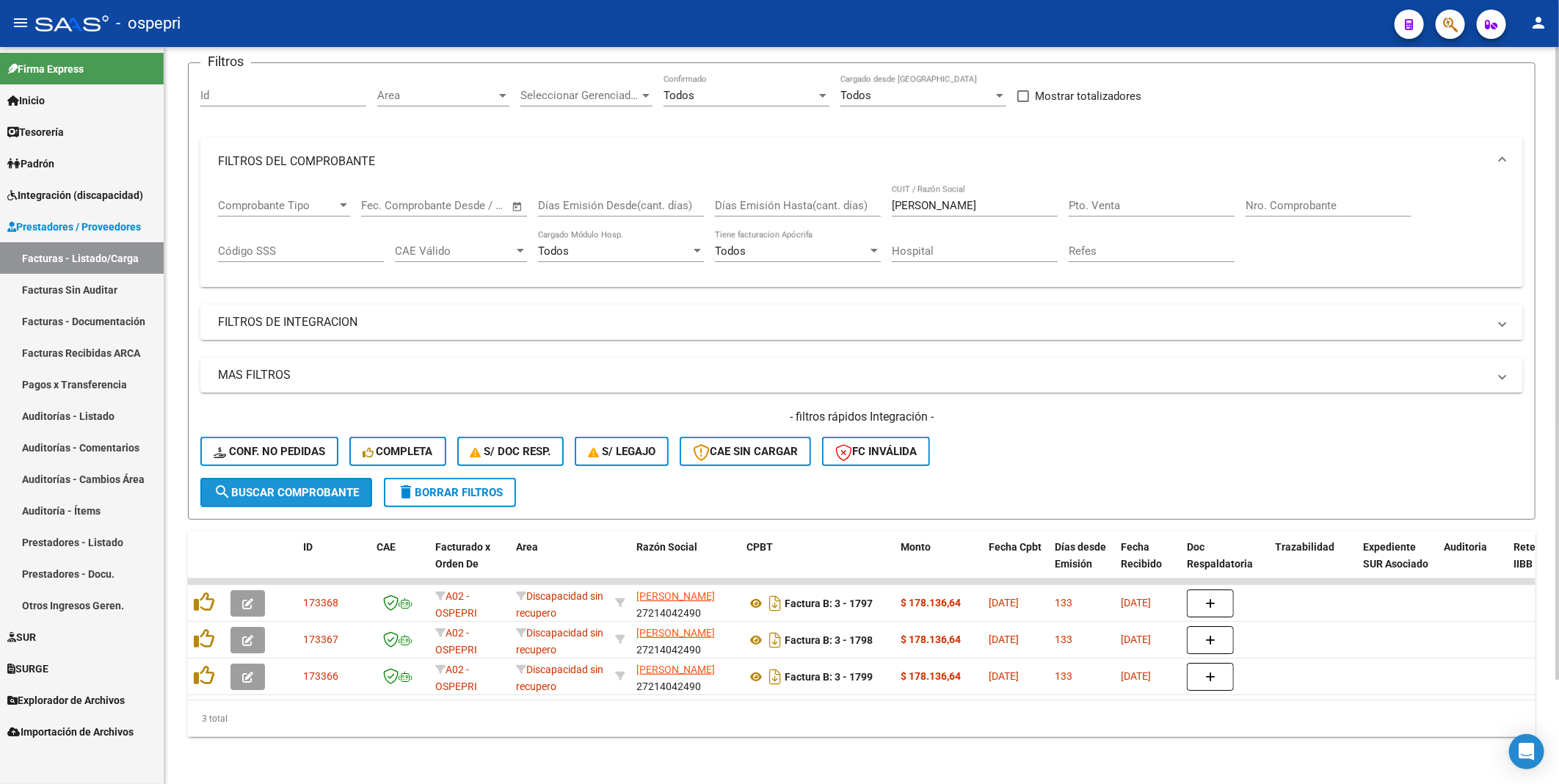
click at [353, 376] on button "search Buscar Comprobante" at bounding box center [286, 492] width 172 height 29
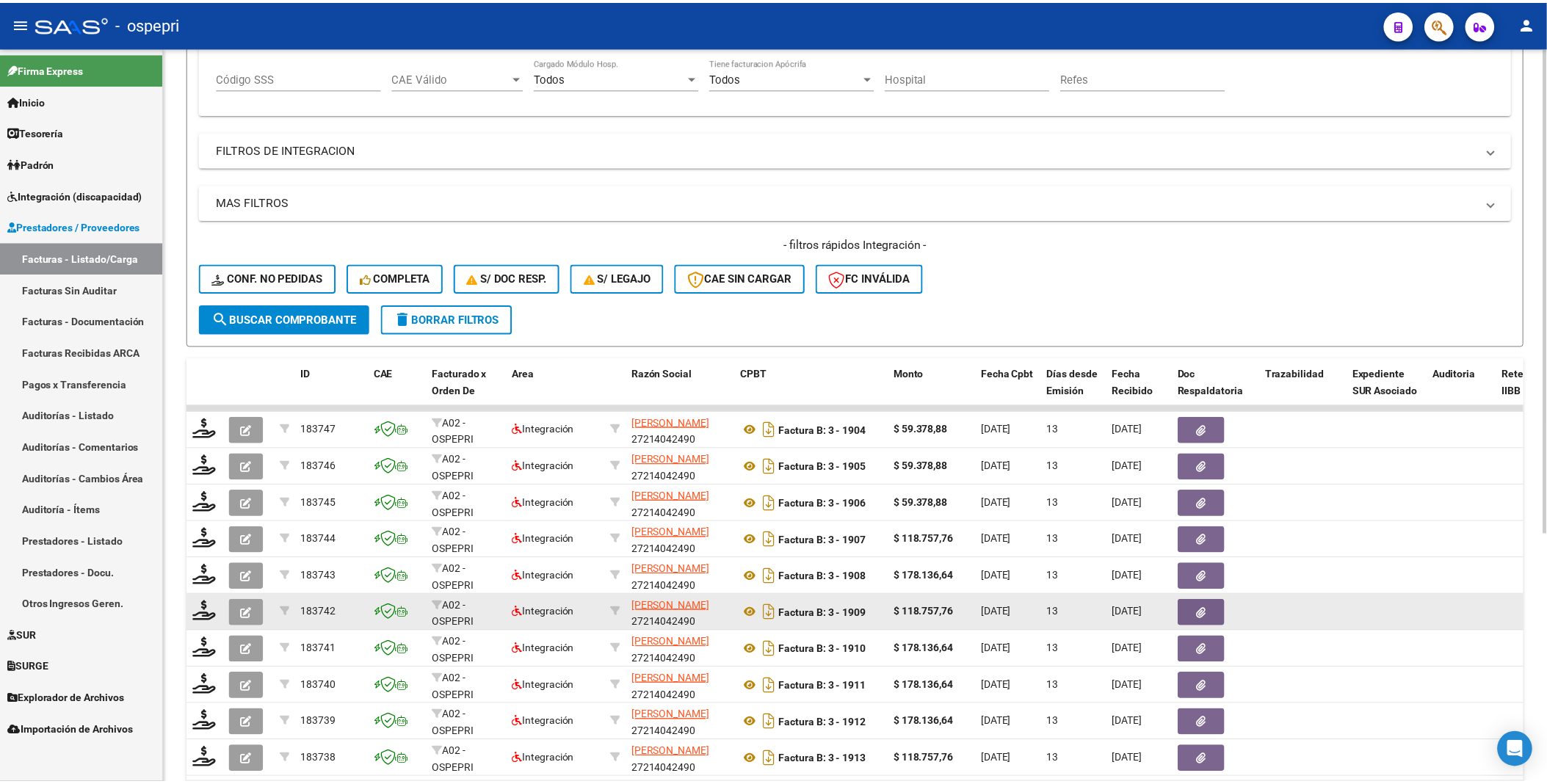
scroll to position [367, 0]
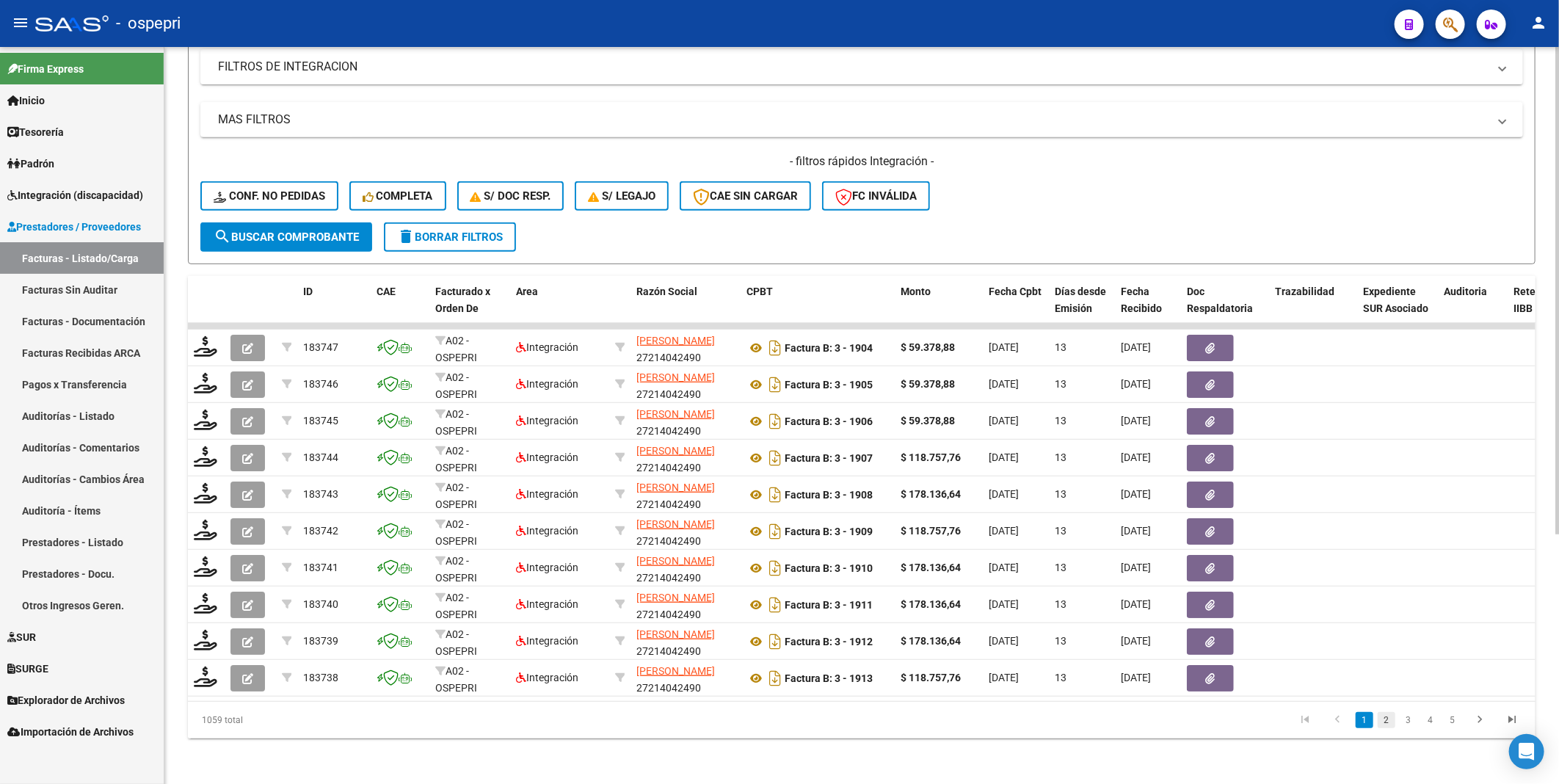
click at [826, 376] on link "2" at bounding box center [1387, 720] width 18 height 16
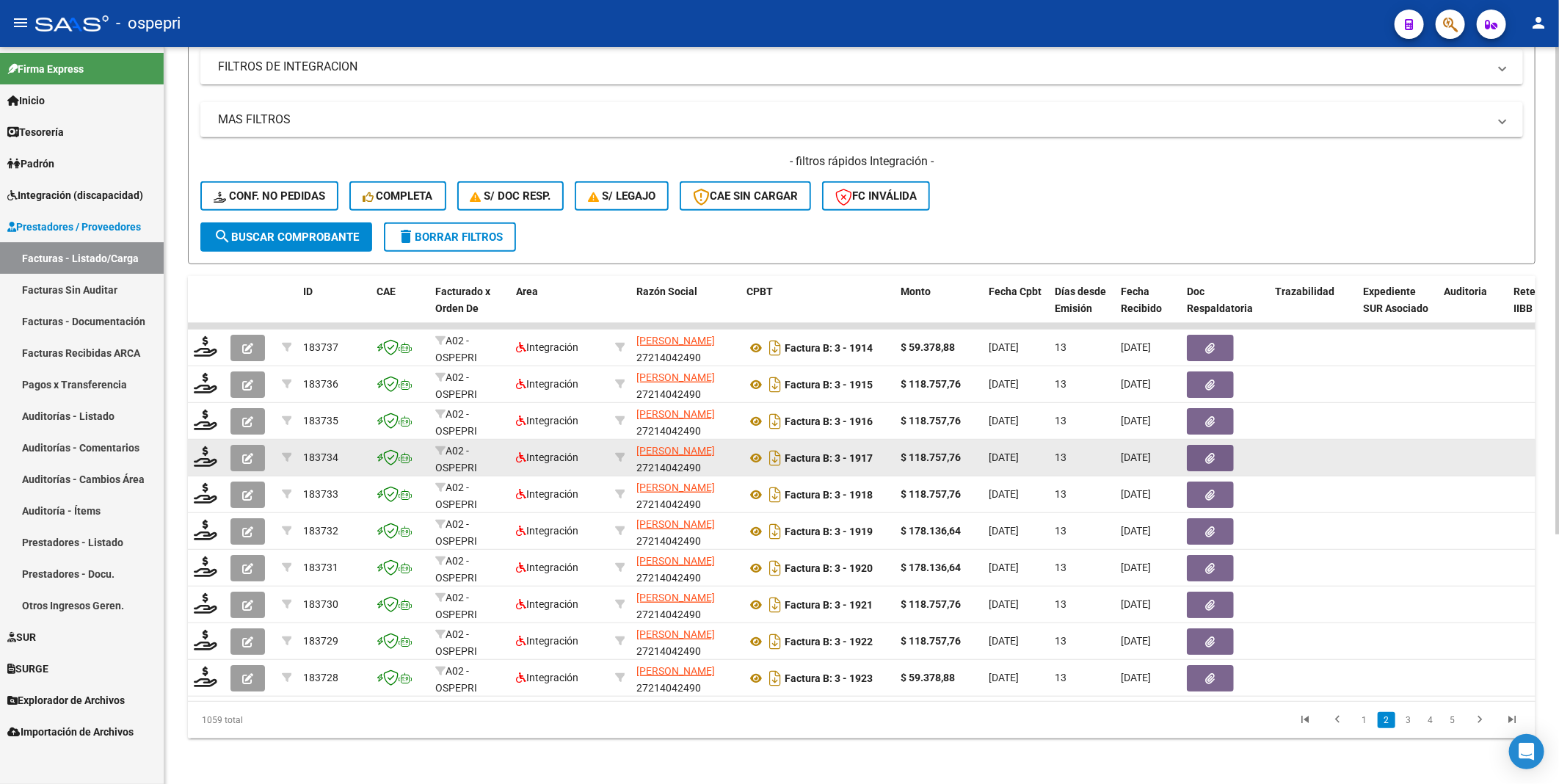
click at [247, 376] on icon "button" at bounding box center [248, 458] width 11 height 11
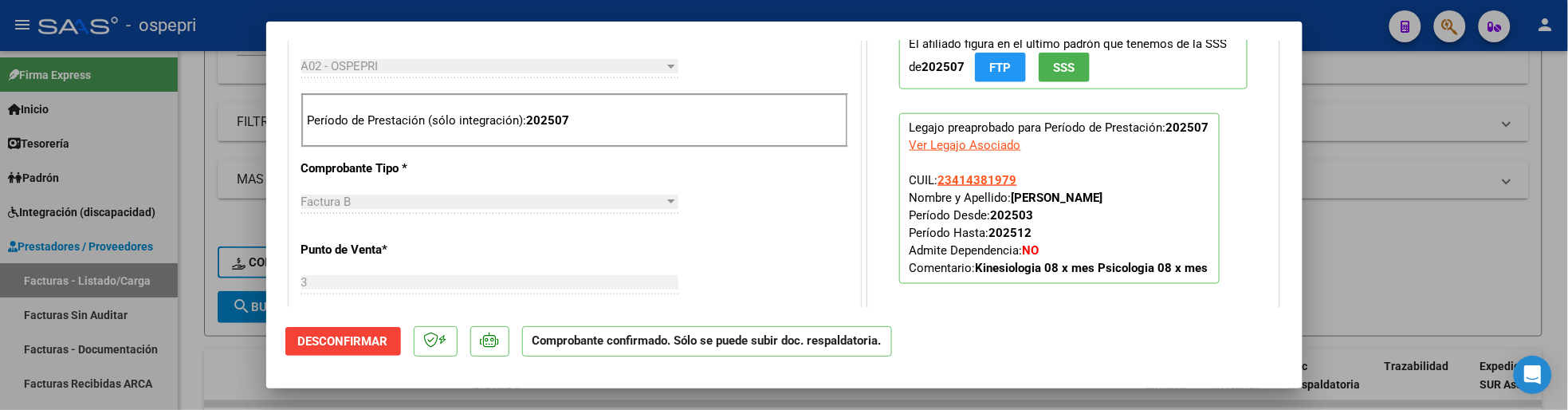
scroll to position [448, 0]
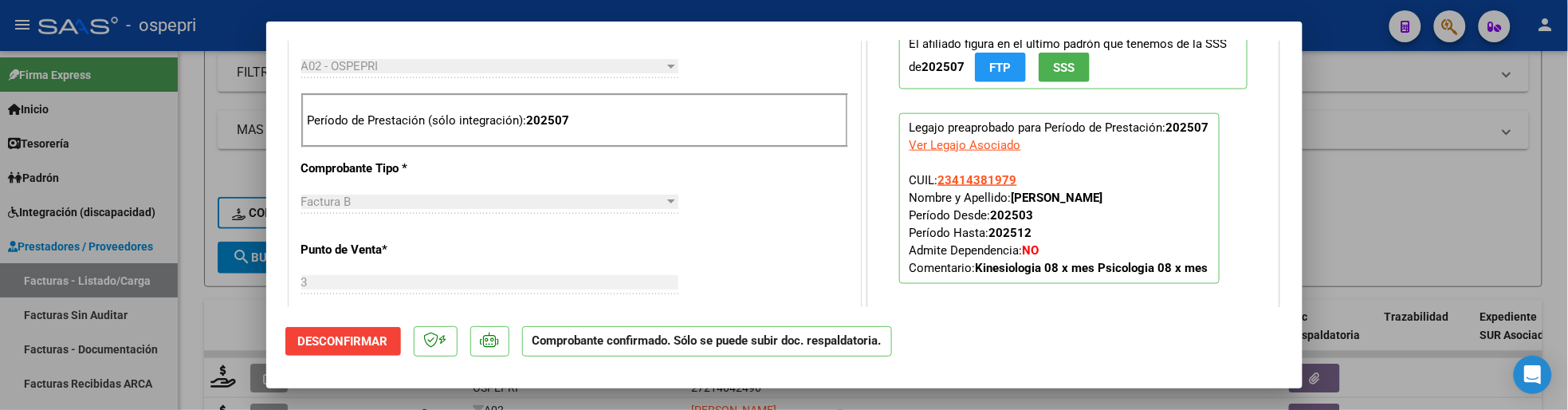
click at [897, 153] on div at bounding box center [784, 205] width 1568 height 410
type input "$ 0,00"
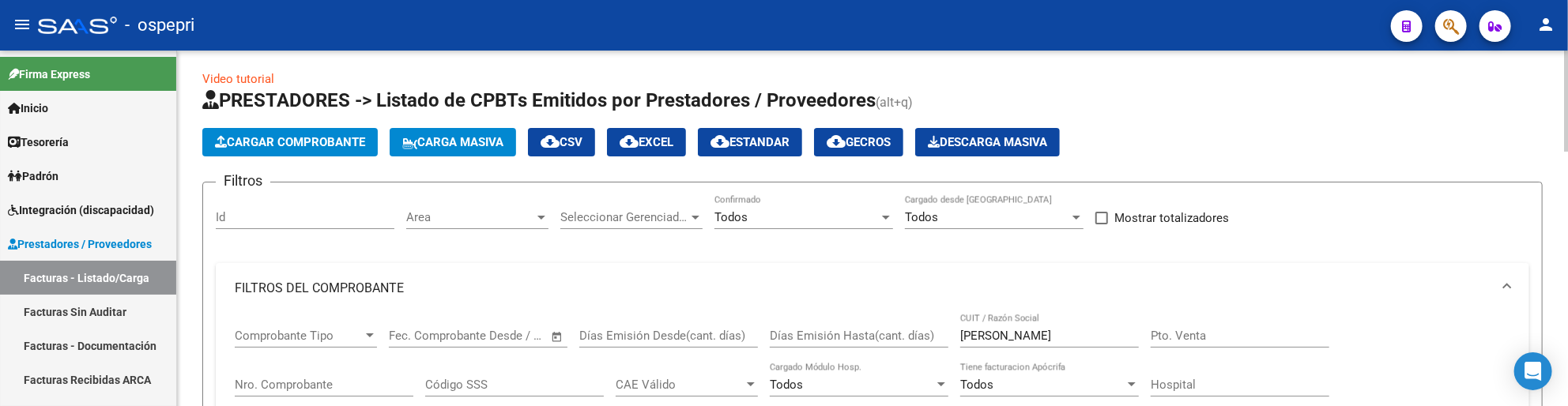
scroll to position [4, 0]
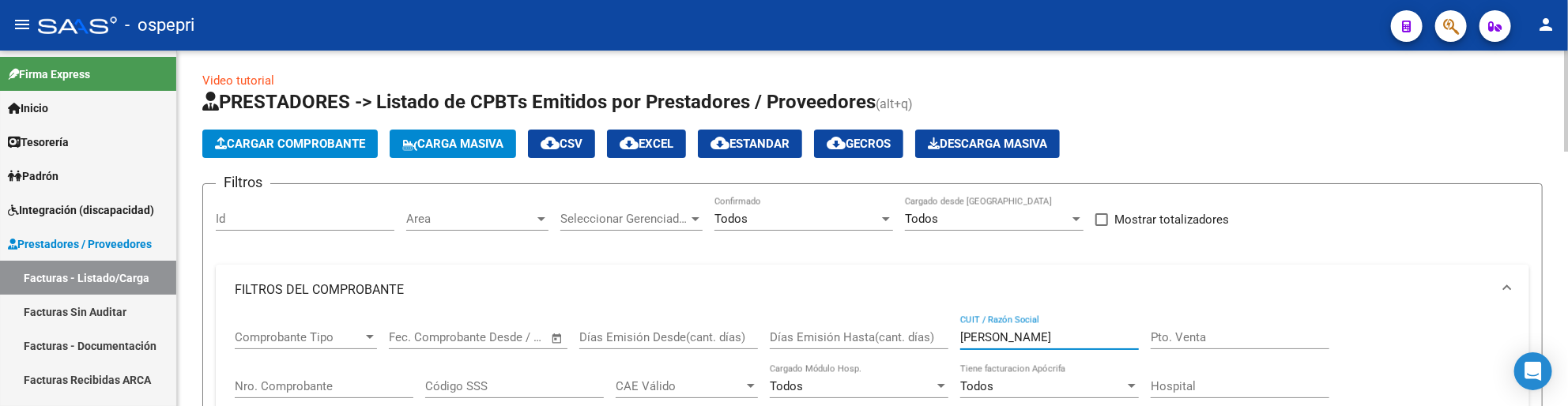
drag, startPoint x: 1046, startPoint y: 340, endPoint x: 951, endPoint y: 340, distance: 95.0
click at [889, 340] on div "Comprobante Tipo Comprobante Tipo Fecha inicio – Fecha fin Fec. Comprobante Des…" at bounding box center [873, 388] width 1276 height 147
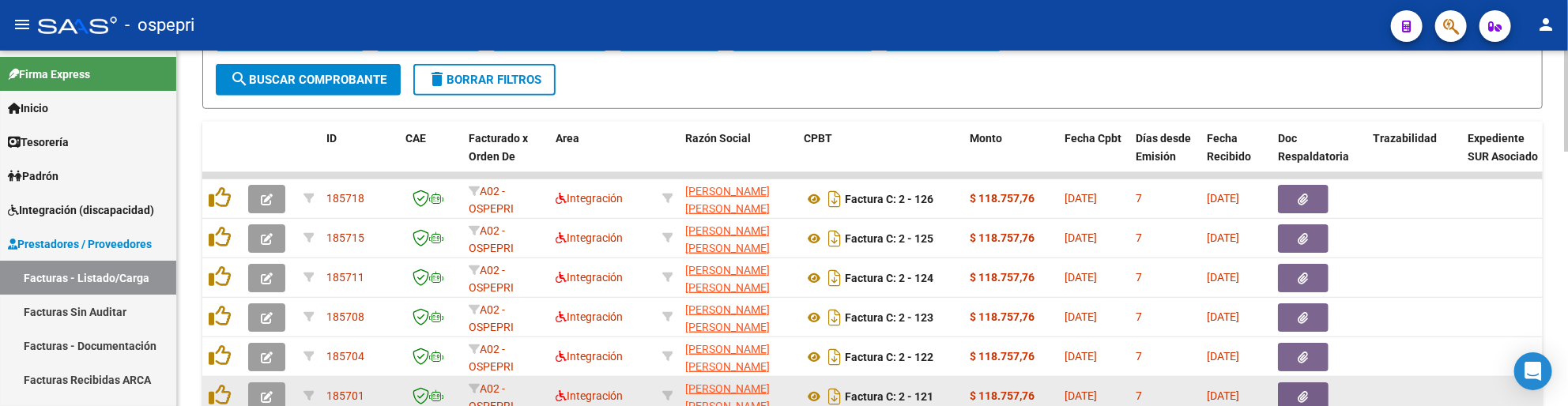
scroll to position [618, 0]
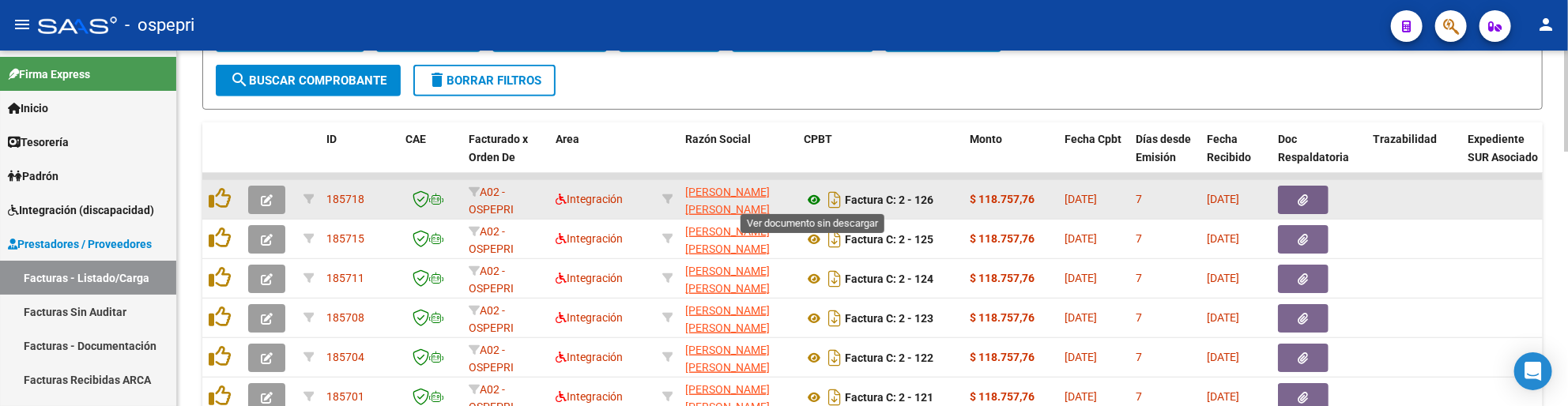
click at [815, 199] on icon at bounding box center [814, 200] width 21 height 19
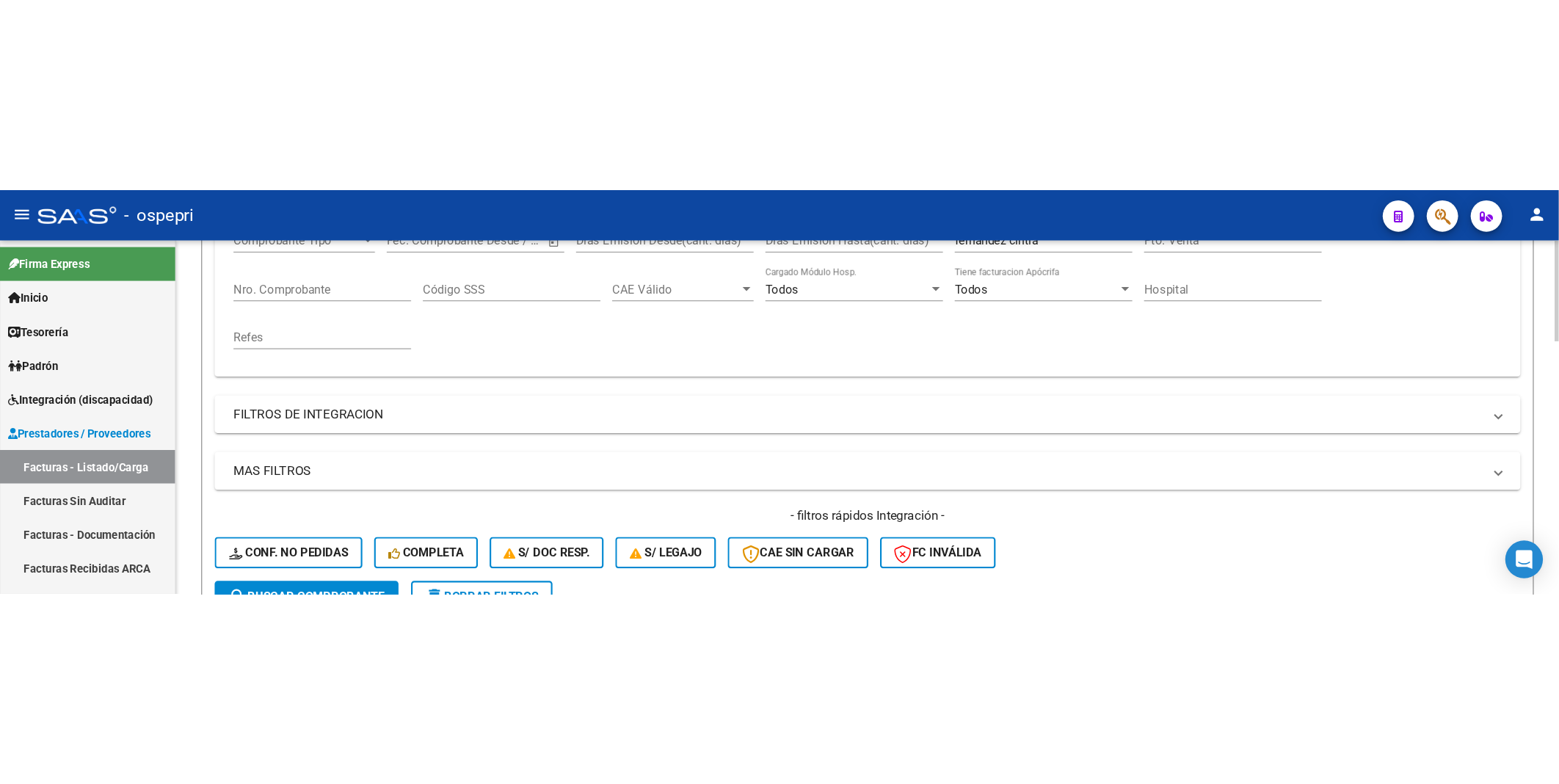
scroll to position [248, 0]
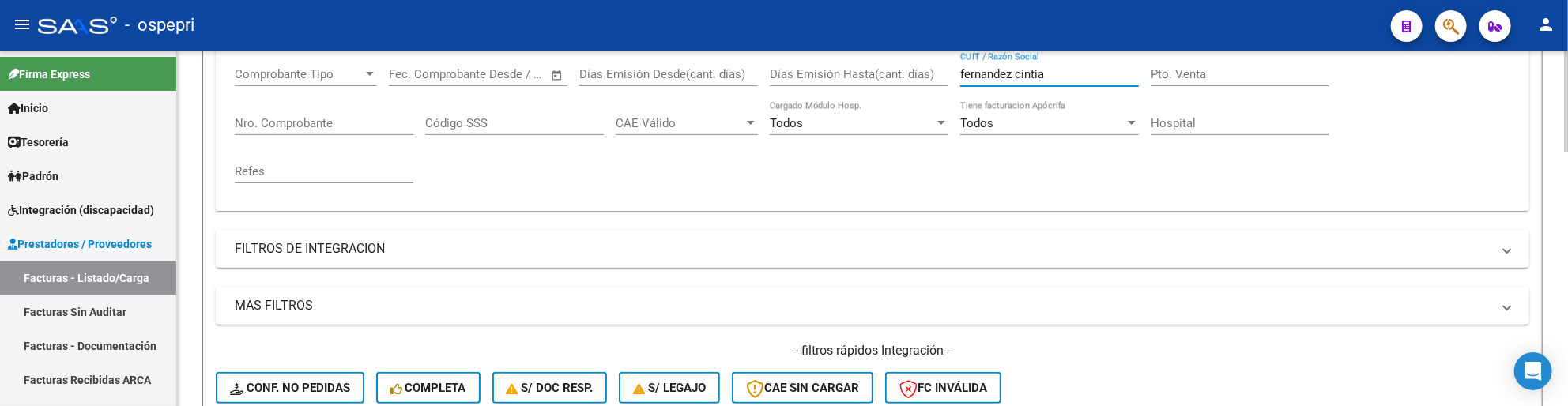
drag, startPoint x: 1061, startPoint y: 75, endPoint x: 954, endPoint y: 74, distance: 107.0
click at [889, 74] on div "Comprobante Tipo Comprobante Tipo Fecha inicio – Fecha fin Fec. Comprobante Des…" at bounding box center [873, 125] width 1276 height 147
type input "lopez rondini"
click at [889, 22] on div "- ospepri" at bounding box center [707, 25] width 1340 height 34
drag, startPoint x: 1054, startPoint y: 80, endPoint x: 945, endPoint y: 80, distance: 109.0
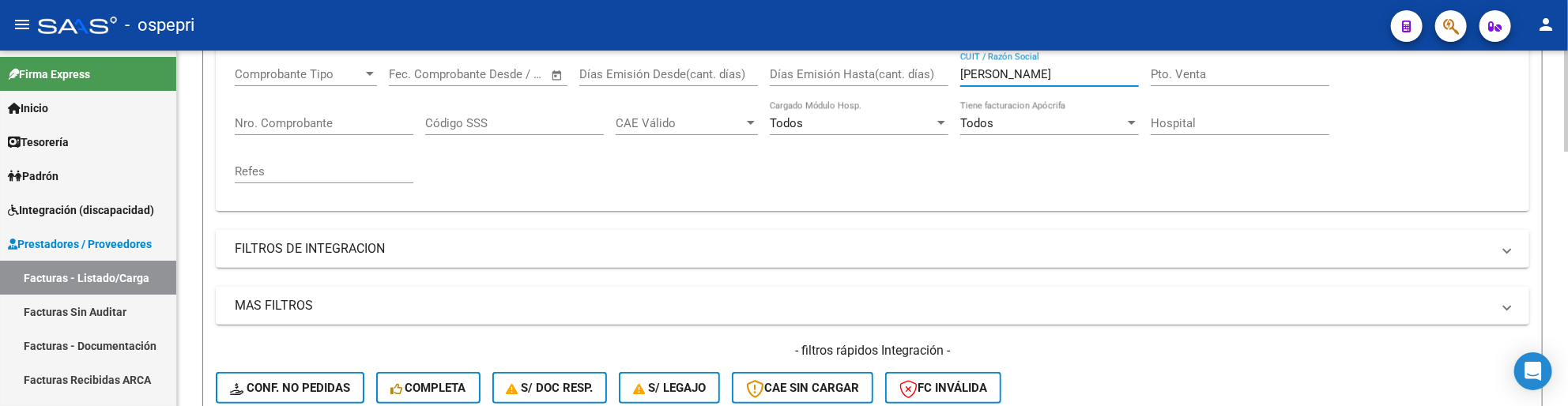
click at [889, 80] on div "Comprobante Tipo Comprobante Tipo Fecha inicio – Fecha fin Fec. Comprobante Des…" at bounding box center [873, 125] width 1276 height 147
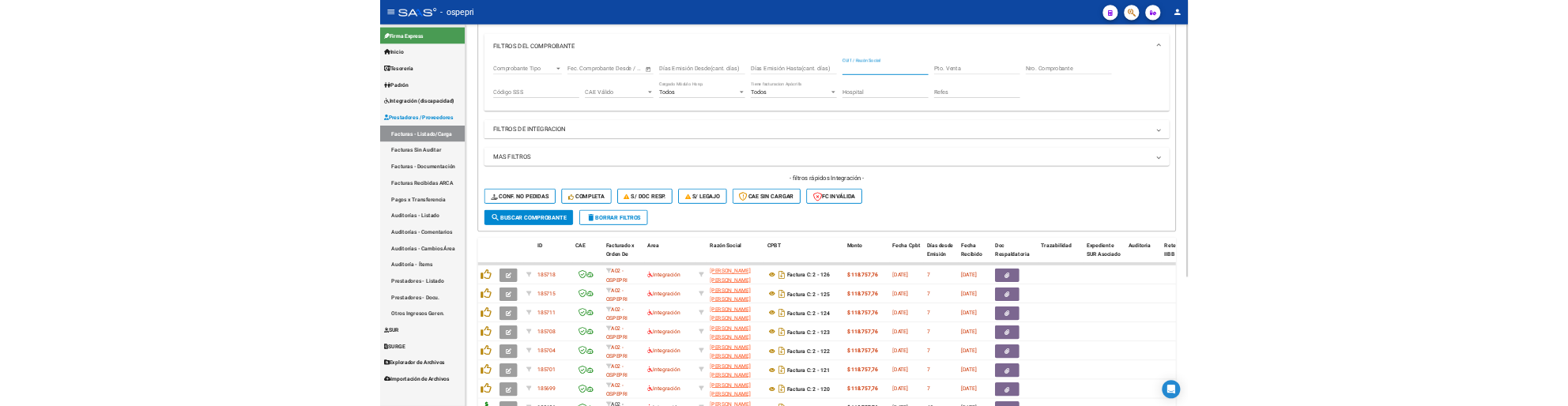
scroll to position [4, 0]
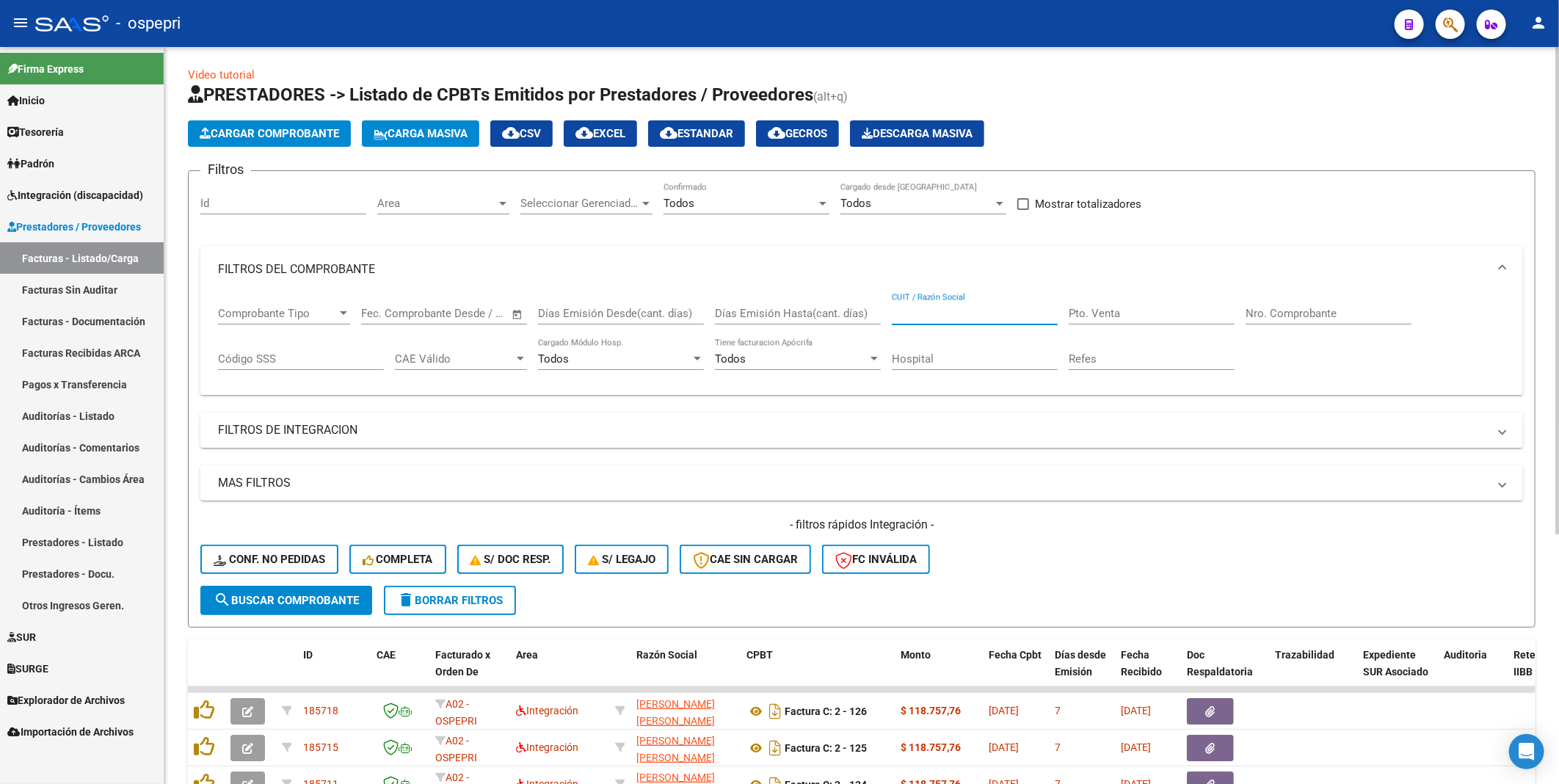
click at [826, 314] on input "CUIT / Razón Social" at bounding box center [975, 313] width 166 height 13
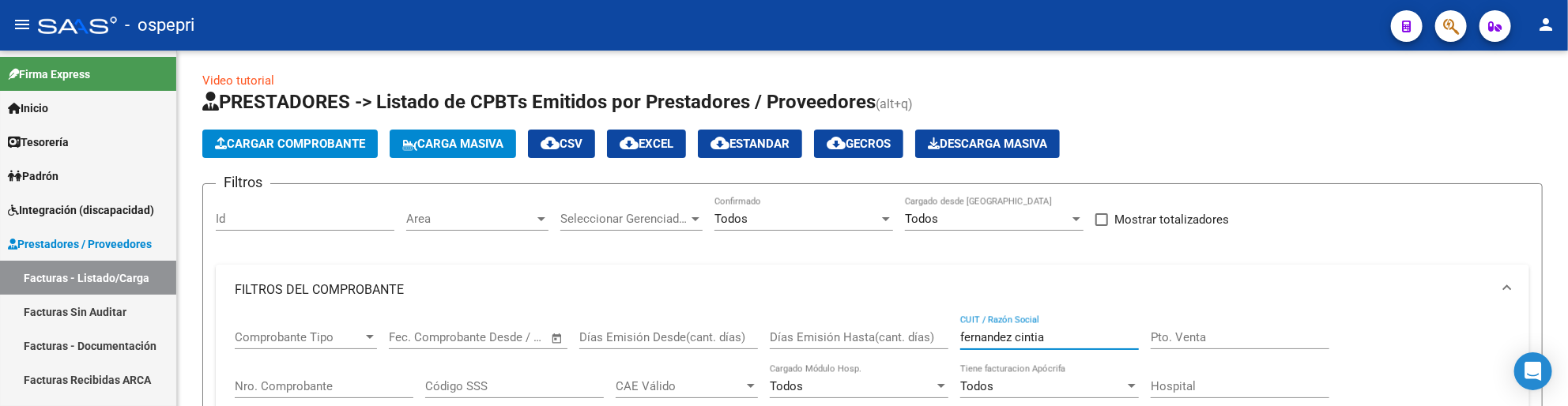
type input "fernandez cintia"
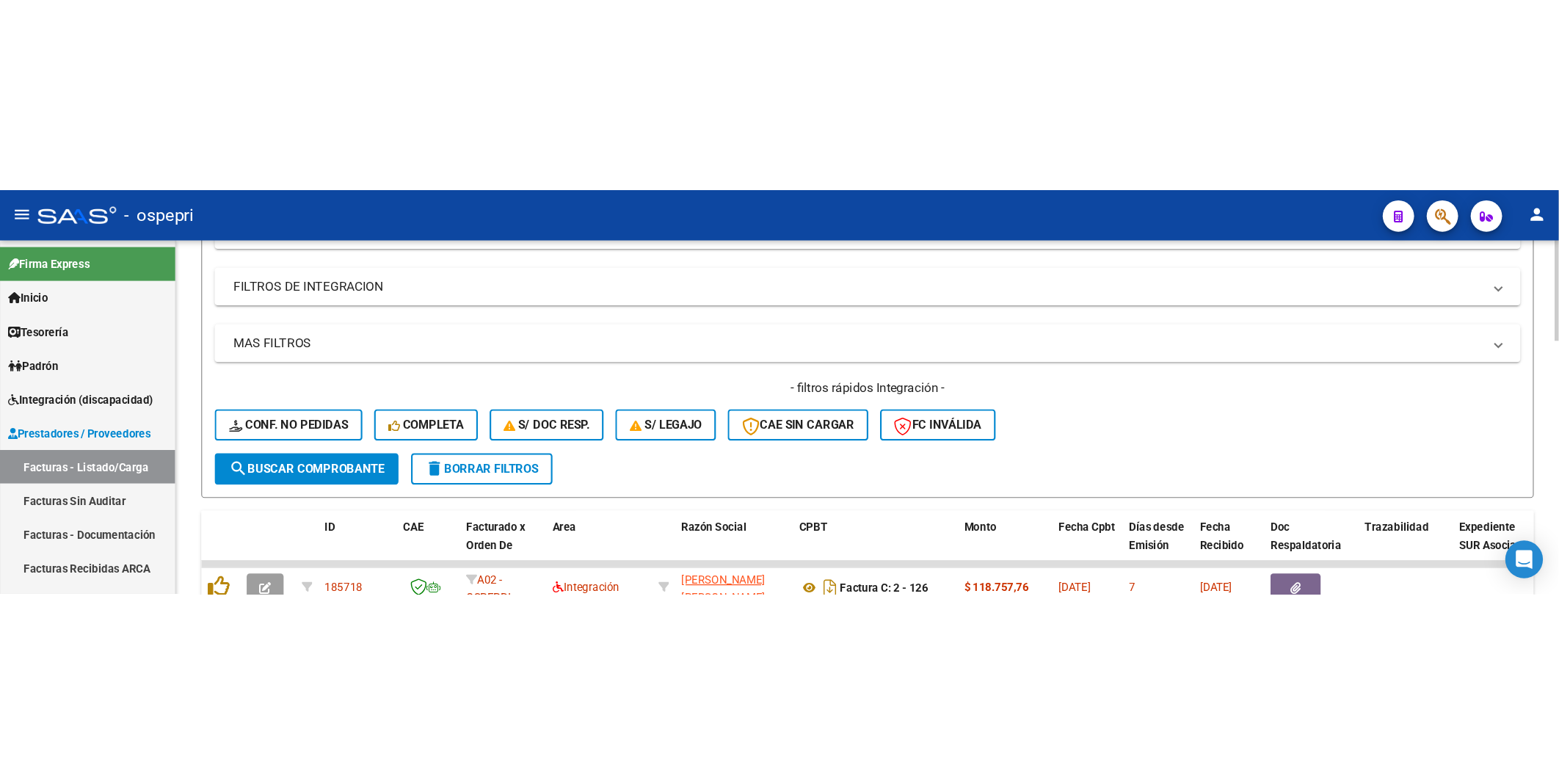
scroll to position [411, 0]
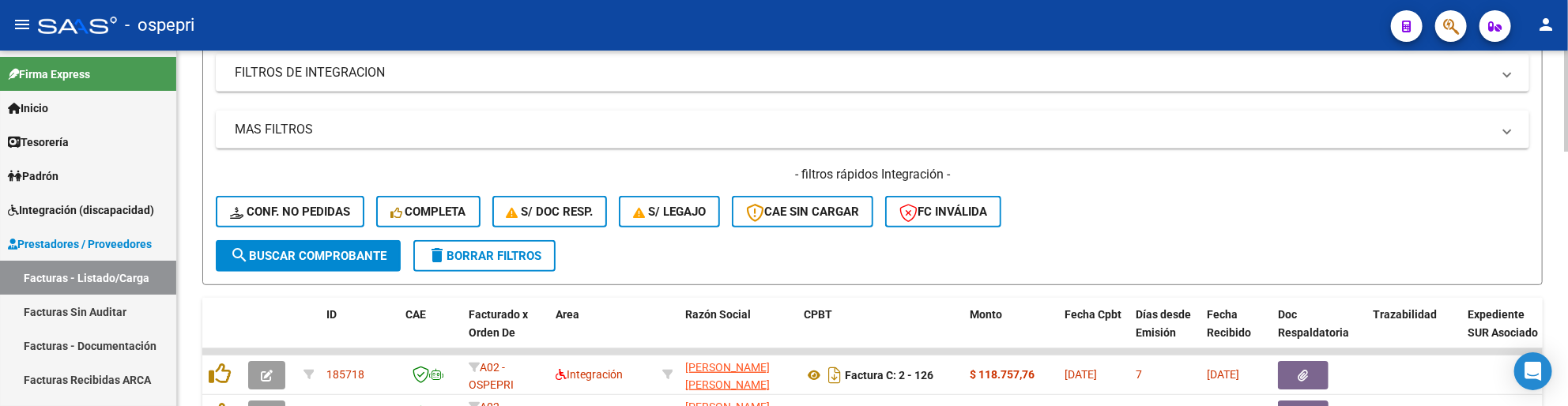
click at [889, 219] on div "- filtros rápidos Integración - Conf. no pedidas Completa S/ Doc Resp. S/ legaj…" at bounding box center [873, 203] width 1314 height 74
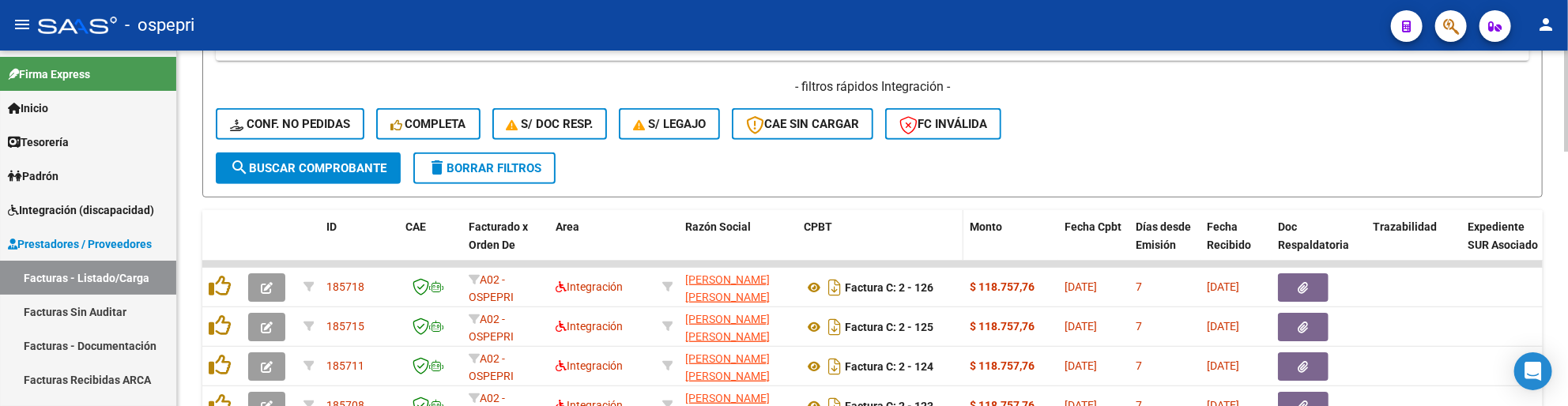
scroll to position [618, 0]
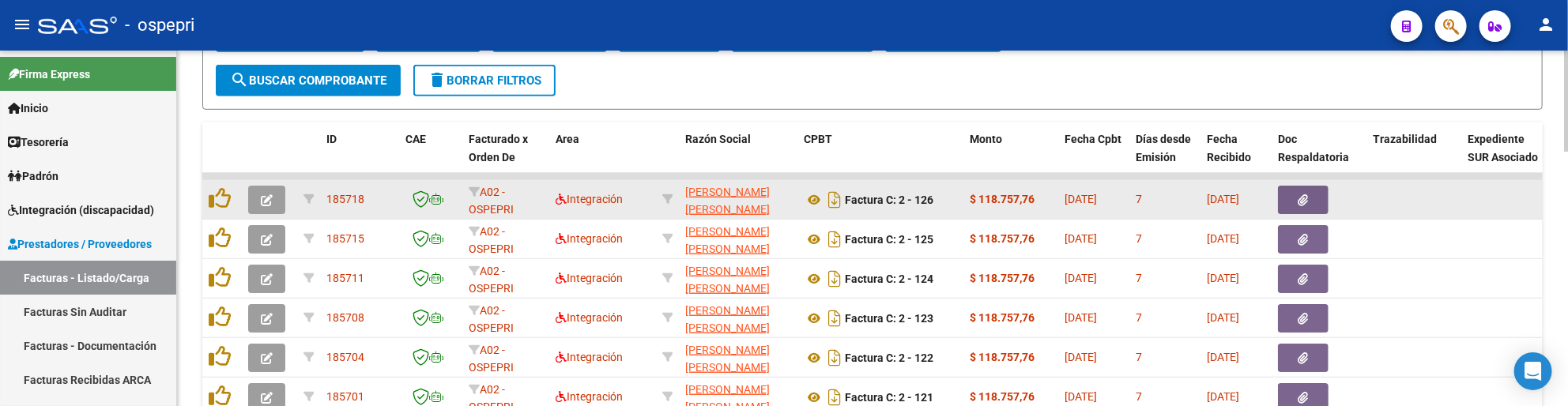
click at [273, 199] on button "button" at bounding box center [267, 200] width 37 height 29
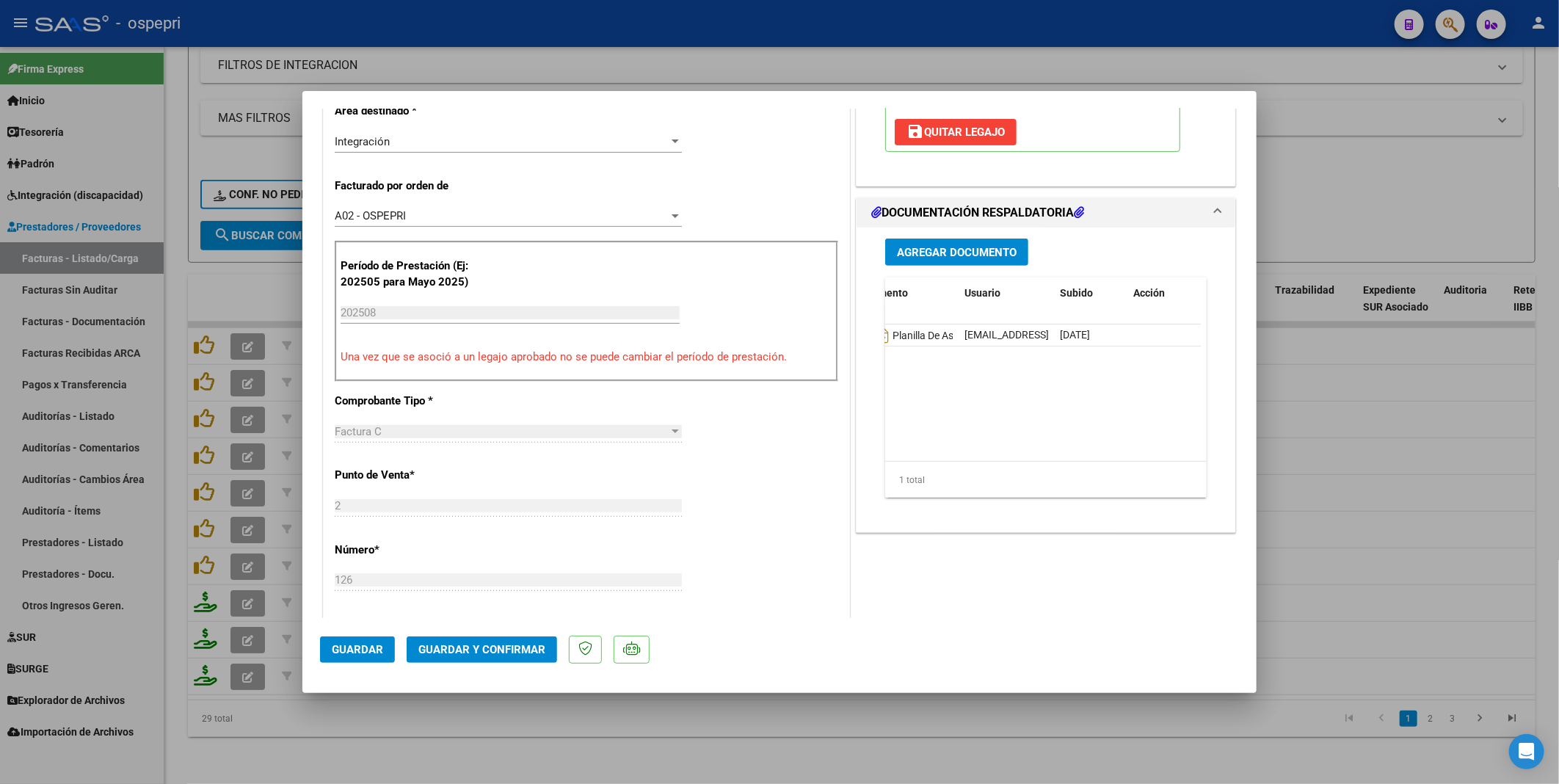
scroll to position [0, 0]
click at [826, 335] on icon at bounding box center [938, 335] width 19 height 18
click at [826, 376] on div at bounding box center [779, 392] width 1559 height 784
type input "$ 0,00"
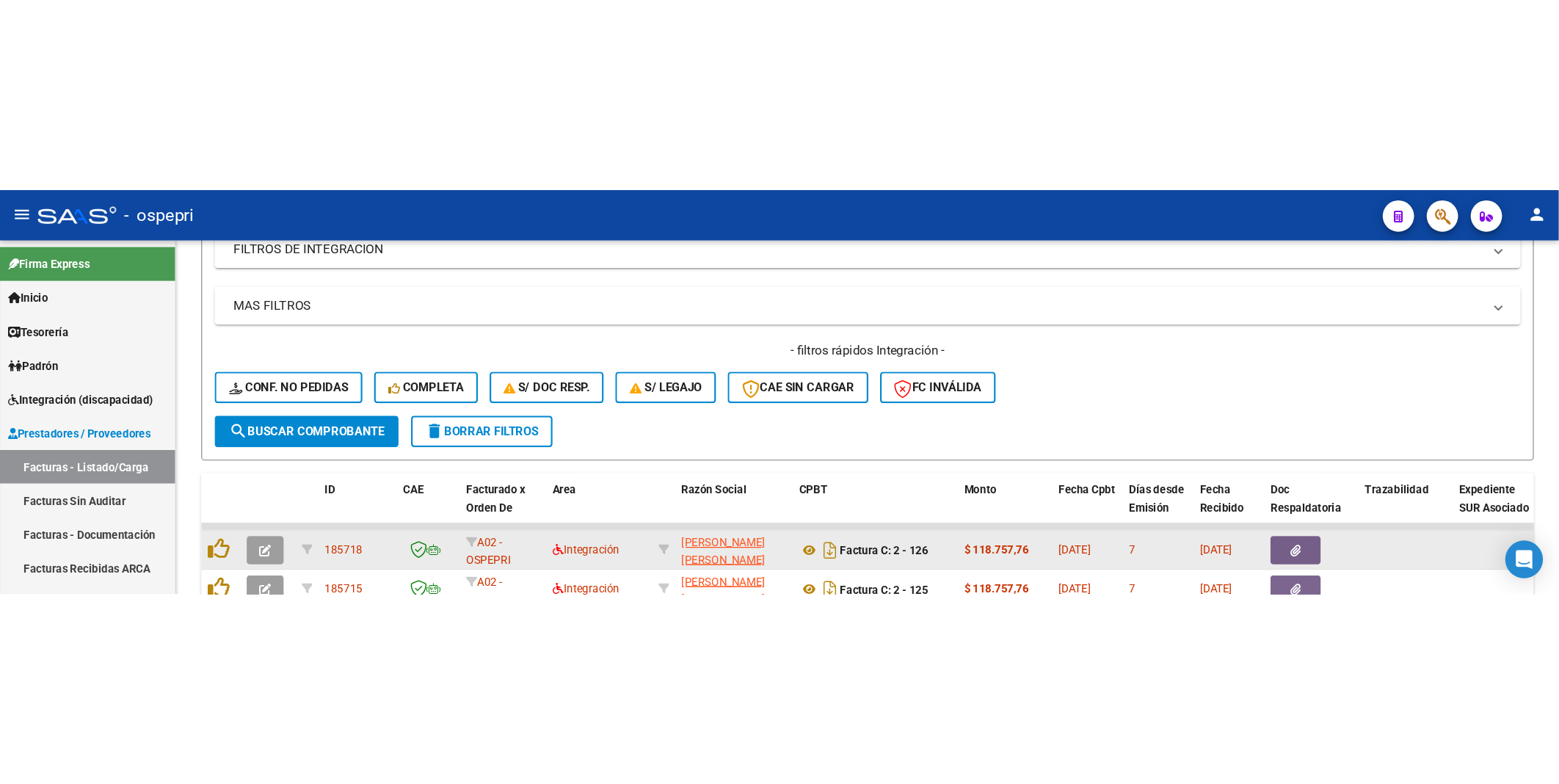
scroll to position [379, 0]
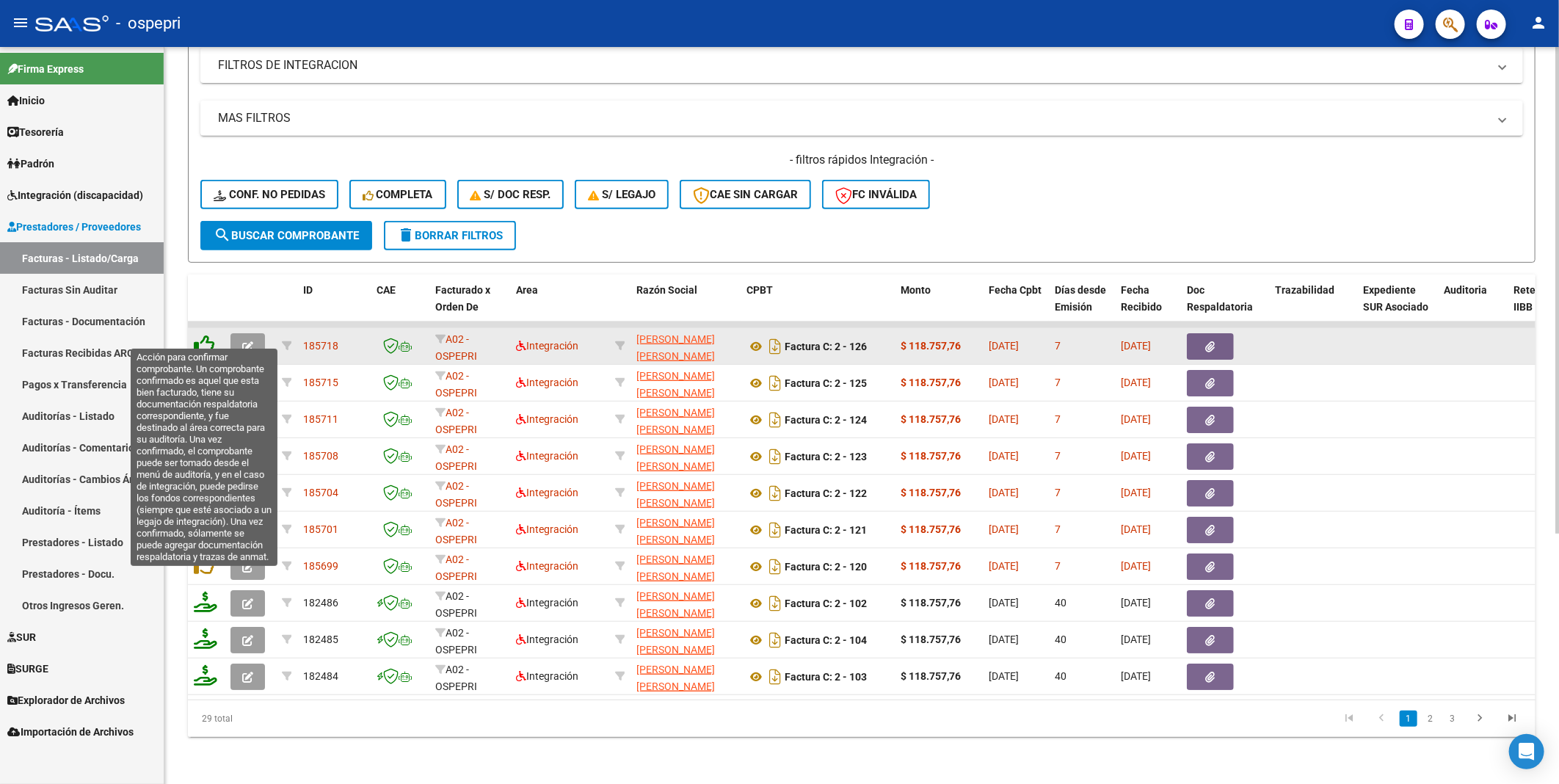
click at [208, 335] on icon at bounding box center [204, 345] width 21 height 21
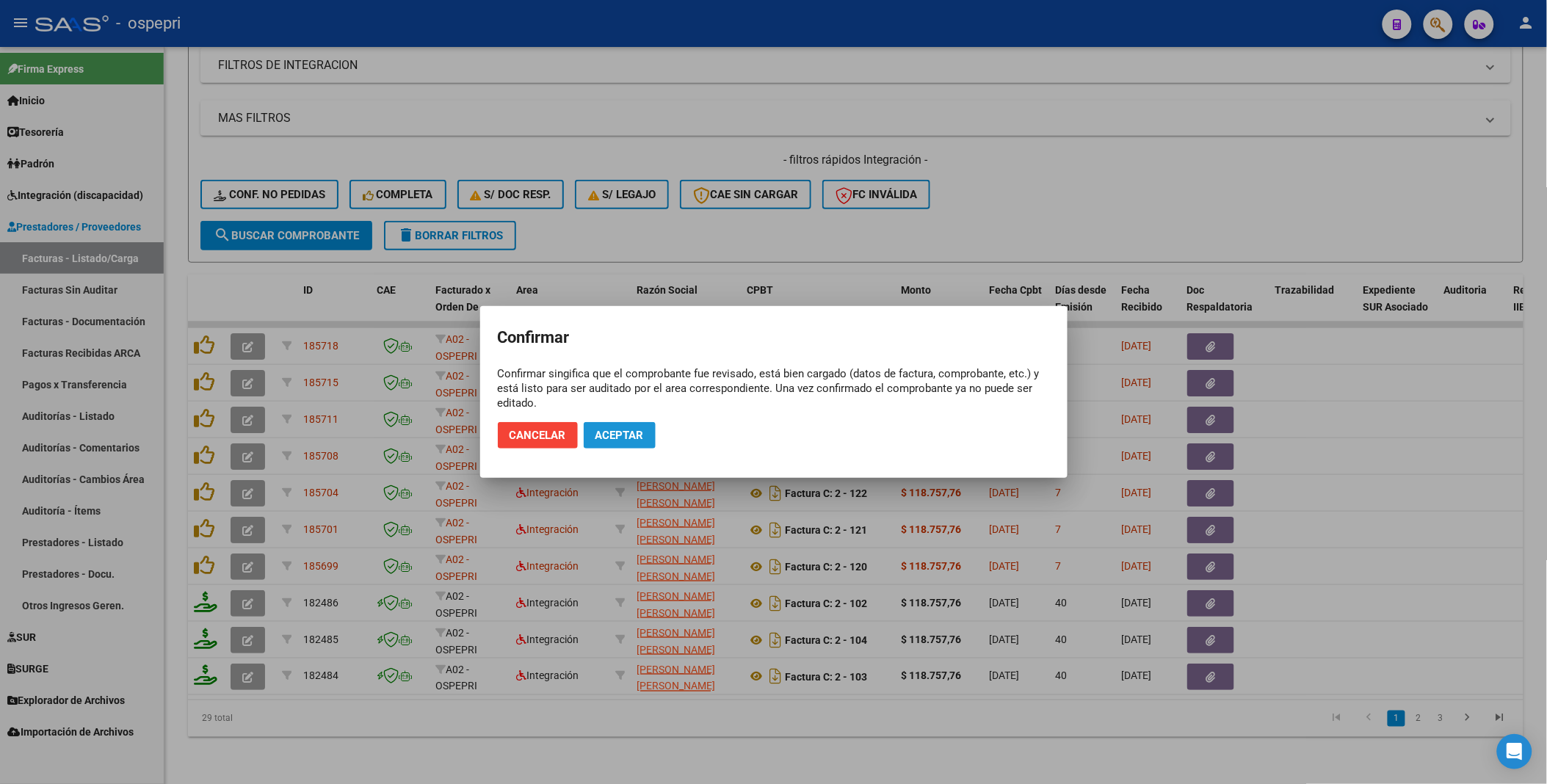
click at [618, 376] on span "Aceptar" at bounding box center [619, 435] width 48 height 13
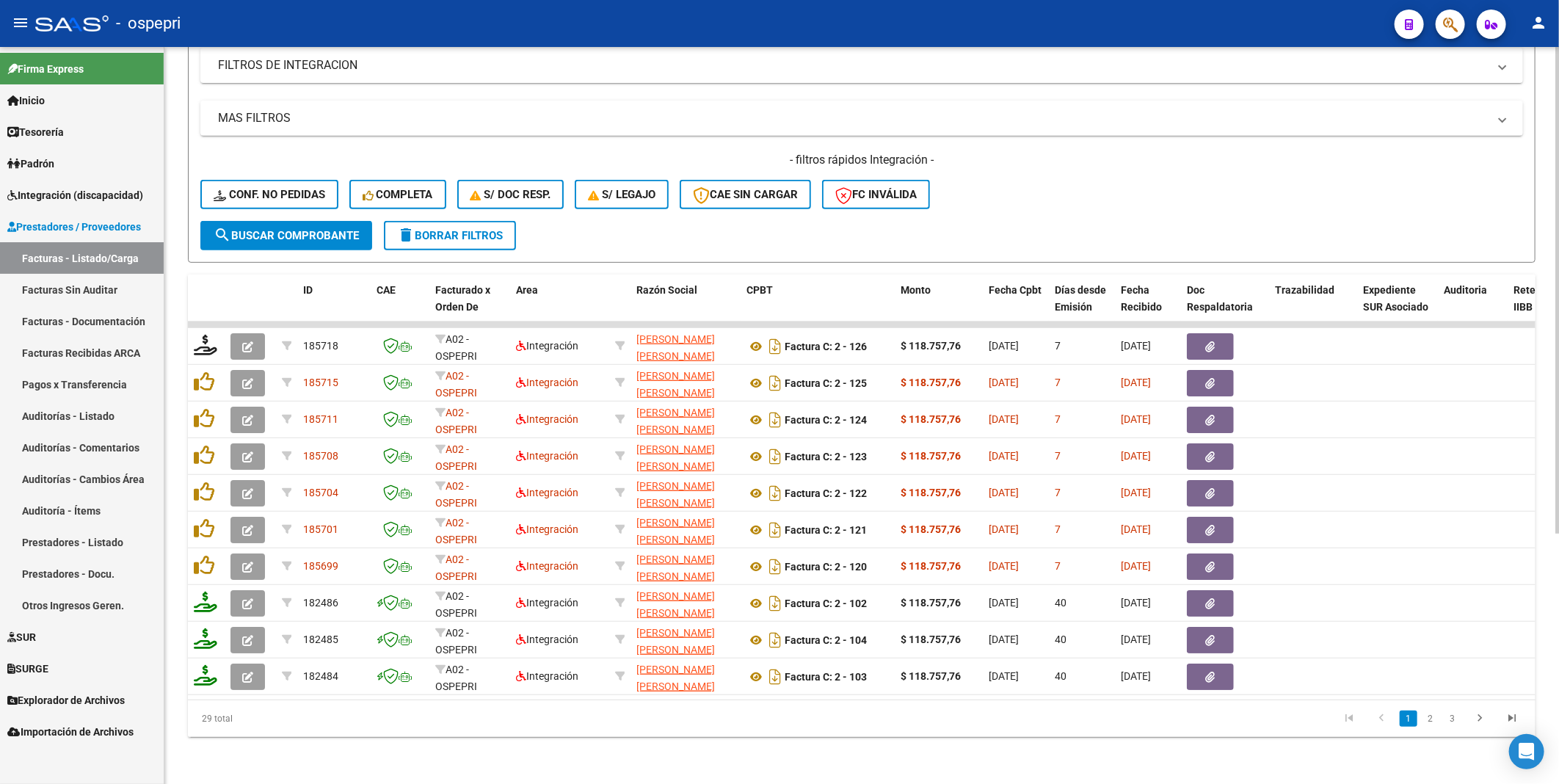
click at [826, 214] on form "Filtros Id Area Area Seleccionar Gerenciador Seleccionar Gerenciador Todos Conf…" at bounding box center [862, 34] width 1348 height 457
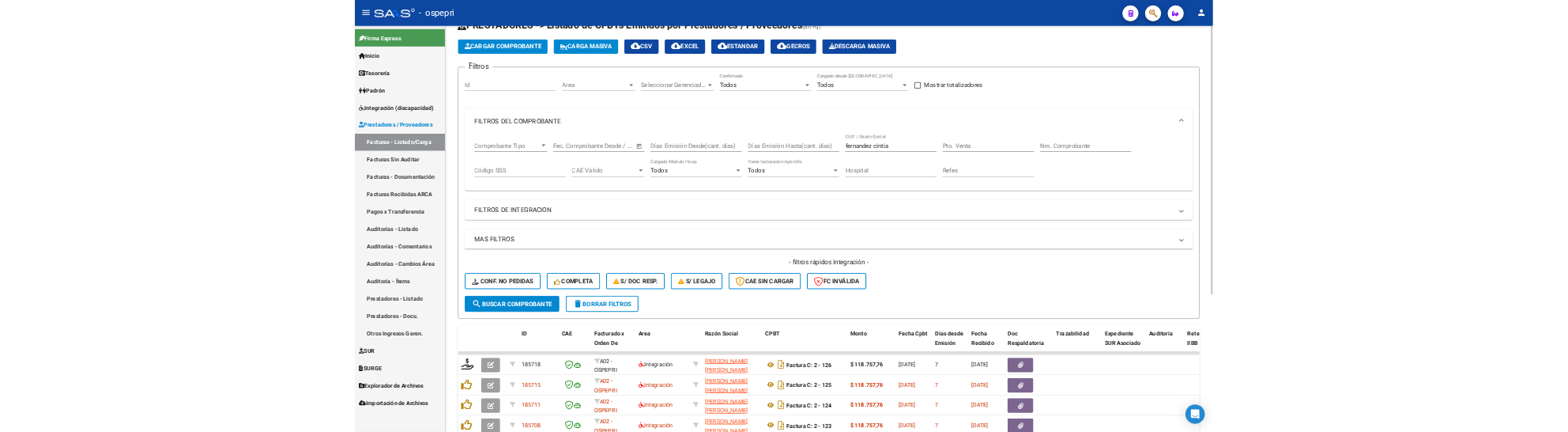
scroll to position [0, 0]
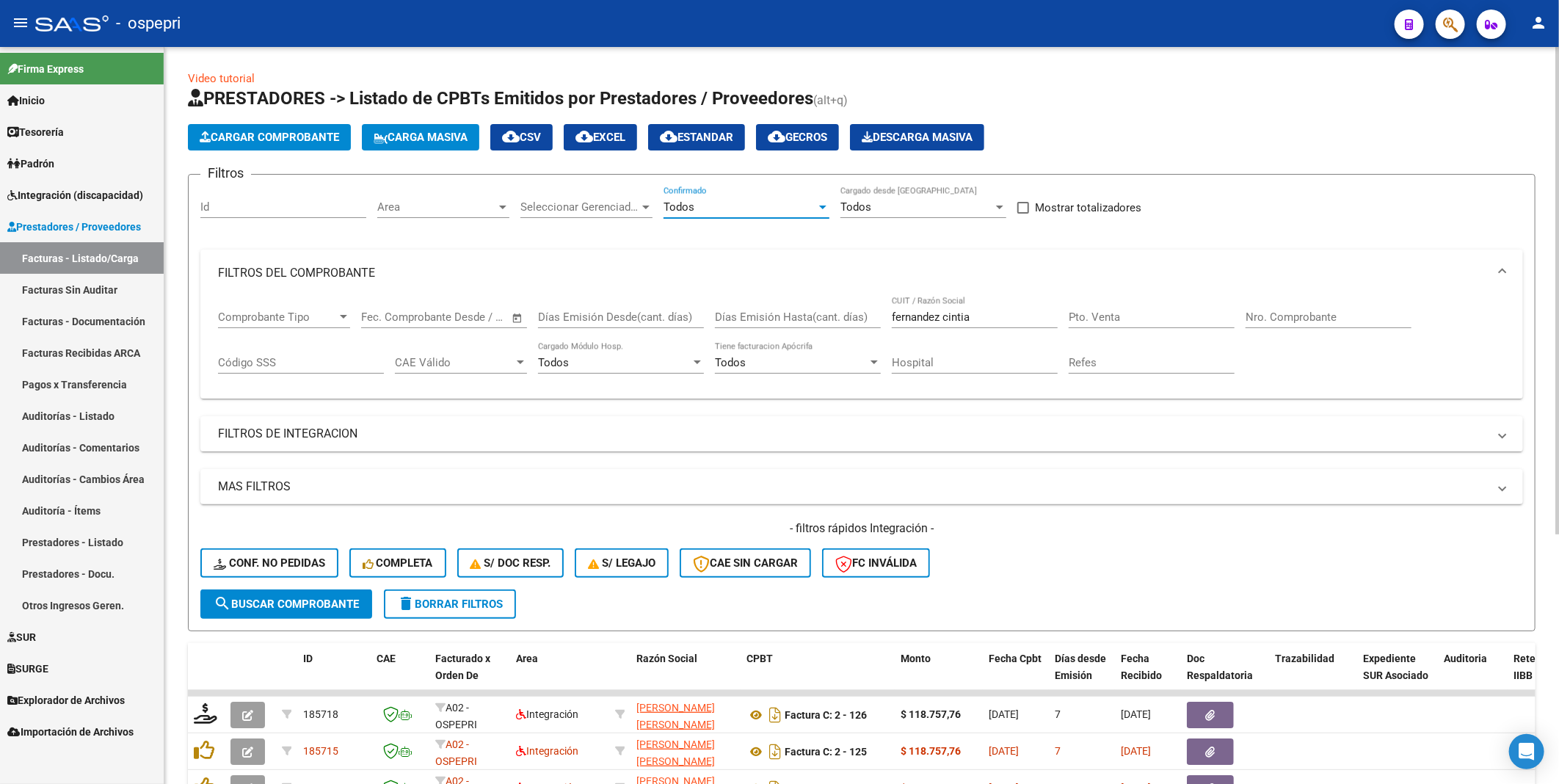
click at [821, 208] on div at bounding box center [823, 207] width 7 height 4
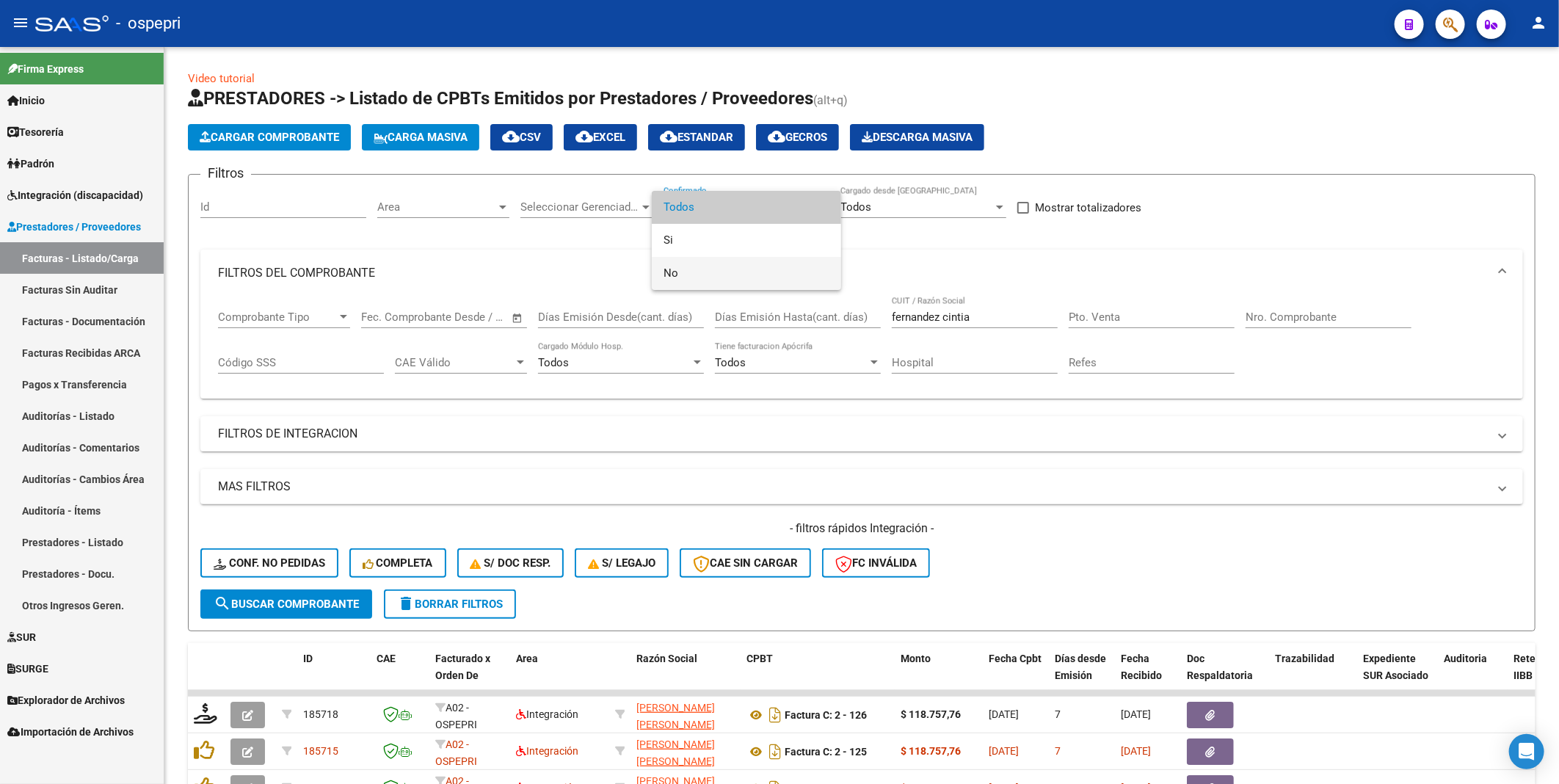
click at [737, 275] on span "No" at bounding box center [746, 273] width 166 height 33
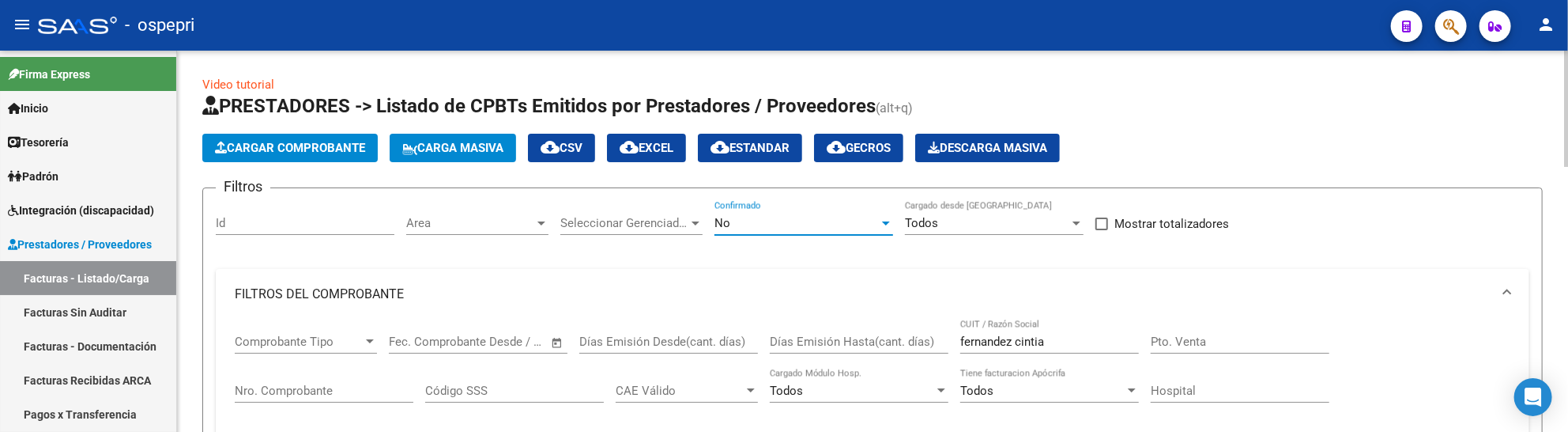
click at [309, 145] on span "Cargar Comprobante" at bounding box center [289, 148] width 150 height 14
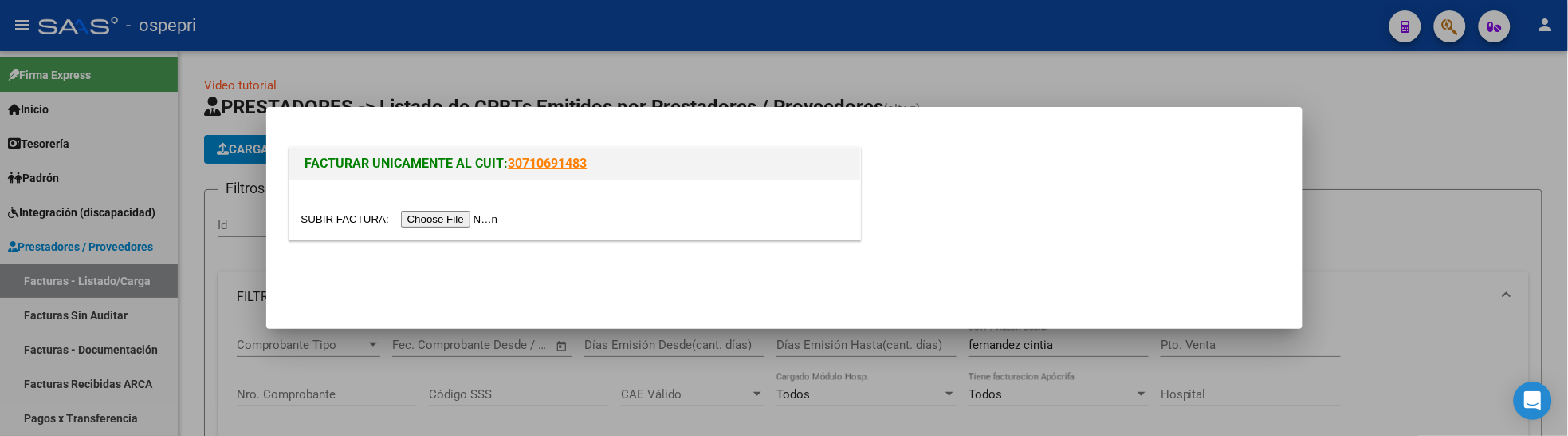
click at [456, 219] on input "file" at bounding box center [403, 218] width 202 height 17
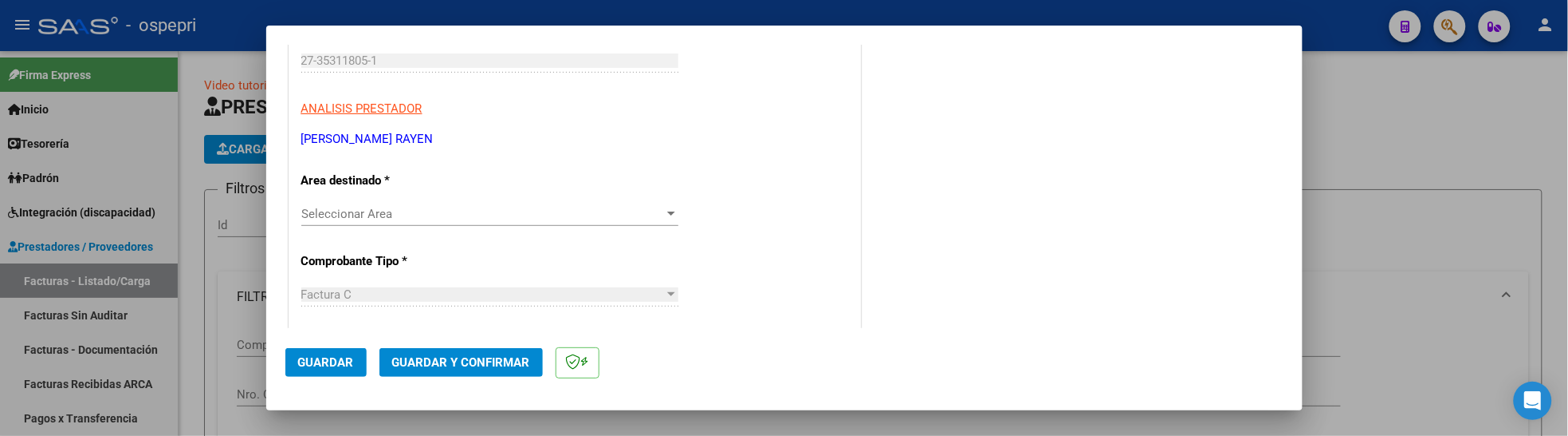
scroll to position [266, 0]
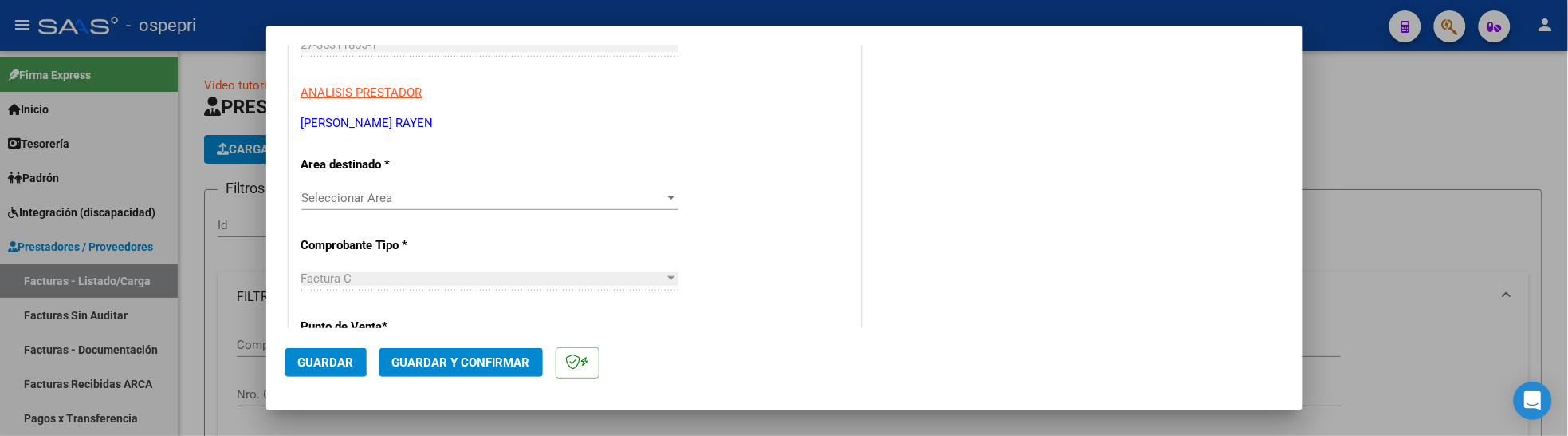
click at [666, 198] on div at bounding box center [672, 198] width 15 height 13
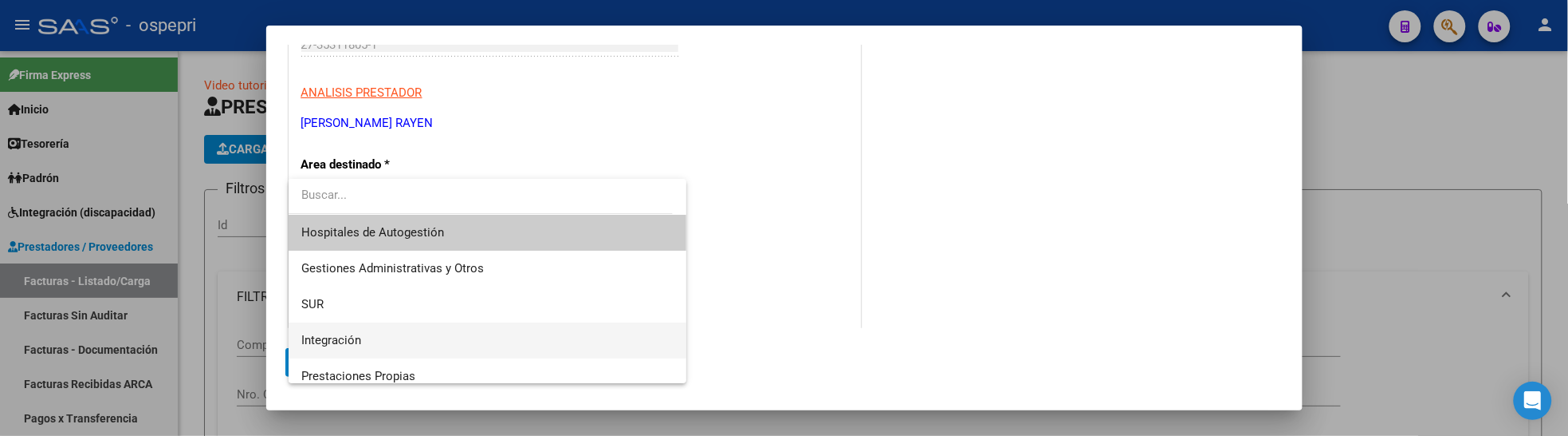
click at [360, 337] on span "Integración" at bounding box center [331, 340] width 60 height 15
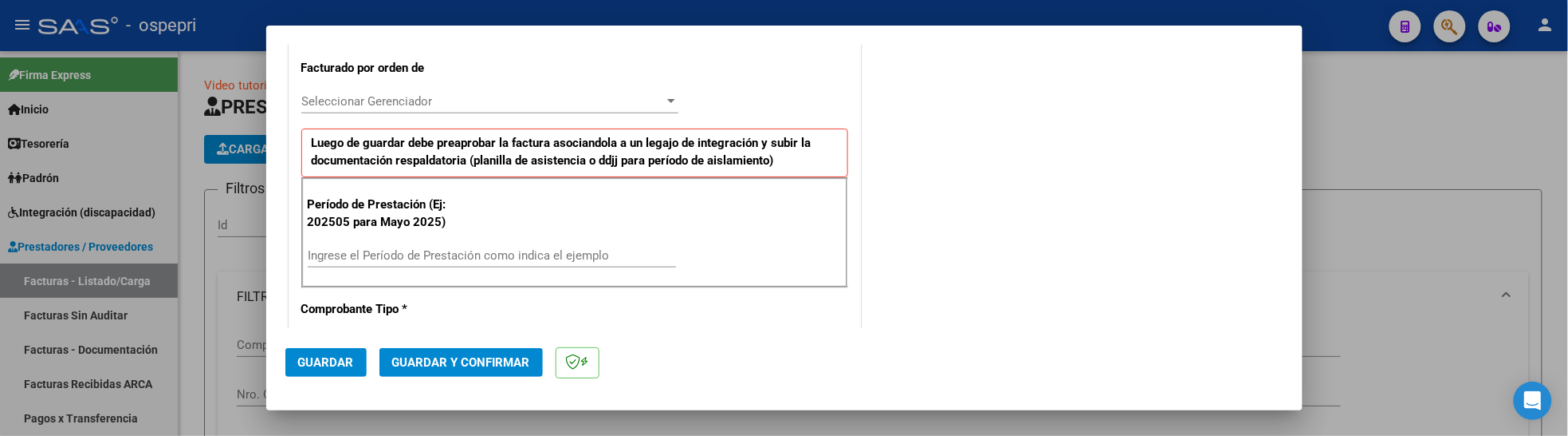
scroll to position [531, 0]
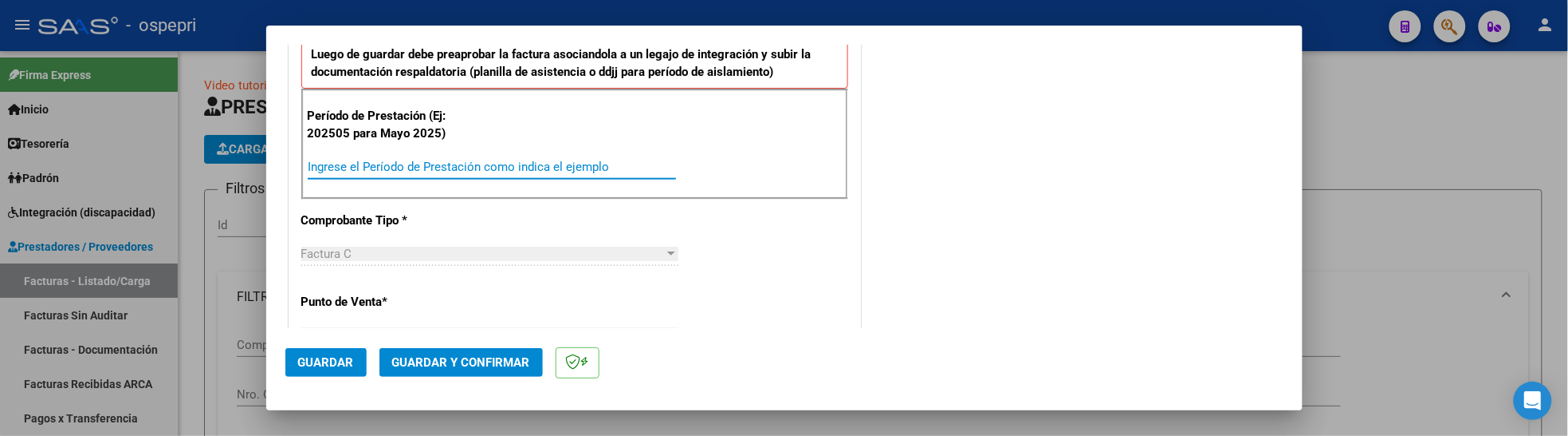
click at [352, 168] on input "Ingrese el Período de Prestación como indica el ejemplo" at bounding box center [492, 167] width 369 height 15
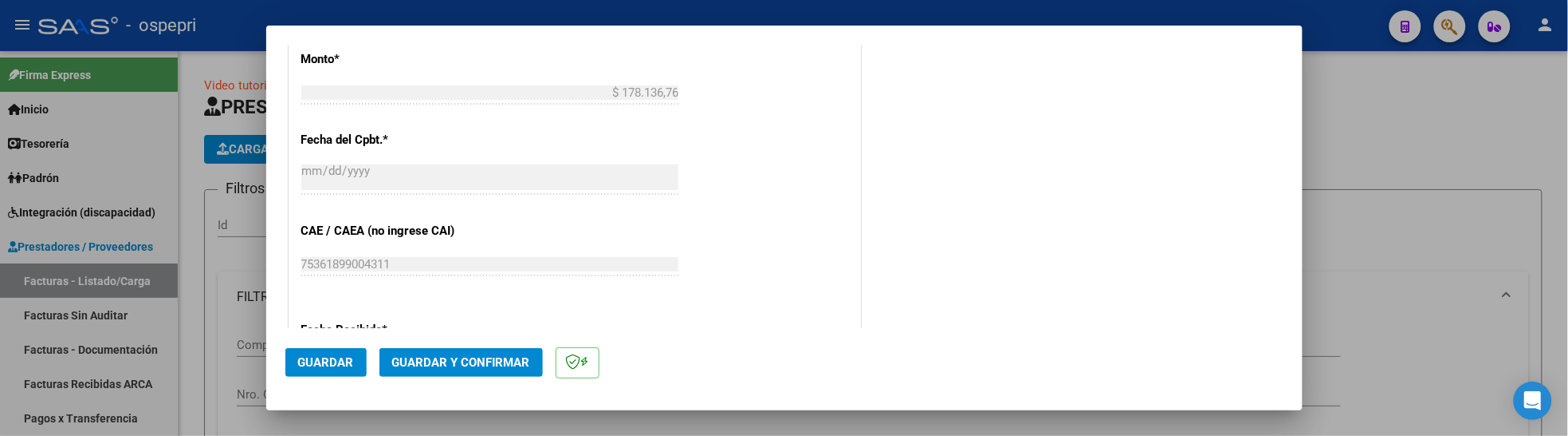
scroll to position [976, 0]
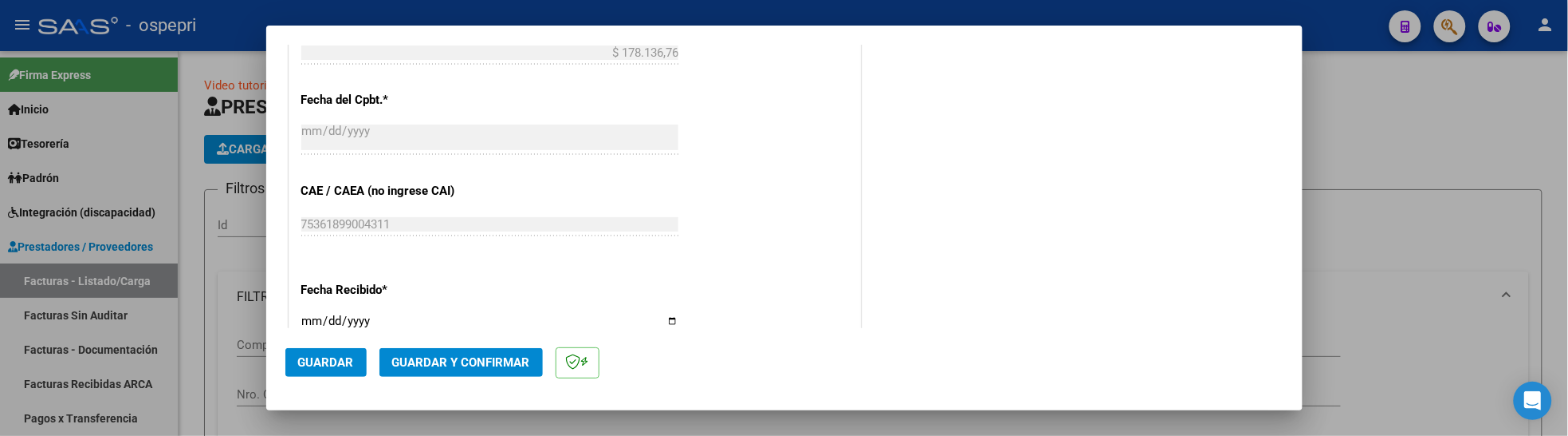
type input "202508"
click at [328, 356] on span "Guardar" at bounding box center [326, 362] width 56 height 15
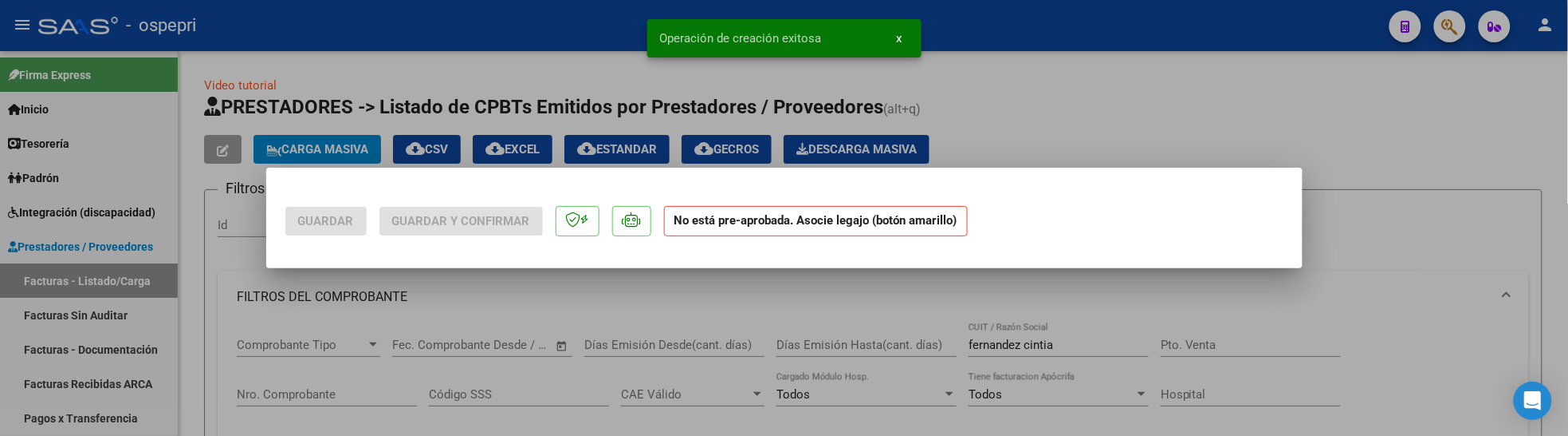
scroll to position [0, 0]
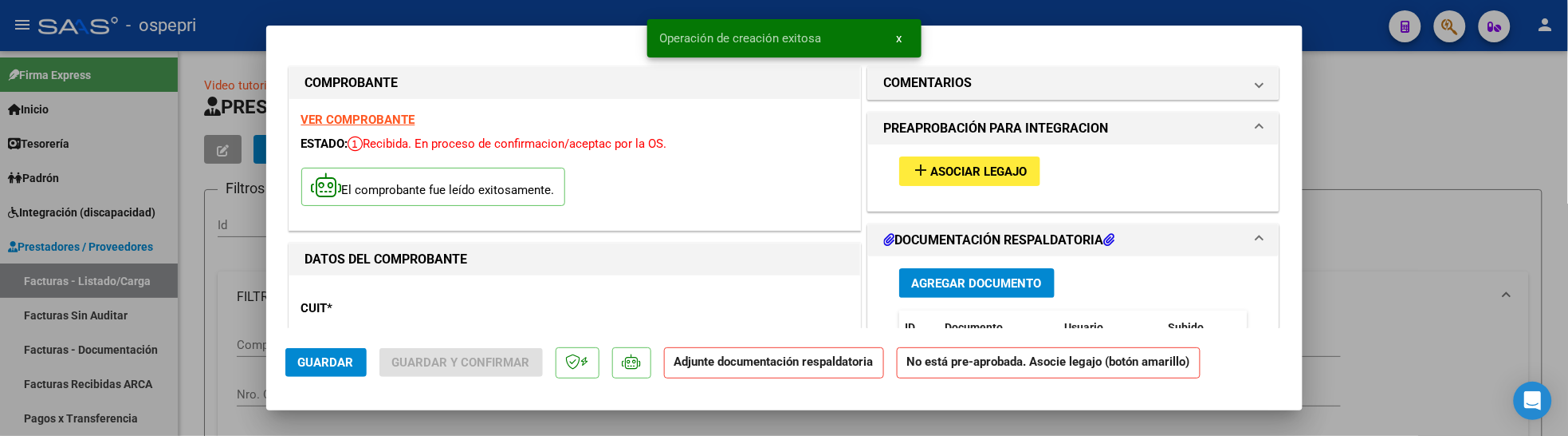
click at [897, 168] on span "Asociar Legajo" at bounding box center [979, 171] width 96 height 15
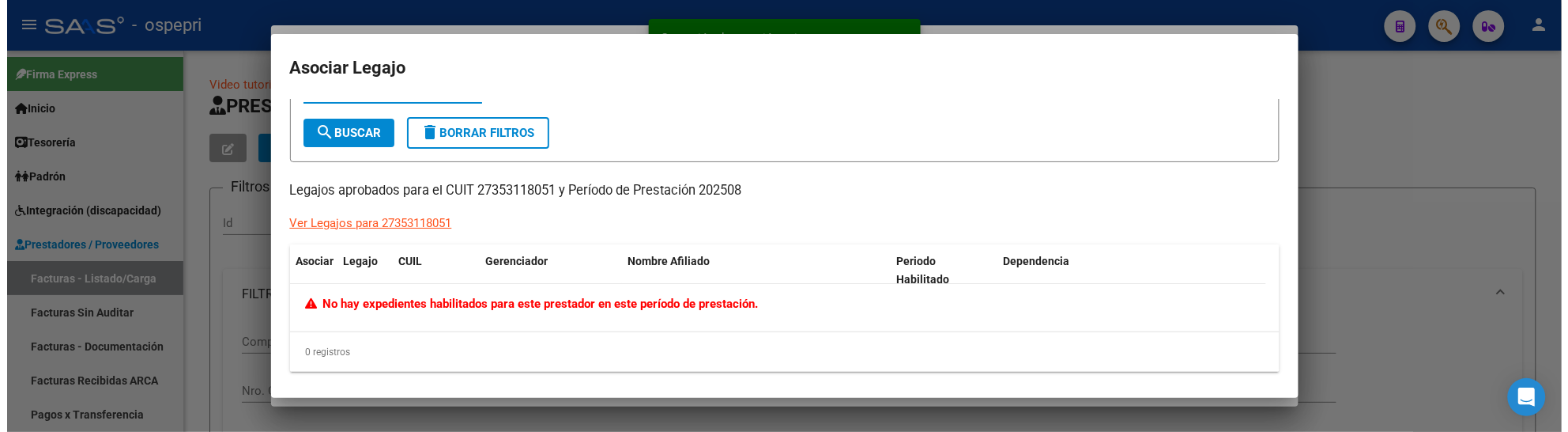
scroll to position [36, 0]
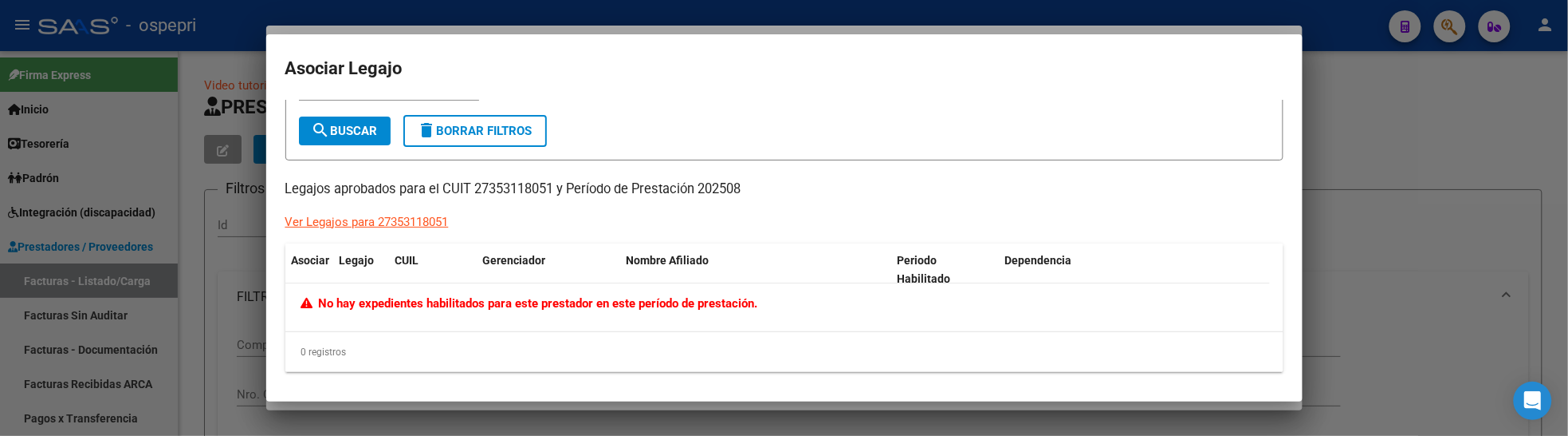
click at [897, 146] on div at bounding box center [784, 218] width 1568 height 436
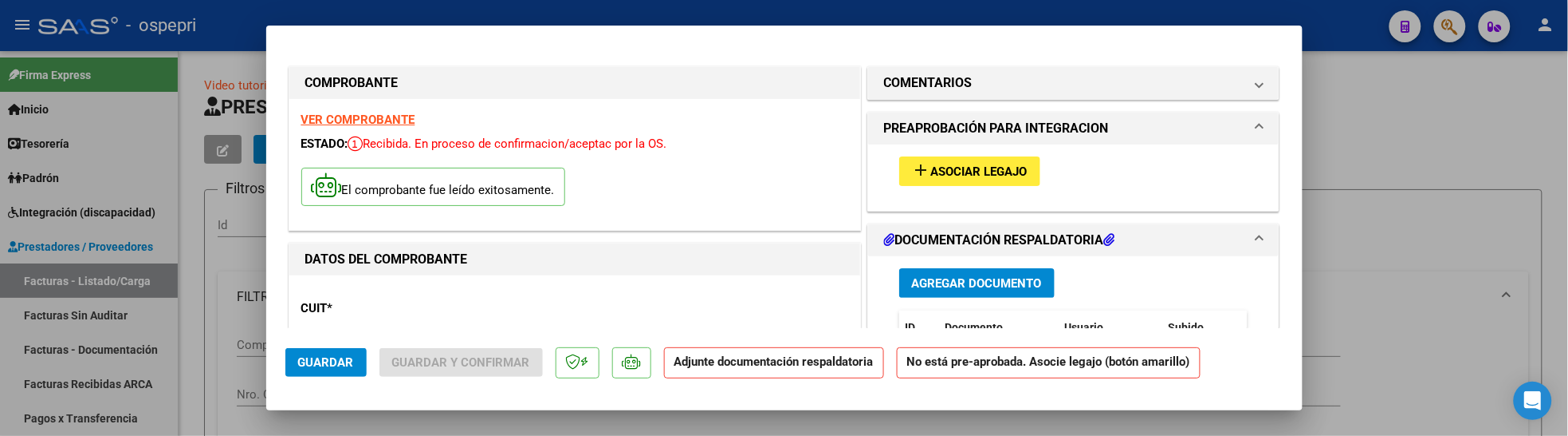
click at [897, 151] on div at bounding box center [784, 218] width 1568 height 436
type input "$ 0,00"
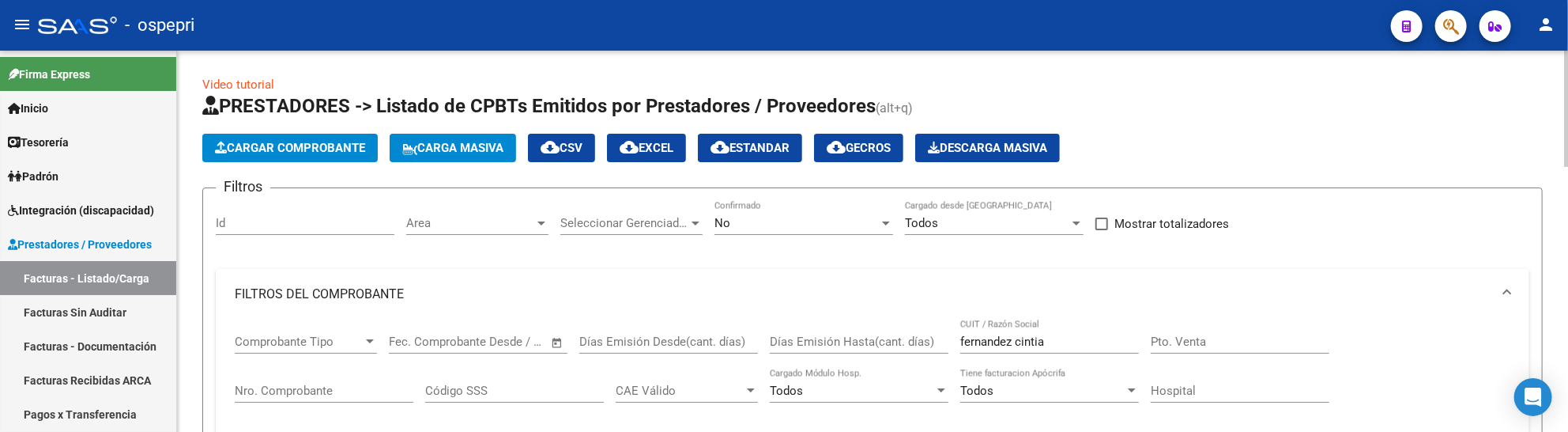
click at [889, 158] on div at bounding box center [1566, 108] width 4 height 116
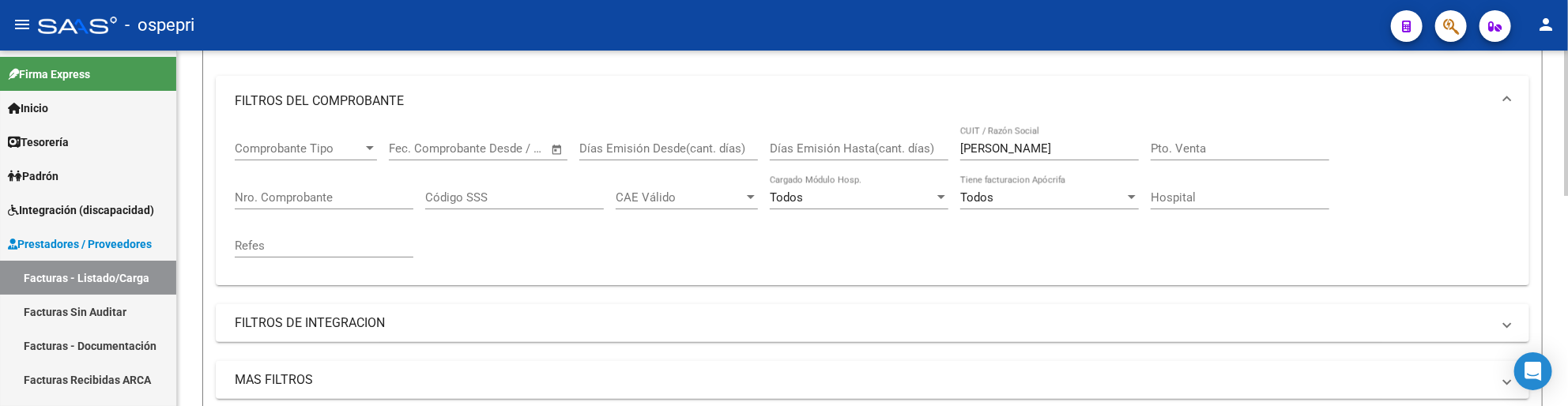
scroll to position [163, 0]
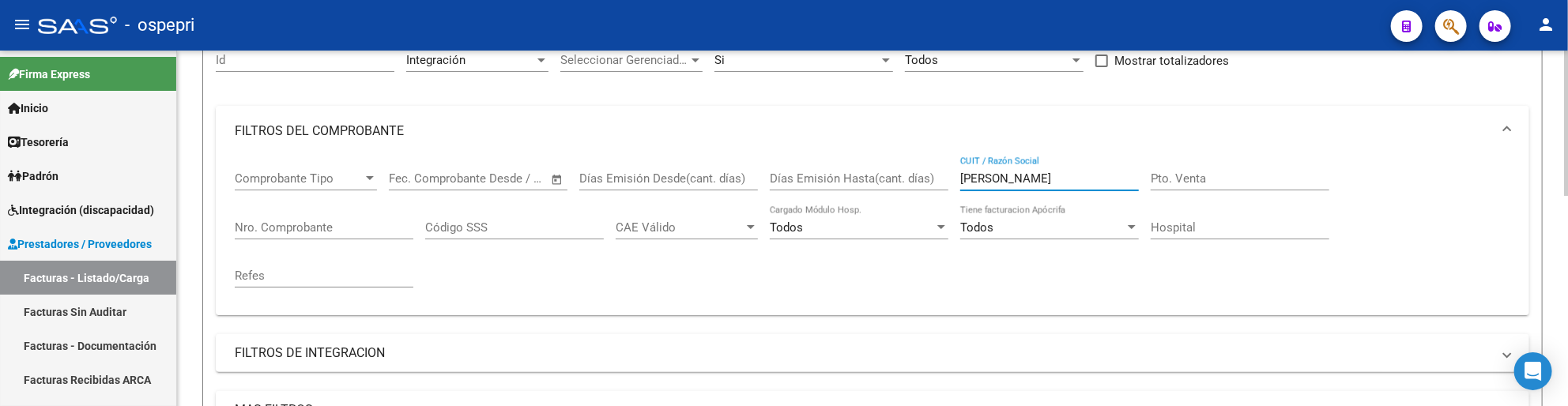
drag, startPoint x: 1078, startPoint y: 182, endPoint x: 958, endPoint y: 179, distance: 120.0
click at [958, 179] on div "Comprobante Tipo Comprobante Tipo Fecha inicio – Fecha fin Fec. Comprobante Des…" at bounding box center [873, 229] width 1276 height 147
drag, startPoint x: 1056, startPoint y: 182, endPoint x: 1006, endPoint y: 177, distance: 50.2
click at [1006, 177] on input "[PERSON_NAME] emersojn" at bounding box center [1050, 179] width 179 height 14
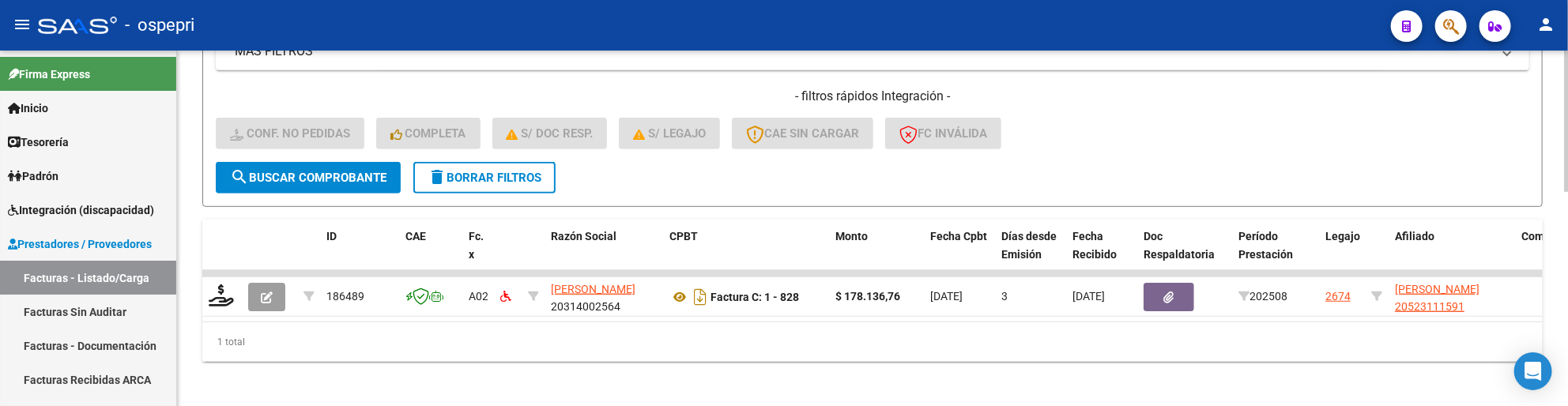
scroll to position [540, 0]
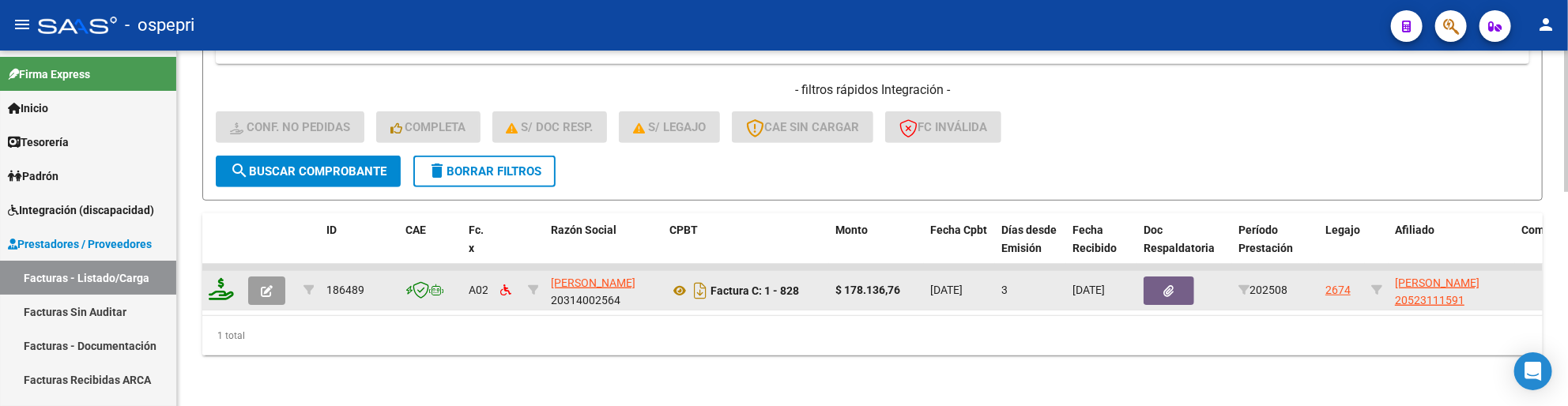
type input "reyes em"
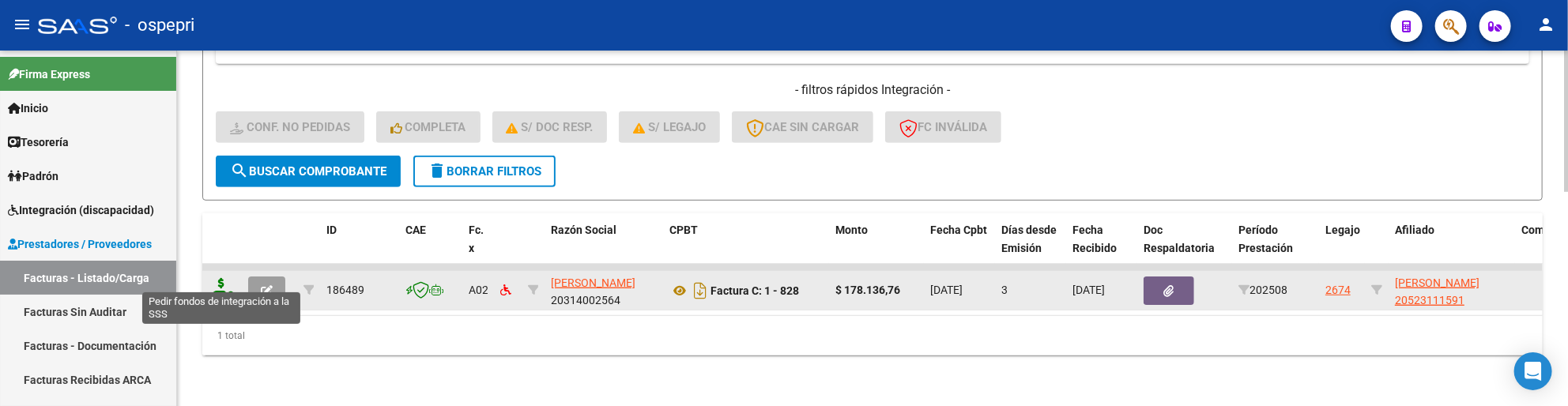
click at [229, 283] on icon at bounding box center [221, 289] width 26 height 22
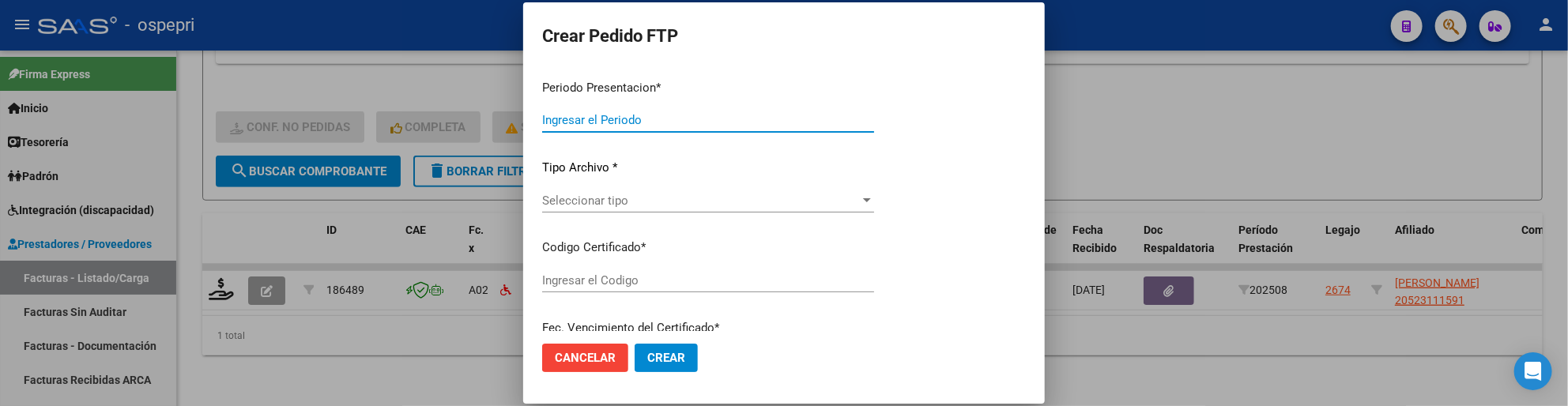
type input "202508"
type input "$ 178.136,76"
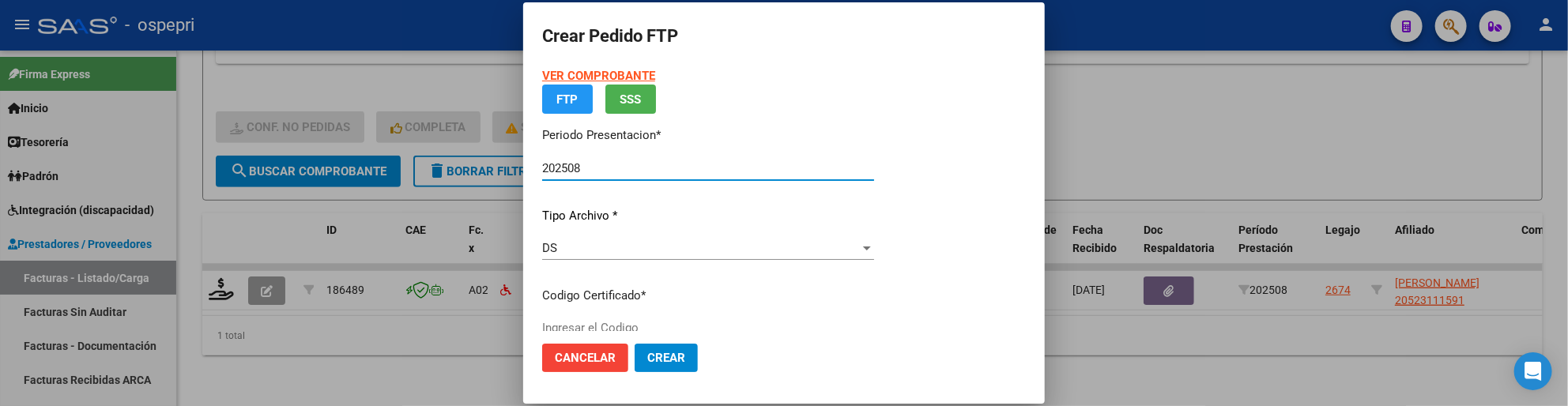
type input "2052311159-1"
type input "[DATE]"
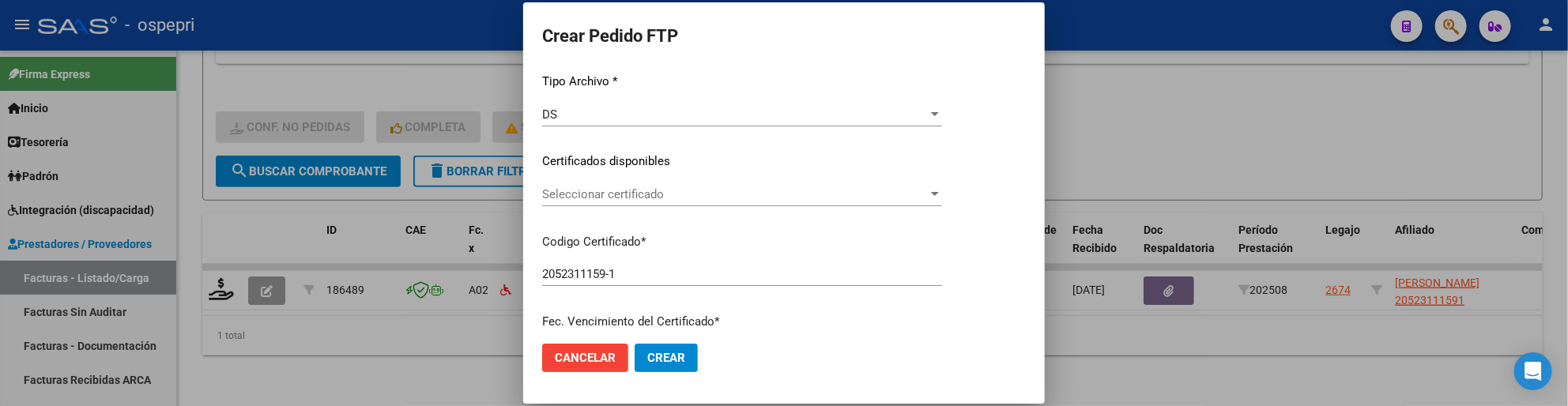
scroll to position [263, 0]
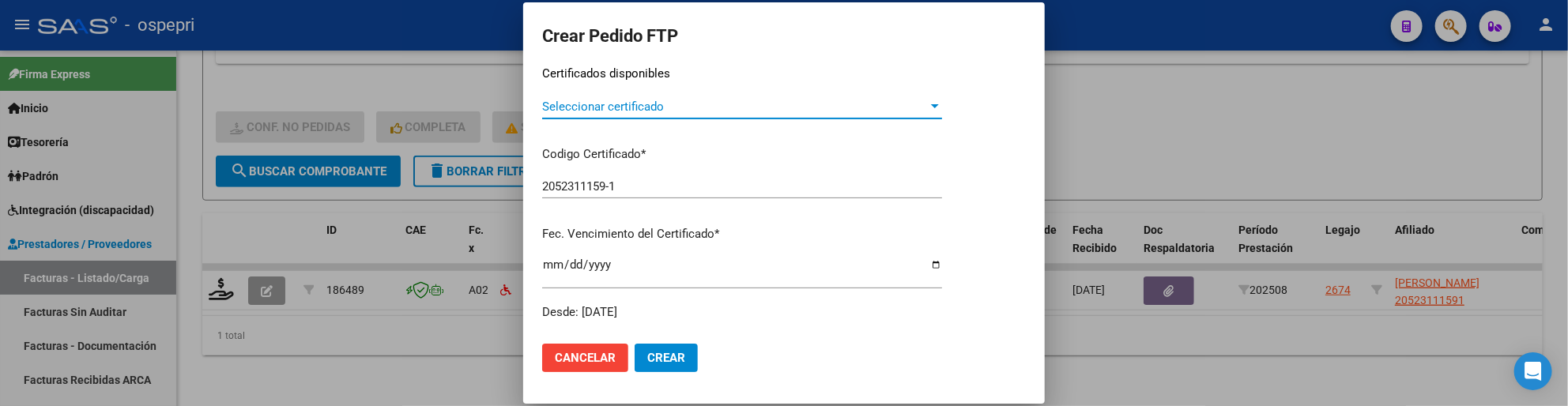
click at [942, 101] on div at bounding box center [935, 107] width 14 height 13
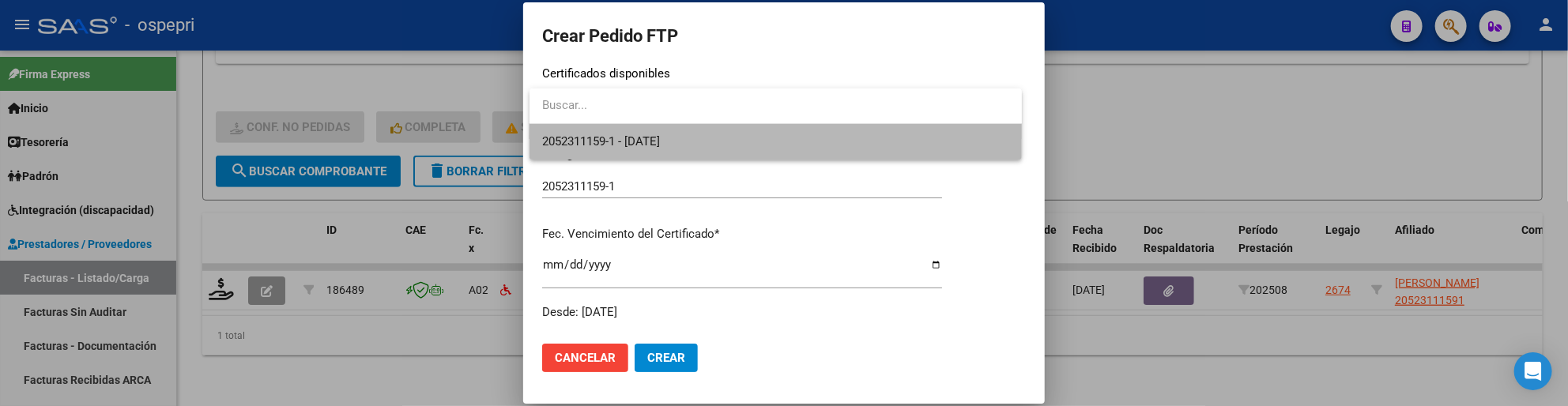
click at [929, 137] on span "2052311159-1 - [DATE]" at bounding box center [776, 142] width 467 height 35
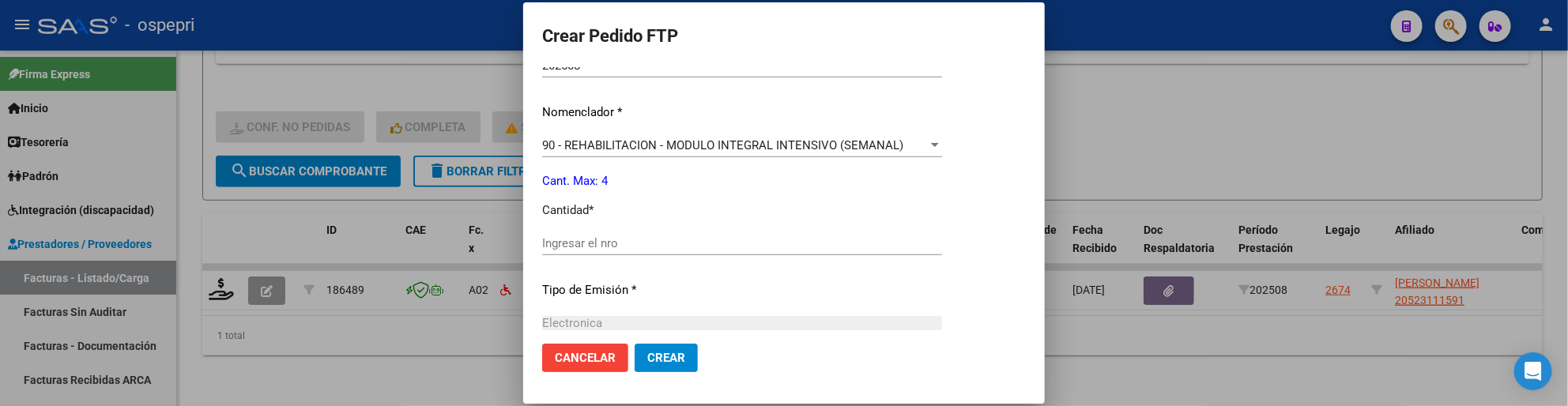
scroll to position [614, 0]
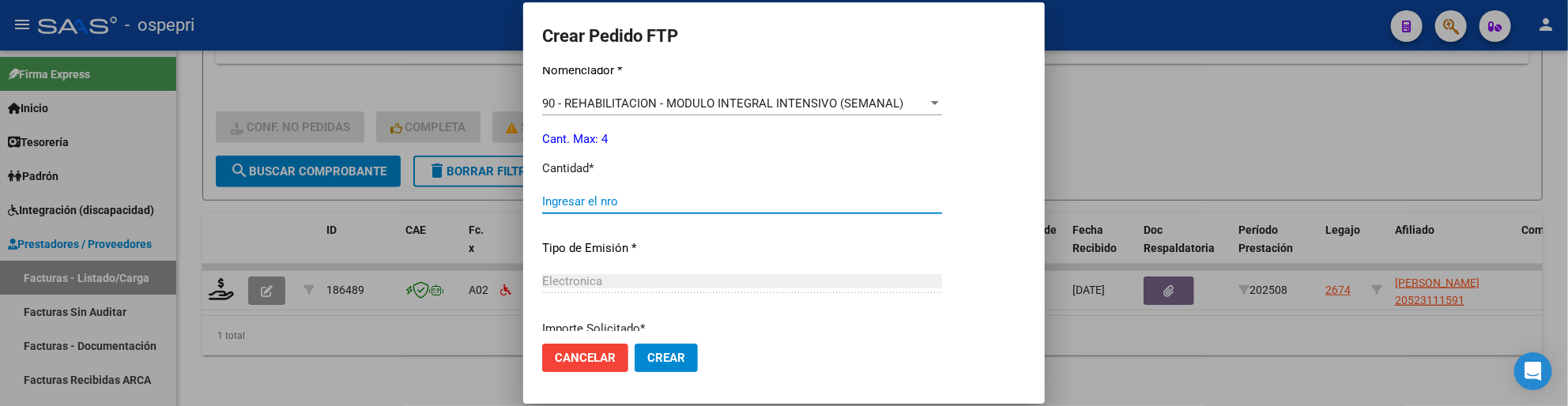
click at [699, 205] on input "Ingresar el nro" at bounding box center [742, 202] width 400 height 14
type input "4"
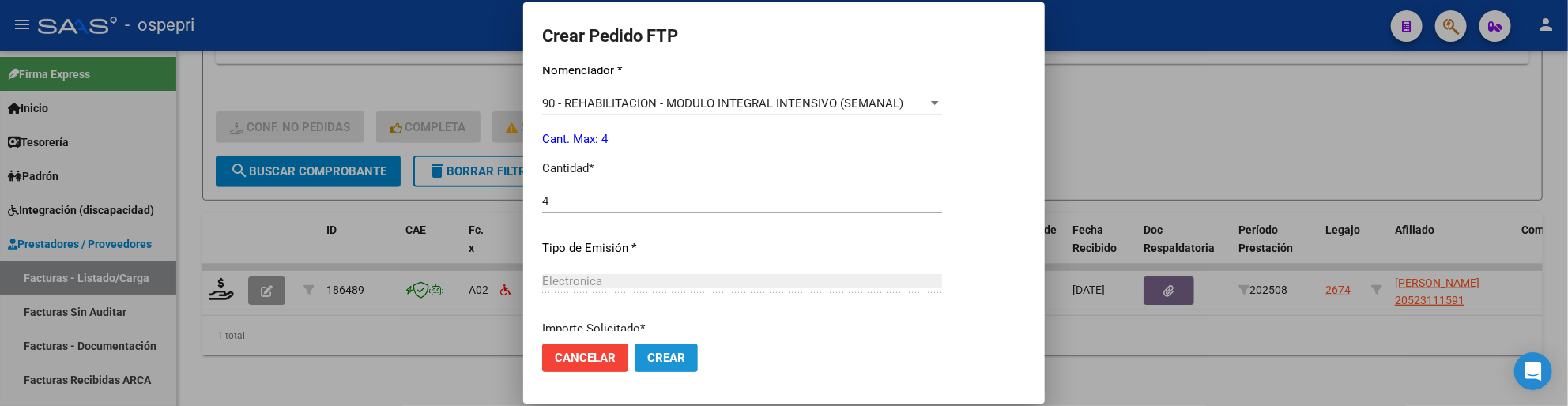
click at [676, 353] on span "Crear" at bounding box center [666, 358] width 38 height 14
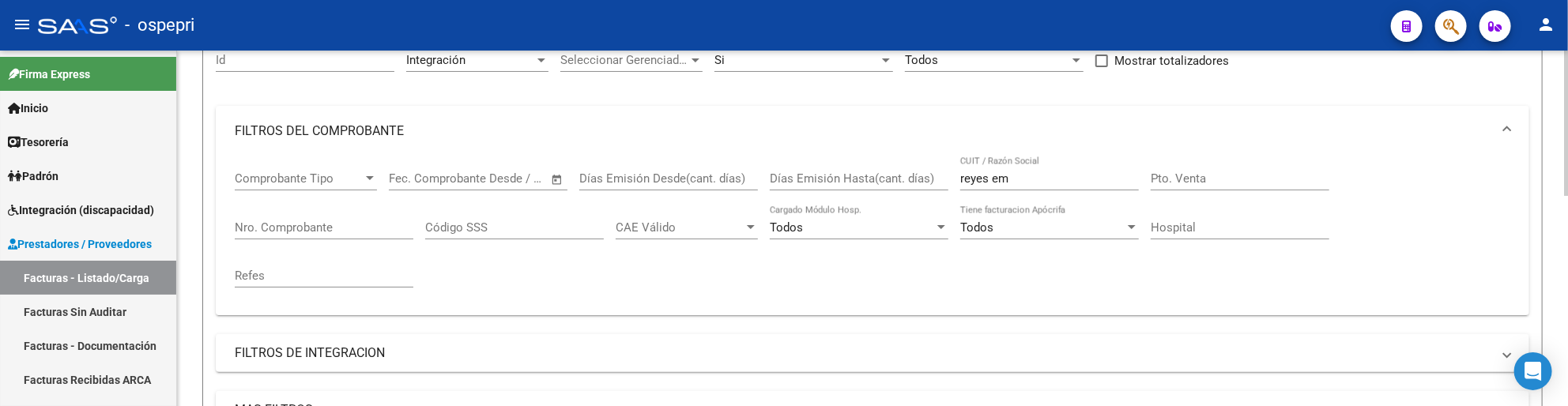
scroll to position [75, 0]
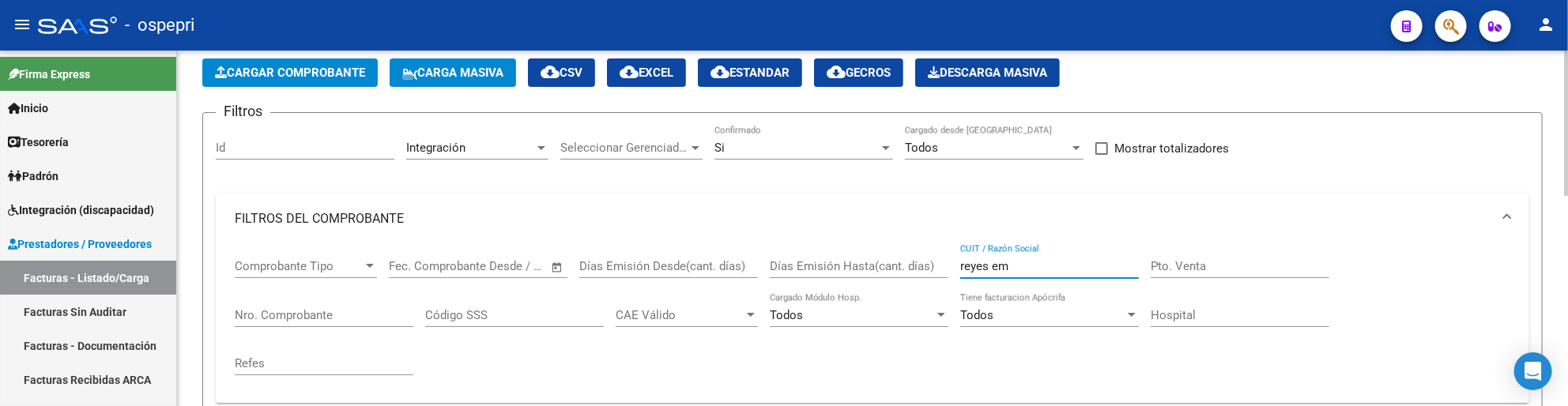
drag, startPoint x: 1034, startPoint y: 267, endPoint x: 949, endPoint y: 267, distance: 85.0
click at [949, 267] on div "Comprobante Tipo Comprobante Tipo Fecha inicio – Fecha fin Fec. Comprobante Des…" at bounding box center [873, 317] width 1276 height 147
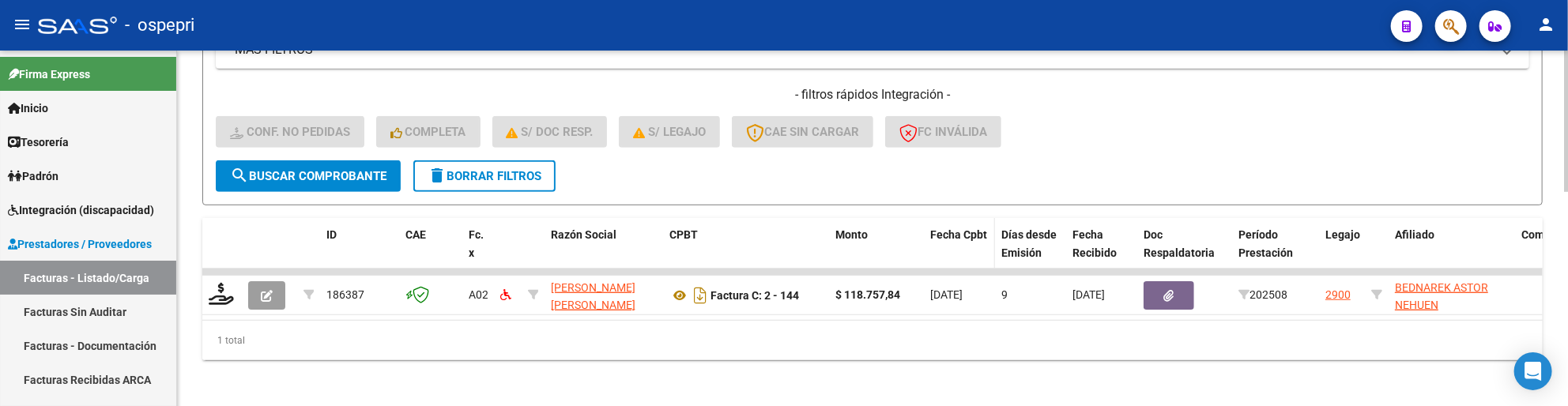
scroll to position [540, 0]
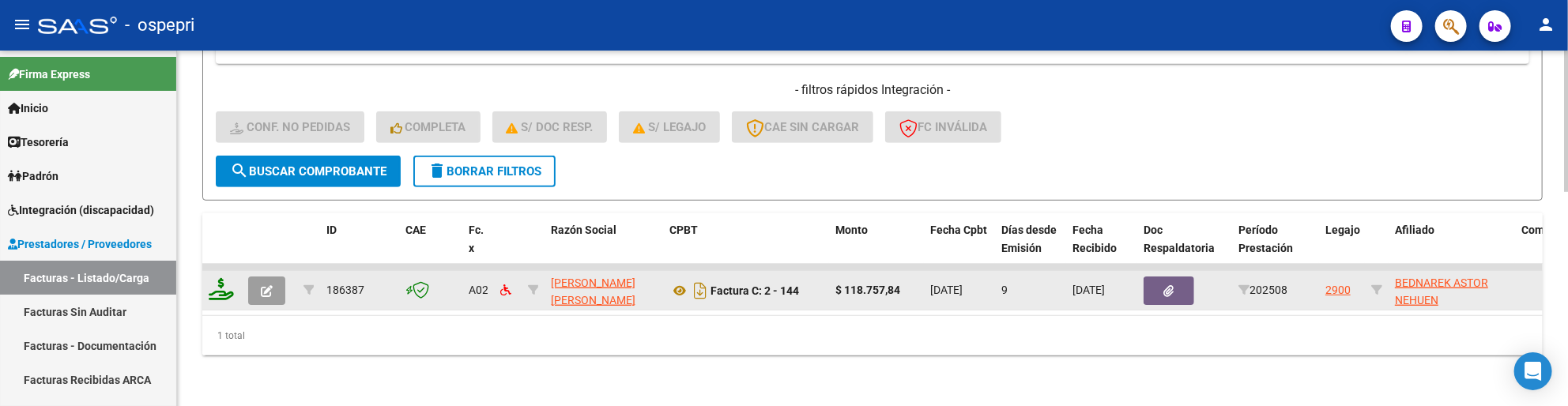
type input "albarracin"
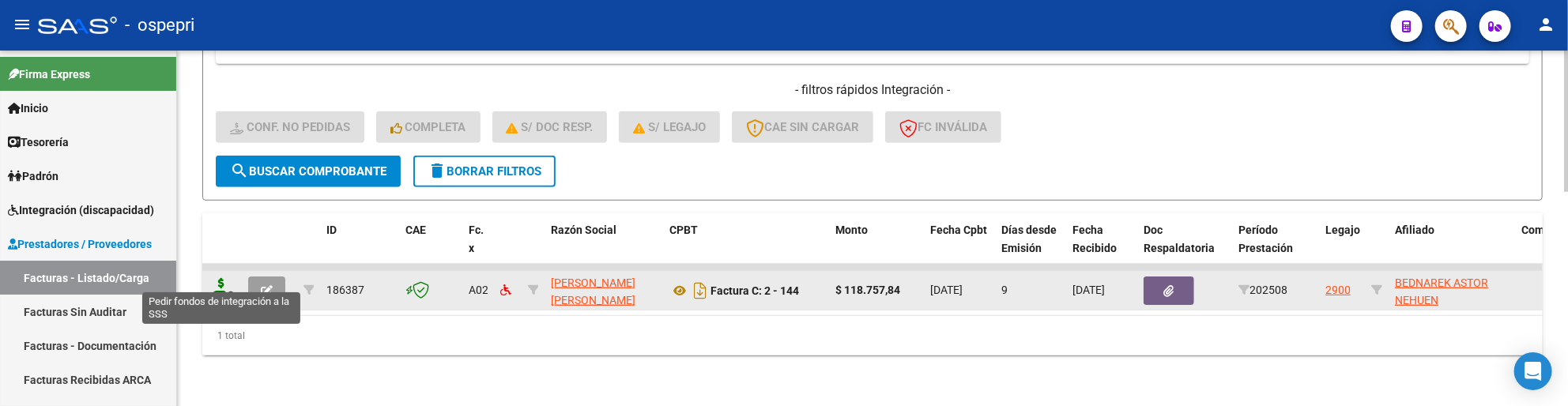
click at [225, 280] on icon at bounding box center [221, 289] width 26 height 22
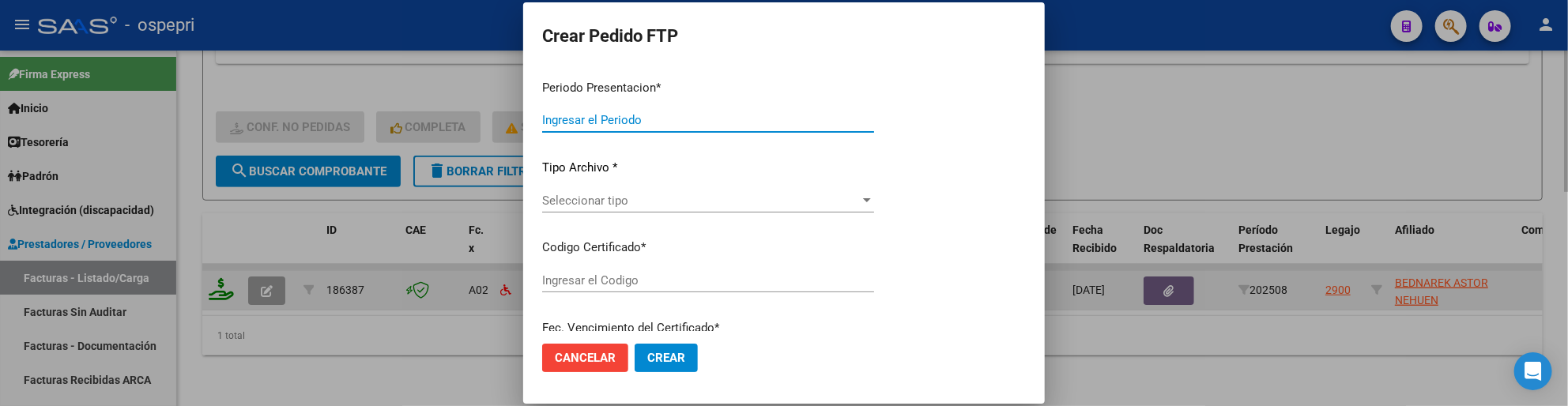
type input "202508"
type input "$ 118.757,84"
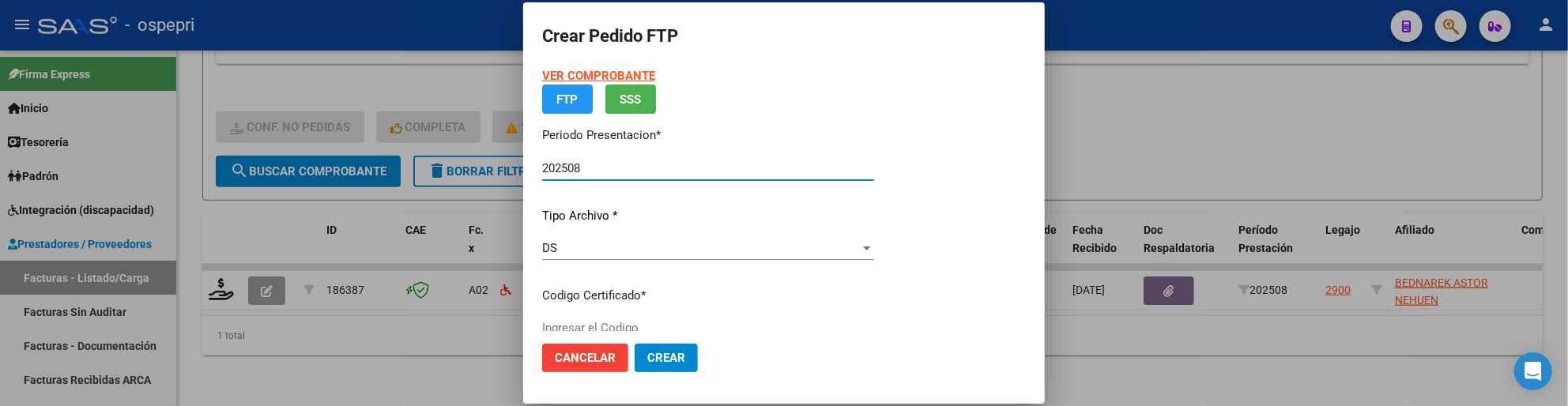
type input "2759332928-9"
type input "[DATE]"
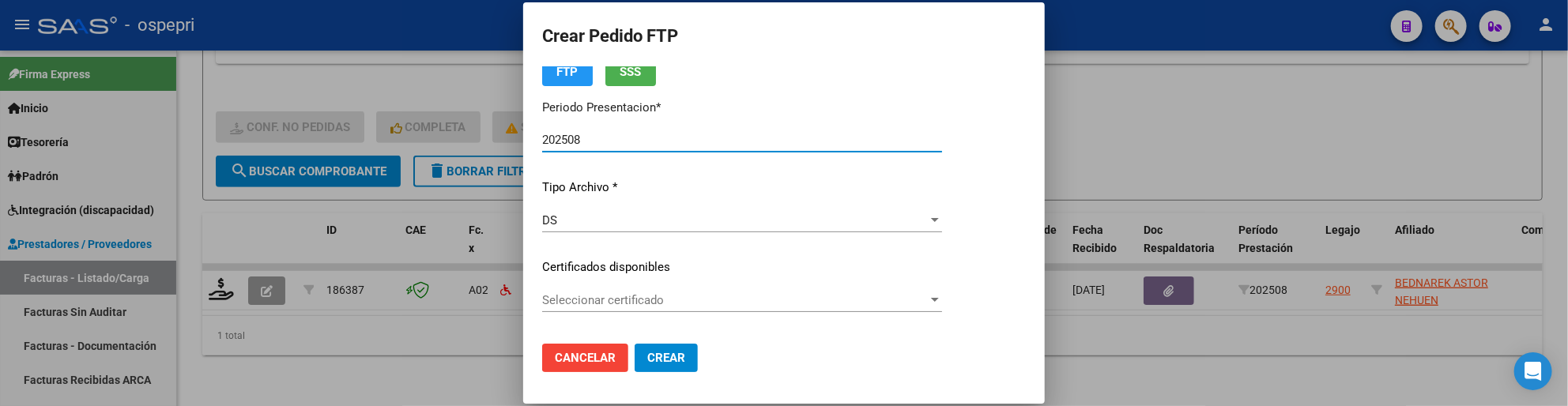
scroll to position [263, 0]
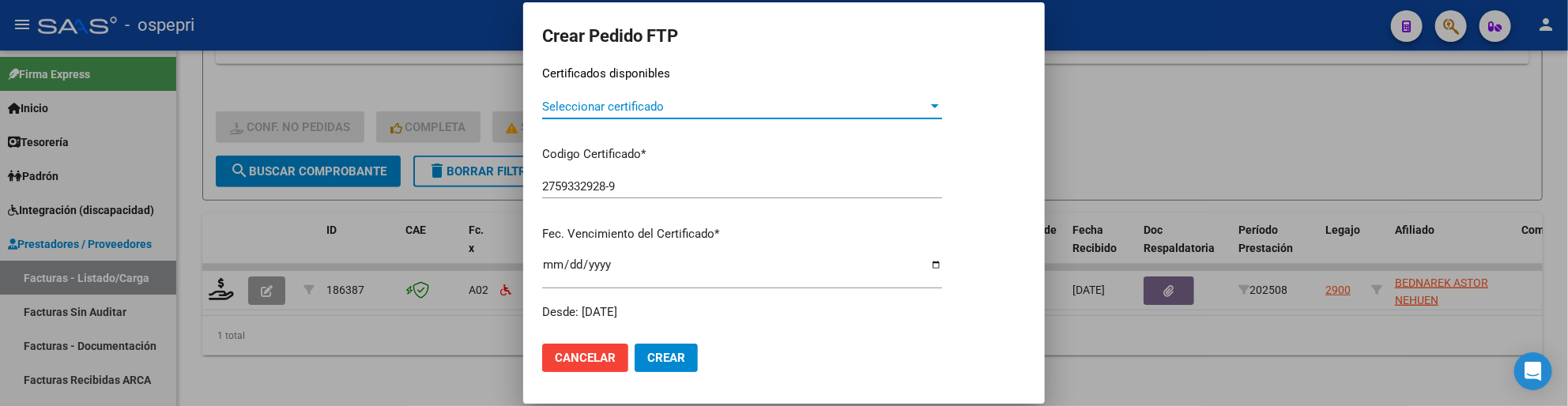
click at [942, 103] on div at bounding box center [935, 107] width 14 height 13
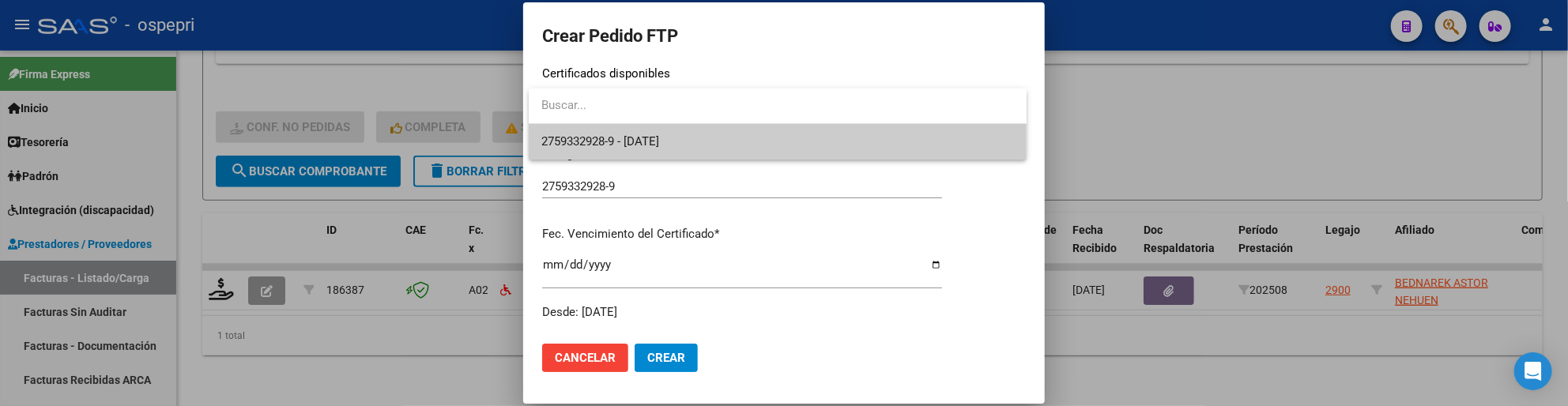
click at [945, 146] on span "2759332928-9 - [DATE]" at bounding box center [778, 142] width 473 height 35
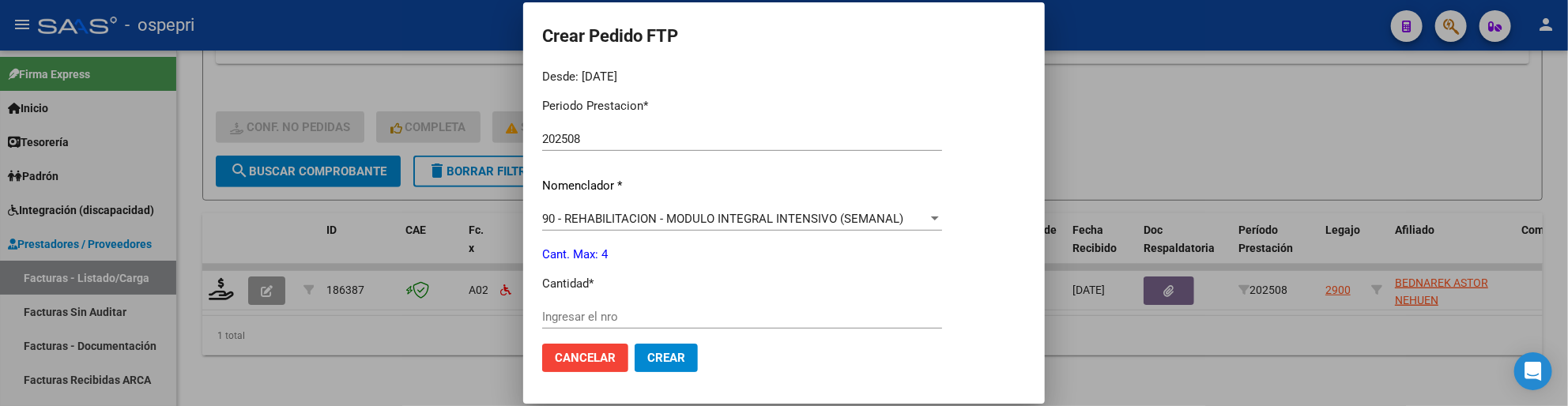
scroll to position [614, 0]
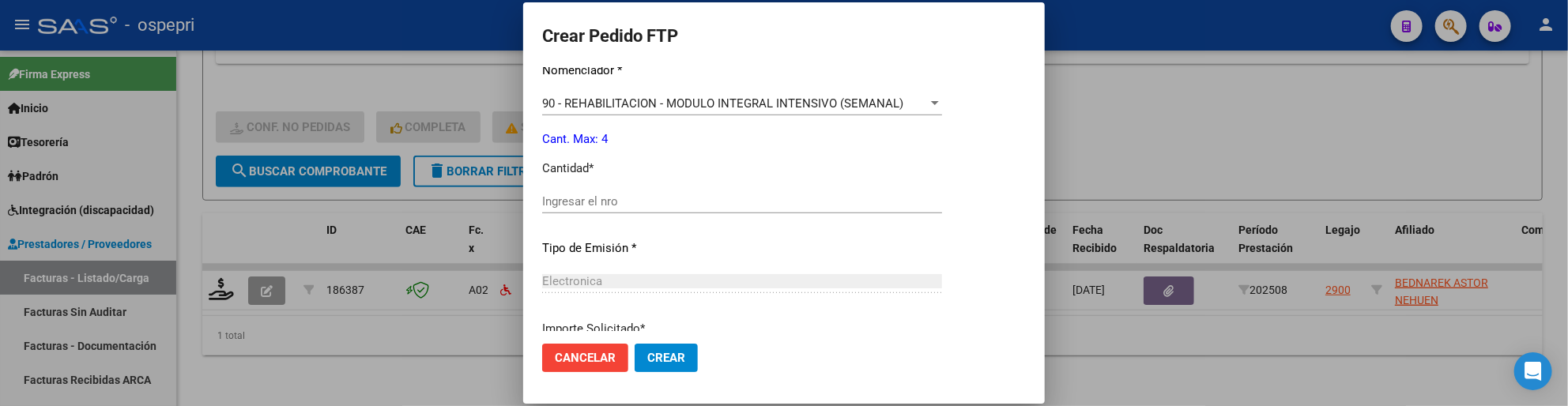
click at [663, 198] on input "Ingresar el nro" at bounding box center [742, 202] width 400 height 14
type input "4"
click at [659, 359] on span "Crear" at bounding box center [666, 358] width 38 height 14
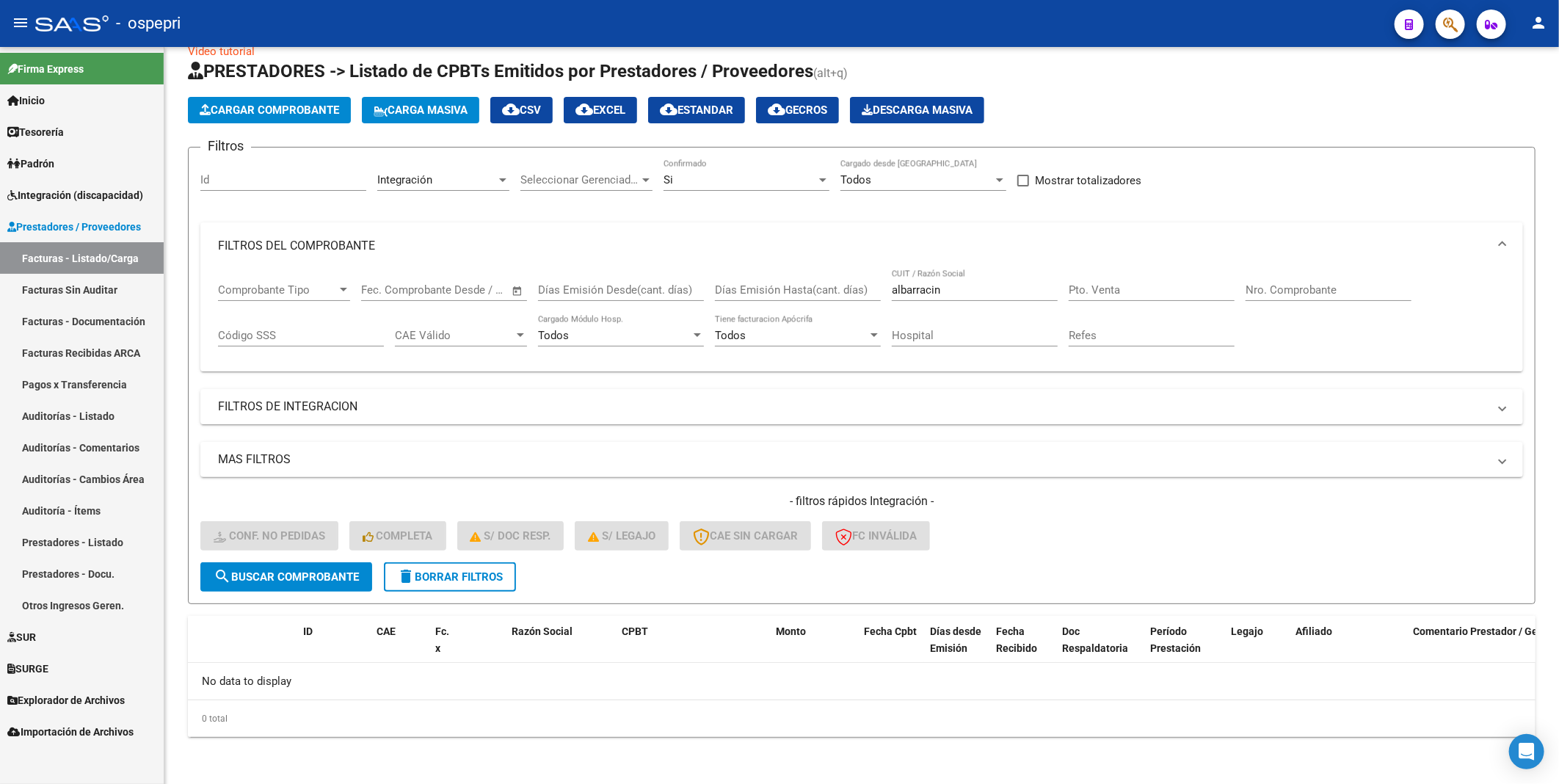
scroll to position [25, 0]
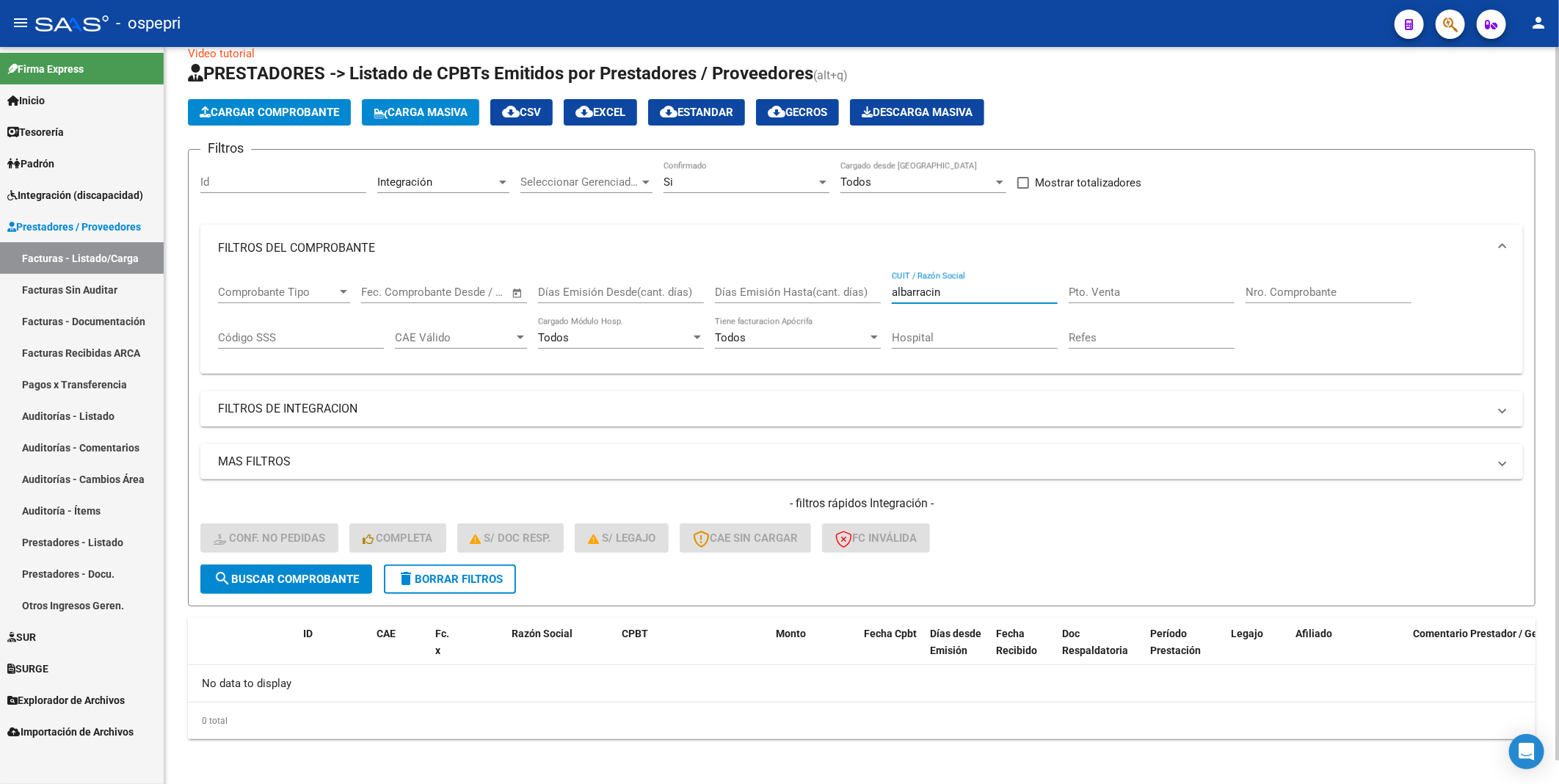
drag, startPoint x: 967, startPoint y: 294, endPoint x: 857, endPoint y: 289, distance: 110.1
click at [857, 289] on div "Comprobante Tipo Comprobante Tipo Fecha inicio – Fecha fin Fec. Comprobante Des…" at bounding box center [862, 317] width 1287 height 91
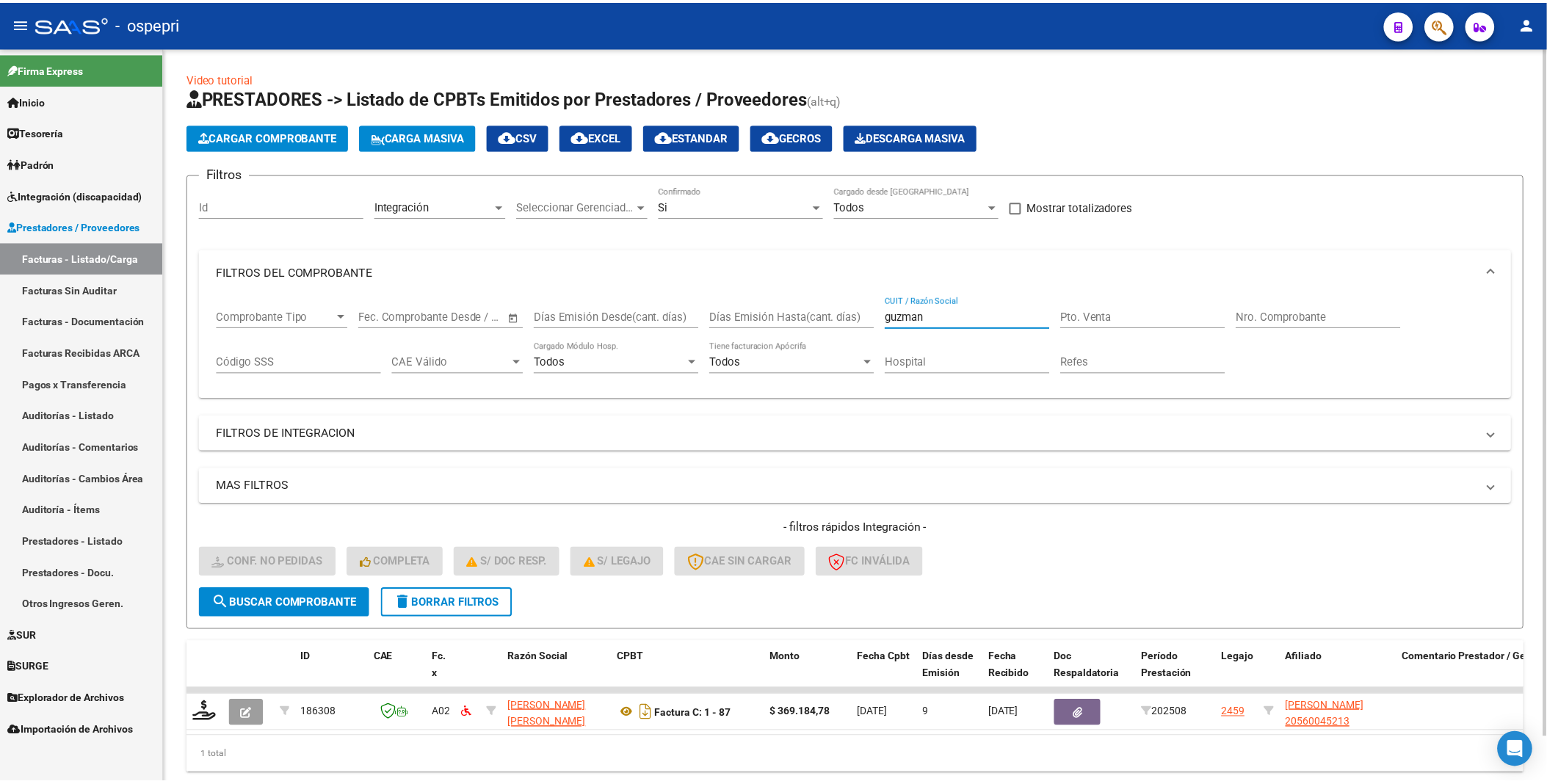
scroll to position [48, 0]
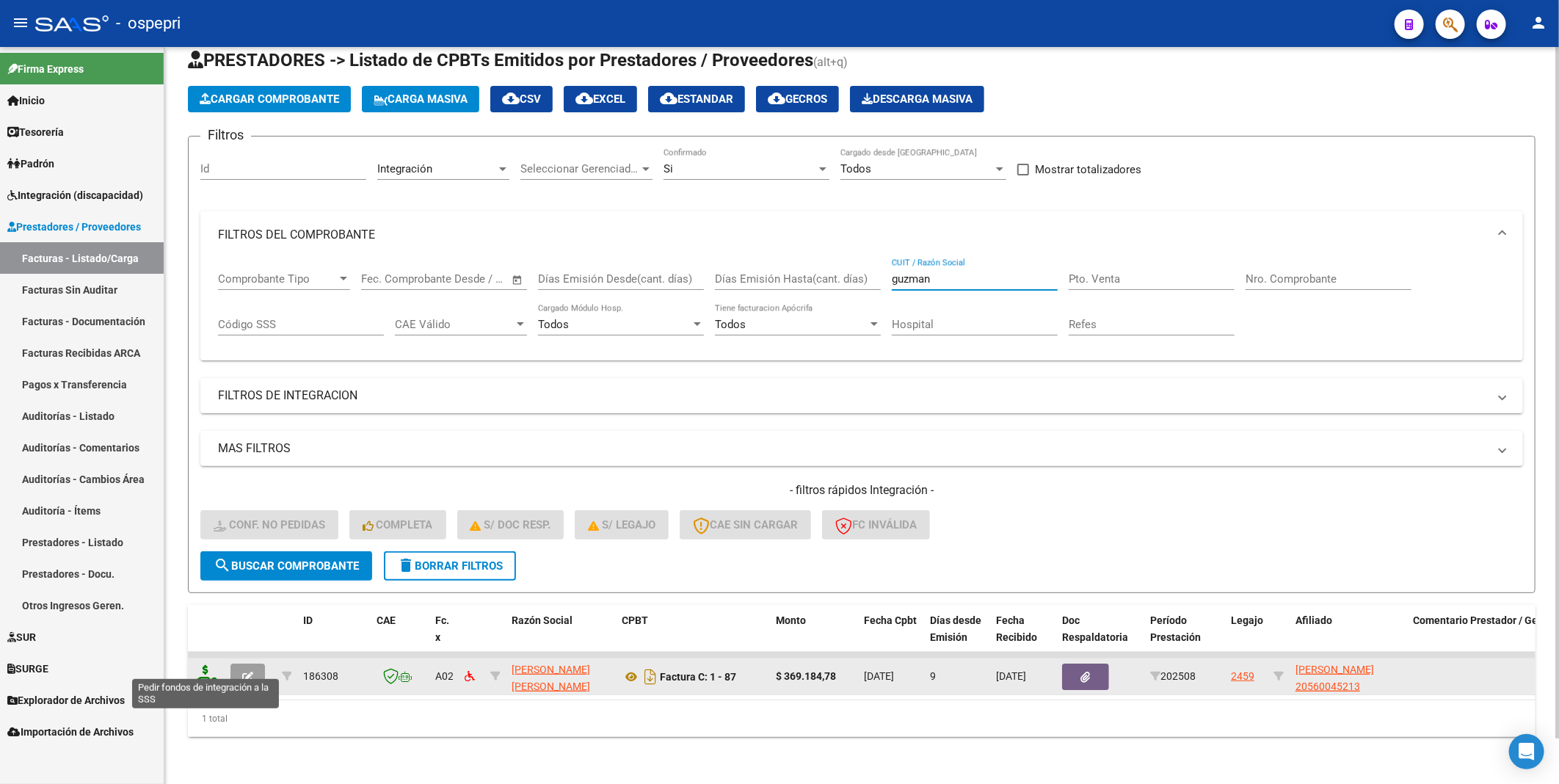
type input "guzman"
click at [207, 376] on icon at bounding box center [205, 675] width 24 height 21
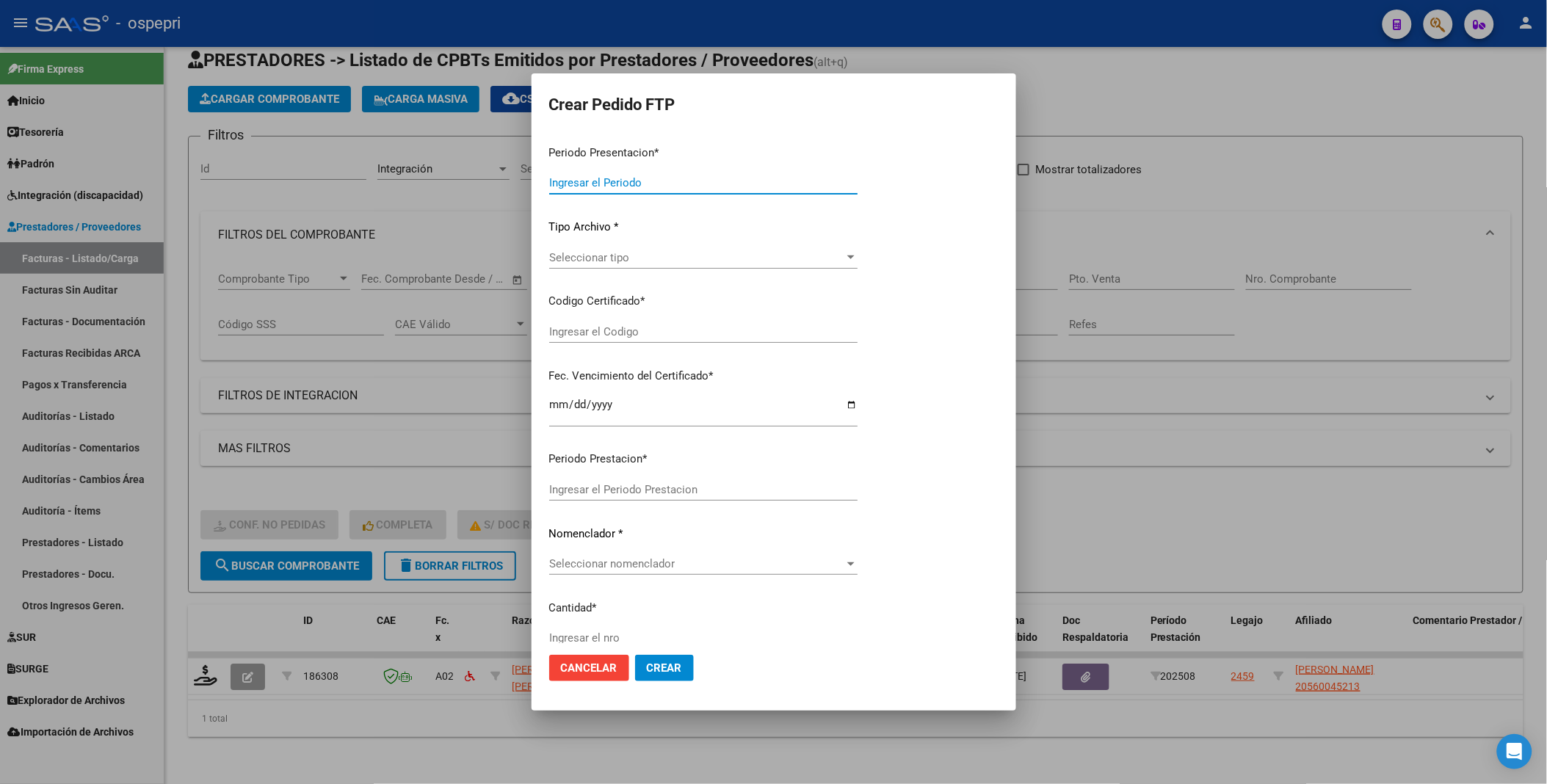
type input "202508"
type input "$ 369.184,78"
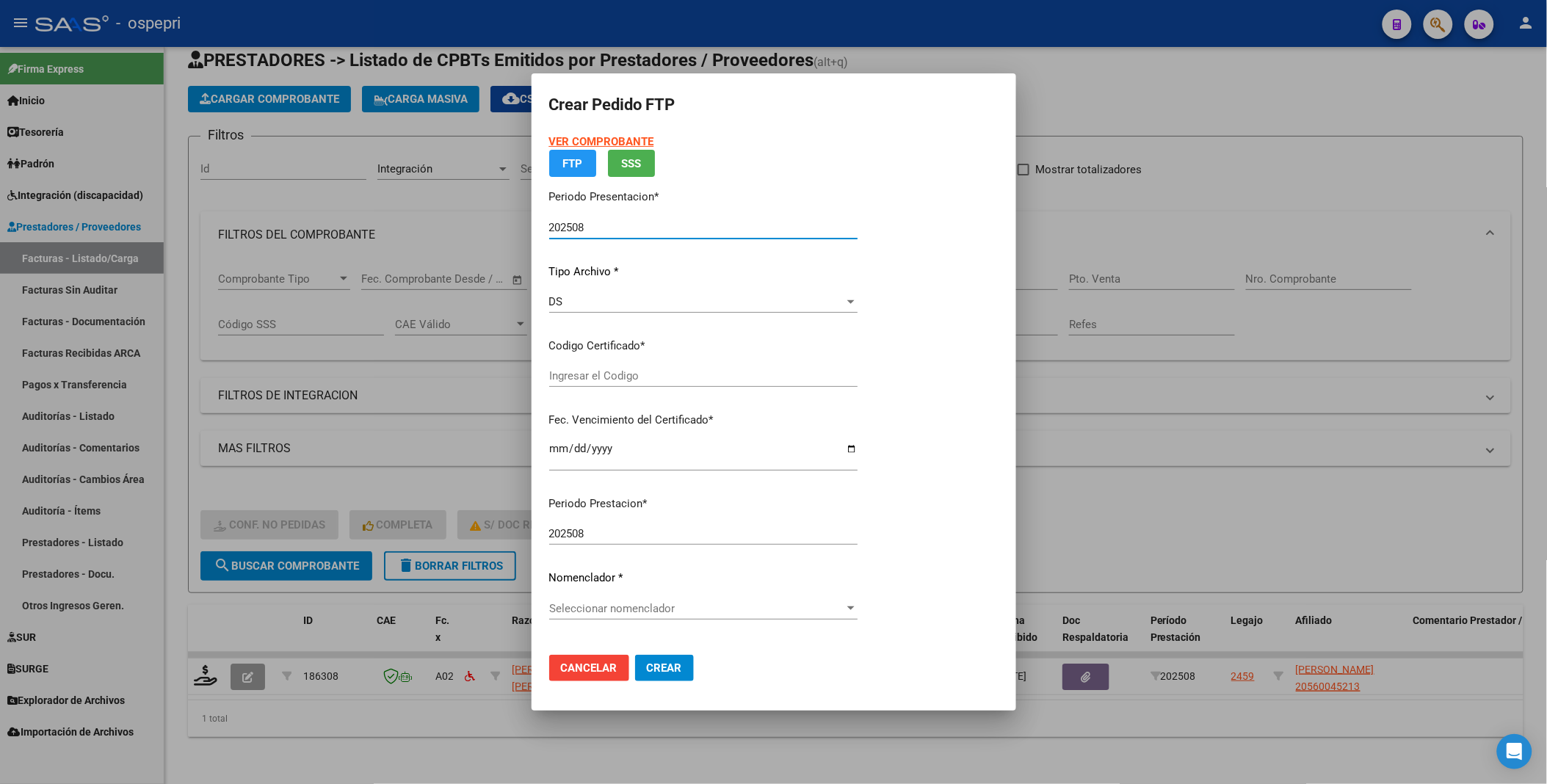
type input "20560045213"
type input "[DATE]"
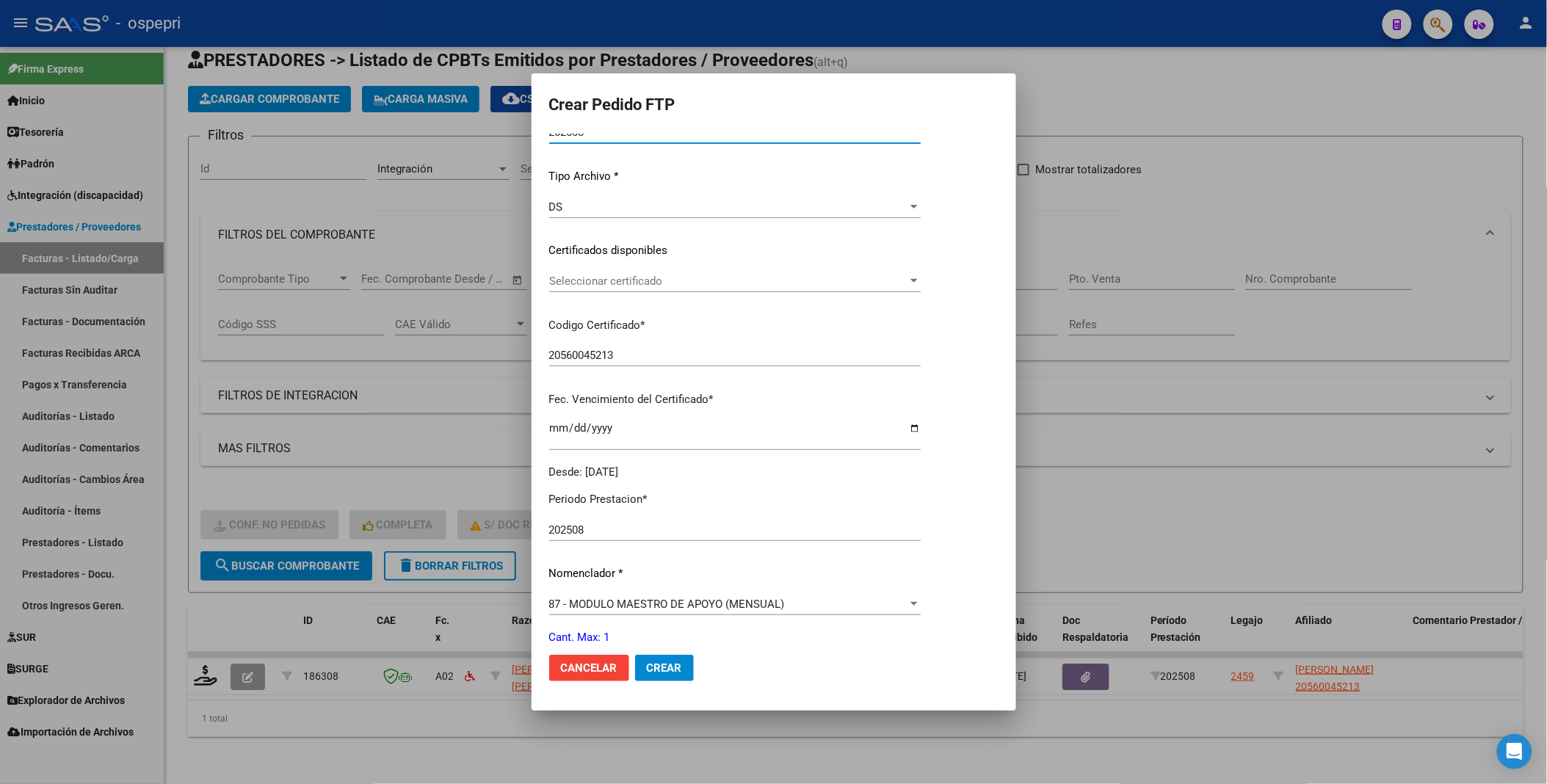
scroll to position [163, 0]
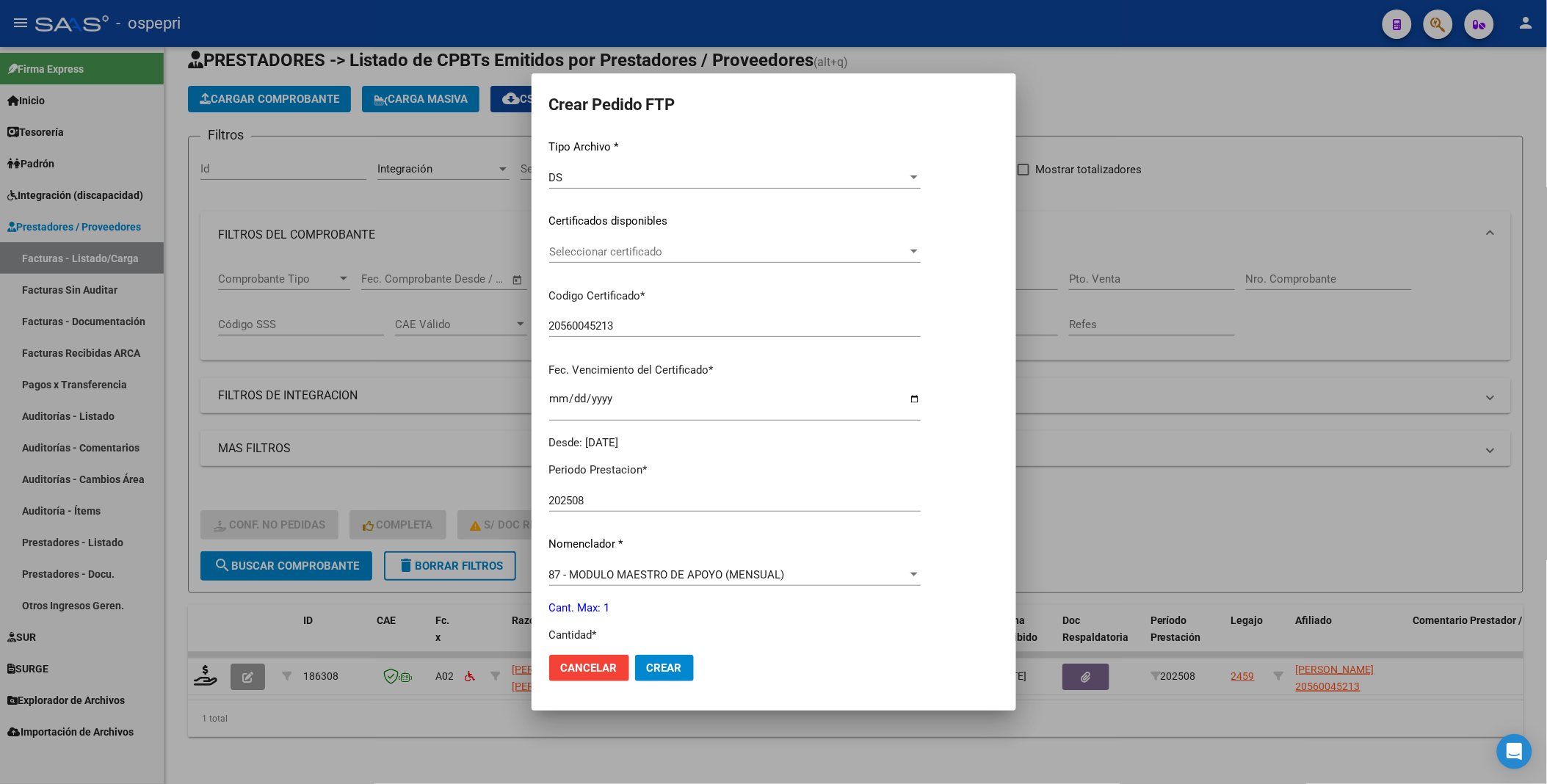
click at [920, 257] on div "Seleccionar certificado" at bounding box center [734, 251] width 371 height 13
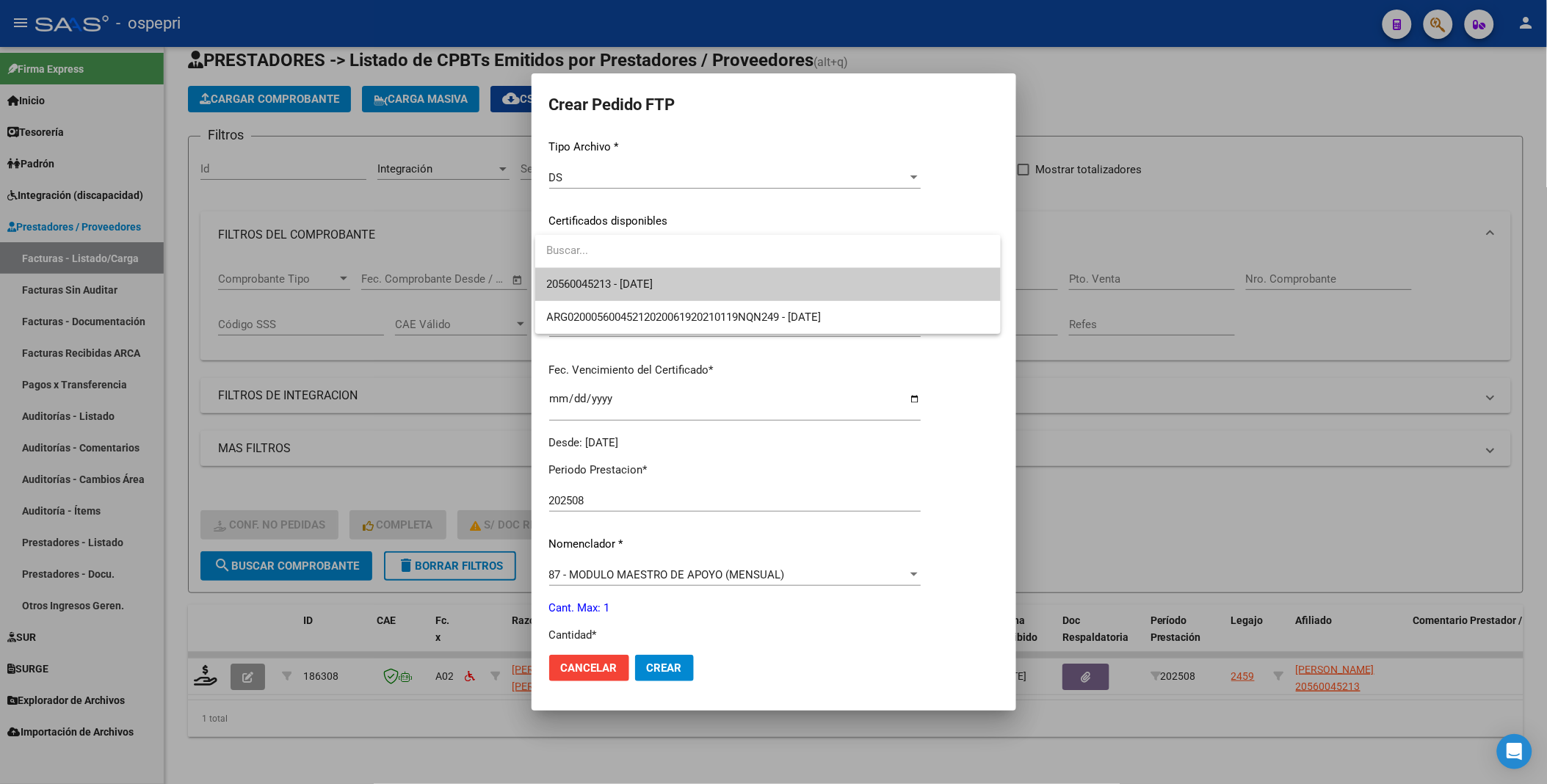
click at [954, 285] on span "20560045213 - [DATE]" at bounding box center [768, 284] width 442 height 33
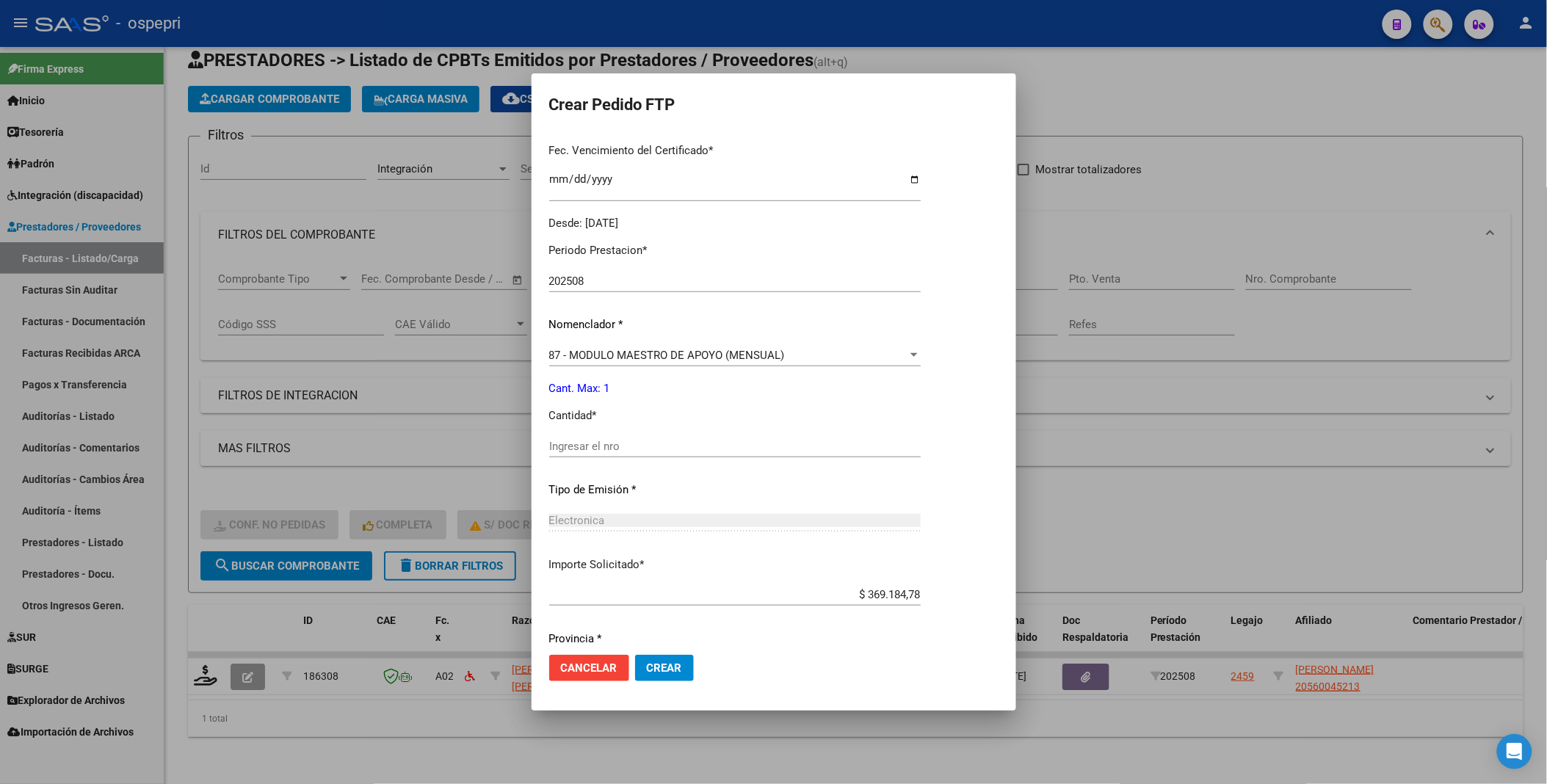
scroll to position [408, 0]
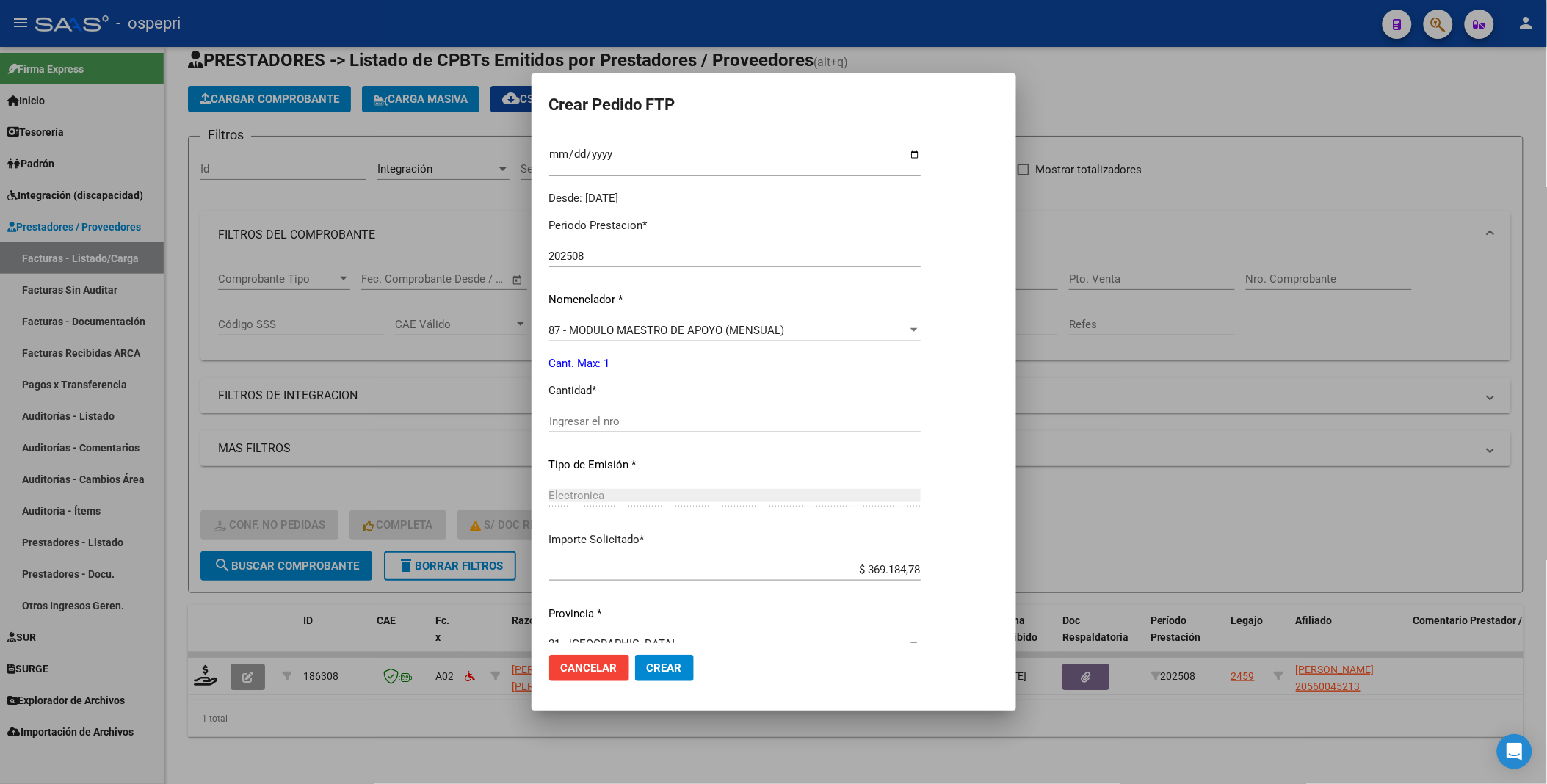
click at [713, 376] on input "Ingresar el nro" at bounding box center [734, 421] width 371 height 13
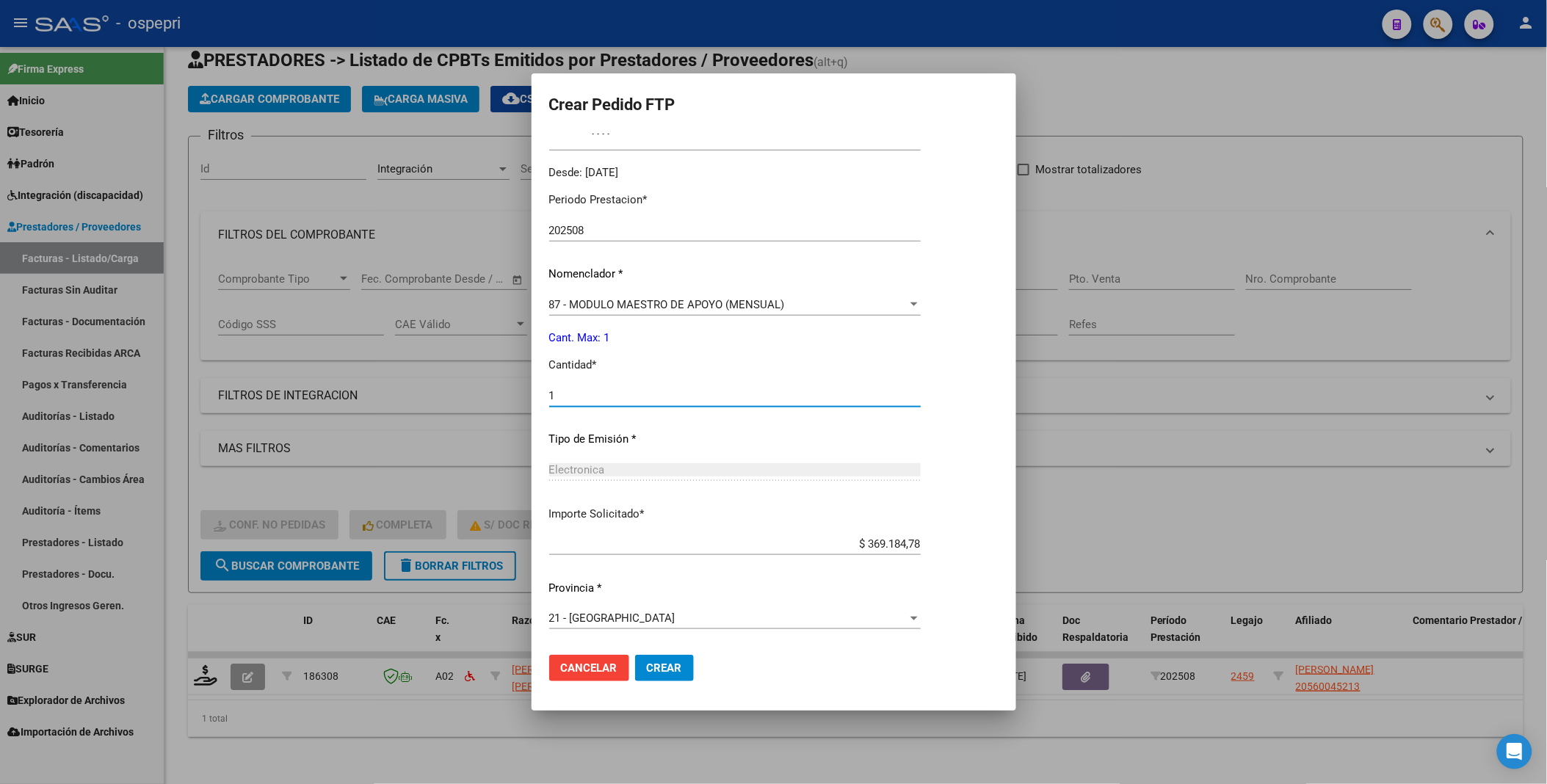
type input "1"
click at [673, 376] on span "Crear" at bounding box center [664, 668] width 35 height 13
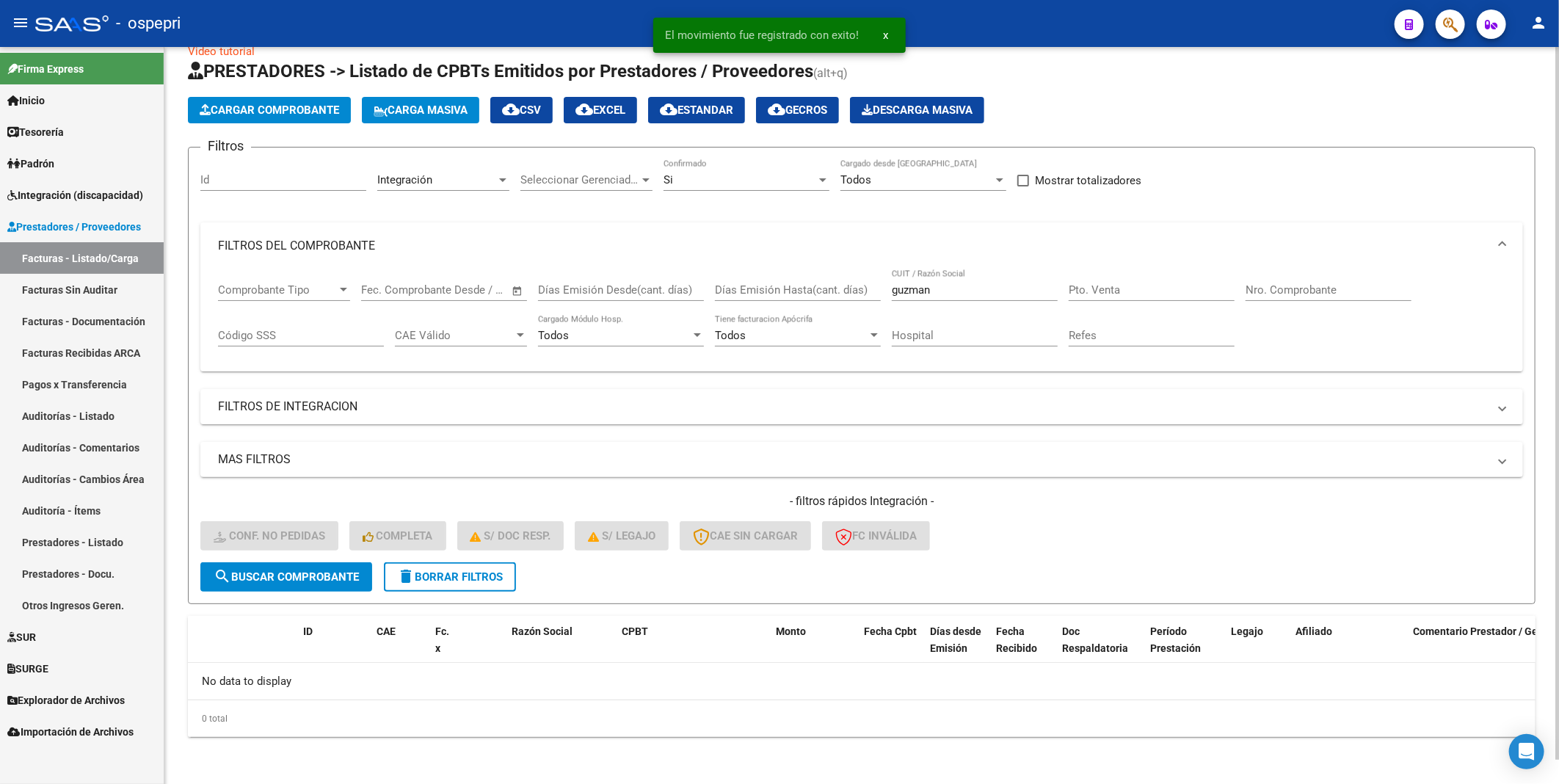
scroll to position [25, 0]
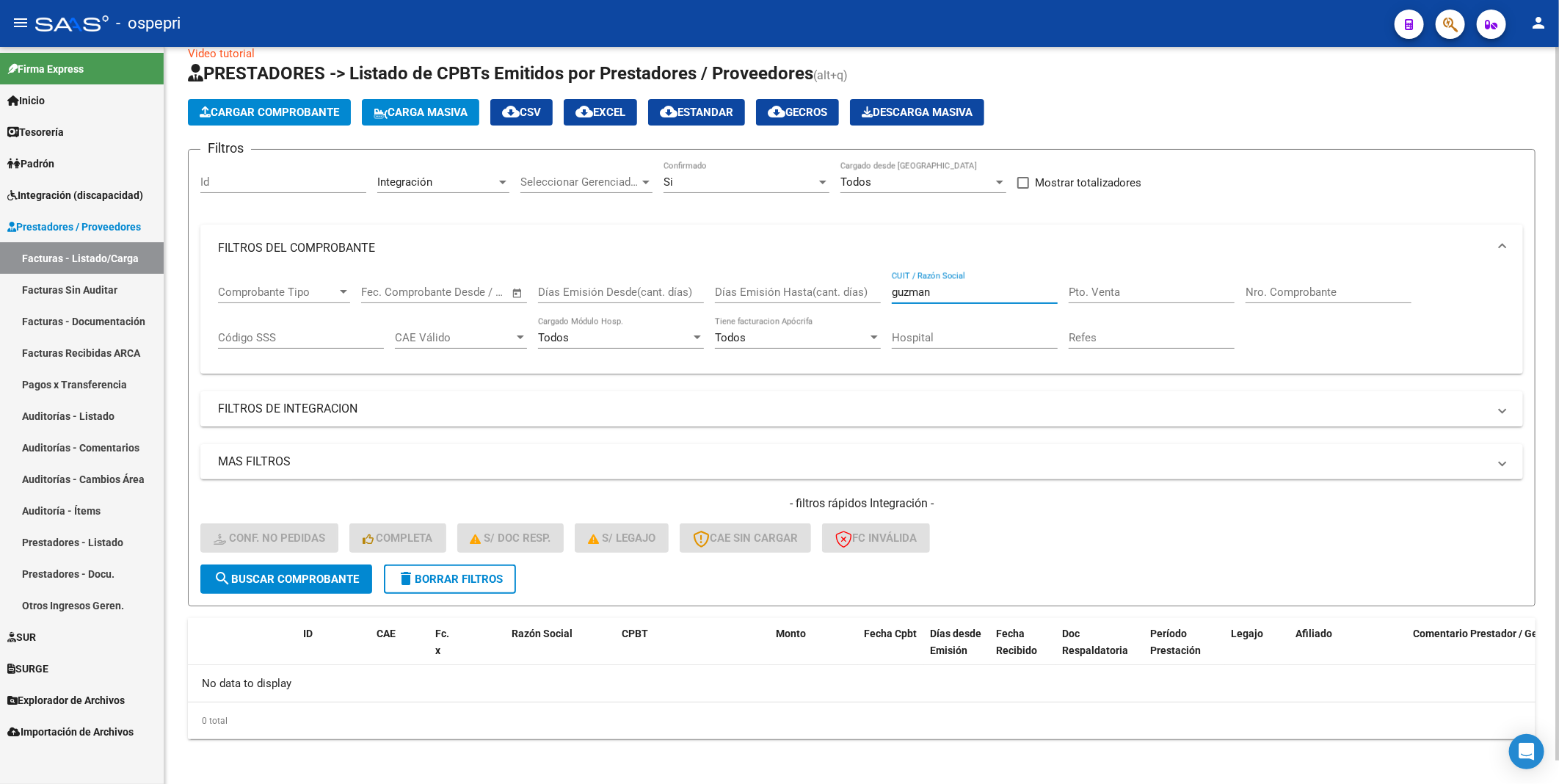
drag, startPoint x: 957, startPoint y: 295, endPoint x: 883, endPoint y: 292, distance: 74.1
click at [883, 292] on div "Comprobante Tipo Comprobante Tipo Fecha inicio – Fecha fin Fec. Comprobante Des…" at bounding box center [862, 317] width 1287 height 91
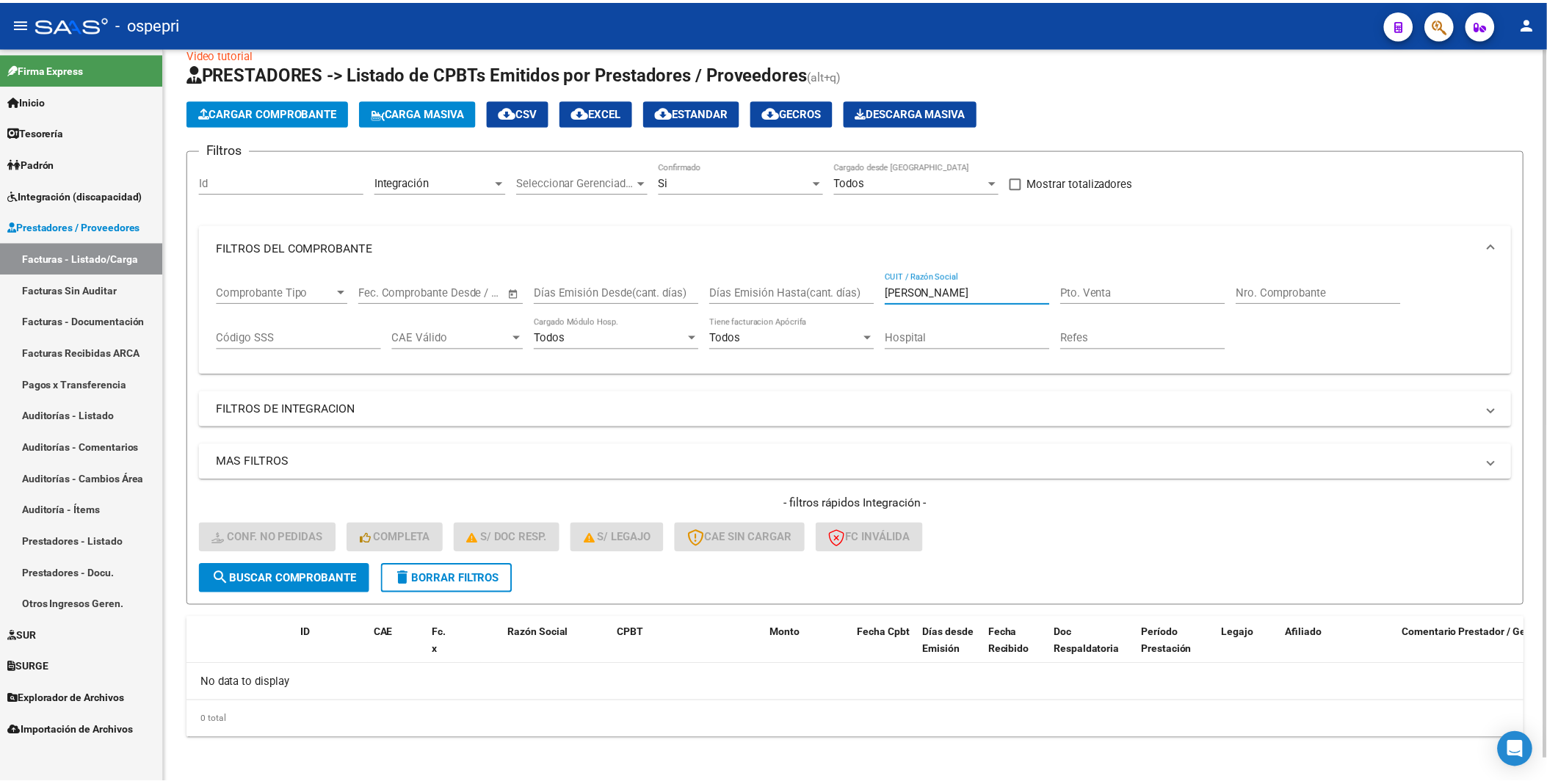
scroll to position [0, 0]
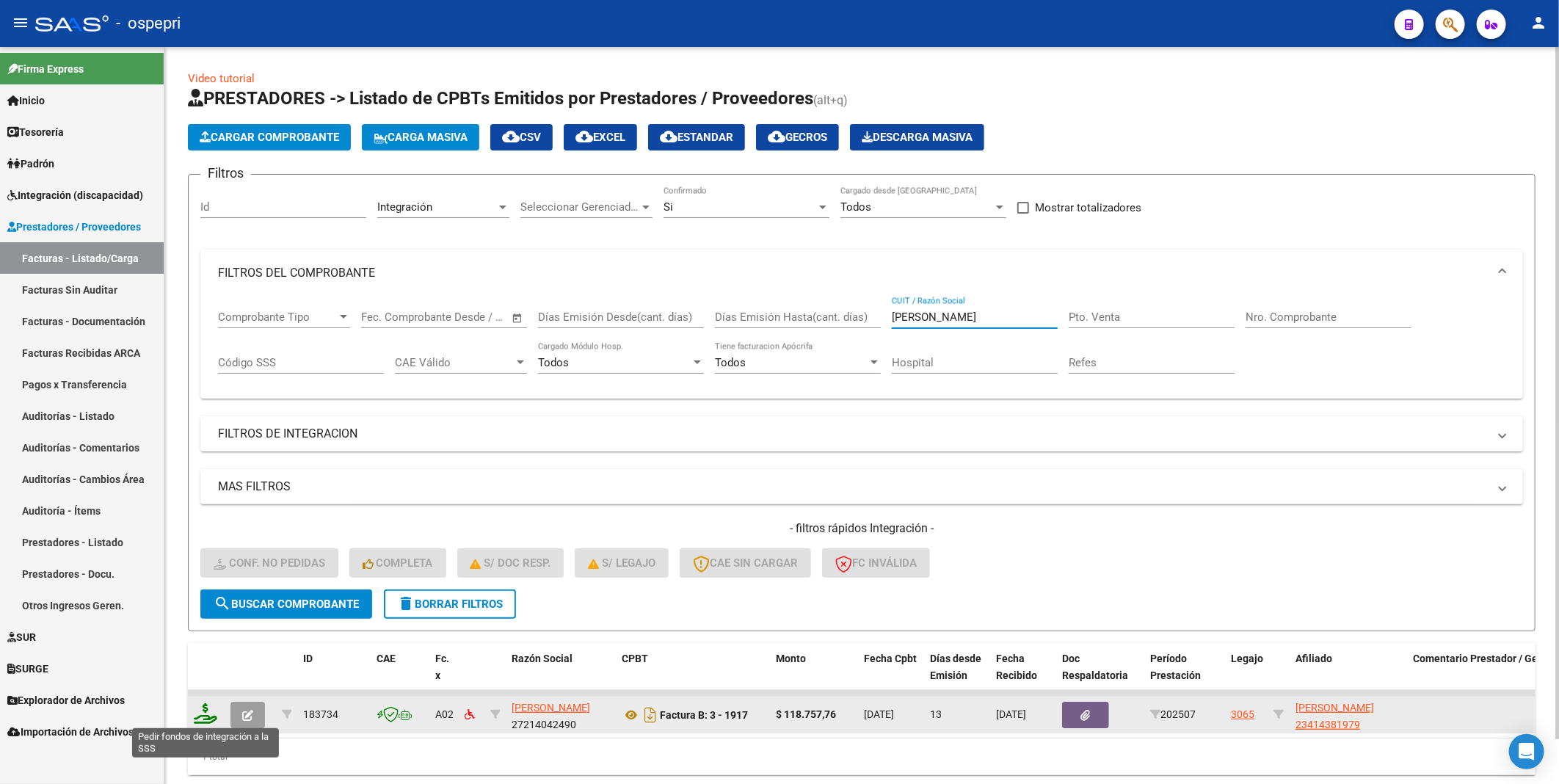
type input "aguirre viviana"
click at [208, 376] on icon at bounding box center [205, 713] width 24 height 21
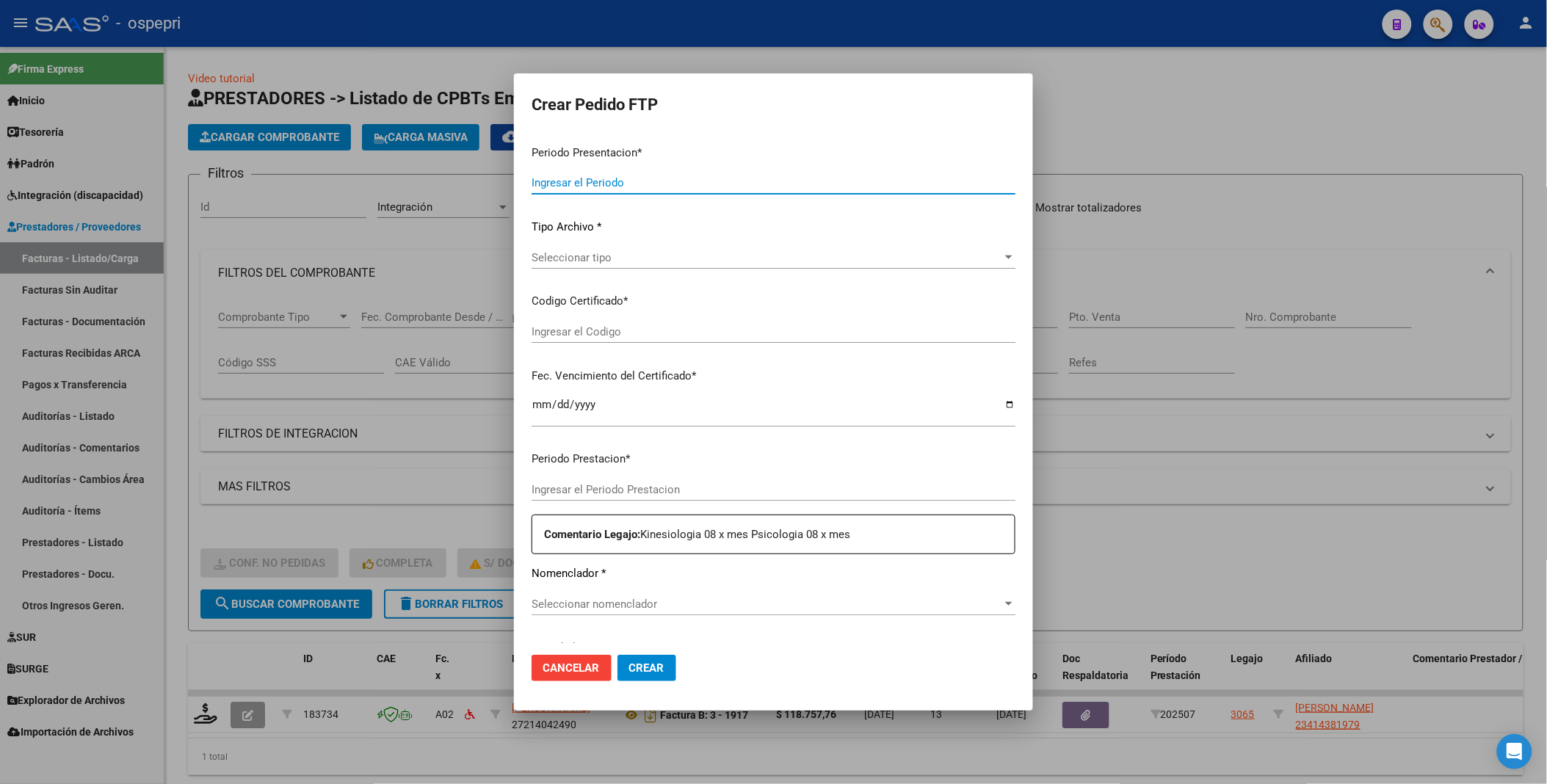
type input "202508"
type input "202507"
type input "$ 118.757,76"
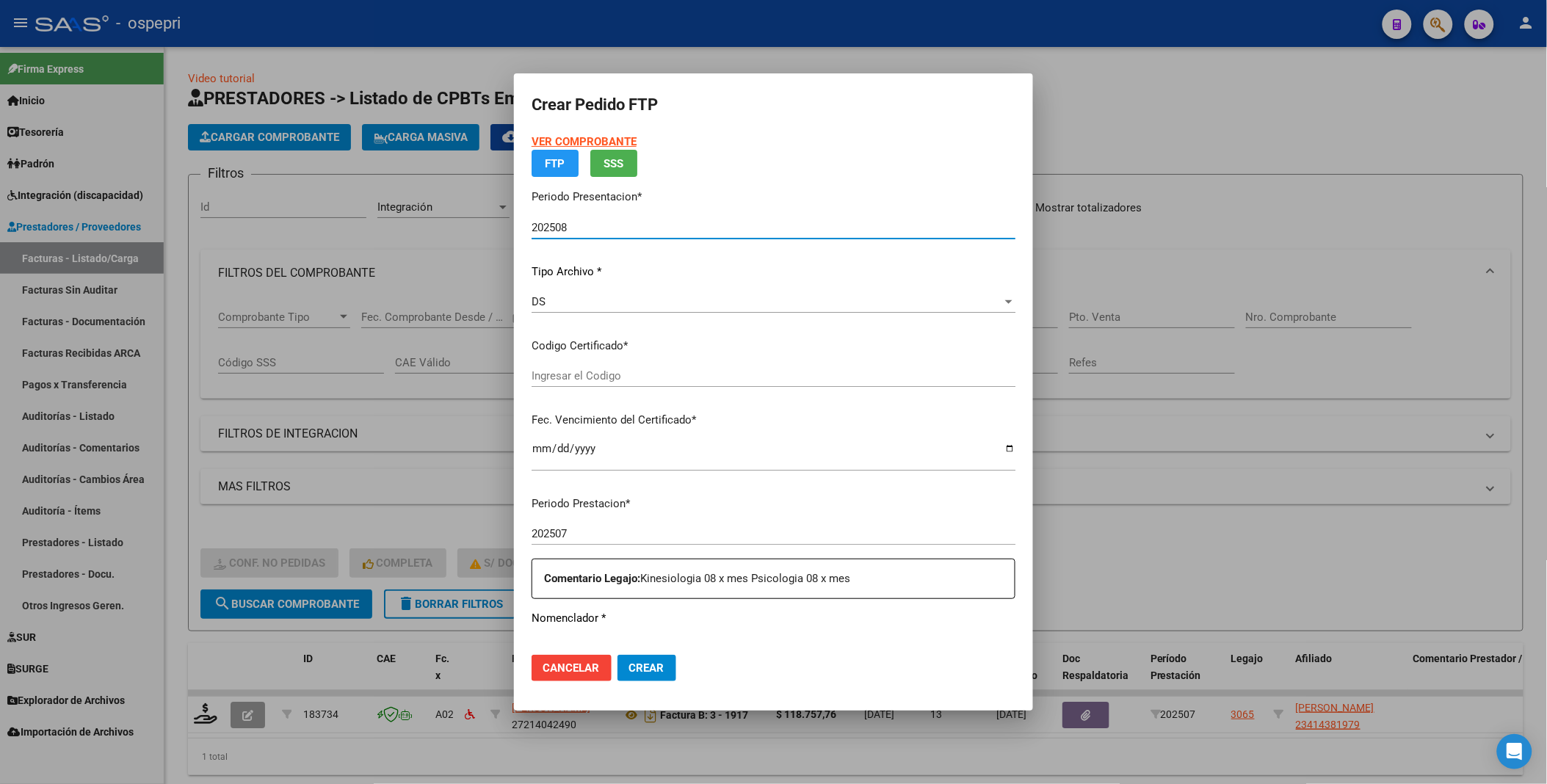
type input "23414381979"
type input "[DATE]"
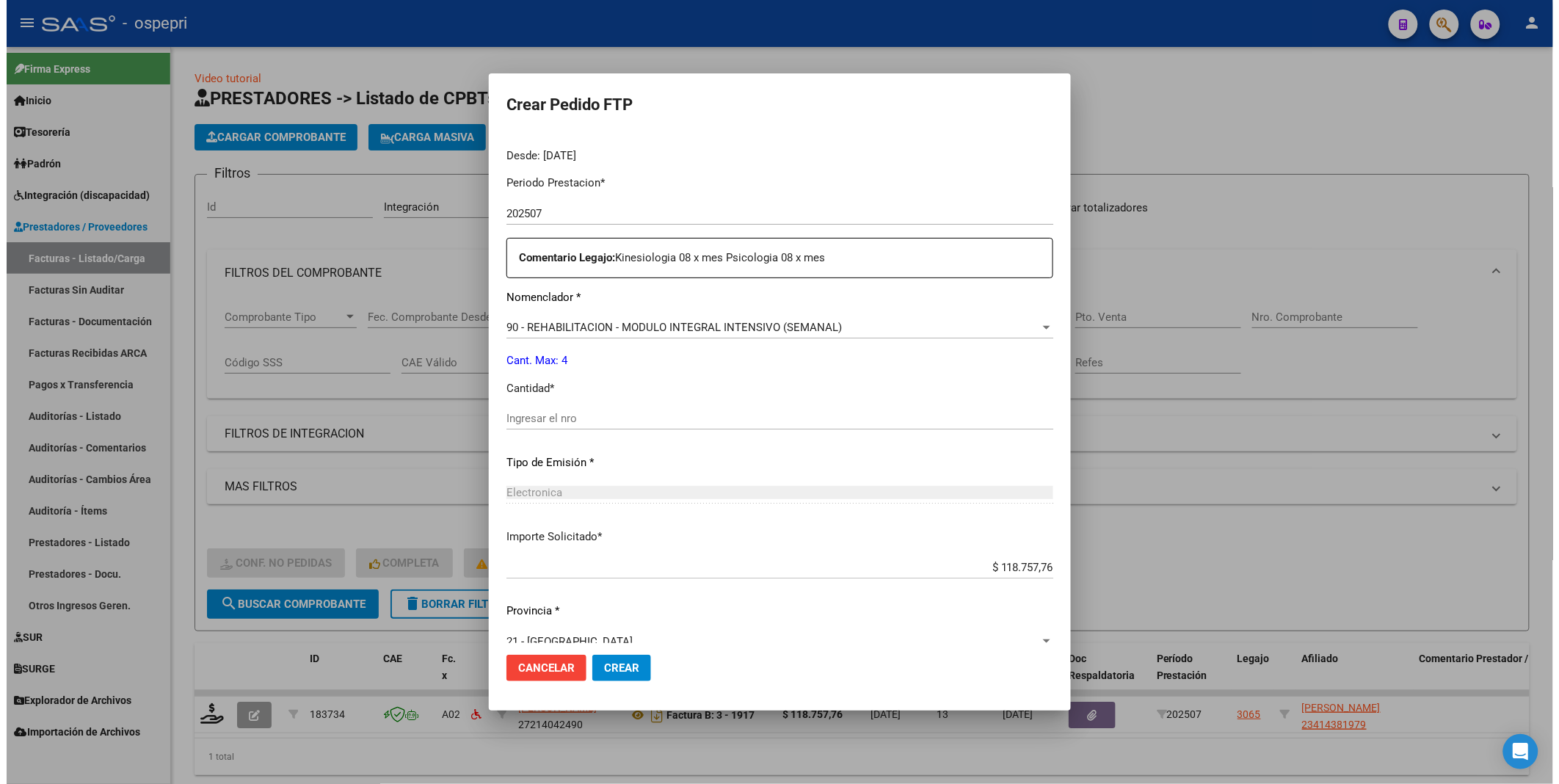
scroll to position [472, 0]
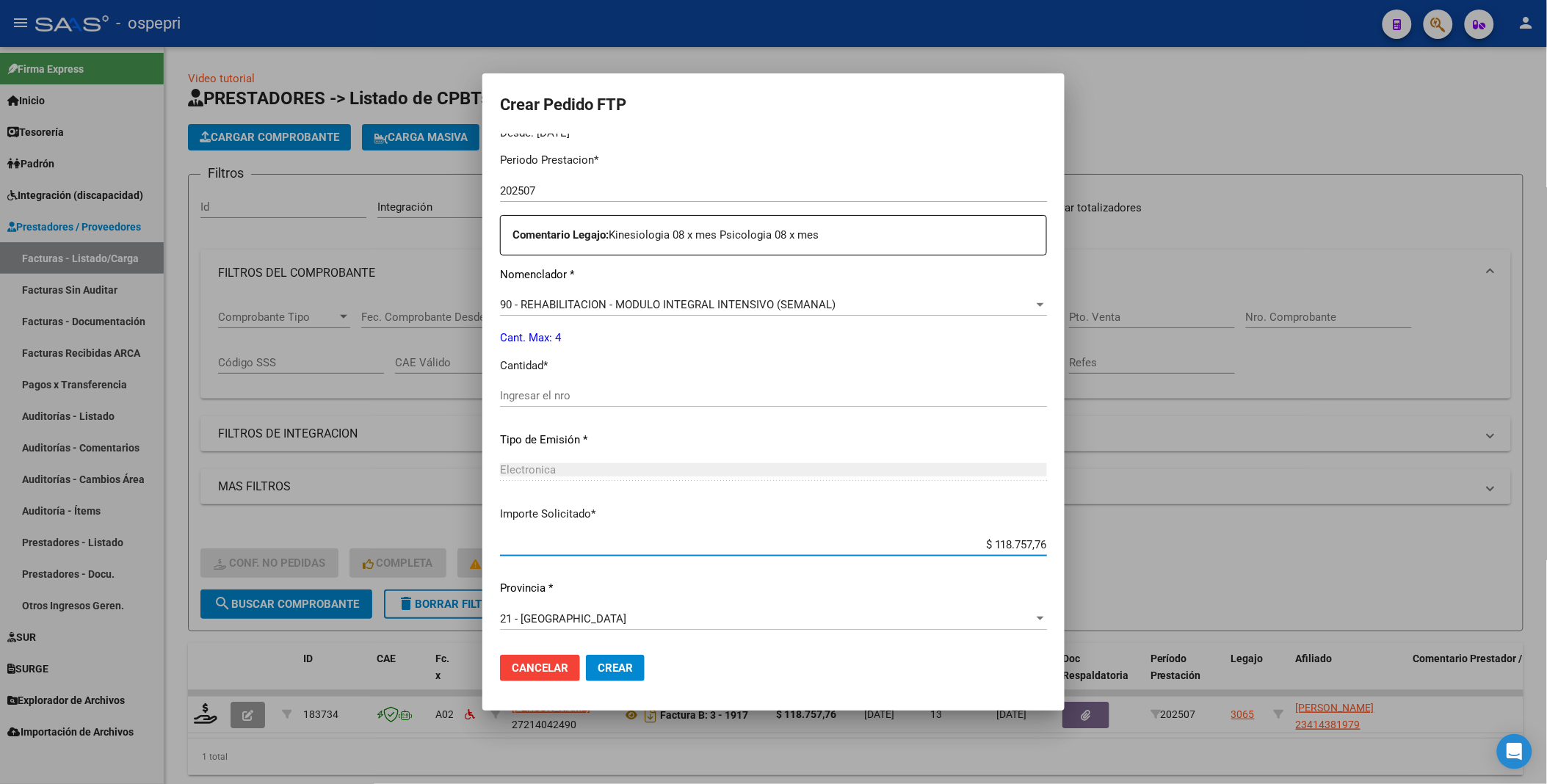
drag, startPoint x: 984, startPoint y: 544, endPoint x: 1039, endPoint y: 544, distance: 55.0
click at [1039, 376] on app-form-text-field "Importe Solicitado * $ 118.757,76 Ingresar imp. solicitado" at bounding box center [779, 528] width 559 height 45
click at [1170, 376] on div at bounding box center [773, 392] width 1547 height 784
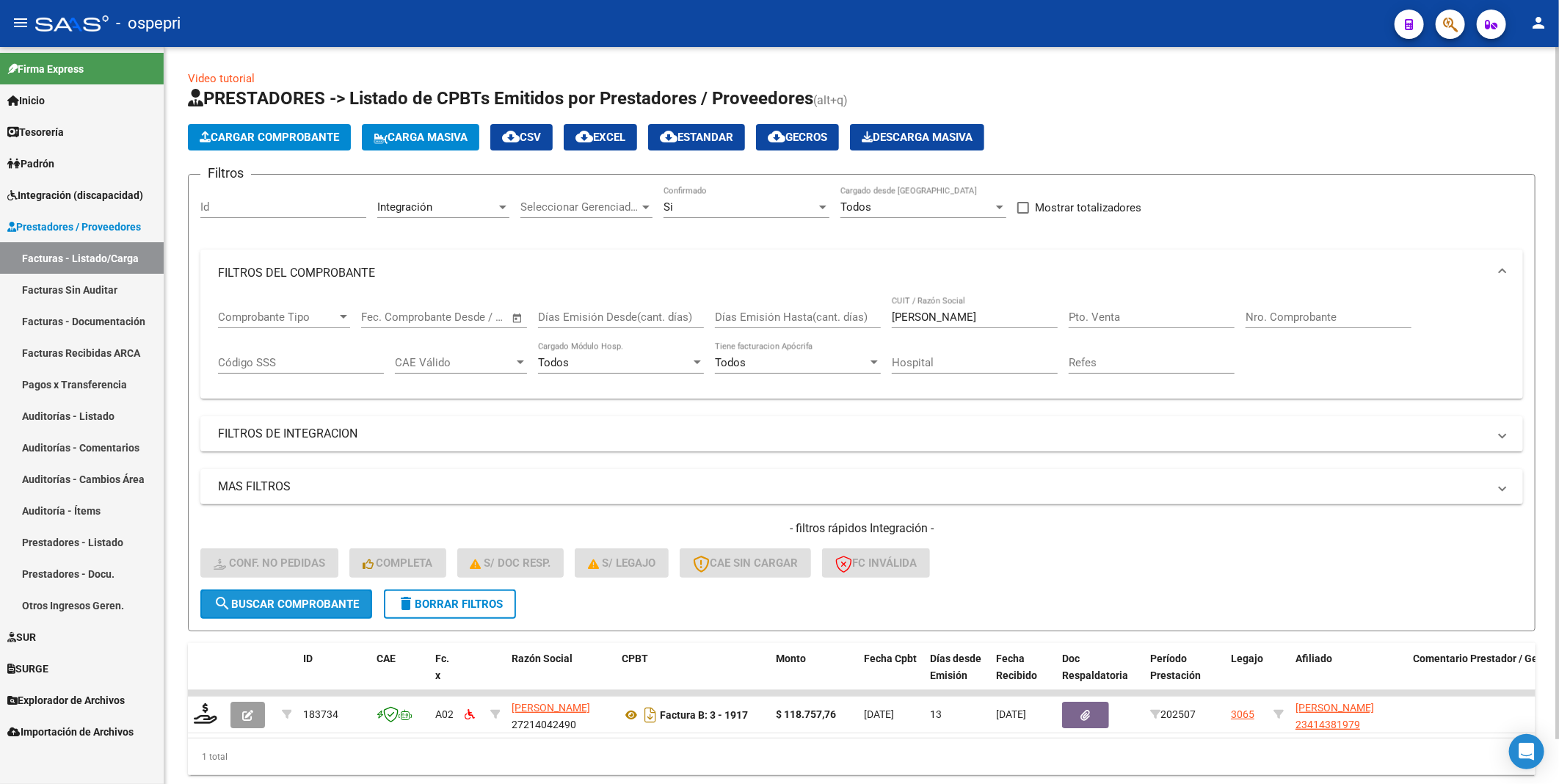
click at [298, 376] on span "search Buscar Comprobante" at bounding box center [286, 604] width 145 height 13
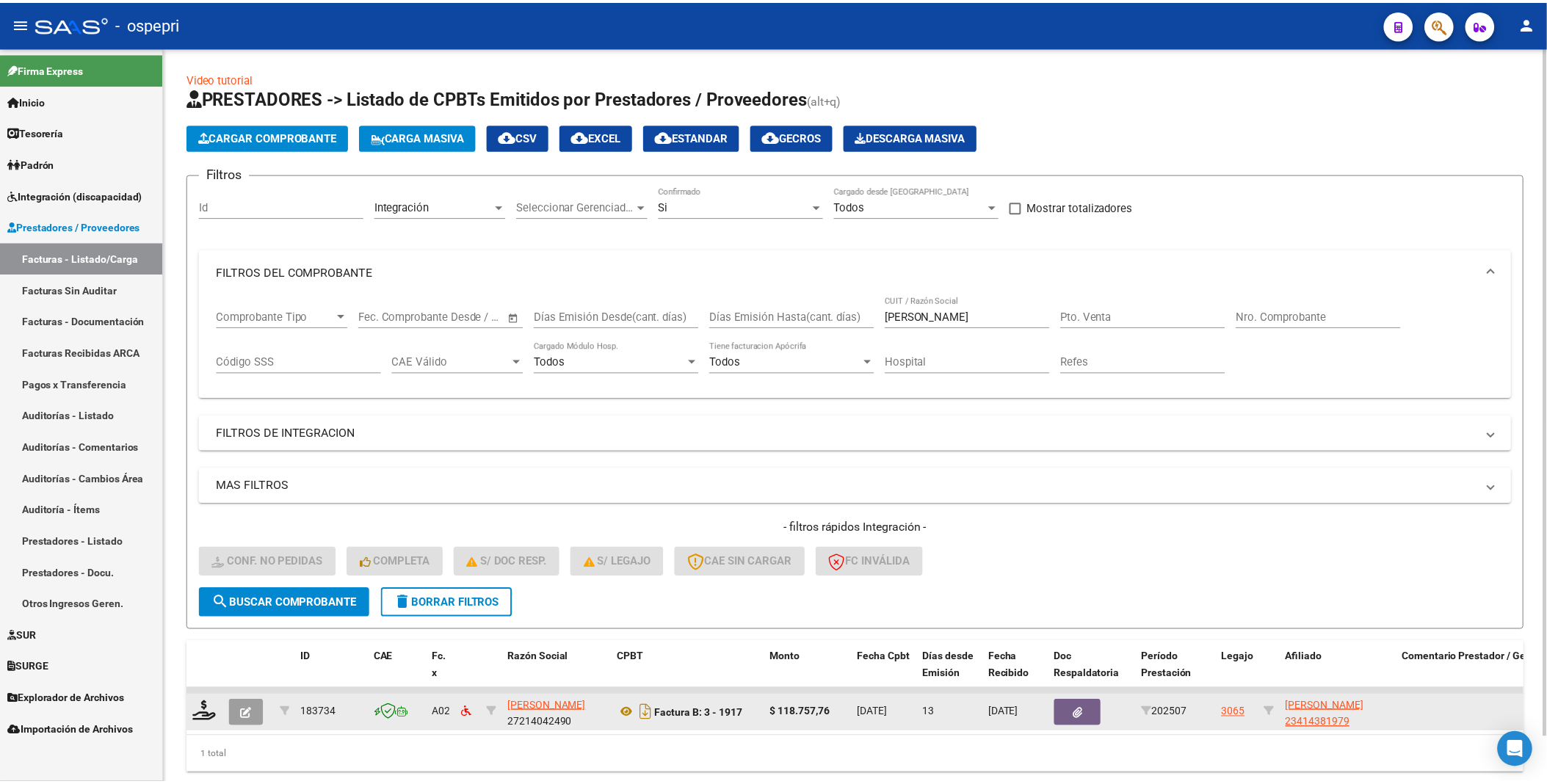
scroll to position [48, 0]
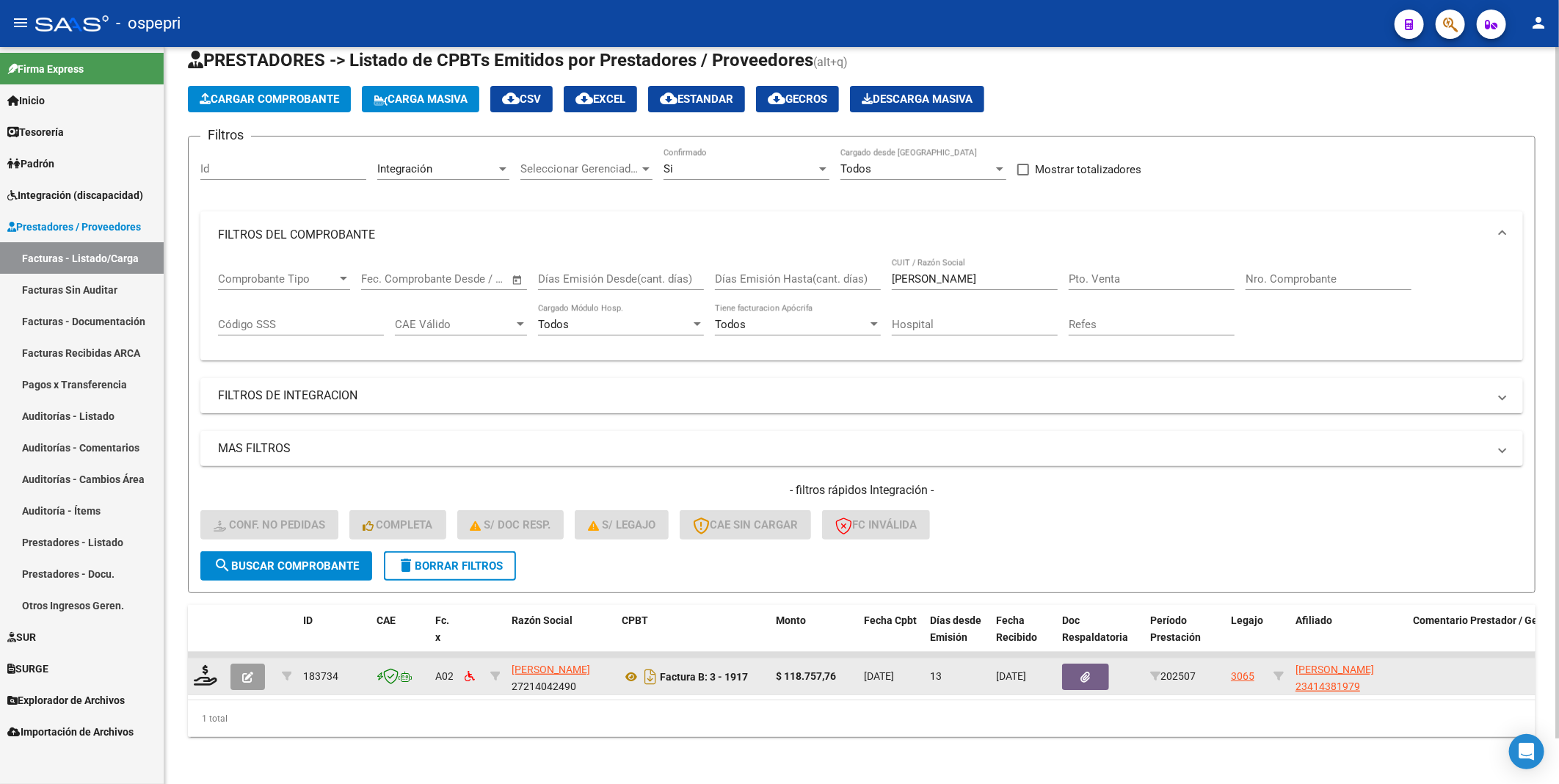
click at [204, 376] on div at bounding box center [206, 676] width 25 height 23
click at [208, 376] on icon at bounding box center [205, 675] width 24 height 21
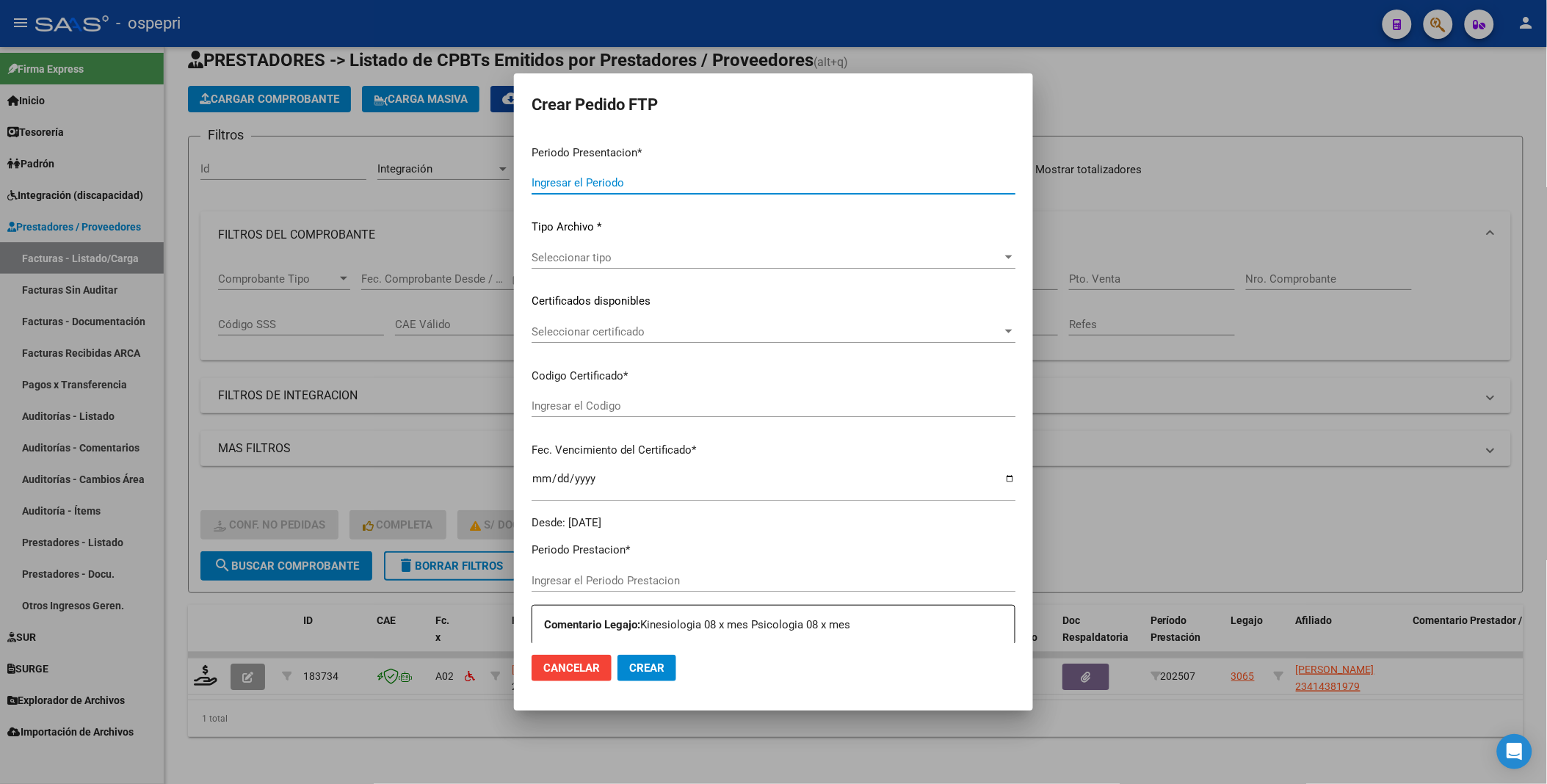
type input "202508"
type input "202507"
type input "$ 118.757,76"
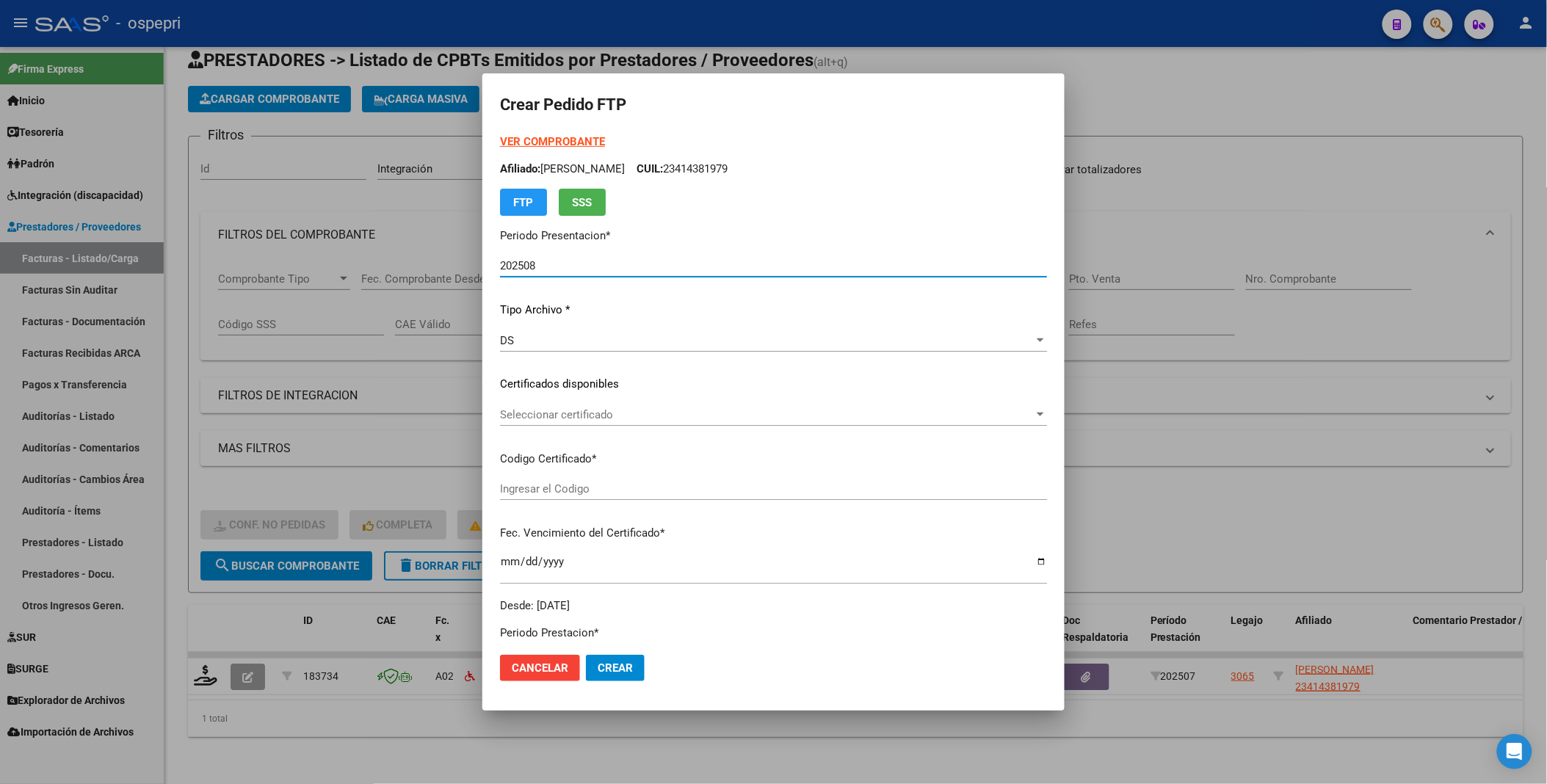
type input "23414381979"
type input "[DATE]"
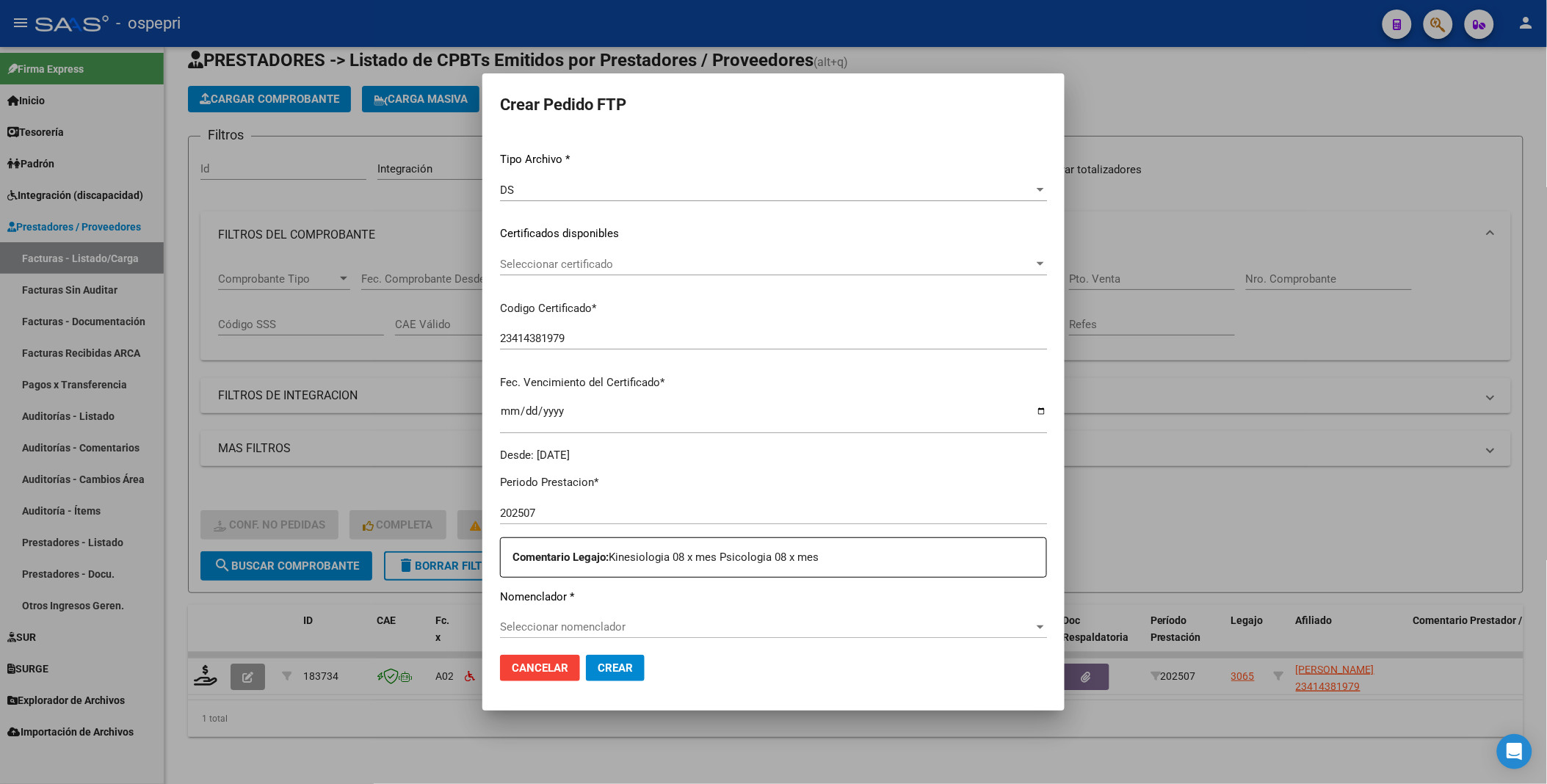
scroll to position [163, 0]
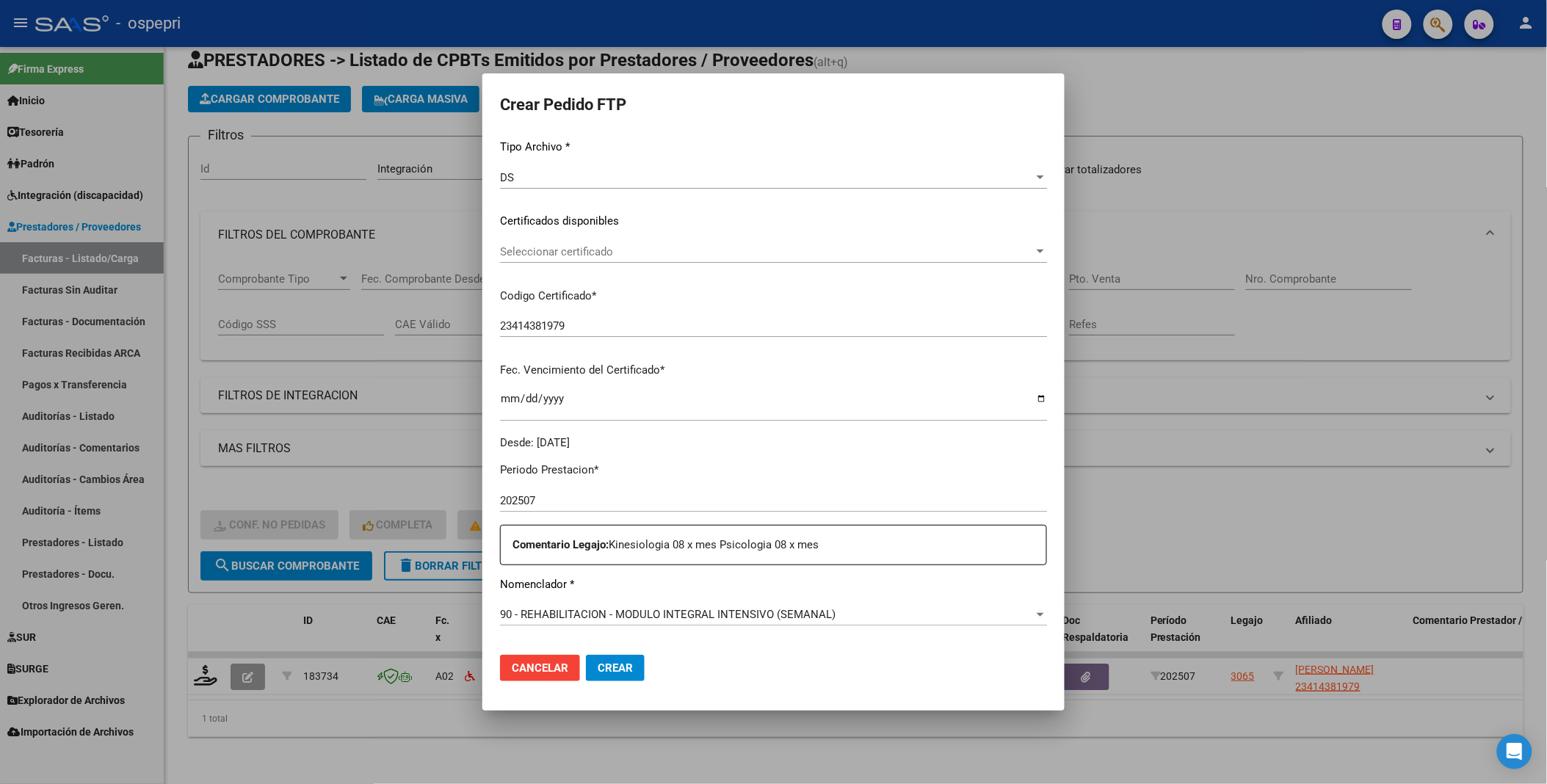
click at [1037, 250] on div at bounding box center [1040, 251] width 7 height 4
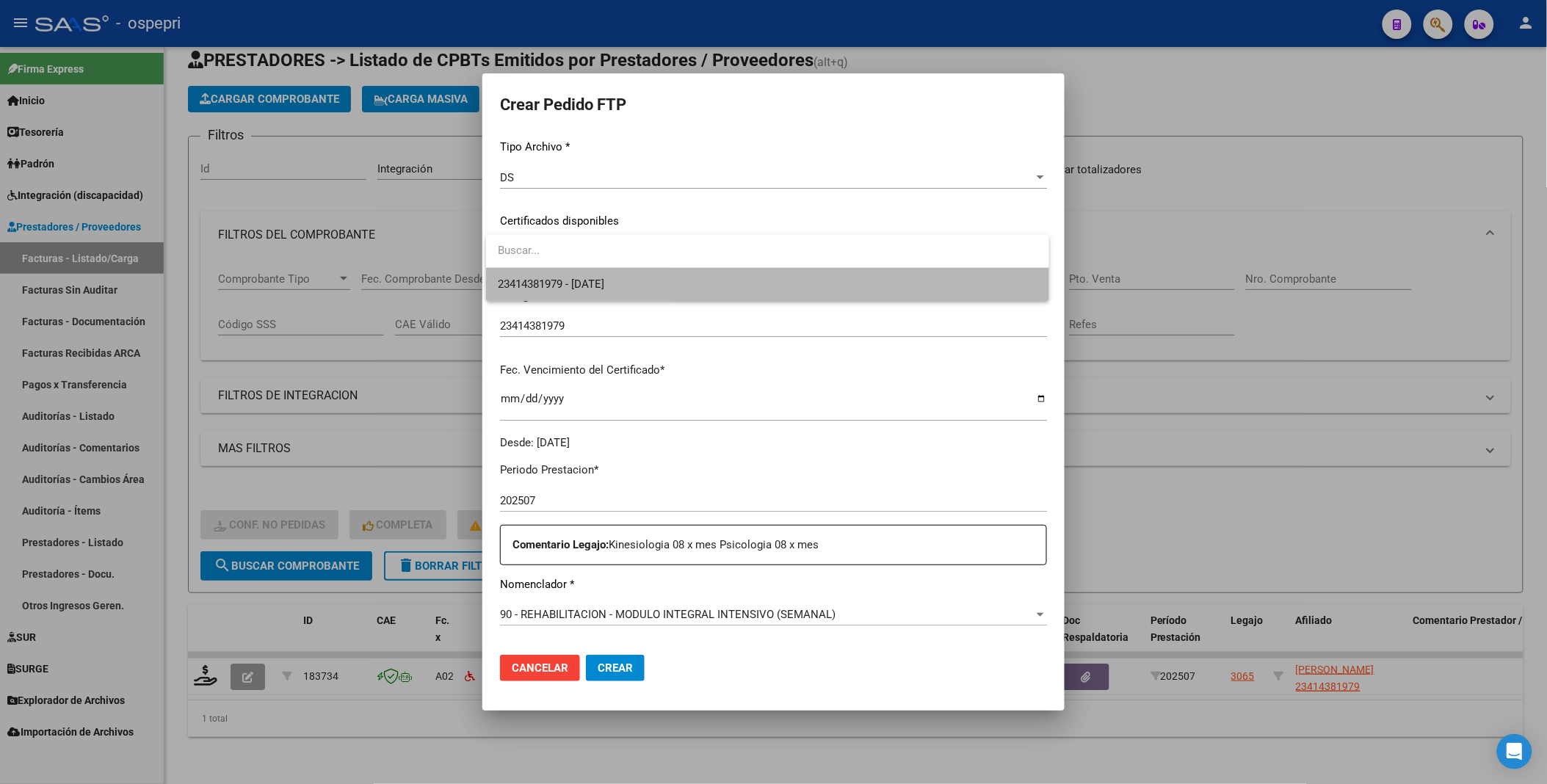
click at [978, 280] on span "23414381979 - [DATE]" at bounding box center [767, 284] width 539 height 33
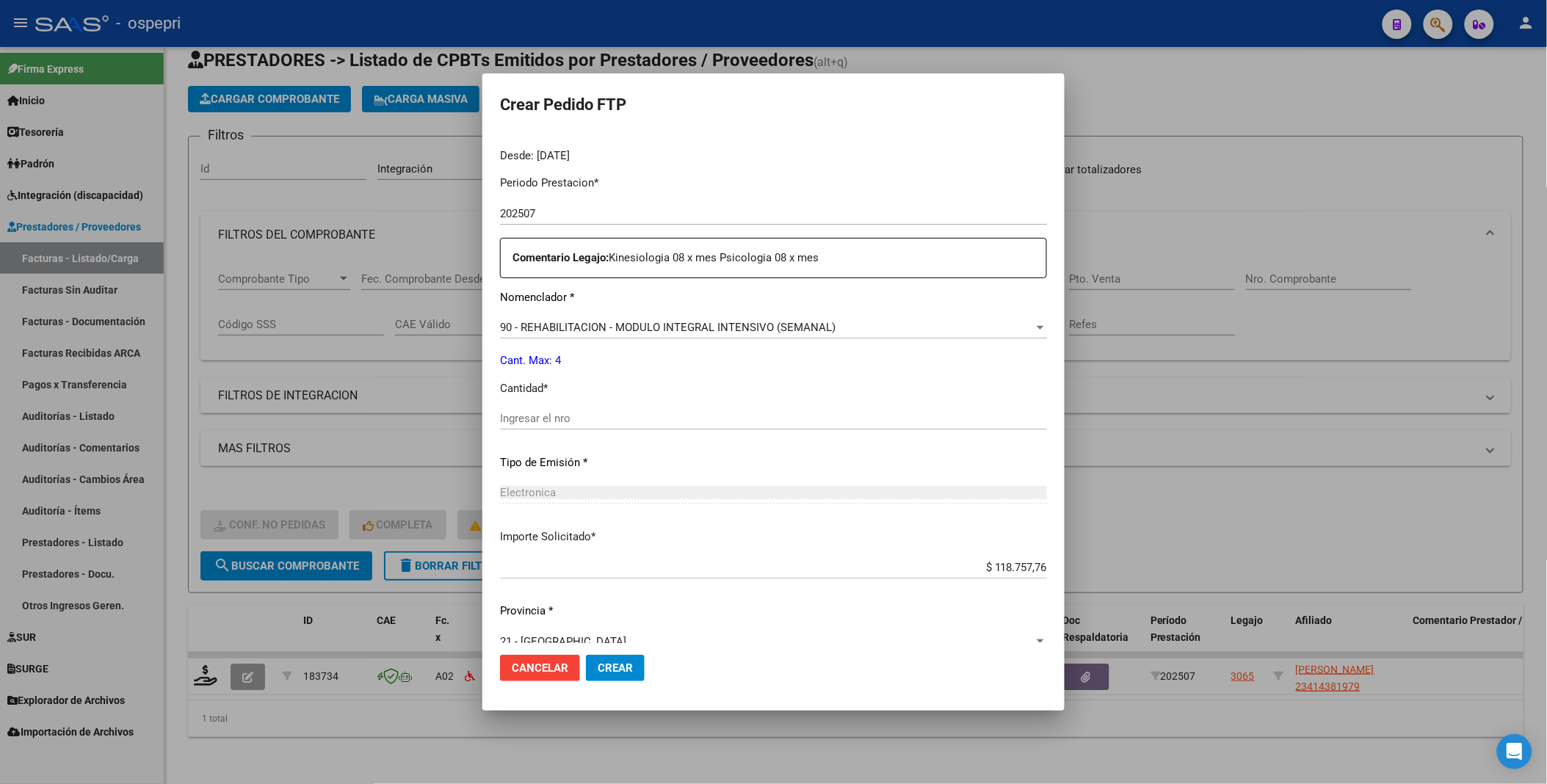
scroll to position [472, 0]
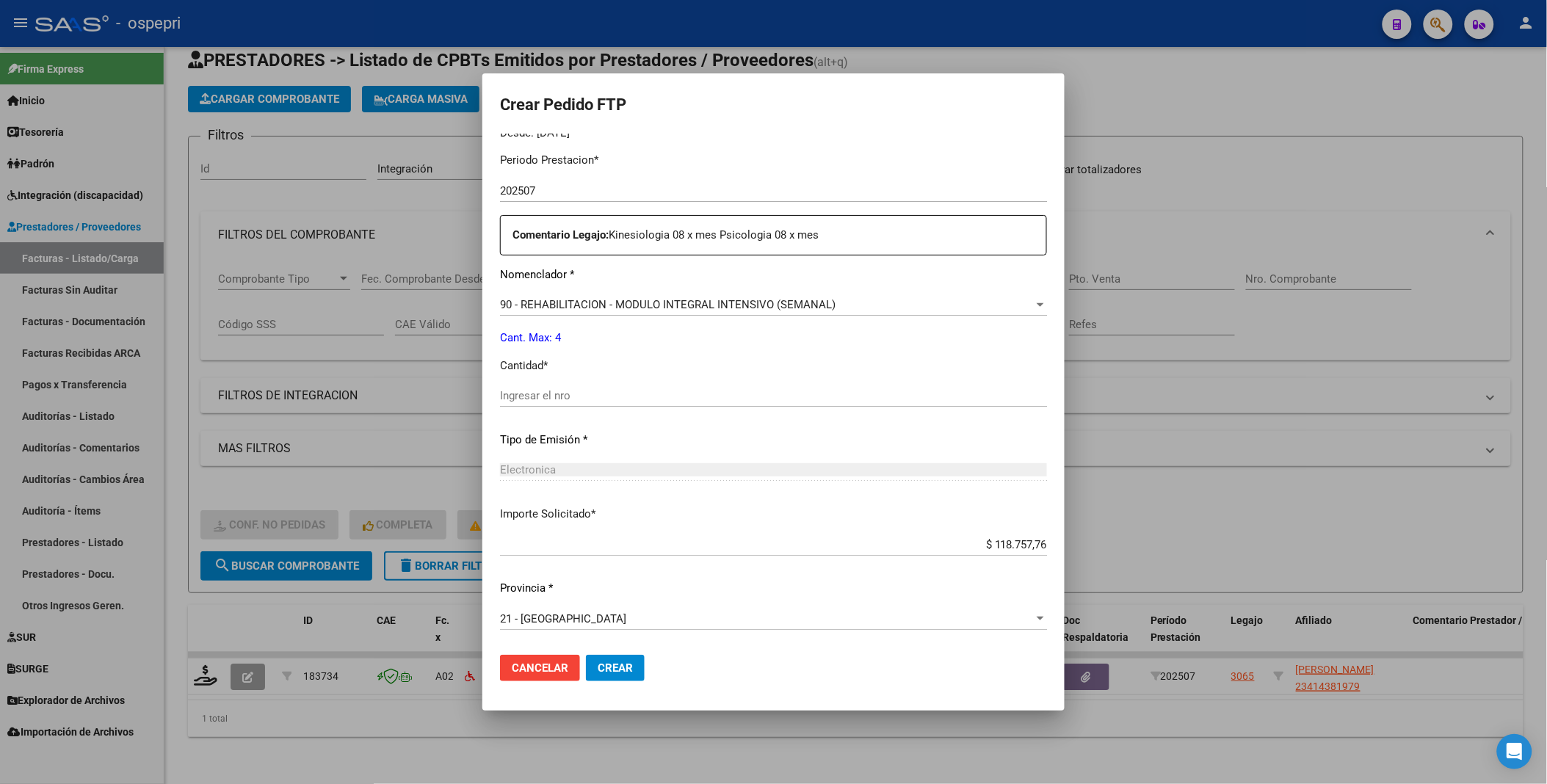
click at [859, 376] on input "Ingresar el nro" at bounding box center [773, 396] width 547 height 13
type input "4"
drag, startPoint x: 984, startPoint y: 544, endPoint x: 1042, endPoint y: 542, distance: 58.0
click at [1042, 376] on app-form-text-field "Importe Solicitado * $ 118.757,76 Ingresar imp. solicitado" at bounding box center [779, 528] width 559 height 45
type input "$ 14.844,72"
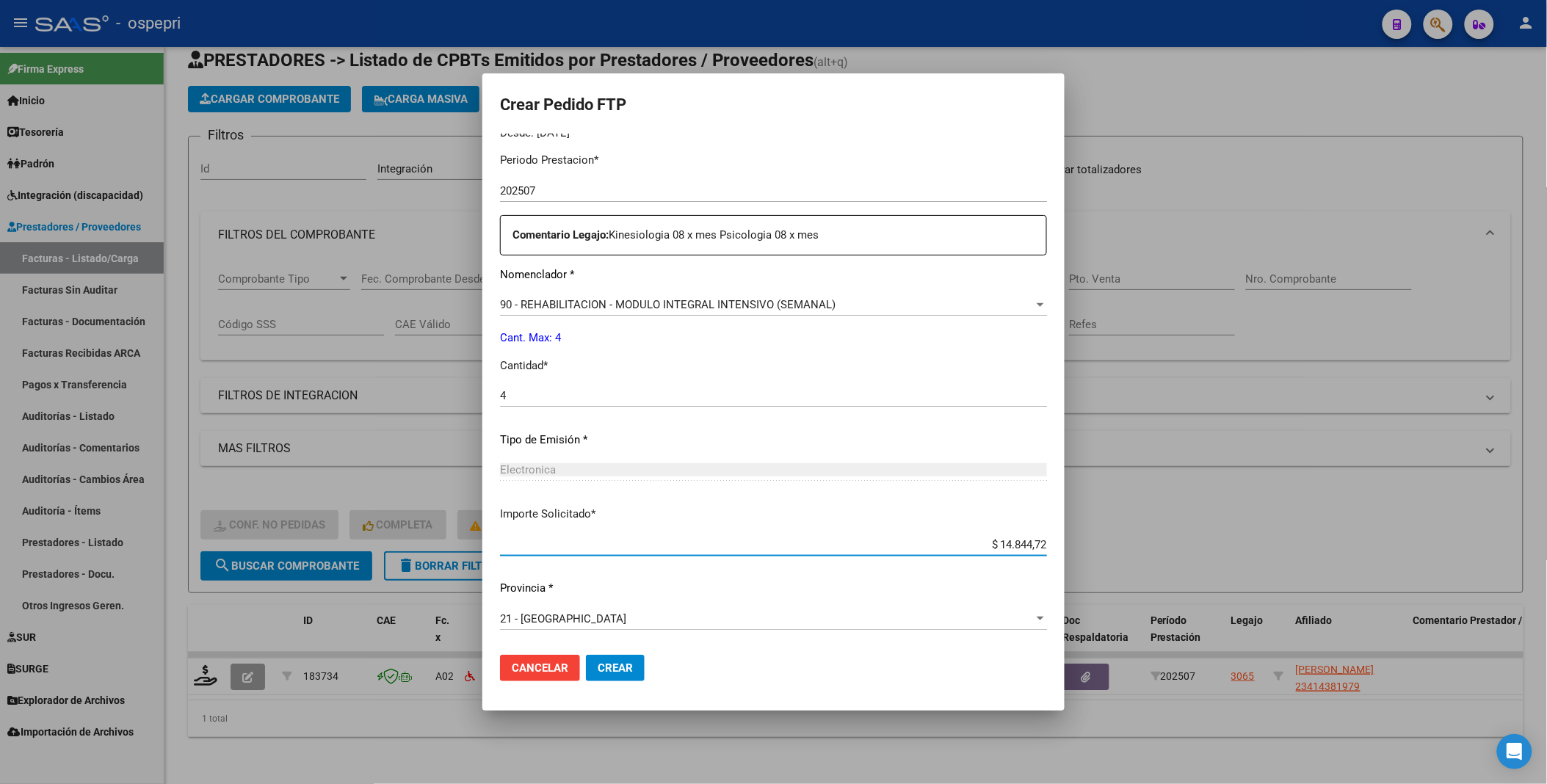
click at [620, 376] on span "Crear" at bounding box center [615, 668] width 35 height 13
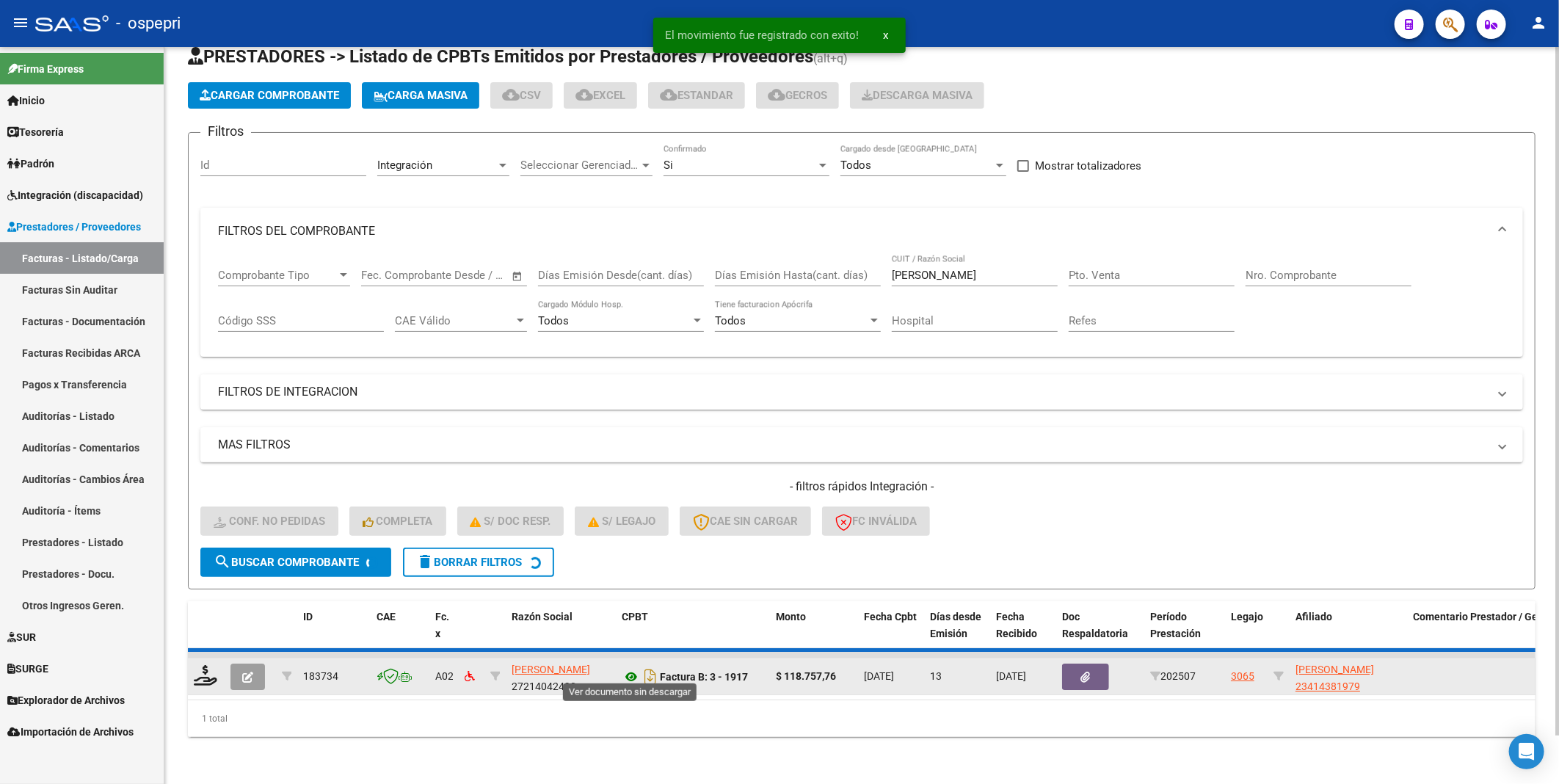
scroll to position [25, 0]
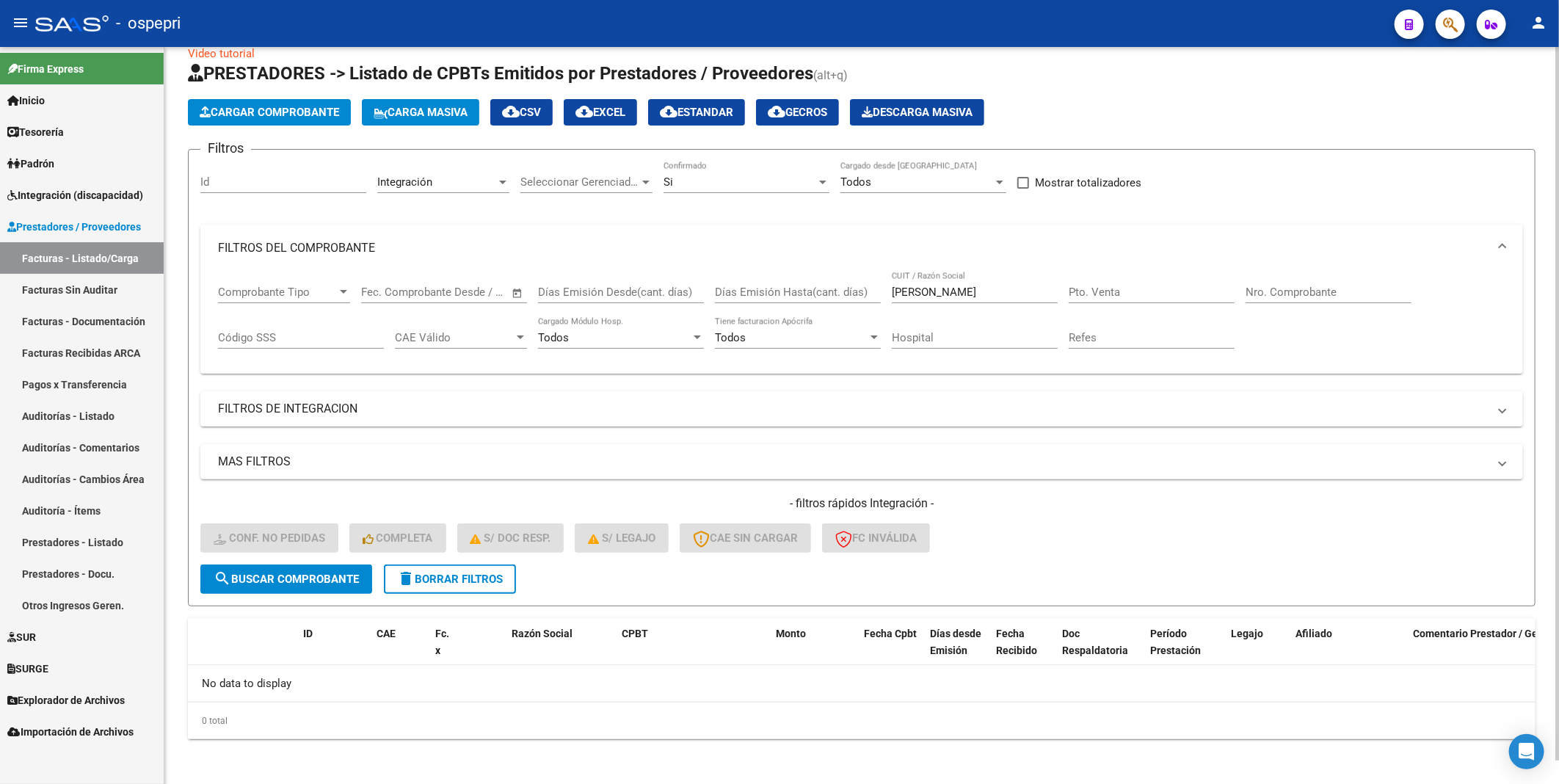
click at [824, 185] on div at bounding box center [823, 182] width 13 height 12
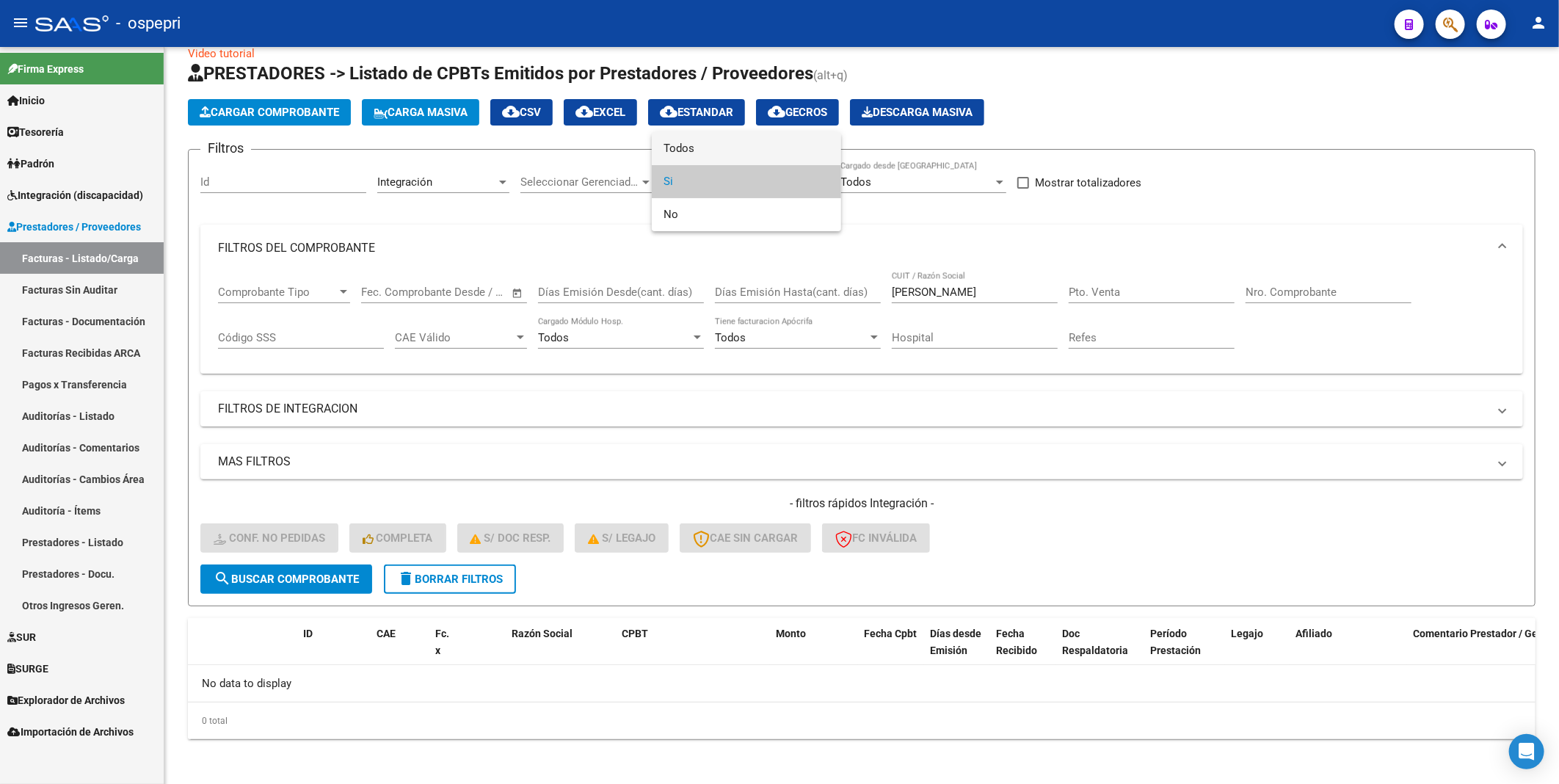
click at [786, 150] on span "Todos" at bounding box center [746, 149] width 166 height 33
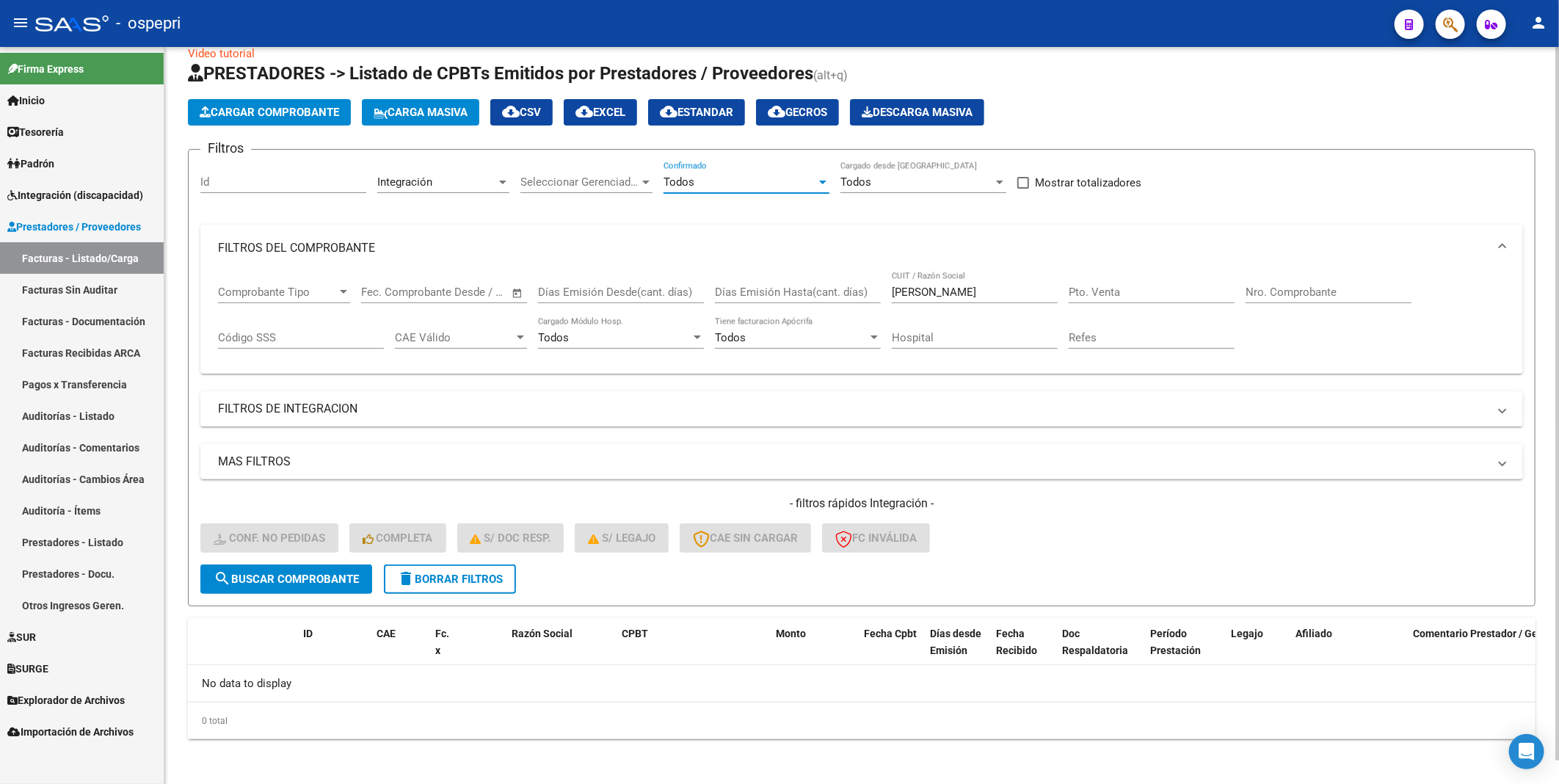
click at [356, 376] on span "search Buscar Comprobante" at bounding box center [286, 579] width 145 height 13
click at [500, 179] on div at bounding box center [503, 182] width 13 height 12
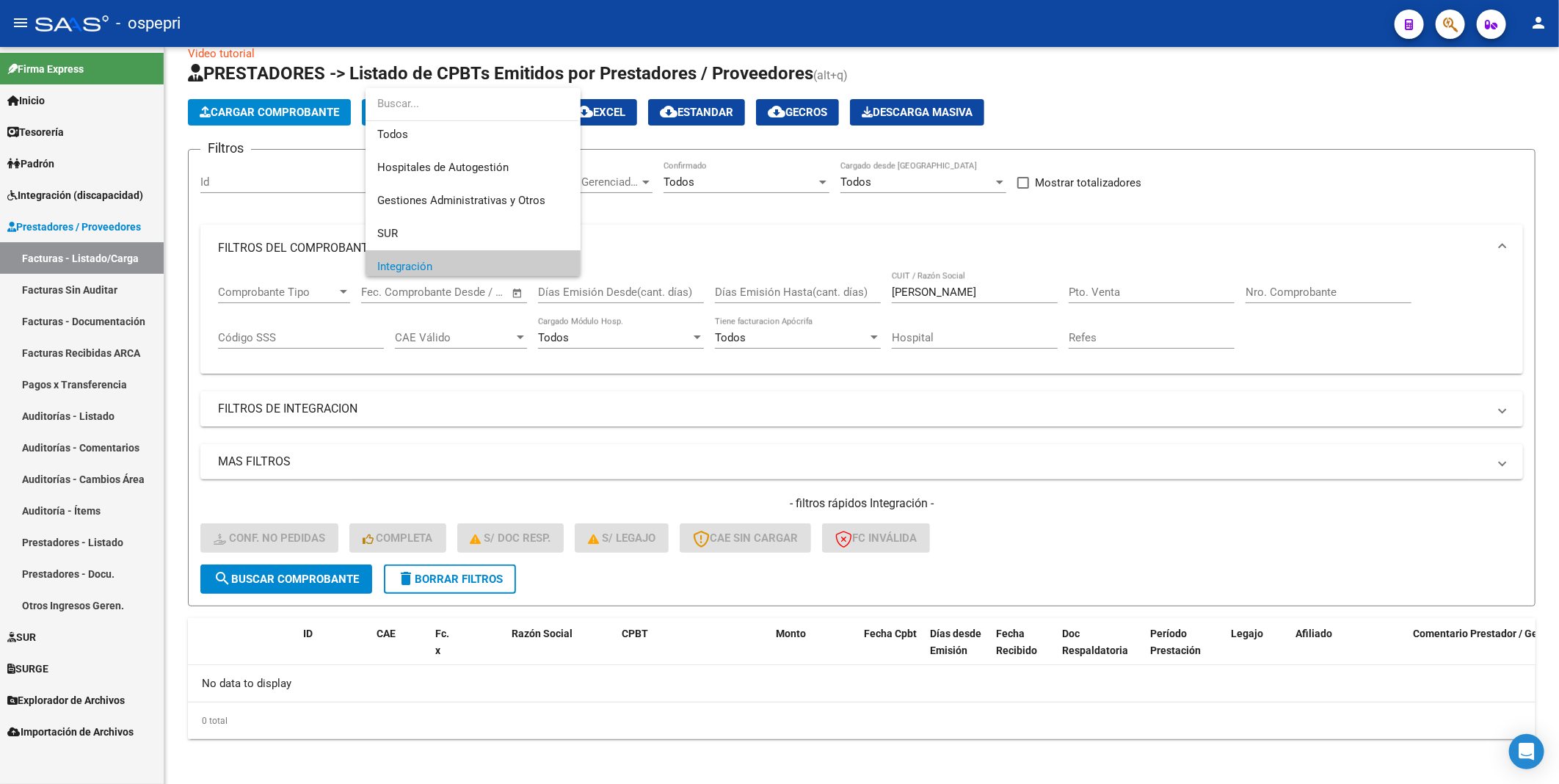
scroll to position [0, 0]
click at [444, 131] on span "Todos" at bounding box center [473, 138] width 191 height 33
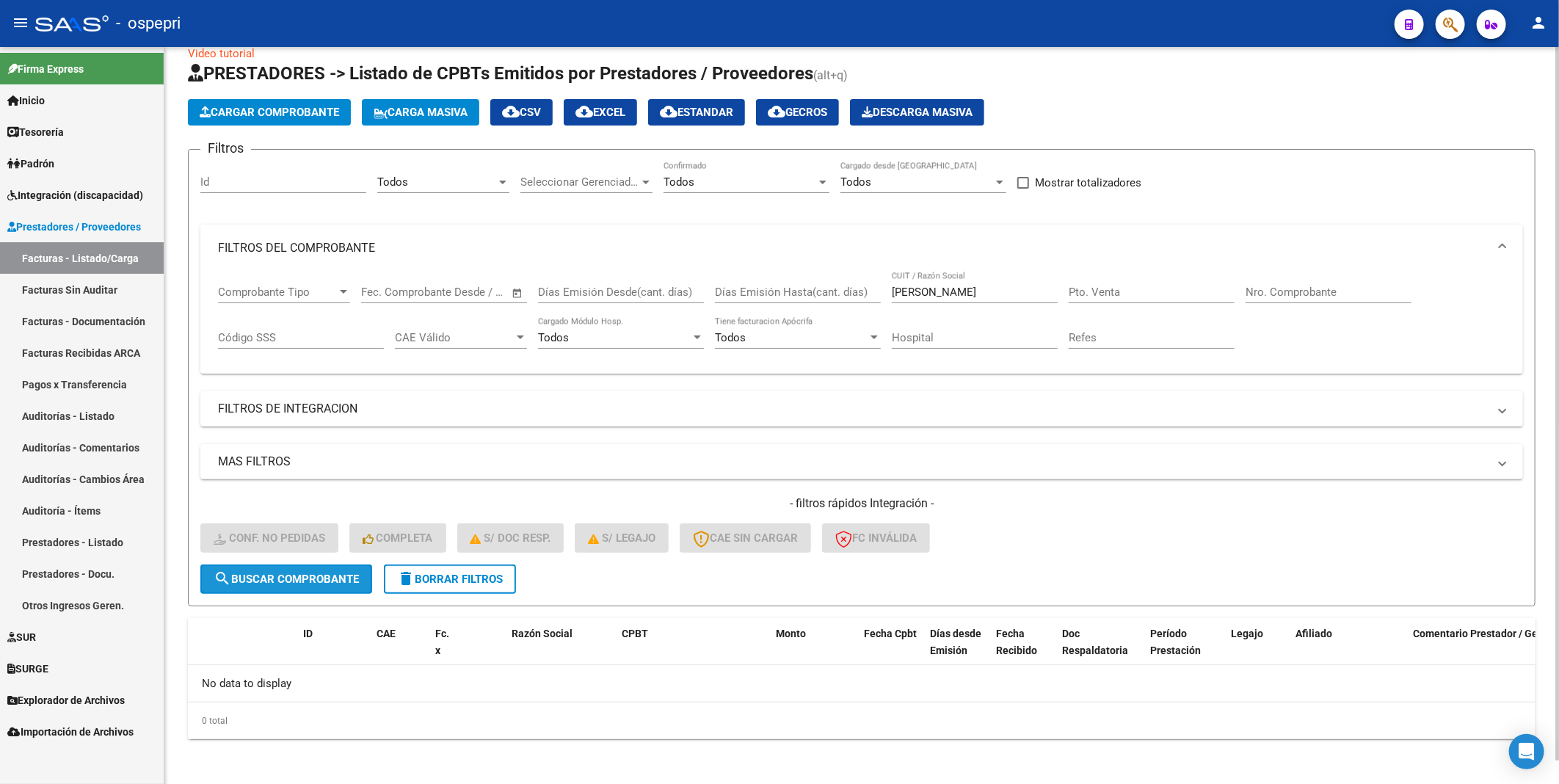
click at [318, 376] on span "search Buscar Comprobante" at bounding box center [286, 579] width 145 height 13
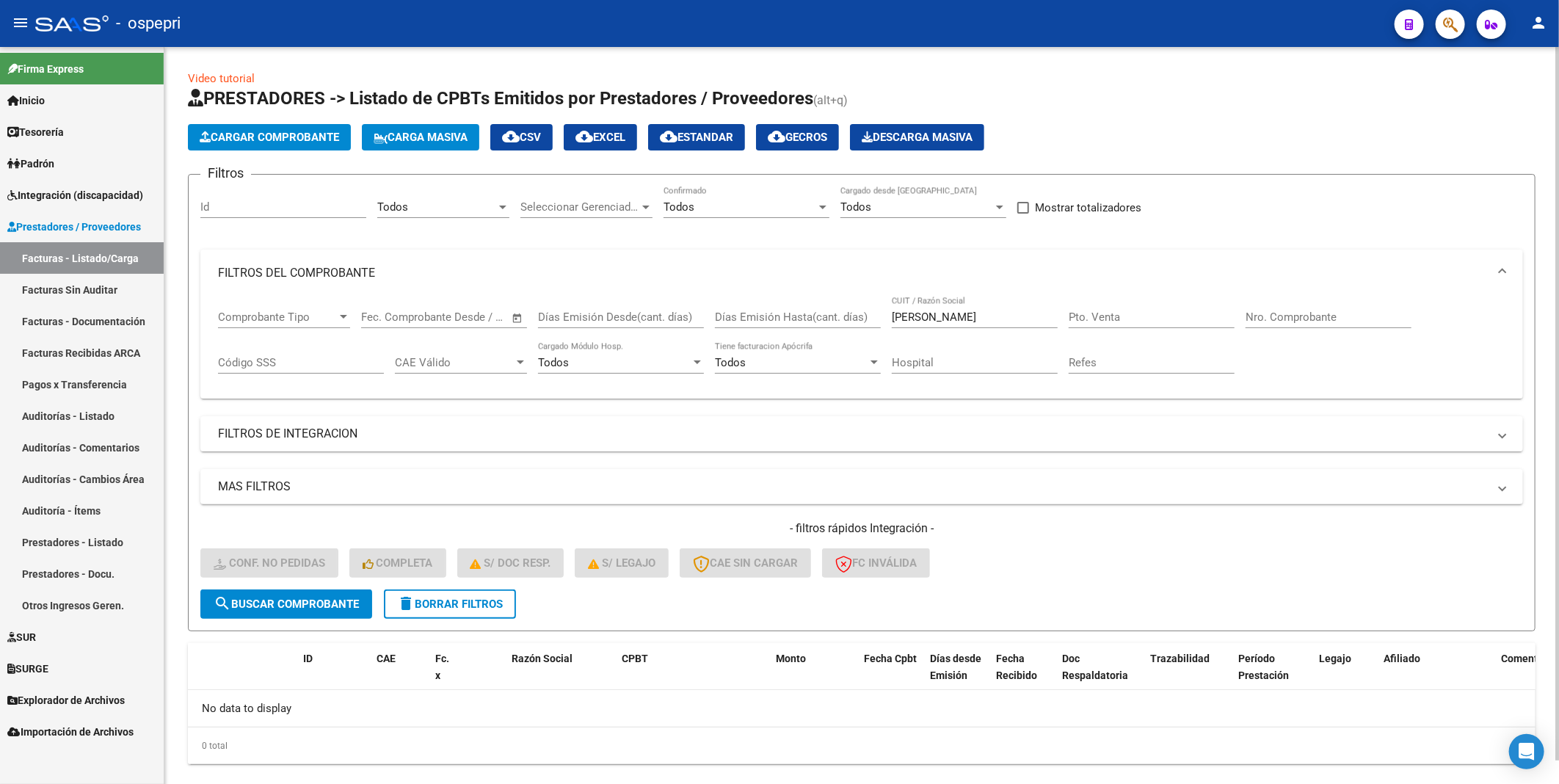
click at [1004, 210] on div at bounding box center [1000, 207] width 13 height 12
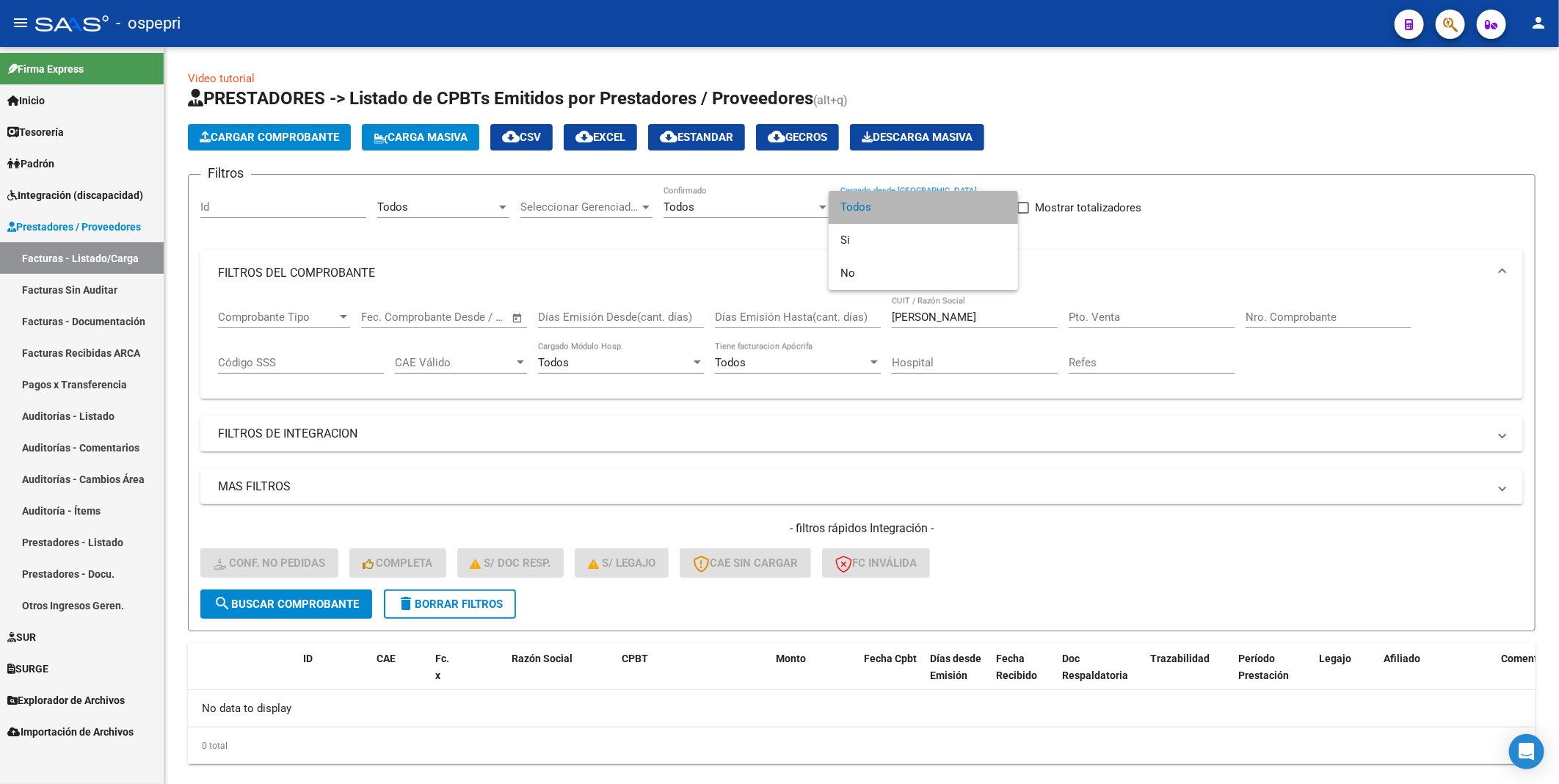
click at [978, 213] on span "Todos" at bounding box center [923, 207] width 166 height 33
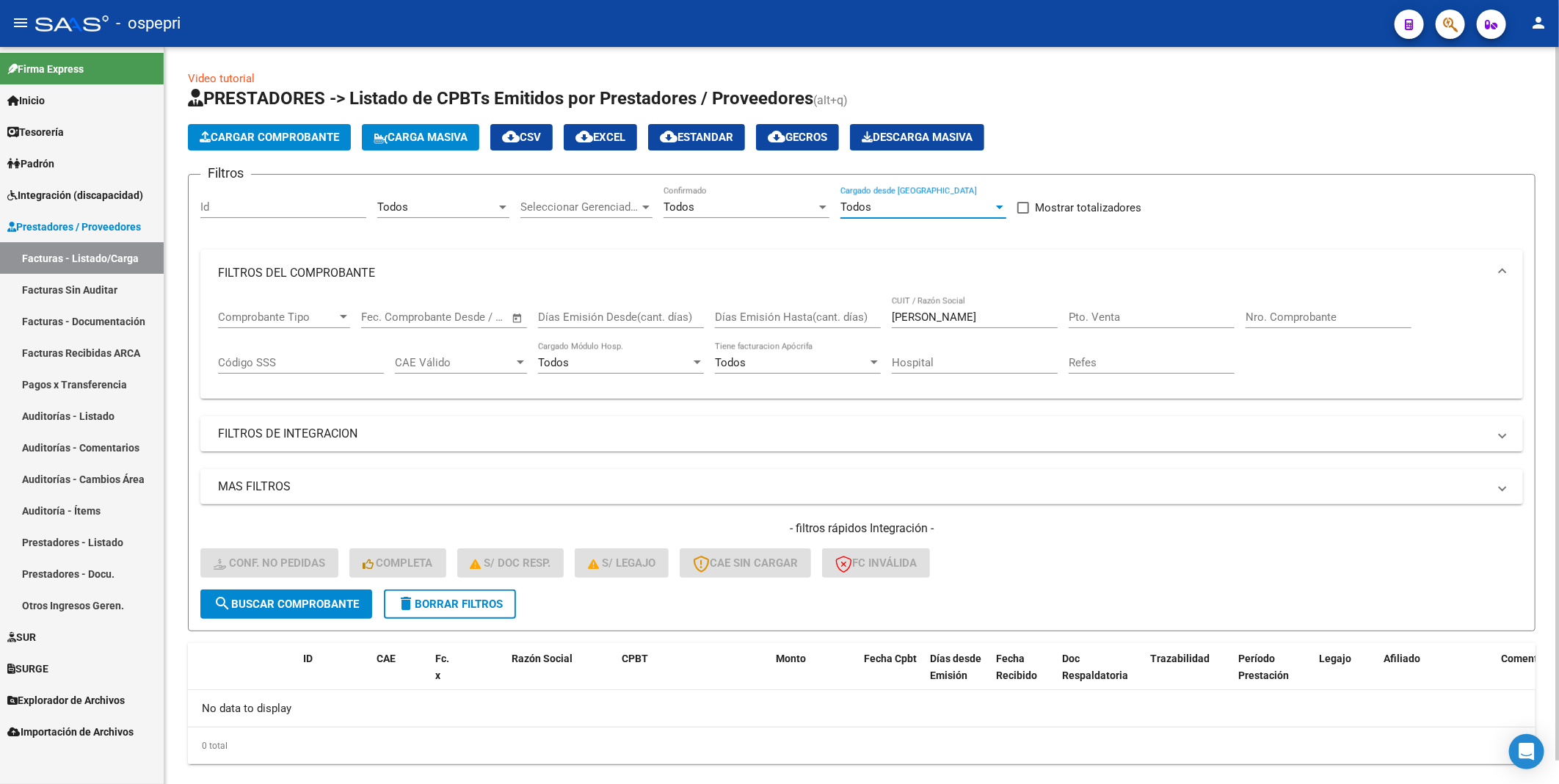
click at [999, 208] on div at bounding box center [1000, 207] width 7 height 4
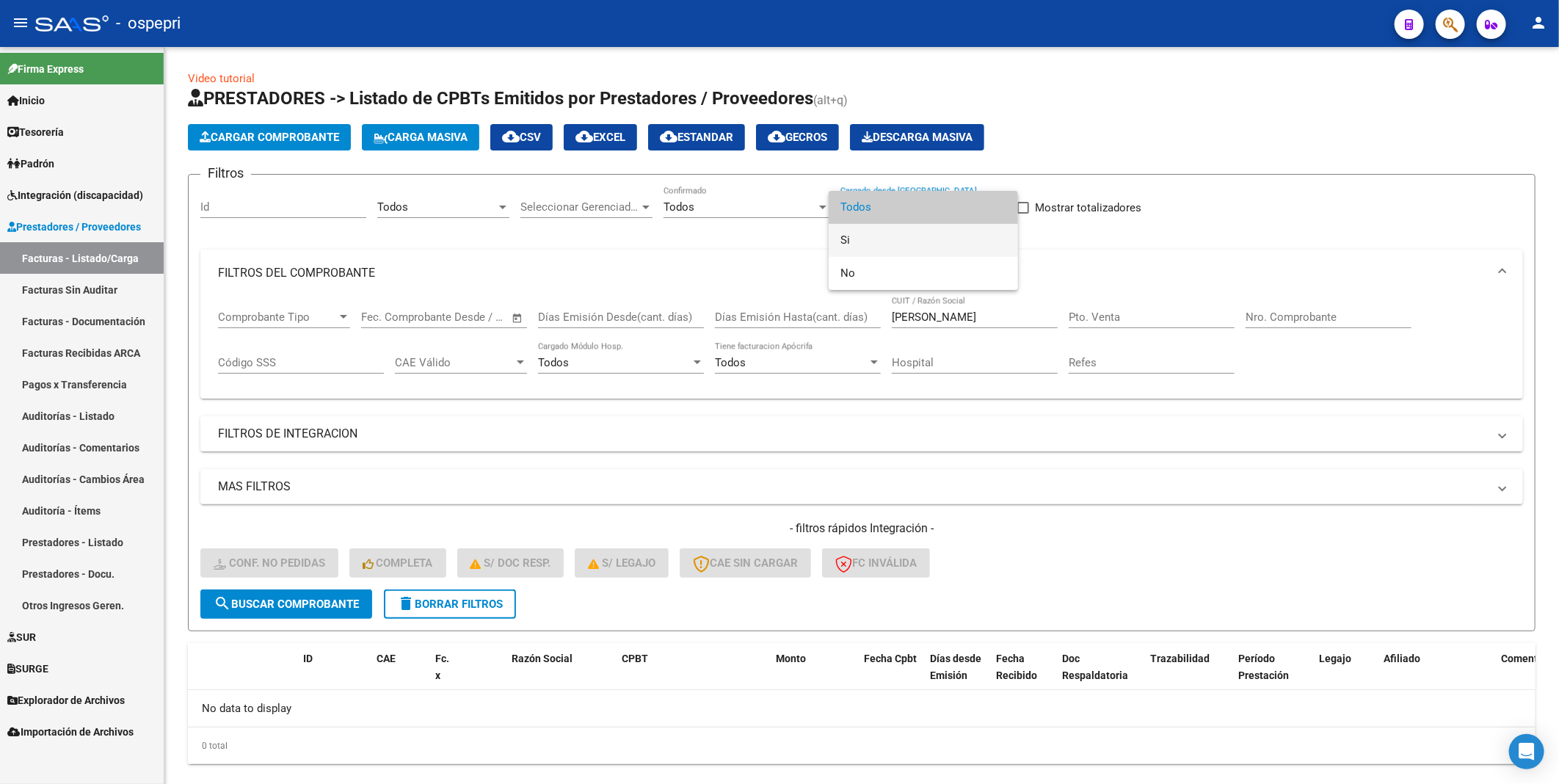
click at [965, 239] on span "Si" at bounding box center [923, 240] width 166 height 33
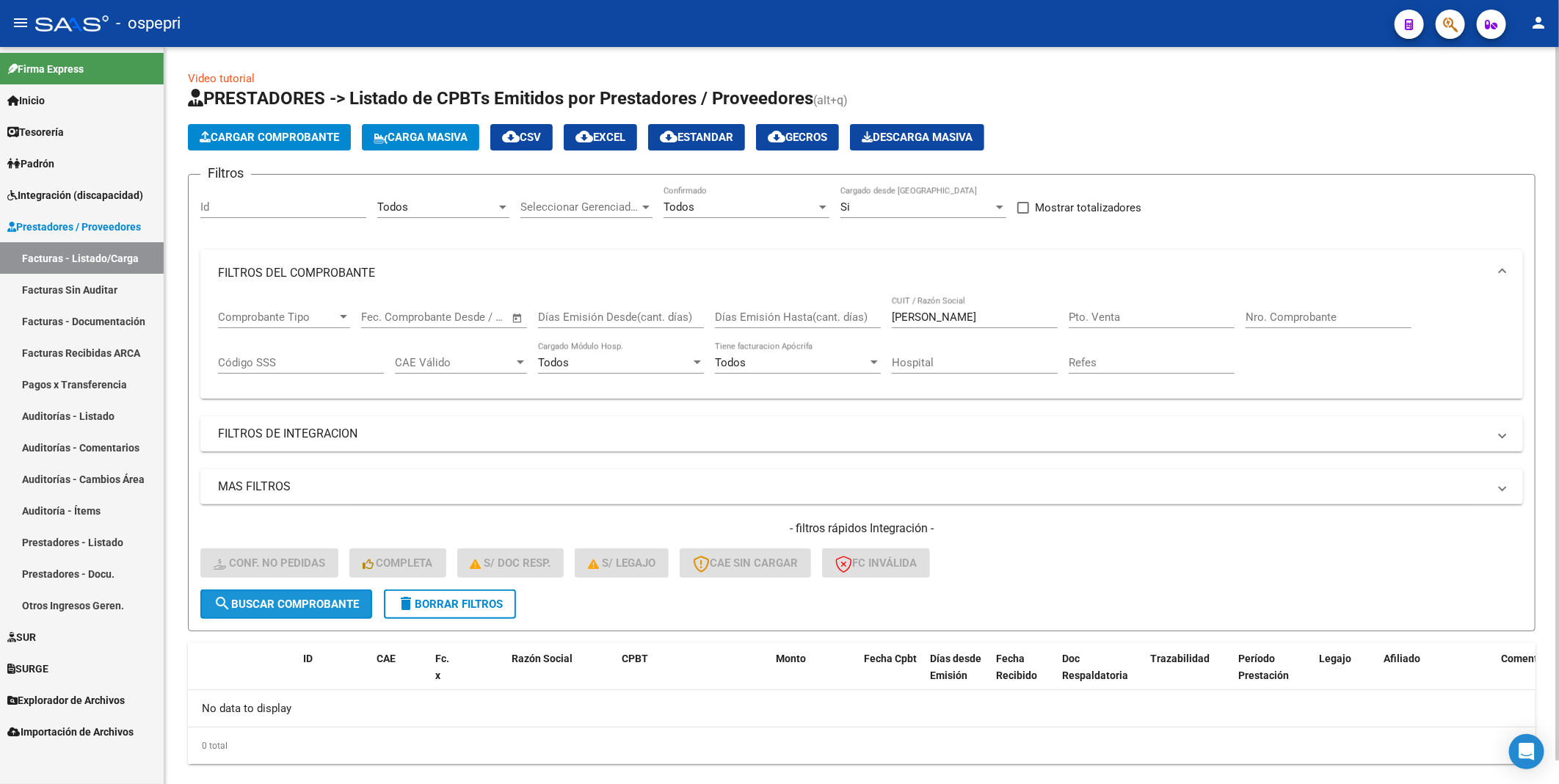
click at [270, 376] on span "search Buscar Comprobante" at bounding box center [286, 604] width 145 height 13
click at [1003, 204] on div at bounding box center [1000, 207] width 13 height 12
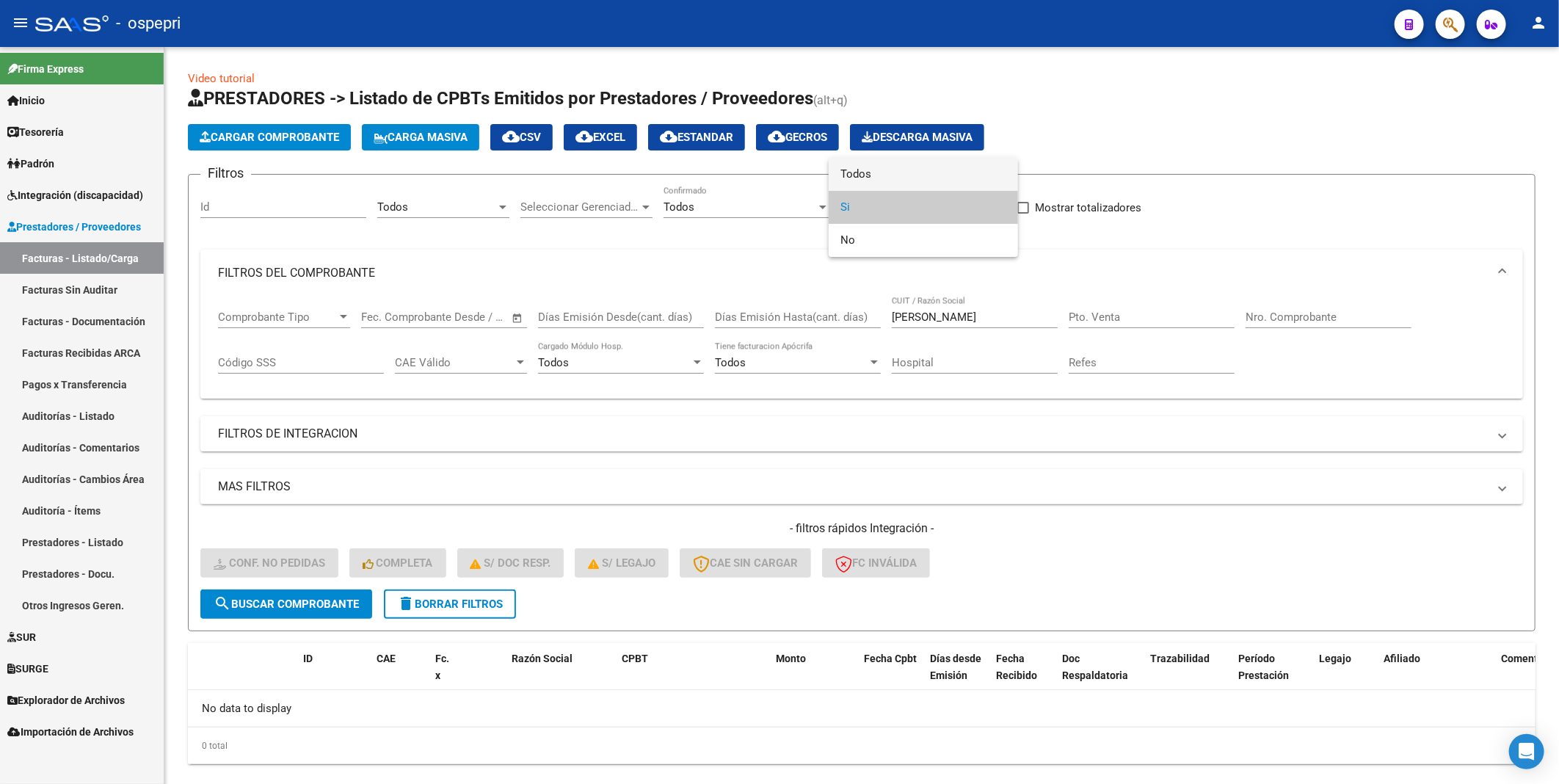
click at [960, 178] on span "Todos" at bounding box center [923, 174] width 166 height 33
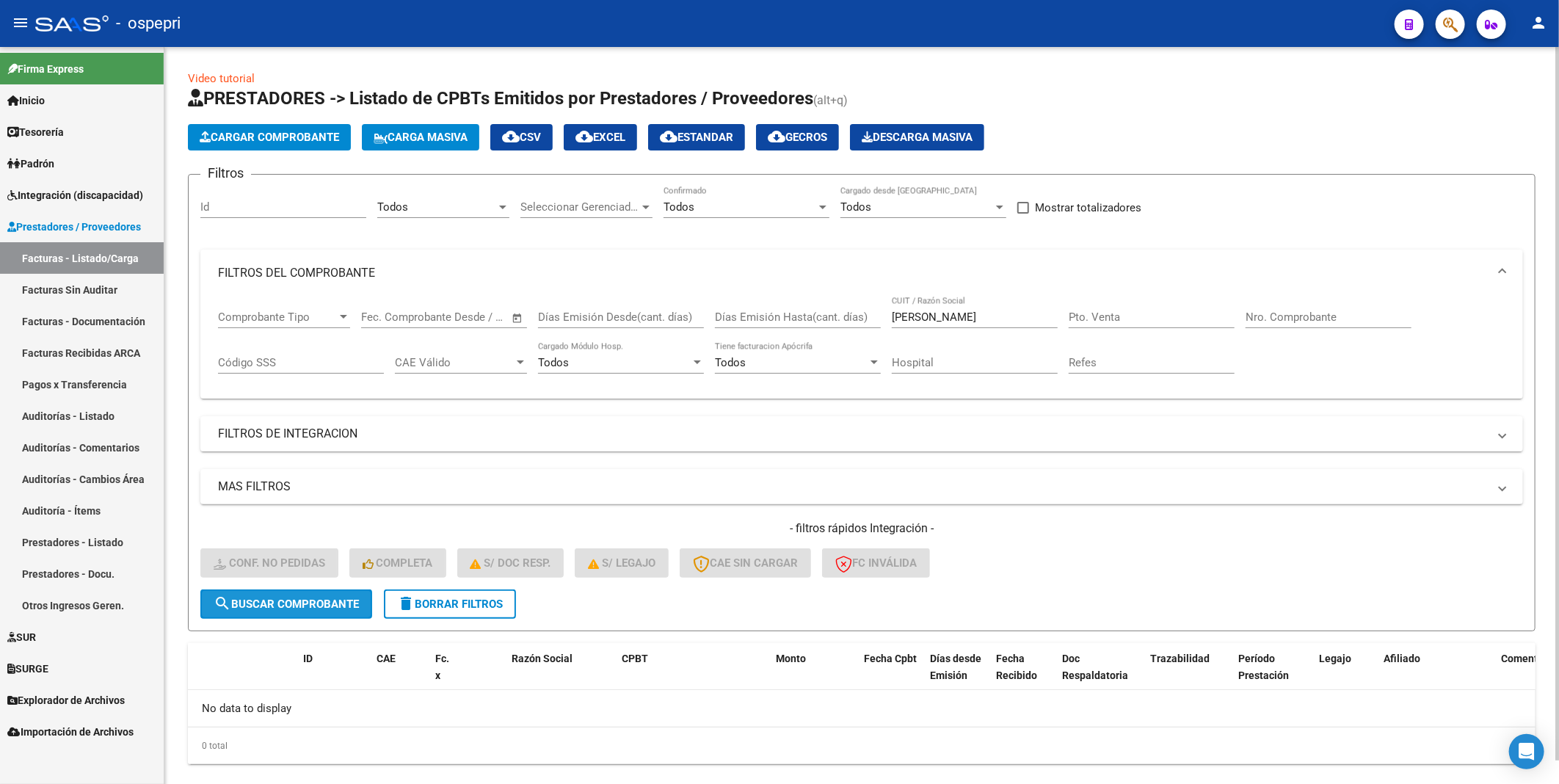
click at [292, 376] on span "search Buscar Comprobante" at bounding box center [286, 604] width 145 height 13
click at [1173, 376] on div "- filtros rápidos Integración - Conf. no pedidas Completa S/ Doc Resp. S/ legaj…" at bounding box center [862, 554] width 1323 height 69
click at [317, 376] on button "search Buscar Comprobante" at bounding box center [286, 603] width 172 height 29
click at [492, 376] on span "delete Borrar Filtros" at bounding box center [450, 604] width 106 height 13
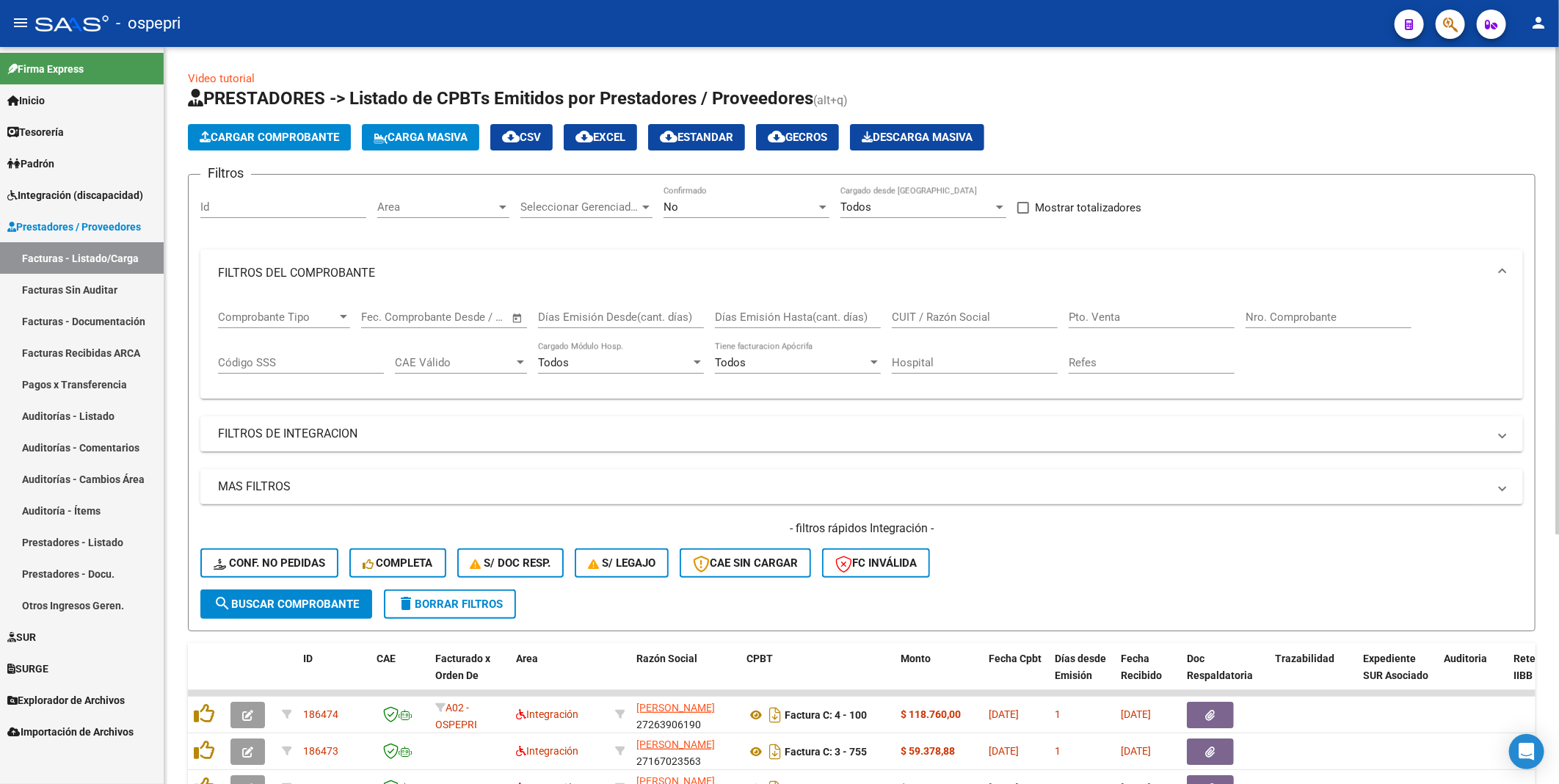
click at [989, 311] on input "CUIT / Razón Social" at bounding box center [975, 317] width 166 height 13
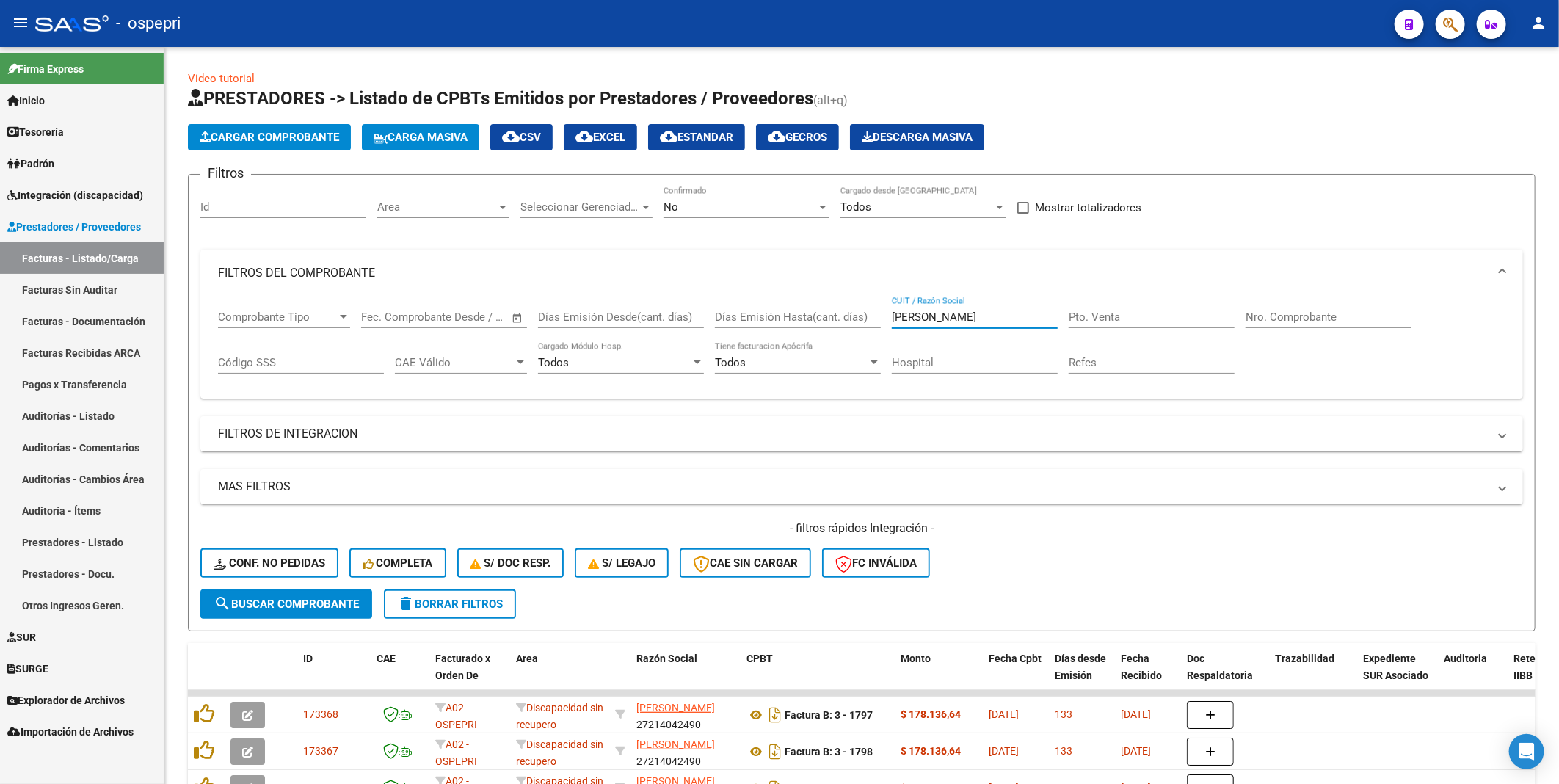
type input "aguirre viviana"
click at [825, 208] on div at bounding box center [823, 207] width 7 height 4
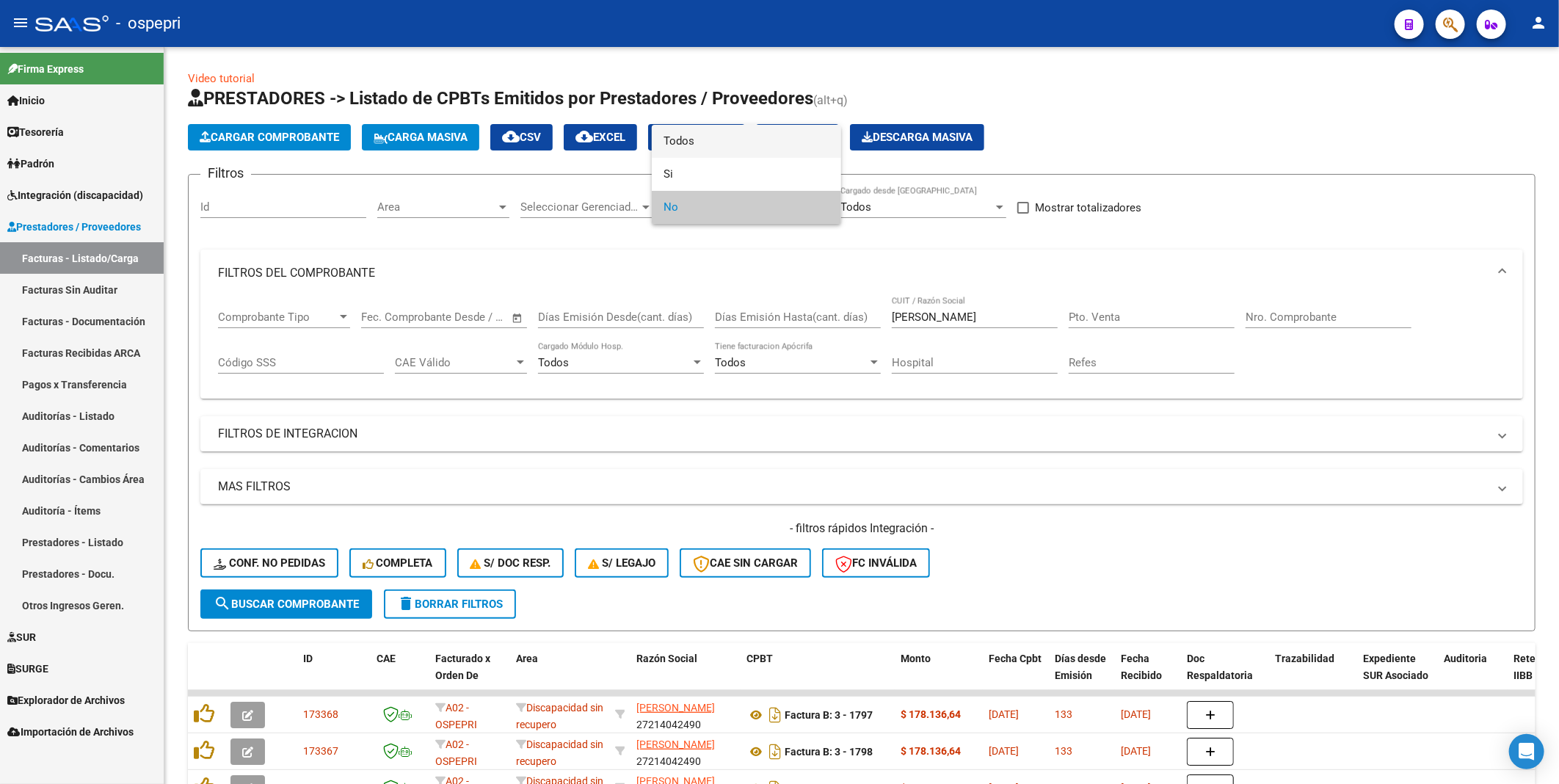
click at [746, 140] on span "Todos" at bounding box center [746, 141] width 166 height 33
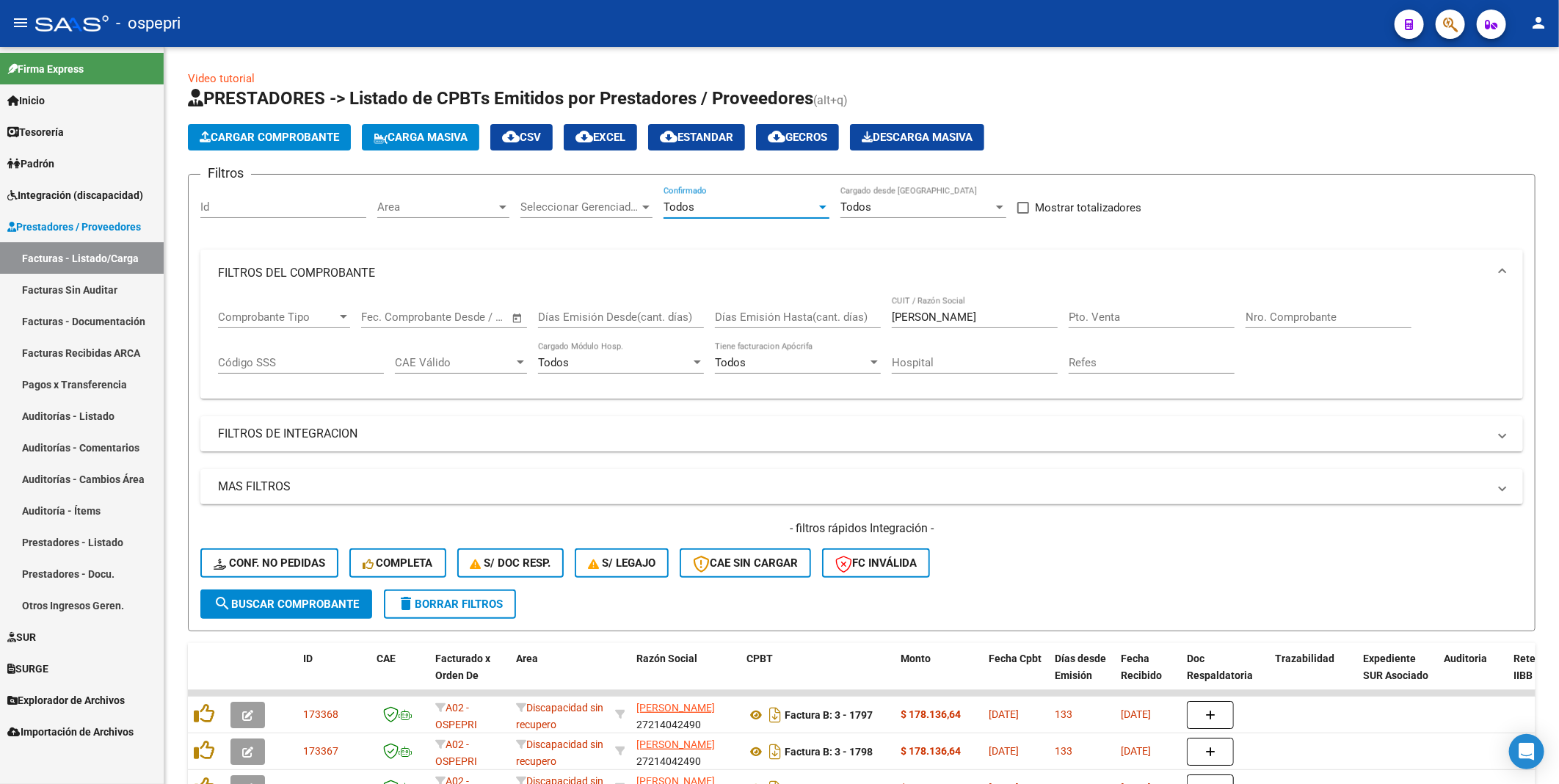
click at [324, 376] on span "search Buscar Comprobante" at bounding box center [286, 604] width 145 height 13
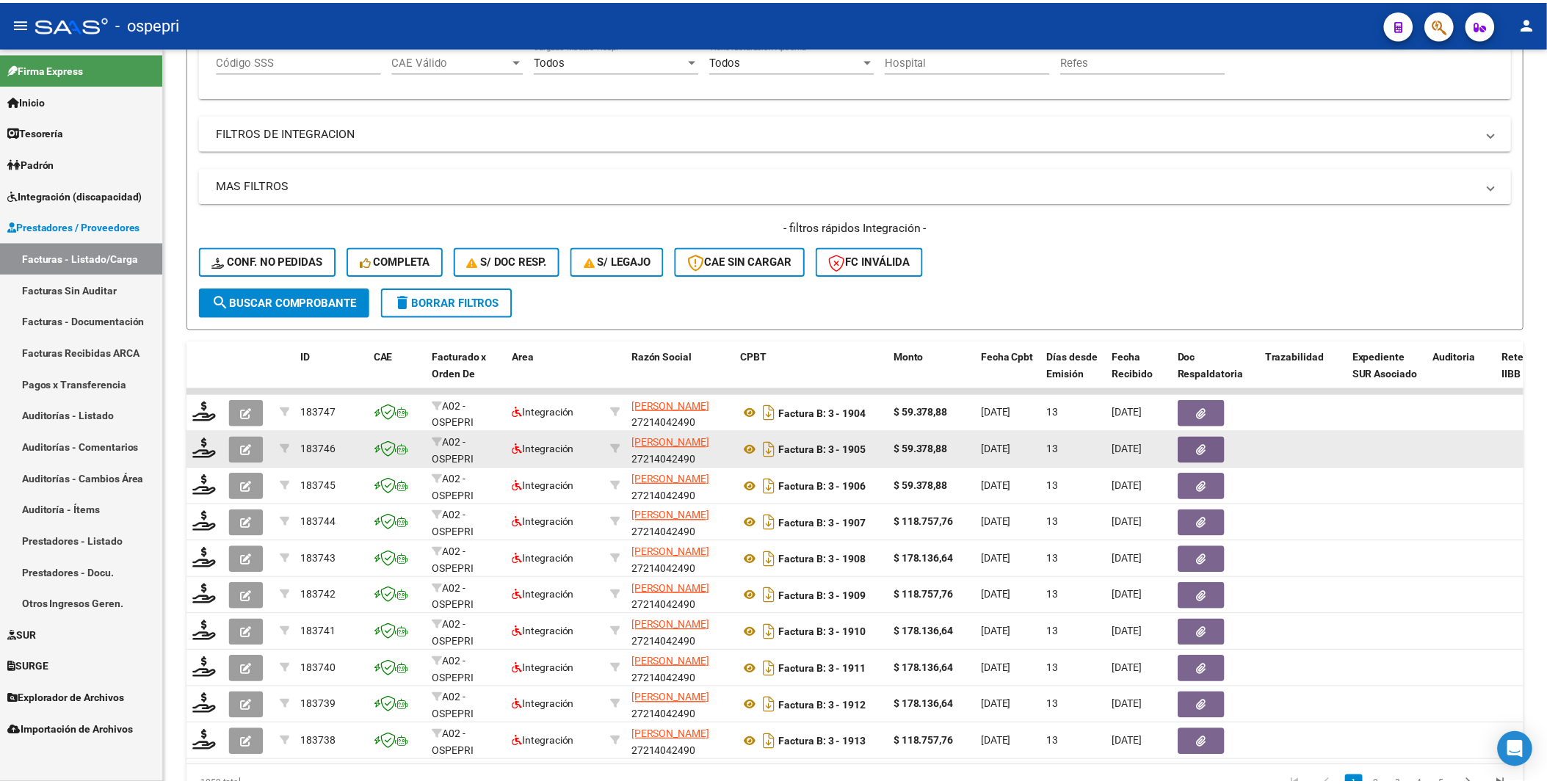
scroll to position [326, 0]
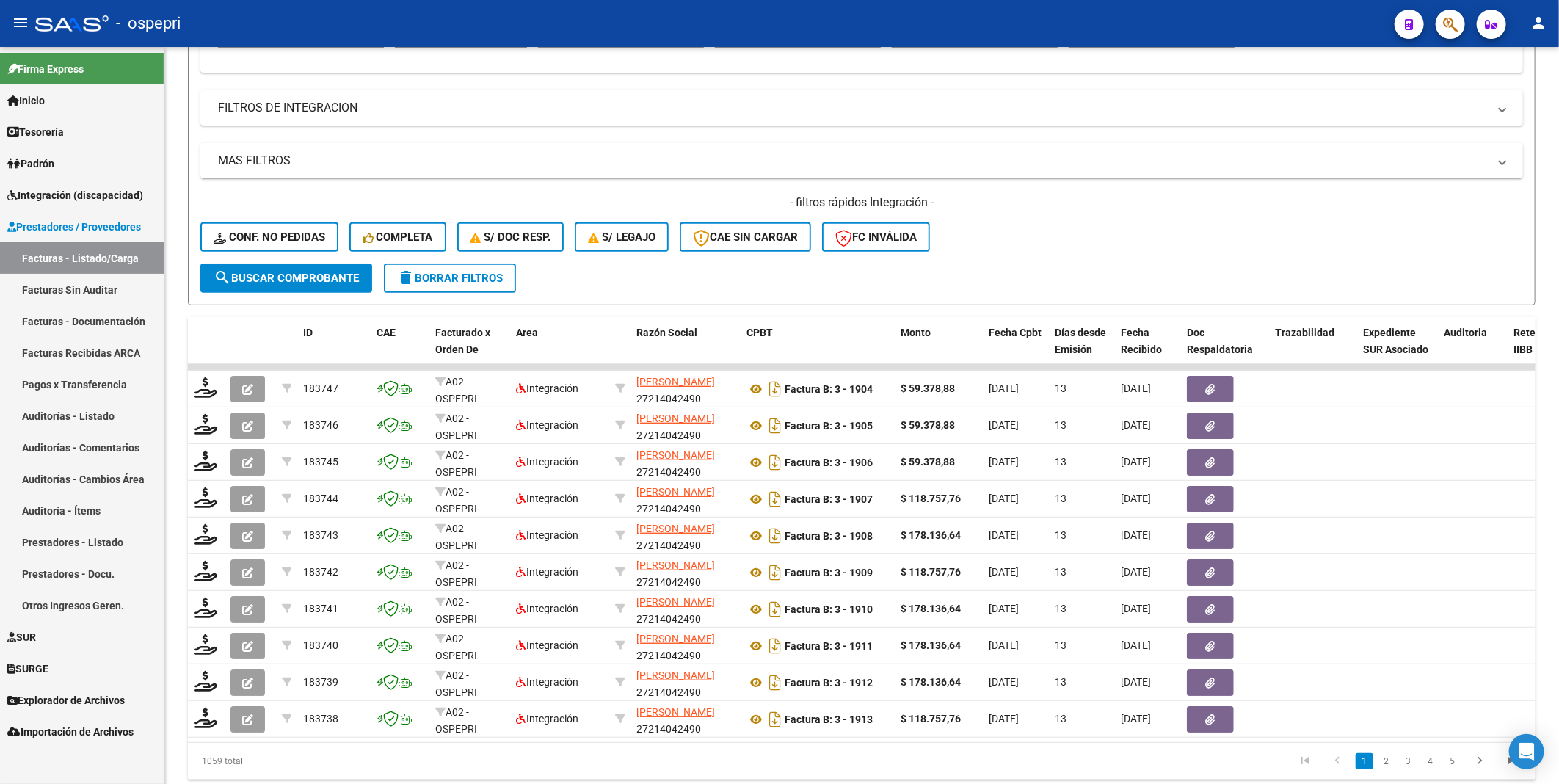
click at [987, 376] on datatable-pager "1 2 3 4 5" at bounding box center [996, 761] width 1066 height 25
click at [1385, 376] on link "2" at bounding box center [1387, 761] width 18 height 16
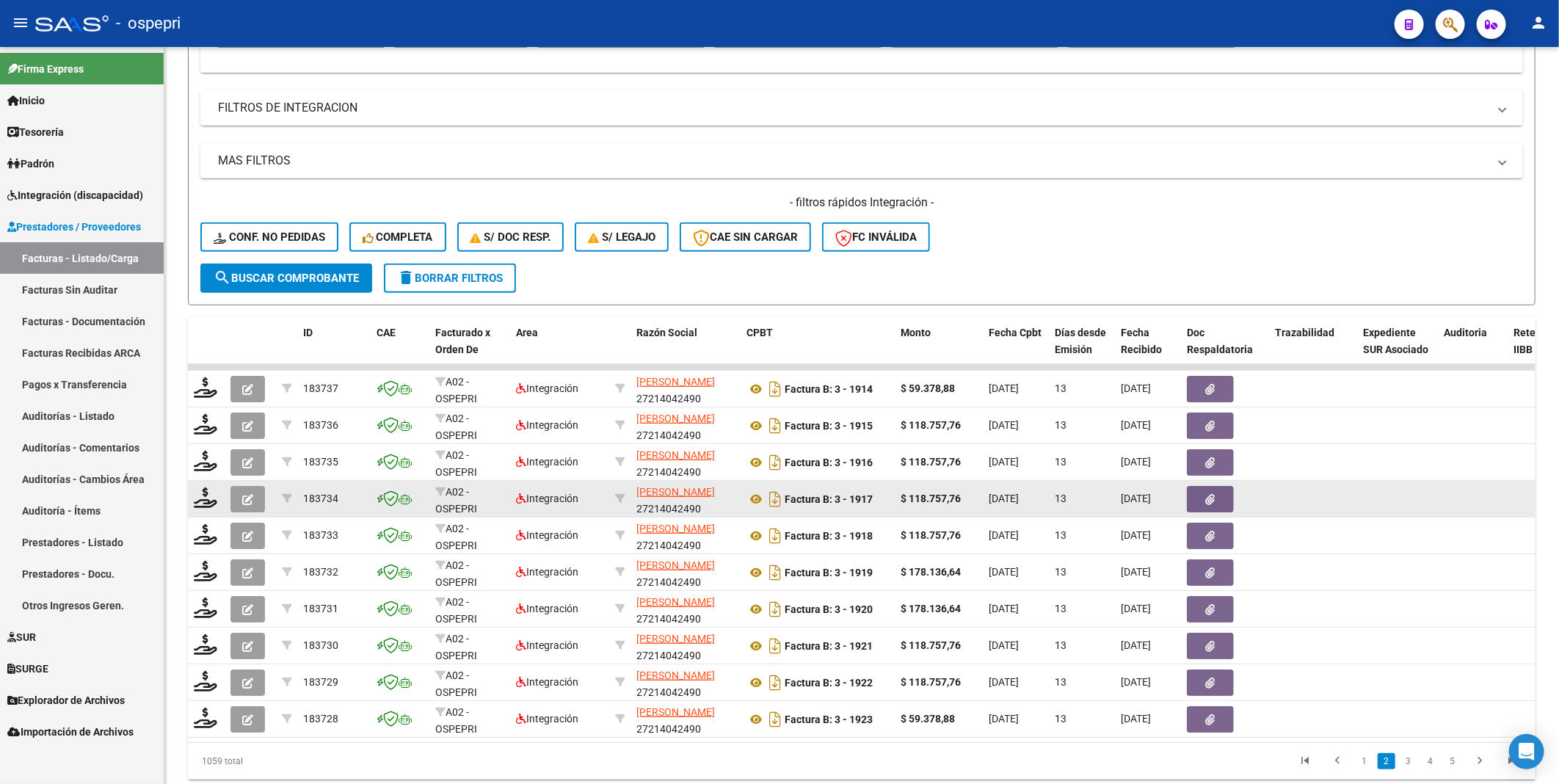
click at [246, 376] on icon "button" at bounding box center [248, 499] width 11 height 11
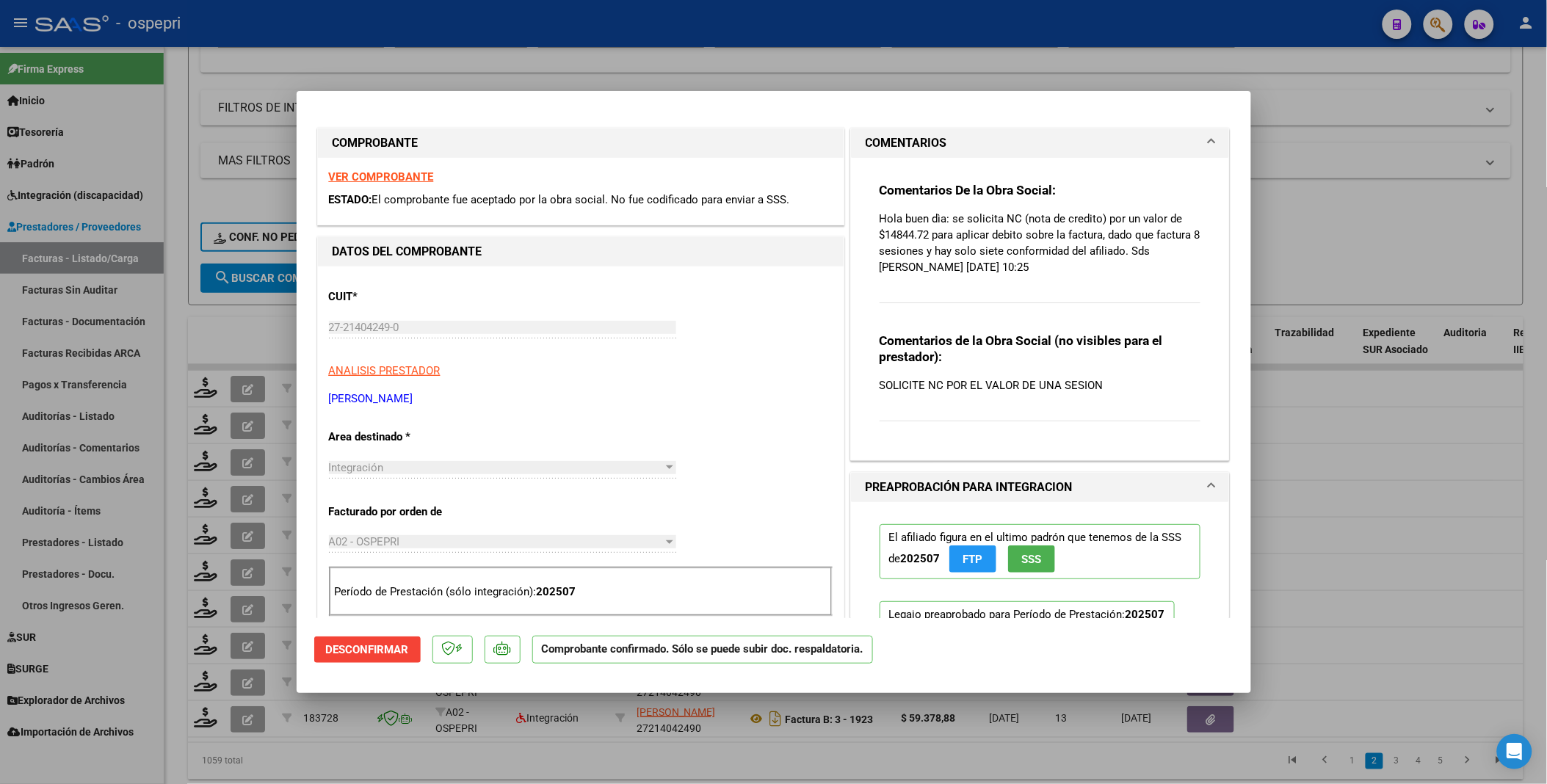
click at [1403, 376] on div at bounding box center [773, 392] width 1547 height 784
type input "$ 0,00"
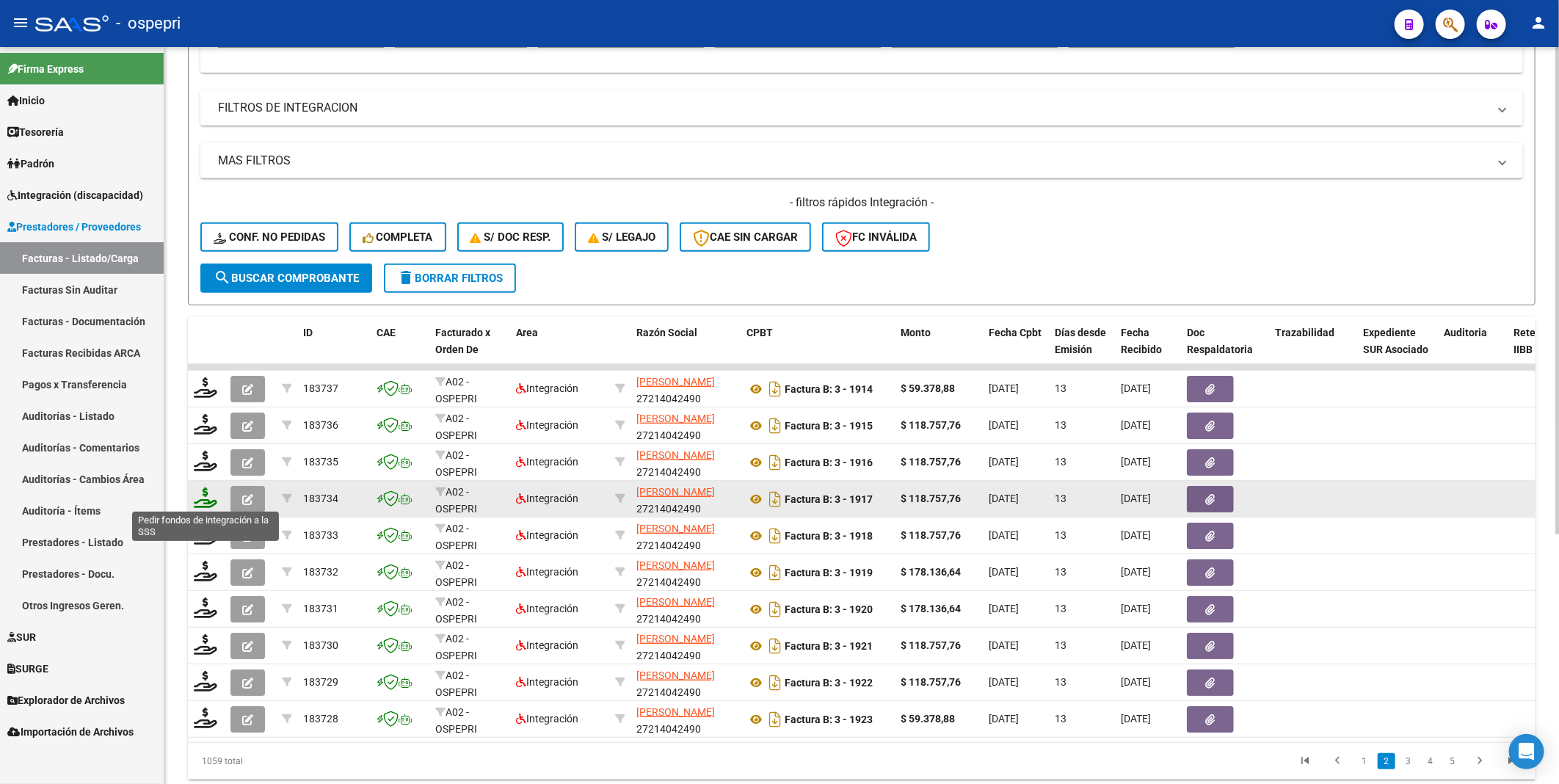
click at [204, 376] on icon at bounding box center [205, 498] width 24 height 21
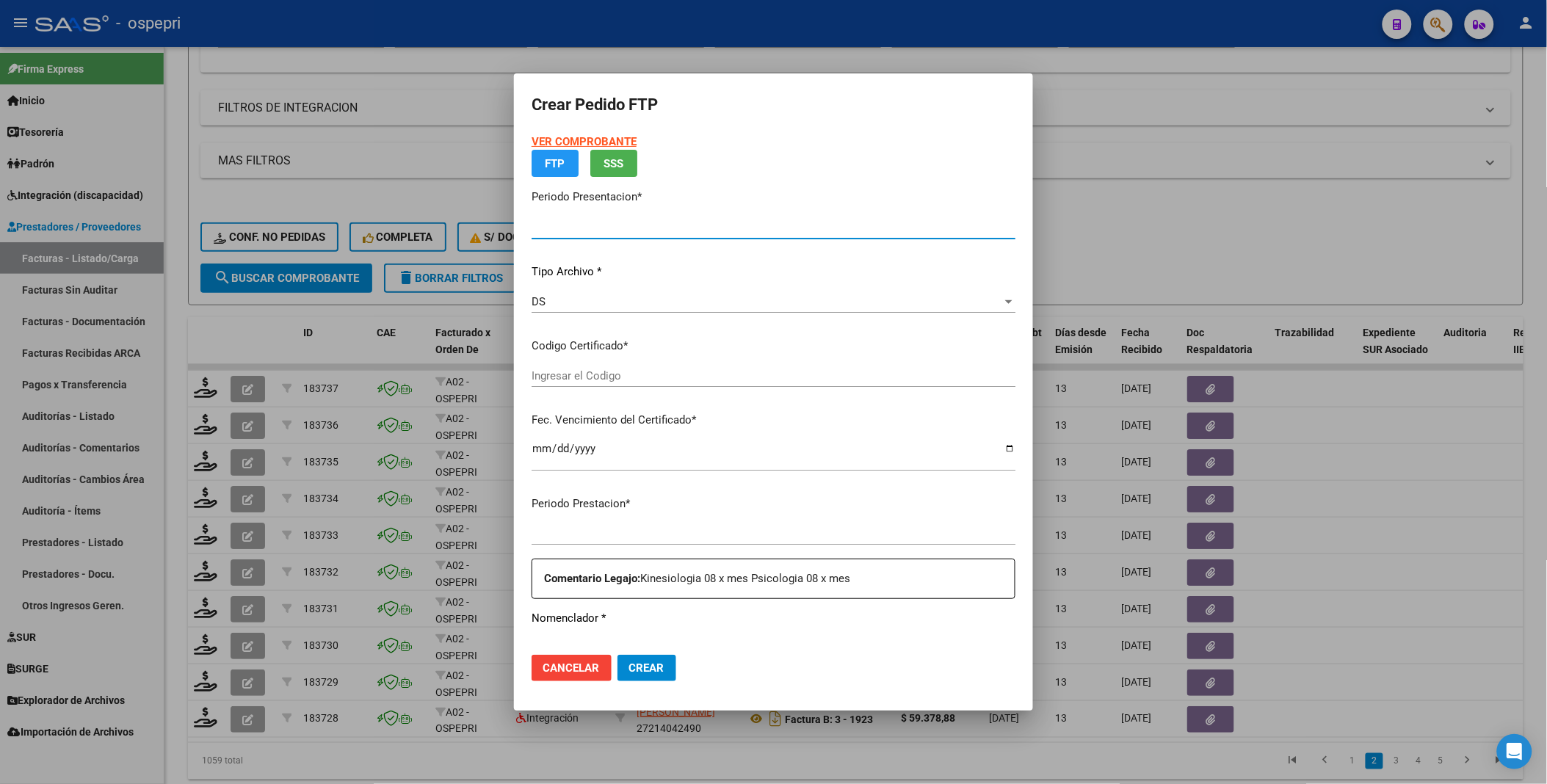
type input "202508"
type input "202507"
type input "$ 118.757,76"
type input "23414381979"
type input "2032-10-01"
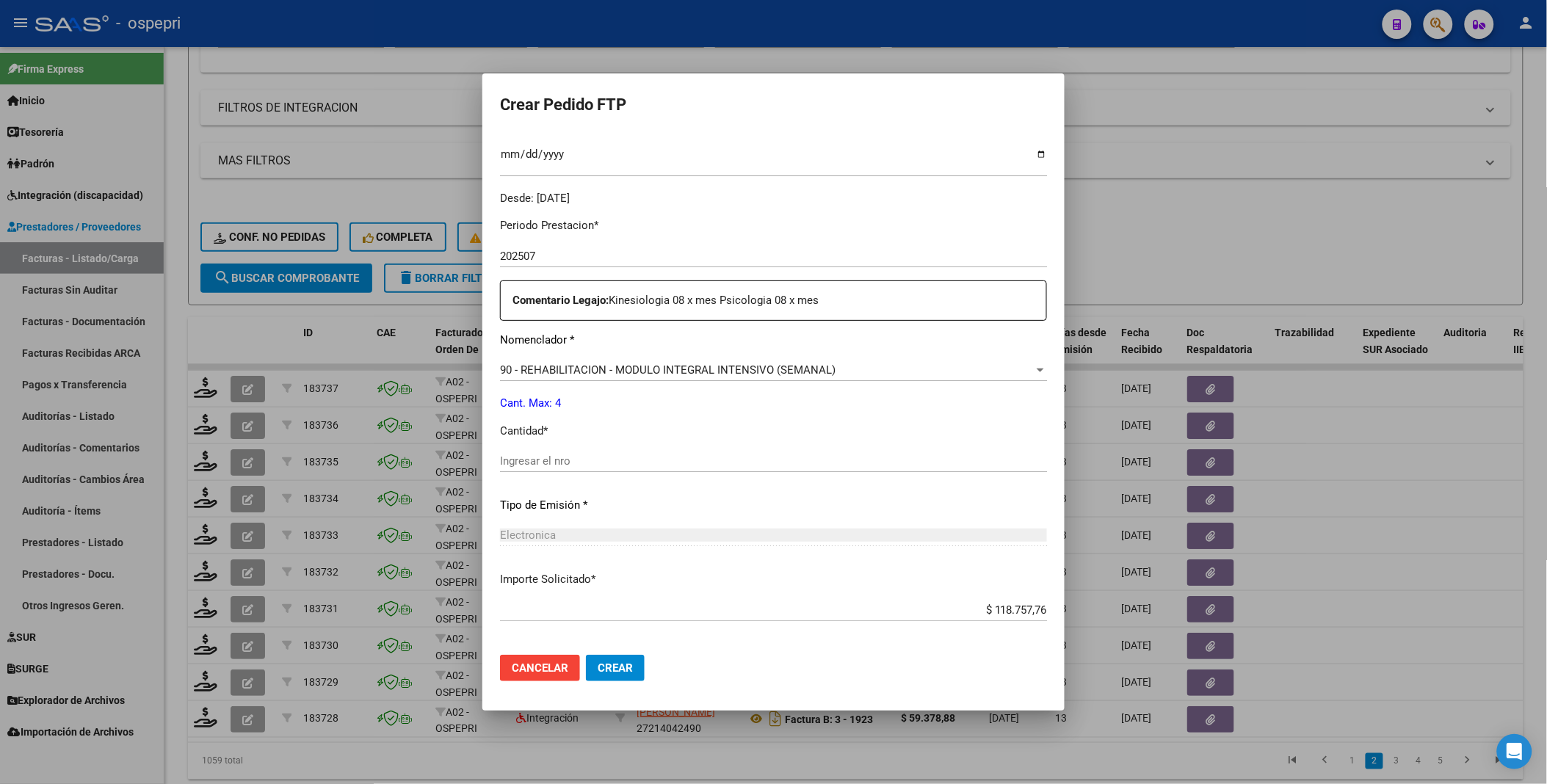
scroll to position [472, 0]
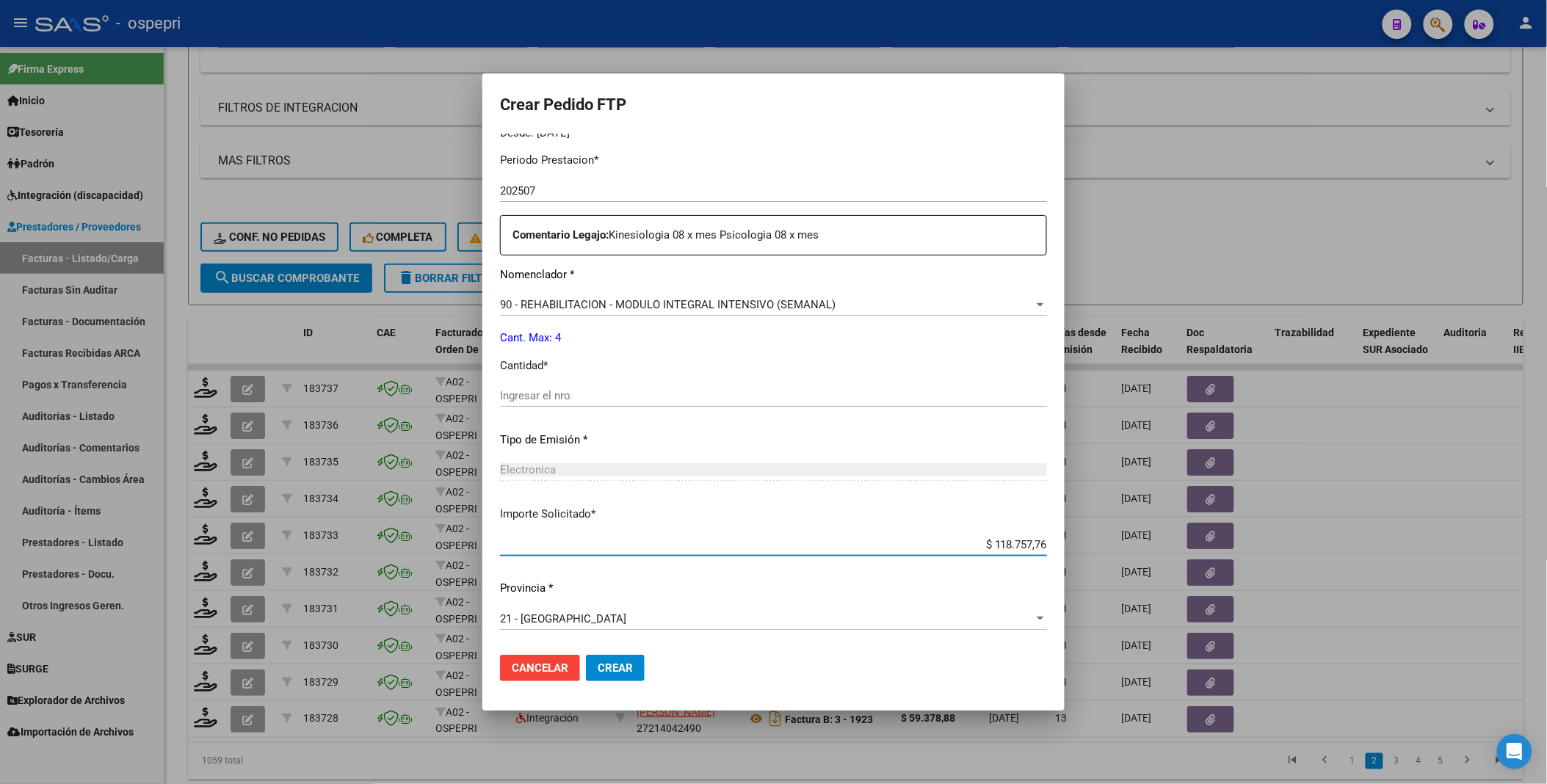
drag, startPoint x: 982, startPoint y: 542, endPoint x: 1046, endPoint y: 543, distance: 64.0
click at [1046, 376] on app-form-text-field "Importe Solicitado * $ 118.757,76 Ingresar imp. solicitado" at bounding box center [779, 528] width 559 height 45
type input "$ 103.913,04"
click at [615, 376] on span "Crear" at bounding box center [615, 668] width 35 height 13
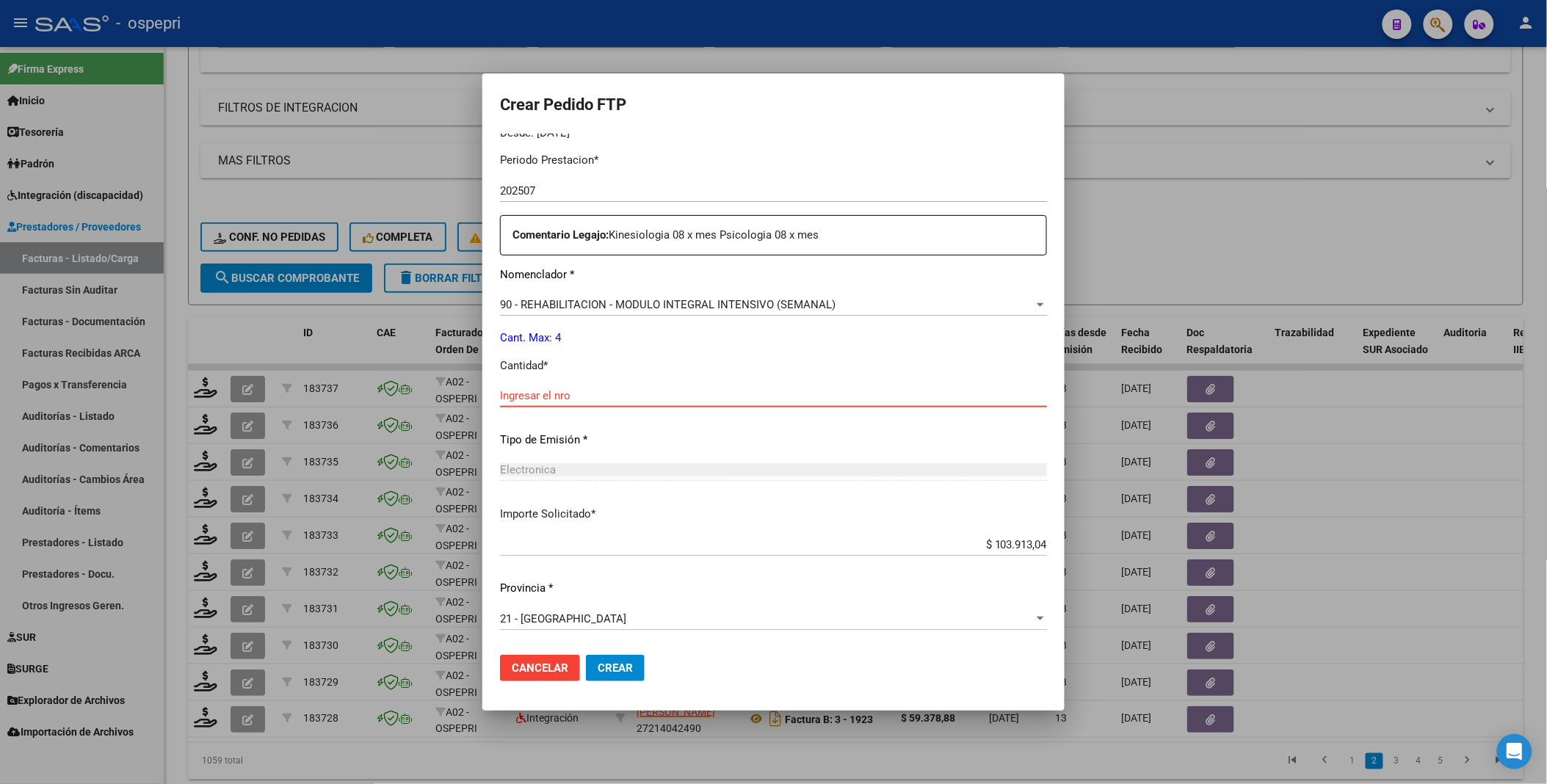
click at [874, 376] on input "Ingresar el nro" at bounding box center [773, 396] width 547 height 13
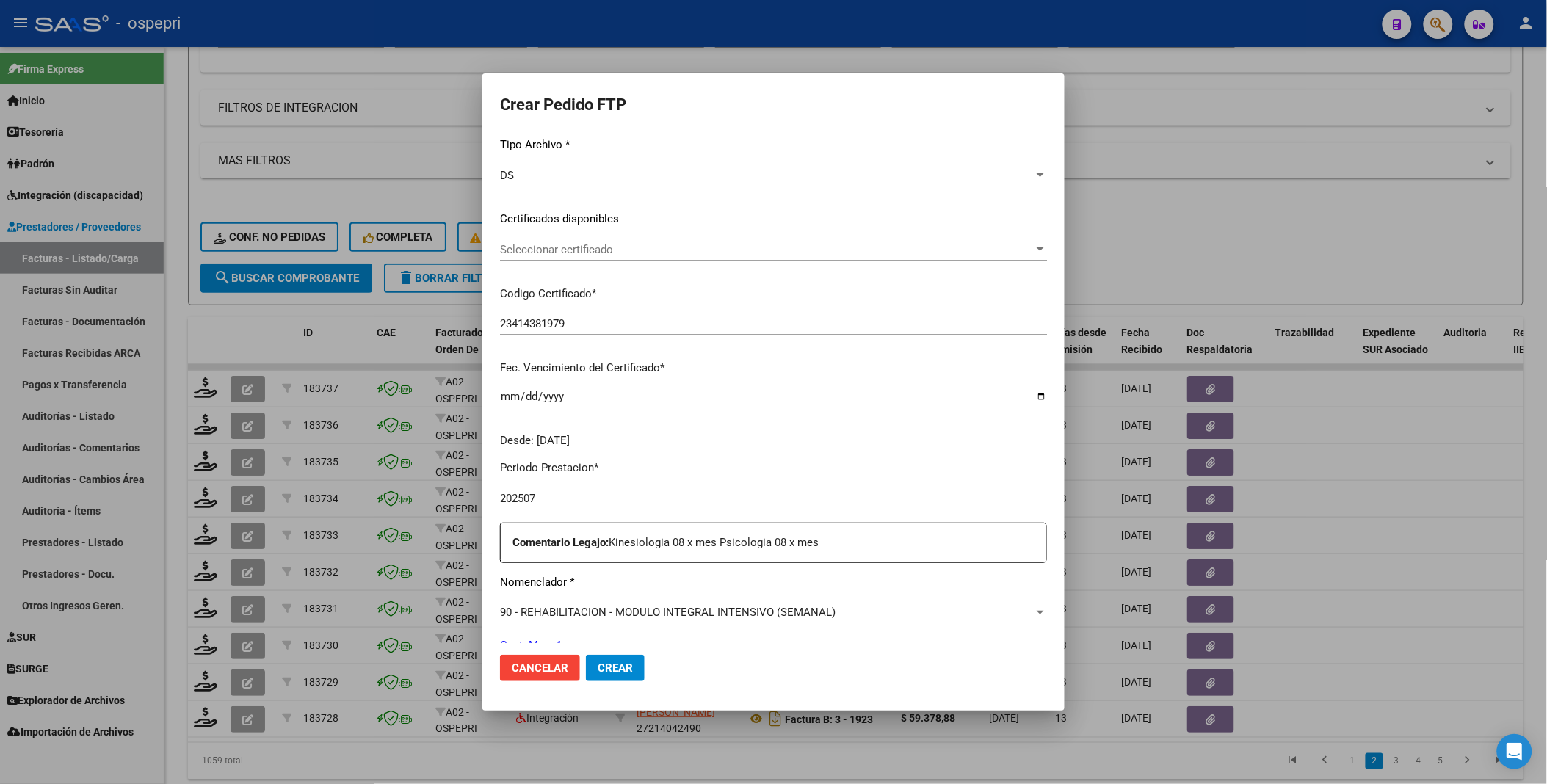
scroll to position [147, 0]
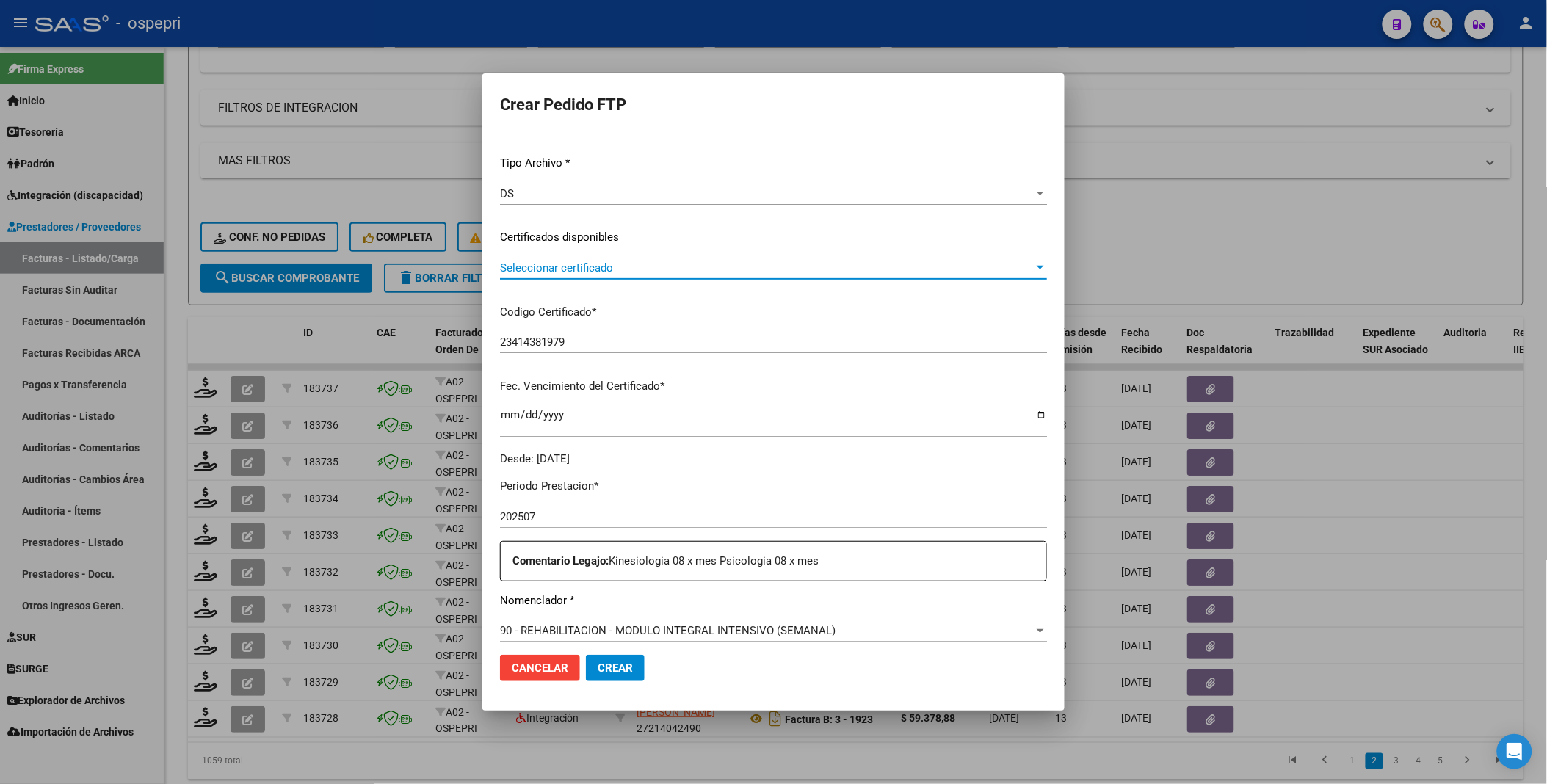
click at [1037, 266] on div at bounding box center [1040, 267] width 7 height 4
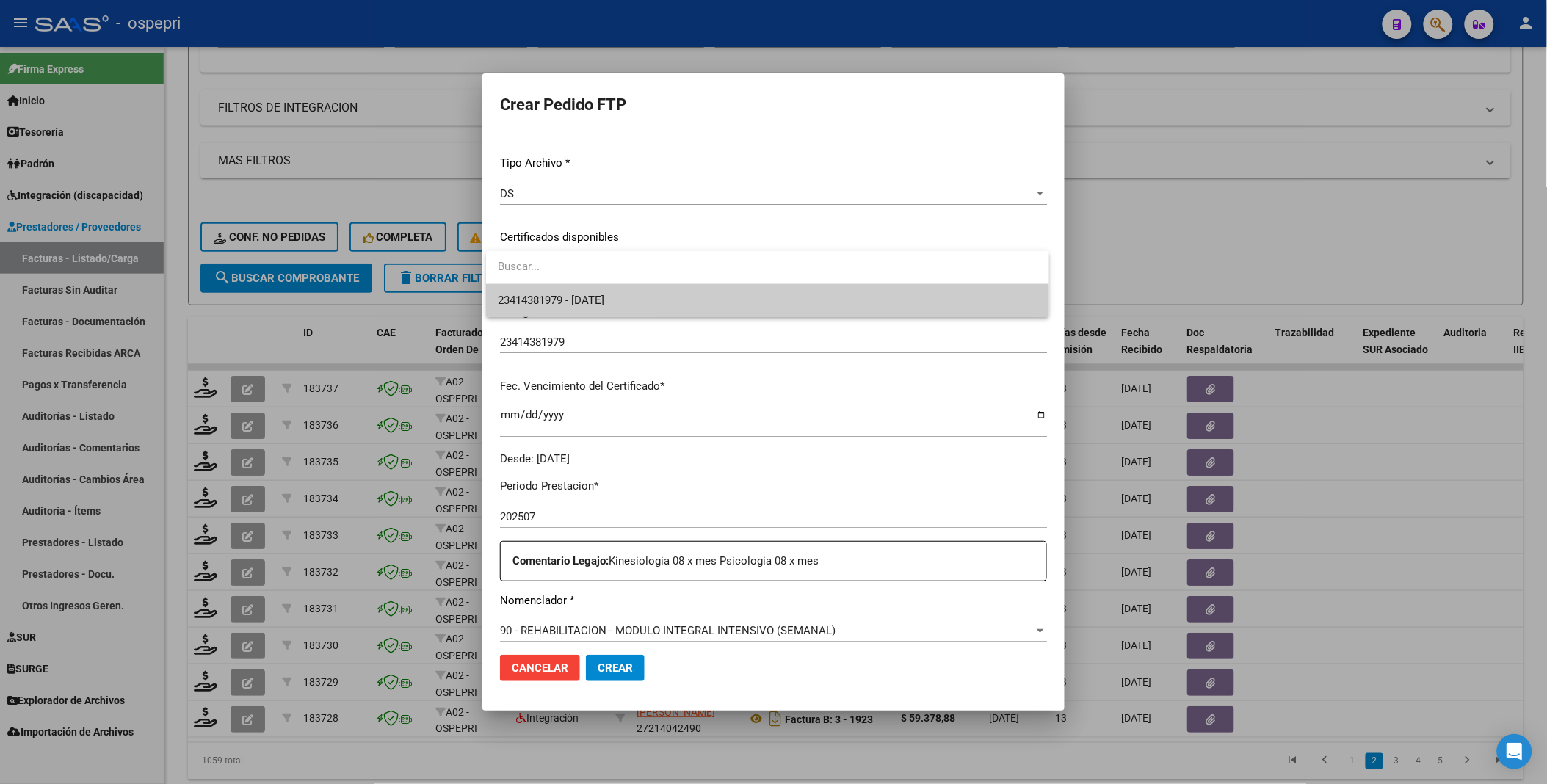
click at [938, 306] on span "23414381979 - 2032-10-01" at bounding box center [767, 301] width 539 height 33
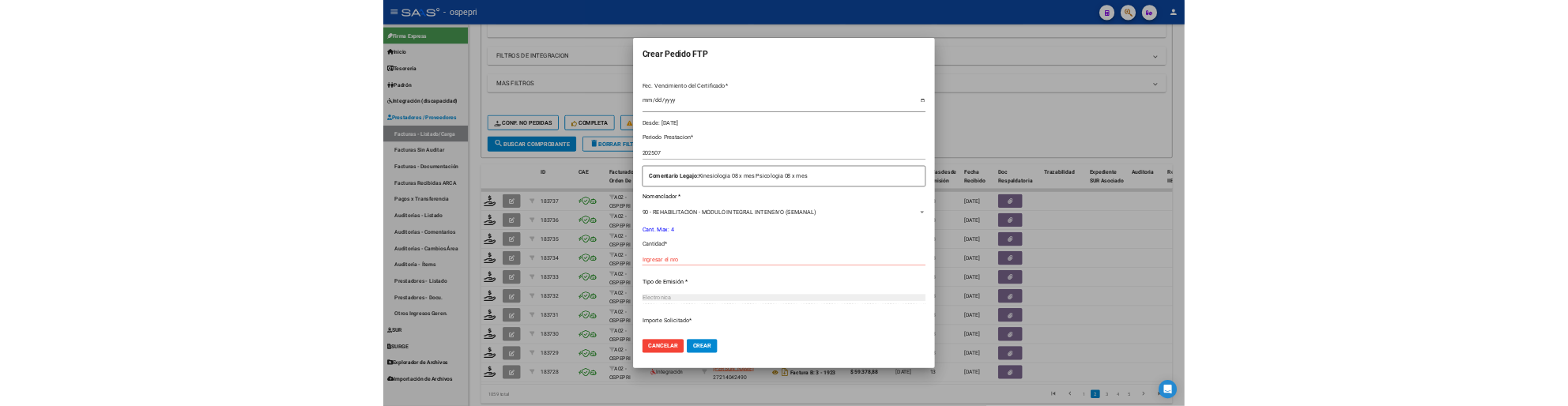
scroll to position [421, 0]
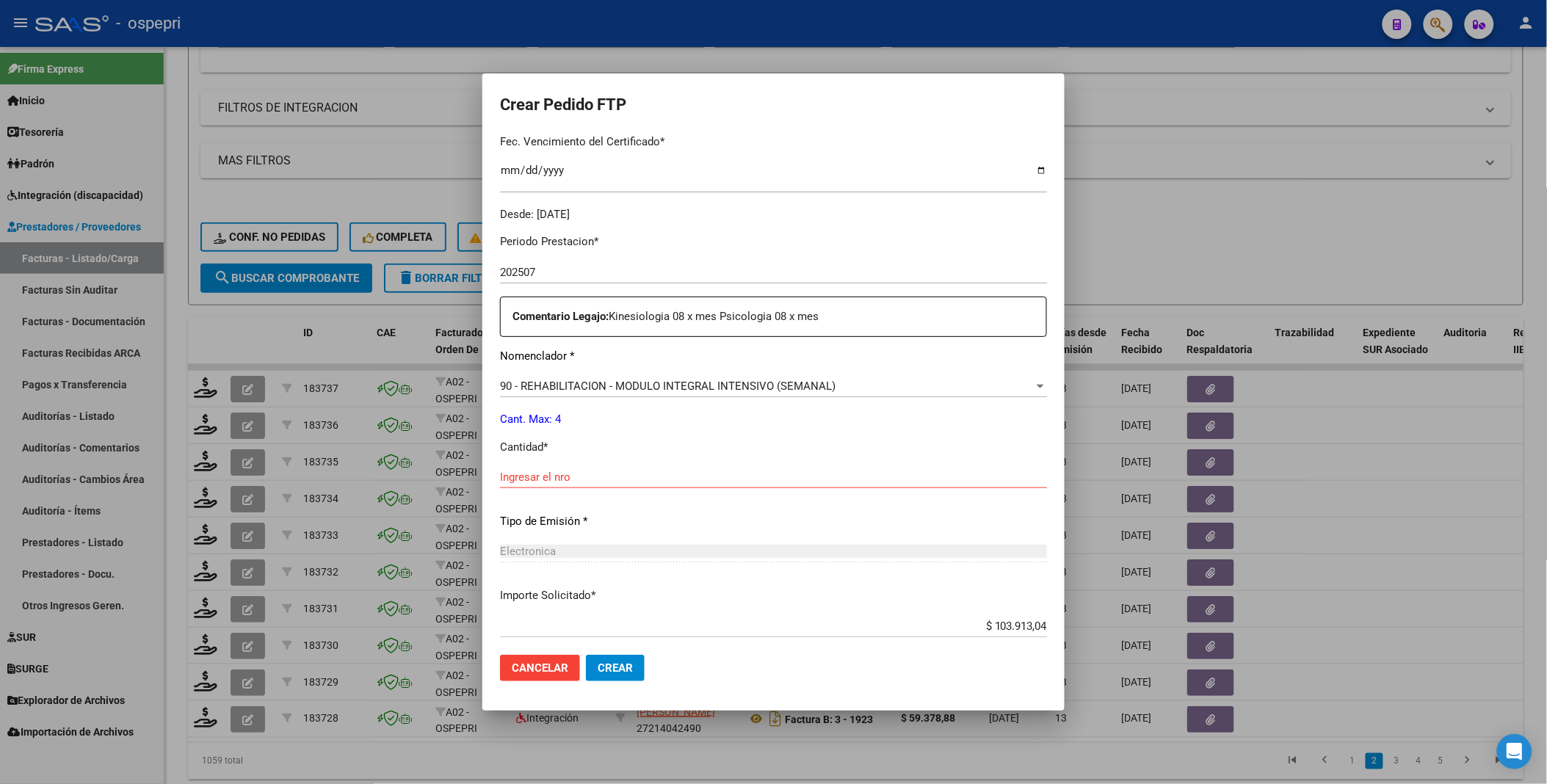
click at [603, 376] on input "Ingresar el nro" at bounding box center [773, 477] width 547 height 13
type input "4"
click at [624, 376] on span "Crear" at bounding box center [615, 668] width 35 height 13
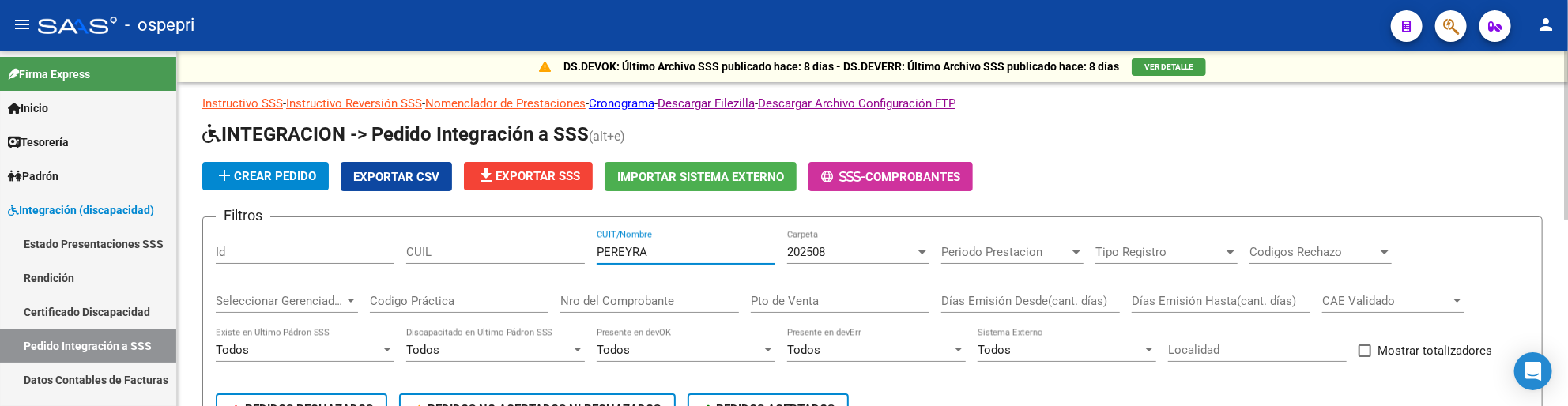
drag, startPoint x: 671, startPoint y: 255, endPoint x: 586, endPoint y: 251, distance: 85.1
click at [586, 251] on div "Filtros Id CUIL PEREYRA CUIT/Nombre 202508 Carpeta Periodo Prestacion Periodo P…" at bounding box center [873, 336] width 1314 height 212
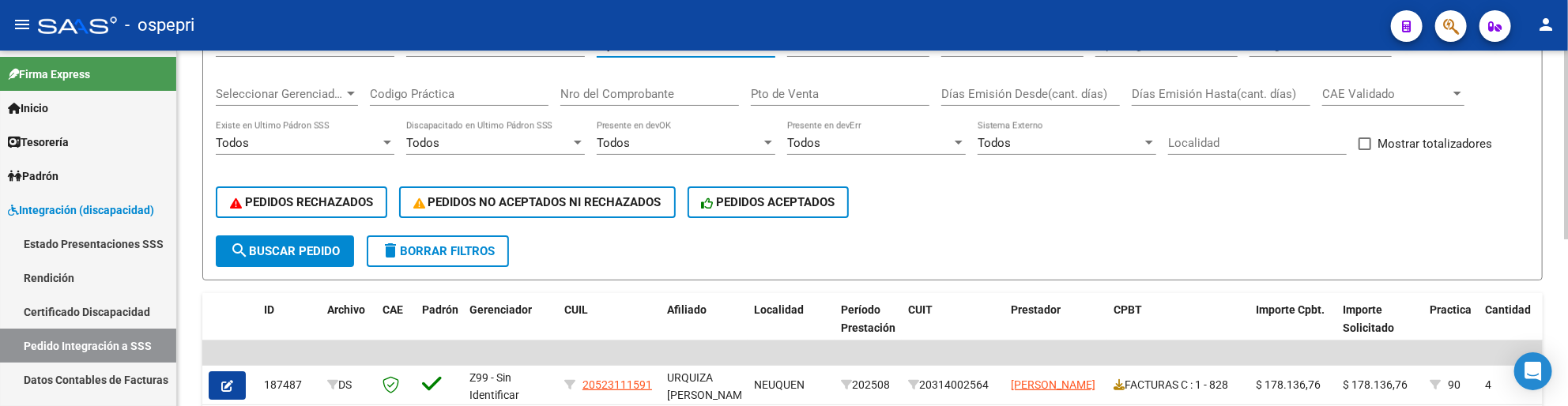
scroll to position [313, 0]
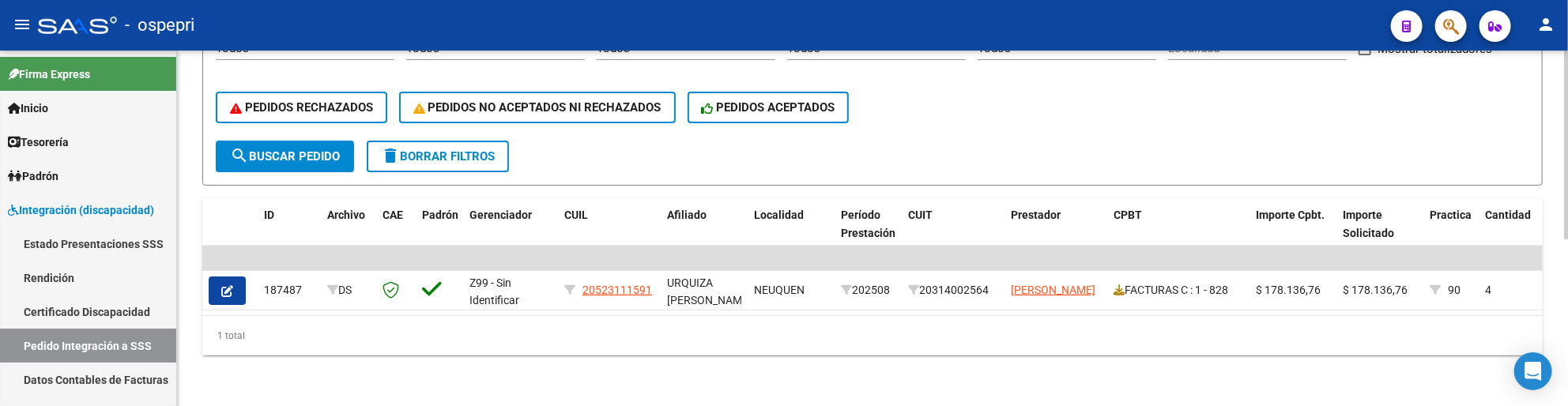
click at [1207, 94] on div "PEDIDOS RECHAZADOS PEDIDOS NO ACEPTADOS NI RECHAZADOS PEDIDOS ACEPTADOS" at bounding box center [873, 107] width 1314 height 66
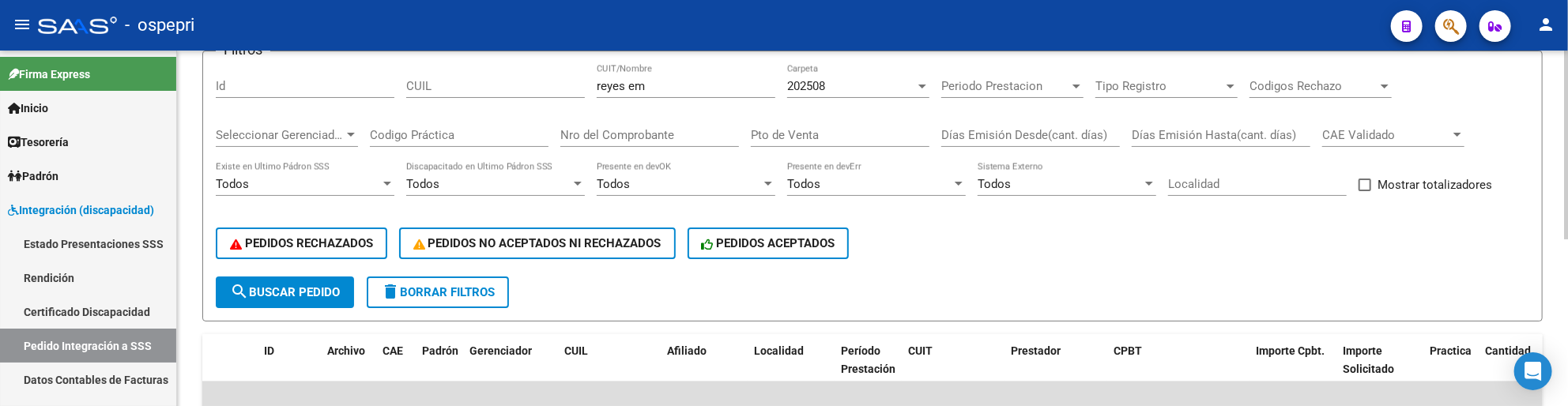
scroll to position [50, 0]
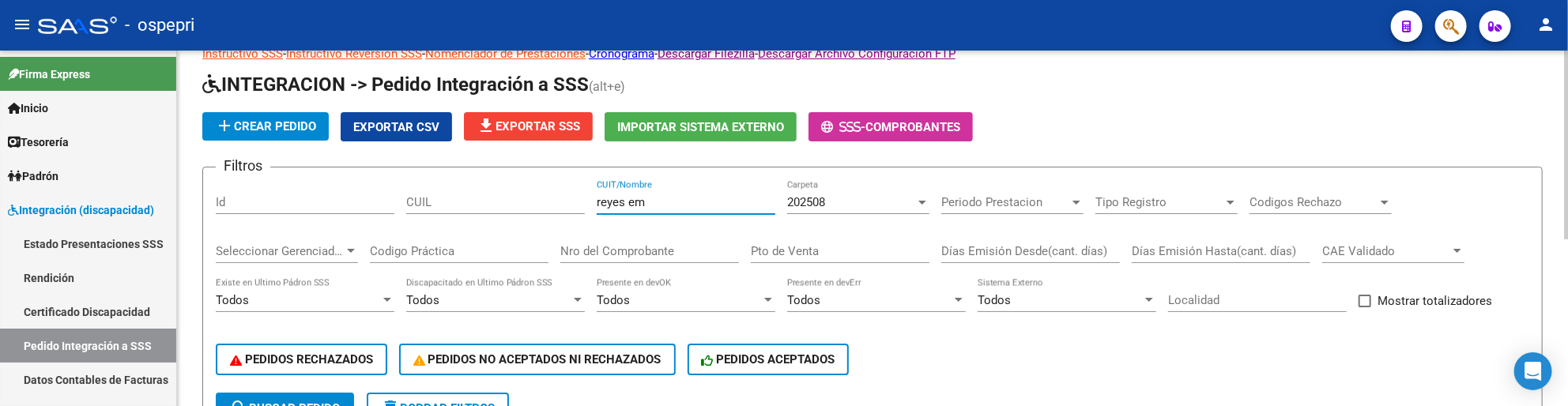
drag, startPoint x: 683, startPoint y: 199, endPoint x: 575, endPoint y: 203, distance: 108.1
click at [575, 203] on div "Filtros Id CUIL reyes em CUIT/Nombre 202508 Carpeta Periodo Prestacion Periodo …" at bounding box center [873, 286] width 1314 height 212
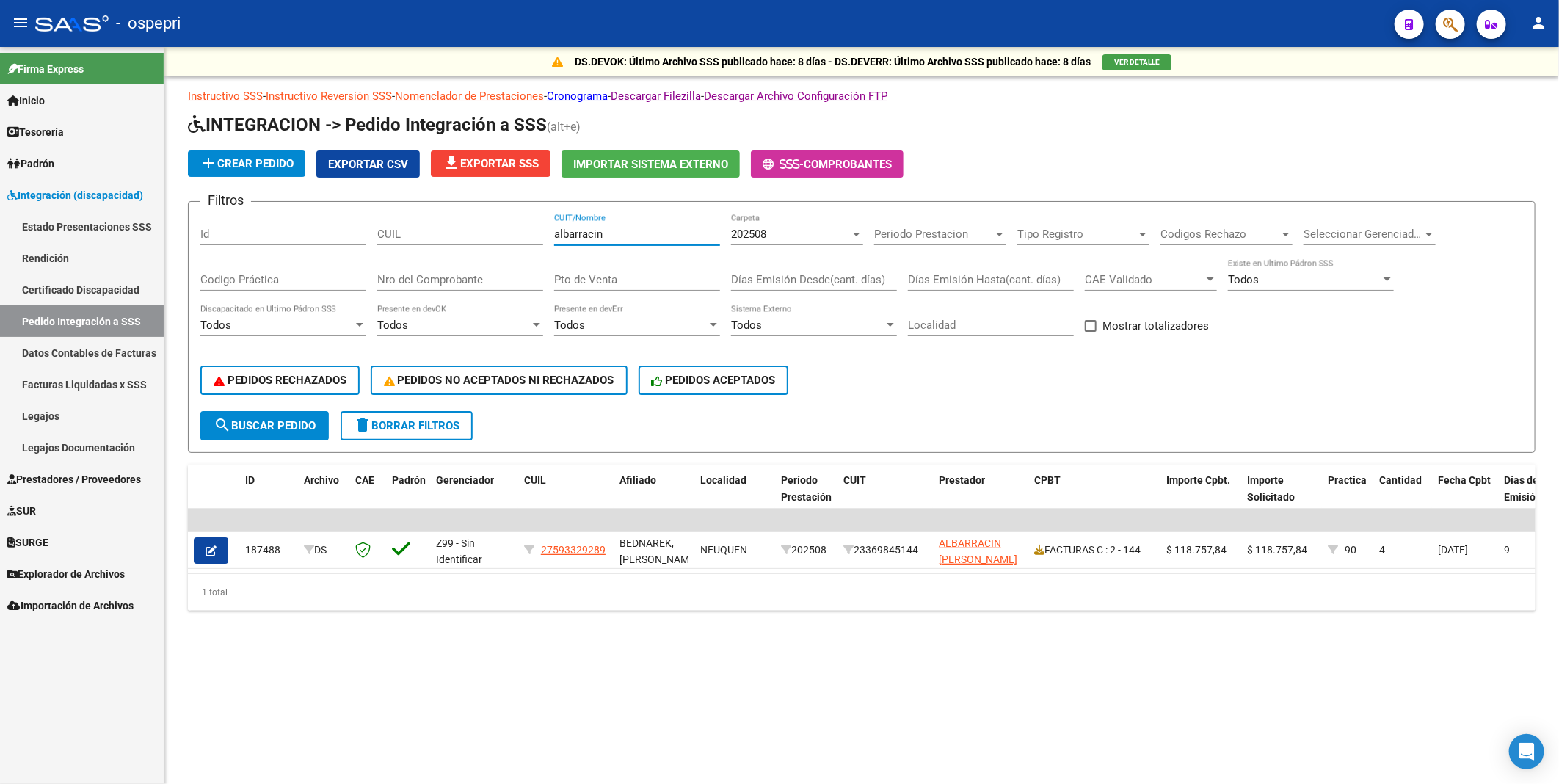
scroll to position [0, 0]
drag, startPoint x: 661, startPoint y: 231, endPoint x: 542, endPoint y: 245, distance: 119.8
click at [542, 245] on div "Filtros Id CUIL albarracin CUIT/Nombre 202508 Carpeta Periodo Prestacion Period…" at bounding box center [862, 312] width 1323 height 197
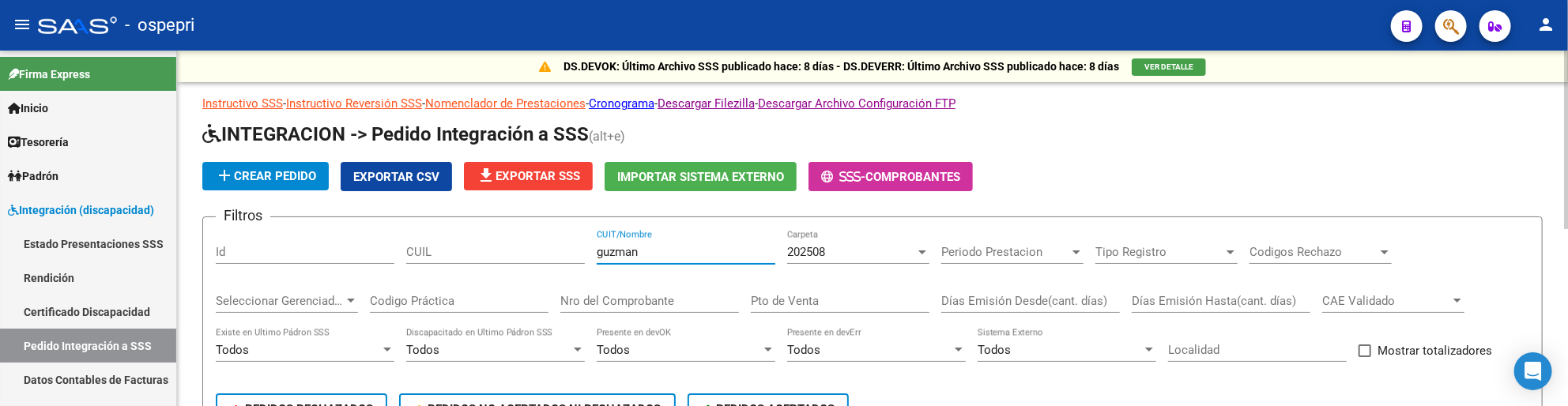
drag, startPoint x: 691, startPoint y: 257, endPoint x: 591, endPoint y: 258, distance: 100.0
click at [591, 258] on div "Filtros Id CUIL guzman CUIT/Nombre 202508 Carpeta Periodo Prestacion Periodo Pr…" at bounding box center [873, 336] width 1314 height 212
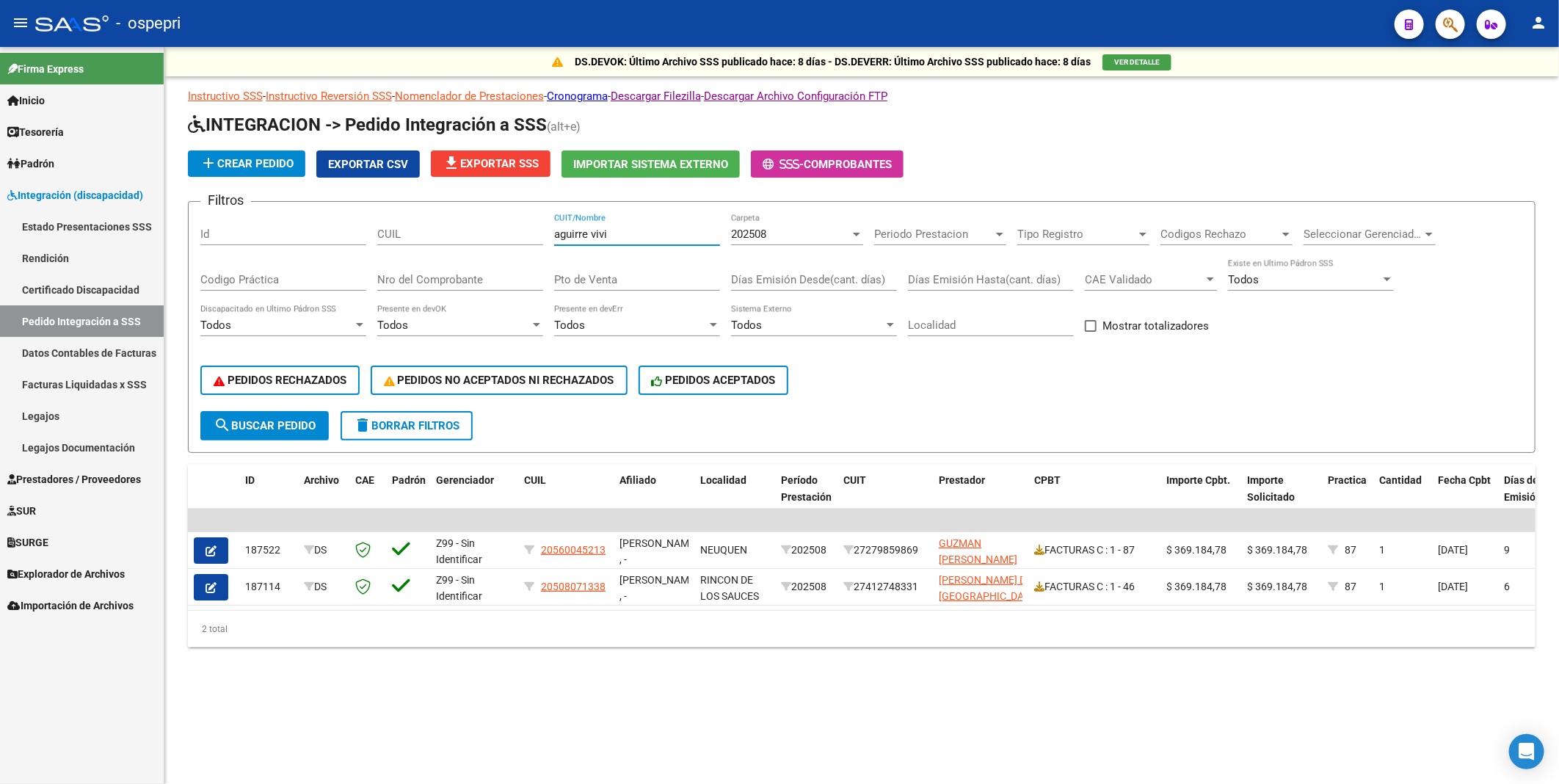
type input "[PERSON_NAME] vivia"
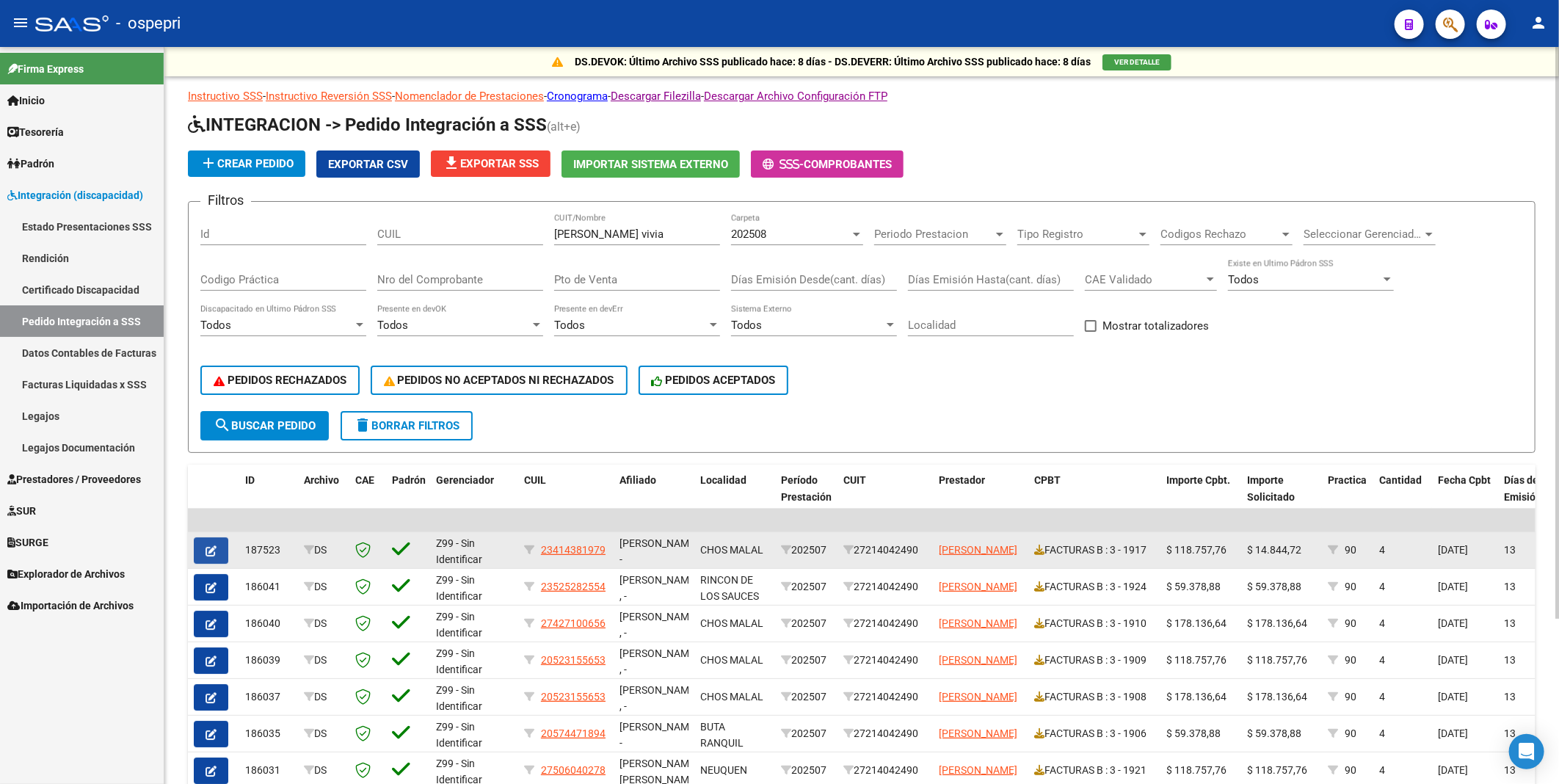
click at [216, 376] on icon "button" at bounding box center [211, 550] width 11 height 11
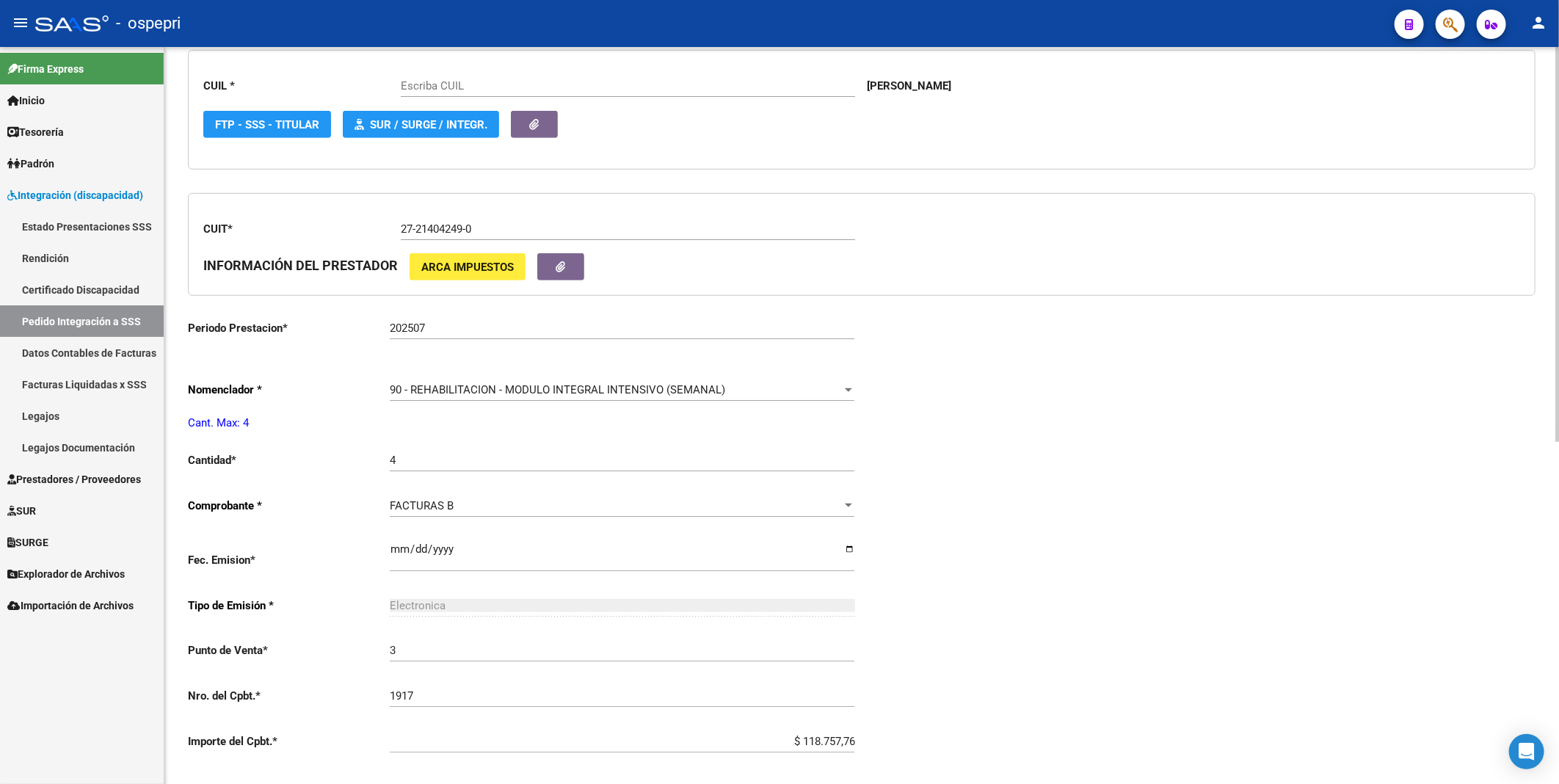
type input "23414381979"
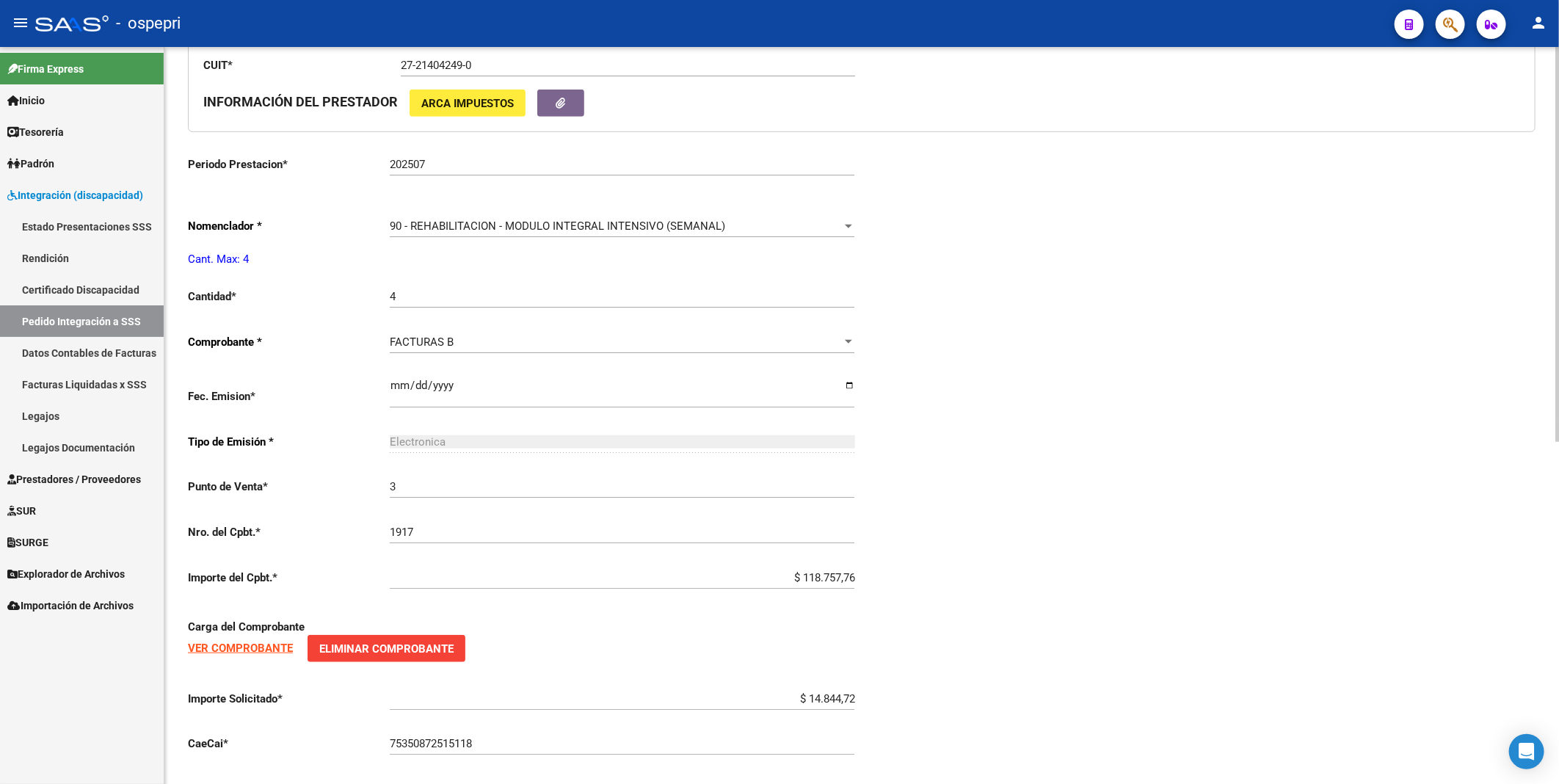
scroll to position [640, 0]
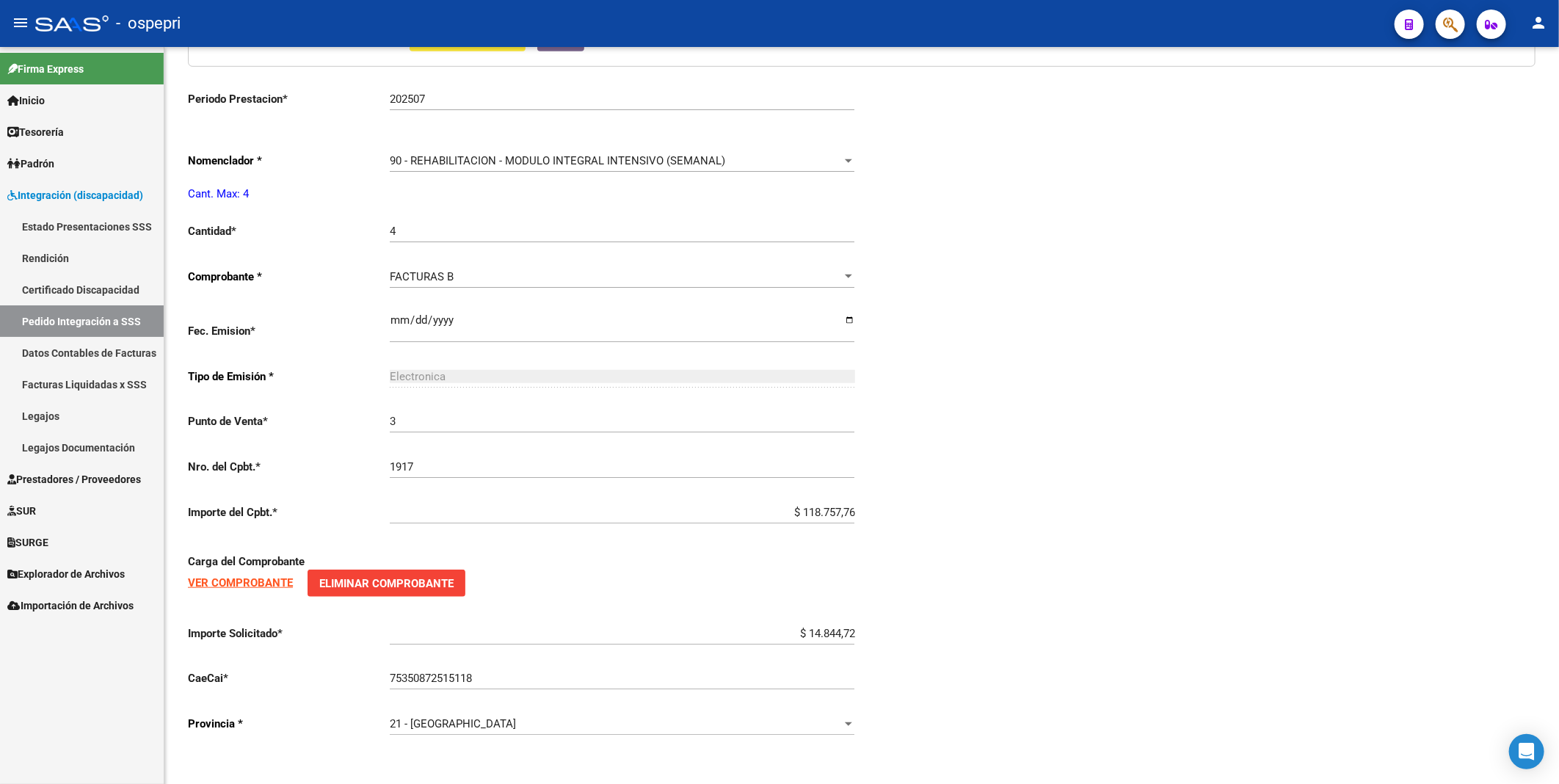
click at [96, 317] on link "Pedido Integración a SSS" at bounding box center [82, 321] width 164 height 31
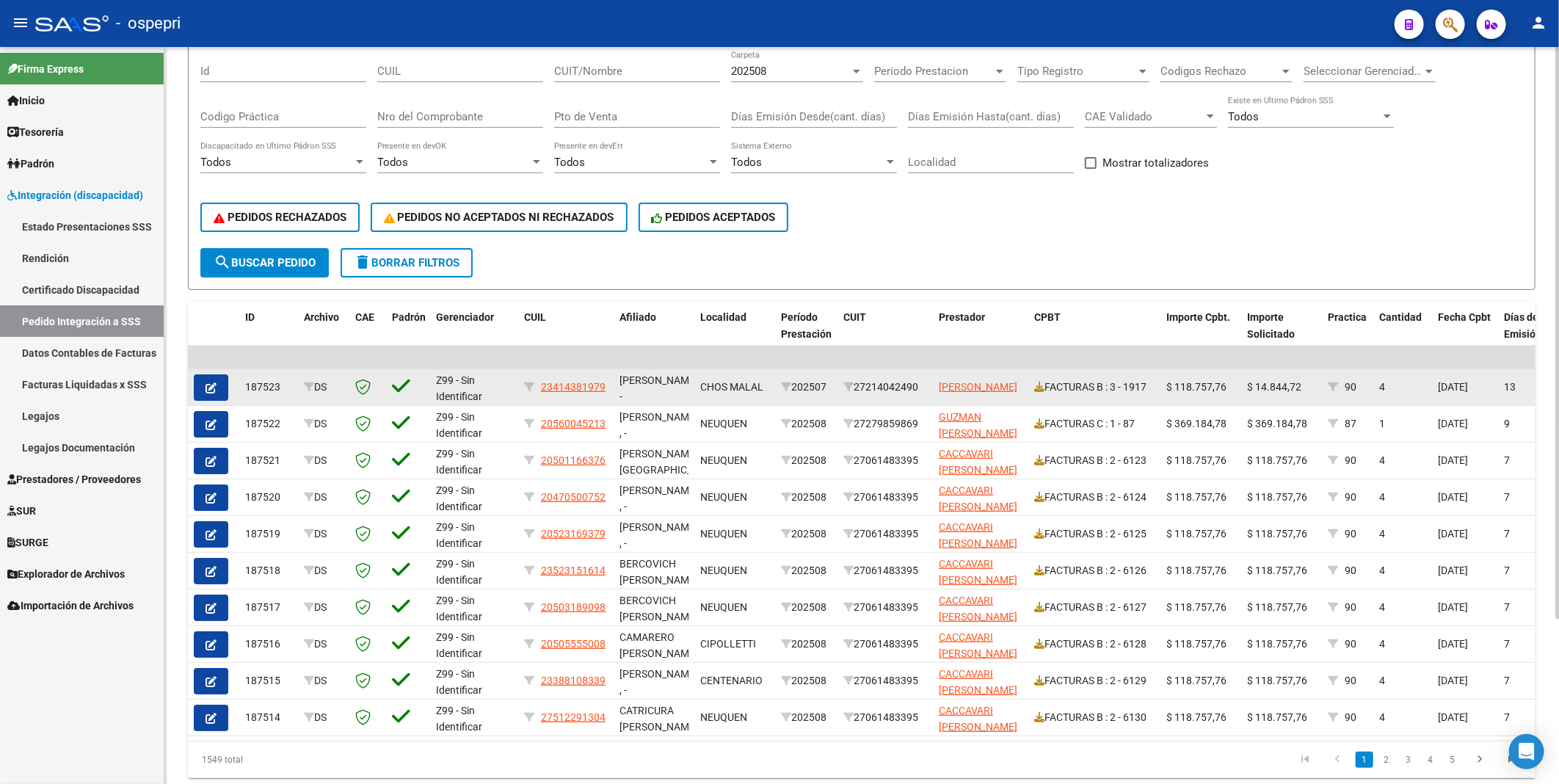
click at [214, 376] on button "button" at bounding box center [211, 388] width 34 height 27
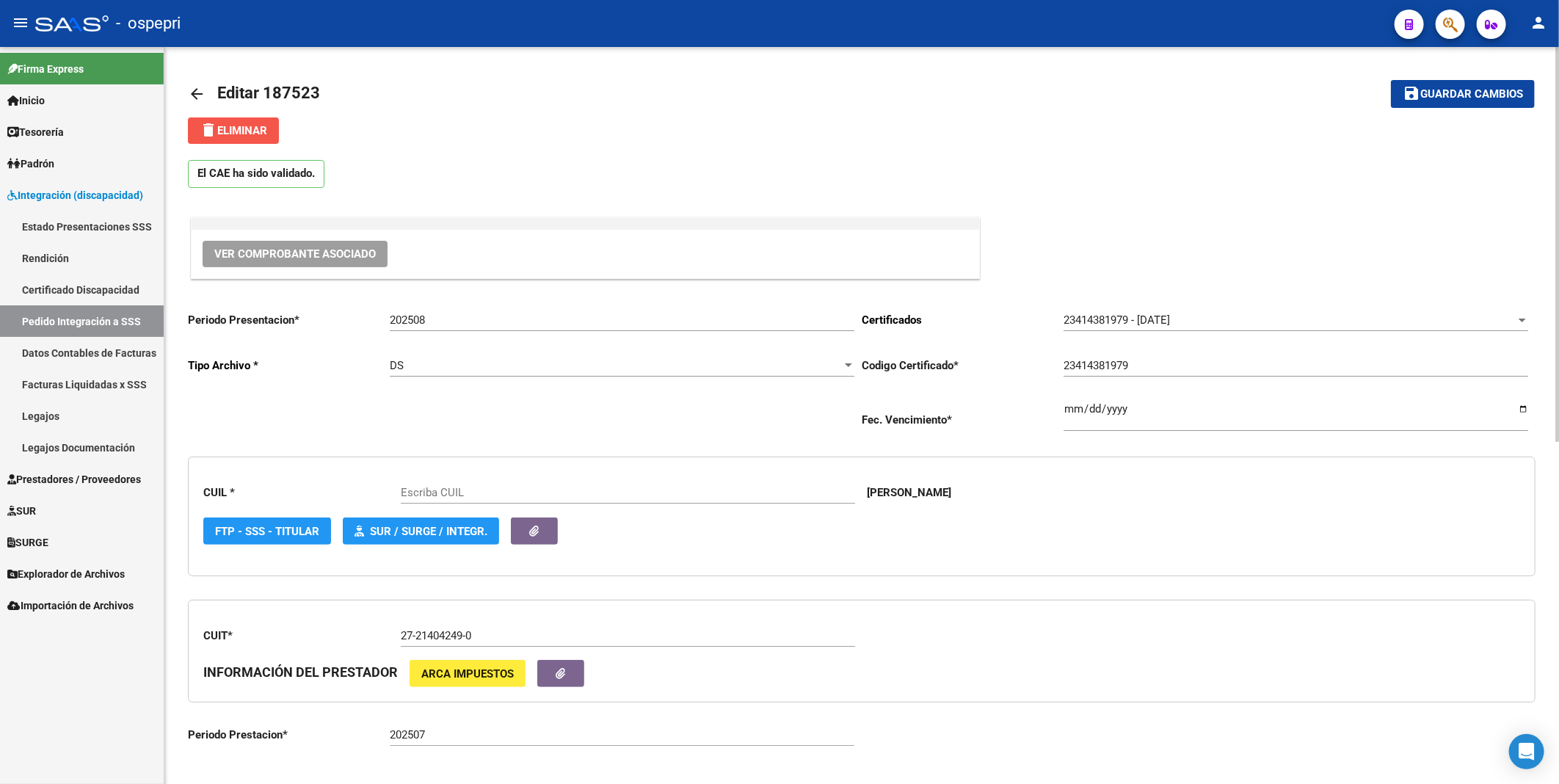
click at [246, 132] on span "delete Eliminar" at bounding box center [233, 131] width 68 height 13
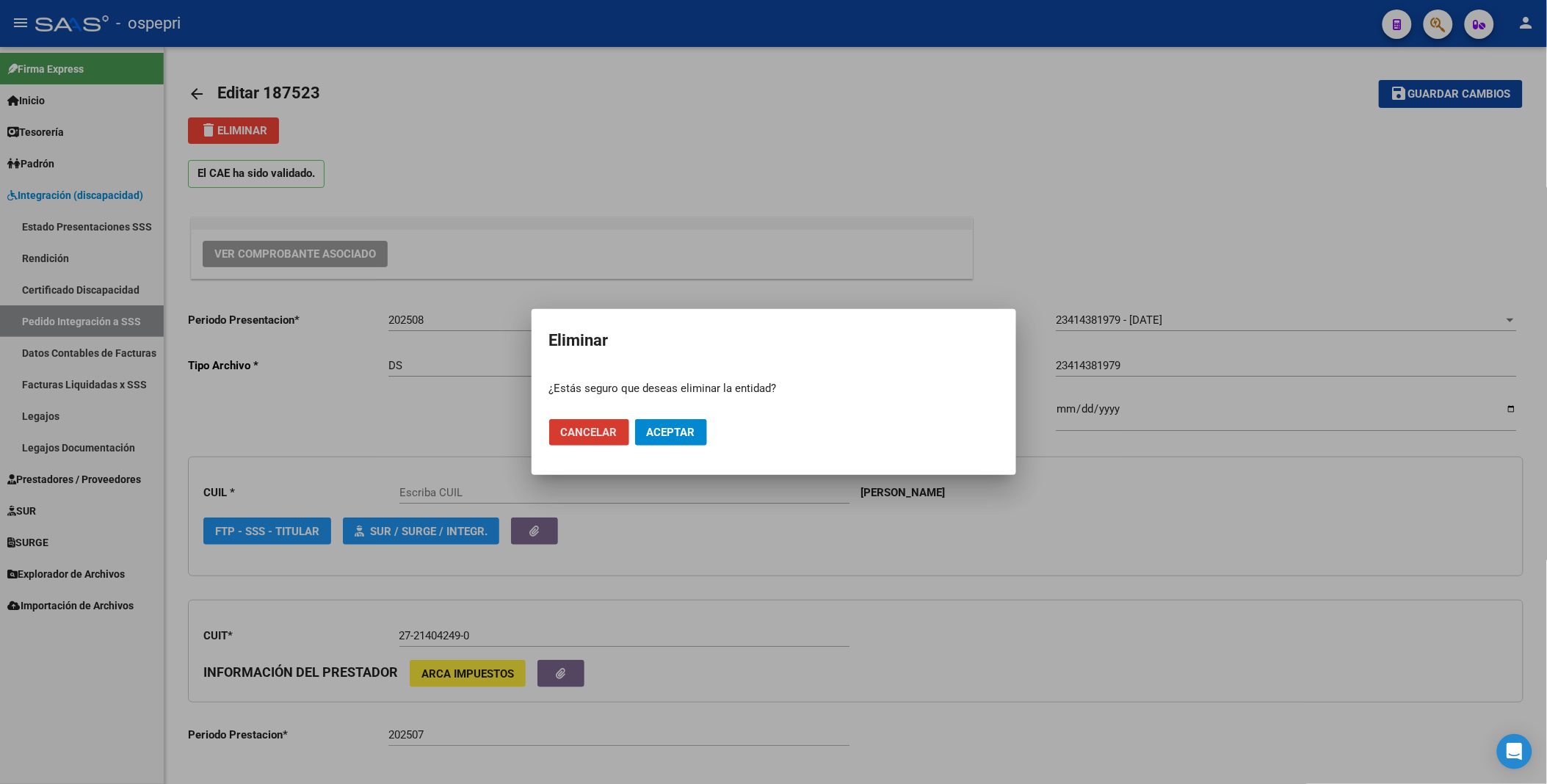
type input "23414381979"
click at [664, 376] on span "Aceptar" at bounding box center [670, 432] width 48 height 13
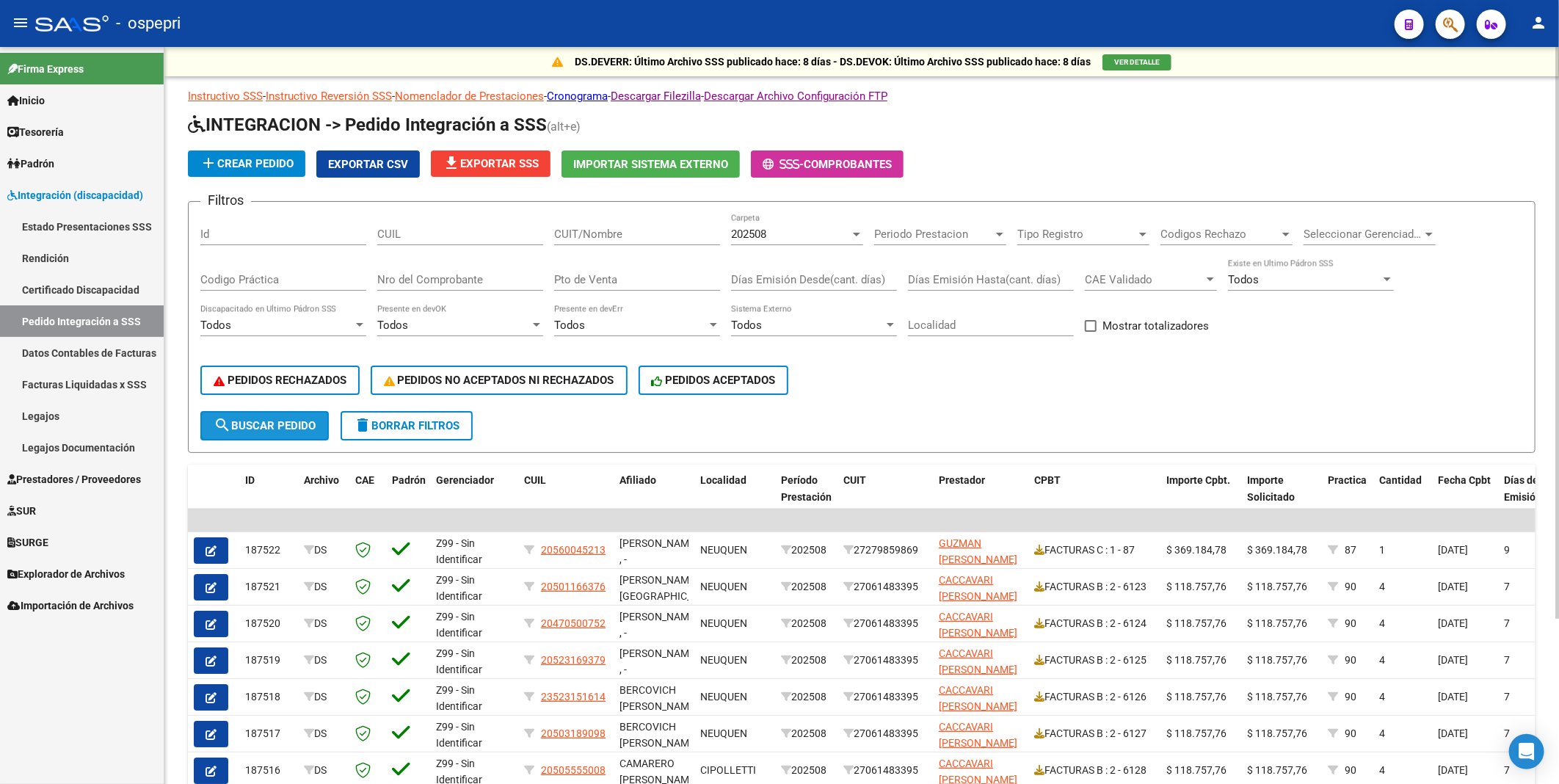
click at [307, 376] on span "search Buscar Pedido" at bounding box center [264, 425] width 102 height 13
click at [666, 241] on div "CUIT/Nombre" at bounding box center [637, 229] width 166 height 31
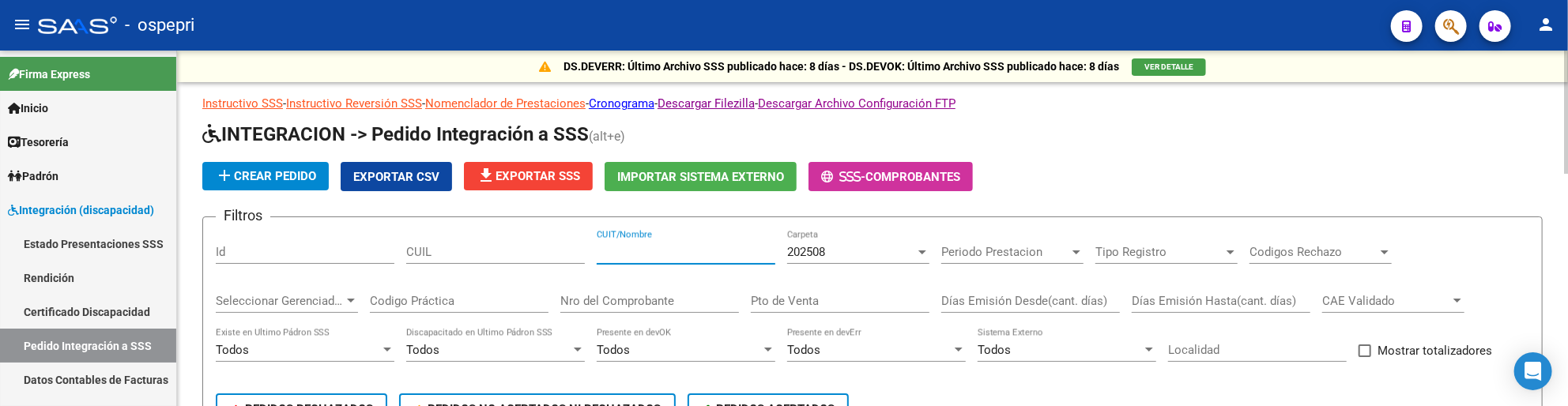
click at [1183, 178] on div "add Crear Pedido Exportar CSV file_download Exportar SSS Importar Sistema Exter…" at bounding box center [873, 176] width 1340 height 30
click at [702, 249] on input "CUIT/Nombre" at bounding box center [686, 252] width 179 height 14
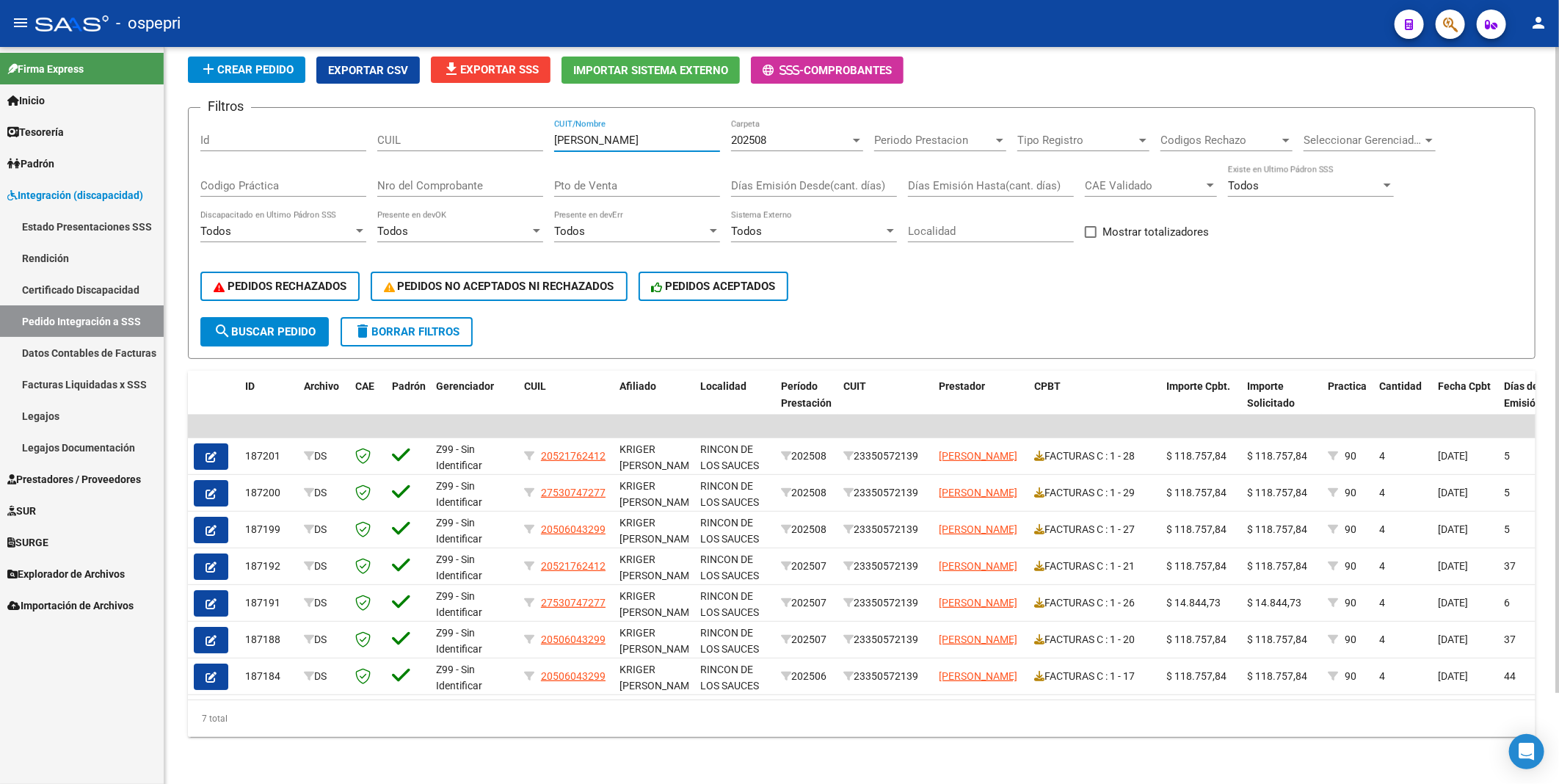
click at [857, 138] on div at bounding box center [857, 140] width 7 height 4
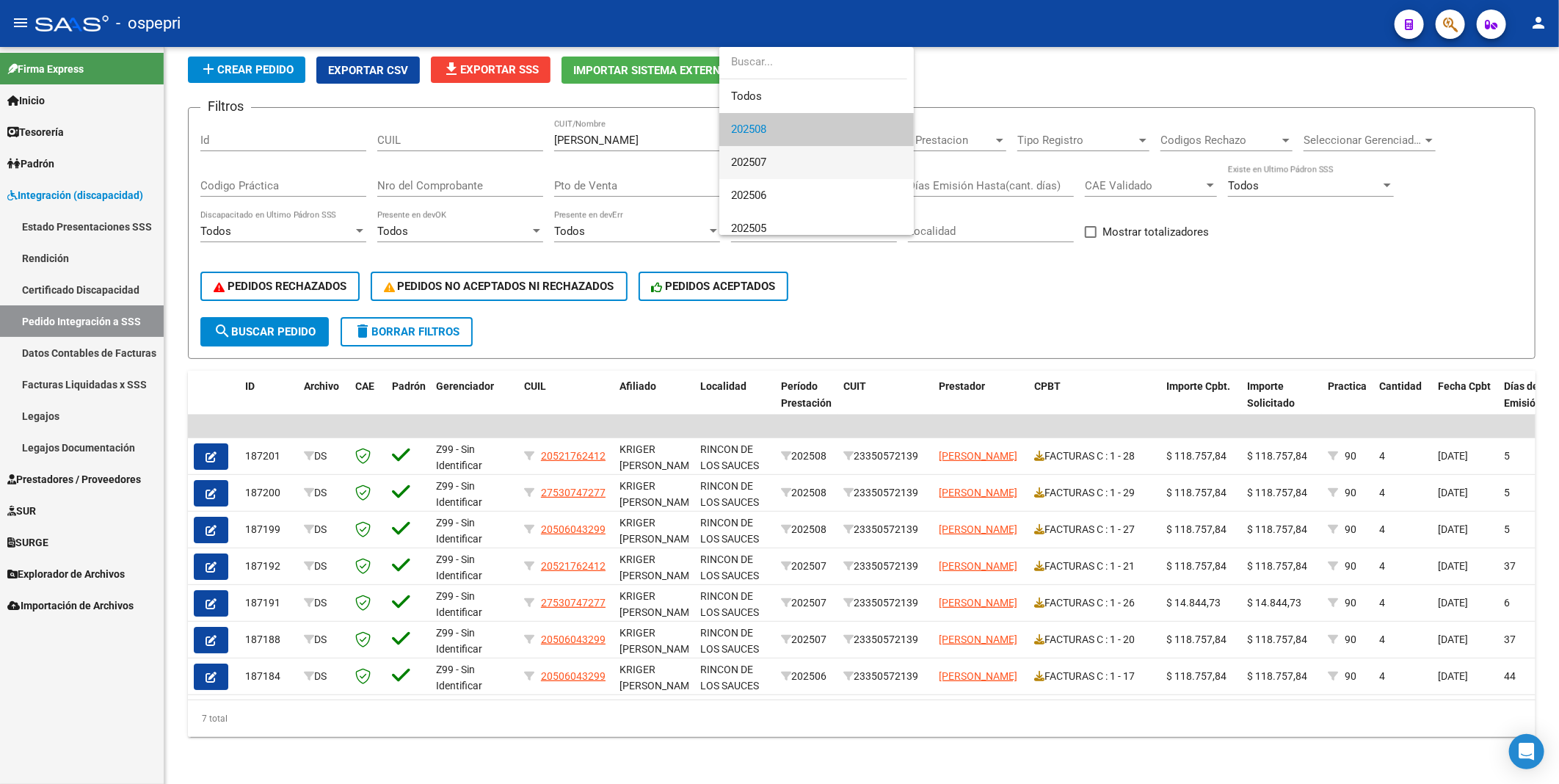
click at [841, 158] on span "202507" at bounding box center [817, 162] width 171 height 33
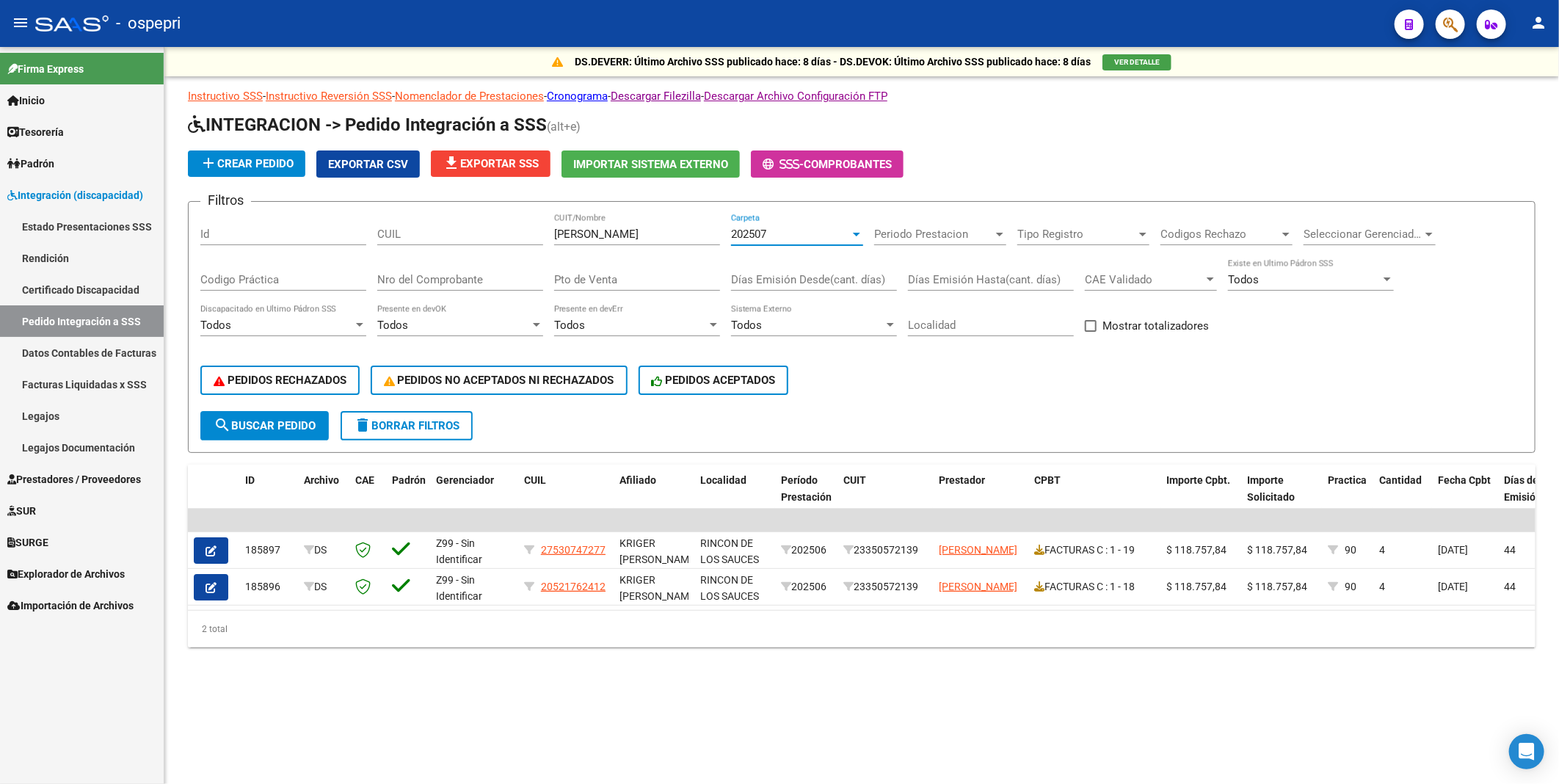
click at [855, 231] on div at bounding box center [857, 234] width 13 height 12
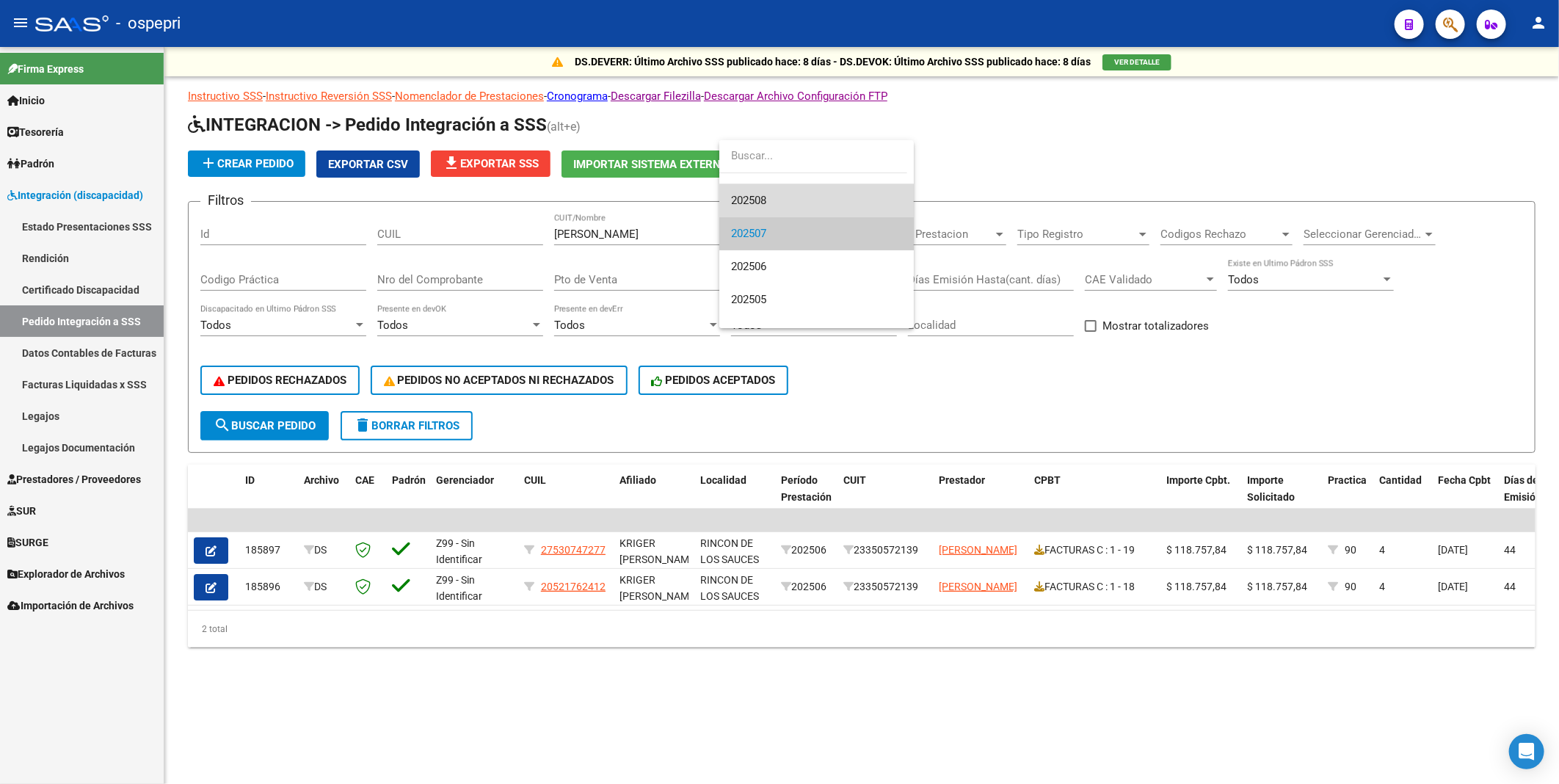
click at [842, 202] on span "202508" at bounding box center [817, 201] width 171 height 33
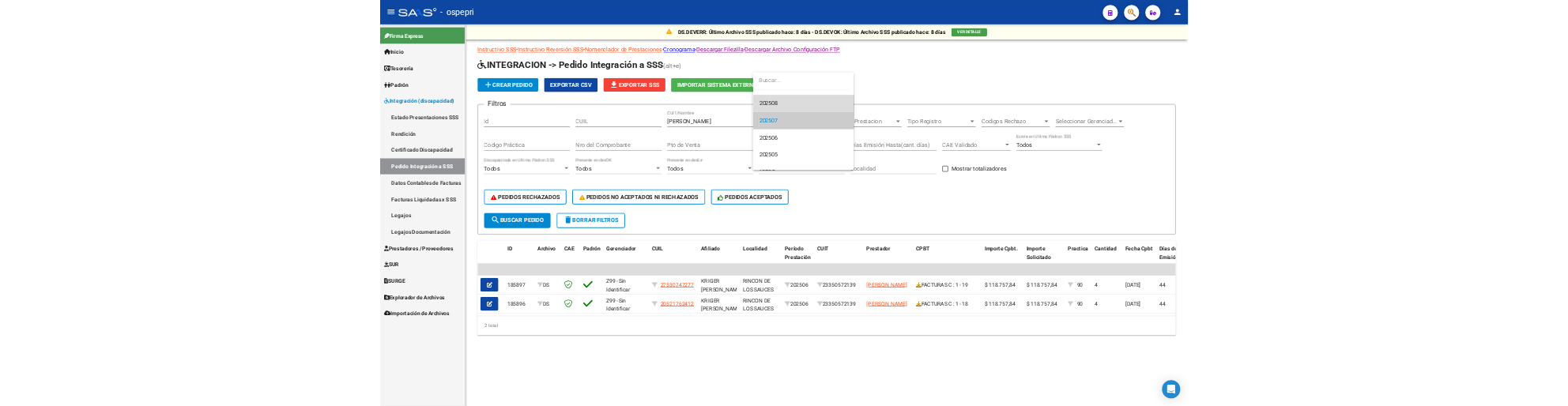
scroll to position [35, 0]
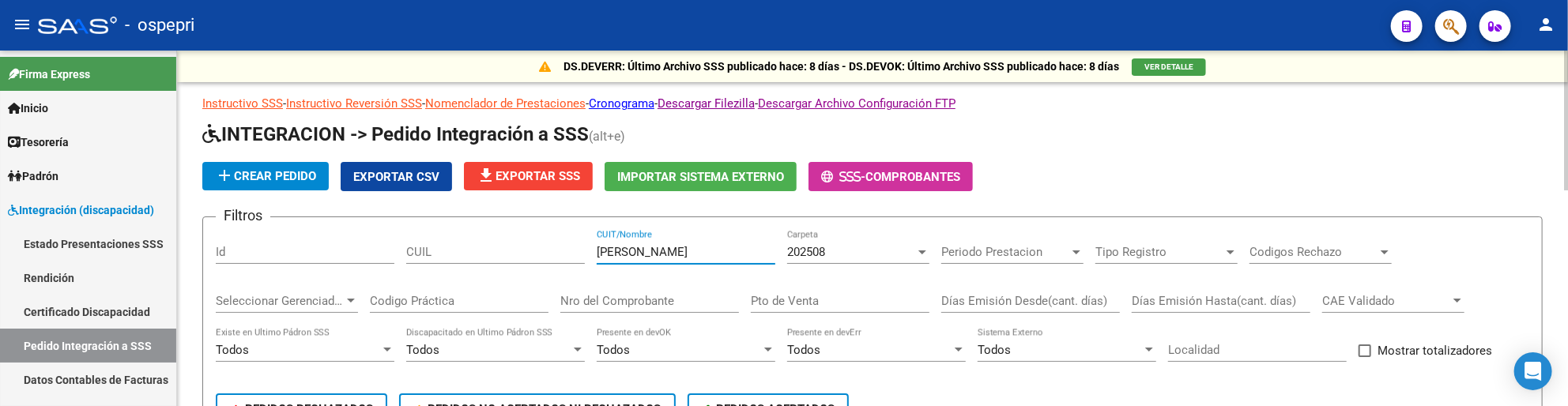
drag, startPoint x: 669, startPoint y: 253, endPoint x: 582, endPoint y: 254, distance: 87.0
click at [582, 254] on div "Filtros Id [PERSON_NAME] cesar CUIT/Nombre 202508 Carpeta Periodo Prestacion Pe…" at bounding box center [873, 336] width 1314 height 212
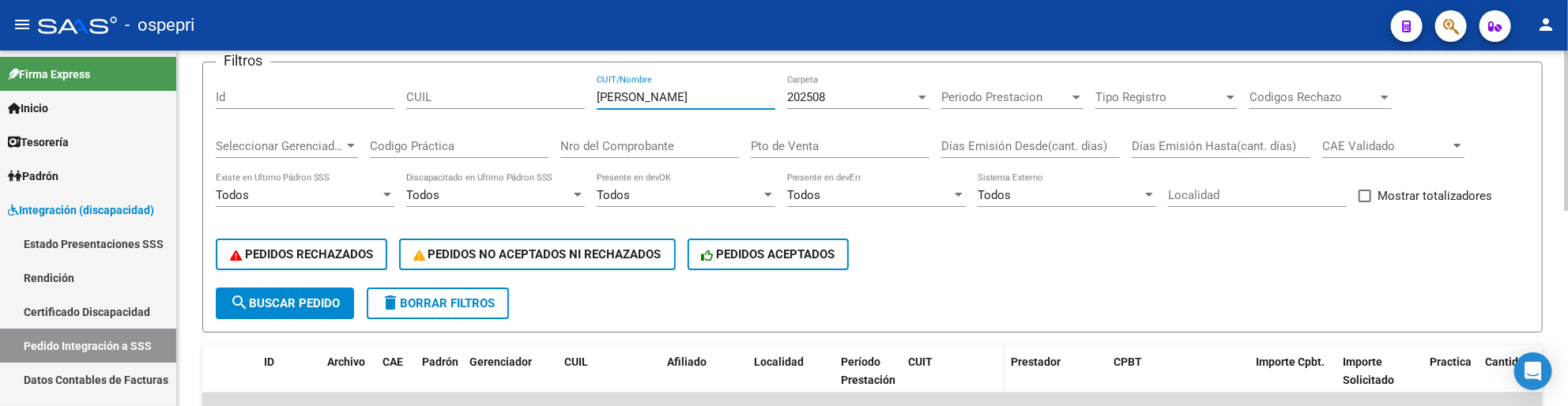
scroll to position [88, 0]
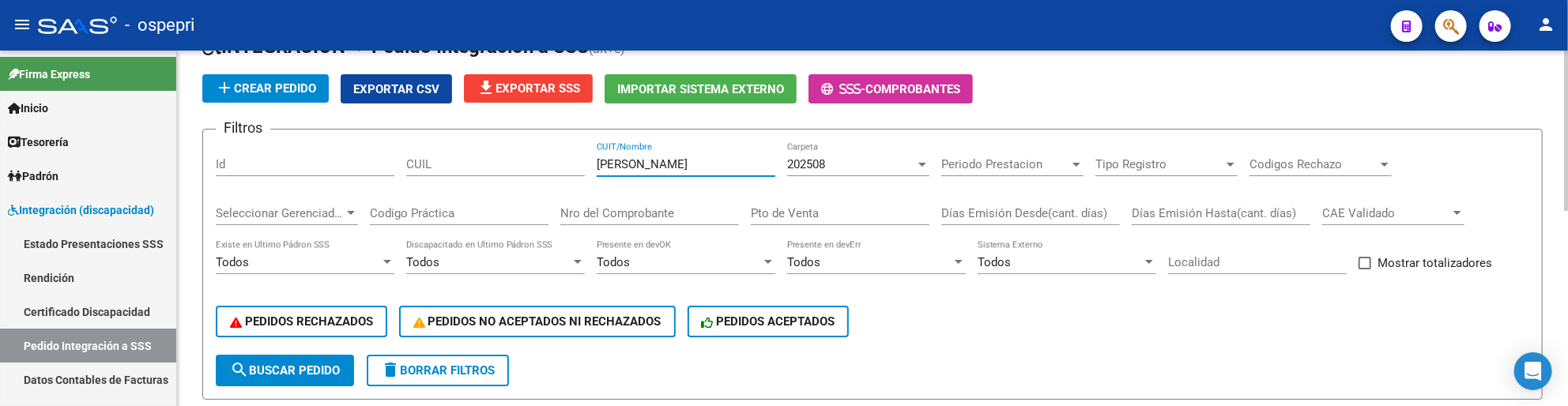
drag, startPoint x: 691, startPoint y: 167, endPoint x: 558, endPoint y: 163, distance: 133.1
click at [558, 163] on div "Filtros Id CUIL [PERSON_NAME] CUIT/Nombre 202508 Carpeta Periodo Prestacion Per…" at bounding box center [873, 248] width 1314 height 212
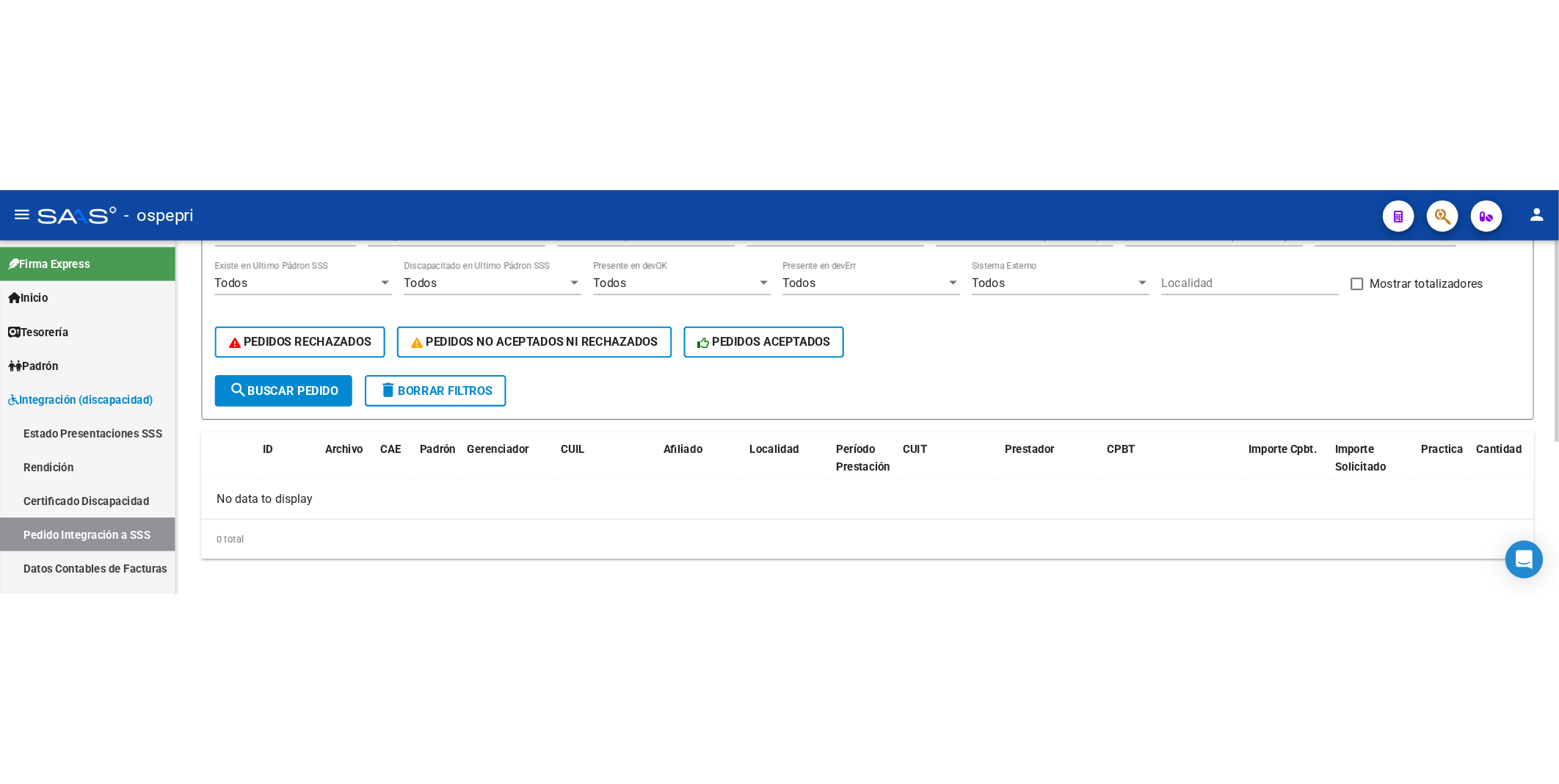
scroll to position [250, 0]
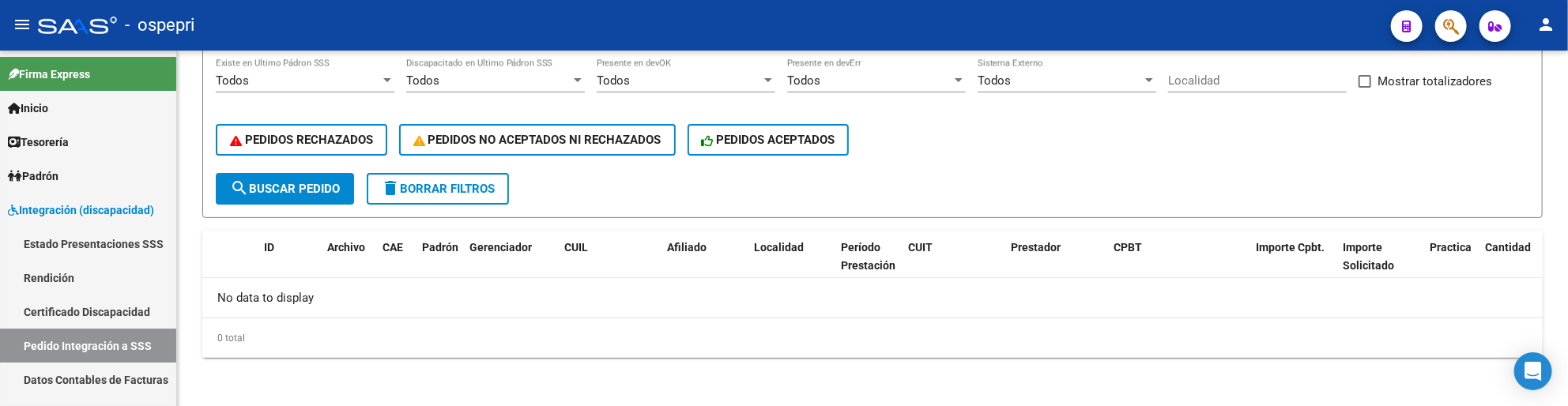
type input "fernandez cintia"
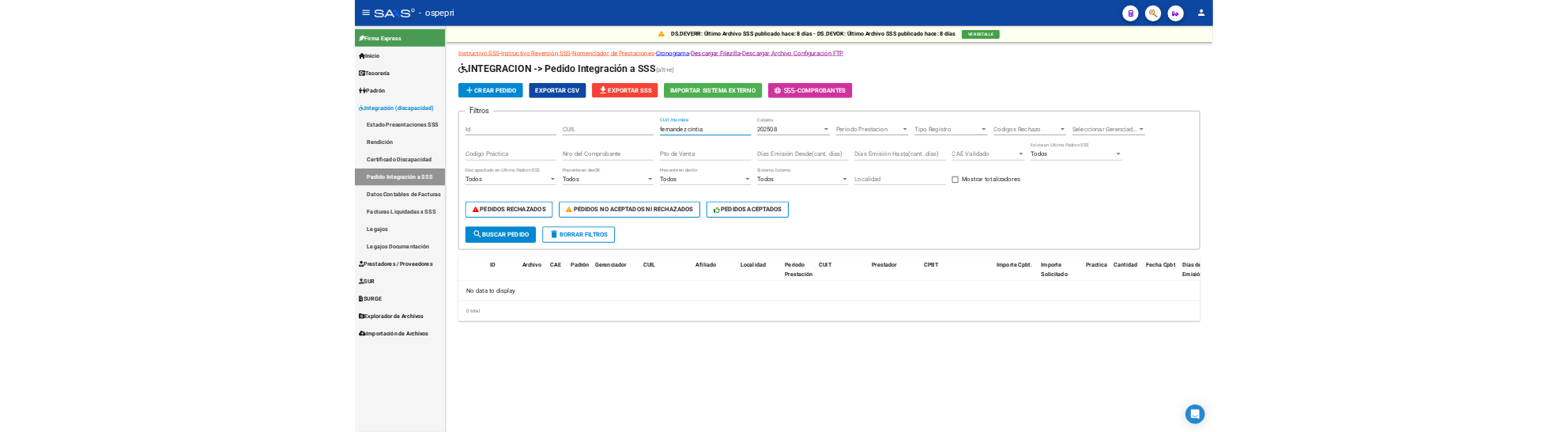
scroll to position [0, 0]
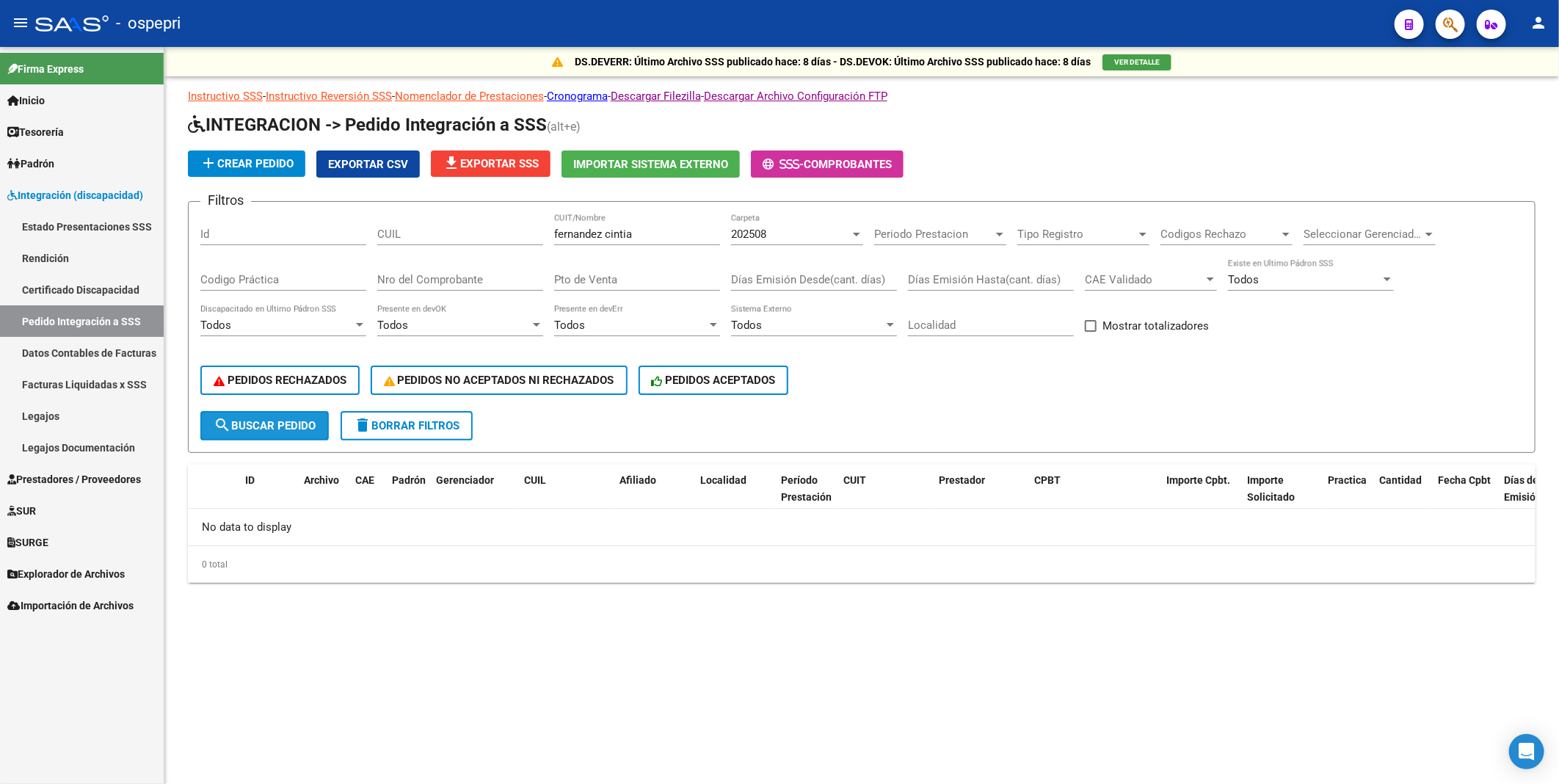
click at [296, 376] on span "search Buscar Pedido" at bounding box center [264, 425] width 102 height 13
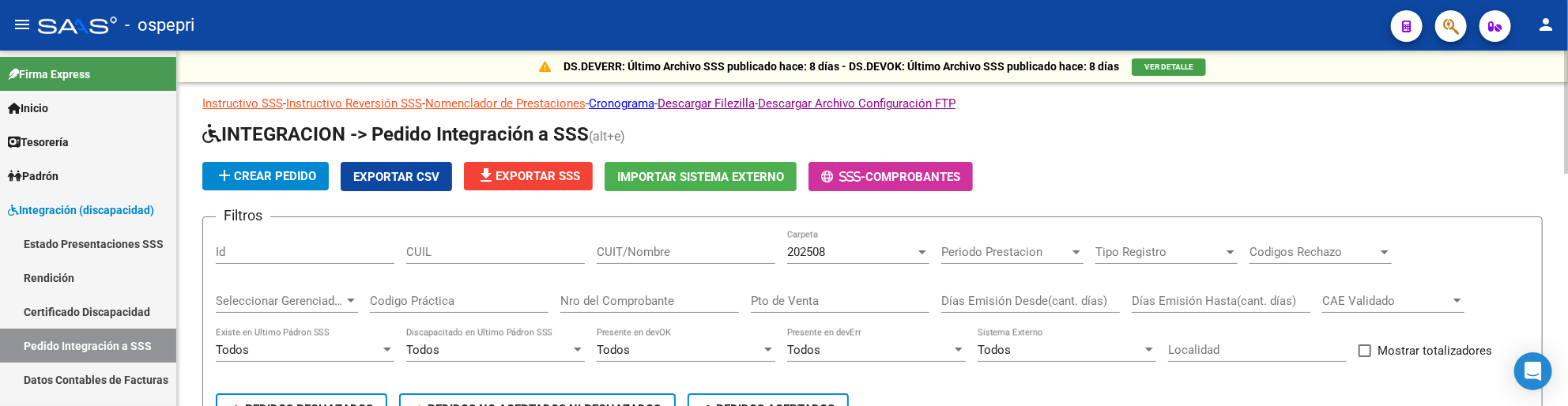
click at [635, 258] on input "CUIT/Nombre" at bounding box center [686, 252] width 179 height 14
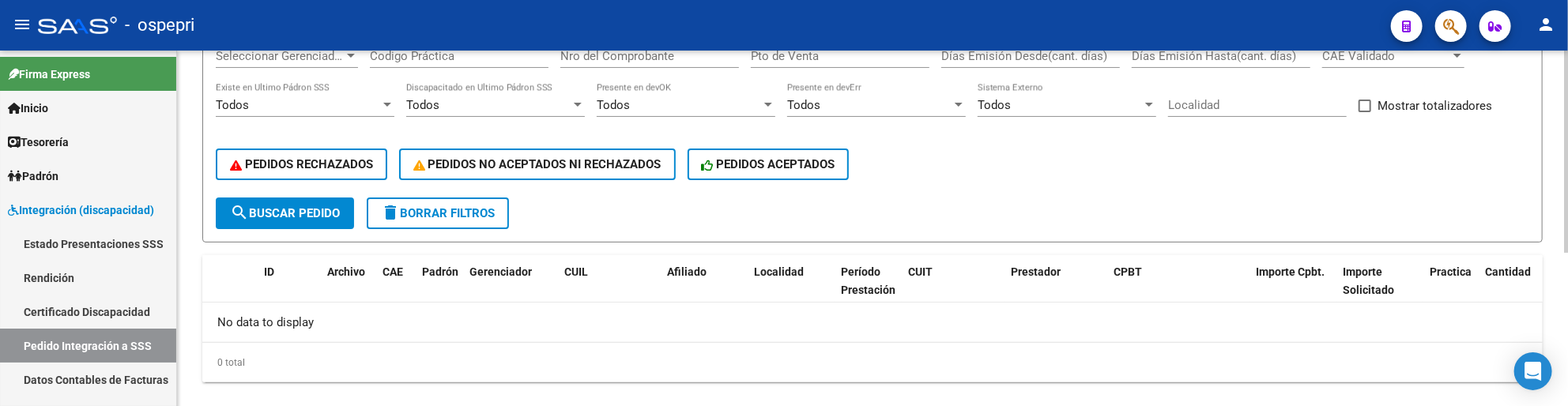
scroll to position [269, 0]
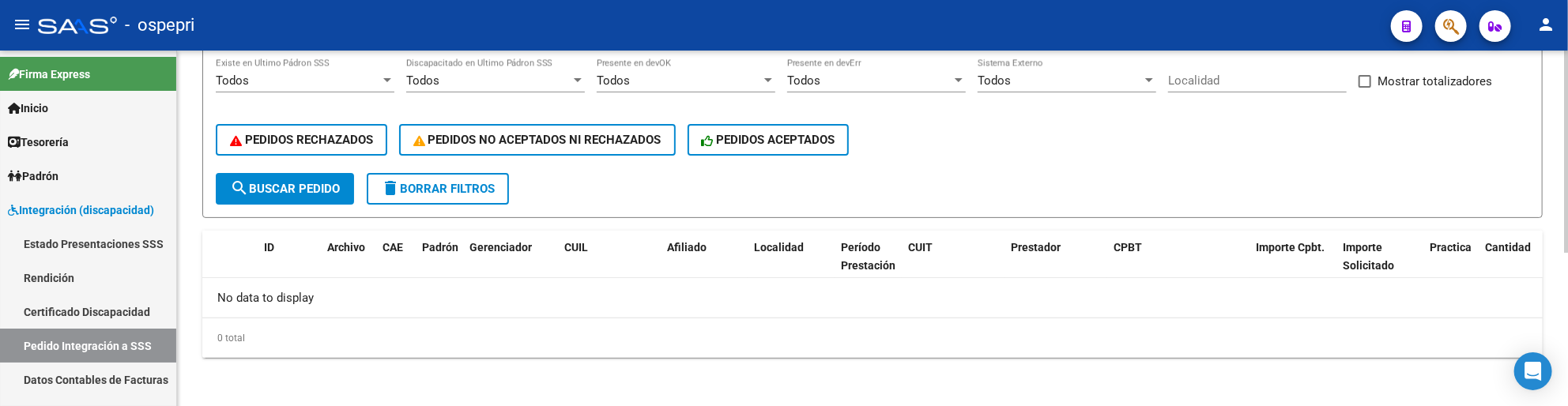
type input "56004521"
click at [318, 191] on span "search Buscar Pedido" at bounding box center [284, 189] width 110 height 14
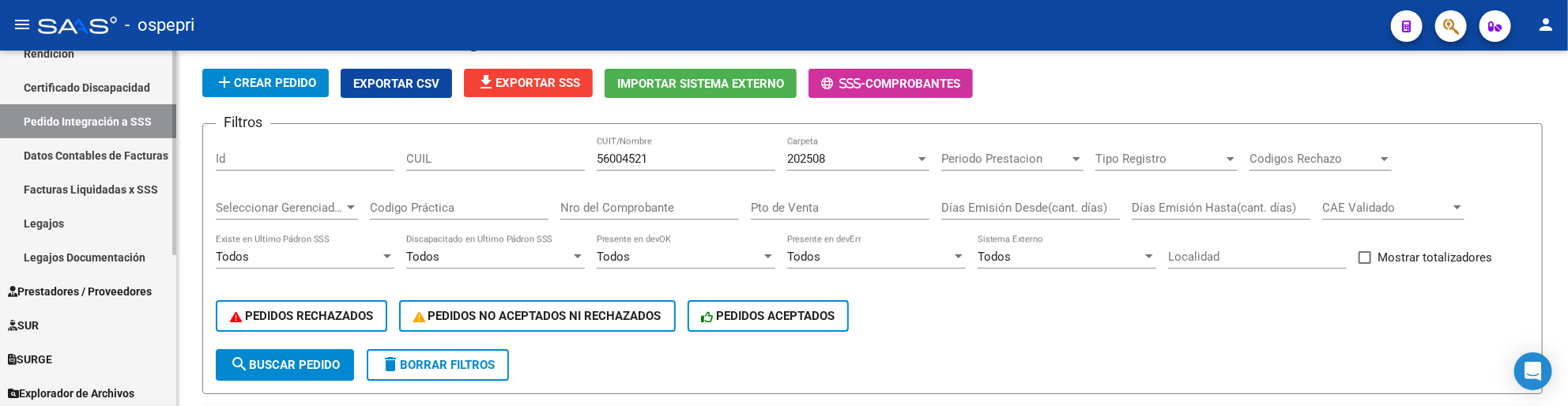
scroll to position [262, 0]
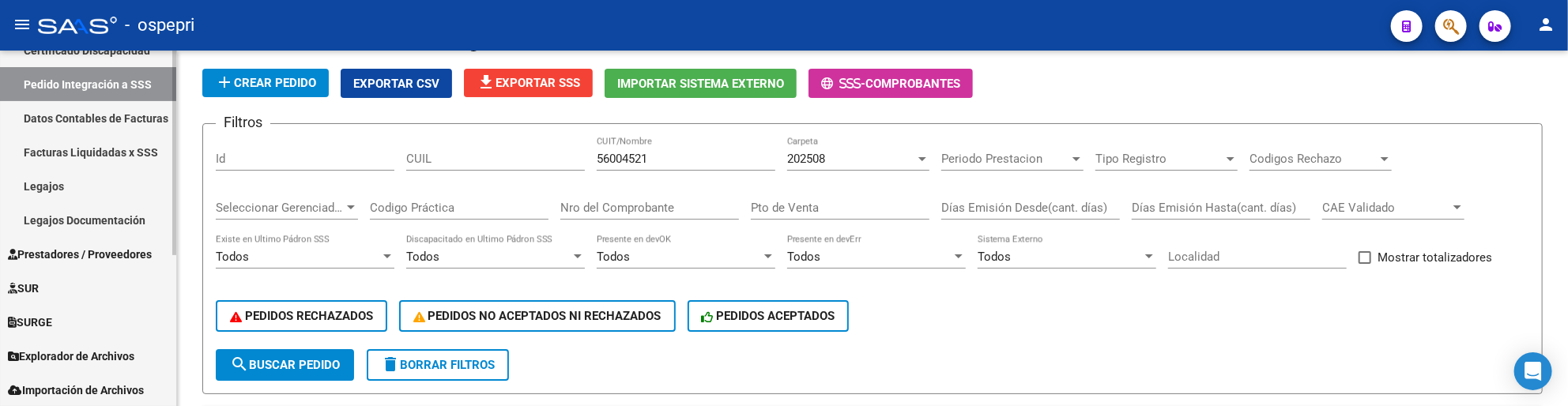
click at [53, 188] on link "Legajos" at bounding box center [88, 186] width 176 height 34
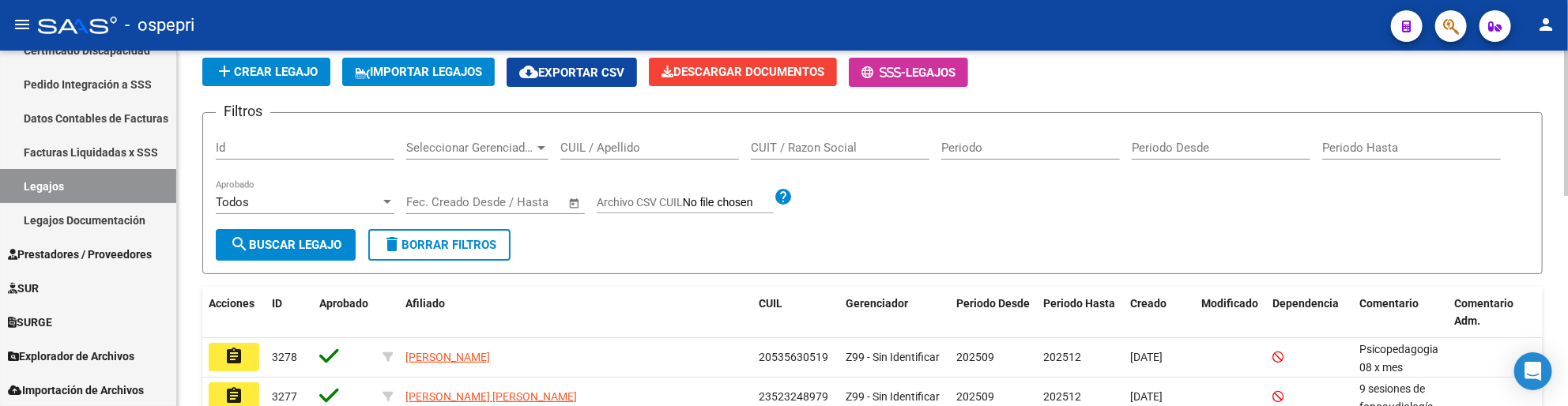
click at [582, 147] on input "CUIL / Apellido" at bounding box center [649, 148] width 179 height 14
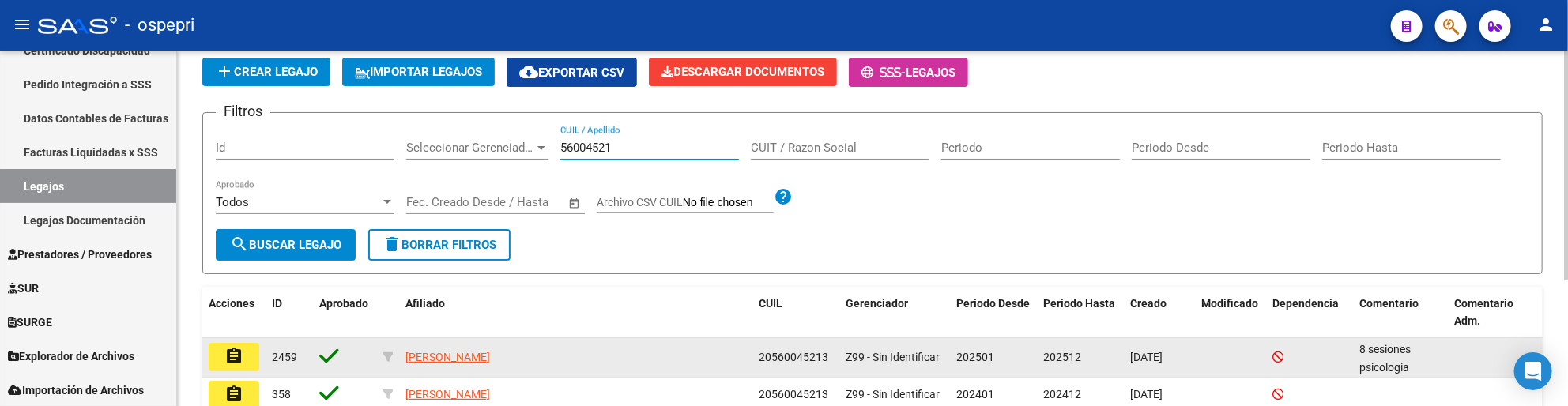
type input "56004521"
click at [236, 354] on mat-icon "assignment" at bounding box center [234, 356] width 19 height 19
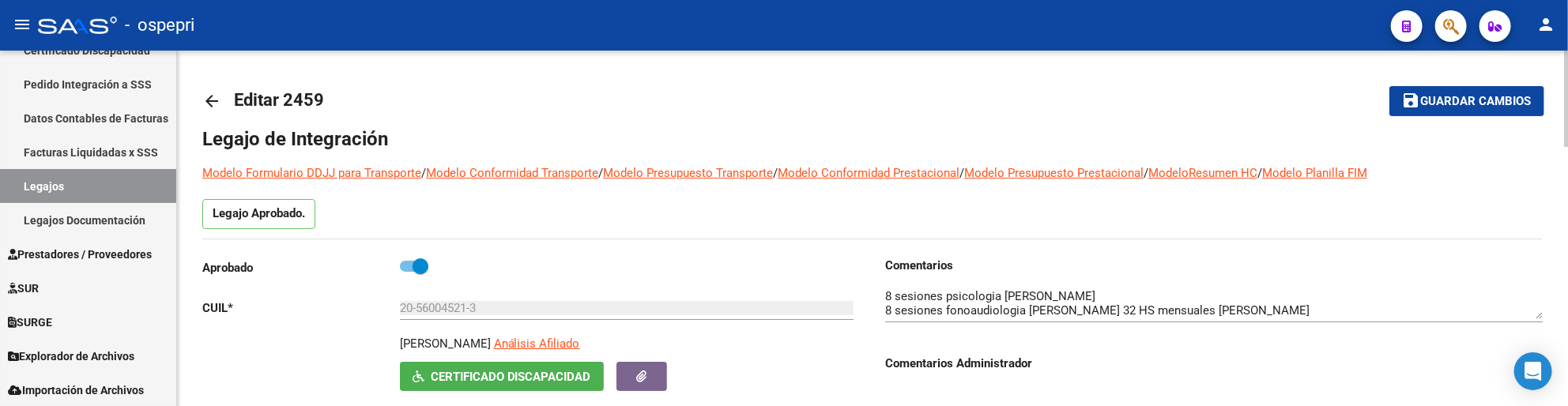
scroll to position [88, 0]
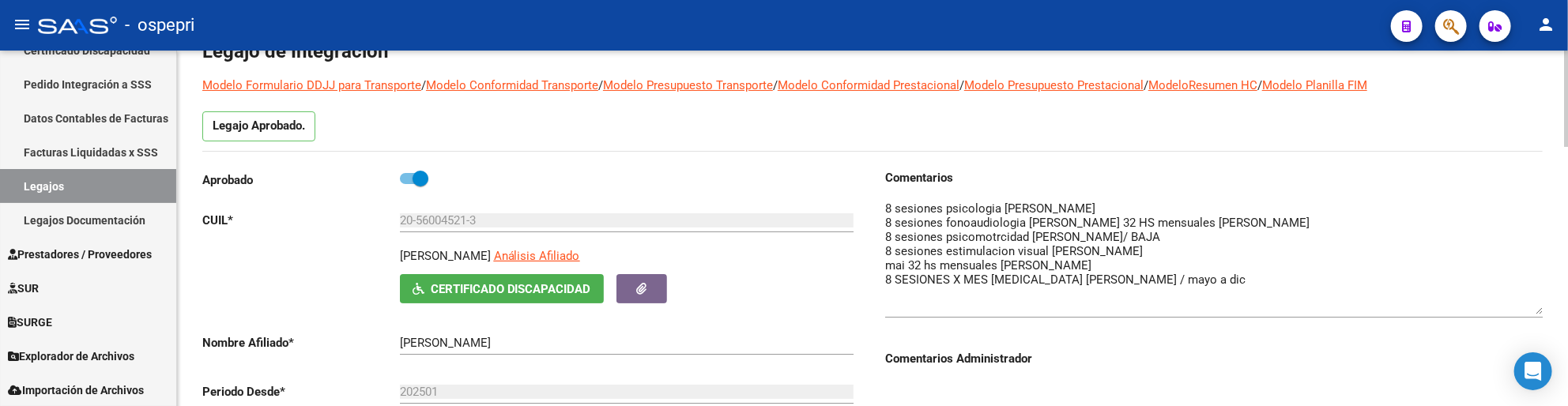
drag, startPoint x: 1538, startPoint y: 227, endPoint x: 1537, endPoint y: 312, distance: 85.0
click at [1537, 312] on textarea at bounding box center [1214, 257] width 658 height 115
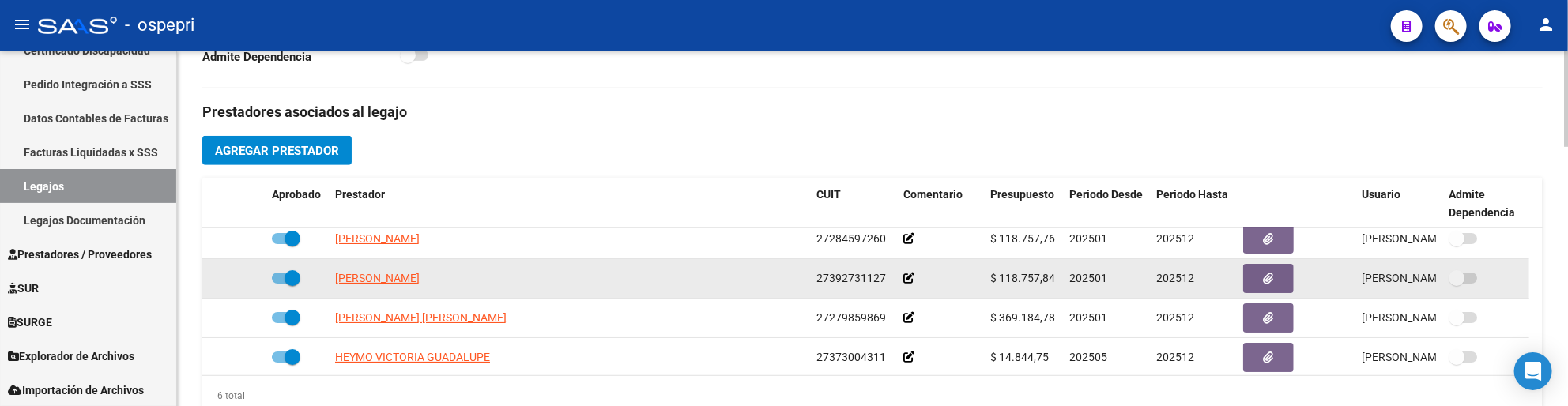
scroll to position [95, 0]
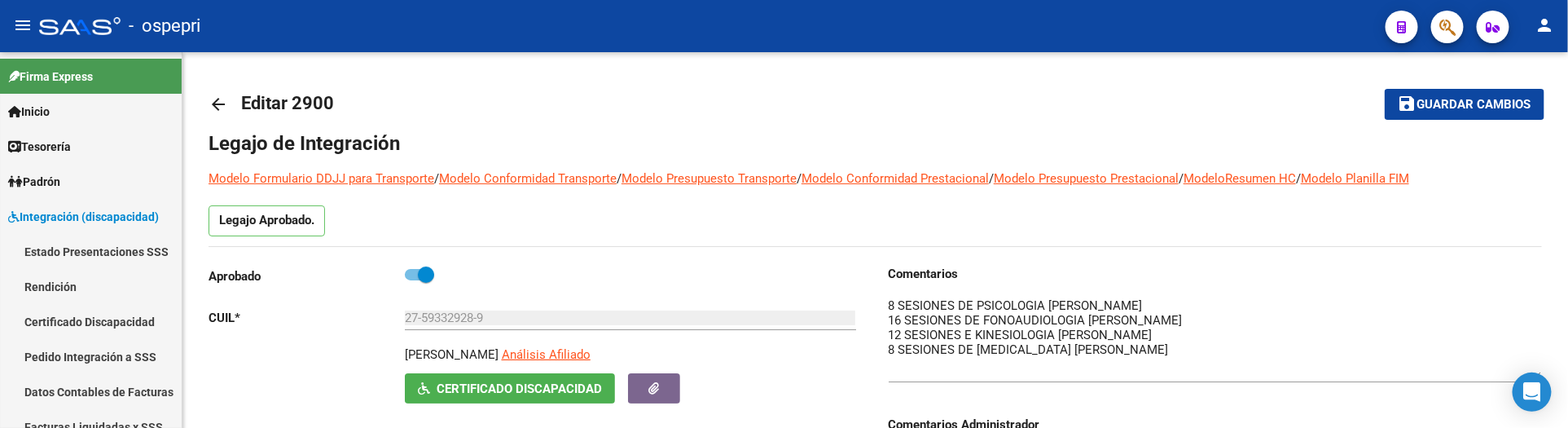
scroll to position [181, 0]
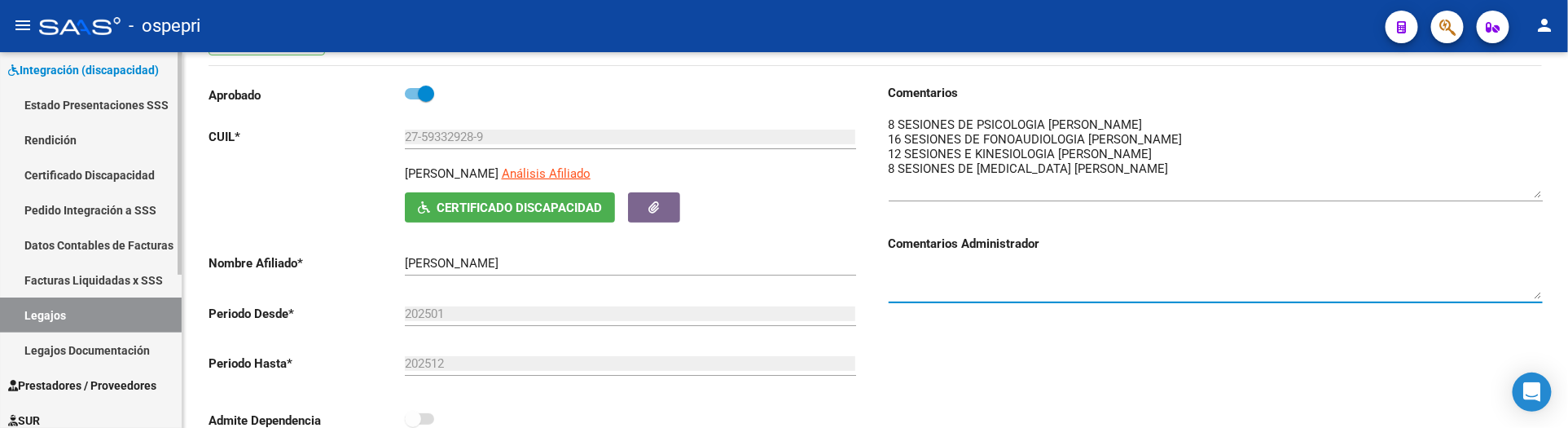
click at [108, 315] on link "Legajos" at bounding box center [91, 315] width 182 height 35
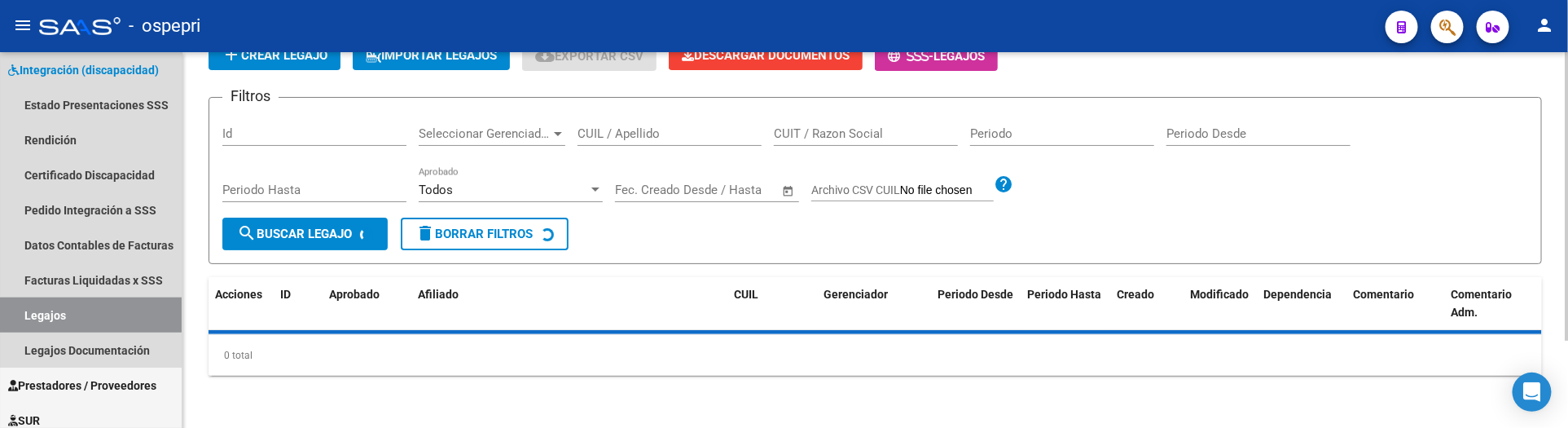
scroll to position [112, 0]
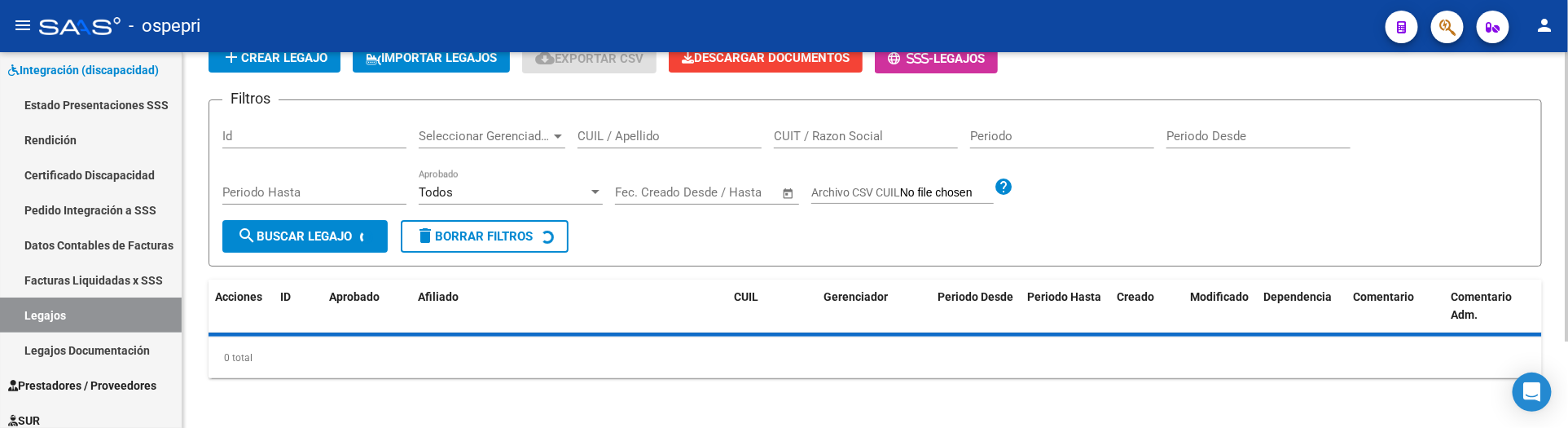
click at [634, 137] on input "CUIL / Apellido" at bounding box center [669, 136] width 184 height 15
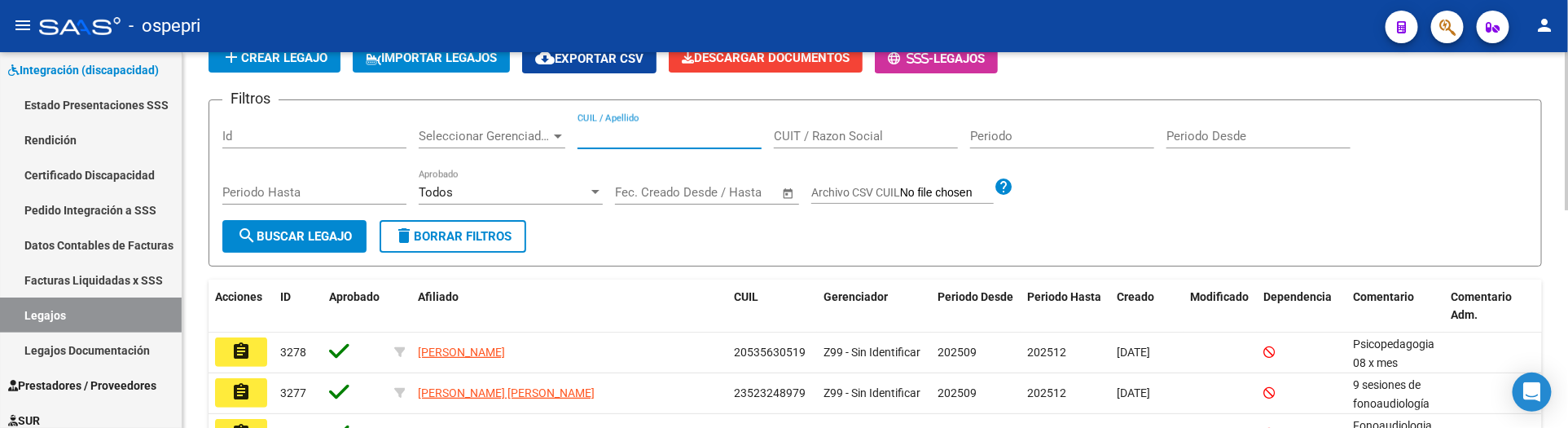
click at [605, 137] on input "CUIL / Apellido" at bounding box center [669, 136] width 184 height 15
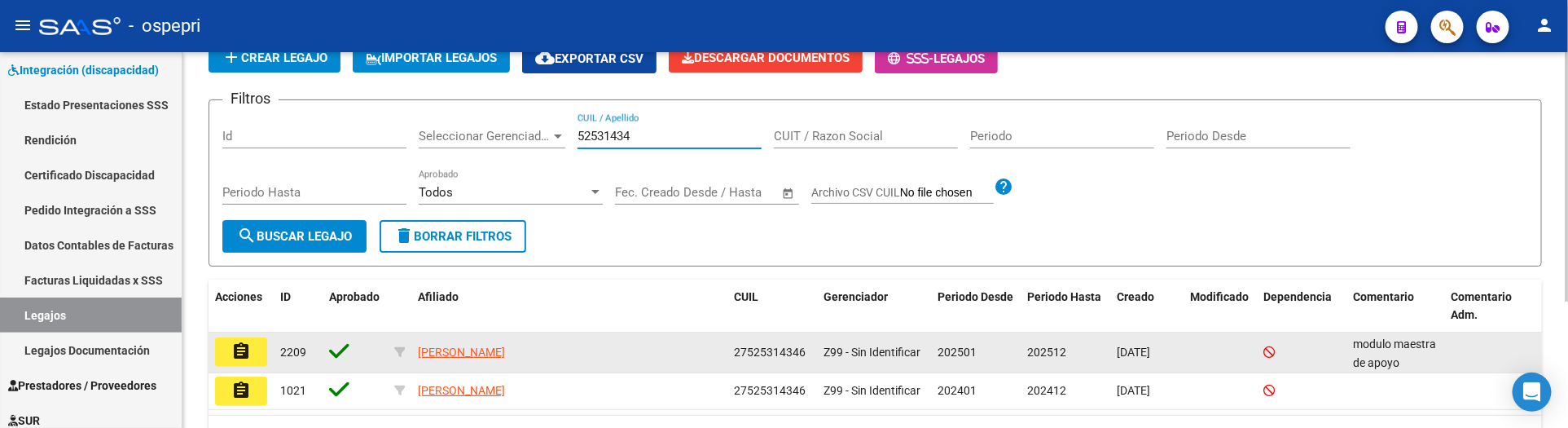
type input "52531434"
click at [248, 354] on mat-icon "assignment" at bounding box center [241, 351] width 20 height 20
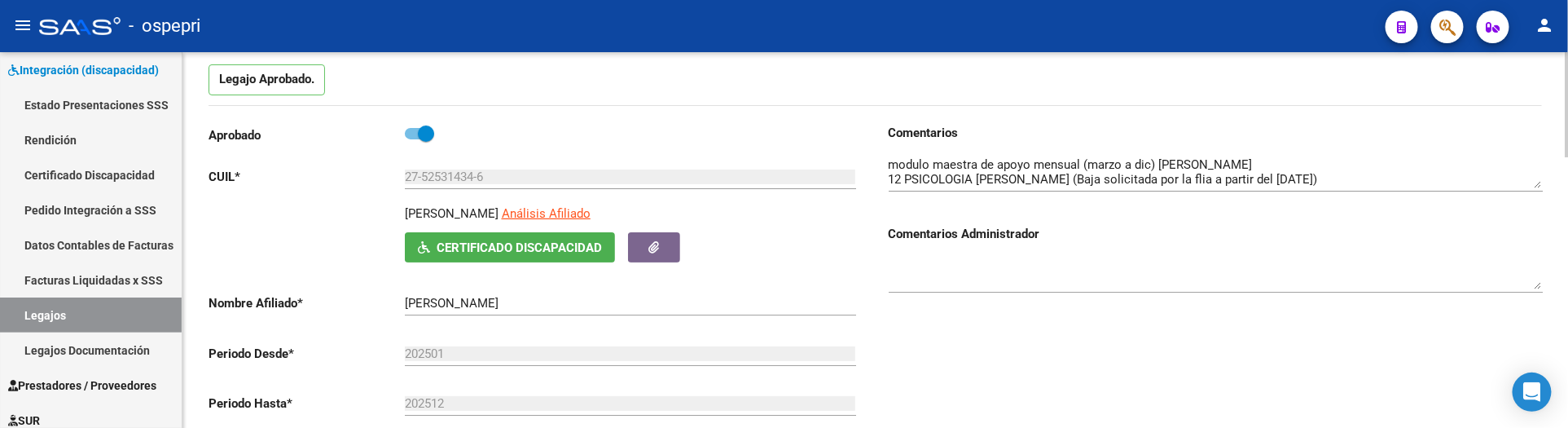
scroll to position [181, 0]
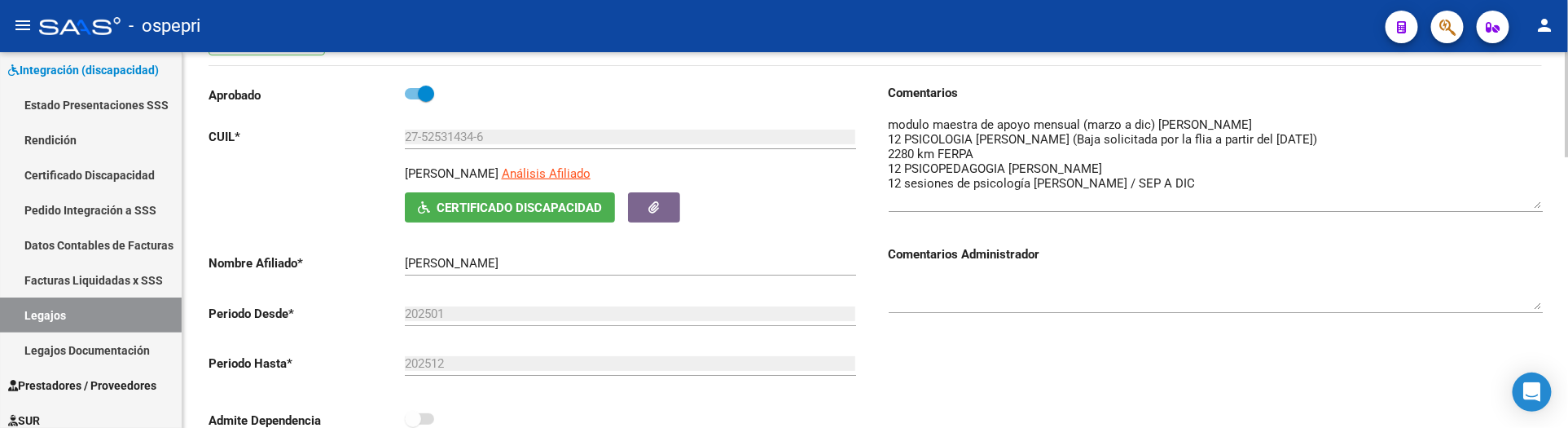
drag, startPoint x: 1537, startPoint y: 147, endPoint x: 1538, endPoint y: 207, distance: 60.0
click at [1538, 207] on textarea at bounding box center [1215, 162] width 654 height 93
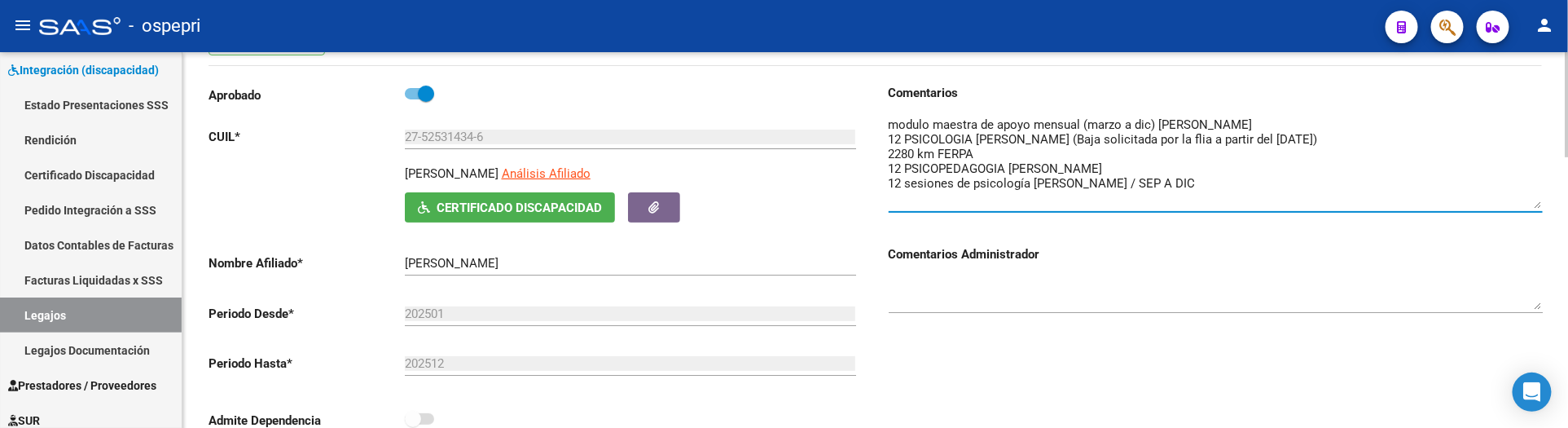
click at [1007, 354] on div "Comentarios Comentarios Administrador" at bounding box center [1210, 269] width 667 height 369
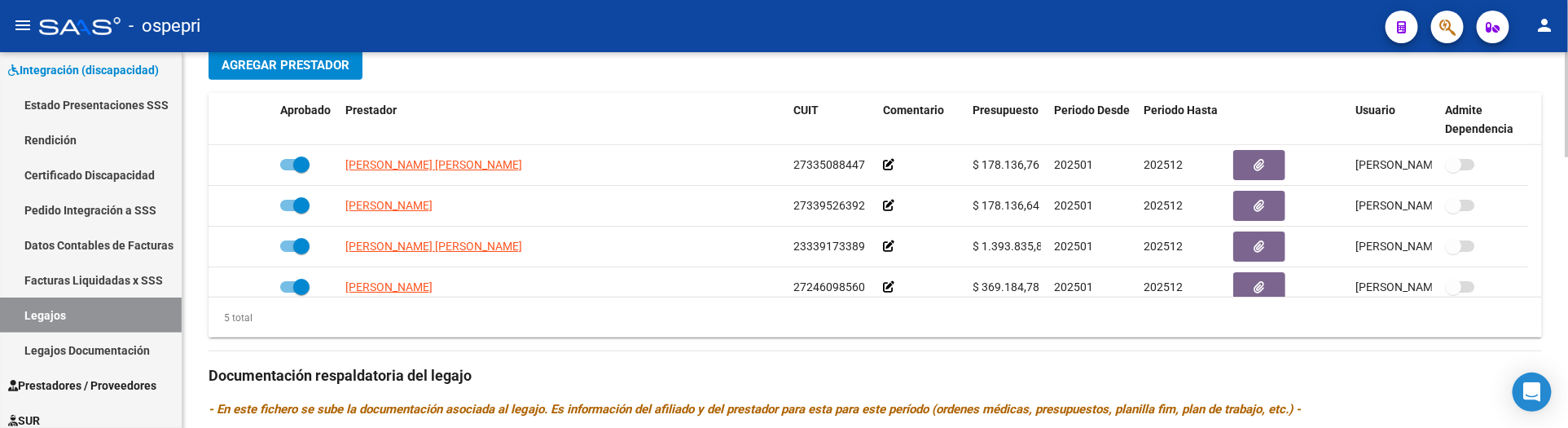
scroll to position [58, 0]
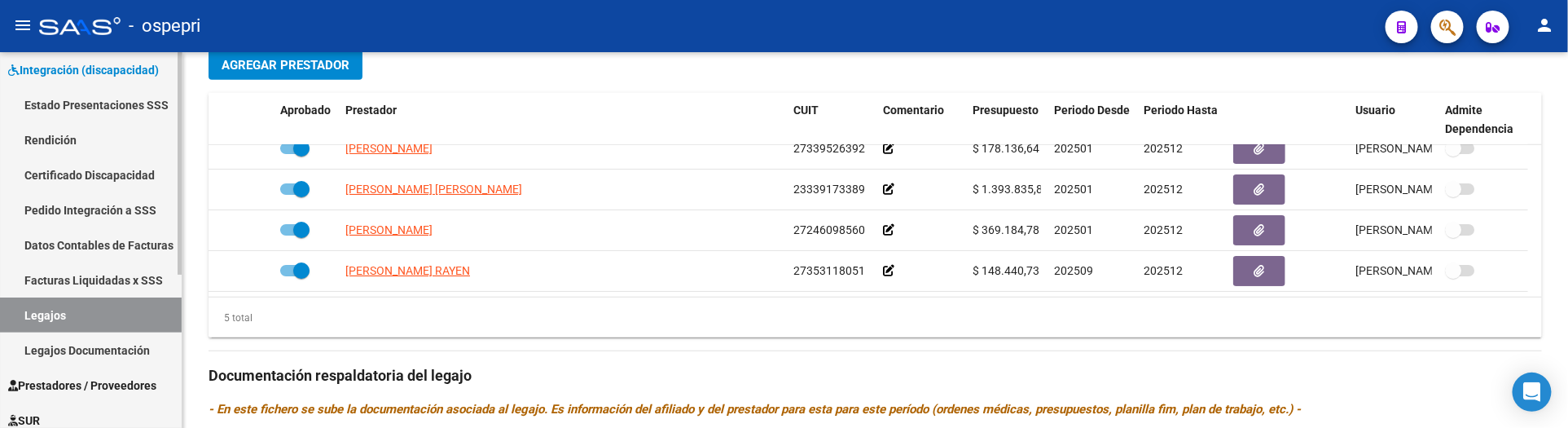
click at [115, 308] on link "Legajos" at bounding box center [91, 315] width 182 height 35
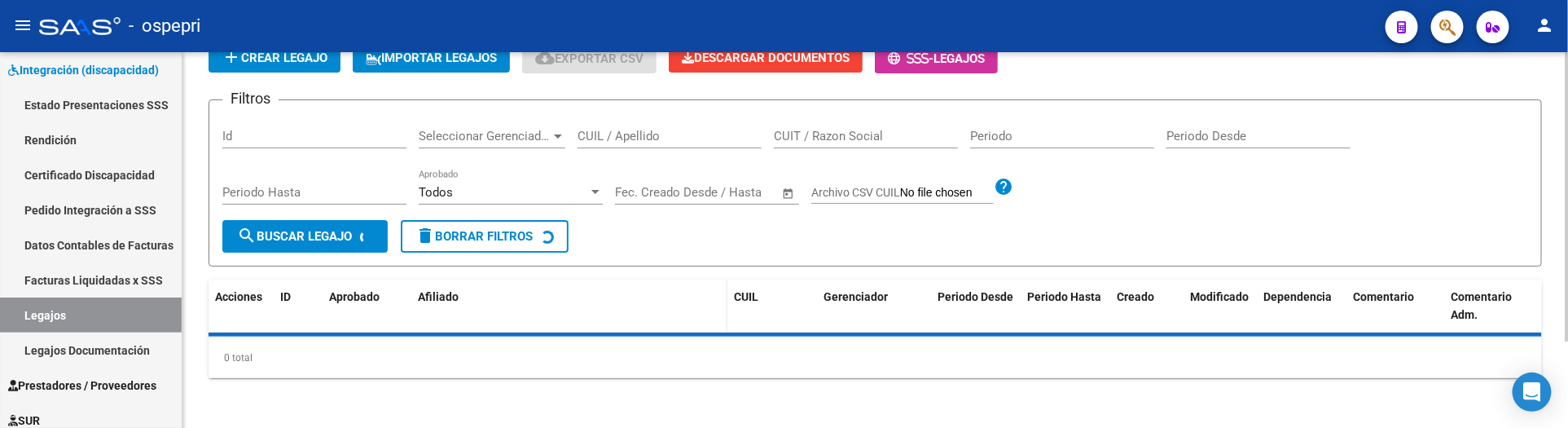
scroll to position [22, 0]
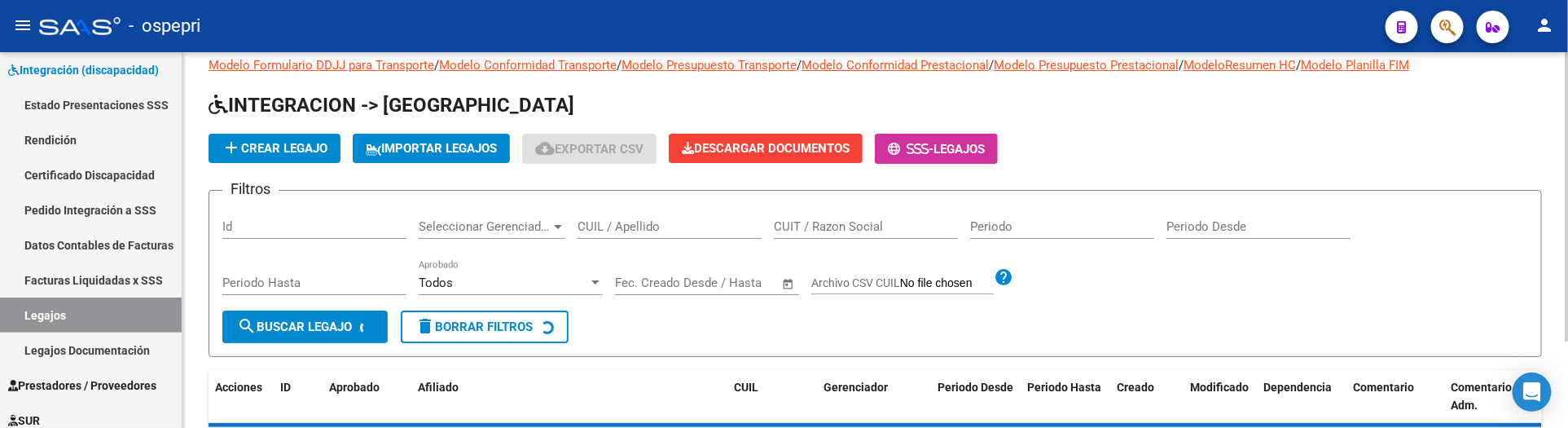
click at [636, 222] on input "CUIL / Apellido" at bounding box center [669, 226] width 184 height 15
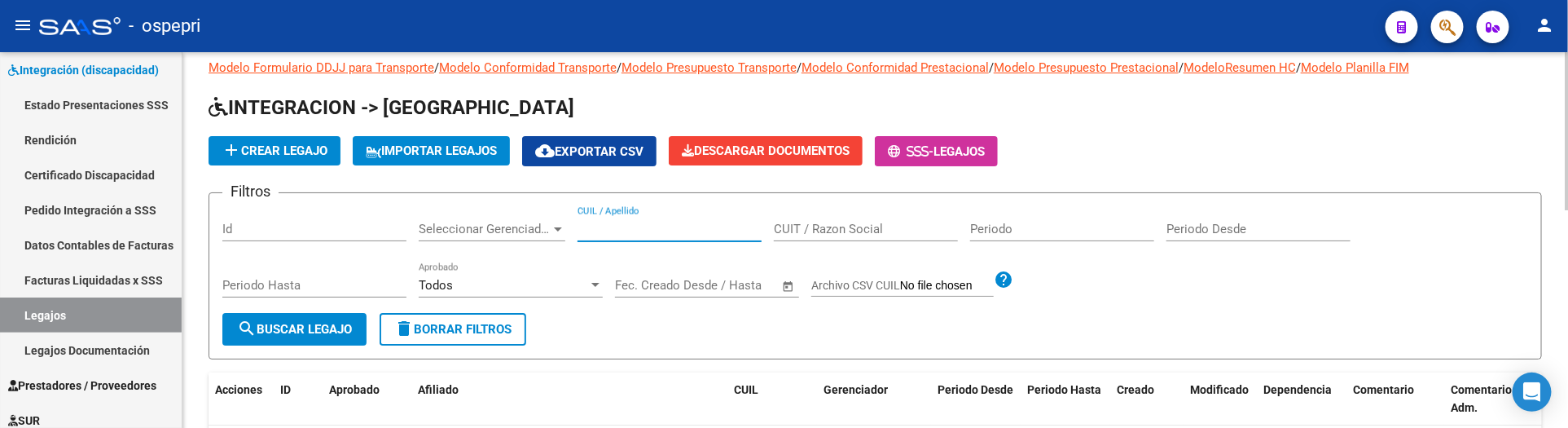
scroll to position [0, 0]
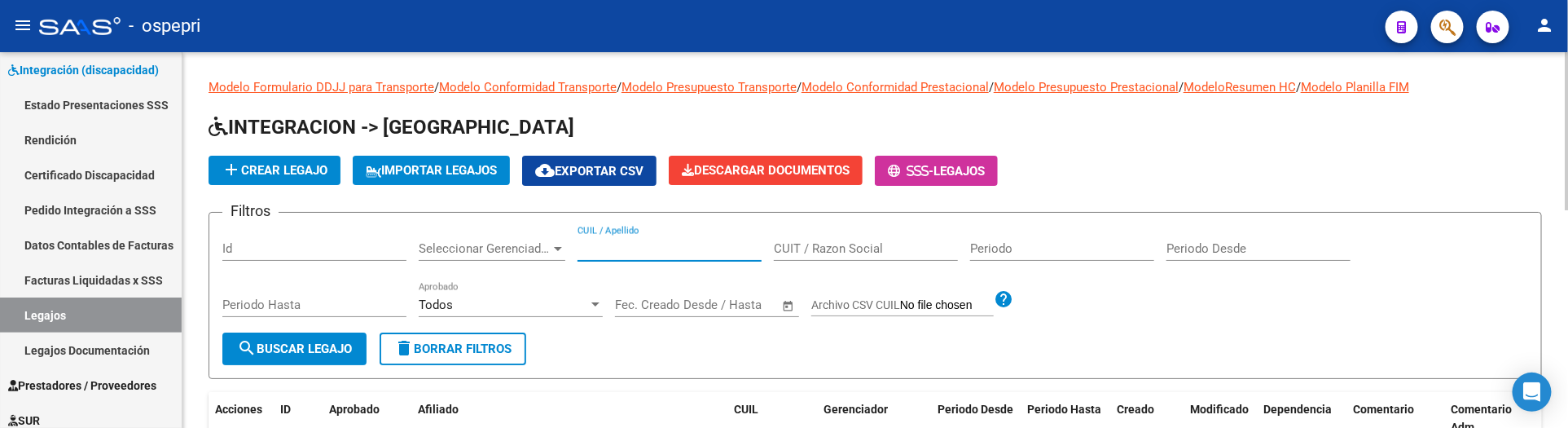
click at [611, 250] on input "CUIL / Apellido" at bounding box center [669, 249] width 184 height 15
type input "53564051"
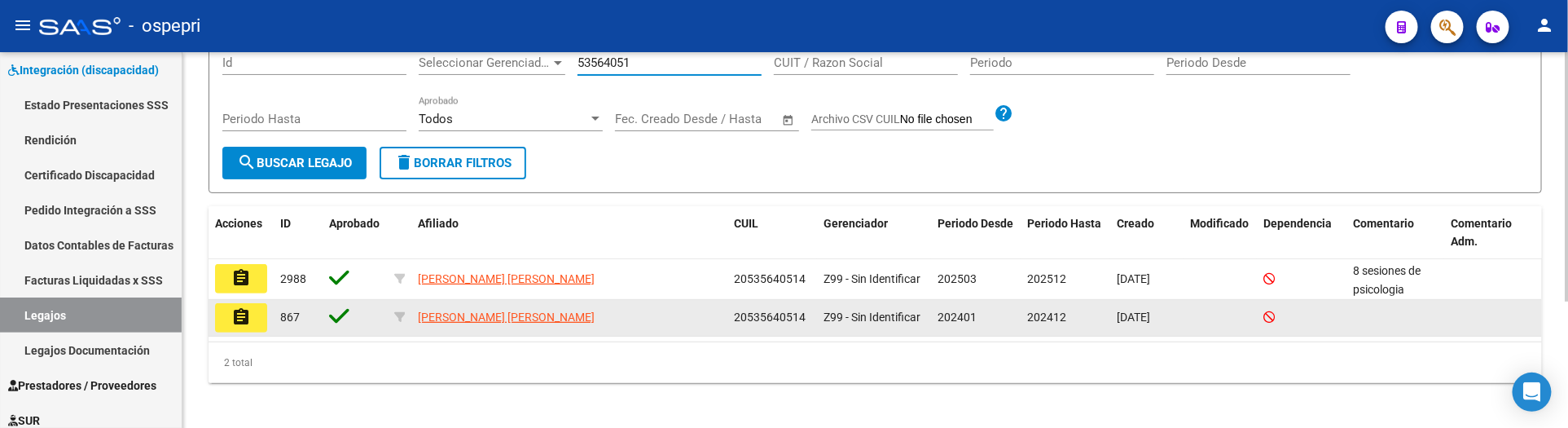
scroll to position [192, 0]
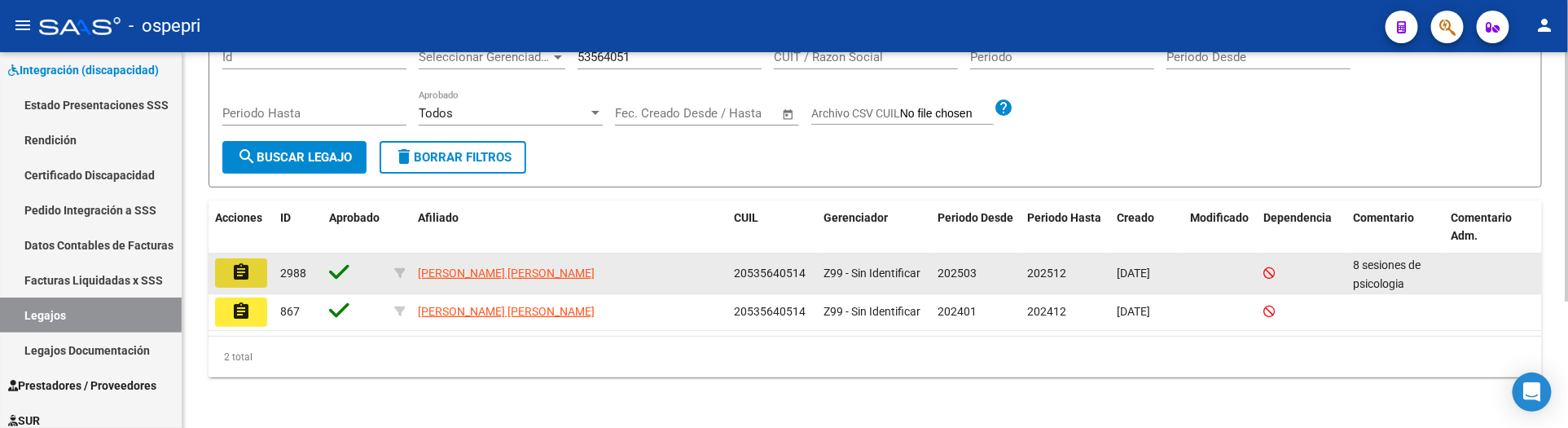
click at [243, 272] on mat-icon "assignment" at bounding box center [241, 273] width 20 height 20
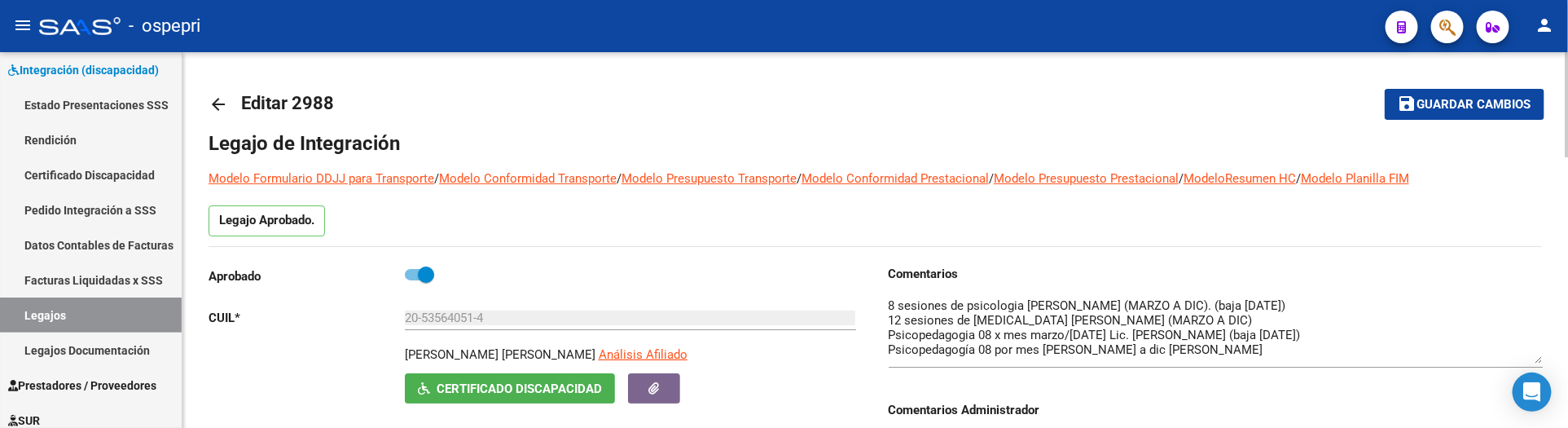
drag, startPoint x: 1537, startPoint y: 329, endPoint x: 1537, endPoint y: 364, distance: 35.0
click at [1537, 364] on textarea at bounding box center [1215, 331] width 654 height 68
click at [1119, 111] on mat-toolbar-row "arrow_back Editar 2988" at bounding box center [729, 104] width 1040 height 52
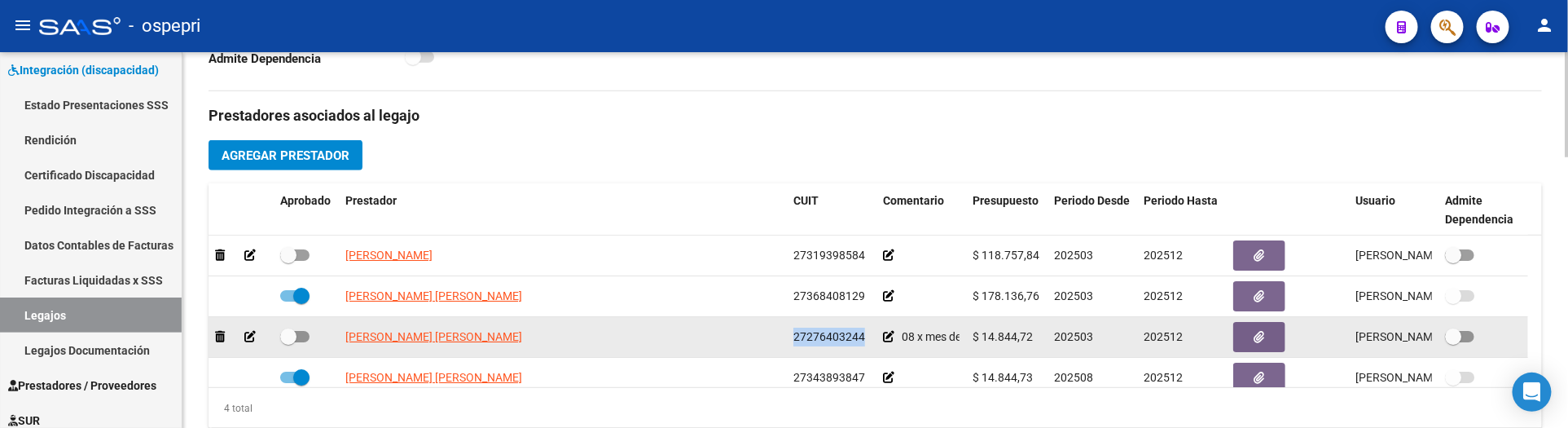
drag, startPoint x: 793, startPoint y: 332, endPoint x: 868, endPoint y: 338, distance: 75.2
click at [868, 338] on div "27276403244" at bounding box center [831, 337] width 77 height 19
copy span "27276403244"
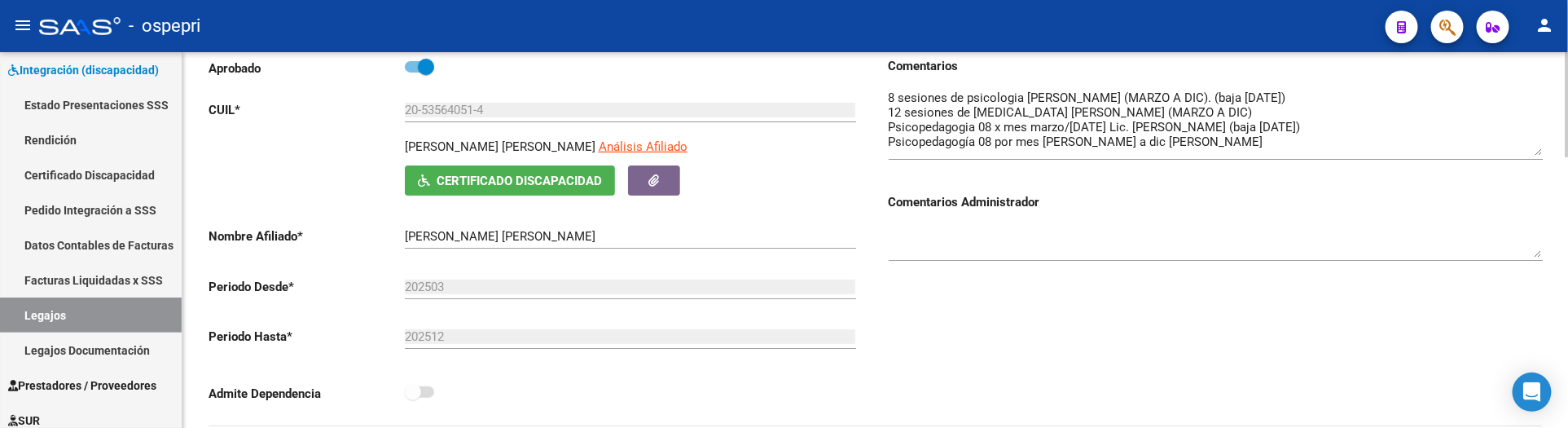
scroll to position [181, 0]
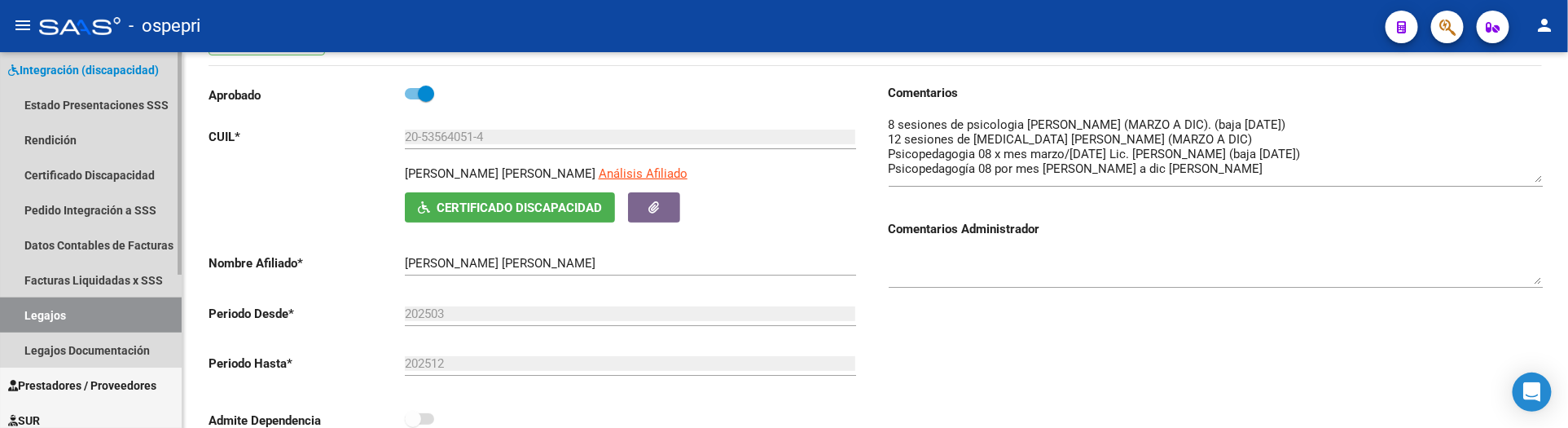
click at [112, 313] on link "Legajos" at bounding box center [91, 315] width 182 height 35
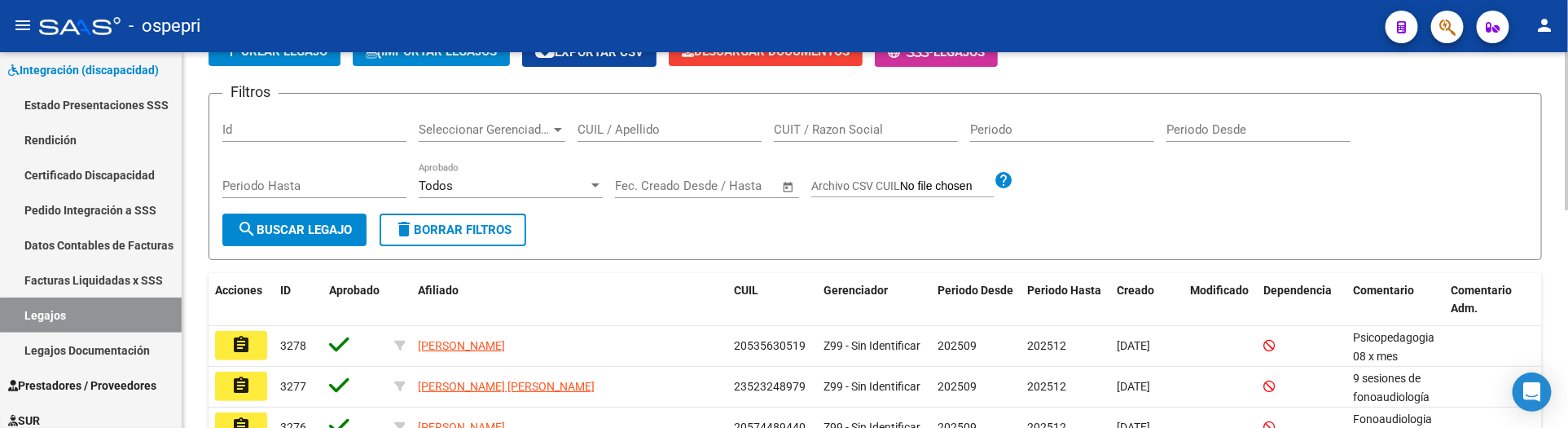
scroll to position [91, 0]
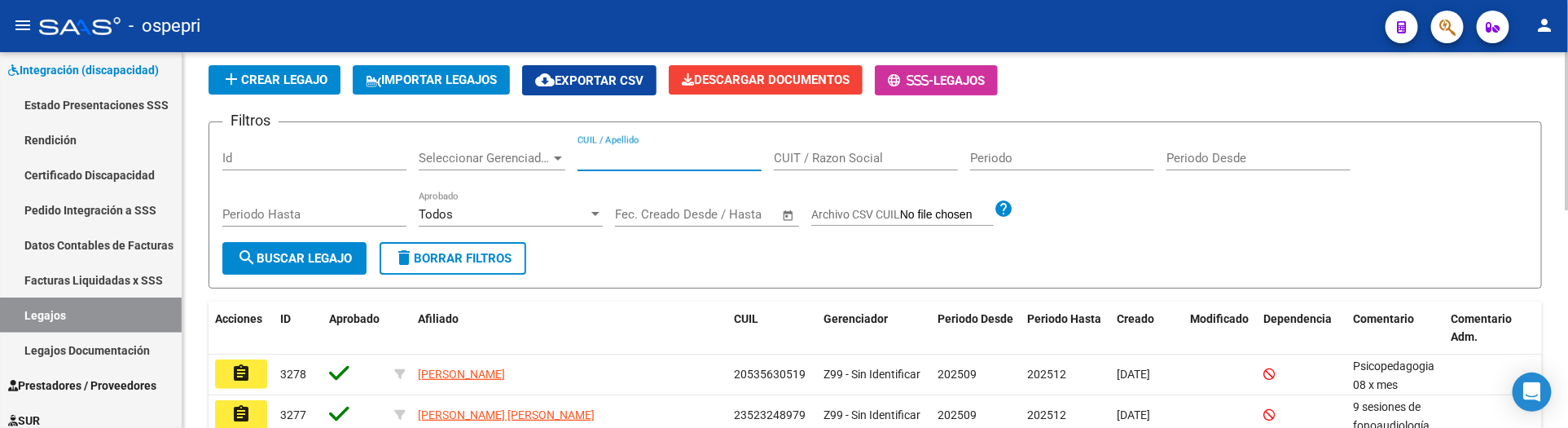
click at [609, 157] on input "CUIL / Apellido" at bounding box center [669, 159] width 184 height 15
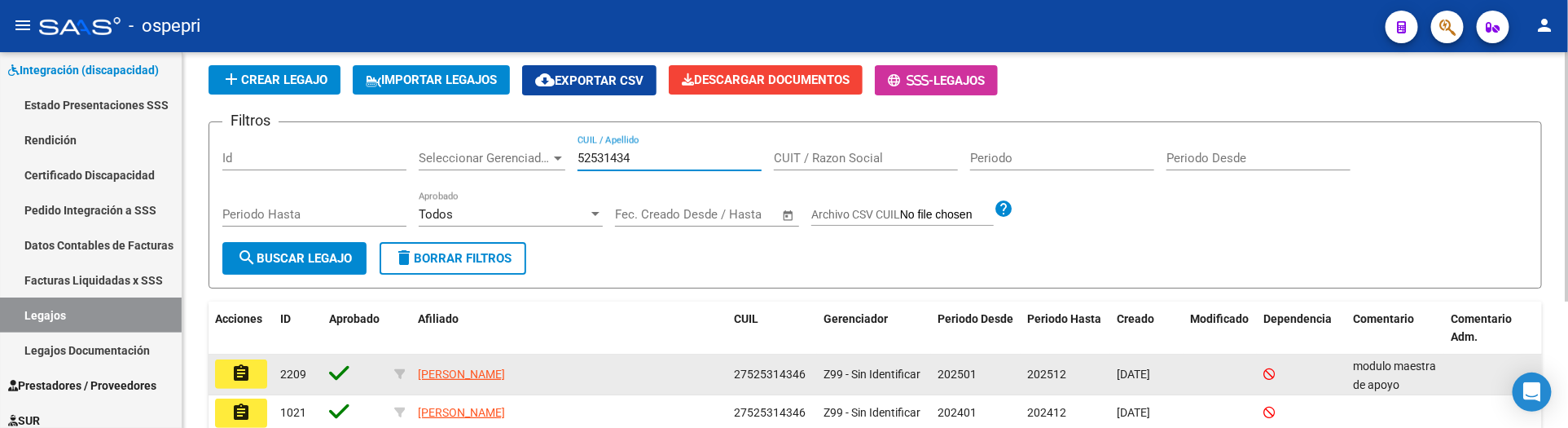
type input "52531434"
click at [249, 372] on mat-icon "assignment" at bounding box center [241, 373] width 20 height 20
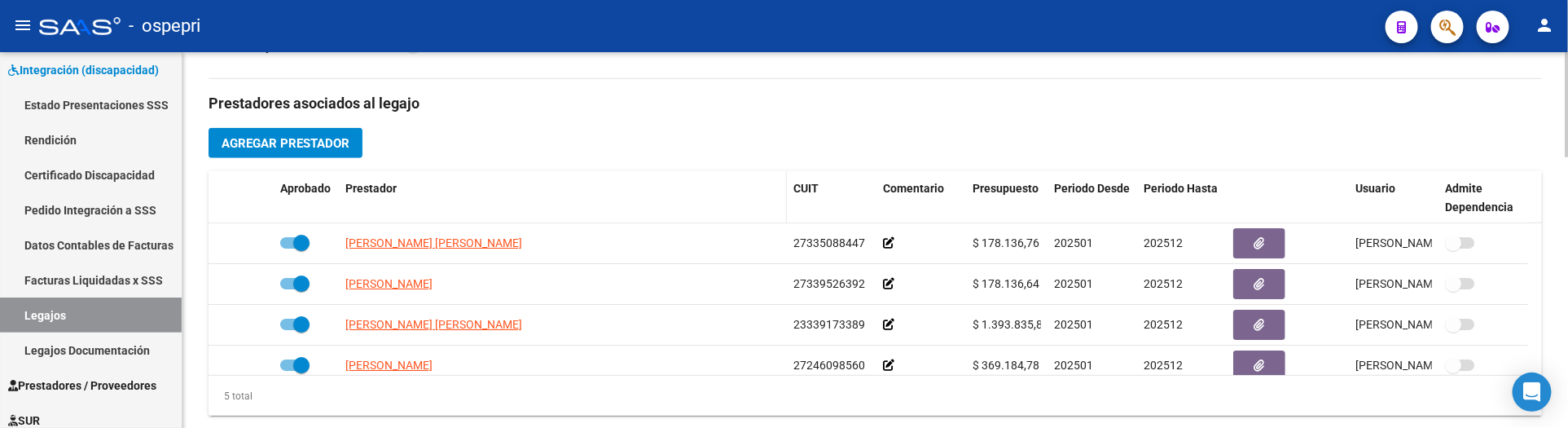
scroll to position [634, 0]
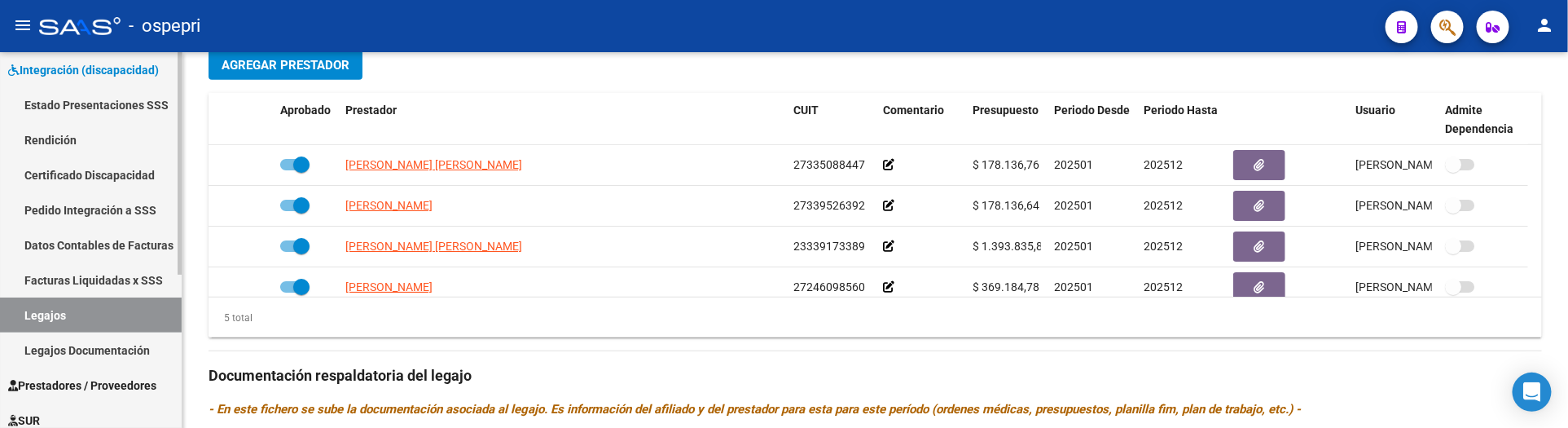
click at [58, 307] on link "Legajos" at bounding box center [91, 315] width 182 height 35
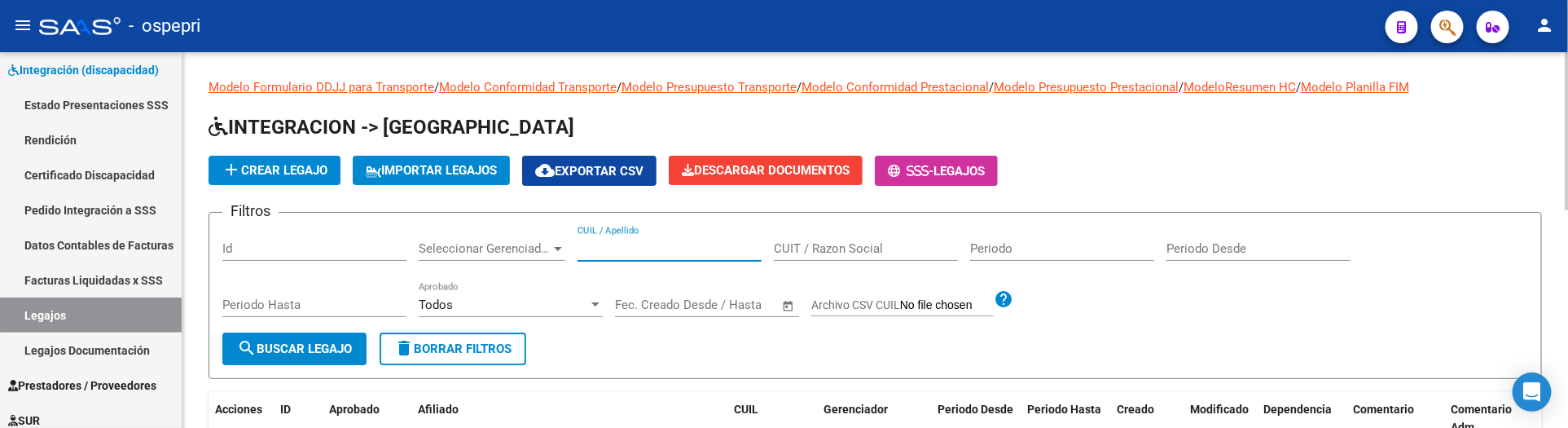
click at [624, 253] on input "CUIL / Apellido" at bounding box center [669, 249] width 184 height 15
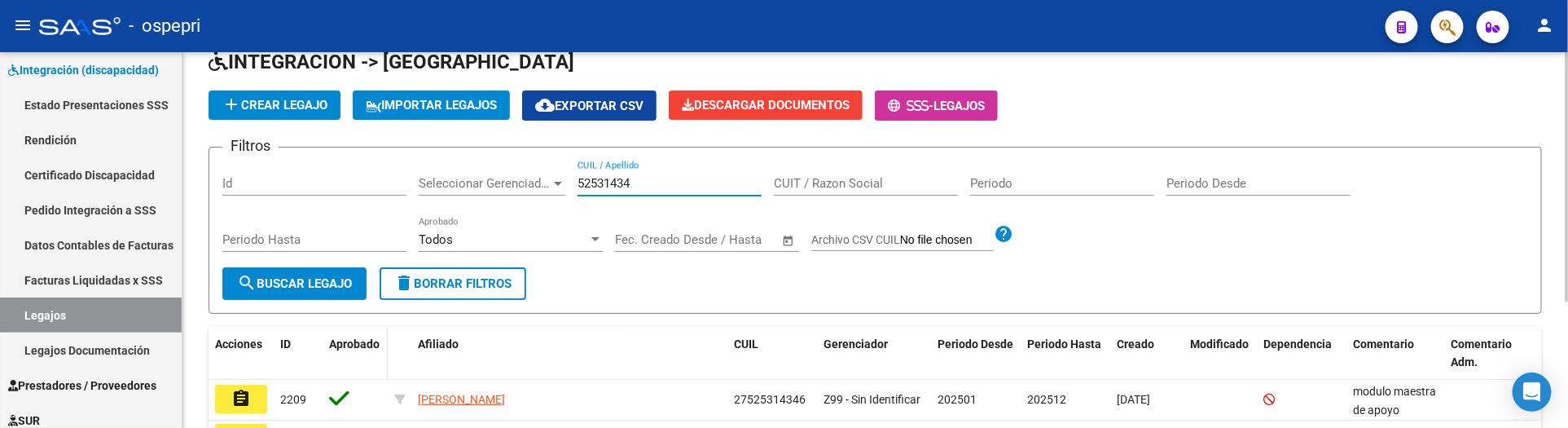
scroll to position [192, 0]
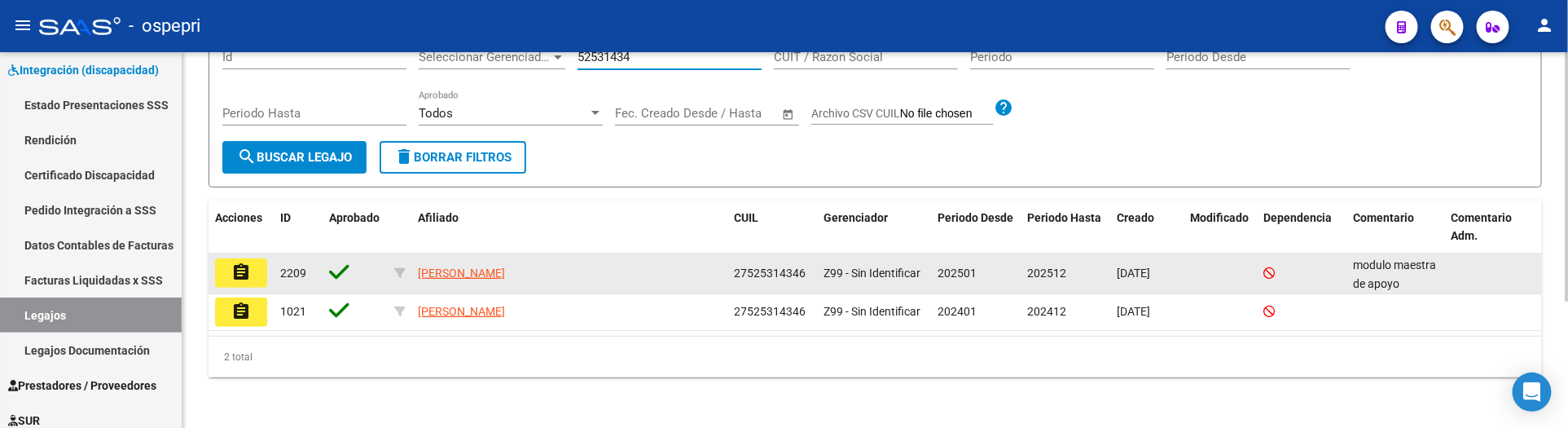
type input "52531434"
click at [239, 272] on mat-icon "assignment" at bounding box center [241, 273] width 20 height 20
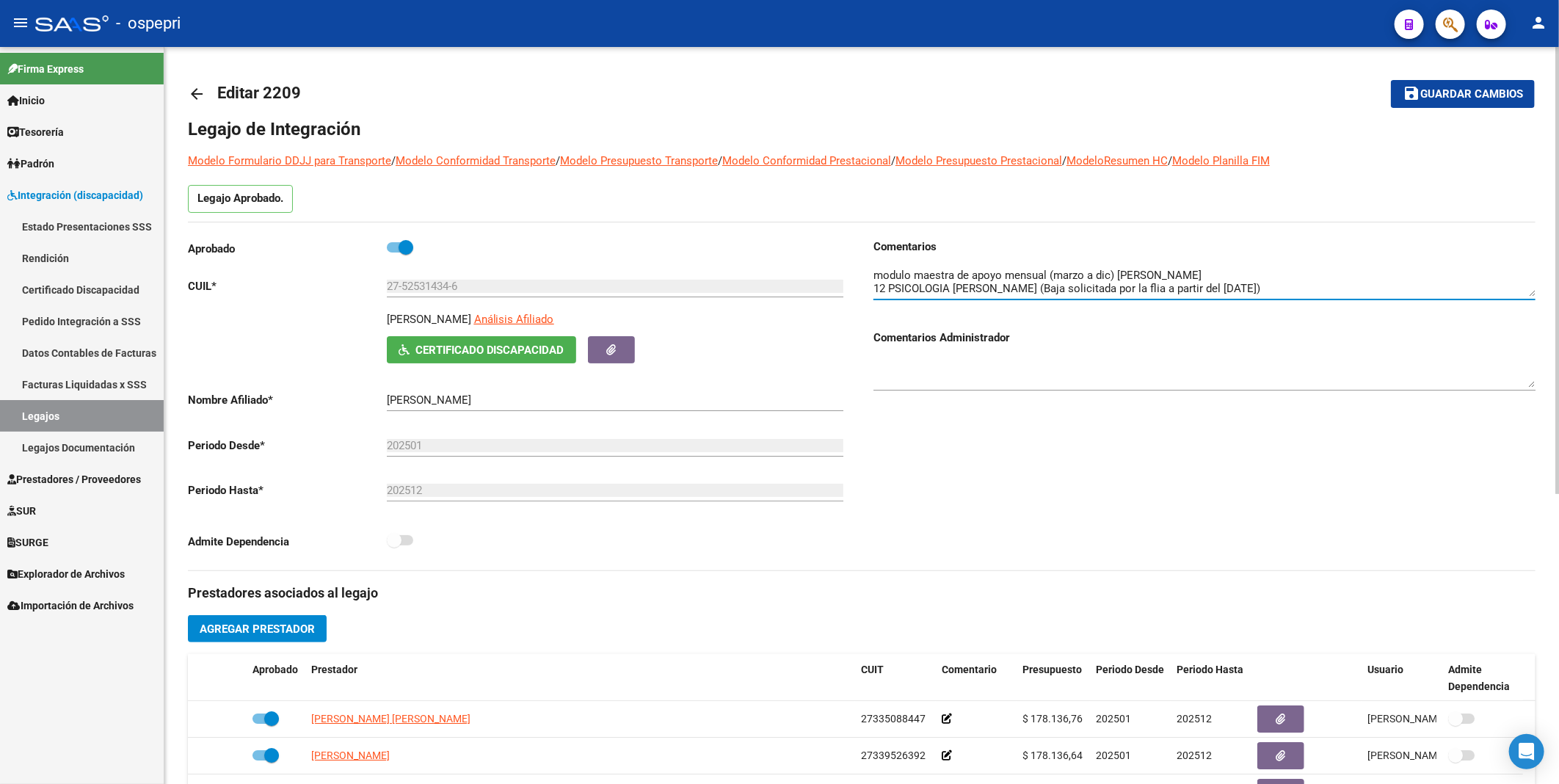
drag, startPoint x: 1531, startPoint y: 297, endPoint x: 1531, endPoint y: 316, distance: 19.0
click at [1412, 316] on div "Comentarios Comentarios Administrador" at bounding box center [1205, 321] width 662 height 166
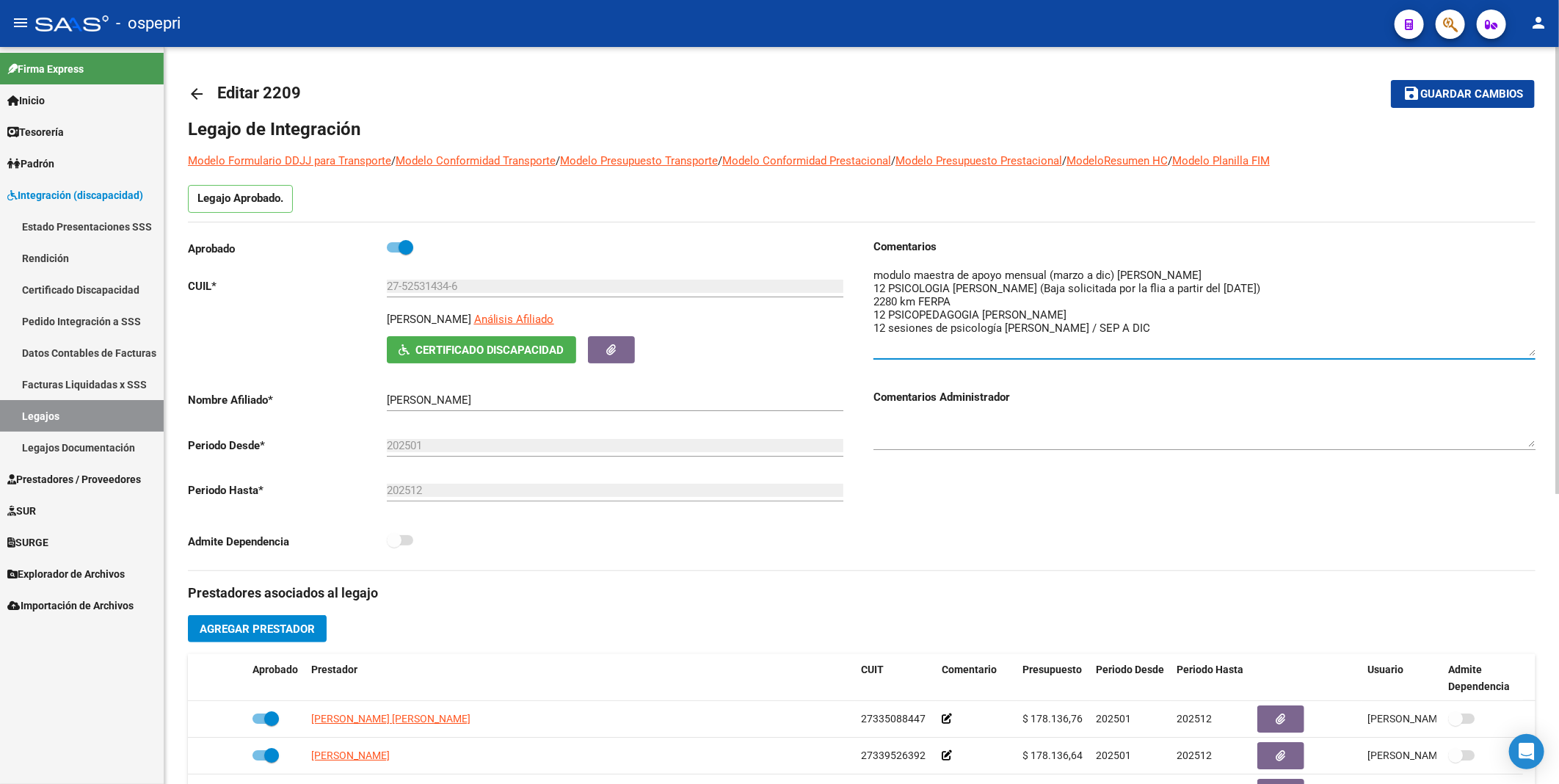
drag, startPoint x: 1533, startPoint y: 296, endPoint x: 1539, endPoint y: 355, distance: 59.3
click at [1412, 355] on div "arrow_back Editar 2209 save Guardar cambios Legajo de Integración Modelo Formul…" at bounding box center [862, 654] width 1395 height 1215
click at [1319, 336] on textarea at bounding box center [1205, 311] width 662 height 89
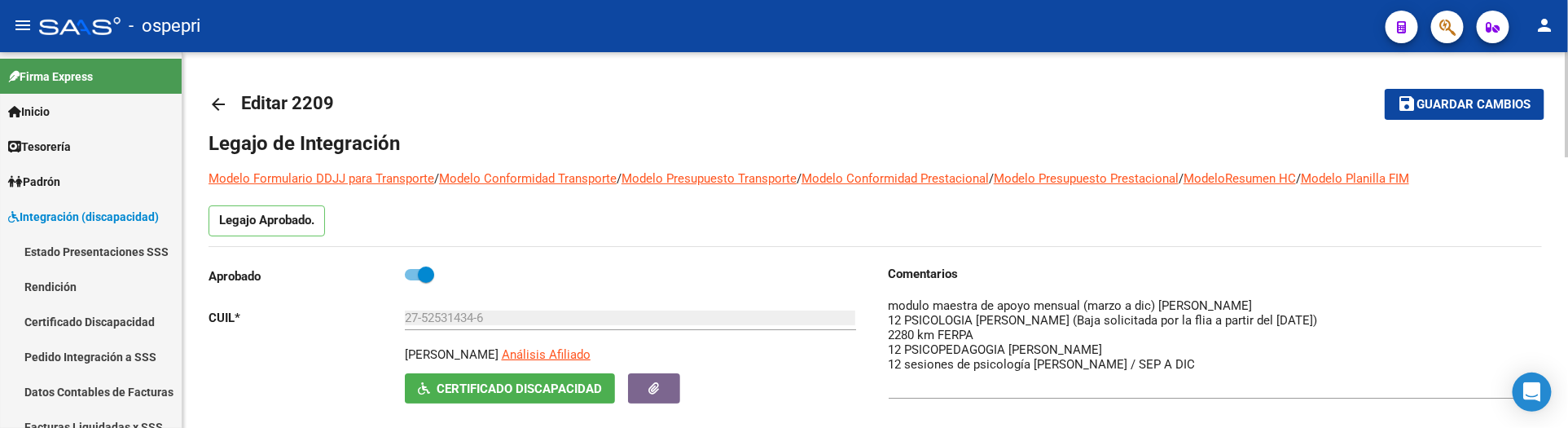
click at [1509, 337] on textarea at bounding box center [1215, 345] width 654 height 98
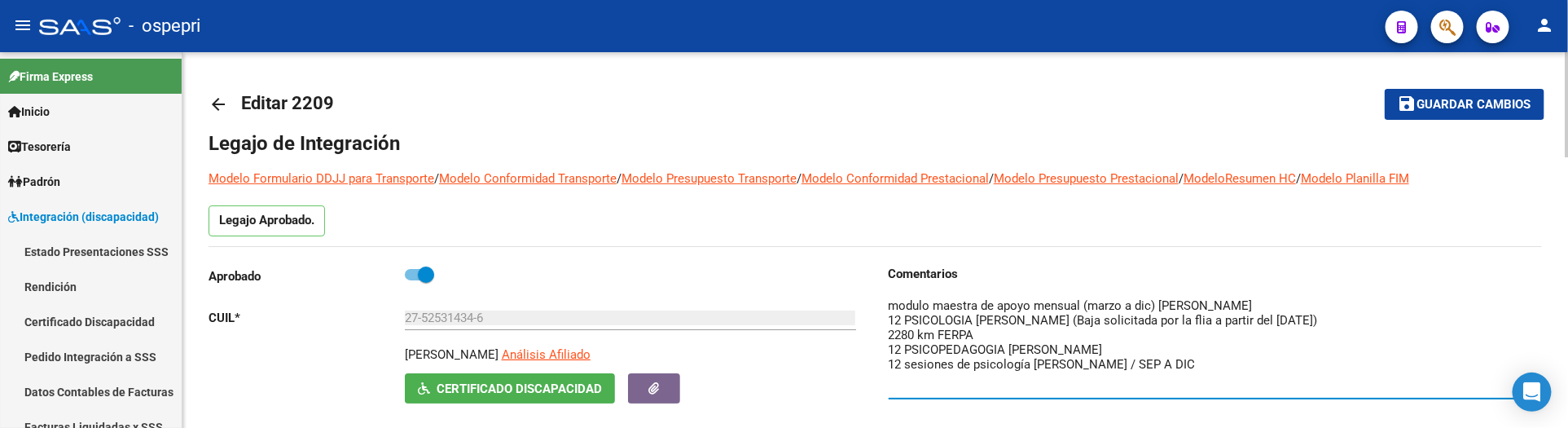
click at [1334, 373] on textarea at bounding box center [1215, 345] width 654 height 98
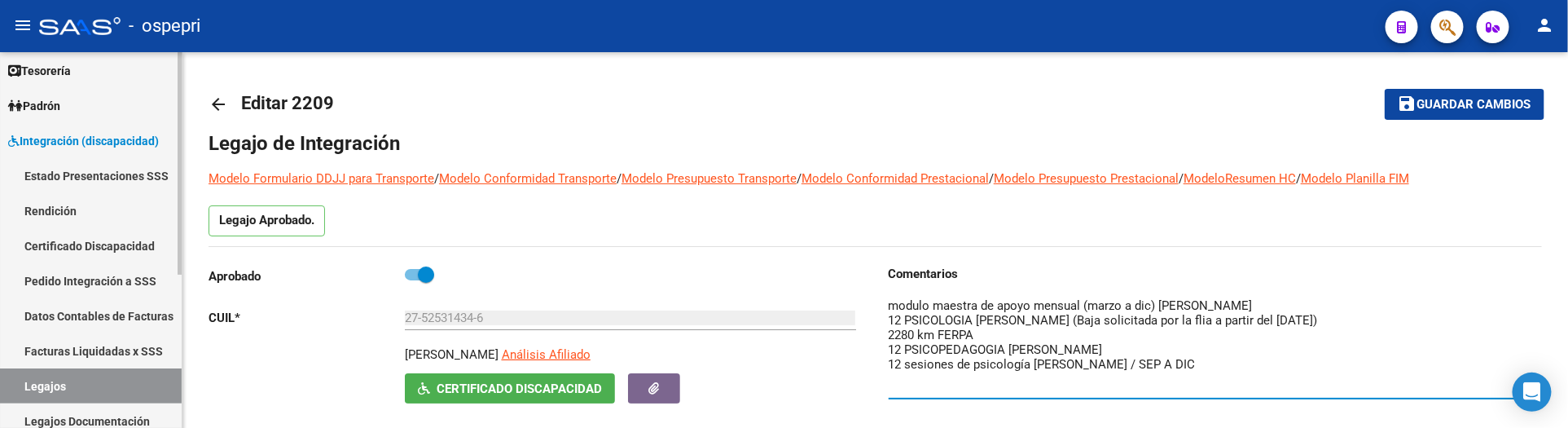
scroll to position [181, 0]
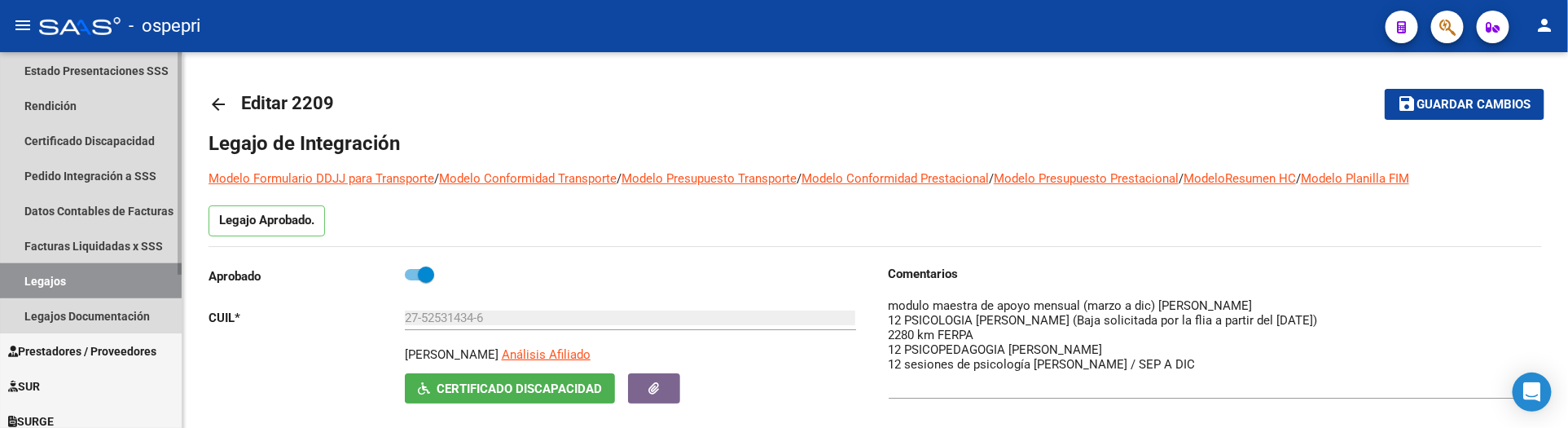
click at [92, 271] on link "Legajos" at bounding box center [91, 281] width 182 height 35
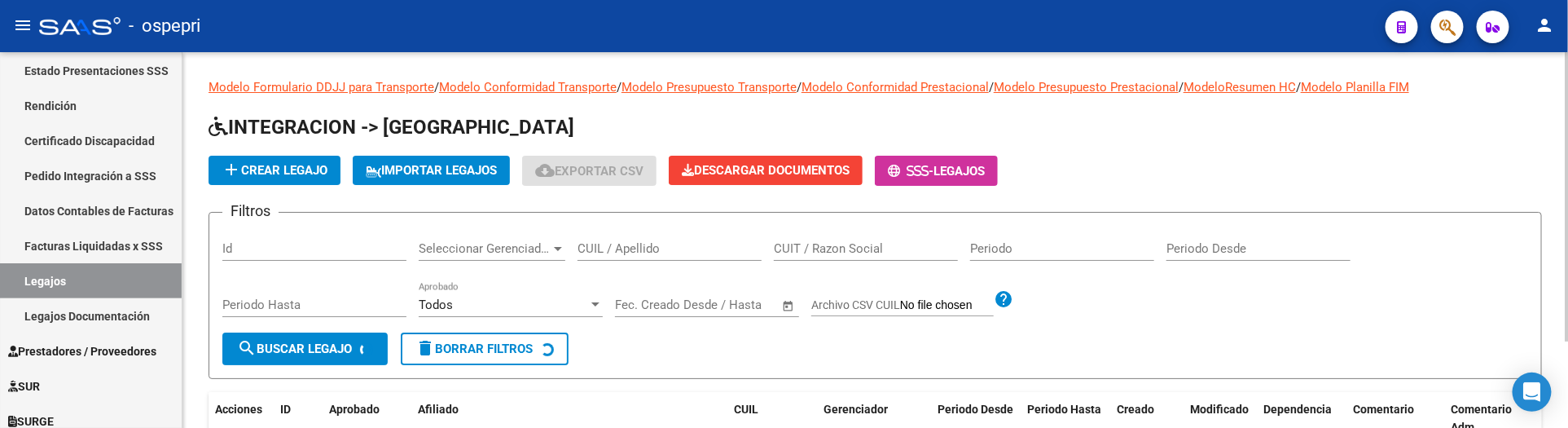
click at [628, 250] on input "CUIL / Apellido" at bounding box center [669, 249] width 184 height 15
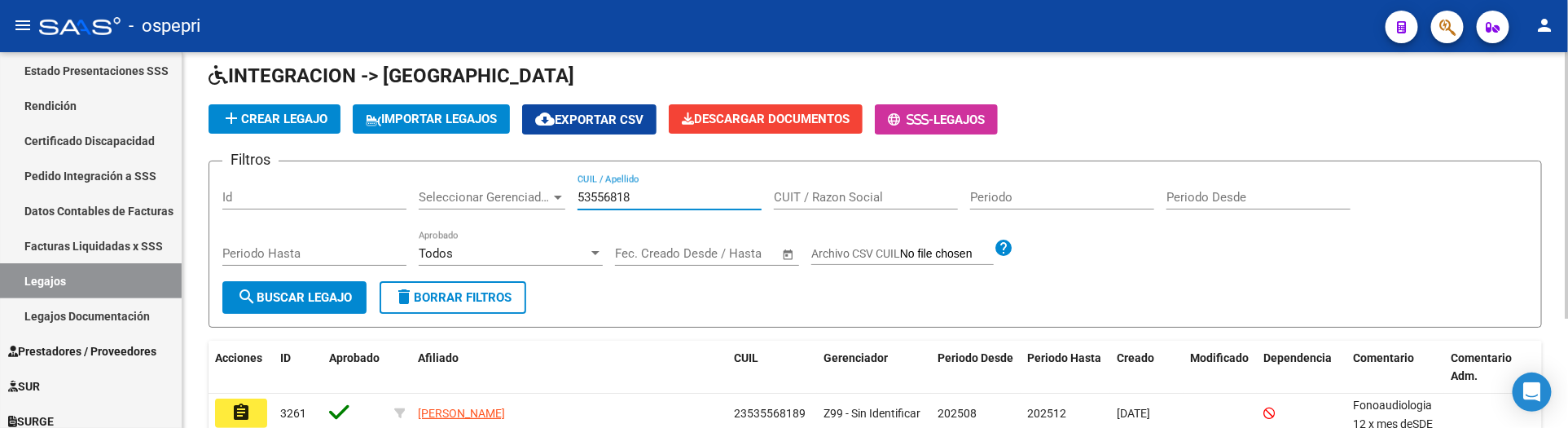
scroll to position [155, 0]
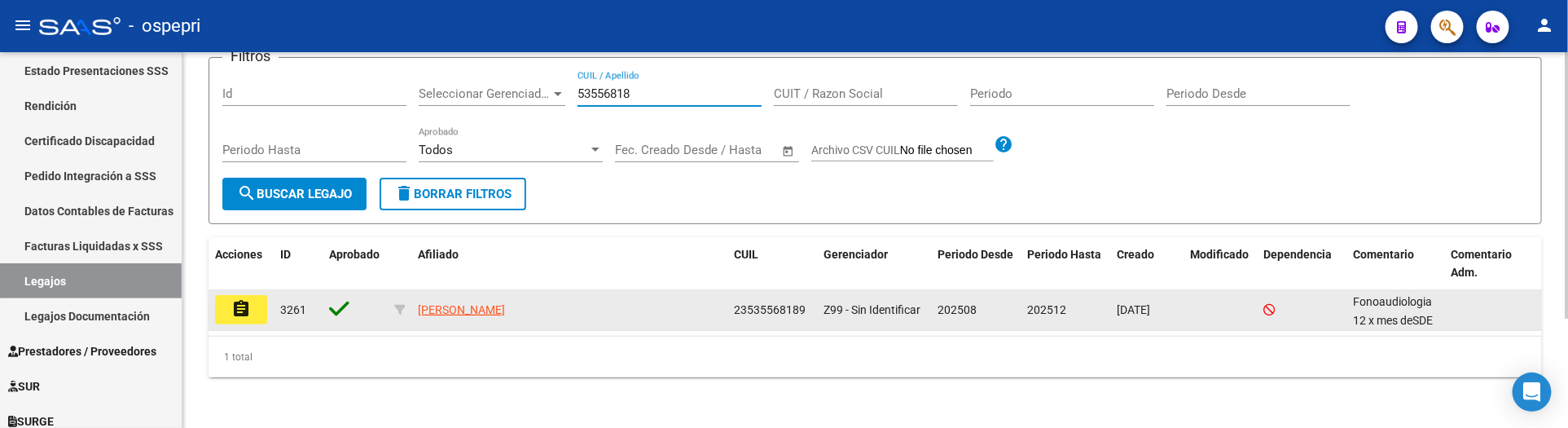
type input "53556818"
click at [238, 313] on mat-icon "assignment" at bounding box center [241, 309] width 20 height 20
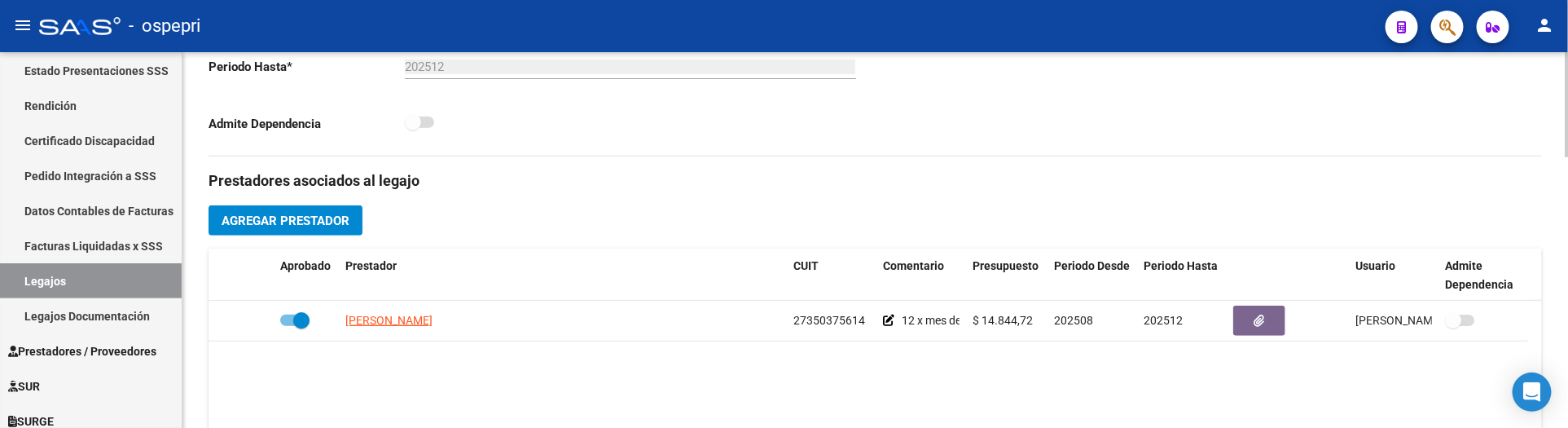
scroll to position [543, 0]
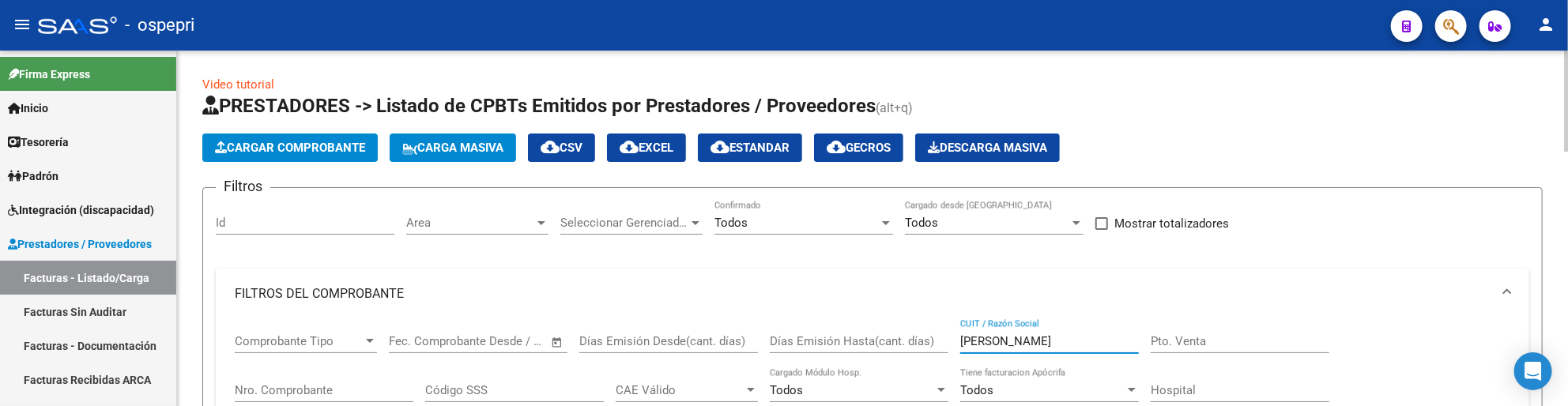
drag, startPoint x: 1038, startPoint y: 338, endPoint x: 946, endPoint y: 348, distance: 92.5
click at [946, 348] on div "Comprobante Tipo Comprobante Tipo Fecha inicio – Fecha fin Fec. Comprobante Des…" at bounding box center [873, 392] width 1276 height 147
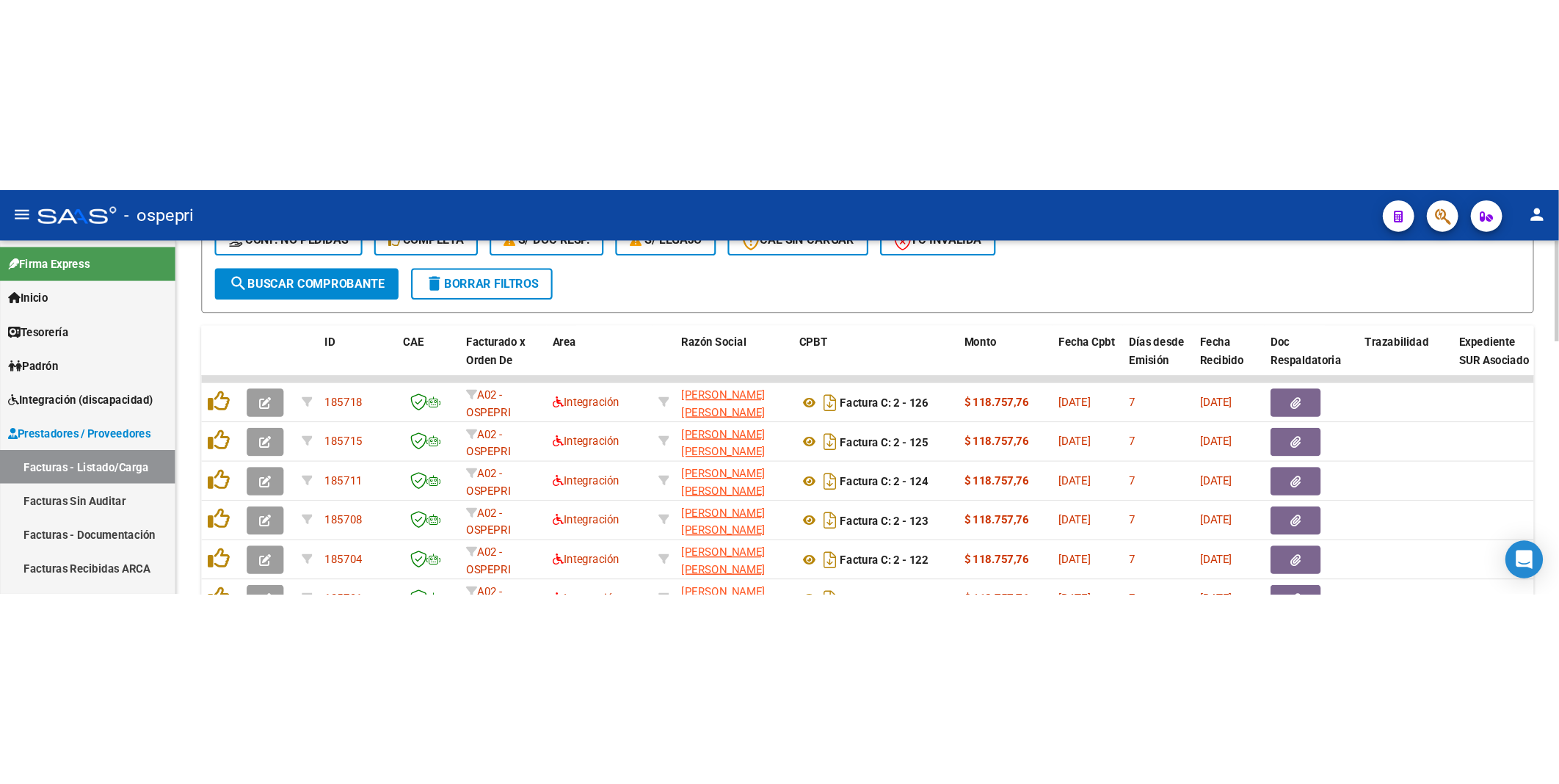
scroll to position [571, 0]
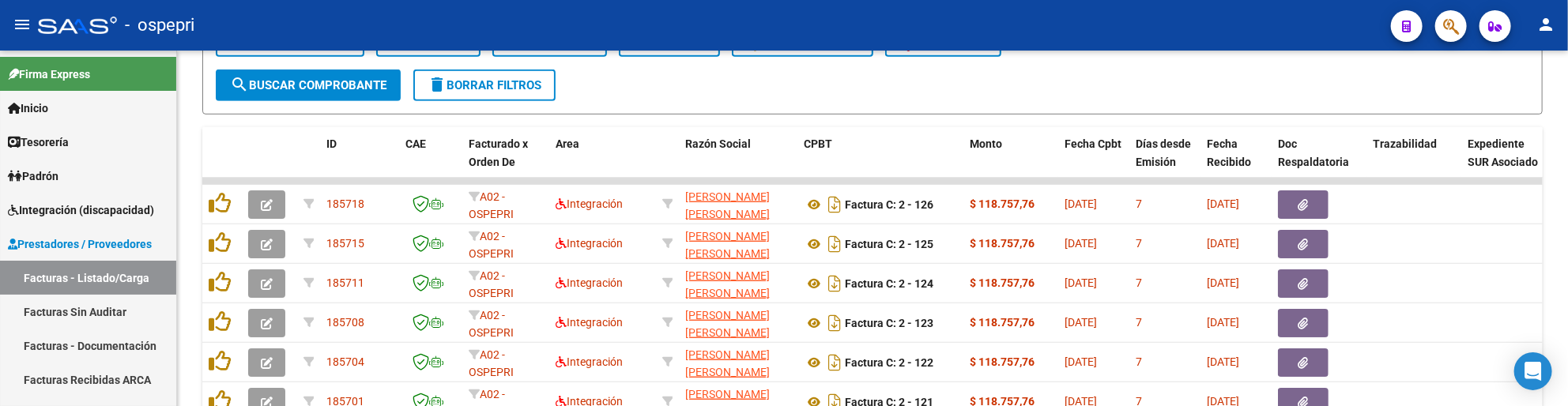
type input "fernandez cintia"
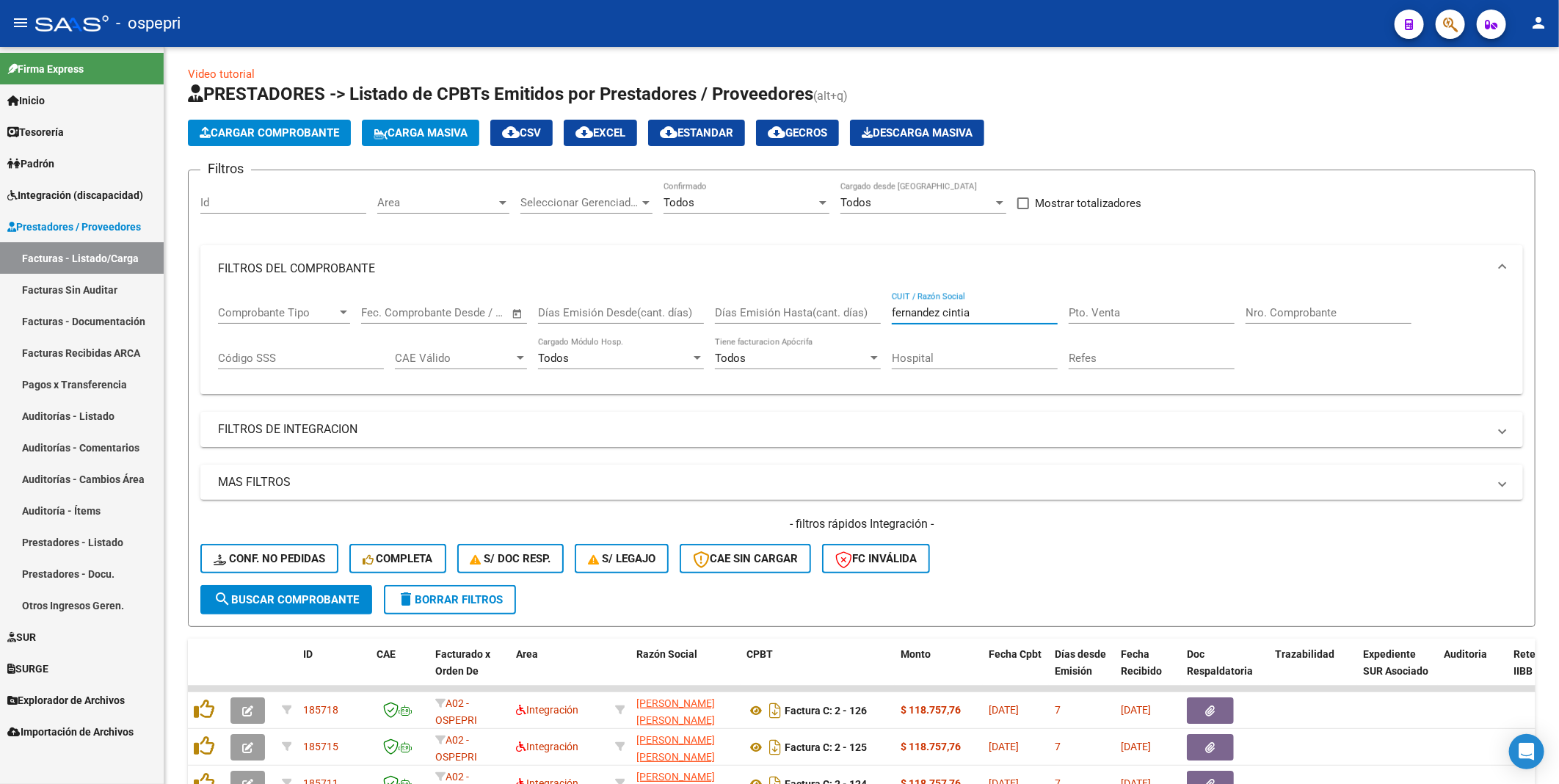
scroll to position [0, 0]
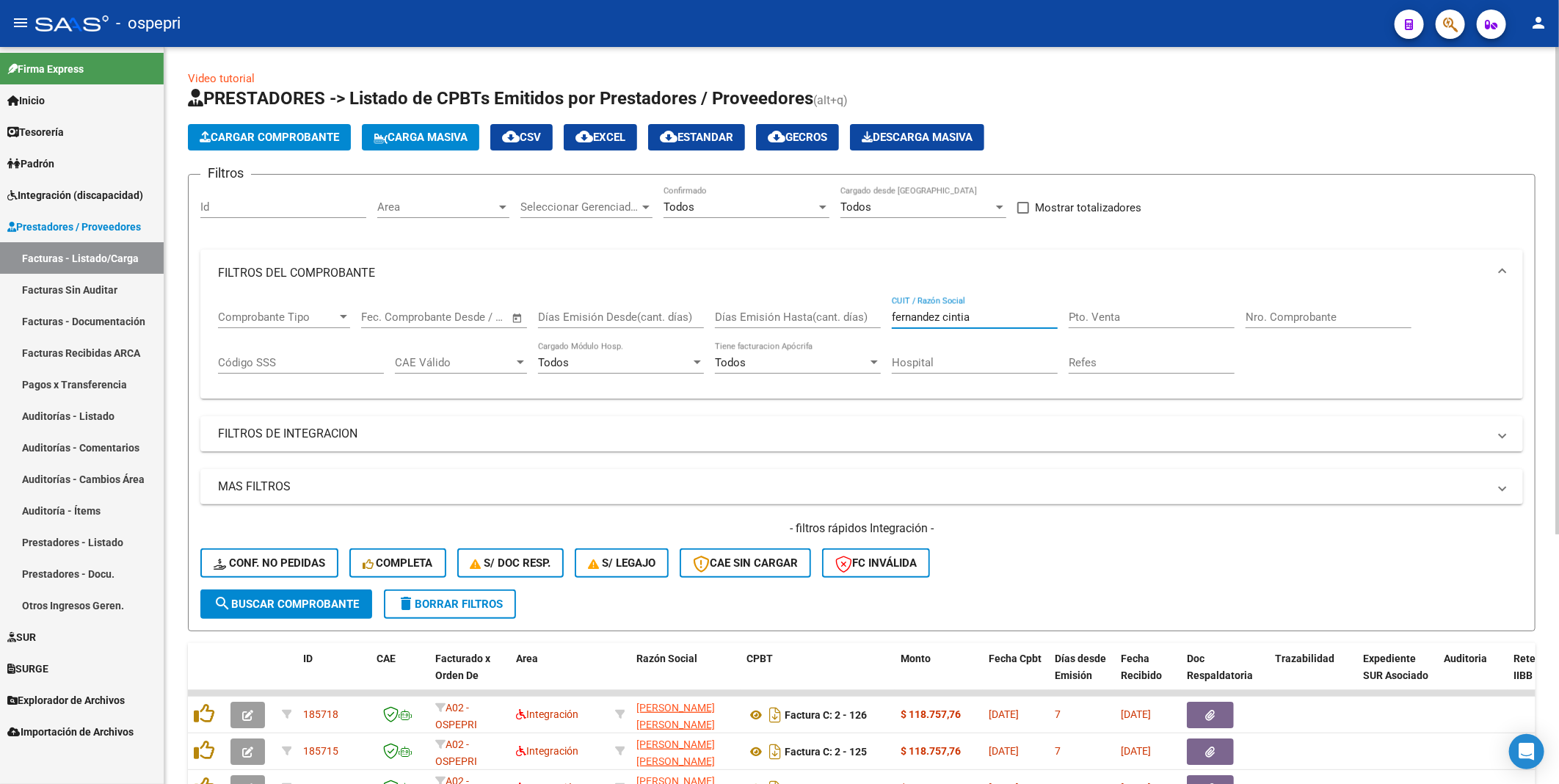
click at [268, 376] on span "search Buscar Comprobante" at bounding box center [286, 604] width 145 height 13
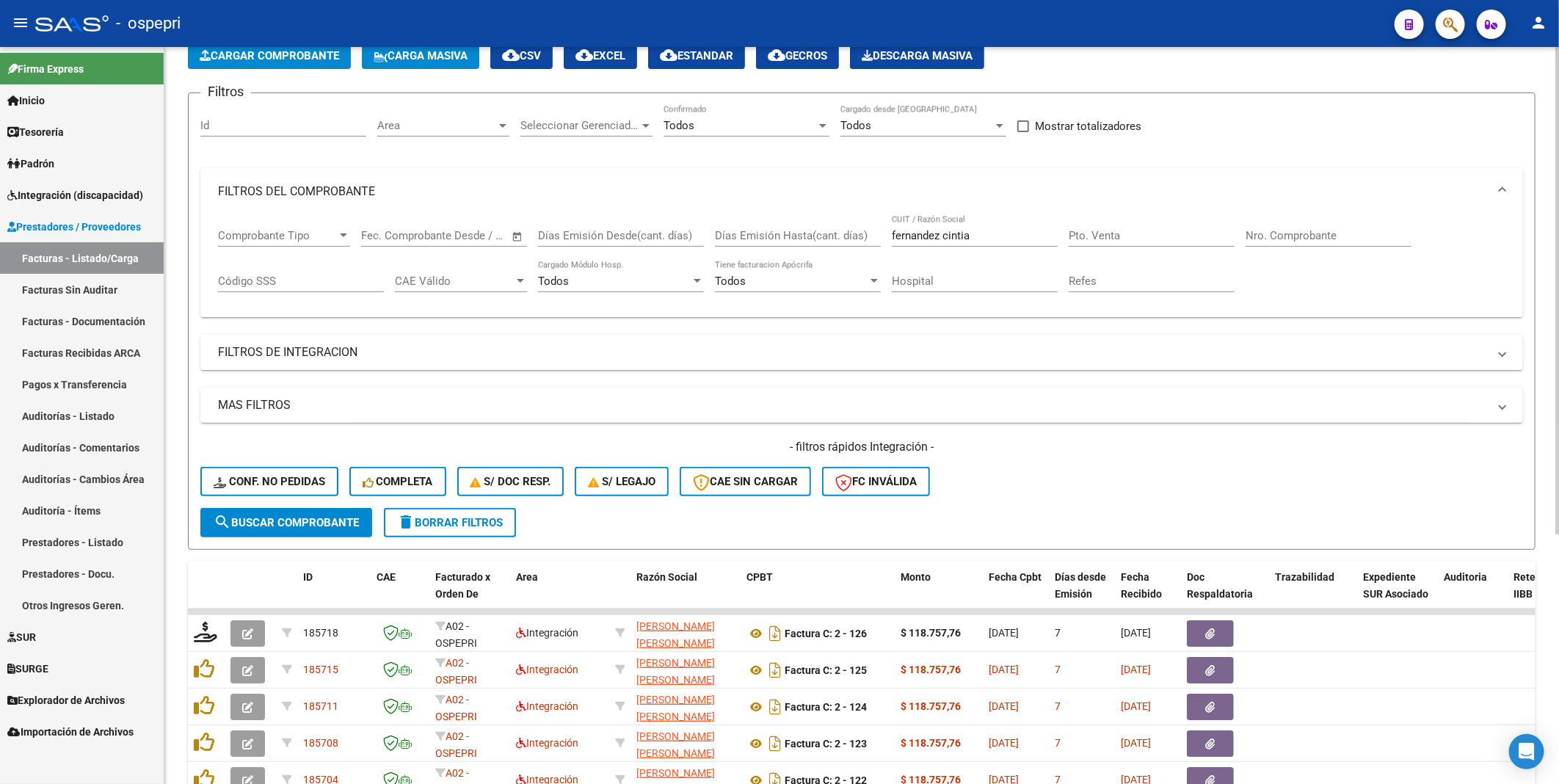
click at [824, 125] on div at bounding box center [823, 126] width 7 height 4
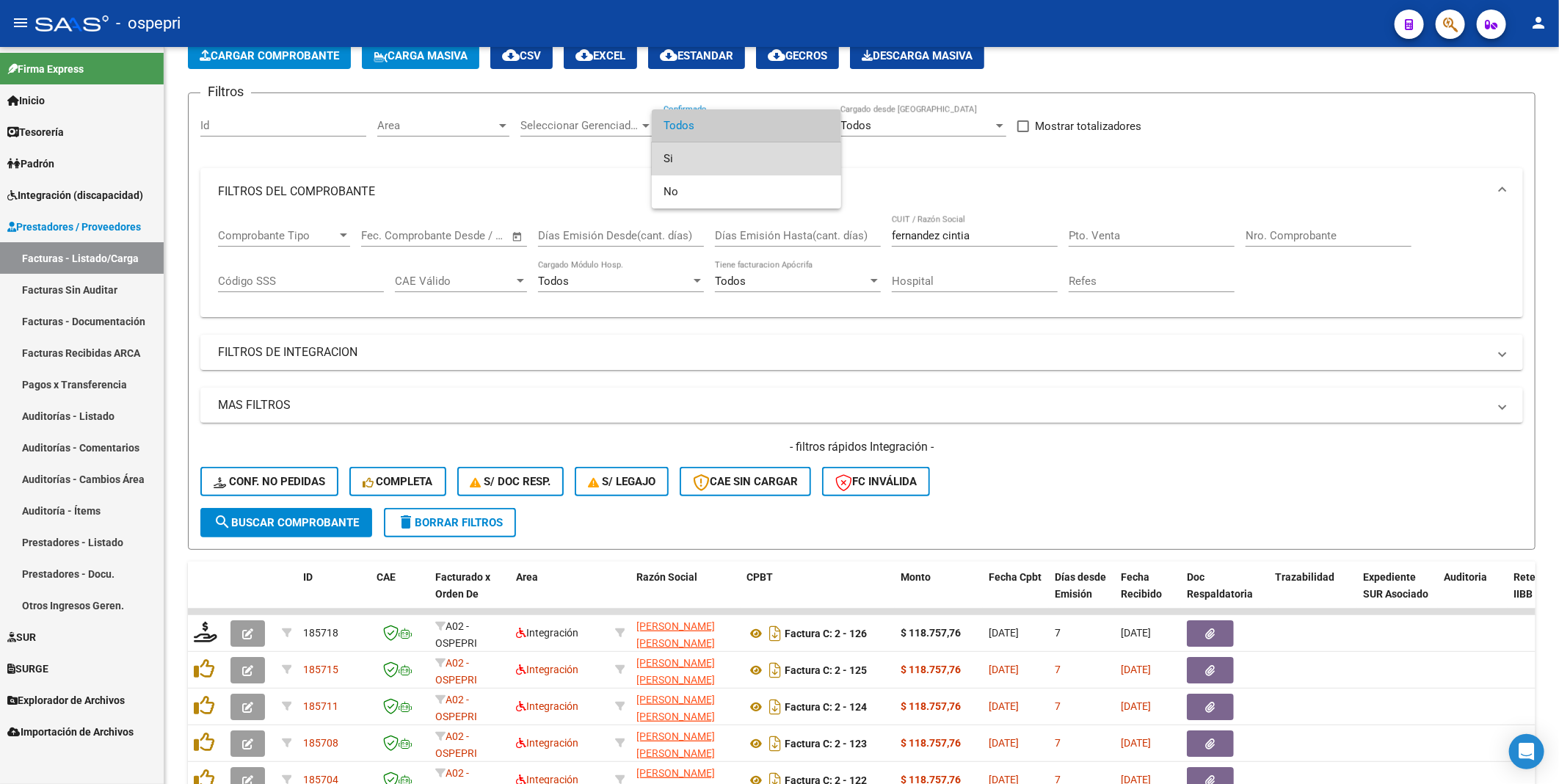
click at [729, 150] on span "Si" at bounding box center [746, 158] width 166 height 33
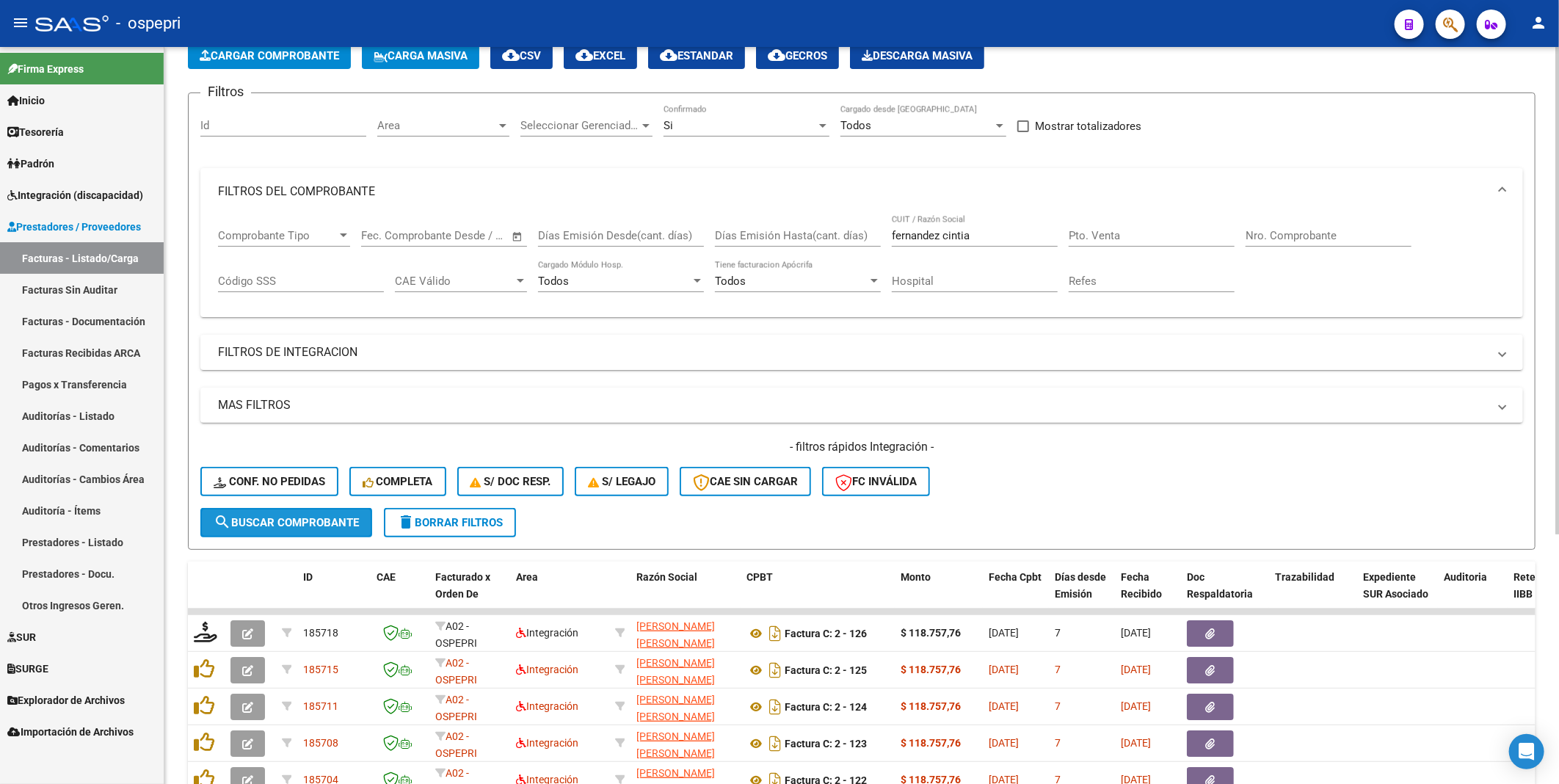
click at [356, 376] on span "search Buscar Comprobante" at bounding box center [286, 523] width 145 height 13
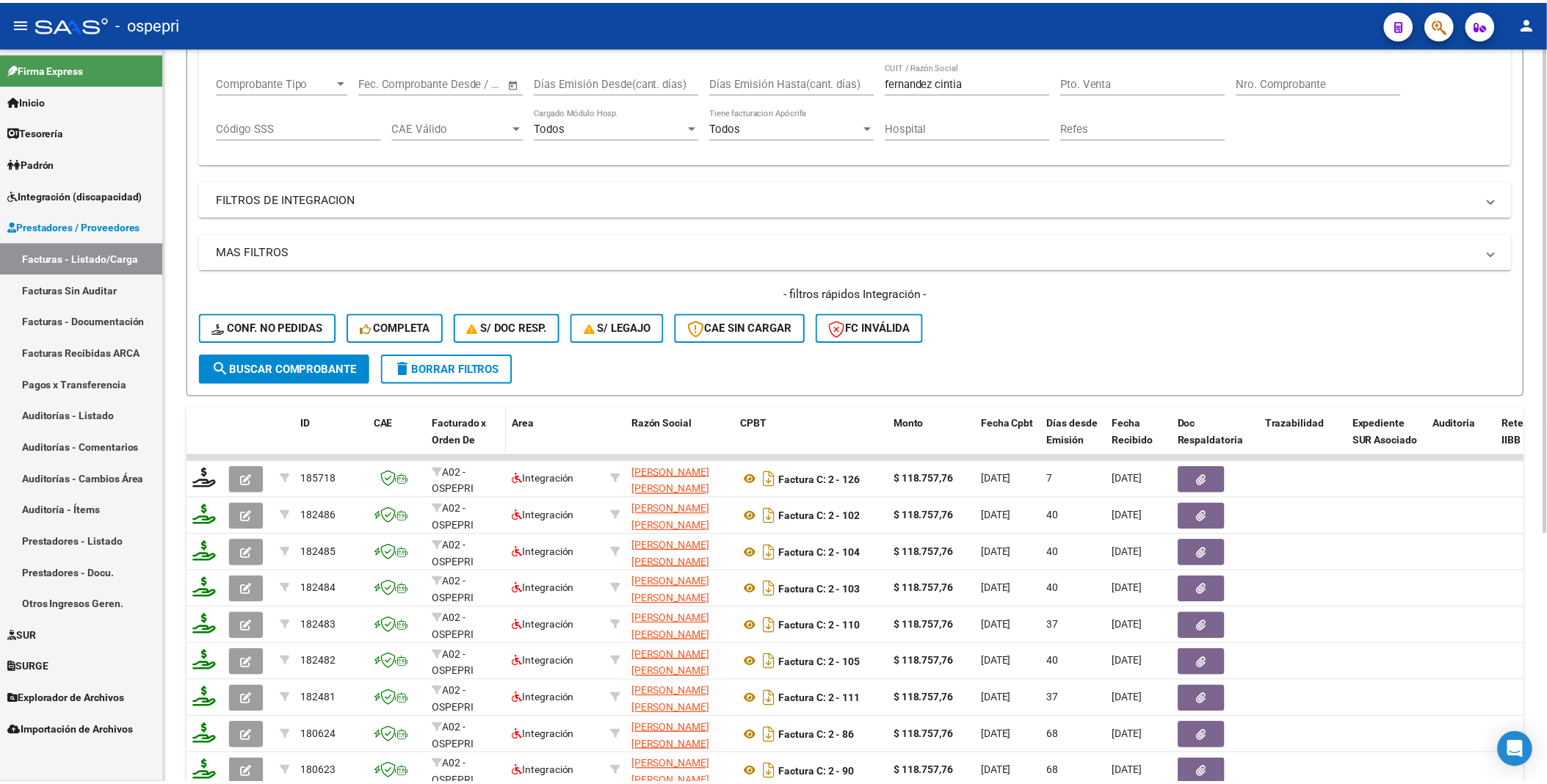
scroll to position [245, 0]
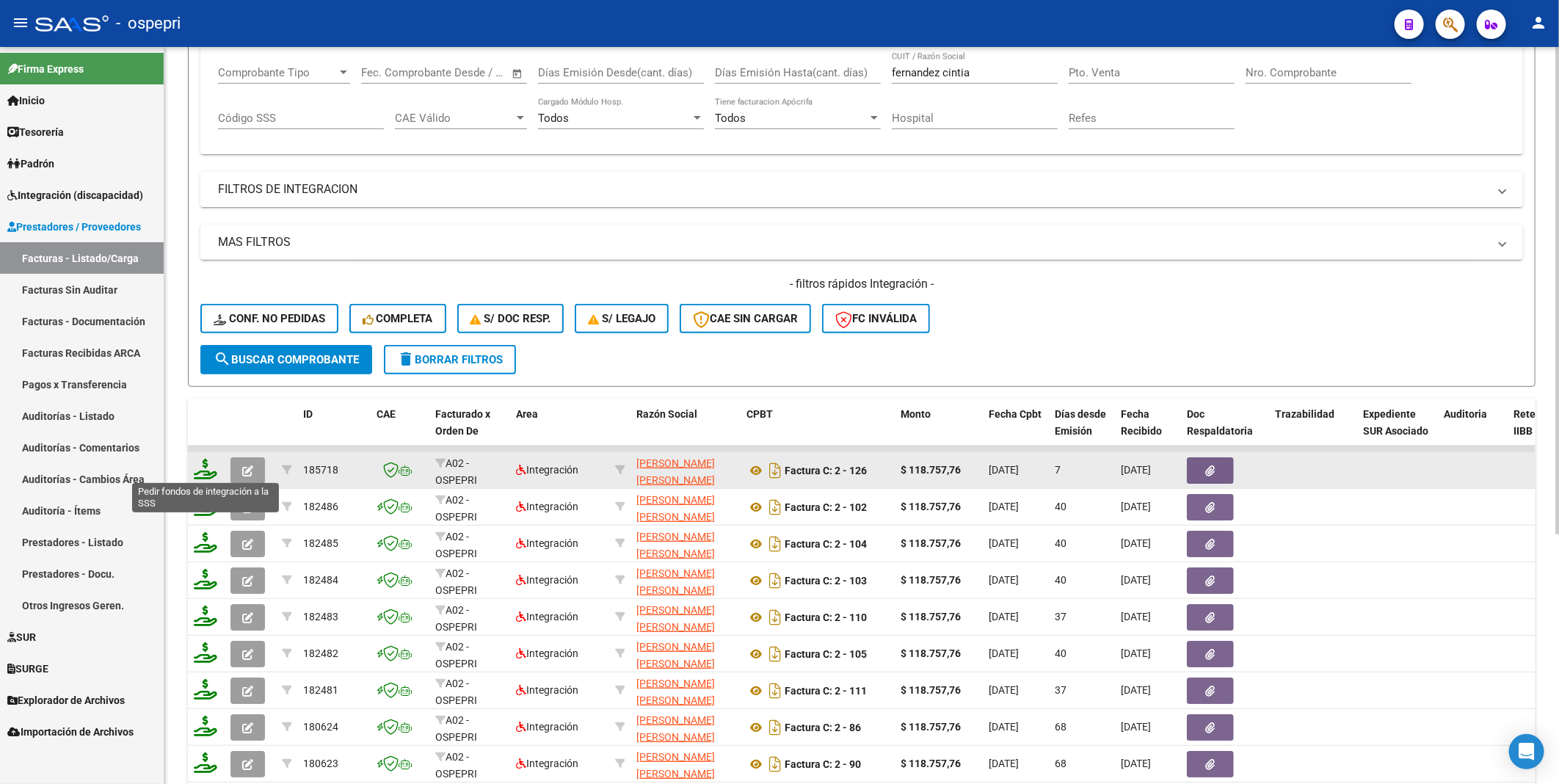
click at [208, 376] on icon at bounding box center [205, 469] width 24 height 21
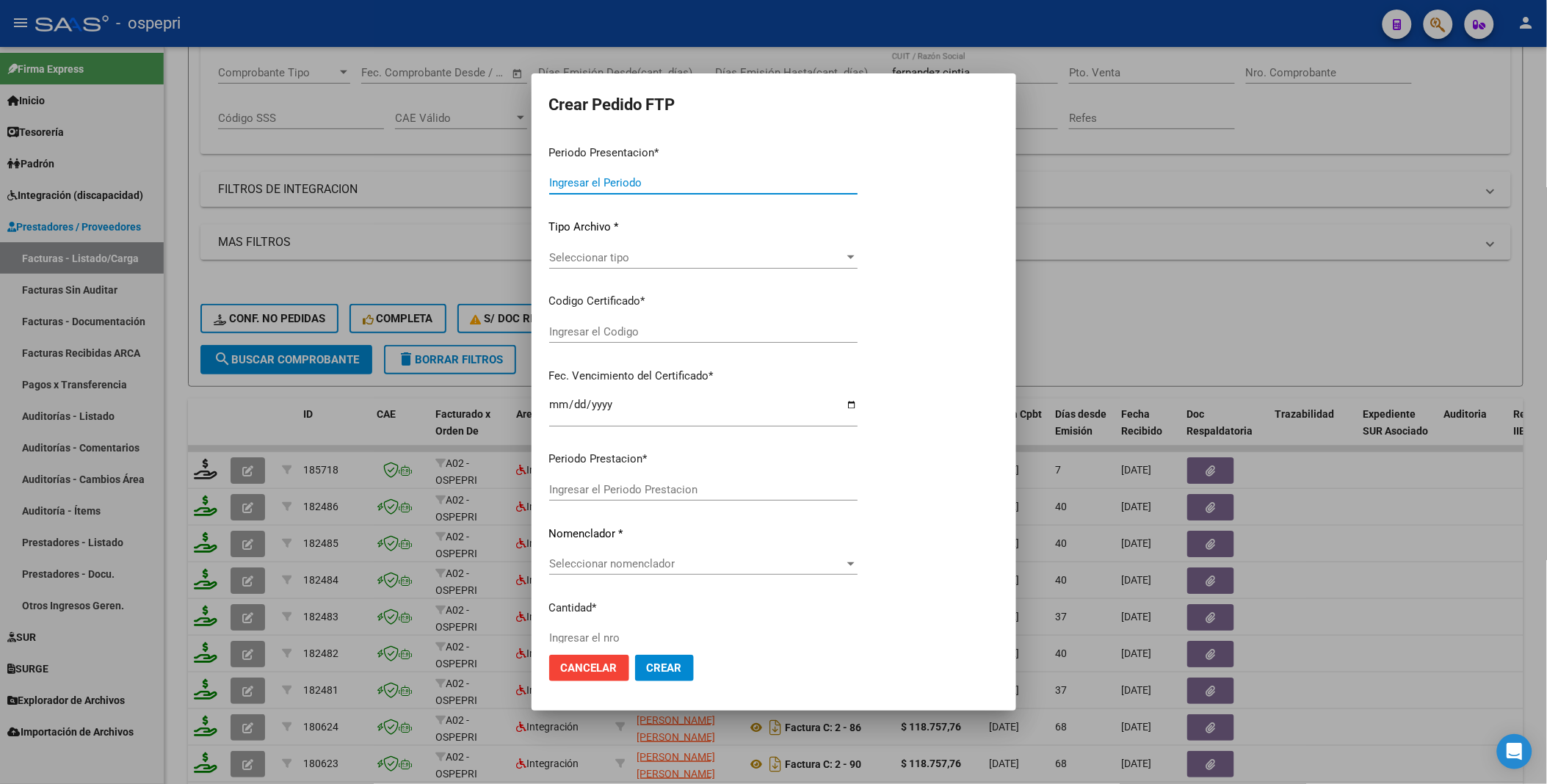
type input "202508"
type input "$ 118.757,76"
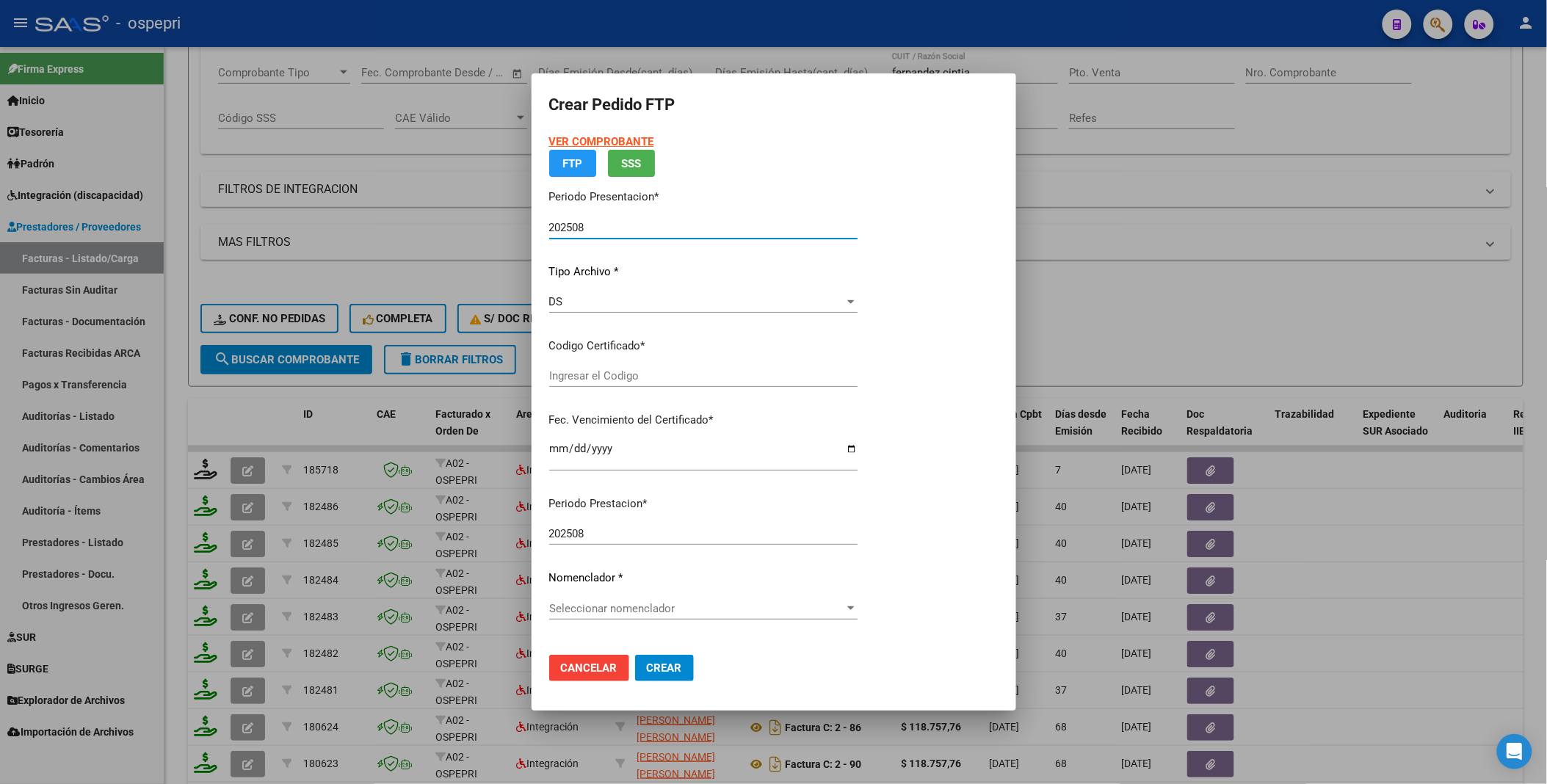
type input "2053564051-4"
type input "[DATE]"
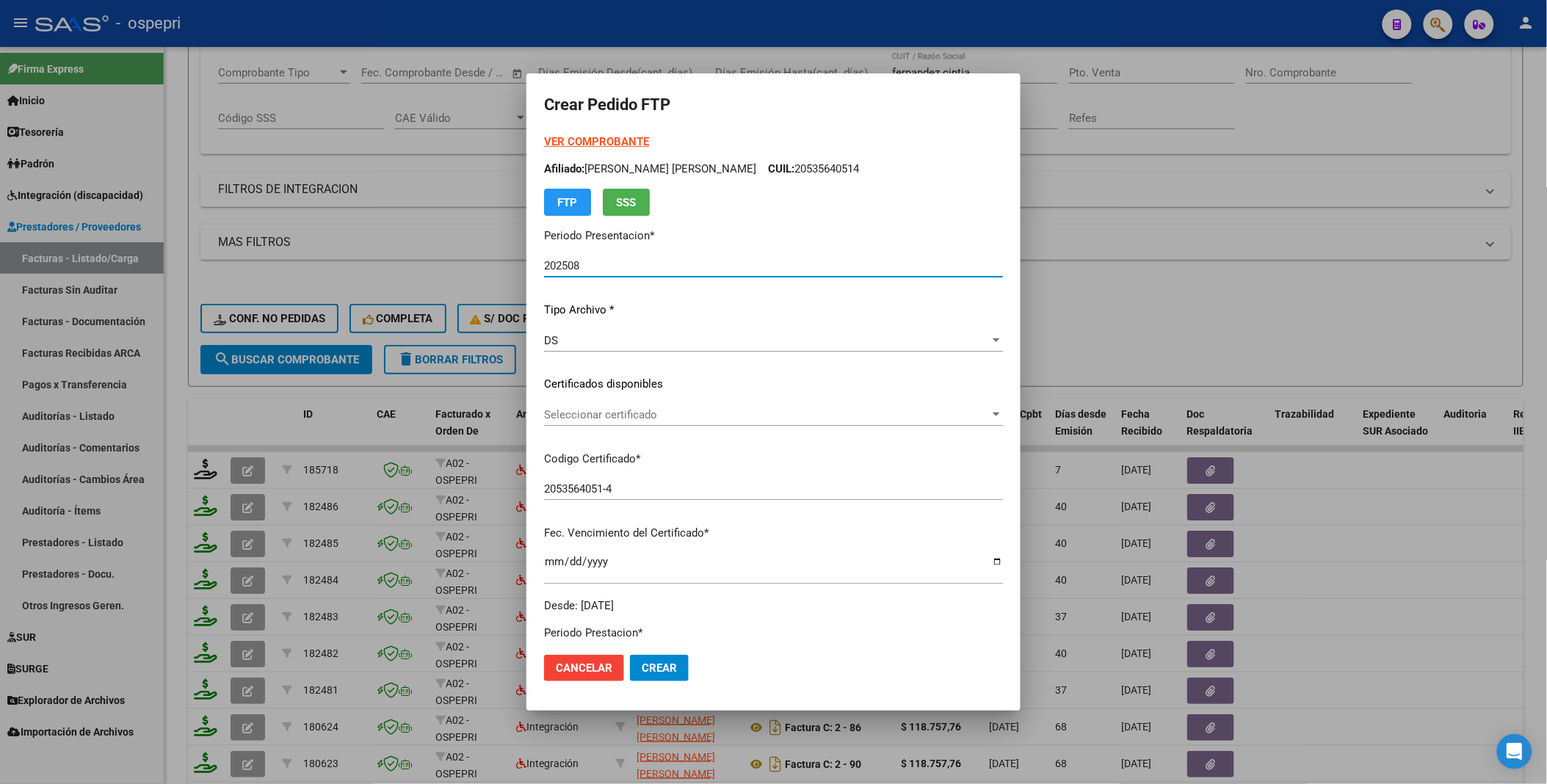
click at [993, 376] on div at bounding box center [996, 414] width 7 height 4
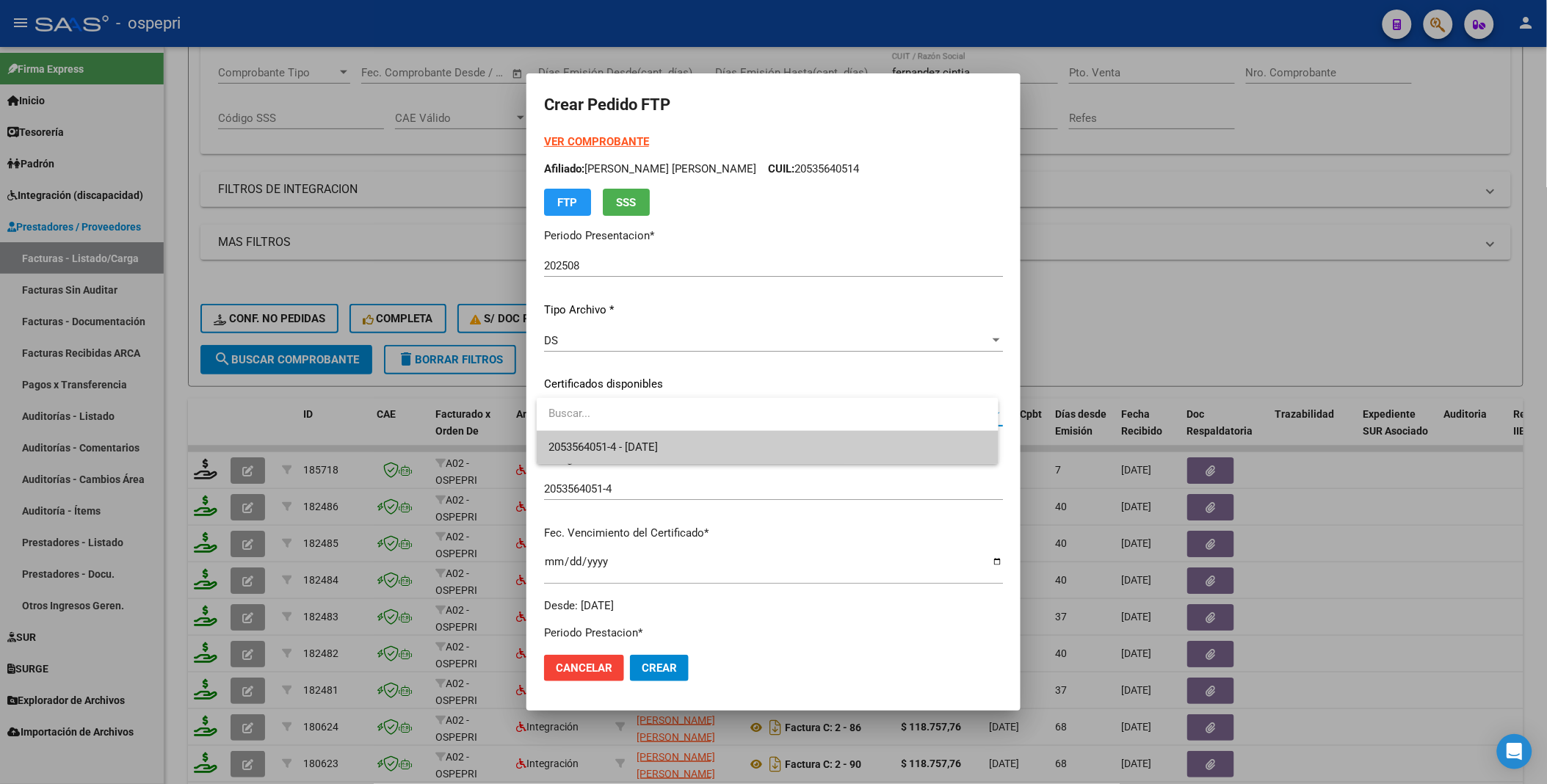
click at [857, 376] on span "2053564051-4 - [DATE]" at bounding box center [767, 447] width 438 height 33
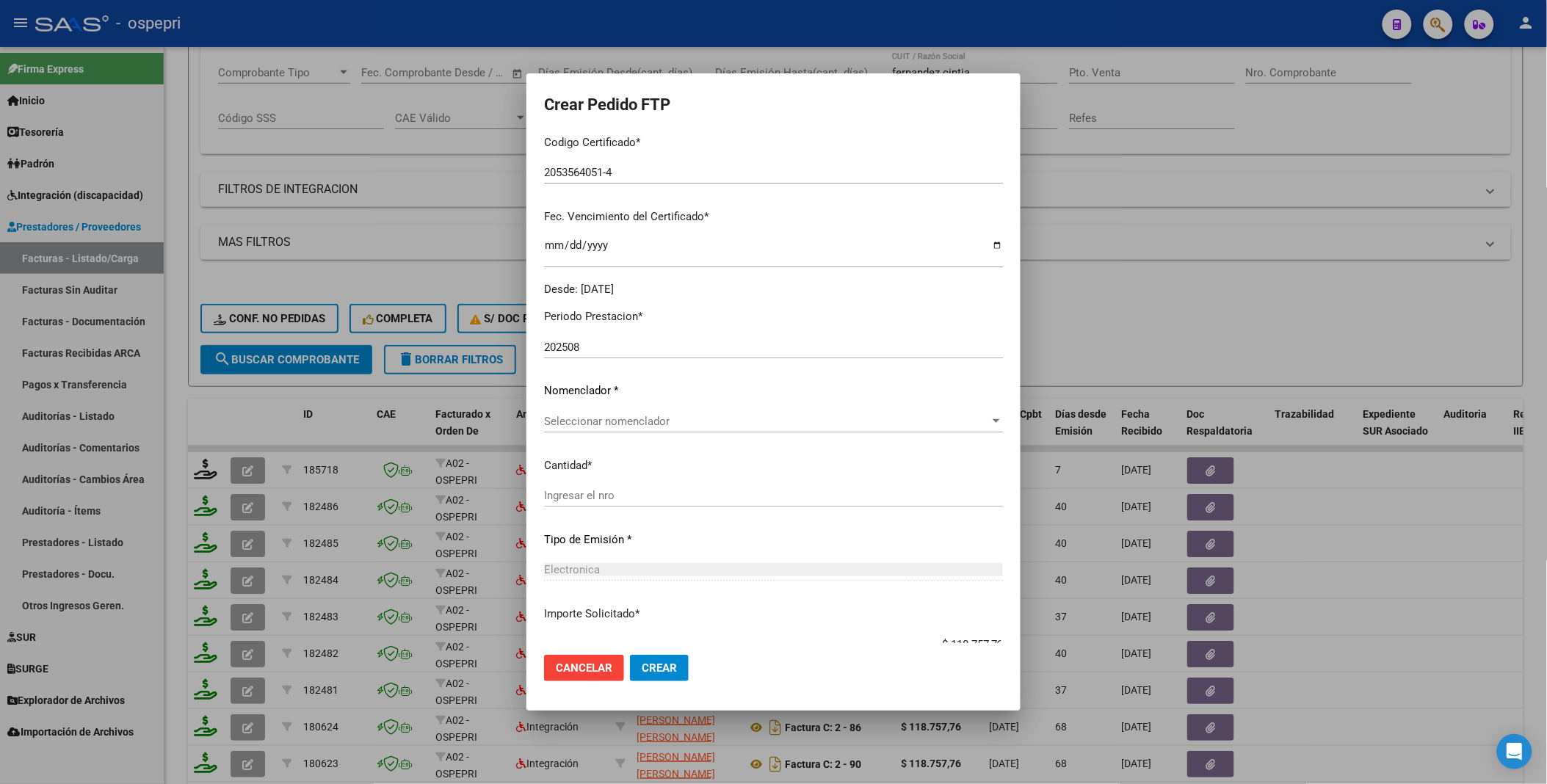
scroll to position [326, 0]
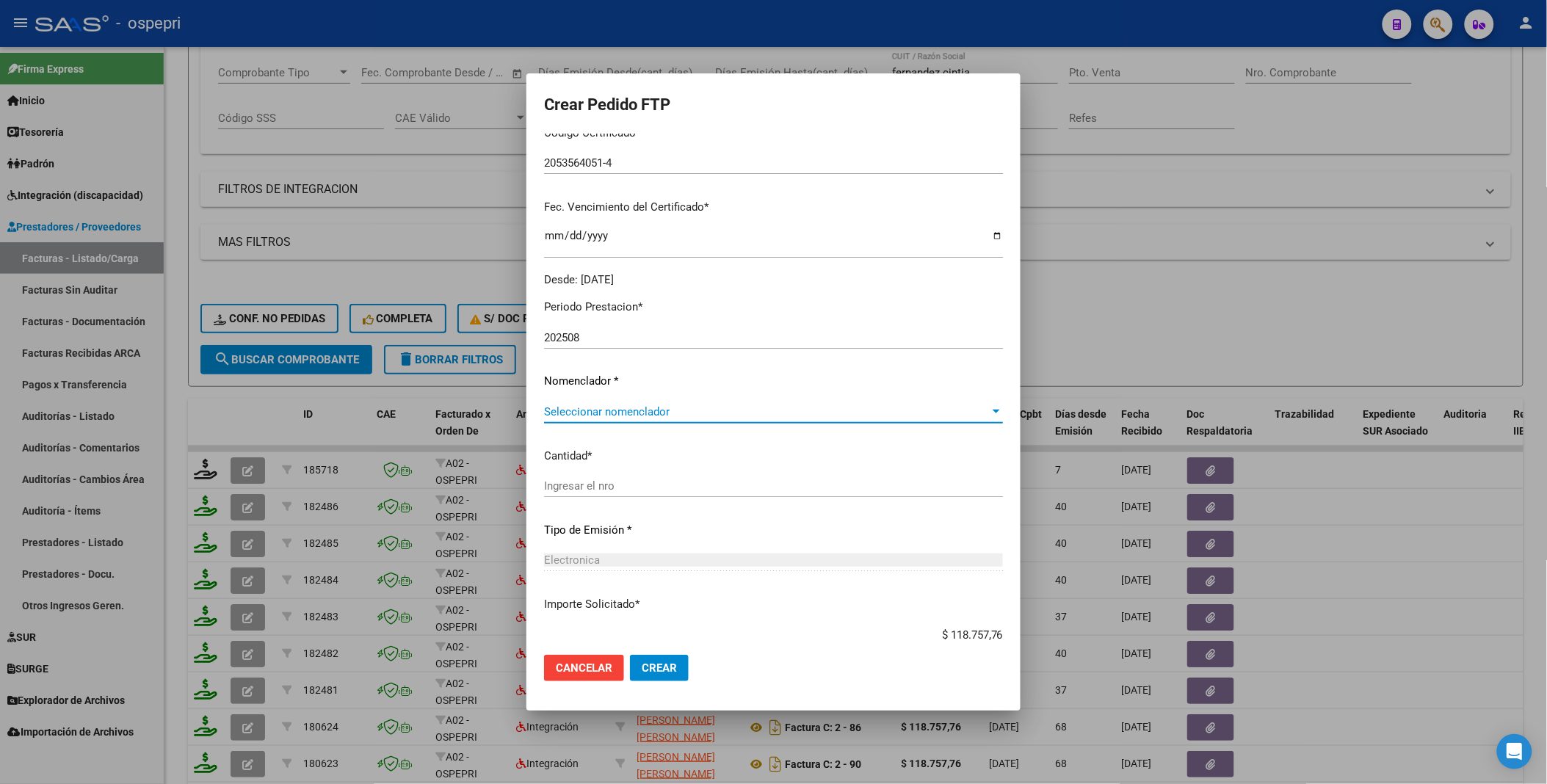
click at [990, 376] on div at bounding box center [996, 412] width 13 height 12
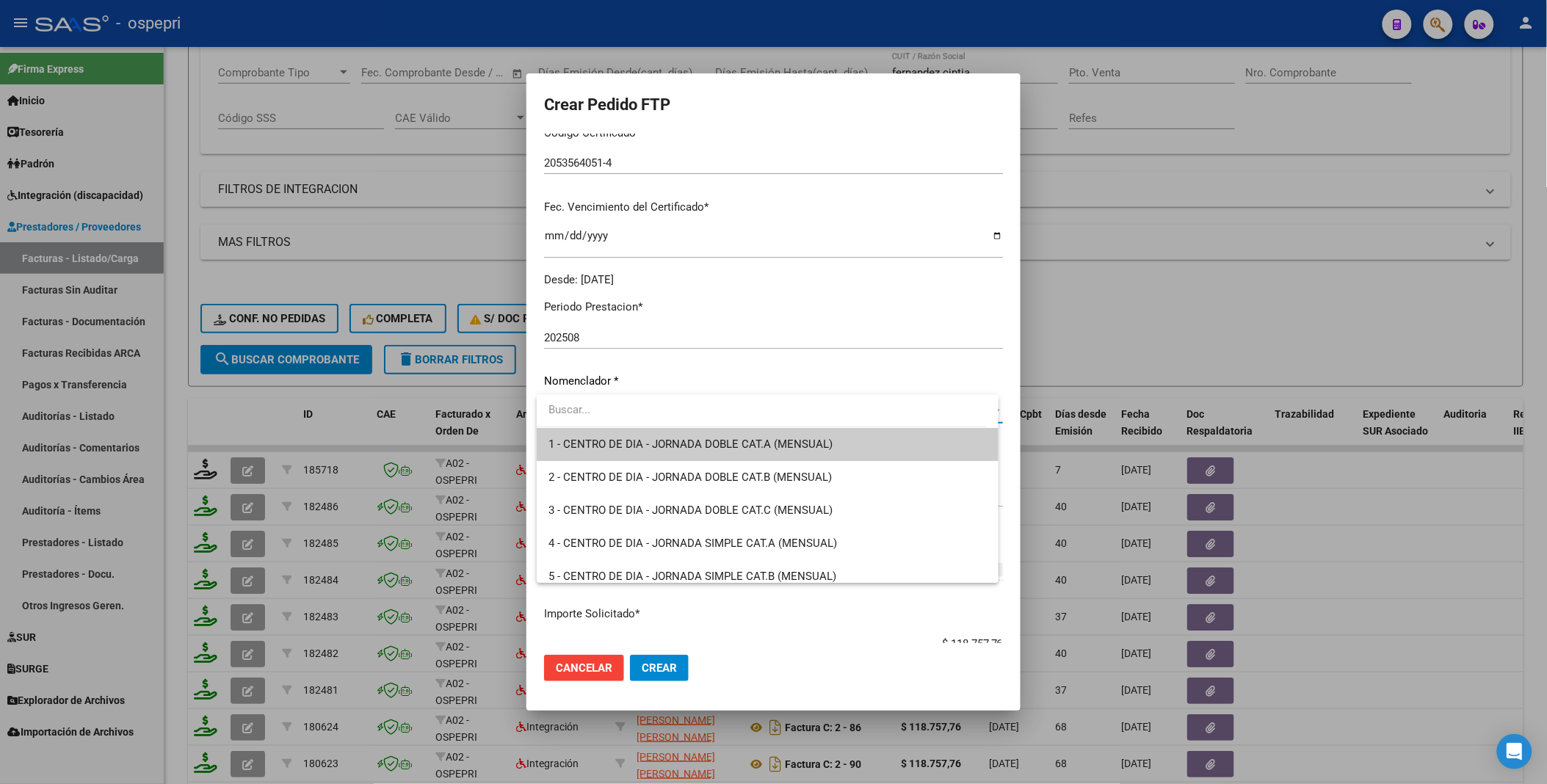
click at [922, 376] on span "1 - CENTRO DE DIA - JORNADA DOBLE CAT.A (MENSUAL)" at bounding box center [767, 444] width 438 height 33
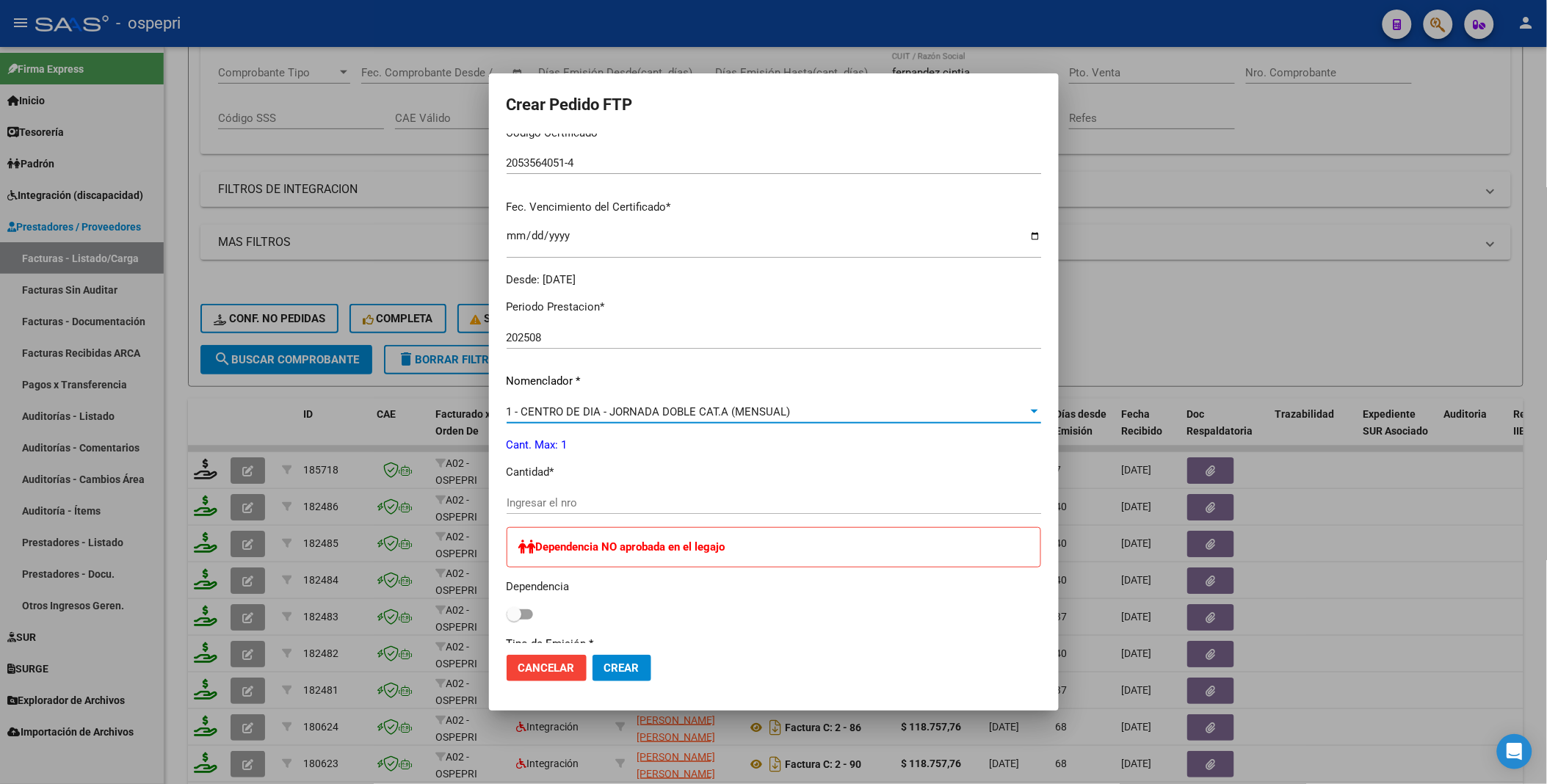
click at [1031, 376] on div at bounding box center [1034, 411] width 7 height 4
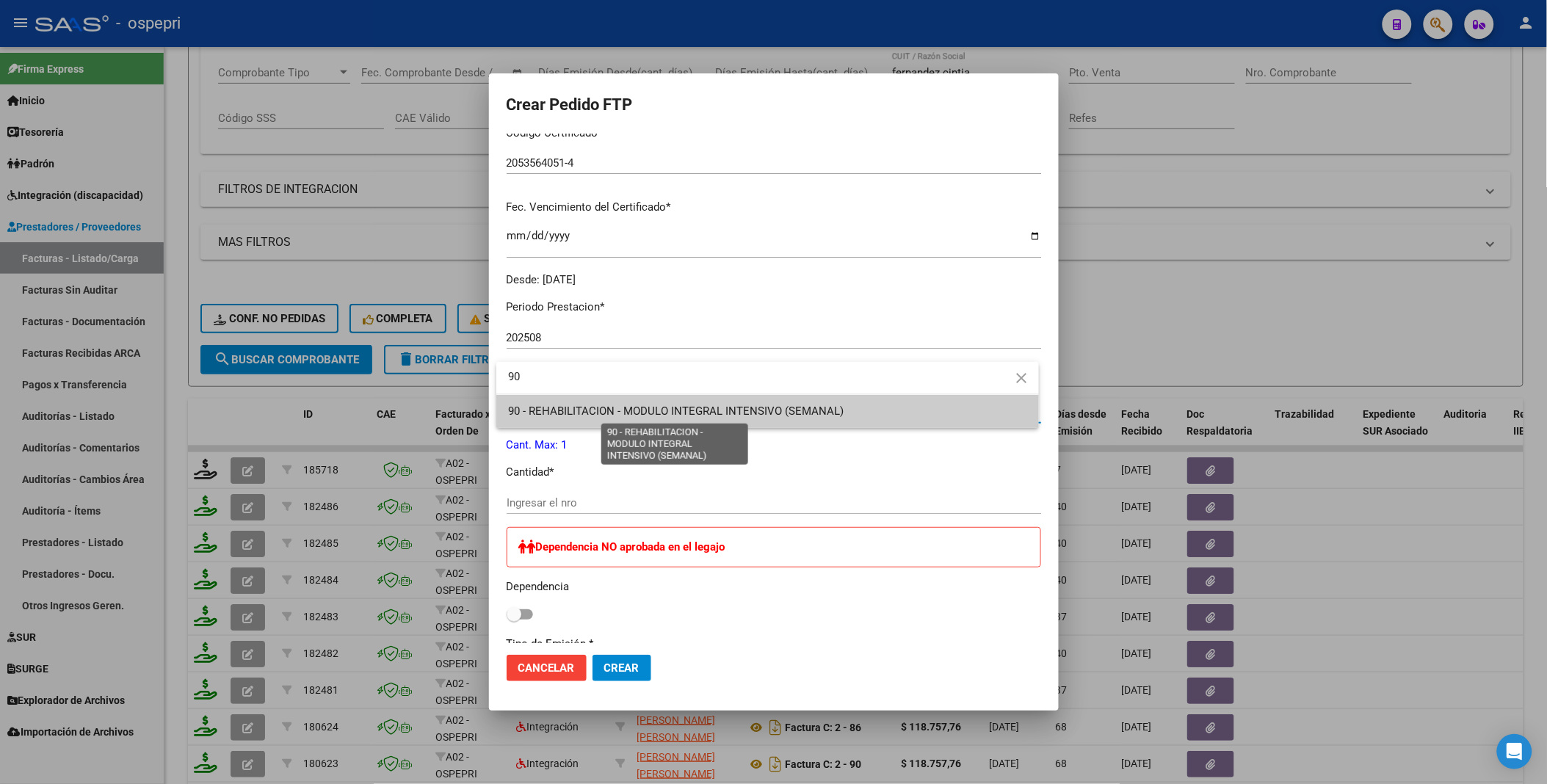
type input "90"
click at [762, 376] on span "90 - REHABILITACION - MODULO INTEGRAL INTENSIVO (SEMANAL)" at bounding box center [676, 411] width 336 height 13
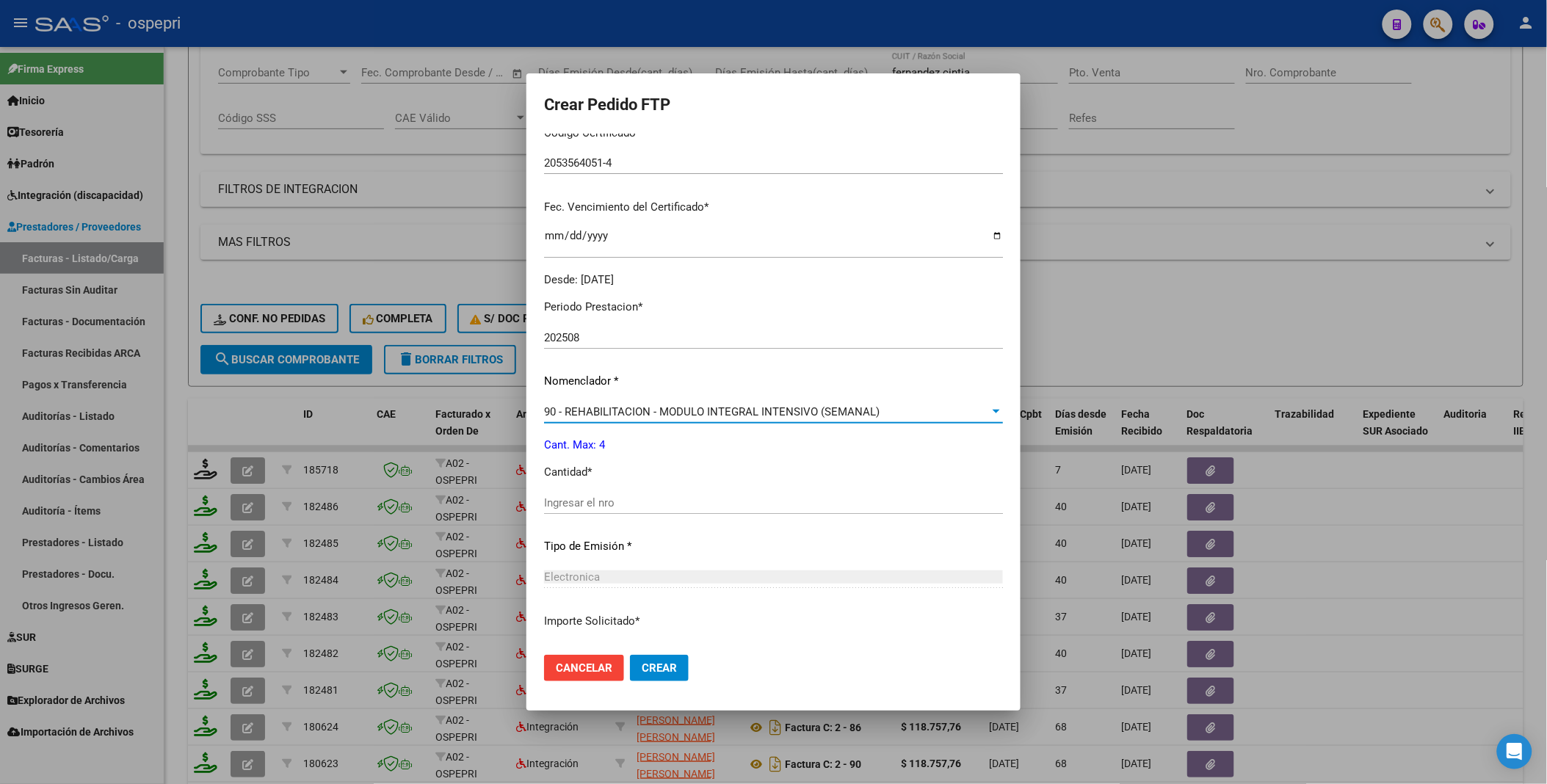
click at [641, 376] on input "Ingresar el nro" at bounding box center [773, 503] width 459 height 13
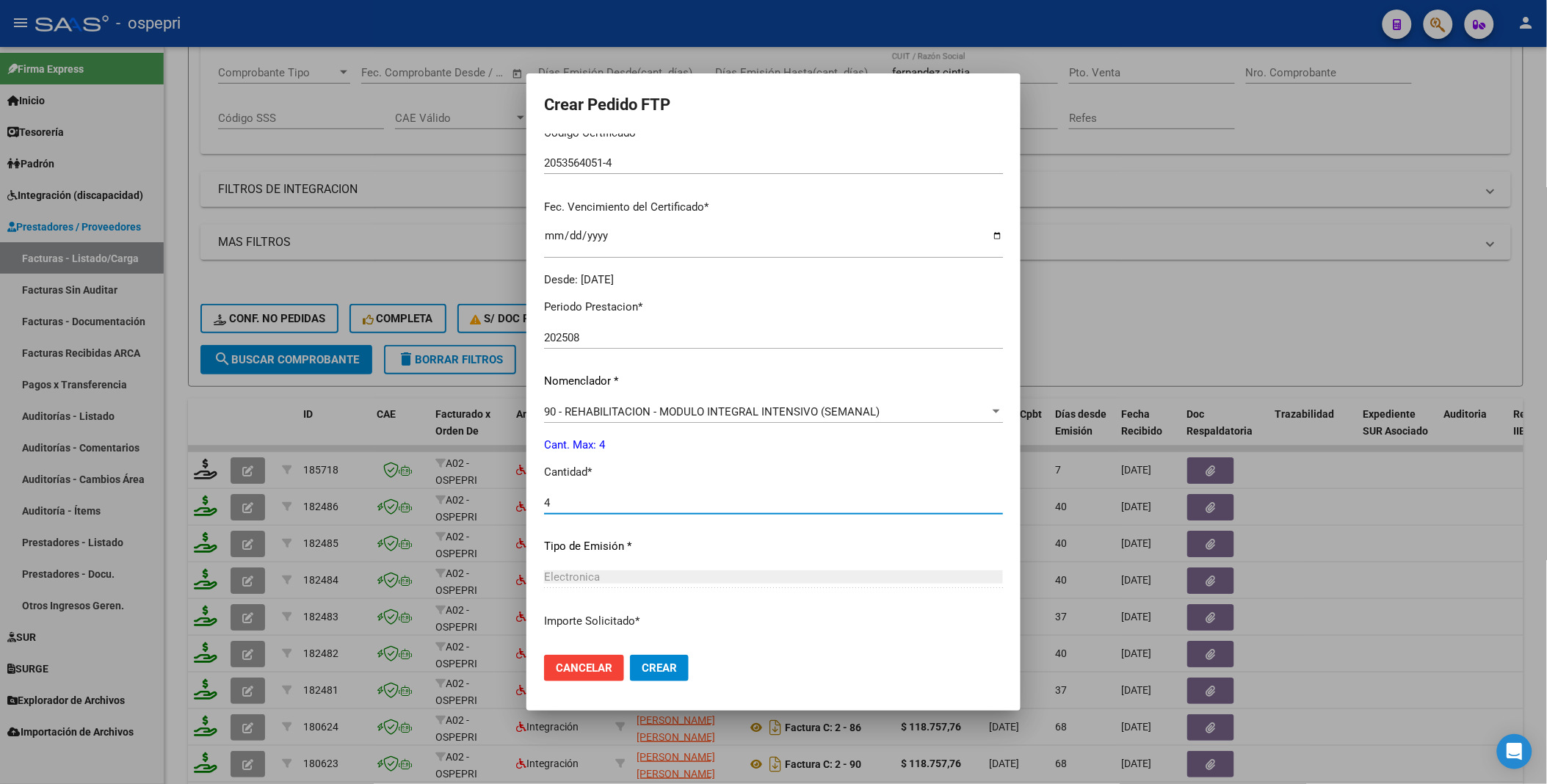
type input "4"
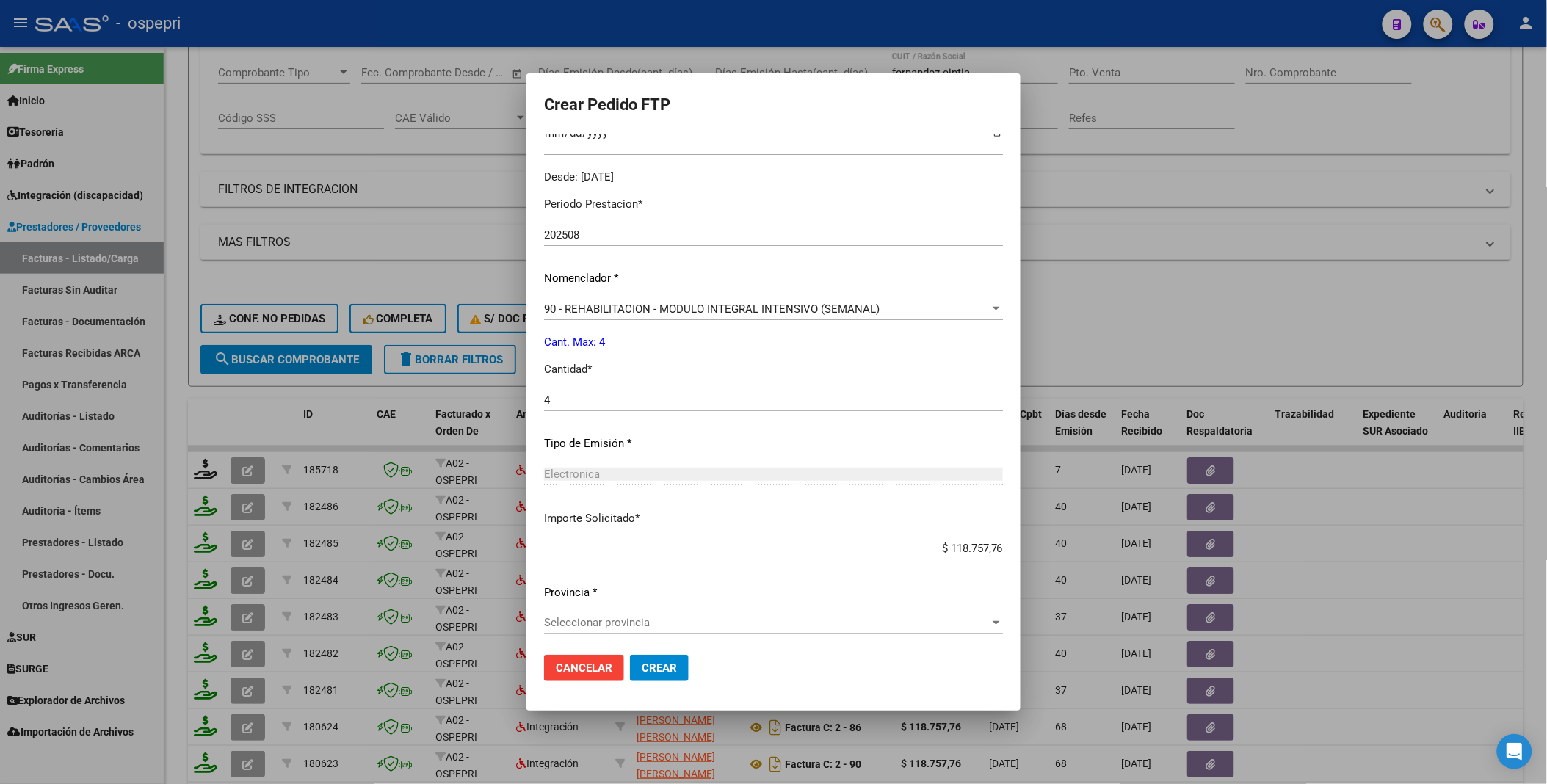
scroll to position [433, 0]
click at [993, 376] on div at bounding box center [996, 618] width 7 height 4
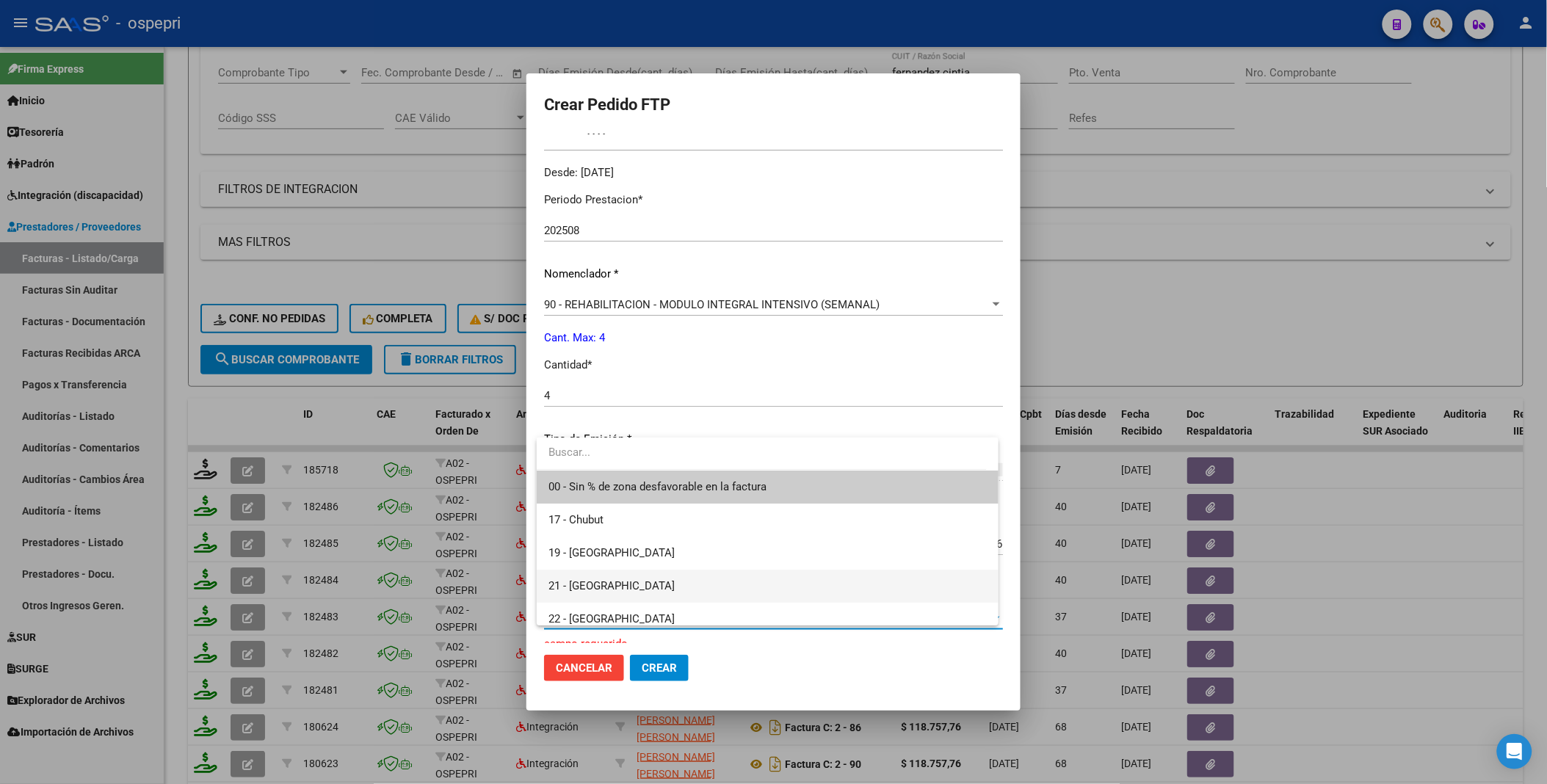
click at [615, 376] on span "21 - Neuquén" at bounding box center [767, 586] width 438 height 33
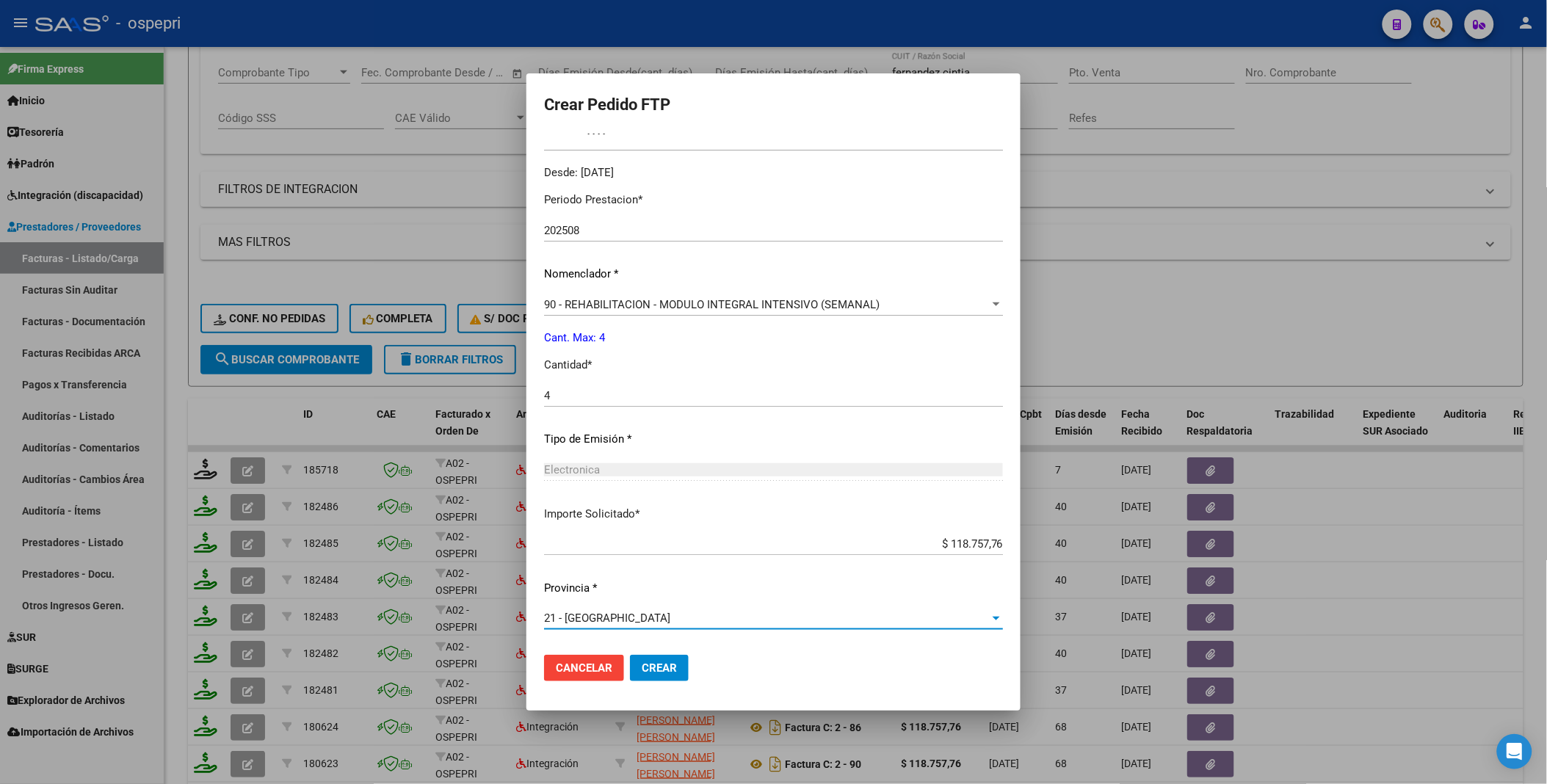
click at [667, 376] on button "Crear" at bounding box center [659, 668] width 59 height 27
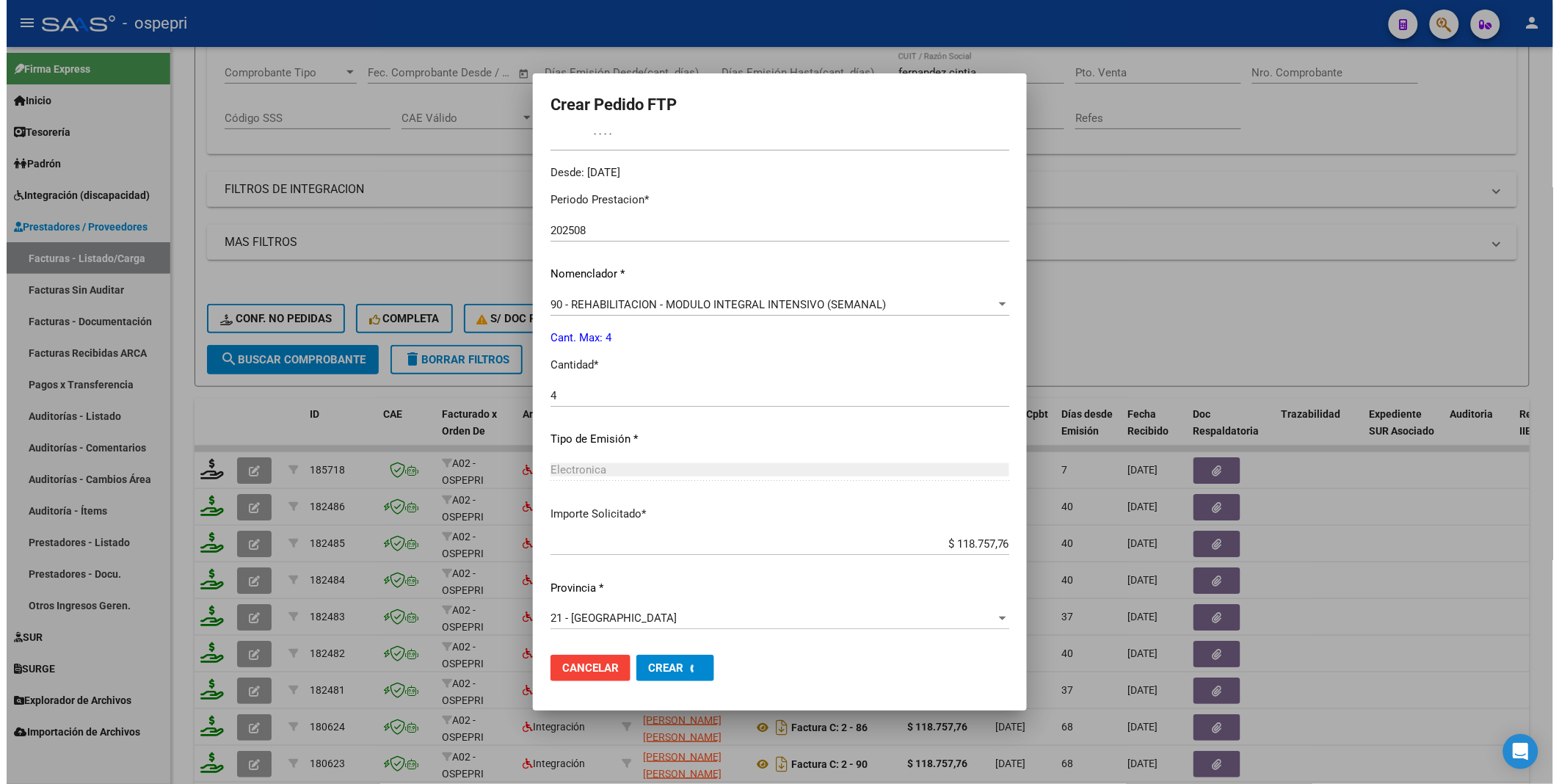
scroll to position [350, 0]
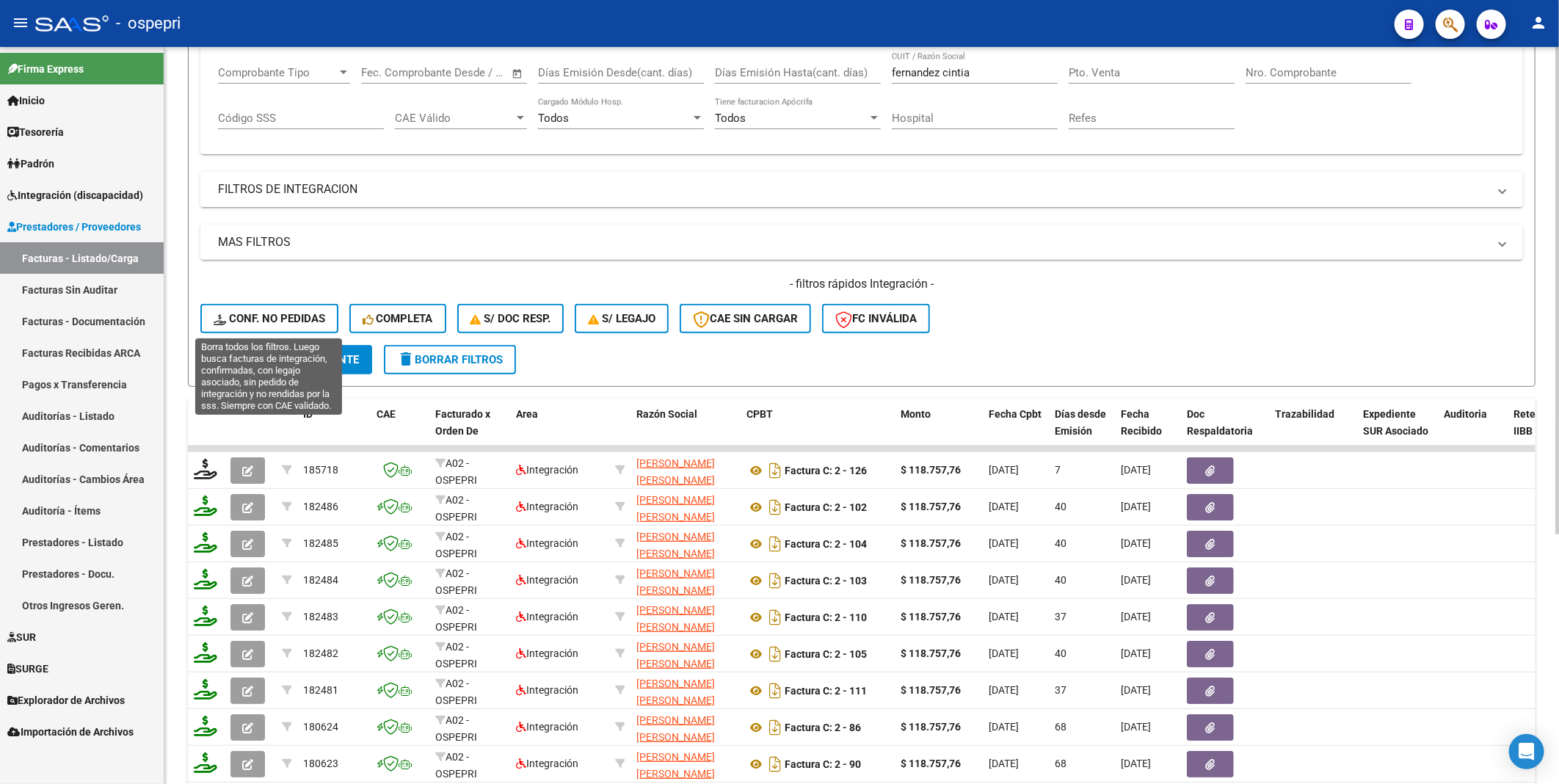
click at [250, 312] on span "Conf. no pedidas" at bounding box center [269, 318] width 112 height 13
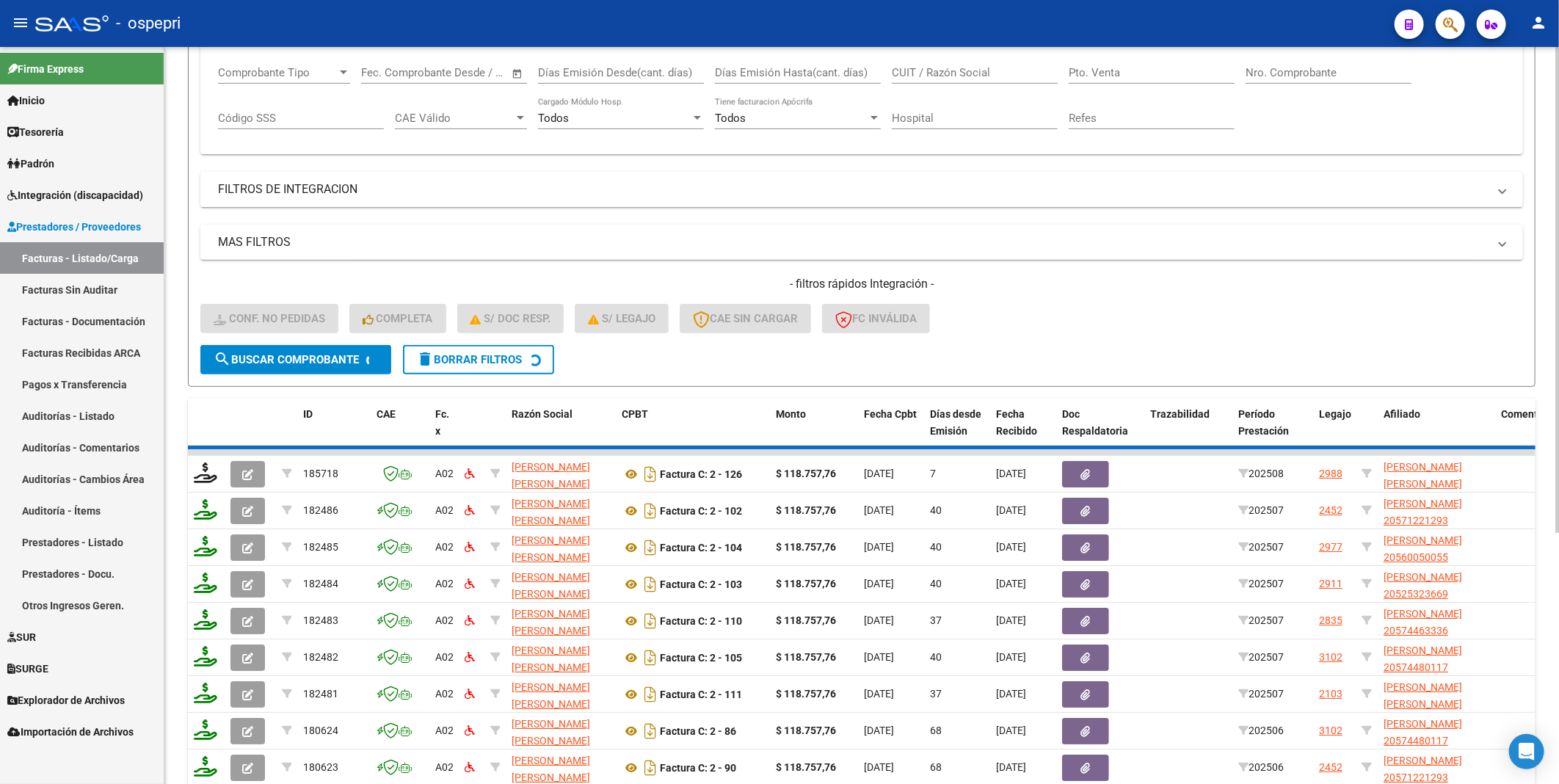
scroll to position [0, 0]
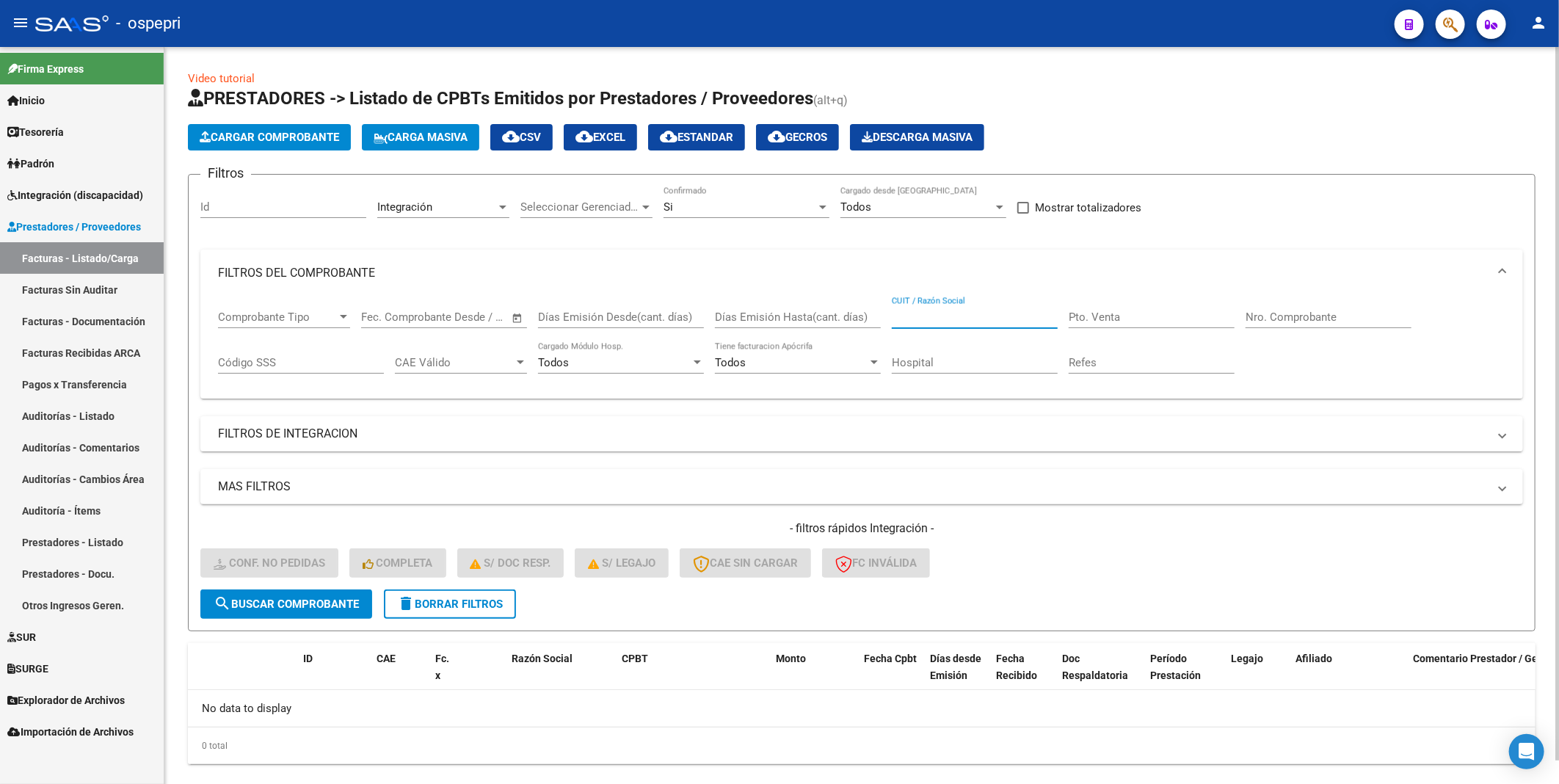
click at [971, 319] on input "CUIT / Razón Social" at bounding box center [975, 317] width 166 height 13
paste input "27276403244"
type input "27276403244"
click at [328, 376] on span "search Buscar Comprobante" at bounding box center [286, 604] width 145 height 13
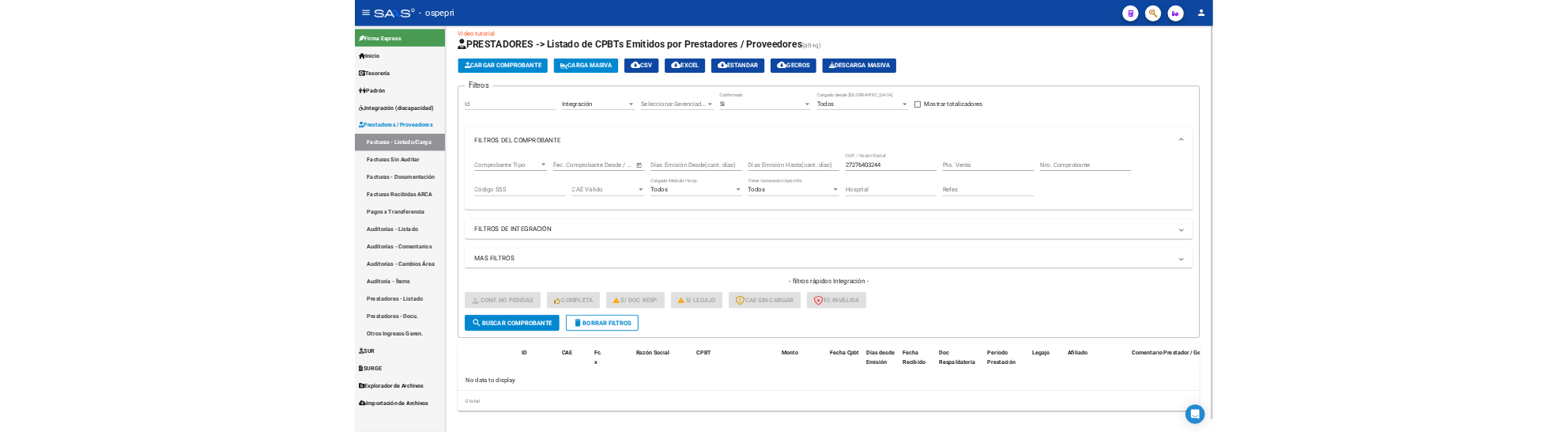
scroll to position [27, 0]
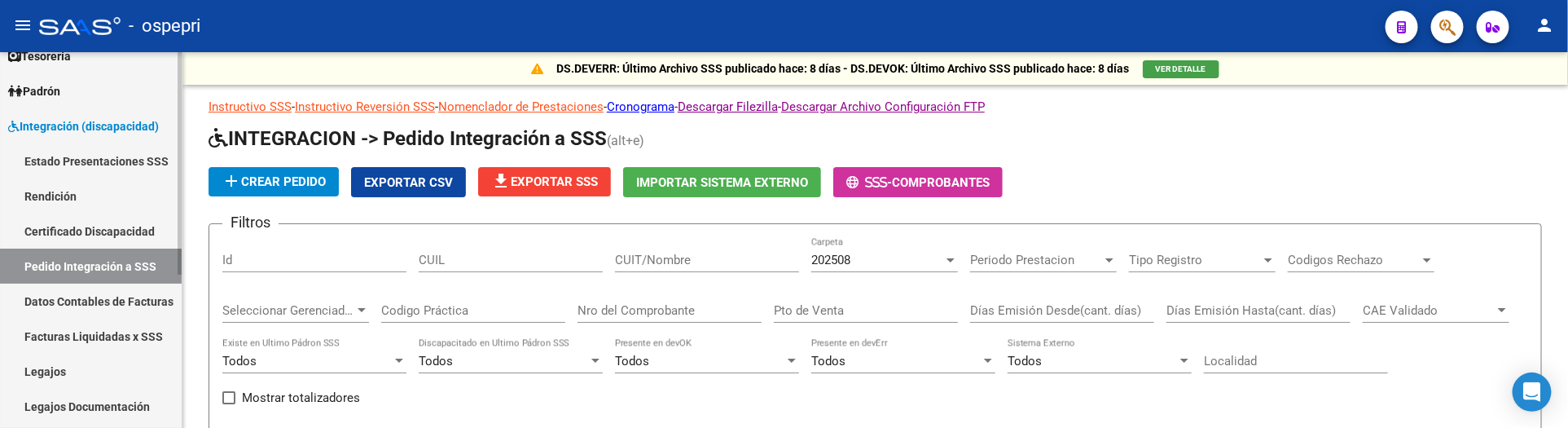
scroll to position [181, 0]
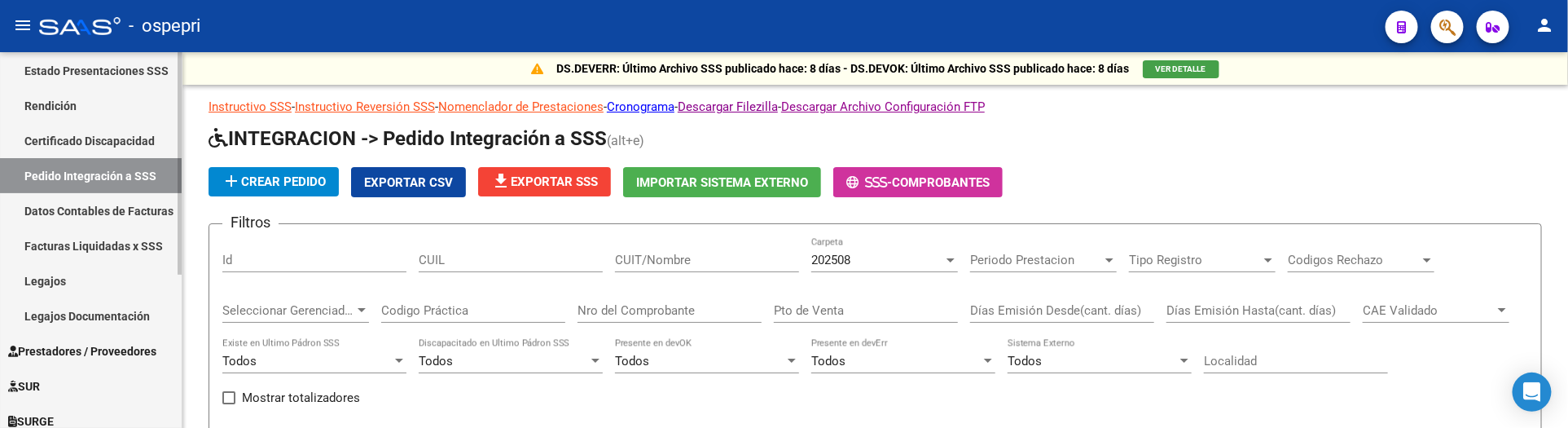
click at [59, 283] on link "Legajos" at bounding box center [91, 281] width 182 height 35
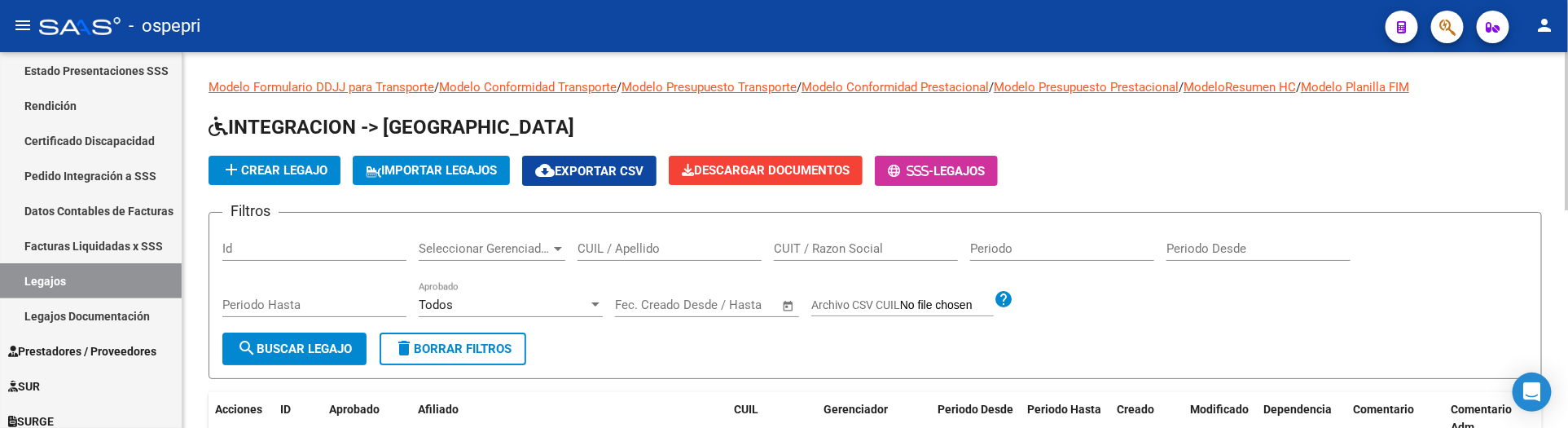
click at [837, 248] on input "CUIT / Razon Social" at bounding box center [865, 249] width 184 height 15
paste input "27276403244"
type input "27276403244"
click at [258, 345] on span "search Buscar Legajo" at bounding box center [294, 349] width 115 height 15
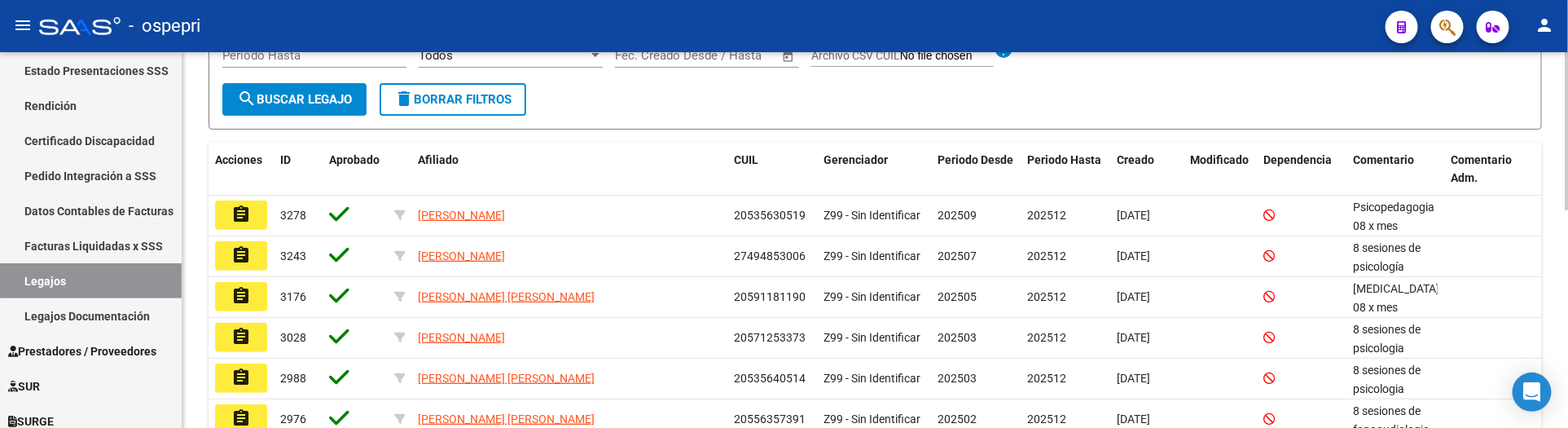
scroll to position [159, 0]
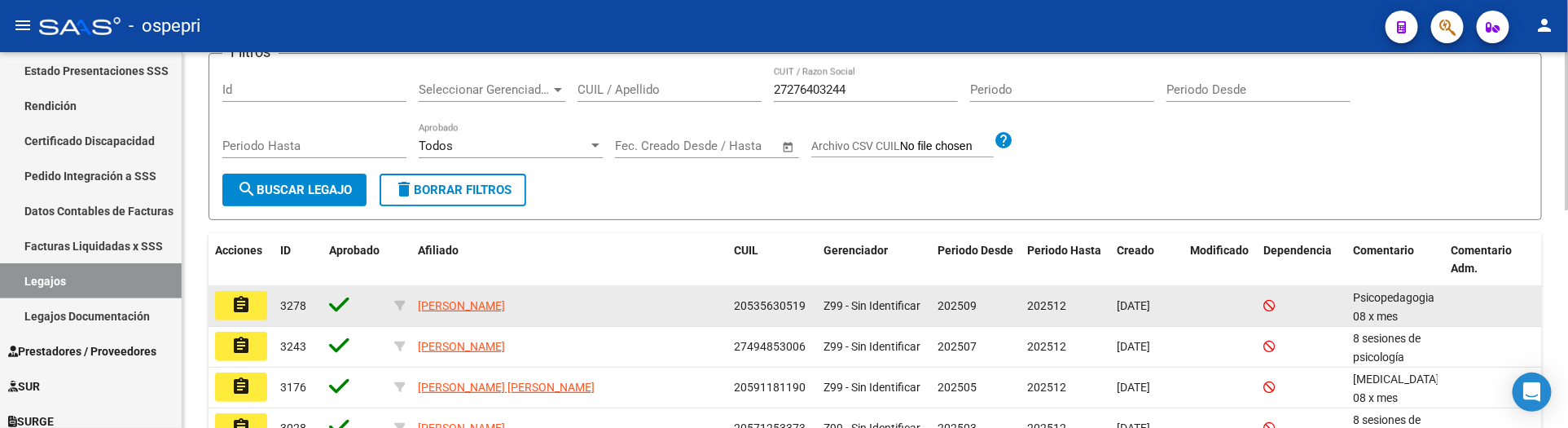
click at [237, 307] on mat-icon "assignment" at bounding box center [241, 305] width 20 height 20
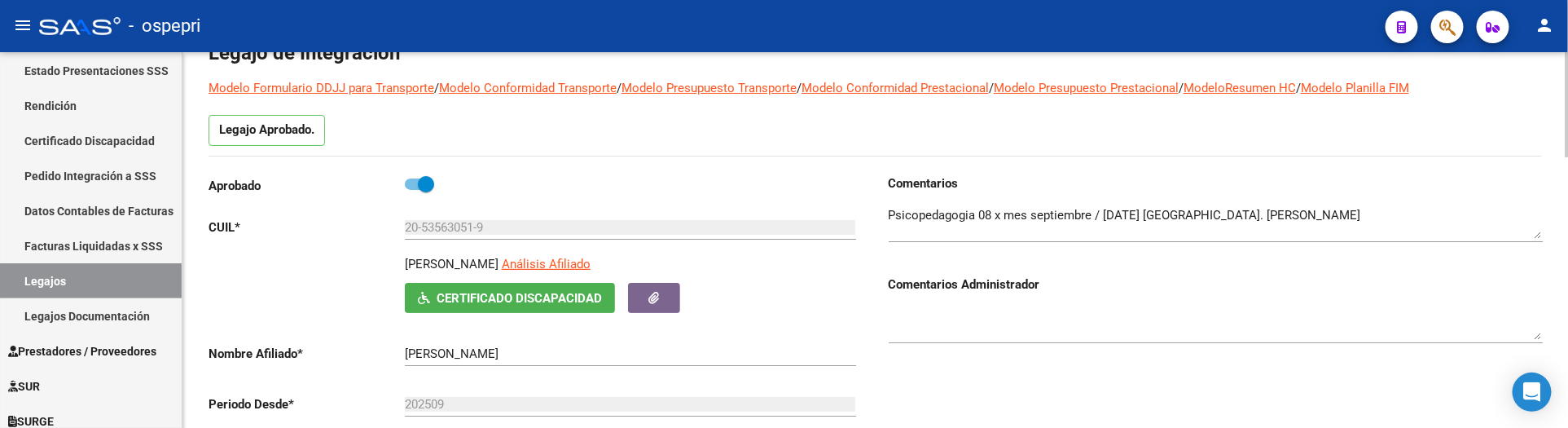
scroll to position [181, 0]
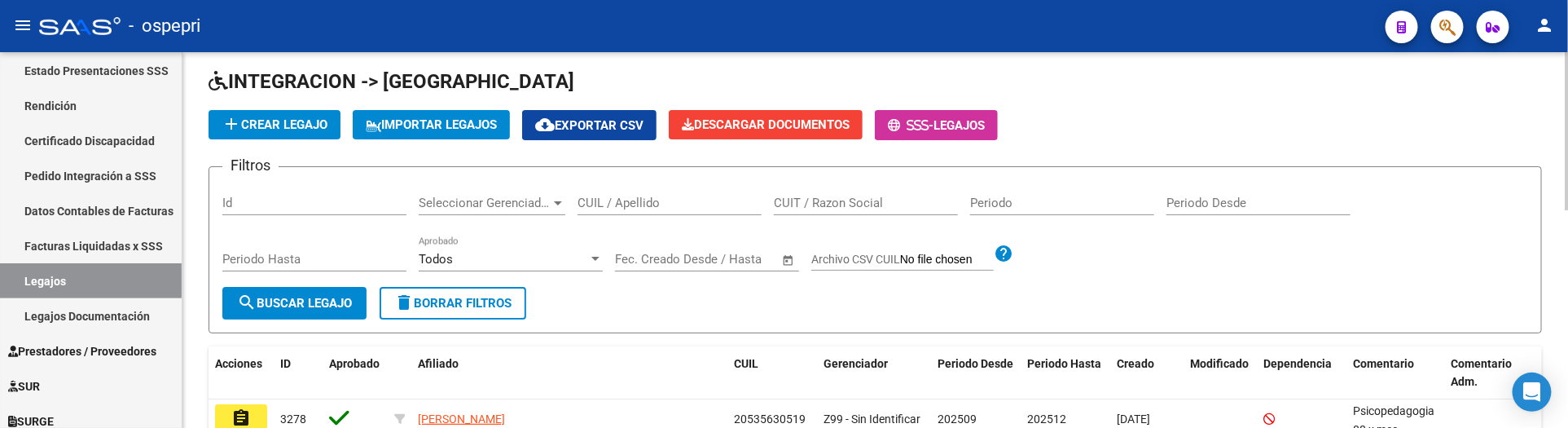
scroll to position [91, 0]
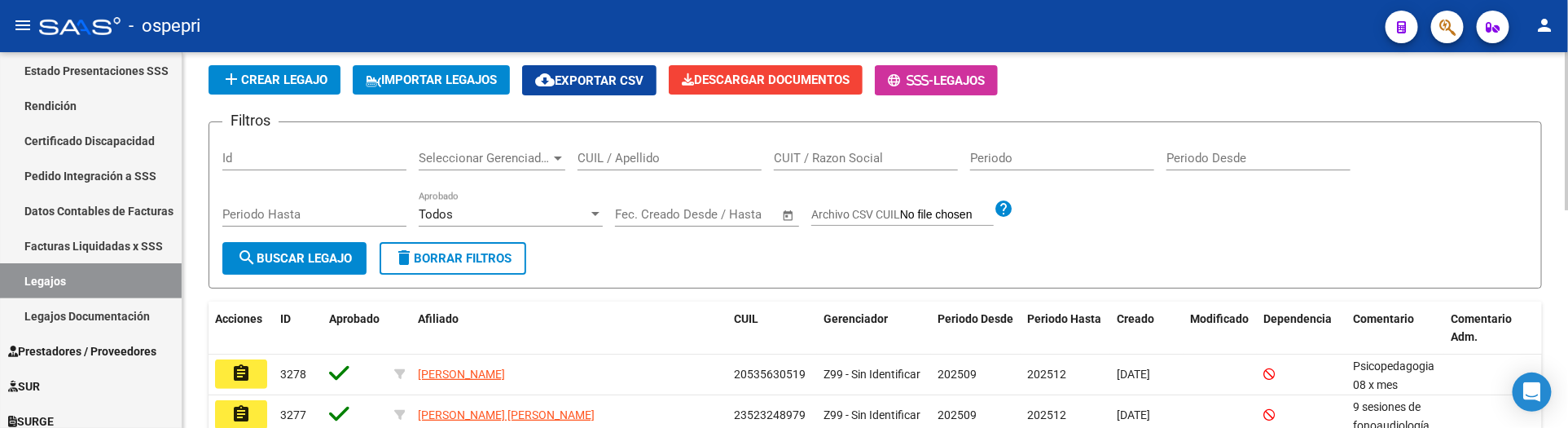
click at [854, 151] on input "CUIT / Razon Social" at bounding box center [865, 159] width 184 height 15
paste input "27276403244"
type input "27276403244"
click at [297, 242] on button "search Buscar Legajo" at bounding box center [294, 258] width 144 height 32
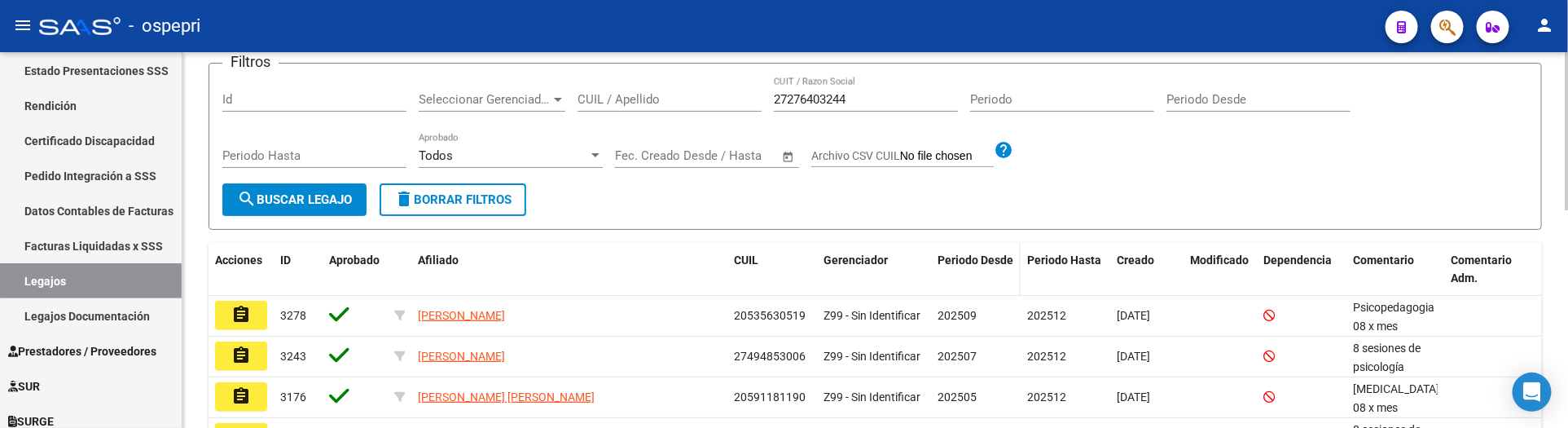
scroll to position [181, 0]
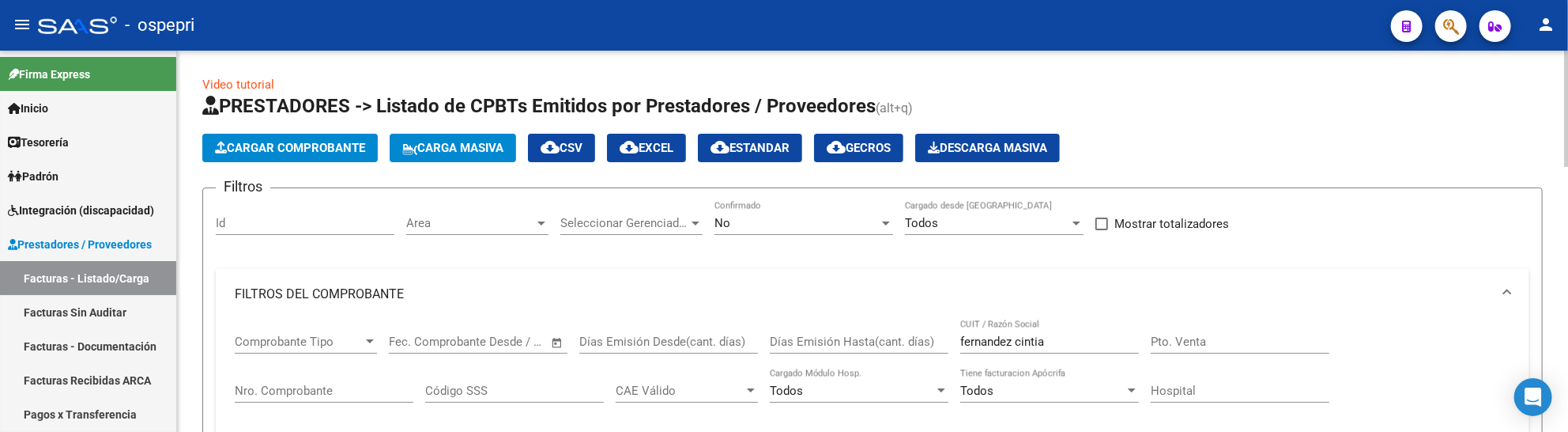
click at [288, 145] on span "Cargar Comprobante" at bounding box center [289, 148] width 150 height 14
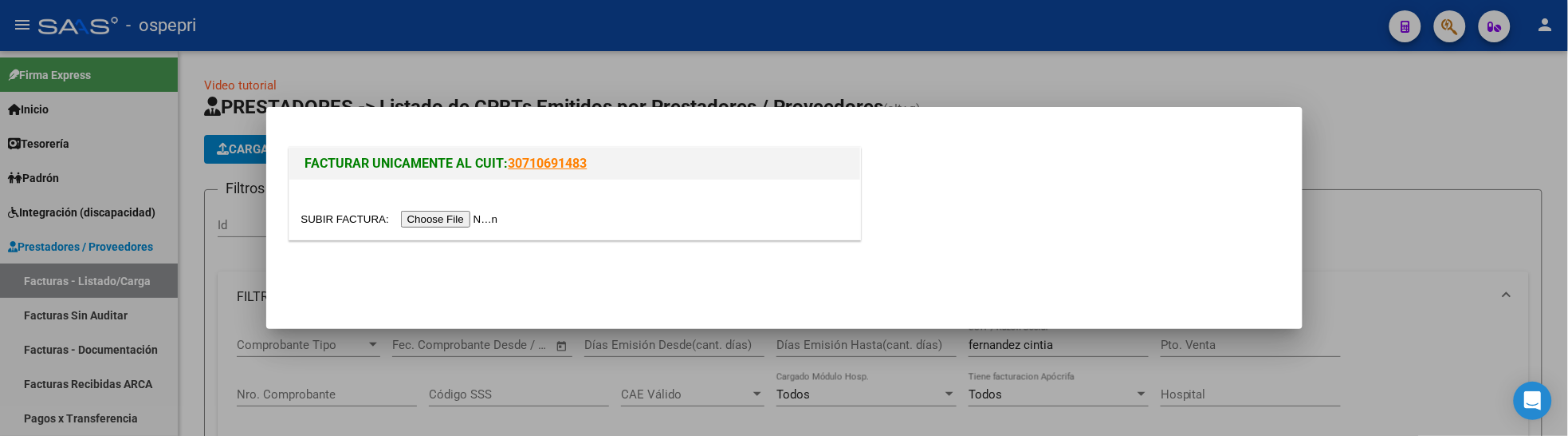
click at [417, 218] on input "file" at bounding box center [403, 218] width 202 height 17
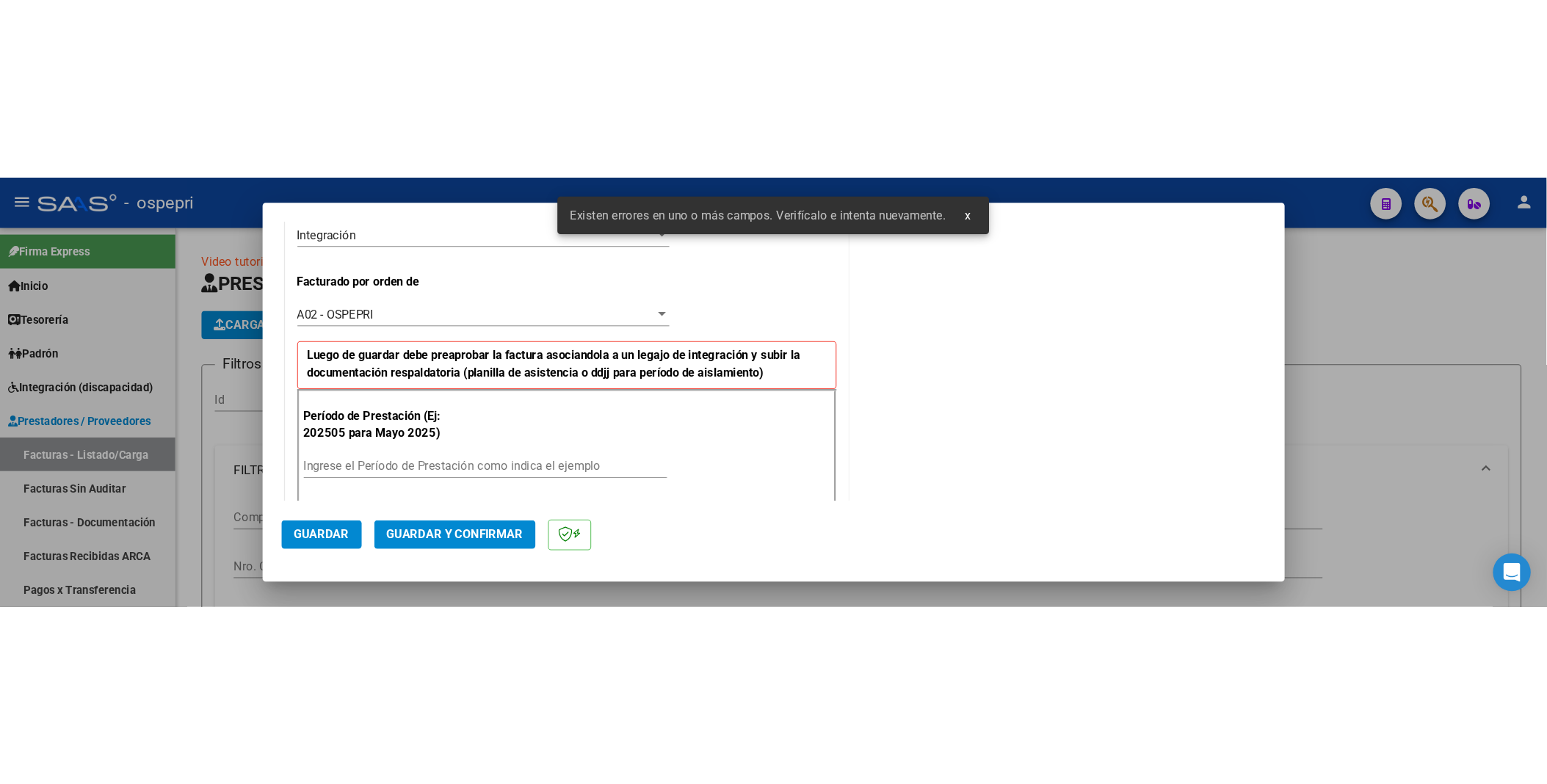
scroll to position [455, 0]
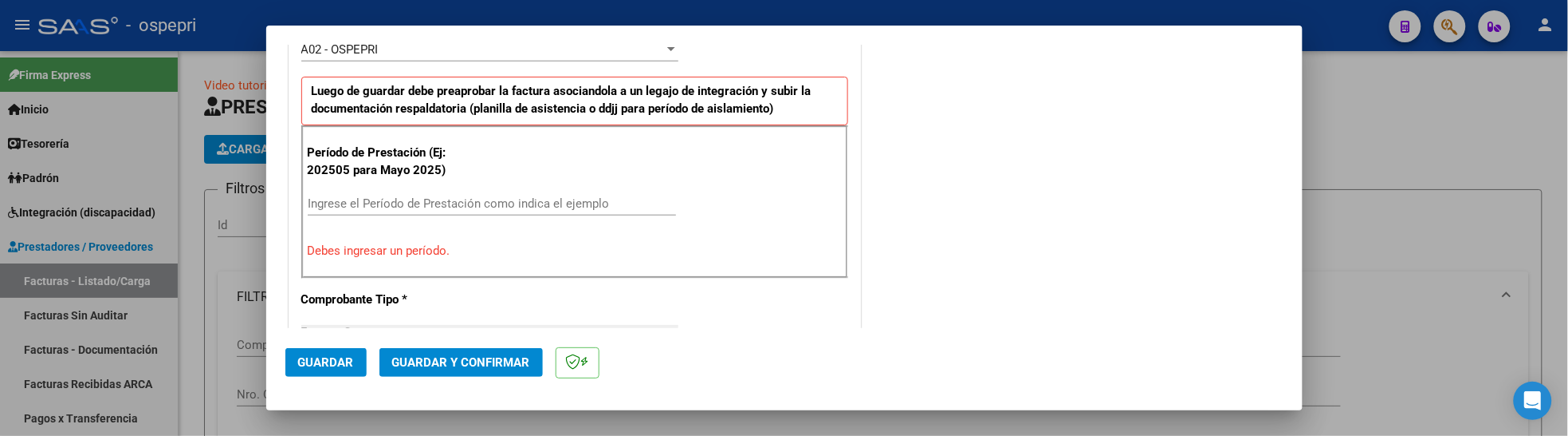
click at [372, 206] on input "Ingrese el Período de Prestación como indica el ejemplo" at bounding box center [492, 204] width 369 height 15
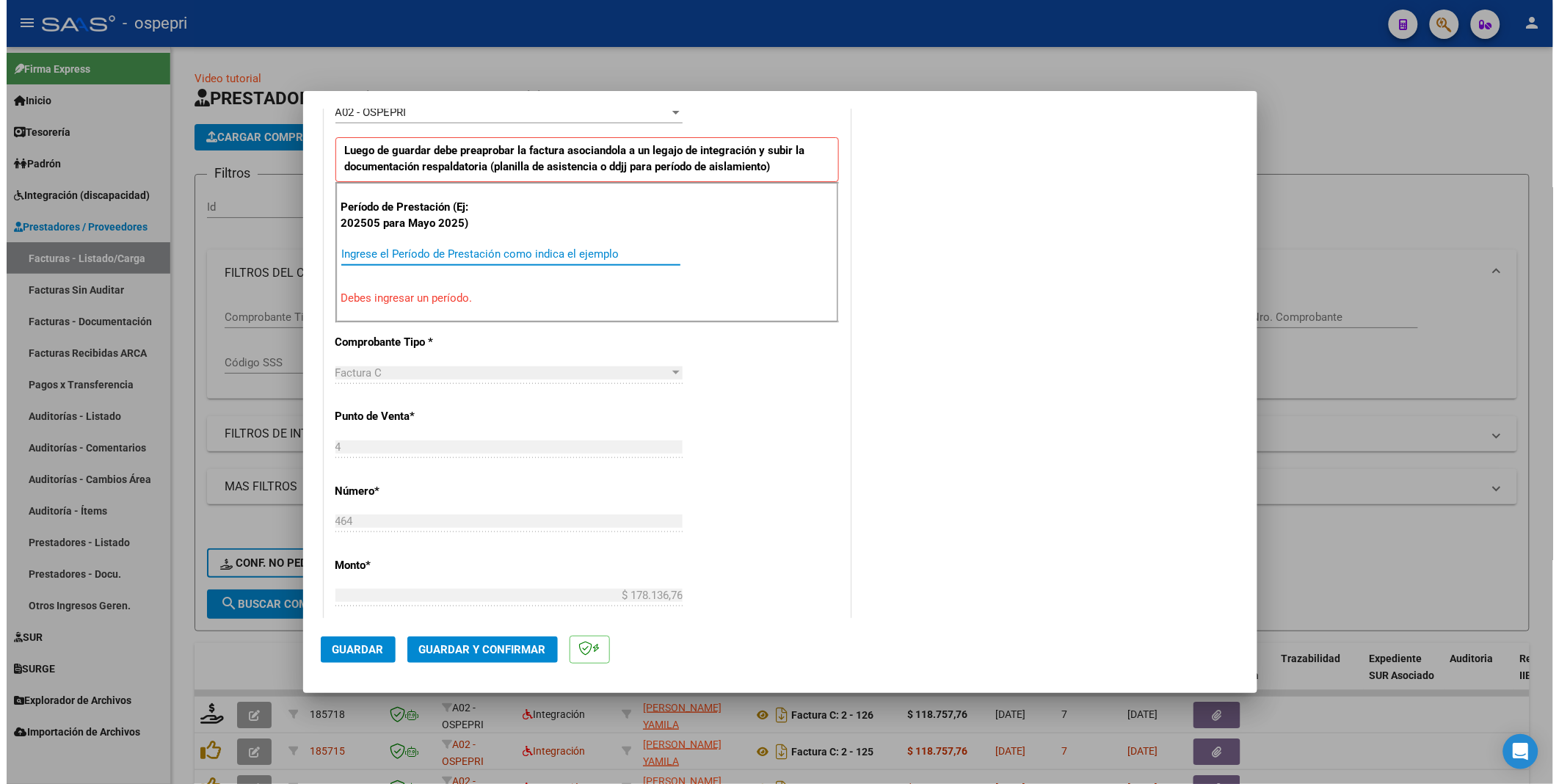
scroll to position [0, 0]
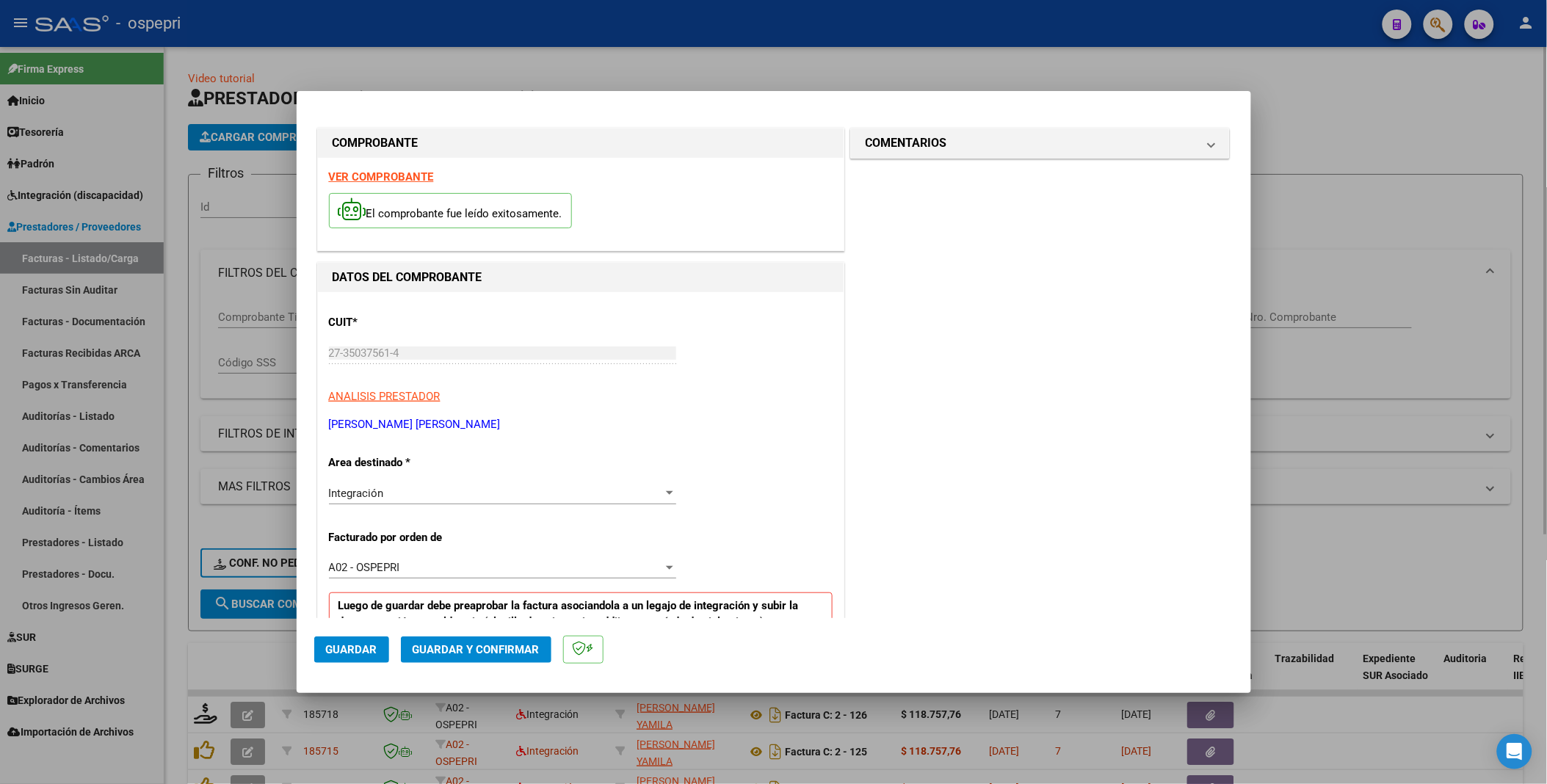
click at [1423, 135] on div at bounding box center [773, 392] width 1547 height 784
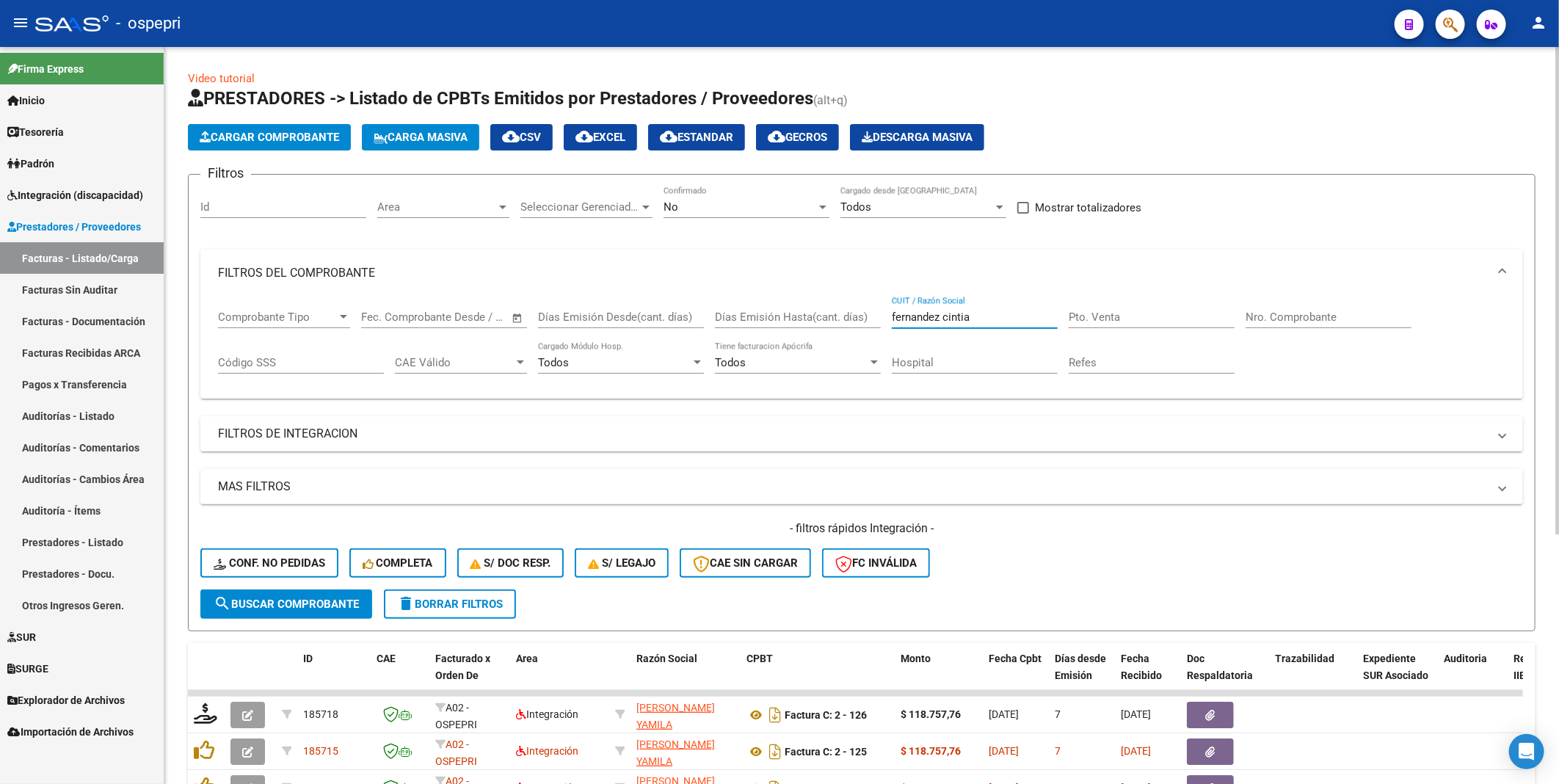
drag, startPoint x: 979, startPoint y: 311, endPoint x: 886, endPoint y: 318, distance: 93.3
click at [886, 318] on div "Comprobante Tipo Comprobante Tipo Fecha inicio – Fecha fin Fec. Comprobante Des…" at bounding box center [862, 342] width 1287 height 91
click at [319, 400] on span "search Buscar Comprobante" at bounding box center [286, 604] width 145 height 13
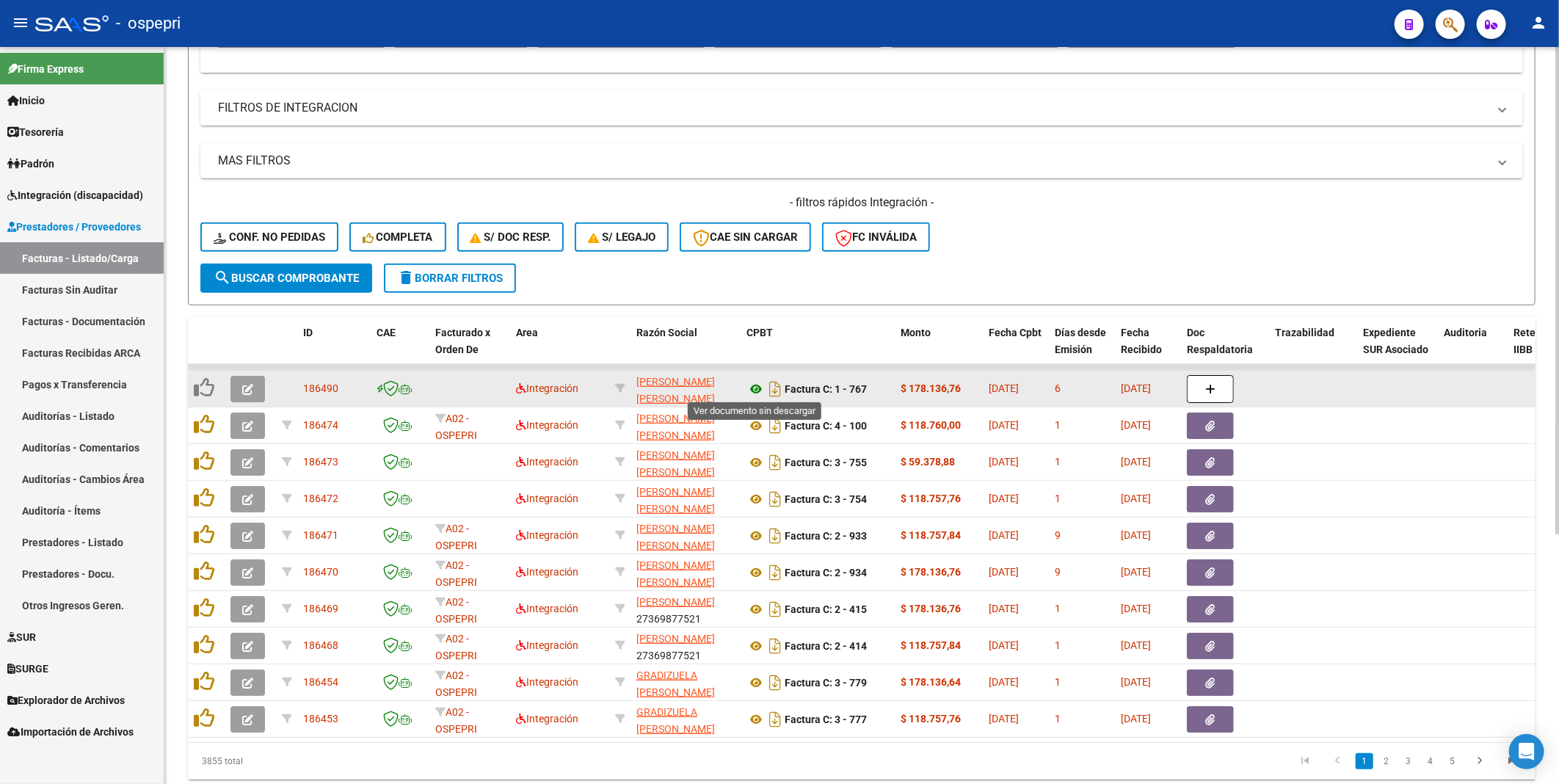
click at [759, 384] on icon at bounding box center [756, 389] width 19 height 18
click at [251, 391] on icon "button" at bounding box center [248, 389] width 11 height 11
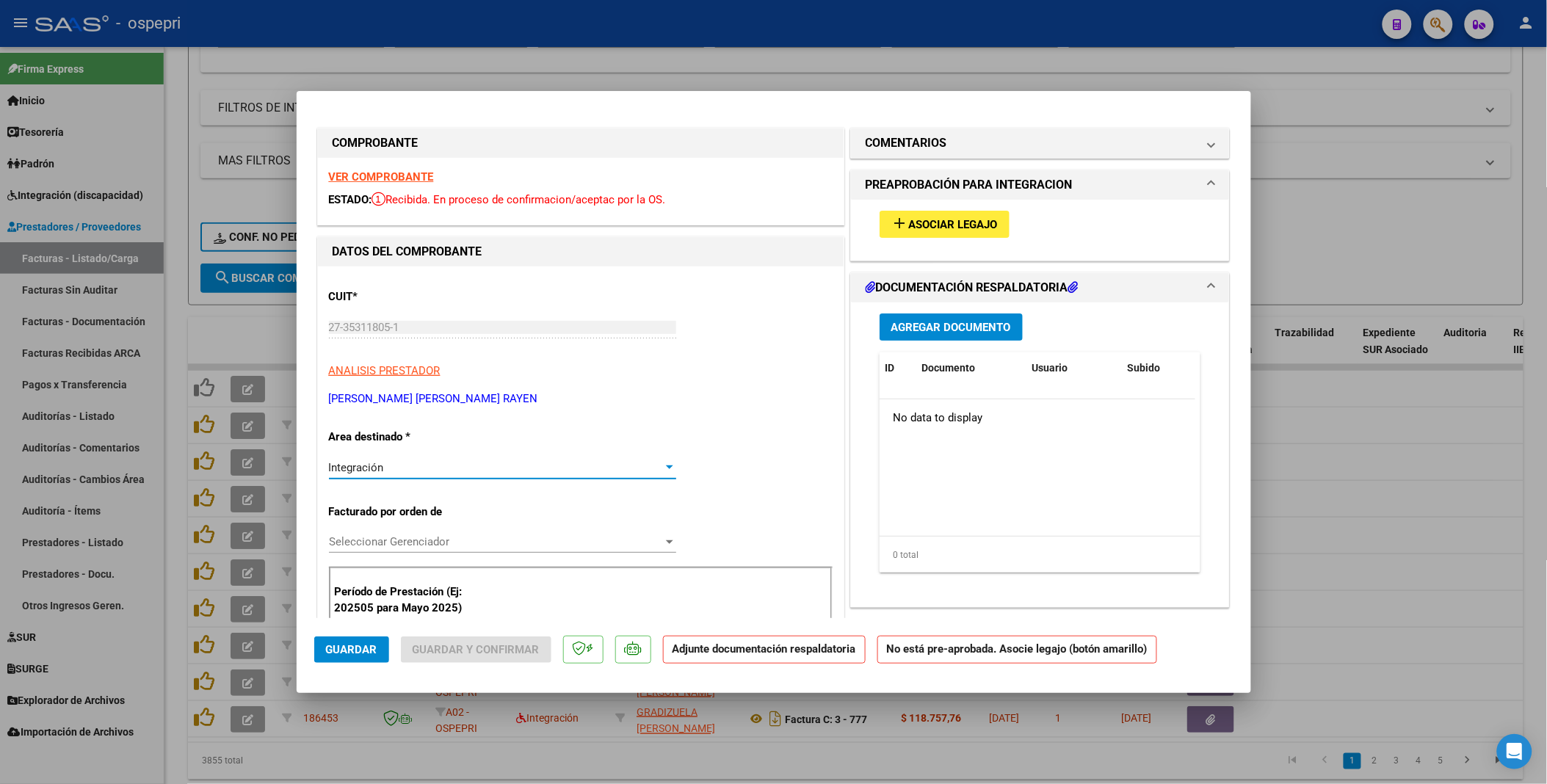
click at [666, 400] on div at bounding box center [670, 466] width 7 height 4
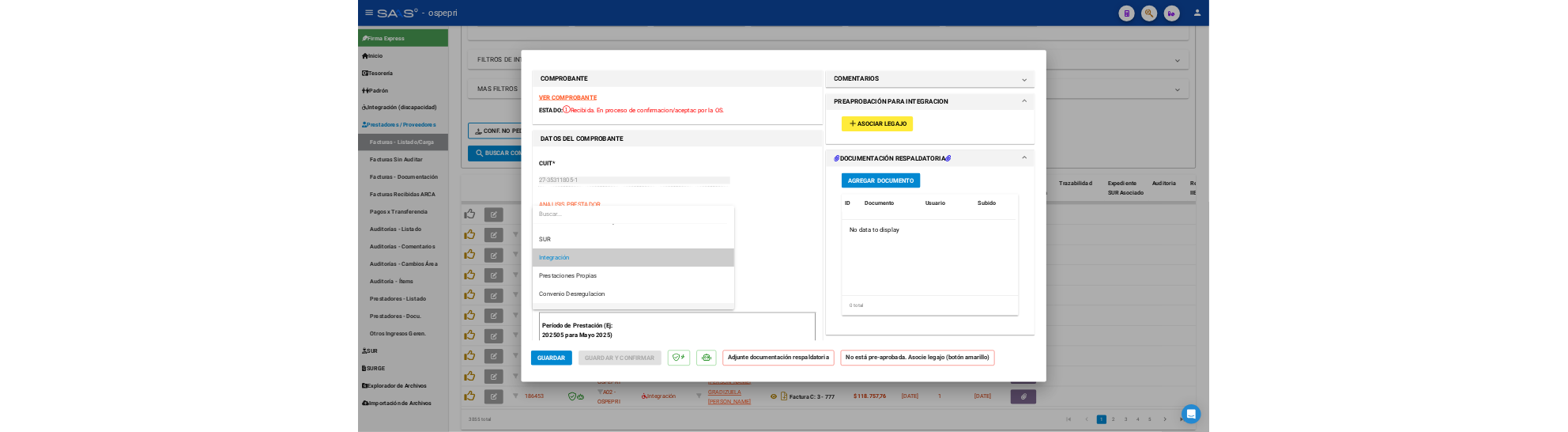
scroll to position [152, 0]
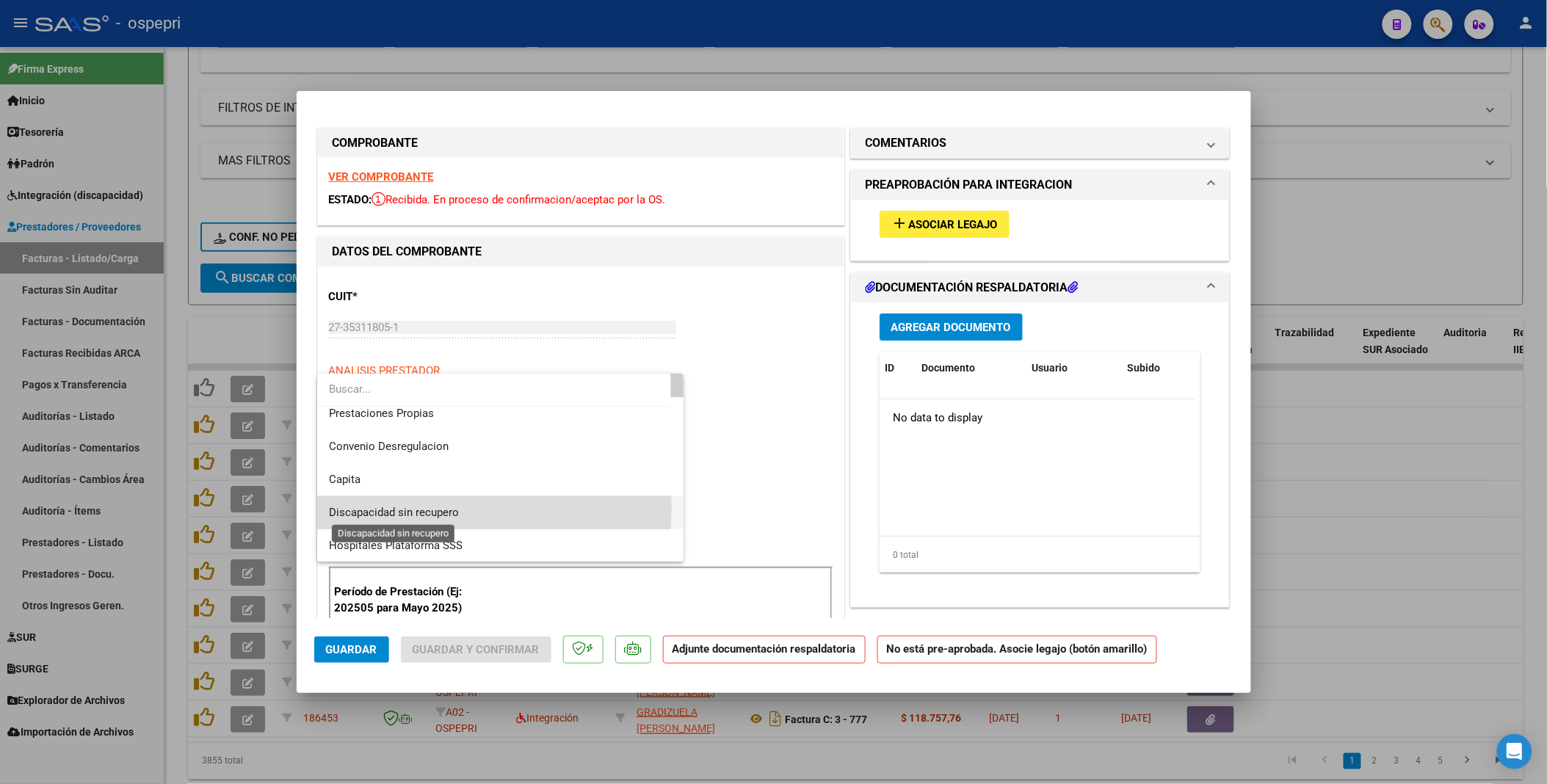
click at [411, 400] on span "Discapacidad sin recupero" at bounding box center [394, 513] width 130 height 13
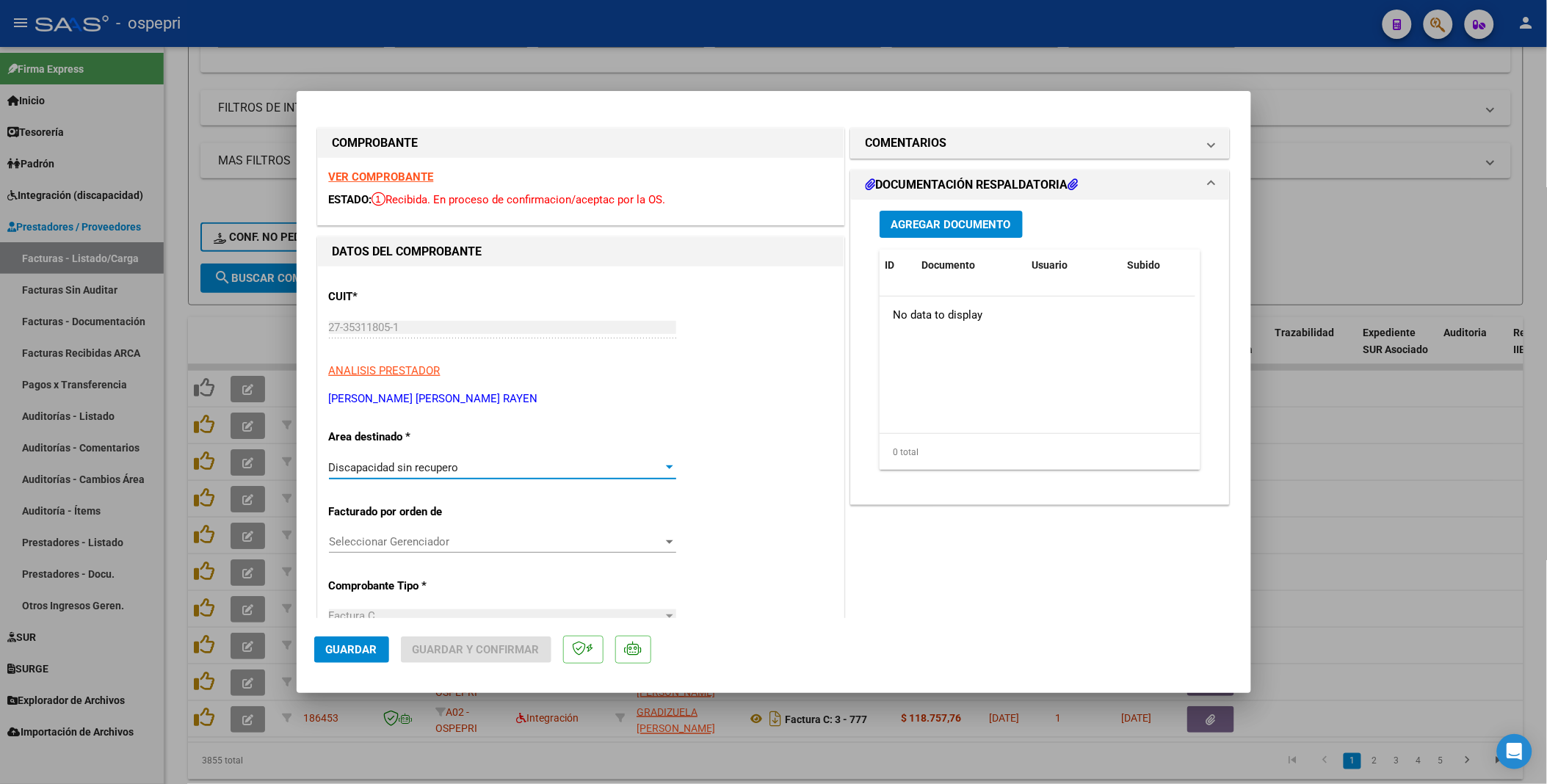
click at [350, 400] on span "Guardar" at bounding box center [351, 649] width 51 height 13
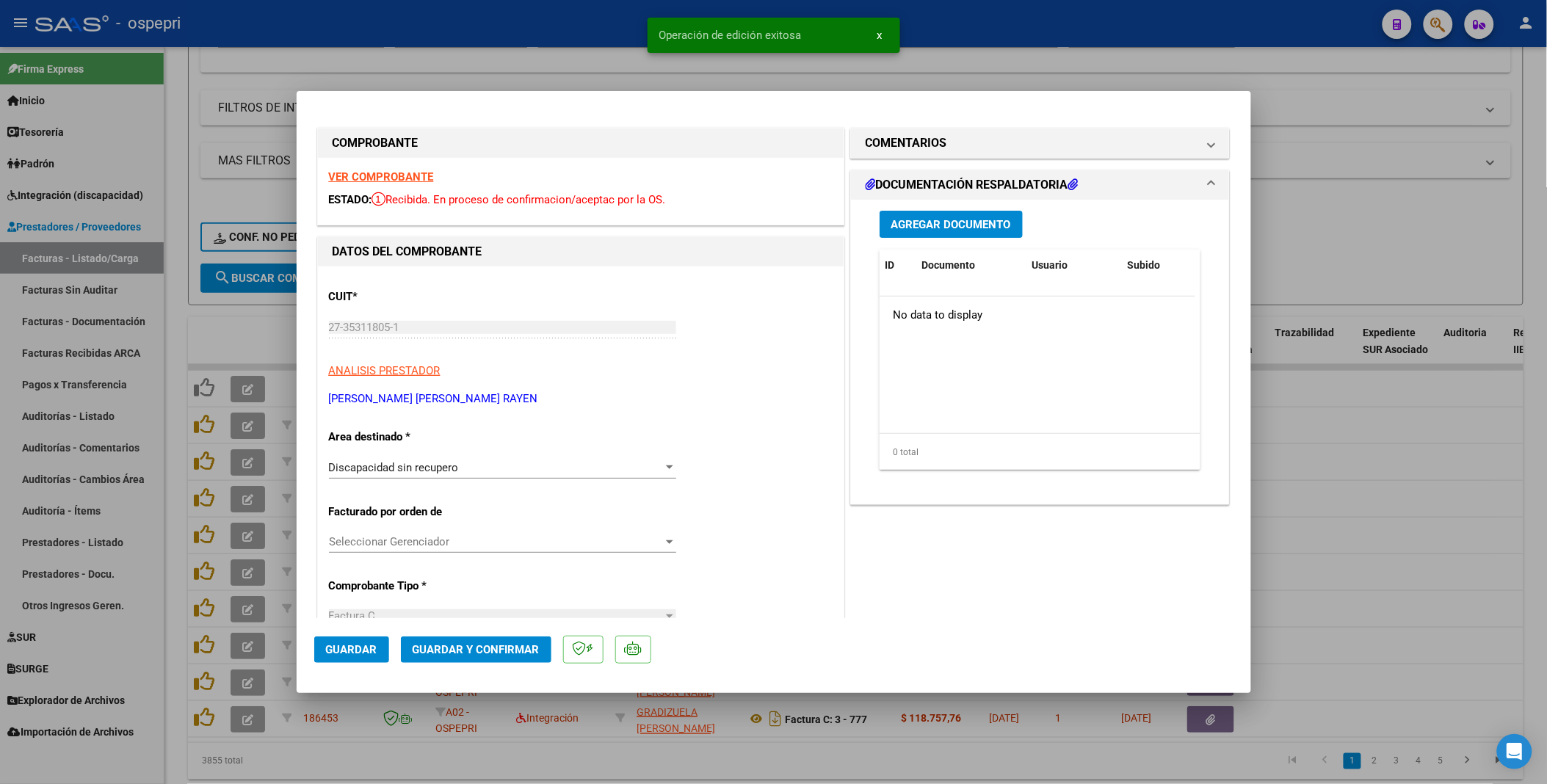
click at [1409, 400] on div at bounding box center [773, 392] width 1547 height 784
type input "$ 0,00"
